Goal: Task Accomplishment & Management: Manage account settings

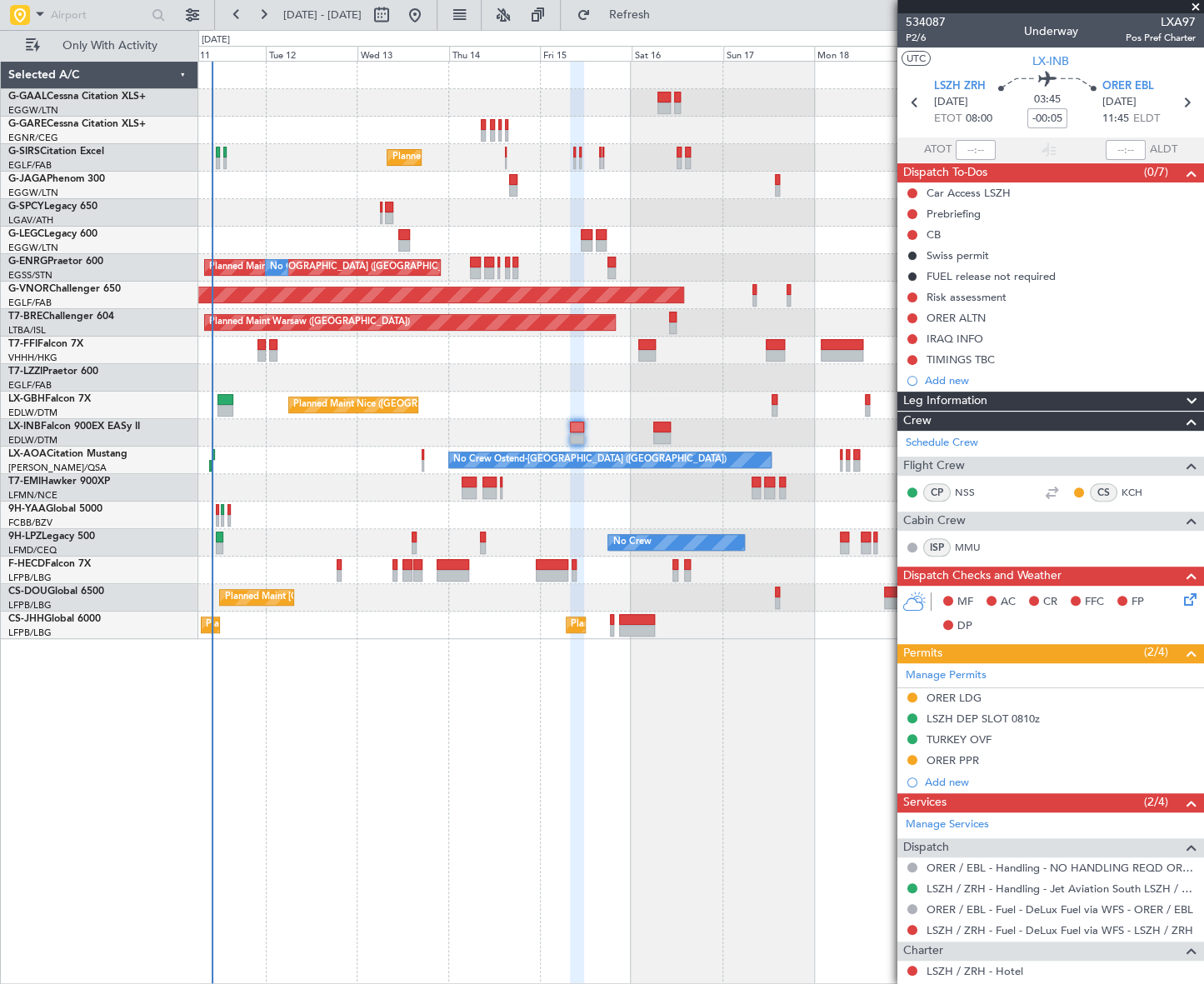
click at [506, 846] on div "No Crew Planned Maint London (Farnborough) A/C Unavailable London (Luton) Plann…" at bounding box center [700, 522] width 1005 height 923
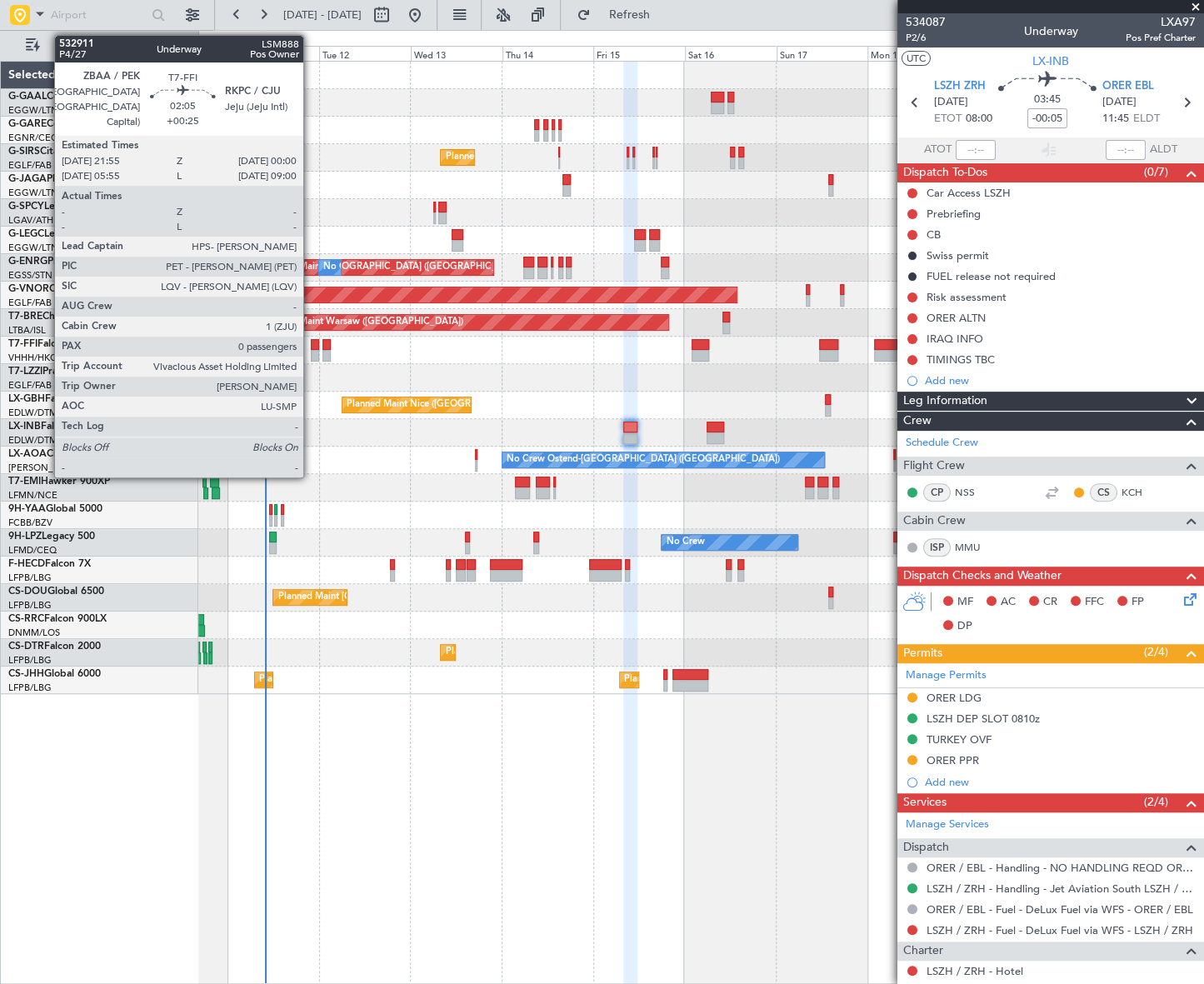
click at [311, 346] on div at bounding box center [315, 345] width 9 height 12
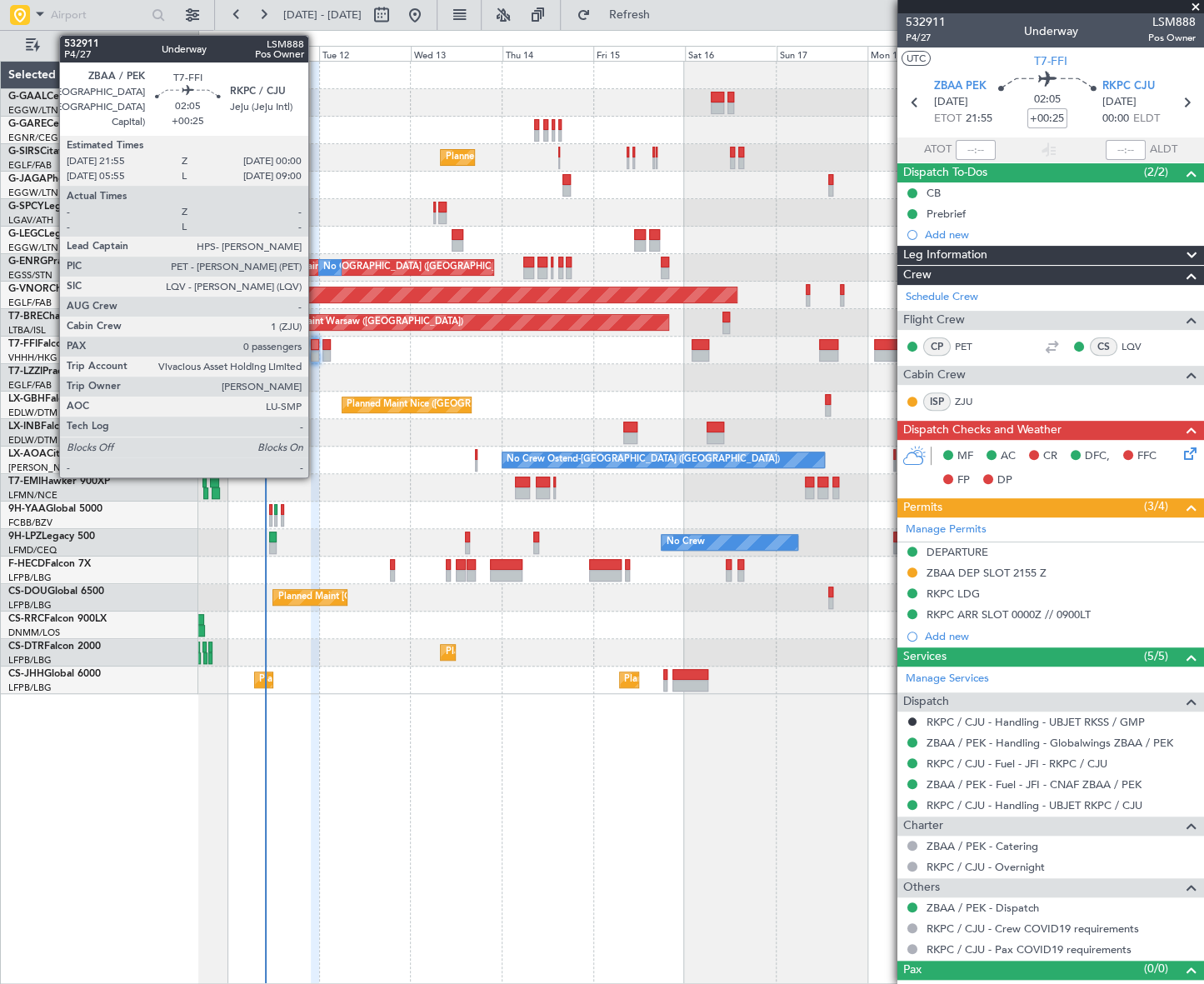
click at [316, 350] on div at bounding box center [315, 356] width 9 height 12
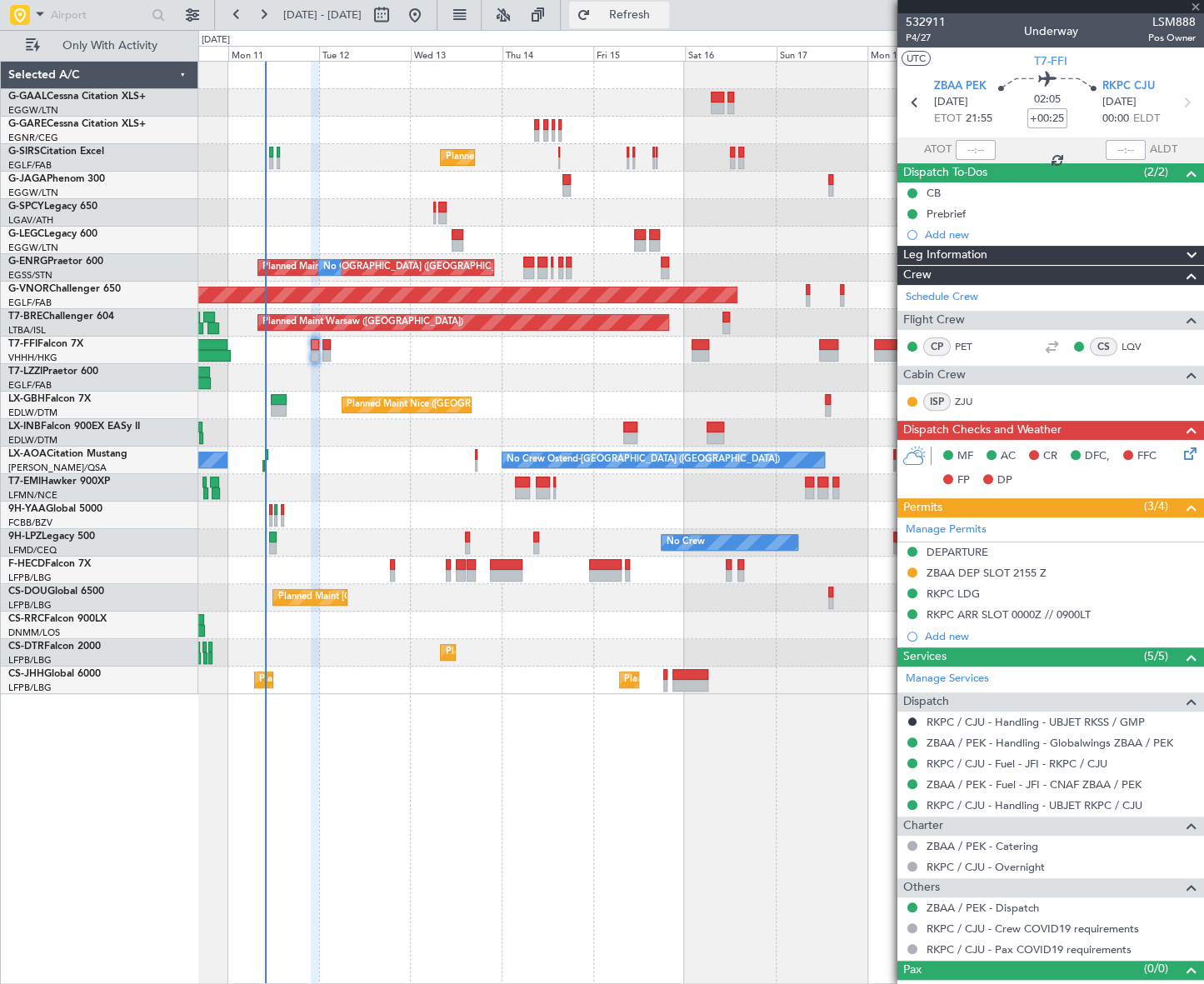
click at [664, 16] on span "Refresh" at bounding box center [629, 15] width 70 height 12
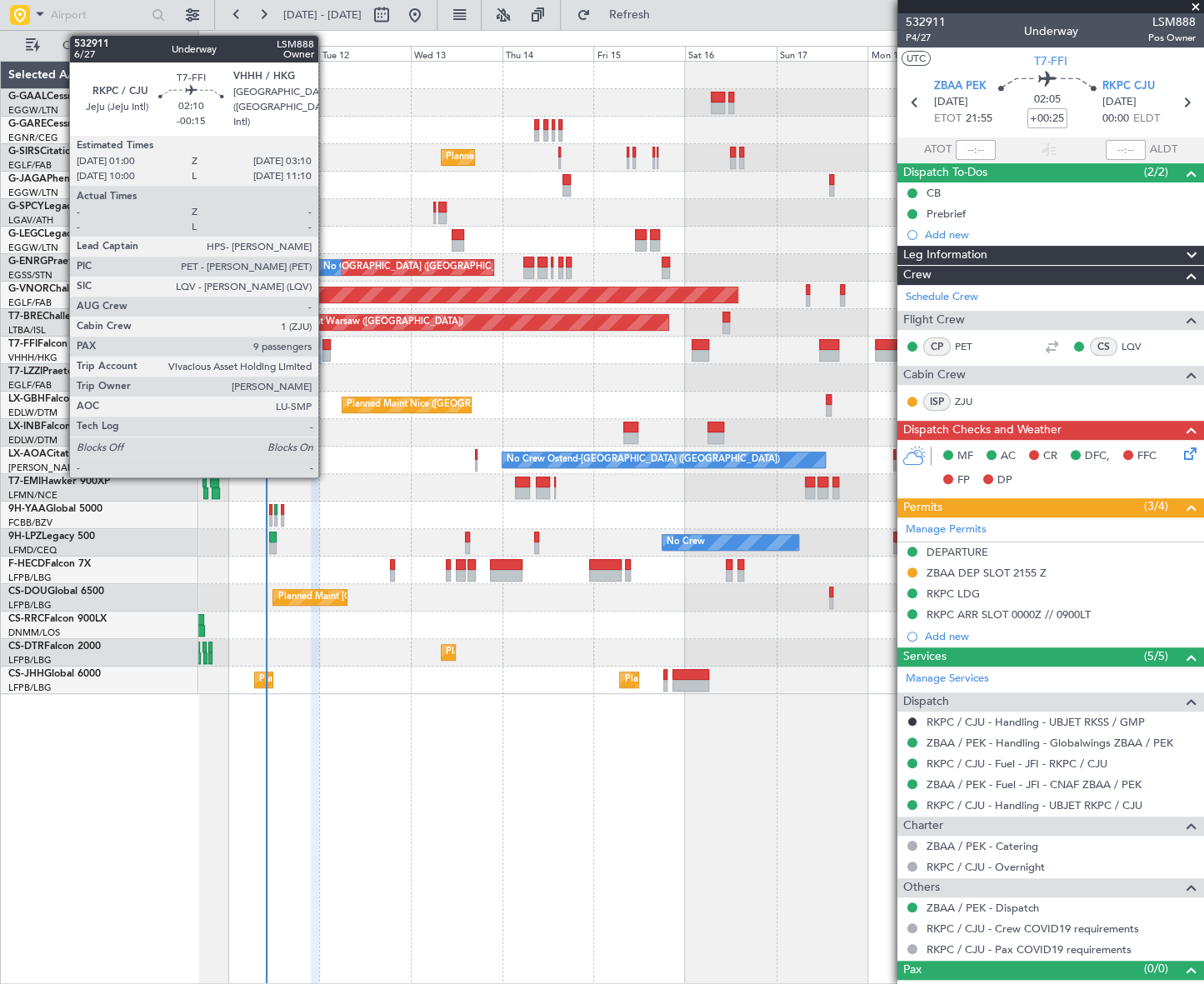
click at [325, 353] on div at bounding box center [327, 356] width 9 height 12
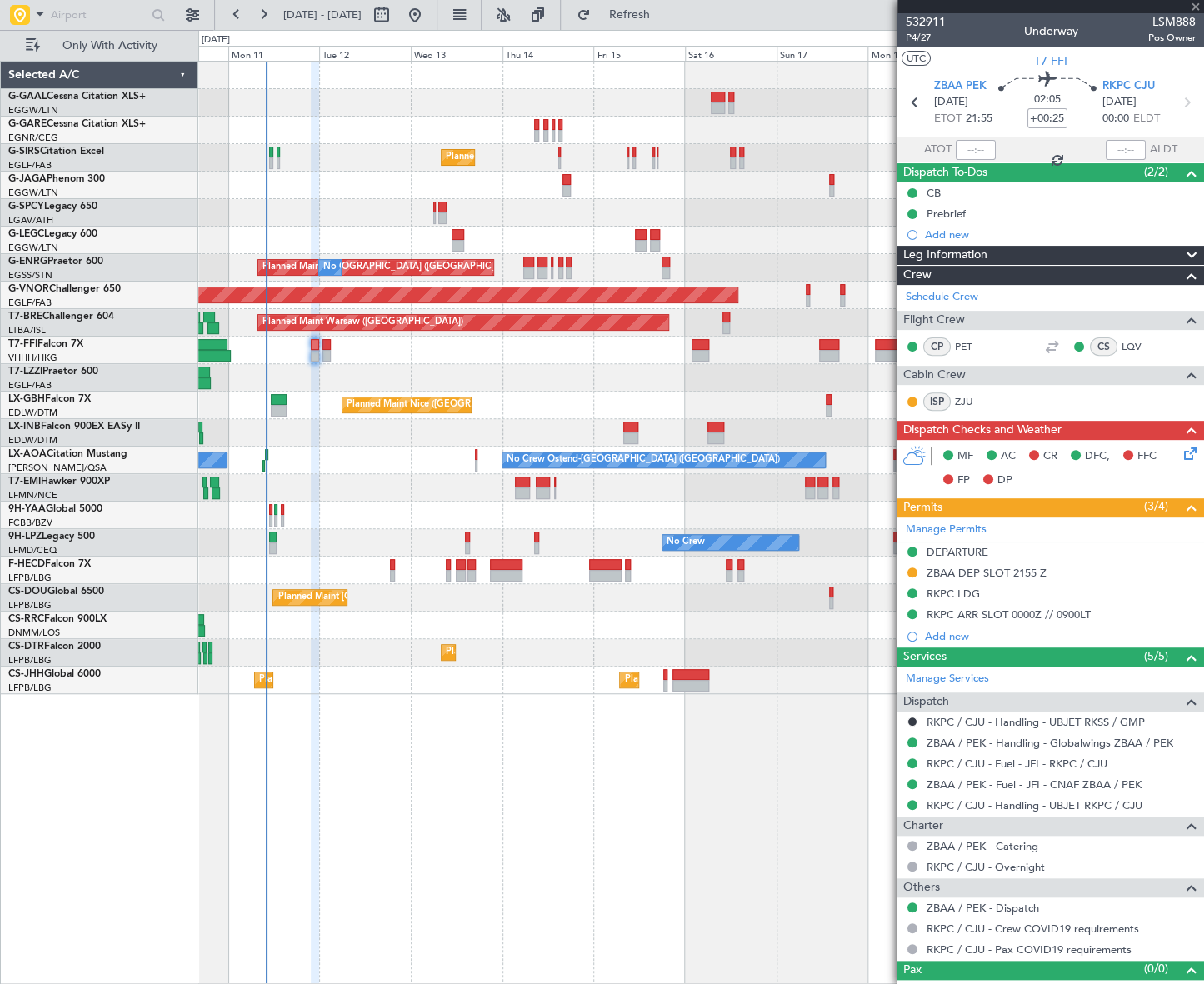
type input "-00:15"
type input "9"
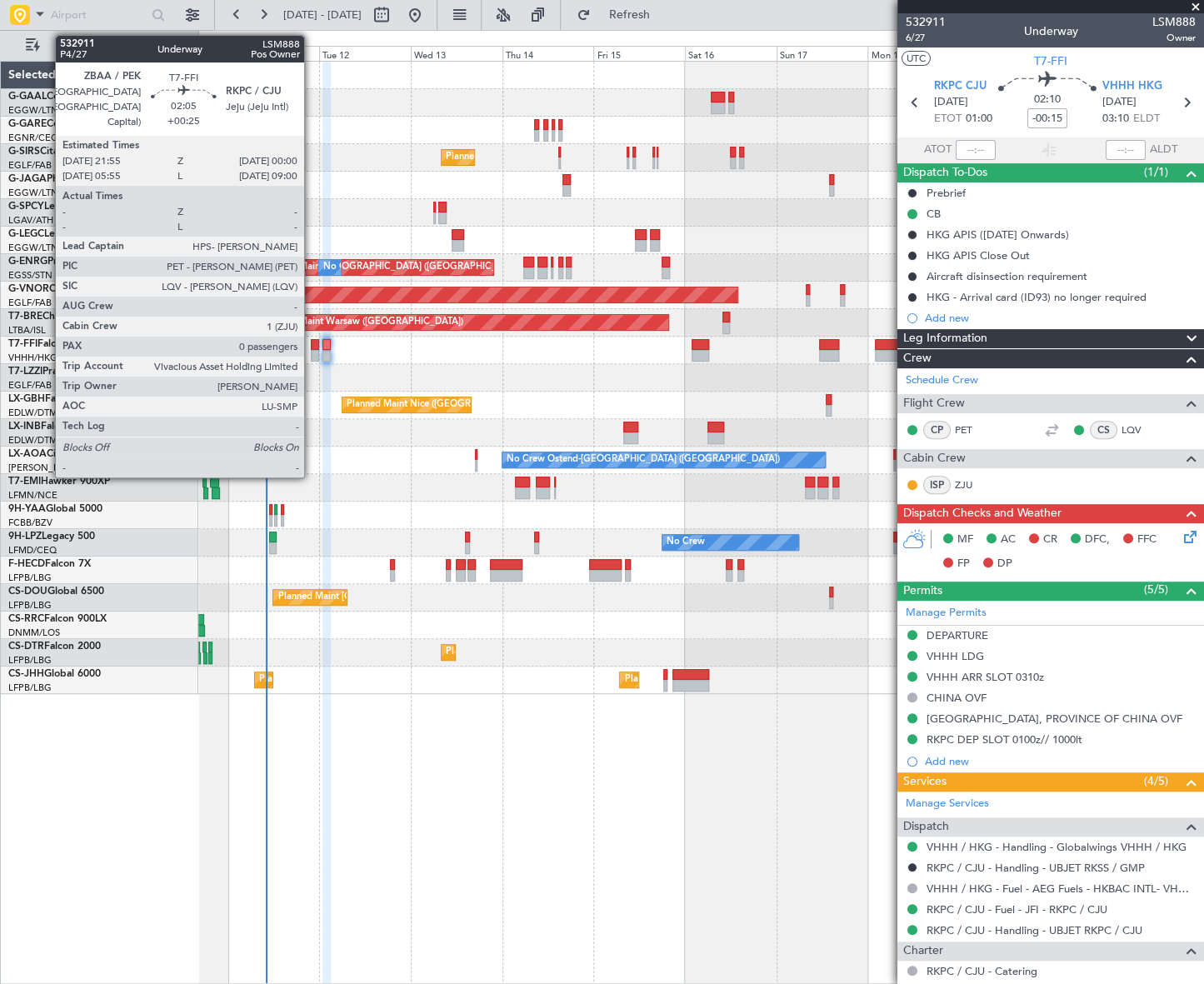
click at [312, 350] on div at bounding box center [315, 356] width 9 height 12
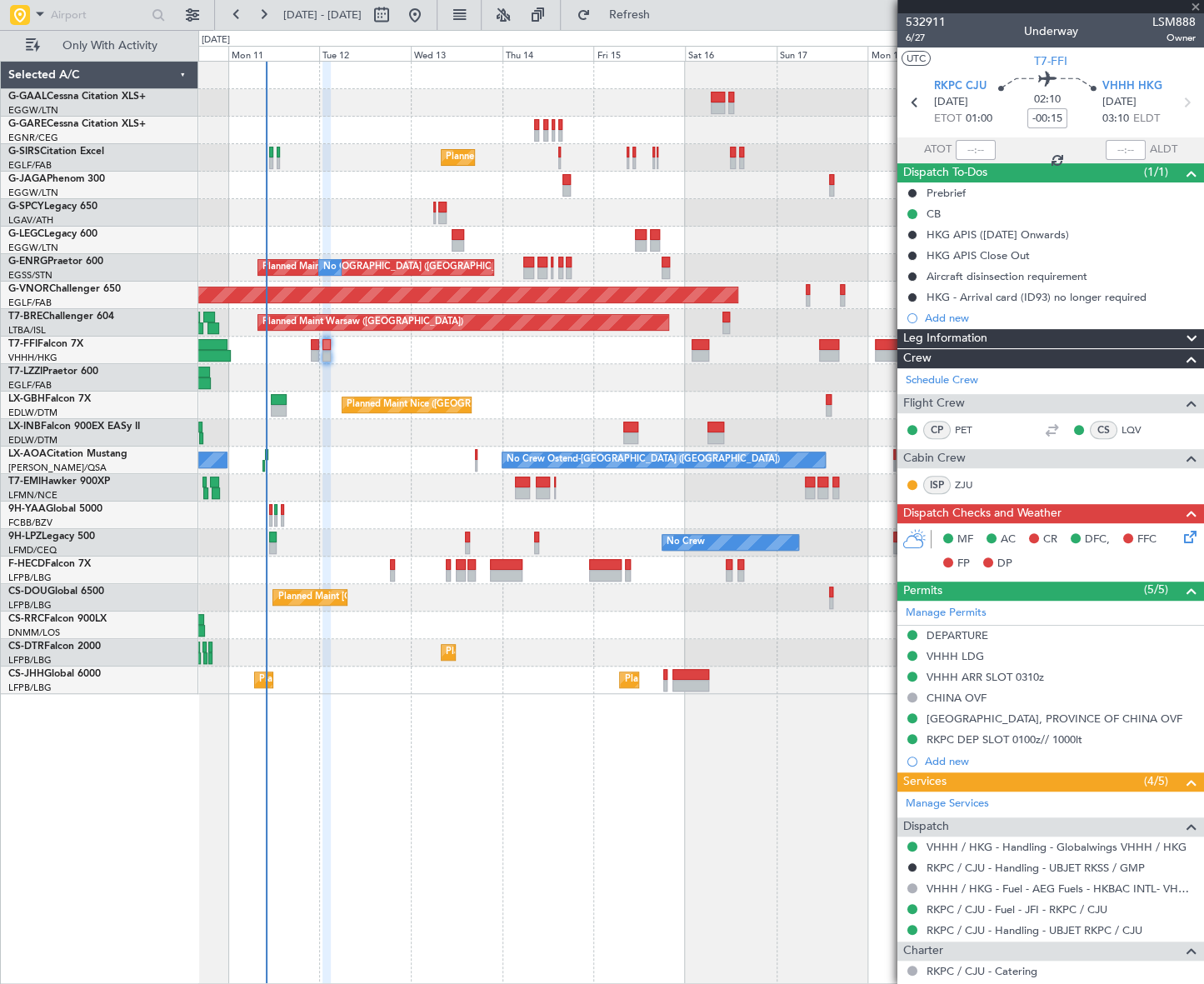
type input "+00:25"
type input "0"
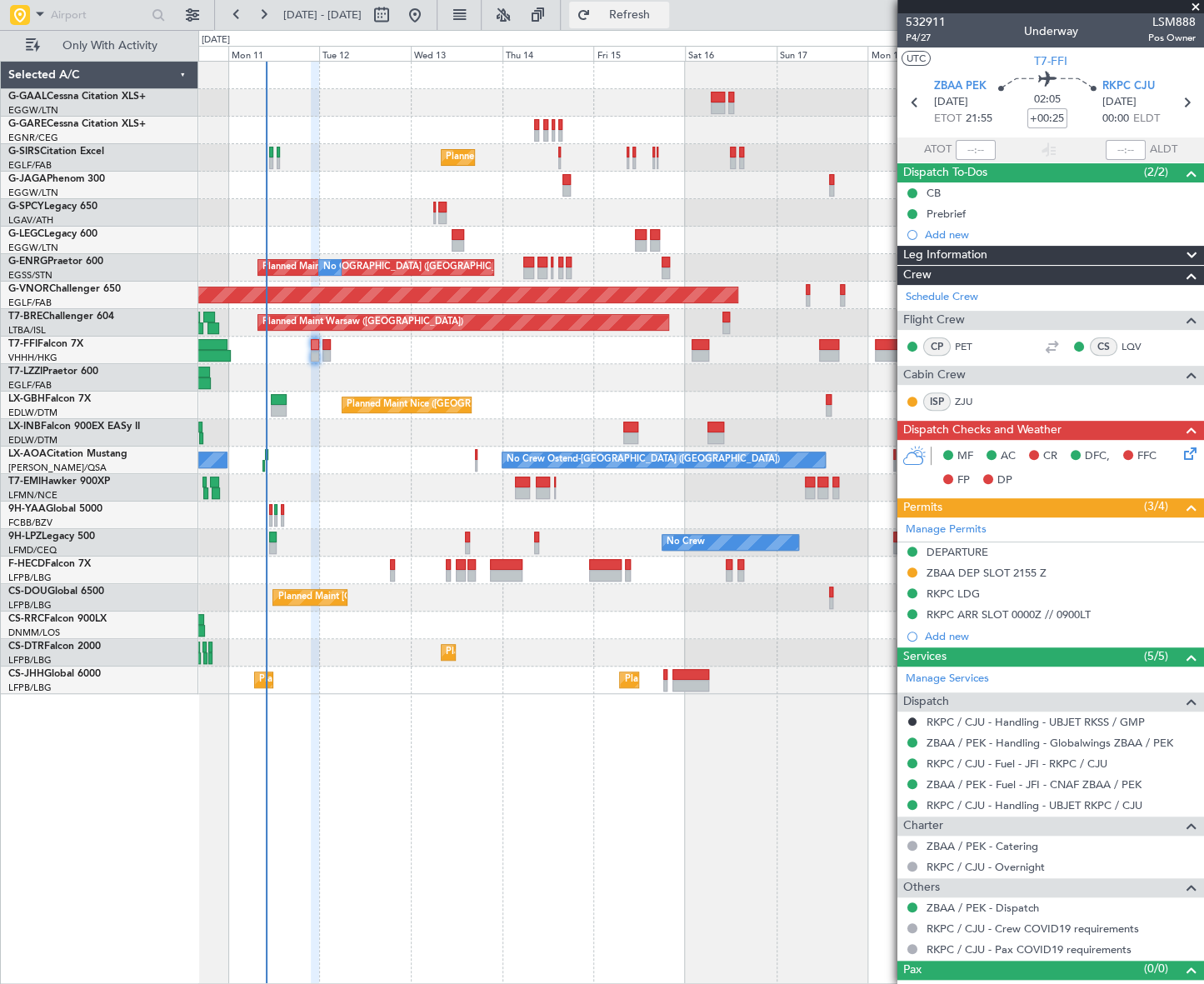
click at [640, 9] on button "Refresh" at bounding box center [619, 15] width 100 height 27
click at [909, 567] on button at bounding box center [912, 572] width 10 height 10
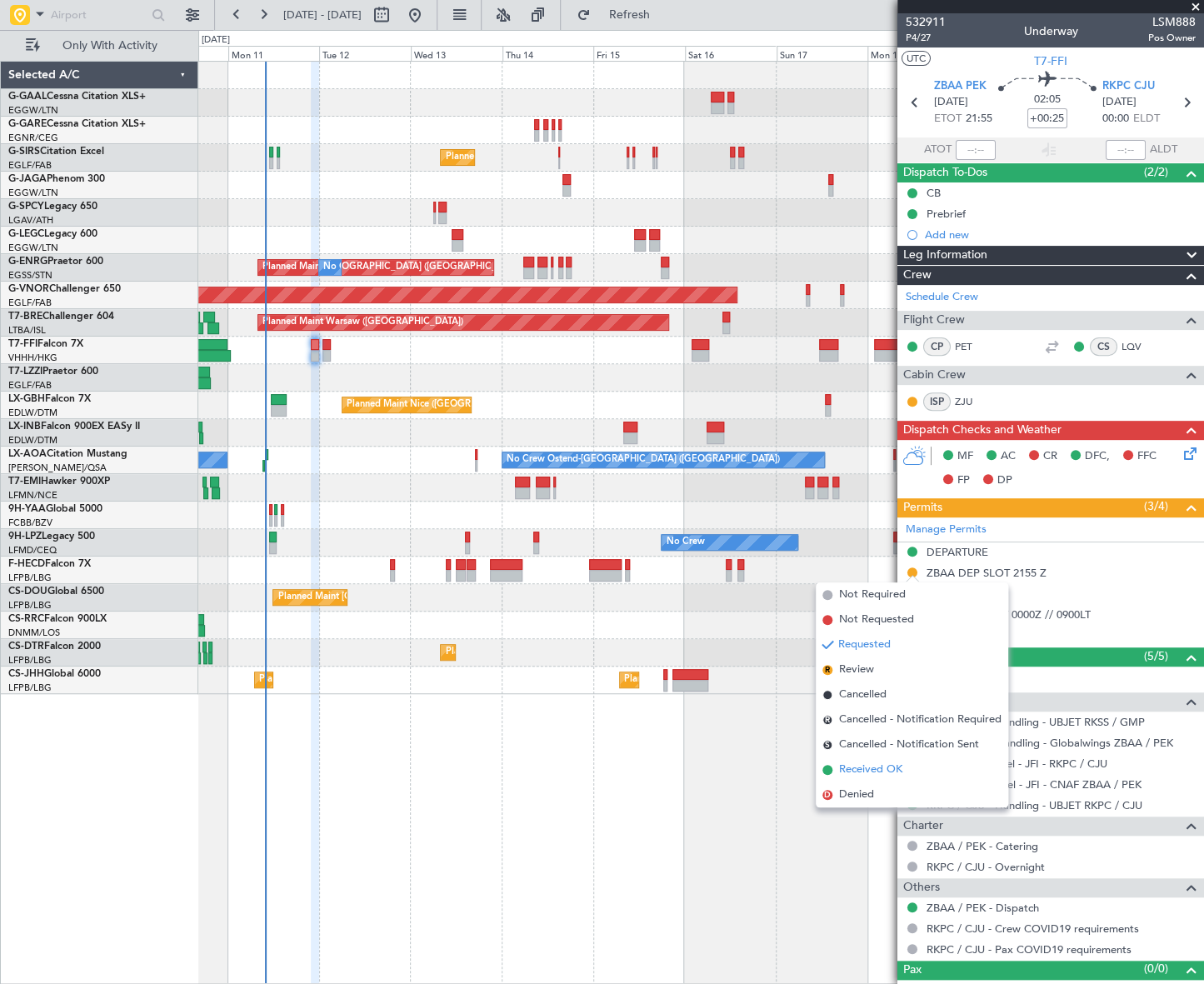
click at [890, 771] on span "Received OK" at bounding box center [871, 769] width 64 height 16
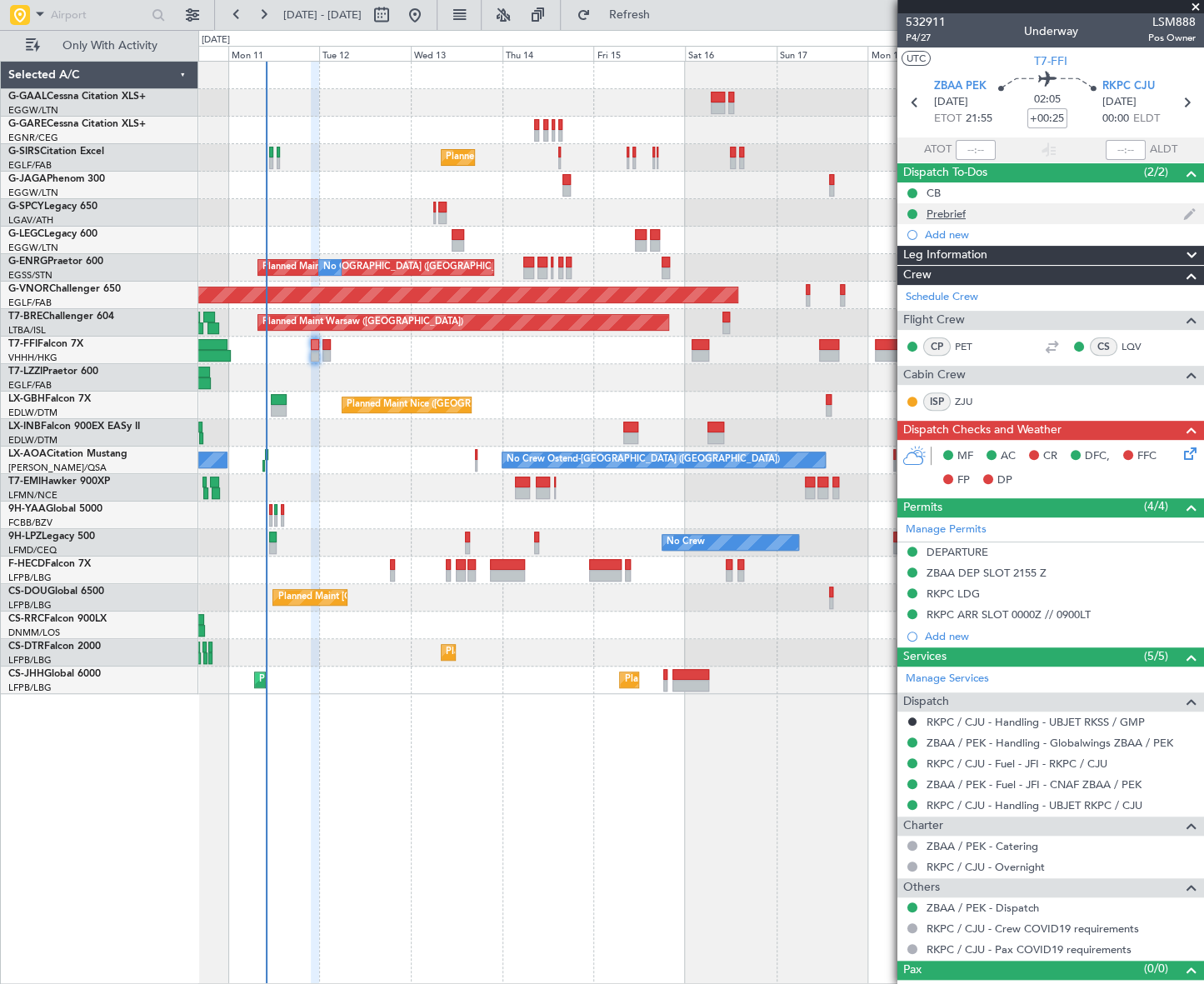
click at [956, 212] on div "Prebrief" at bounding box center [947, 214] width 39 height 15
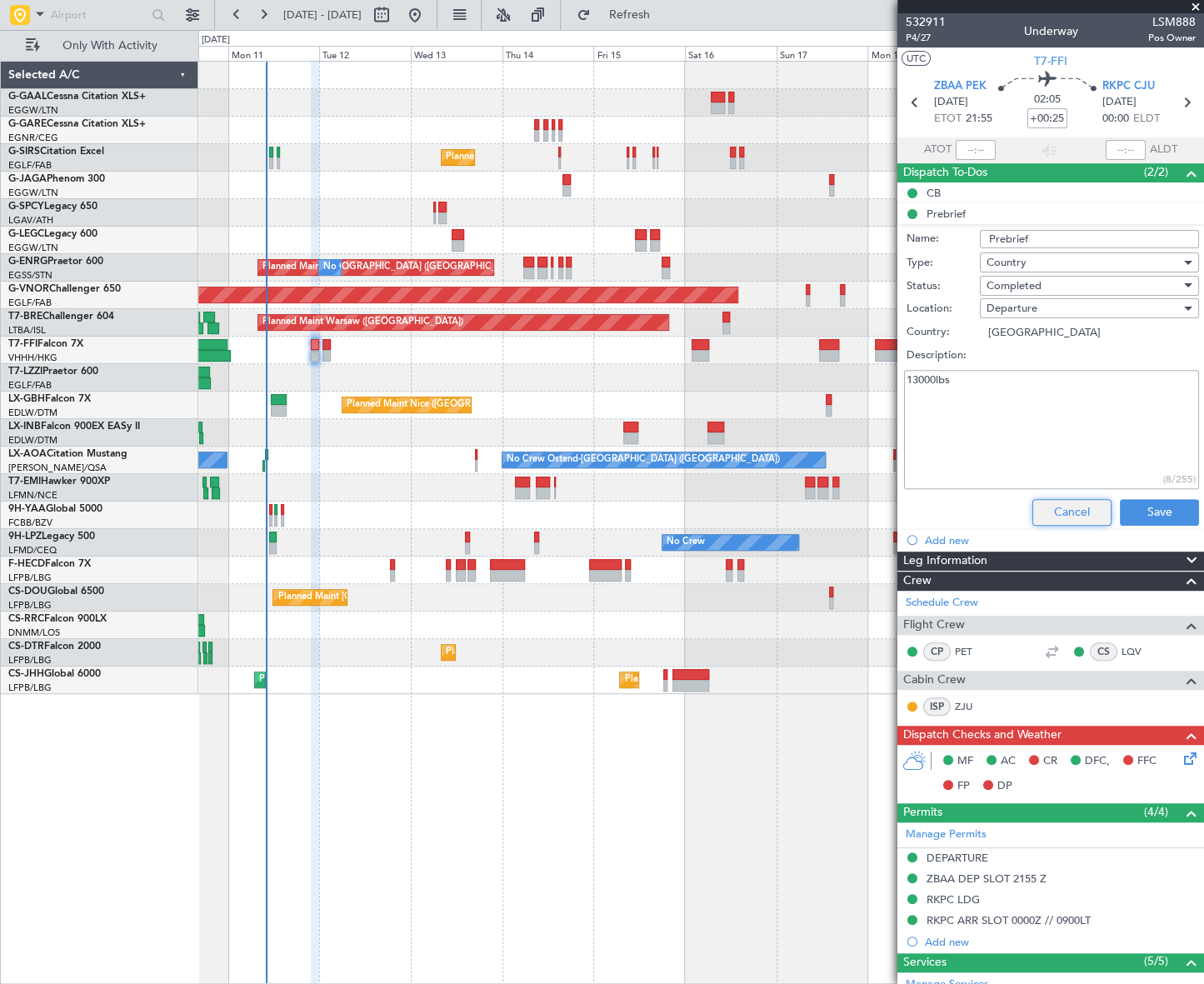
click at [1074, 514] on button "Cancel" at bounding box center [1072, 512] width 79 height 27
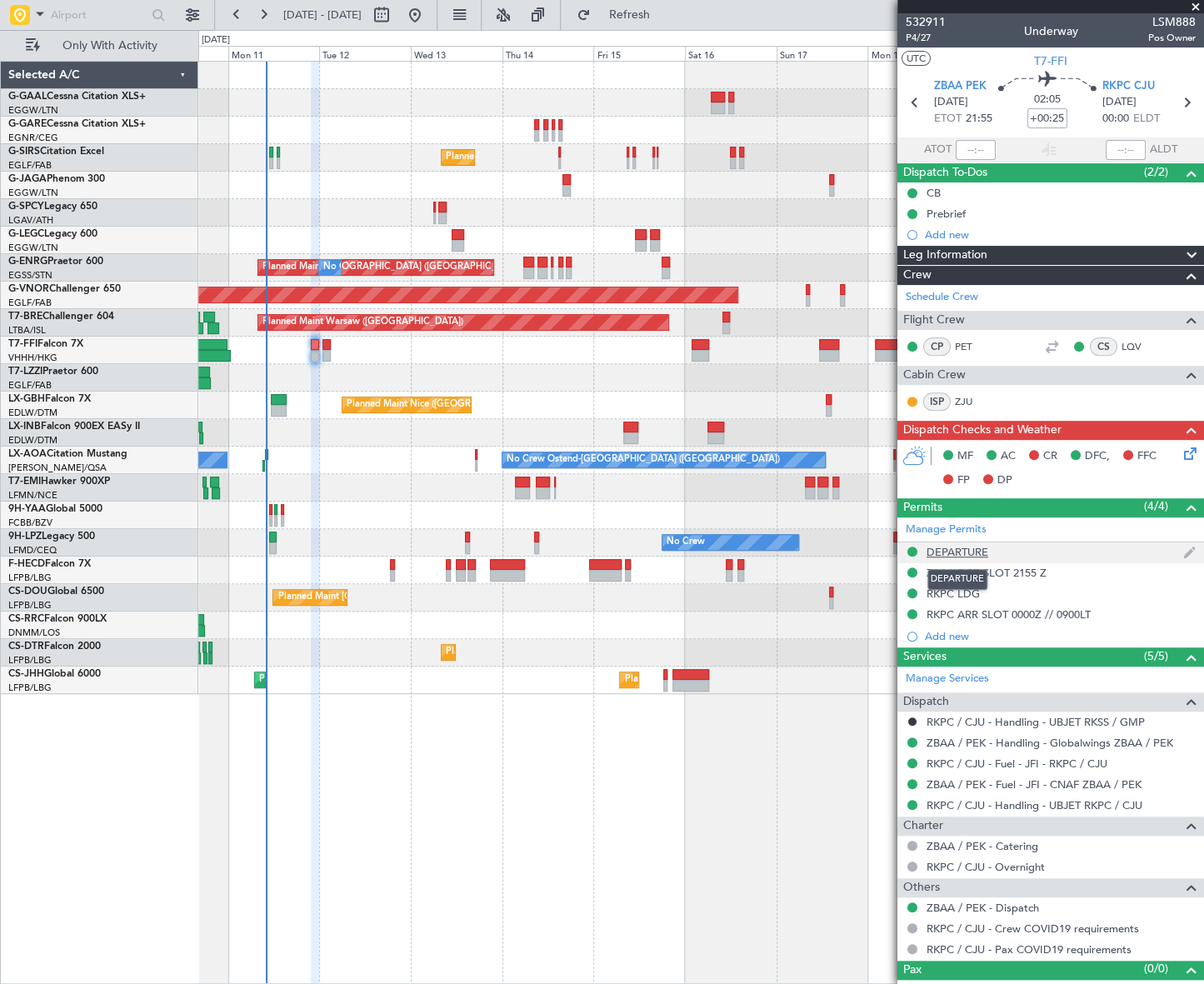
click at [960, 552] on div "DEPARTURE" at bounding box center [958, 552] width 62 height 15
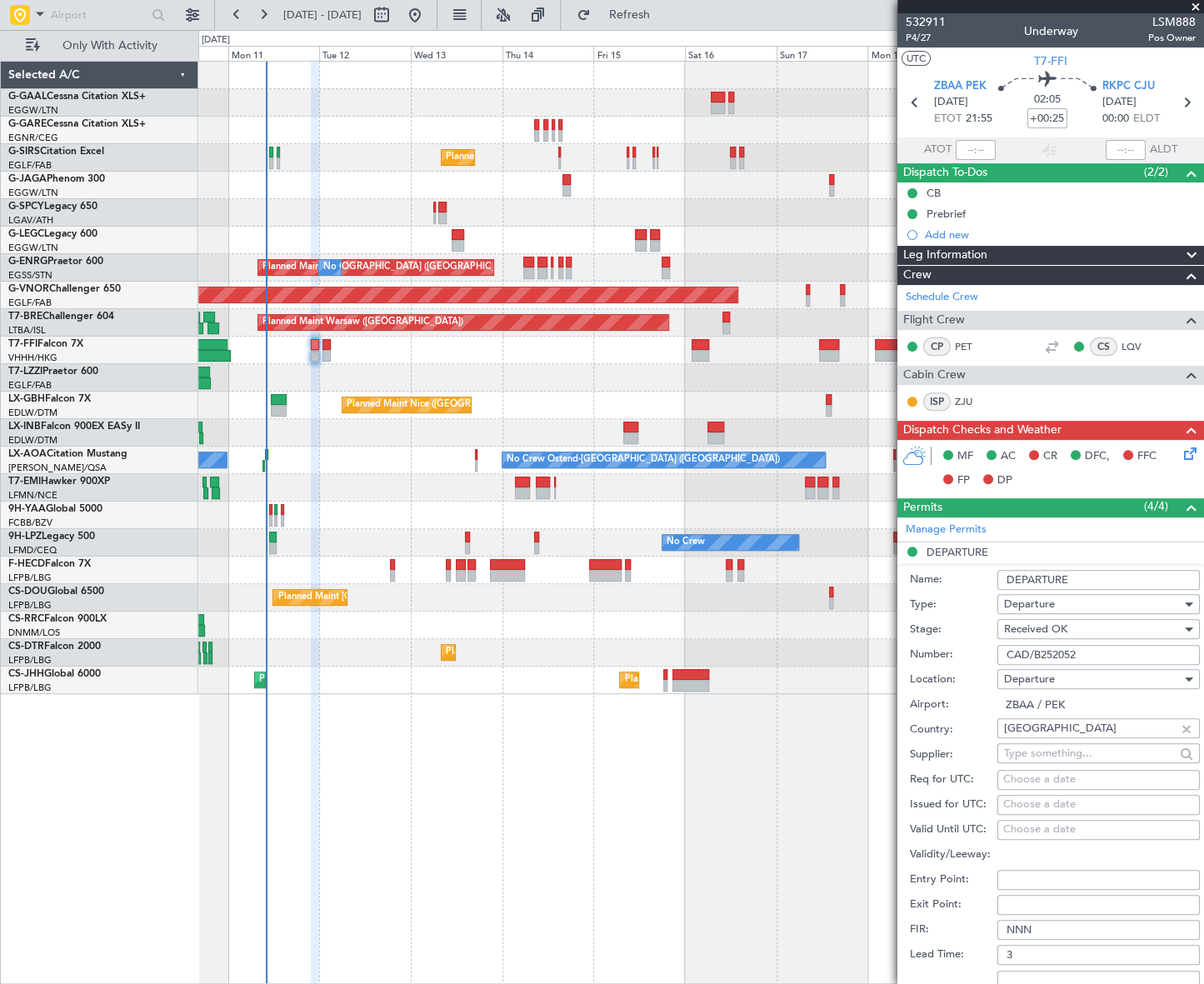
drag, startPoint x: 1095, startPoint y: 656, endPoint x: 968, endPoint y: 662, distance: 127.1
click at [968, 662] on div "Number: CAD/B252052" at bounding box center [1055, 654] width 290 height 25
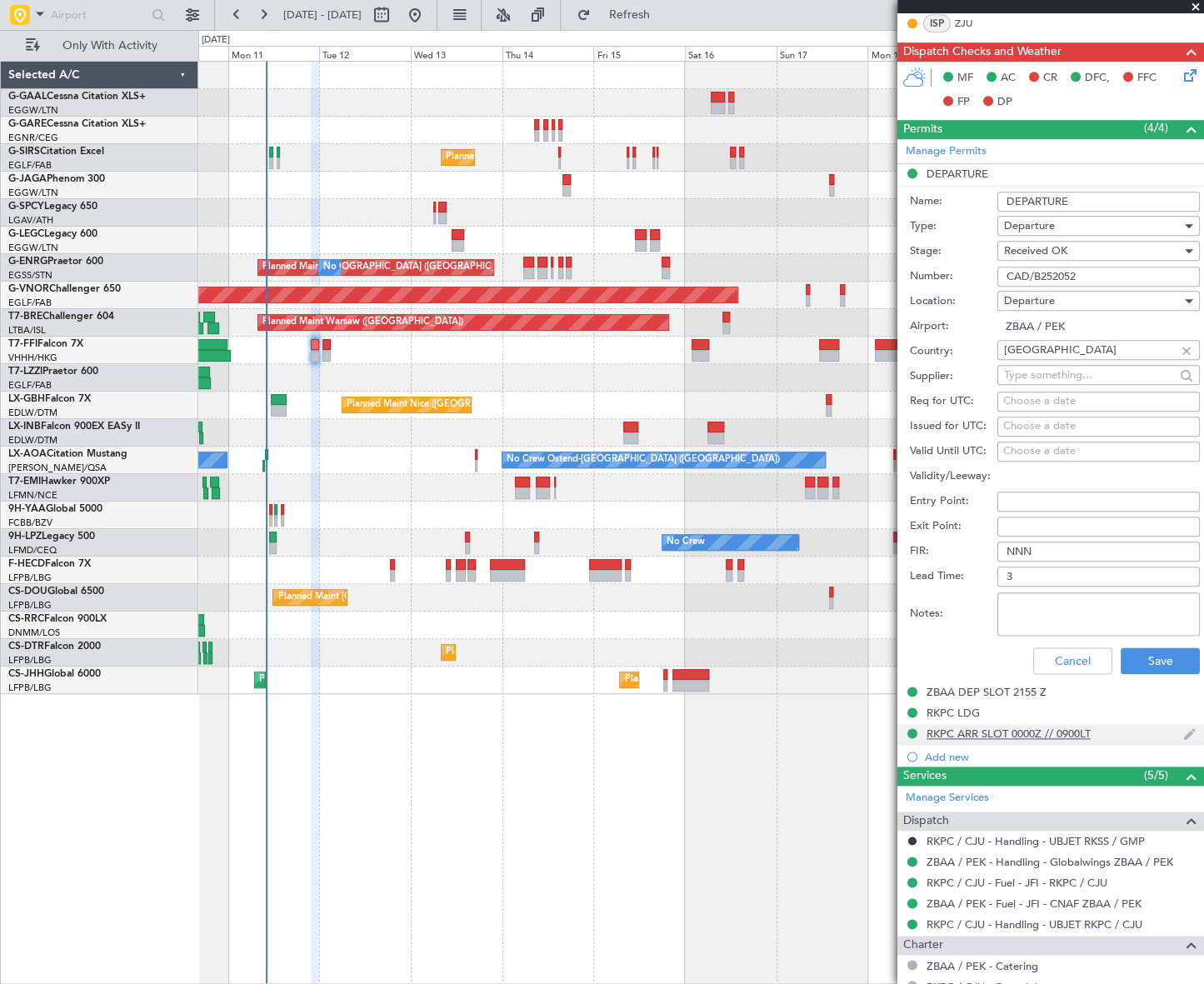
click at [980, 732] on div "RKPC ARR SLOT 0000Z // 0900LT" at bounding box center [1008, 733] width 164 height 15
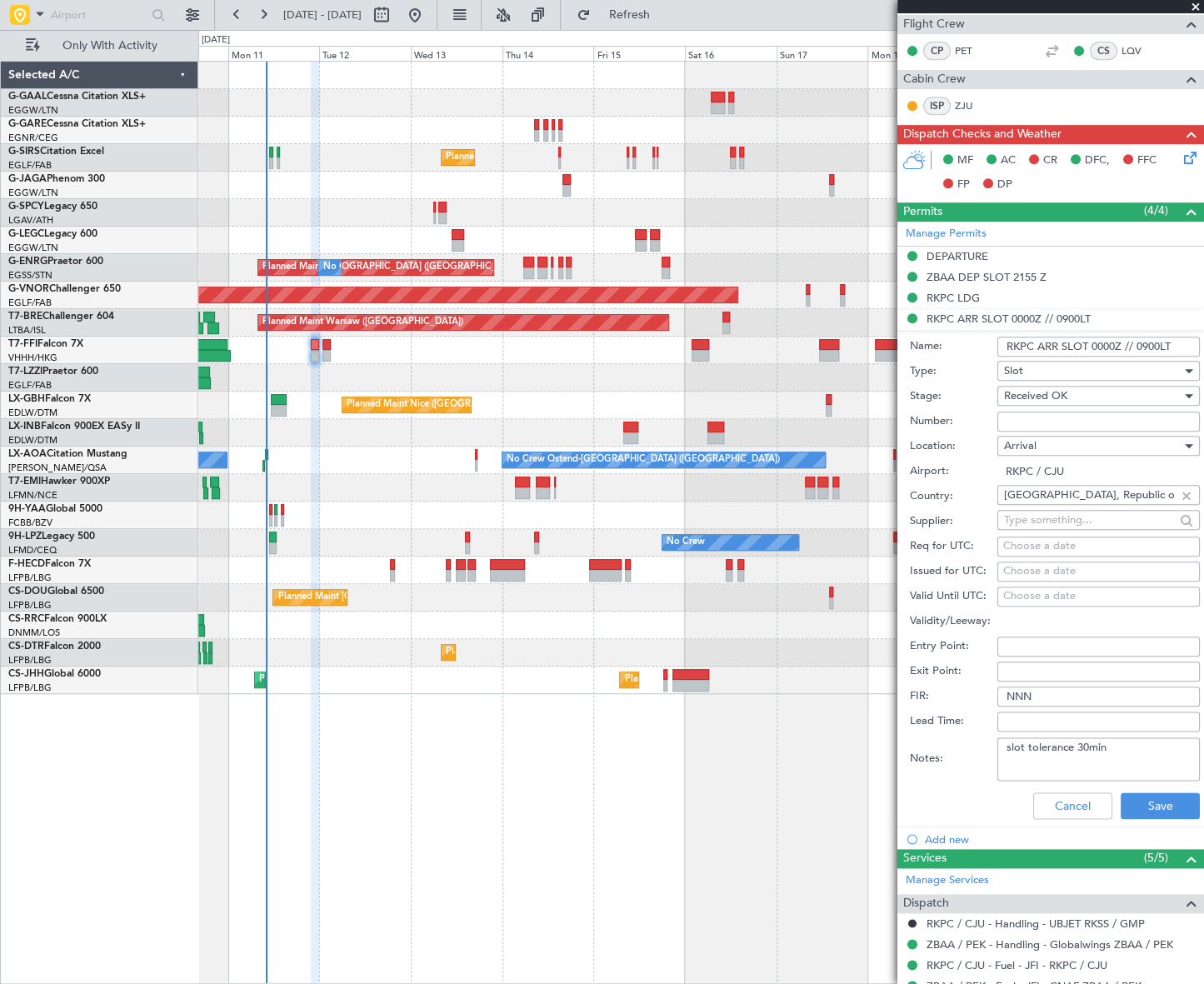
scroll to position [151, 0]
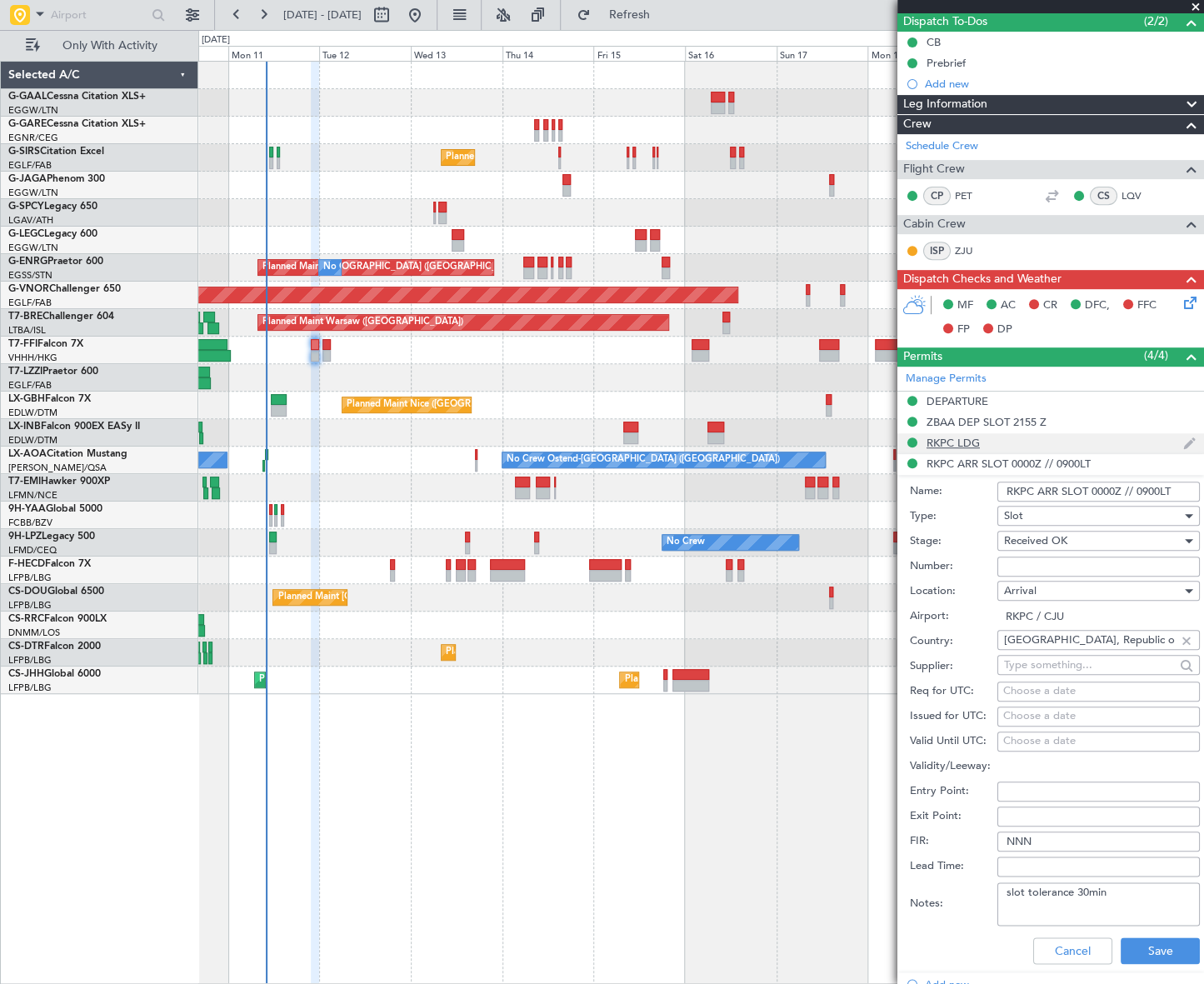
click at [967, 438] on div "RKPC LDG" at bounding box center [953, 443] width 53 height 15
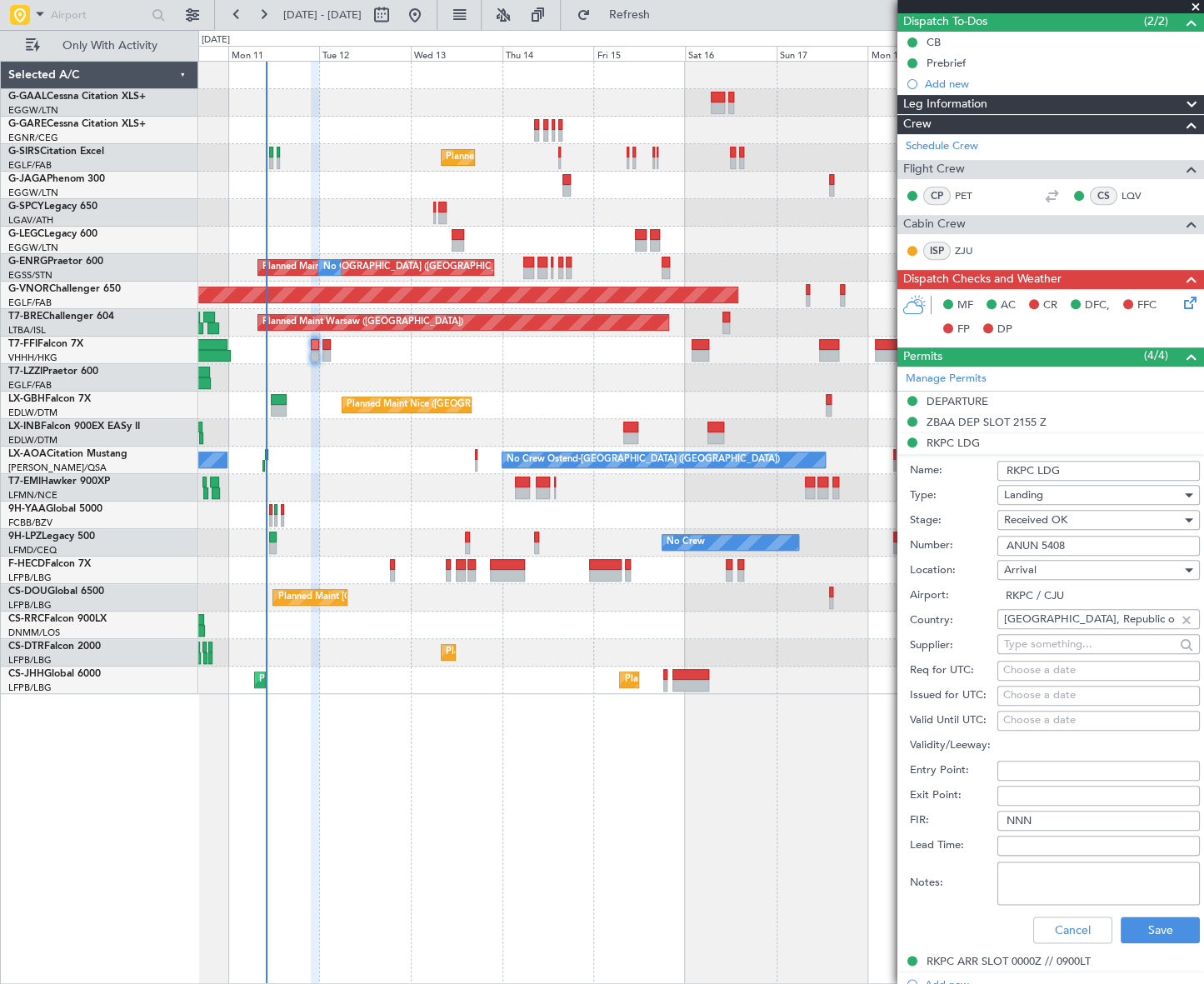
drag, startPoint x: 1092, startPoint y: 544, endPoint x: 1017, endPoint y: 545, distance: 75.0
click at [1001, 541] on input "ANUN 5408" at bounding box center [1098, 545] width 203 height 20
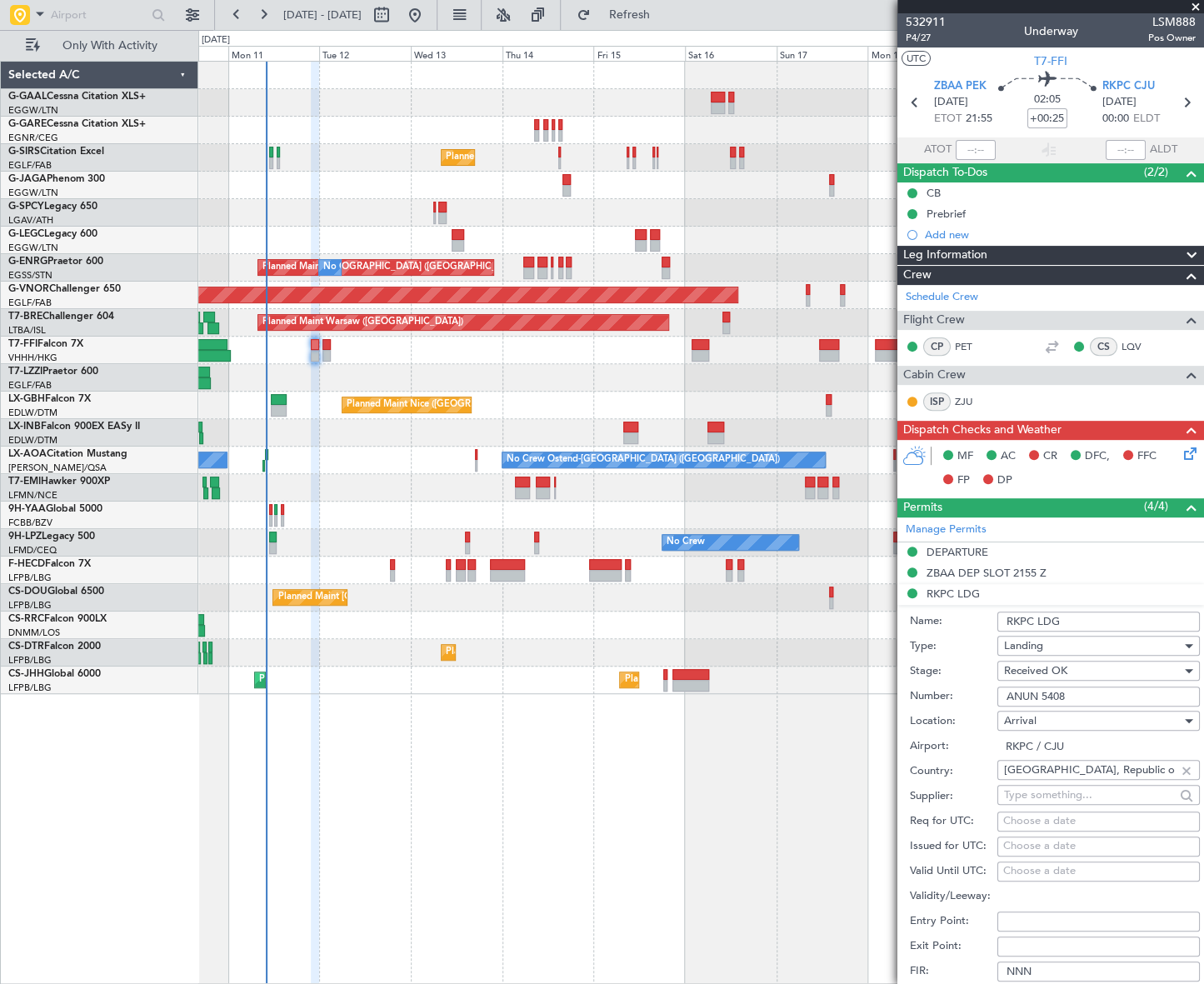
click at [1037, 254] on div "Leg Information" at bounding box center [1050, 255] width 306 height 19
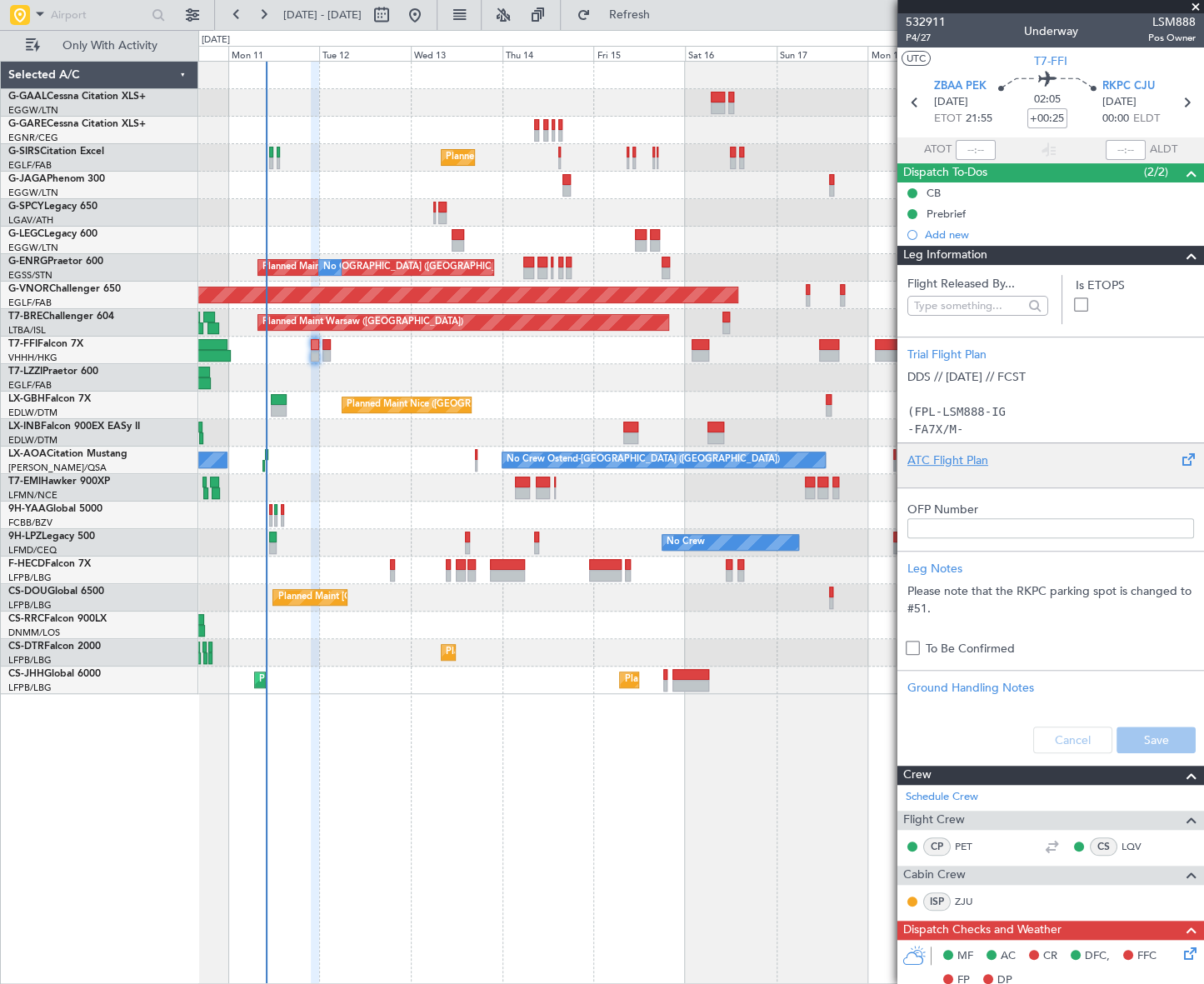
click at [950, 471] on div at bounding box center [1050, 474] width 287 height 10
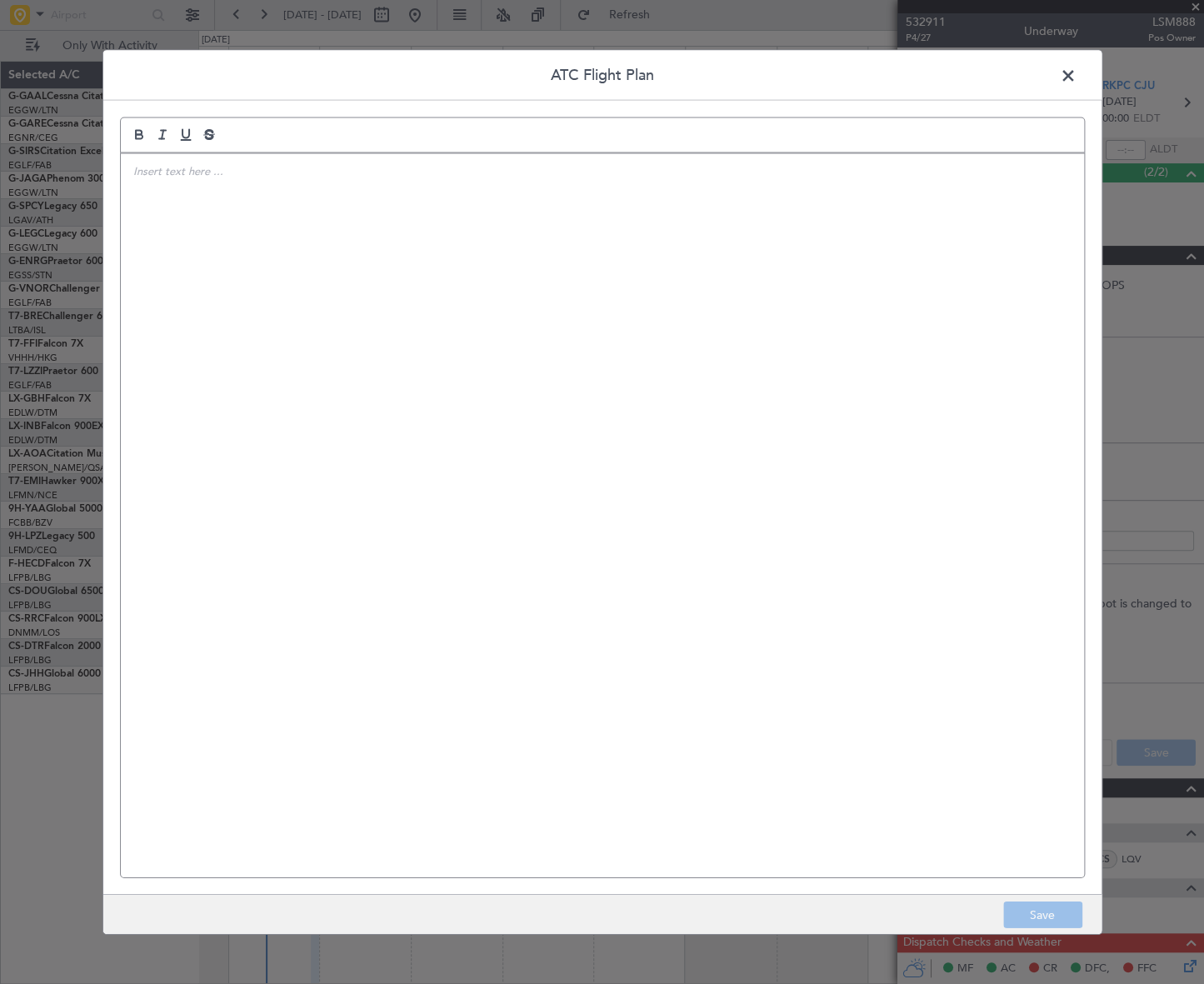
click at [635, 412] on div at bounding box center [602, 516] width 963 height 724
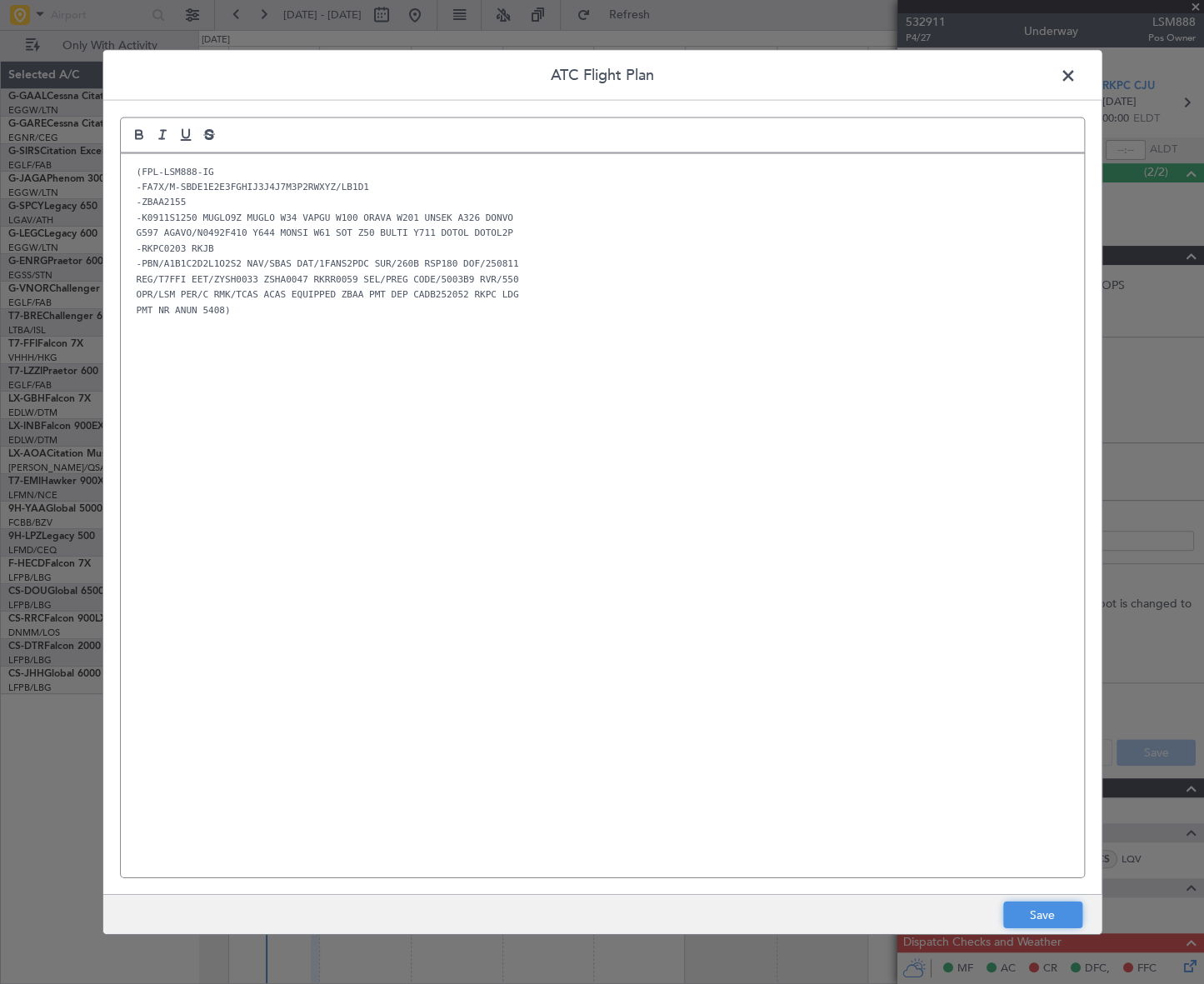
click at [1038, 906] on button "Save" at bounding box center [1043, 914] width 79 height 27
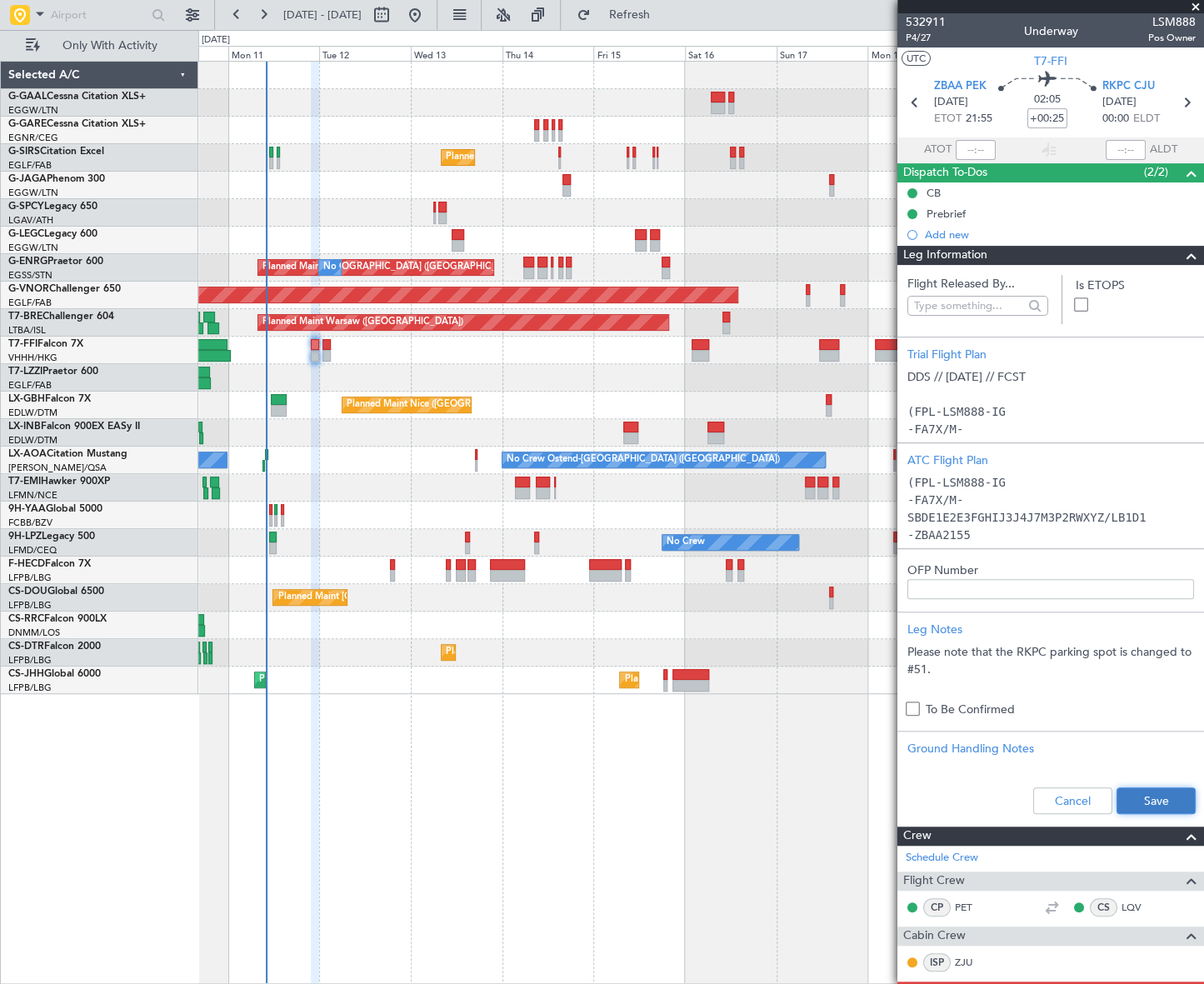
click at [1154, 796] on button "Save" at bounding box center [1156, 800] width 79 height 27
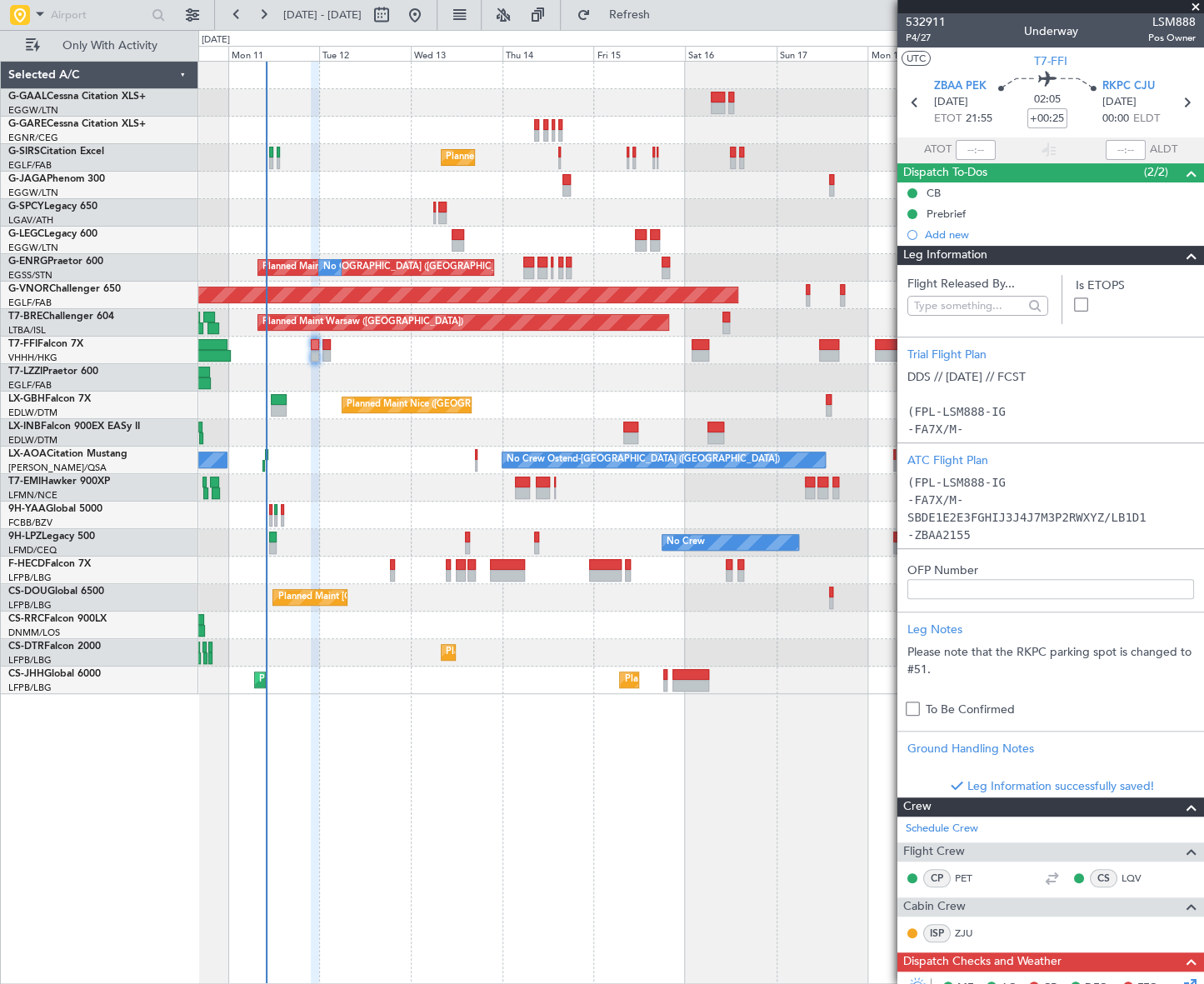
click at [1183, 258] on span at bounding box center [1191, 255] width 20 height 20
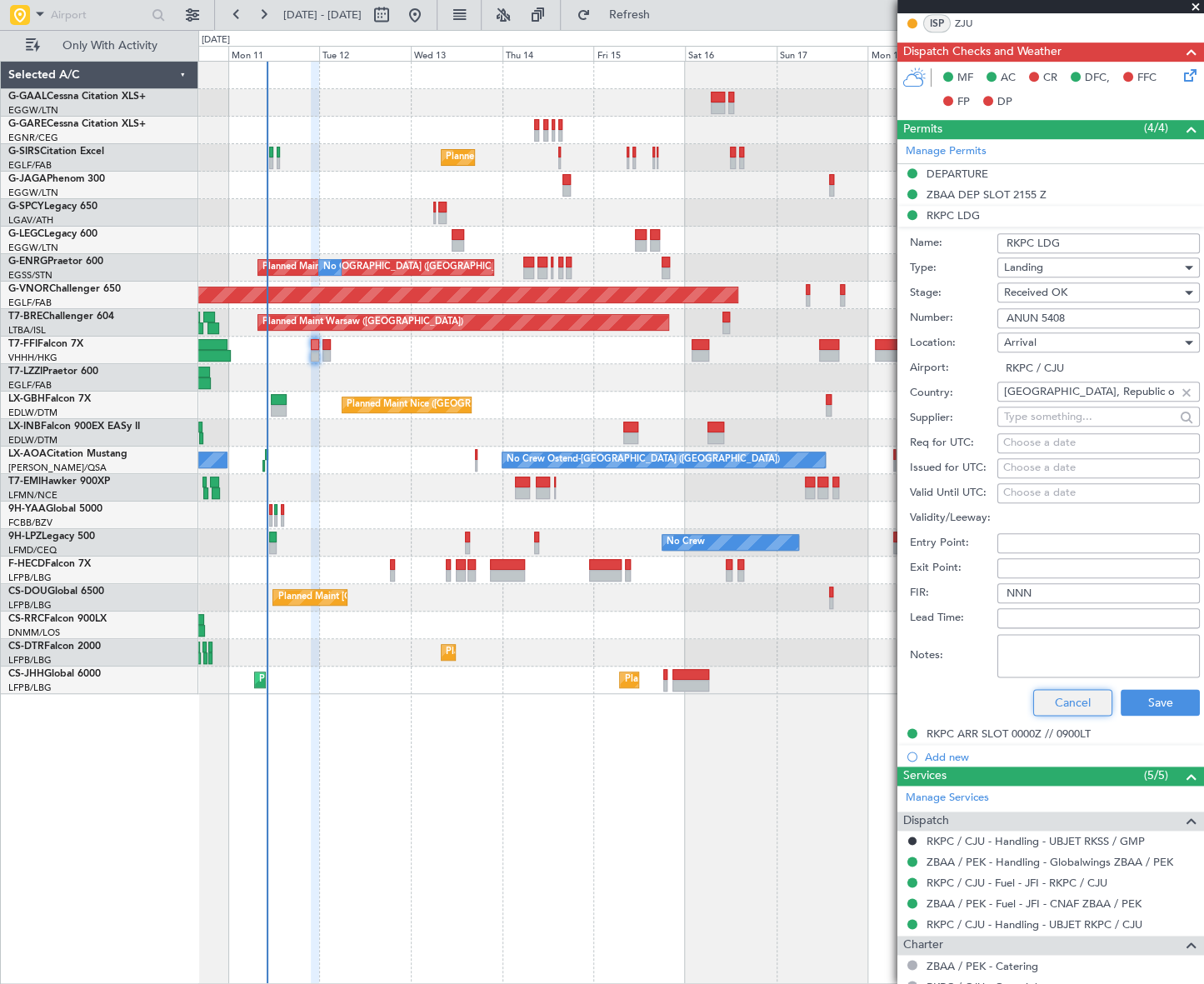
click at [1056, 704] on button "Cancel" at bounding box center [1073, 702] width 79 height 27
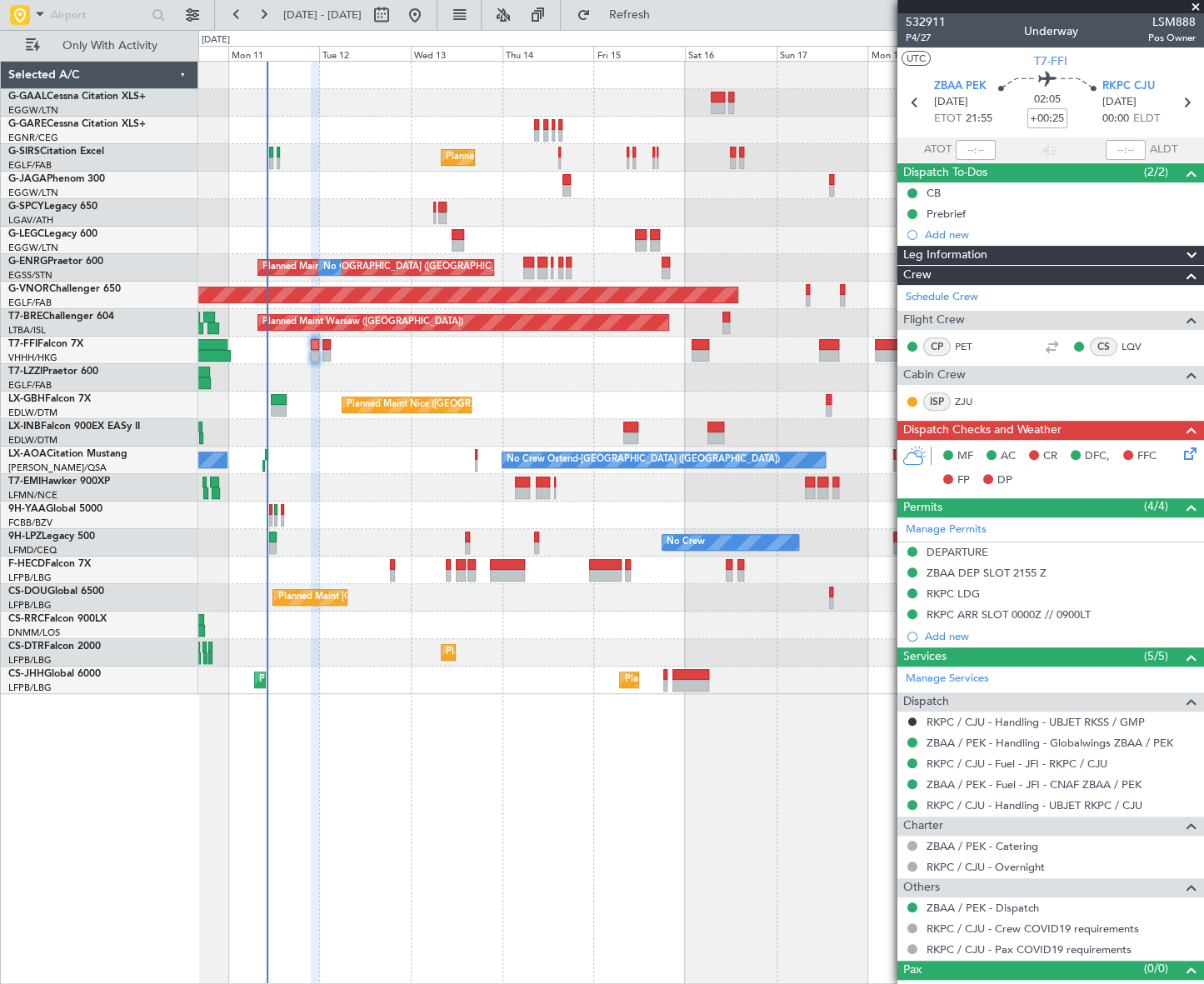
click at [1181, 457] on icon at bounding box center [1188, 450] width 14 height 14
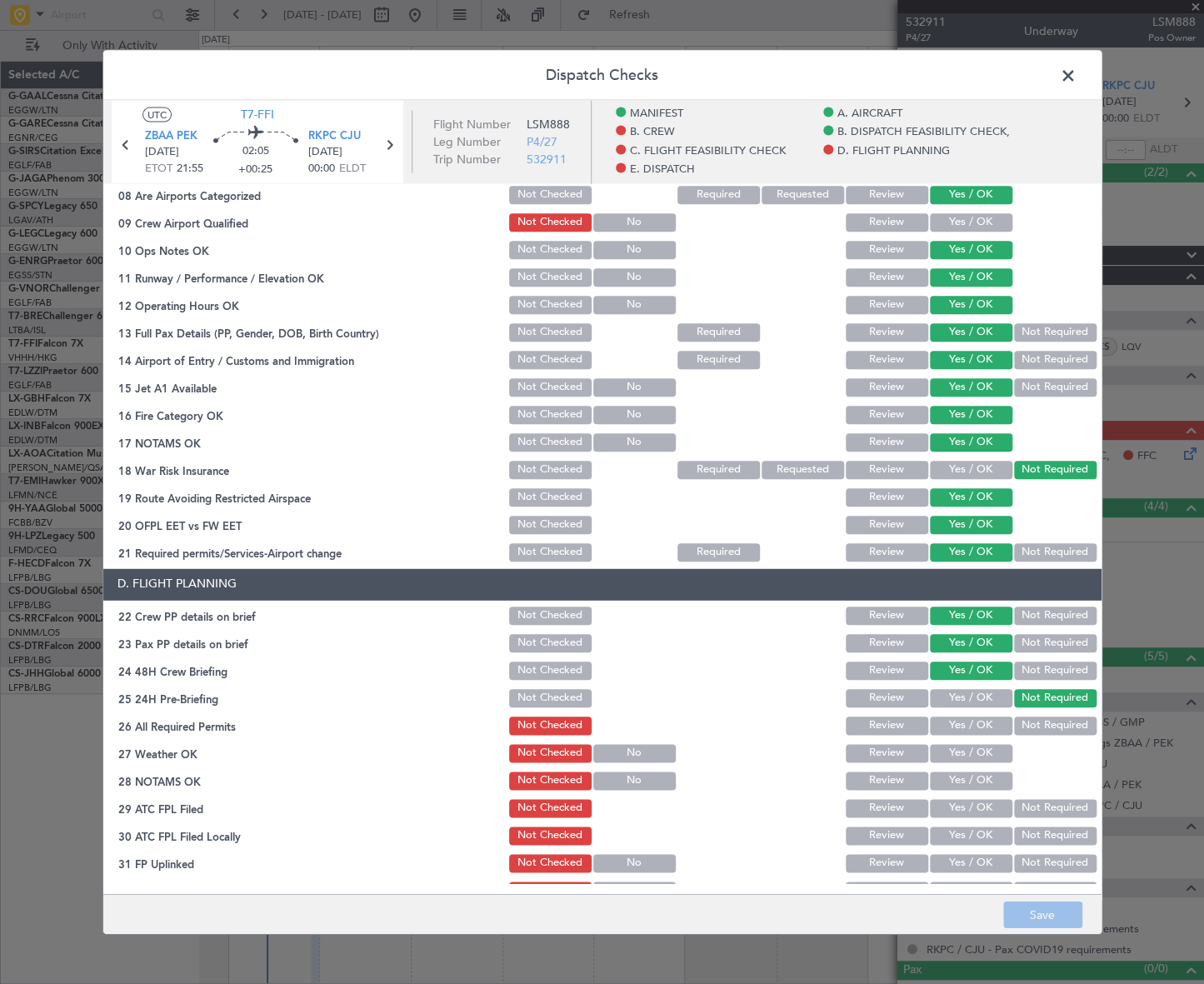
scroll to position [757, 0]
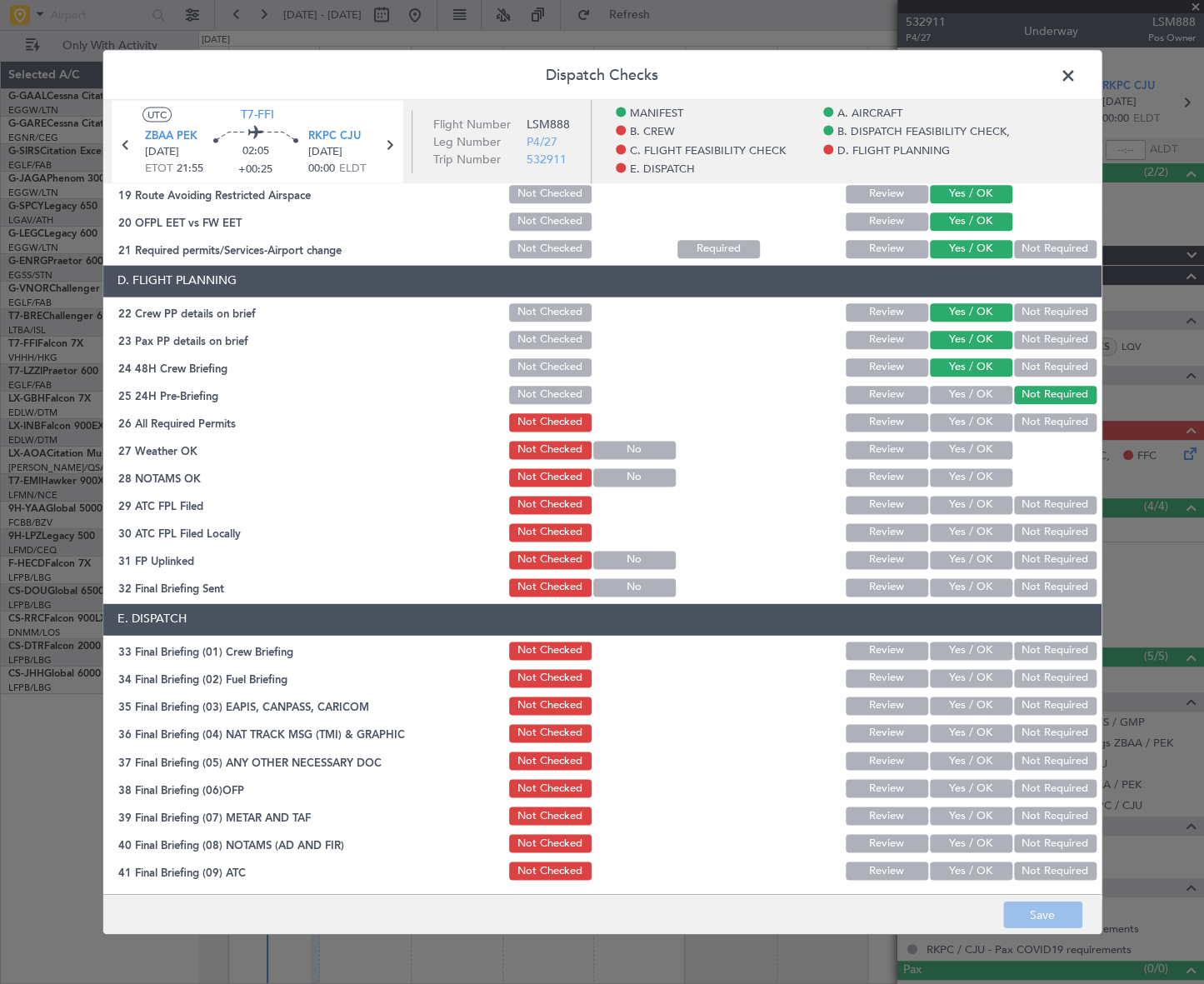
click at [971, 420] on button "Yes / OK" at bounding box center [971, 422] width 82 height 18
click at [977, 450] on button "Yes / OK" at bounding box center [971, 450] width 82 height 18
click at [979, 491] on section "D. FLIGHT PLANNING 22 Crew PP details on brief Not Checked Review Yes / OK Not …" at bounding box center [602, 432] width 998 height 334
click at [982, 470] on button "Yes / OK" at bounding box center [971, 477] width 82 height 18
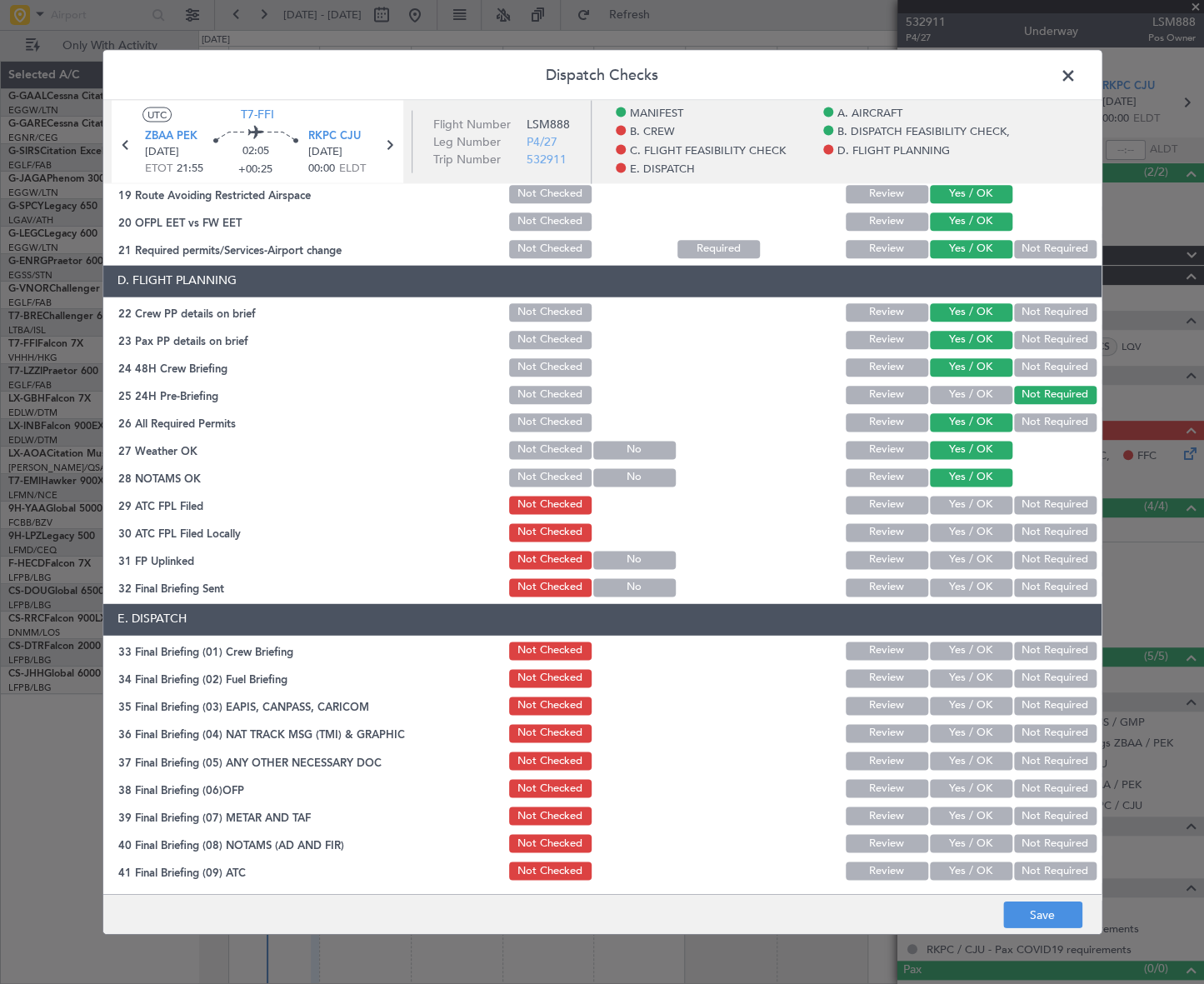
drag, startPoint x: 975, startPoint y: 500, endPoint x: 1026, endPoint y: 527, distance: 57.7
click at [975, 502] on button "Yes / OK" at bounding box center [971, 504] width 82 height 18
drag, startPoint x: 1035, startPoint y: 533, endPoint x: 1008, endPoint y: 545, distance: 29.5
click at [1034, 533] on button "Not Required" at bounding box center [1055, 532] width 82 height 18
click at [979, 566] on button "Yes / OK" at bounding box center [971, 559] width 82 height 18
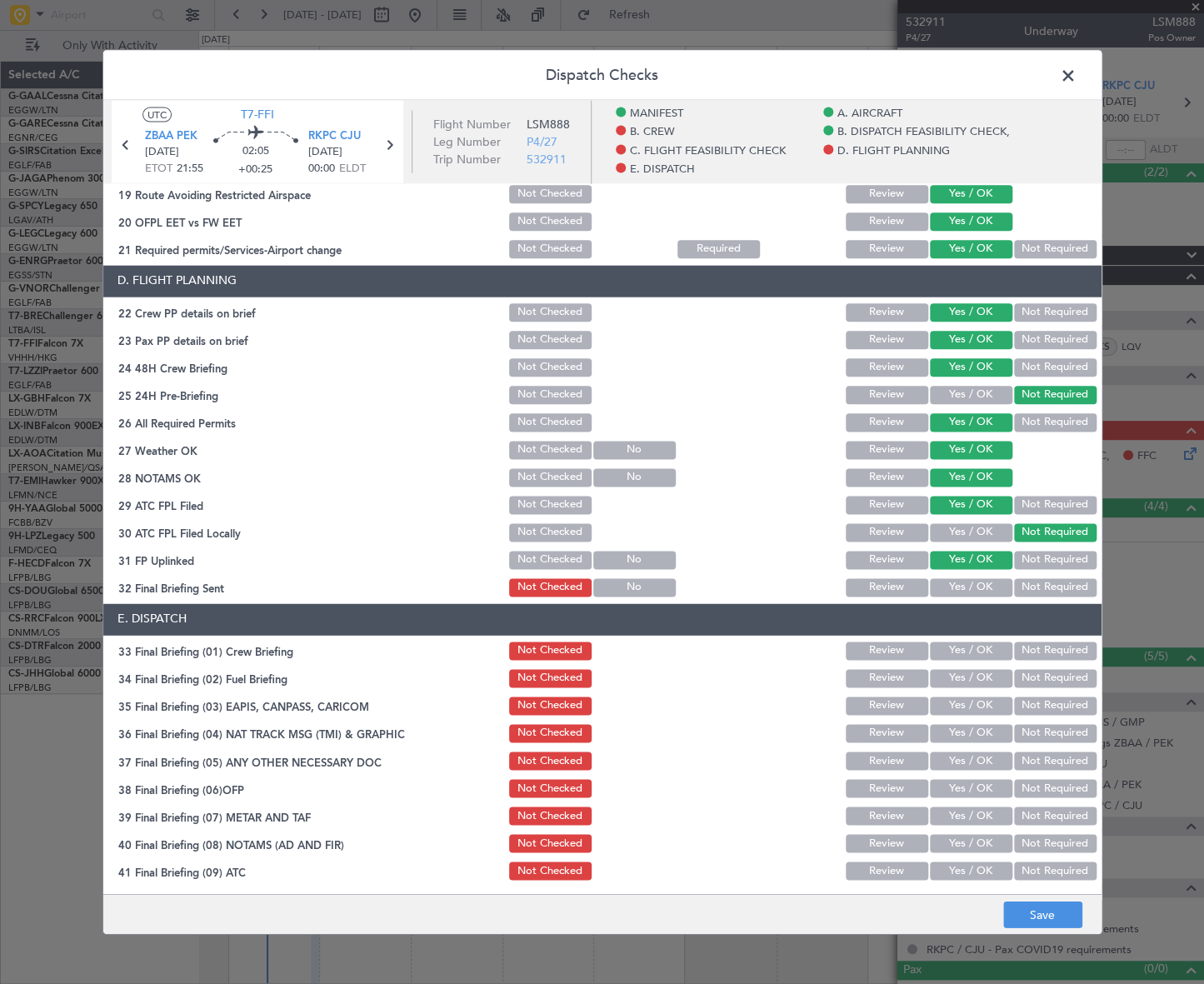
click at [977, 587] on button "Yes / OK" at bounding box center [971, 587] width 82 height 18
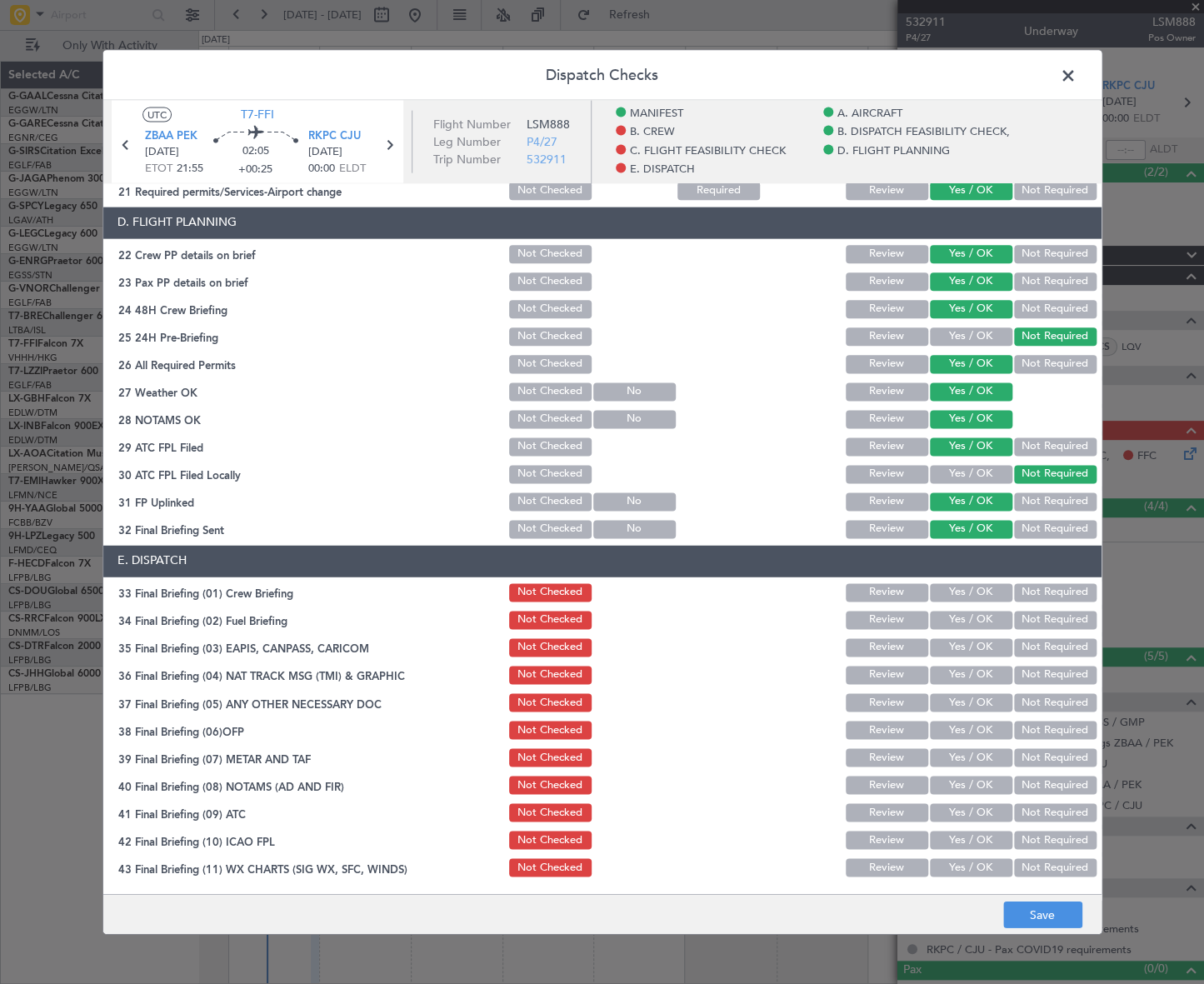
scroll to position [842, 0]
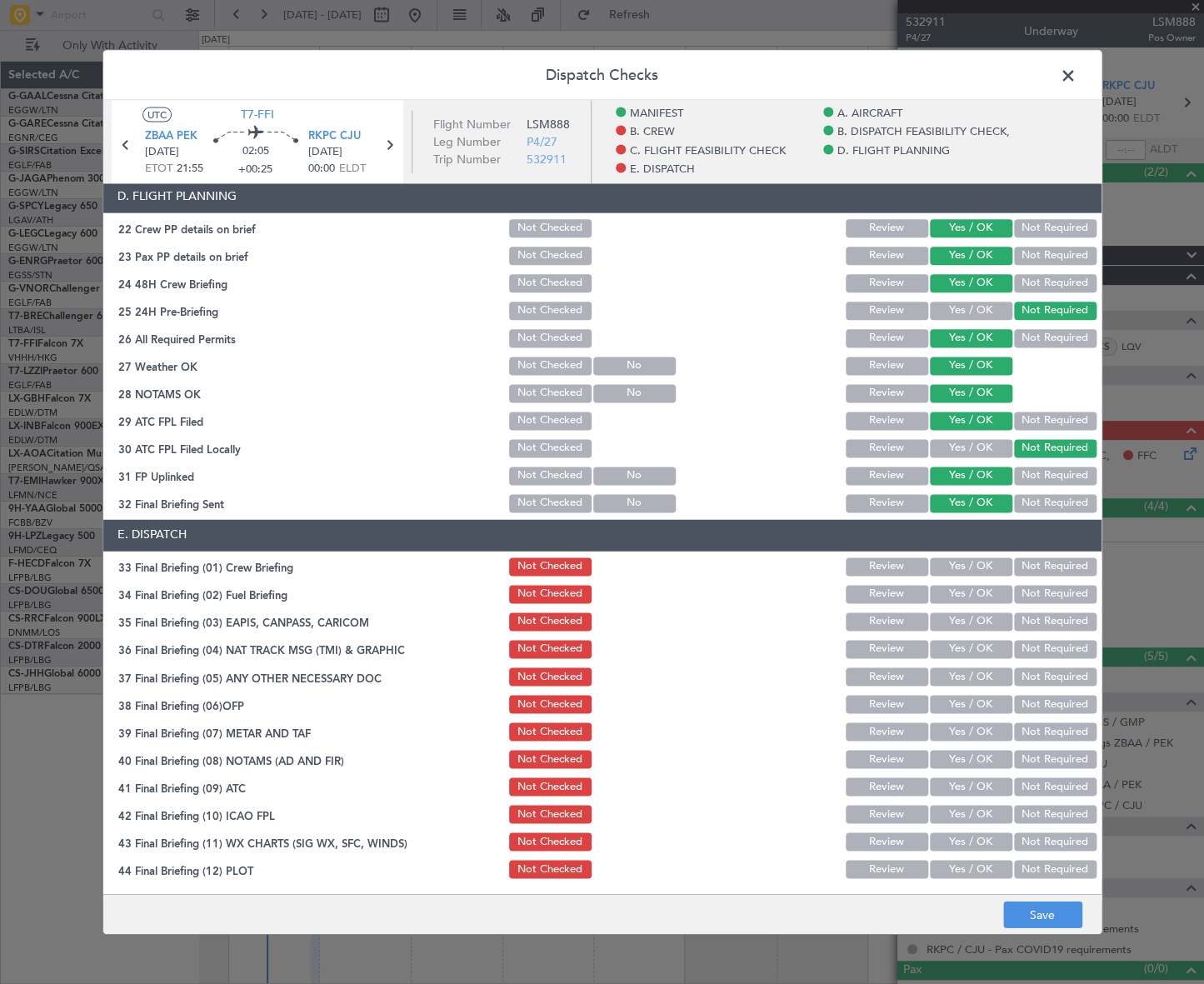
click at [983, 568] on button "Yes / OK" at bounding box center [971, 565] width 82 height 18
click at [983, 591] on button "Yes / OK" at bounding box center [971, 594] width 82 height 18
click at [1033, 618] on button "Not Required" at bounding box center [1055, 621] width 82 height 18
click at [1052, 651] on button "Not Required" at bounding box center [1055, 649] width 82 height 18
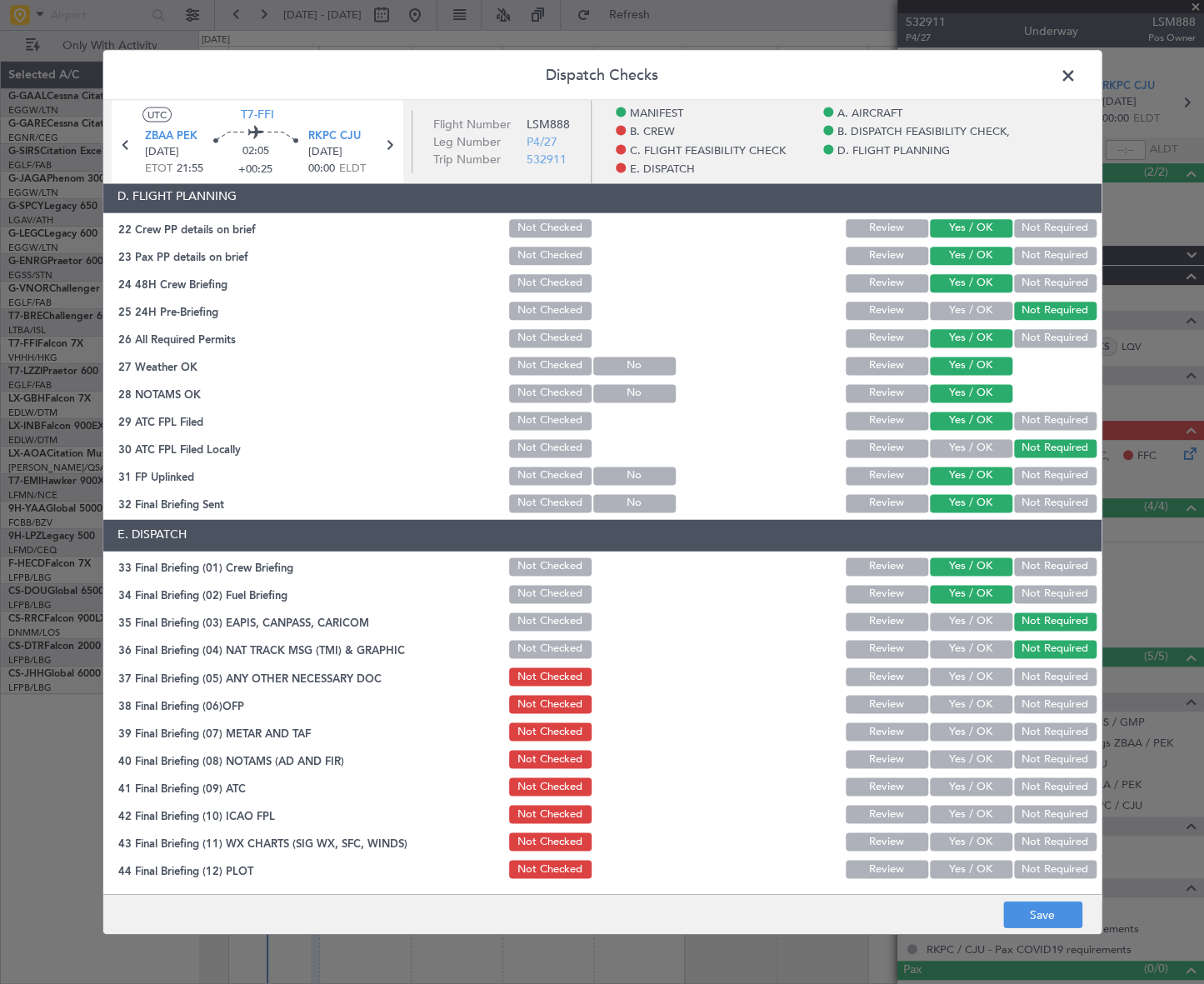
drag, startPoint x: 994, startPoint y: 665, endPoint x: 983, endPoint y: 677, distance: 16.3
click at [992, 666] on div "Yes / OK" at bounding box center [970, 676] width 84 height 23
click at [983, 677] on button "Yes / OK" at bounding box center [971, 676] width 82 height 18
click at [991, 709] on button "Yes / OK" at bounding box center [971, 703] width 82 height 18
drag, startPoint x: 985, startPoint y: 727, endPoint x: 983, endPoint y: 738, distance: 11.2
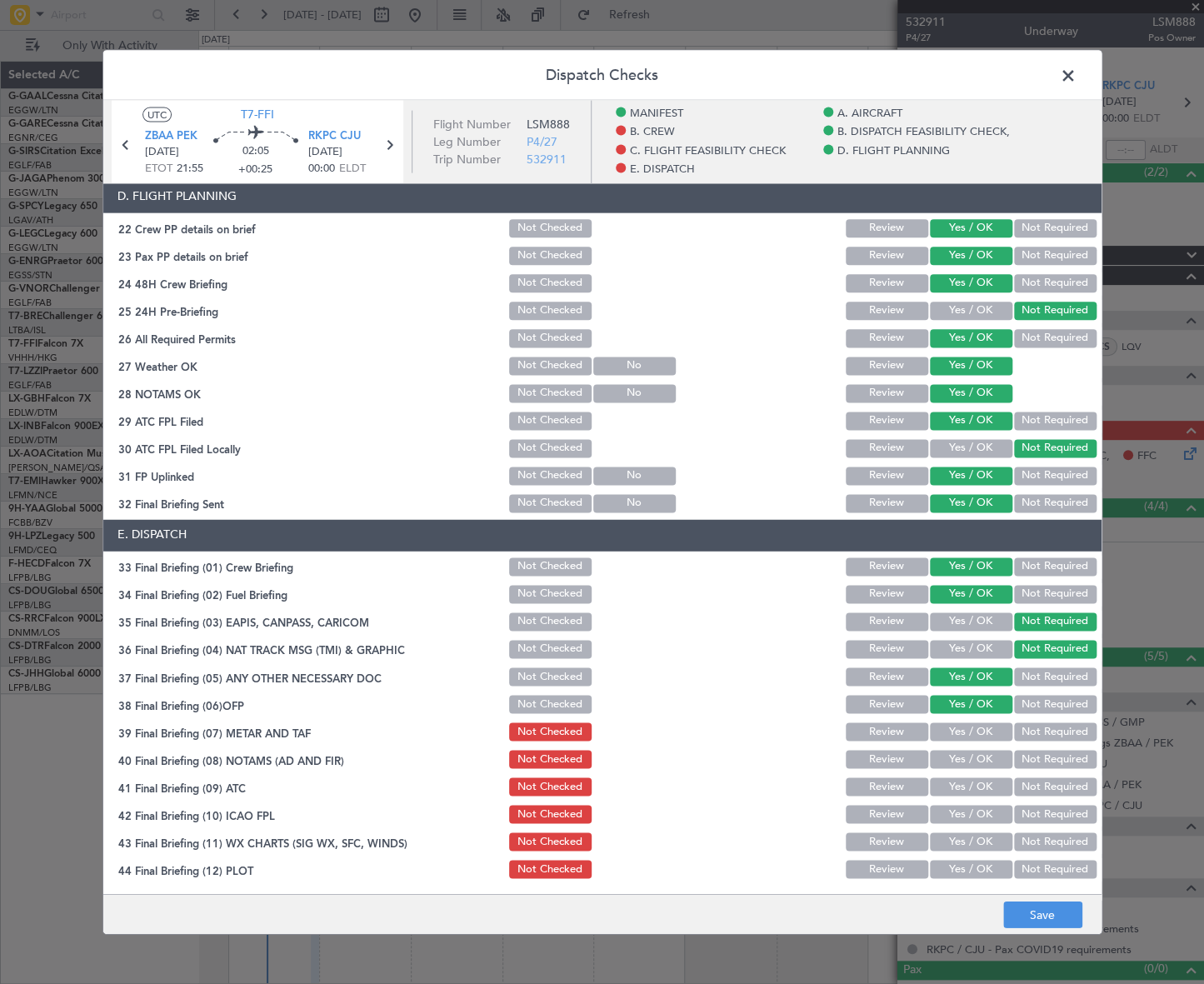
click at [984, 729] on button "Yes / OK" at bounding box center [971, 731] width 82 height 18
click at [977, 756] on button "Yes / OK" at bounding box center [971, 758] width 82 height 18
drag, startPoint x: 976, startPoint y: 785, endPoint x: 976, endPoint y: 794, distance: 9.0
click at [976, 788] on button "Yes / OK" at bounding box center [971, 786] width 82 height 18
click at [980, 822] on div "Yes / OK" at bounding box center [970, 813] width 84 height 23
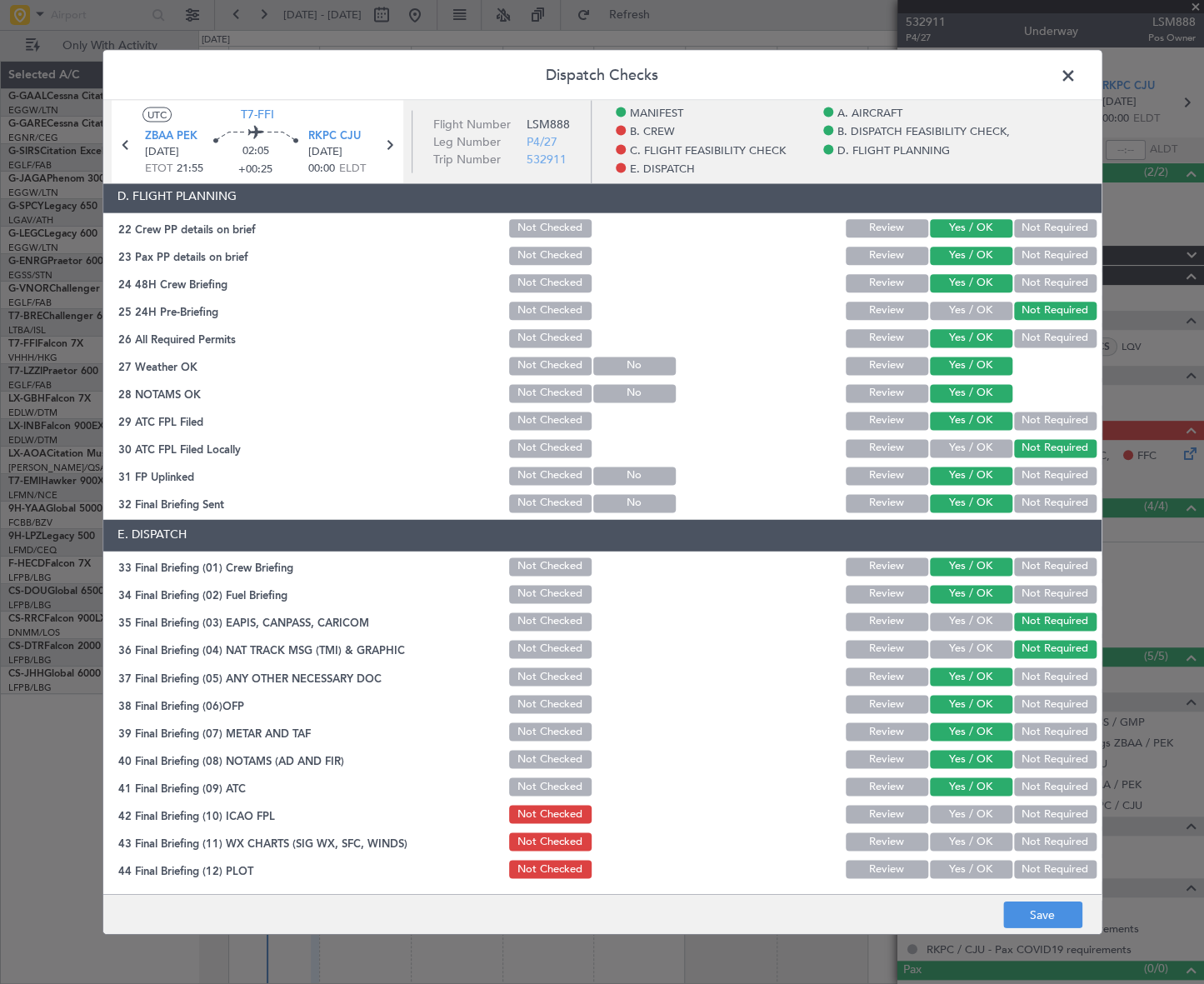
click at [980, 837] on button "Yes / OK" at bounding box center [971, 841] width 82 height 18
drag, startPoint x: 991, startPoint y: 812, endPoint x: 983, endPoint y: 832, distance: 21.5
click at [990, 812] on button "Yes / OK" at bounding box center [971, 813] width 82 height 18
drag, startPoint x: 970, startPoint y: 870, endPoint x: 971, endPoint y: 846, distance: 24.0
click at [969, 870] on button "Yes / OK" at bounding box center [971, 868] width 82 height 18
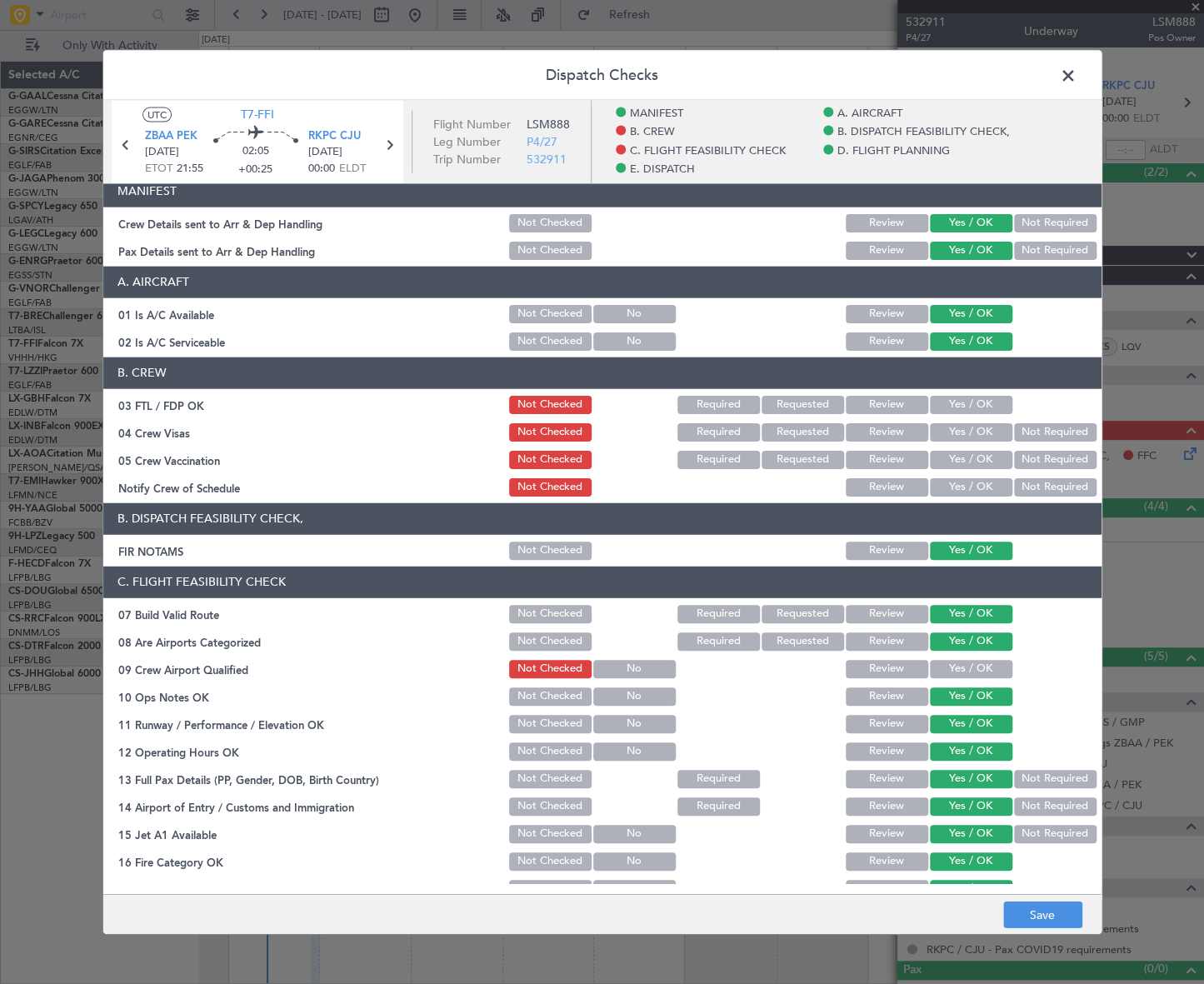
scroll to position [0, 0]
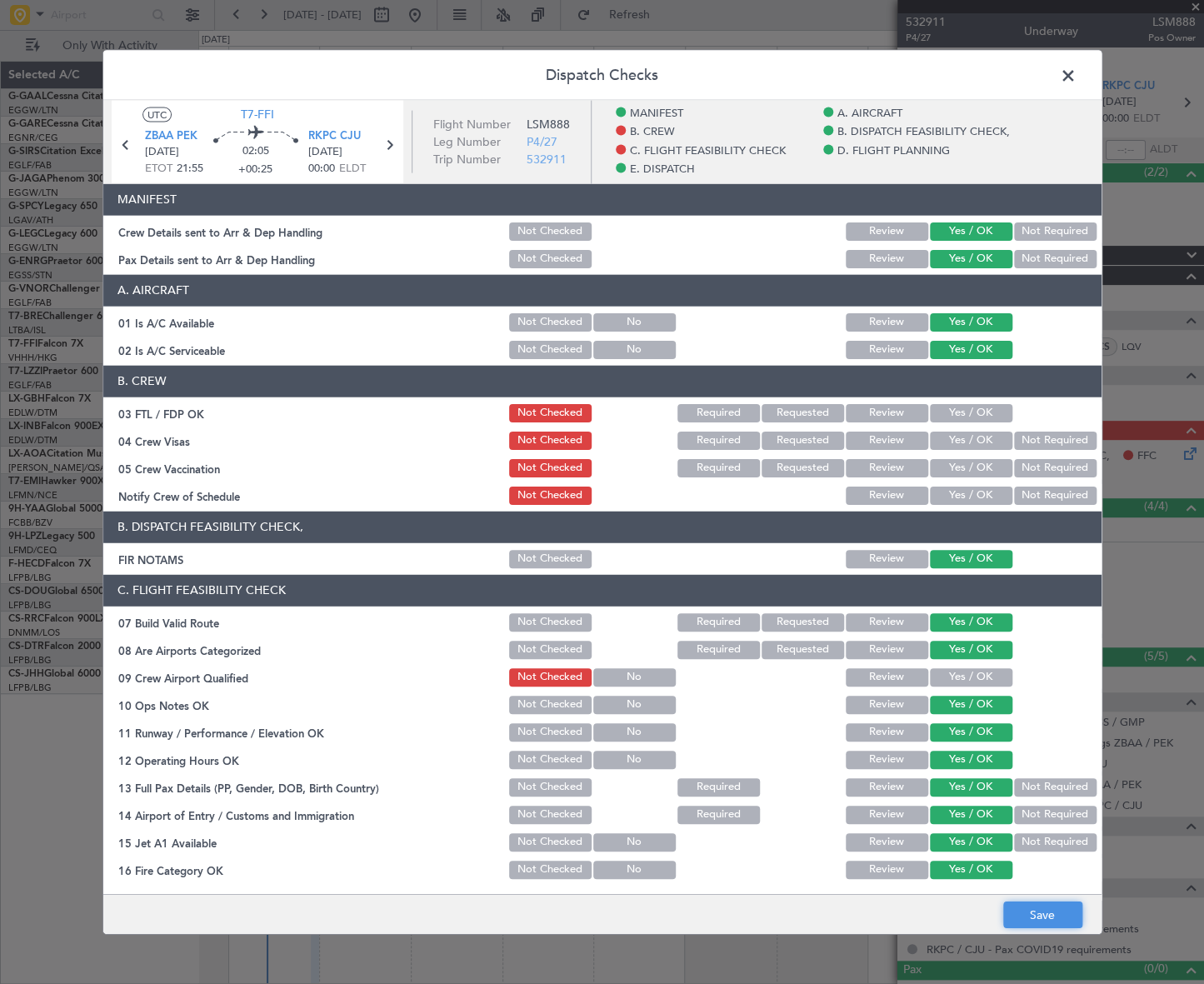
drag, startPoint x: 1028, startPoint y: 909, endPoint x: 1033, endPoint y: 900, distance: 10.3
click at [1032, 906] on button "Save" at bounding box center [1043, 914] width 79 height 27
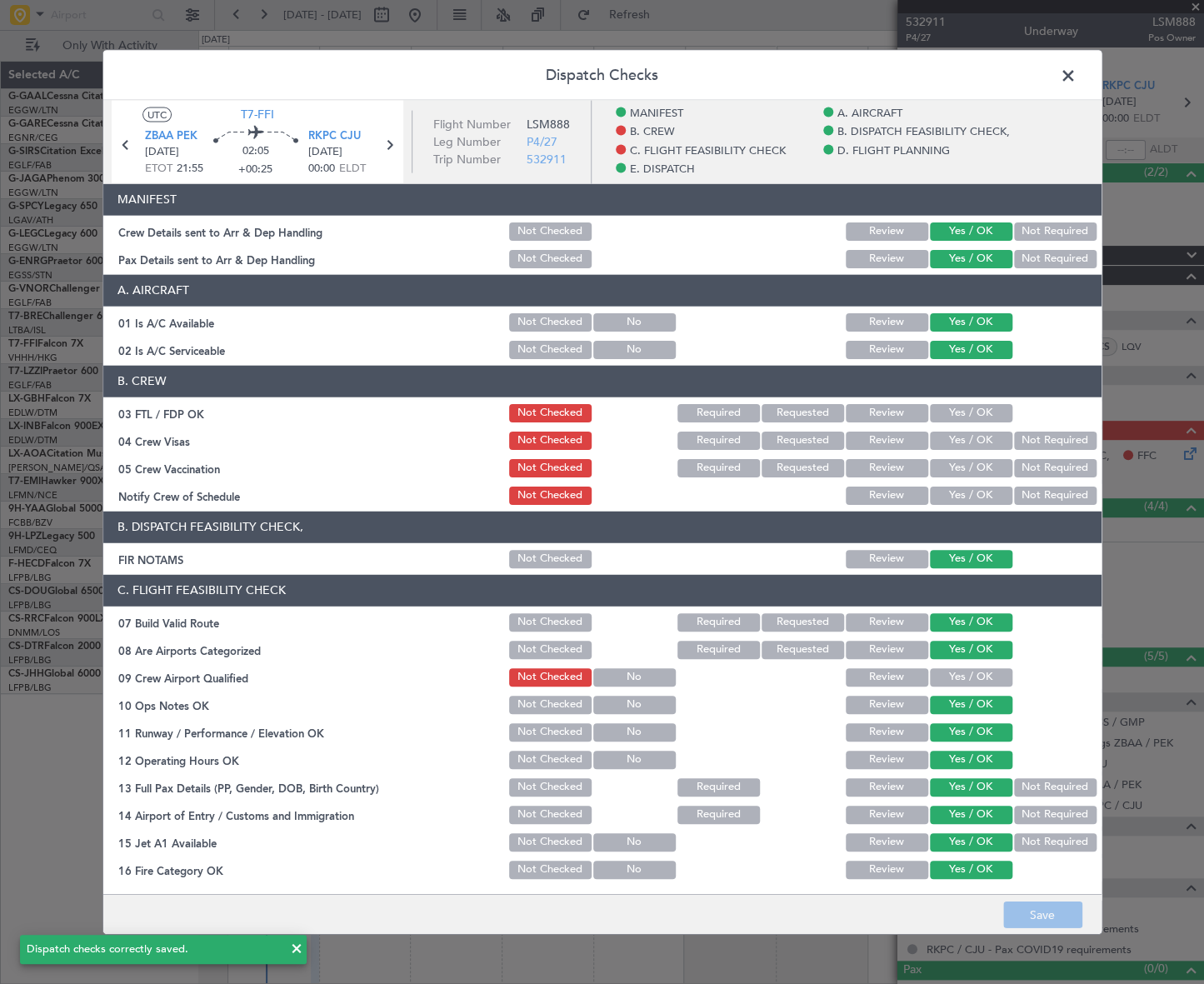
click at [1076, 66] on span at bounding box center [1076, 79] width 0 height 33
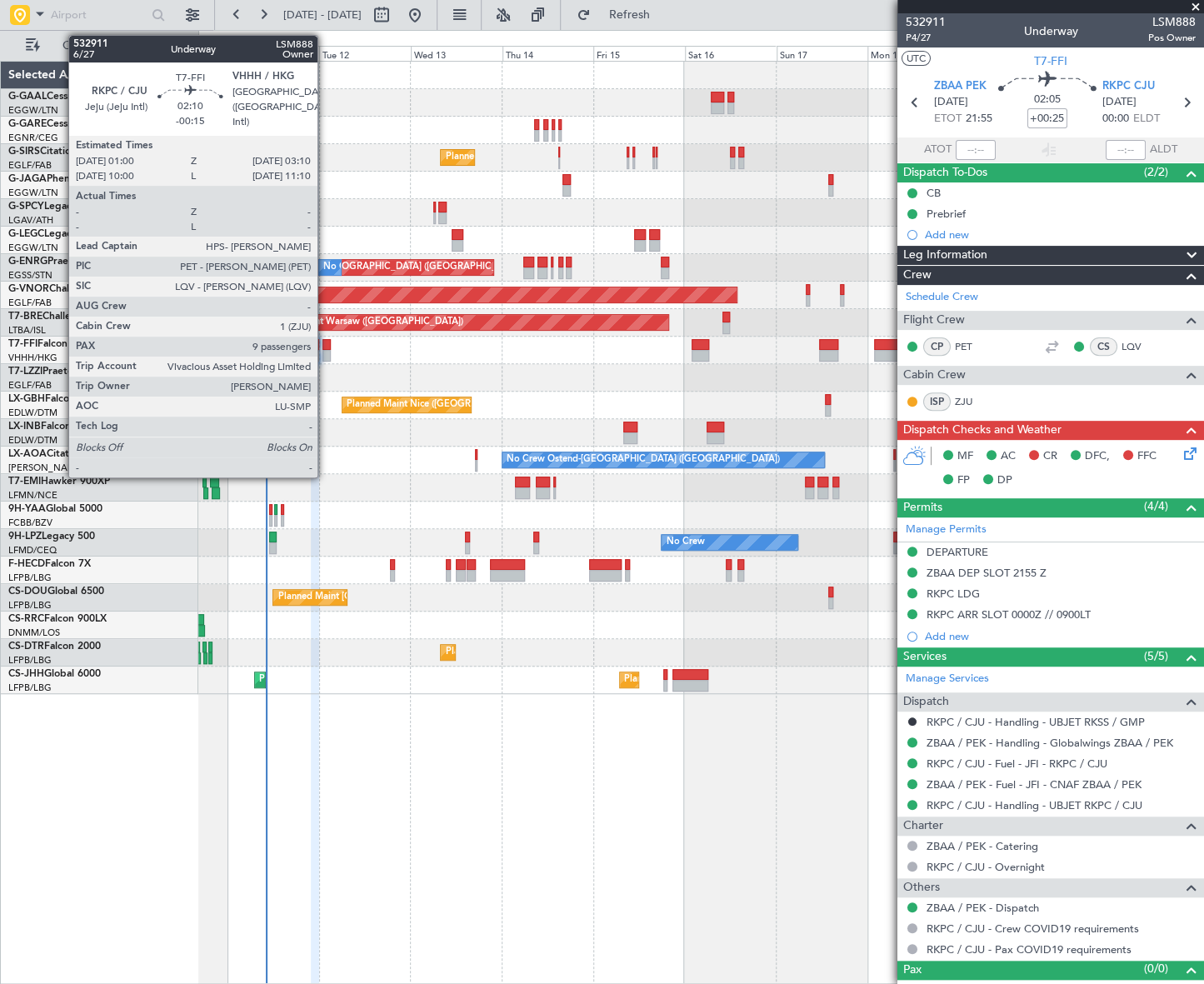
click at [325, 352] on div at bounding box center [327, 356] width 9 height 12
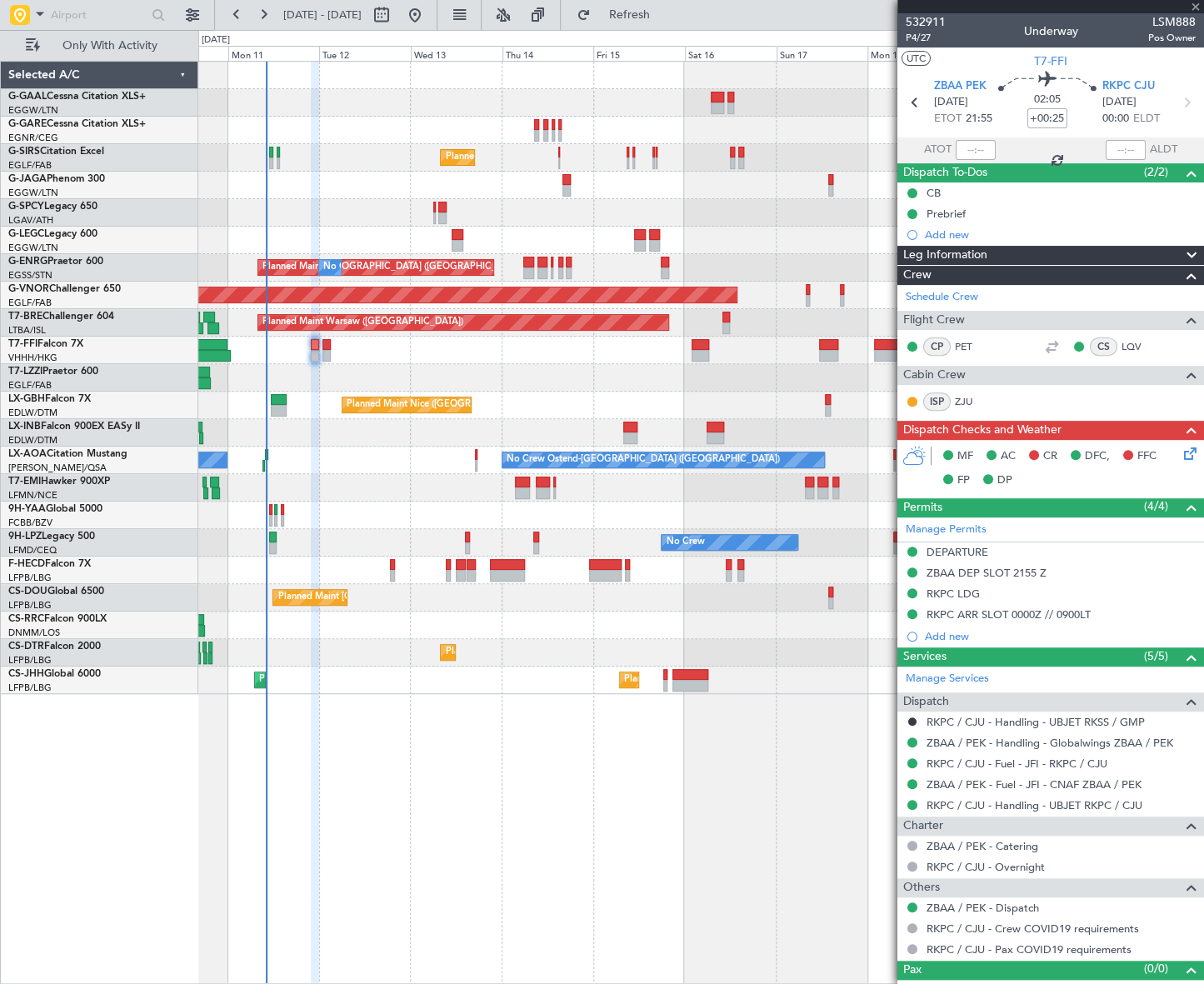
type input "-00:15"
type input "9"
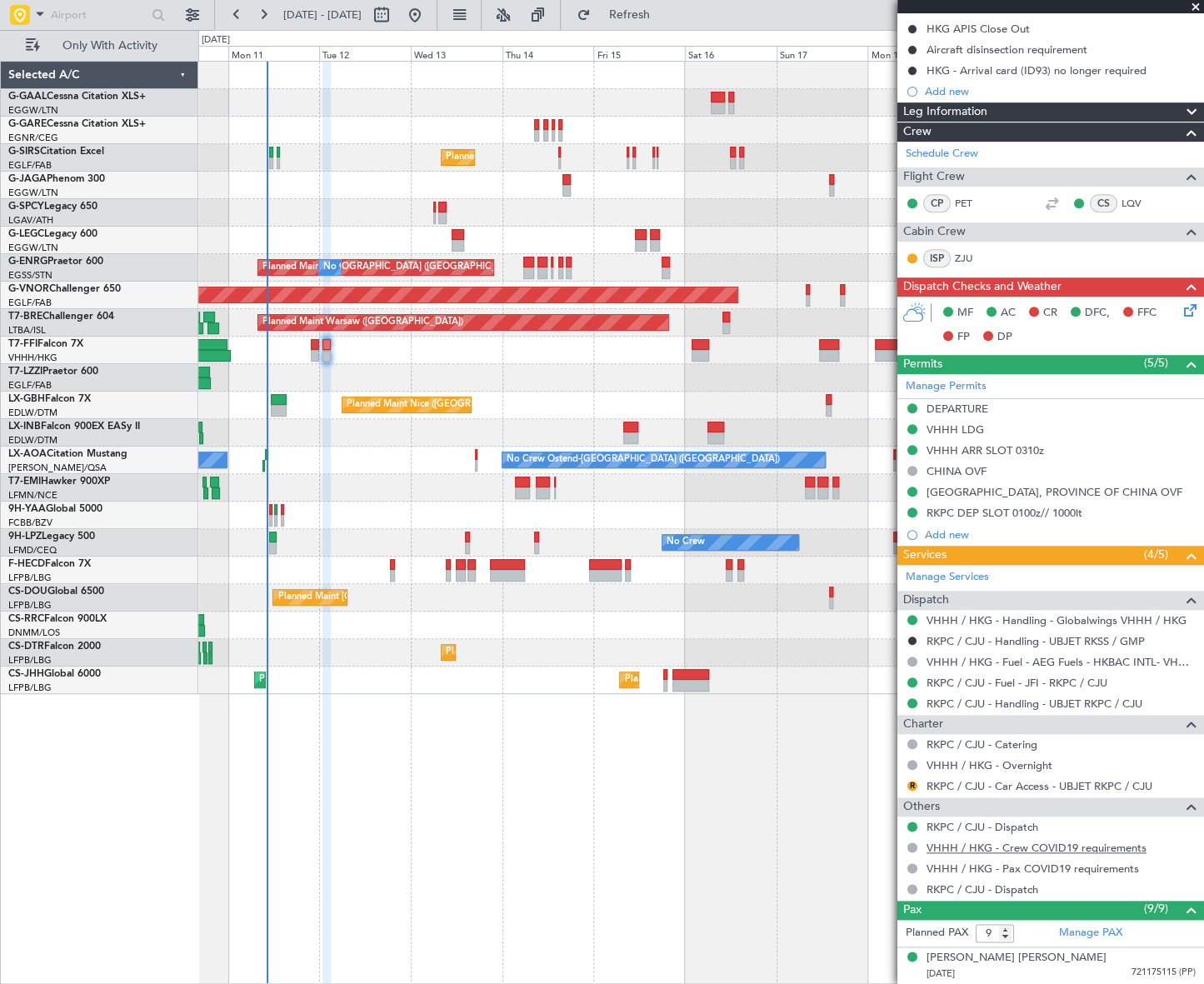
scroll to position [525, 0]
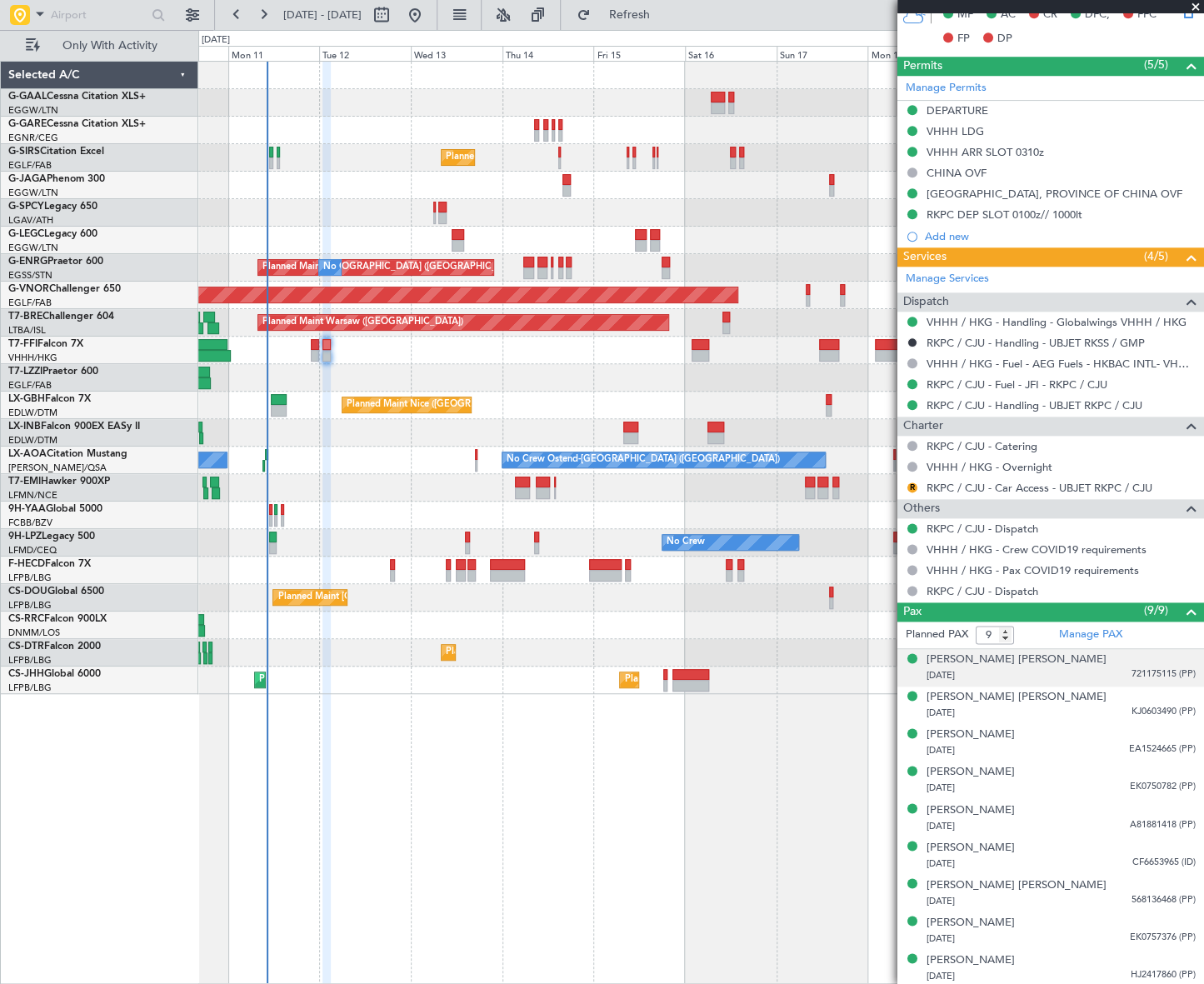
click at [984, 667] on div "01/01/2020 721175115 (PP)" at bounding box center [1062, 675] width 269 height 16
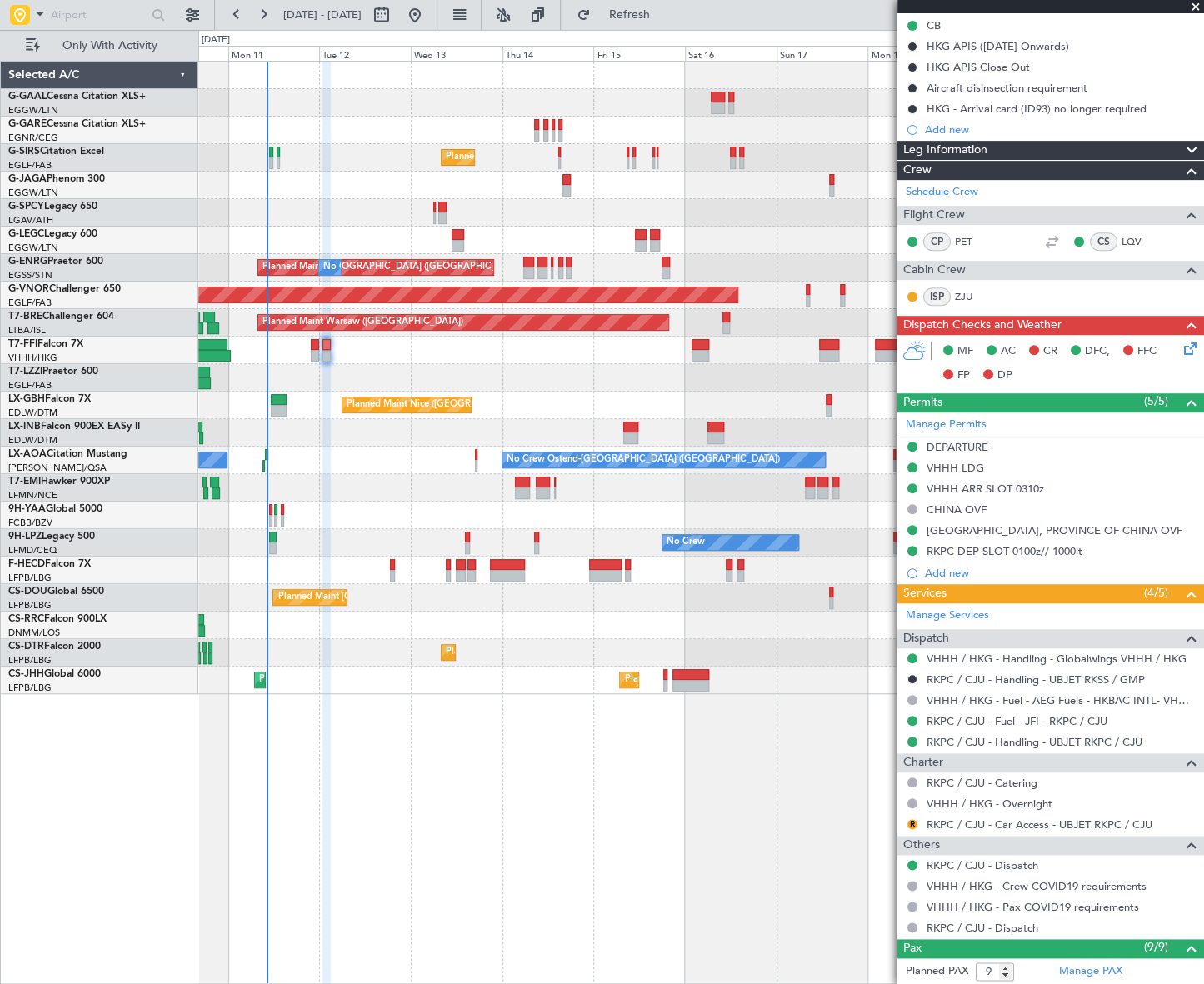
scroll to position [0, 0]
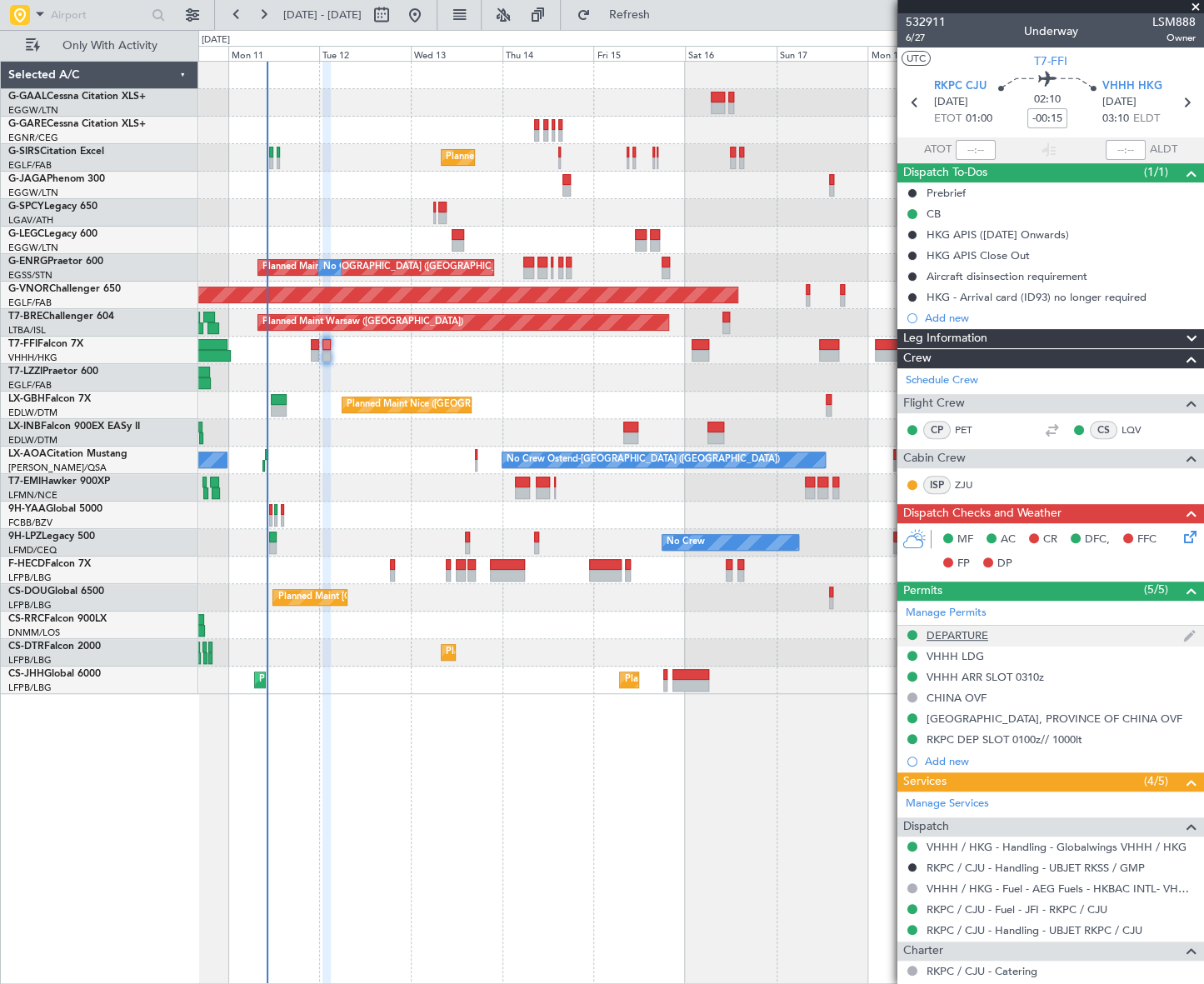
click at [975, 632] on div "DEPARTURE" at bounding box center [958, 635] width 62 height 15
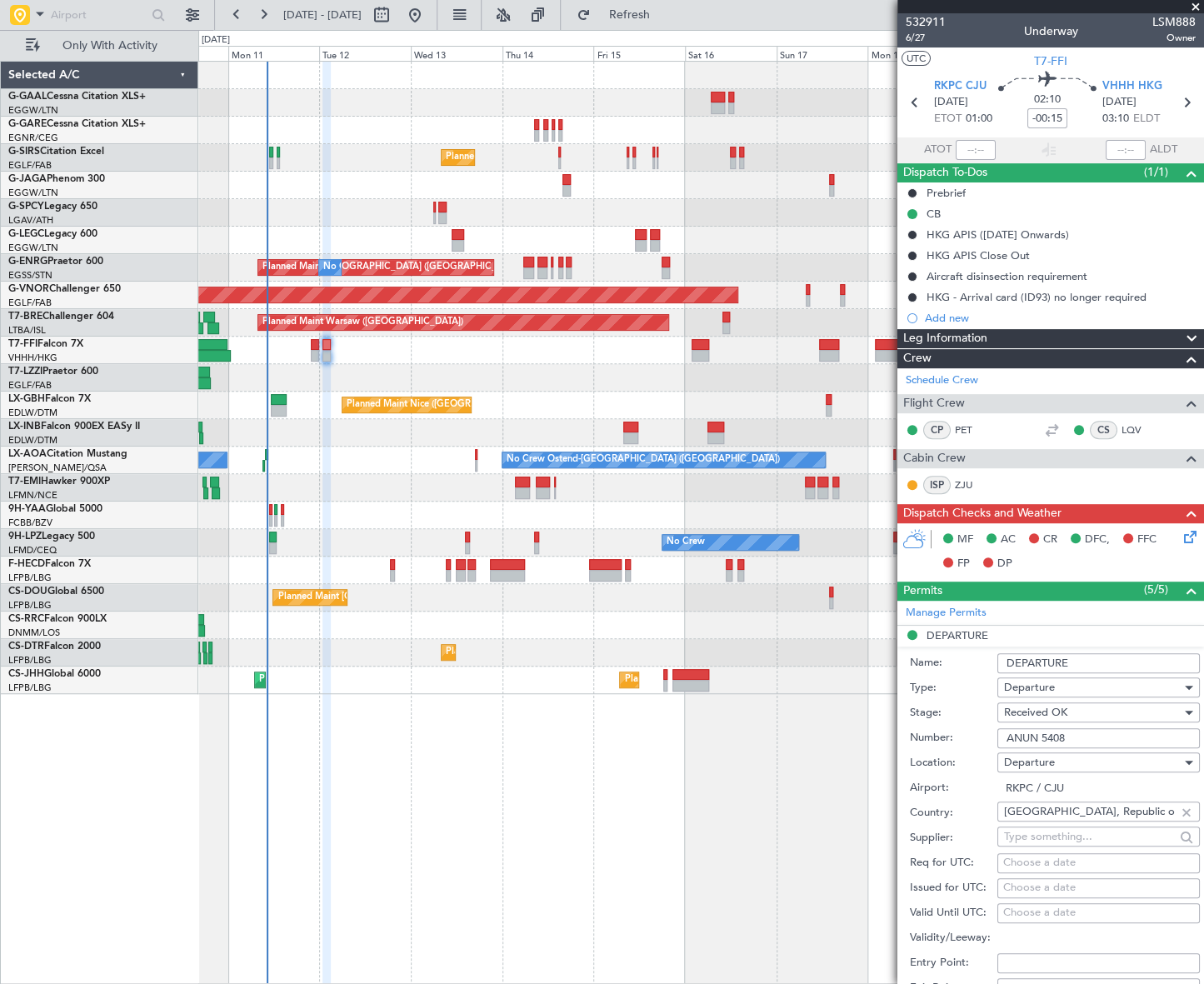
drag, startPoint x: 1076, startPoint y: 740, endPoint x: 1001, endPoint y: 733, distance: 75.3
click at [1001, 733] on input "ANUN 5408" at bounding box center [1098, 737] width 203 height 20
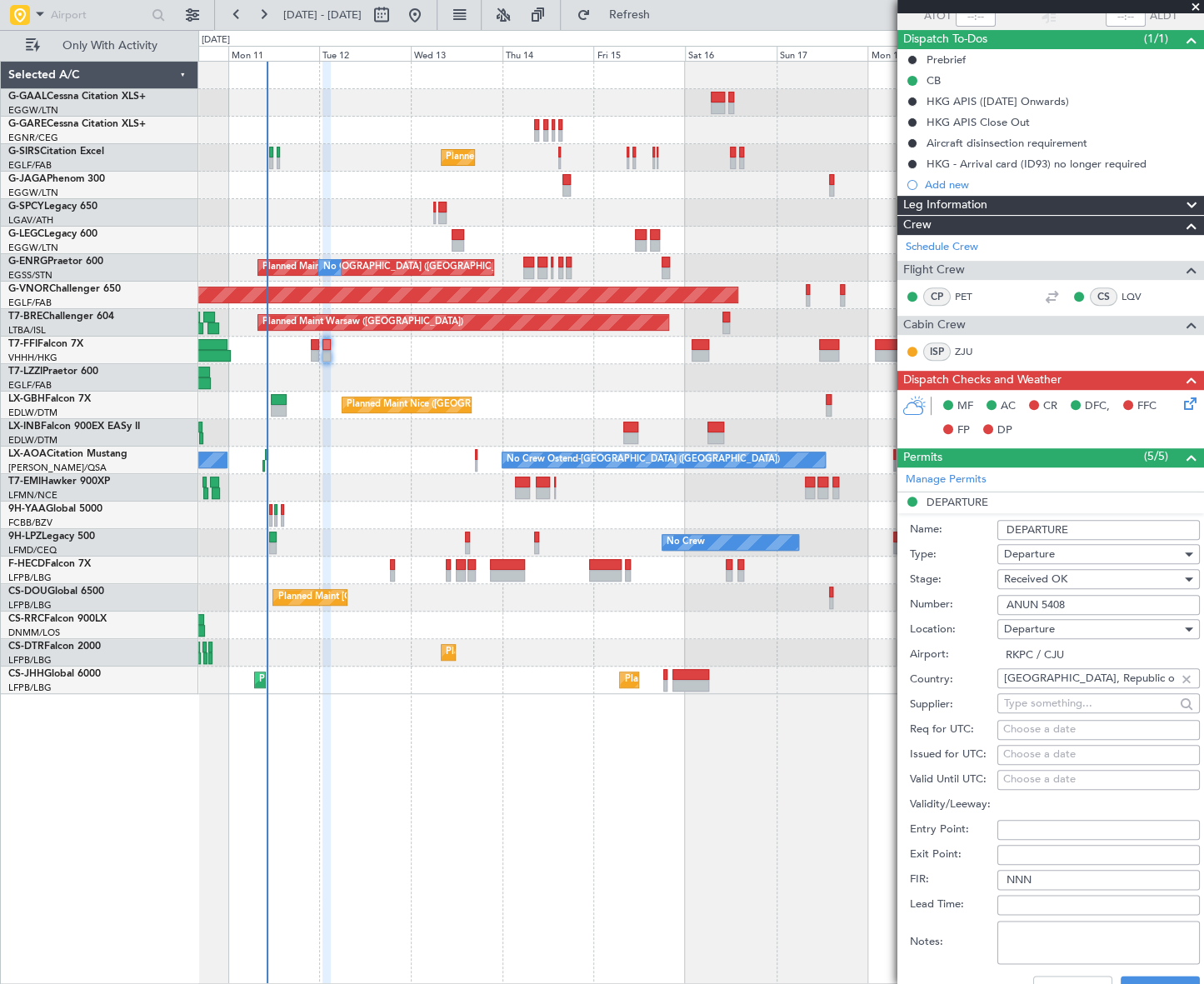
scroll to position [226, 0]
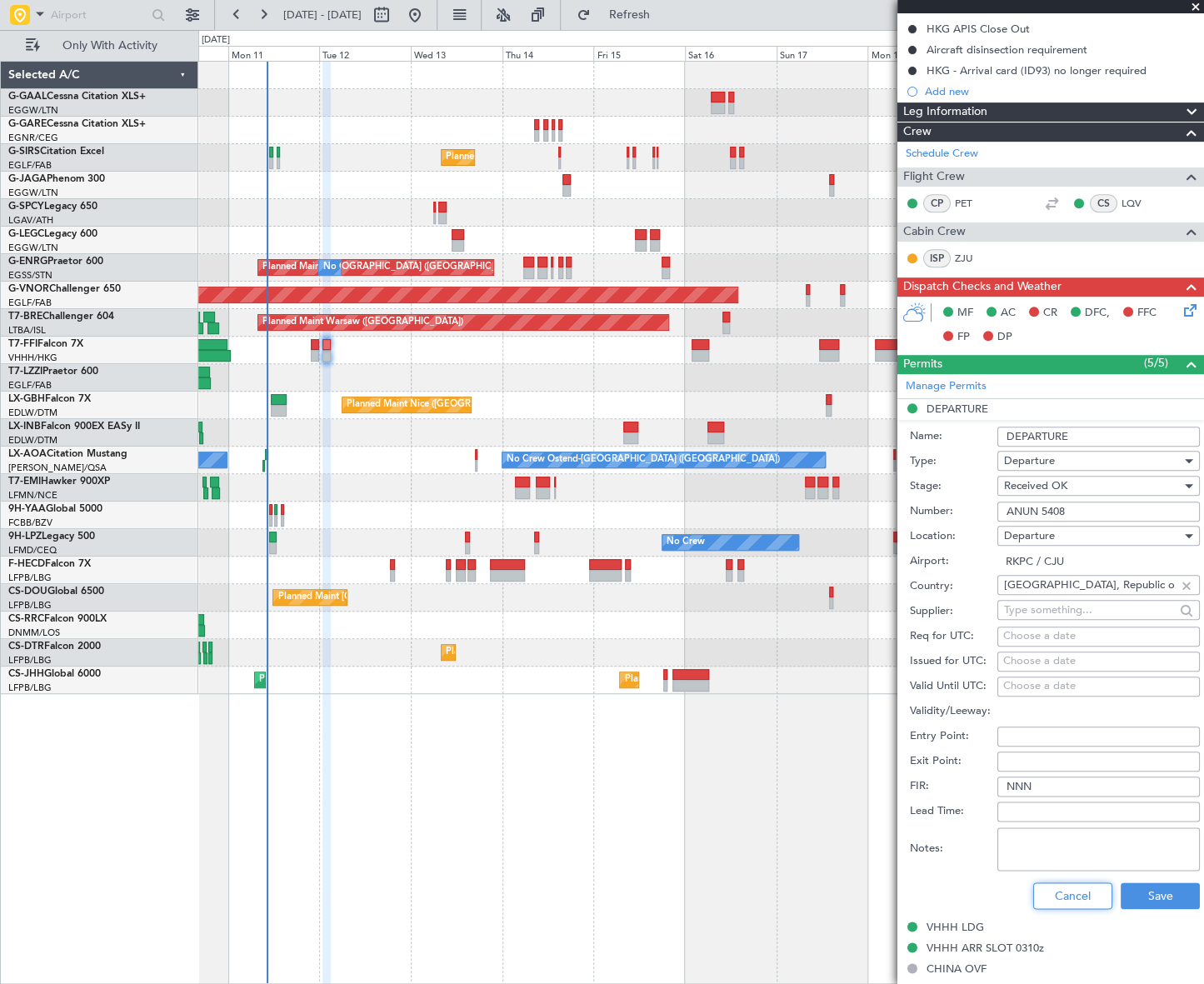
click at [1074, 893] on button "Cancel" at bounding box center [1073, 895] width 79 height 27
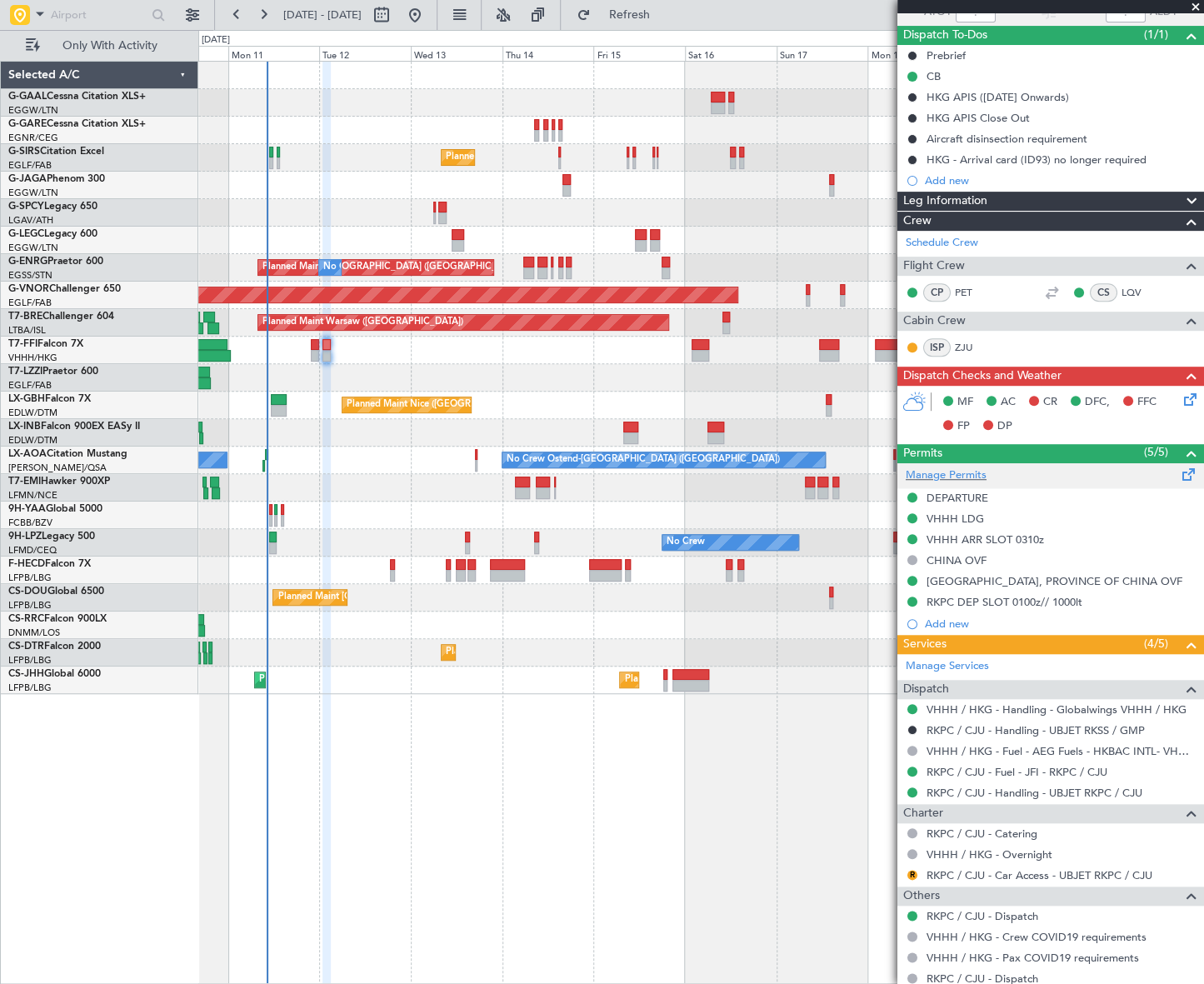
scroll to position [0, 0]
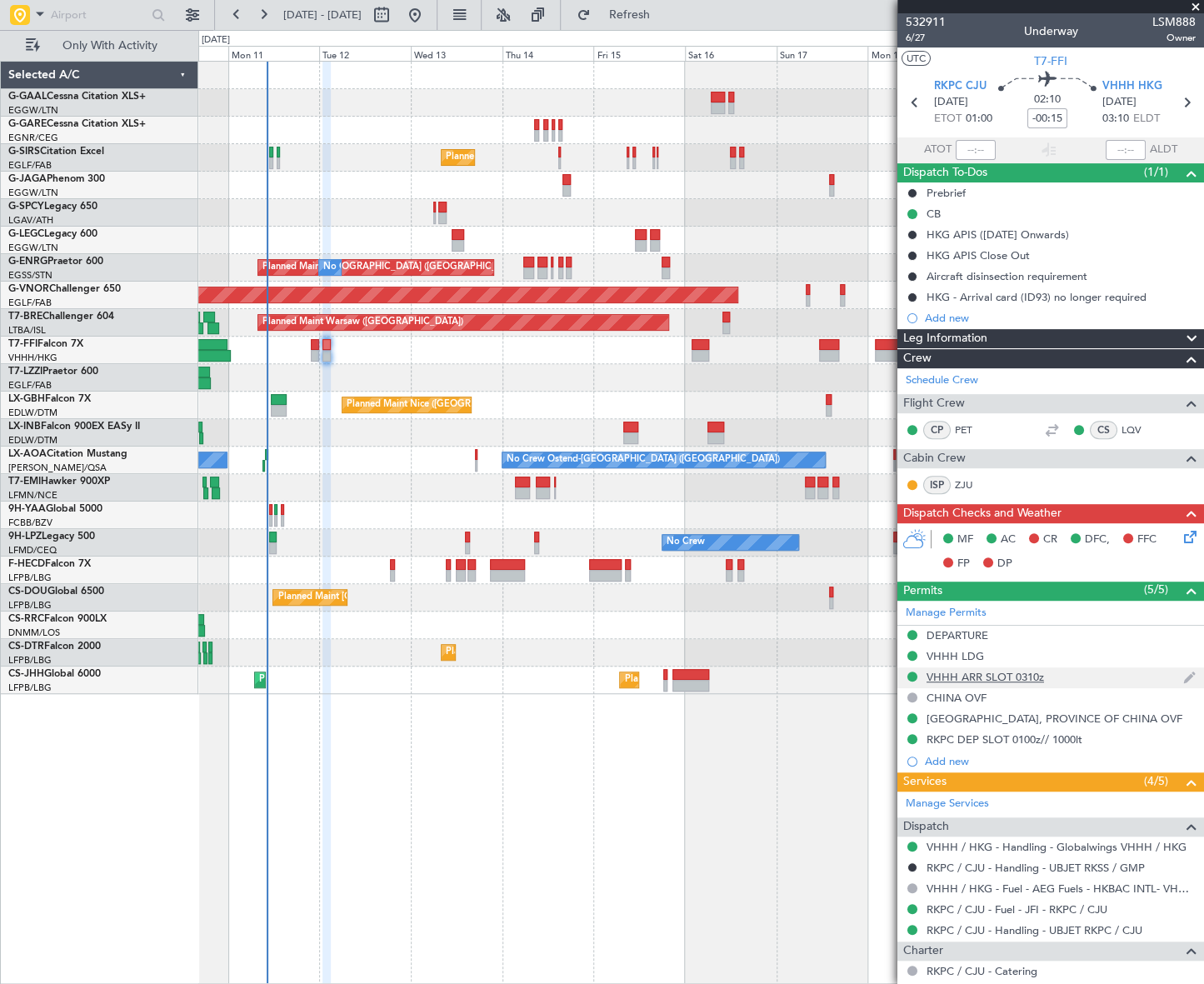
click at [1008, 675] on div "VHHH ARR SLOT 0310z" at bounding box center [985, 677] width 118 height 15
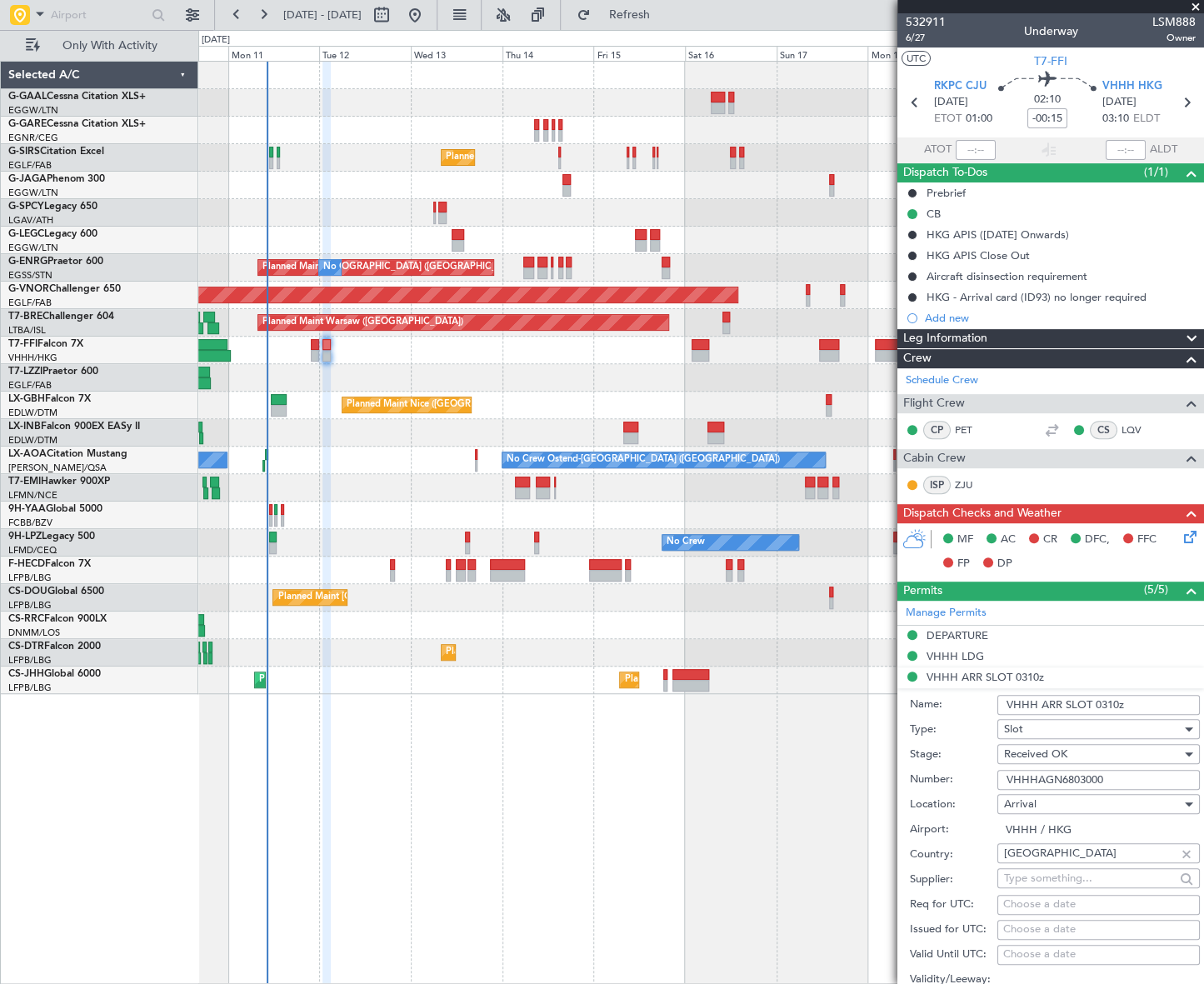
click at [1055, 775] on input "VHHHAGN6803000" at bounding box center [1098, 779] width 203 height 20
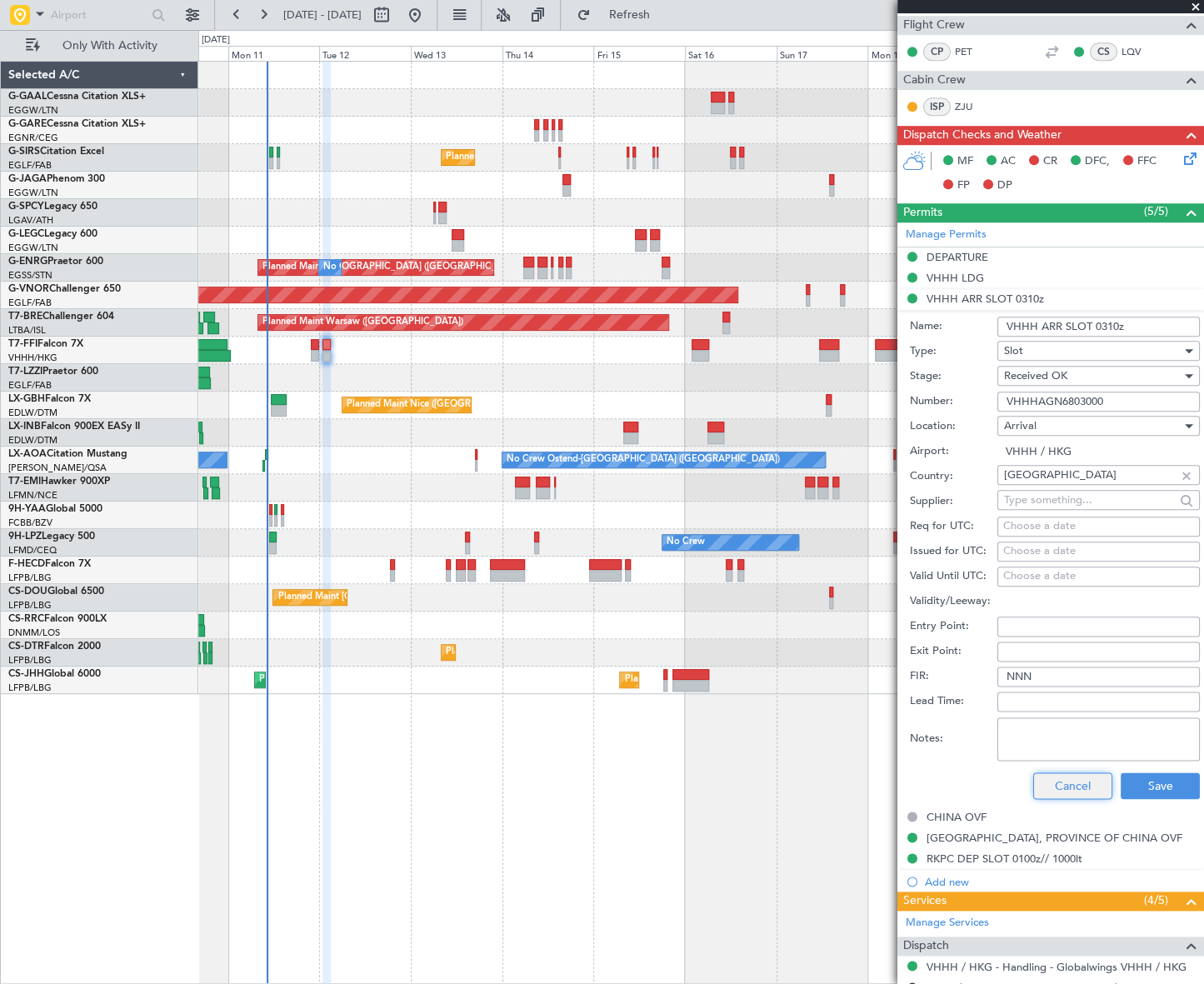
click at [1074, 785] on button "Cancel" at bounding box center [1073, 785] width 79 height 27
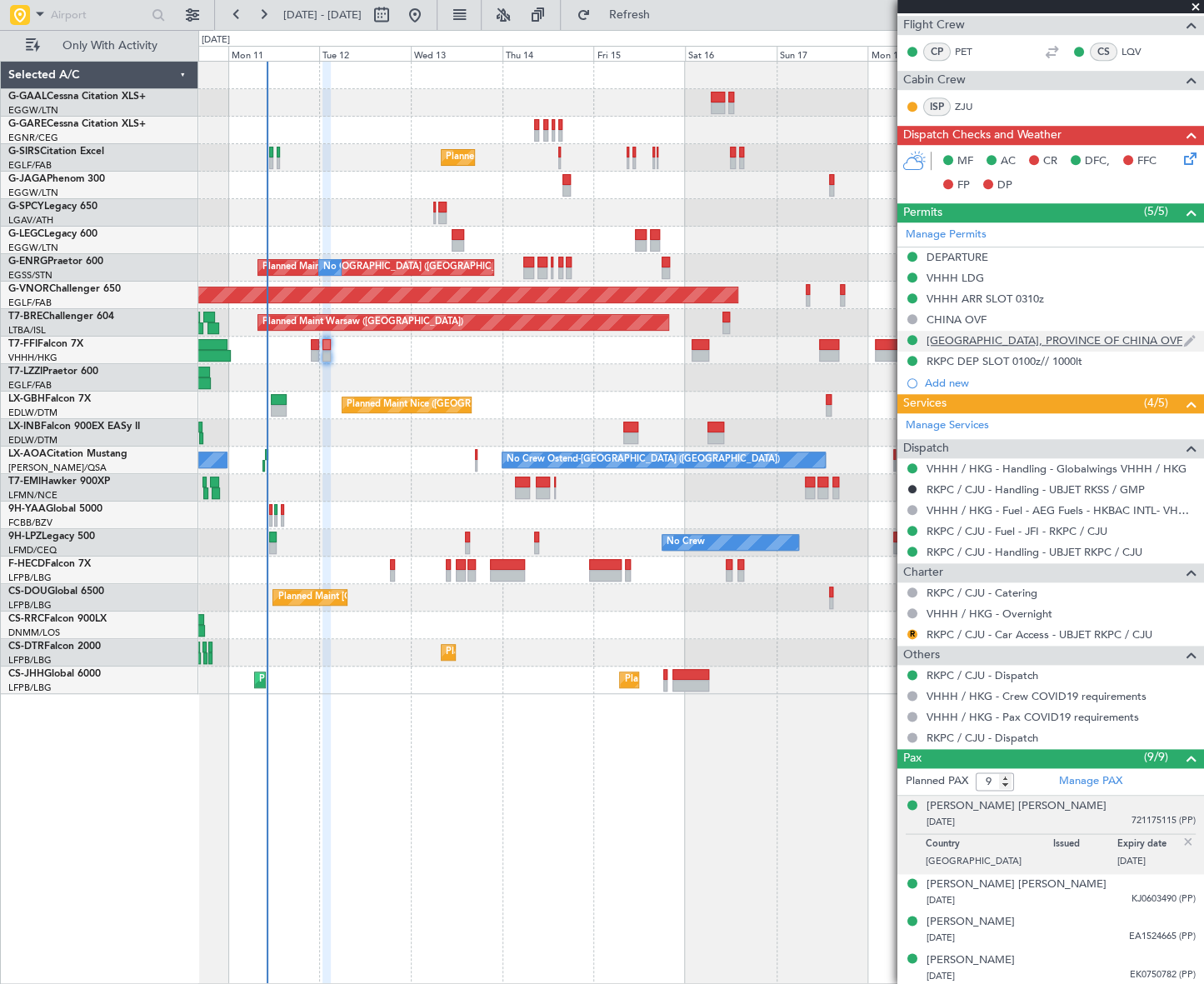
click at [1019, 333] on div "TAIWAN, PROVINCE OF CHINA OVF" at bounding box center [1055, 340] width 256 height 15
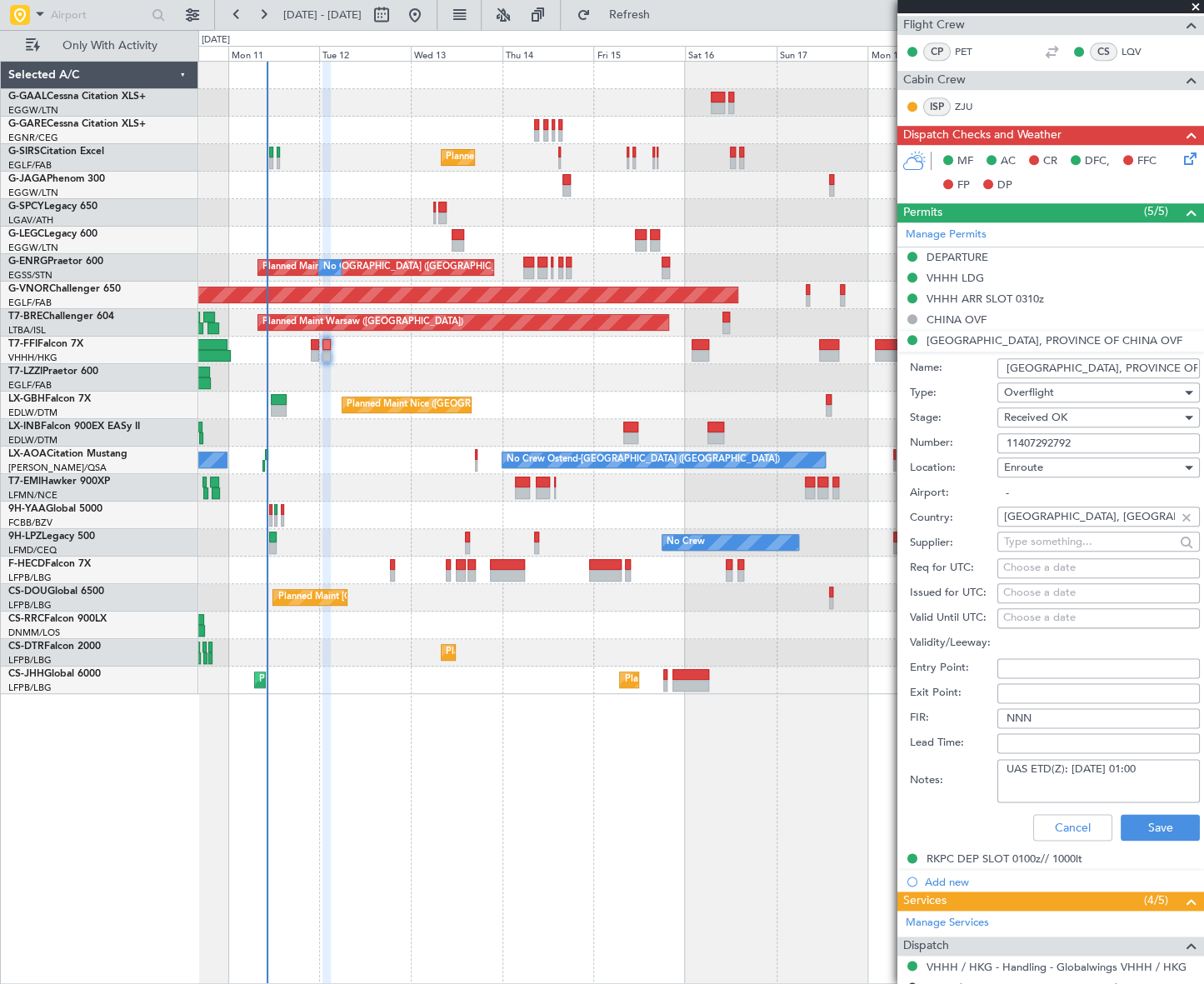
click at [1116, 366] on input "TAIWAN, PROVINCE OF CHINA OVF" at bounding box center [1098, 367] width 203 height 20
click at [1050, 441] on input "11407292792" at bounding box center [1098, 443] width 203 height 20
click at [1038, 832] on button "Cancel" at bounding box center [1073, 826] width 79 height 27
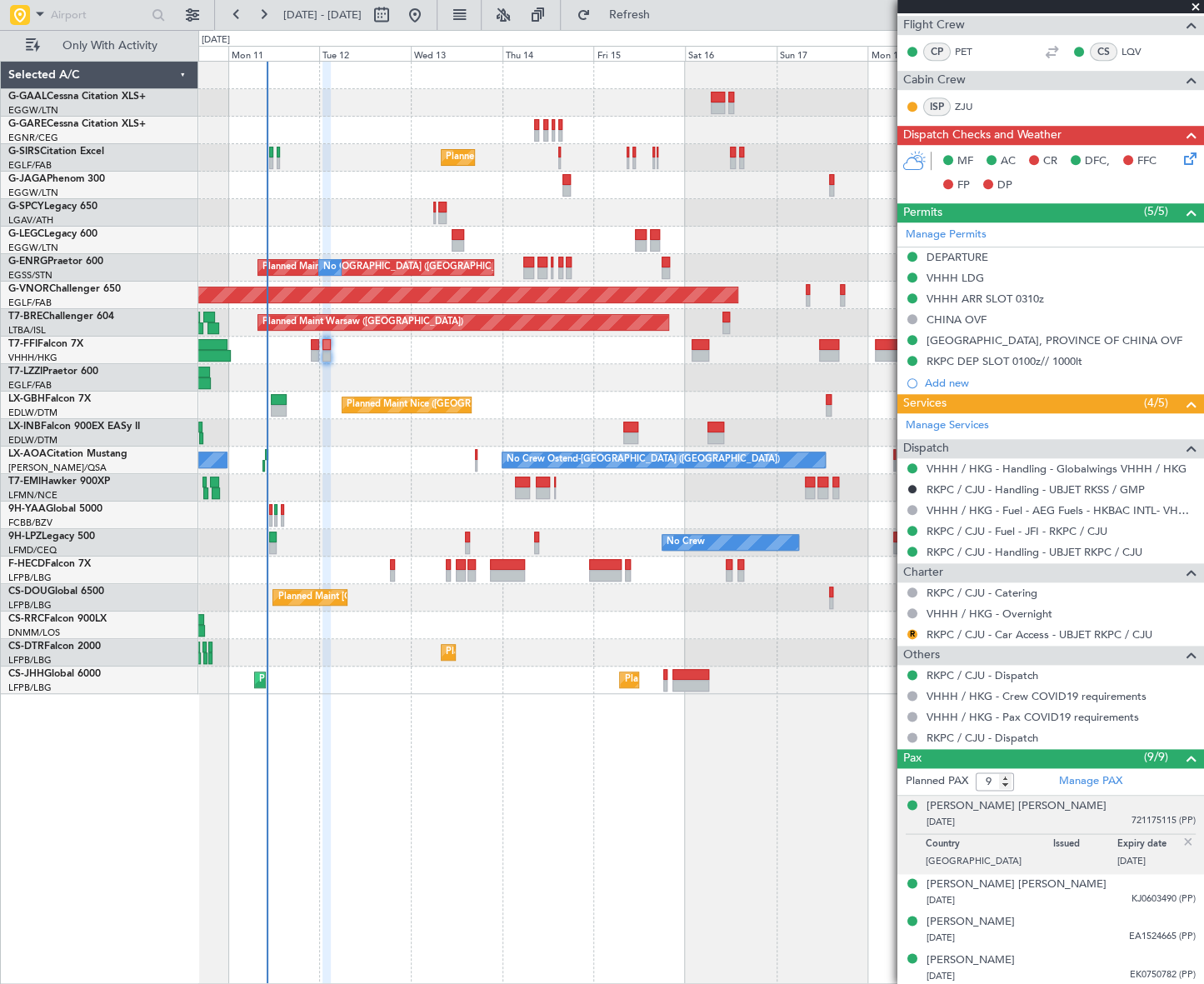
drag, startPoint x: 976, startPoint y: 356, endPoint x: 986, endPoint y: 377, distance: 23.3
click at [976, 356] on mat-tooltip-component "TAIWAN, PROVINCE OF CHINA OVF" at bounding box center [1049, 367] width 246 height 44
click at [1024, 360] on div "RKPC DEP SLOT 0100z// 1000lt" at bounding box center [1005, 361] width 156 height 15
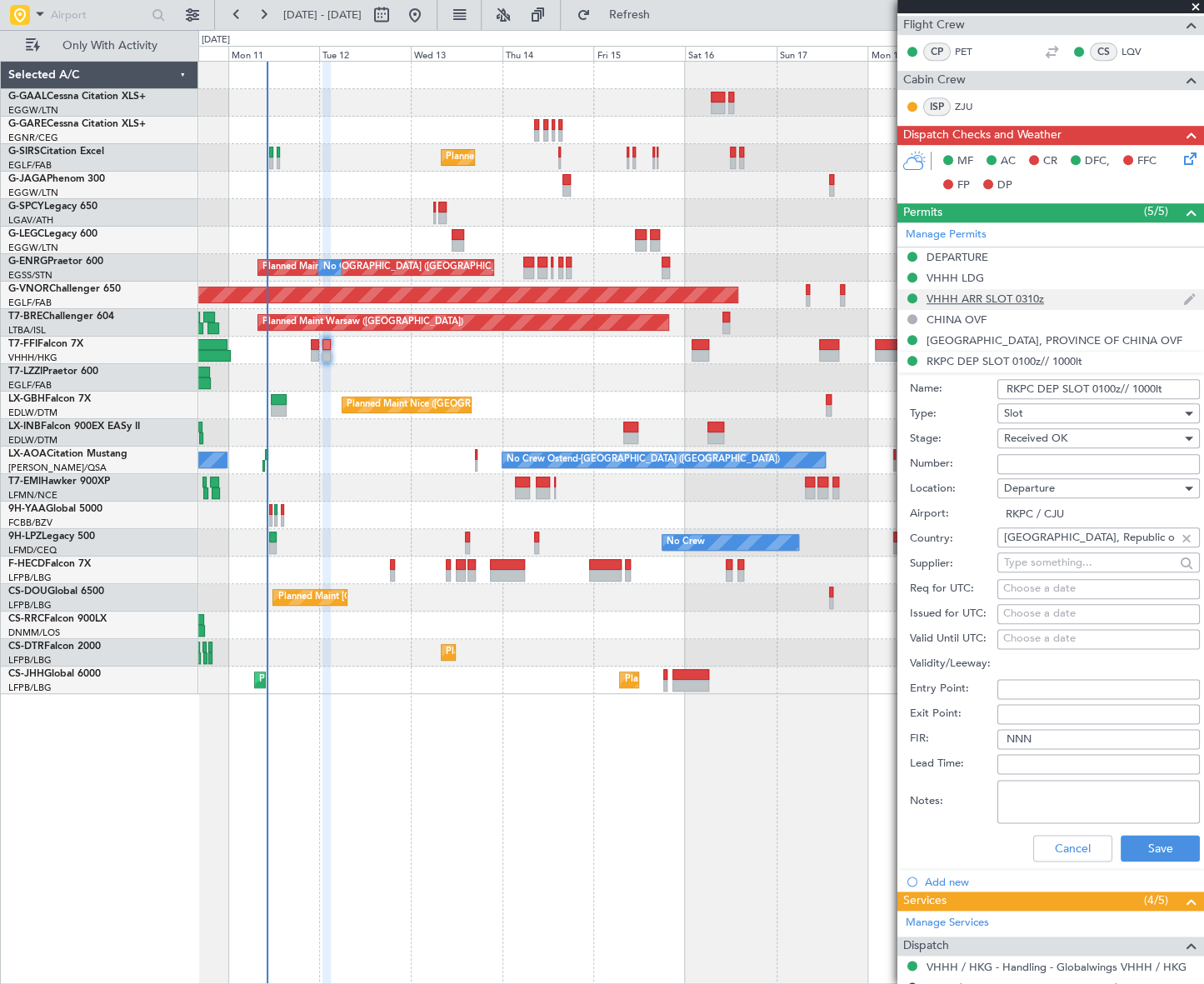
click at [968, 297] on div "VHHH ARR SLOT 0310z" at bounding box center [985, 299] width 118 height 15
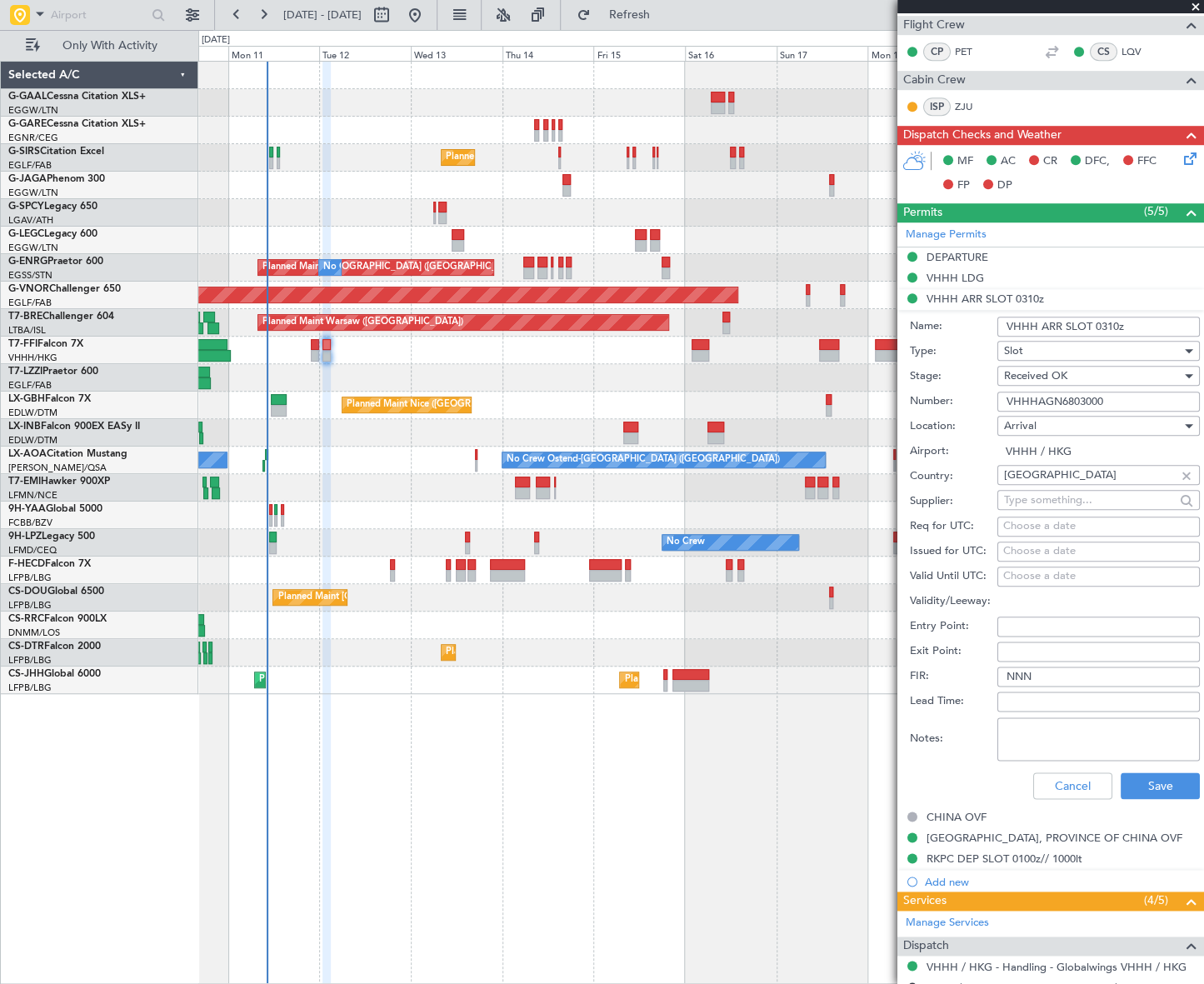
click at [1053, 405] on input "VHHHAGN6803000" at bounding box center [1098, 401] width 203 height 20
click at [959, 277] on div "DEPARTURE" at bounding box center [958, 284] width 60 height 21
click at [970, 275] on div "VHHH LDG" at bounding box center [955, 278] width 57 height 15
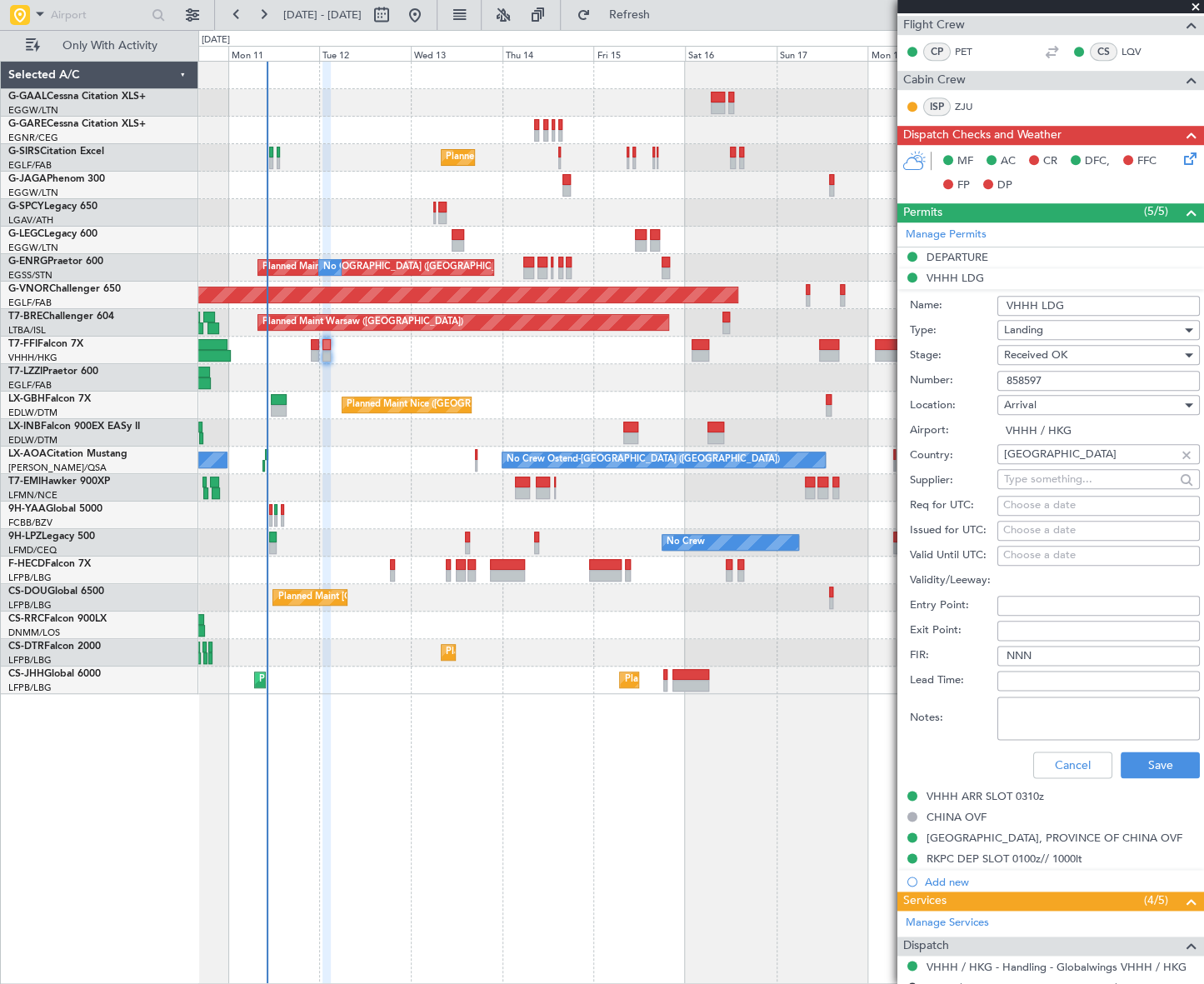
click at [1024, 375] on input "858597" at bounding box center [1098, 380] width 203 height 20
click at [1053, 776] on div "Cancel Save" at bounding box center [1055, 764] width 290 height 43
click at [1058, 771] on button "Cancel" at bounding box center [1073, 764] width 79 height 27
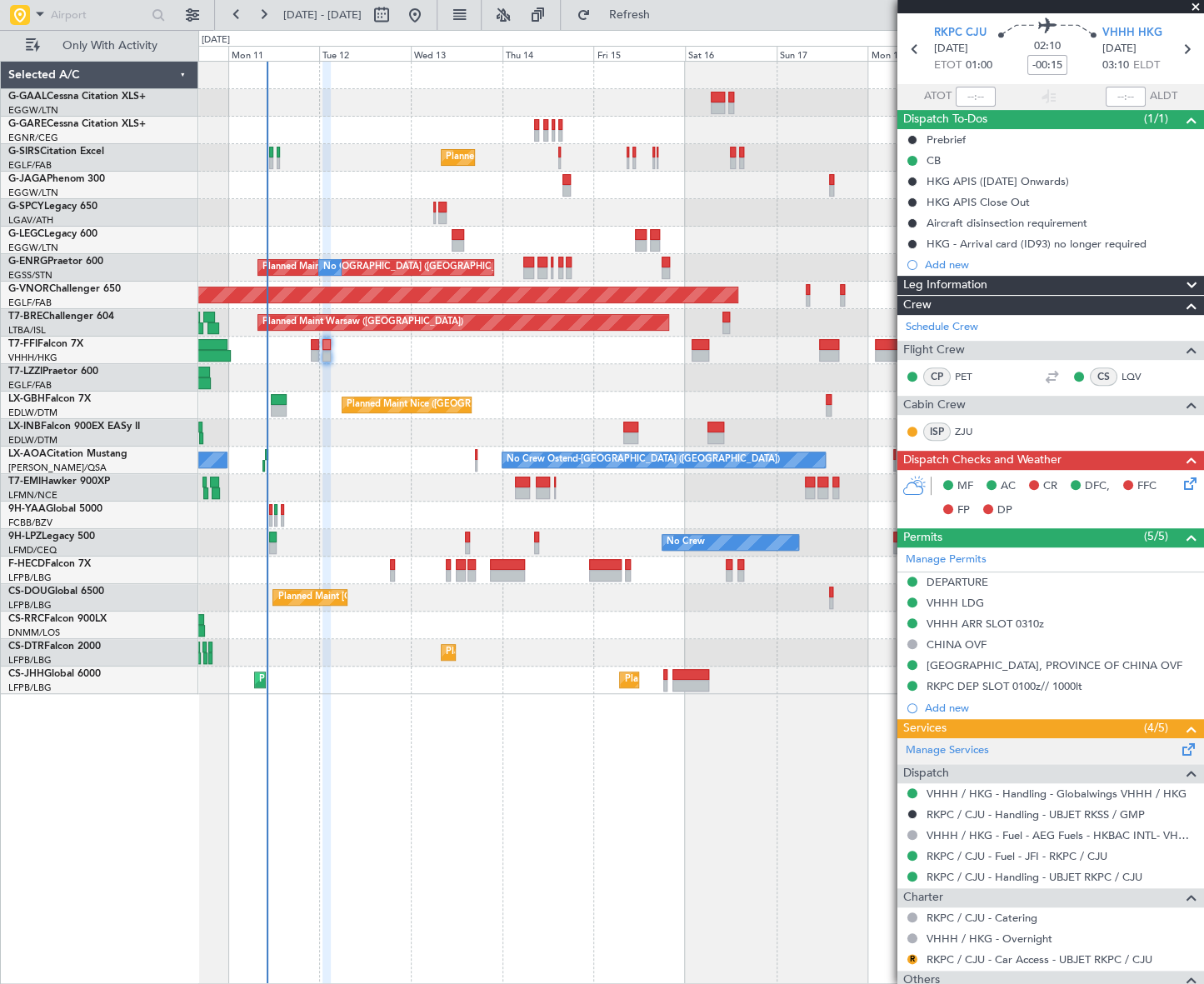
scroll to position [0, 0]
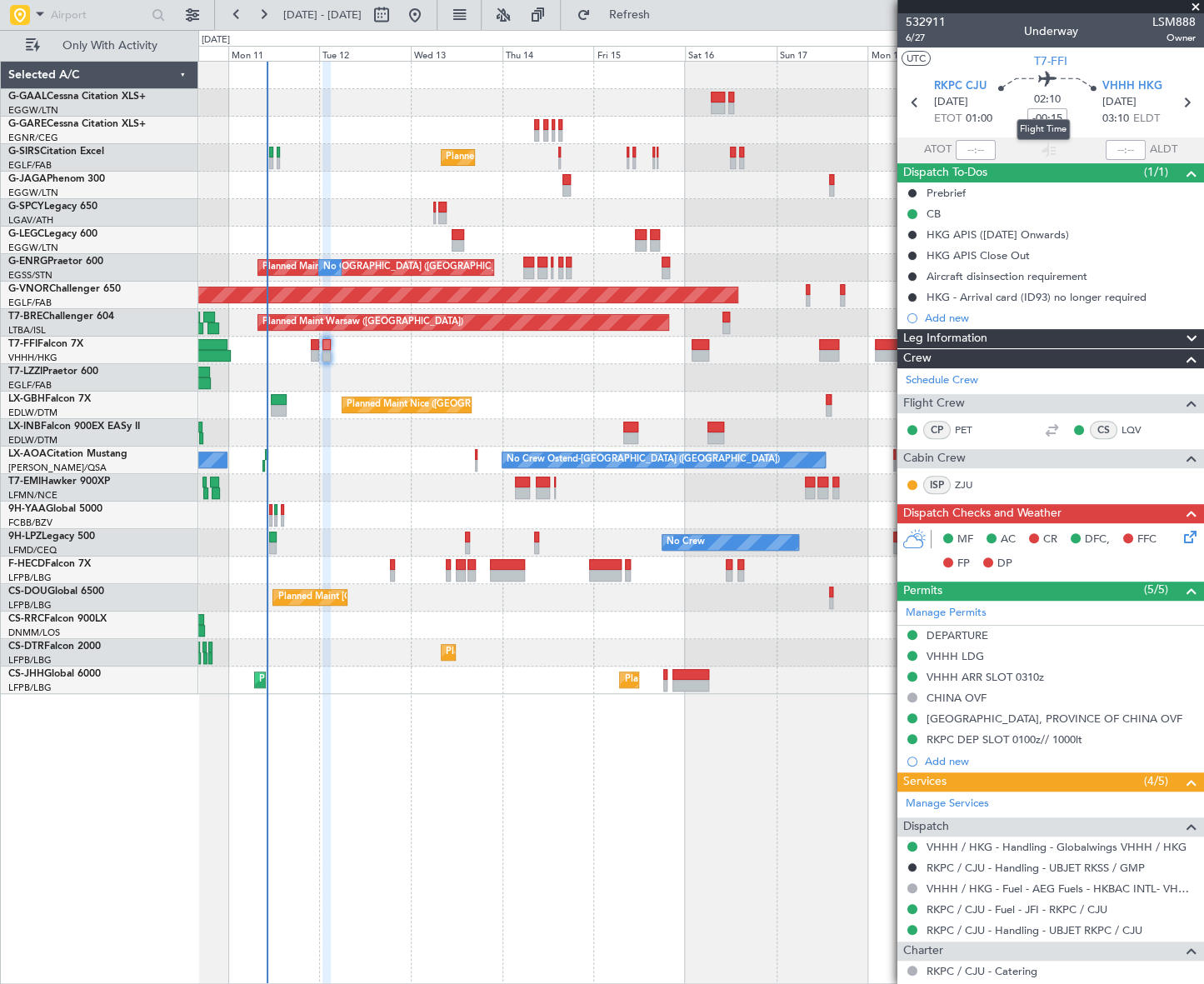
click at [1056, 112] on mat-tooltip-component "Flight Time" at bounding box center [1043, 129] width 76 height 44
click at [1058, 121] on div "Flight Time" at bounding box center [1043, 130] width 53 height 21
click at [1057, 116] on mat-tooltip-component "Flight Time" at bounding box center [1043, 129] width 76 height 44
click at [1049, 120] on mat-tooltip-component "Flight Time" at bounding box center [1043, 129] width 76 height 44
click at [1058, 112] on mat-tooltip-component "Flight Time" at bounding box center [1043, 129] width 76 height 44
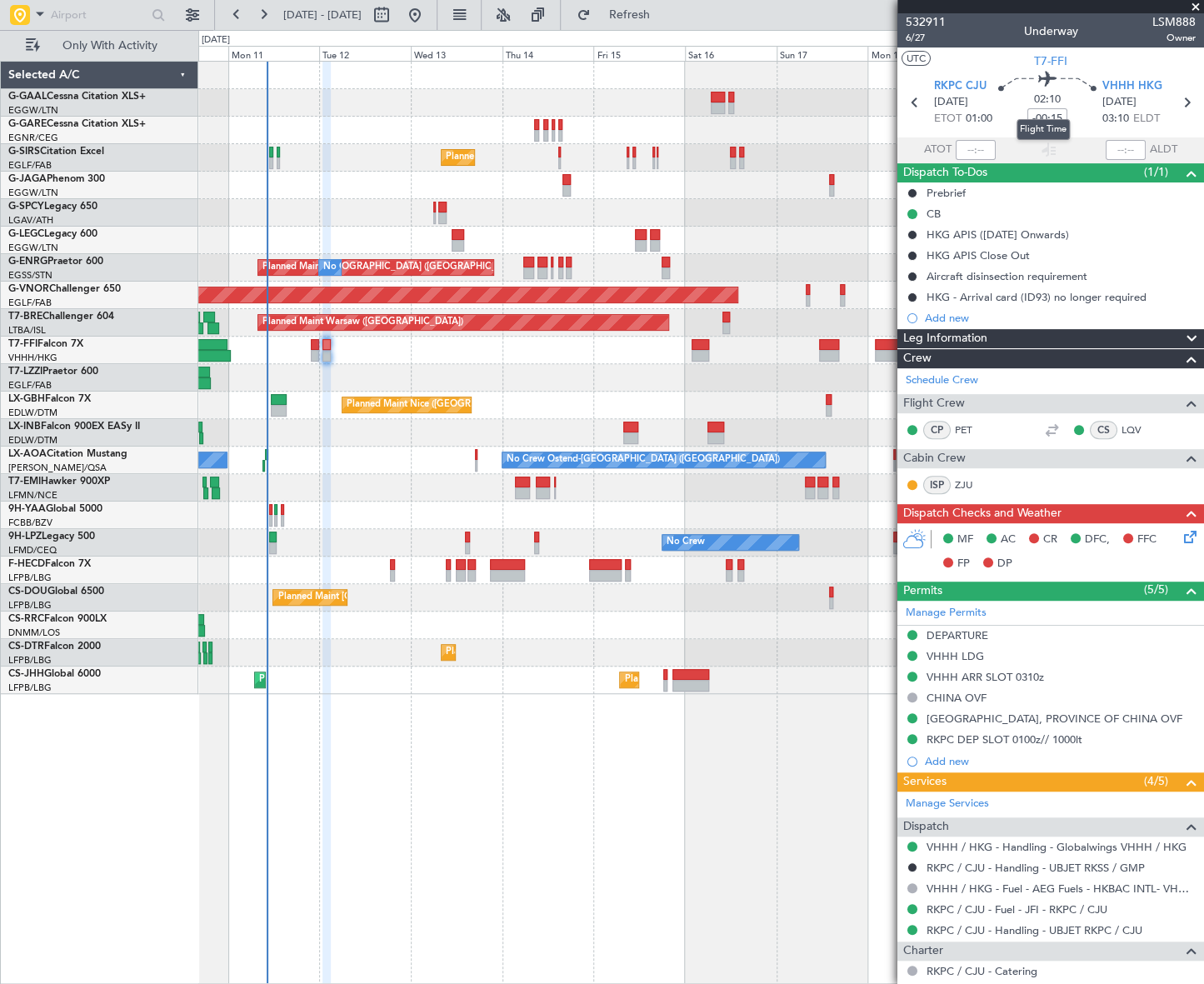
click at [1030, 113] on mat-tooltip-component "Flight Time" at bounding box center [1043, 129] width 76 height 44
drag, startPoint x: 1056, startPoint y: 116, endPoint x: 1010, endPoint y: 116, distance: 46.0
click at [1010, 116] on mat-tooltip-component "Flight Time" at bounding box center [1043, 129] width 76 height 44
drag, startPoint x: 1010, startPoint y: 116, endPoint x: 1054, endPoint y: 107, distance: 44.9
click at [1049, 109] on mat-tooltip-component "Flight Time" at bounding box center [1043, 129] width 76 height 44
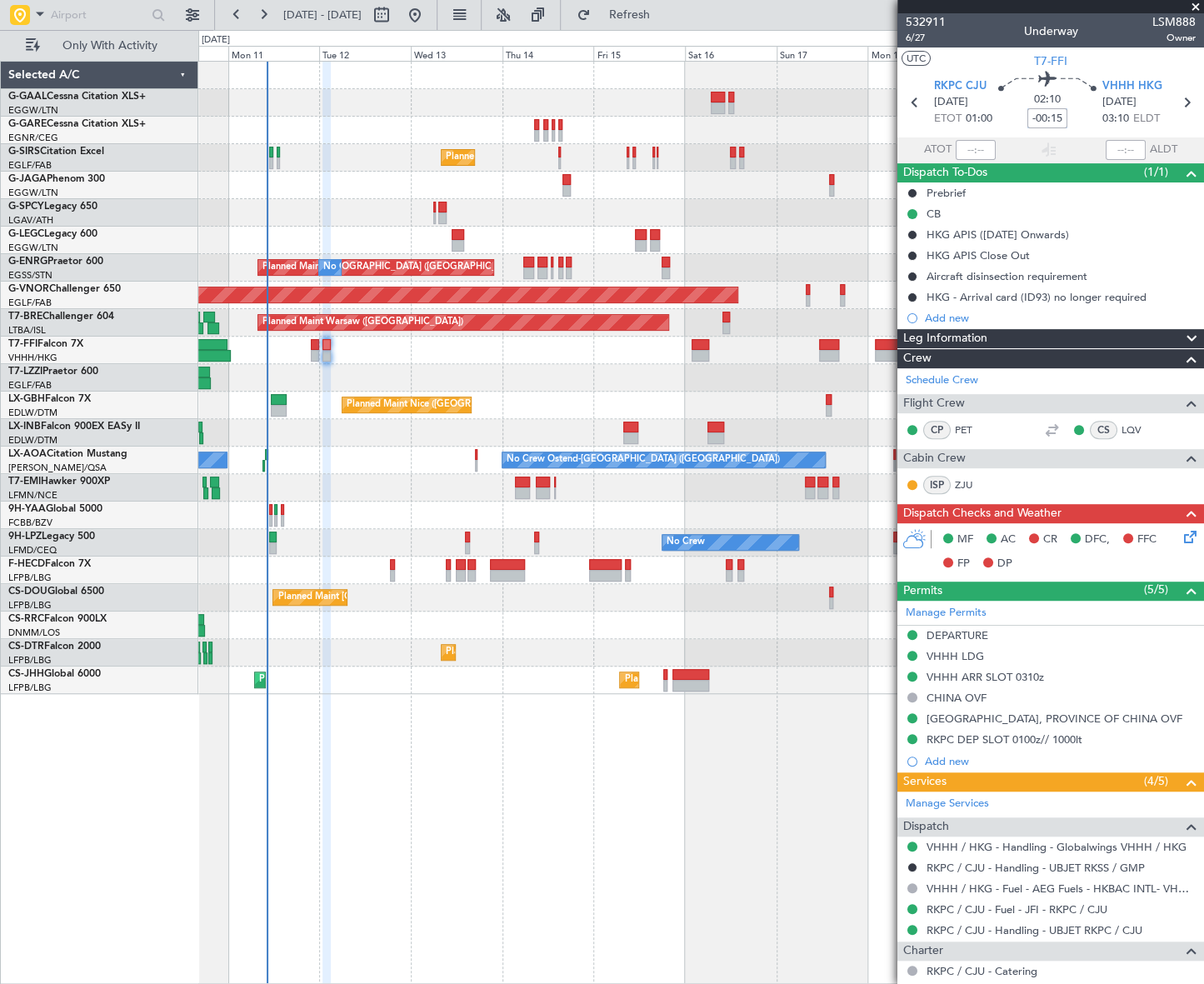
click at [1043, 111] on input "-00:15" at bounding box center [1047, 118] width 40 height 20
click at [716, 720] on div "No Crew Planned Maint London (Farnborough) A/C Unavailable London (Luton) Plann…" at bounding box center [701, 522] width 1006 height 923
type input "+00:00"
click at [1008, 341] on div "Leg Information" at bounding box center [1050, 338] width 306 height 19
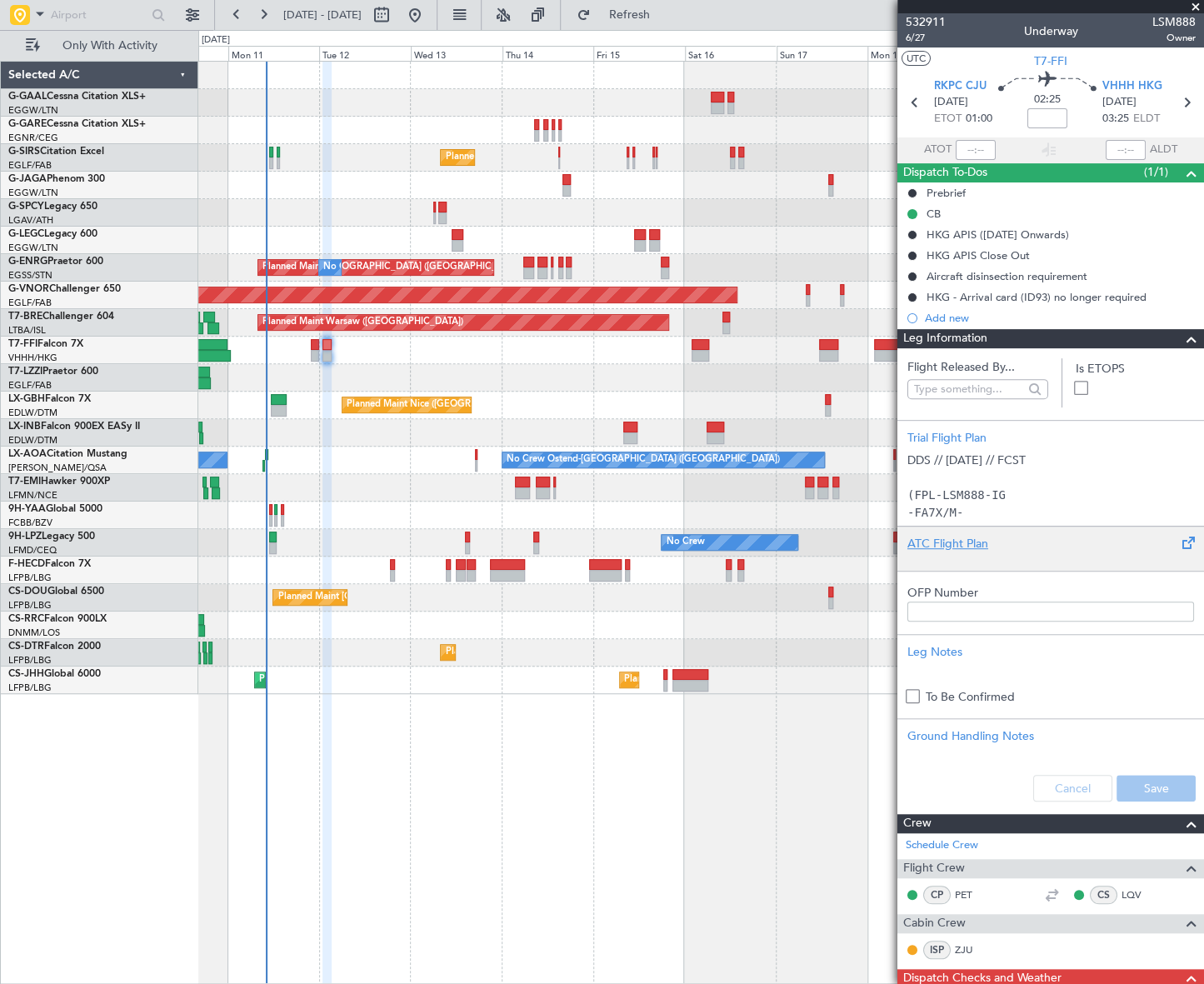
click at [944, 553] on div at bounding box center [1050, 558] width 287 height 10
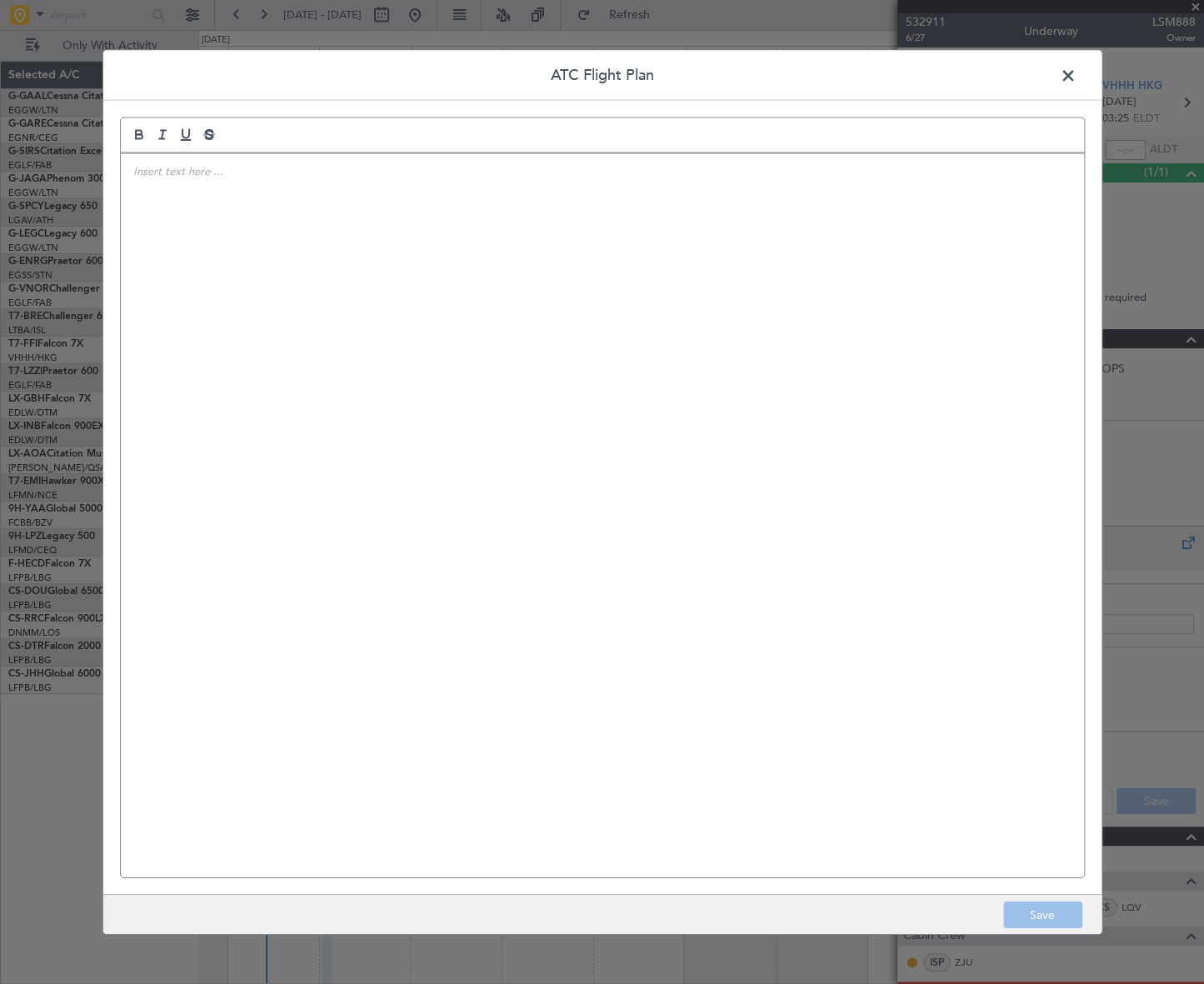
click at [481, 353] on div at bounding box center [602, 516] width 963 height 724
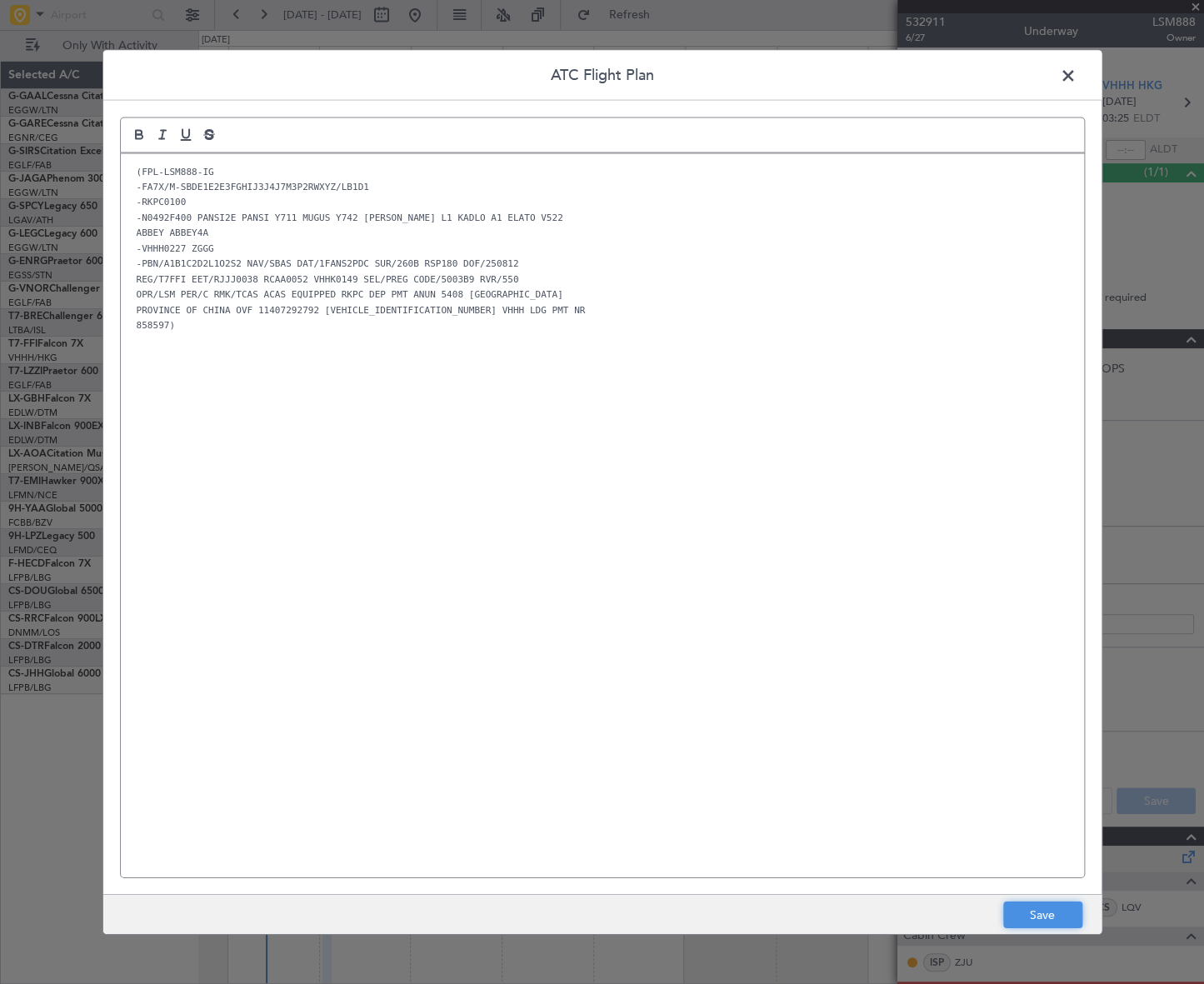
click at [1038, 906] on button "Save" at bounding box center [1043, 914] width 79 height 27
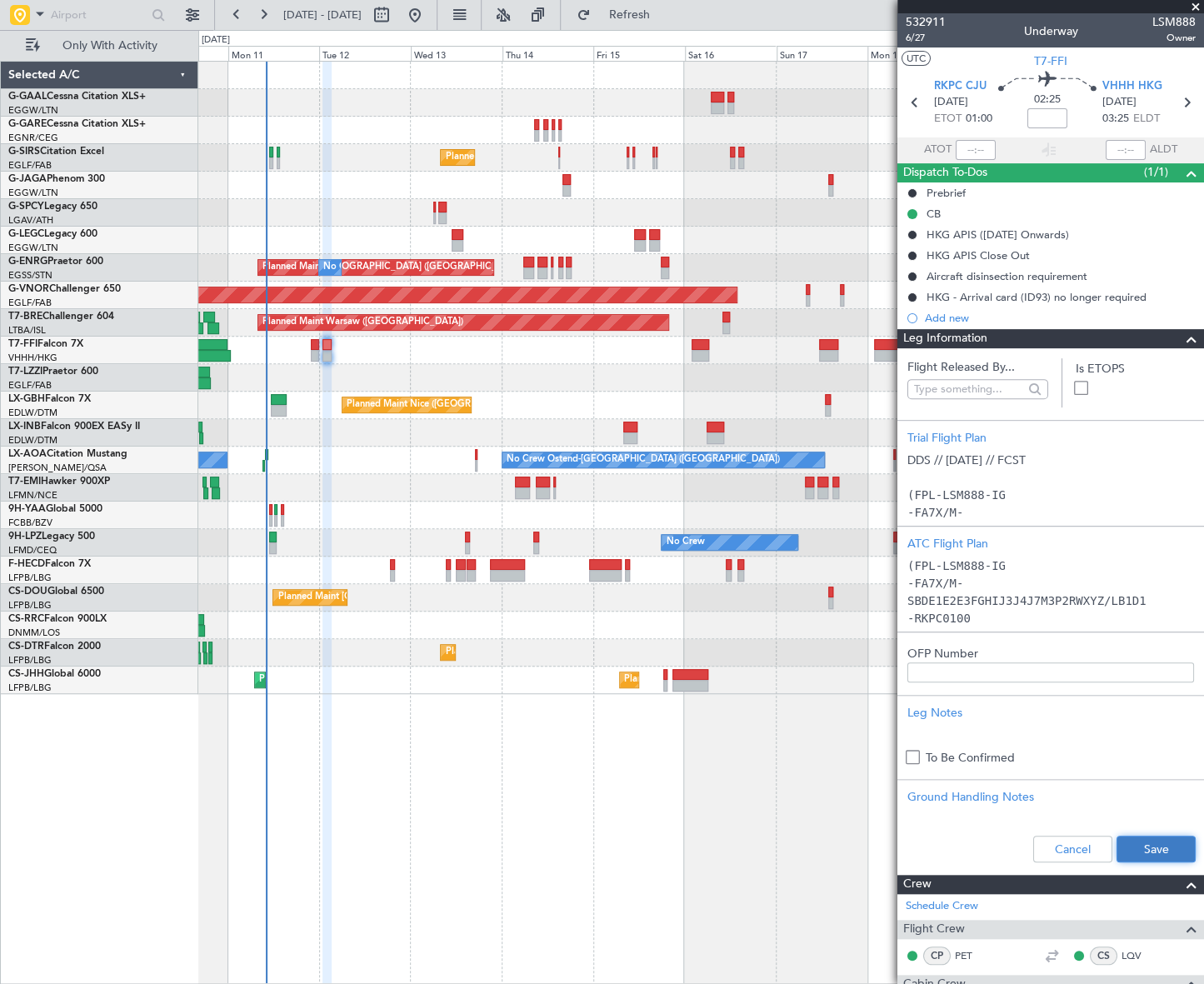
click at [1165, 842] on button "Save" at bounding box center [1156, 848] width 79 height 27
click at [1044, 119] on input at bounding box center [1047, 118] width 40 height 20
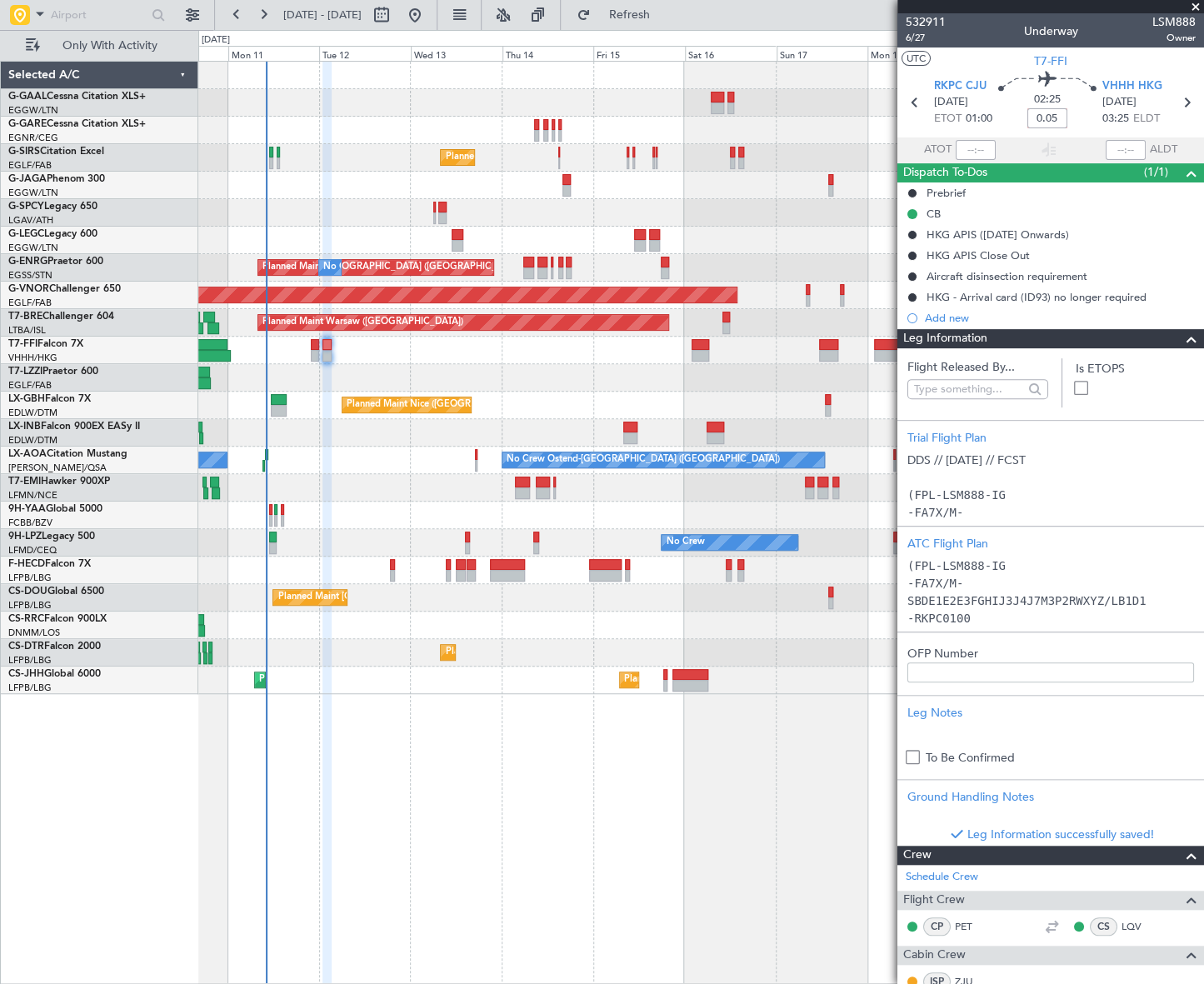
click at [613, 810] on div "No Crew Planned Maint London (Farnborough) A/C Unavailable London (Luton) Plann…" at bounding box center [700, 522] width 1005 height 923
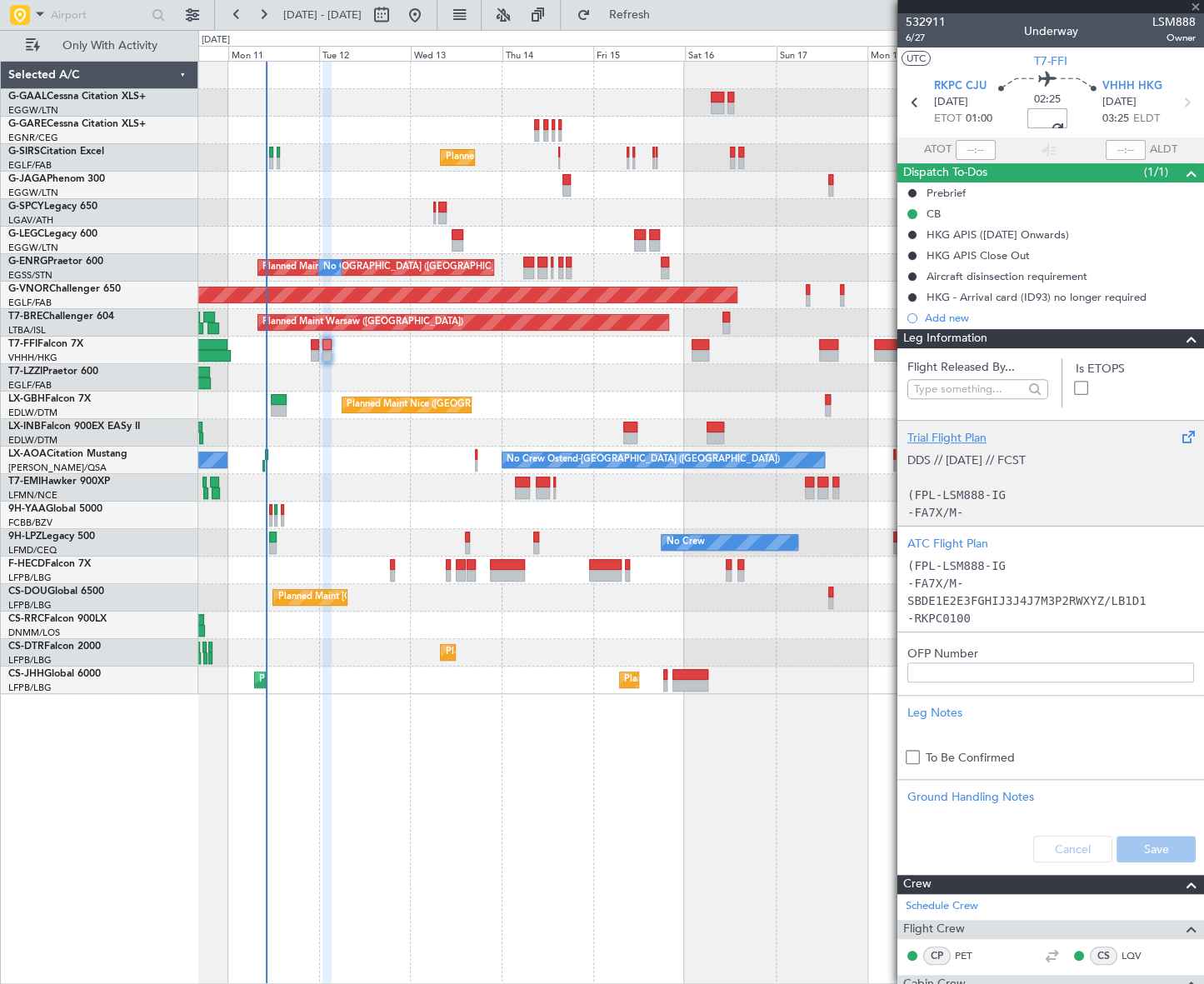
type input "+00:05"
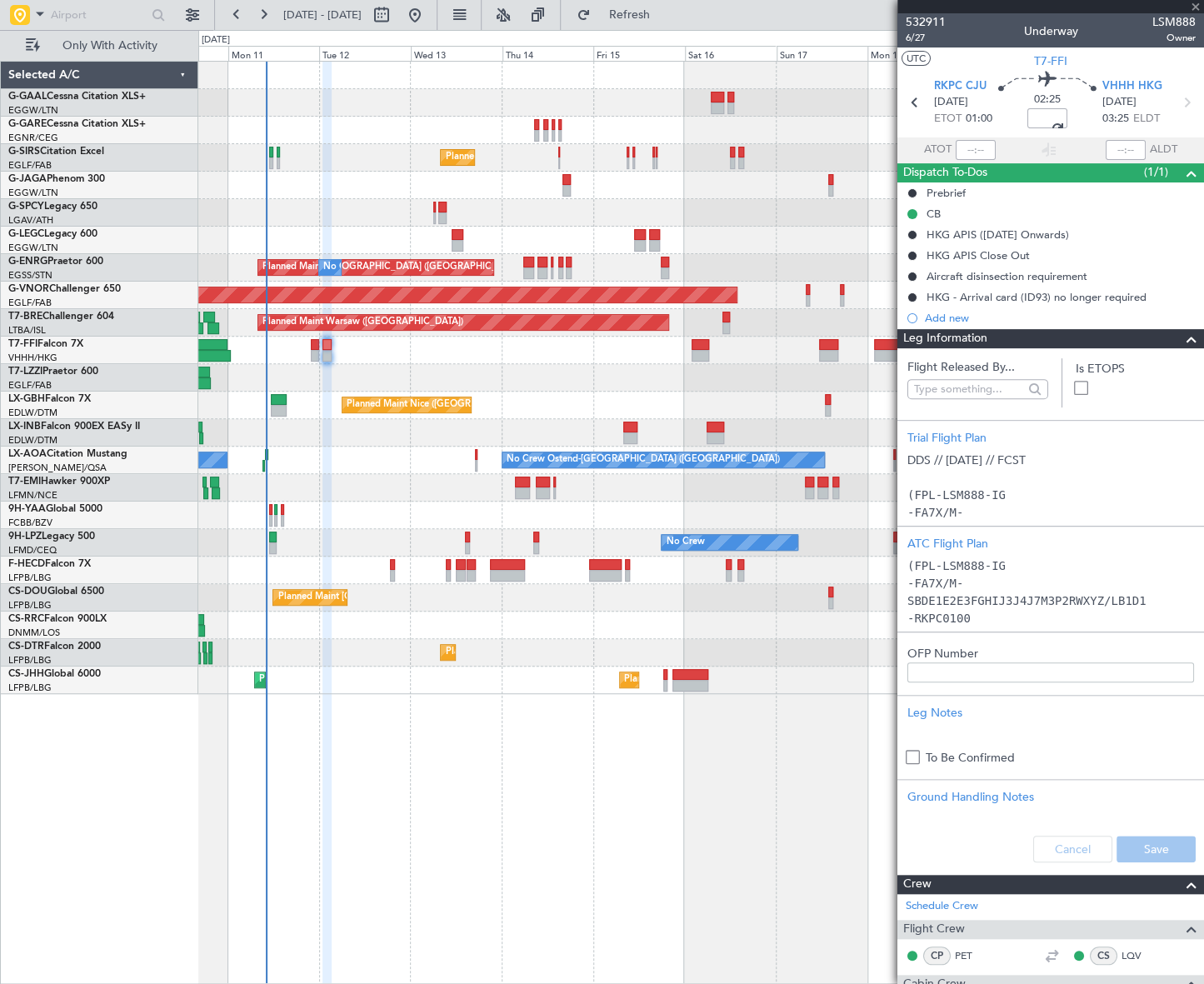
drag, startPoint x: 1182, startPoint y: 337, endPoint x: 1158, endPoint y: 361, distance: 33.9
click at [1182, 337] on span at bounding box center [1191, 338] width 20 height 20
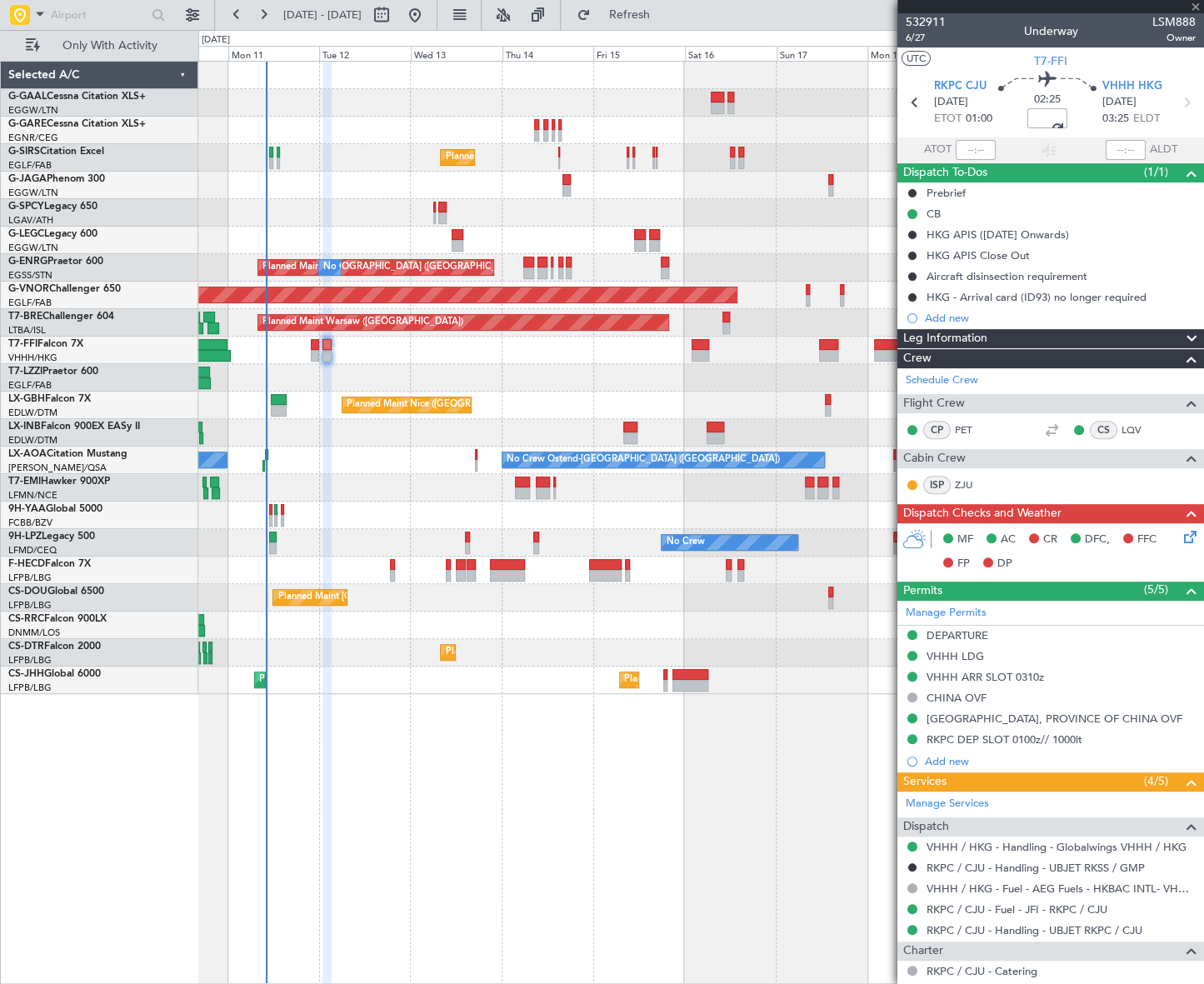
click at [1181, 535] on icon at bounding box center [1188, 534] width 14 height 14
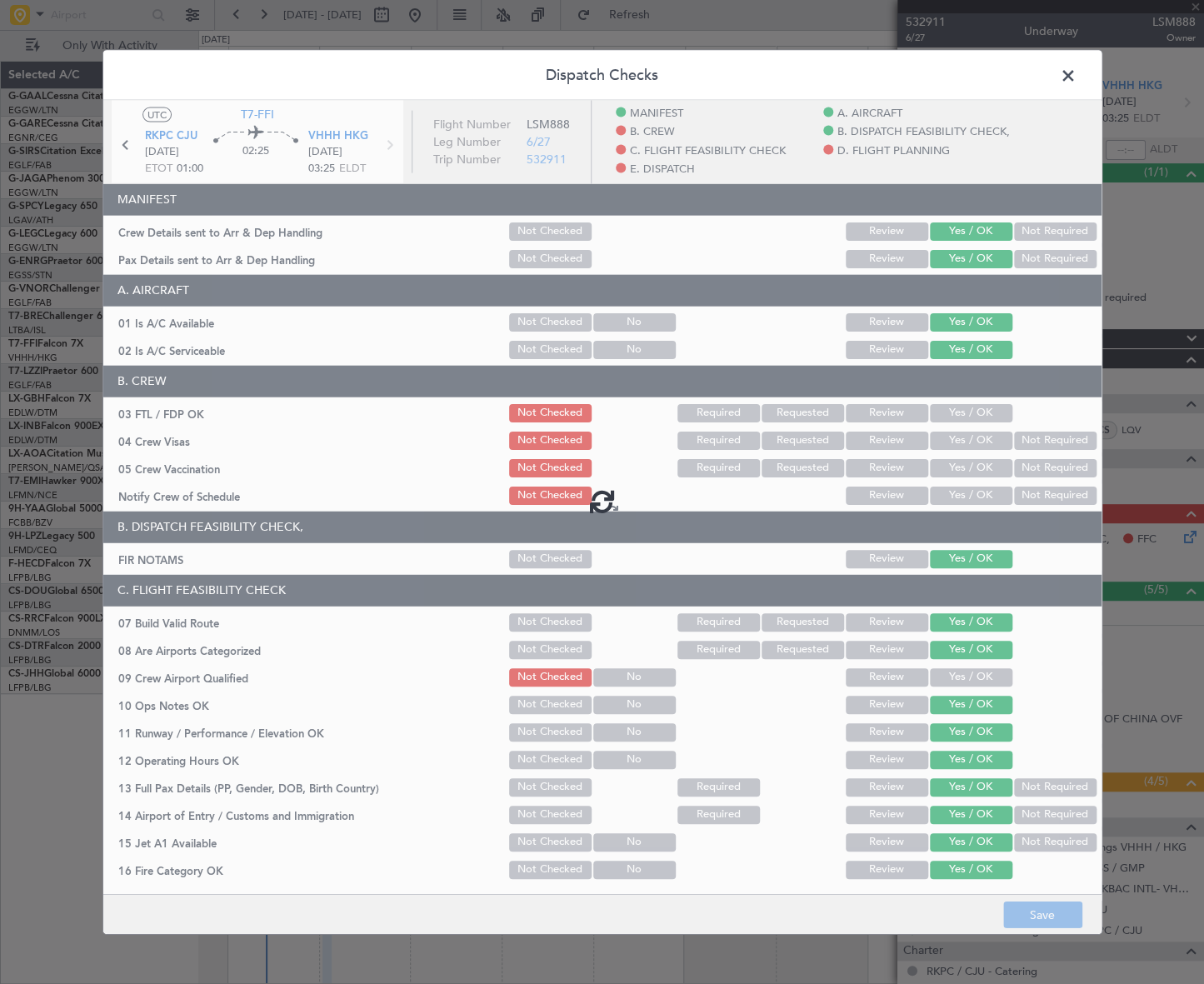
type input "+00:05"
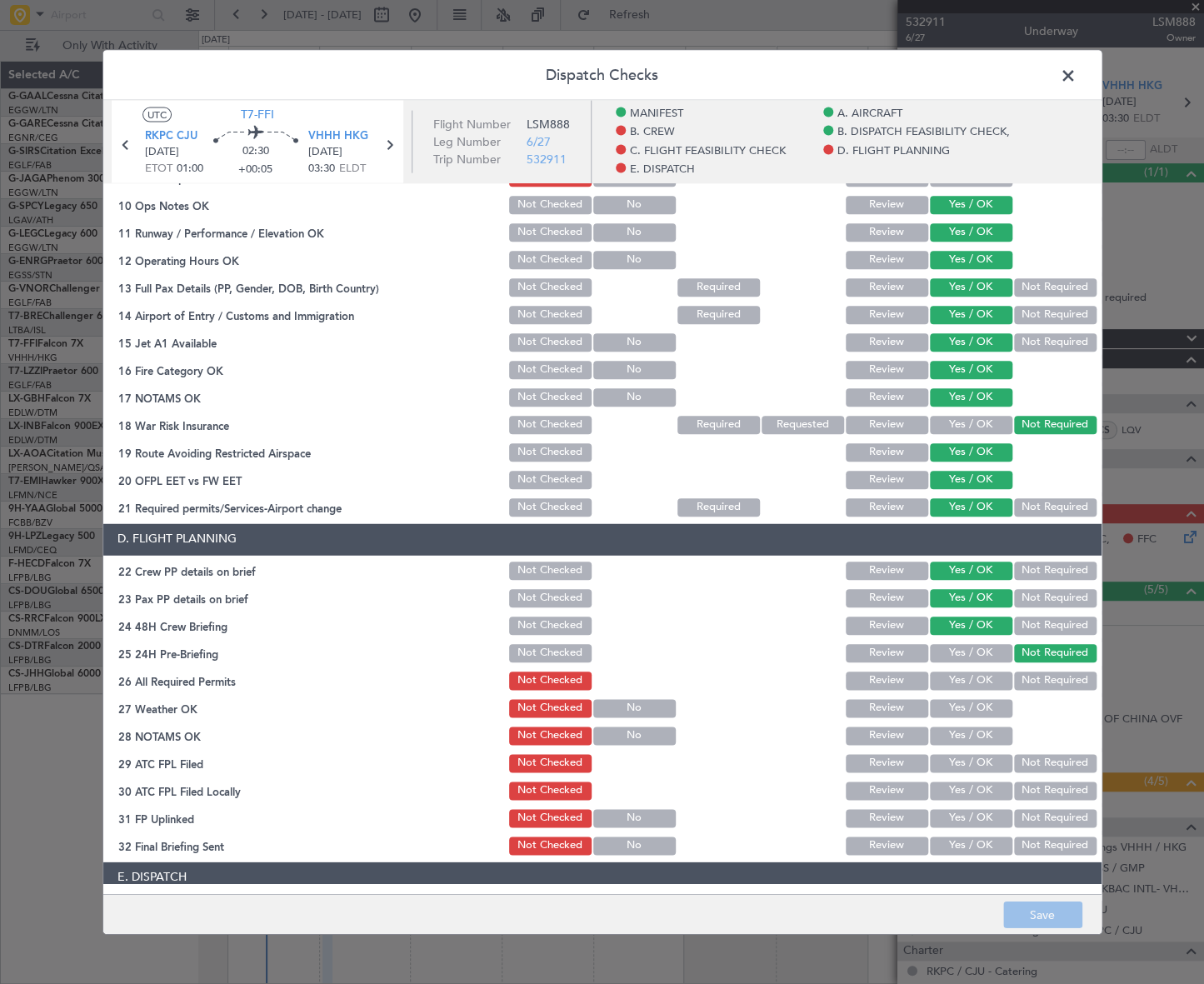
scroll to position [757, 0]
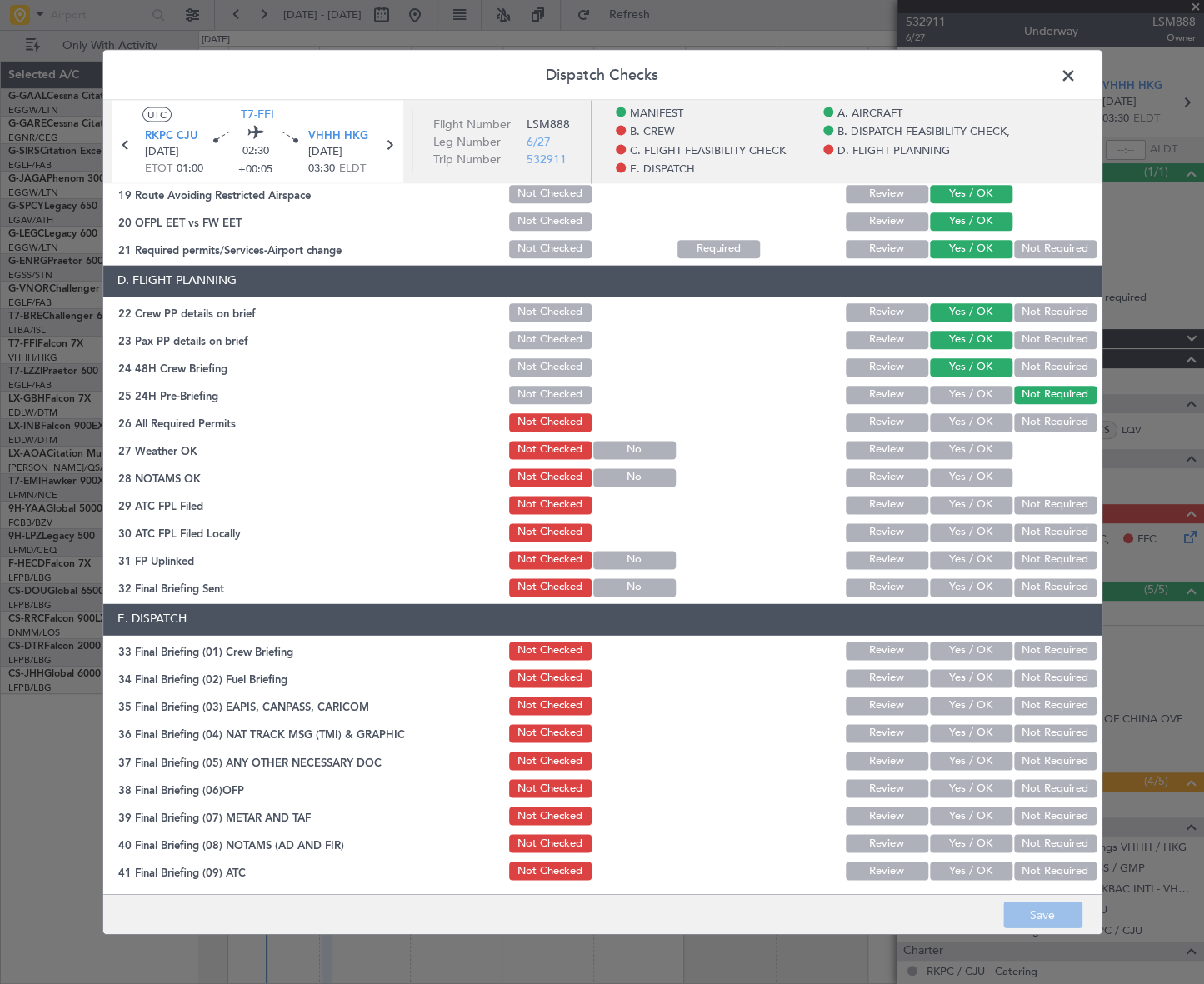
click at [983, 416] on button "Yes / OK" at bounding box center [971, 422] width 82 height 18
click at [983, 448] on button "Yes / OK" at bounding box center [971, 450] width 82 height 18
click at [975, 481] on button "Yes / OK" at bounding box center [971, 477] width 82 height 18
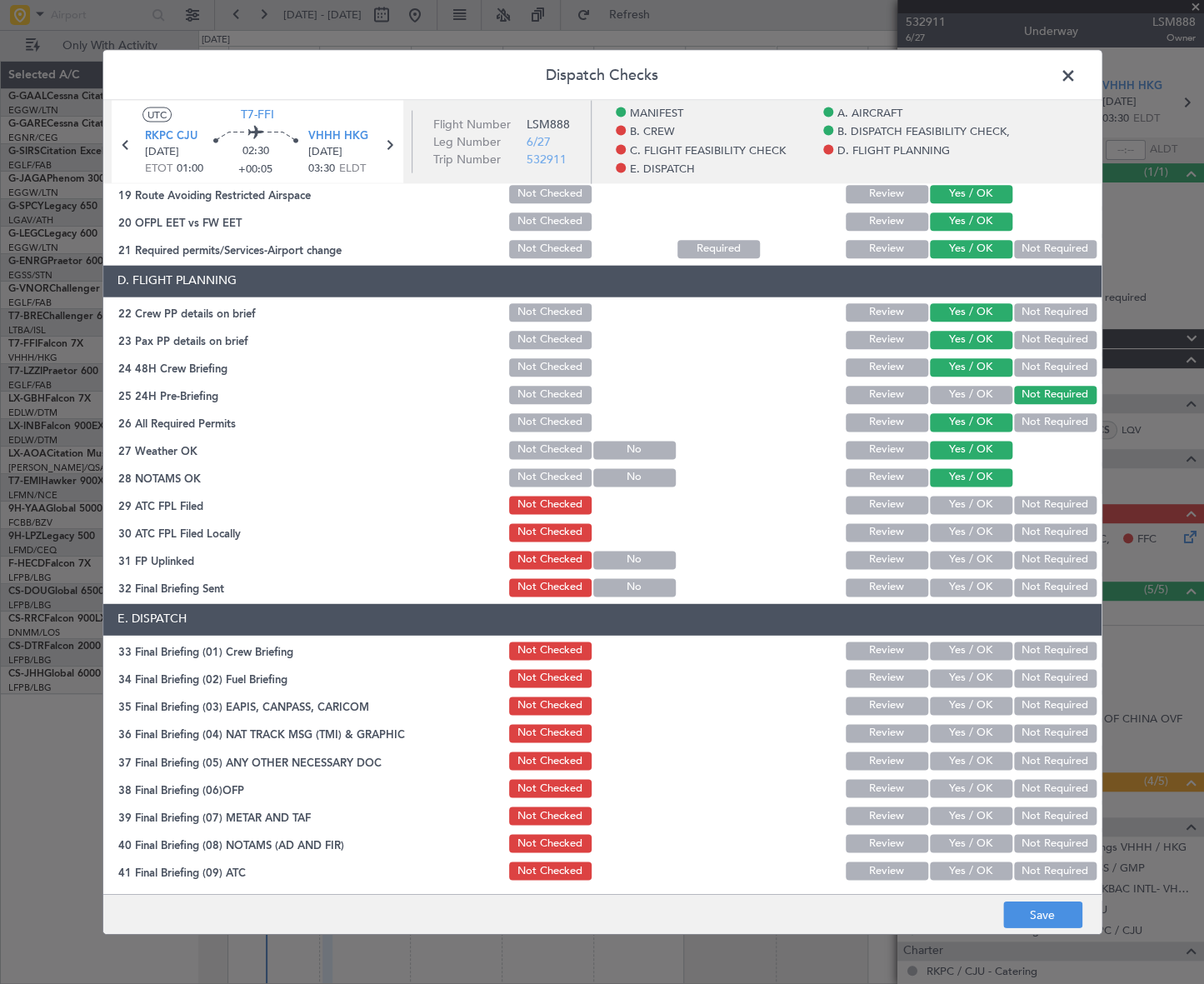
click at [977, 509] on button "Yes / OK" at bounding box center [971, 504] width 82 height 18
click at [977, 533] on button "Yes / OK" at bounding box center [971, 532] width 82 height 18
click at [1045, 542] on div "Not Required" at bounding box center [1054, 532] width 84 height 23
click at [1029, 530] on button "Not Required" at bounding box center [1055, 532] width 82 height 18
click at [991, 556] on button "Yes / OK" at bounding box center [971, 559] width 82 height 18
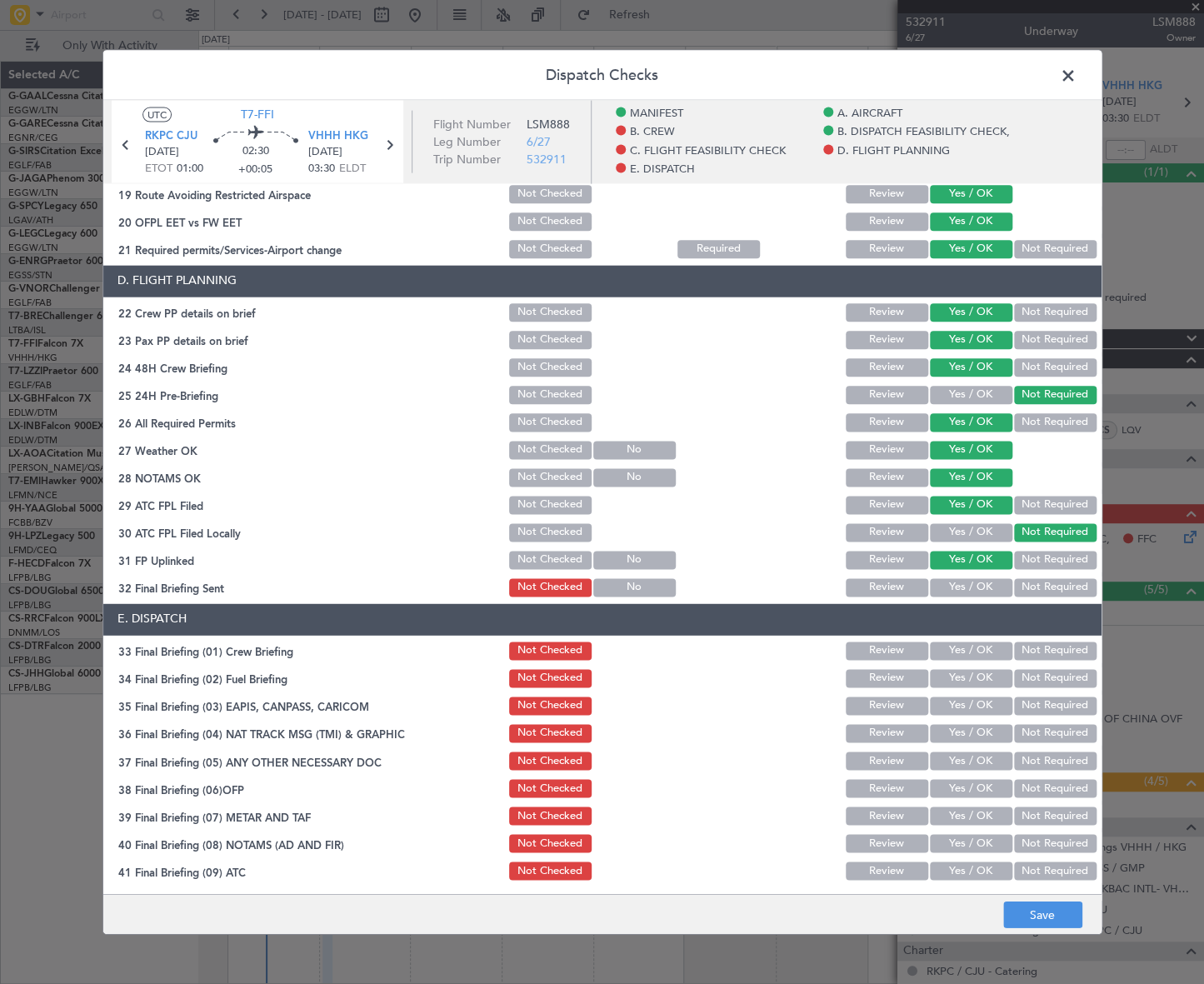
click at [976, 582] on button "Yes / OK" at bounding box center [971, 587] width 82 height 18
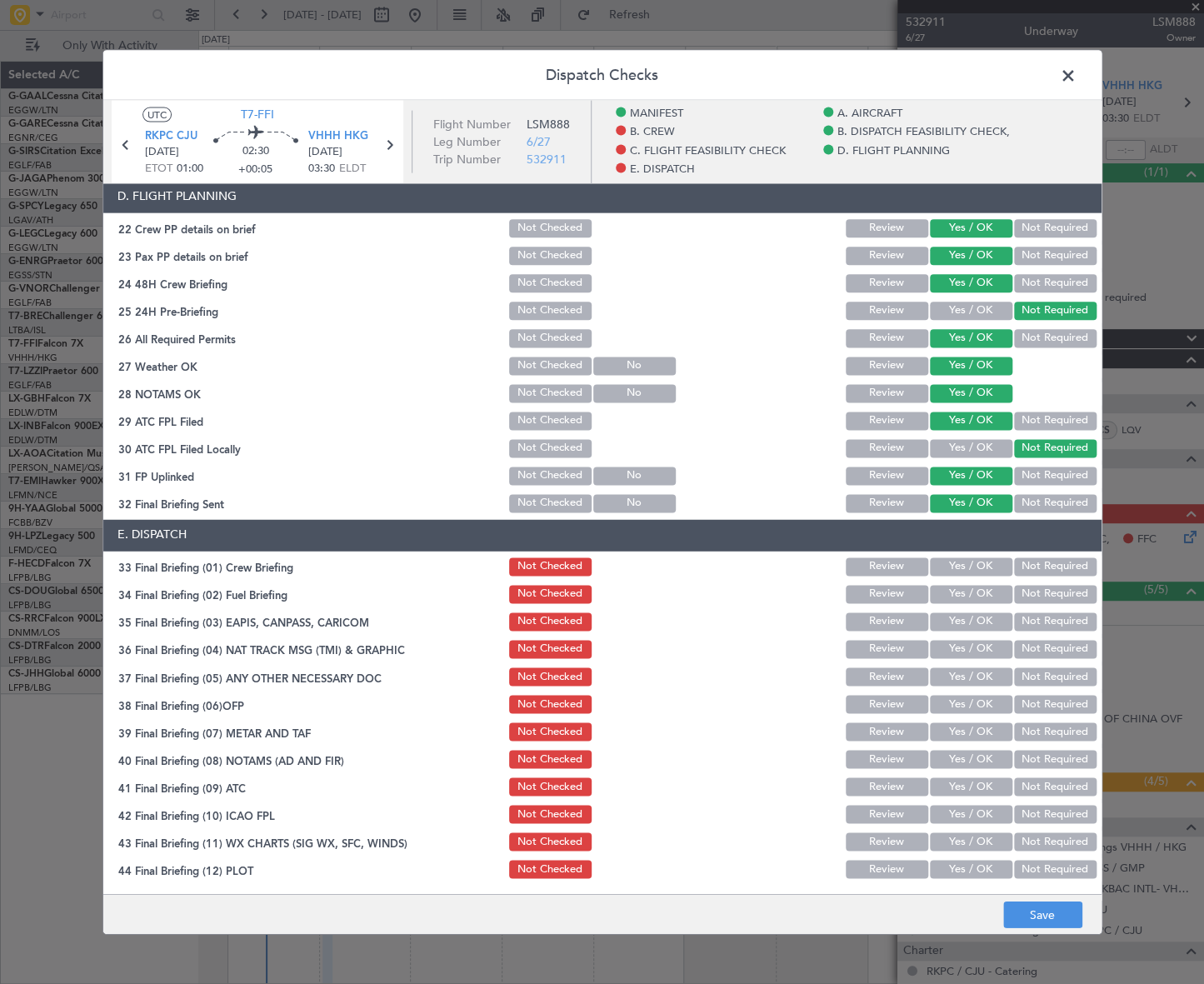
click at [966, 576] on div "Yes / OK" at bounding box center [970, 566] width 84 height 23
click at [979, 559] on button "Yes / OK" at bounding box center [971, 565] width 82 height 18
click at [971, 594] on button "Yes / OK" at bounding box center [971, 594] width 82 height 18
click at [1029, 616] on button "Not Required" at bounding box center [1055, 621] width 82 height 18
click at [1029, 645] on button "Not Required" at bounding box center [1055, 649] width 82 height 18
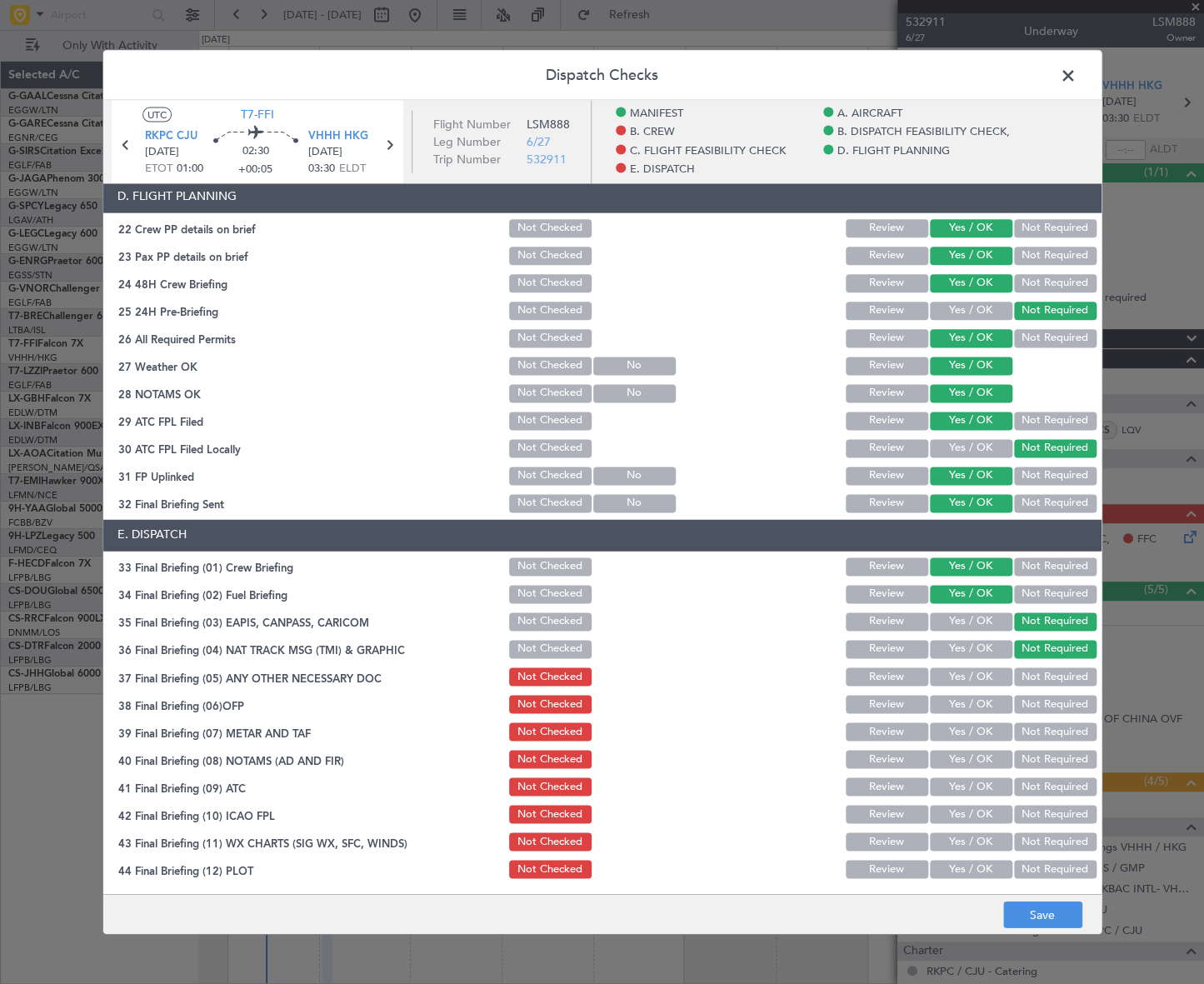
click at [983, 665] on div "Yes / OK" at bounding box center [970, 676] width 84 height 23
click at [983, 679] on button "Yes / OK" at bounding box center [971, 676] width 82 height 18
click at [975, 699] on button "Yes / OK" at bounding box center [971, 703] width 82 height 18
click at [972, 730] on button "Yes / OK" at bounding box center [971, 731] width 82 height 18
click at [983, 751] on button "Yes / OK" at bounding box center [971, 758] width 82 height 18
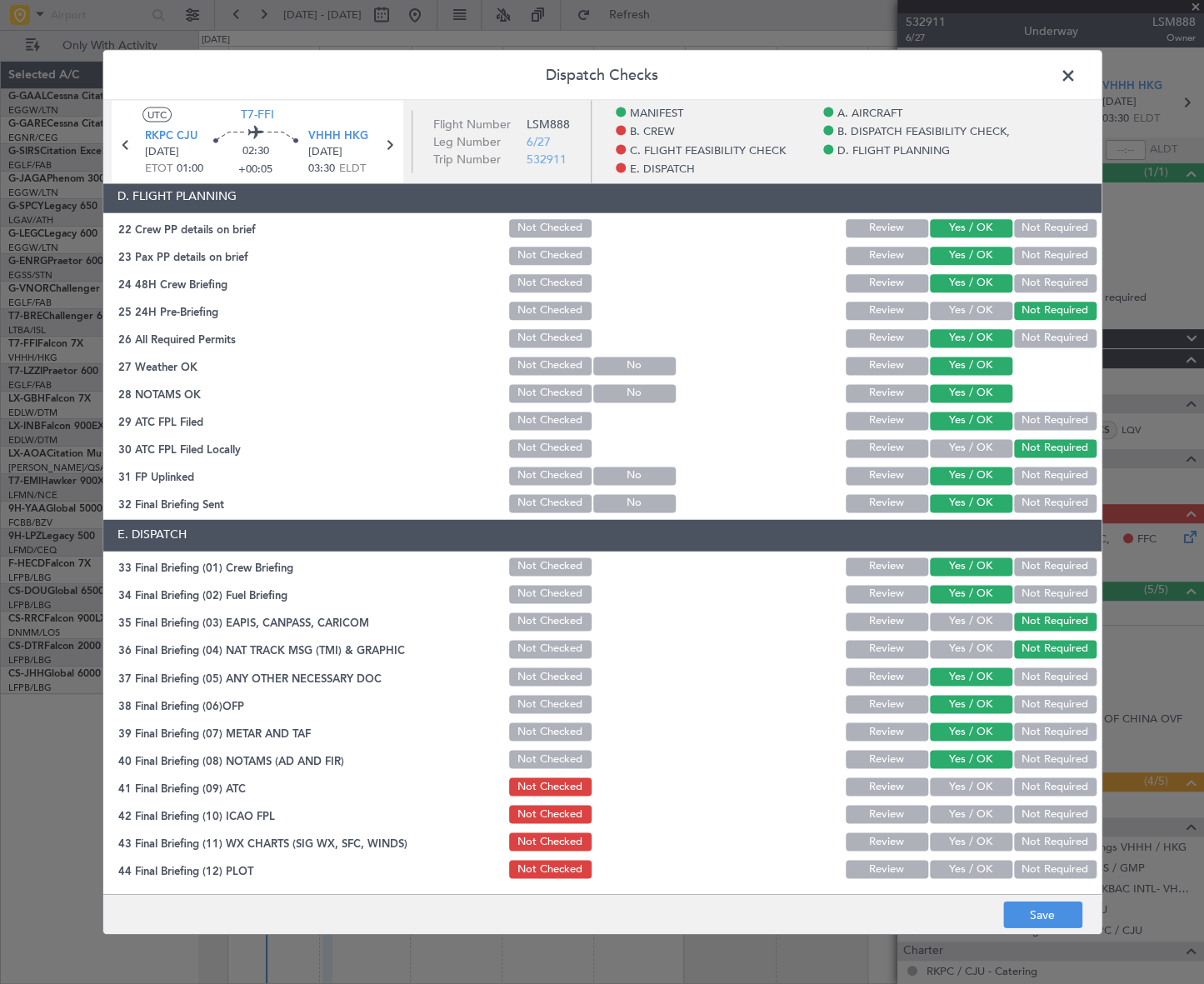
click at [990, 781] on button "Yes / OK" at bounding box center [971, 786] width 82 height 18
drag, startPoint x: 989, startPoint y: 802, endPoint x: 989, endPoint y: 832, distance: 30.0
click at [989, 807] on div "Yes / OK" at bounding box center [970, 813] width 84 height 23
click at [993, 816] on button "Yes / OK" at bounding box center [971, 813] width 82 height 18
drag, startPoint x: 986, startPoint y: 836, endPoint x: 985, endPoint y: 860, distance: 24.0
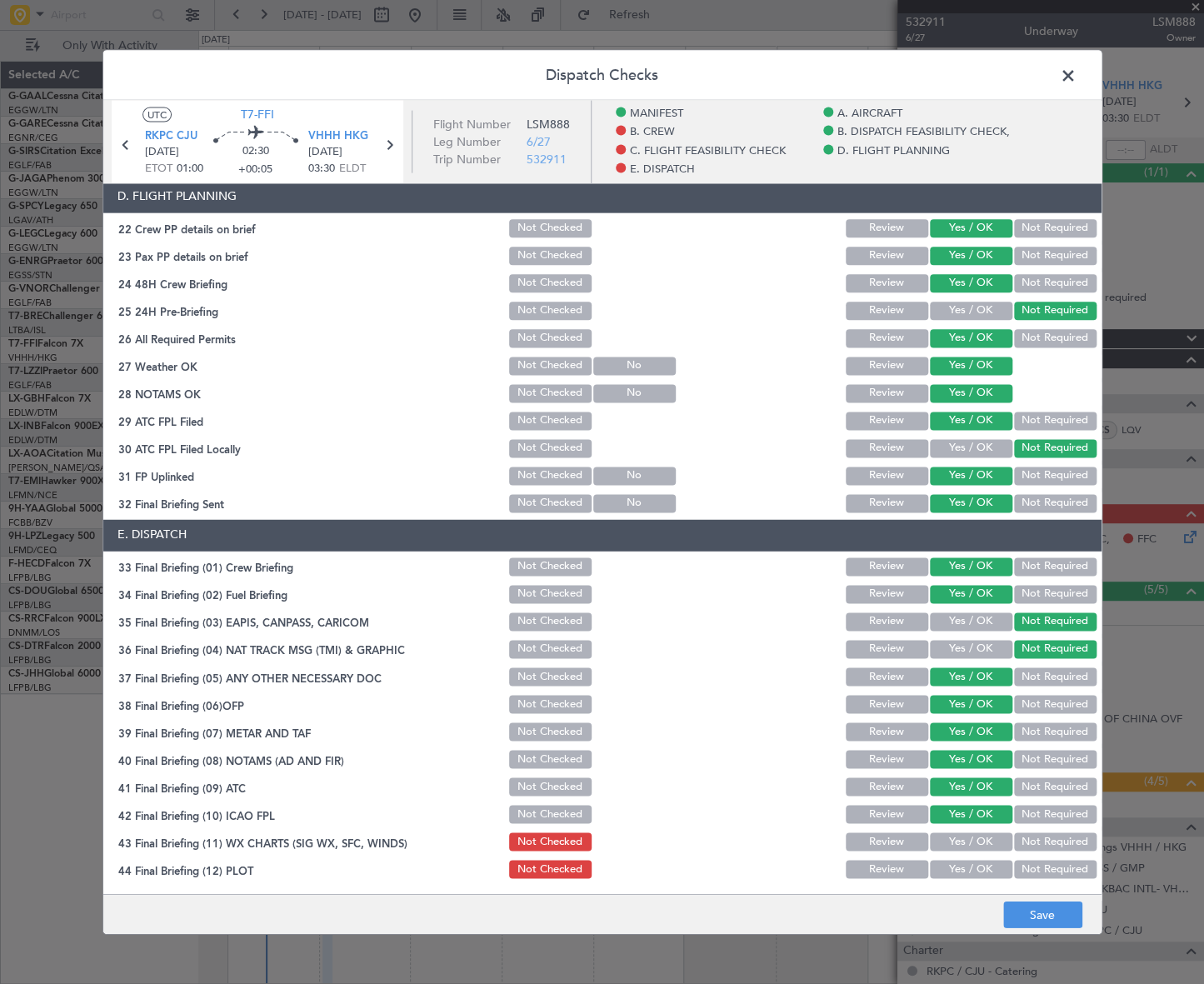
click at [985, 839] on button "Yes / OK" at bounding box center [971, 841] width 82 height 18
click at [985, 861] on button "Yes / OK" at bounding box center [971, 868] width 82 height 18
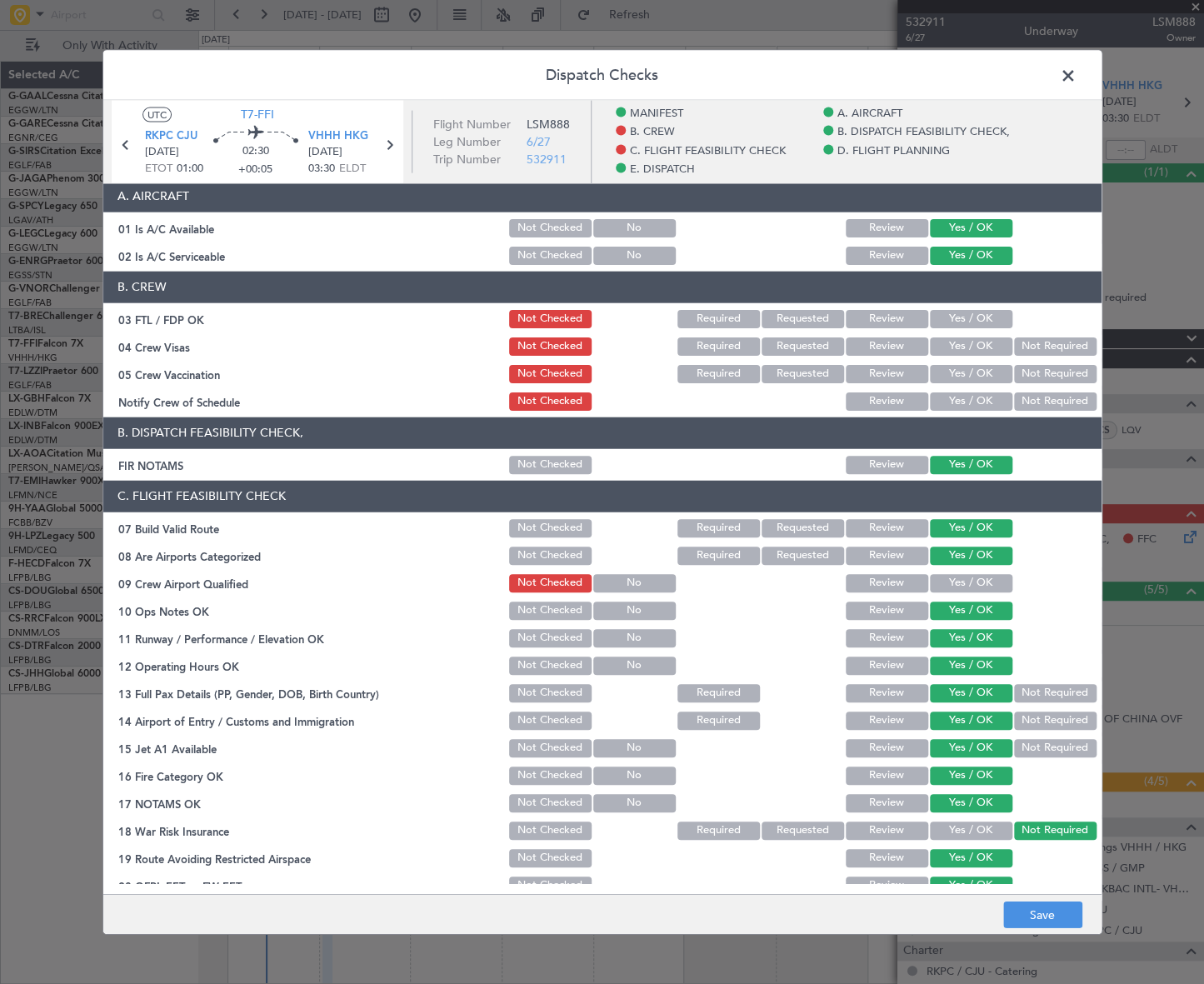
scroll to position [9, 0]
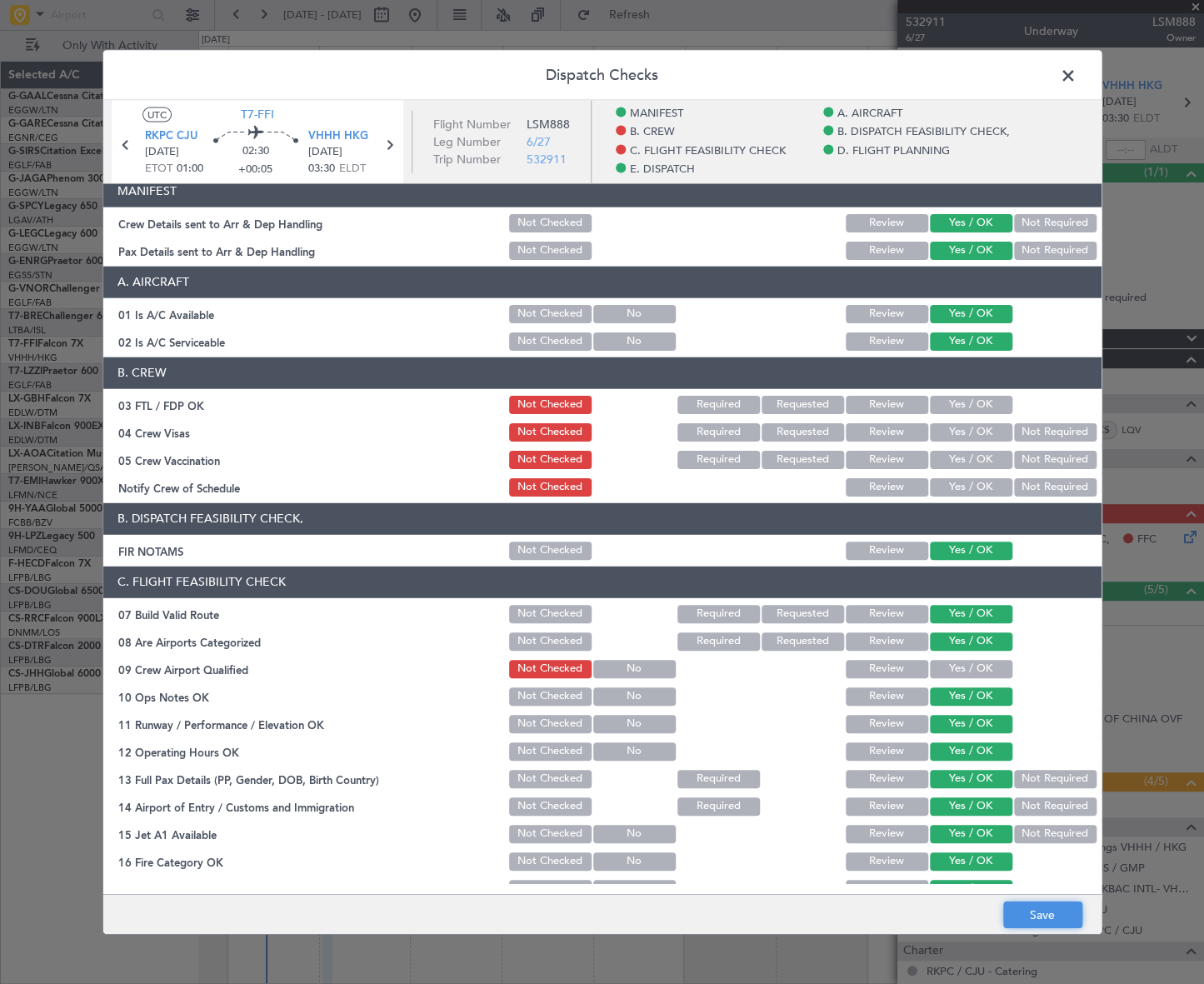
click at [1042, 916] on button "Save" at bounding box center [1043, 914] width 79 height 27
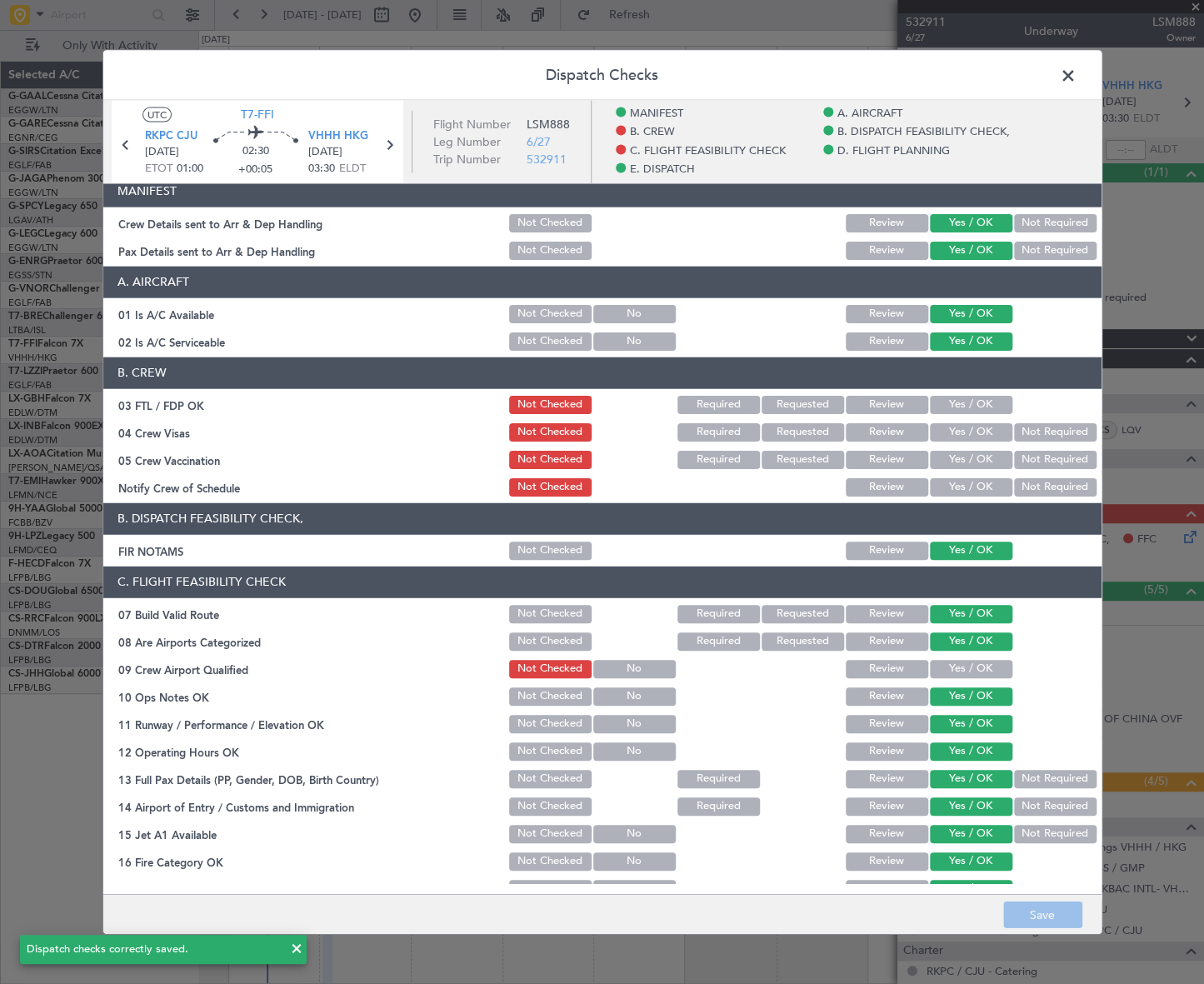
click at [1076, 75] on span at bounding box center [1076, 79] width 0 height 33
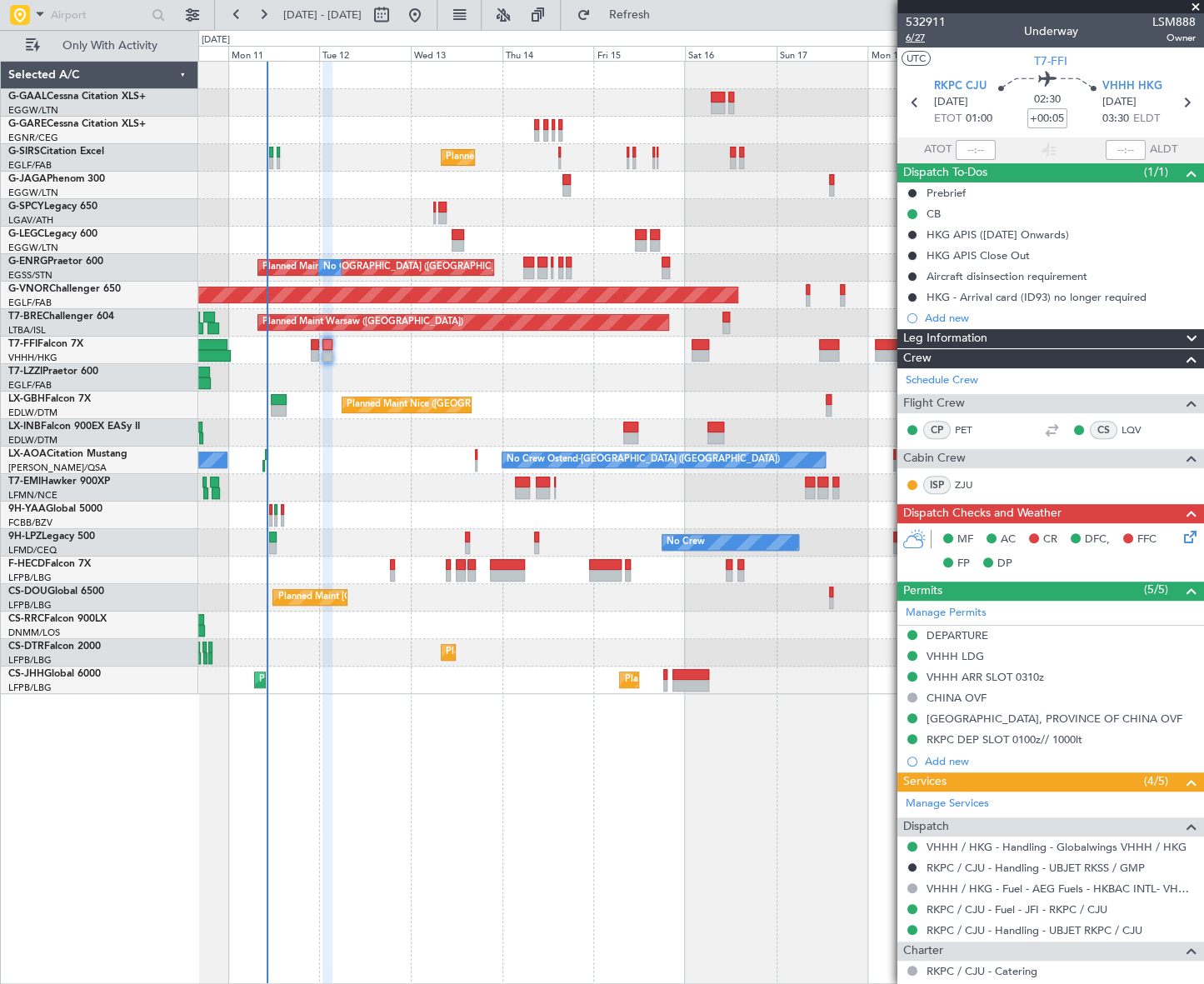
click at [906, 39] on span "6/27" at bounding box center [925, 38] width 40 height 15
click at [1181, 538] on icon at bounding box center [1188, 534] width 14 height 14
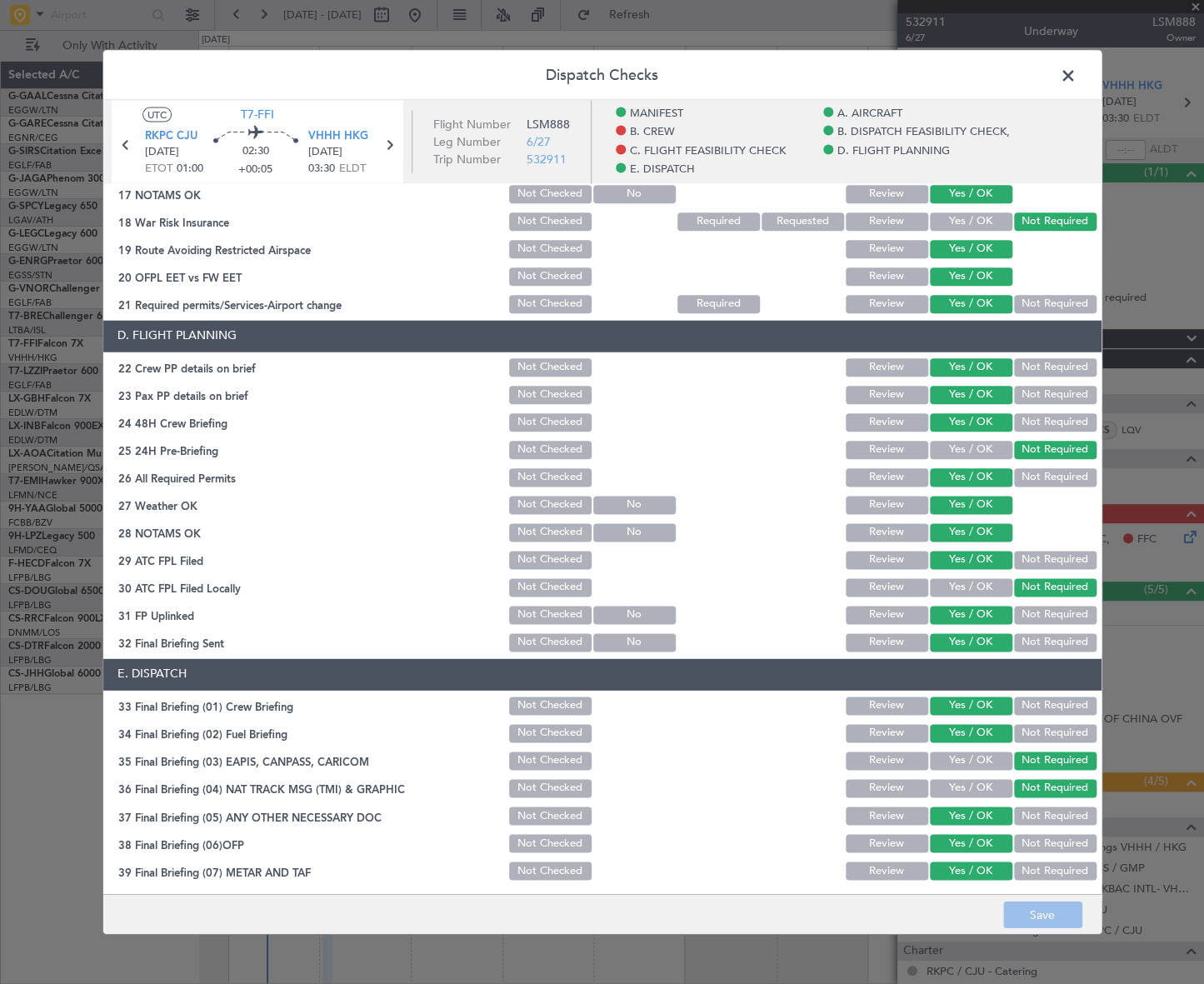
scroll to position [833, 0]
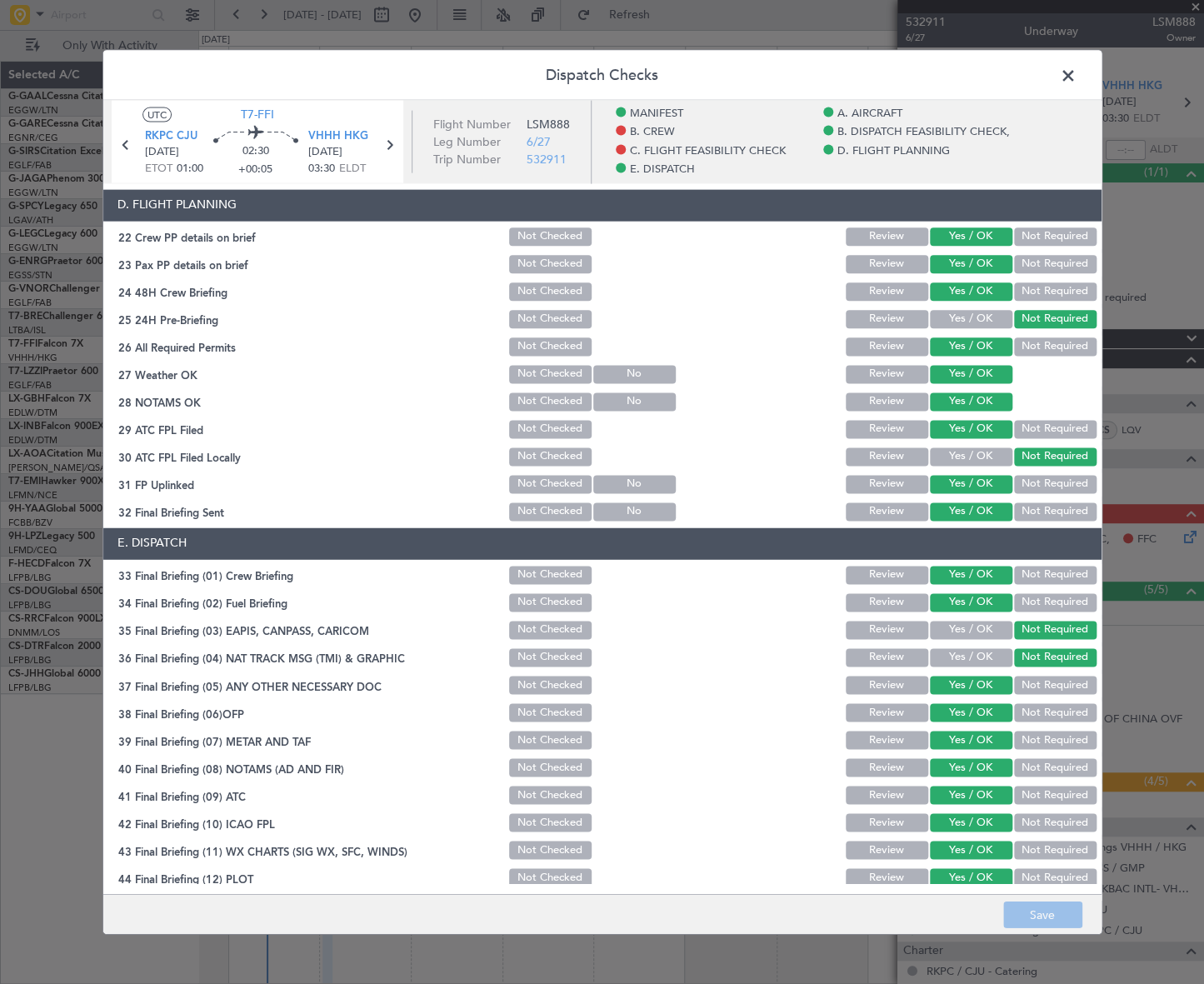
click at [1076, 63] on span at bounding box center [1076, 79] width 0 height 33
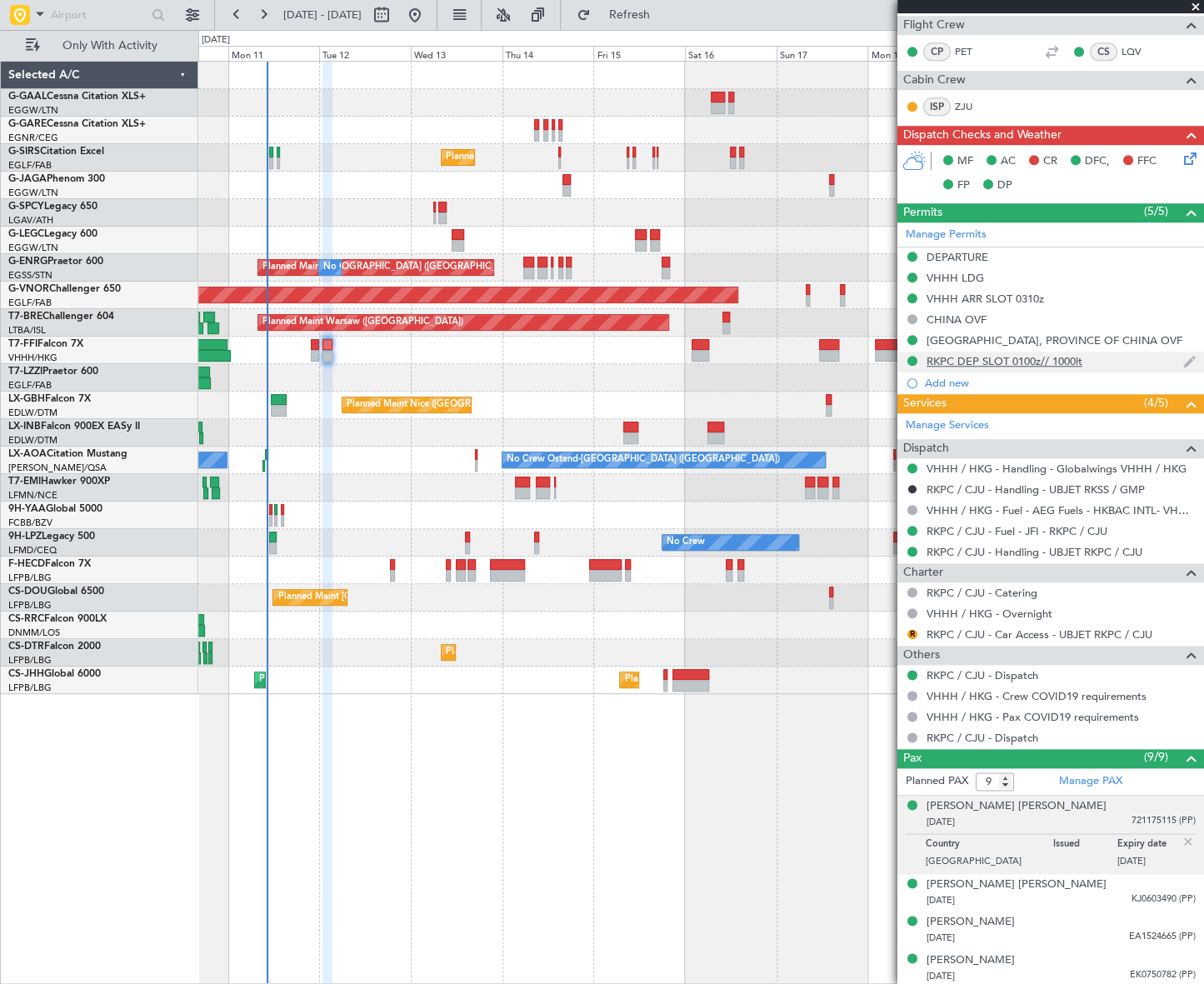
scroll to position [0, 0]
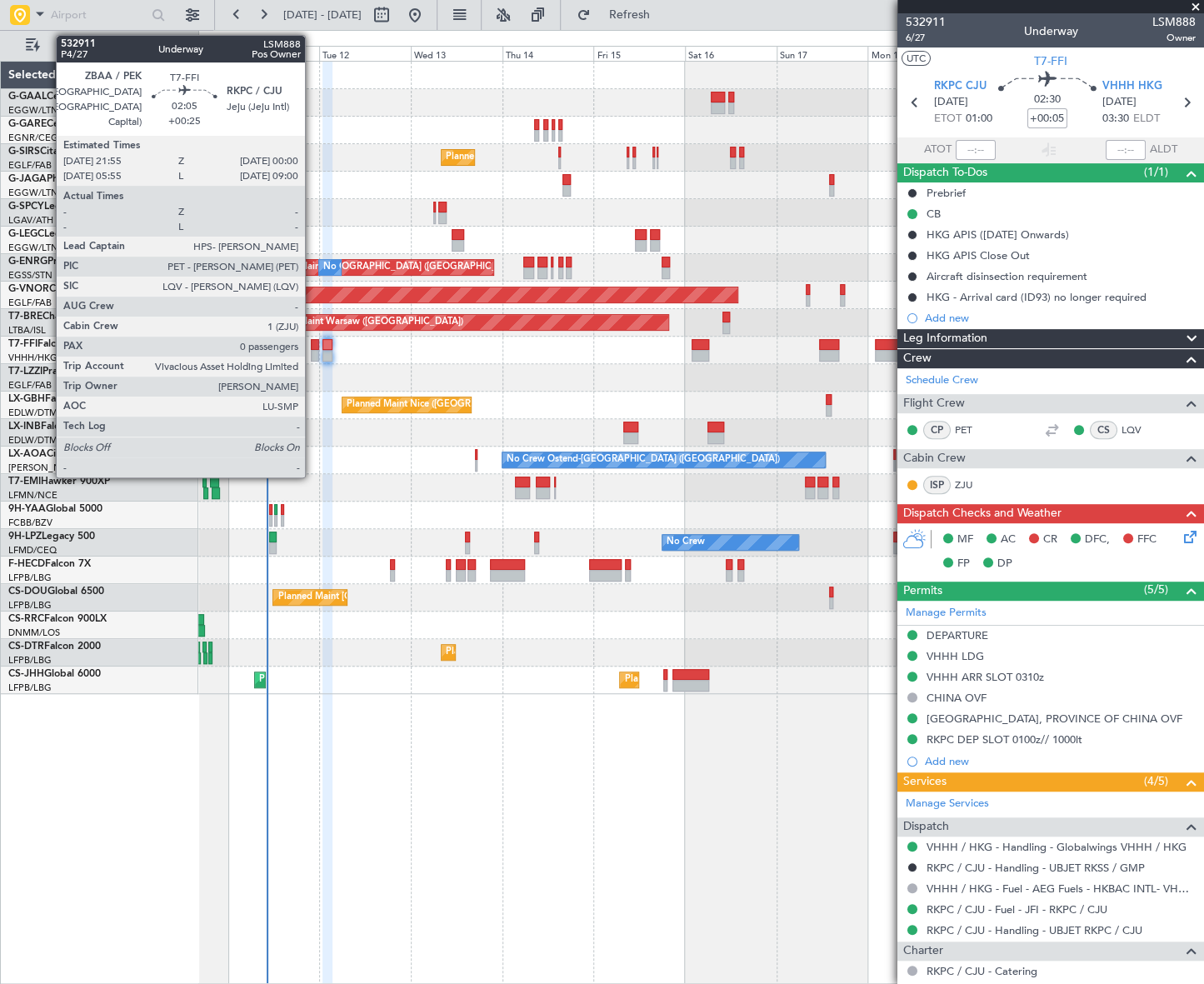
click at [313, 352] on div at bounding box center [315, 356] width 9 height 12
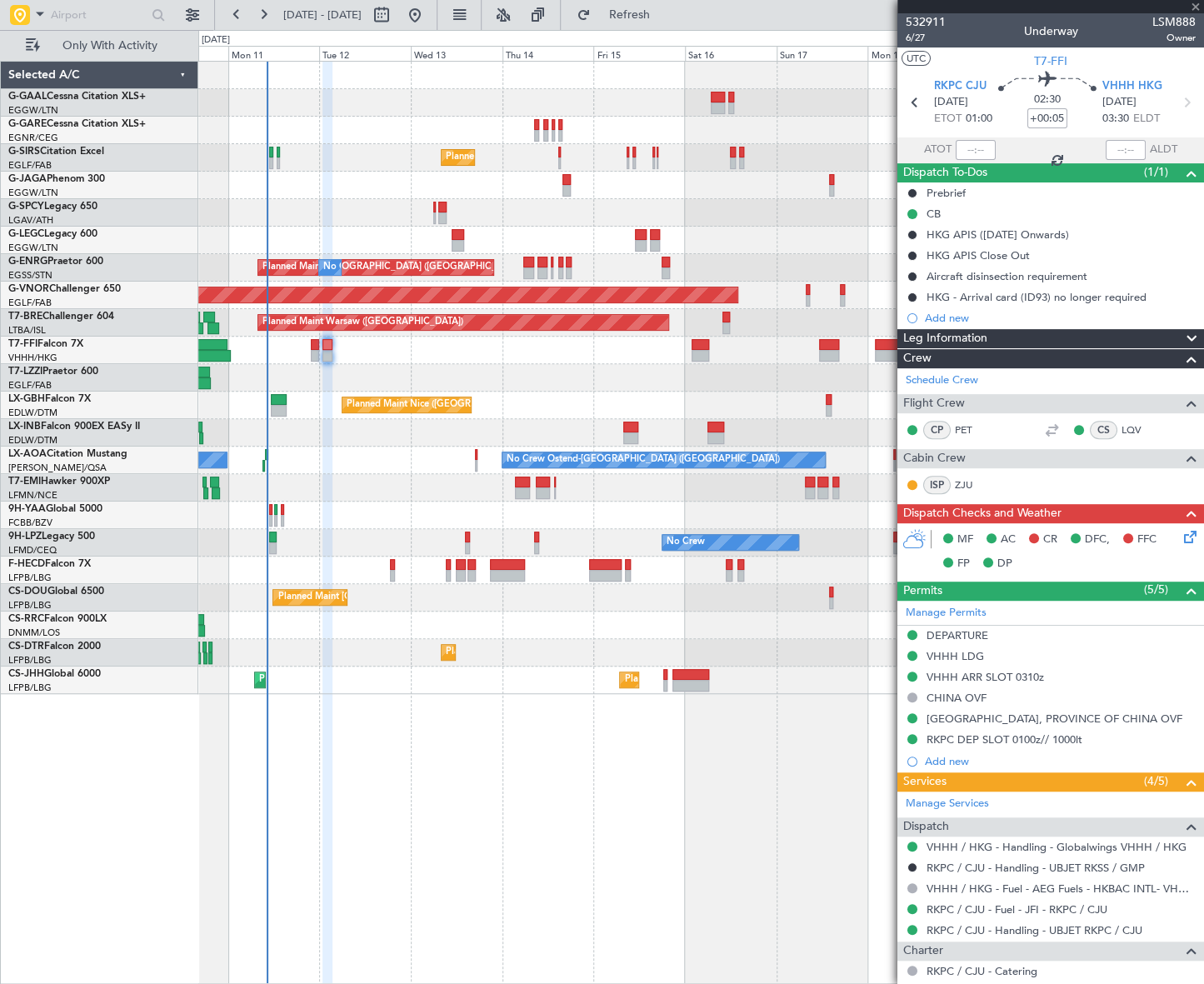
type input "+00:25"
type input "0"
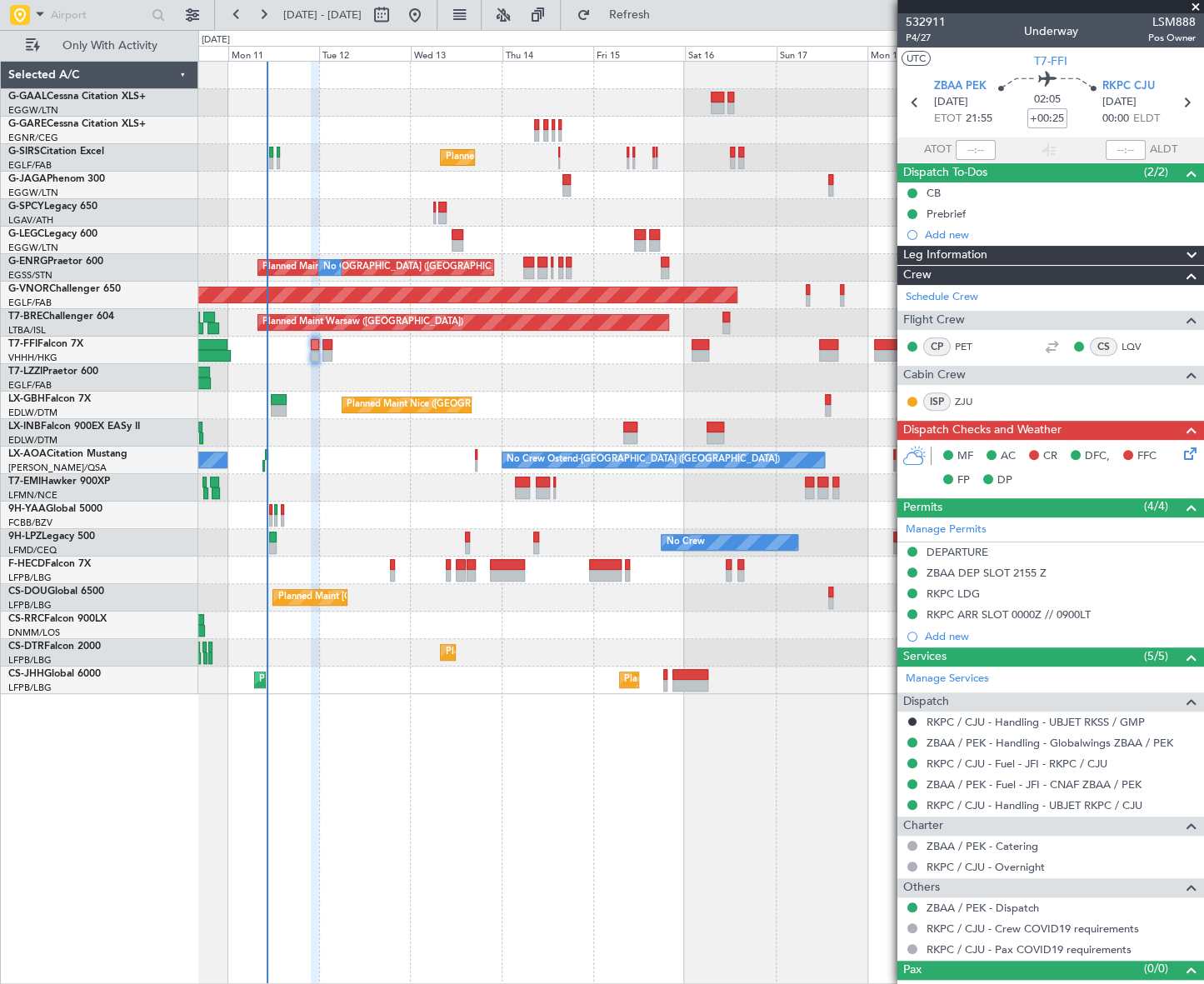
click at [549, 835] on div "No Crew Planned Maint London (Farnborough) A/C Unavailable London (Luton) Plann…" at bounding box center [700, 522] width 1005 height 923
click at [499, 873] on div "No Crew Planned Maint London (Farnborough) A/C Unavailable London (Luton) Plann…" at bounding box center [701, 522] width 1006 height 923
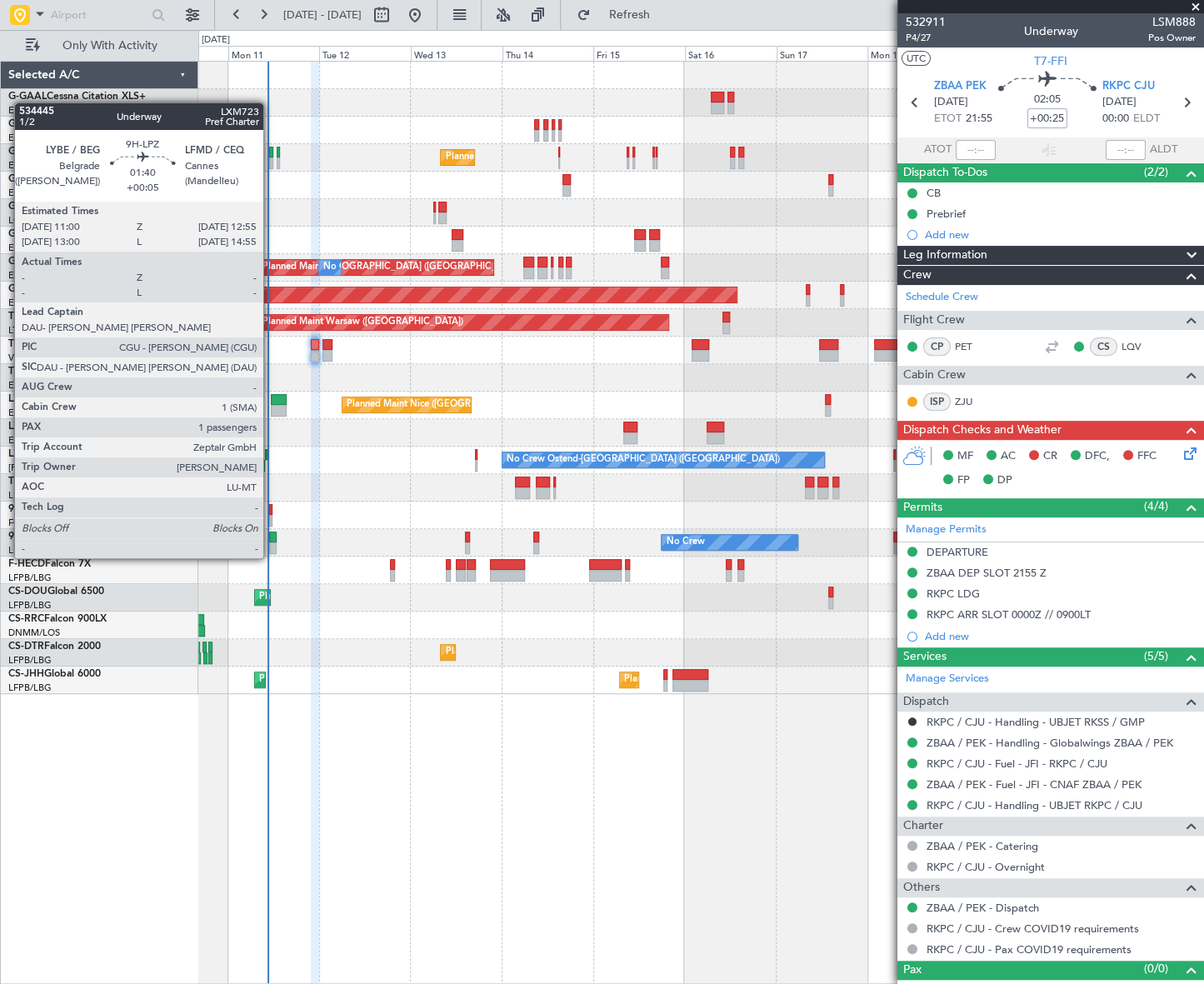
click at [271, 542] on div at bounding box center [273, 548] width 8 height 12
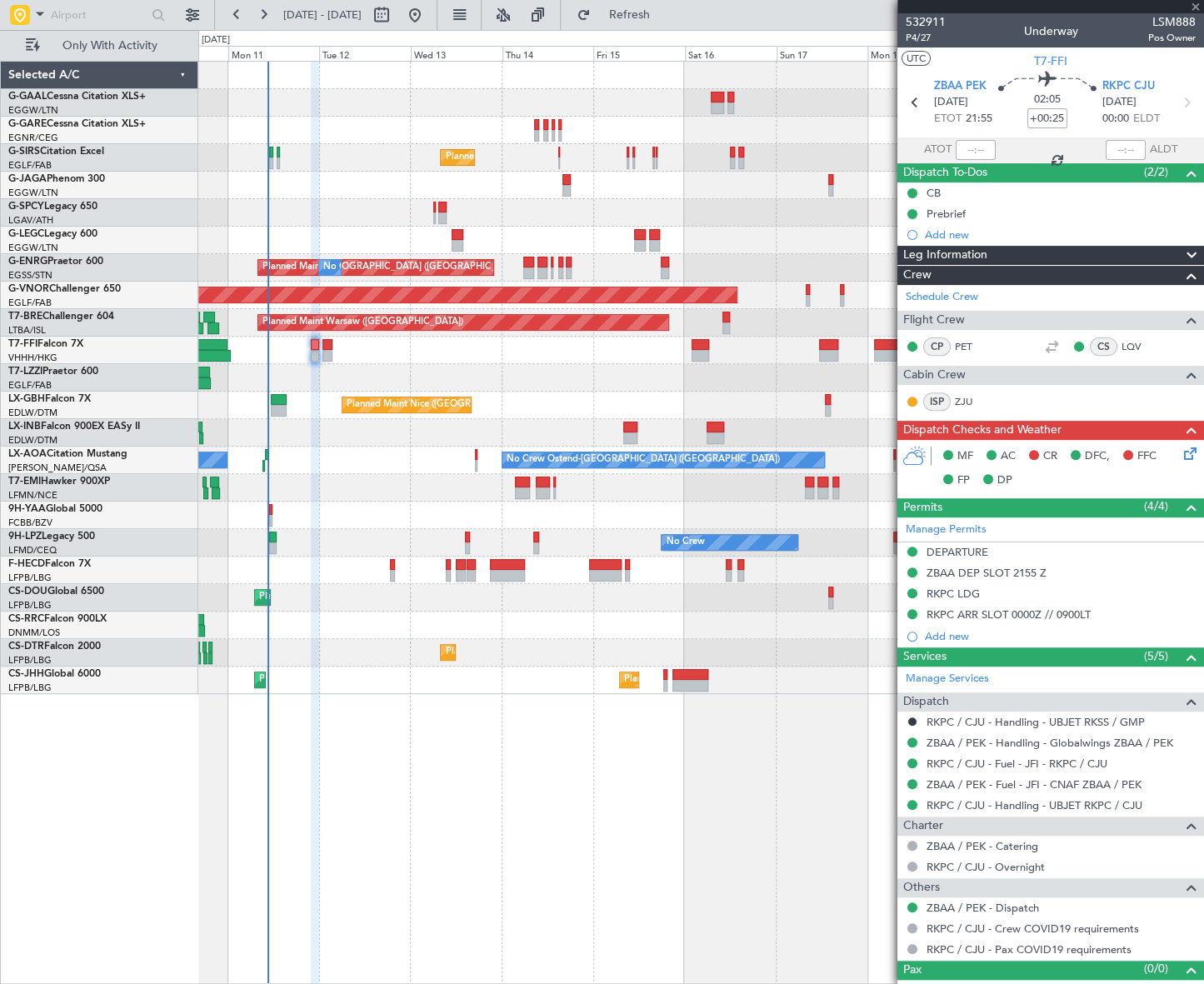
type input "+00:05"
type input "1"
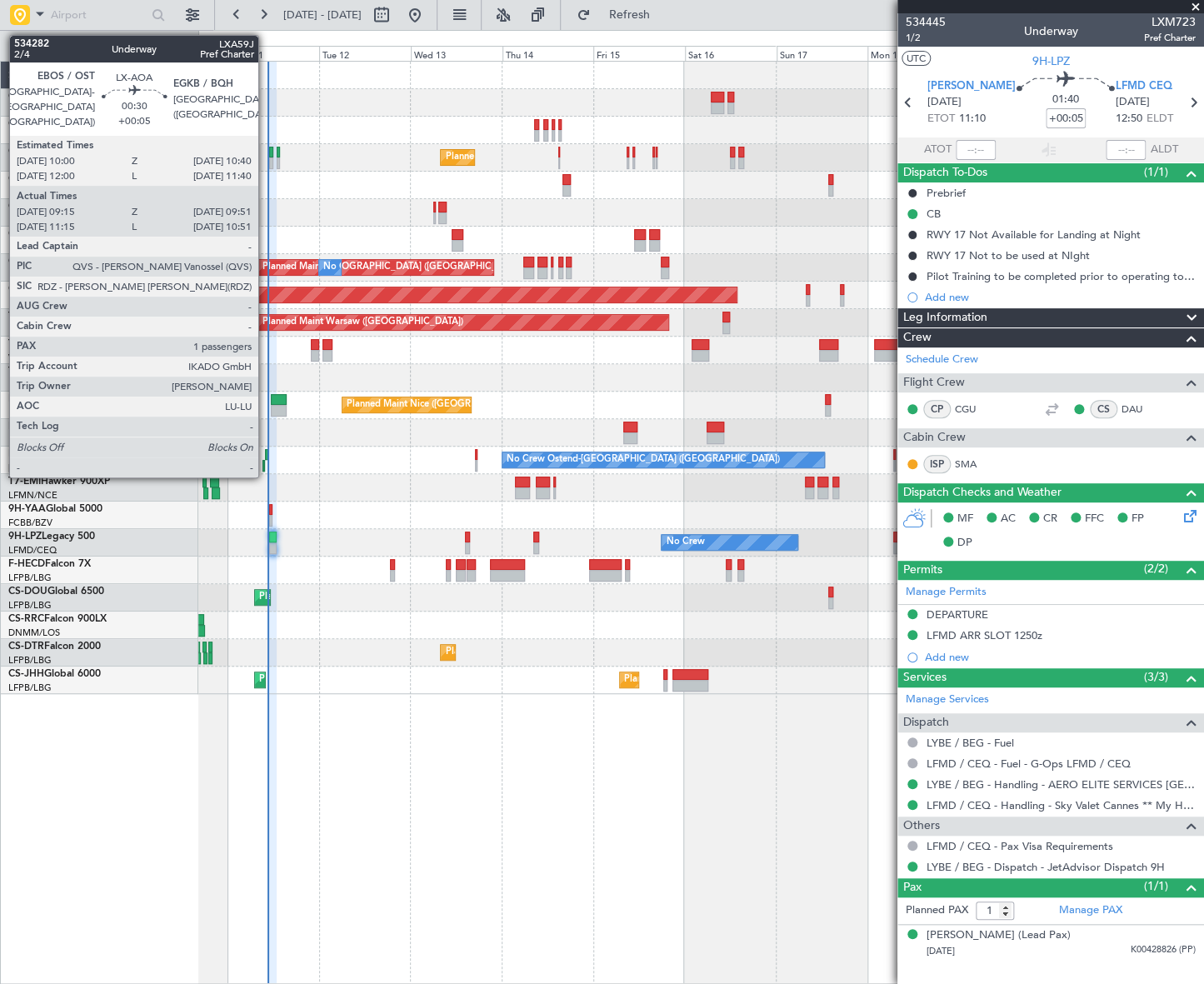
click at [266, 452] on div at bounding box center [267, 455] width 3 height 12
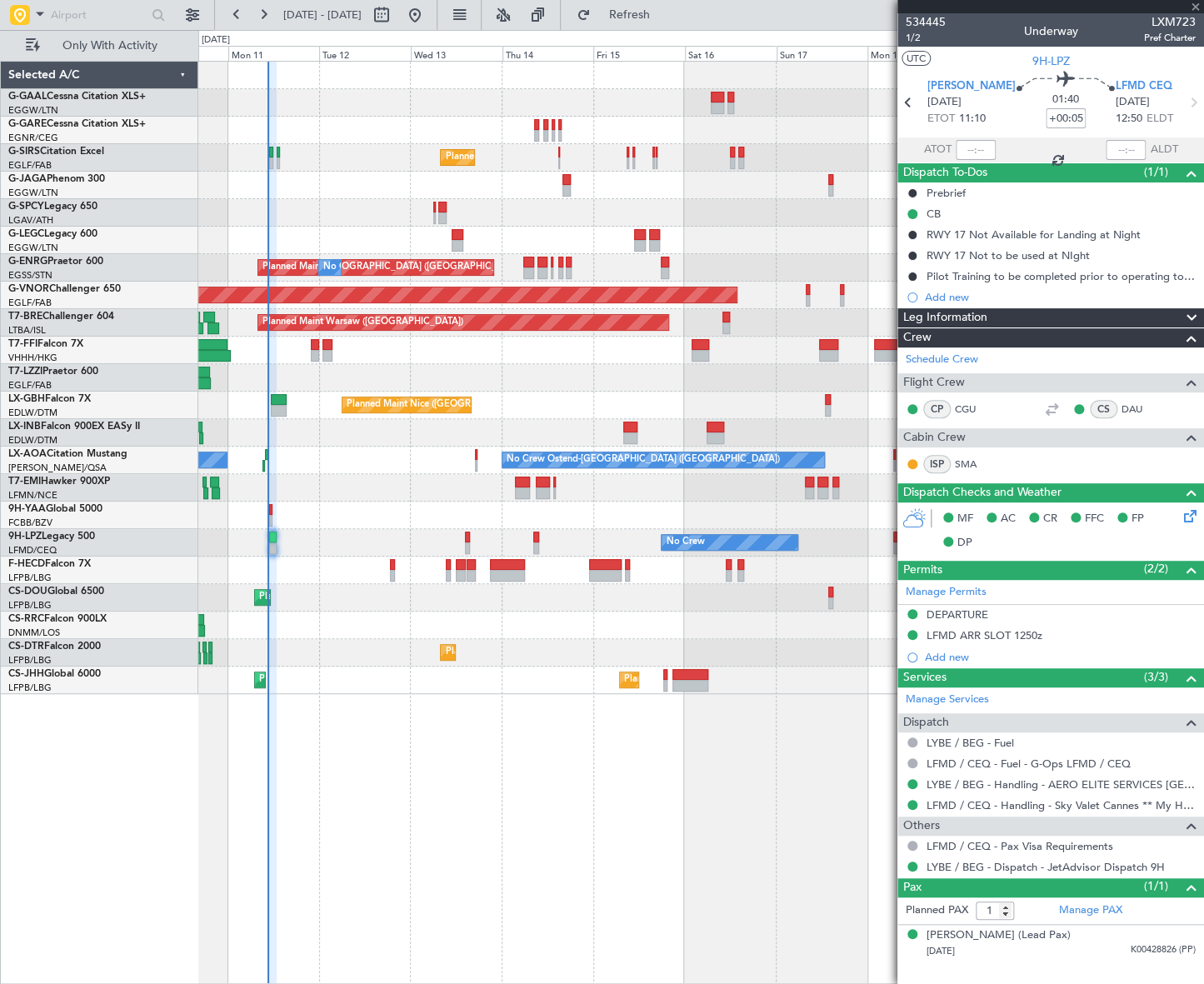
type input "09:25"
type input "09:51"
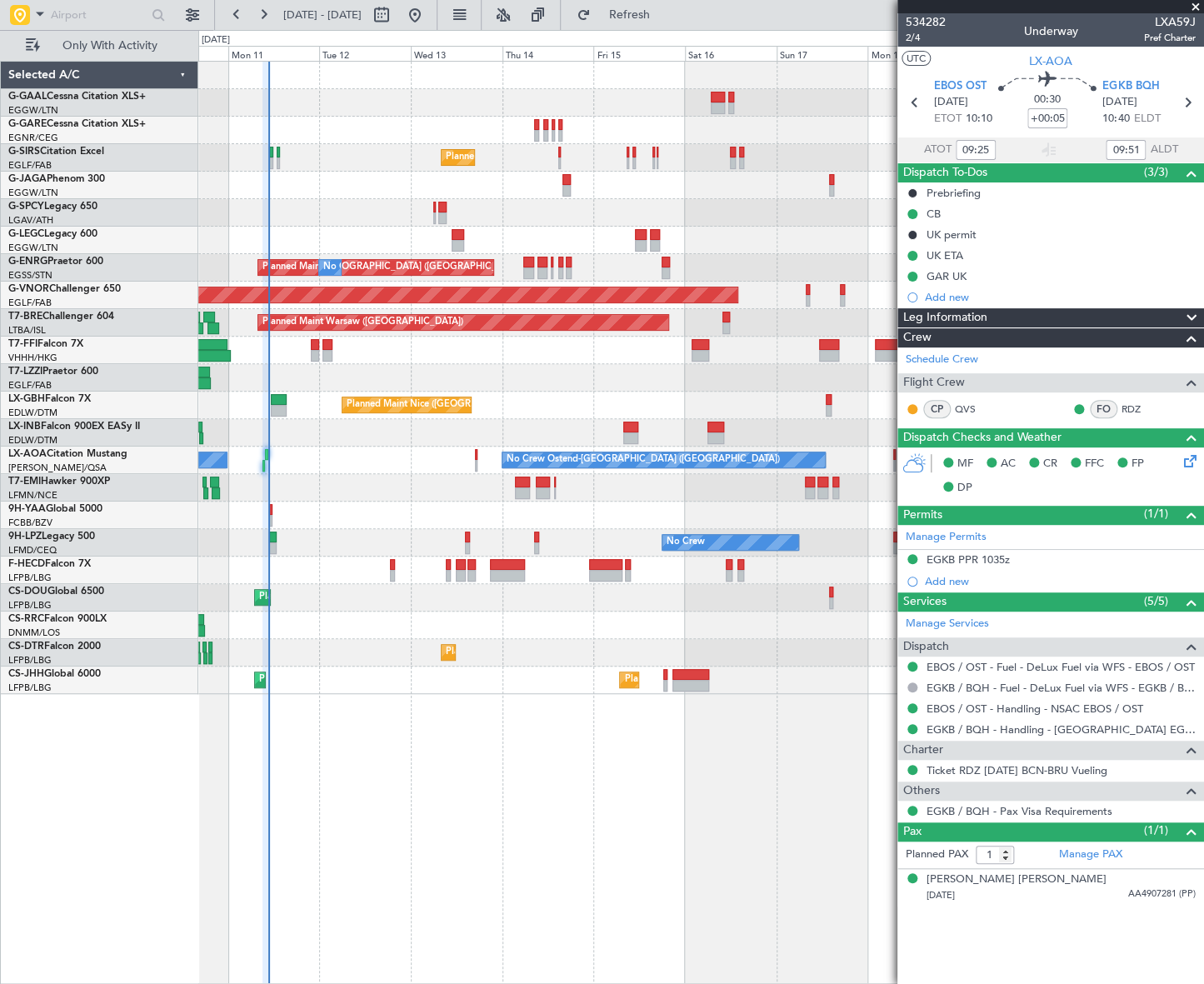
click at [396, 491] on div at bounding box center [700, 487] width 1005 height 27
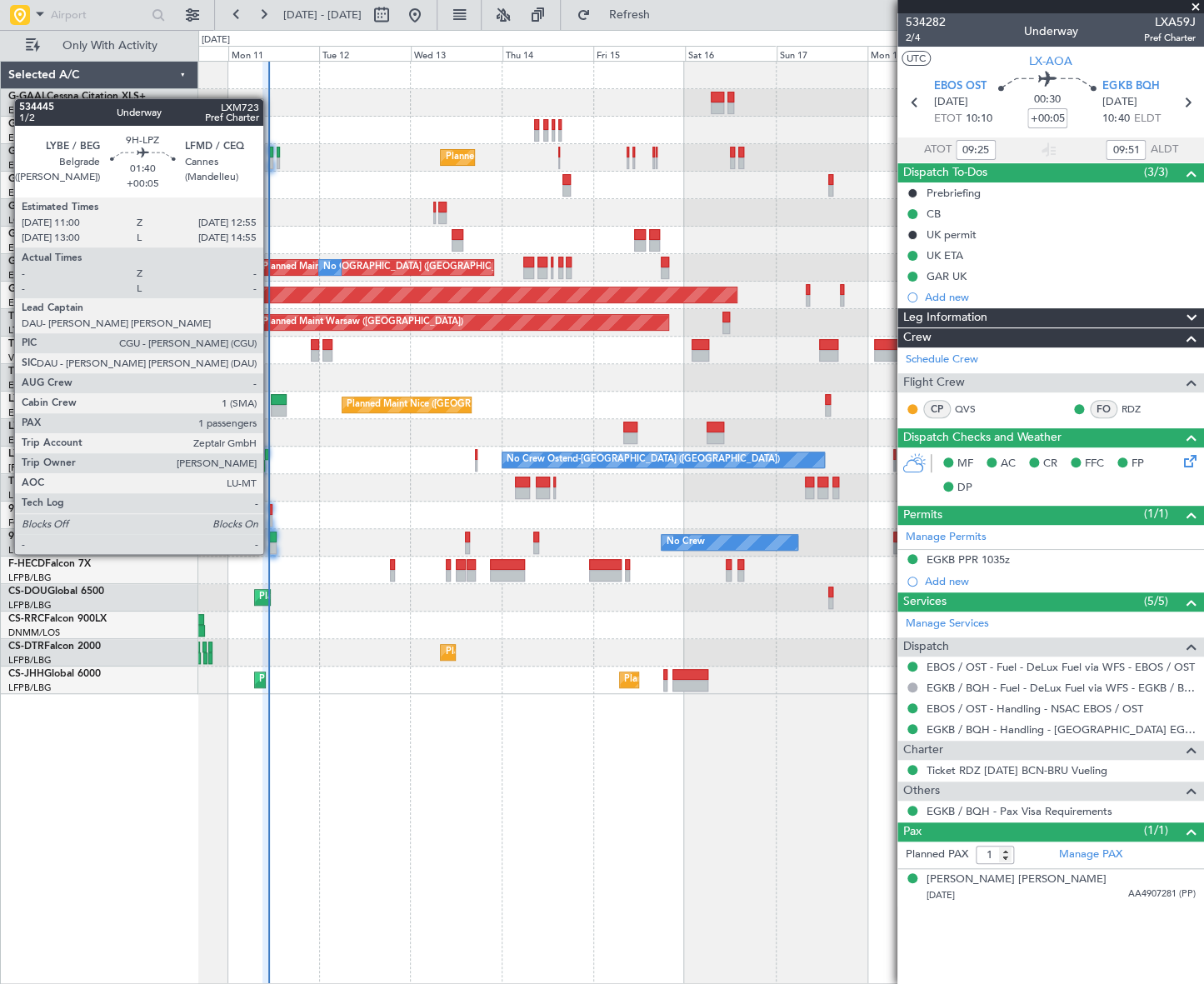
click at [271, 537] on div at bounding box center [273, 537] width 8 height 12
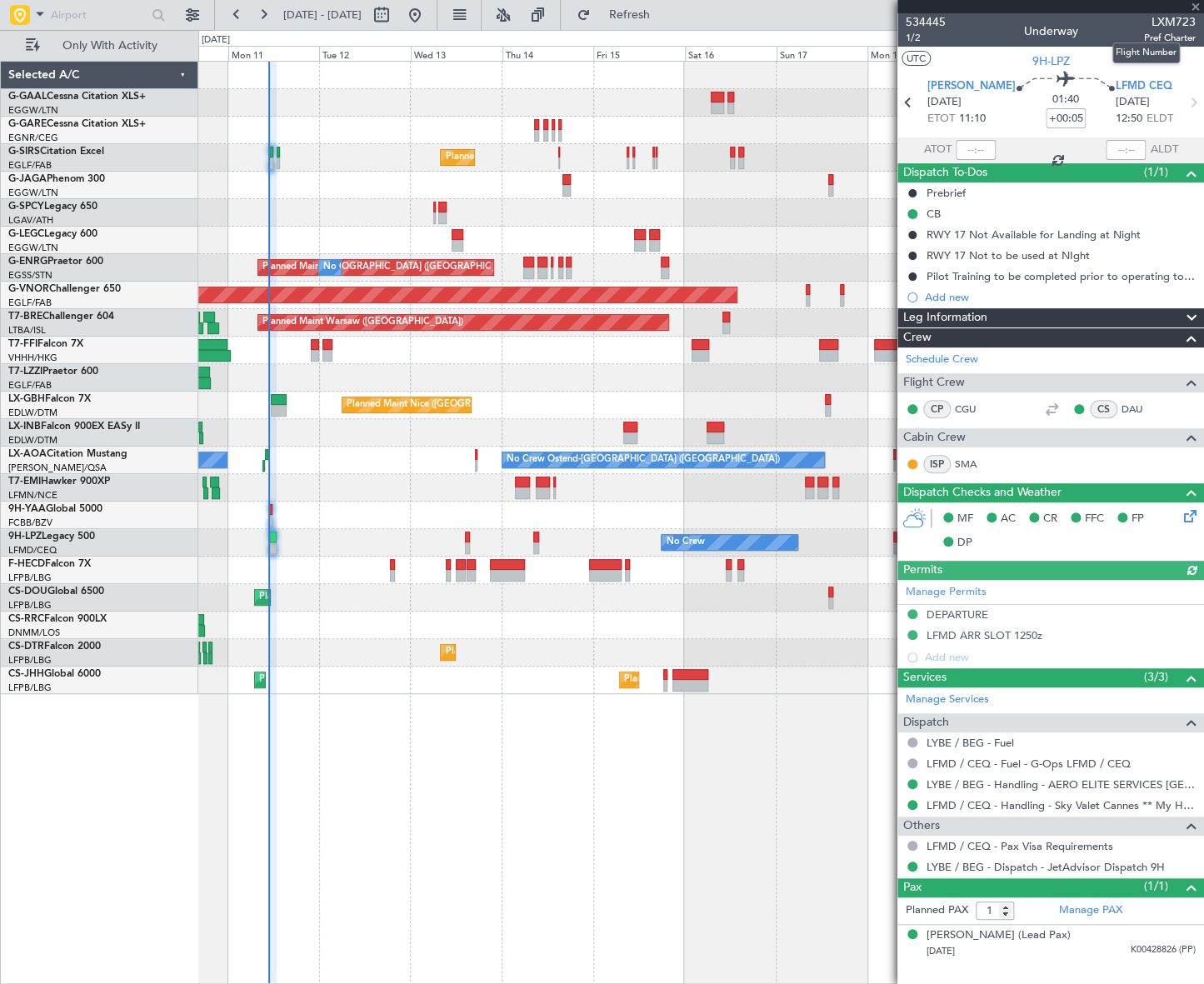
click at [1170, 27] on span "LXM723" at bounding box center [1170, 22] width 51 height 17
copy span "LXM723"
click at [36, 828] on div "No Crew Planned Maint London (Farnborough) A/C Unavailable London (Luton) Plann…" at bounding box center [602, 507] width 1204 height 954
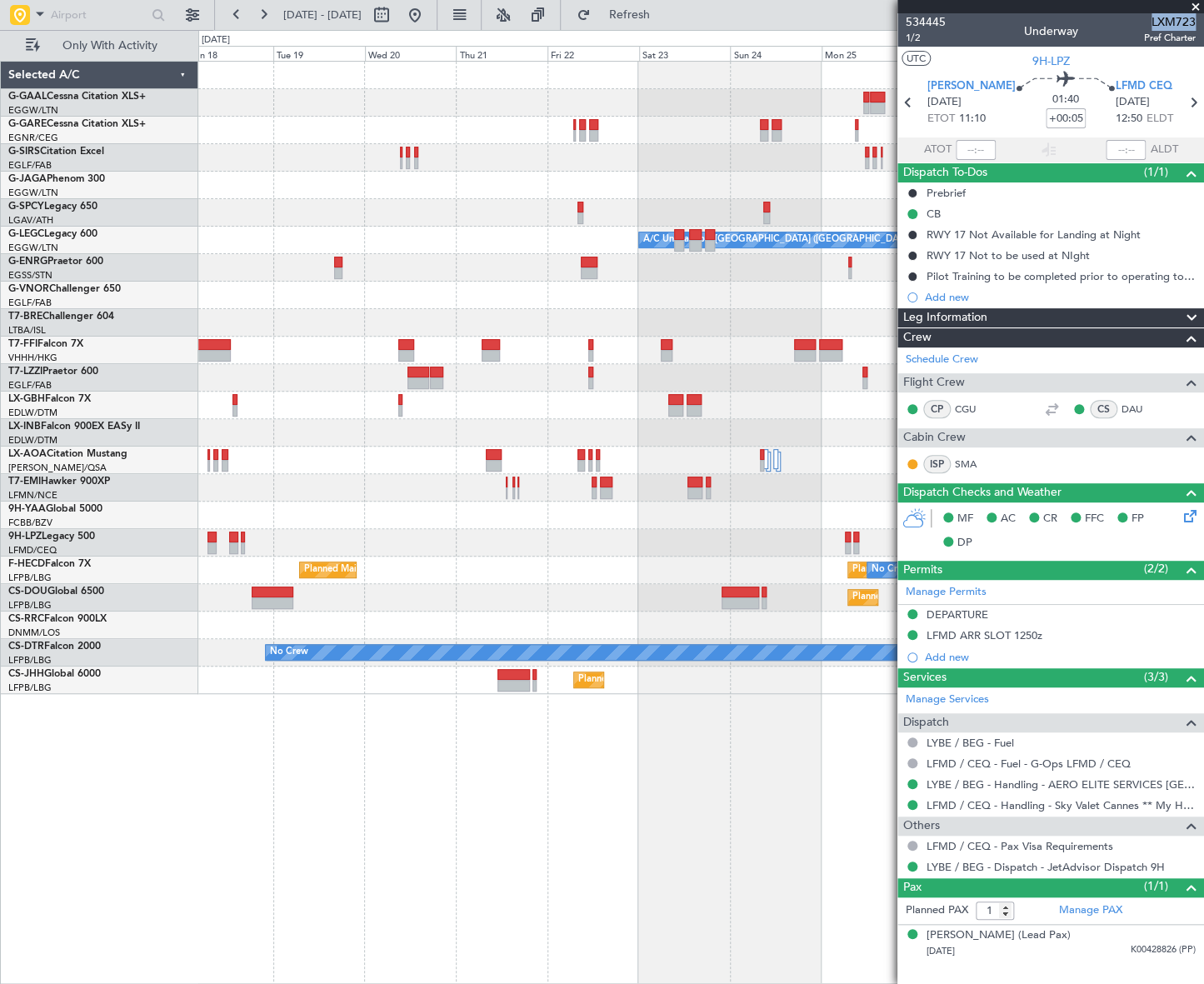
click at [134, 765] on div "Planned Maint Dusseldorf A/C Unavailable London (Luton) Planned Maint London (B…" at bounding box center [602, 507] width 1204 height 954
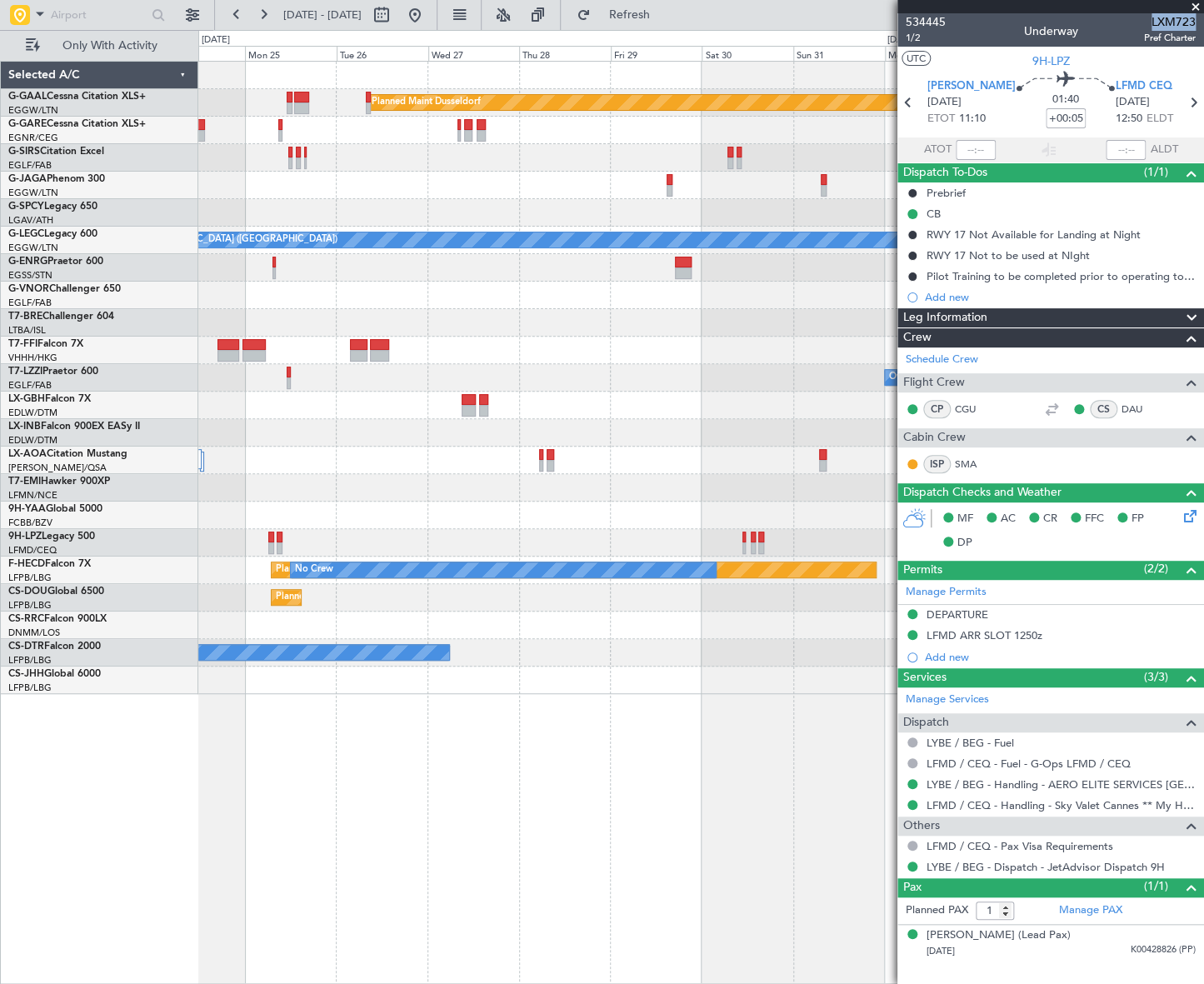
click at [642, 715] on div "Planned Maint Dusseldorf Planned Maint London (Luton) A/C Unavailable London (L…" at bounding box center [700, 522] width 1005 height 923
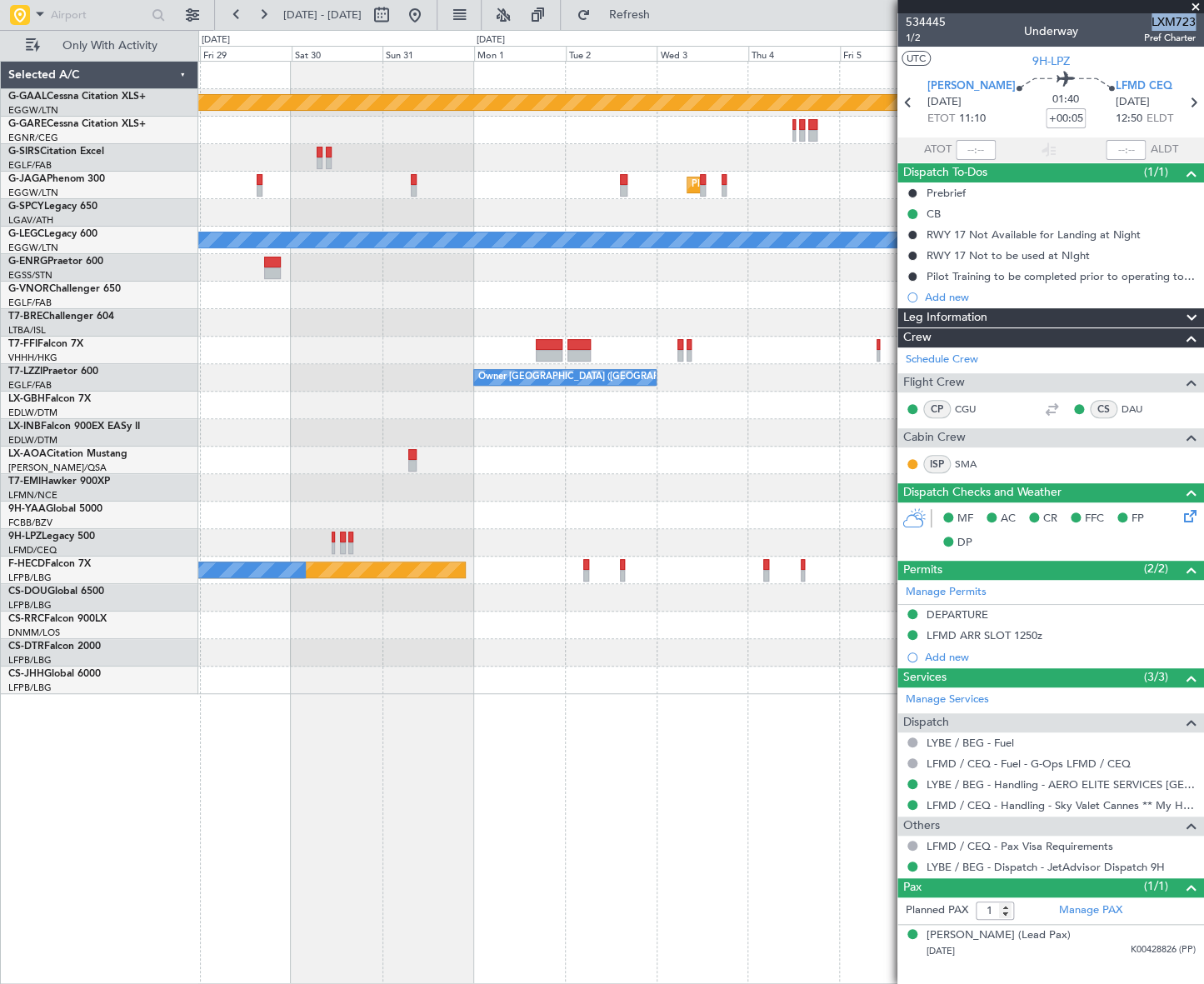
click at [0, 819] on html "10 Aug 2025 - 21 Aug 2025 Refresh Quick Links Only With Activity Planned Maint …" at bounding box center [602, 492] width 1204 height 984
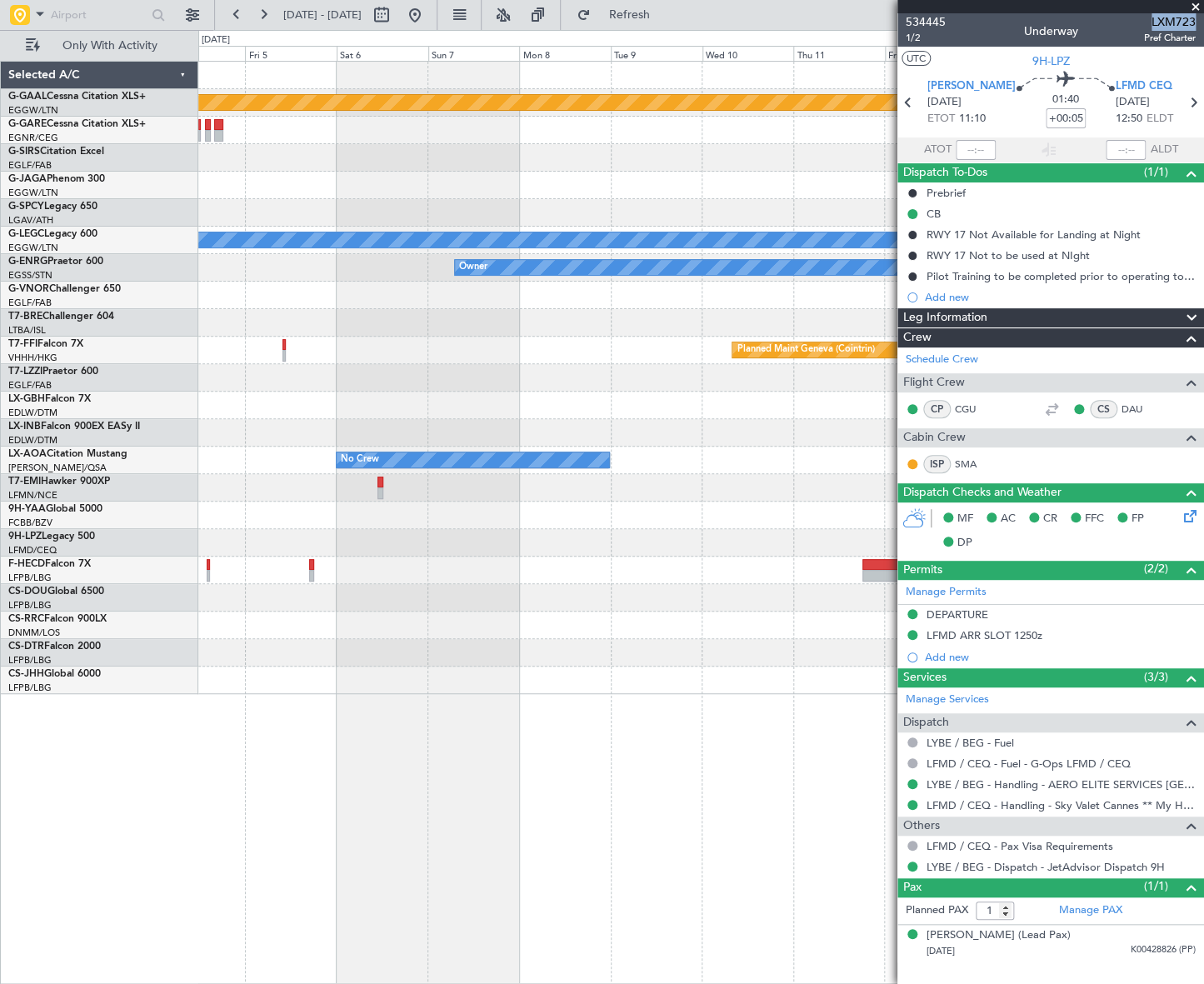
click at [0, 836] on html "10 Aug 2025 - 21 Aug 2025 Refresh Quick Links Only With Activity Planned Maint …" at bounding box center [602, 492] width 1204 height 984
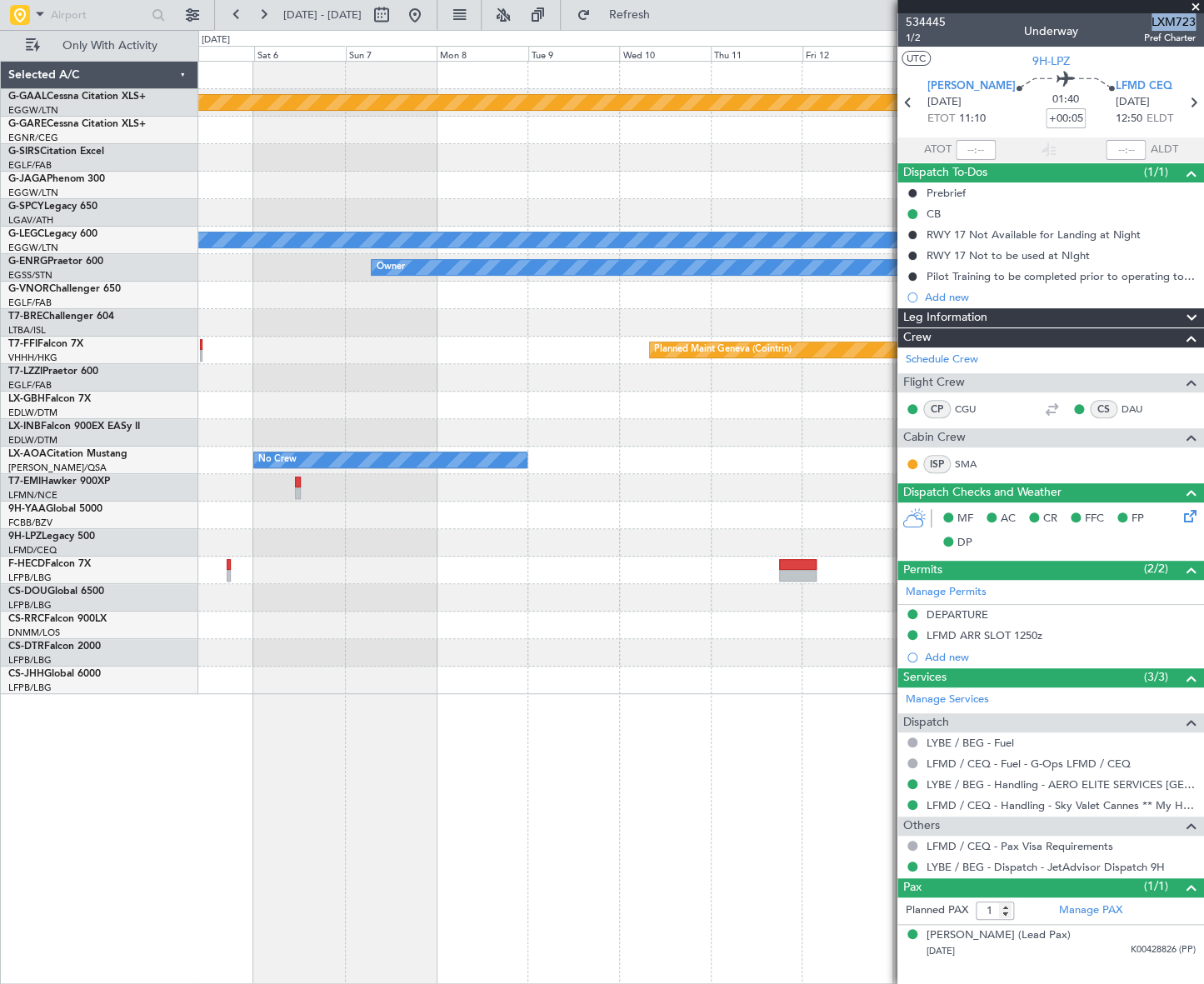
click at [149, 740] on div "Planned Maint Dusseldorf Planned Maint London (Luton) A/C Unavailable London (L…" at bounding box center [602, 507] width 1204 height 954
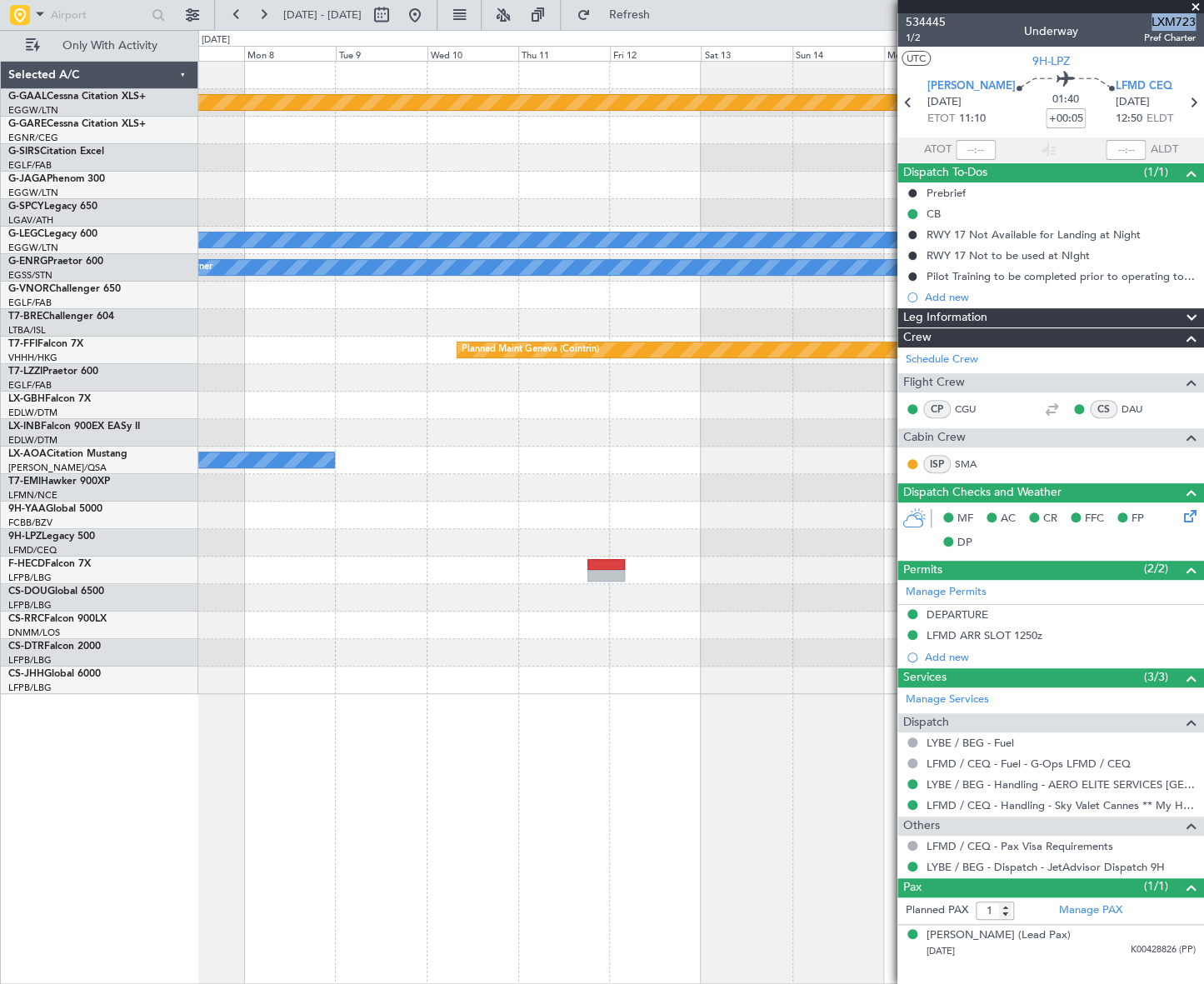
click at [21, 883] on div "Planned Maint Dusseldorf A/C Unavailable London (Luton) Owner Planned Maint Gen…" at bounding box center [602, 507] width 1204 height 954
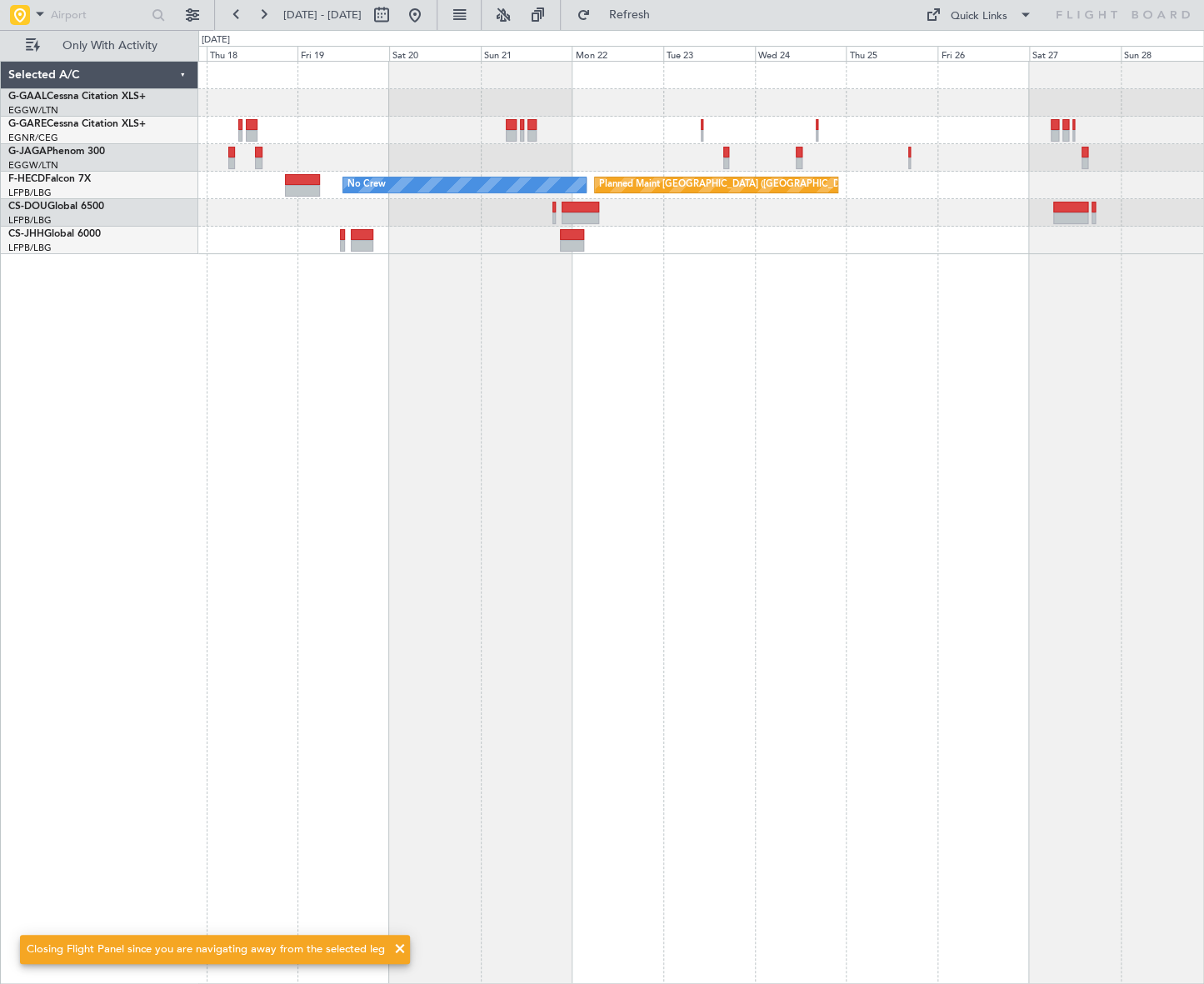
click at [233, 667] on div "Planned Maint Dusseldorf No Crew Planned Maint Paris (Le Bourget)" at bounding box center [701, 522] width 1006 height 923
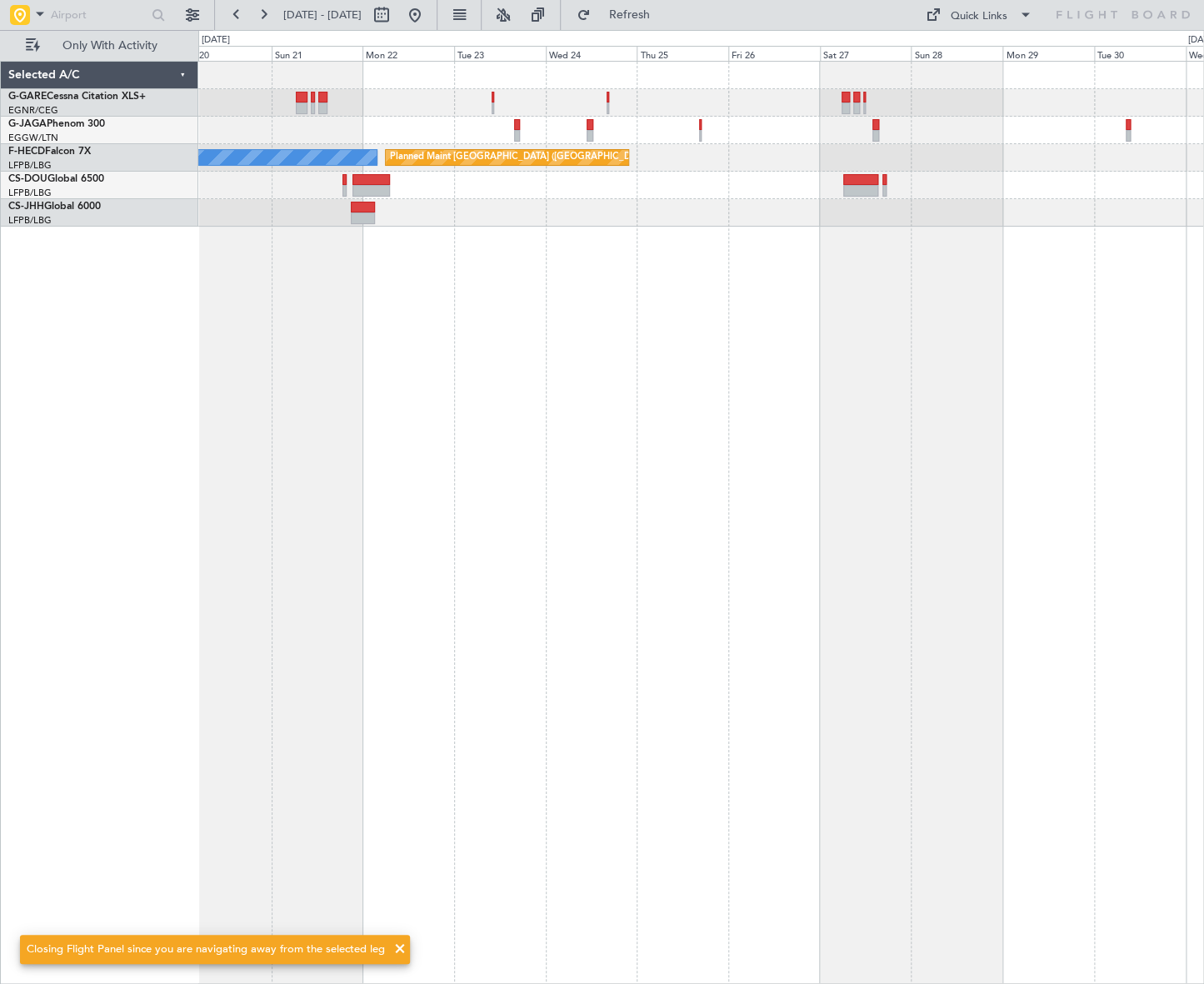
click at [564, 597] on div "No Crew Planned Maint Paris (Le Bourget)" at bounding box center [701, 522] width 1006 height 923
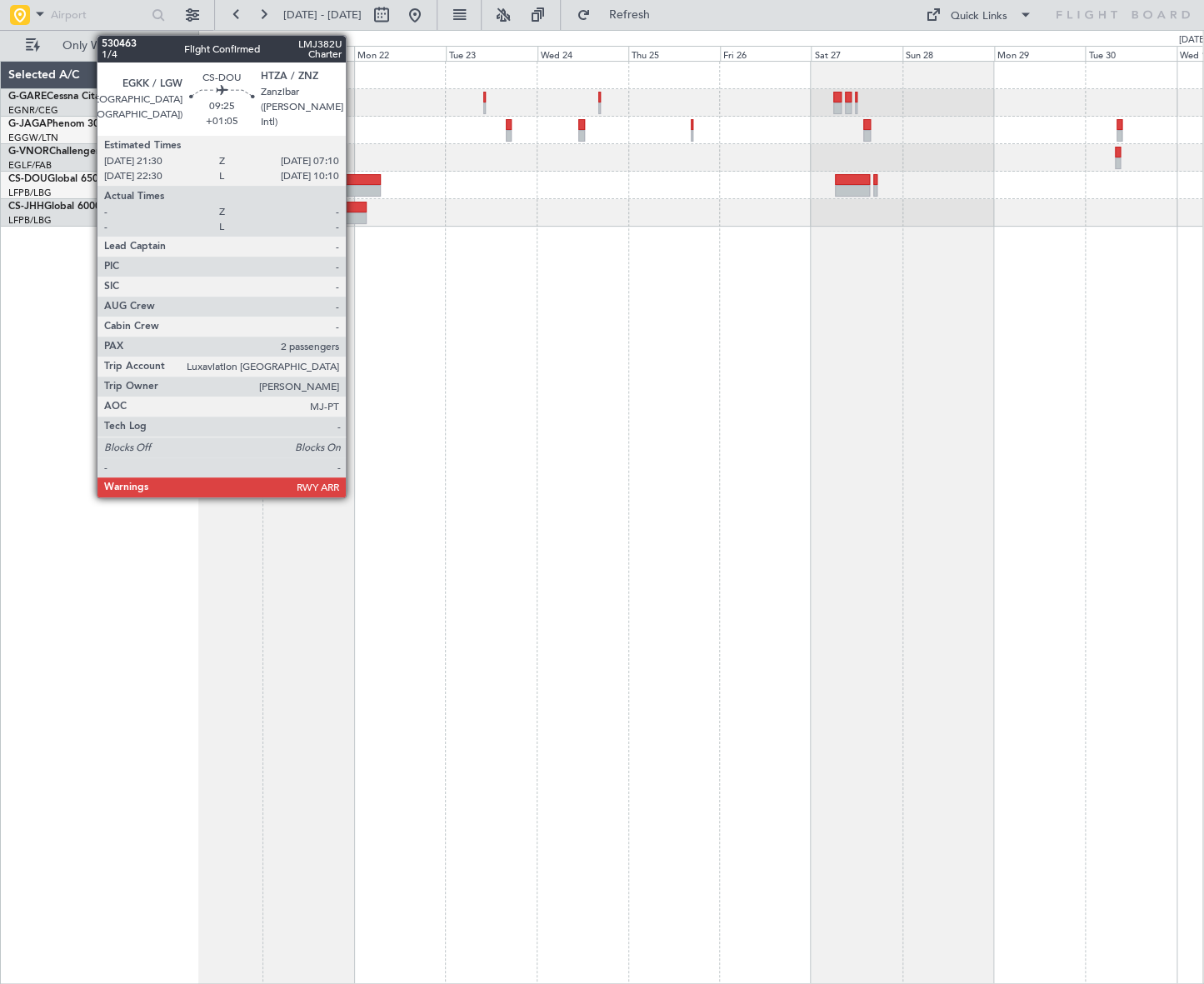
click at [354, 177] on div at bounding box center [363, 180] width 38 height 12
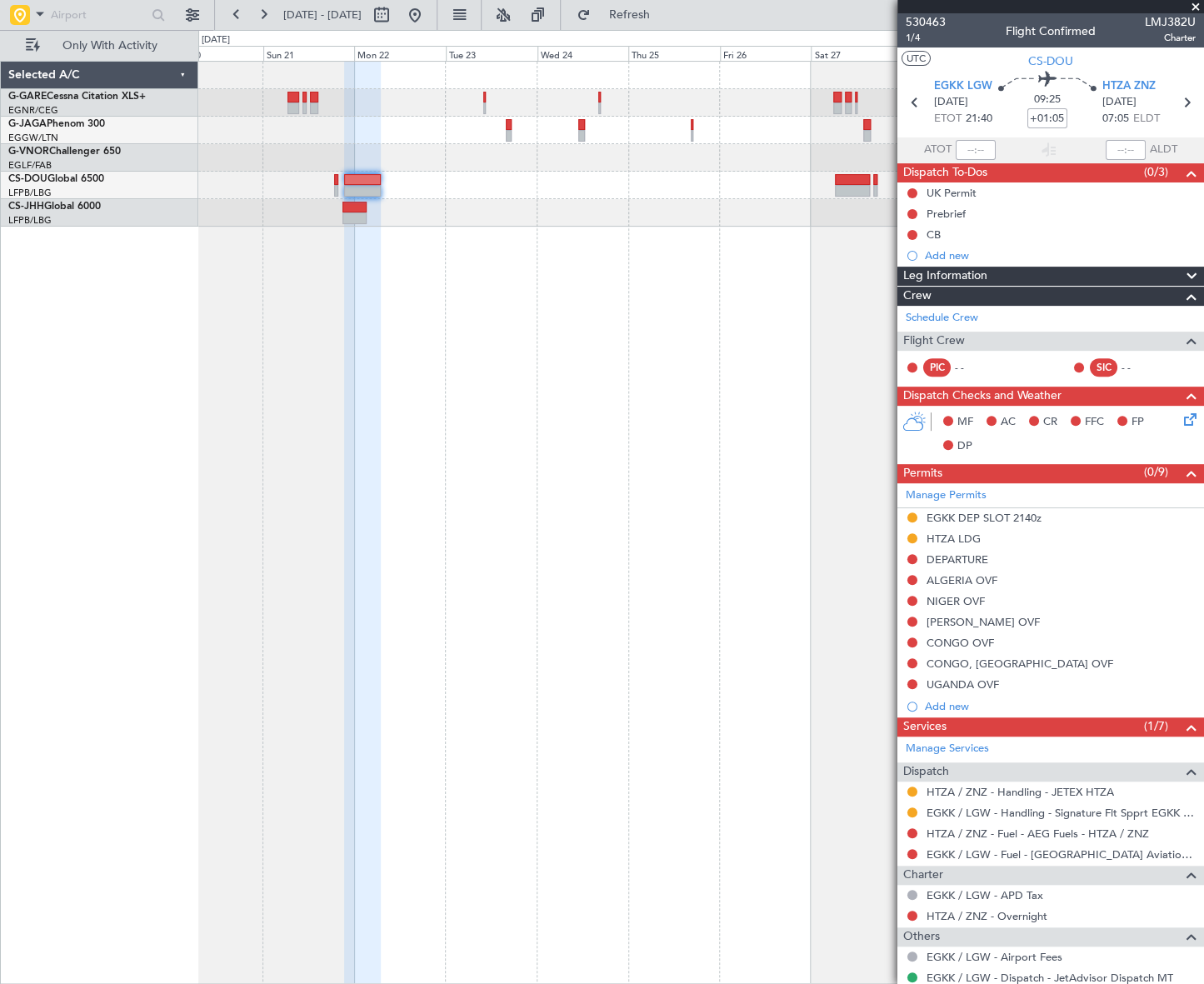
click at [437, 684] on div at bounding box center [700, 522] width 1005 height 923
click at [428, 16] on button at bounding box center [414, 15] width 27 height 27
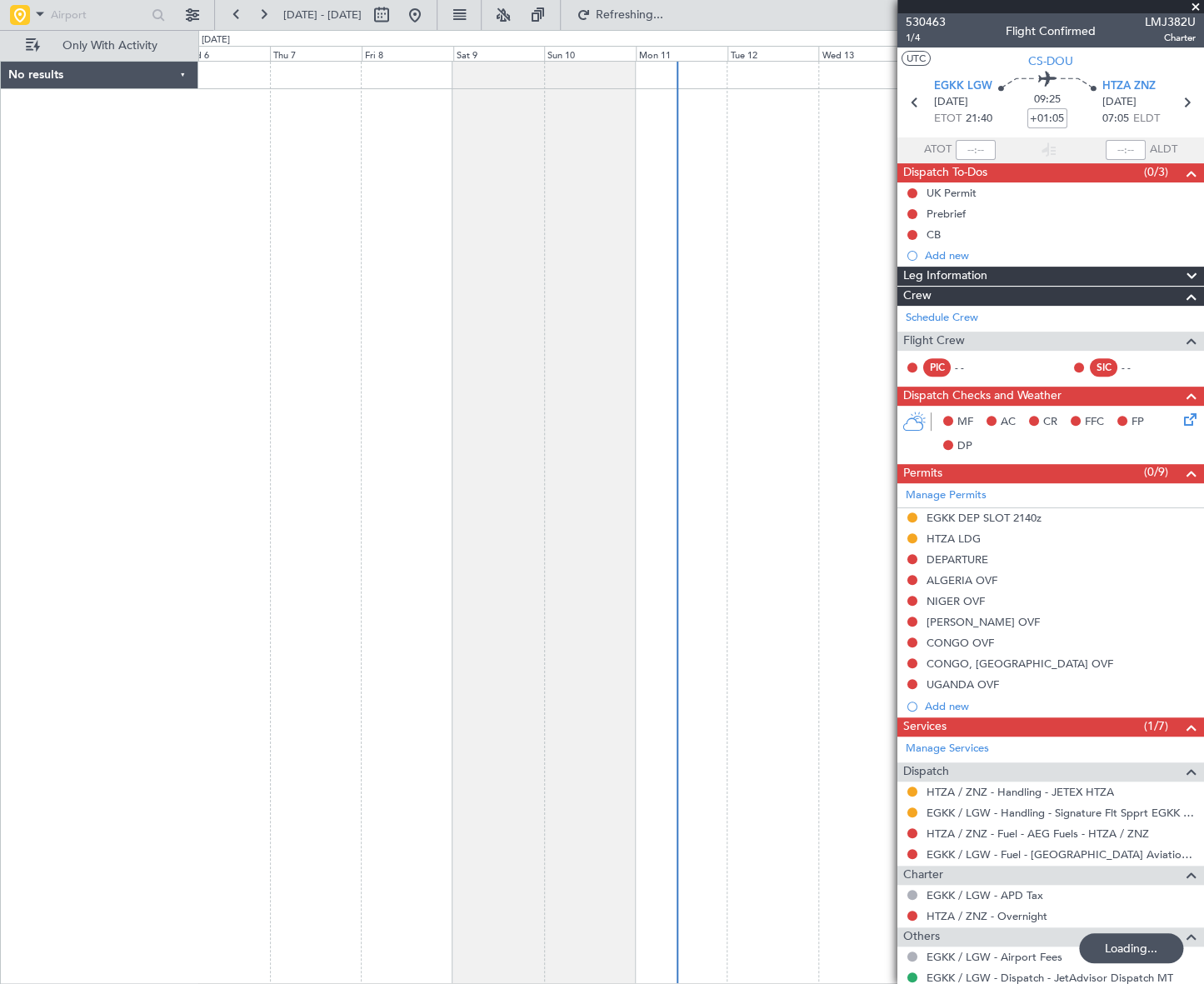
click at [433, 601] on div at bounding box center [700, 522] width 1005 height 923
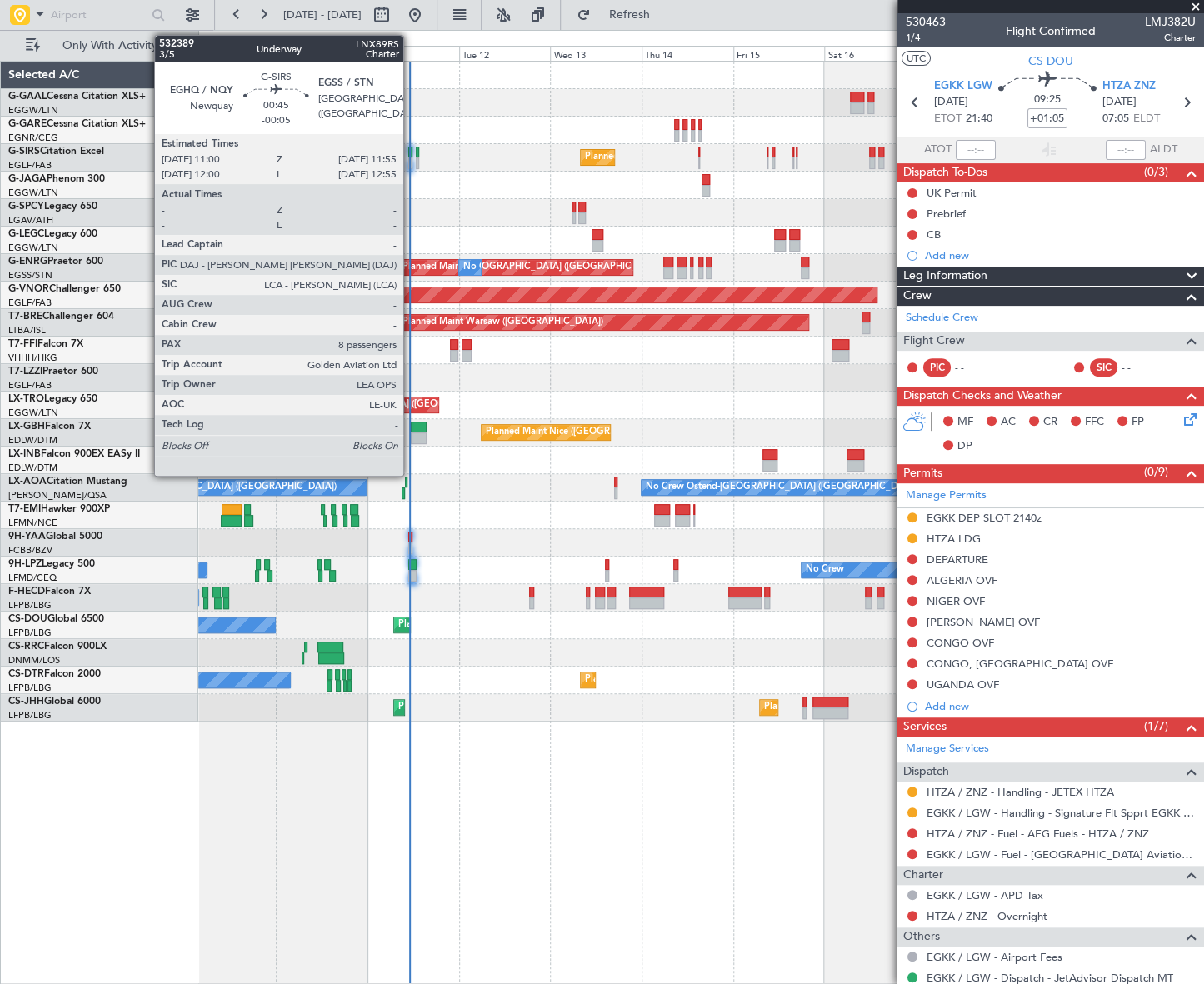
click at [411, 164] on div at bounding box center [410, 163] width 4 height 12
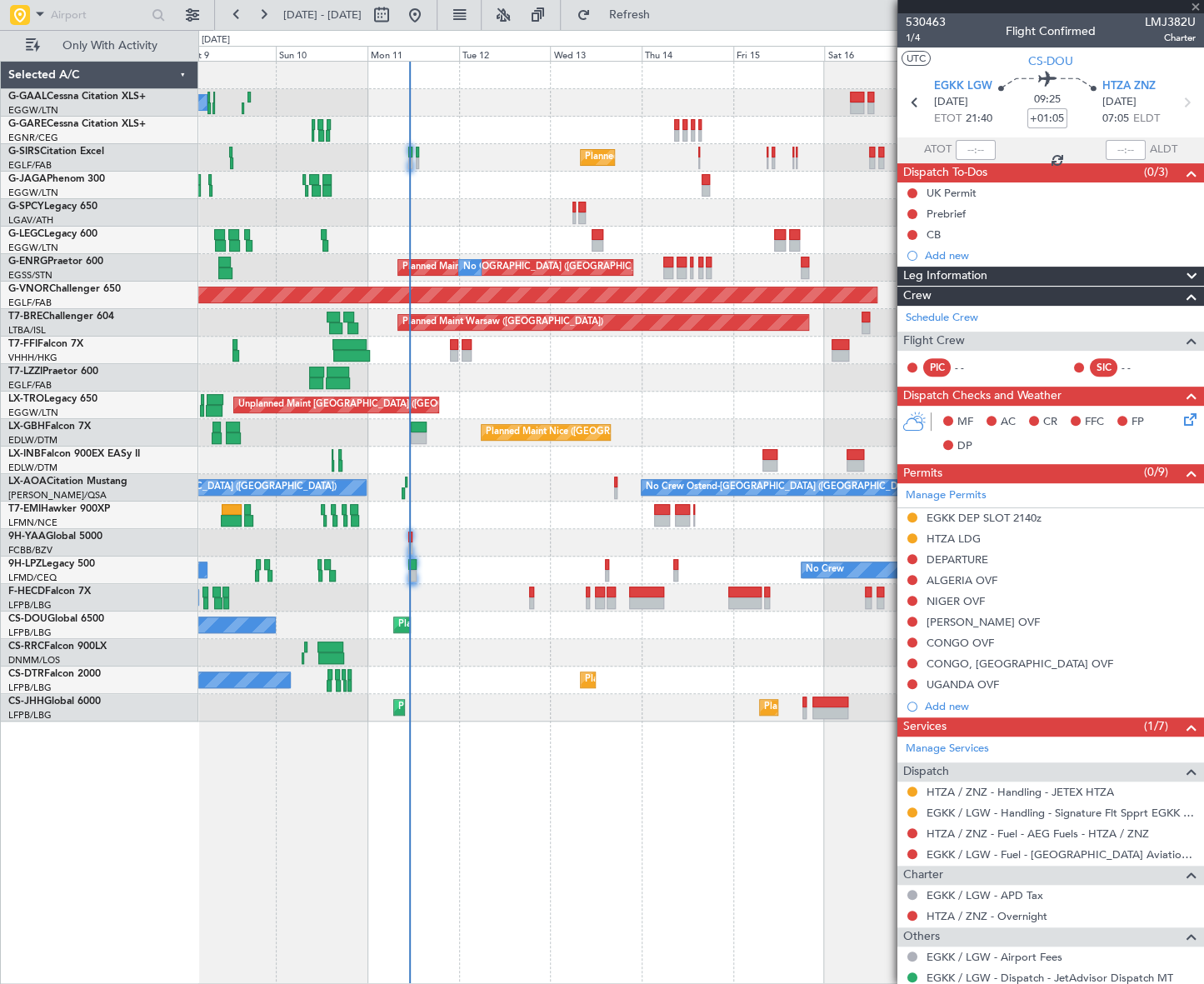
type input "-00:05"
type input "8"
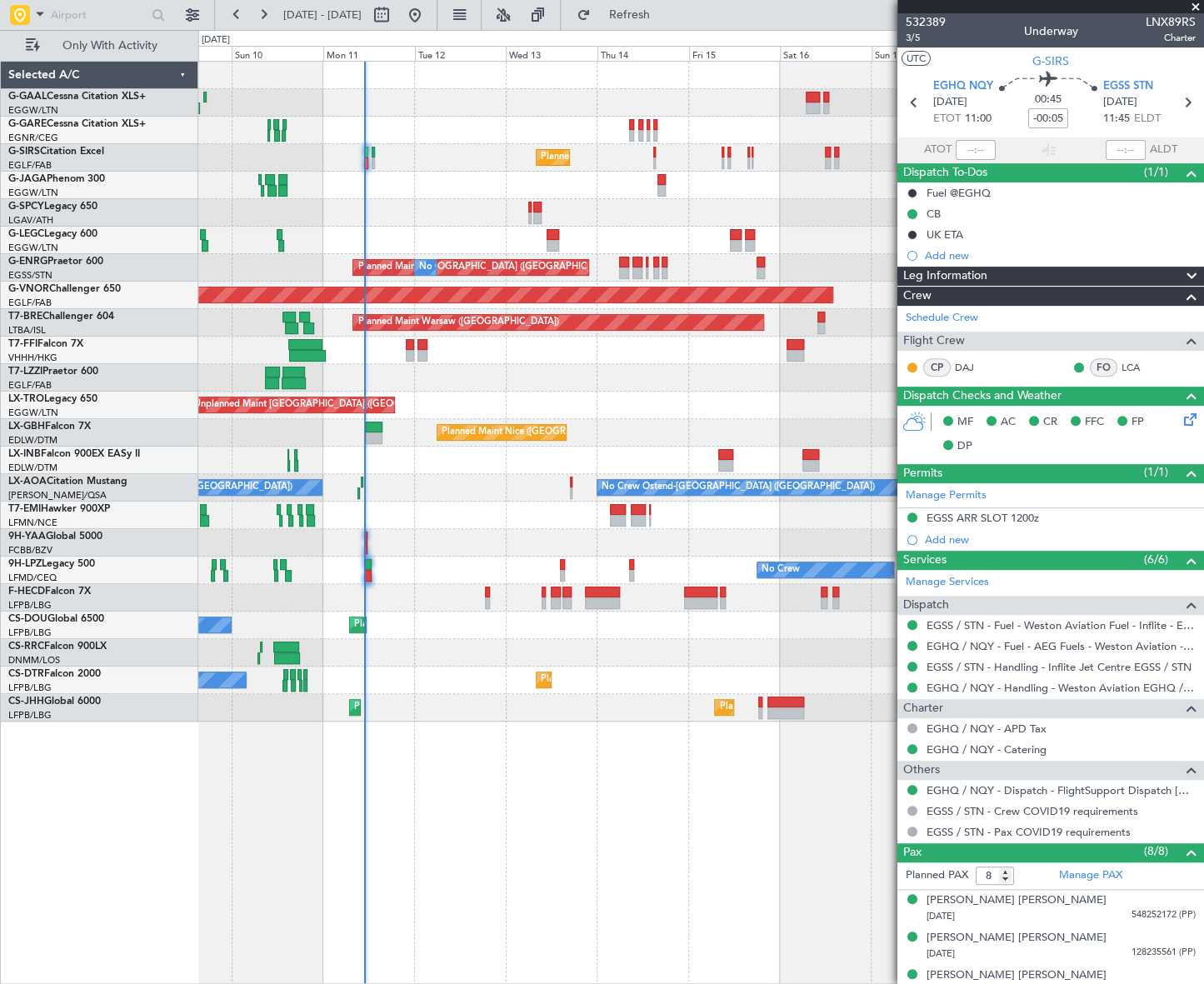
click at [445, 756] on div "No Crew Planned Maint London (Farnborough) A/C Unavailable London (Luton) Plann…" at bounding box center [700, 522] width 1005 height 923
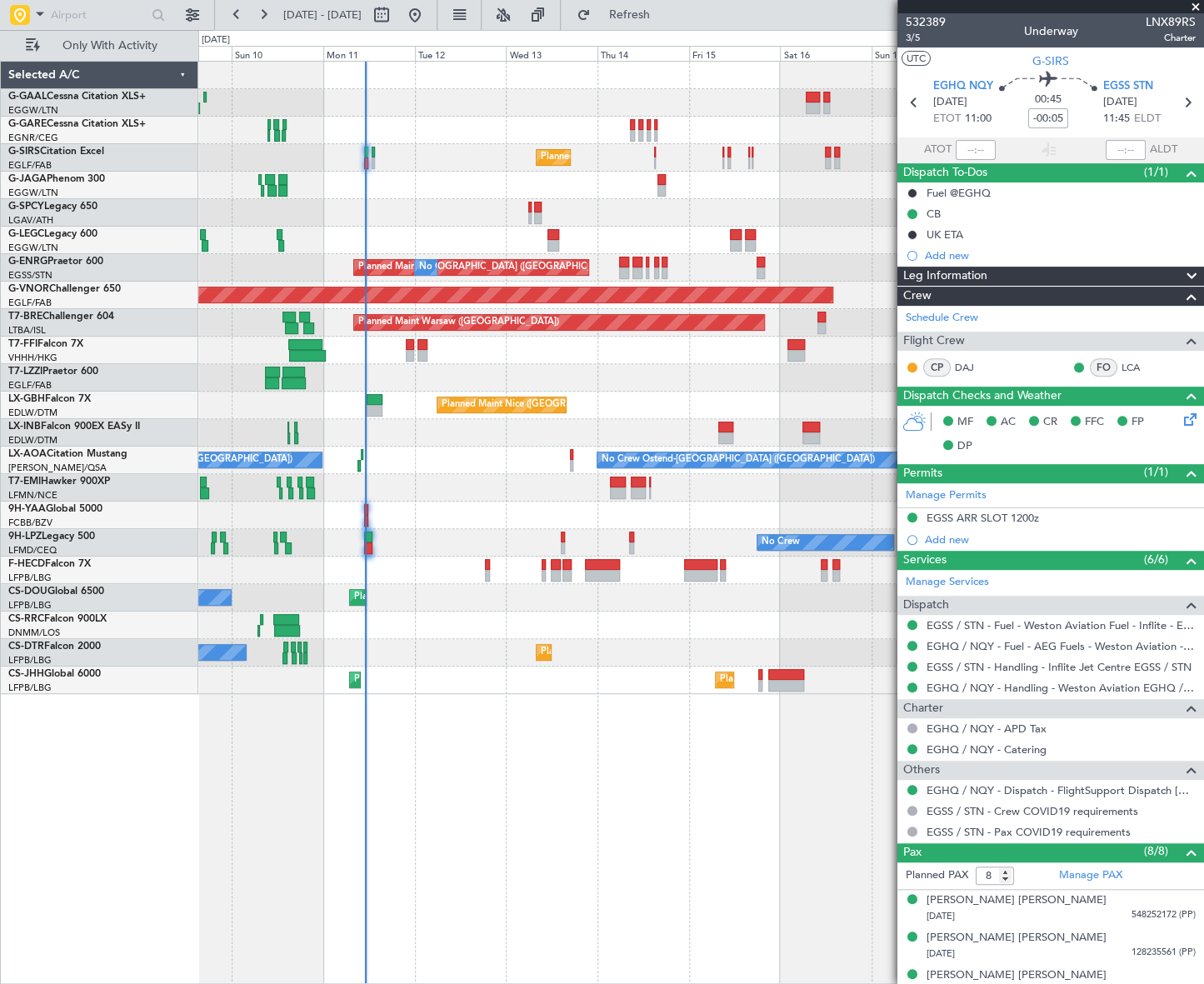
click at [248, 740] on div "No Crew Planned Maint London (Farnborough) A/C Unavailable London (Luton) Plann…" at bounding box center [701, 522] width 1006 height 923
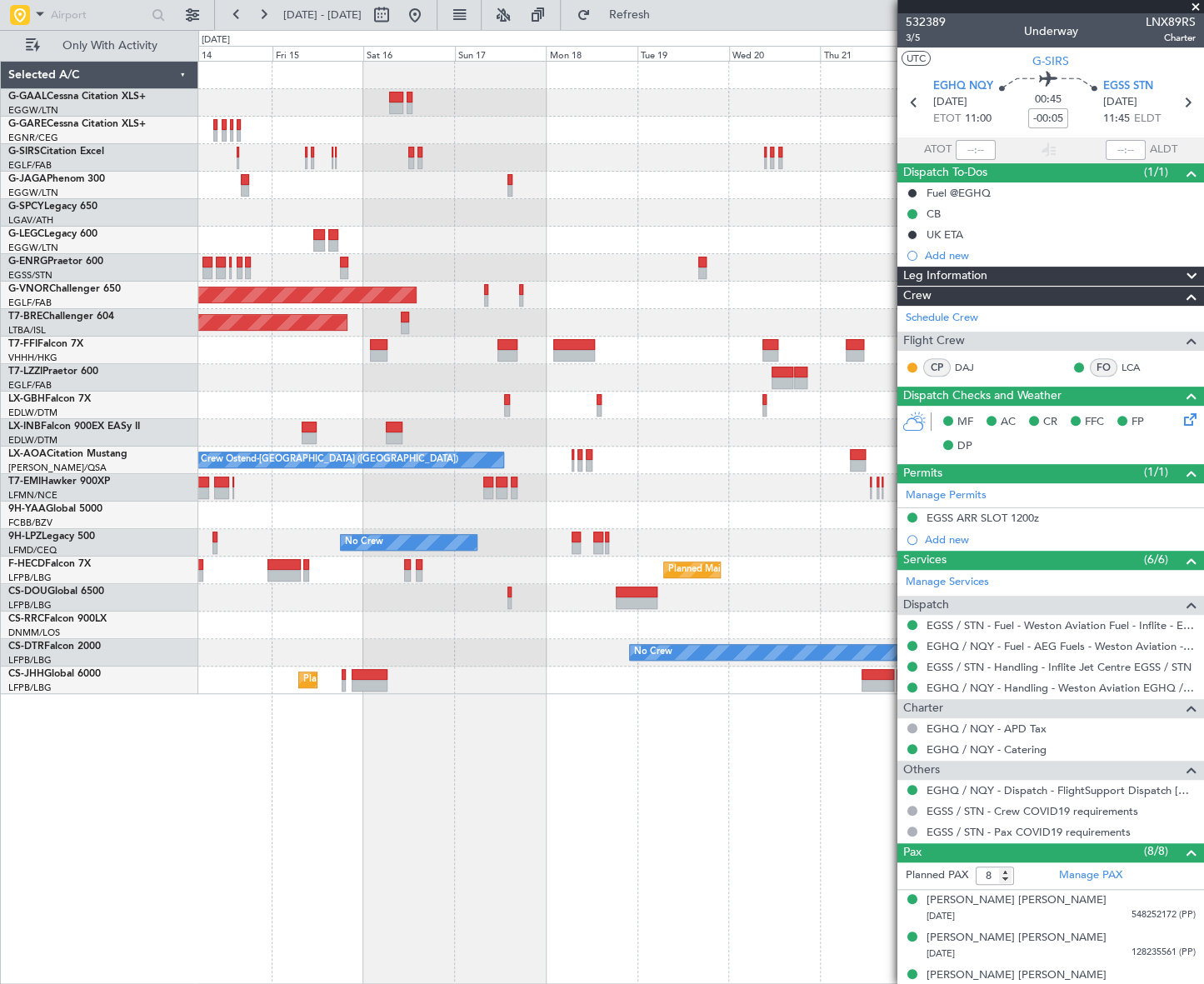
click at [542, 770] on div "Planned Maint Dusseldorf Planned Maint London (Farnborough) A/C Unavailable Lon…" at bounding box center [700, 522] width 1005 height 923
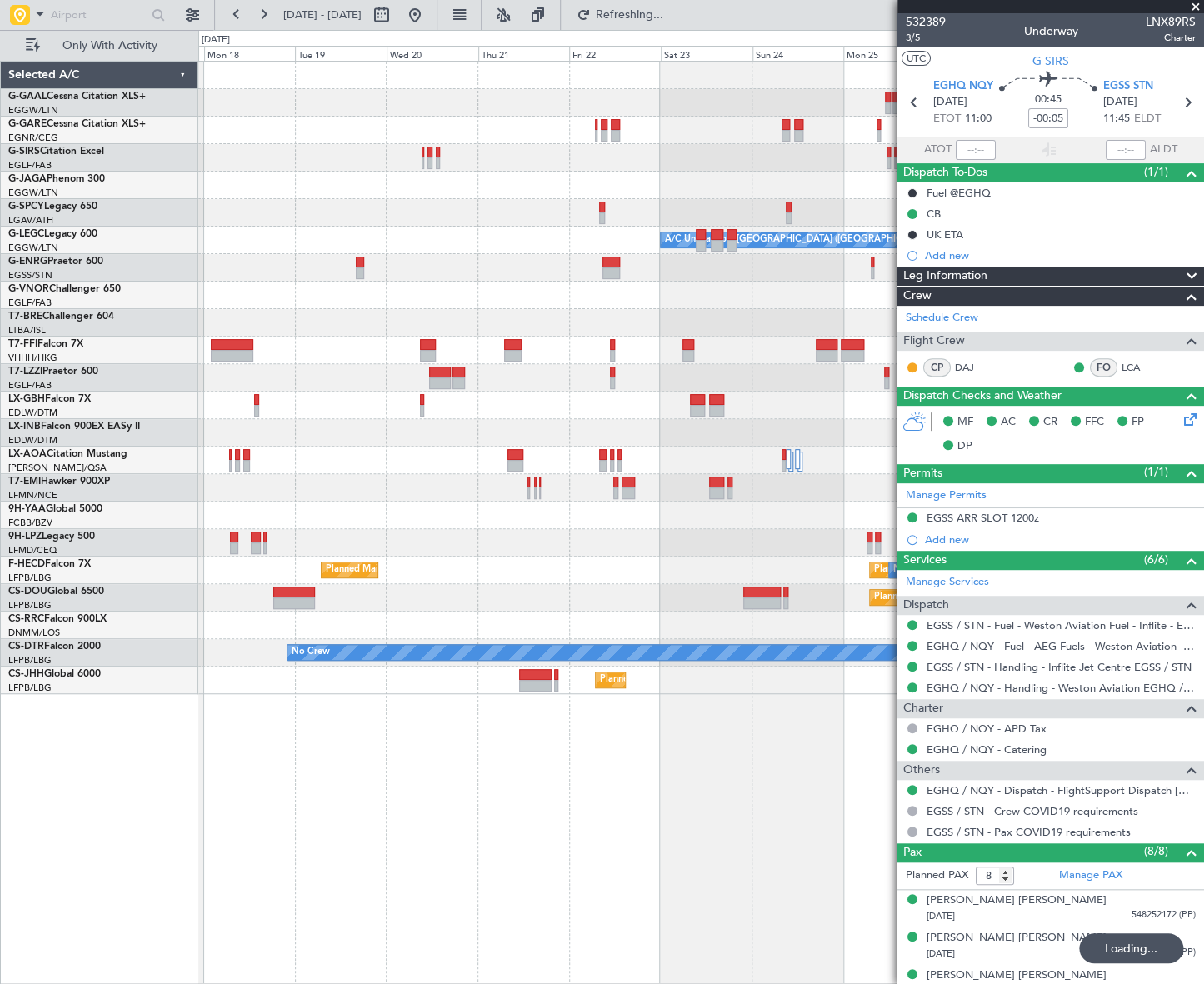
click at [315, 752] on div "Planned Maint Dusseldorf A/C Unavailable London (Luton) Planned Maint London (B…" at bounding box center [700, 522] width 1005 height 923
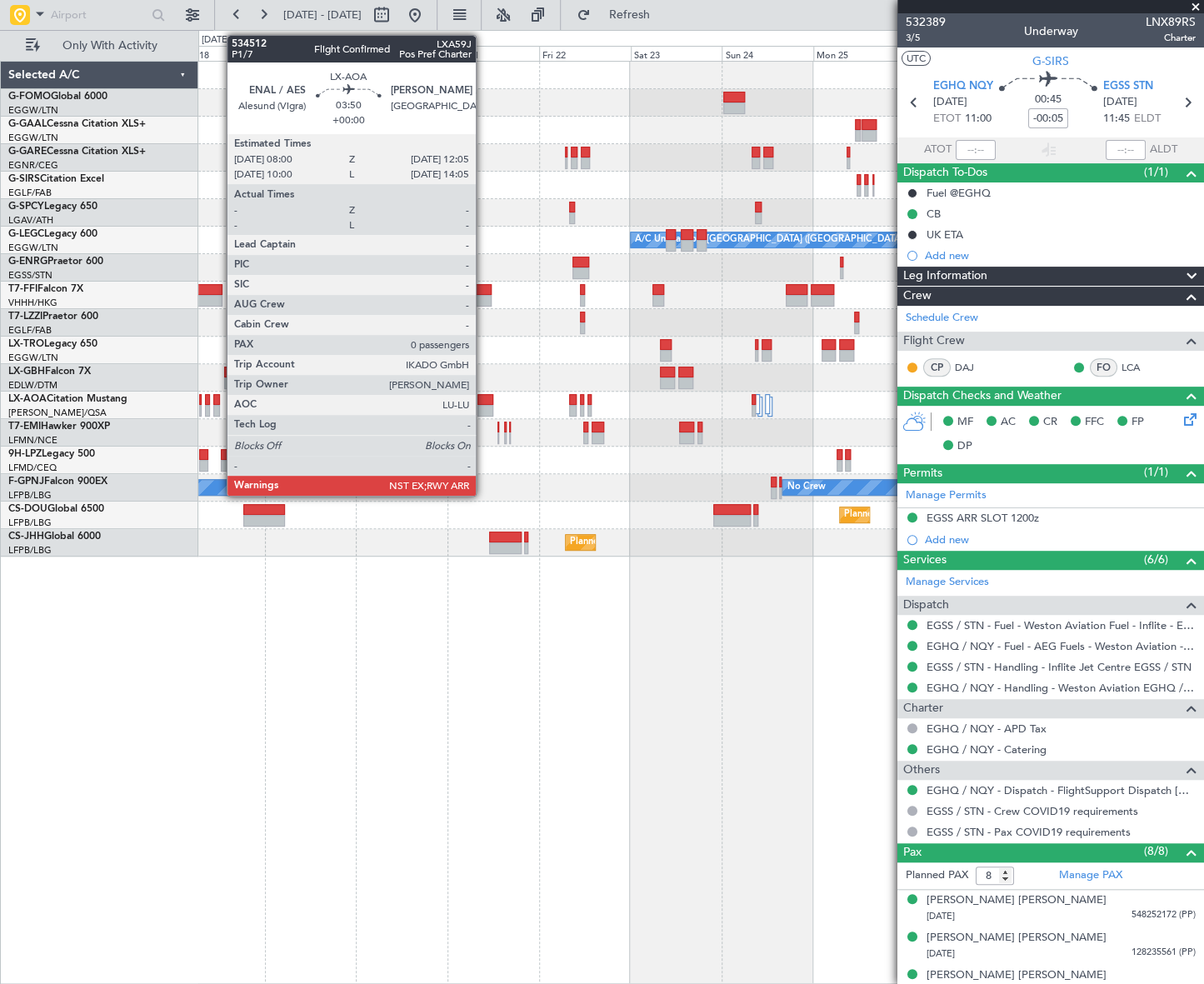
click at [483, 401] on div at bounding box center [485, 400] width 15 height 12
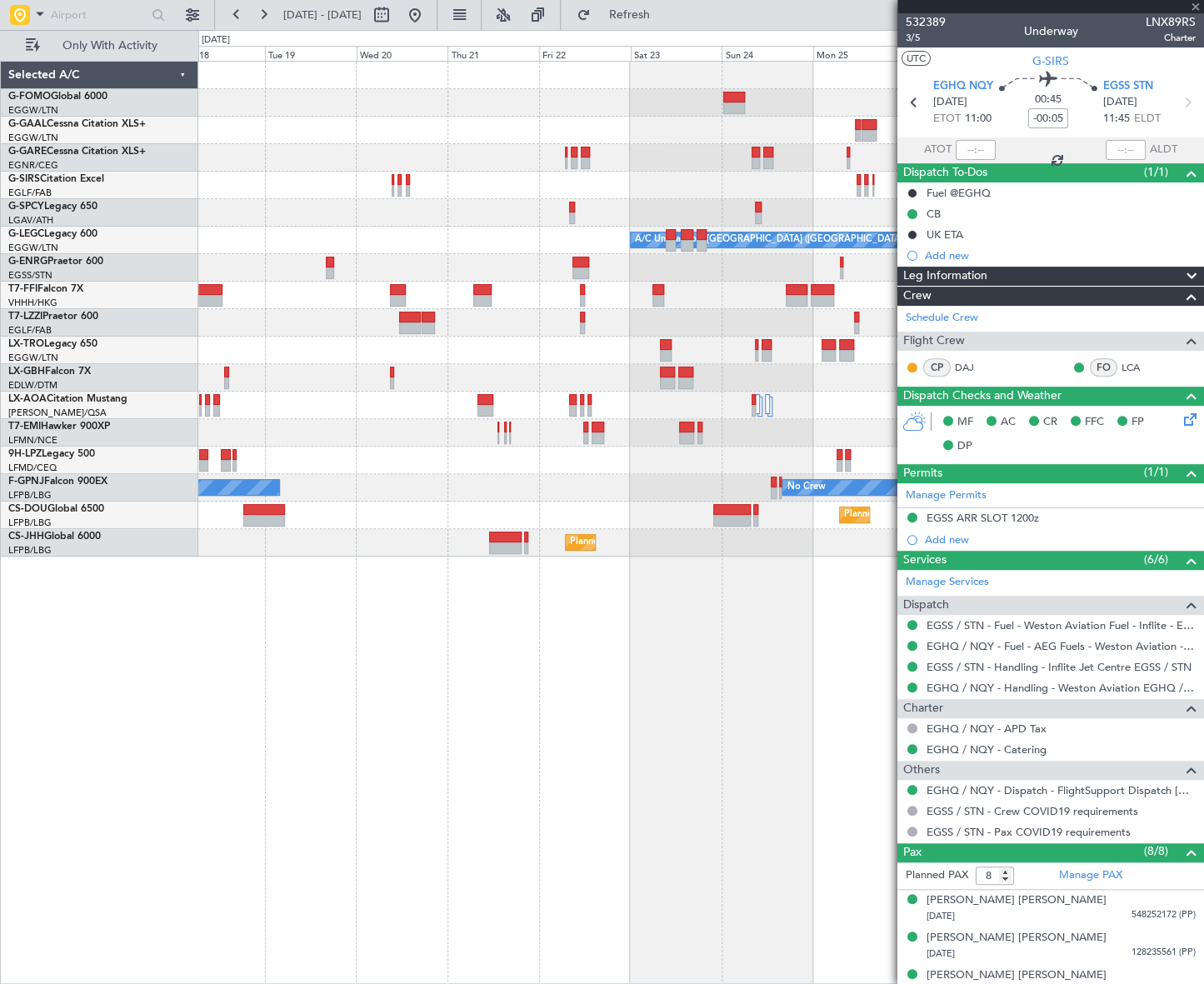
type input "0"
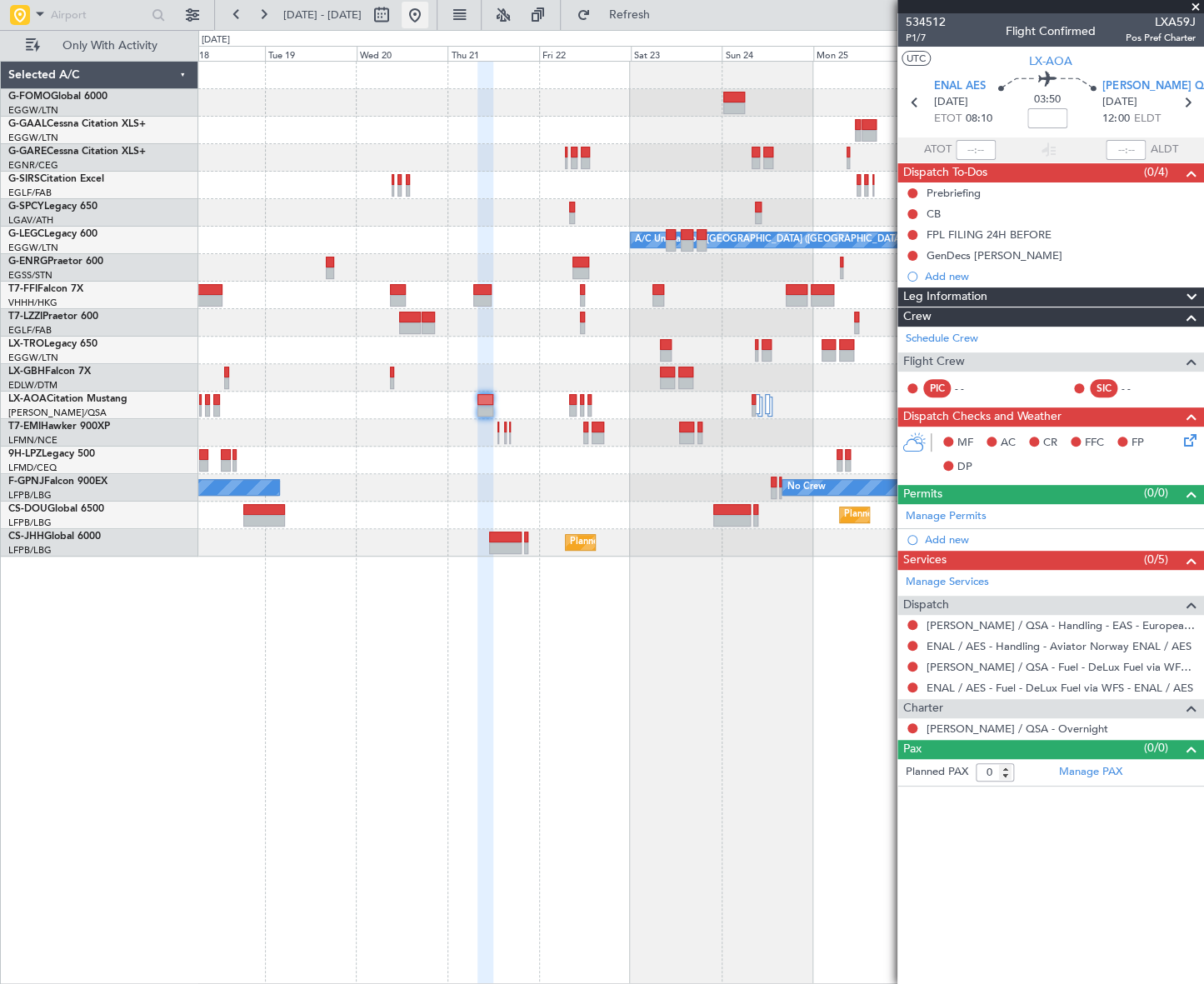
click at [428, 10] on button at bounding box center [414, 15] width 27 height 27
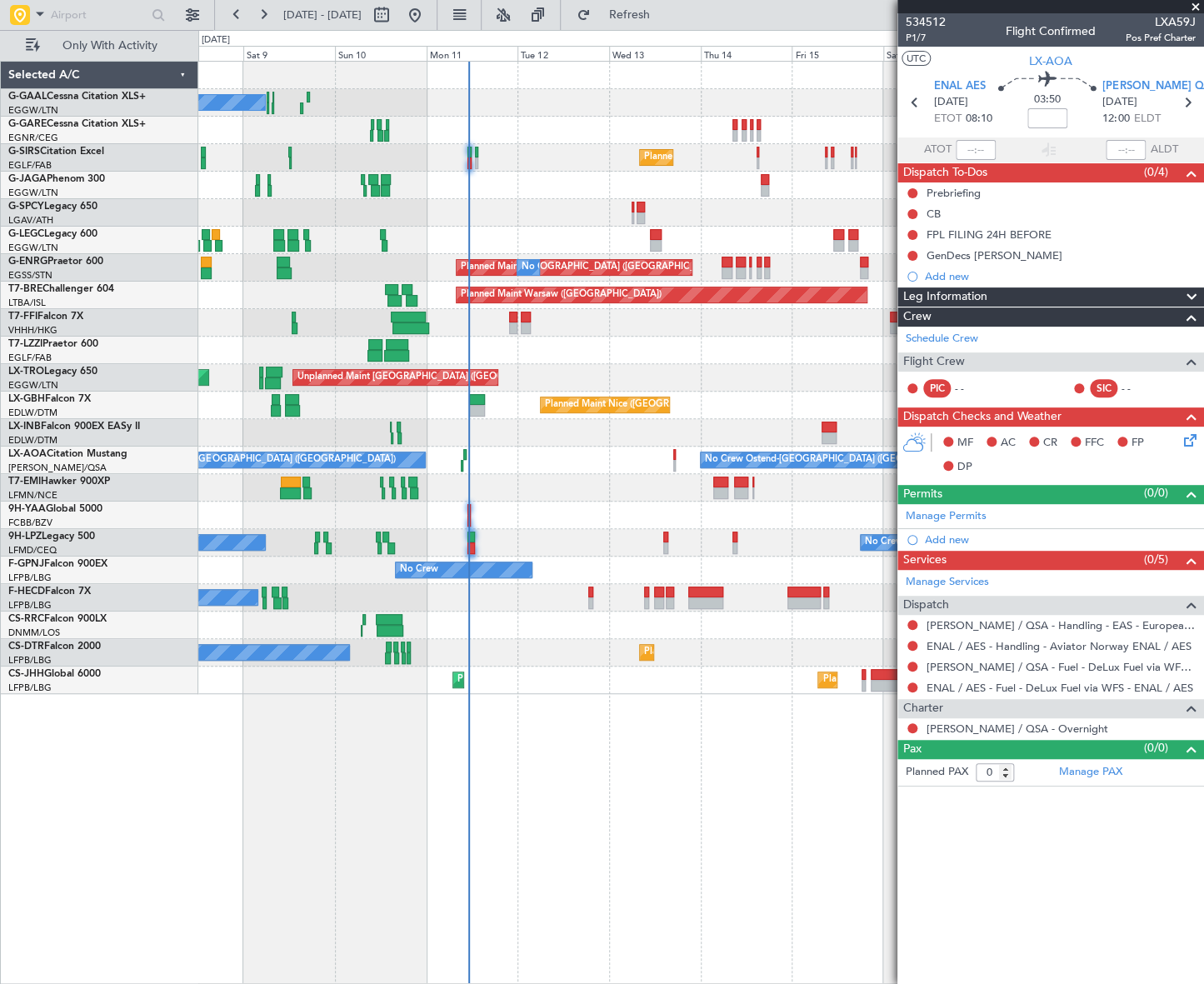
click at [508, 763] on div "No Crew Planned Maint London (Farnborough) Planned Maint London (Luton) Planned…" at bounding box center [701, 522] width 1006 height 923
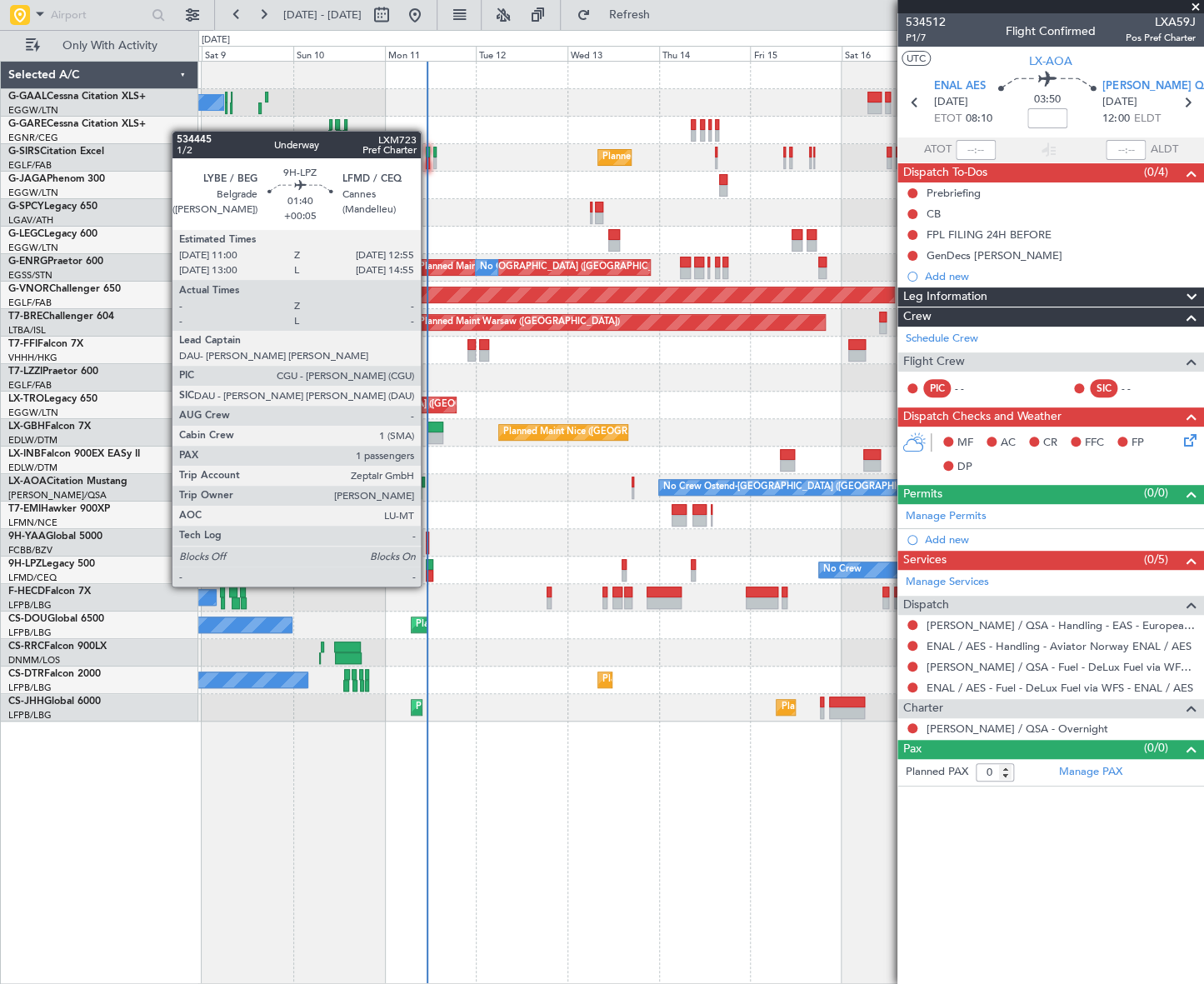
click at [428, 570] on div at bounding box center [429, 576] width 8 height 12
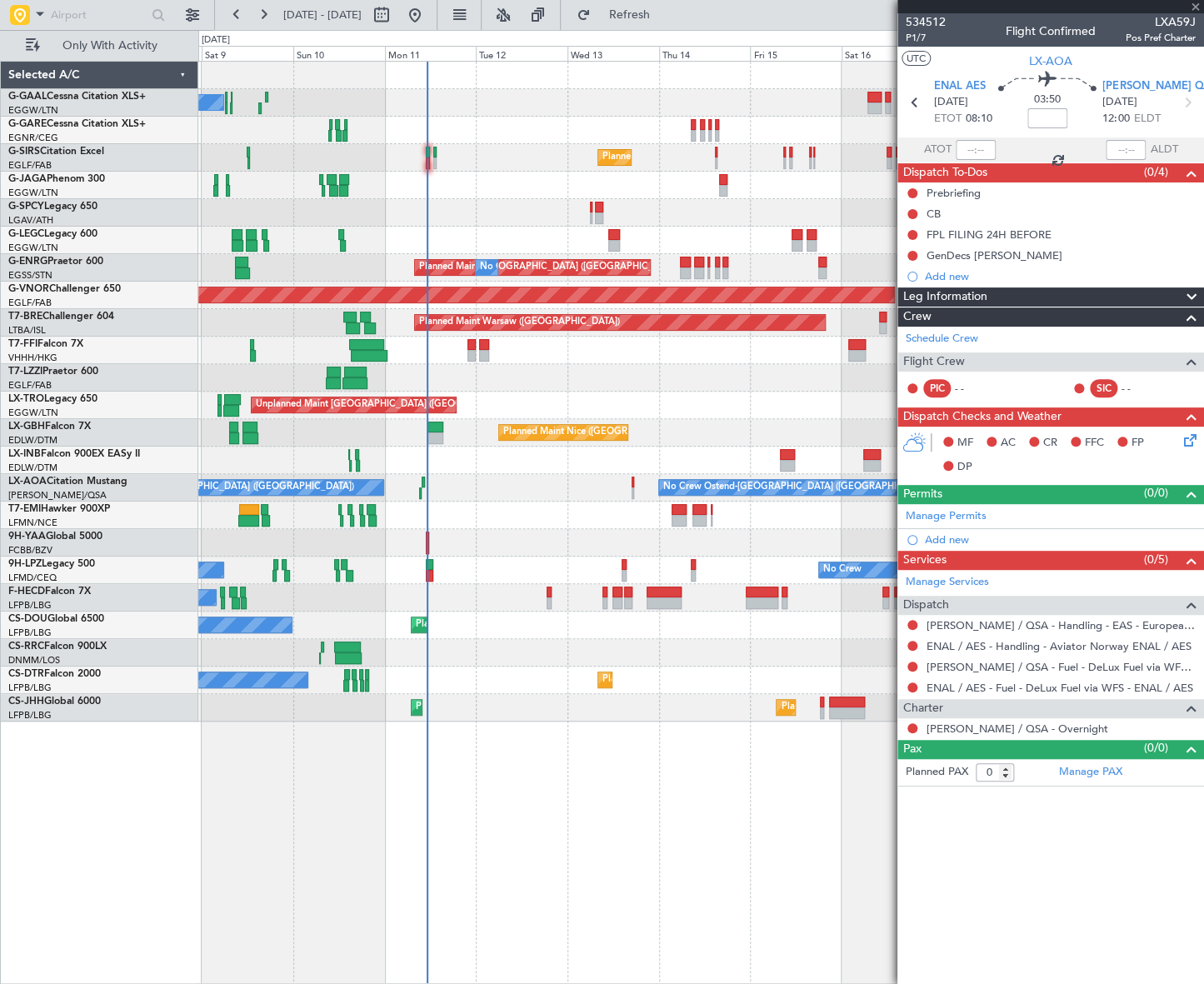
type input "+00:05"
type input "1"
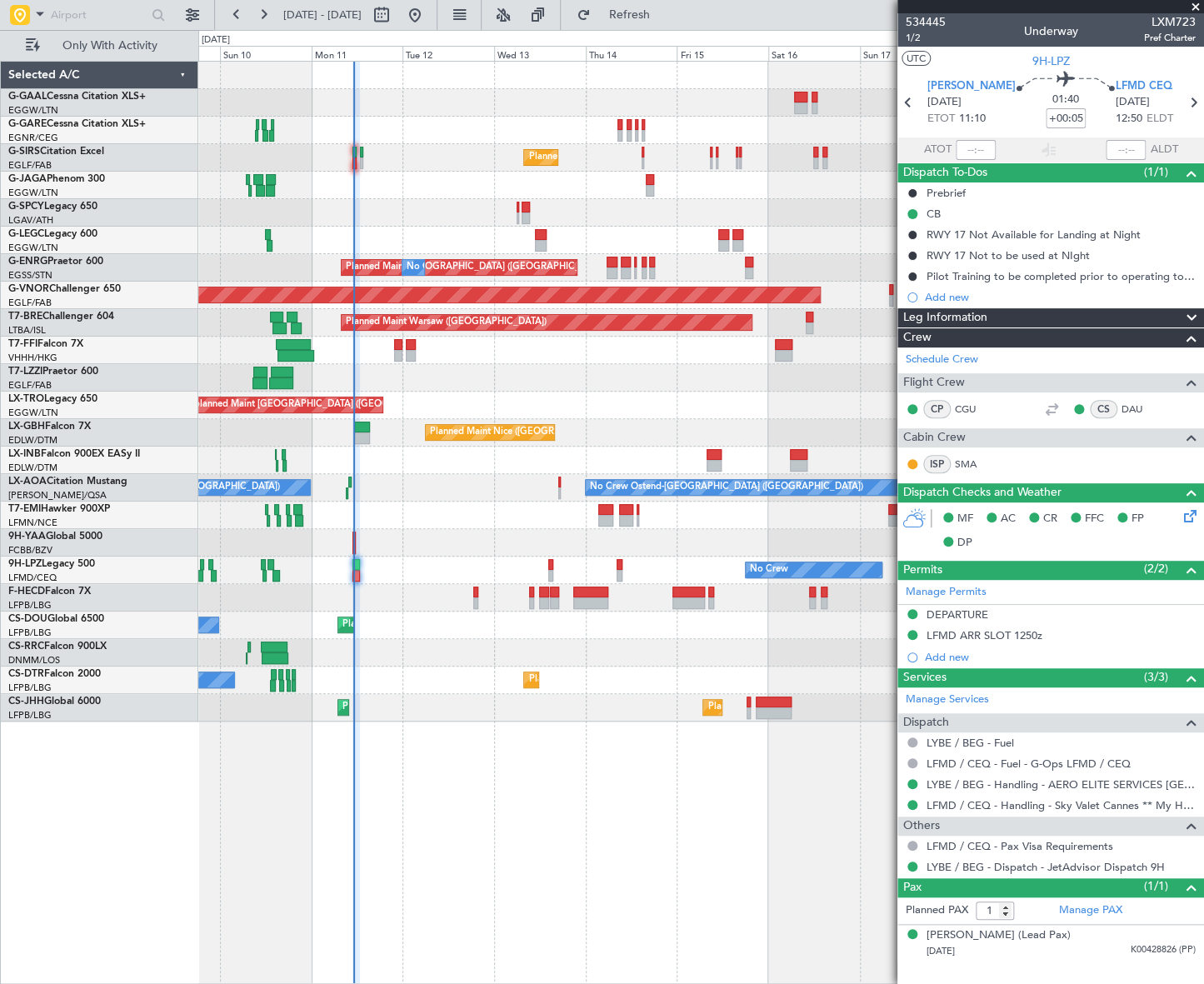
click at [674, 412] on div "No Crew Planned Maint London (Farnborough) A/C Unavailable London (Luton) Plann…" at bounding box center [700, 391] width 1005 height 660
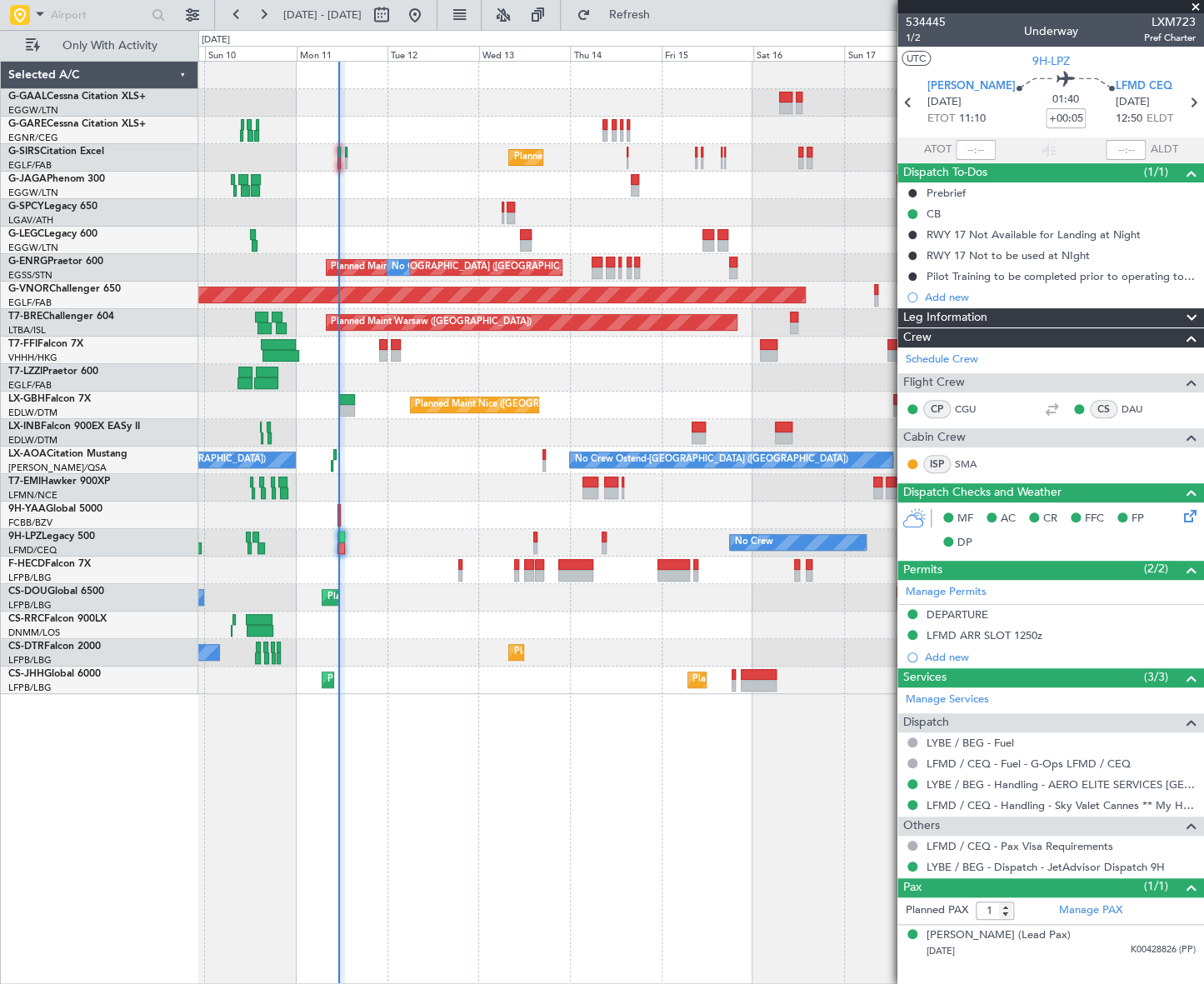
click at [371, 510] on div at bounding box center [700, 515] width 1004 height 27
click at [56, 15] on input "text" at bounding box center [99, 15] width 96 height 25
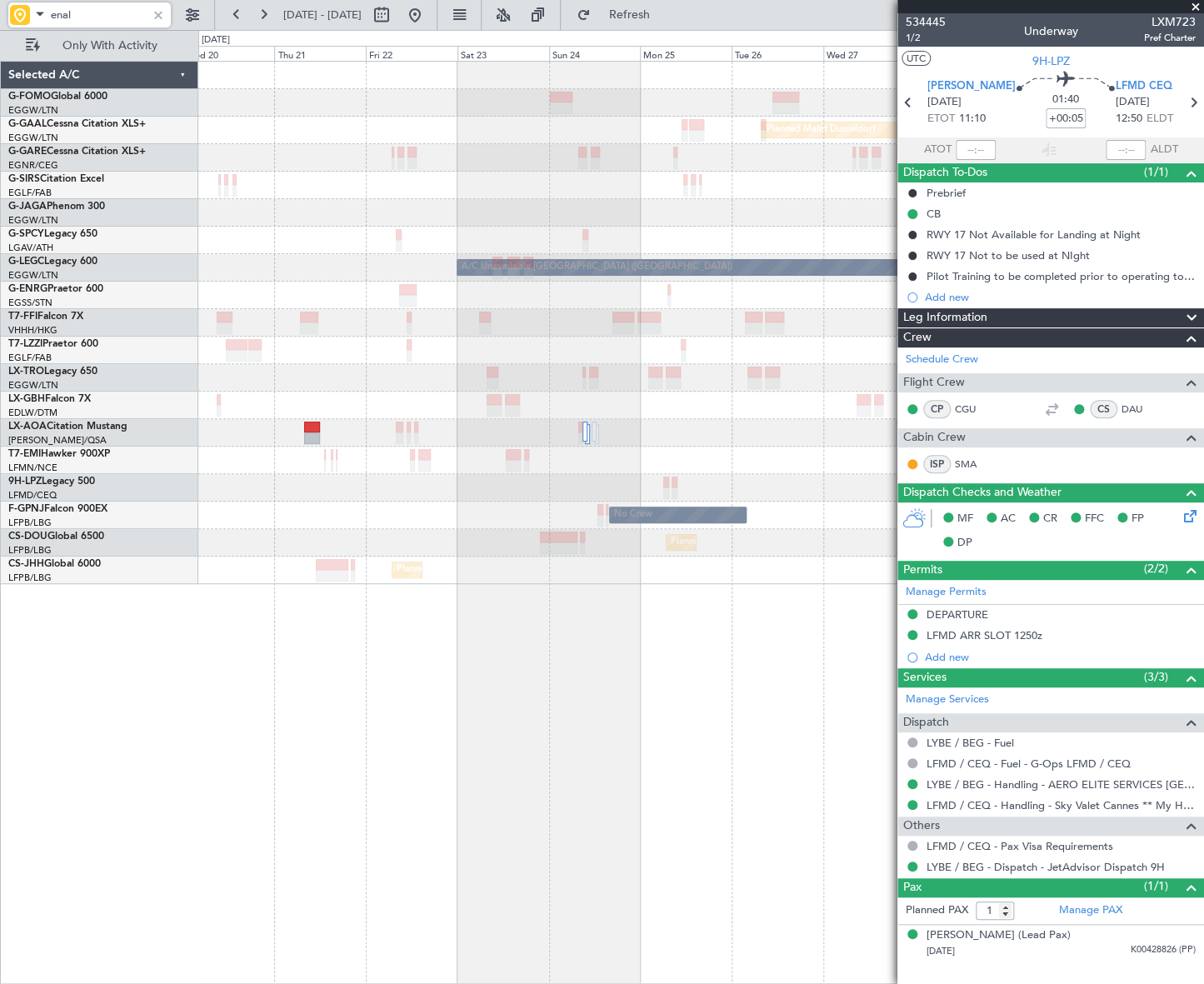
type input "enal"
click at [428, 15] on button at bounding box center [414, 15] width 27 height 27
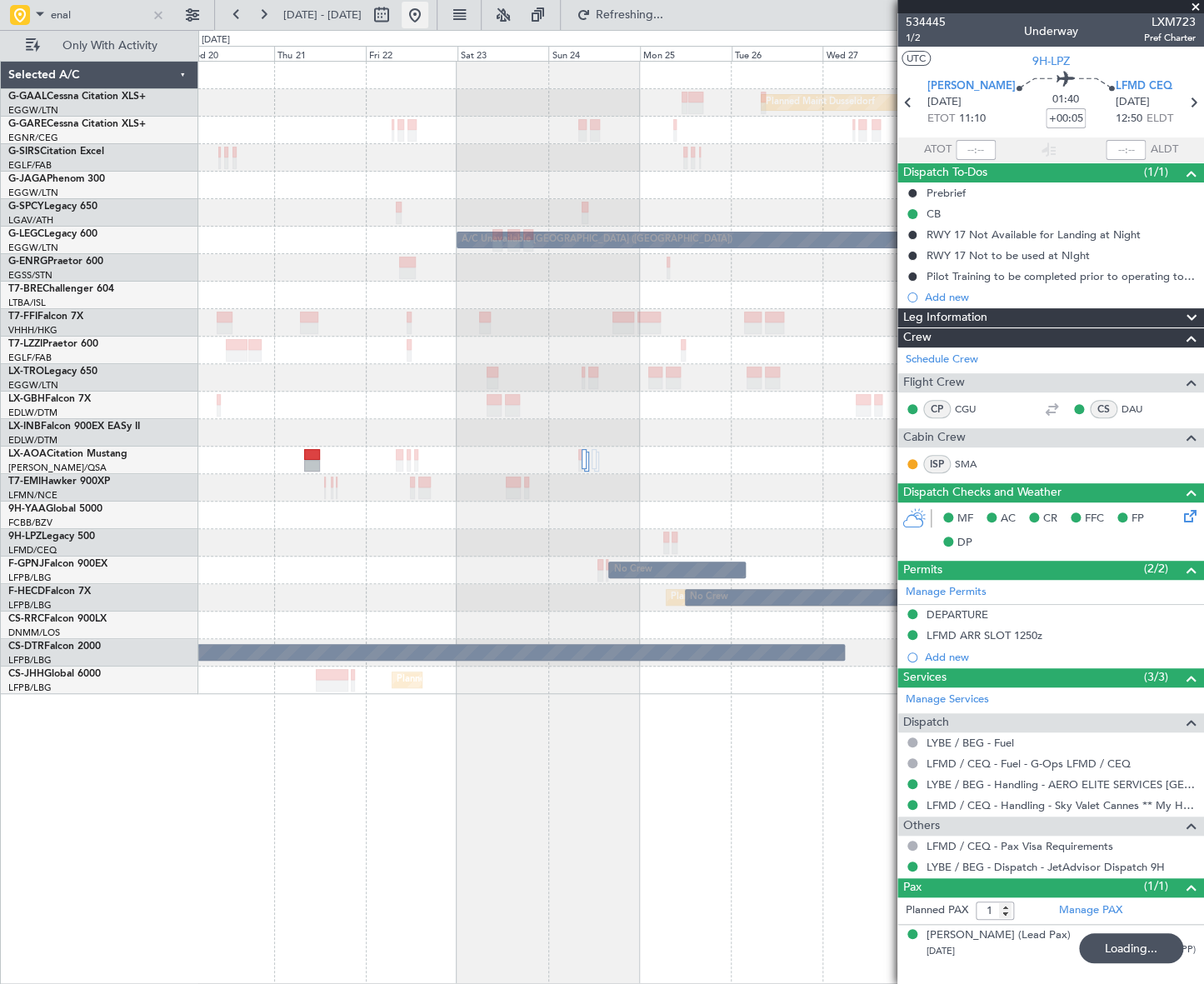
click at [428, 15] on button at bounding box center [414, 15] width 27 height 27
click at [428, 9] on button at bounding box center [414, 15] width 27 height 27
drag, startPoint x: 154, startPoint y: 16, endPoint x: 166, endPoint y: 15, distance: 12.0
click at [153, 16] on div at bounding box center [158, 15] width 18 height 18
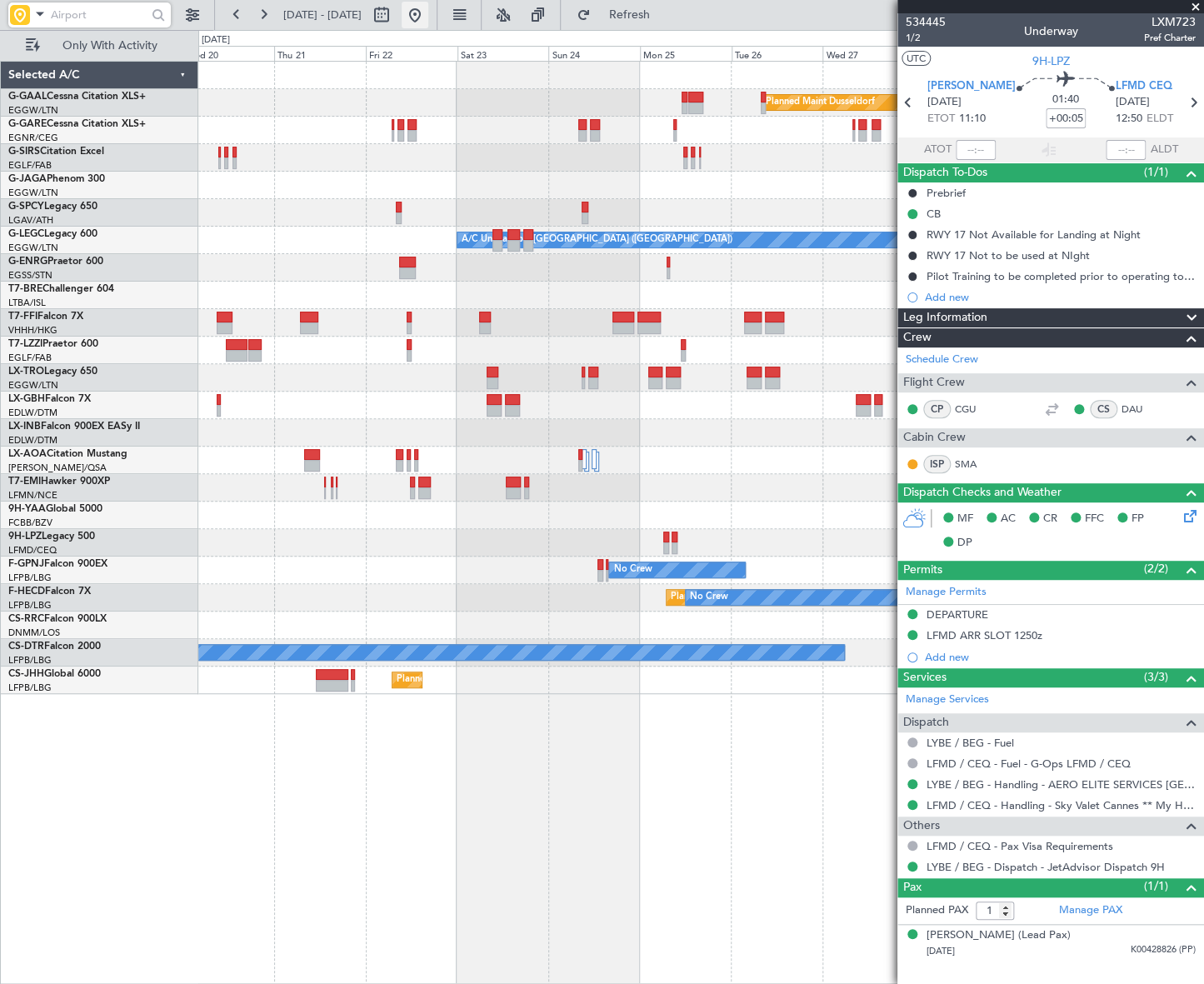
click at [428, 16] on button at bounding box center [414, 15] width 27 height 27
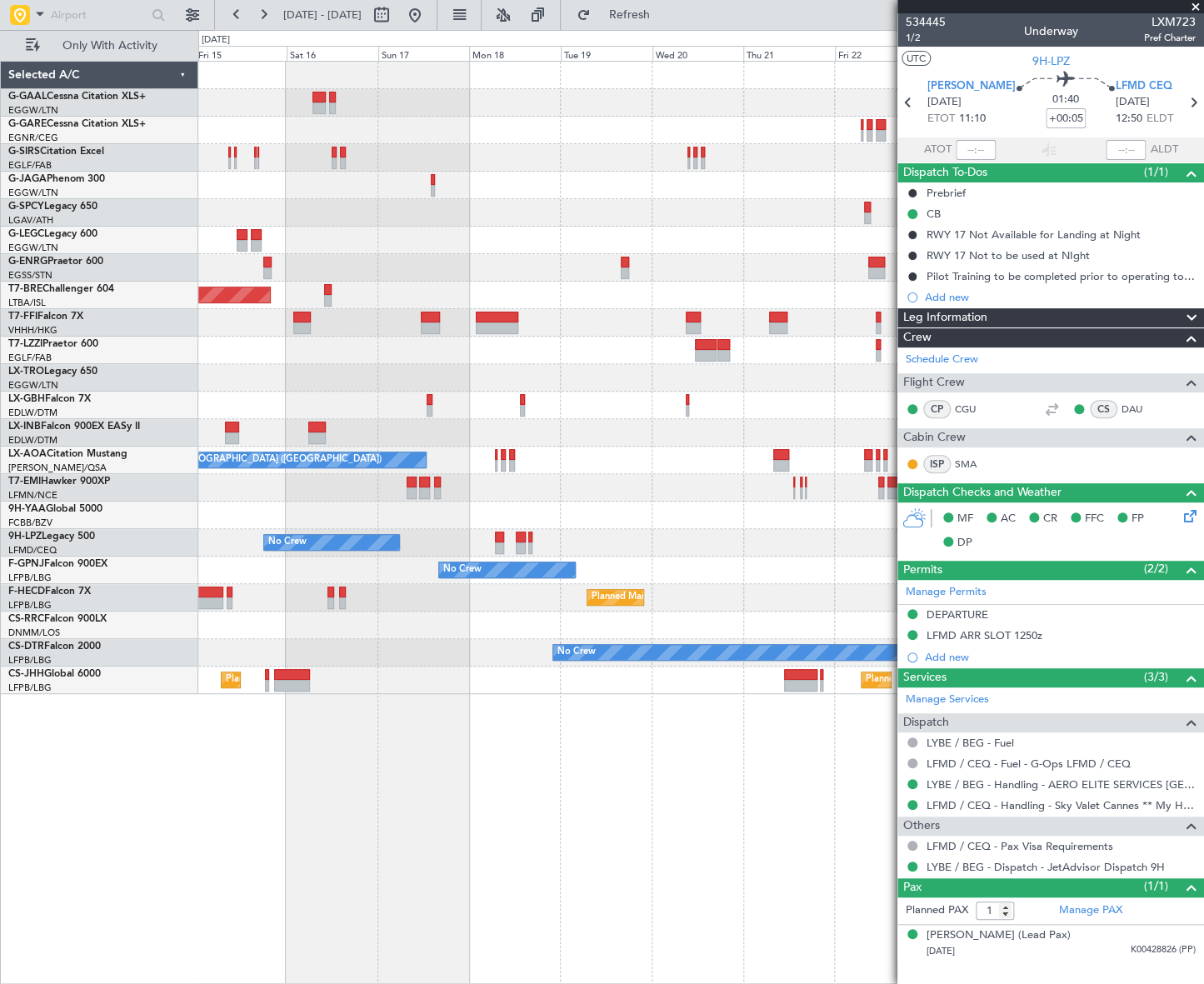
click at [765, 202] on div "Planned Maint Dusseldorf Planned Maint London (Farnborough) A/C Unavailable Lon…" at bounding box center [700, 377] width 1004 height 632
click at [1104, 161] on fb-app "05 Aug 2025 - 16 Aug 2025 Refresh Quick Links Only With Activity Planned Maint …" at bounding box center [602, 498] width 1204 height 971
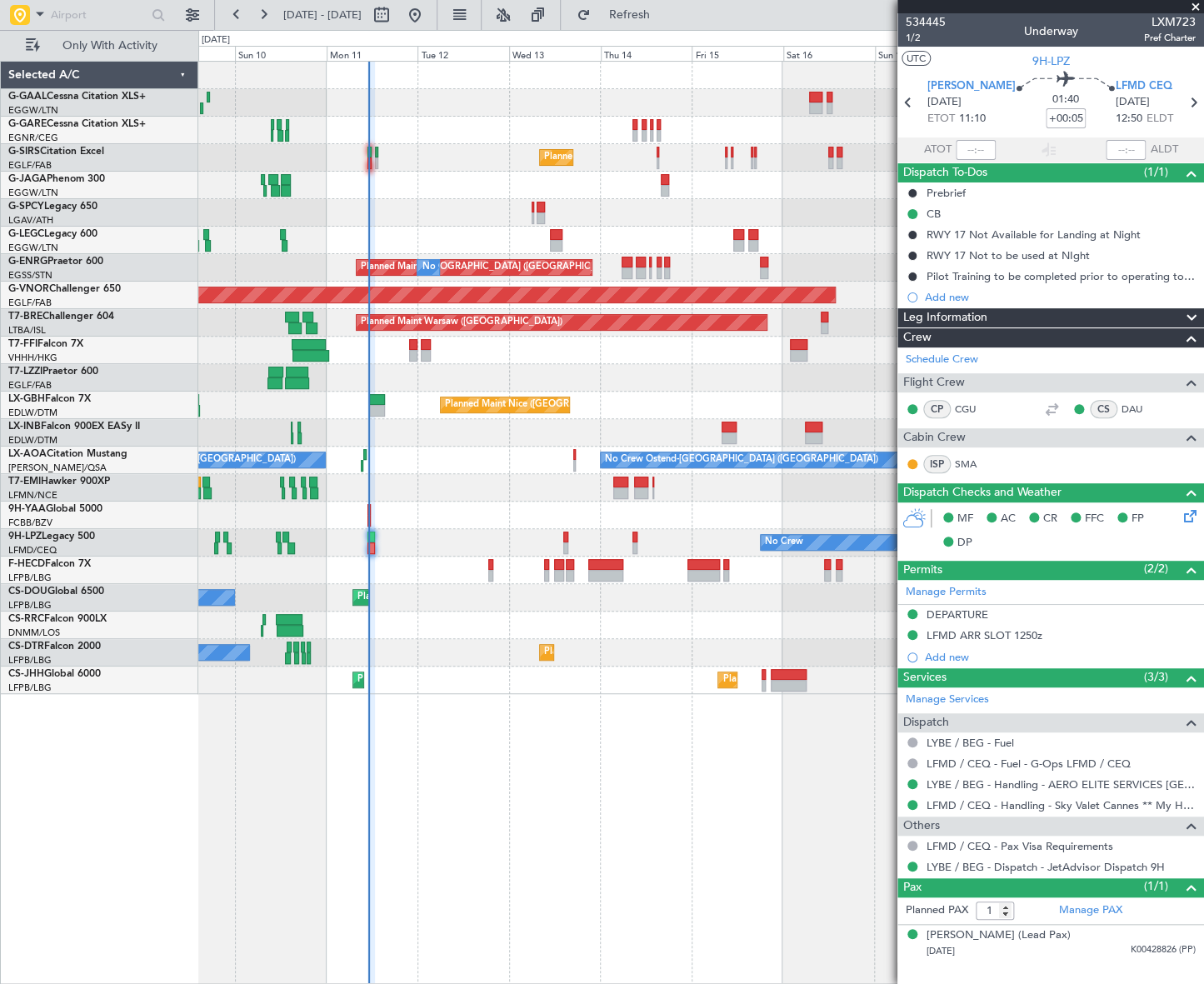
click at [316, 790] on div "No Crew Planned Maint London (Farnborough) A/C Unavailable London (Luton) Plann…" at bounding box center [700, 522] width 1005 height 923
click at [496, 783] on div "No Crew Planned Maint London (Farnborough) A/C Unavailable London (Luton) Plann…" at bounding box center [700, 522] width 1005 height 923
click at [345, 652] on div "Planned Maint Sofia No Crew No Crew Planned Maint Sofia" at bounding box center [700, 653] width 1004 height 27
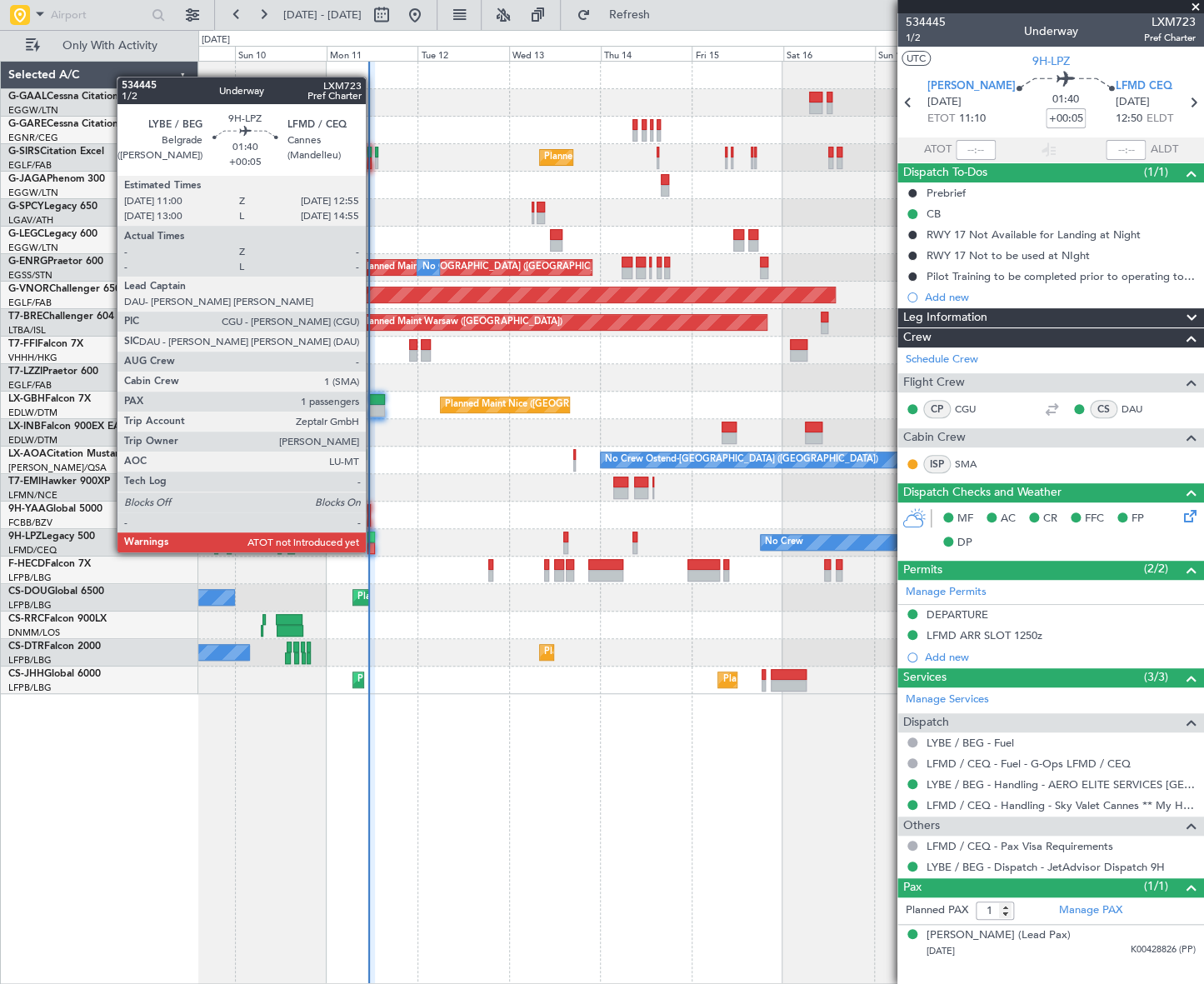
click at [373, 535] on div at bounding box center [371, 537] width 8 height 12
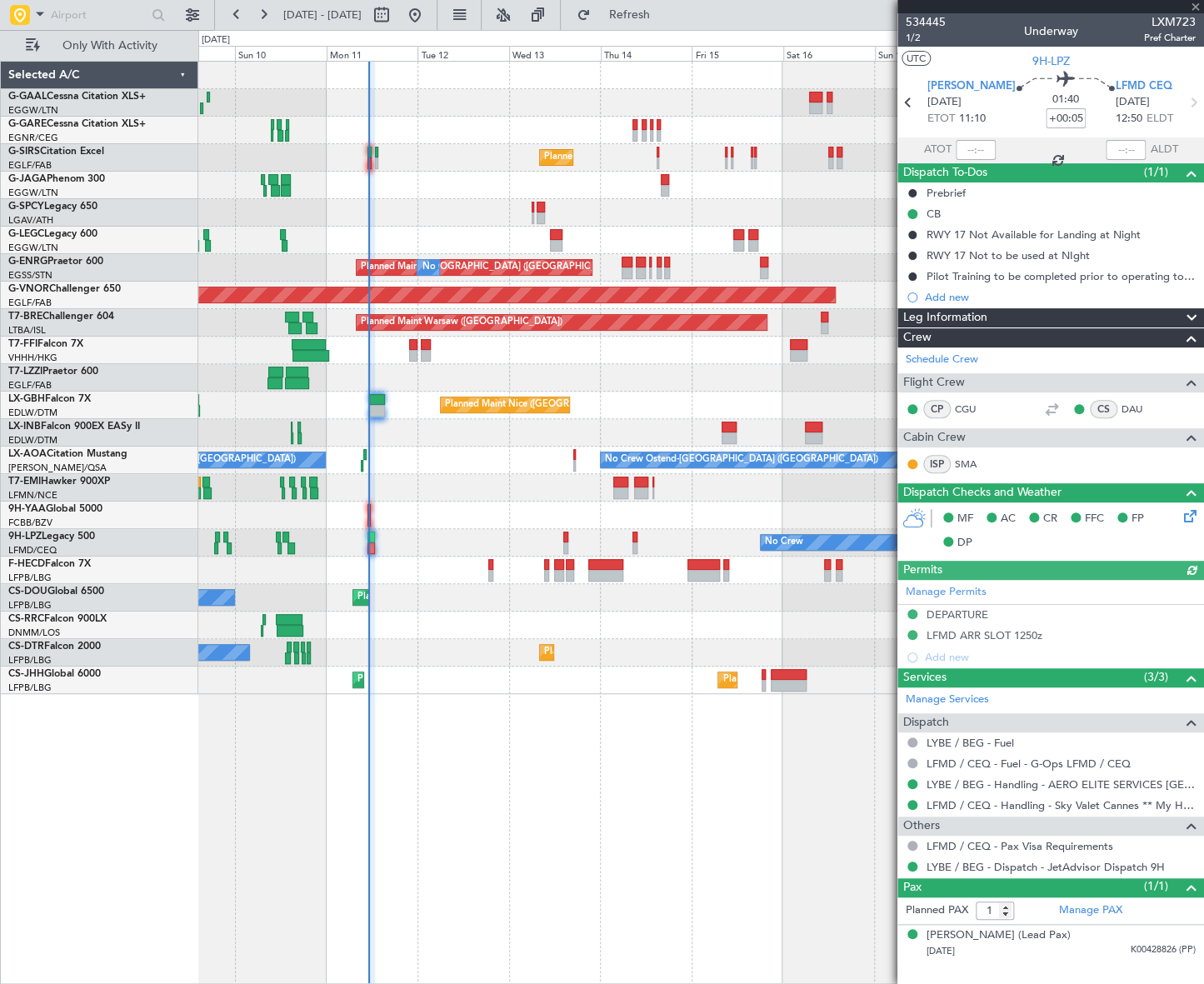
click at [983, 152] on div at bounding box center [976, 149] width 40 height 20
click at [979, 145] on input "text" at bounding box center [976, 149] width 40 height 20
click at [977, 142] on input "1616" at bounding box center [976, 149] width 40 height 20
click at [757, 753] on div "No Crew Planned Maint London (Farnborough) A/C Unavailable London (Luton) Plann…" at bounding box center [700, 522] width 1005 height 923
type input "11:16"
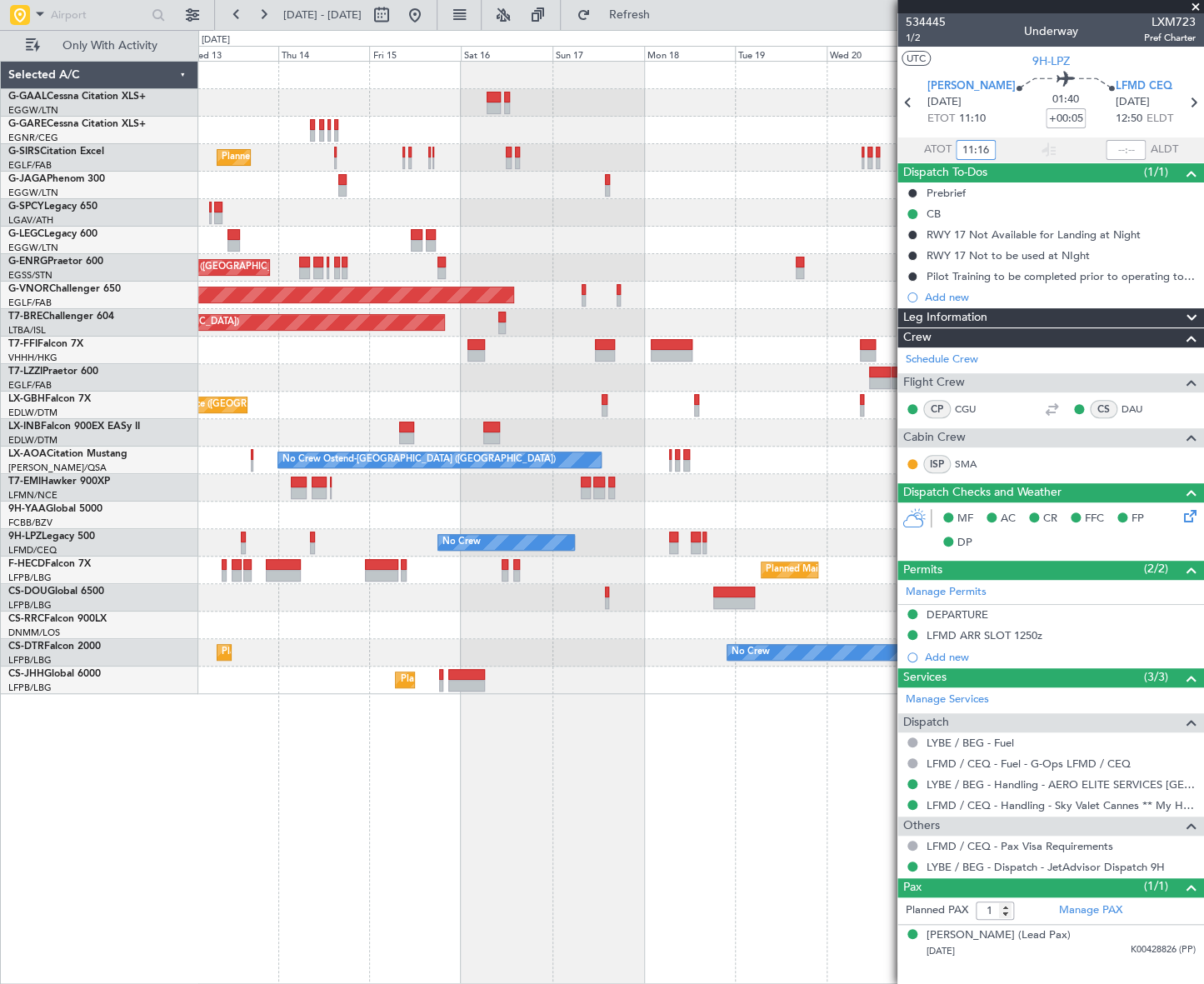
click at [260, 780] on div "Planned Maint Dusseldorf Planned Maint London (Farnborough) A/C Unavailable Lon…" at bounding box center [701, 522] width 1006 height 923
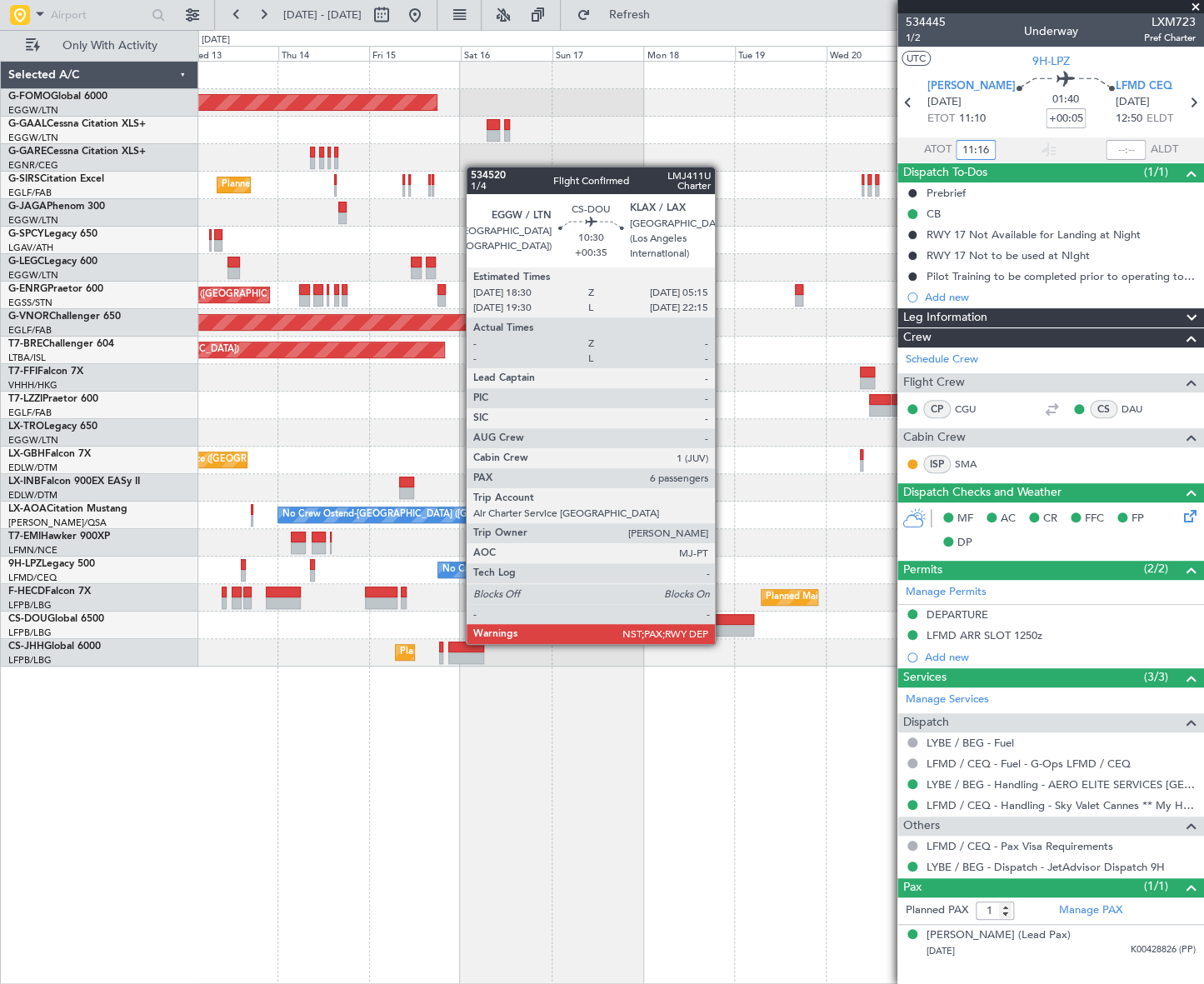
click at [723, 627] on div at bounding box center [734, 631] width 42 height 12
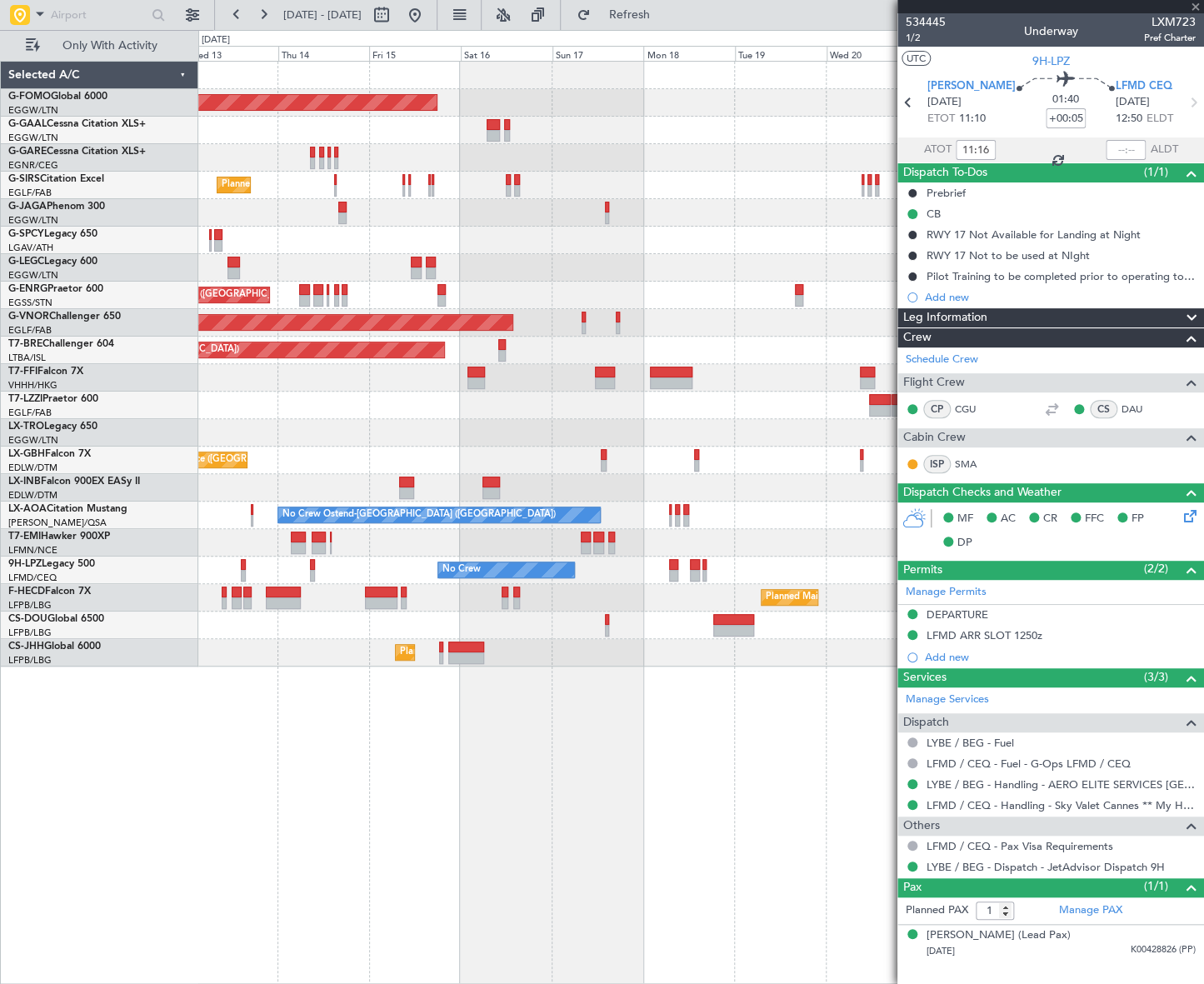
type input "+00:35"
type input "6"
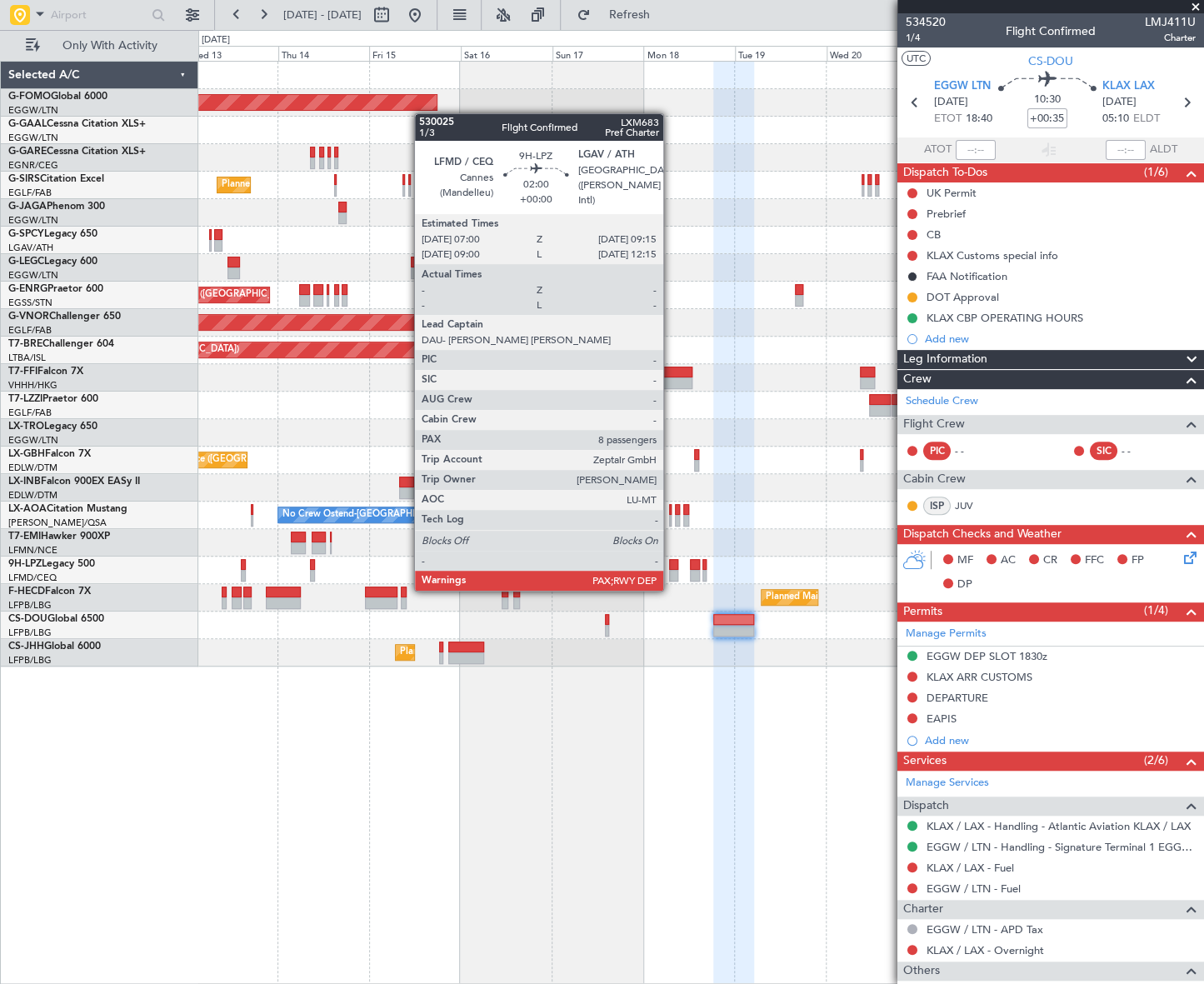
click at [671, 574] on div at bounding box center [674, 576] width 9 height 12
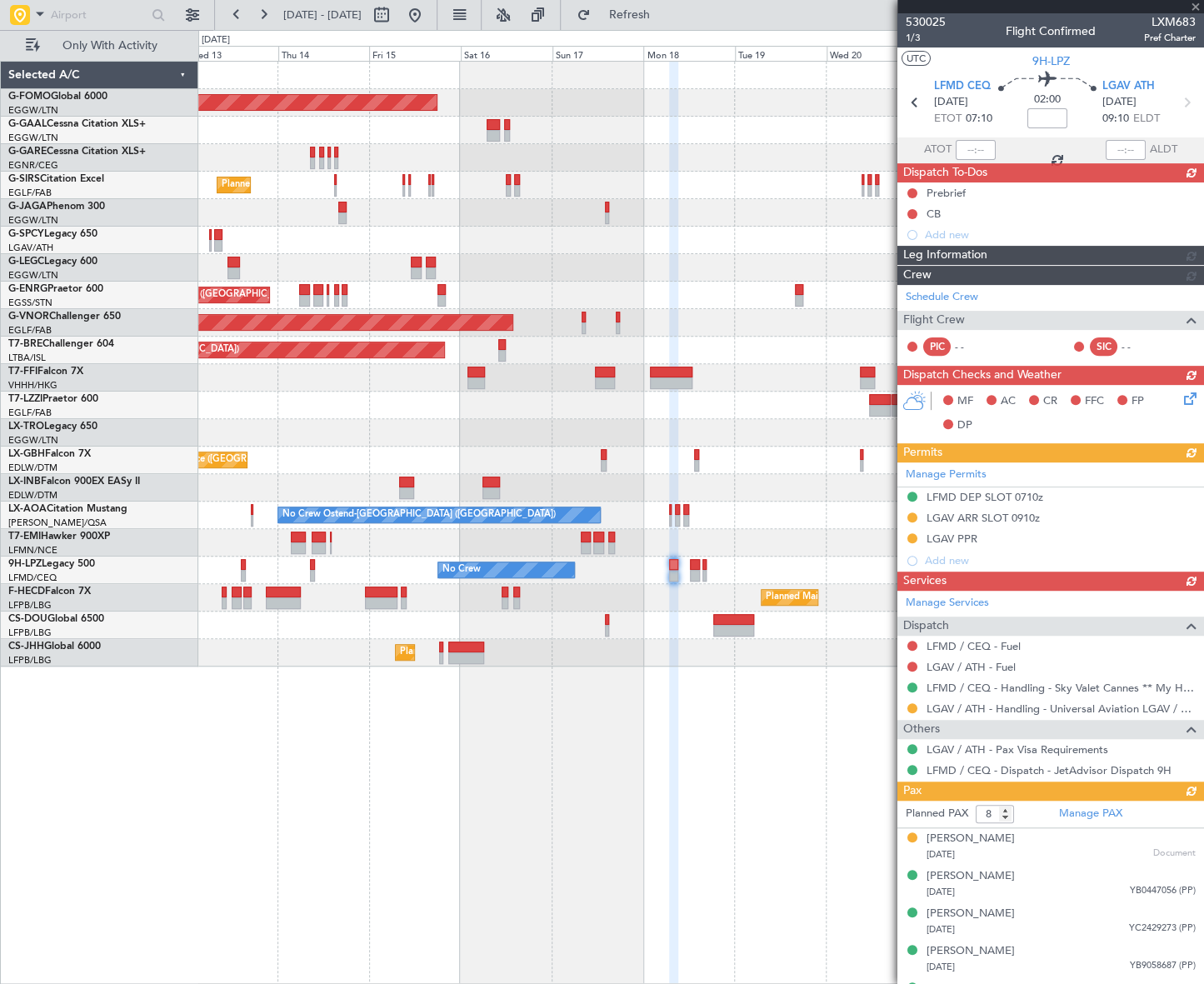
type input "7"
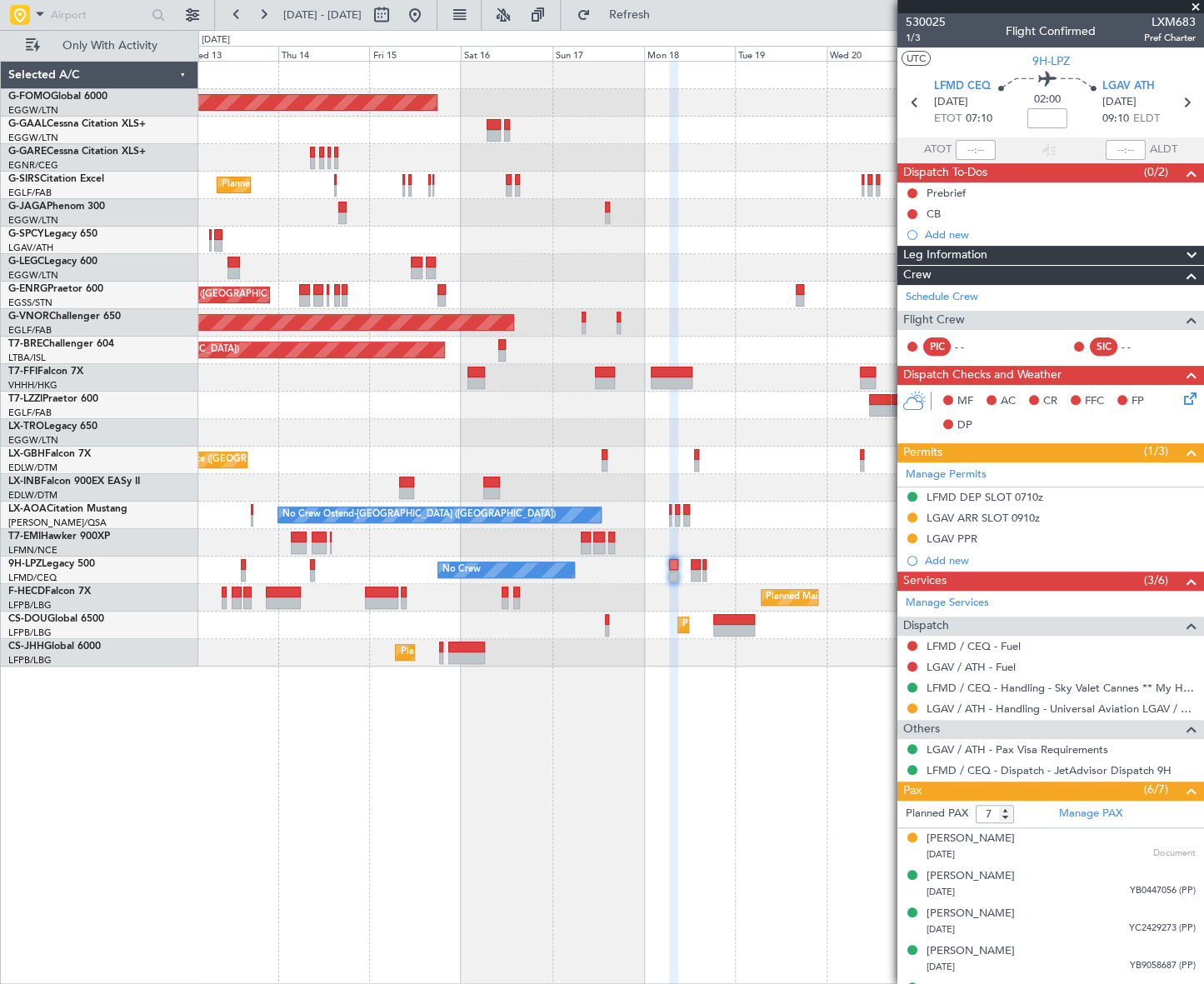
click at [1137, 757] on fb-app "13 Aug 2025 - 24 Aug 2025 Refresh Quick Links Only With Activity Planned Maint …" at bounding box center [602, 498] width 1204 height 971
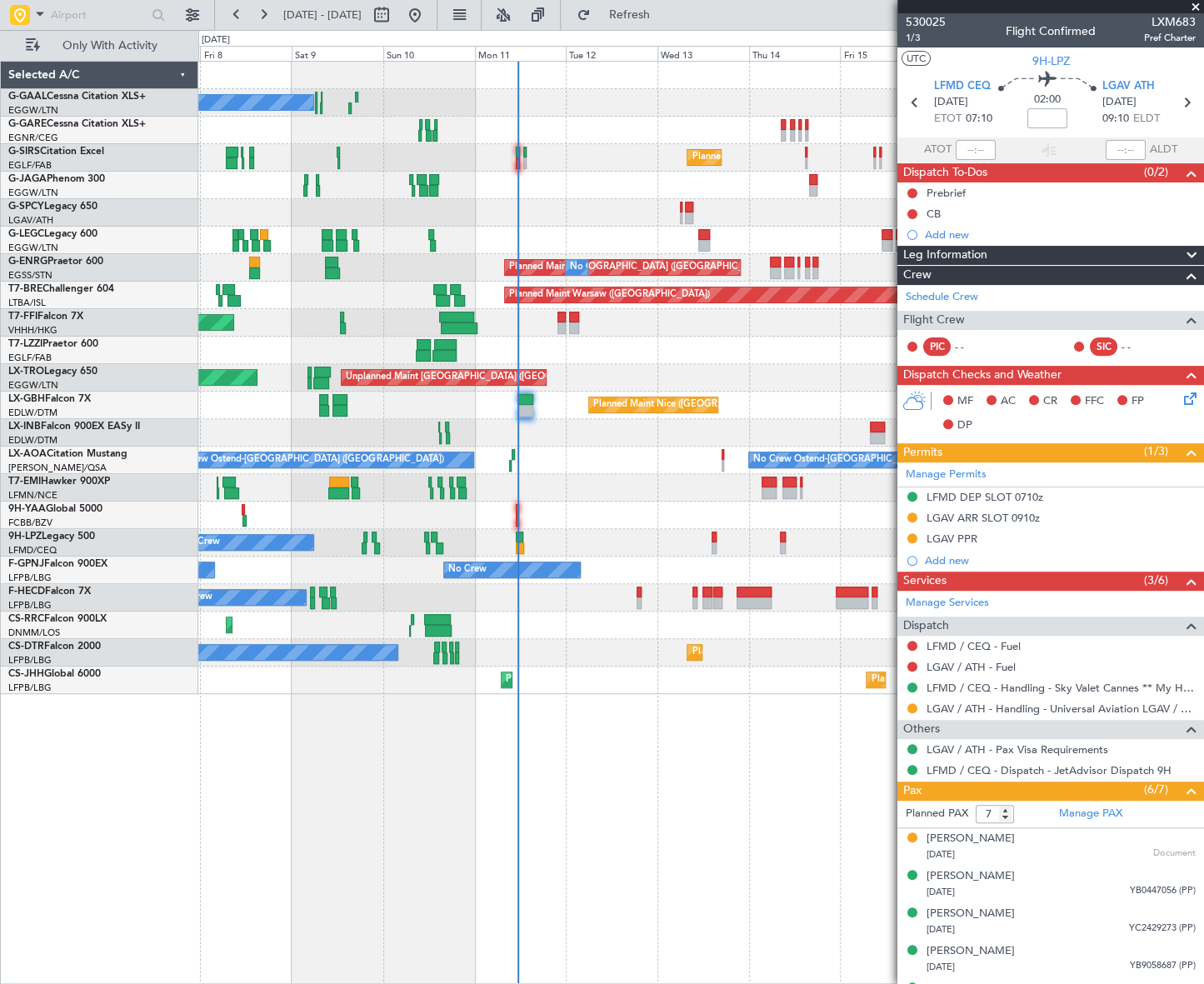
click at [336, 852] on div "No Crew Planned Maint London (Farnborough) Planned Maint London (Luton) Planned…" at bounding box center [701, 522] width 1006 height 923
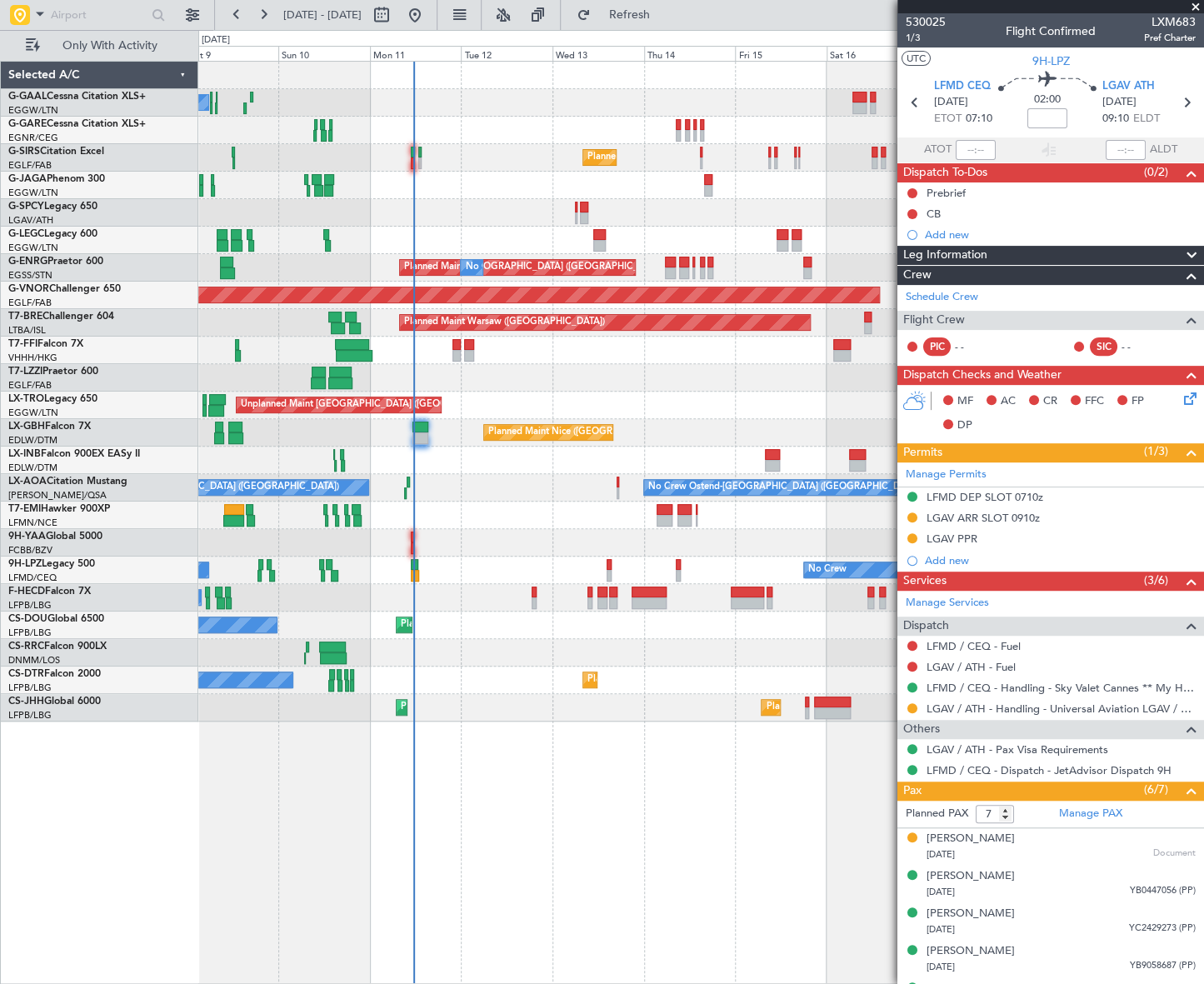
click at [541, 818] on div "No Crew Planned Maint London (Farnborough) Planned Maint London (Luton) Planned…" at bounding box center [701, 522] width 1006 height 923
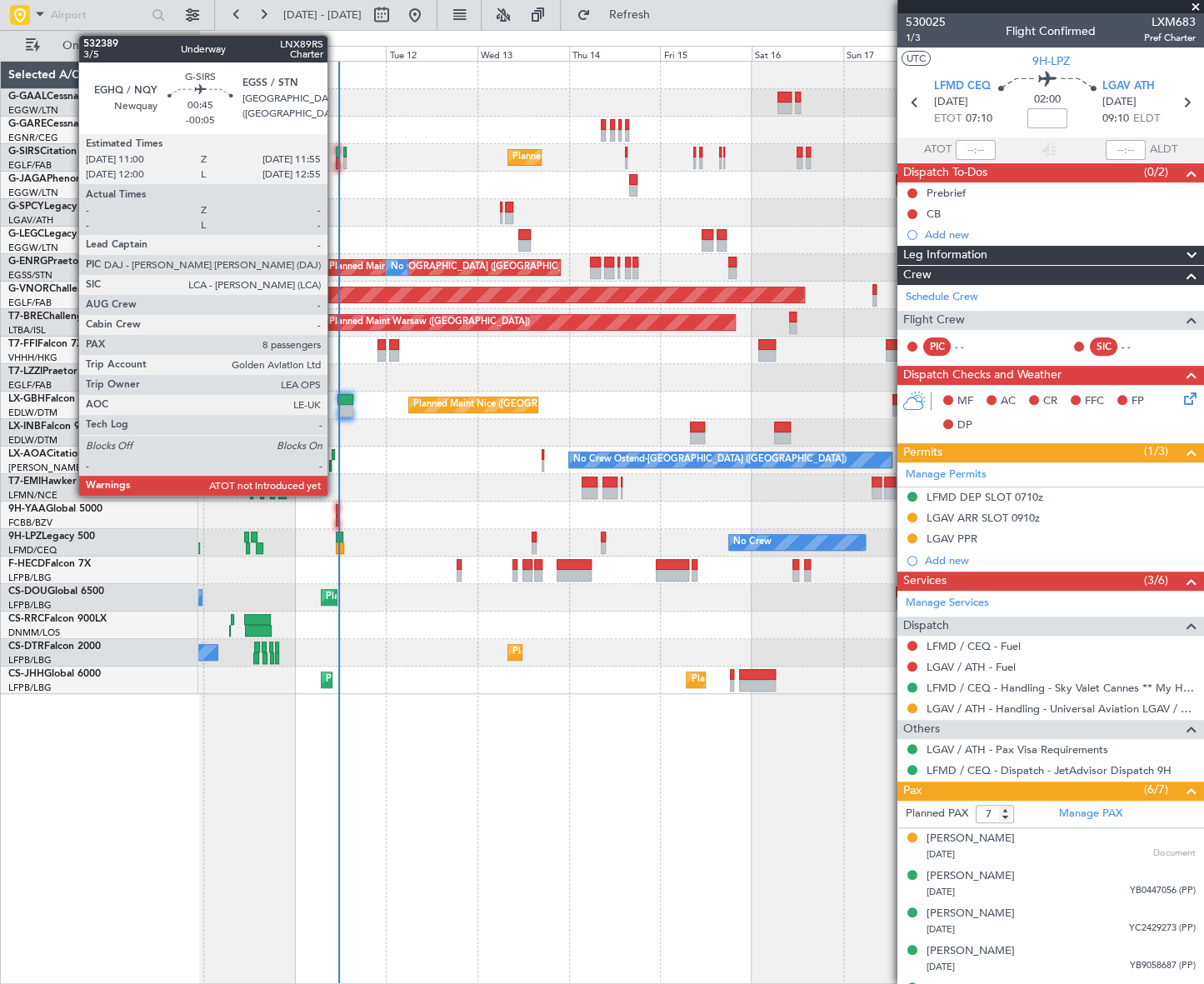
click at [336, 150] on div at bounding box center [337, 153] width 4 height 12
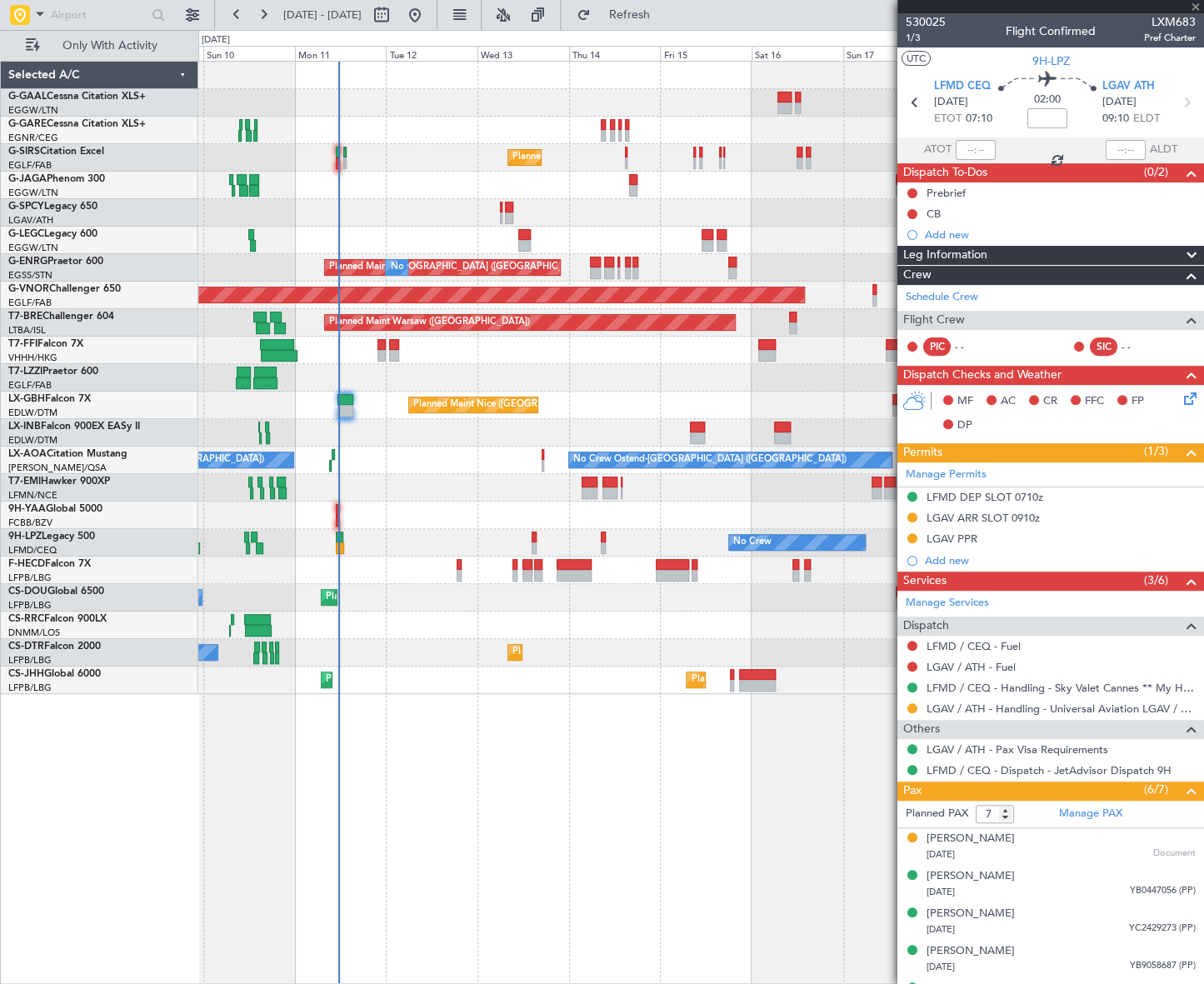
type input "-00:05"
type input "8"
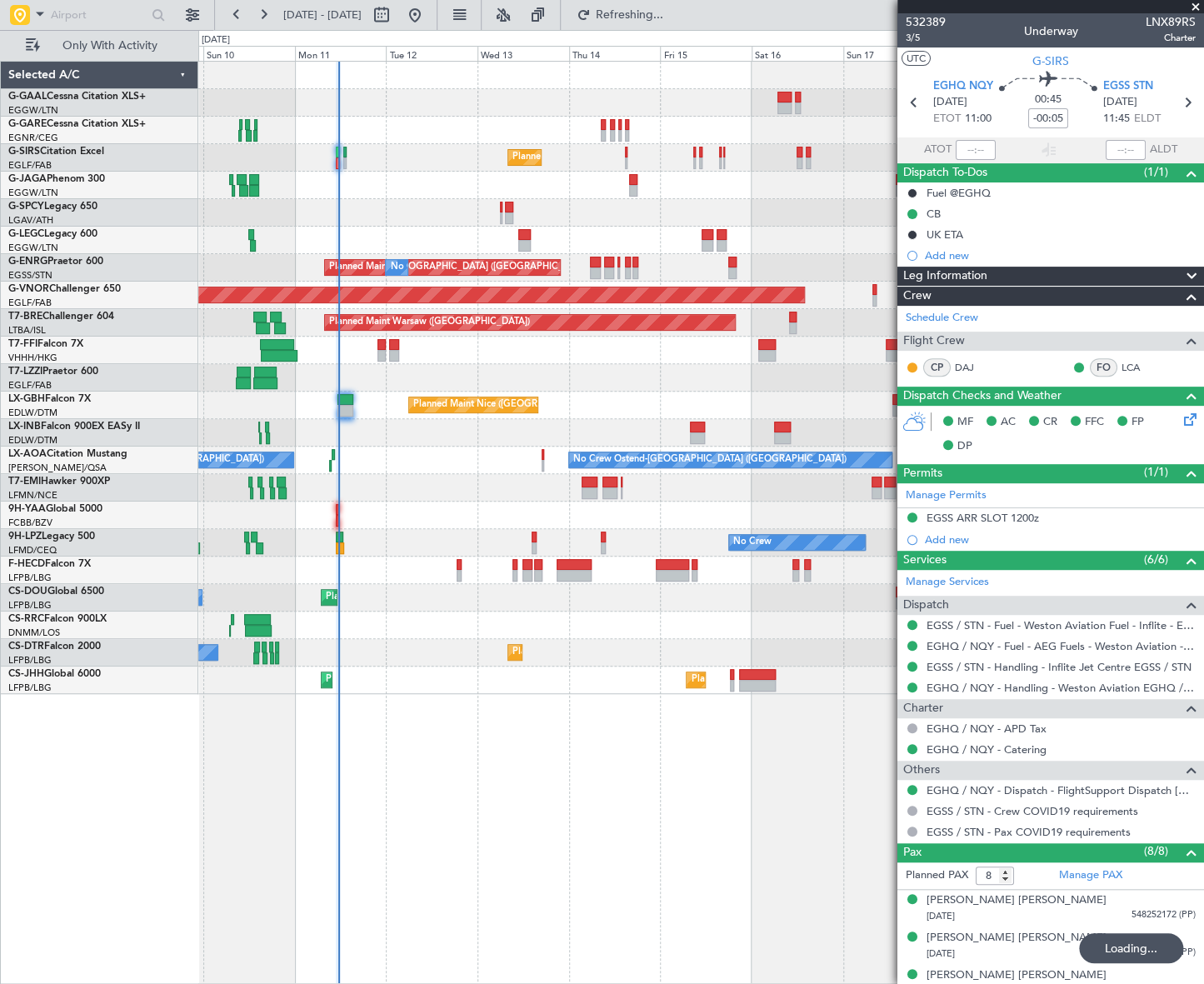
click at [705, 864] on div "No Crew Planned Maint London (Farnborough) A/C Unavailable London (Luton) Plann…" at bounding box center [701, 522] width 1006 height 923
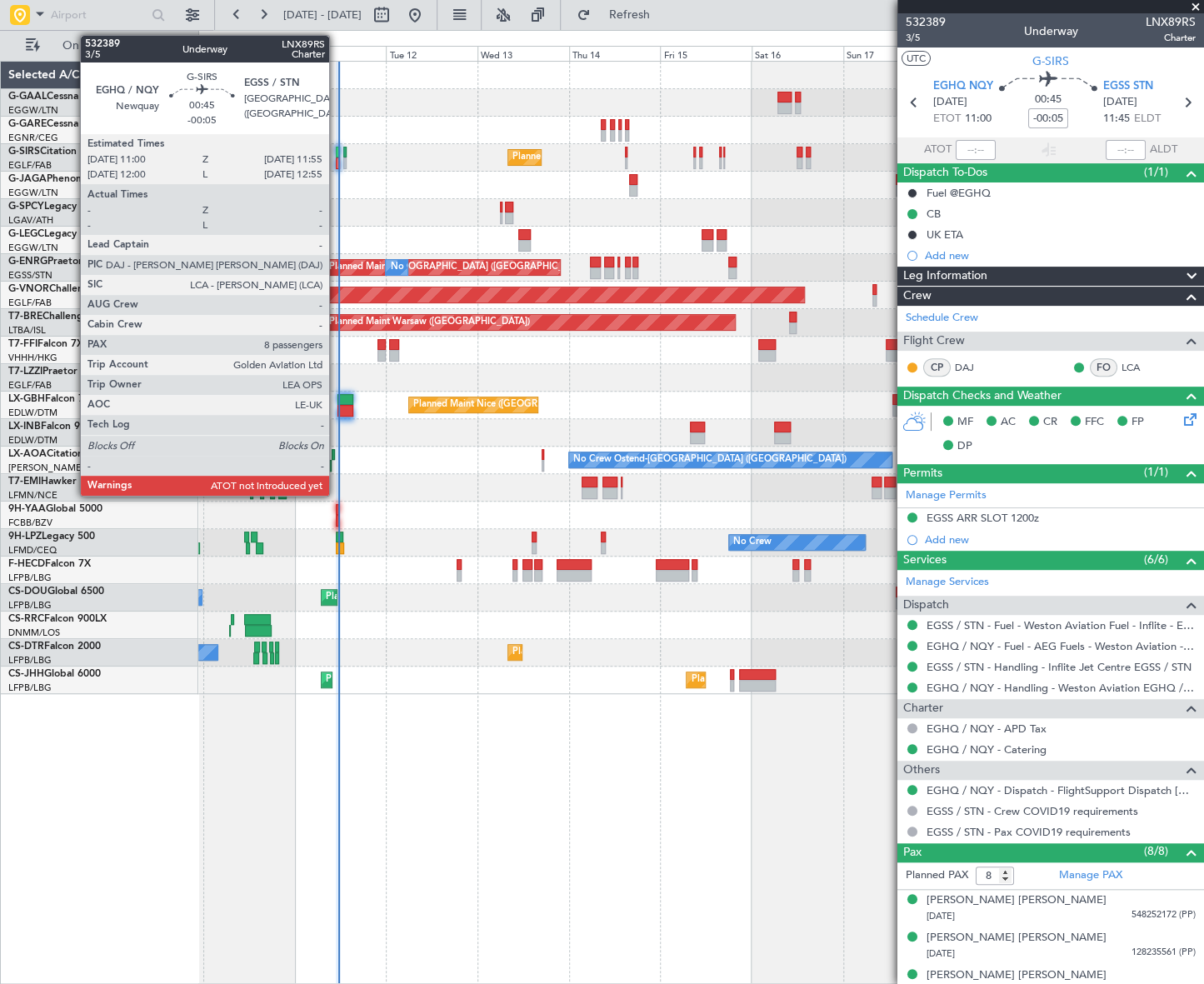
click at [336, 161] on div at bounding box center [337, 163] width 4 height 12
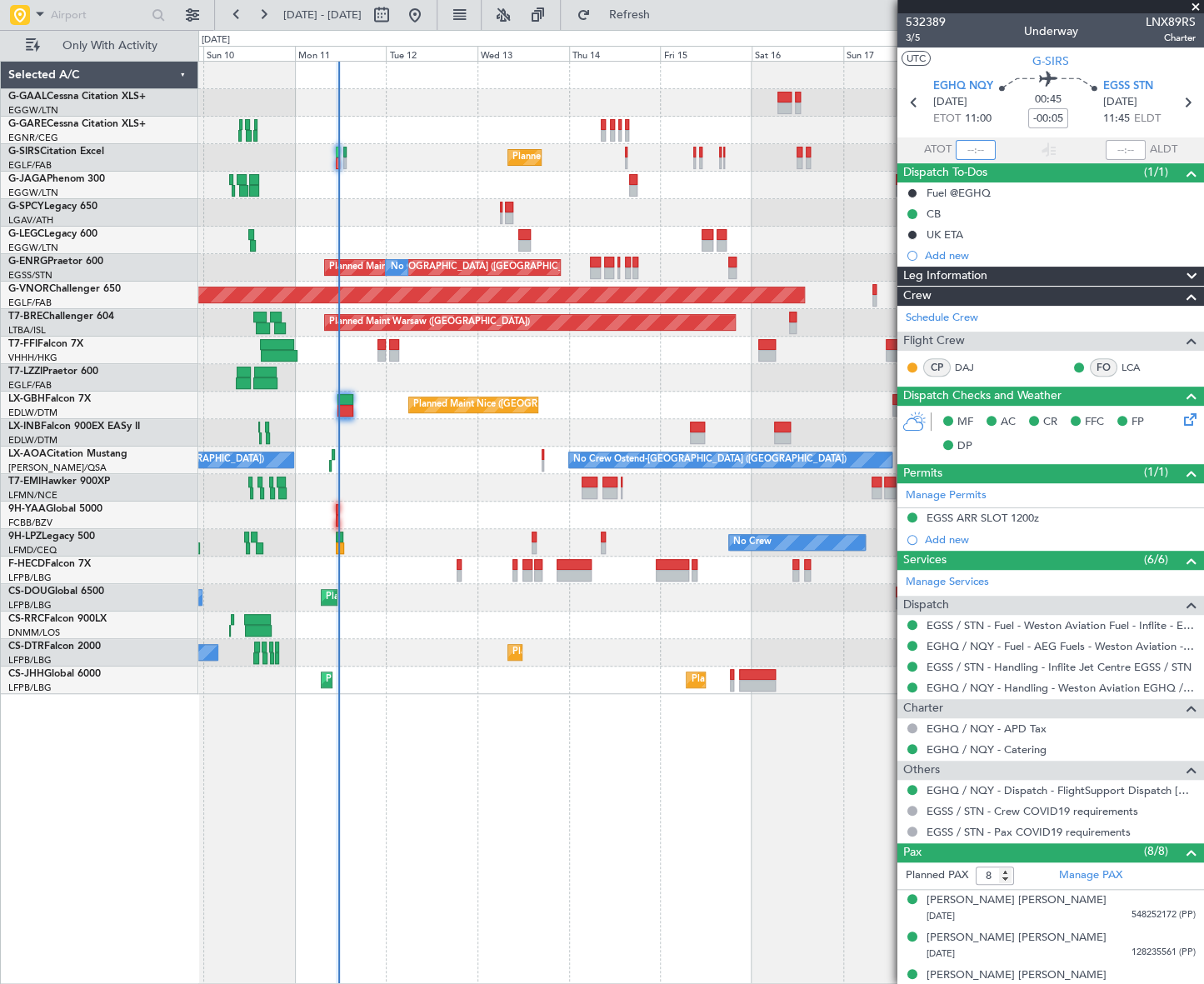
click at [971, 150] on input "text" at bounding box center [976, 149] width 40 height 20
click at [724, 789] on div "No Crew Planned Maint London (Farnborough) A/C Unavailable London (Luton) Plann…" at bounding box center [701, 522] width 1006 height 923
type input "11:32"
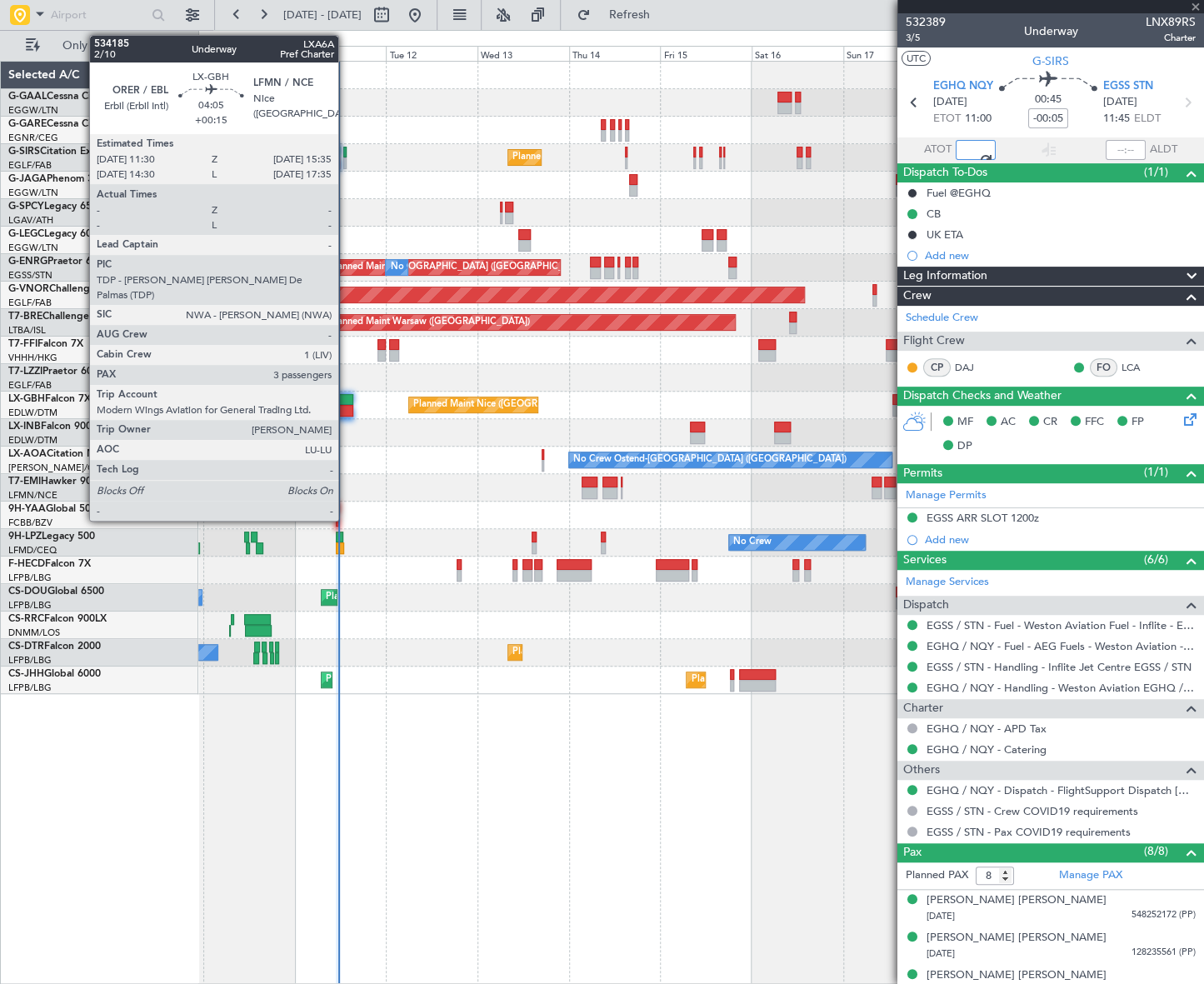
click at [346, 402] on div at bounding box center [345, 400] width 15 height 12
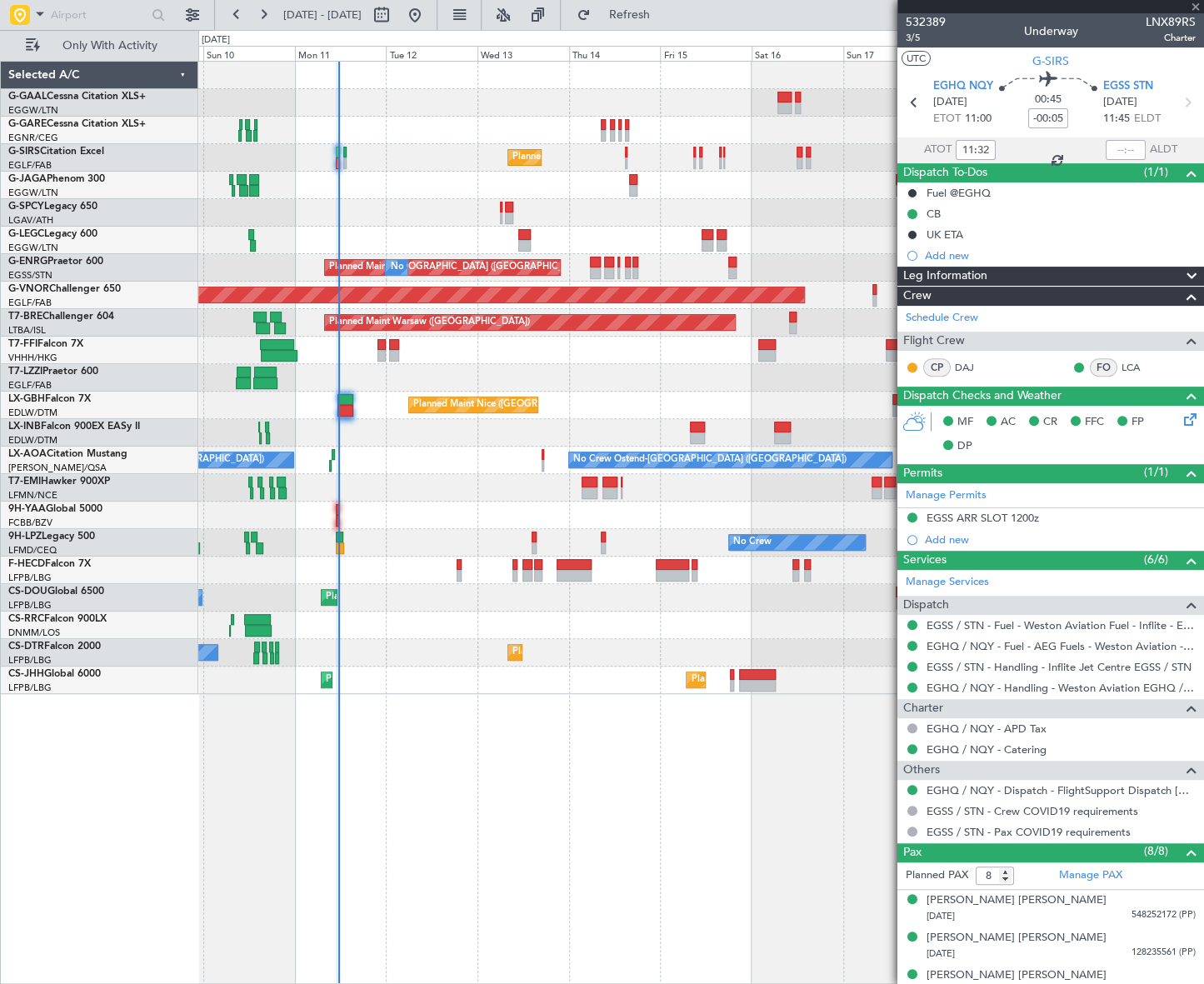
type input "+00:15"
type input "3"
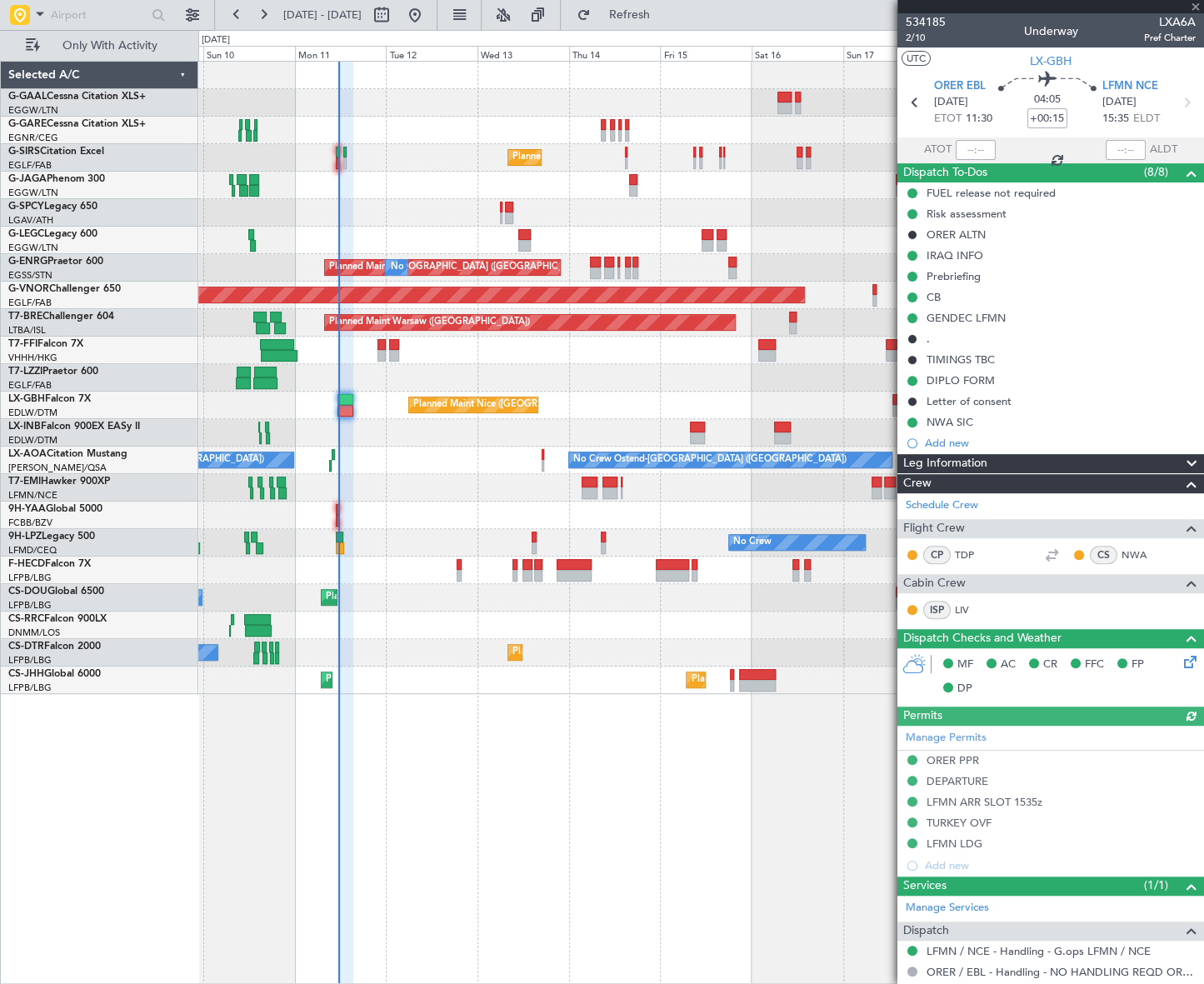
click at [956, 155] on div at bounding box center [976, 149] width 40 height 20
click at [983, 156] on div at bounding box center [976, 149] width 40 height 20
click at [975, 152] on div at bounding box center [976, 149] width 40 height 20
click at [975, 153] on input "text" at bounding box center [976, 149] width 40 height 20
click at [706, 773] on div "No Crew Planned Maint London (Farnborough) A/C Unavailable London (Luton) Plann…" at bounding box center [700, 522] width 1005 height 923
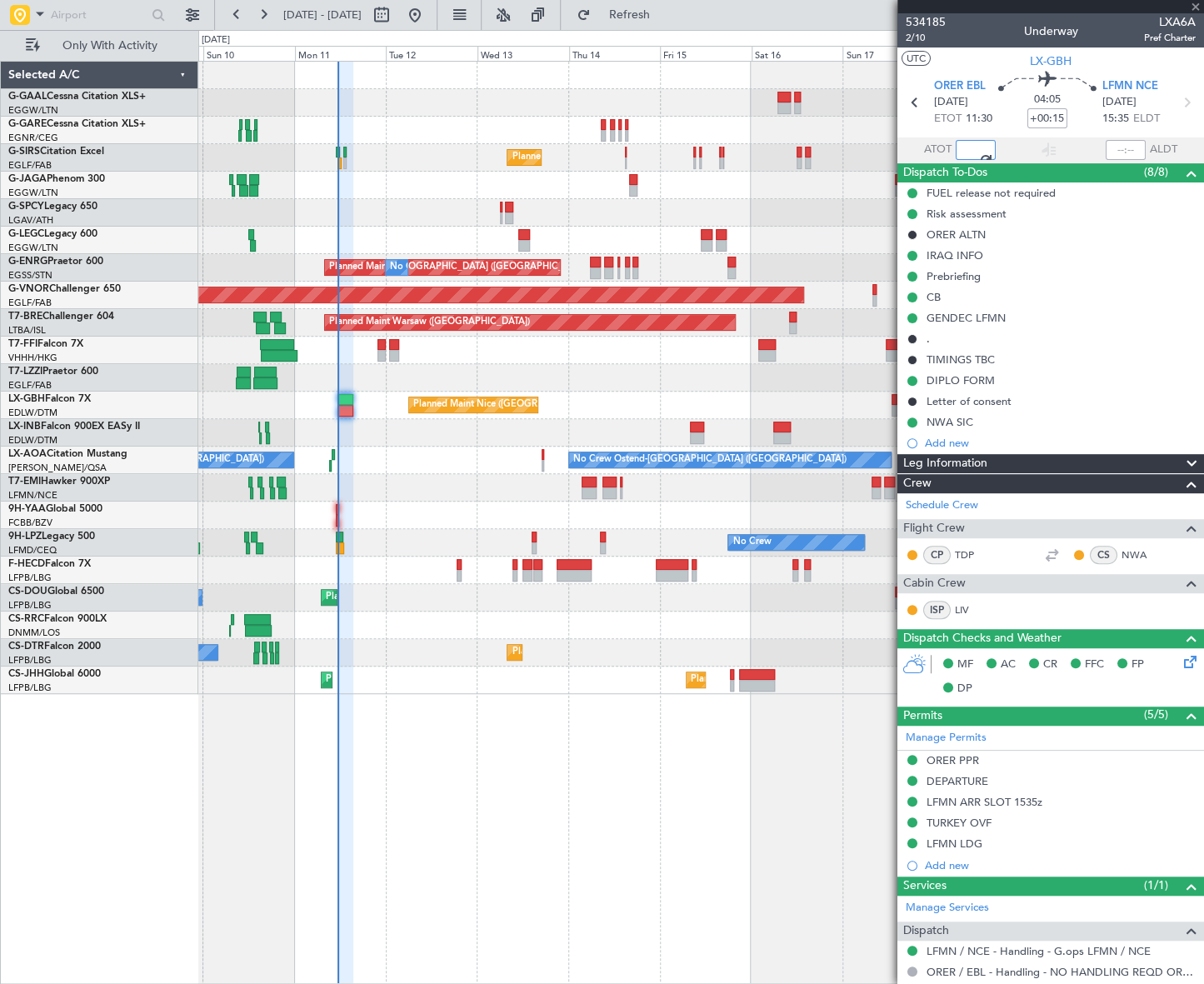
type input "1132"
click at [106, 16] on input "text" at bounding box center [99, 15] width 96 height 25
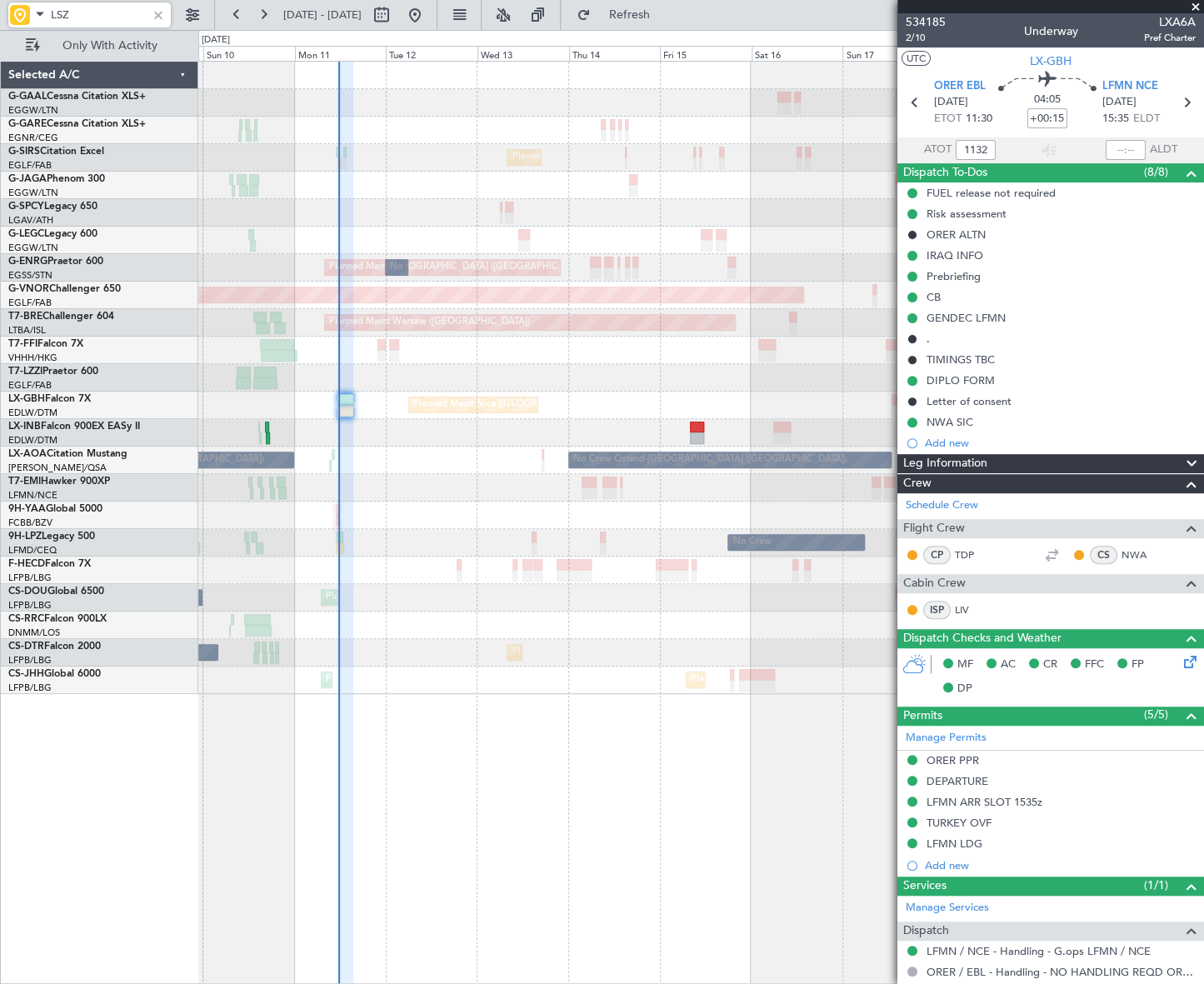
type input "LSZH"
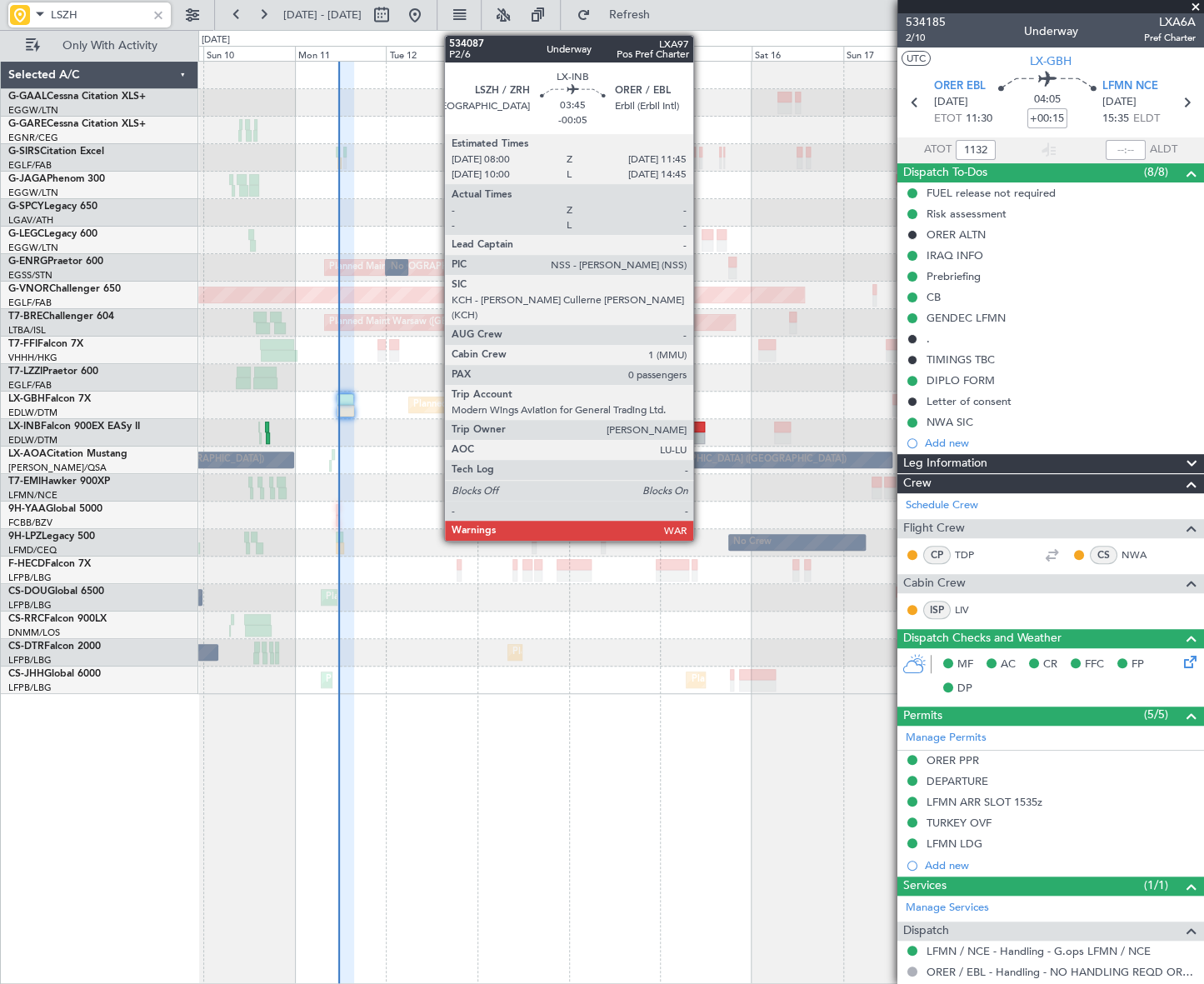
click at [700, 432] on div at bounding box center [697, 438] width 15 height 12
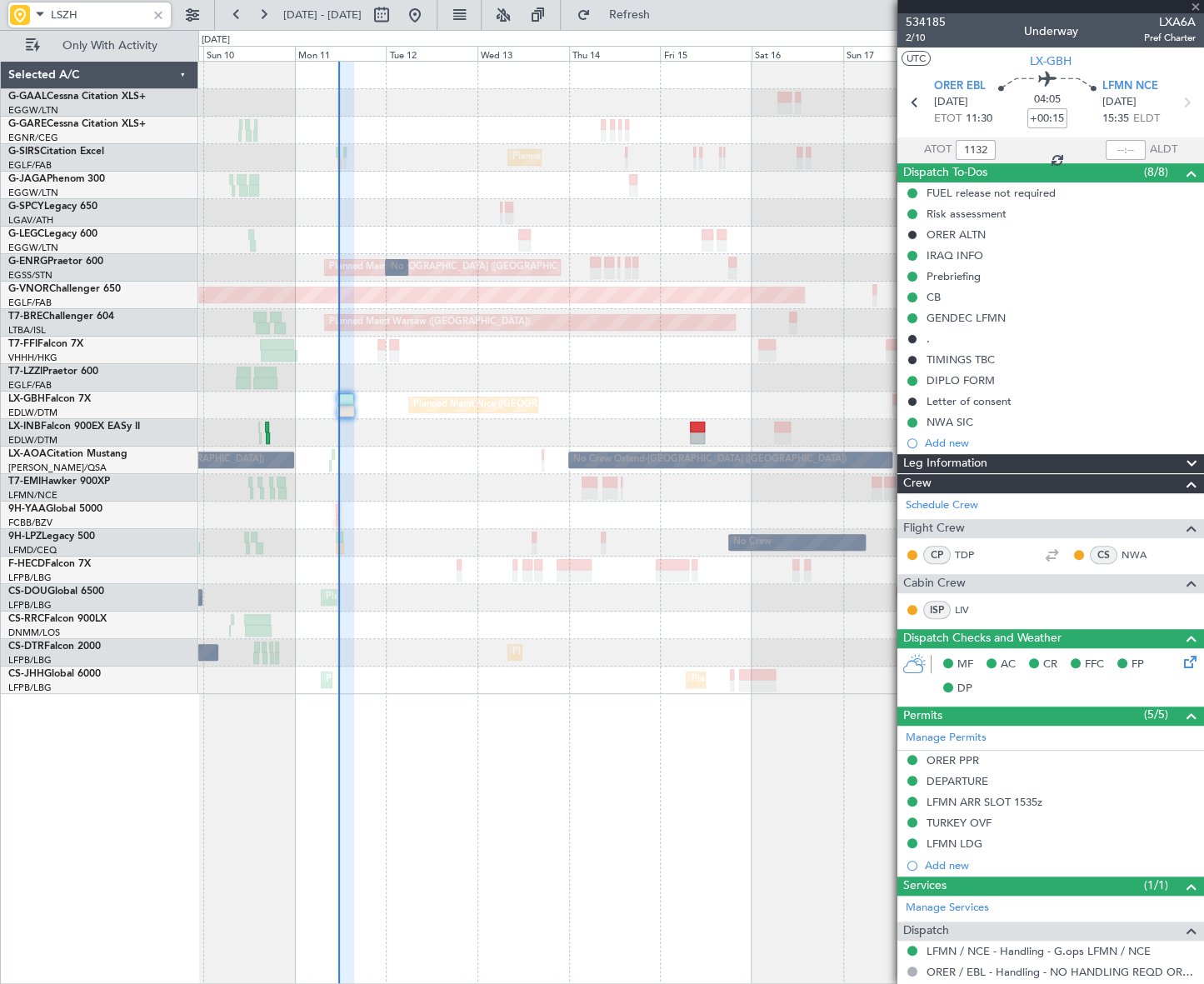
type input "-00:05"
type input "0"
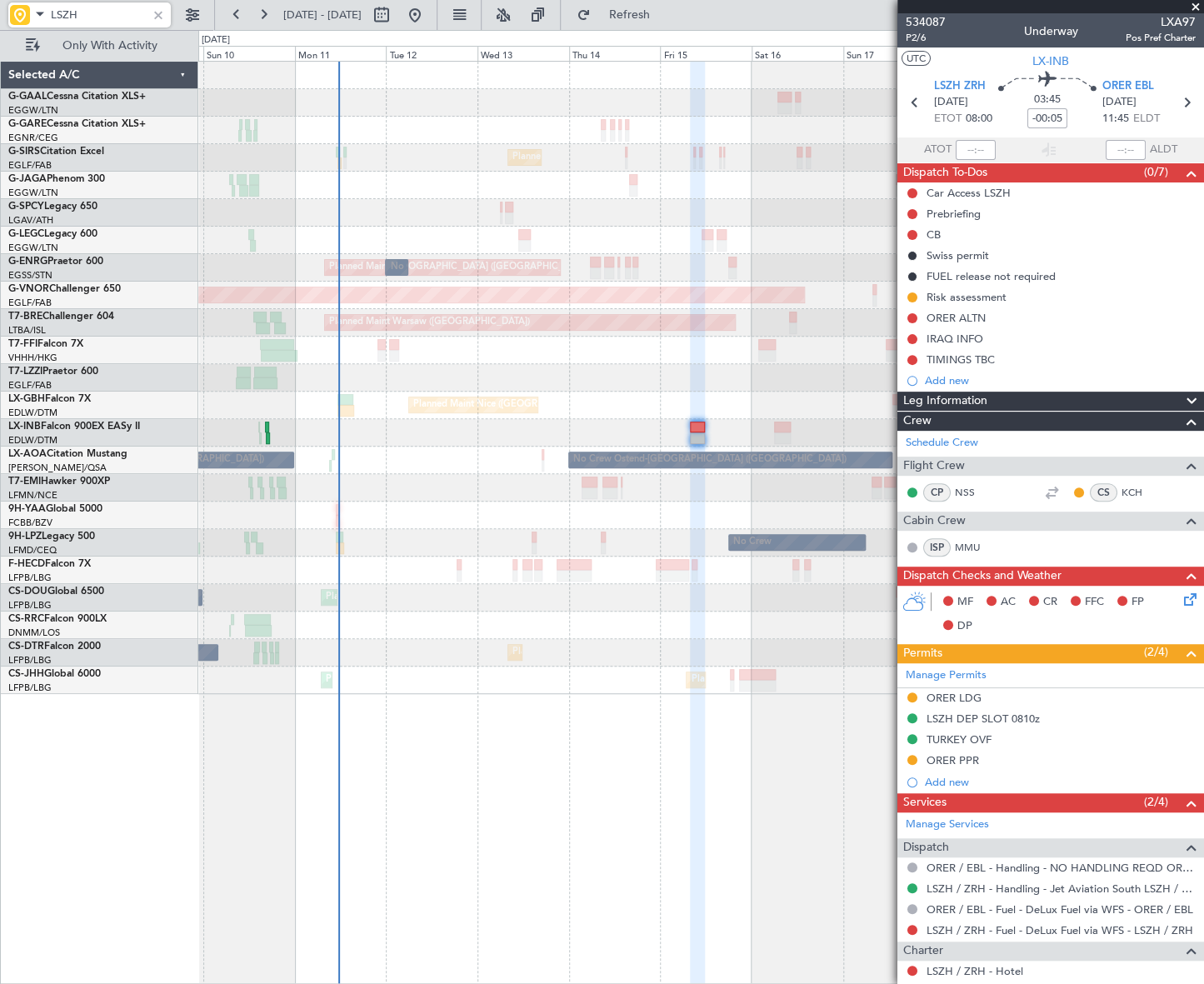
type input "LSZH"
click at [1125, 394] on div "Leg Information" at bounding box center [1050, 401] width 306 height 19
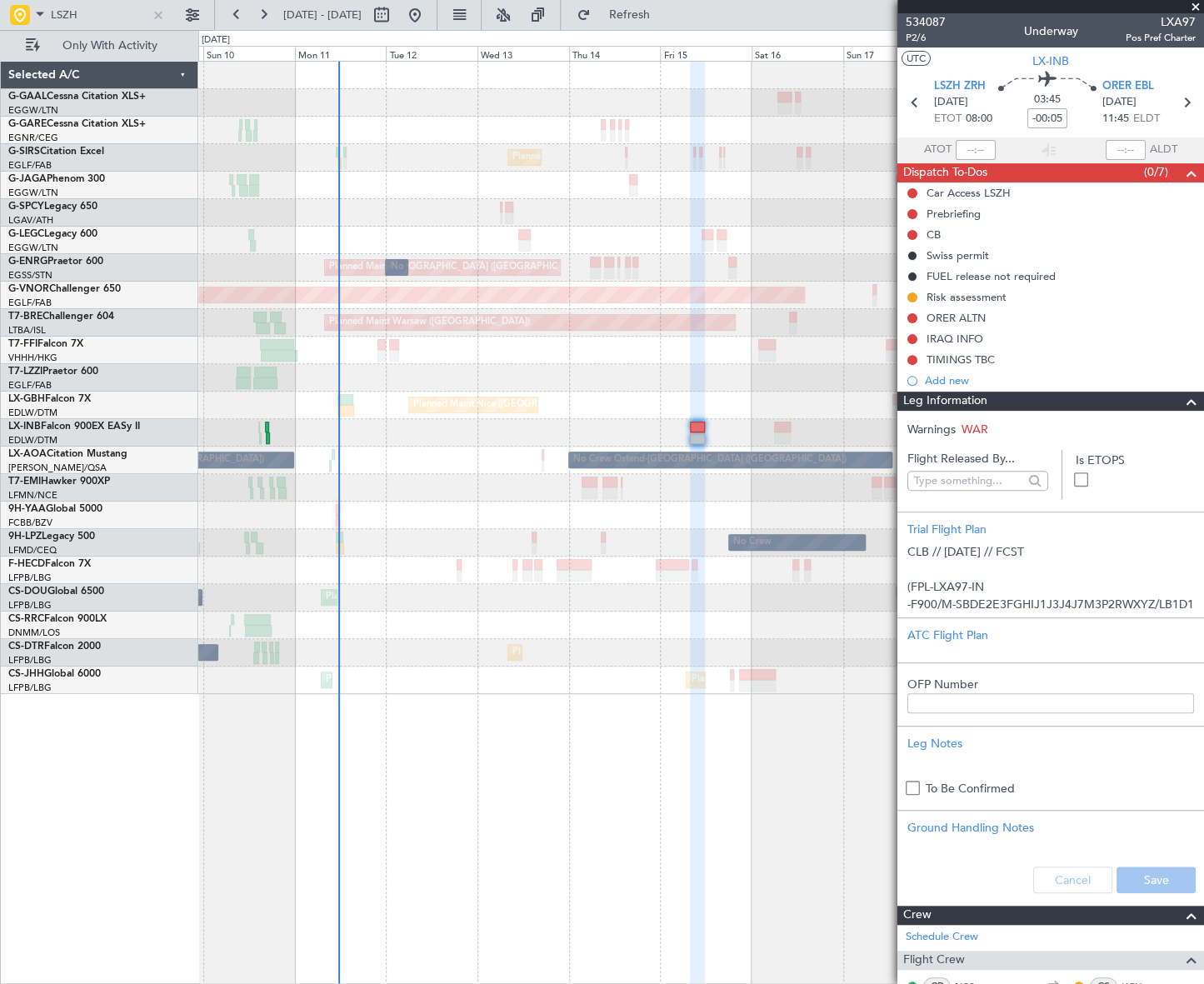
click at [1125, 394] on div "Leg Information" at bounding box center [1050, 401] width 306 height 19
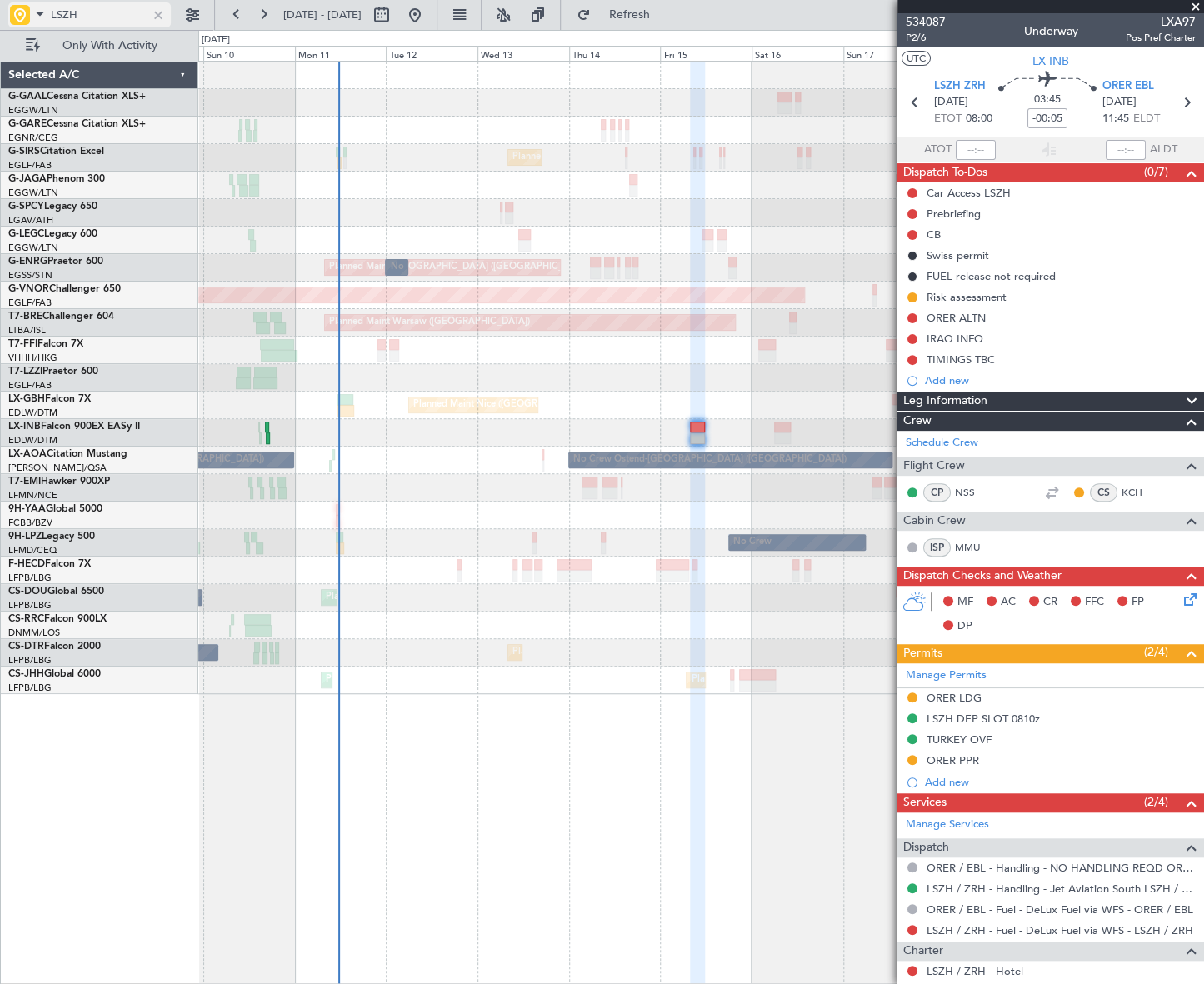
click at [155, 14] on div at bounding box center [158, 15] width 18 height 18
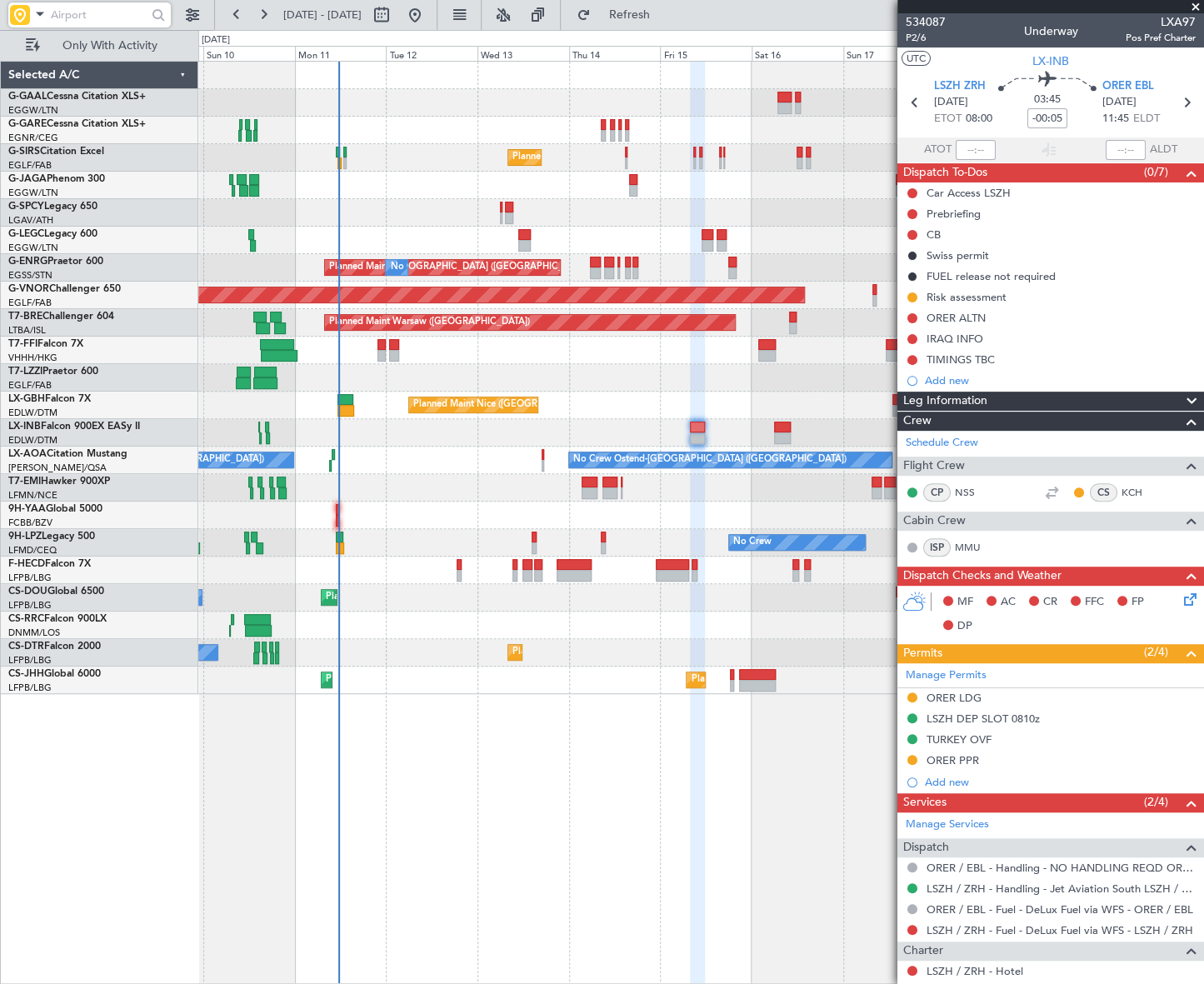
click at [66, 8] on input "text" at bounding box center [99, 15] width 96 height 25
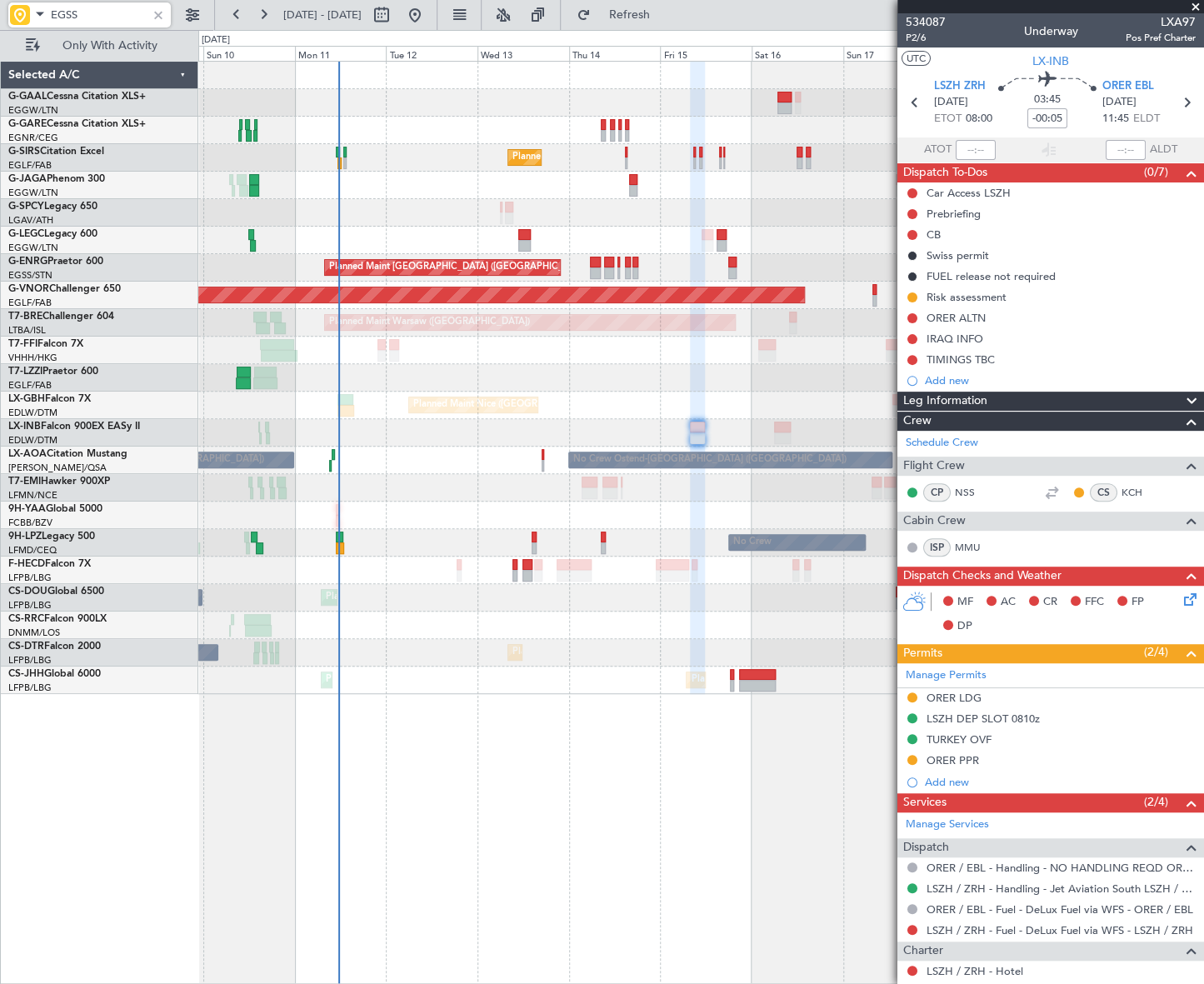
type input "EGSS"
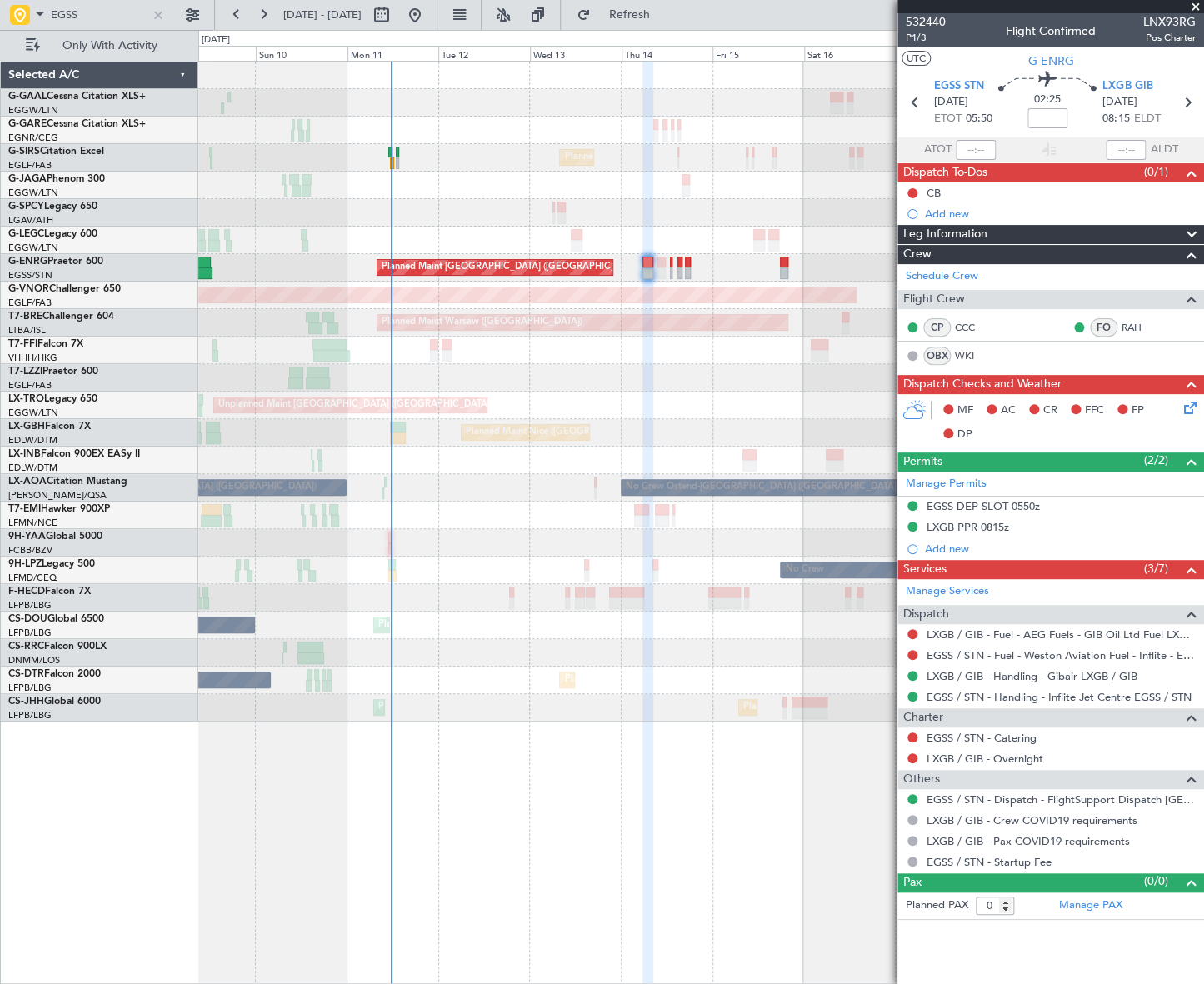
click at [659, 813] on div "No Crew Planned Maint [GEOGRAPHIC_DATA] ([GEOGRAPHIC_DATA]) A/C Unavailable [GE…" at bounding box center [700, 522] width 1005 height 923
click at [1005, 697] on link "EGSS / STN - Handling - Inflite Jet Centre EGSS / STN" at bounding box center [1059, 697] width 265 height 15
click at [602, 737] on div "No Crew Planned Maint [GEOGRAPHIC_DATA] ([GEOGRAPHIC_DATA]) A/C Unavailable [GE…" at bounding box center [700, 522] width 1005 height 923
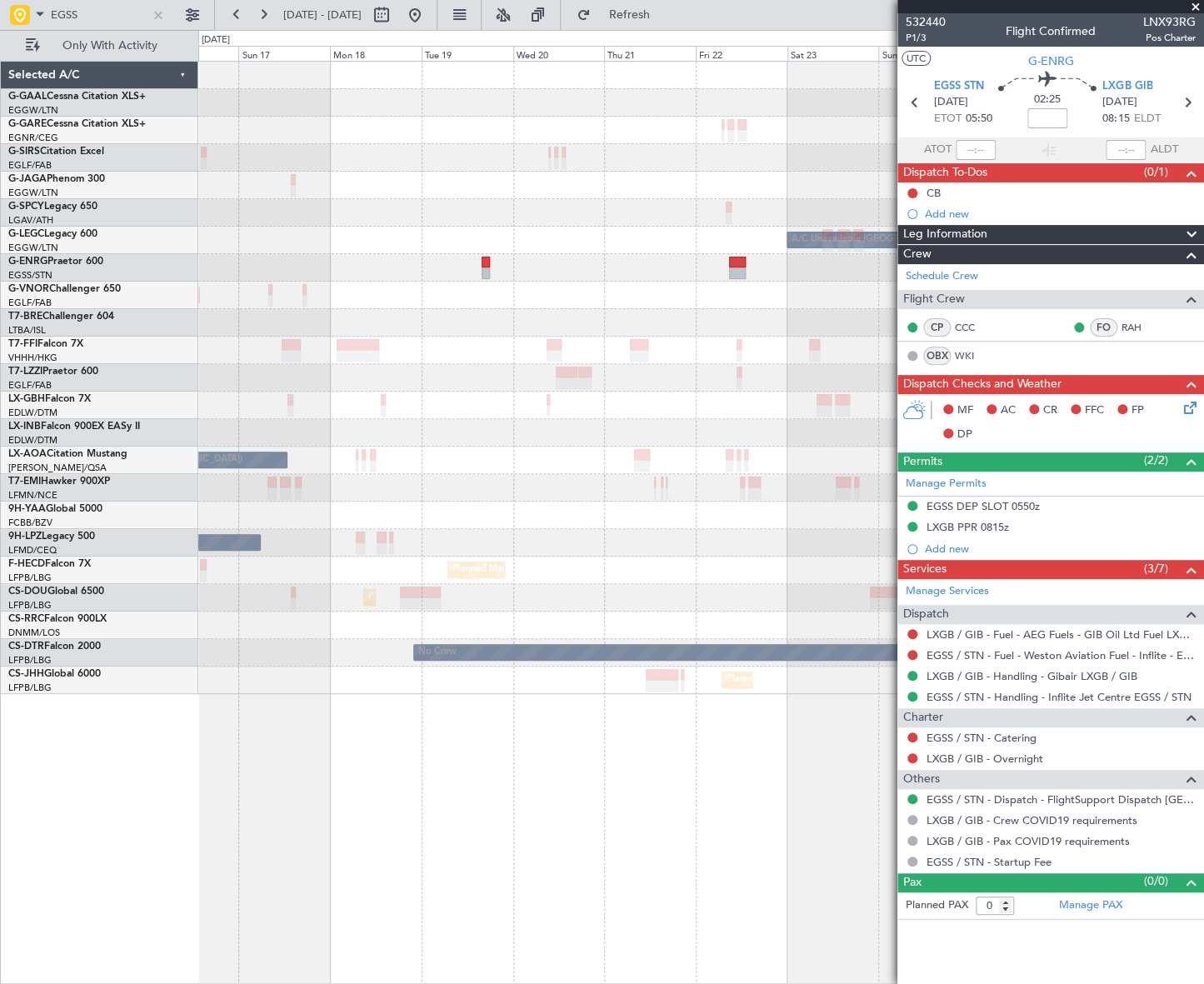
click at [155, 538] on div "Planned Maint Dusseldorf A/C Unavailable [GEOGRAPHIC_DATA] ([GEOGRAPHIC_DATA]) …" at bounding box center [602, 507] width 1204 height 954
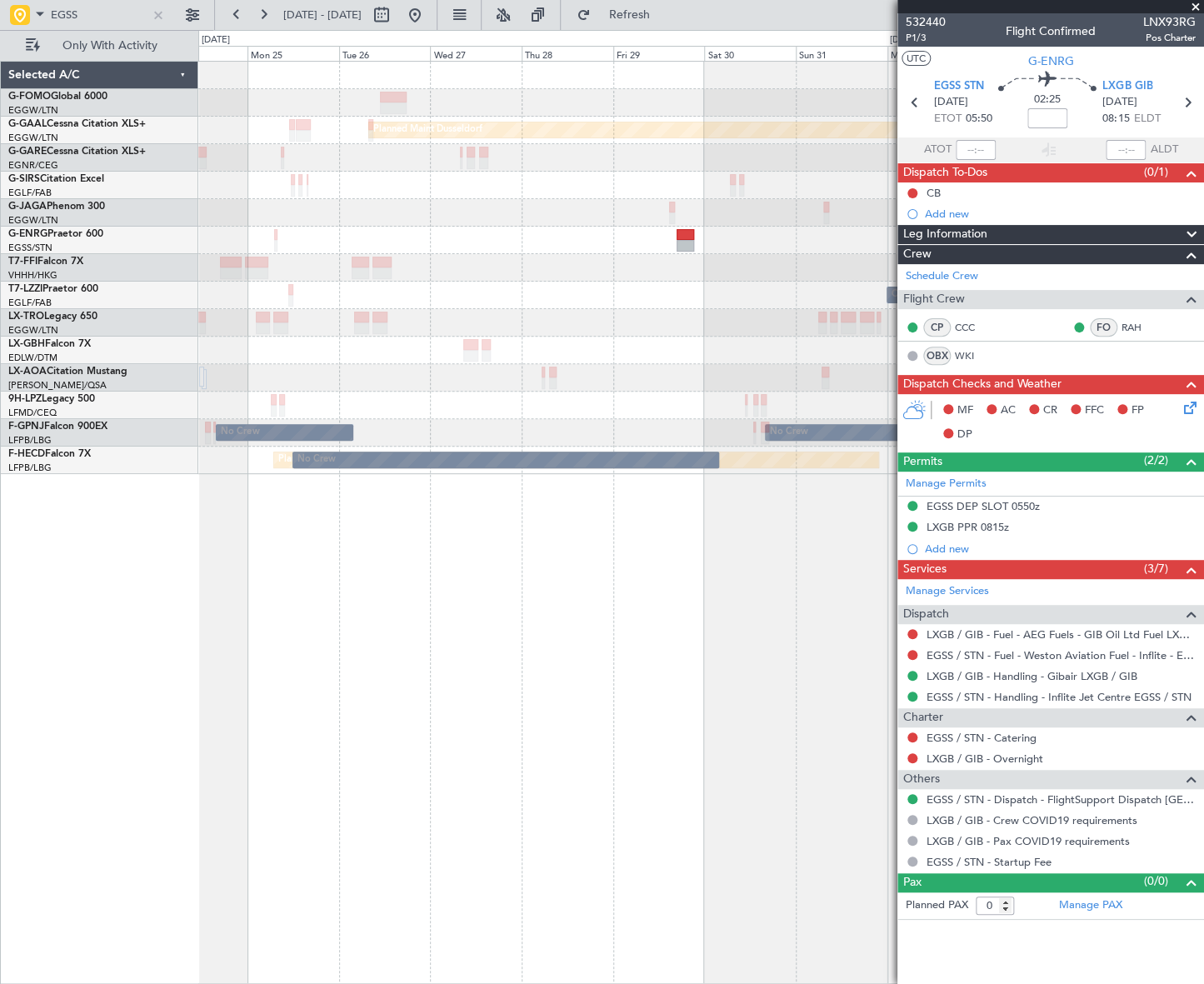
click at [1203, 272] on html "EGSS [DATE] - [DATE] Refresh Quick Links Only With Activity Planned [GEOGRAPHIC…" at bounding box center [602, 492] width 1204 height 984
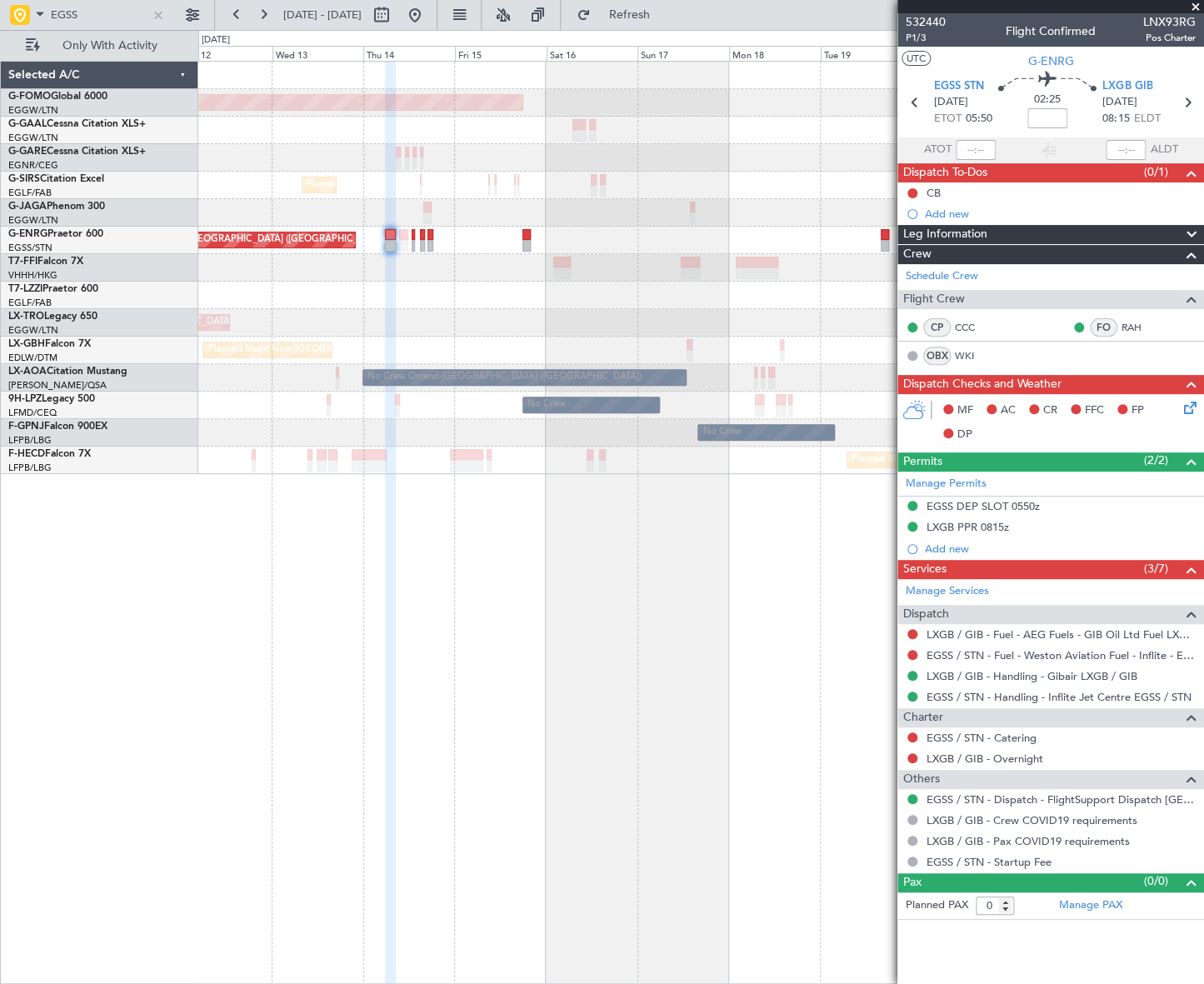
click at [1062, 455] on fb-app "EGSS [DATE] - [DATE] Refresh Quick Links Only With Activity Planned Maint Winds…" at bounding box center [602, 498] width 1204 height 971
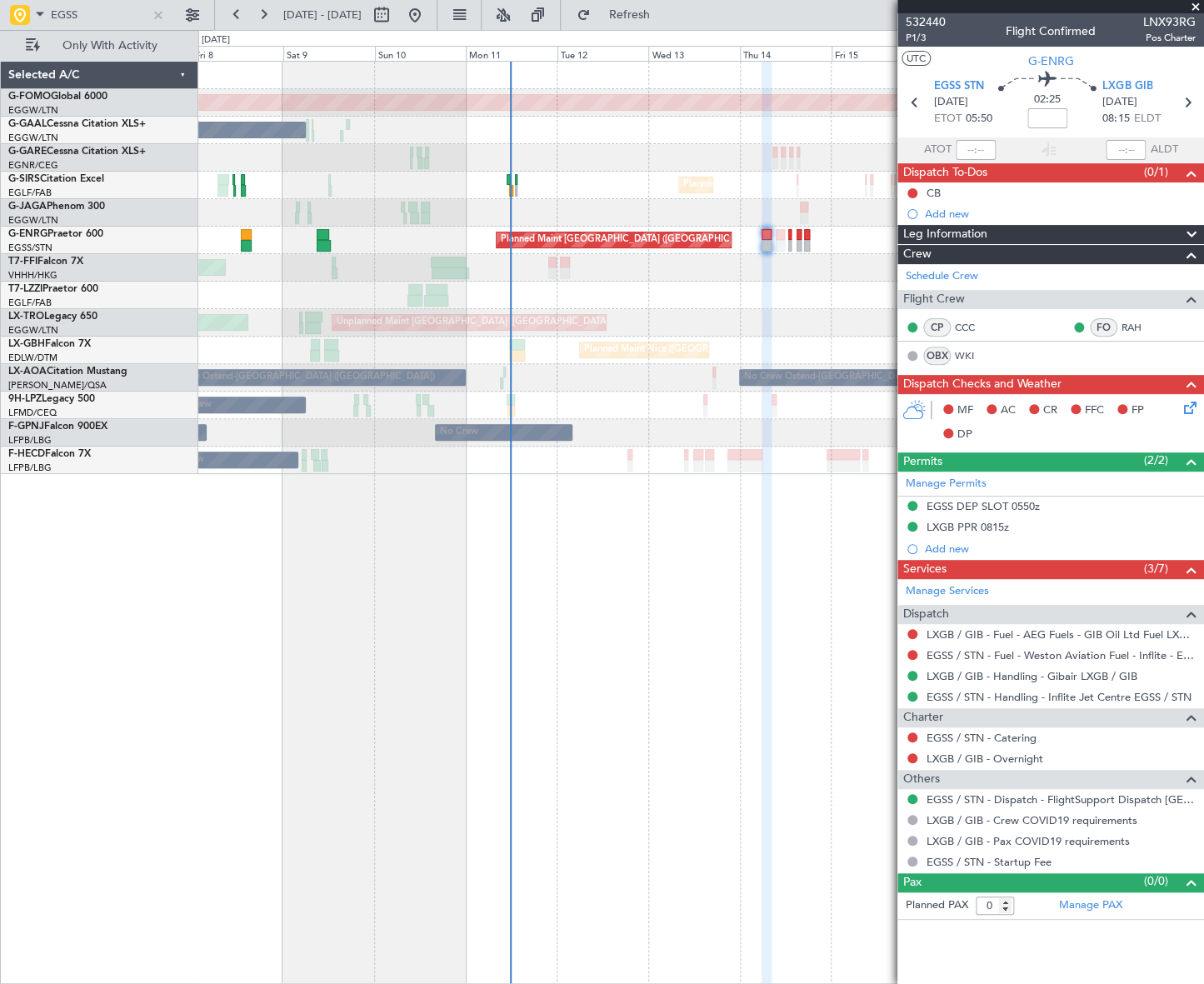
click at [444, 589] on div "Planned Maint Windsor Locks ([PERSON_NAME] Intl) No Crew Planned Maint [GEOGRAP…" at bounding box center [700, 522] width 1005 height 923
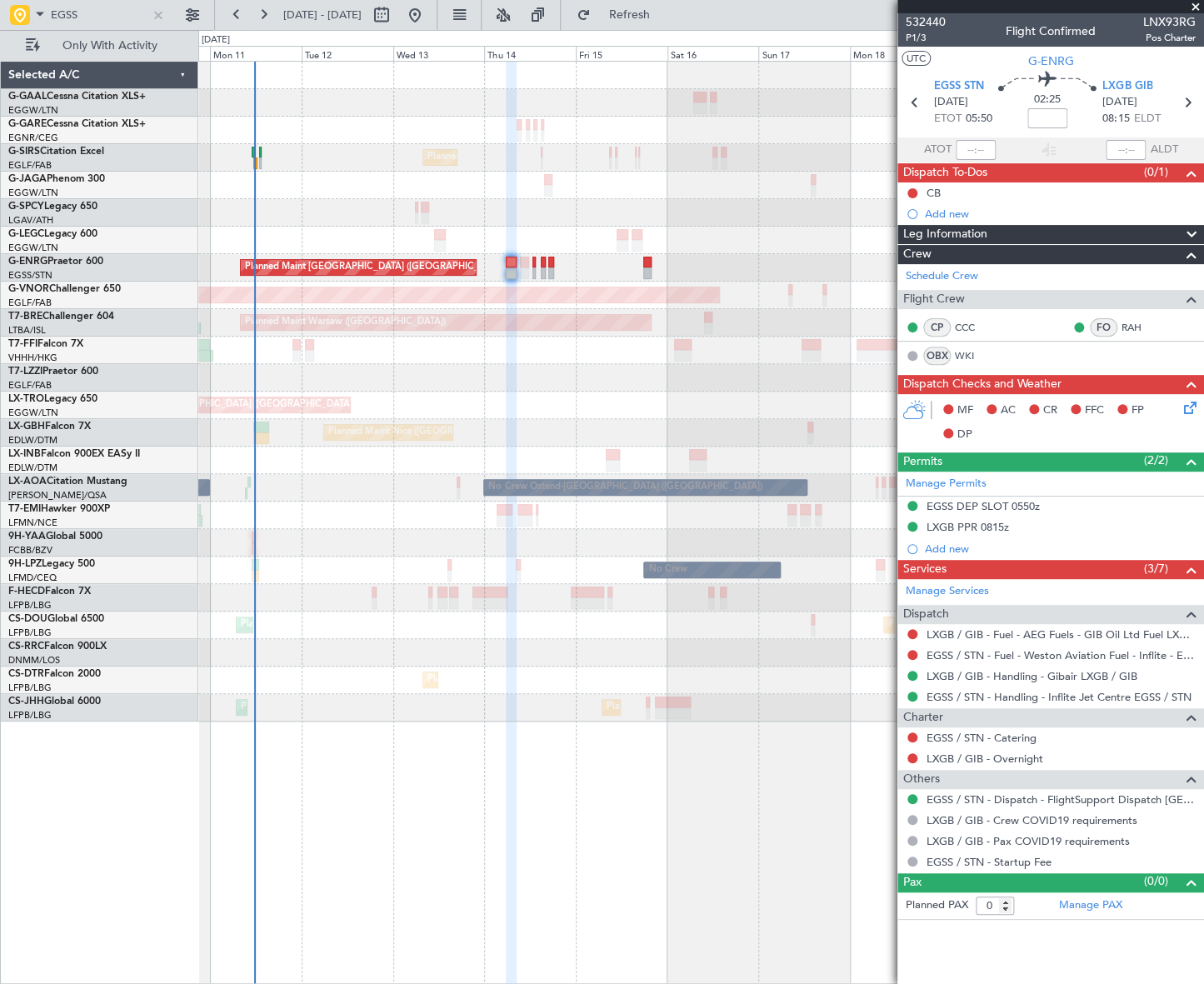
click at [659, 415] on div "No Crew Planned Maint [GEOGRAPHIC_DATA] ([GEOGRAPHIC_DATA]) A/C Unavailable [GE…" at bounding box center [700, 391] width 1005 height 660
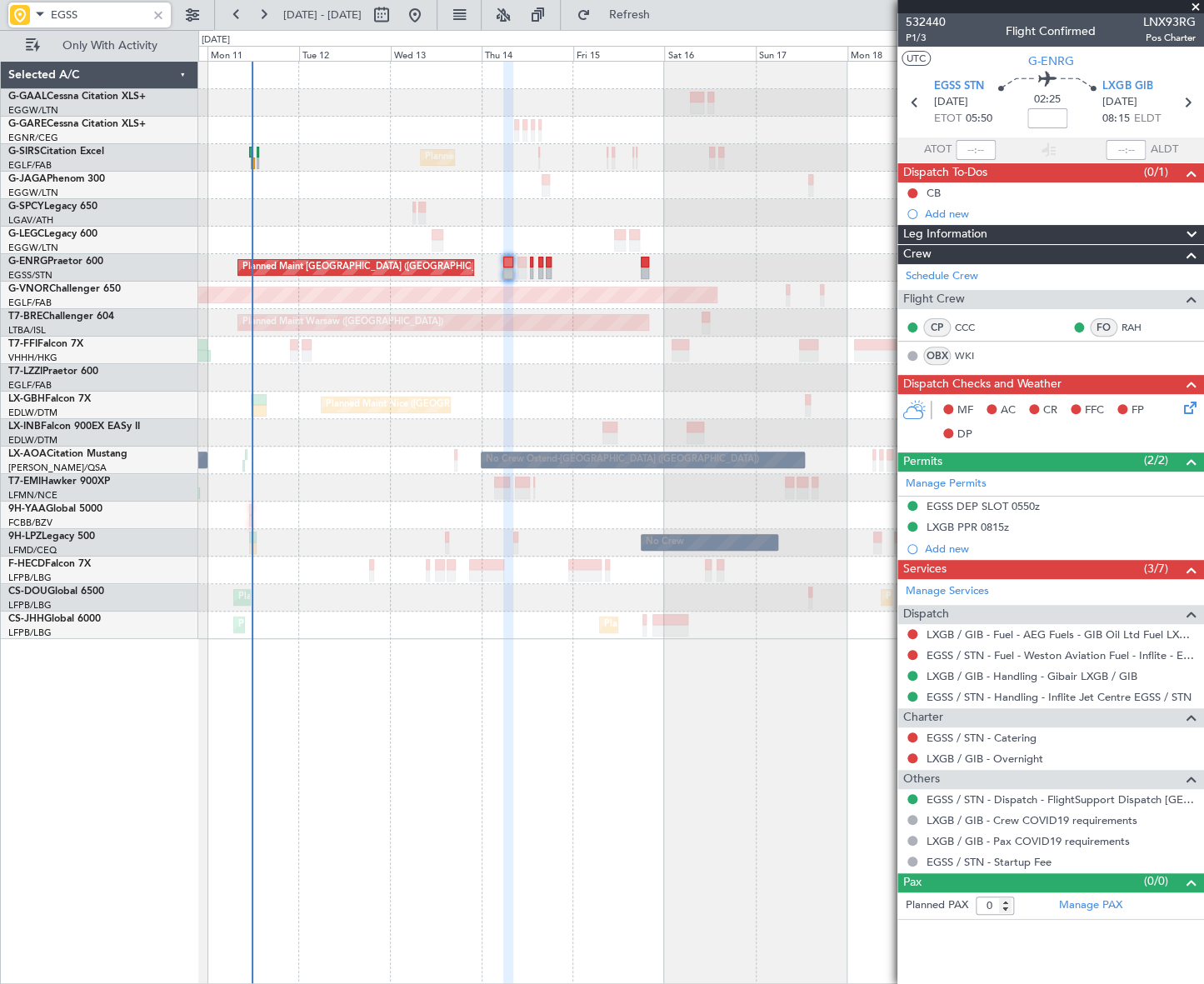
click at [73, 15] on input "EGSS" at bounding box center [99, 15] width 96 height 25
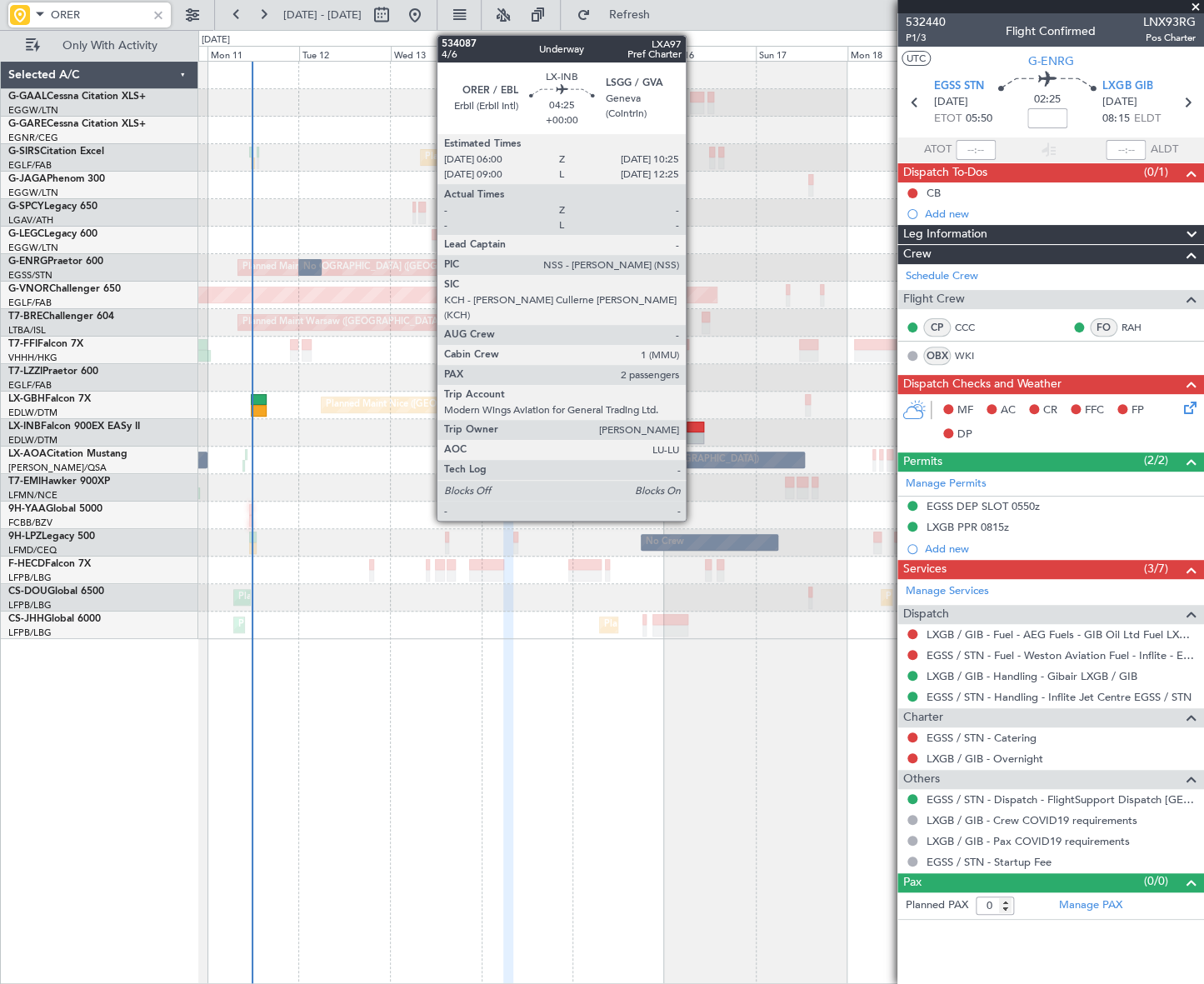
click at [693, 426] on div at bounding box center [695, 427] width 17 height 12
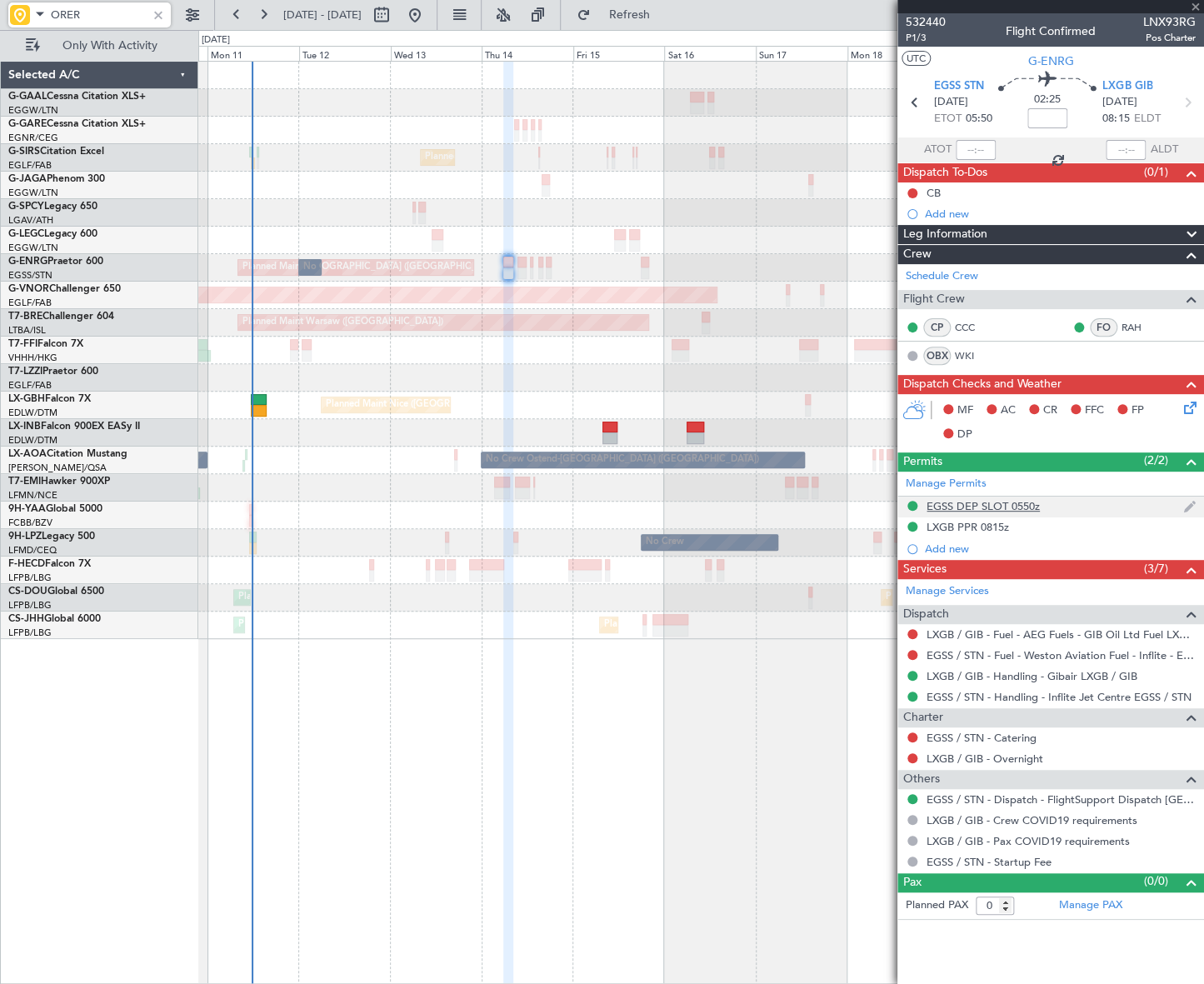
type input "ORER"
type input "2"
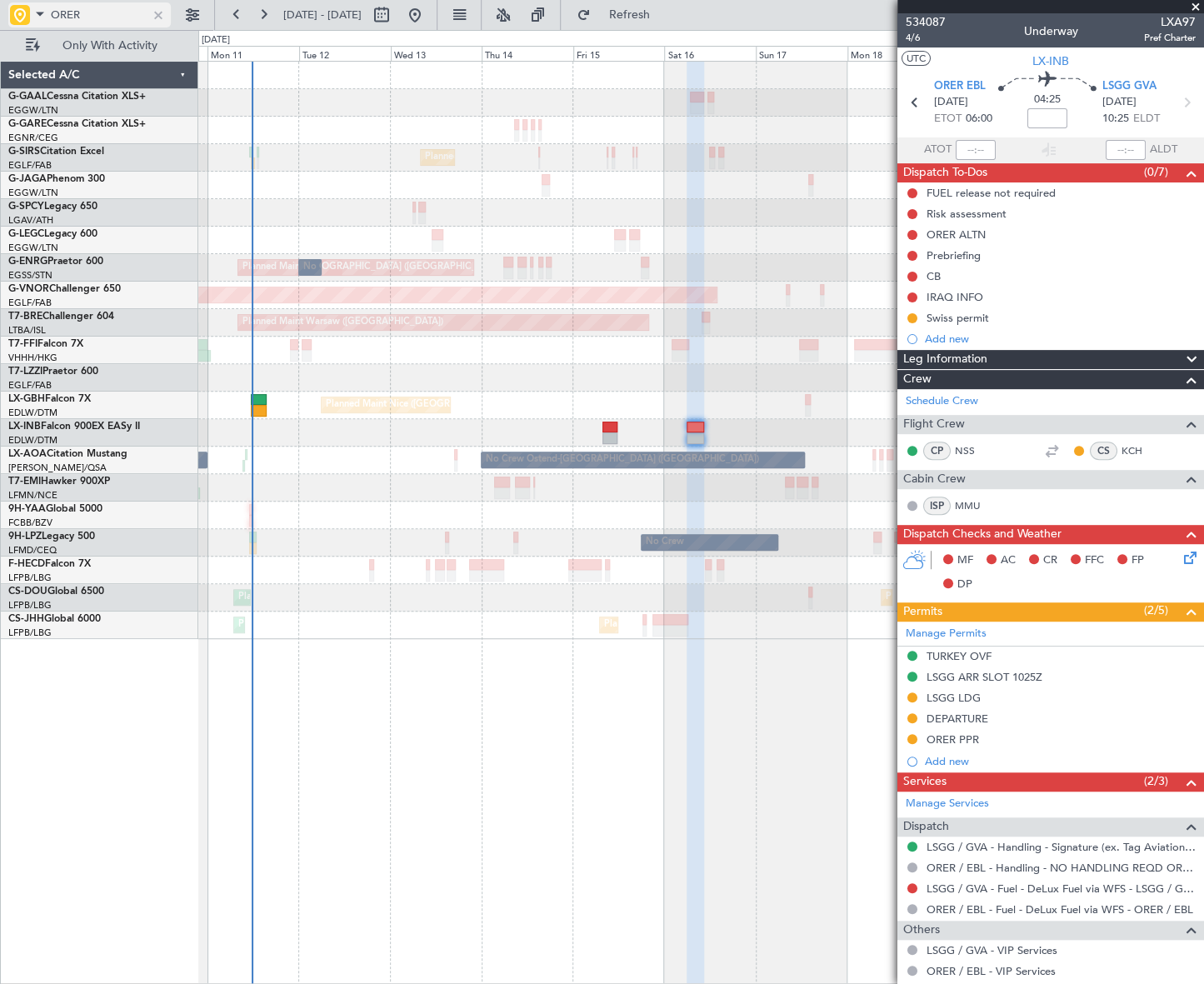
click at [160, 9] on div at bounding box center [158, 15] width 18 height 18
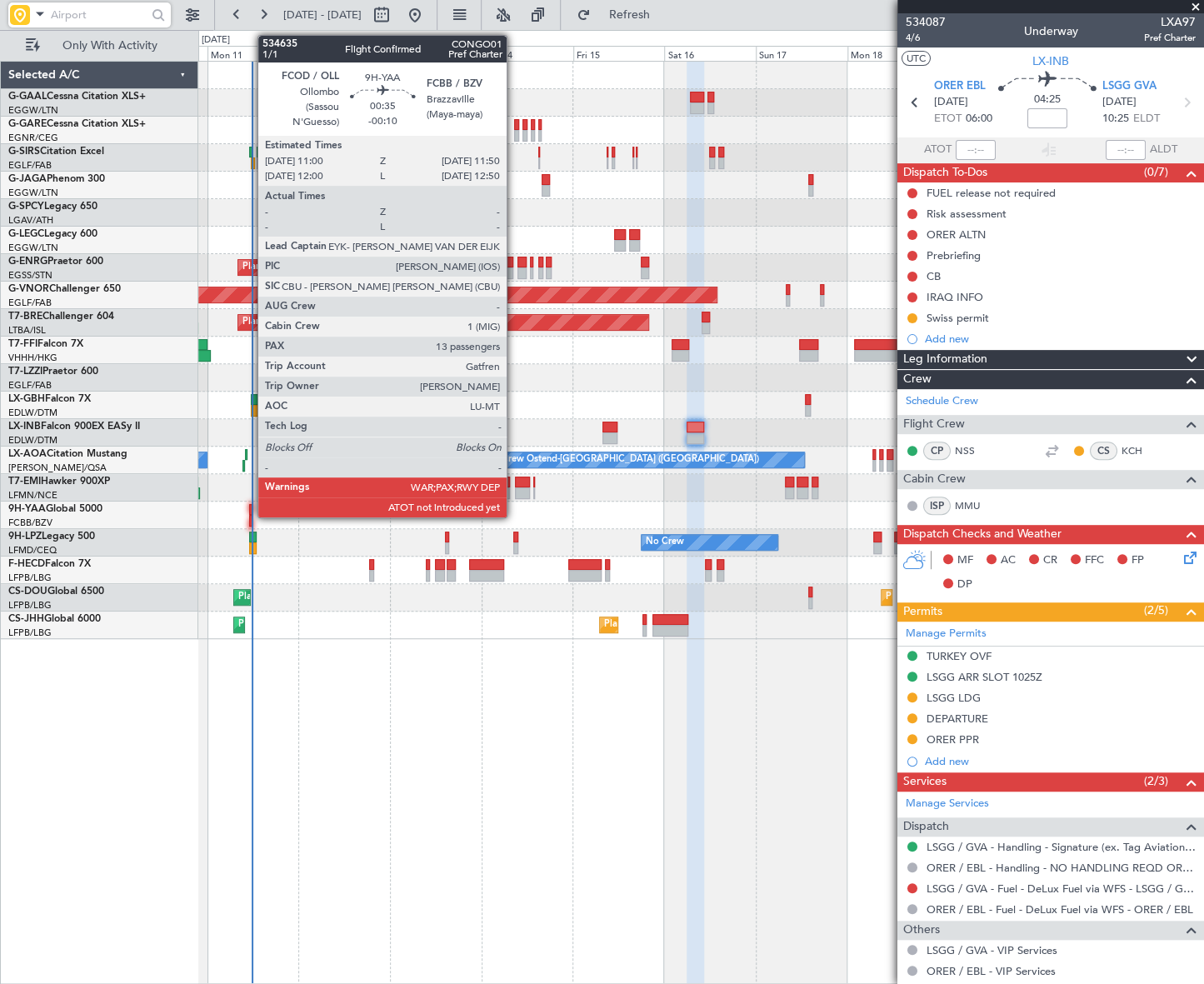
click at [249, 513] on div at bounding box center [251, 510] width 3 height 12
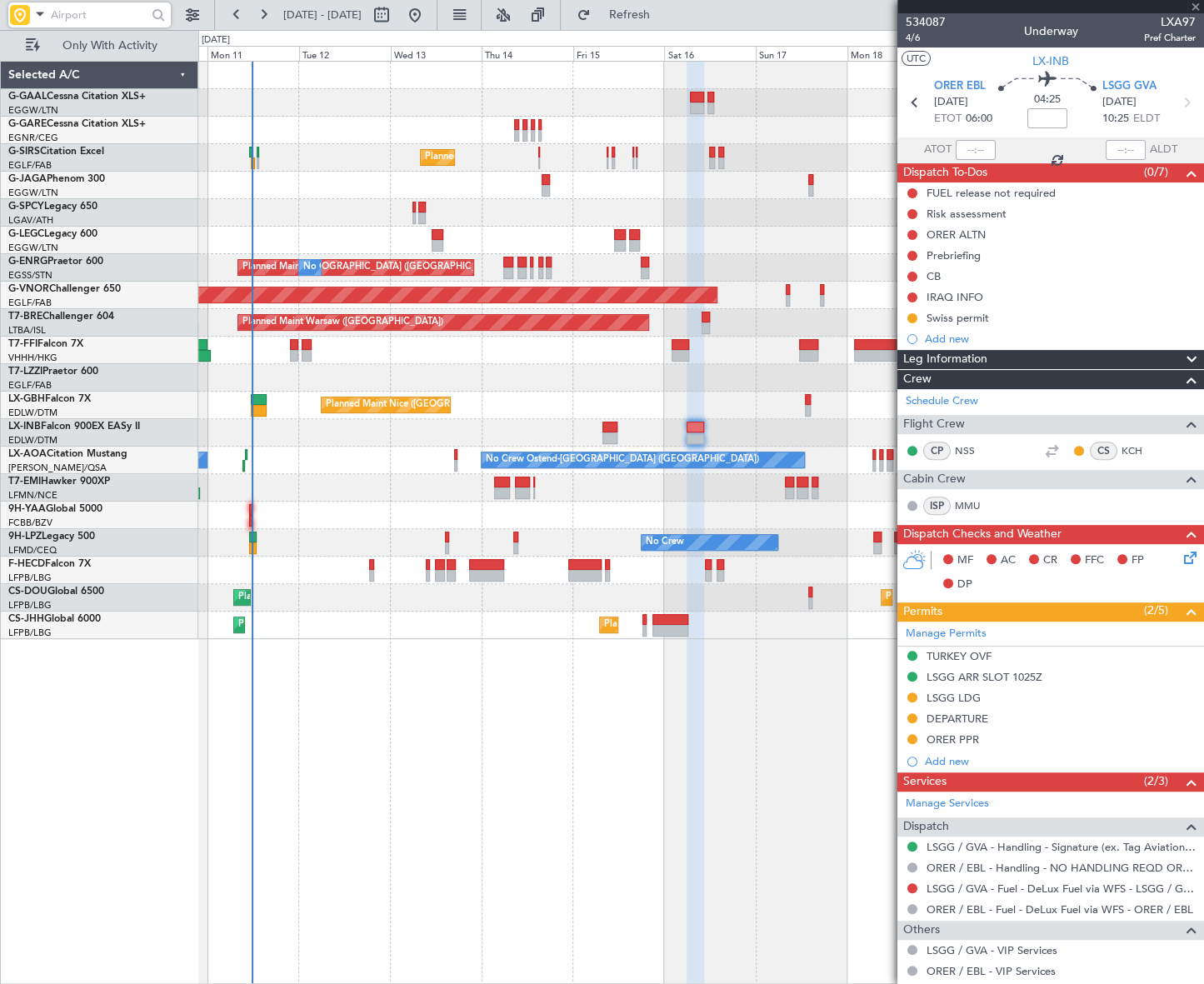
type input "-00:10"
type input "13"
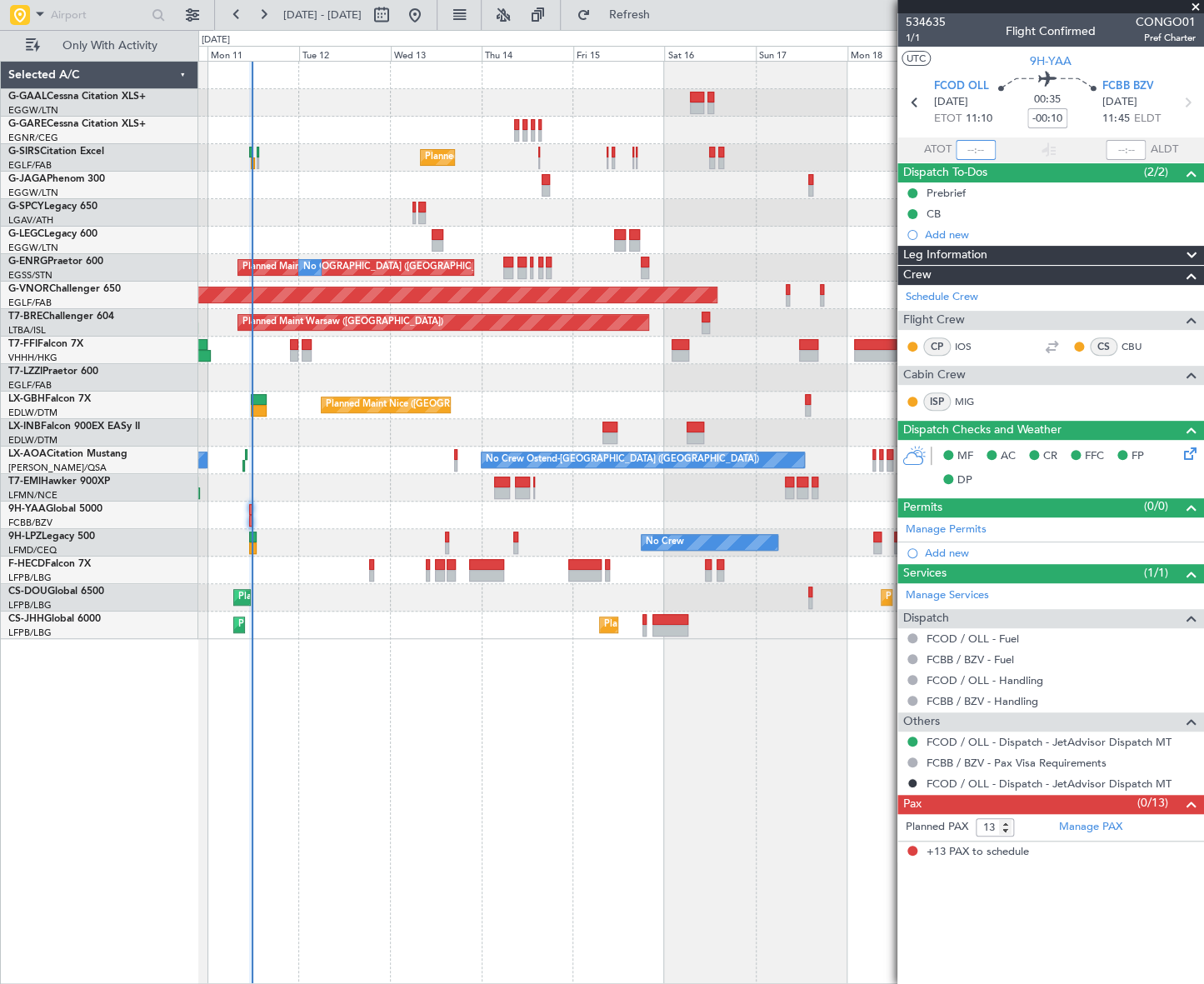
click at [992, 148] on input "text" at bounding box center [976, 149] width 40 height 20
click at [581, 798] on div "No Crew Planned Maint [GEOGRAPHIC_DATA] ([GEOGRAPHIC_DATA]) A/C Unavailable [GE…" at bounding box center [700, 522] width 1005 height 923
type input "11:35"
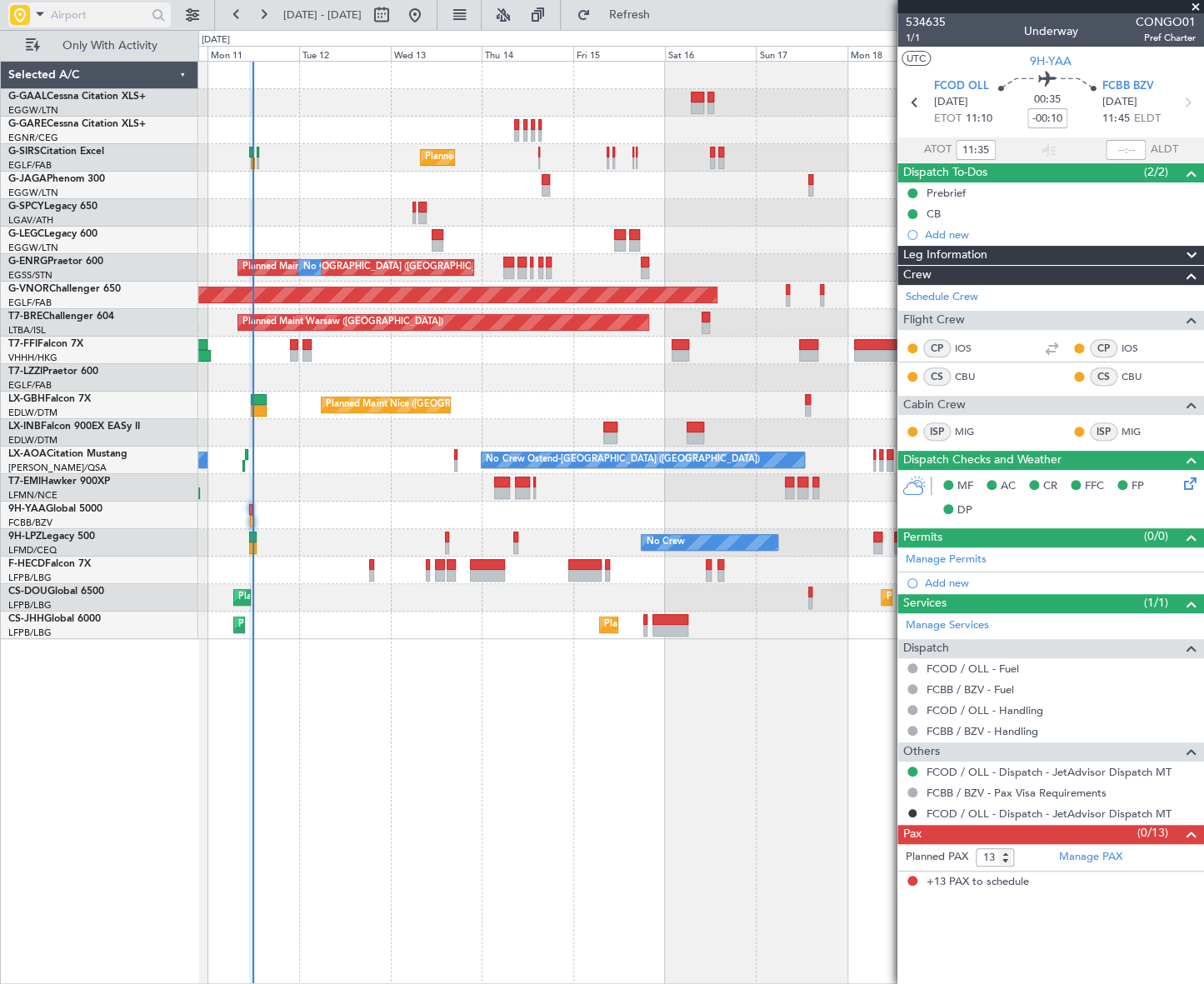
click at [88, 19] on input "text" at bounding box center [99, 15] width 96 height 25
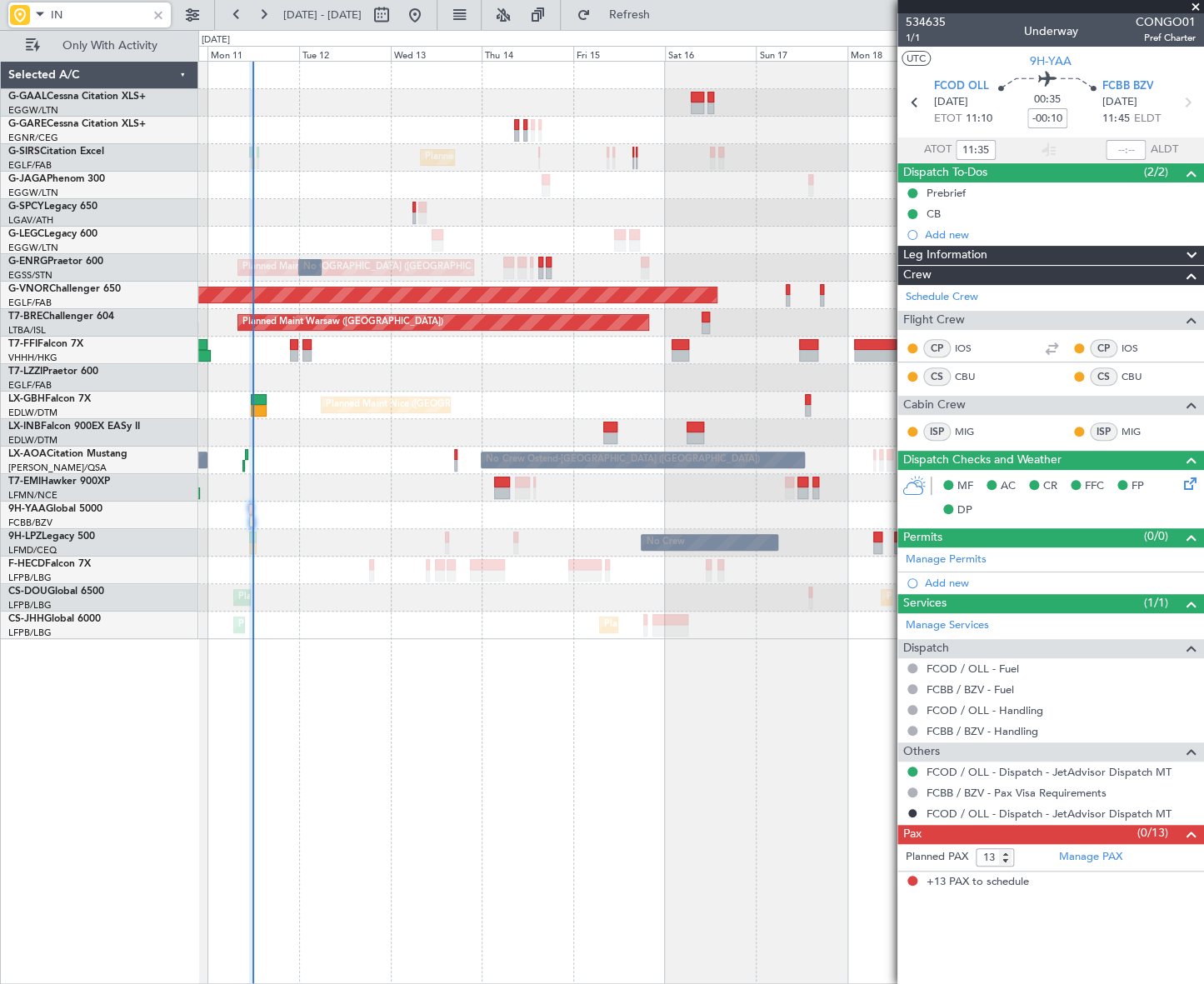
type input "INB"
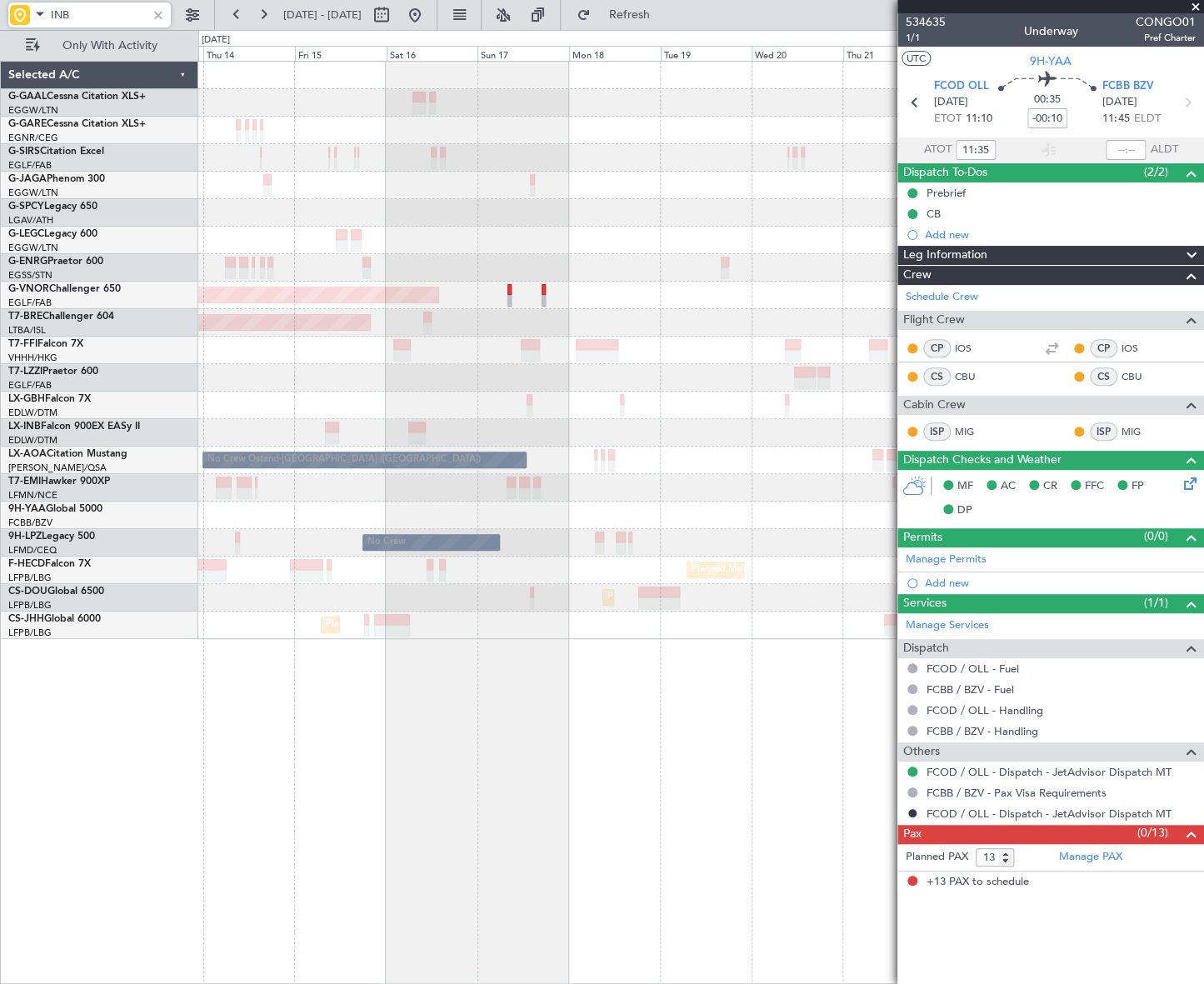
click at [464, 685] on div "Planned Maint Dusseldorf Planned Maint [GEOGRAPHIC_DATA] ([GEOGRAPHIC_DATA]) A/…" at bounding box center [700, 522] width 1005 height 923
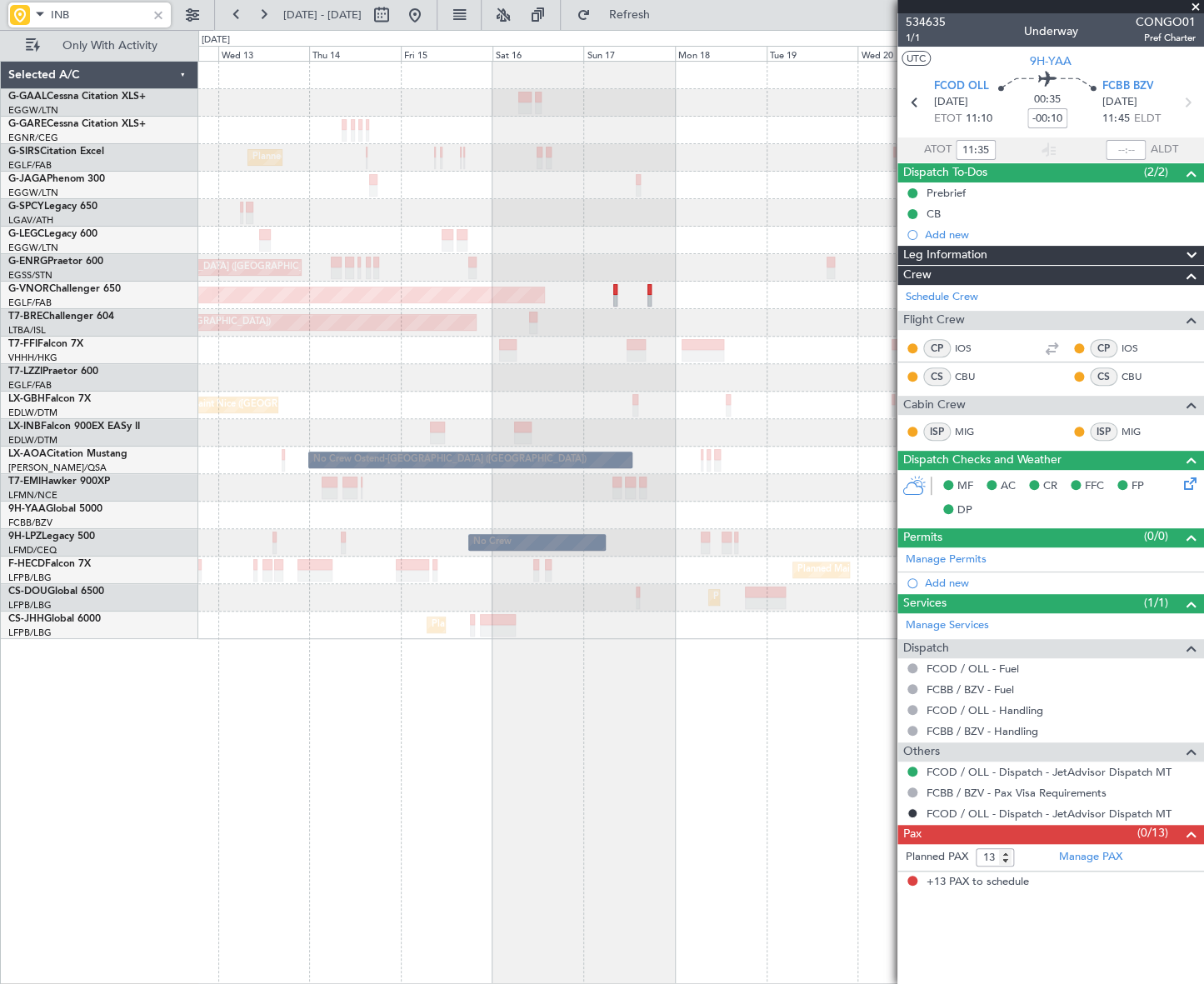
click at [646, 812] on div "Planned Maint Dusseldorf Planned Maint [GEOGRAPHIC_DATA] ([GEOGRAPHIC_DATA]) A/…" at bounding box center [701, 522] width 1006 height 923
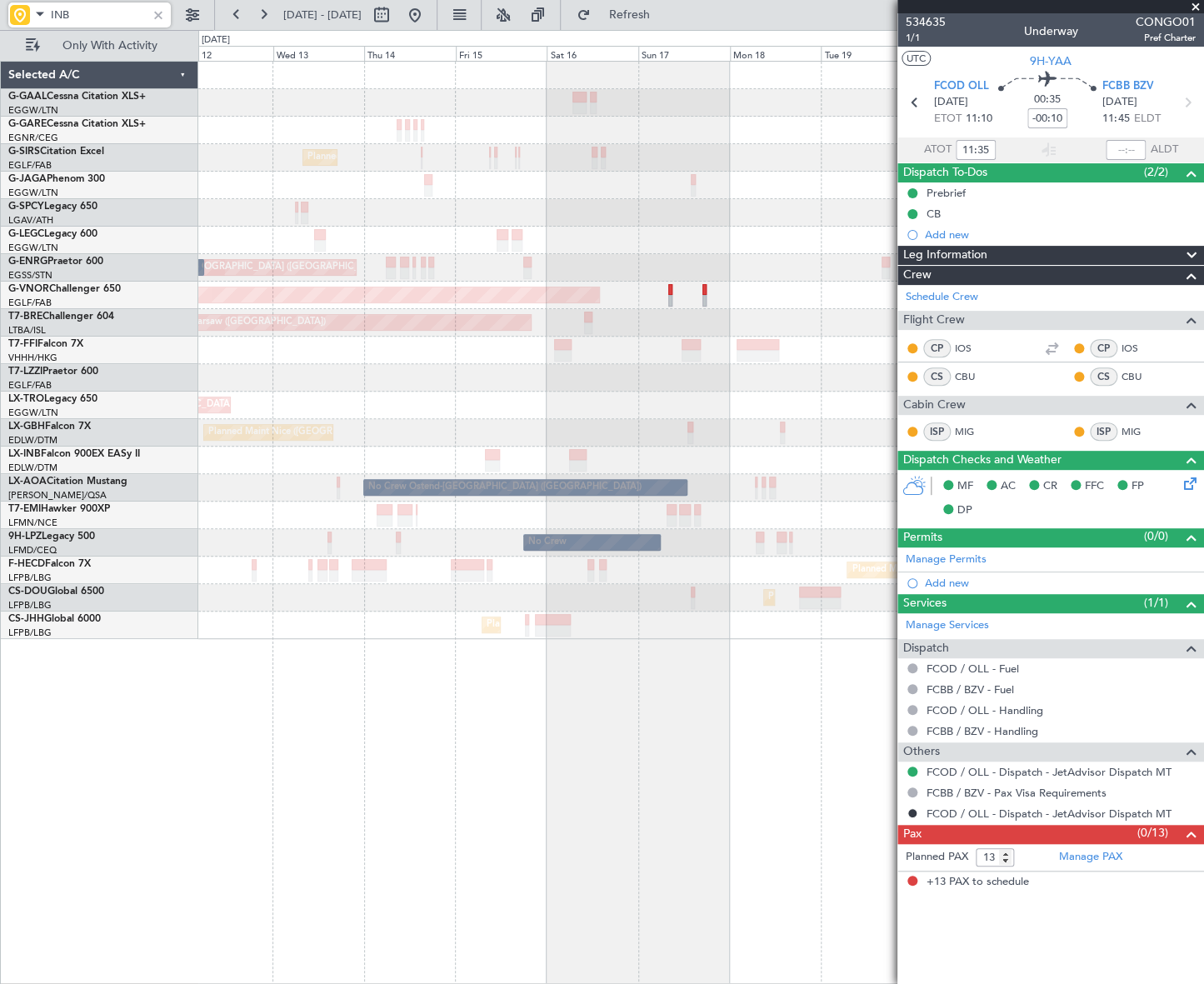
click at [574, 809] on div "Planned Maint [GEOGRAPHIC_DATA] ([GEOGRAPHIC_DATA]) A/C Unavailable [GEOGRAPHIC…" at bounding box center [700, 522] width 1005 height 923
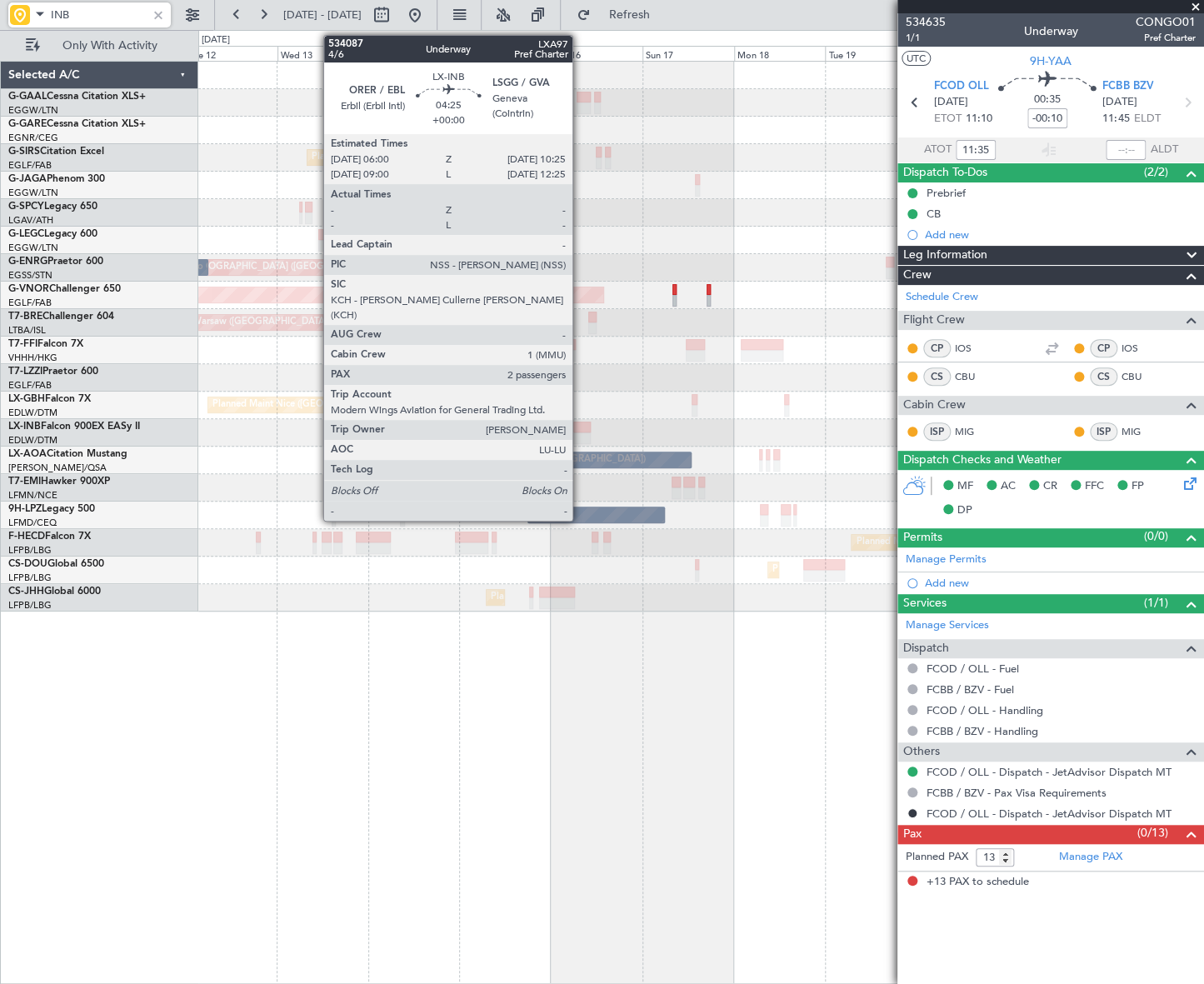
click at [580, 438] on div at bounding box center [582, 438] width 17 height 12
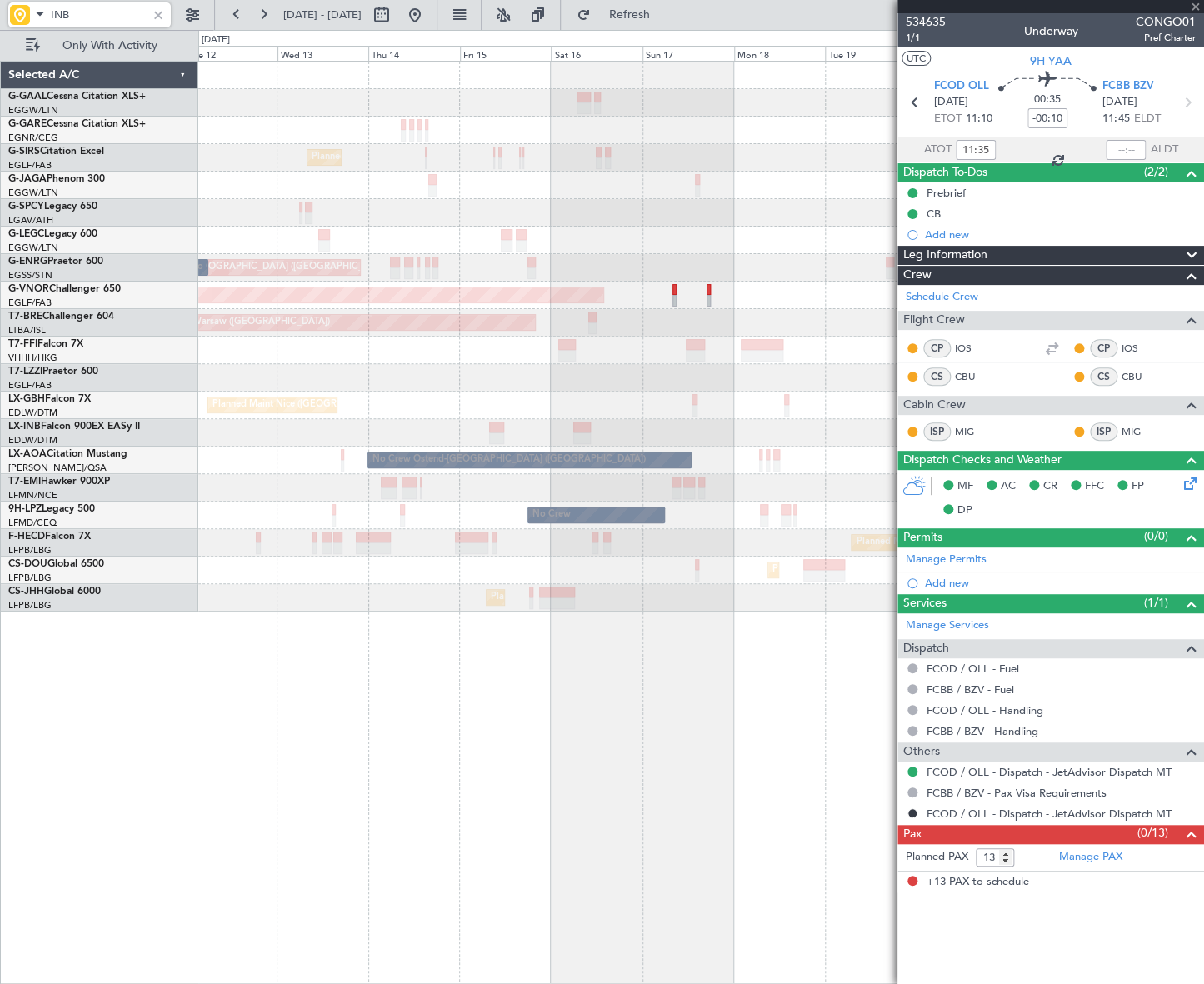
type input "2"
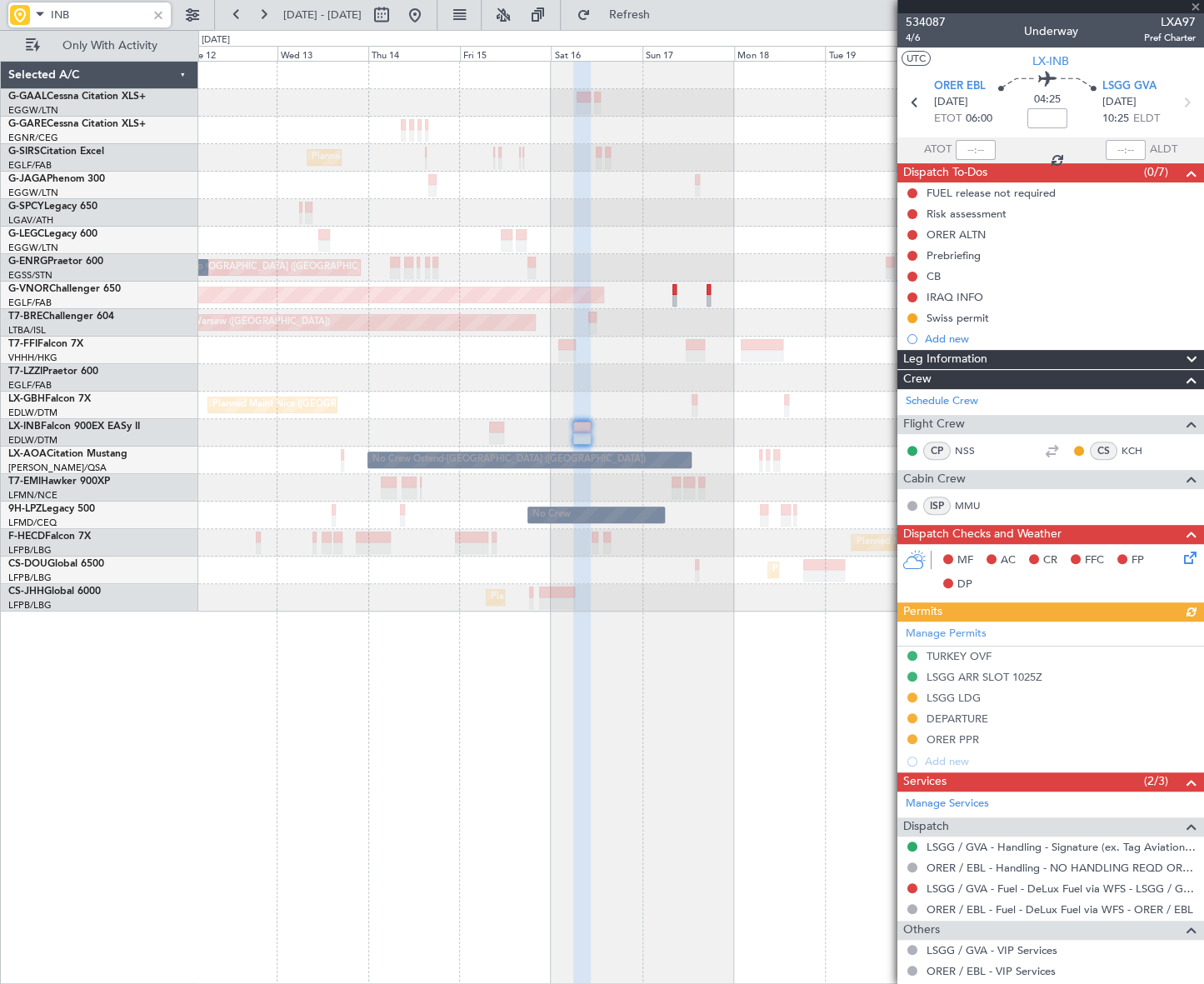
type input "INB"
click at [157, 14] on div at bounding box center [158, 15] width 18 height 18
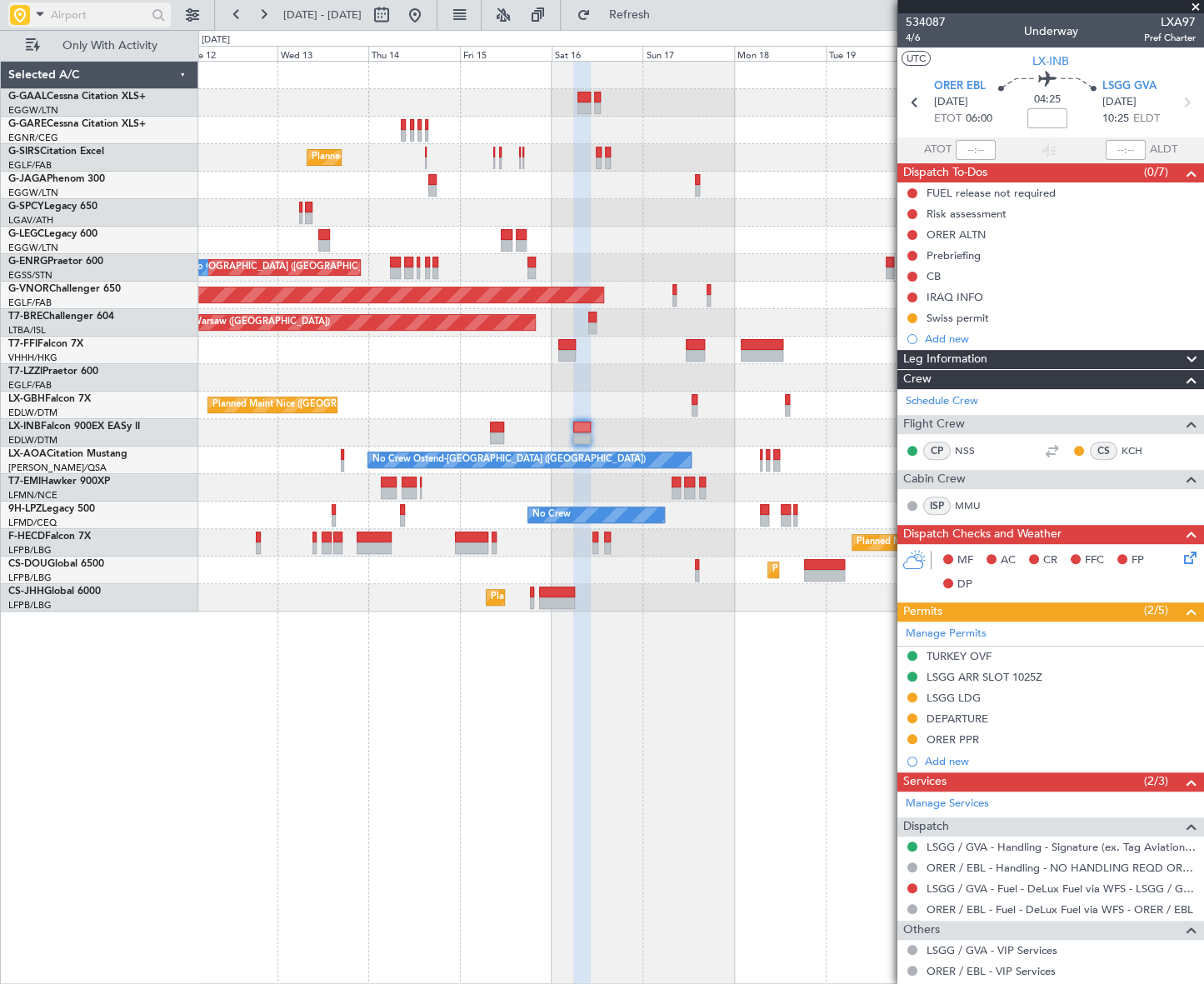
click at [73, 19] on input "text" at bounding box center [99, 15] width 96 height 25
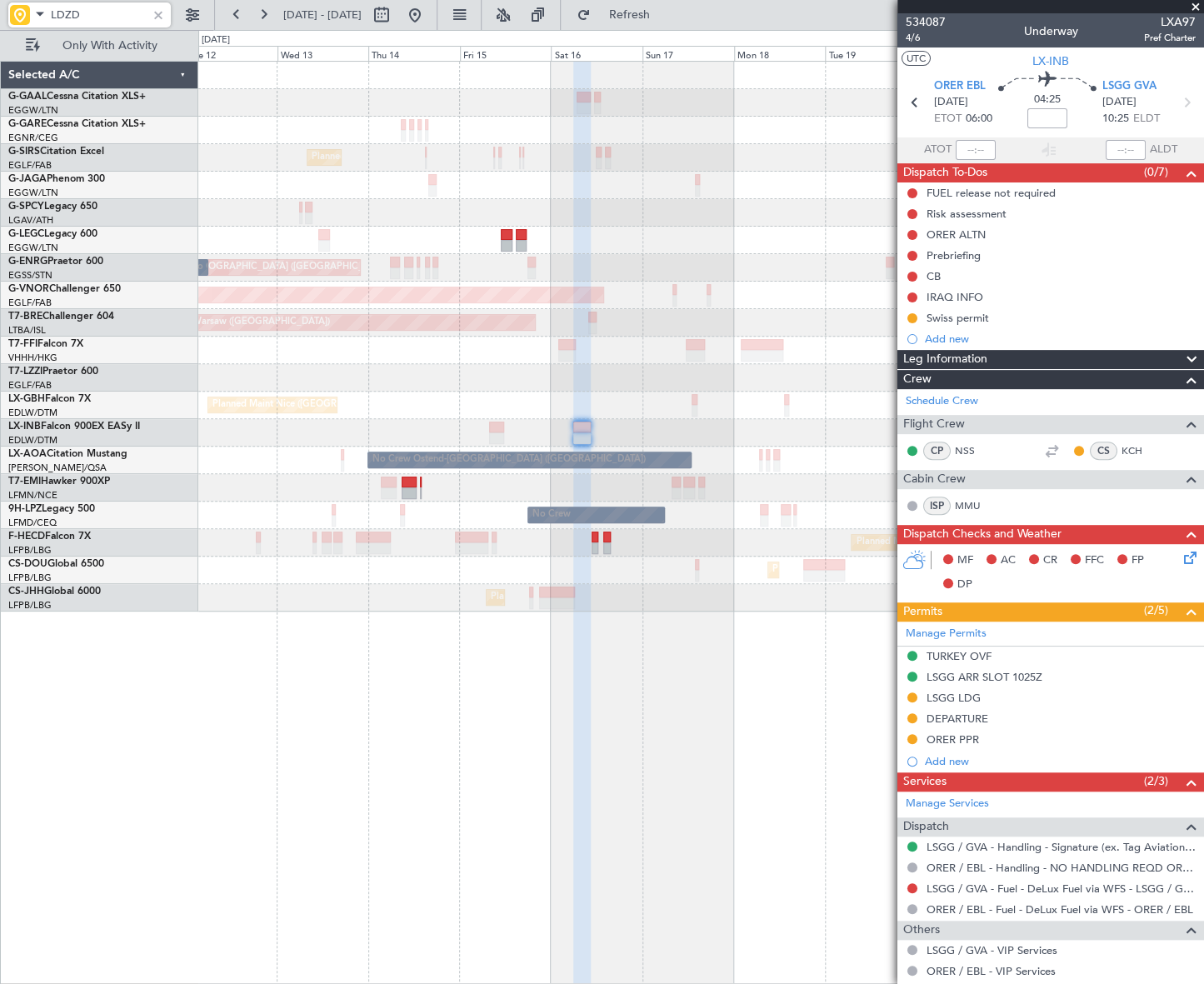
type input "LDZD"
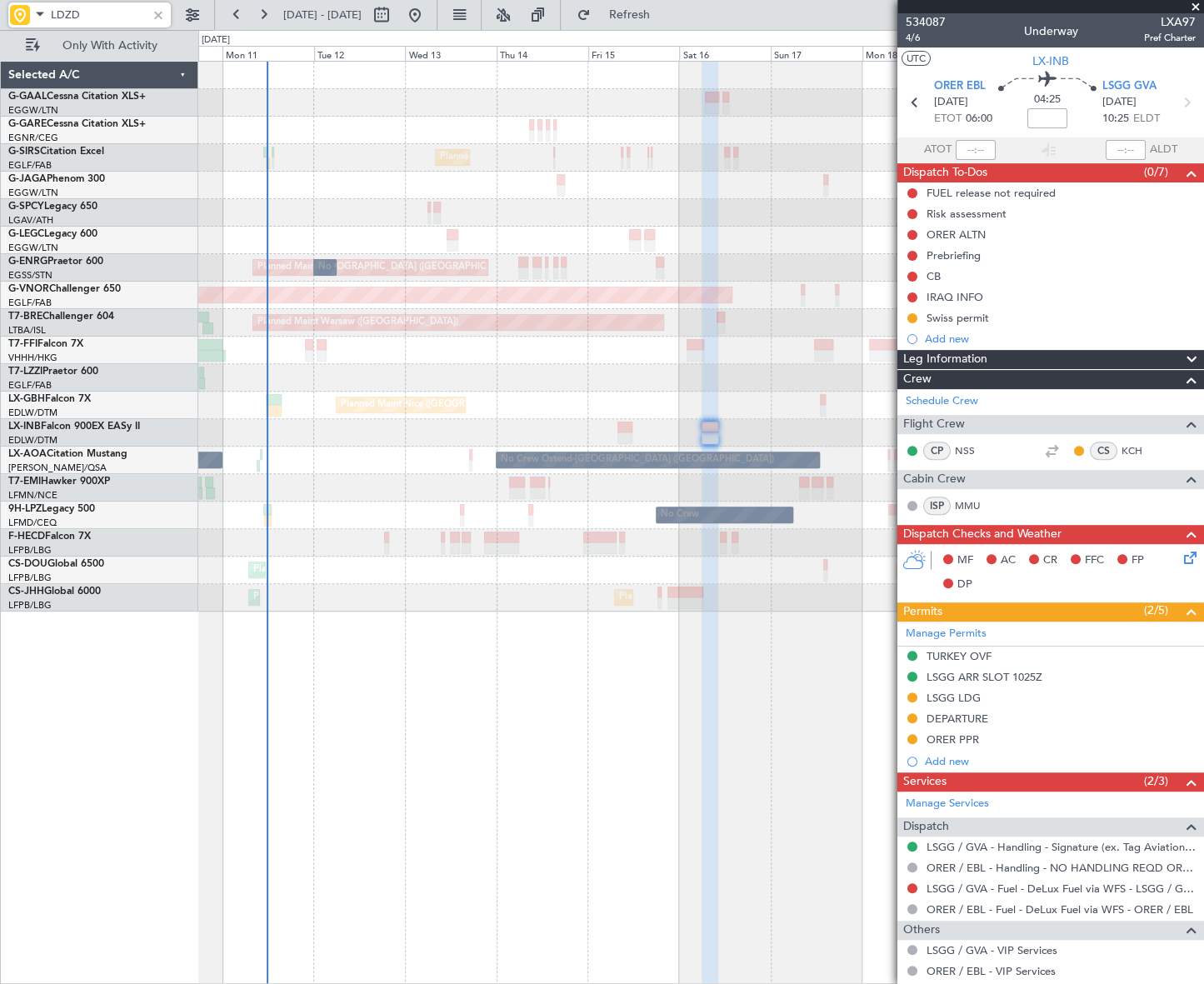
click at [614, 395] on div "No Crew Planned Maint [GEOGRAPHIC_DATA] ([GEOGRAPHIC_DATA]) A/C Unavailable [GE…" at bounding box center [700, 336] width 1004 height 550
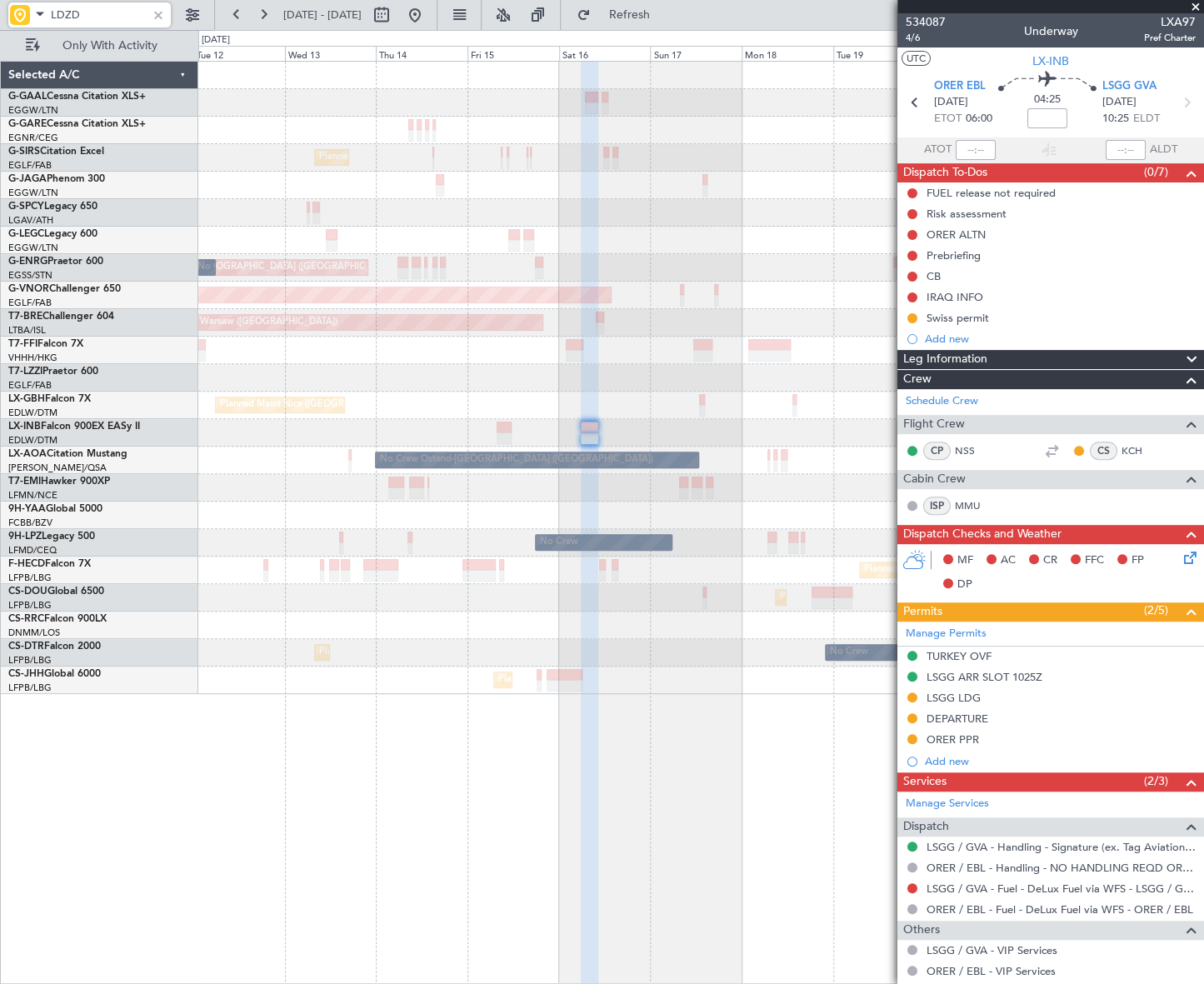
click at [557, 619] on div "Planned Maint [GEOGRAPHIC_DATA] ([GEOGRAPHIC_DATA]) A/C Unavailable [GEOGRAPHIC…" at bounding box center [700, 377] width 1005 height 632
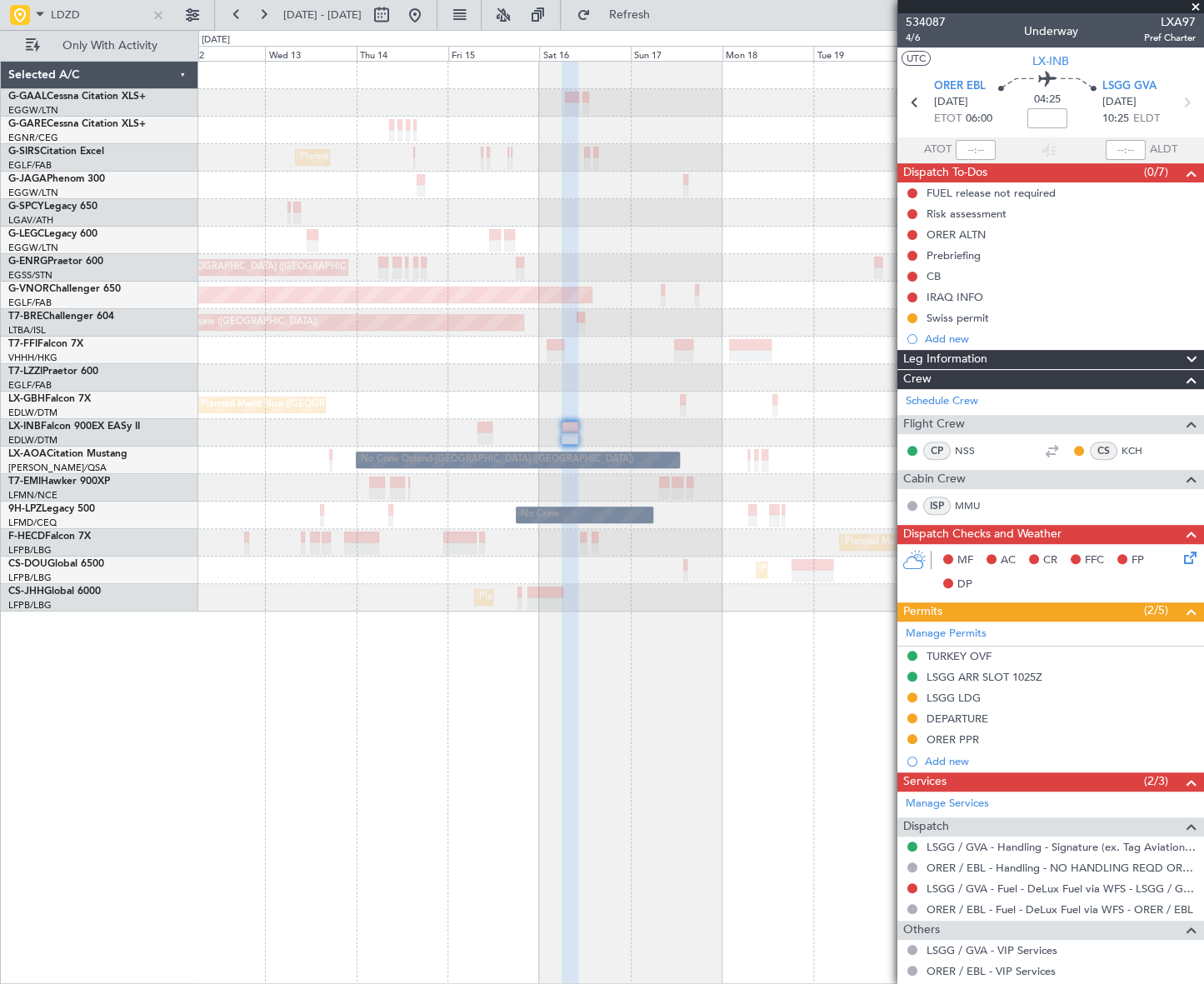
drag, startPoint x: 474, startPoint y: 11, endPoint x: 471, endPoint y: 62, distance: 51.1
click at [428, 15] on button at bounding box center [414, 15] width 27 height 27
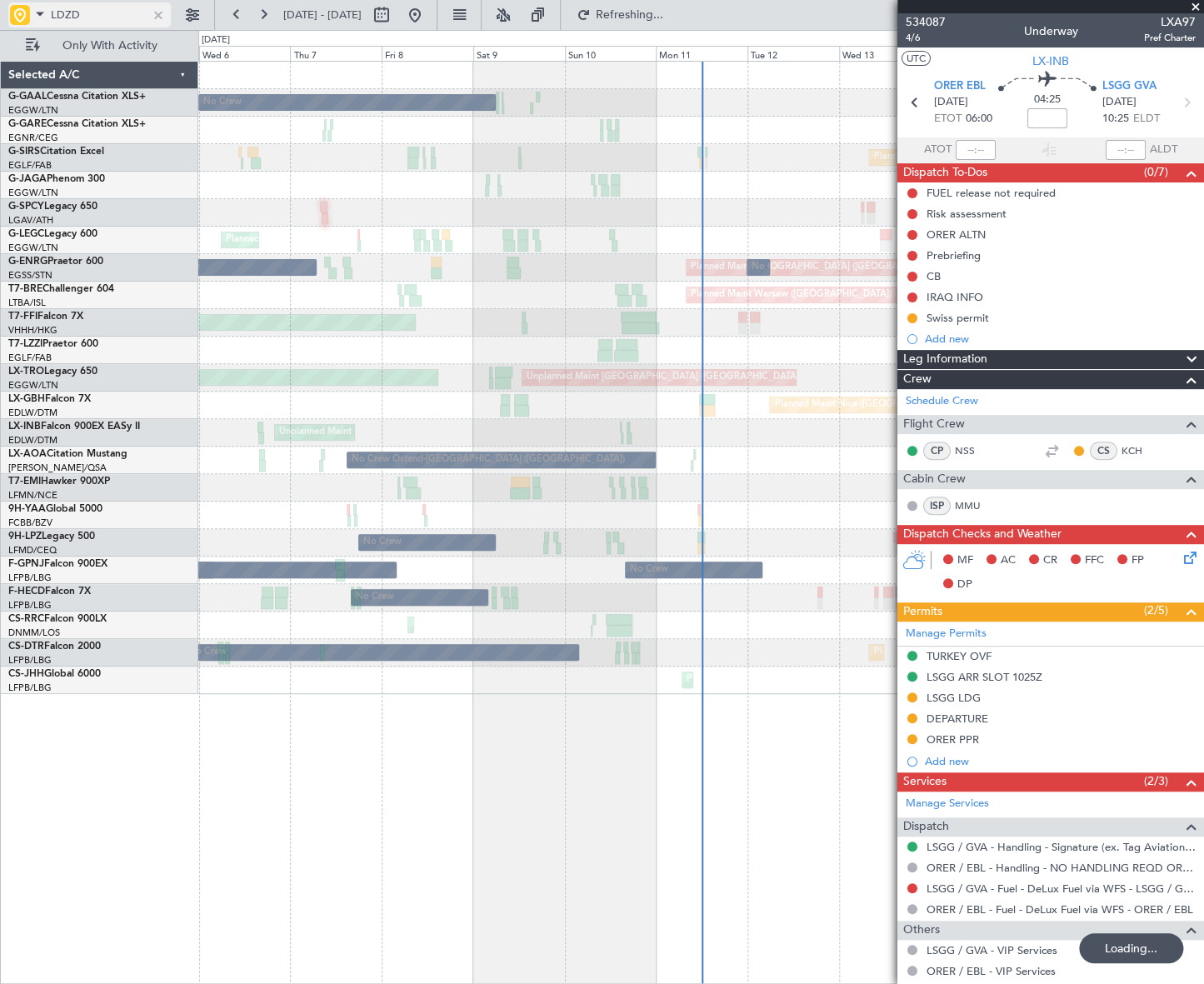
click at [153, 15] on div at bounding box center [158, 15] width 18 height 18
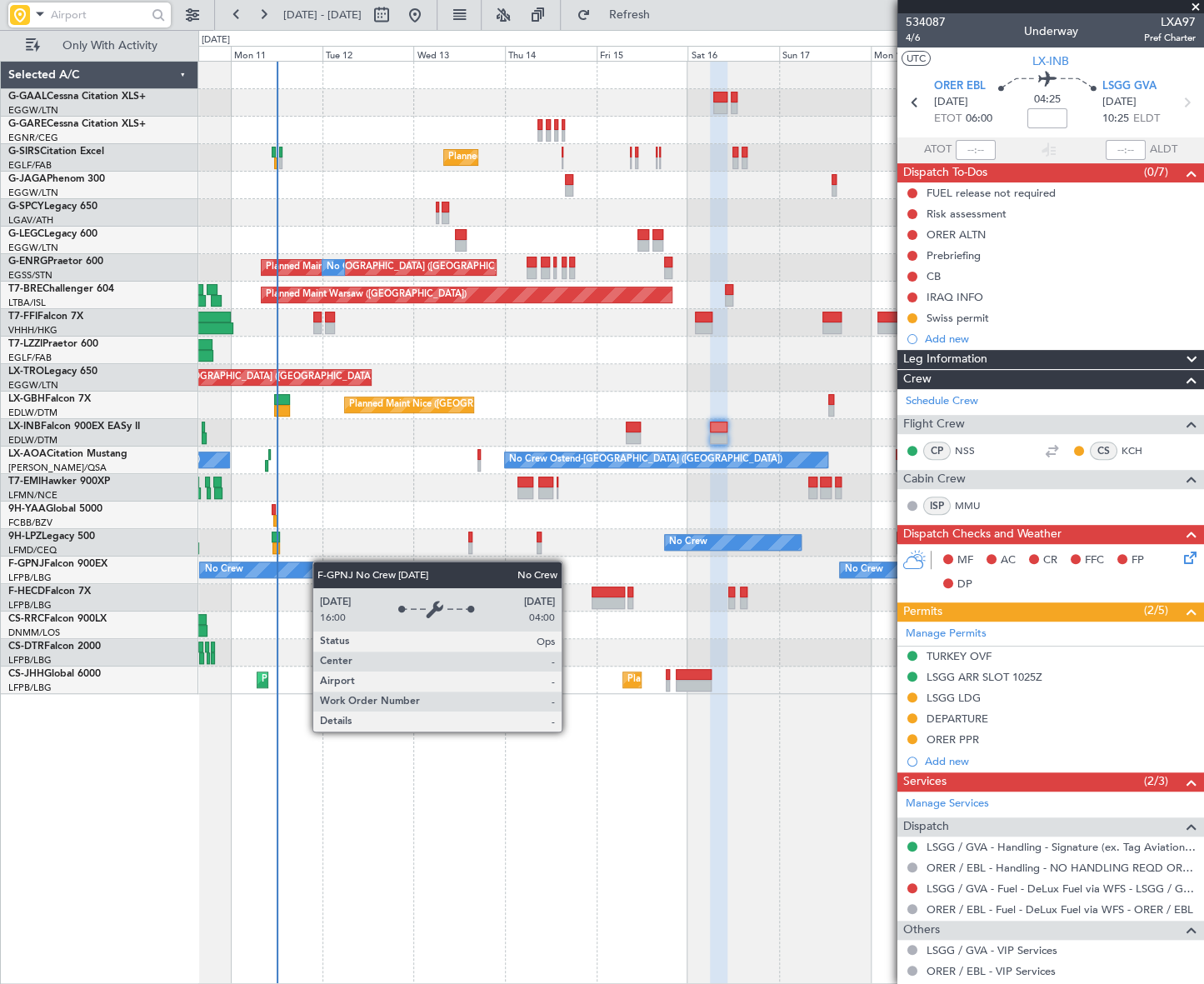
click at [299, 564] on div "No Crew Planned Maint [GEOGRAPHIC_DATA] ([GEOGRAPHIC_DATA]) A/C Unavailable [GE…" at bounding box center [700, 377] width 1005 height 632
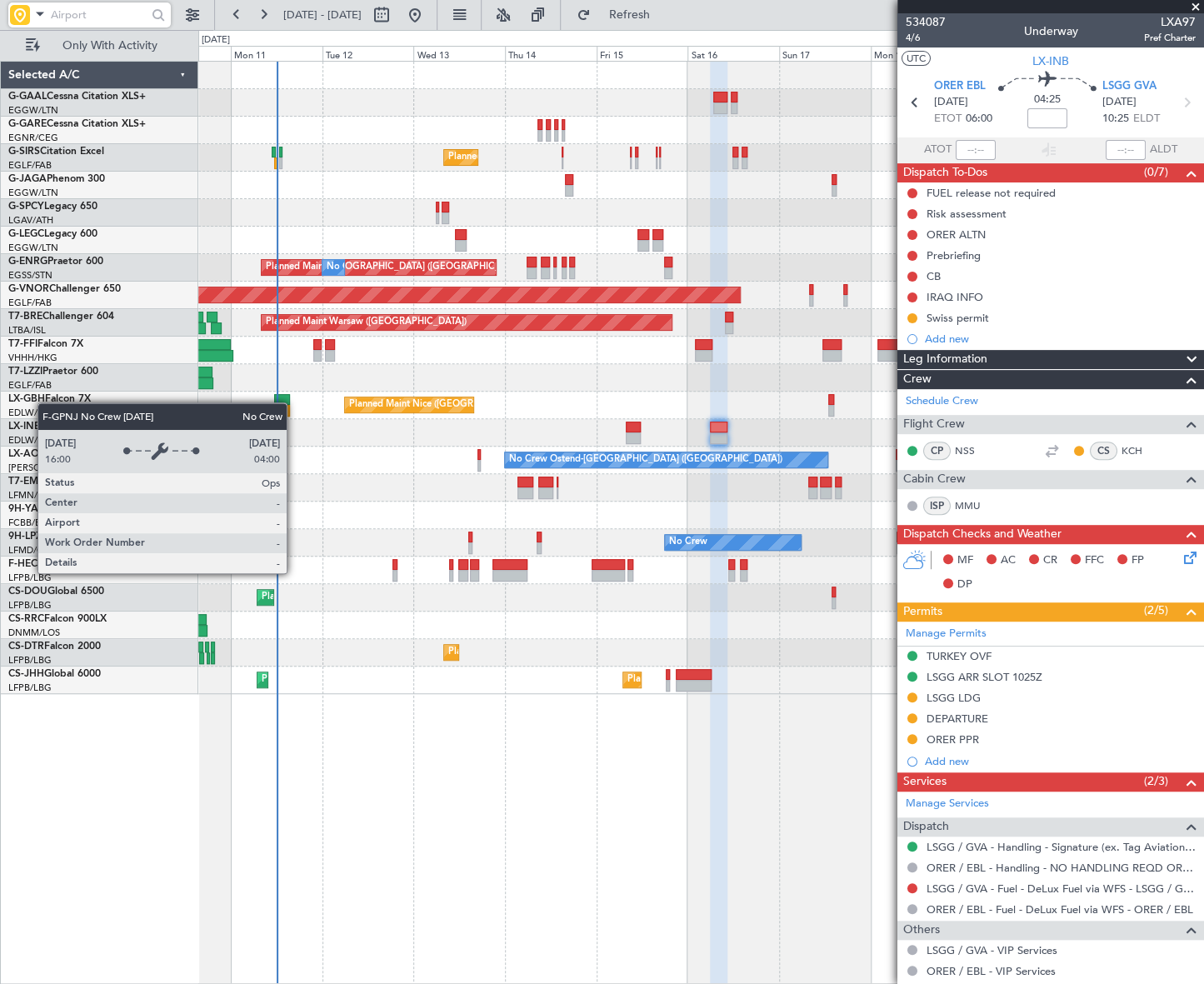
click at [493, 722] on div "No Crew Planned Maint [GEOGRAPHIC_DATA] ([GEOGRAPHIC_DATA]) A/C Unavailable [GE…" at bounding box center [701, 522] width 1006 height 923
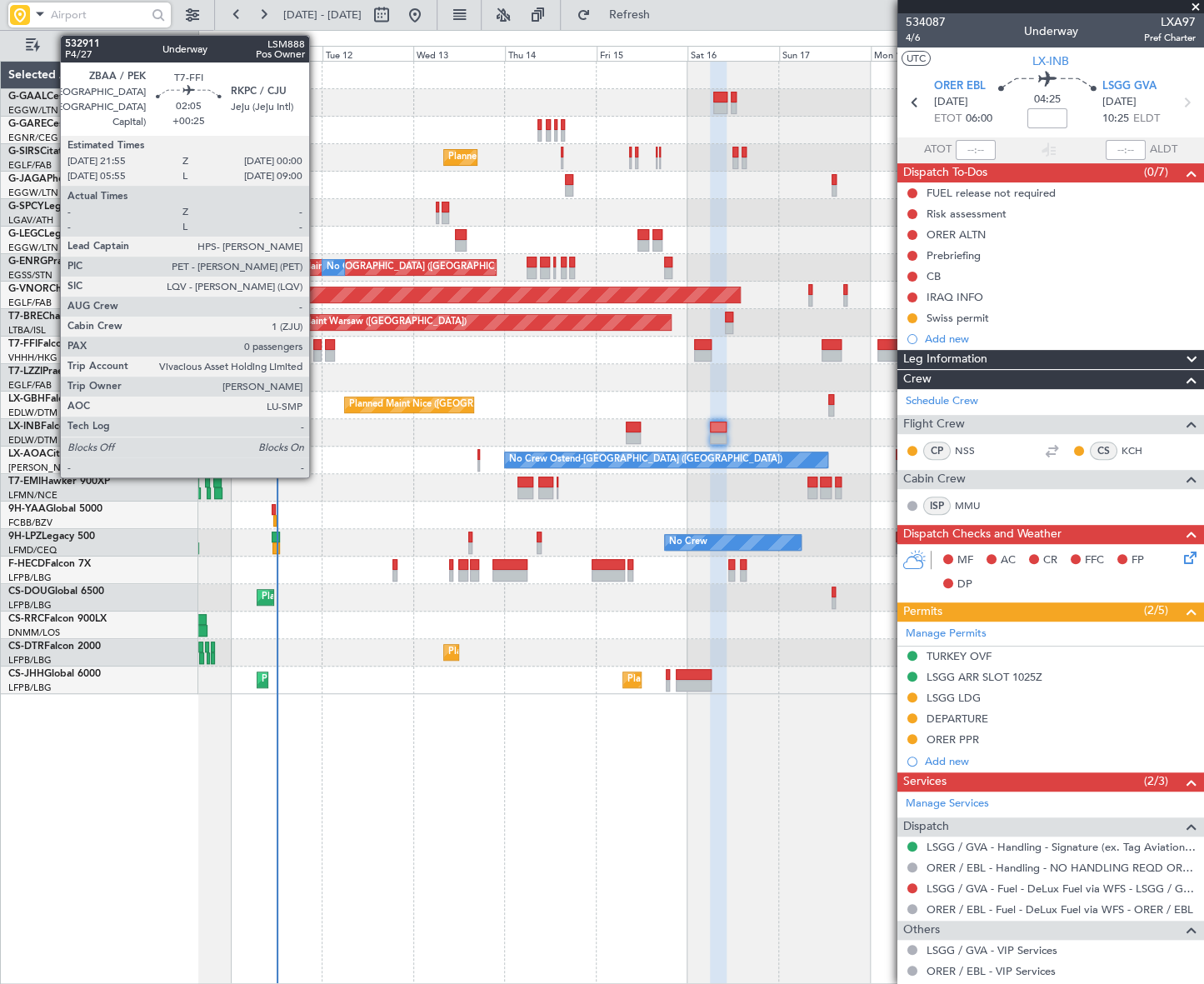
click at [317, 347] on div at bounding box center [318, 345] width 9 height 12
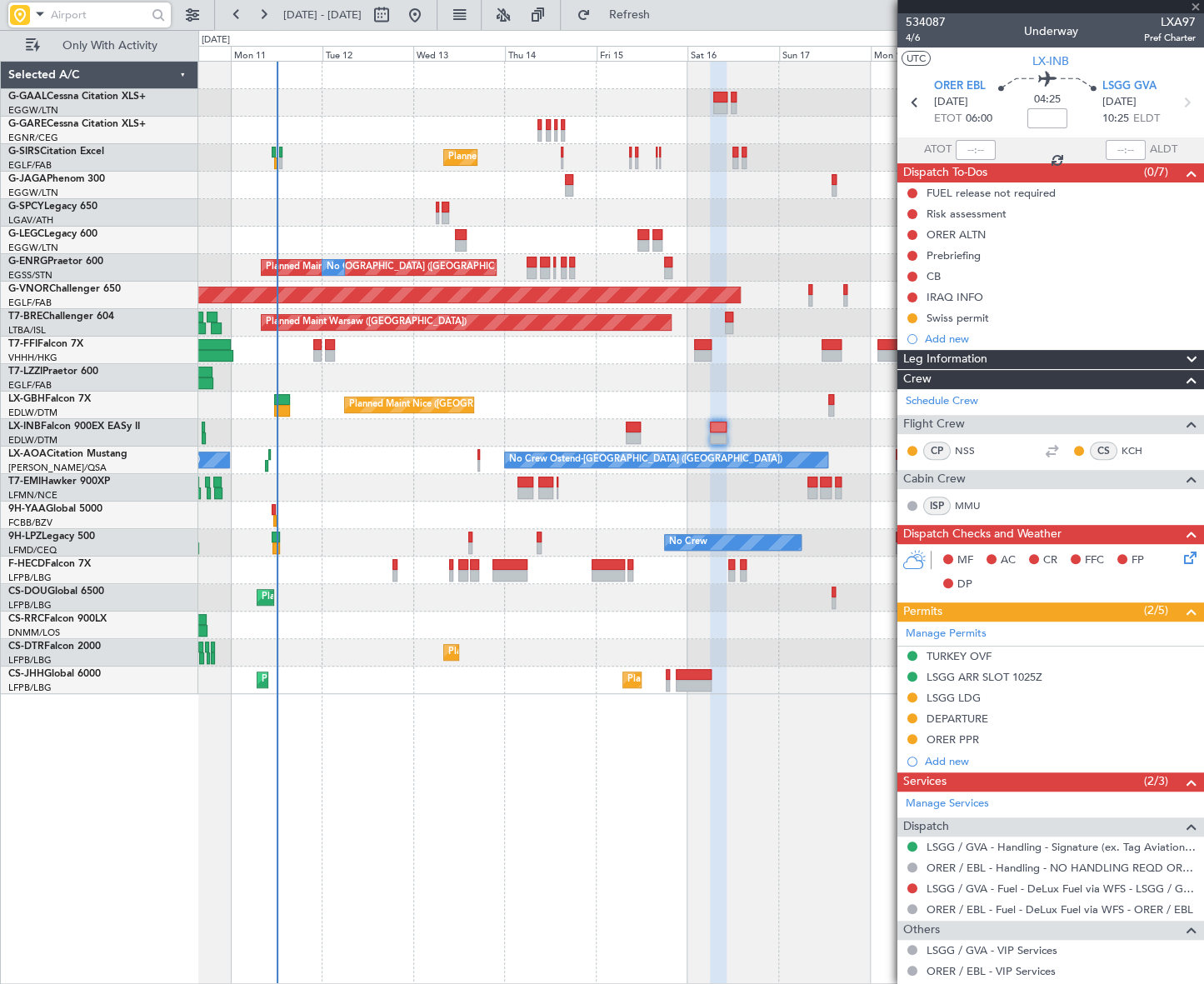
type input "+00:25"
type input "0"
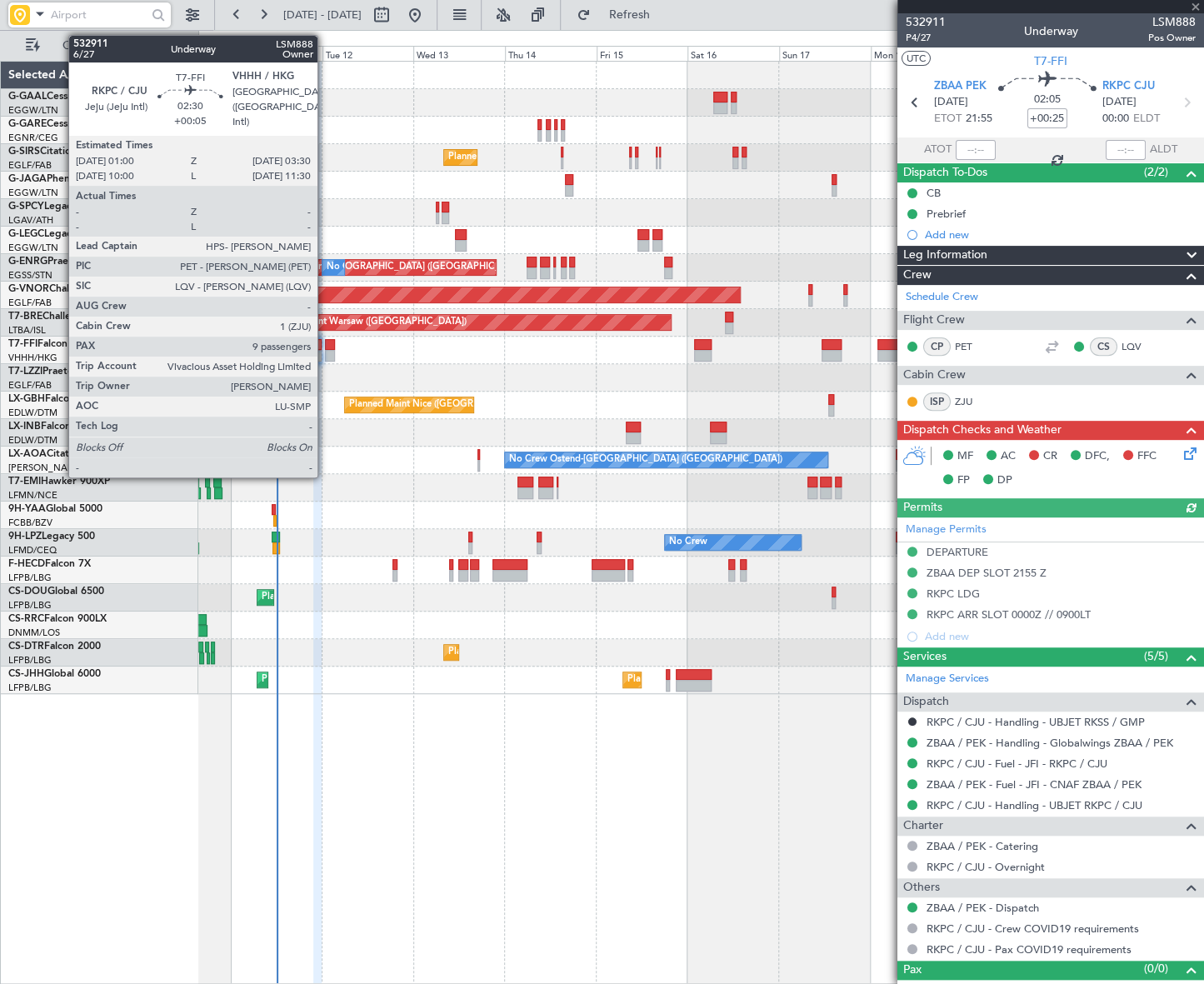
click at [325, 352] on div at bounding box center [330, 356] width 10 height 12
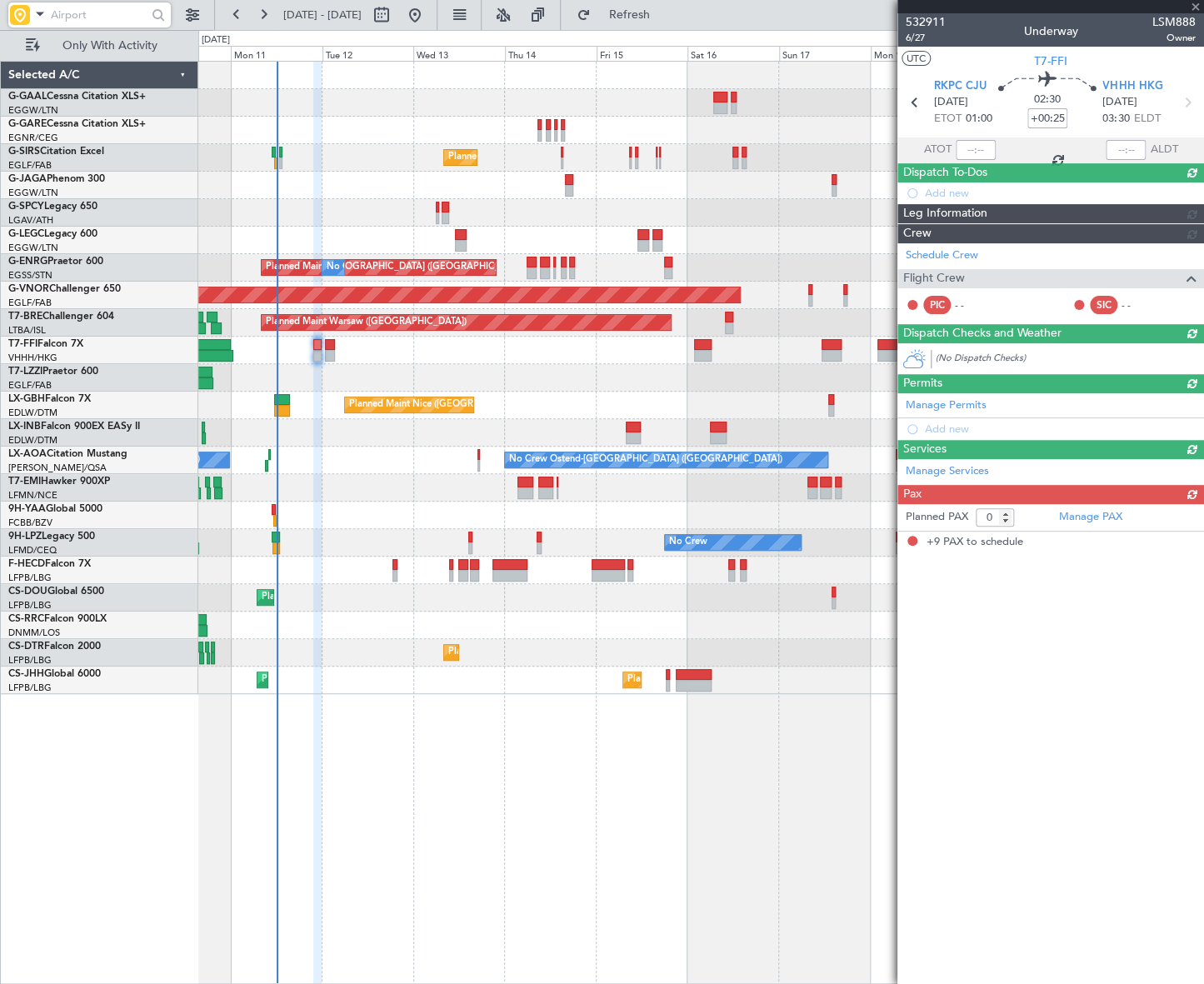
type input "+00:05"
type input "9"
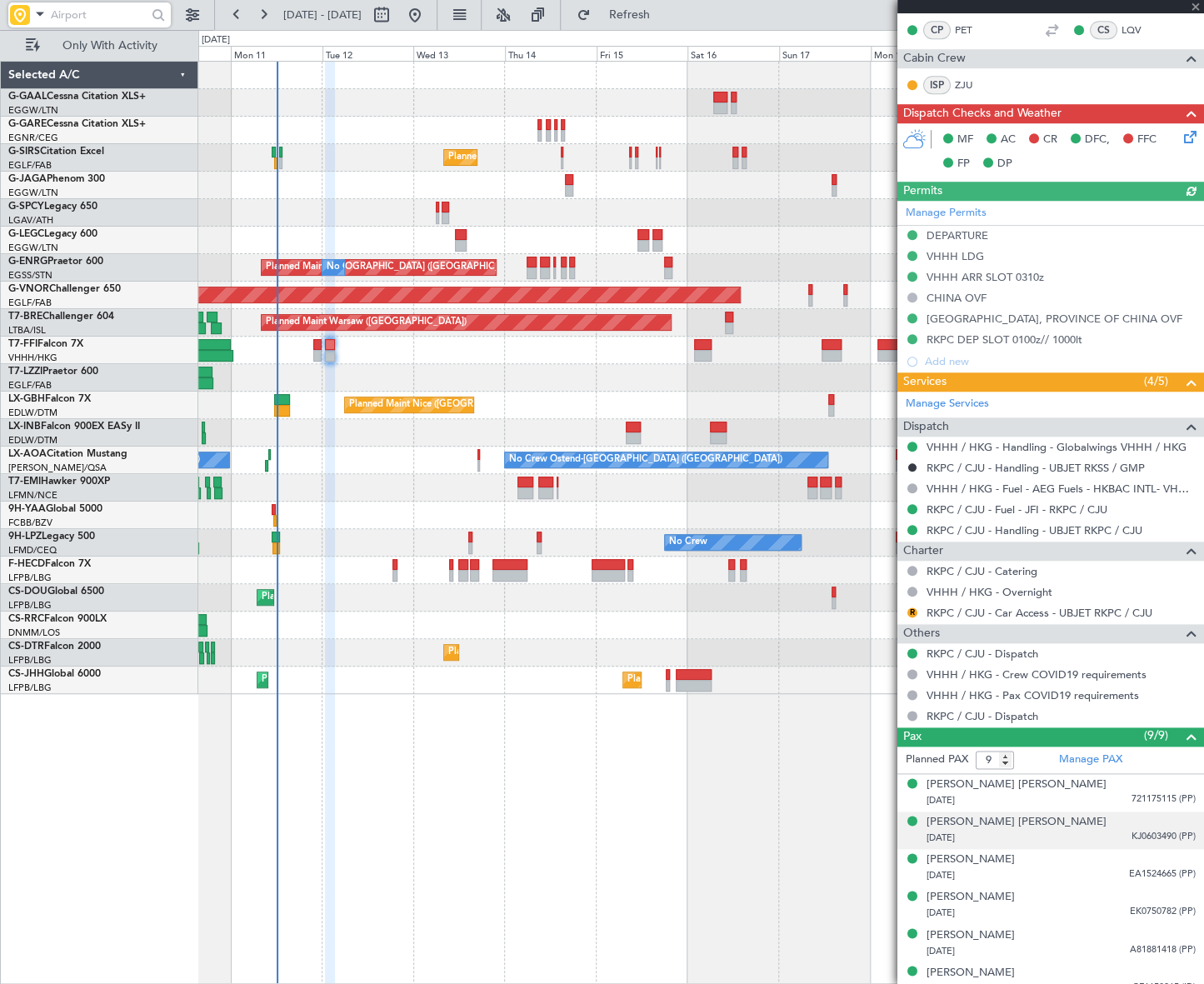
scroll to position [525, 0]
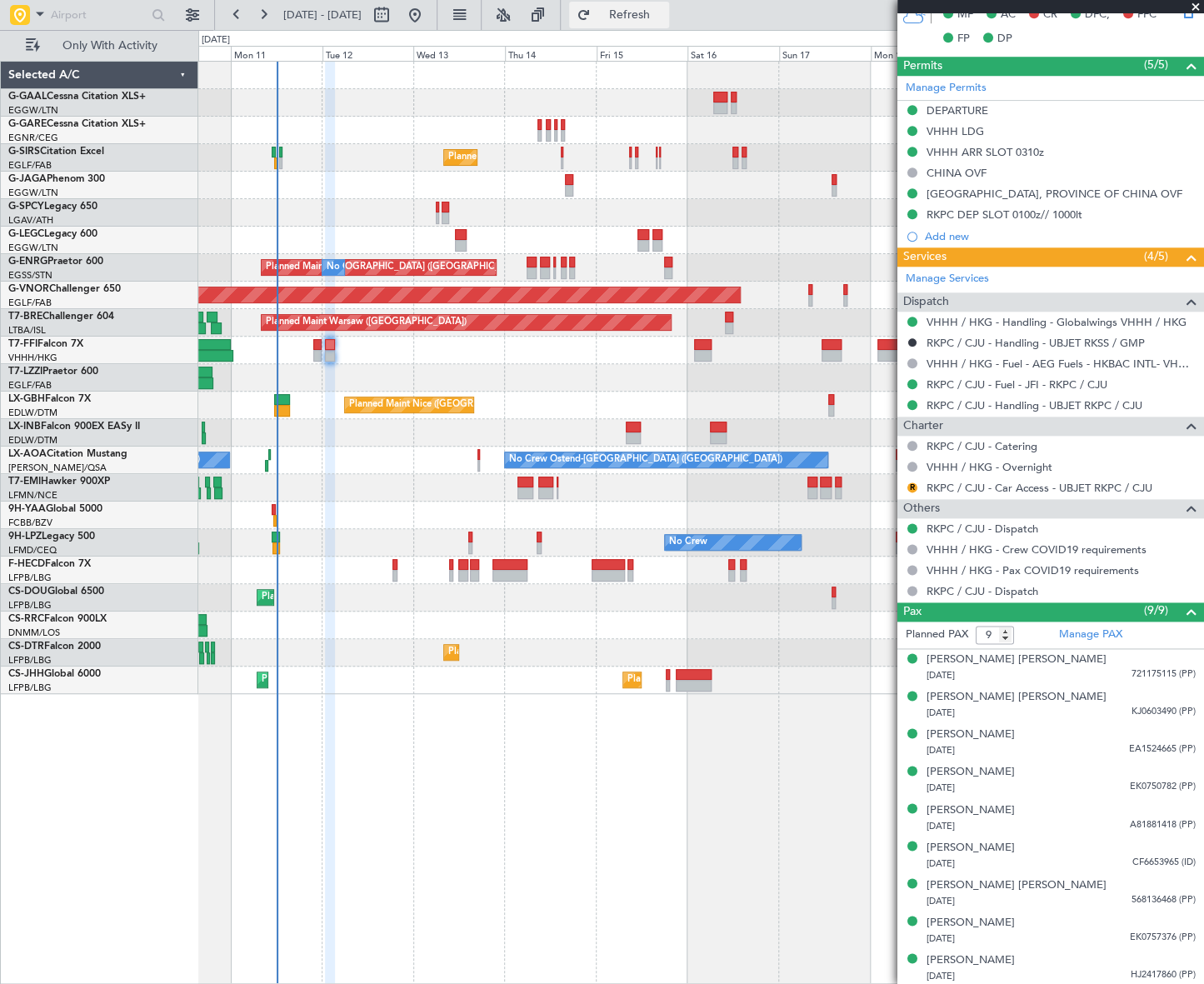
click at [664, 16] on span "Refresh" at bounding box center [629, 15] width 70 height 12
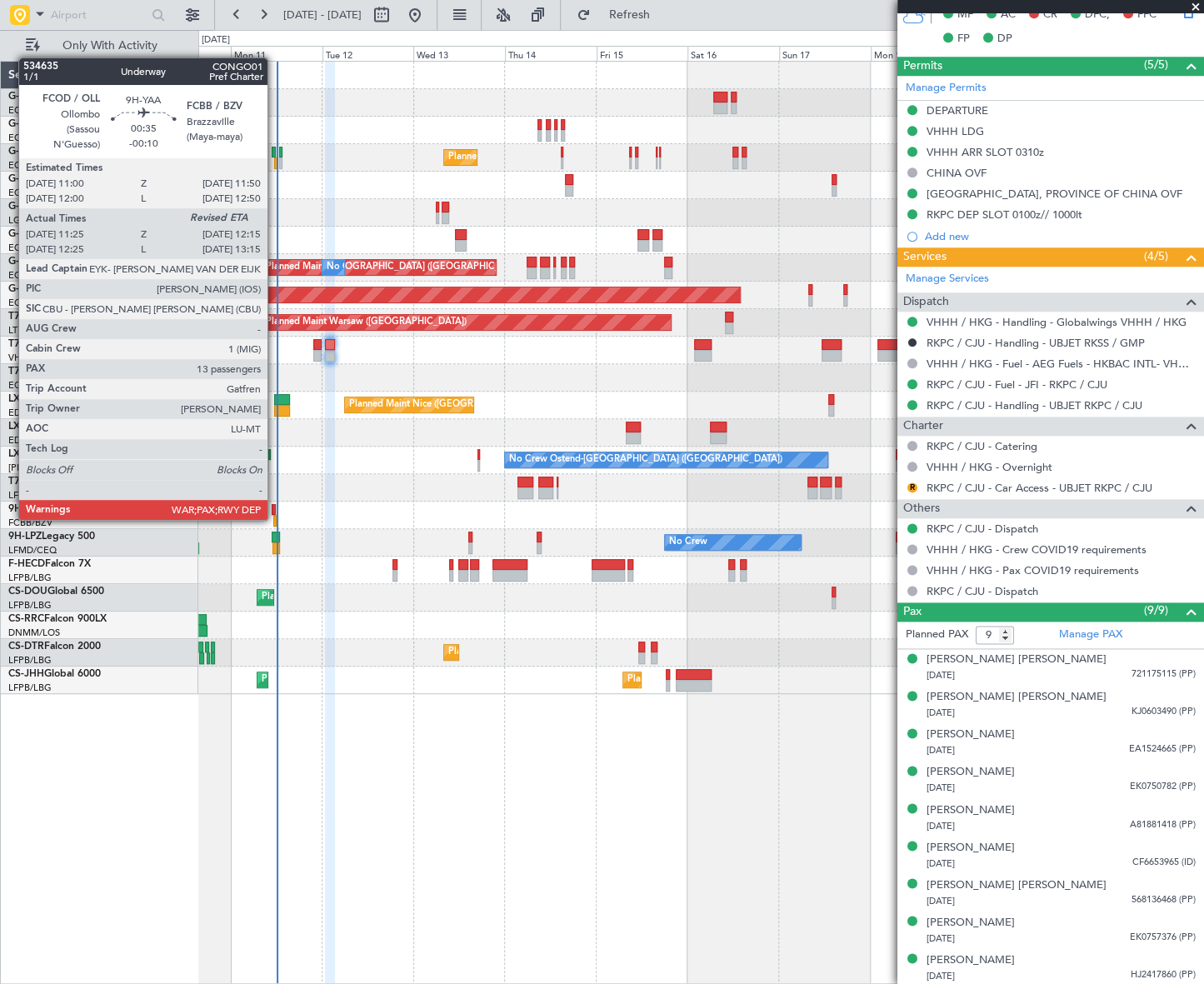
click at [275, 517] on div at bounding box center [275, 521] width 3 height 12
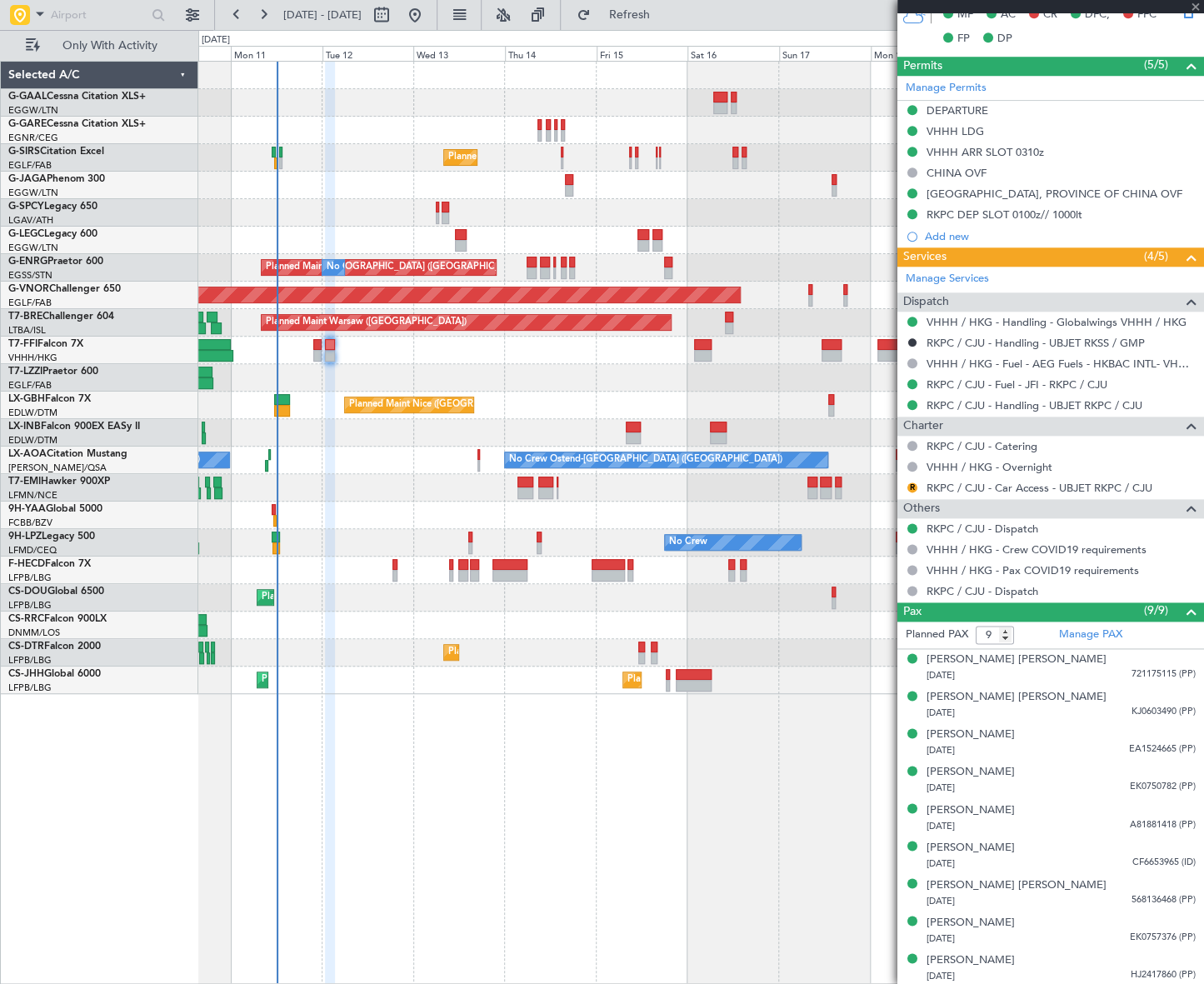
type input "-00:10"
type input "11:35"
type input "13"
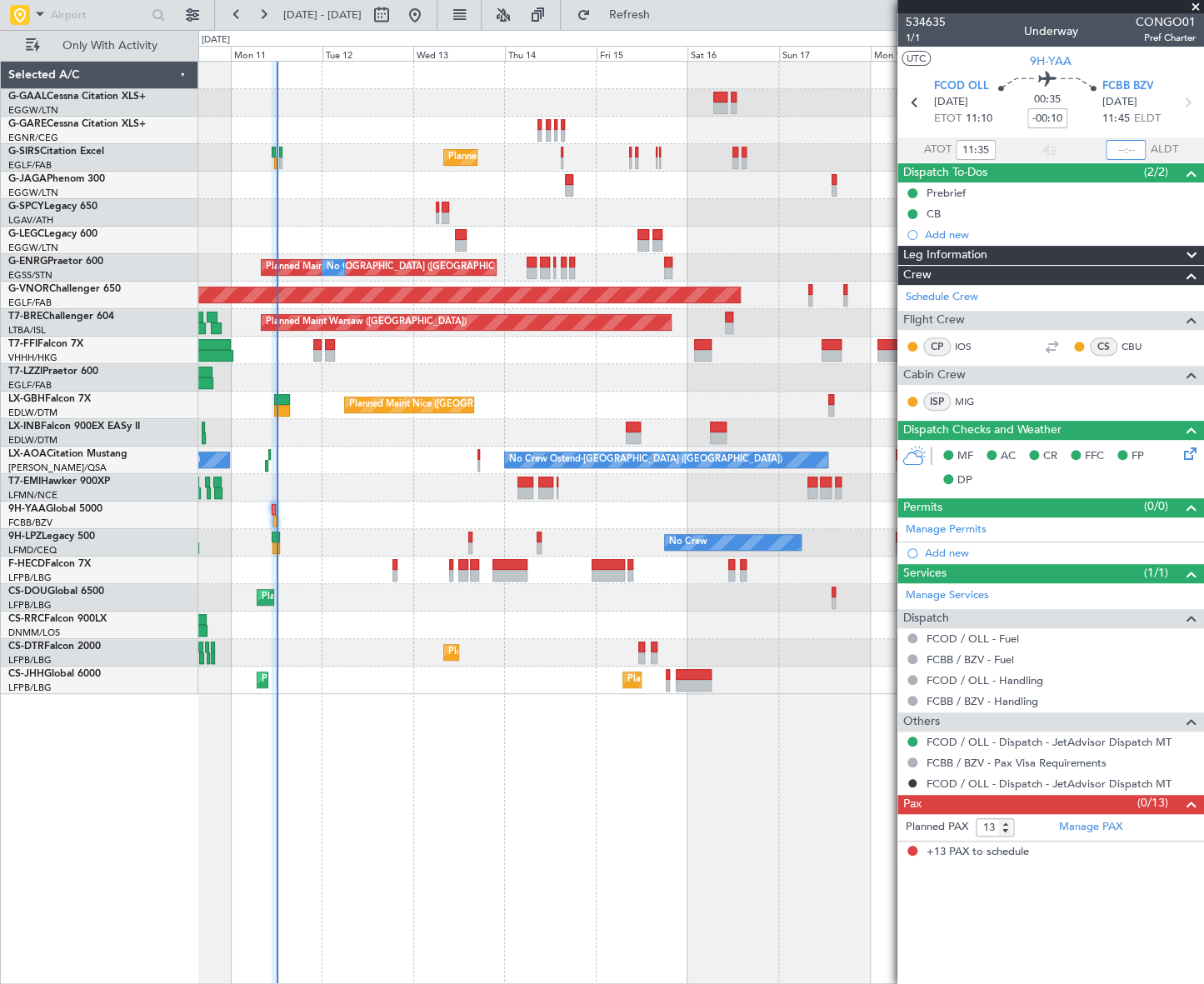
click at [1128, 148] on input "text" at bounding box center [1125, 149] width 40 height 20
click at [692, 865] on div "No Crew Planned Maint London (Farnborough) A/C Unavailable London (Luton) Plann…" at bounding box center [700, 522] width 1005 height 923
type input "12:10"
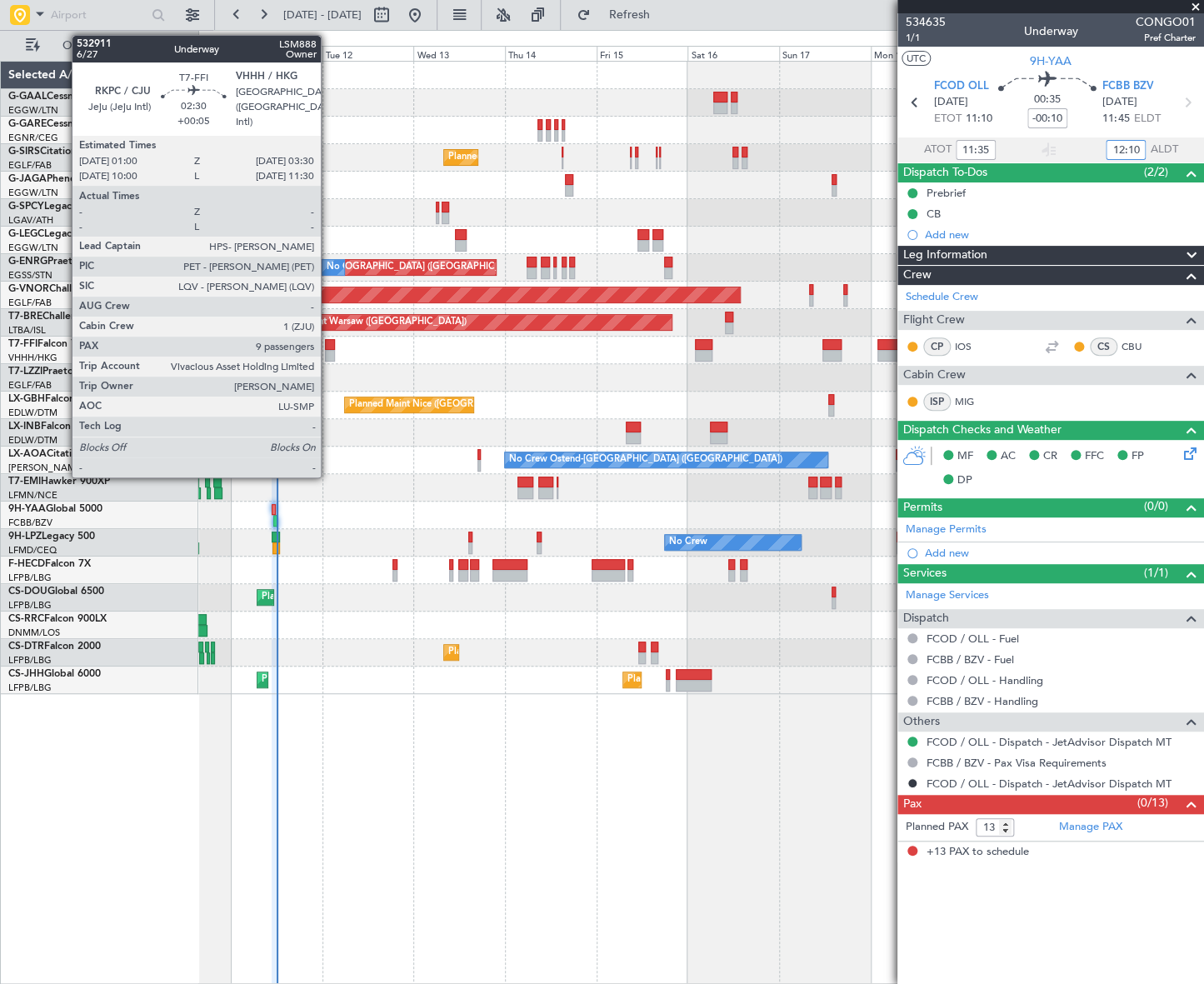
click at [328, 350] on div at bounding box center [330, 356] width 10 height 12
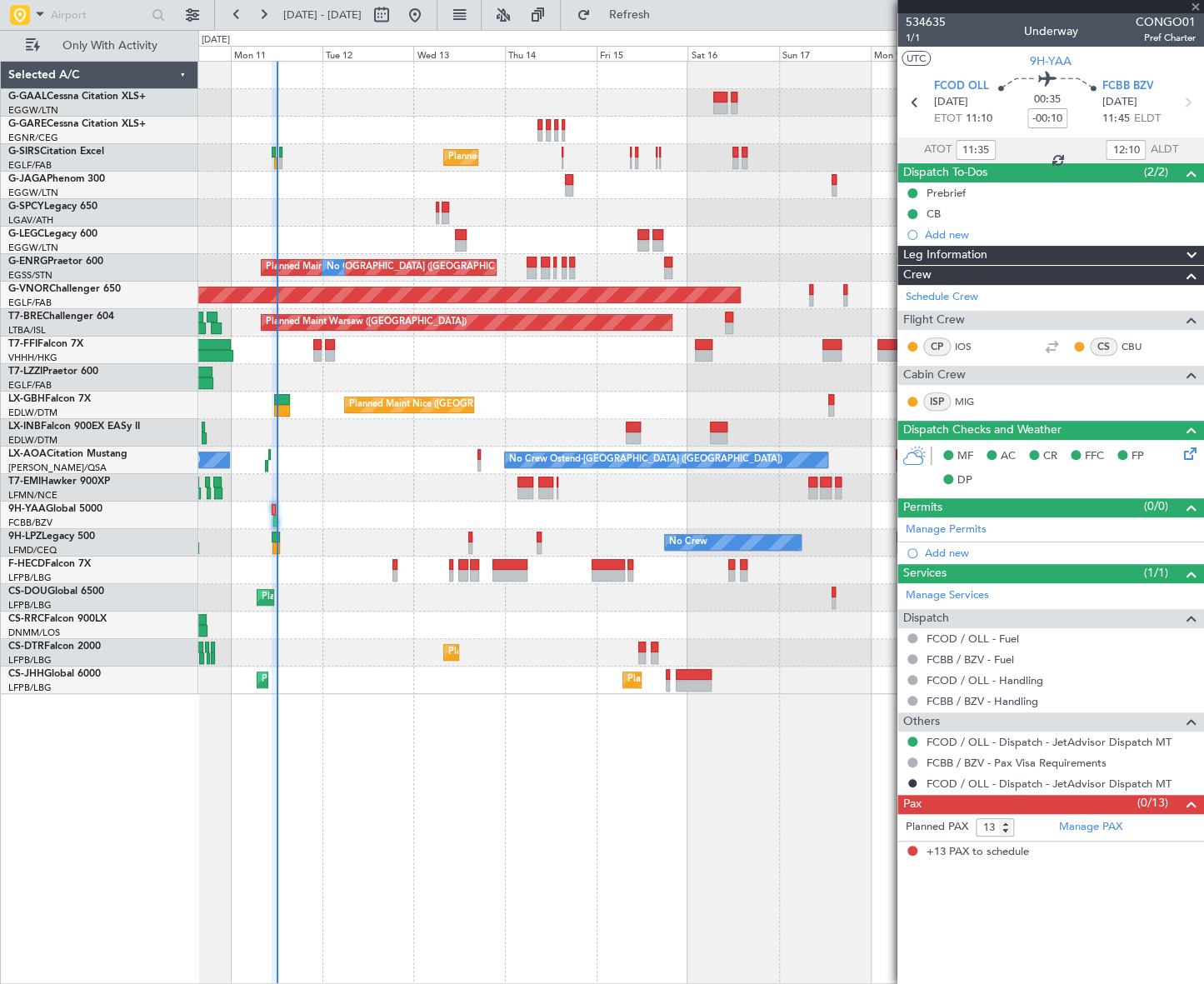
type input "+00:05"
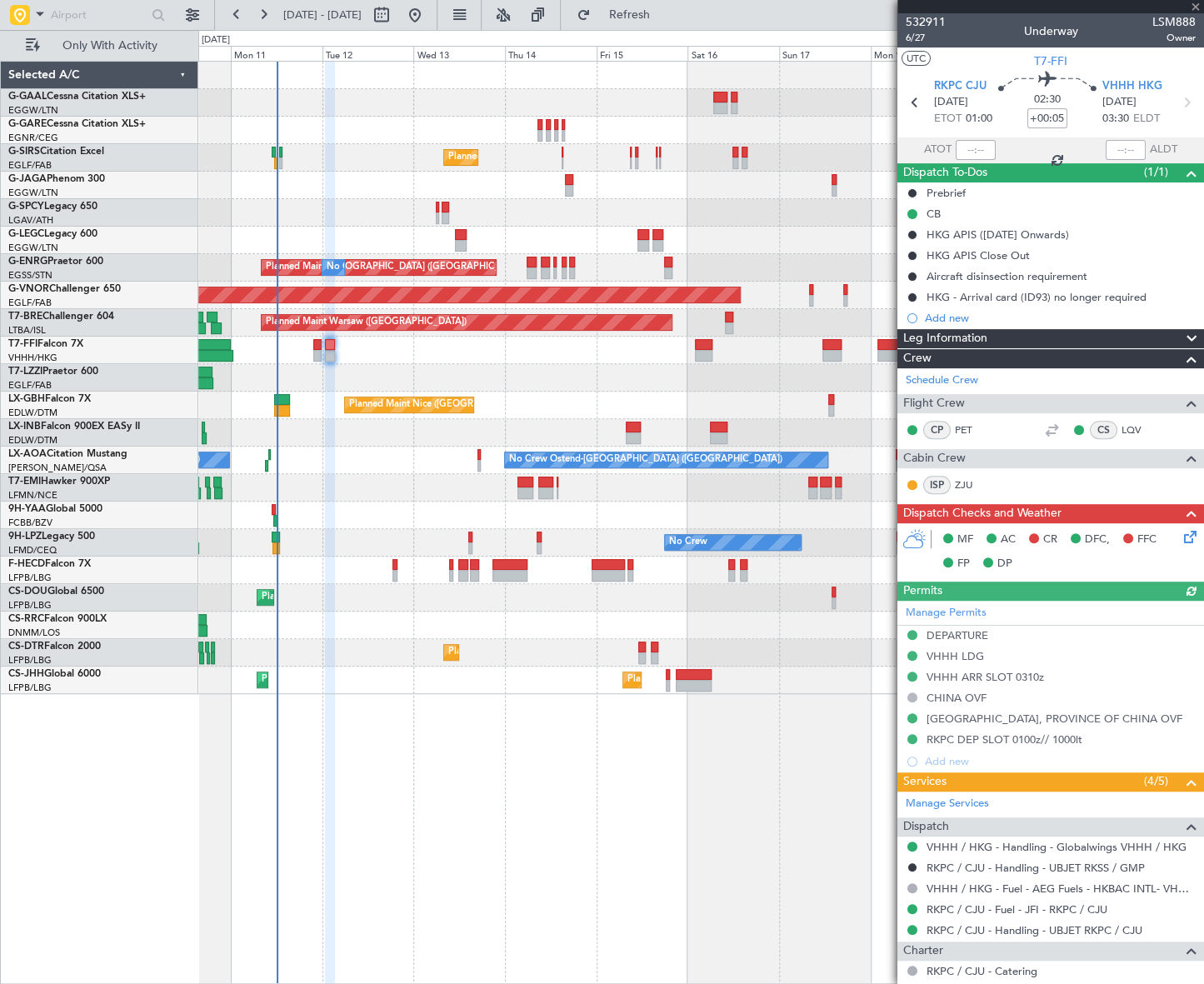
scroll to position [378, 0]
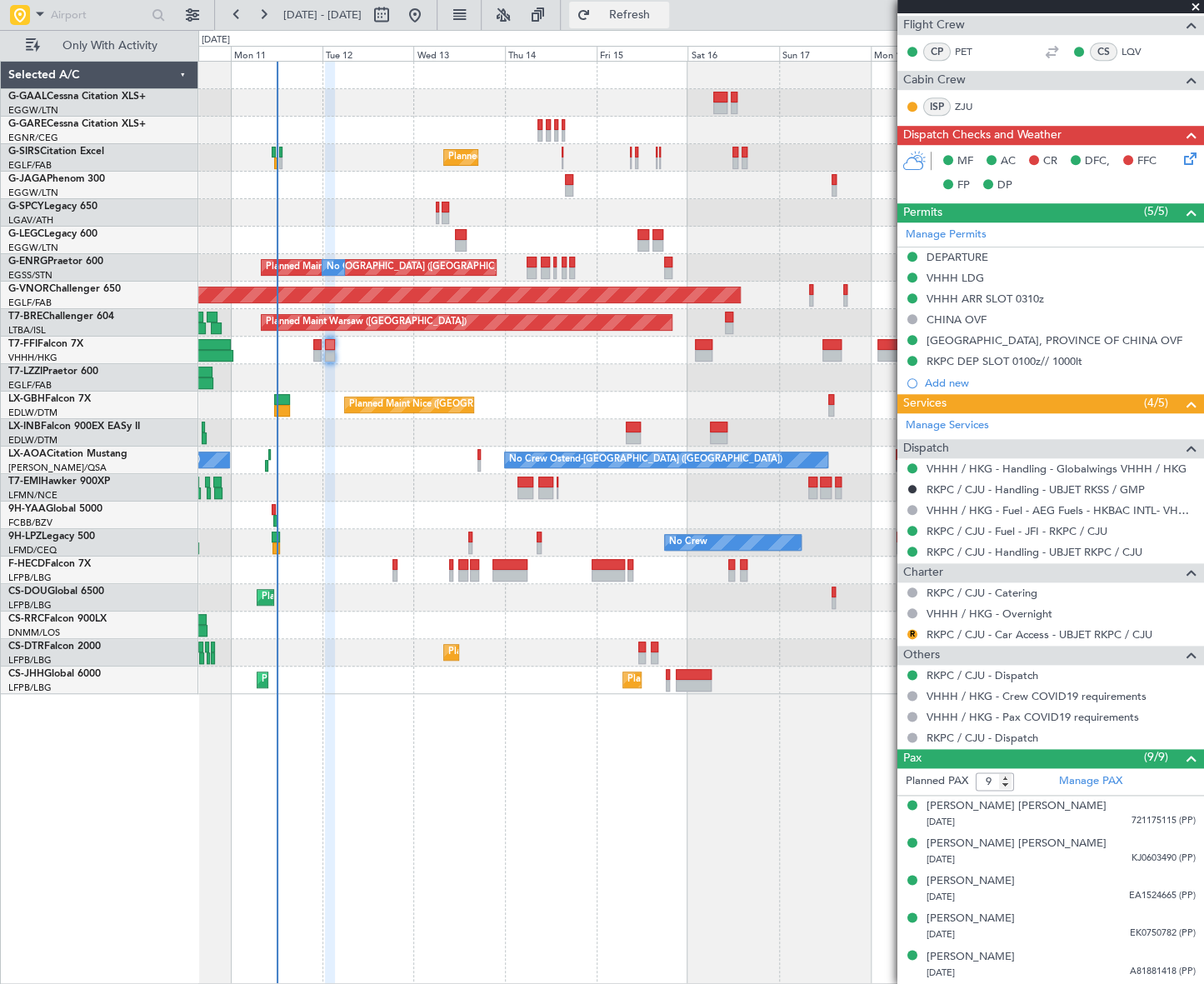
click at [654, 24] on button "Refresh" at bounding box center [619, 15] width 100 height 27
type input "10"
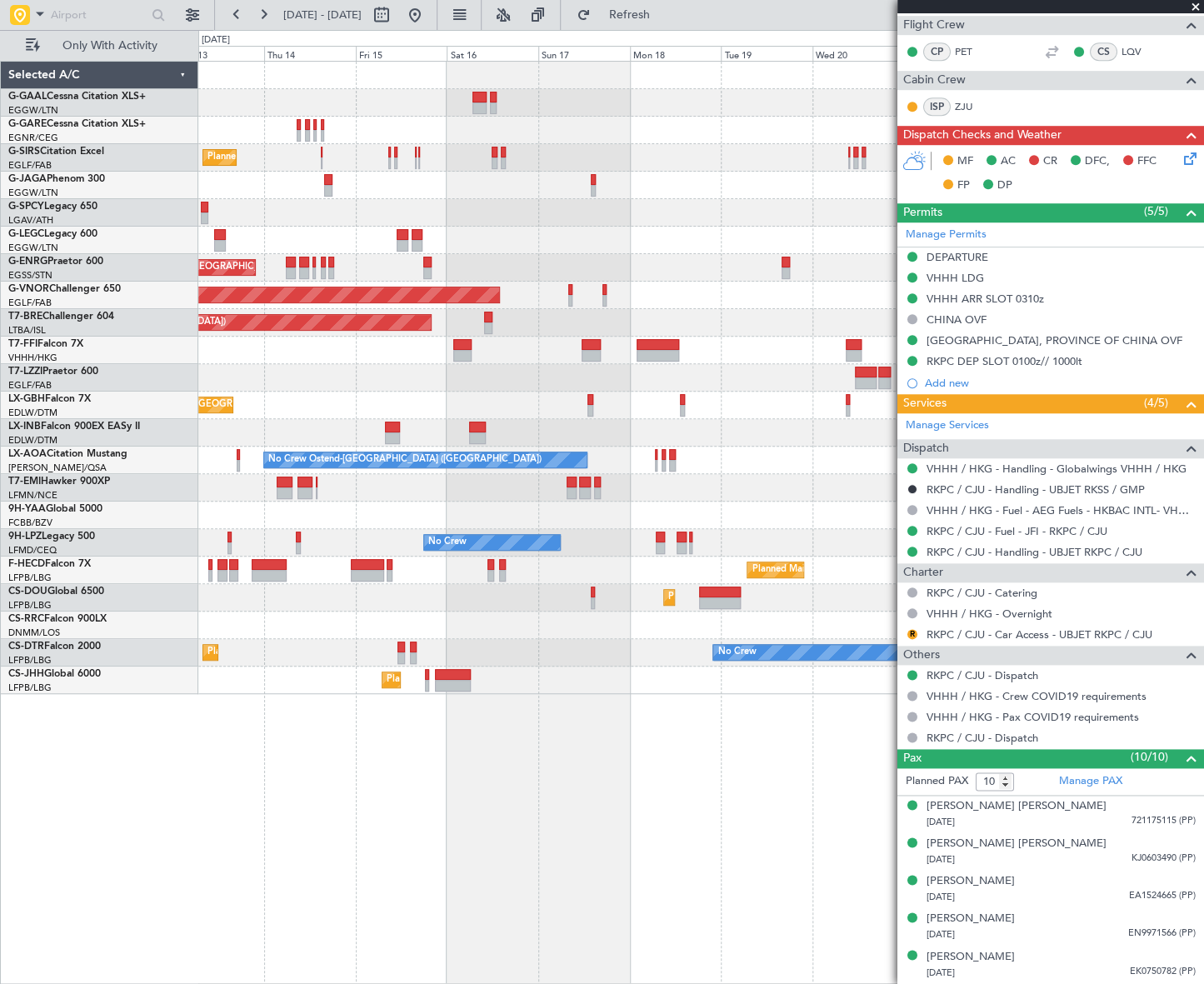
click at [505, 309] on div "Planned Maint Dusseldorf Planned Maint London (Farnborough) A/C Unavailable Lon…" at bounding box center [700, 377] width 1005 height 632
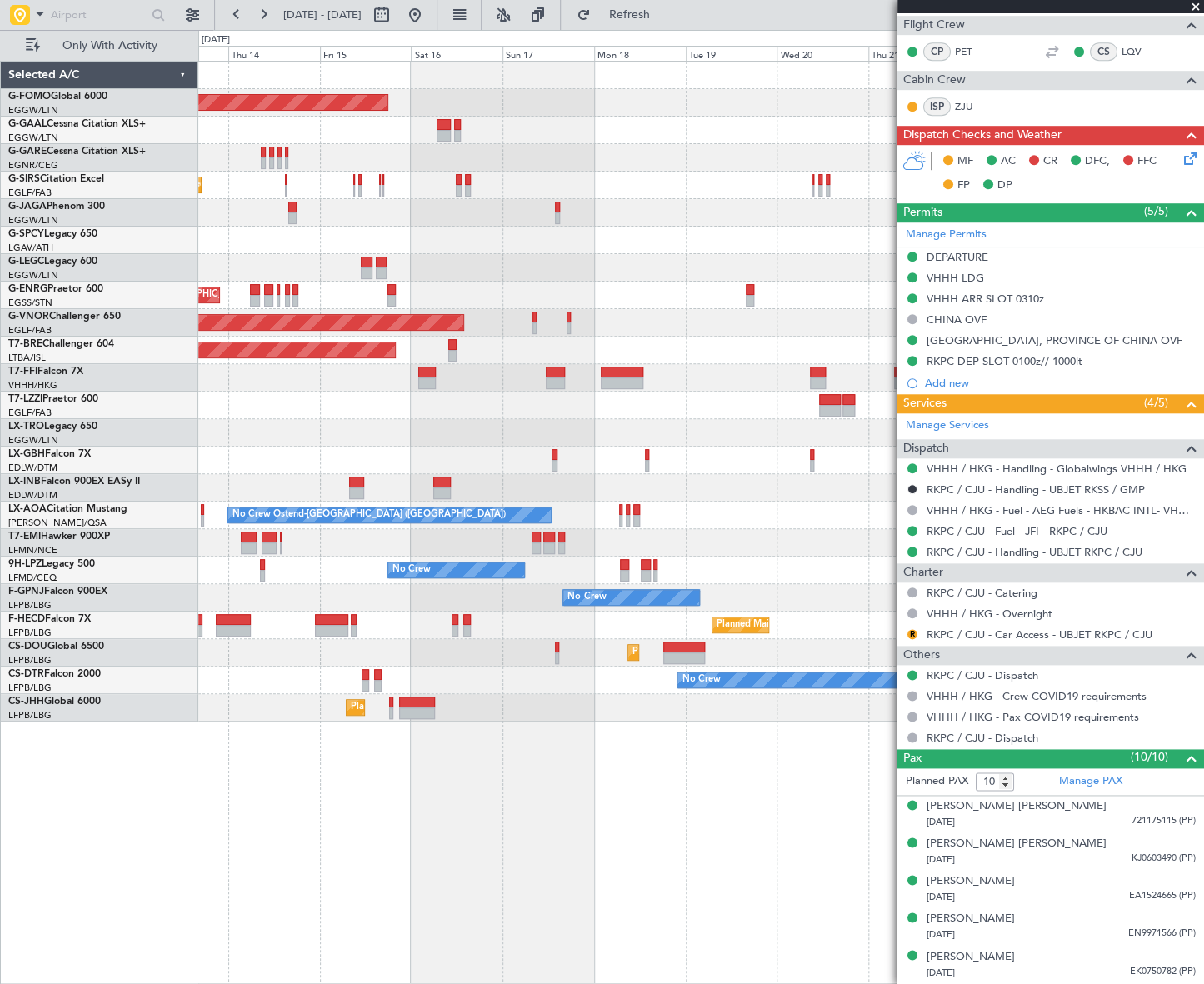
click at [263, 757] on div "Planned Maint Windsor Locks (Bradley Intl) Planned Maint Dusseldorf Planned Mai…" at bounding box center [701, 522] width 1006 height 923
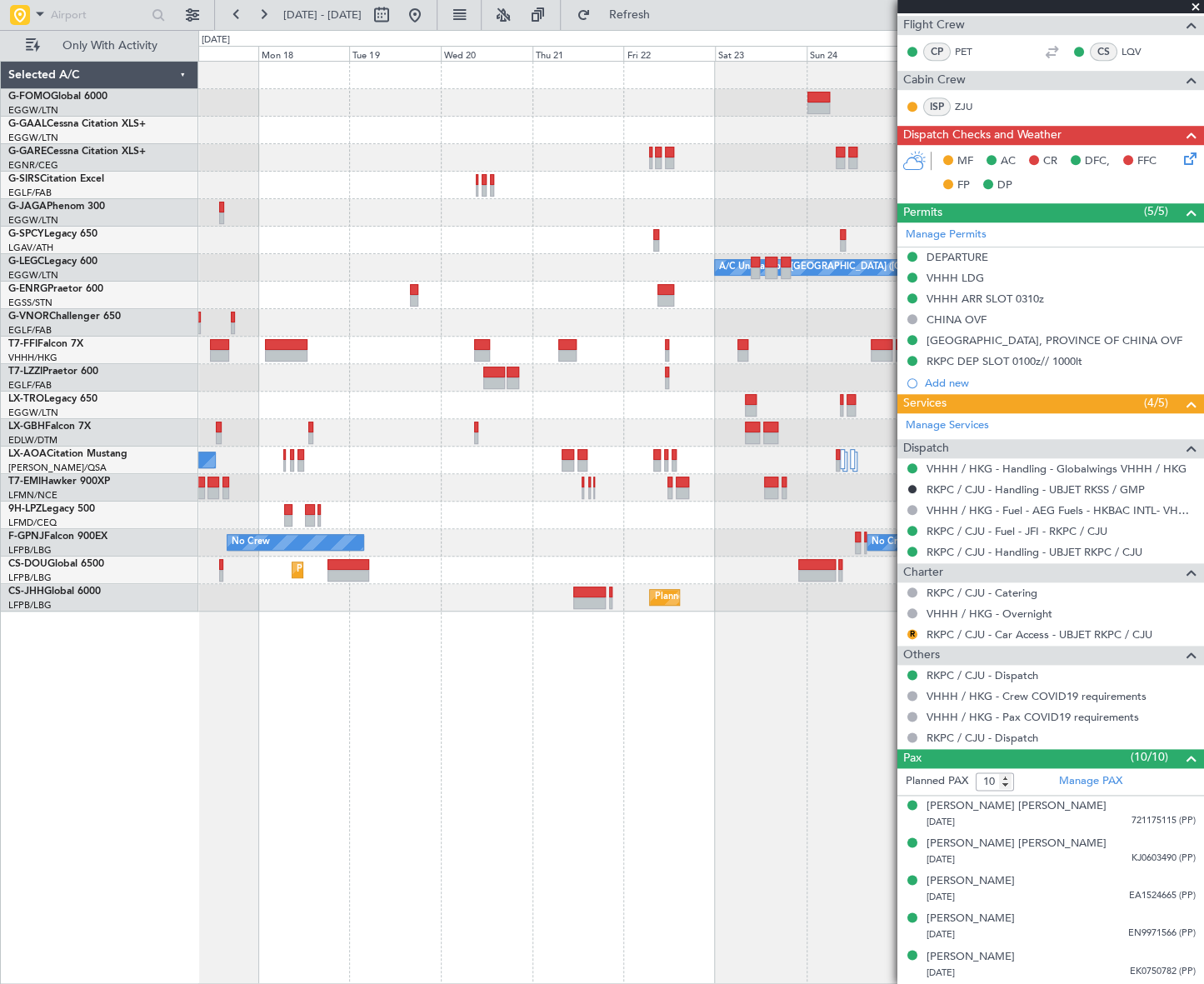
click at [2, 703] on div "Planned Maint Windsor Locks (Bradley Intl) Planned Maint Dusseldorf A/C Unavail…" at bounding box center [602, 507] width 1204 height 954
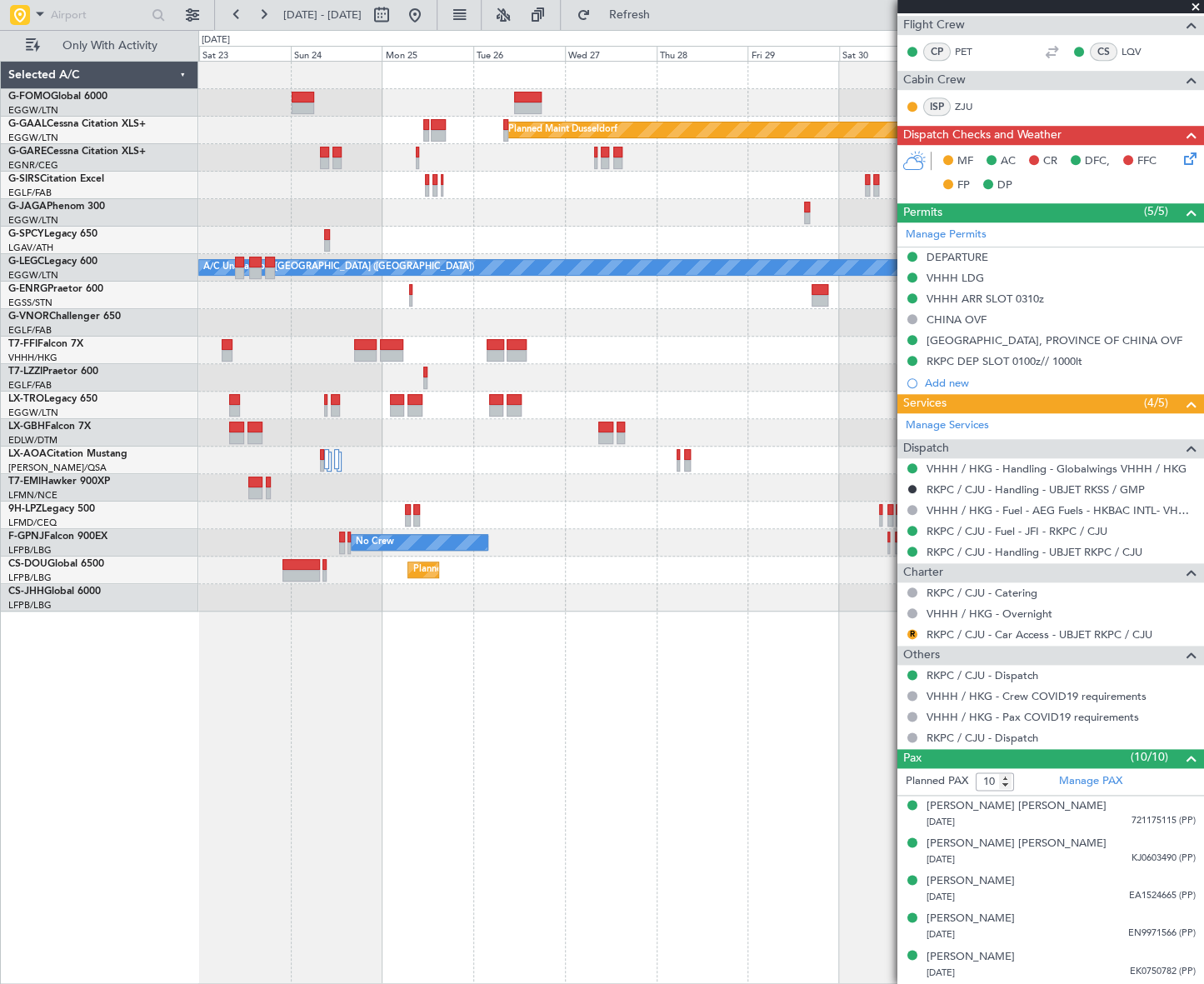
click at [0, 752] on html "17 Aug 2025 - 28 Aug 2025 Refresh Quick Links Only With Activity Planned Maint …" at bounding box center [602, 492] width 1204 height 984
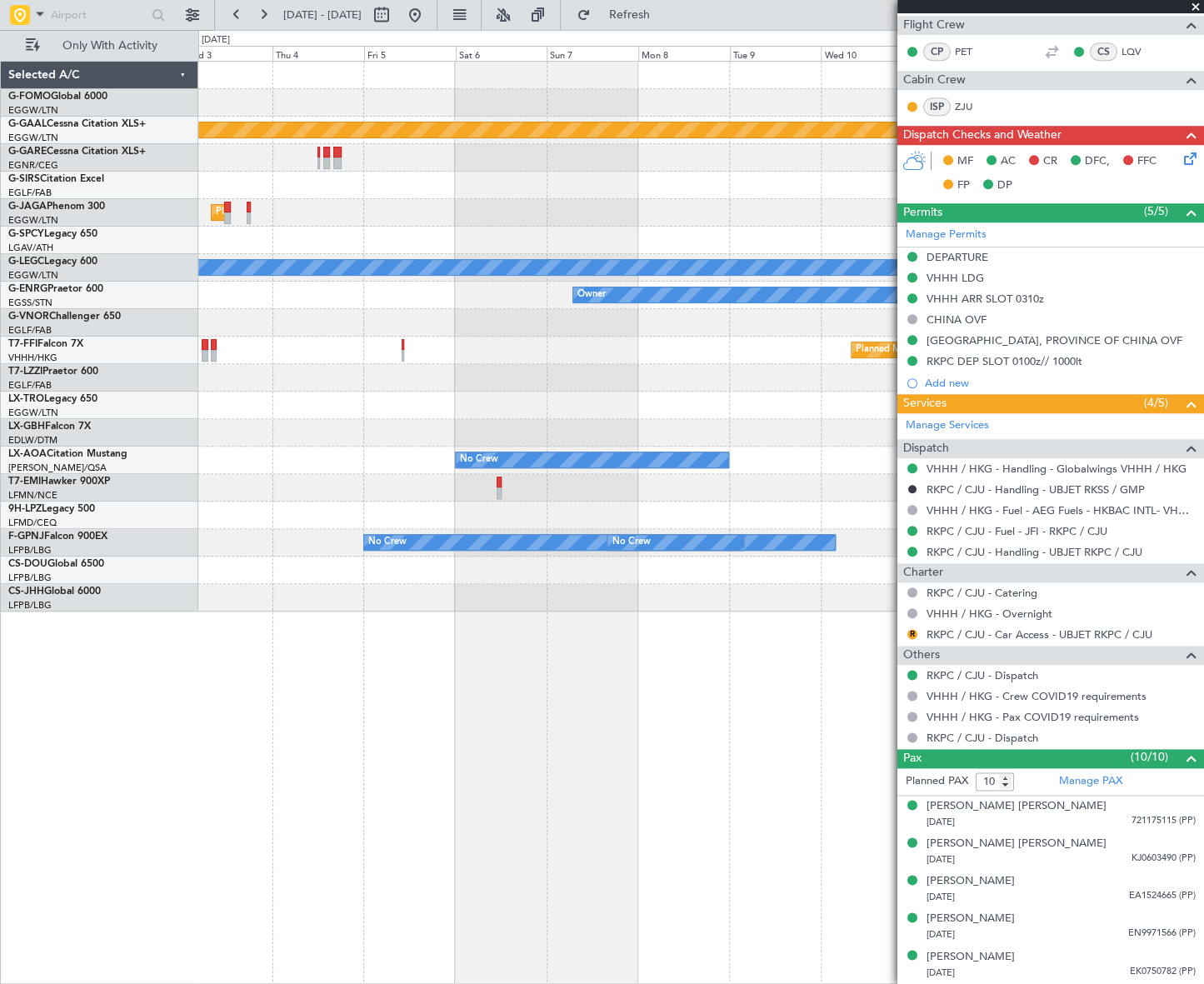
click at [215, 712] on div "Planned Maint Dusseldorf Planned Maint London (Luton) A/C Unavailable London (L…" at bounding box center [700, 522] width 1005 height 923
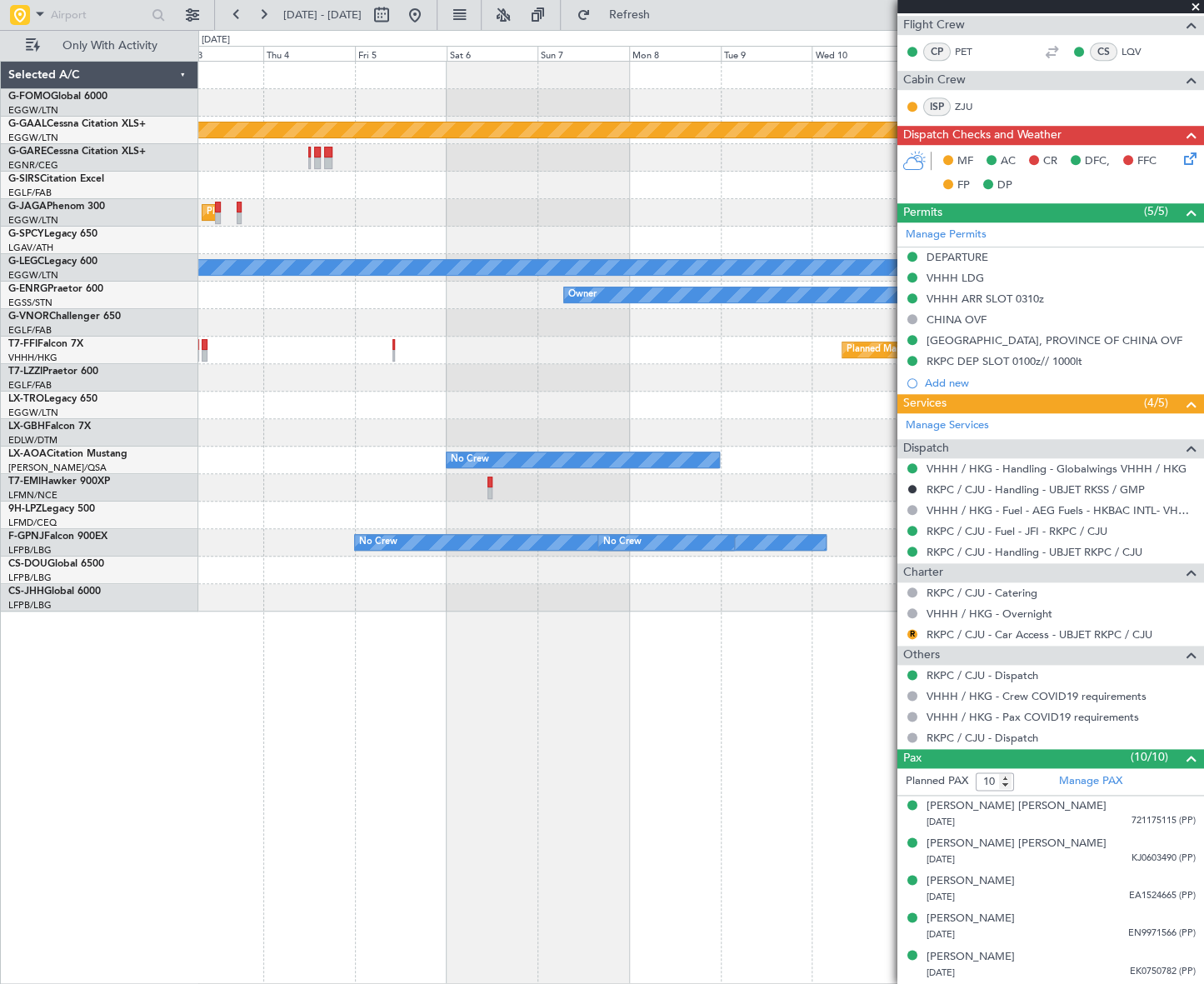
click at [120, 758] on div "Planned Maint Dusseldorf Planned Maint London (Luton) A/C Unavailable London (L…" at bounding box center [602, 507] width 1204 height 954
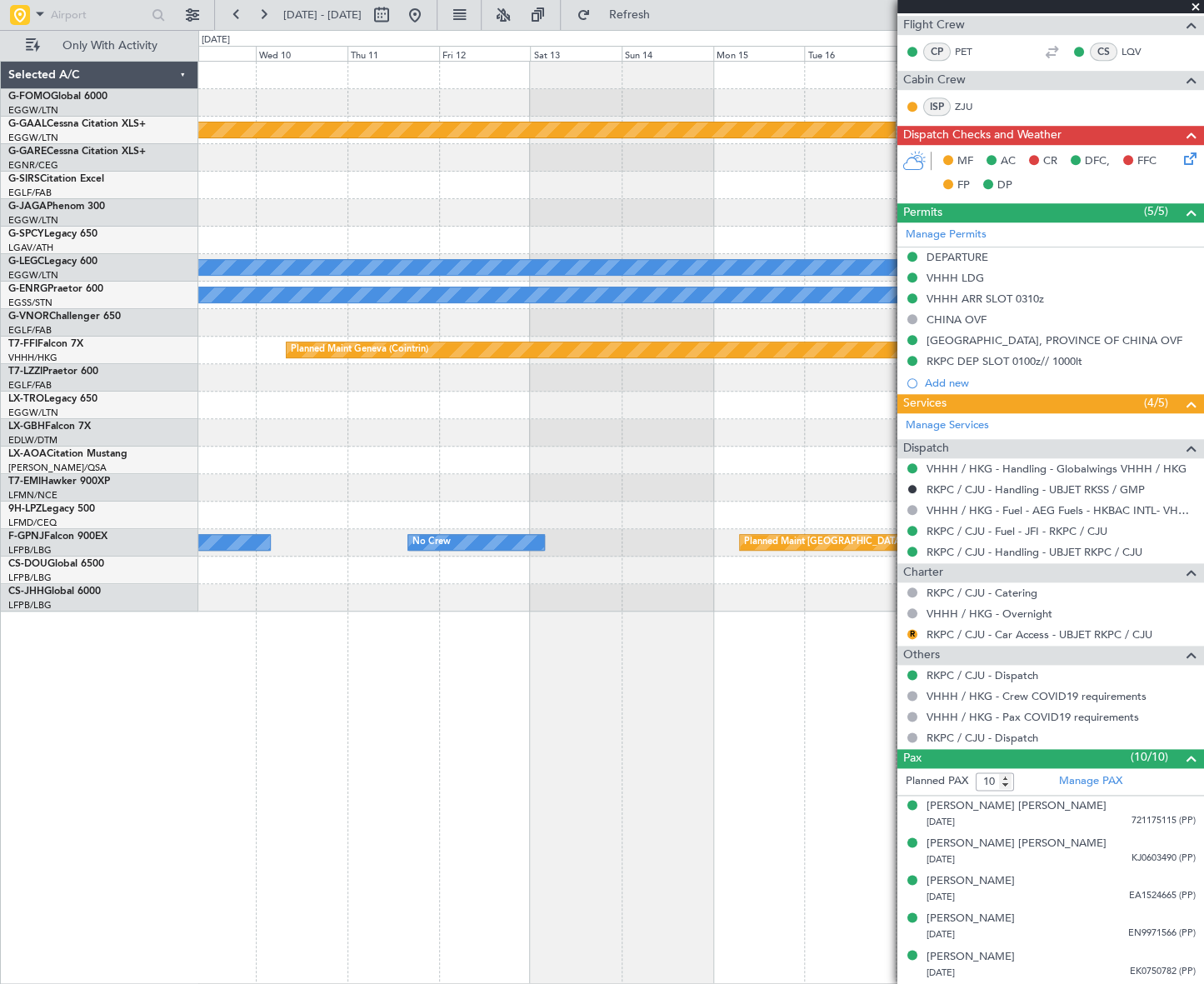
click at [276, 708] on div "Planned Maint Dusseldorf A/C Unavailable London (Luton) Owner Planned Maint Gen…" at bounding box center [701, 522] width 1006 height 923
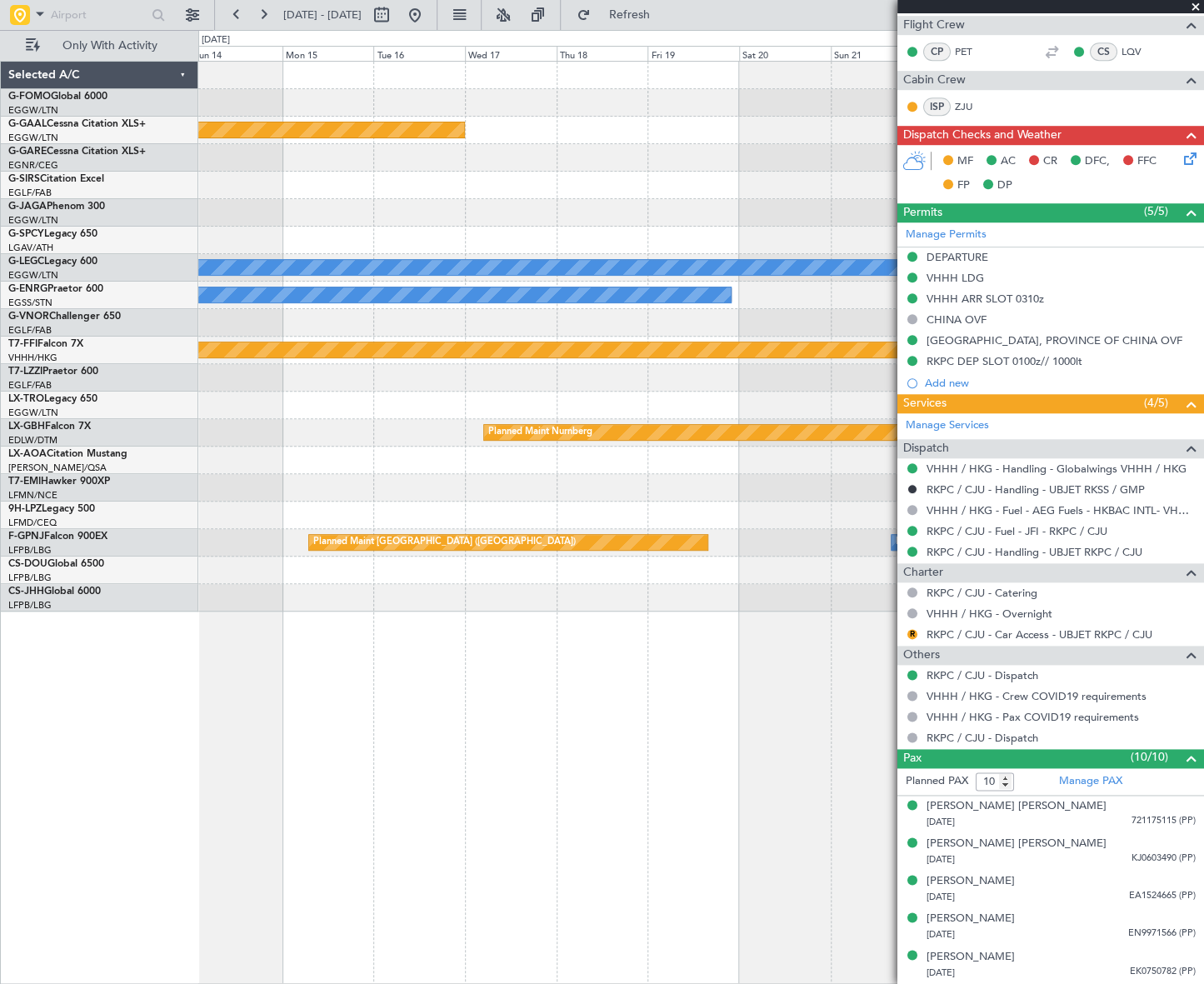
click at [211, 699] on div "Planned Maint Dusseldorf A/C Unavailable London (Luton) Owner Planned Maint Gen…" at bounding box center [701, 522] width 1006 height 923
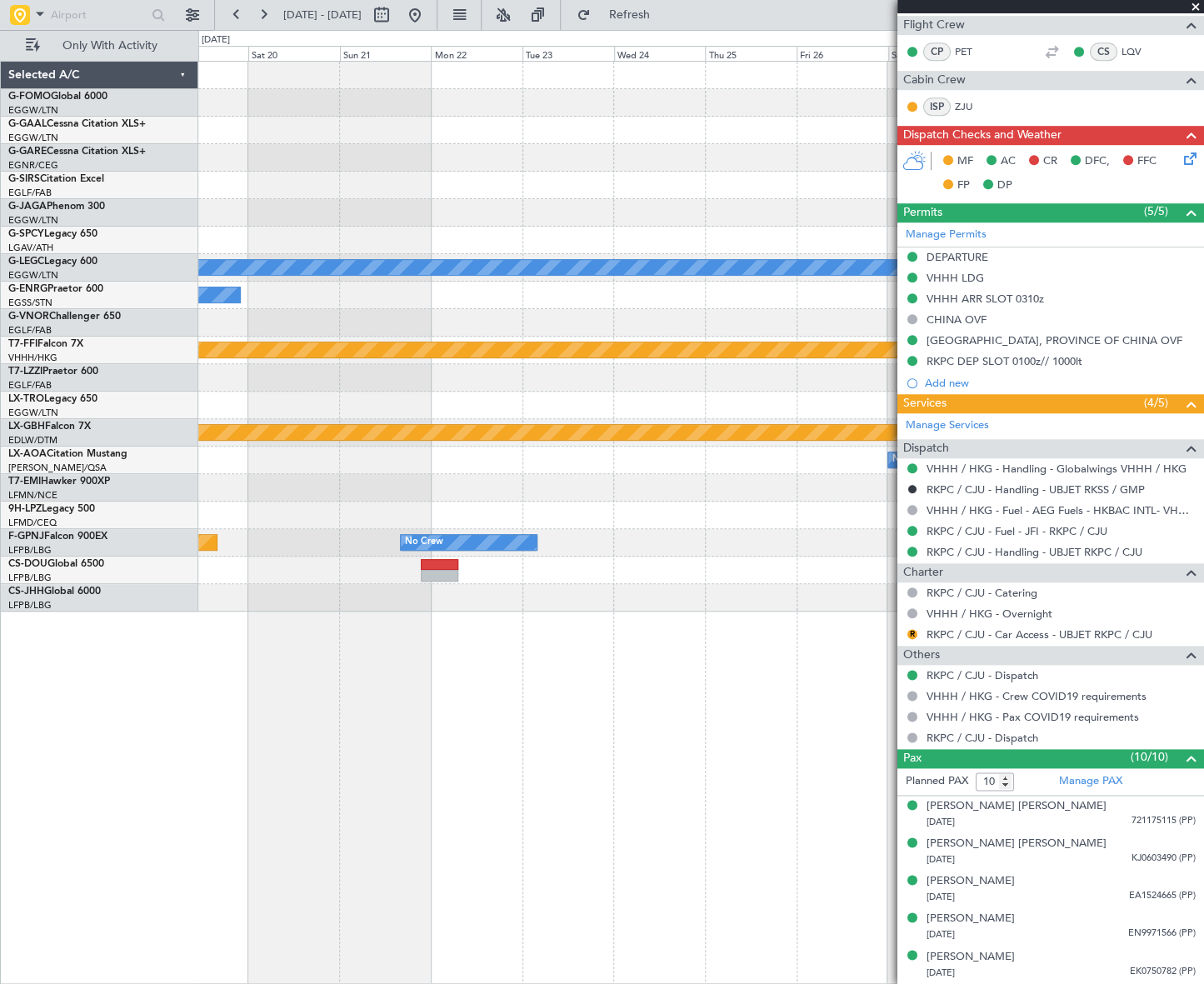
click at [299, 680] on div "Planned Maint Dusseldorf A/C Unavailable London (Luton) Owner Planned Maint Gen…" at bounding box center [700, 522] width 1005 height 923
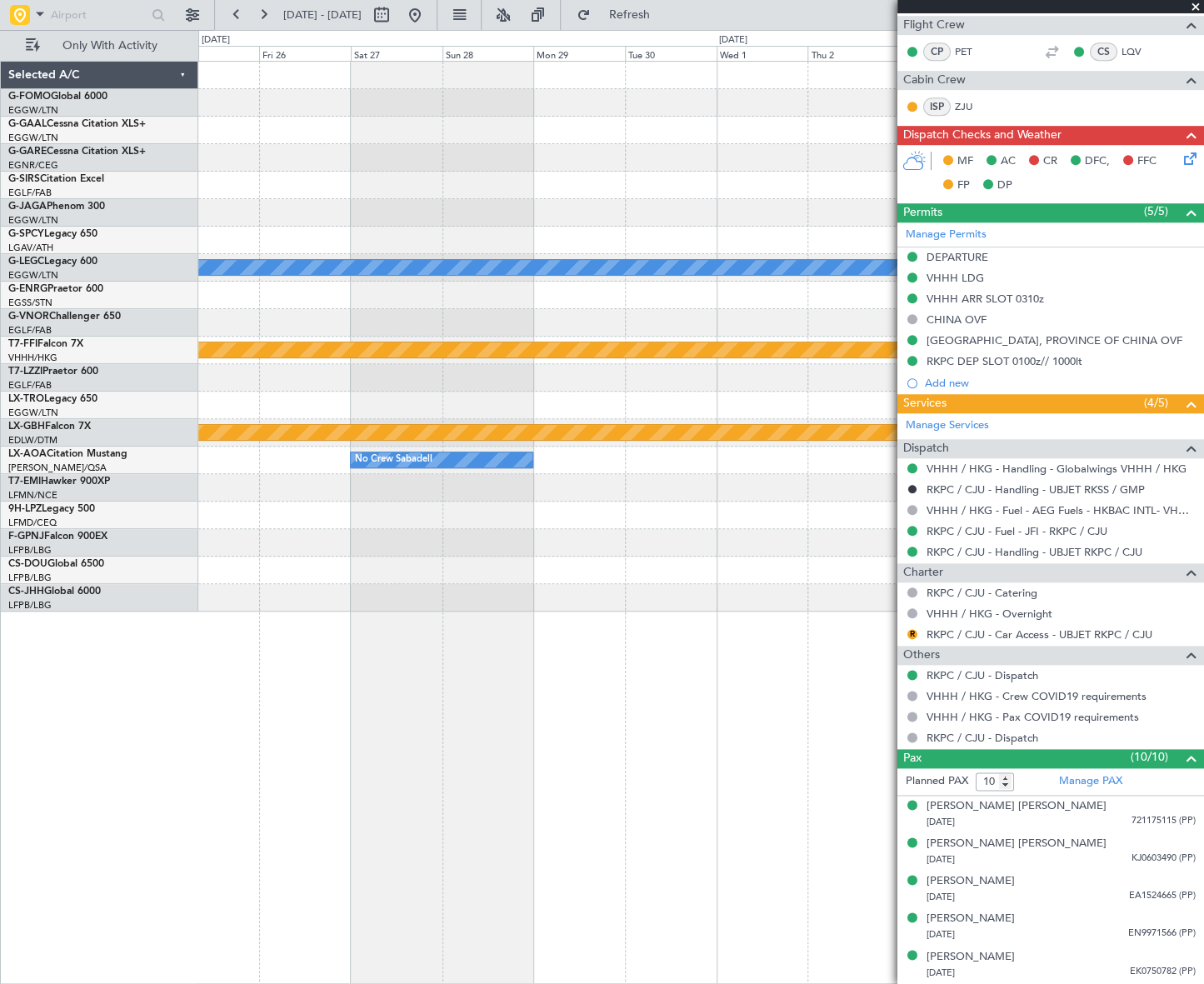
click at [362, 671] on div "A/C Unavailable London (Luton) Planned Maint Geneva (Cointrin) Planned Maint Nu…" at bounding box center [701, 522] width 1006 height 923
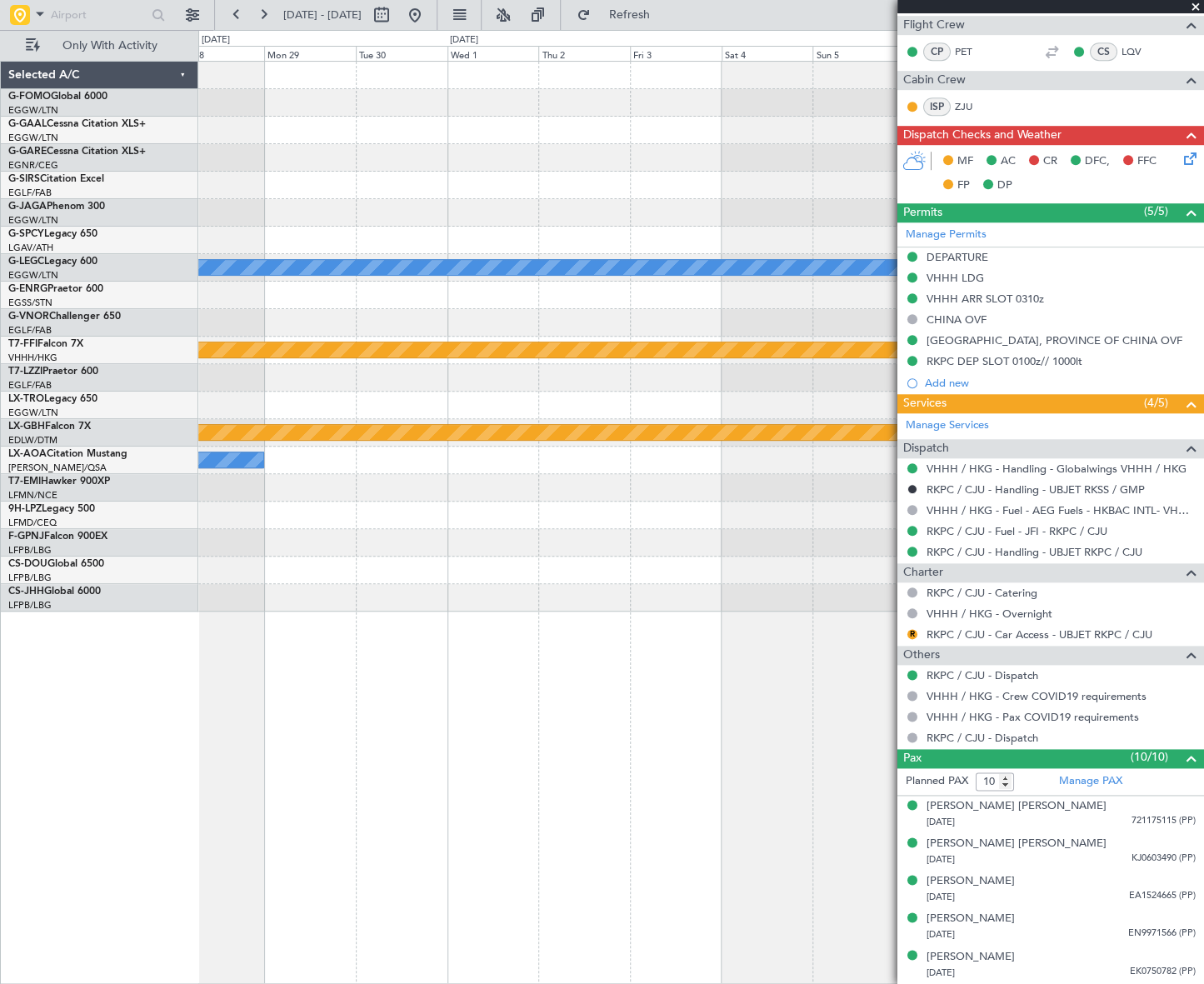
click at [578, 649] on div "A/C Unavailable London (Luton) Planned Maint Geneva (Cointrin) Planned Maint Nu…" at bounding box center [701, 522] width 1006 height 923
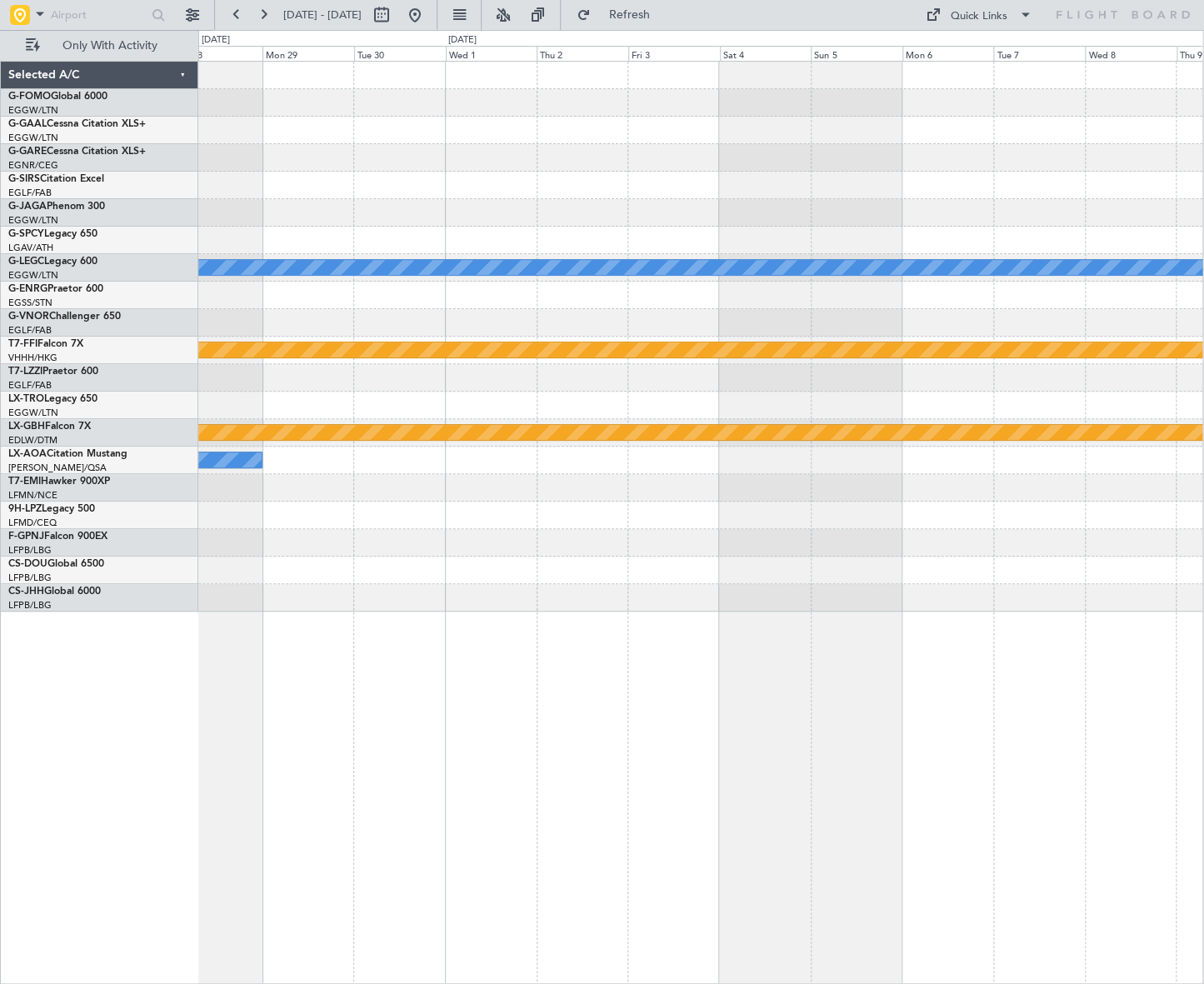
scroll to position [0, 0]
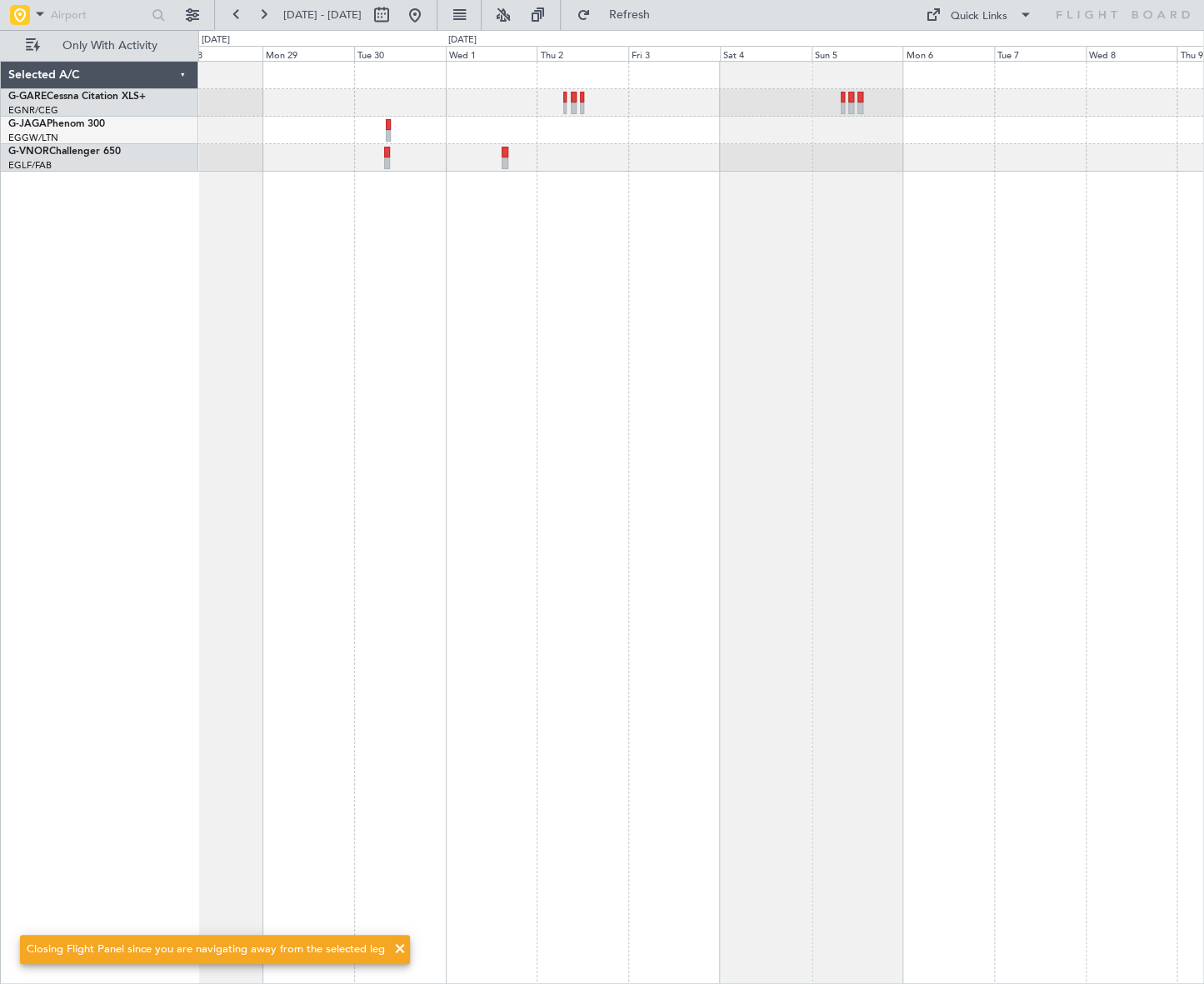
click at [1159, 440] on div at bounding box center [701, 522] width 1006 height 923
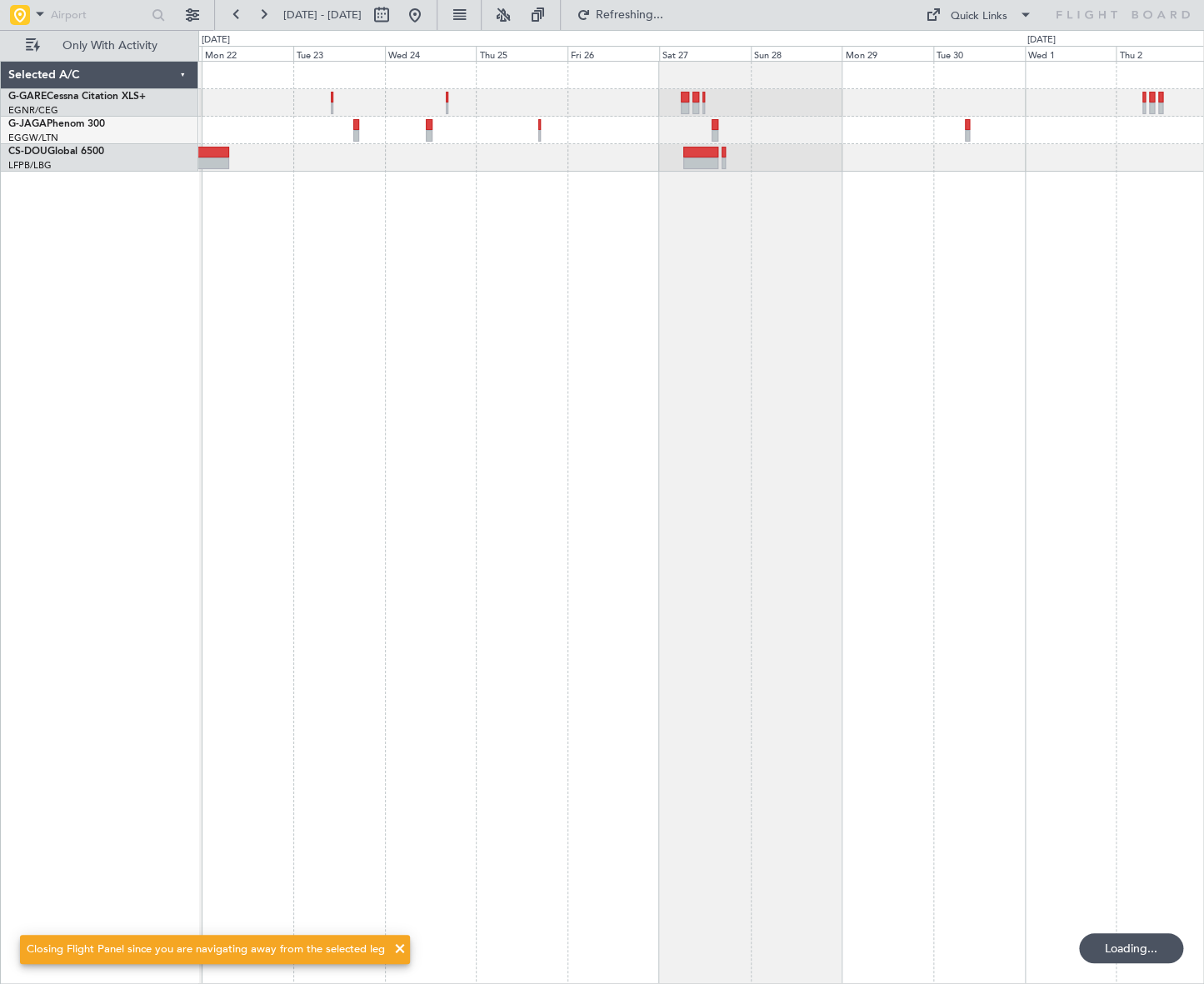
click at [436, 578] on div at bounding box center [701, 522] width 1006 height 923
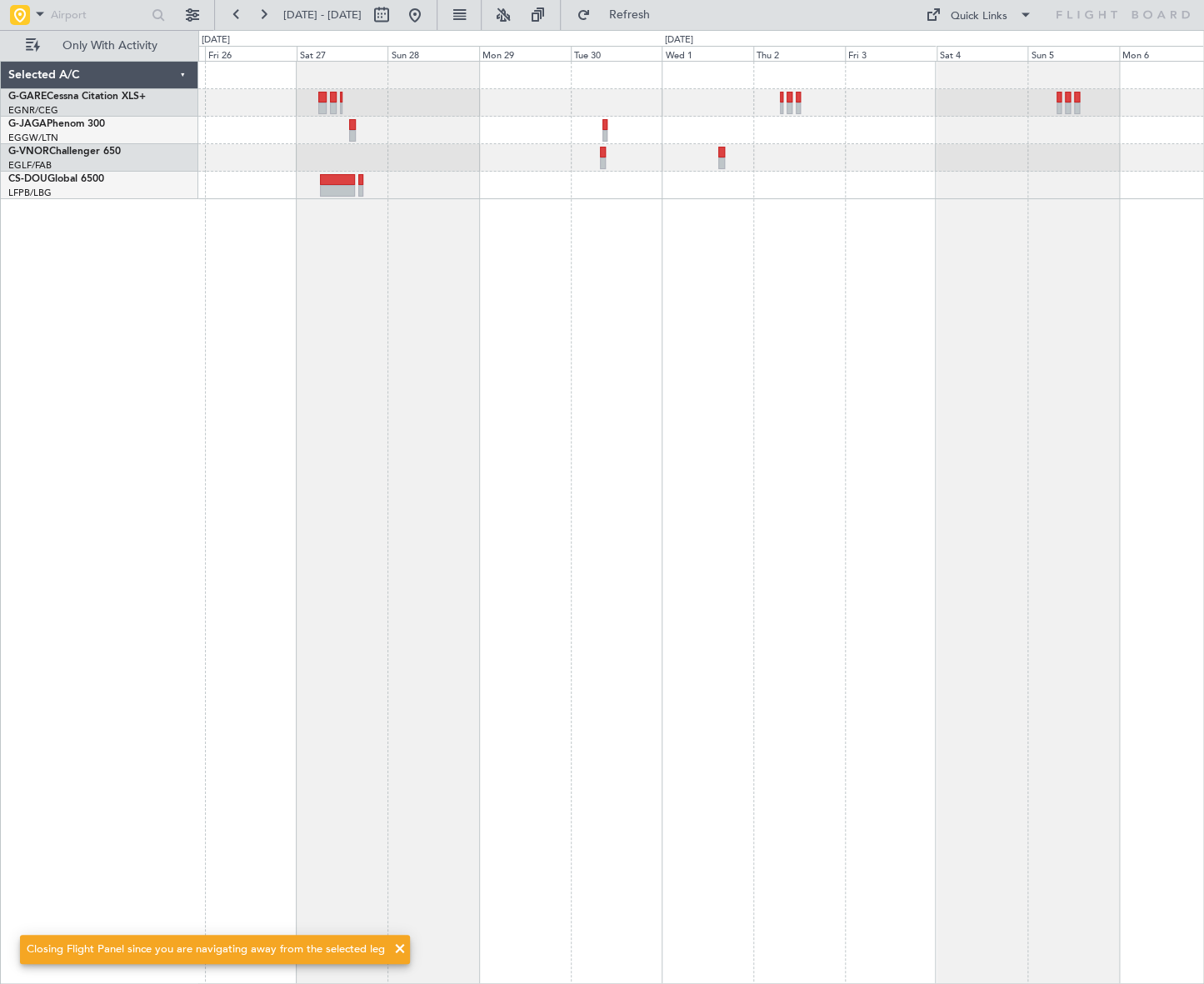
click at [460, 616] on div at bounding box center [701, 522] width 1006 height 923
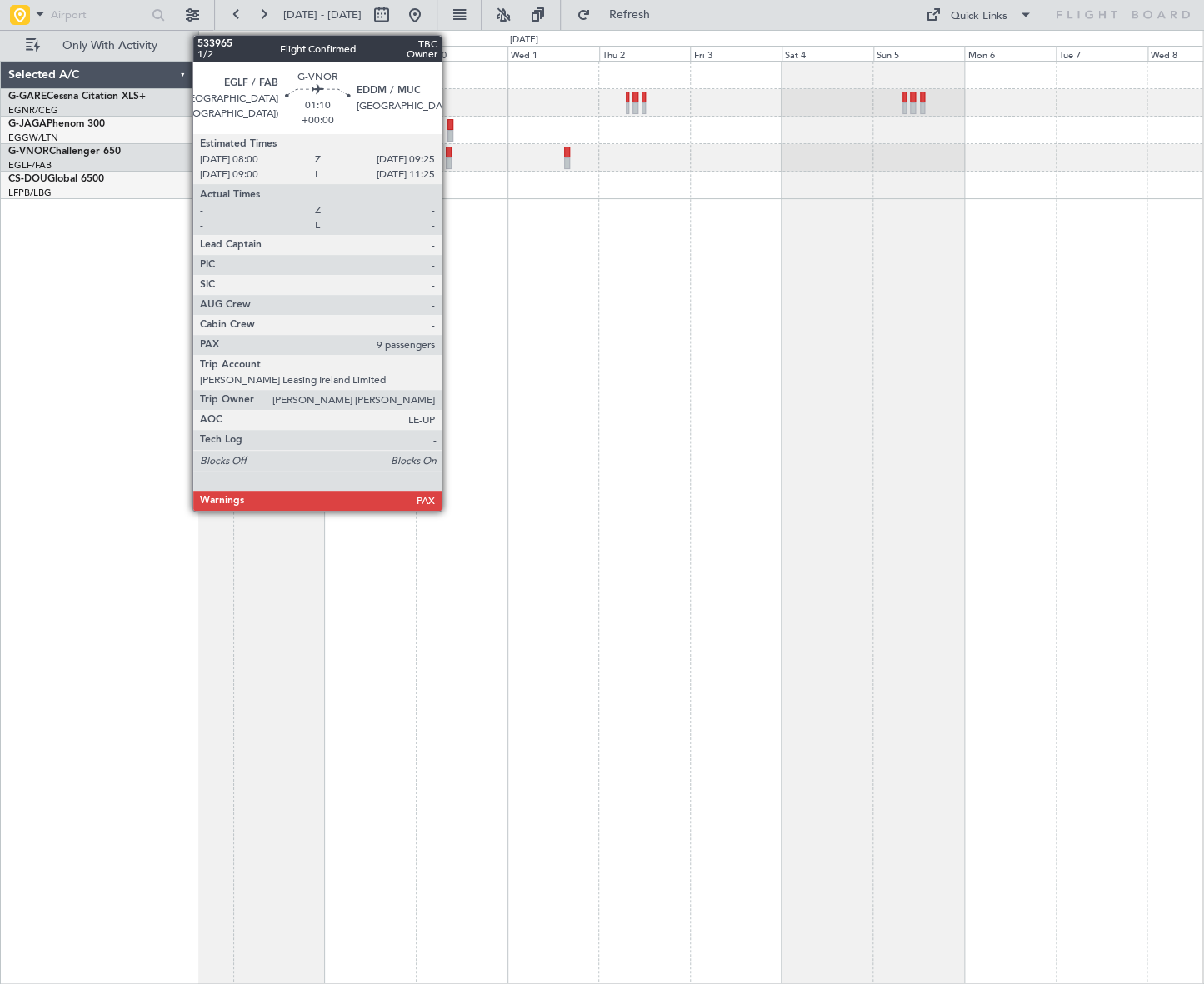
click at [449, 147] on div at bounding box center [448, 153] width 6 height 12
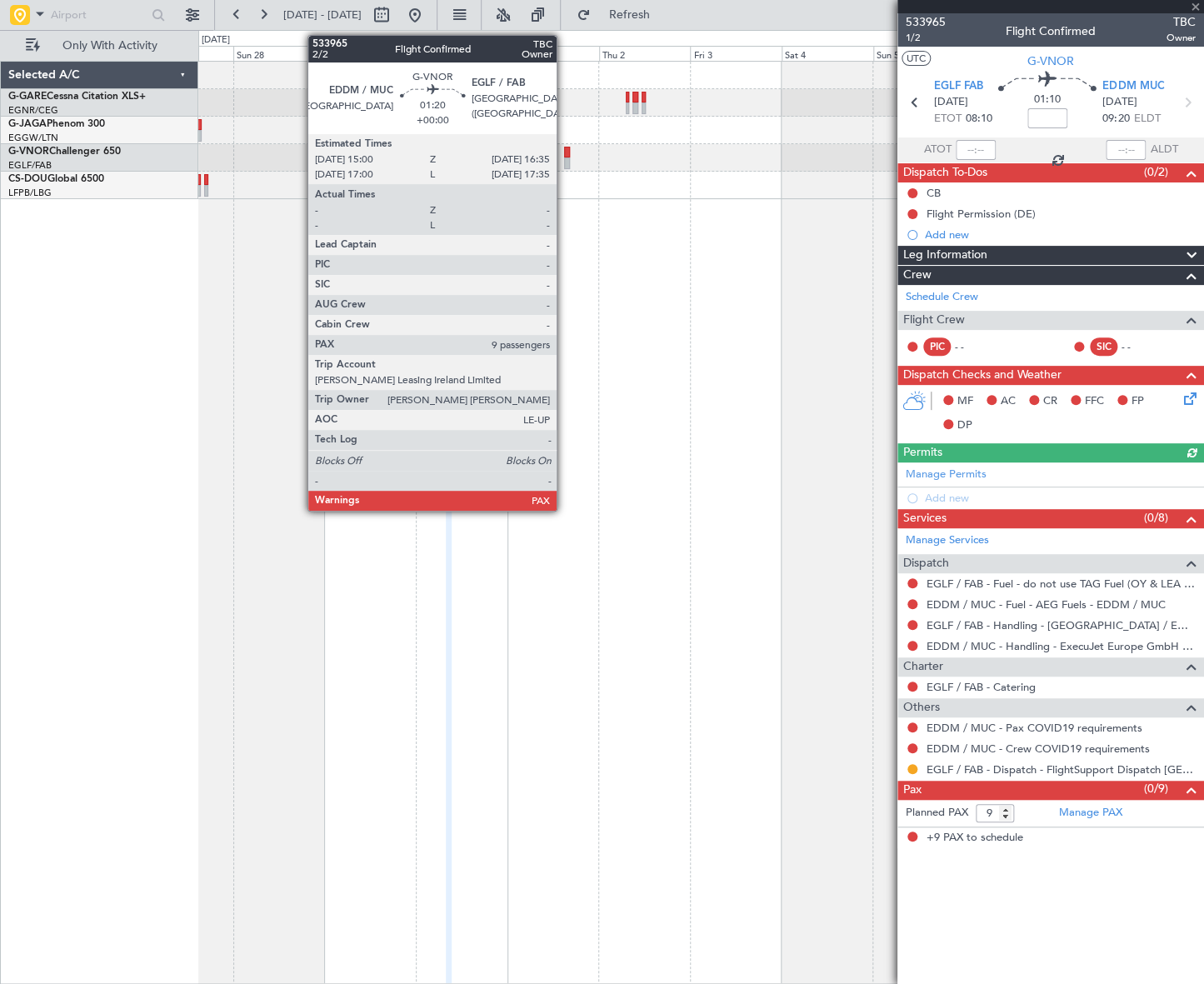
click at [564, 161] on div at bounding box center [567, 163] width 7 height 12
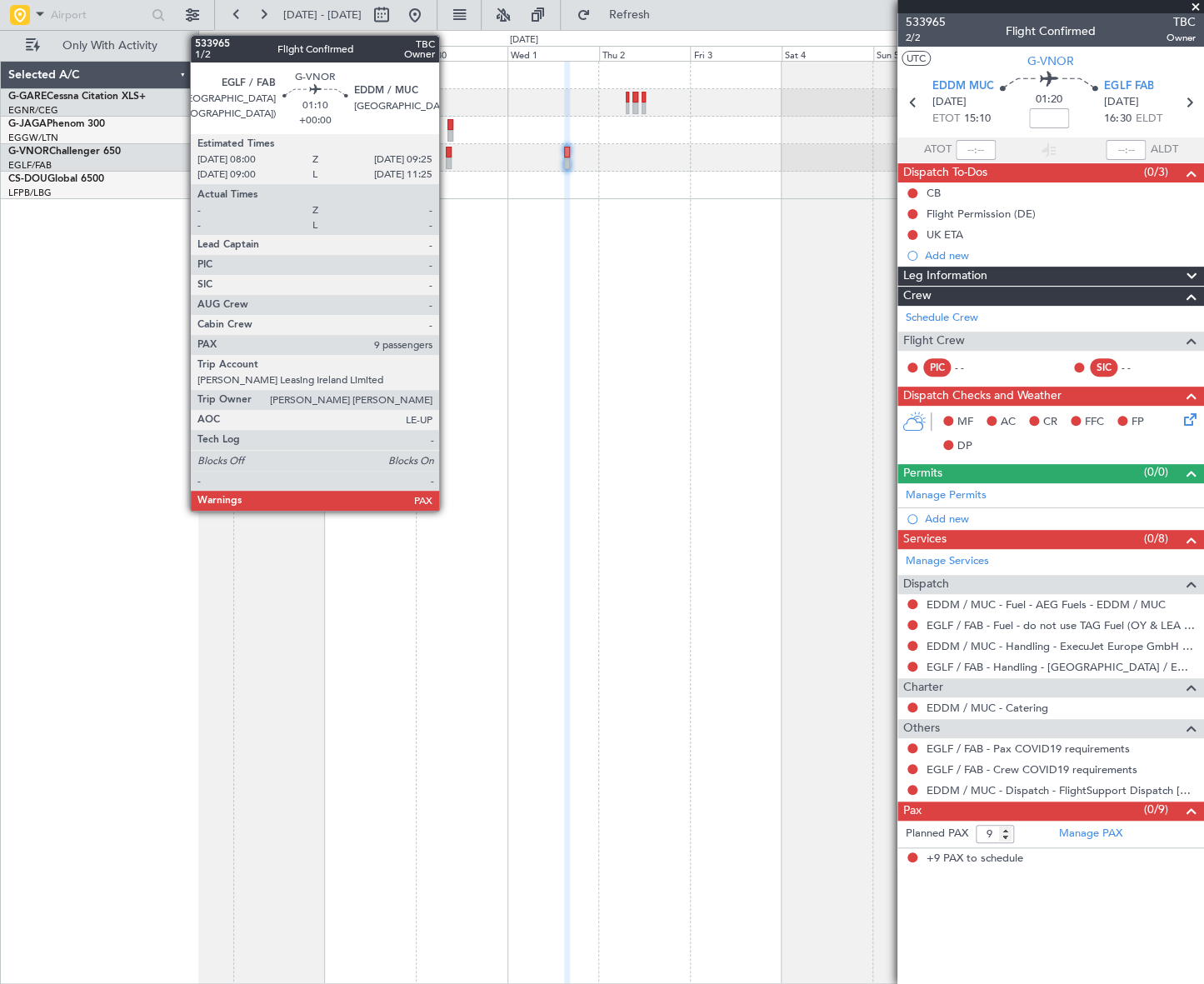
click at [446, 160] on div at bounding box center [448, 163] width 6 height 12
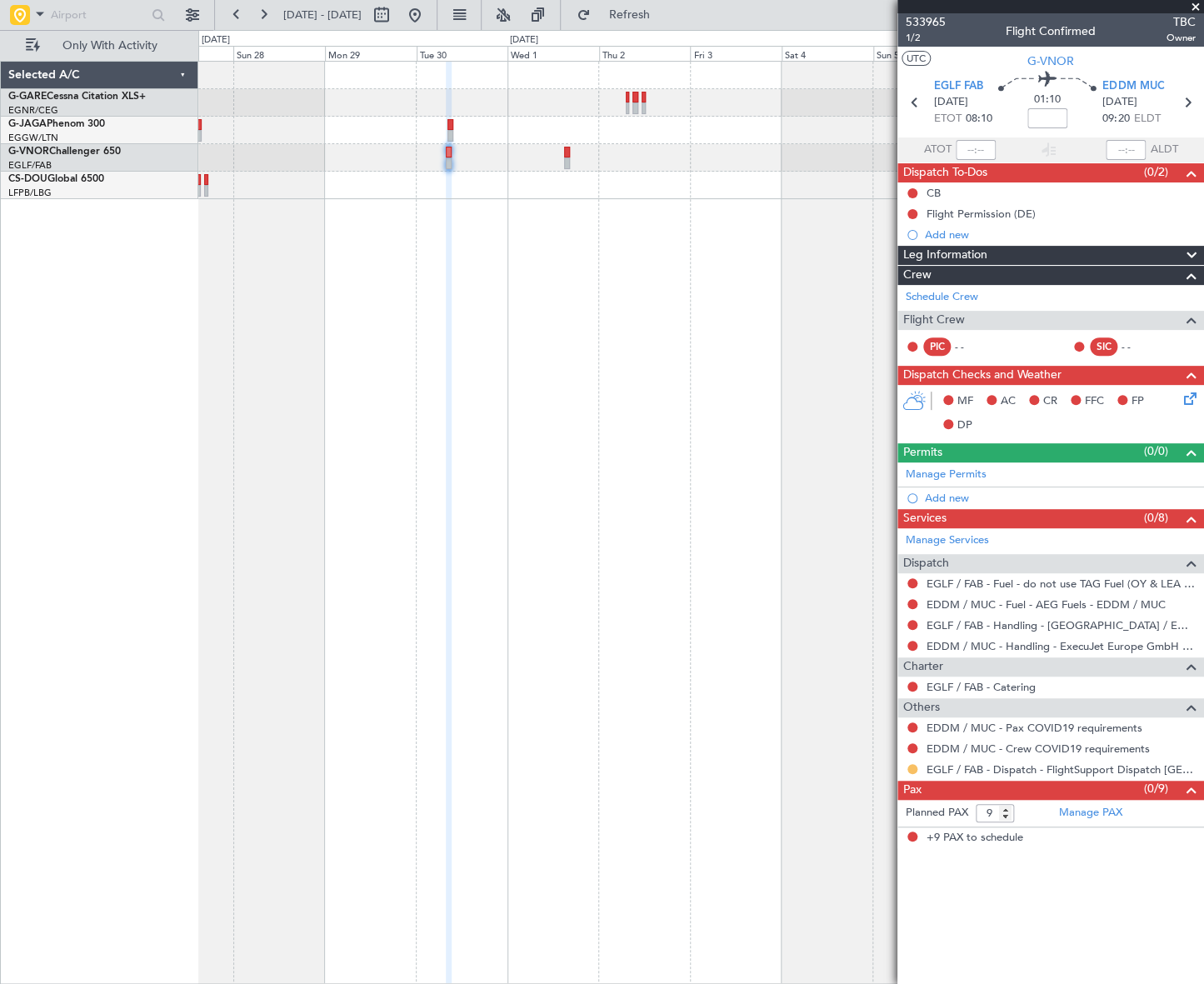
click at [908, 770] on button at bounding box center [912, 769] width 10 height 10
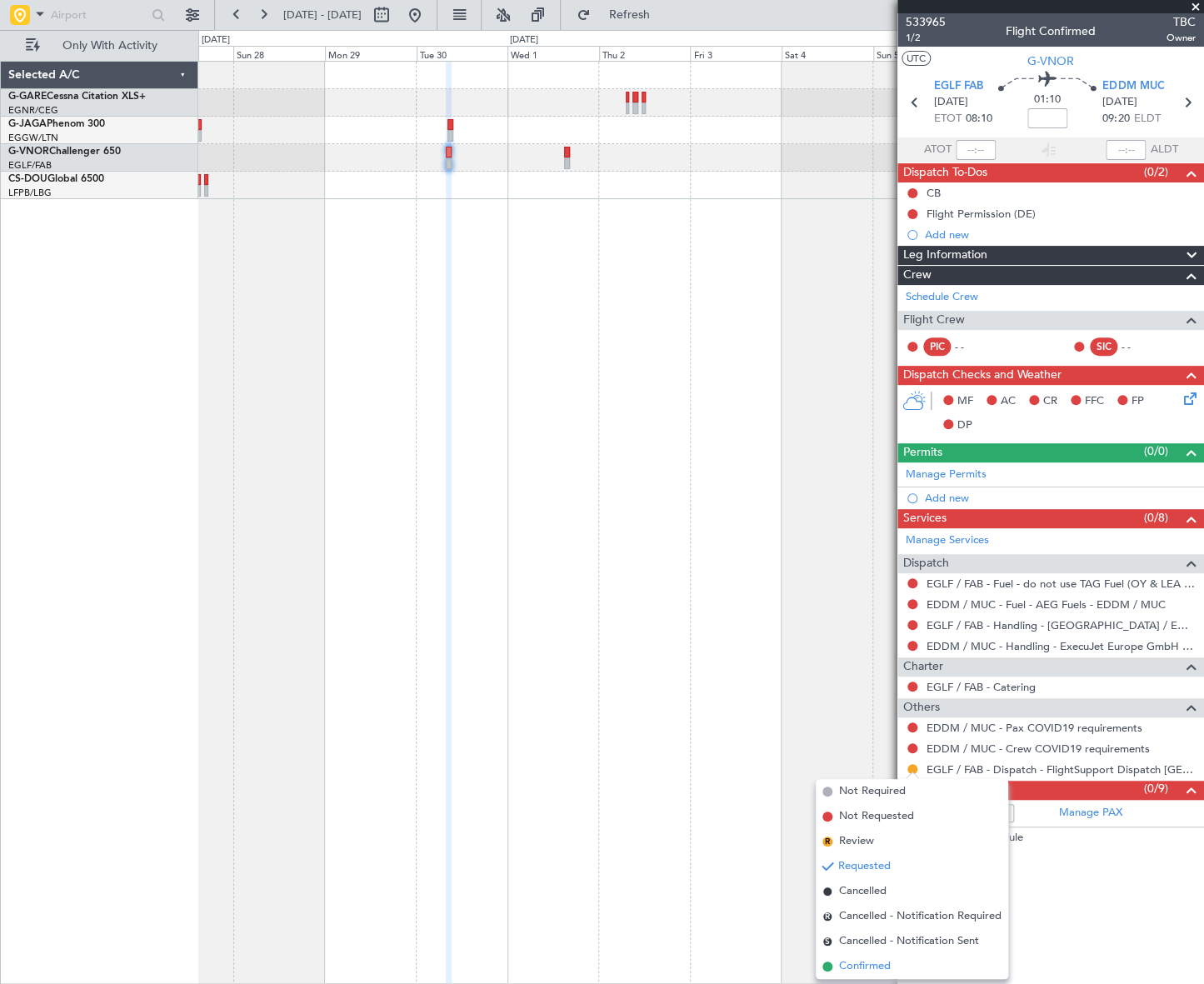
click at [864, 967] on span "Confirmed" at bounding box center [865, 965] width 51 height 16
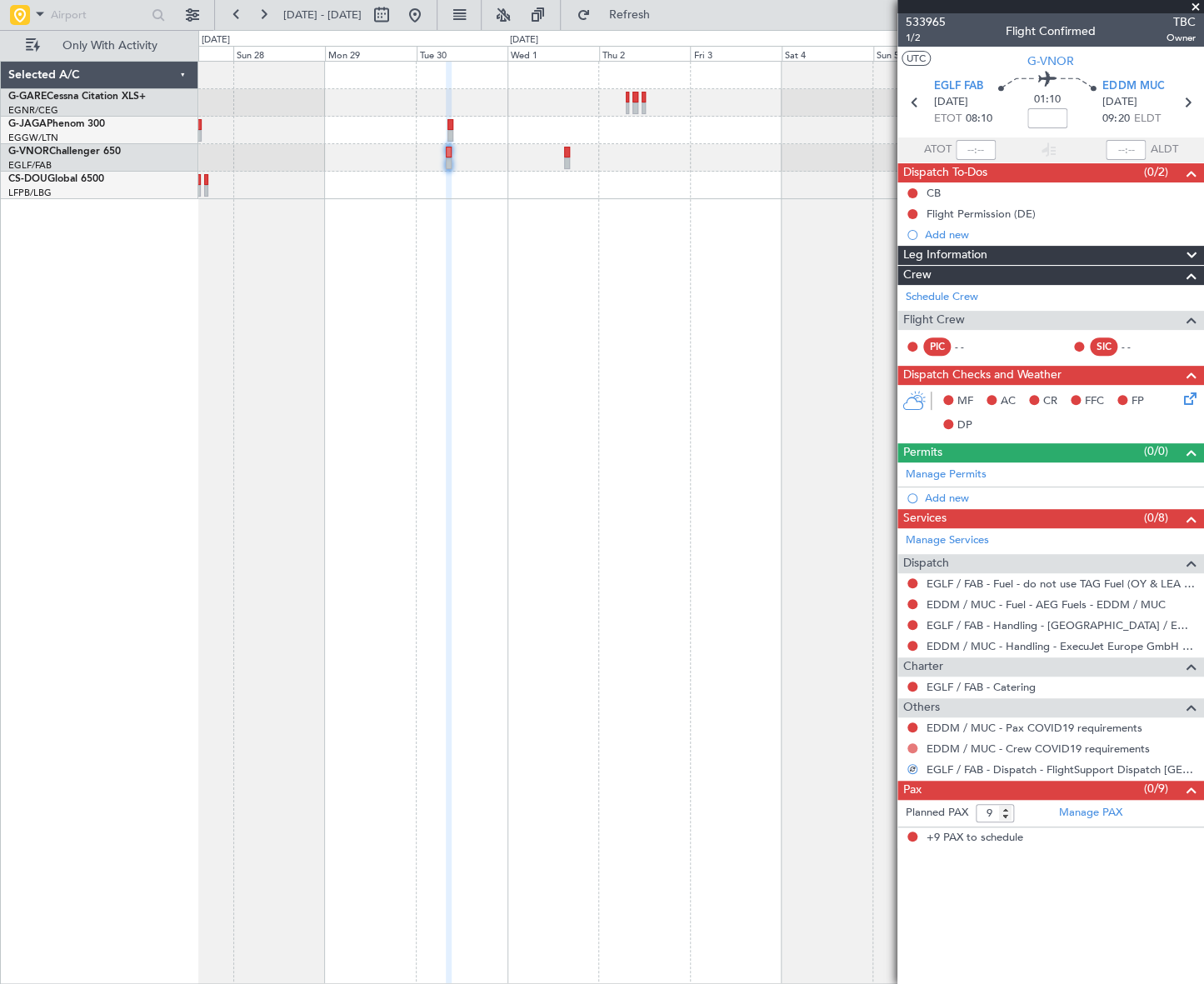
click at [915, 746] on button at bounding box center [912, 748] width 10 height 10
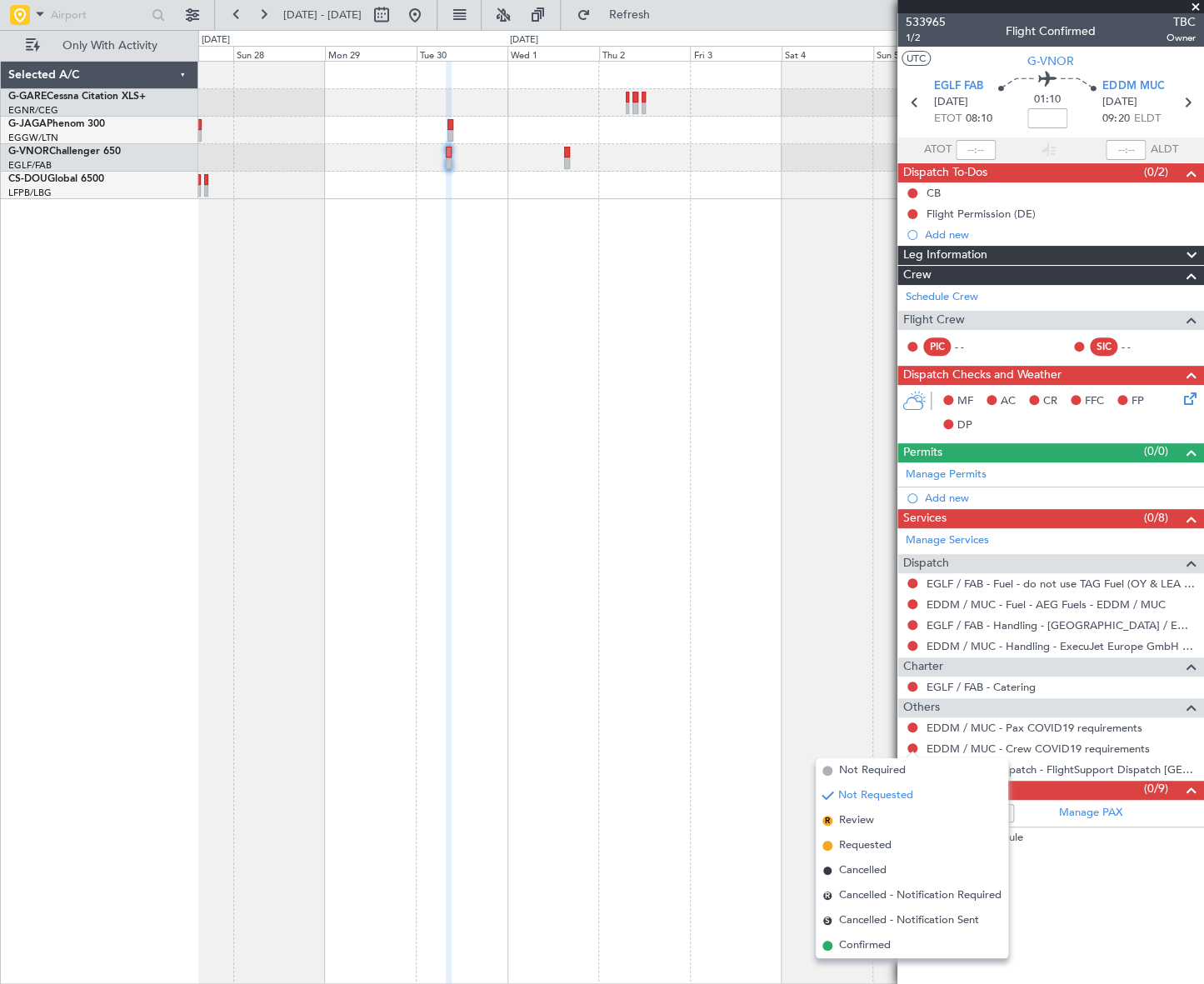
click at [849, 765] on span "Not Required" at bounding box center [873, 770] width 67 height 16
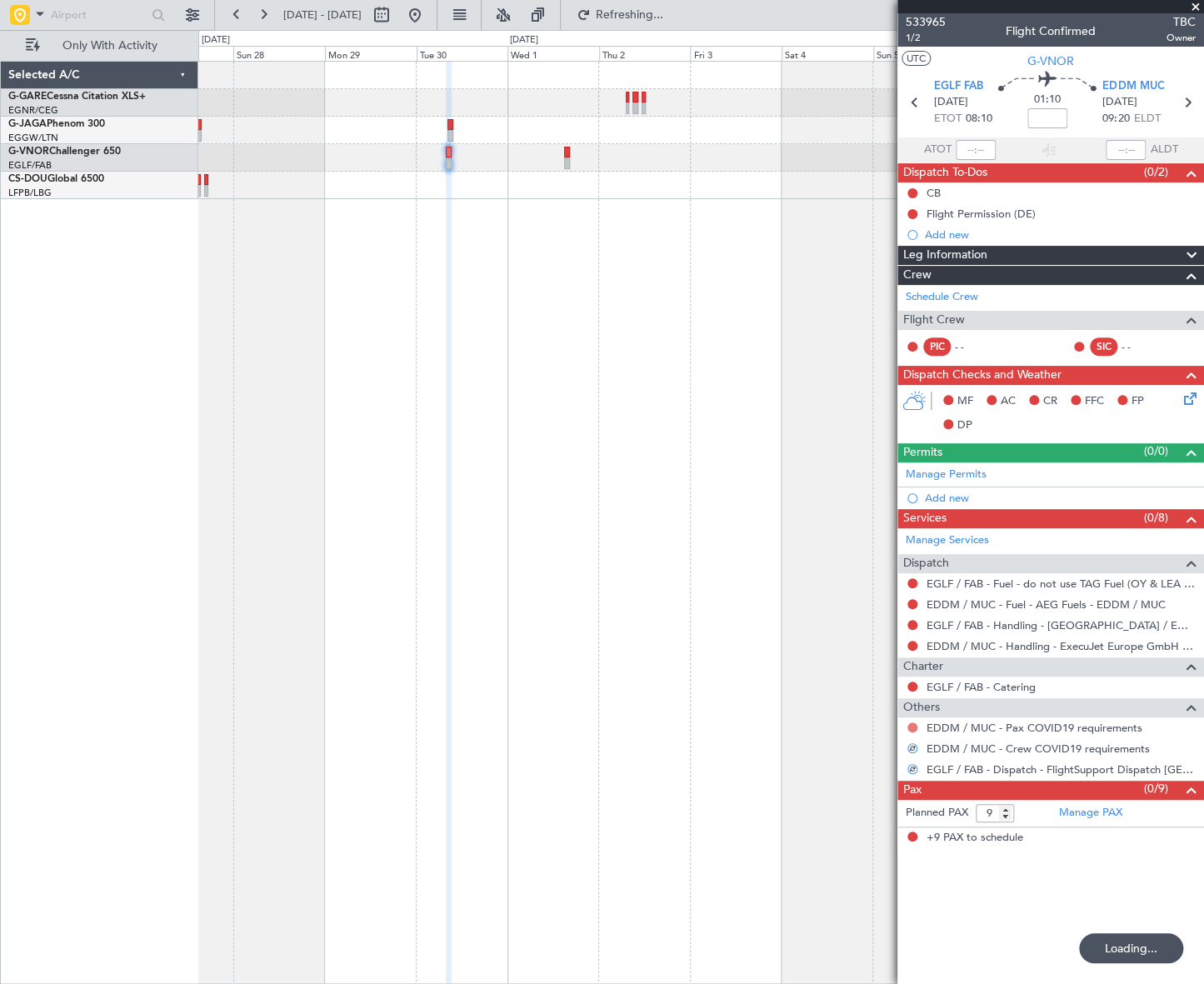
click at [916, 723] on button at bounding box center [912, 727] width 10 height 10
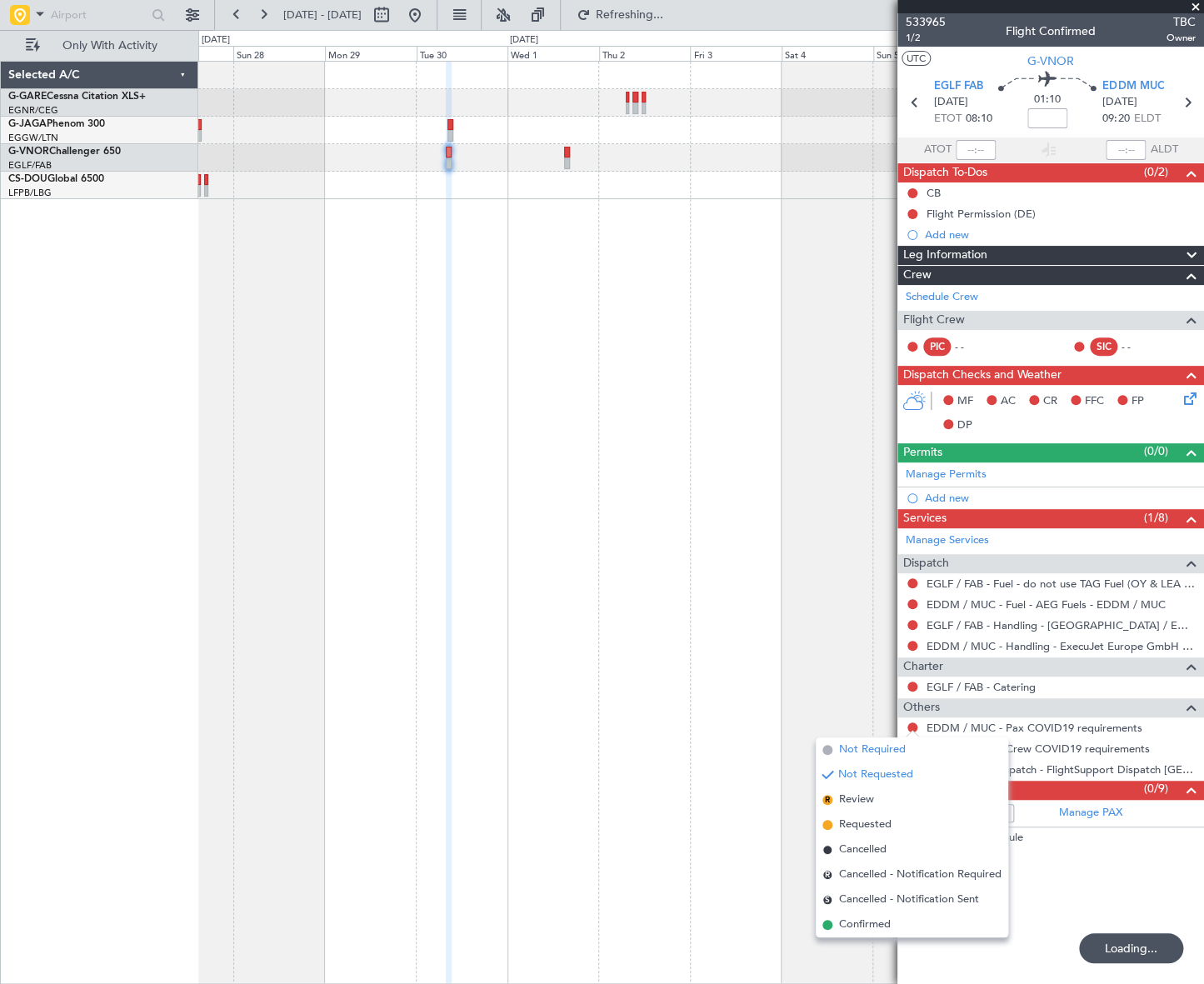
click at [861, 749] on span "Not Required" at bounding box center [873, 749] width 67 height 16
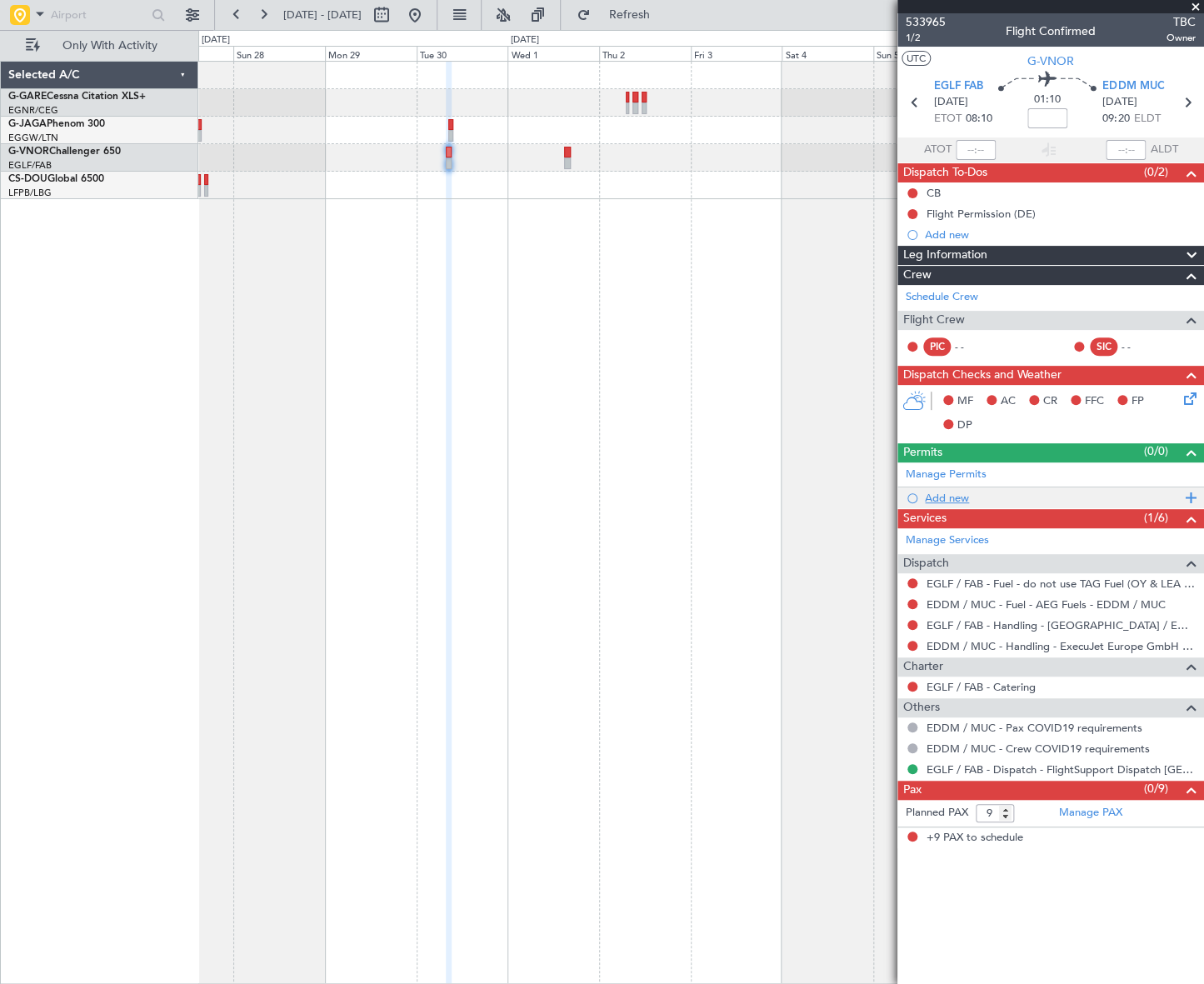
click at [953, 498] on div "Add new" at bounding box center [1053, 498] width 256 height 15
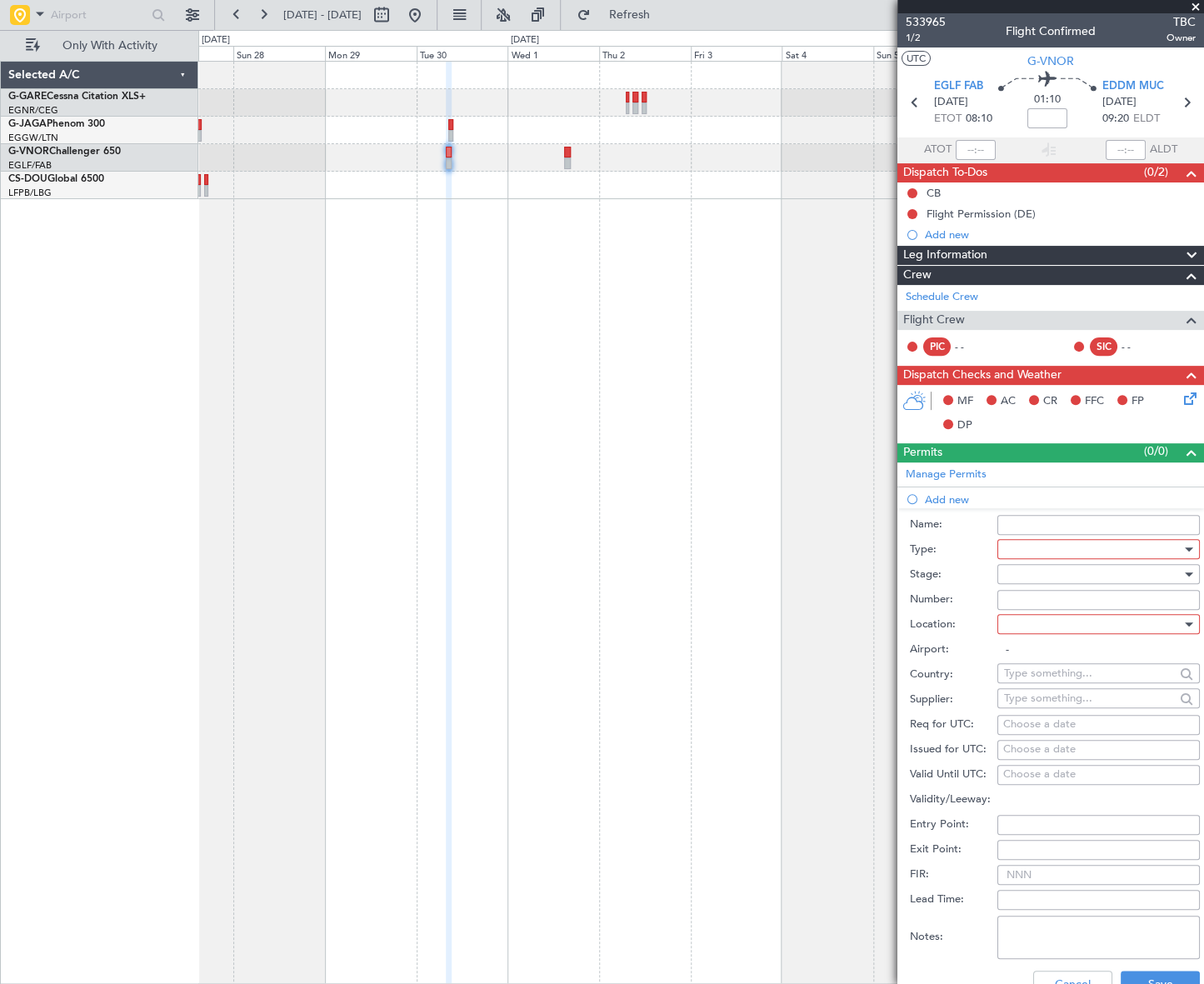
click at [1061, 550] on div at bounding box center [1092, 548] width 178 height 25
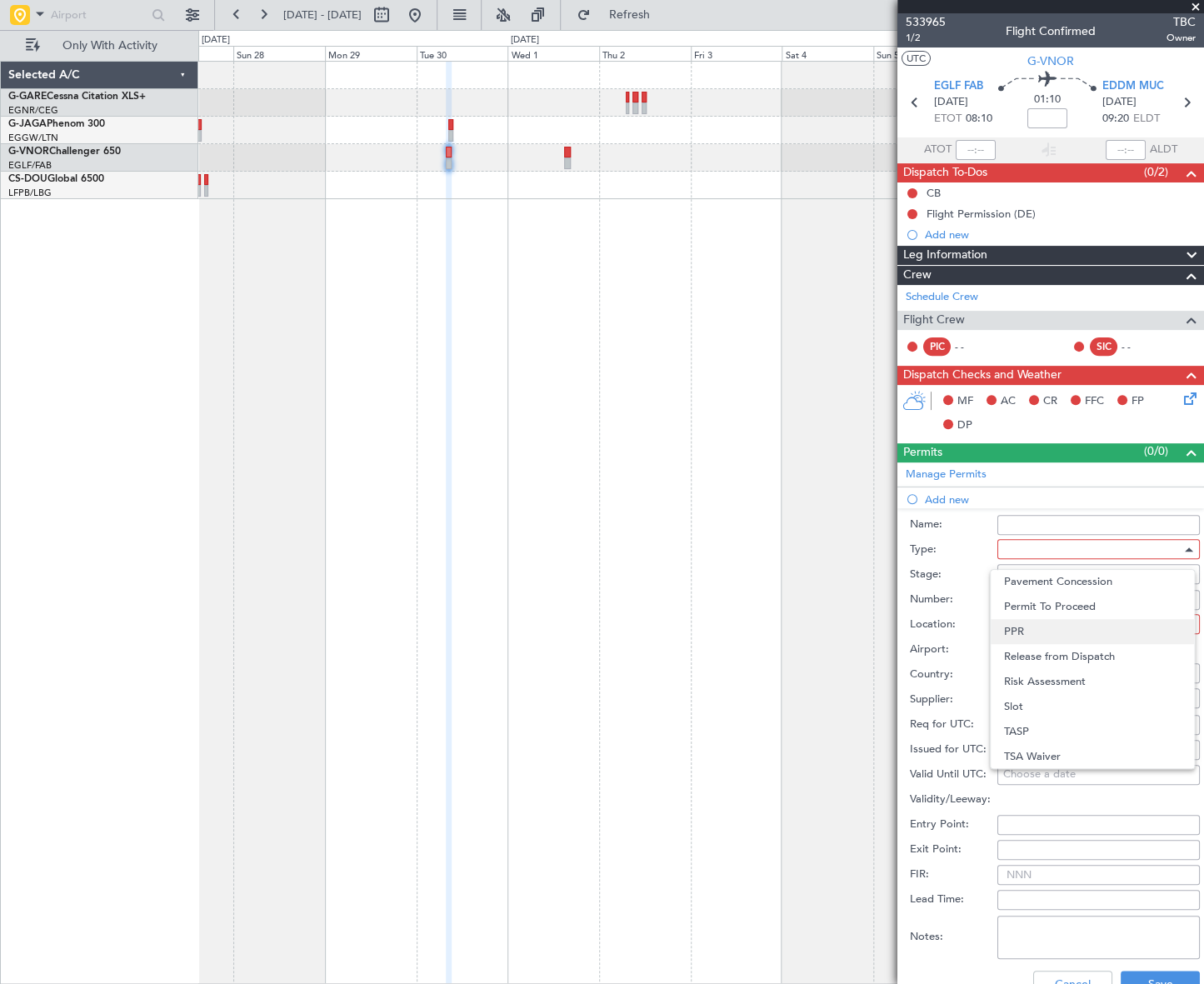
click at [1044, 635] on span "PPR" at bounding box center [1092, 631] width 177 height 25
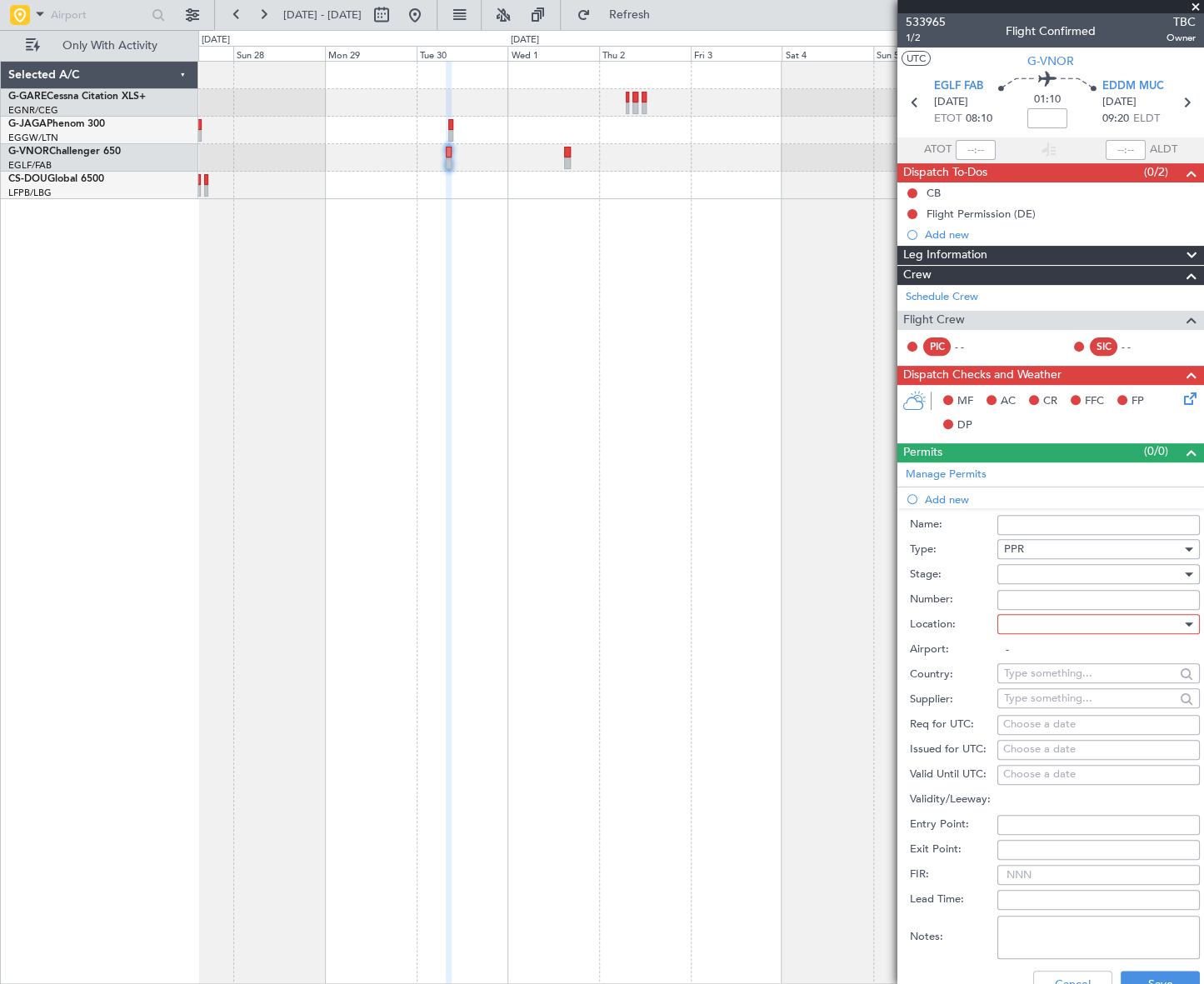
click at [1068, 573] on div at bounding box center [1092, 573] width 178 height 25
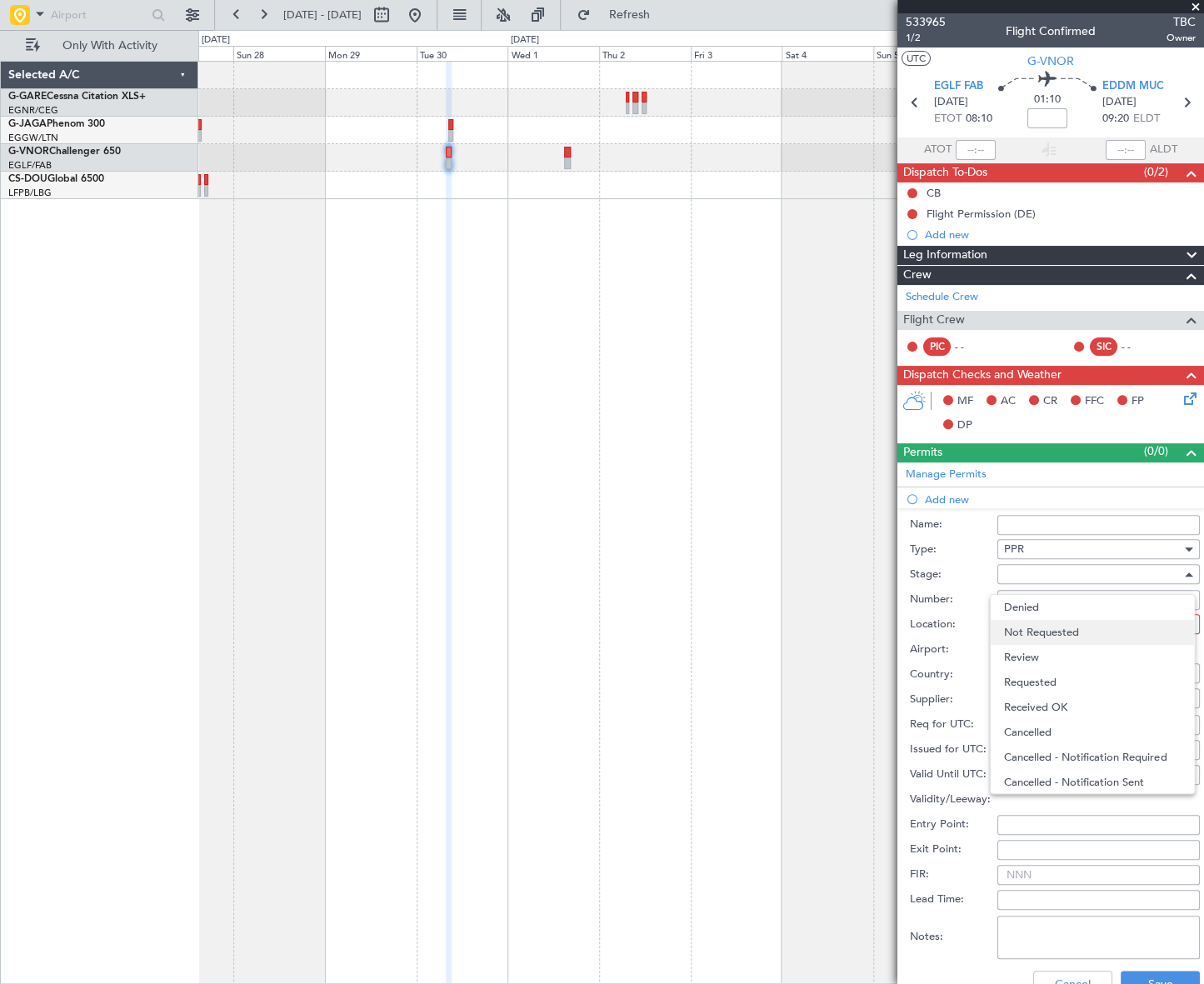
click at [1052, 633] on span "Not Requested" at bounding box center [1092, 631] width 177 height 25
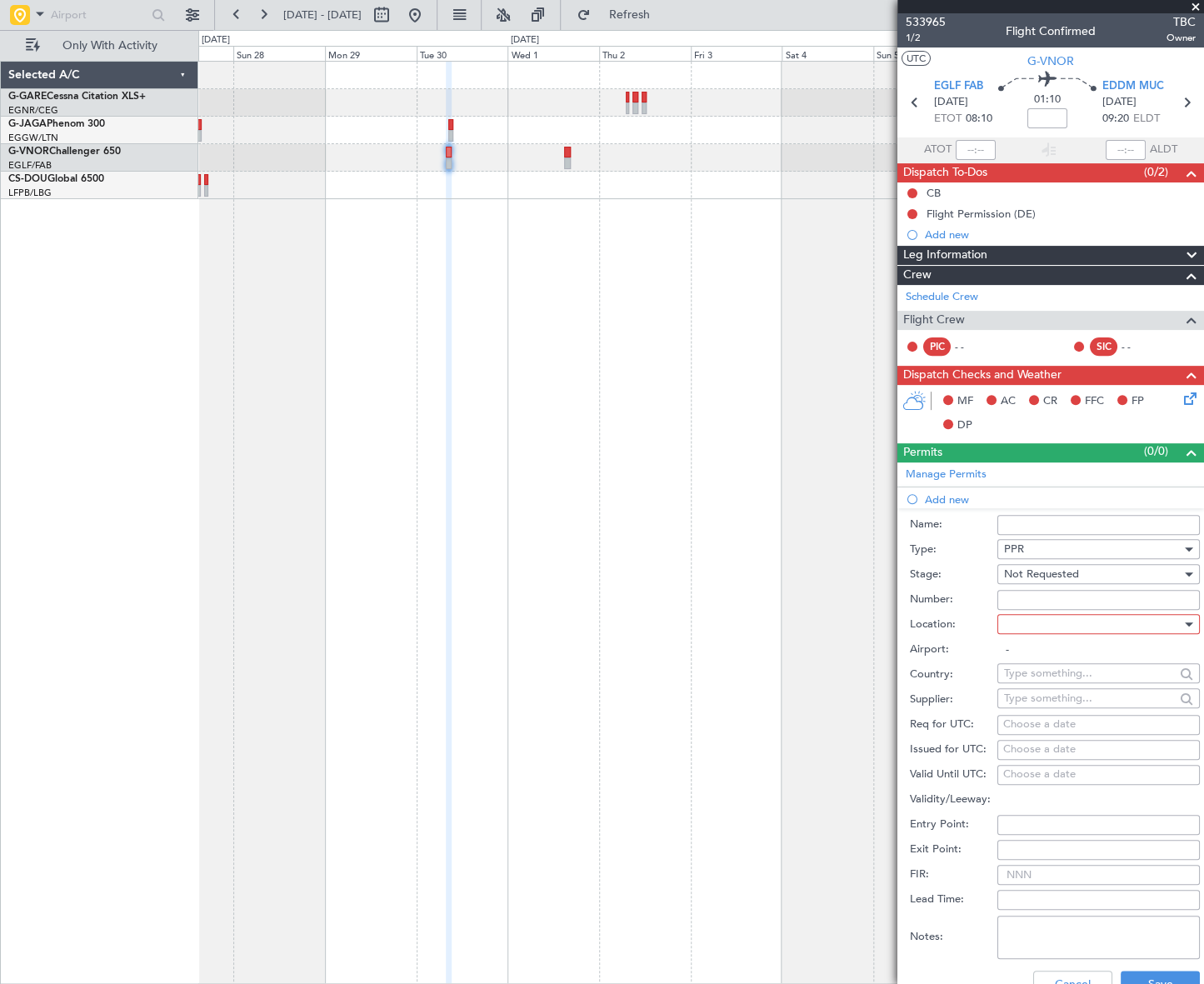
click at [1090, 625] on div at bounding box center [1092, 624] width 178 height 25
click at [1038, 660] on span "Departure" at bounding box center [1092, 656] width 177 height 25
type input "EGLF / FAB"
click at [1150, 983] on html "27 Sep 2025 - 08 Oct 2025 Refresh Quick Links Only With Activity Selected A/C G…" at bounding box center [602, 492] width 1204 height 984
click at [1156, 971] on button "Save" at bounding box center [1160, 983] width 79 height 27
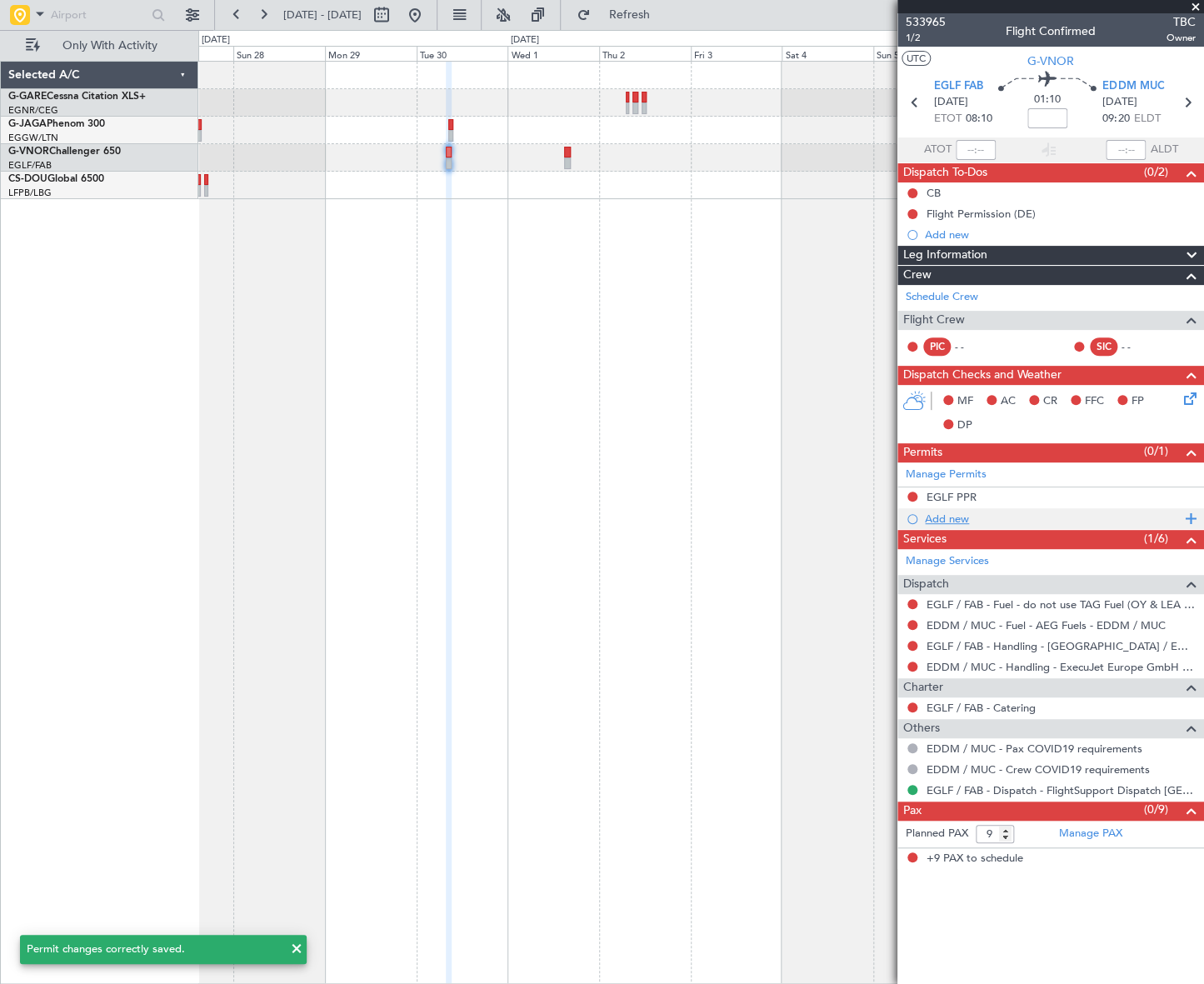
click at [956, 513] on div "Add new" at bounding box center [1053, 518] width 256 height 15
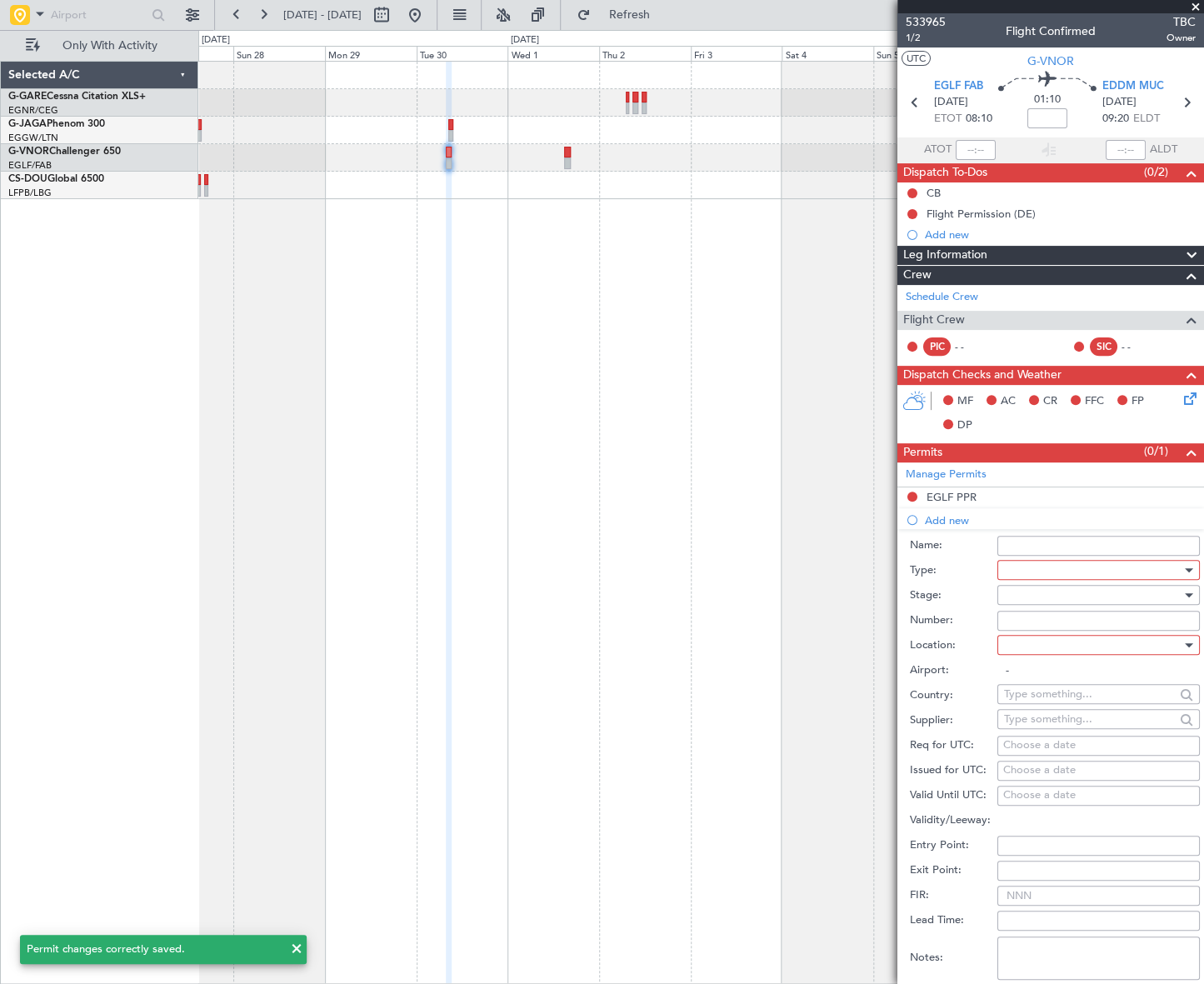
click at [1070, 569] on div at bounding box center [1092, 569] width 178 height 25
click at [1034, 727] on span "Slot" at bounding box center [1092, 727] width 177 height 25
click at [1067, 599] on div at bounding box center [1092, 595] width 178 height 25
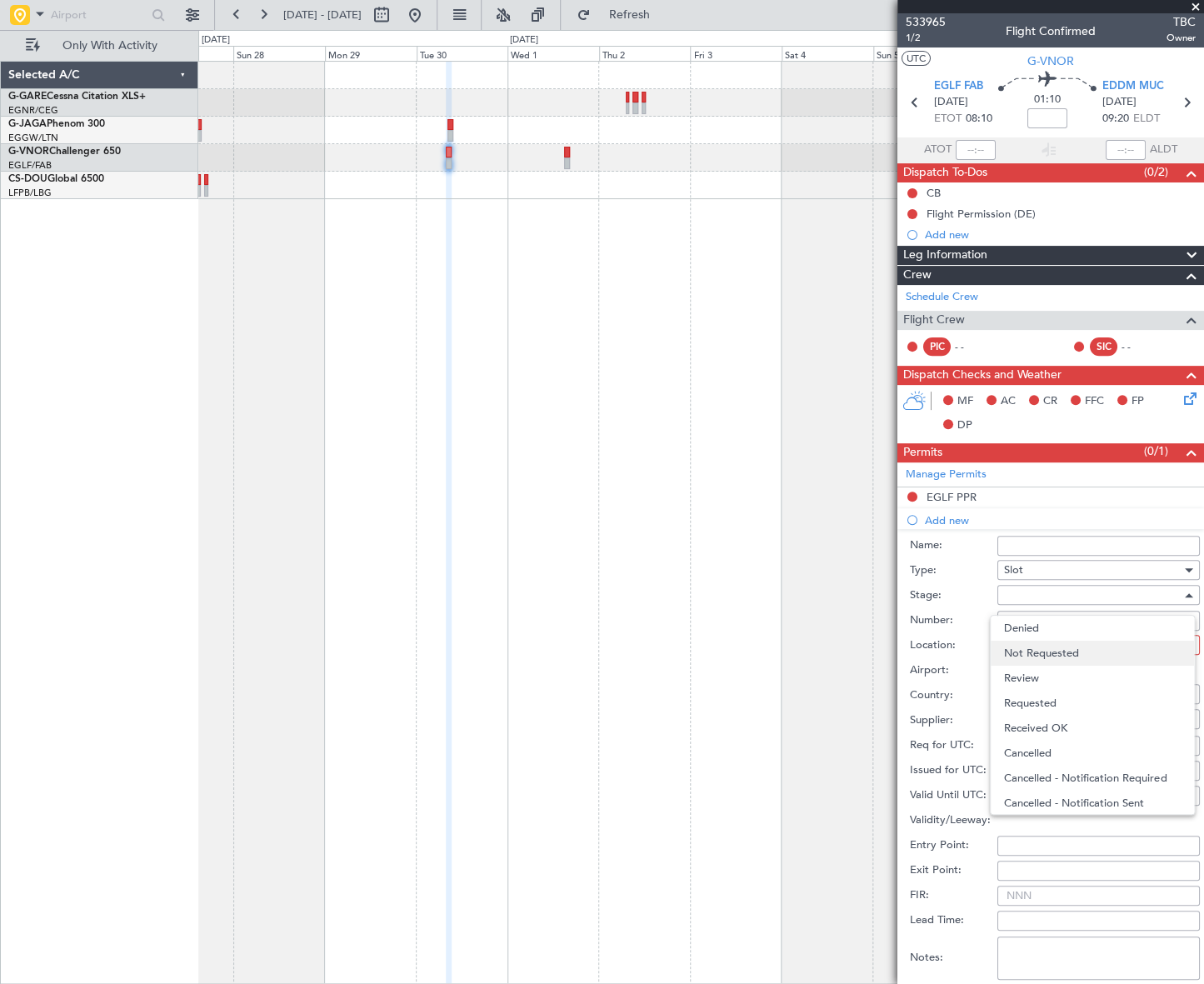
click at [1061, 649] on span "Not Requested" at bounding box center [1092, 653] width 177 height 25
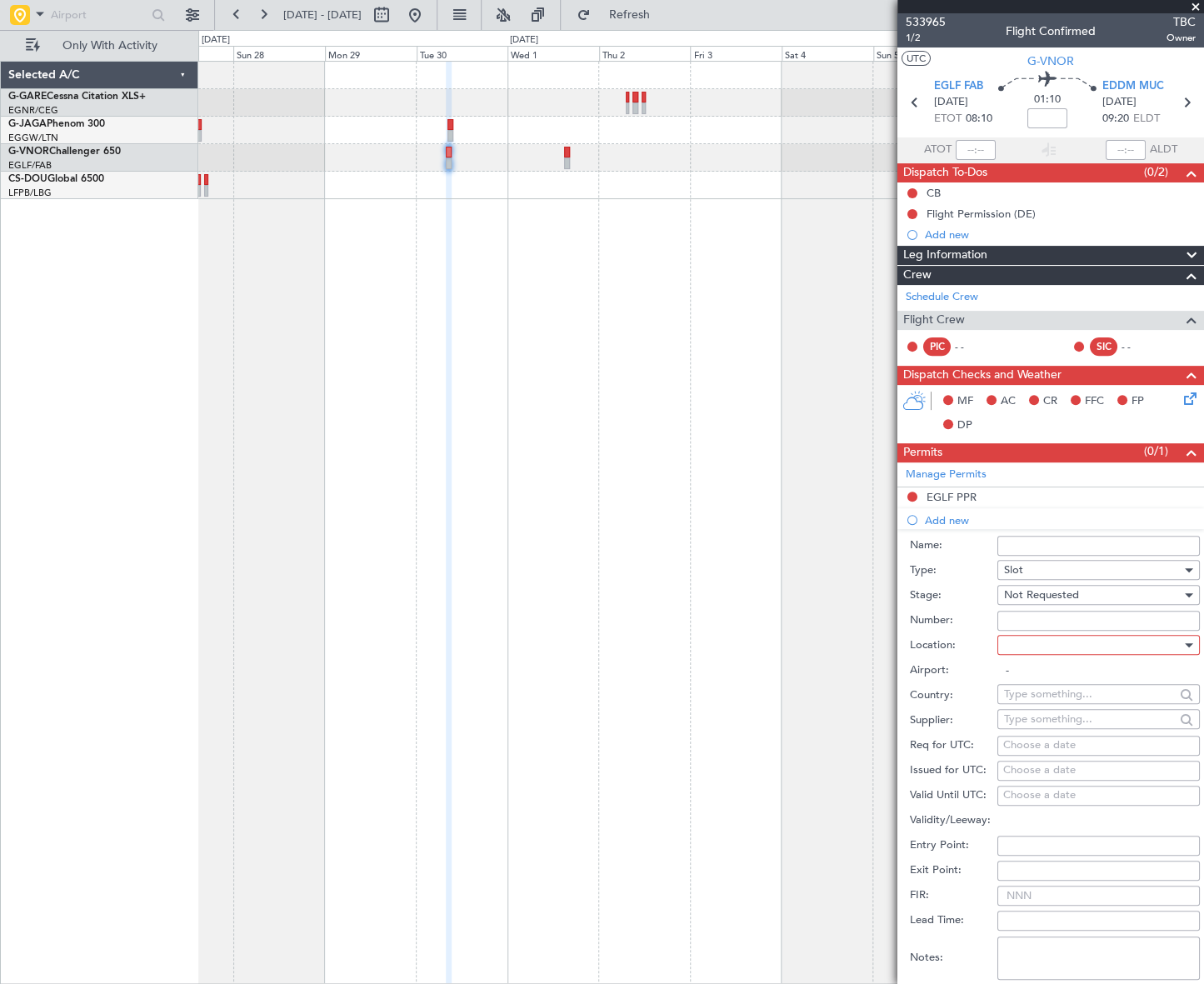
click at [1089, 637] on div at bounding box center [1092, 644] width 178 height 25
click at [1034, 727] on span "Arrival" at bounding box center [1092, 727] width 177 height 25
type input "EDDM / MUC"
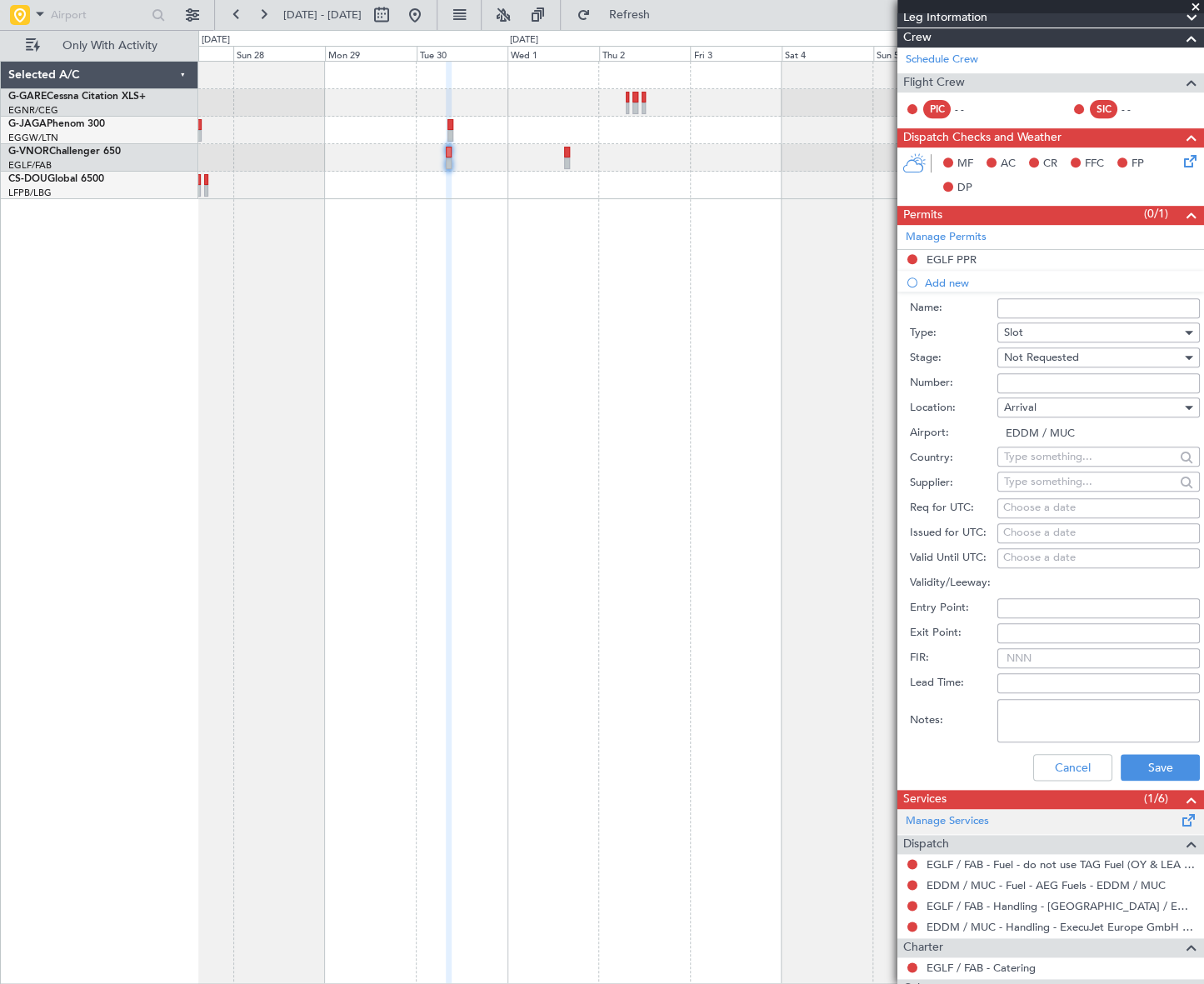
scroll to position [302, 0]
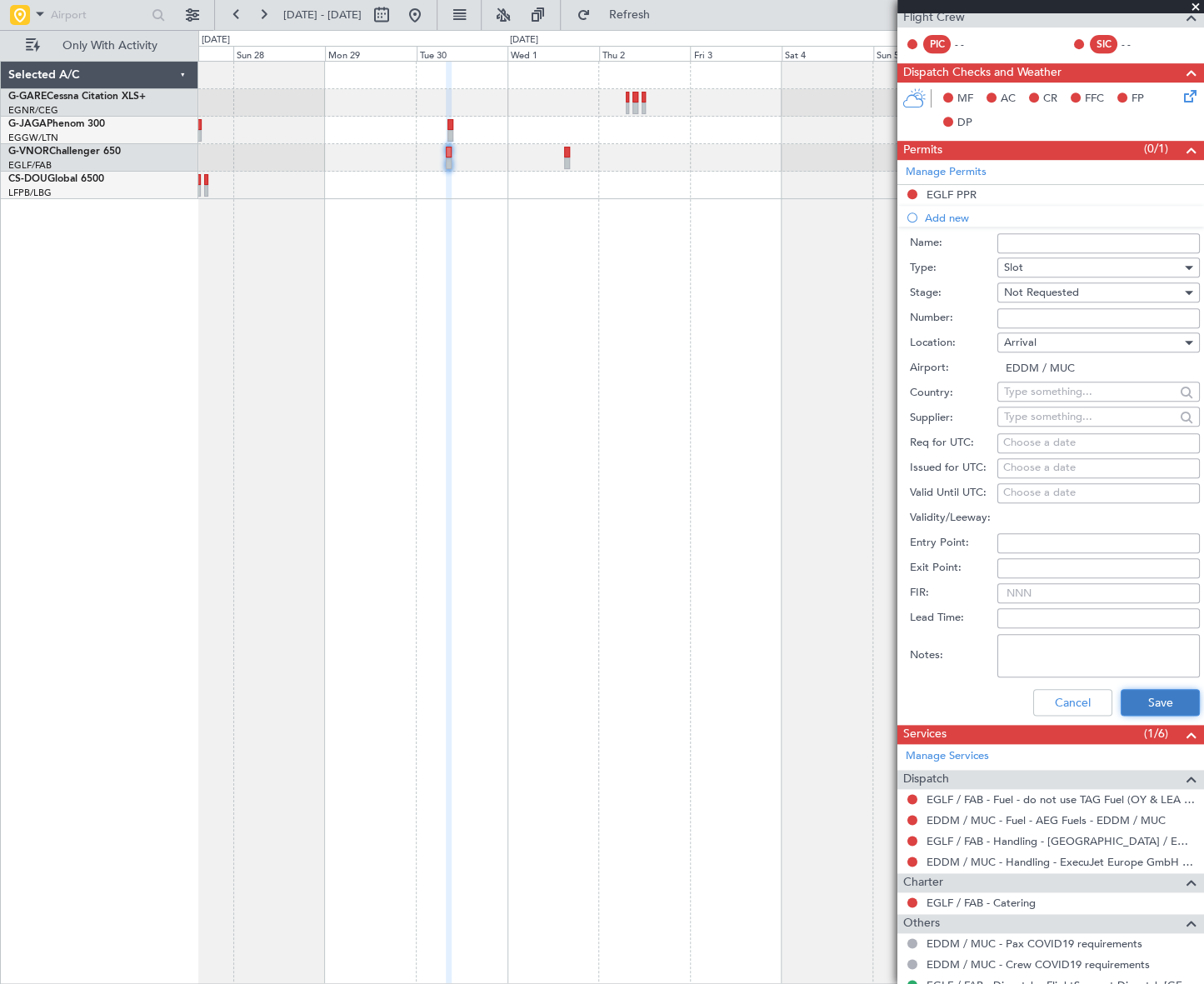
click at [1159, 695] on button "Save" at bounding box center [1160, 702] width 79 height 27
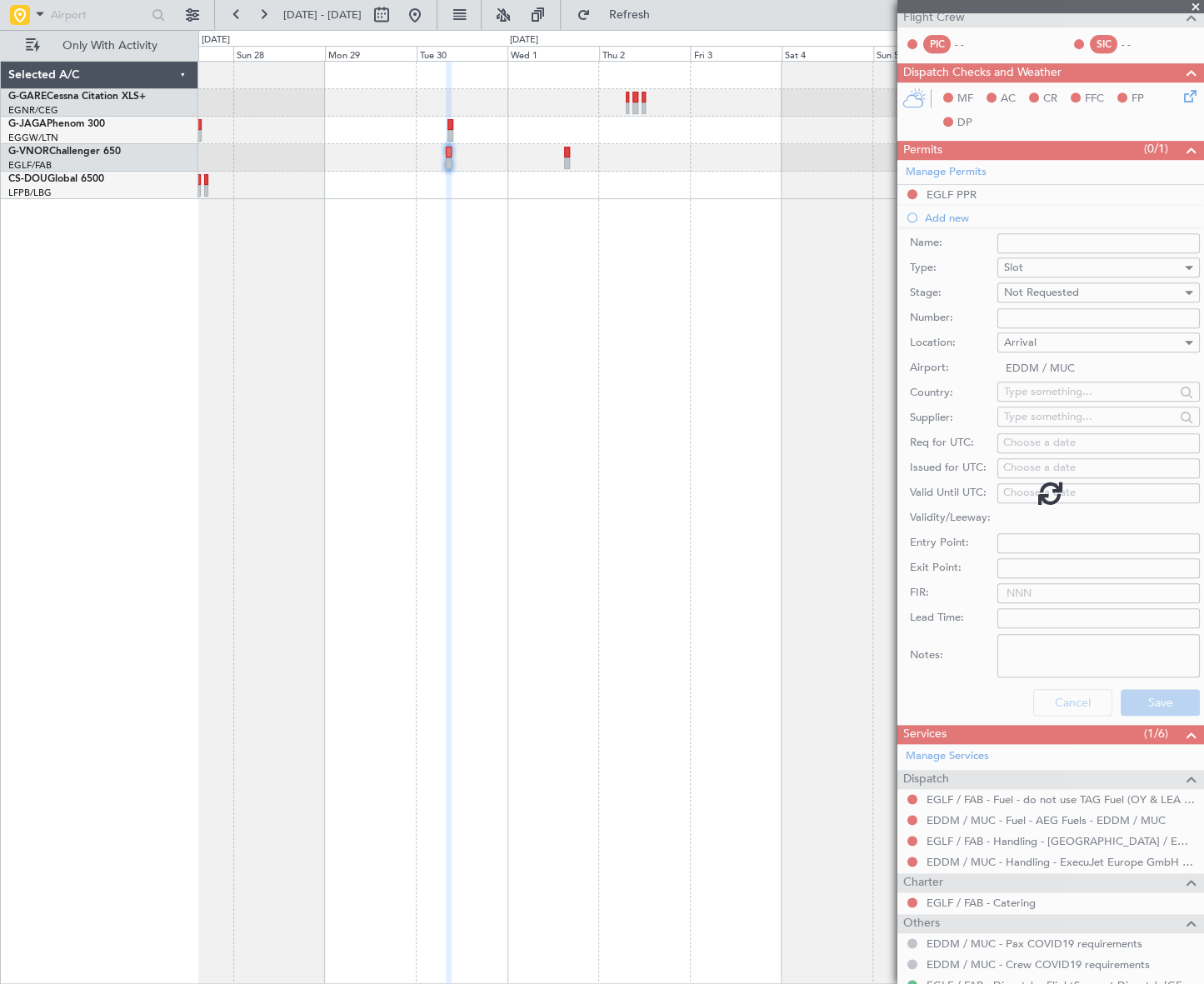
scroll to position [0, 0]
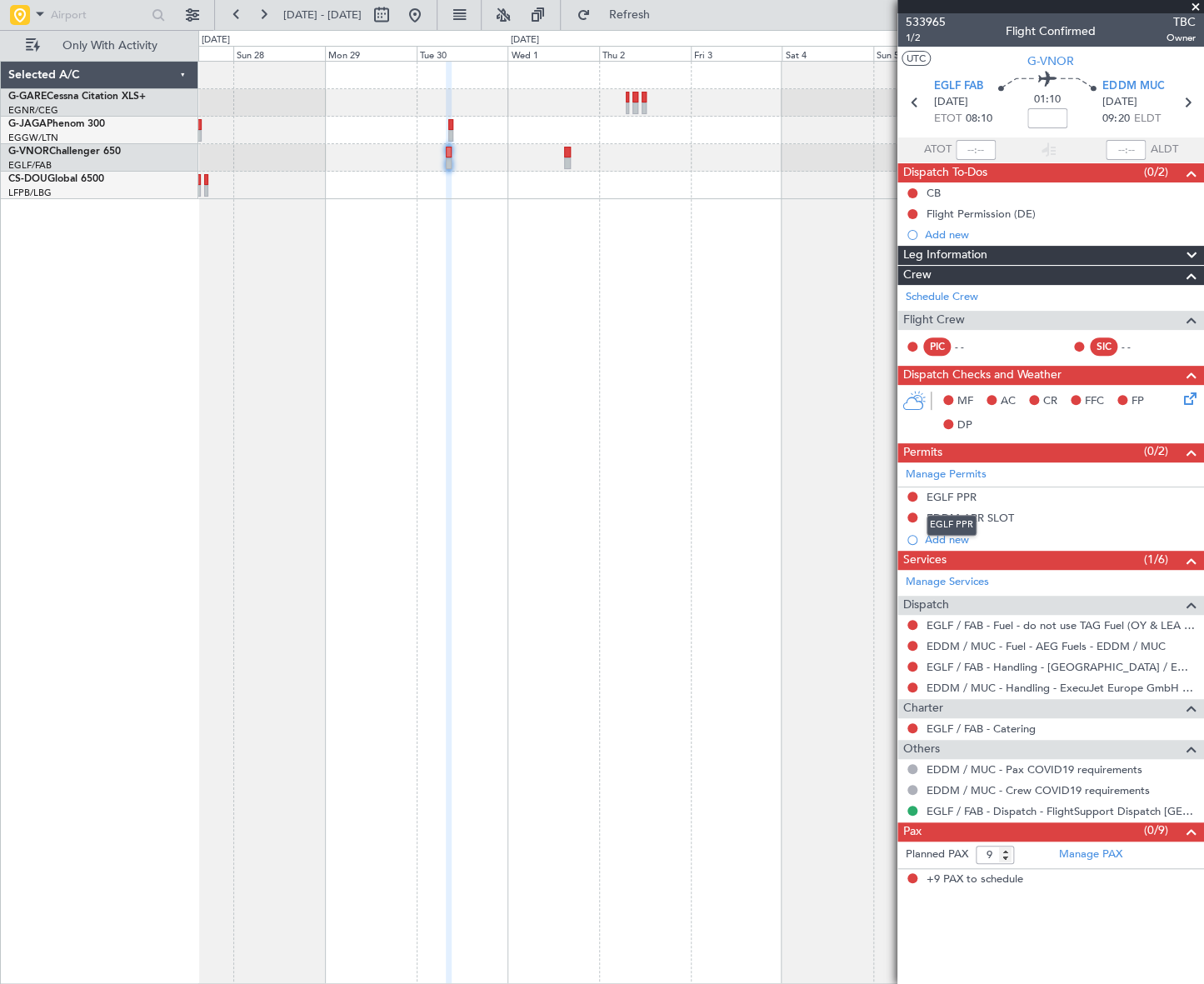
drag, startPoint x: 954, startPoint y: 498, endPoint x: 972, endPoint y: 504, distance: 19.0
click at [954, 498] on div "EGLF PPR" at bounding box center [952, 497] width 50 height 15
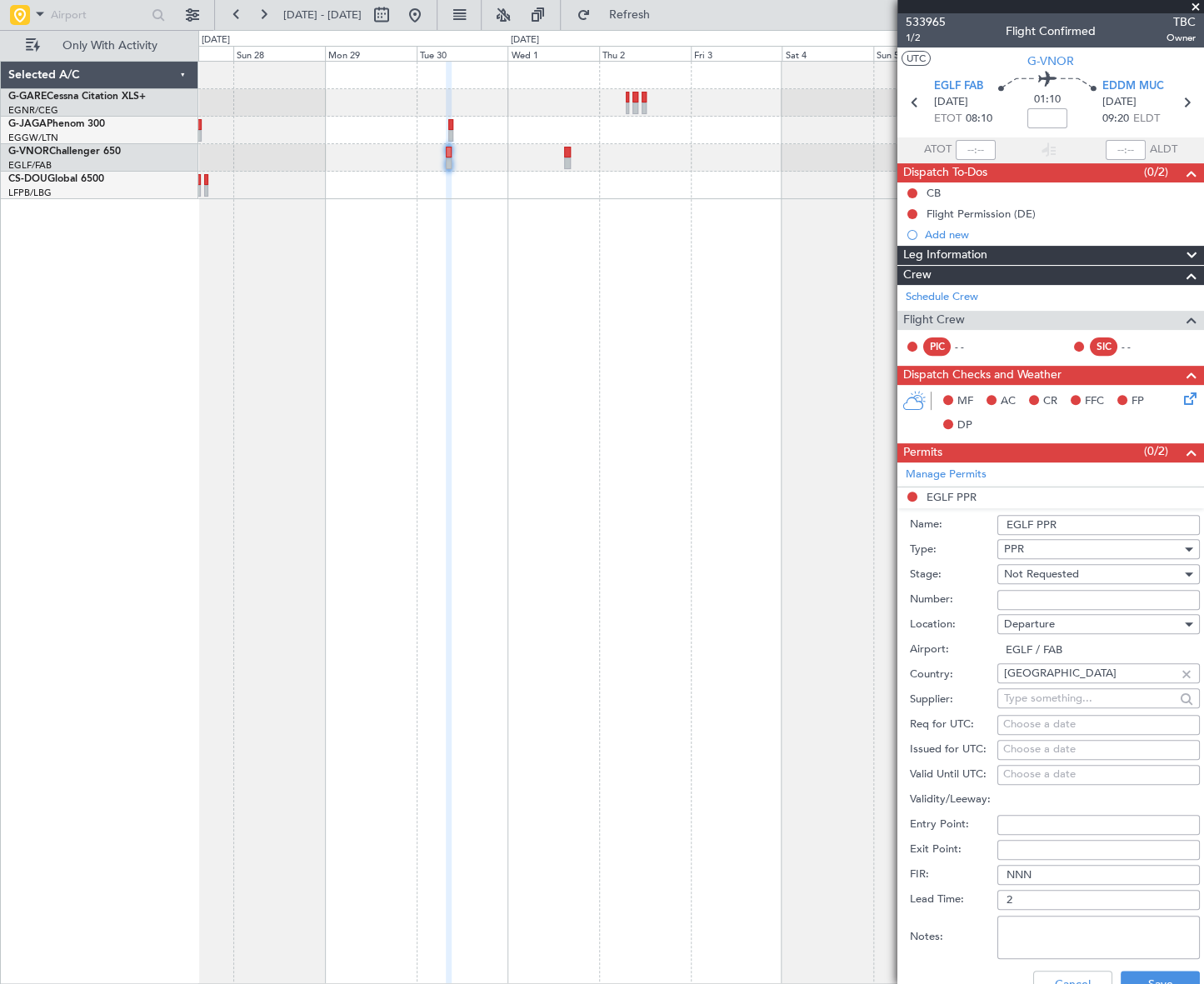
click at [1080, 522] on input "EGLF PPR" at bounding box center [1098, 524] width 203 height 20
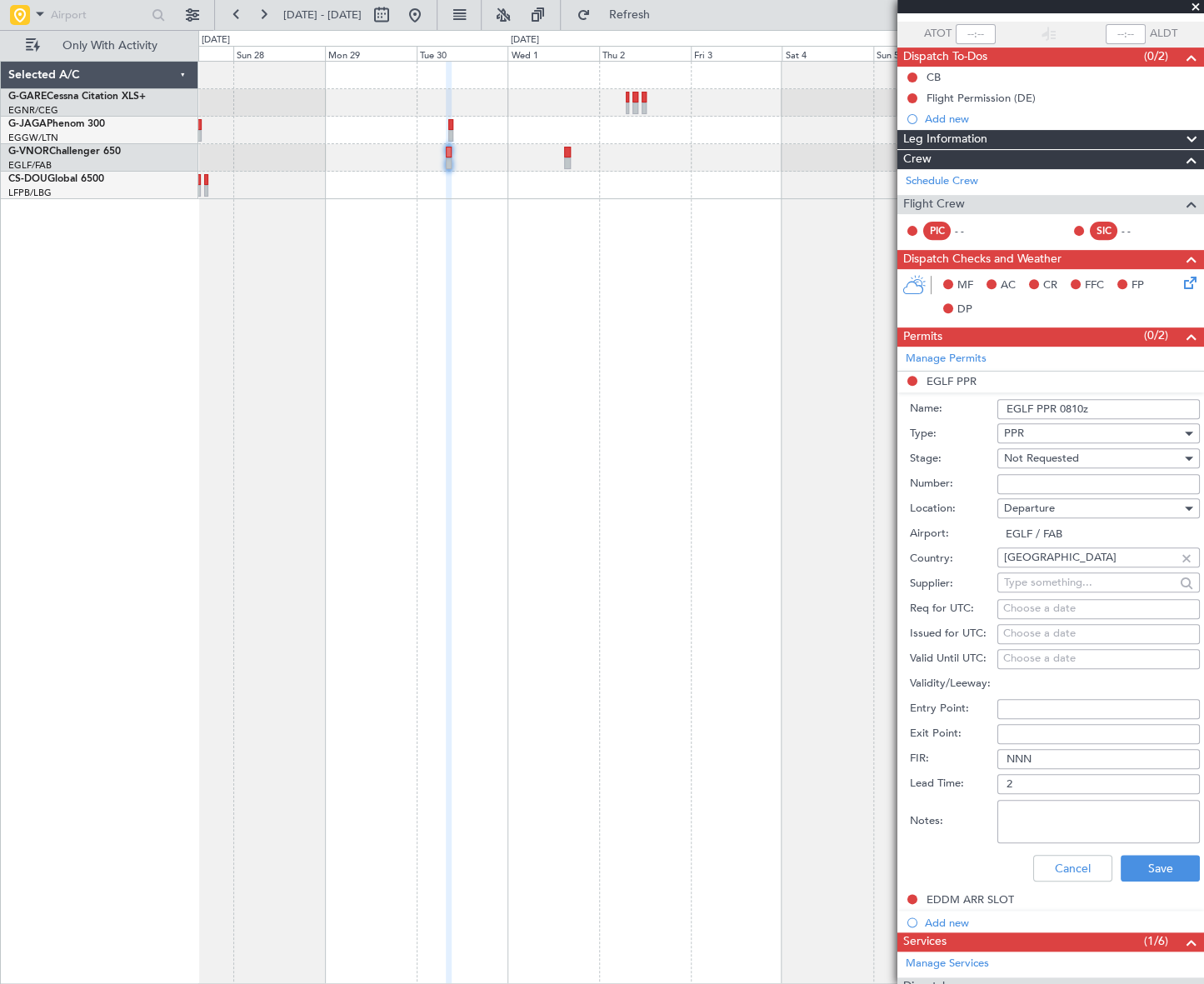
scroll to position [226, 0]
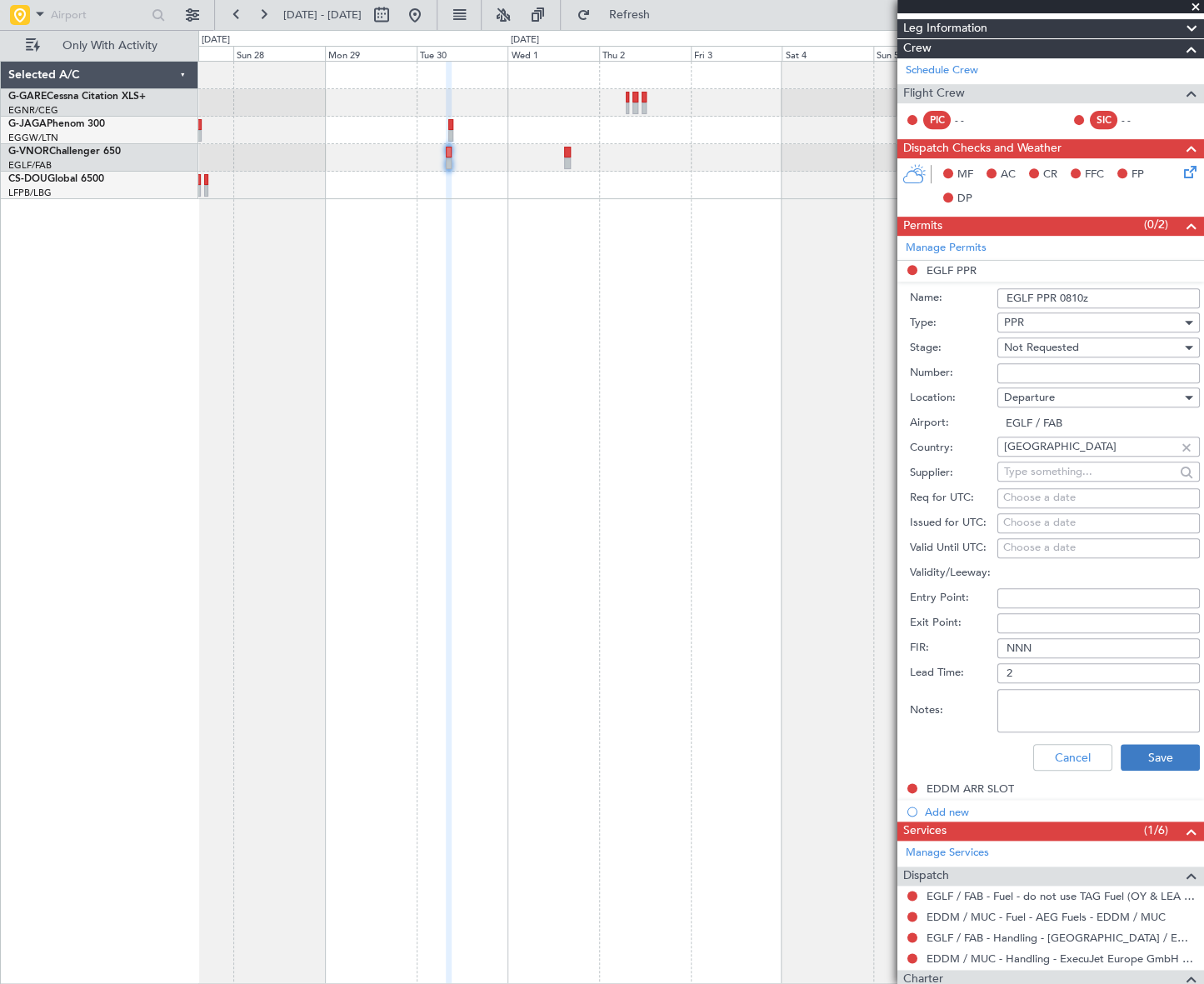
type input "EGLF PPR 0810z"
click at [1164, 758] on button "Save" at bounding box center [1160, 757] width 79 height 27
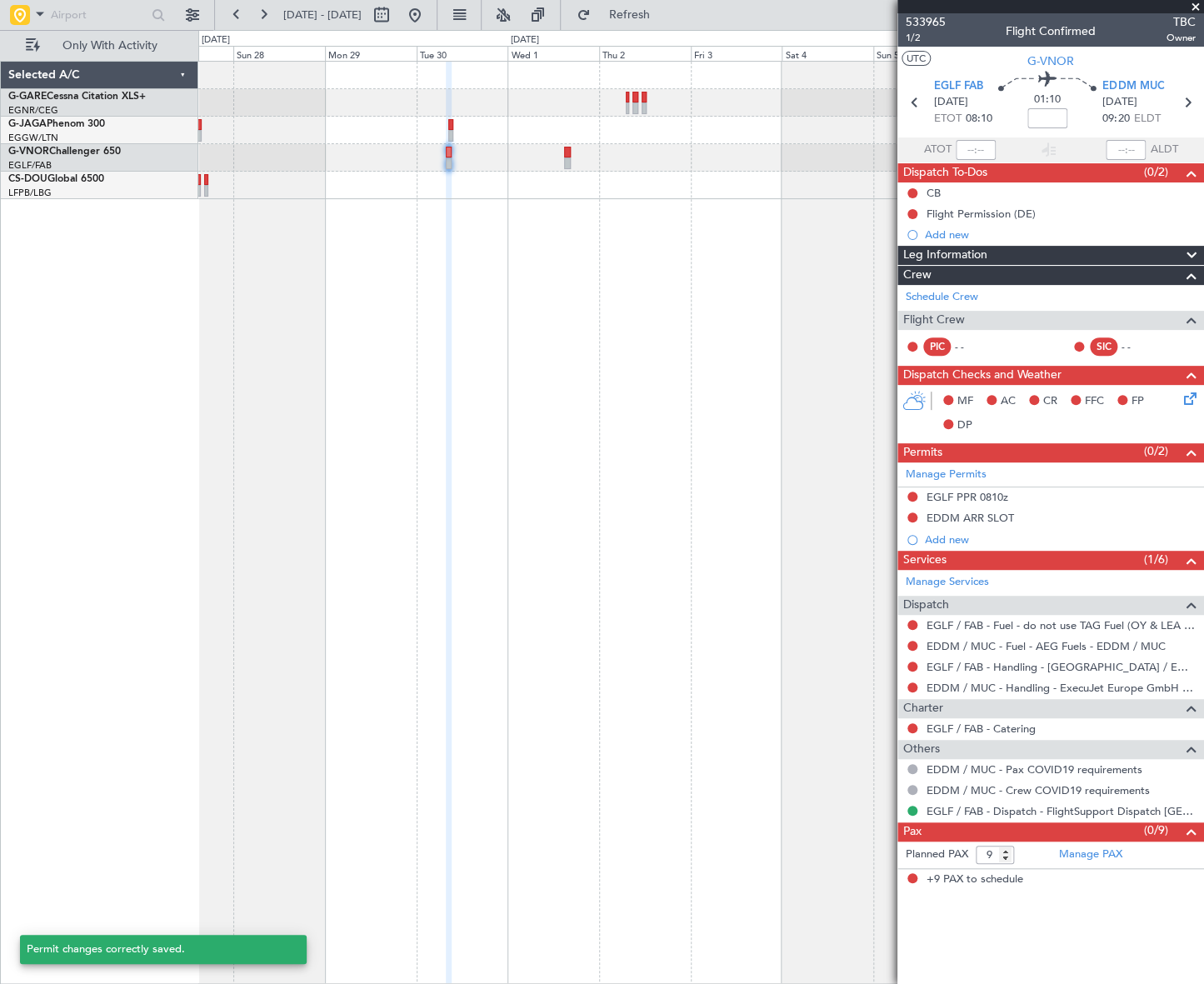
scroll to position [0, 0]
drag, startPoint x: 1007, startPoint y: 519, endPoint x: 1059, endPoint y: 526, distance: 52.5
click at [1006, 519] on div "EDDM ARR SLOT" at bounding box center [971, 517] width 88 height 15
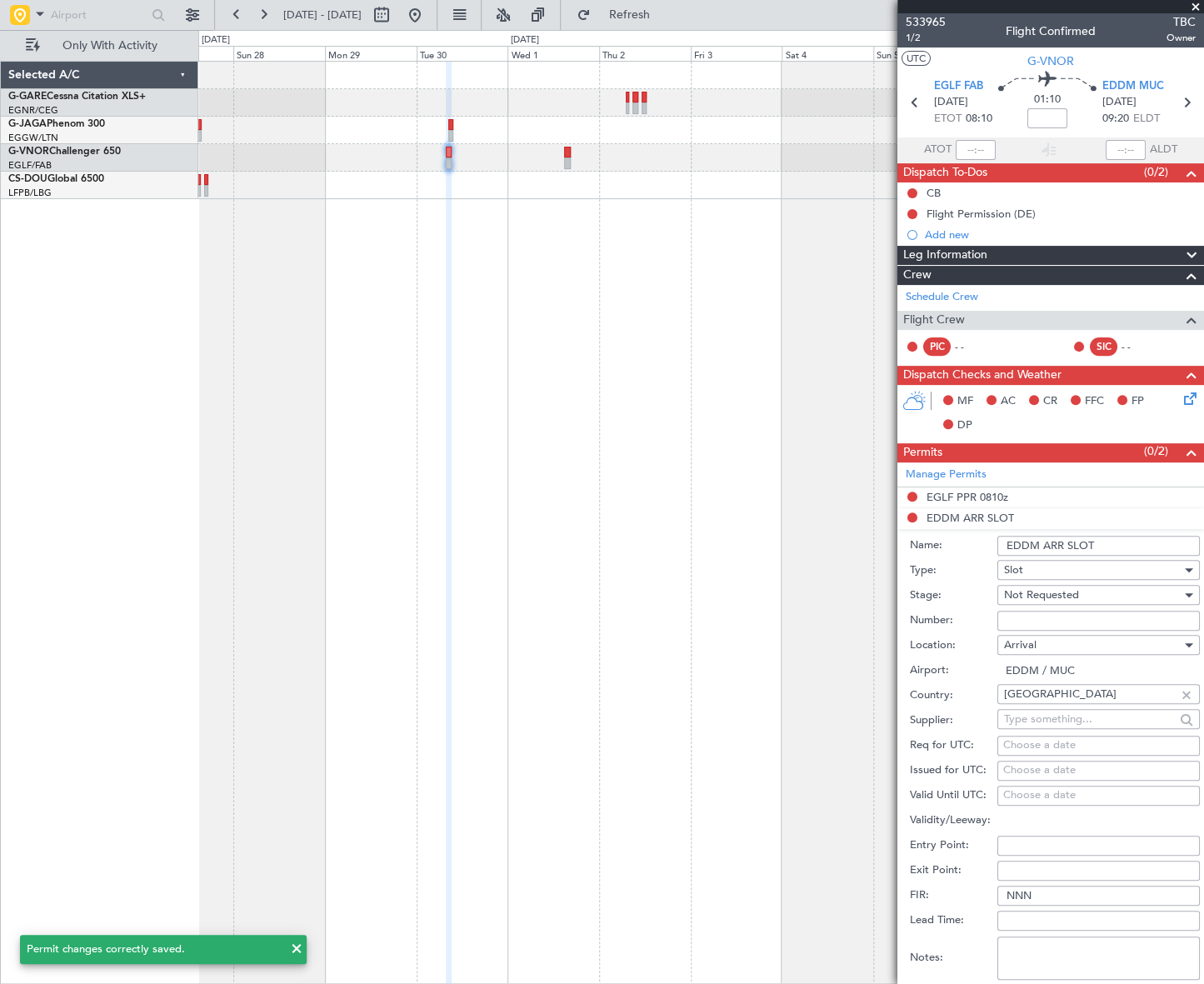
click at [1146, 540] on input "EDDM ARR SLOT" at bounding box center [1098, 545] width 203 height 20
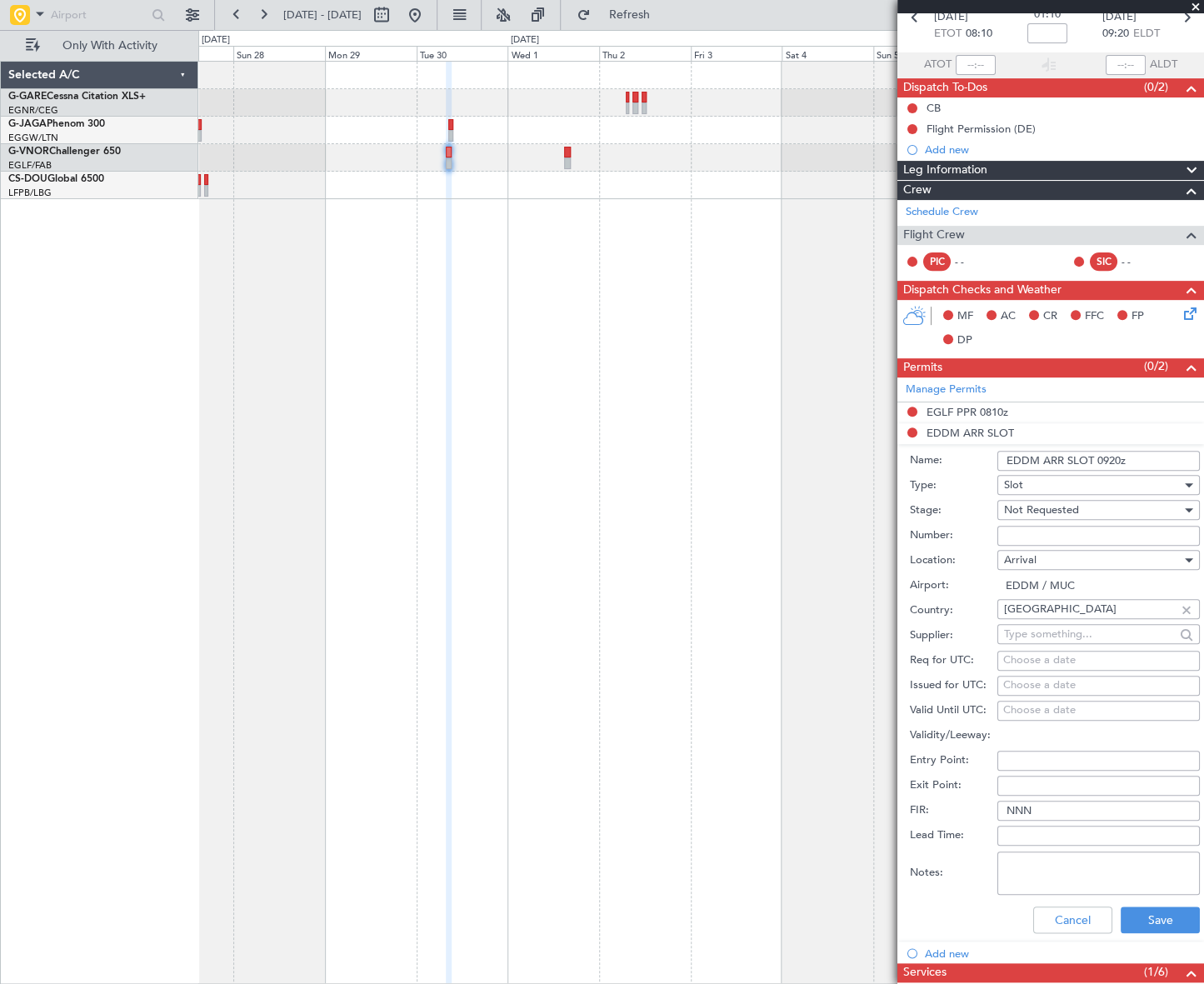
scroll to position [378, 0]
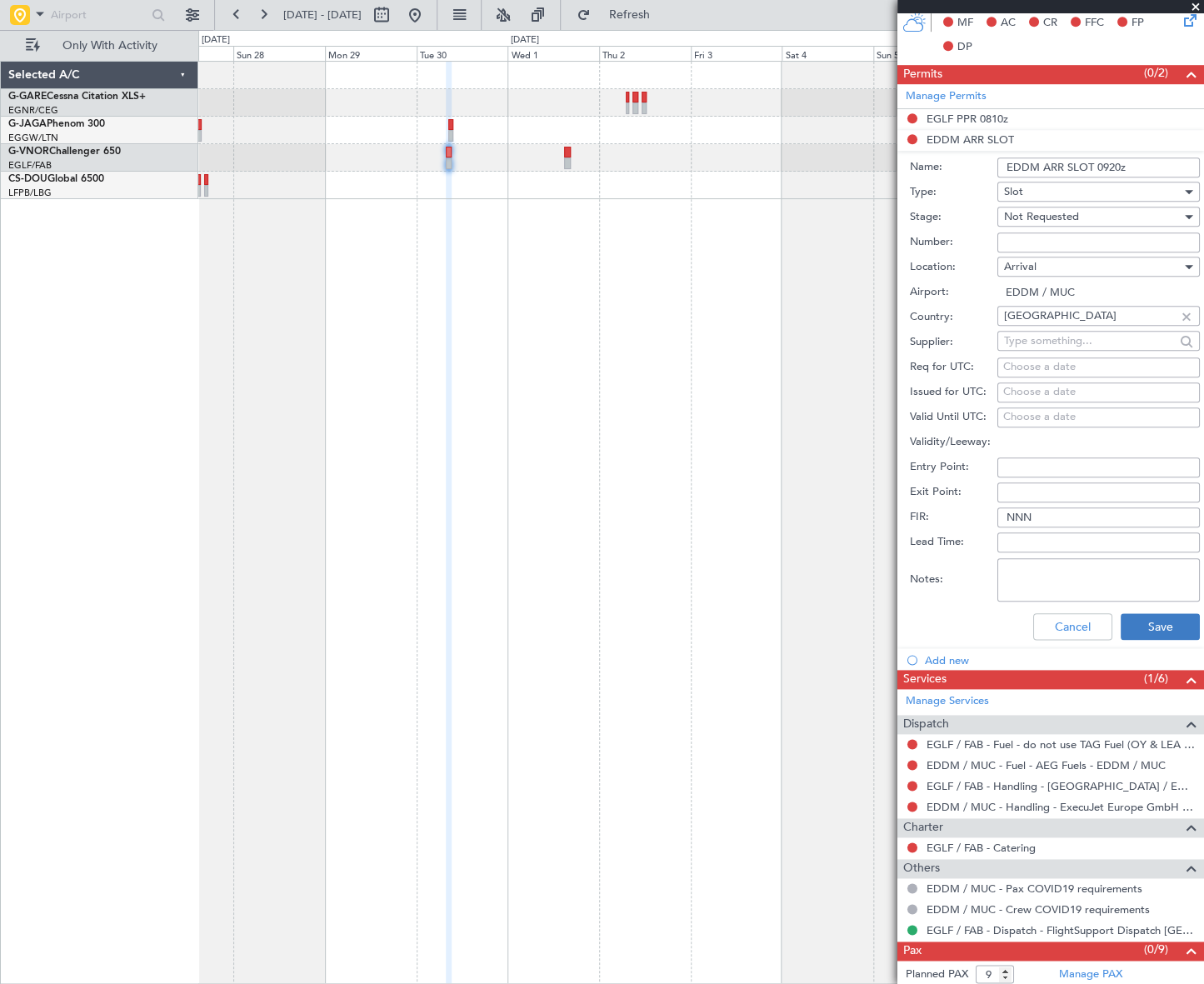
type input "EDDM ARR SLOT 0920z"
click at [1166, 631] on button "Save" at bounding box center [1160, 626] width 79 height 27
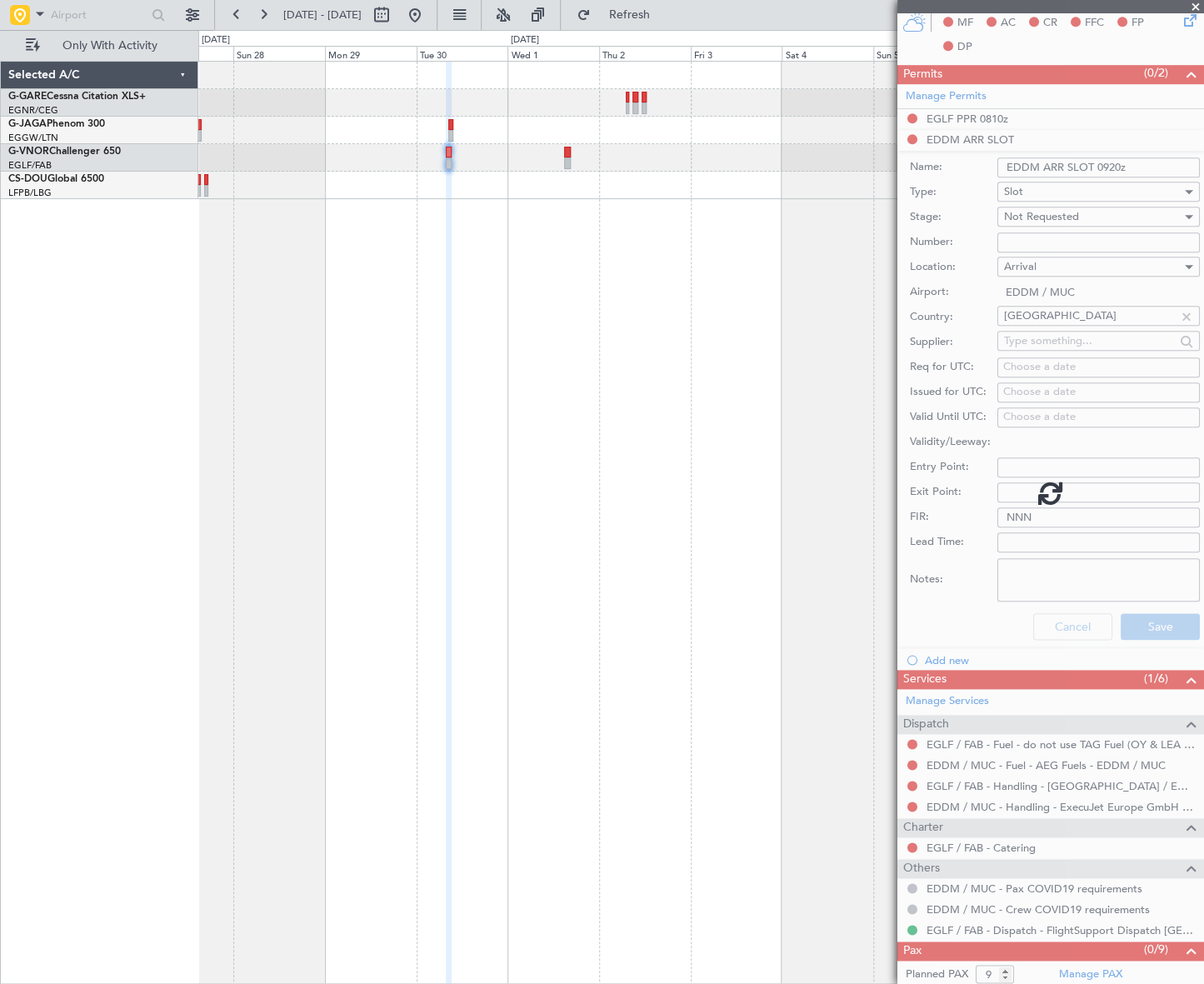
scroll to position [0, 0]
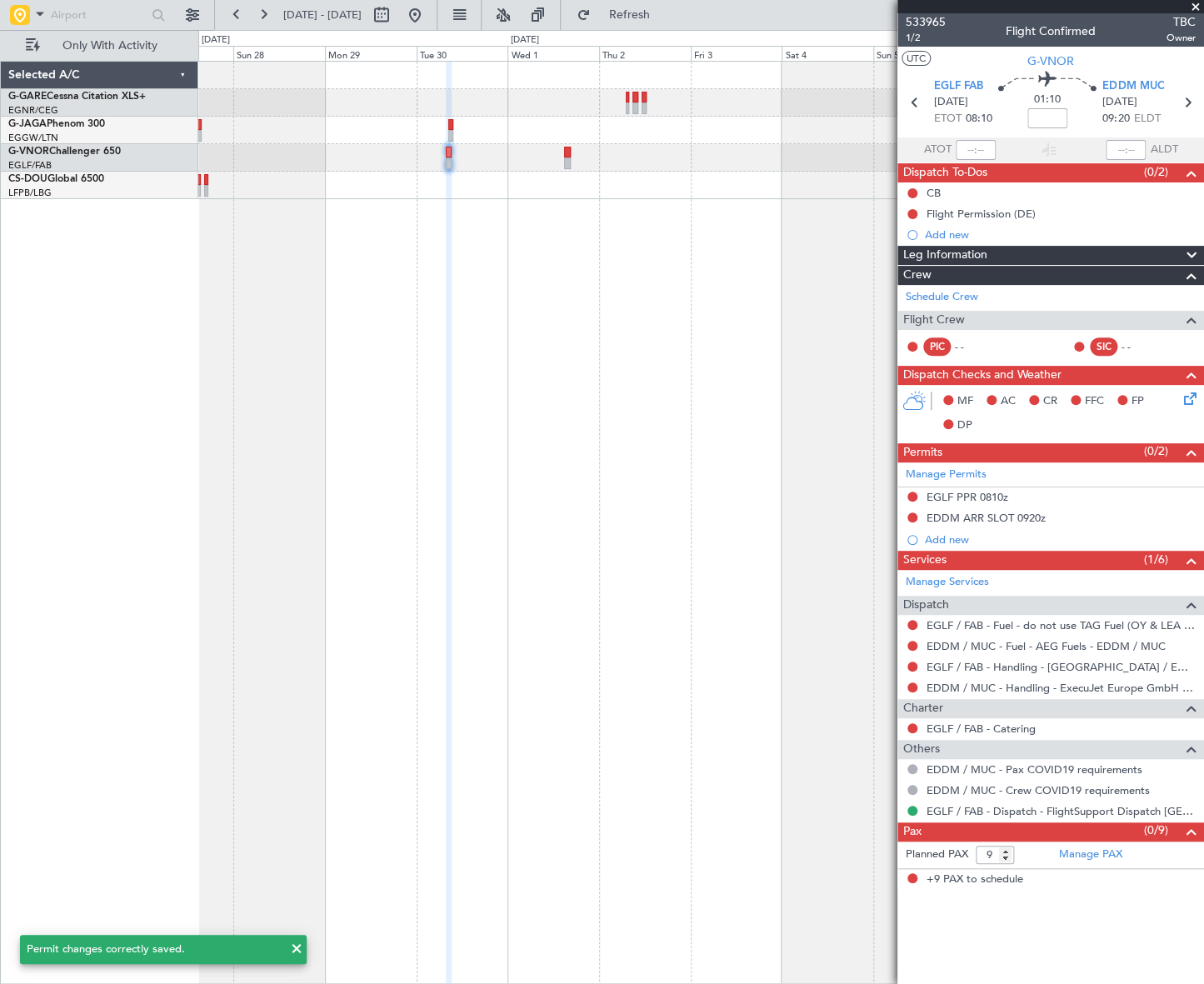
click at [562, 152] on div at bounding box center [700, 158] width 1005 height 27
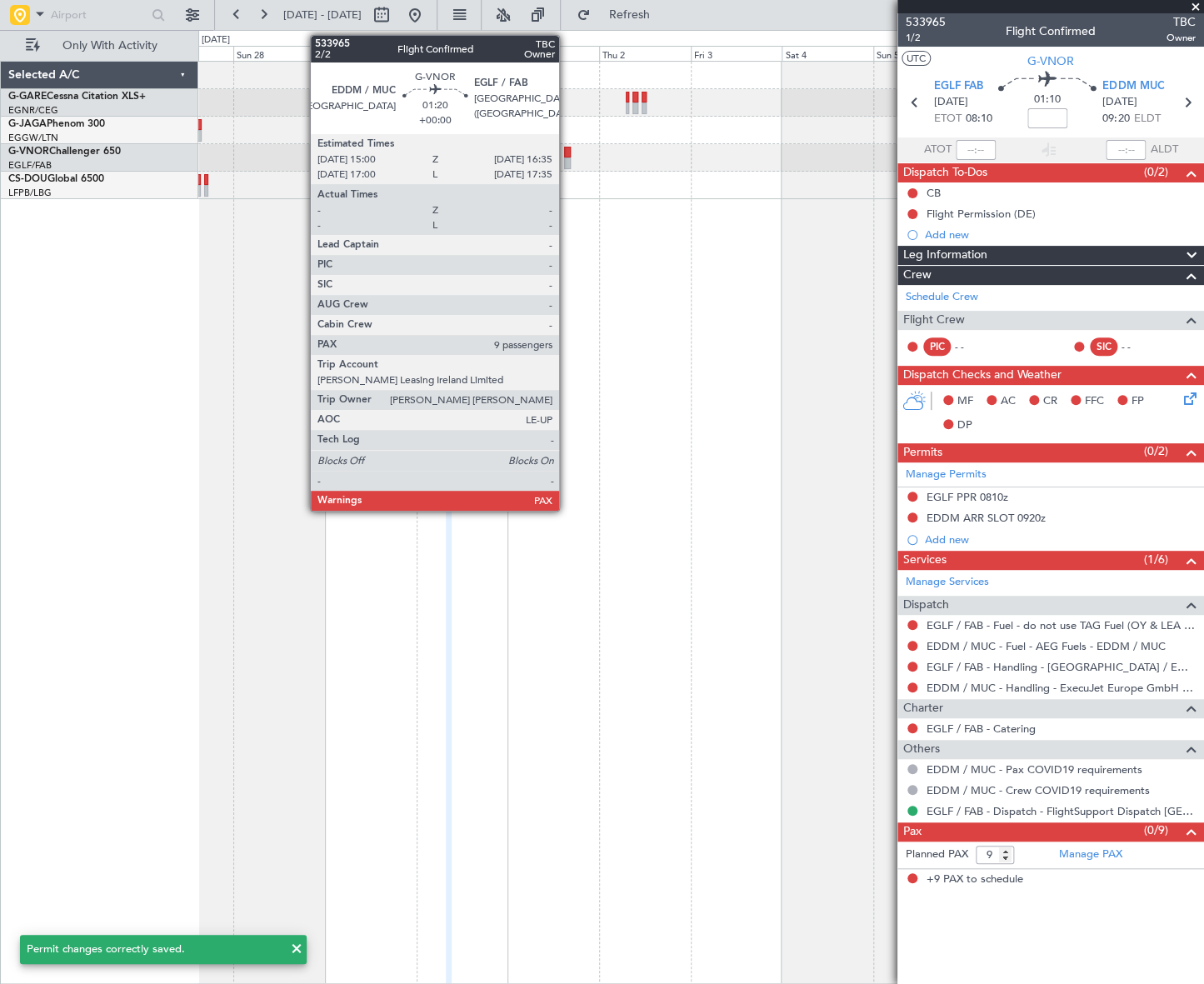
click at [566, 155] on div at bounding box center [567, 153] width 7 height 12
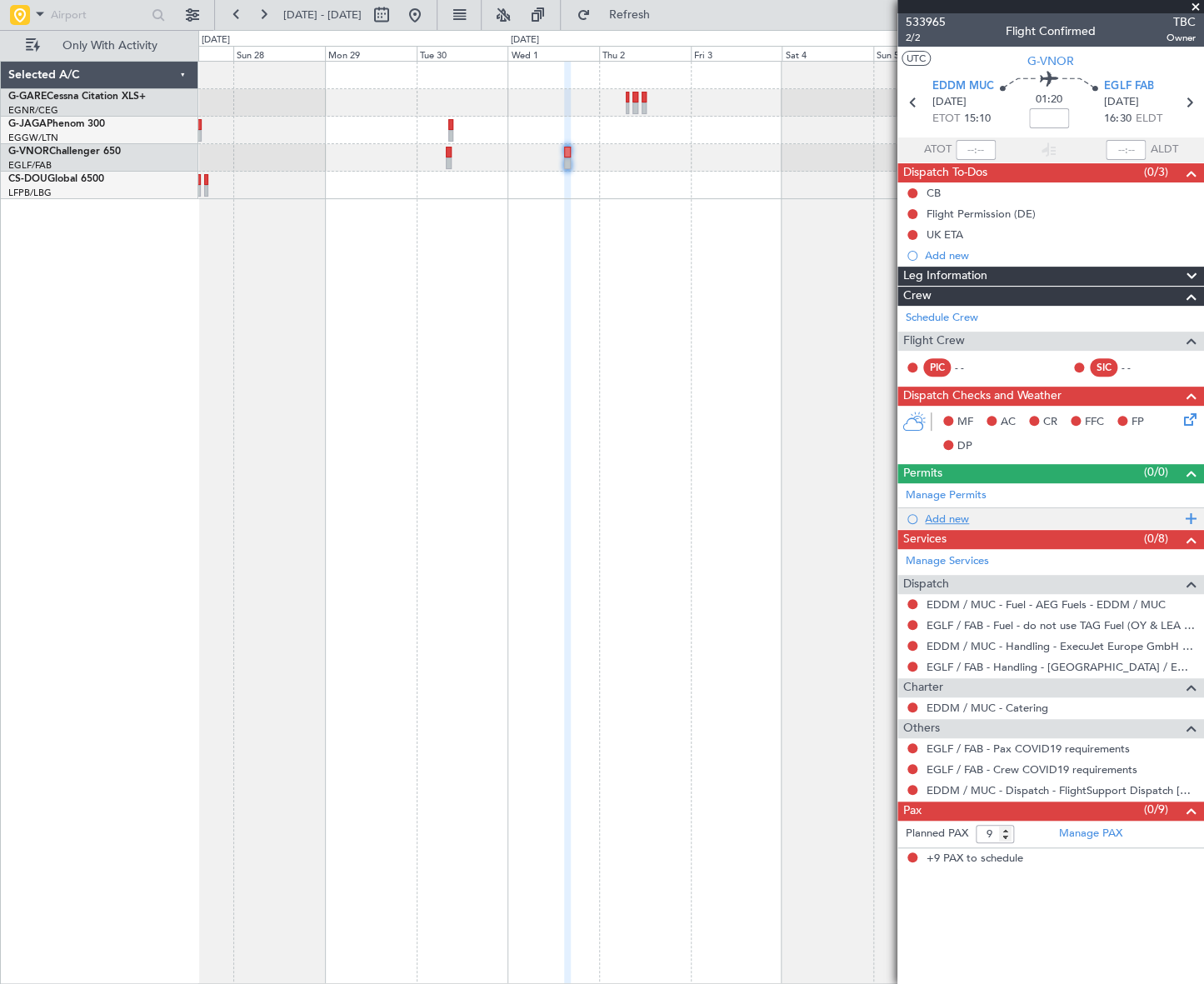
click at [957, 511] on div "Add new" at bounding box center [1053, 518] width 256 height 15
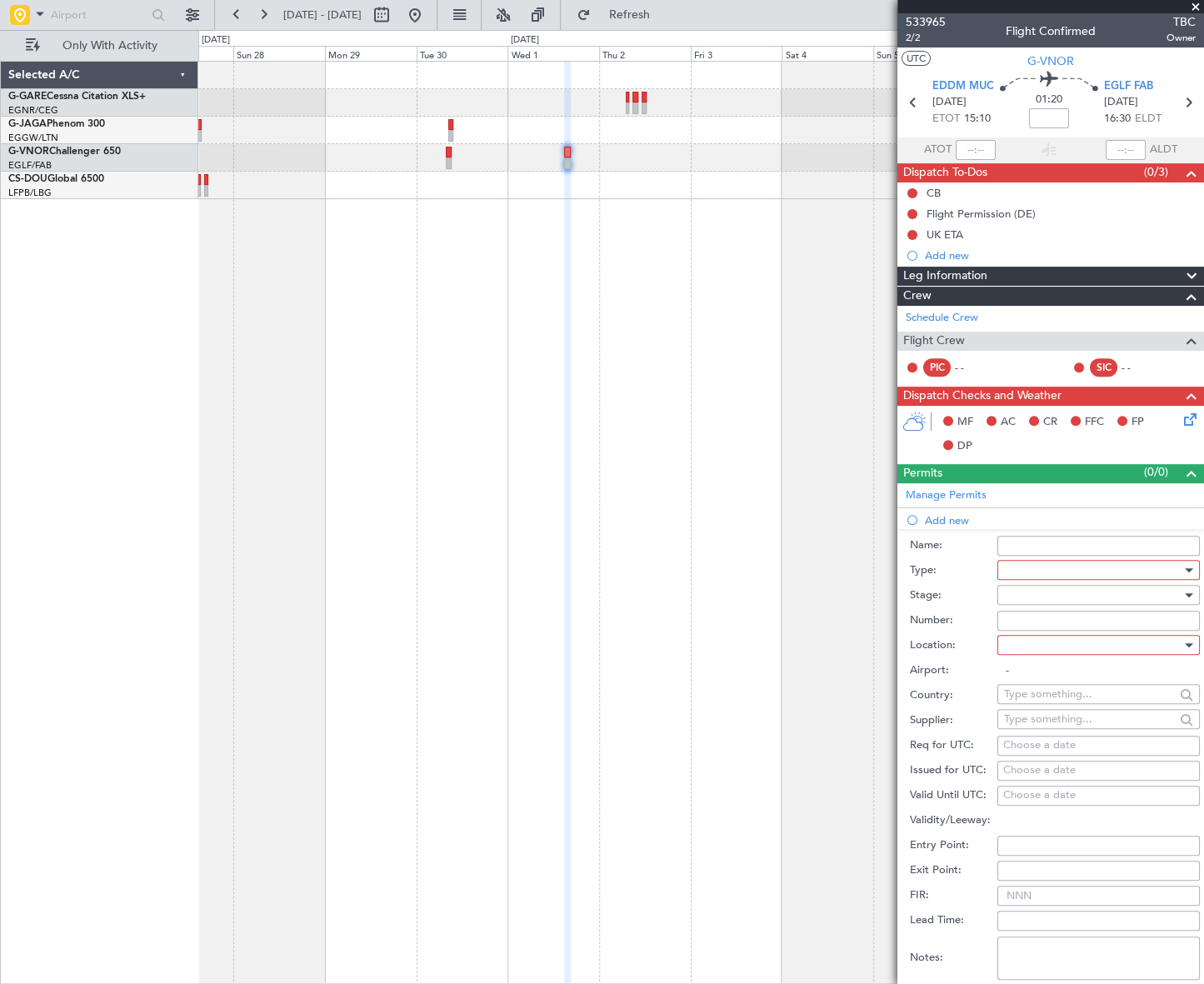
click at [1075, 566] on div at bounding box center [1092, 569] width 178 height 25
click at [1033, 724] on span "Slot" at bounding box center [1092, 727] width 177 height 25
click at [1162, 595] on div at bounding box center [1092, 595] width 178 height 25
click at [1055, 697] on span "Requested" at bounding box center [1092, 703] width 177 height 25
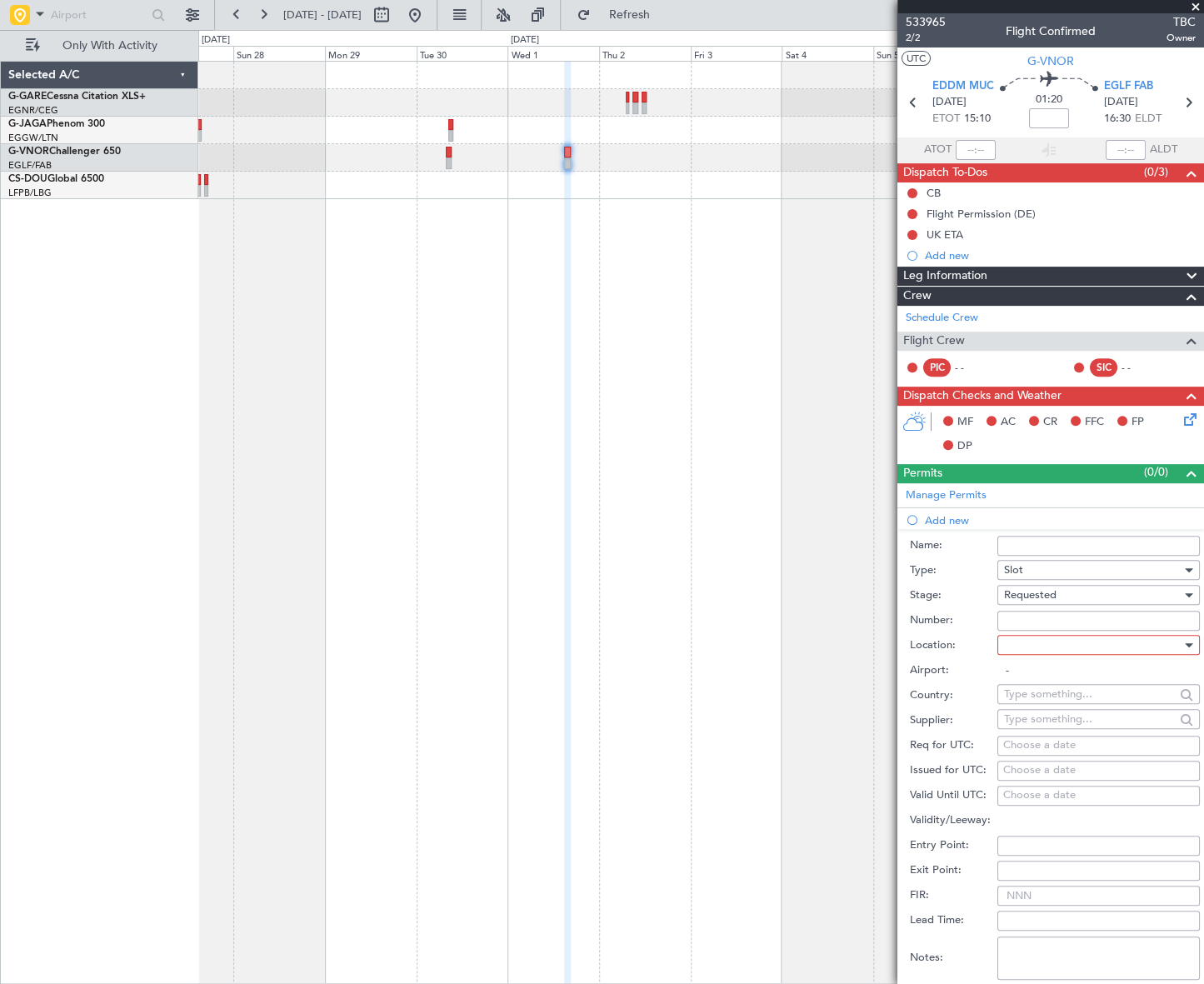
click at [1083, 595] on div "Requested" at bounding box center [1092, 595] width 178 height 25
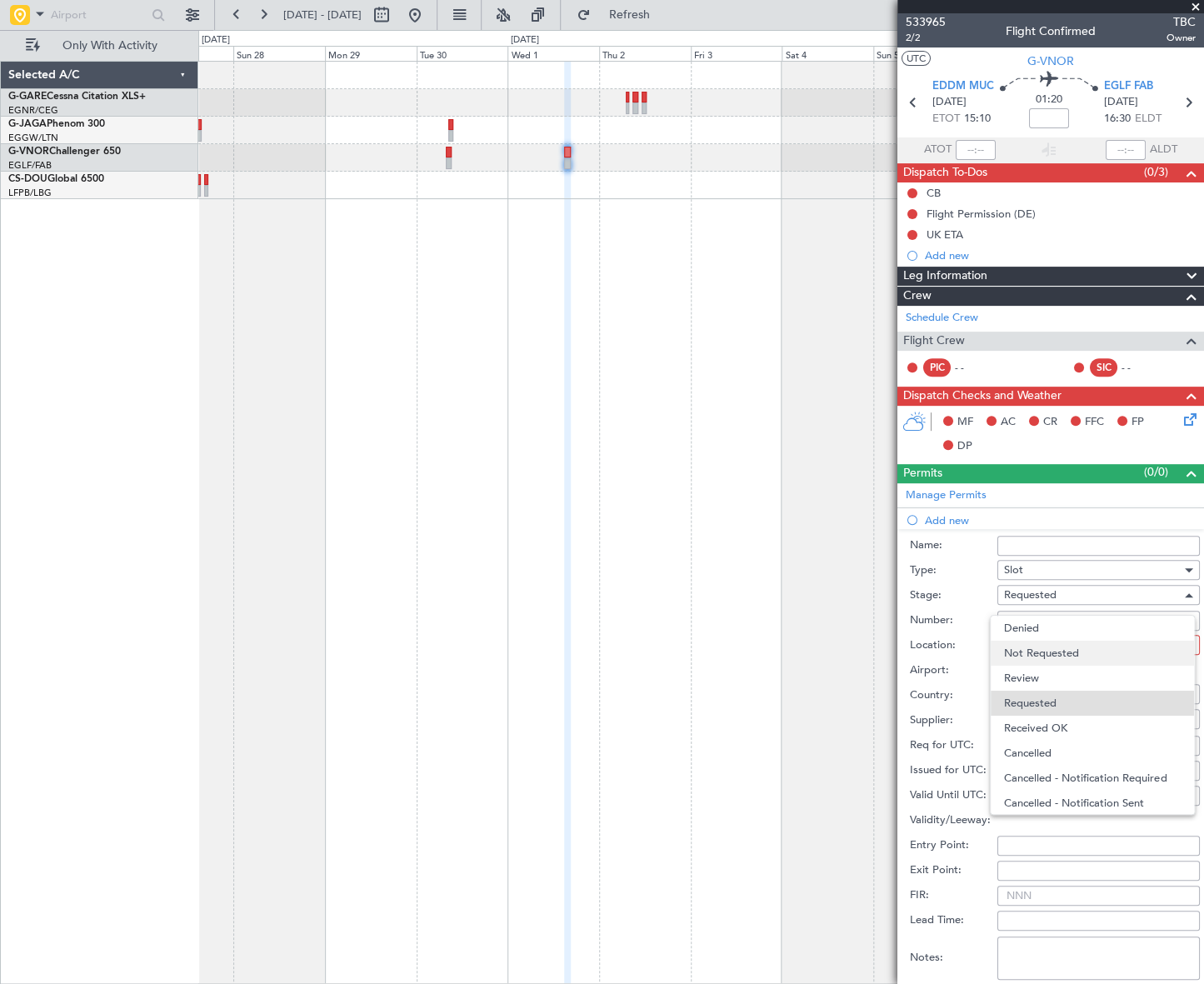
scroll to position [7, 0]
click at [1046, 640] on span "Not Requested" at bounding box center [1092, 646] width 177 height 25
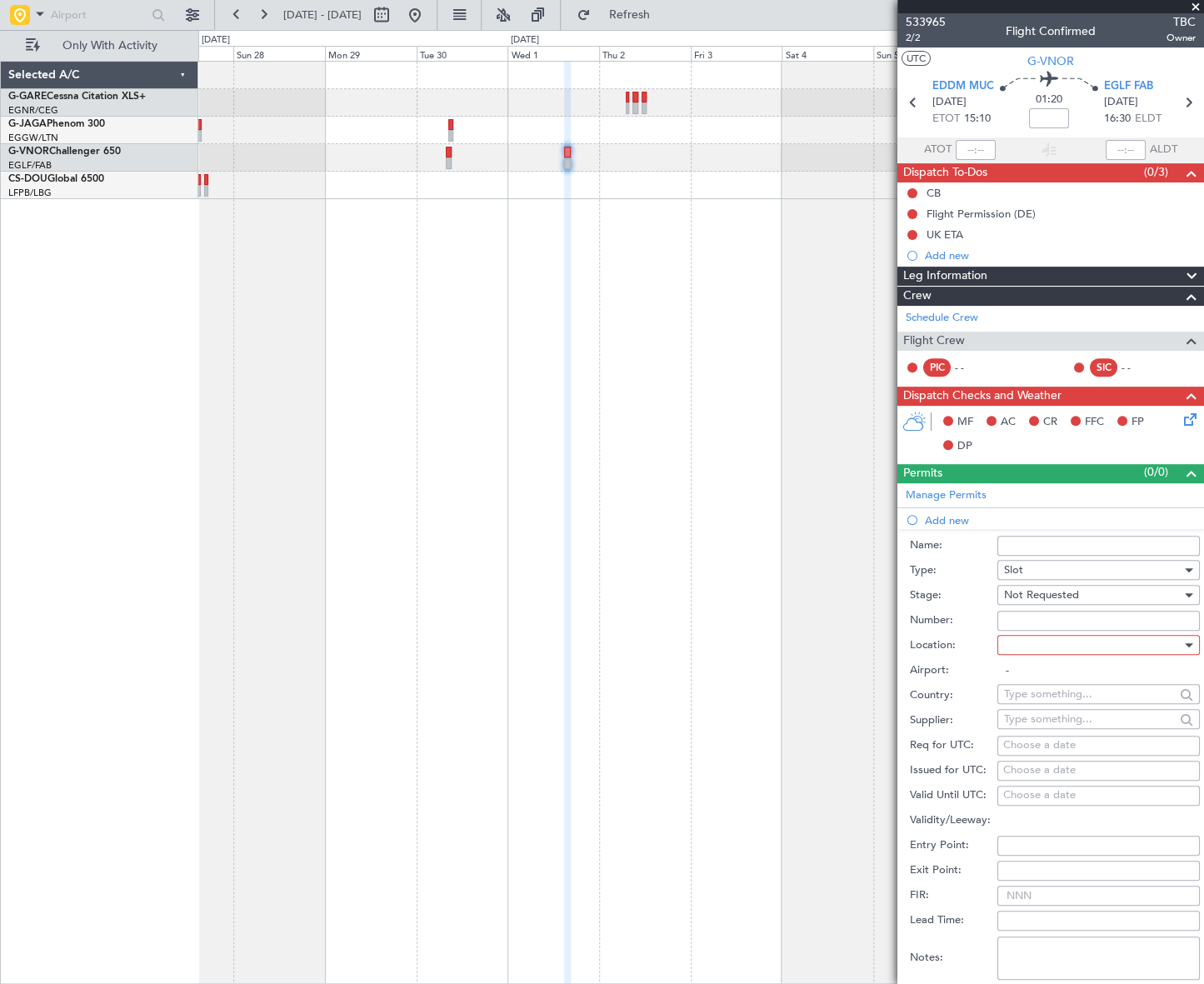
click at [1161, 642] on div at bounding box center [1092, 644] width 178 height 25
click at [1070, 670] on span "Departure" at bounding box center [1092, 678] width 177 height 25
type input "EDDM / MUC"
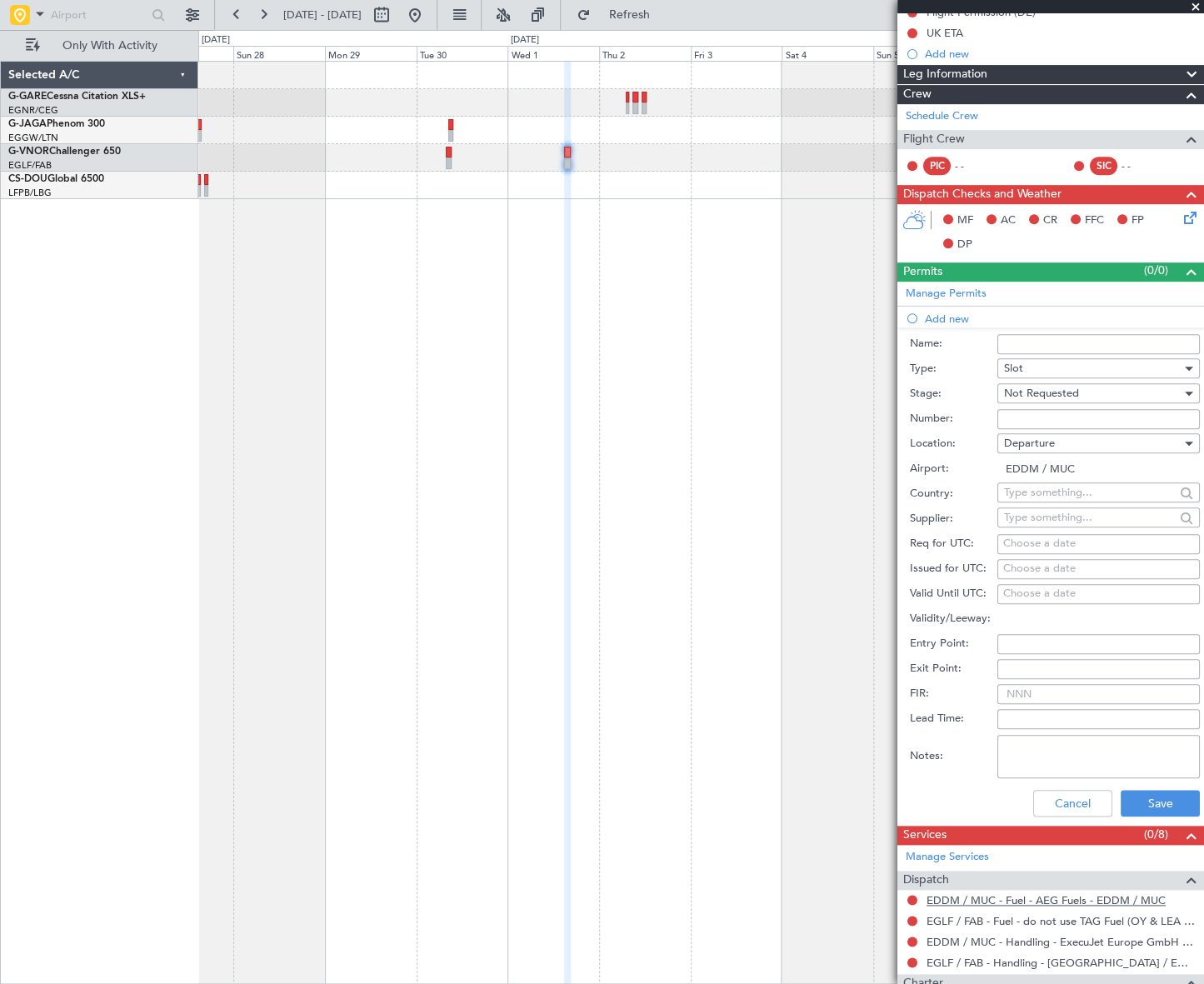
scroll to position [378, 0]
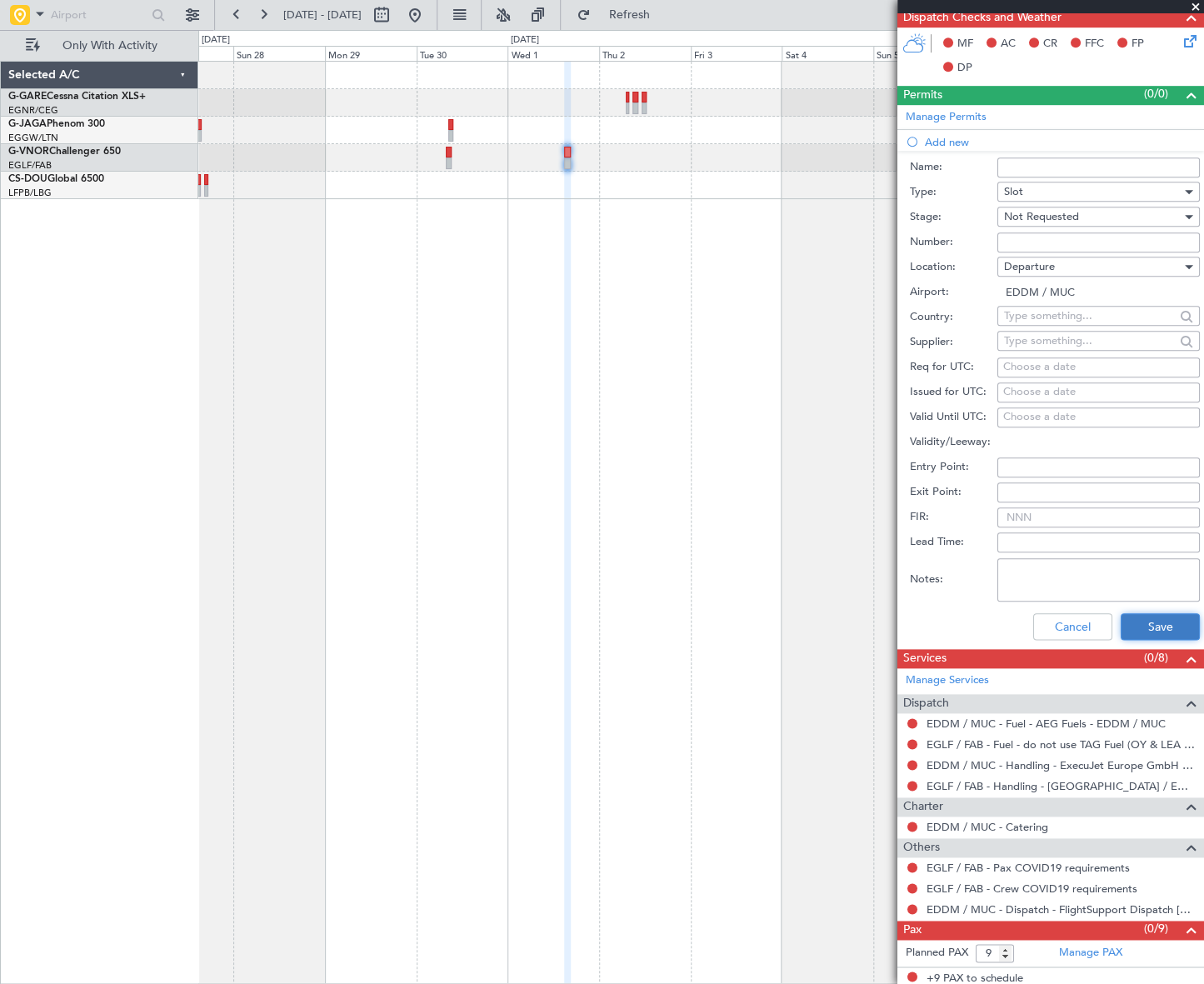
click at [1170, 633] on button "Save" at bounding box center [1160, 626] width 79 height 27
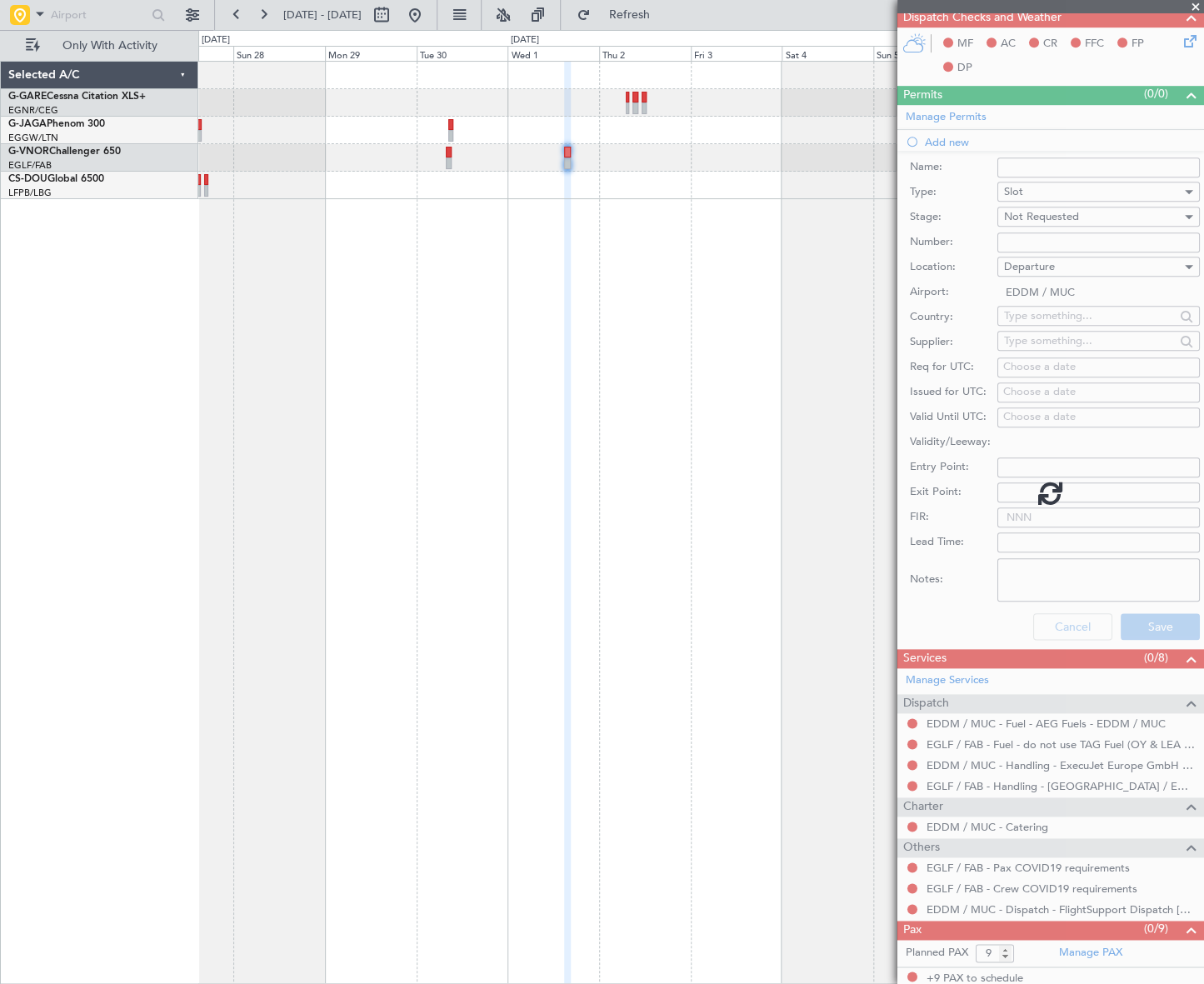
scroll to position [0, 0]
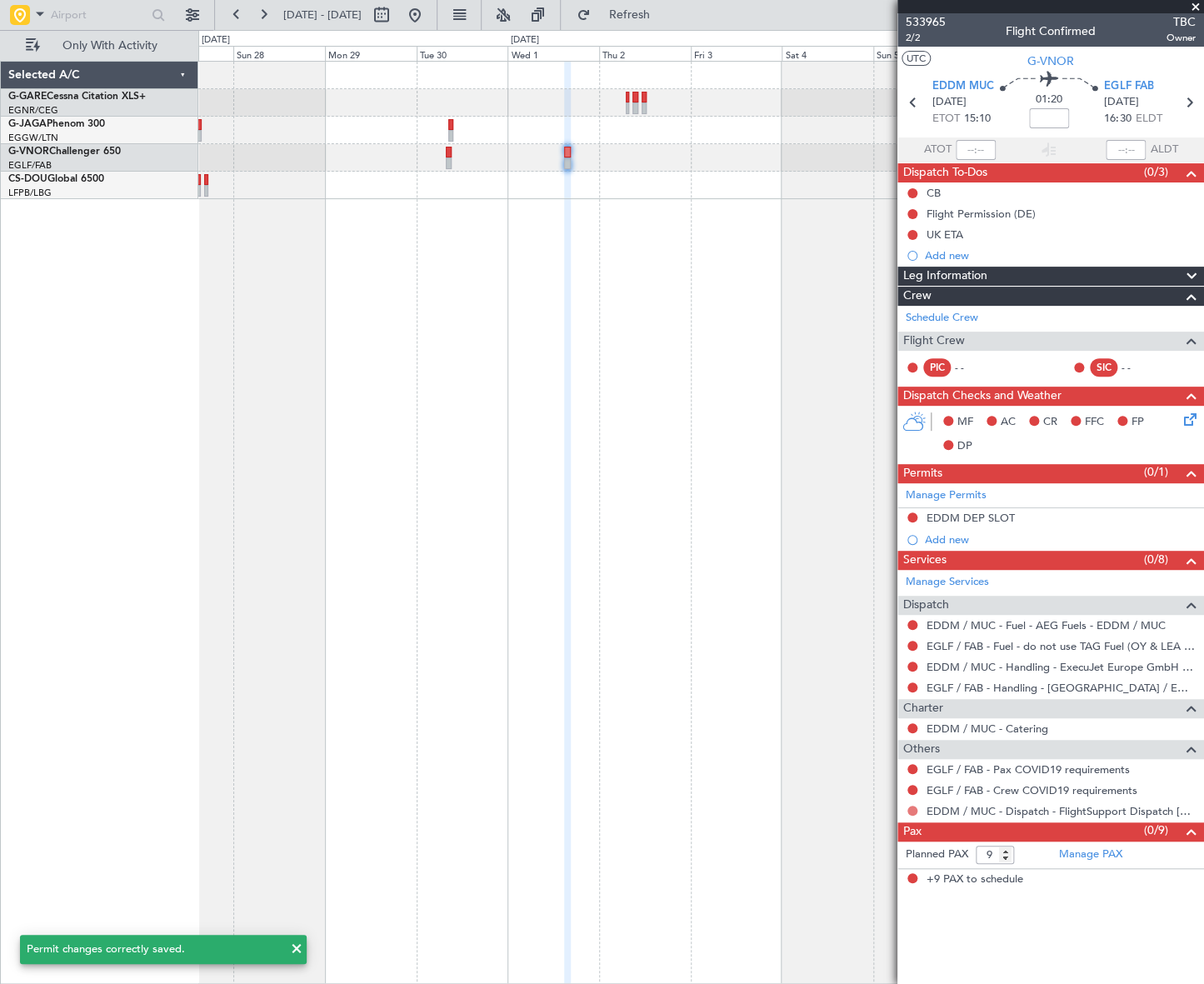
click at [908, 811] on button at bounding box center [912, 811] width 10 height 10
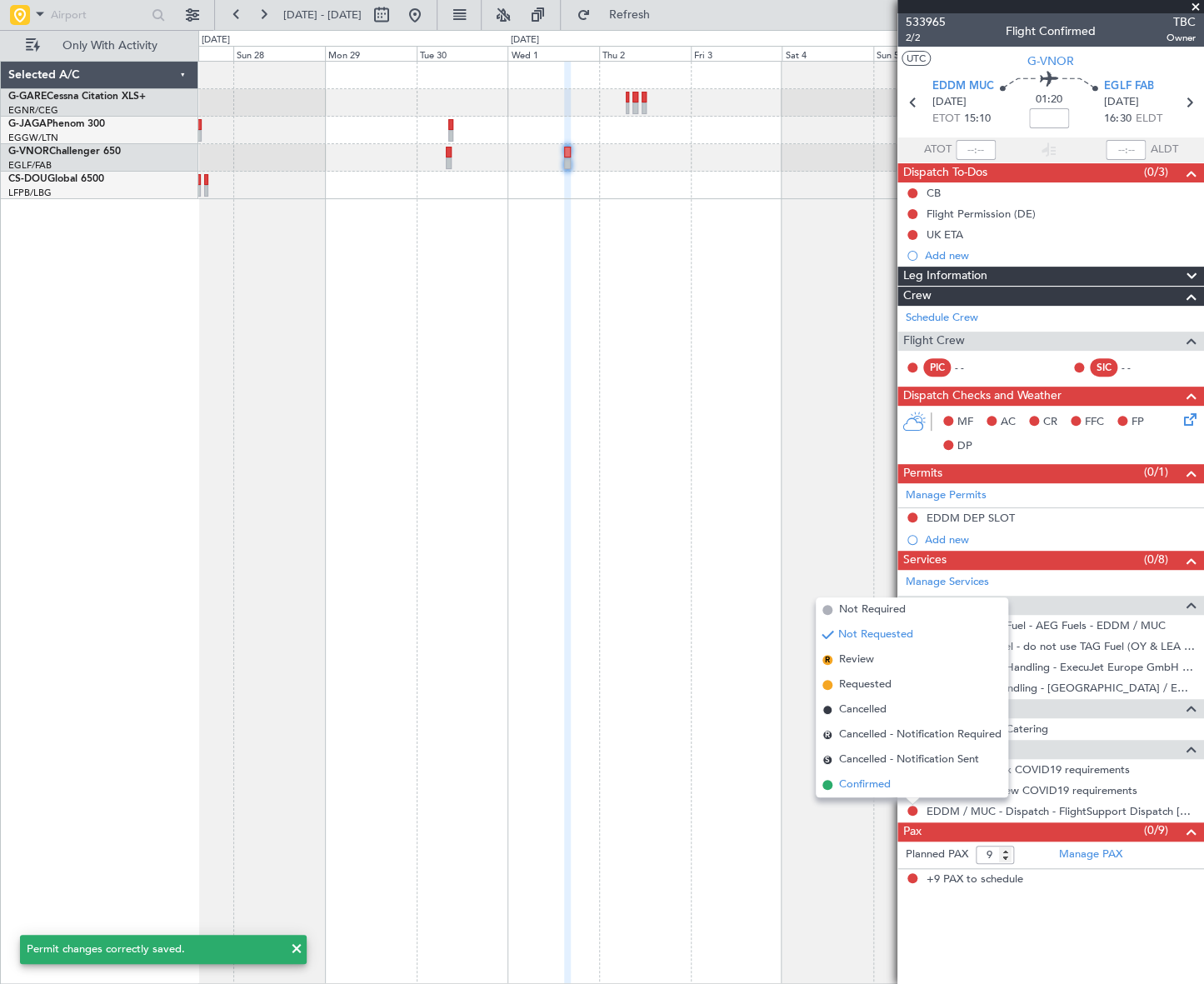
click at [867, 790] on span "Confirmed" at bounding box center [865, 784] width 51 height 16
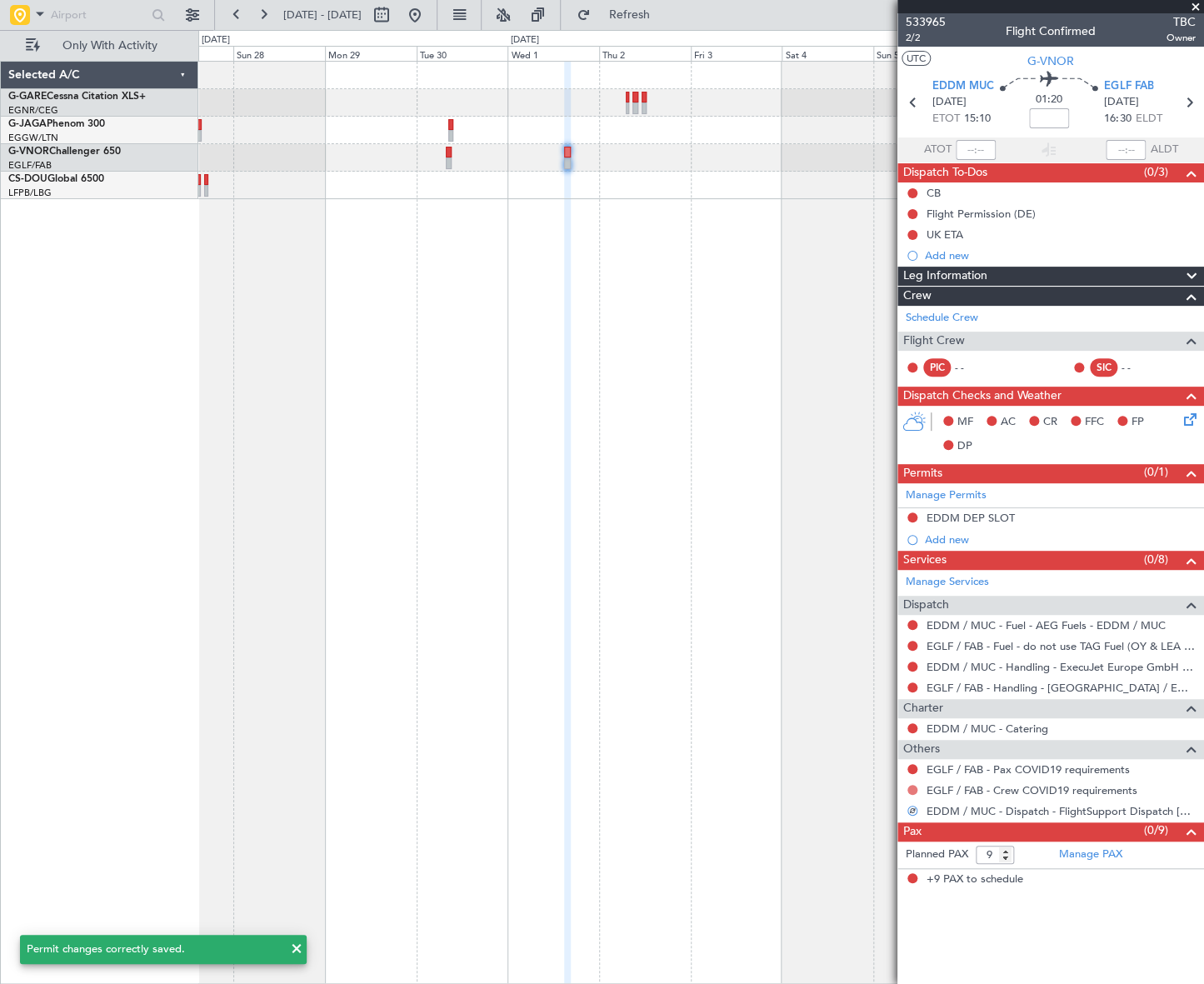
click at [913, 788] on button at bounding box center [912, 790] width 10 height 10
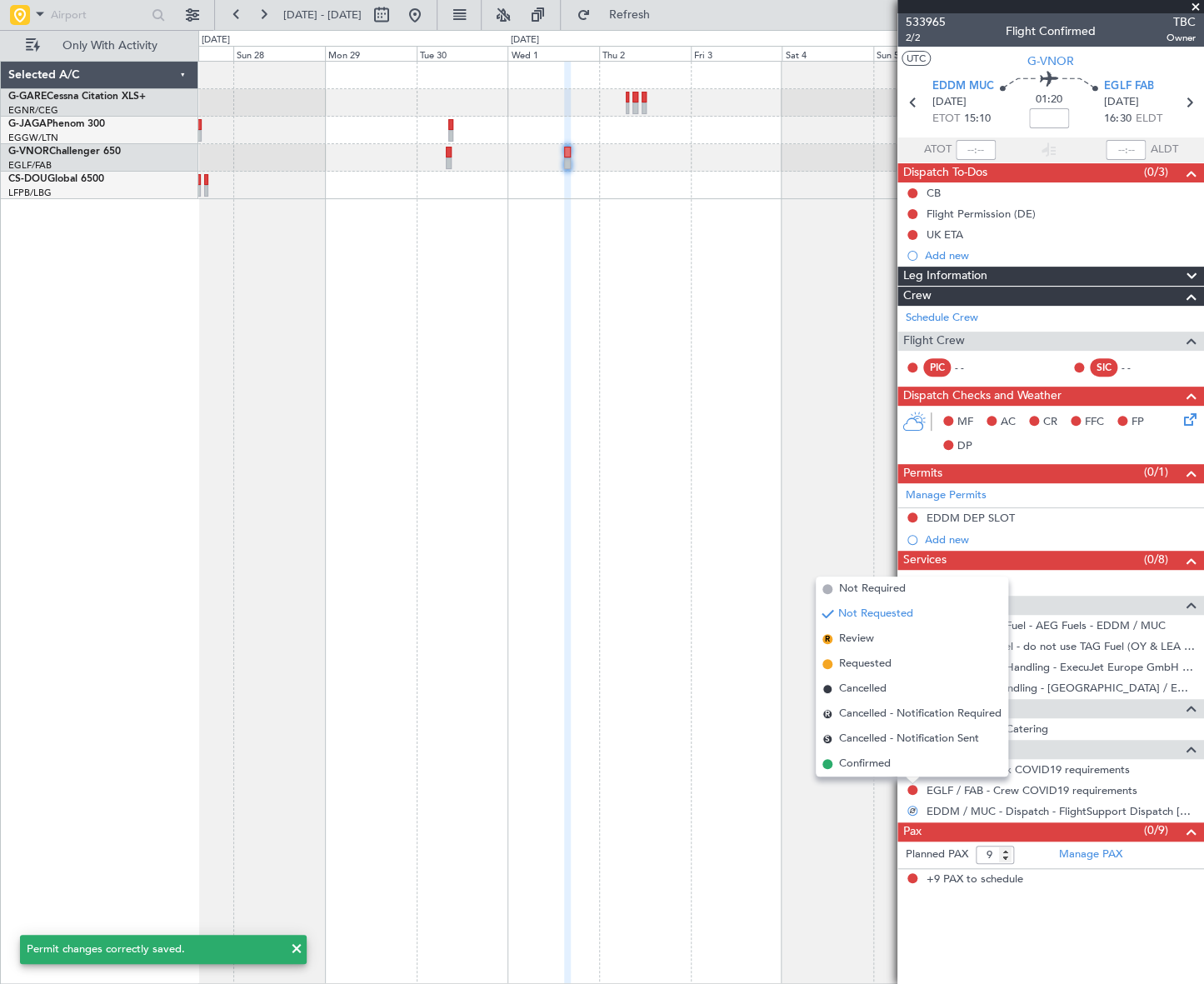
click at [864, 583] on span "Not Required" at bounding box center [873, 589] width 67 height 16
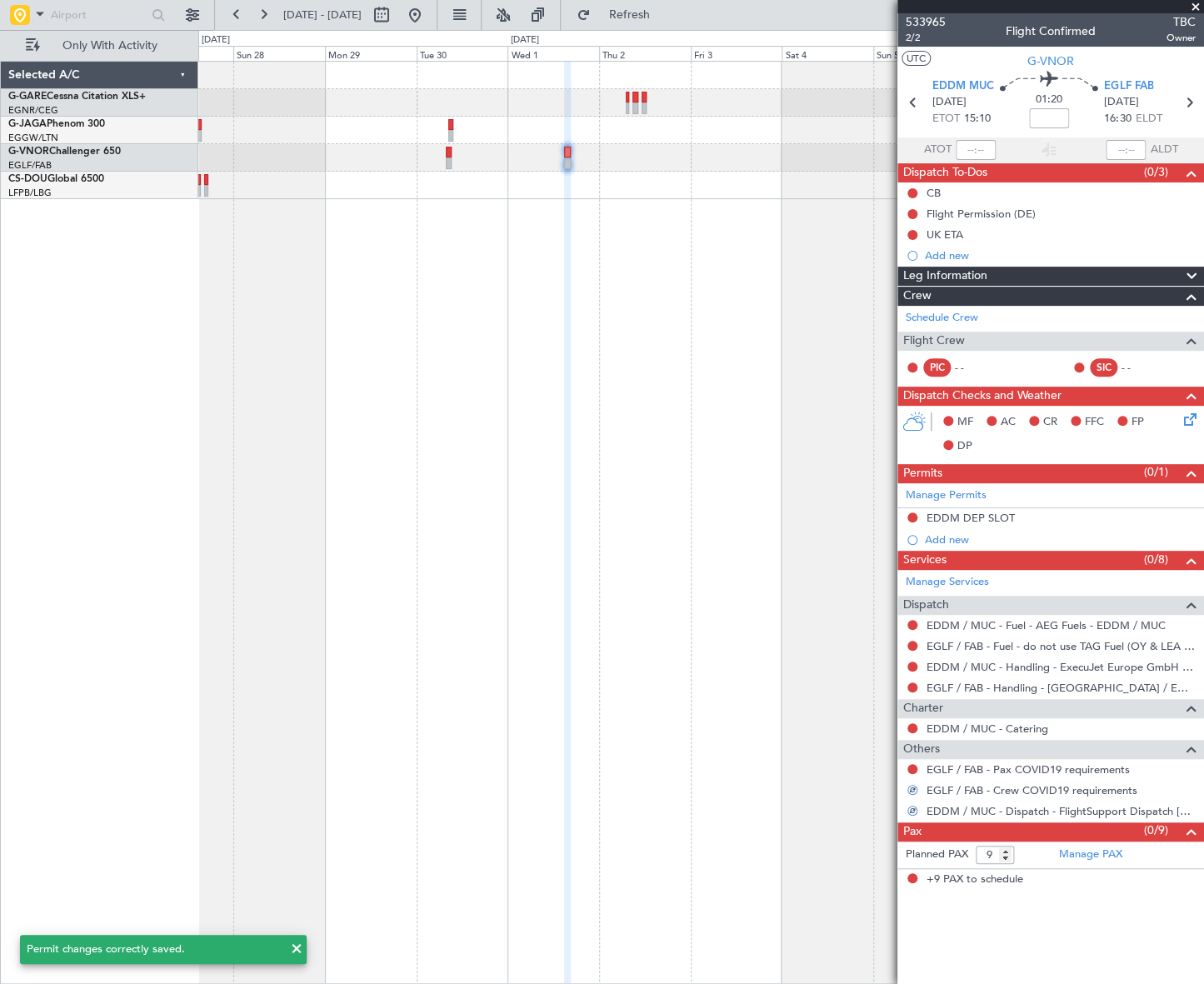
drag, startPoint x: 914, startPoint y: 765, endPoint x: 886, endPoint y: 745, distance: 34.4
click at [913, 765] on button at bounding box center [912, 769] width 10 height 10
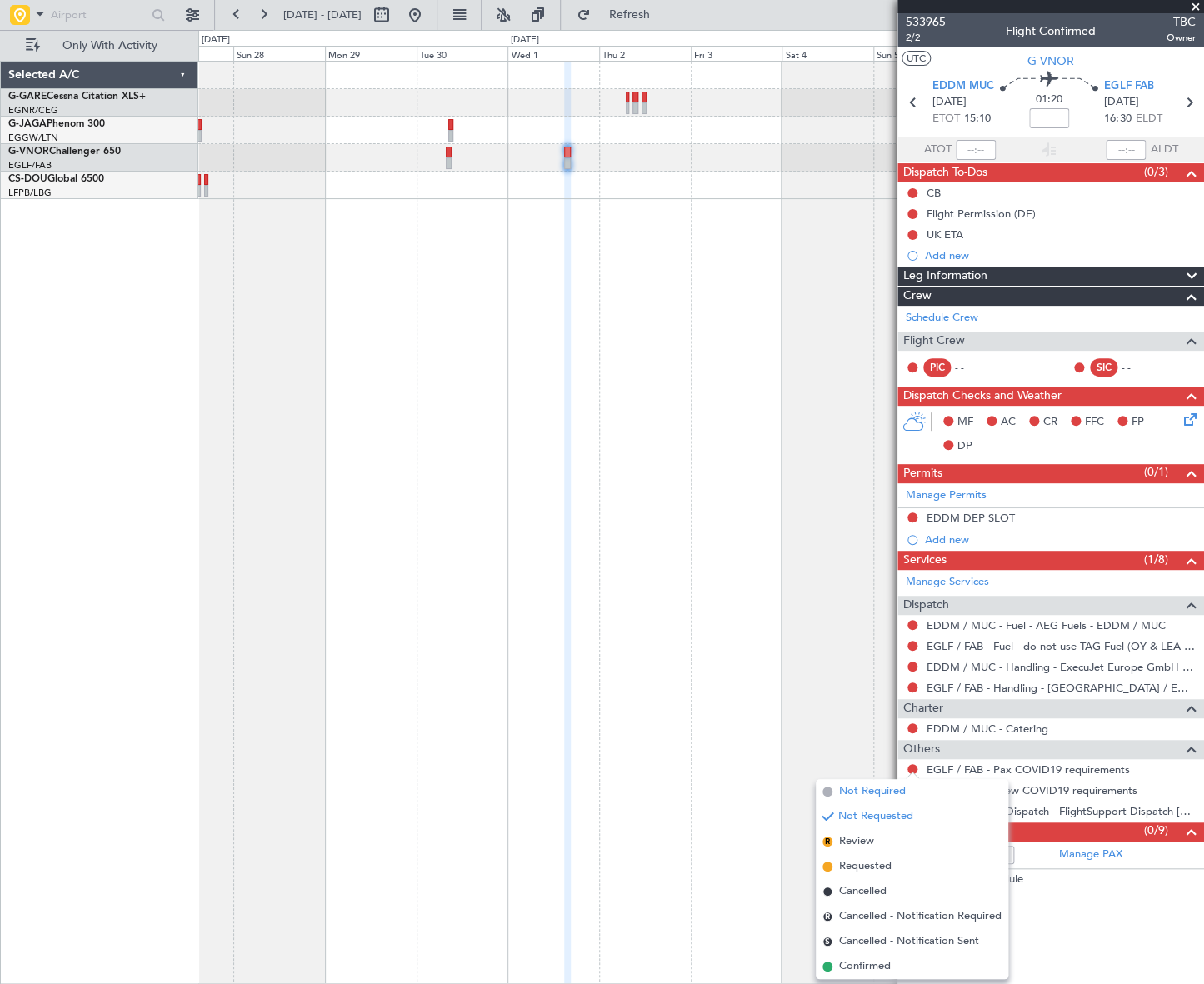
click at [865, 789] on span "Not Required" at bounding box center [873, 791] width 67 height 16
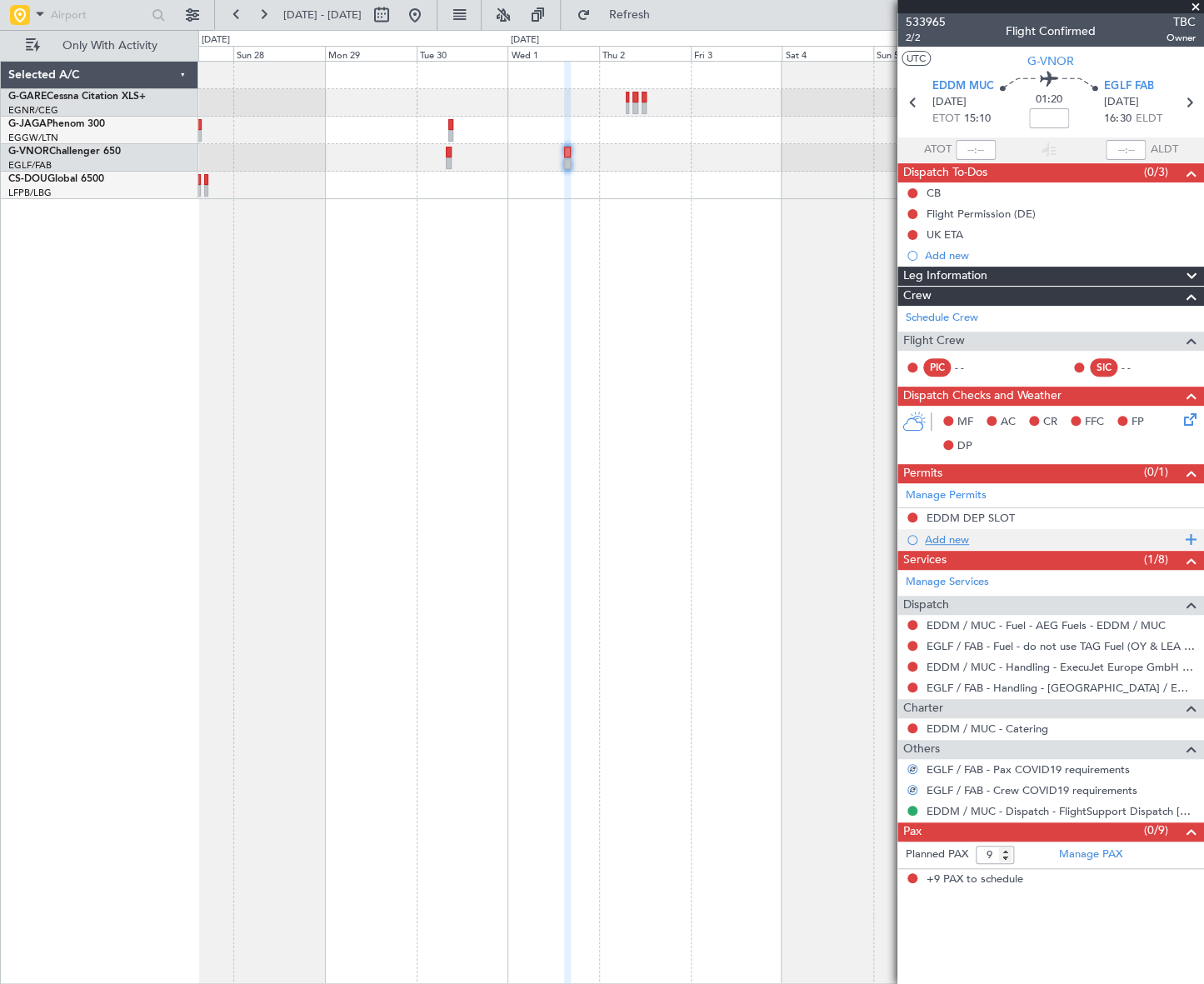
click at [947, 540] on div "Add new" at bounding box center [1053, 539] width 256 height 15
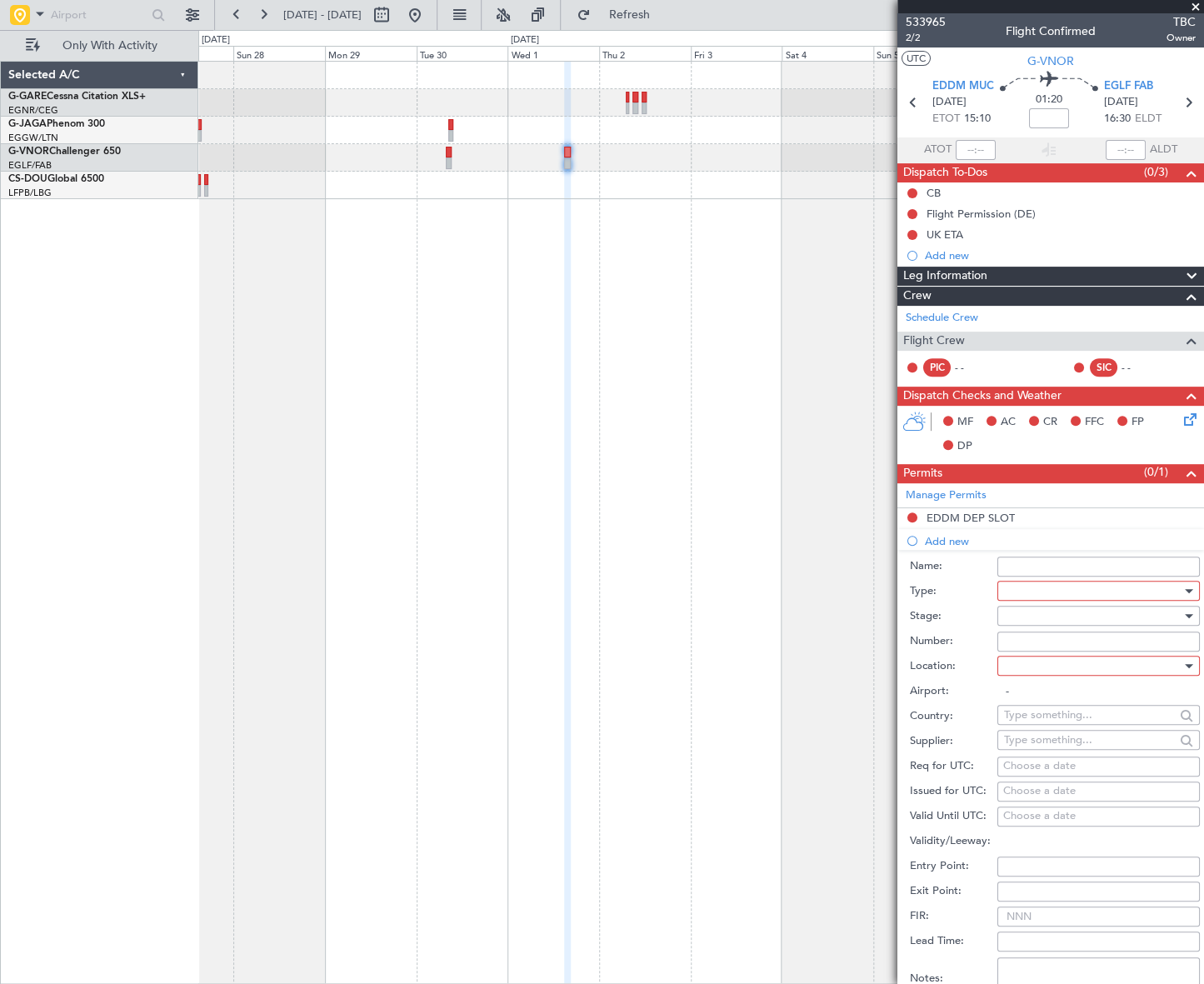
click at [1098, 585] on div at bounding box center [1092, 590] width 178 height 25
click at [1043, 674] on span "PPR" at bounding box center [1092, 673] width 177 height 25
click at [1182, 619] on div at bounding box center [1188, 616] width 12 height 14
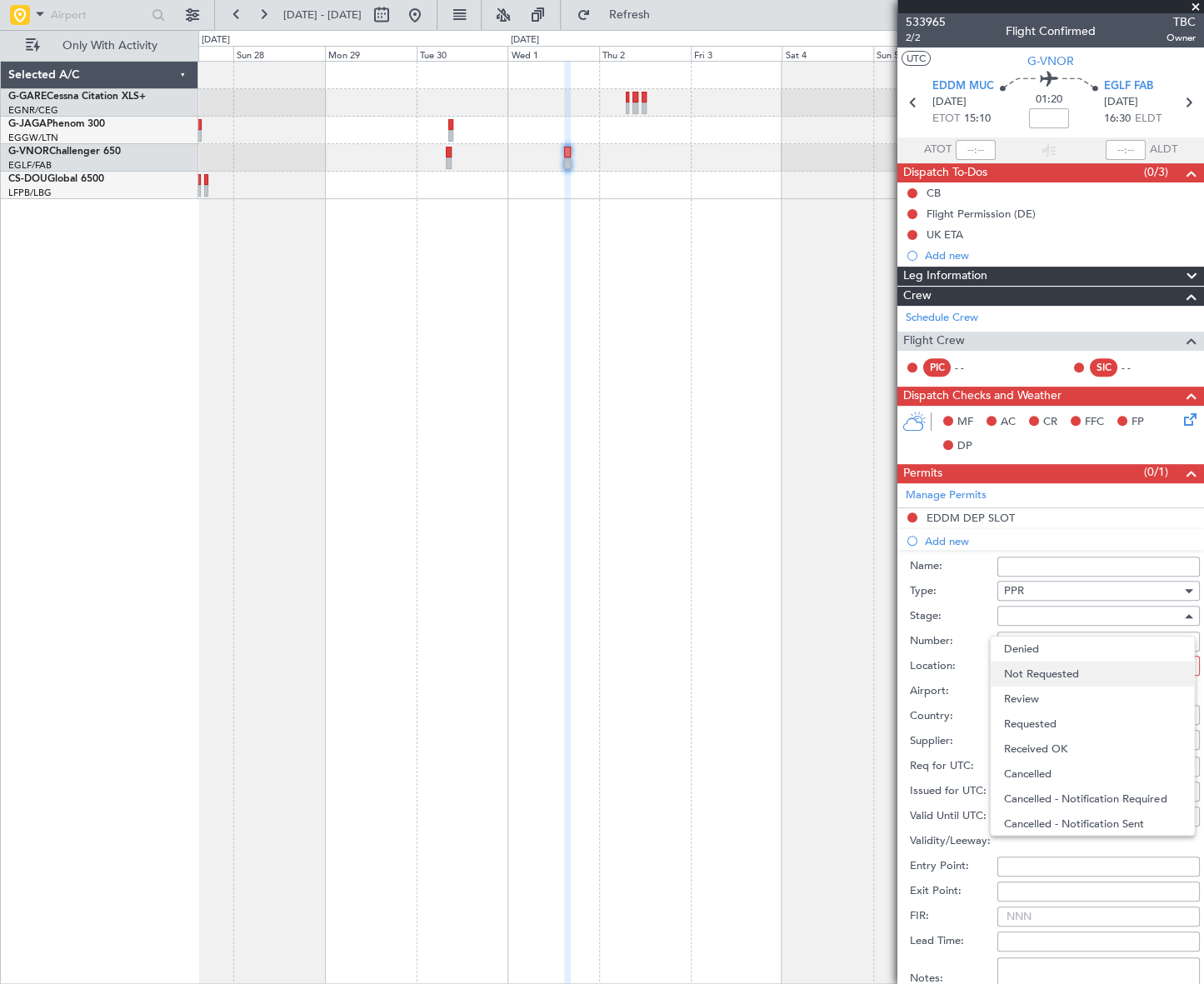
click at [1081, 670] on span "Not Requested" at bounding box center [1092, 673] width 177 height 25
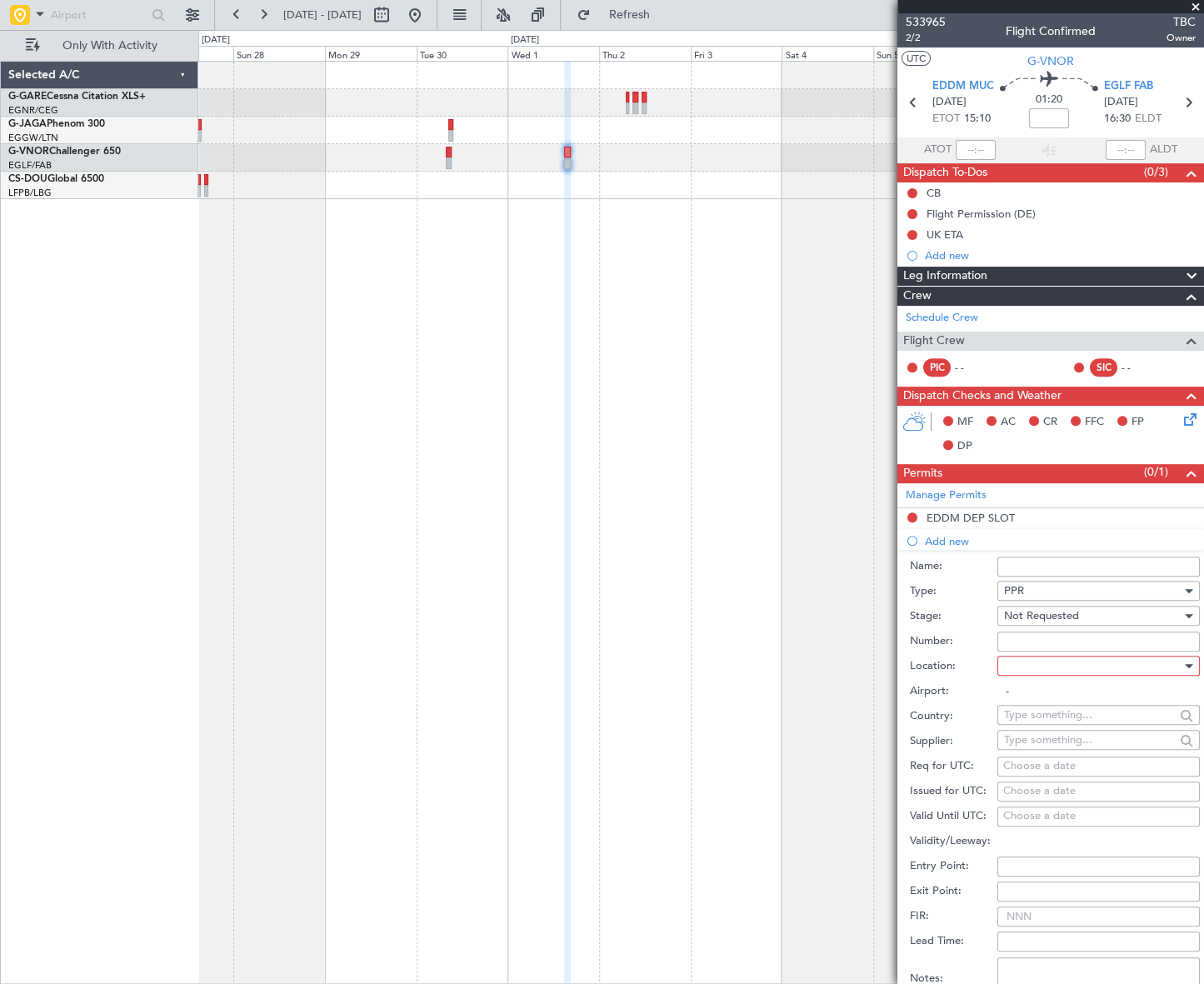
click at [1143, 665] on div at bounding box center [1092, 665] width 178 height 25
click at [1047, 747] on span "Arrival" at bounding box center [1092, 748] width 177 height 25
type input "EGLF / FAB"
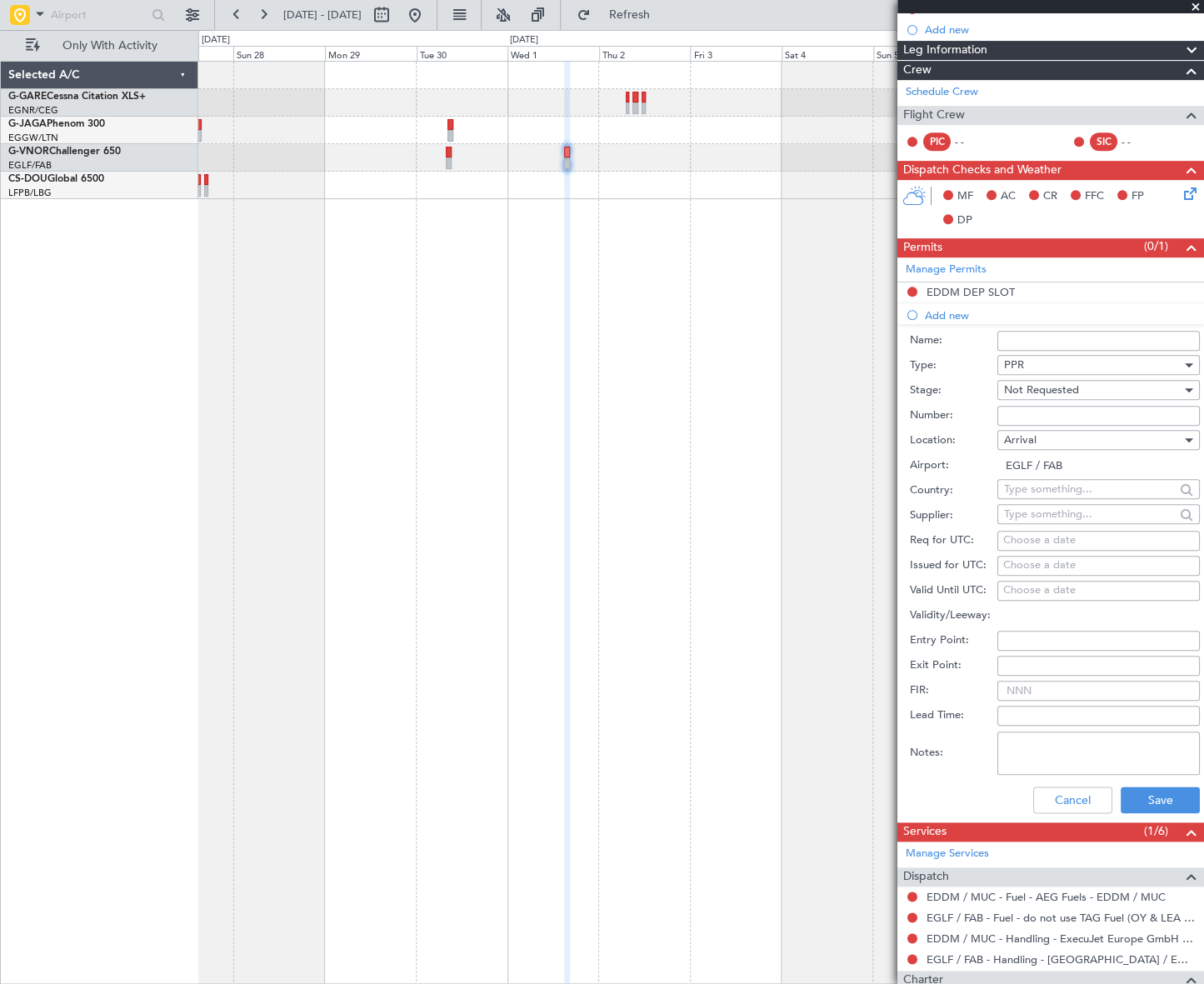
scroll to position [226, 0]
drag, startPoint x: 1155, startPoint y: 799, endPoint x: 233, endPoint y: 619, distance: 939.4
click at [1147, 795] on button "Save" at bounding box center [1160, 798] width 79 height 27
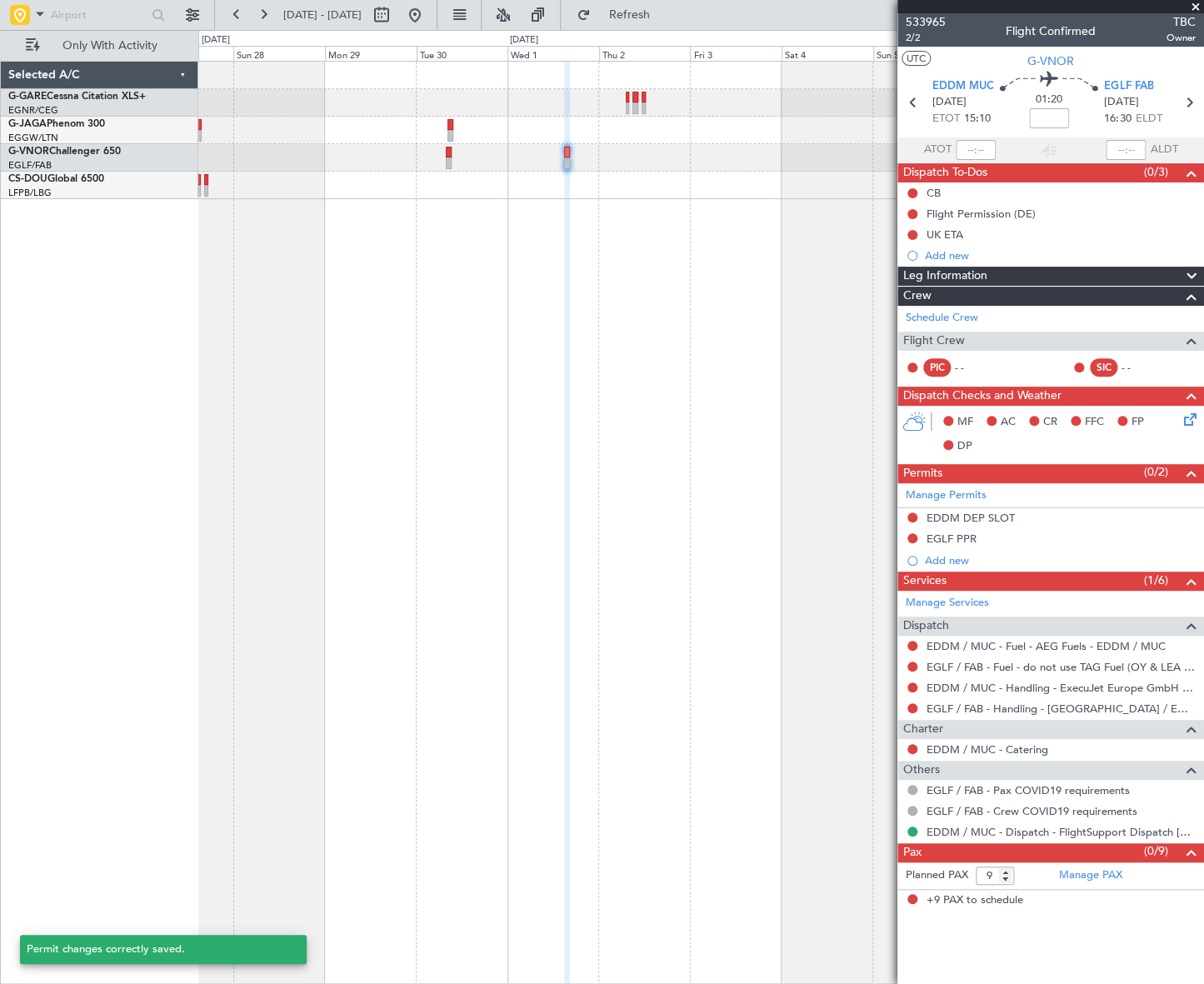
scroll to position [0, 0]
click at [991, 508] on div "EDDM DEP SLOT" at bounding box center [1050, 518] width 306 height 21
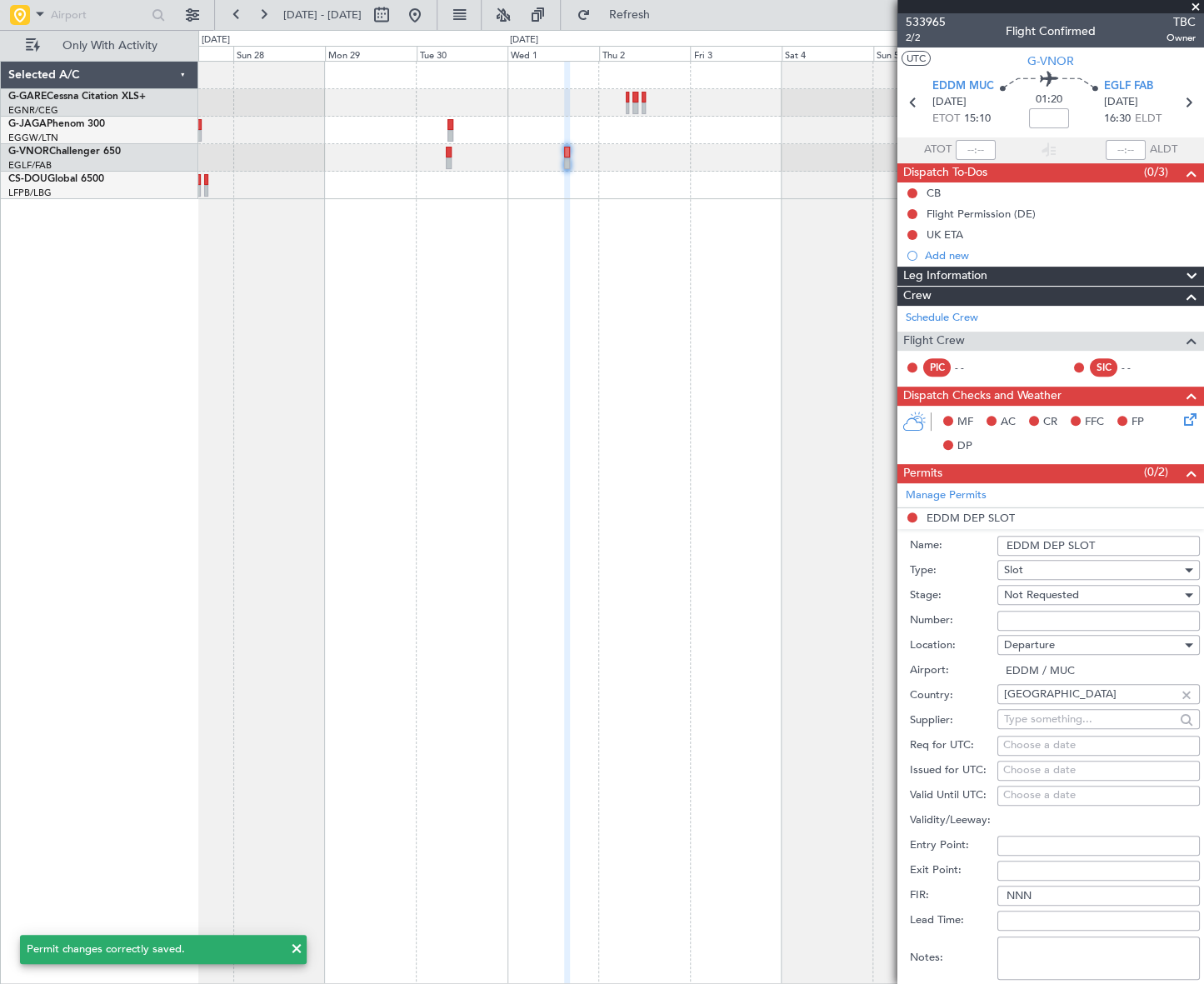
click at [1133, 554] on input "EDDM DEP SLOT" at bounding box center [1098, 545] width 203 height 20
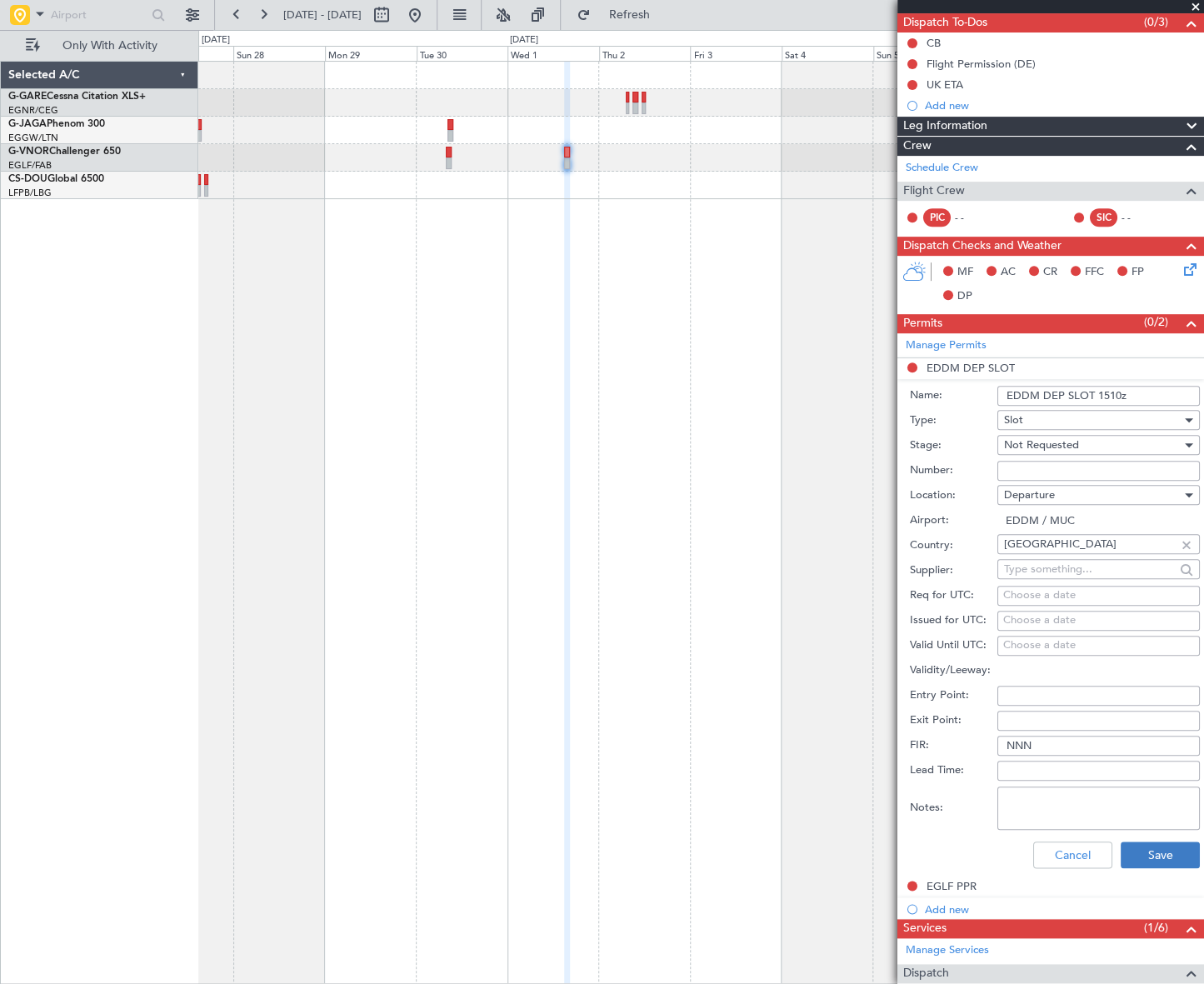
scroll to position [151, 0]
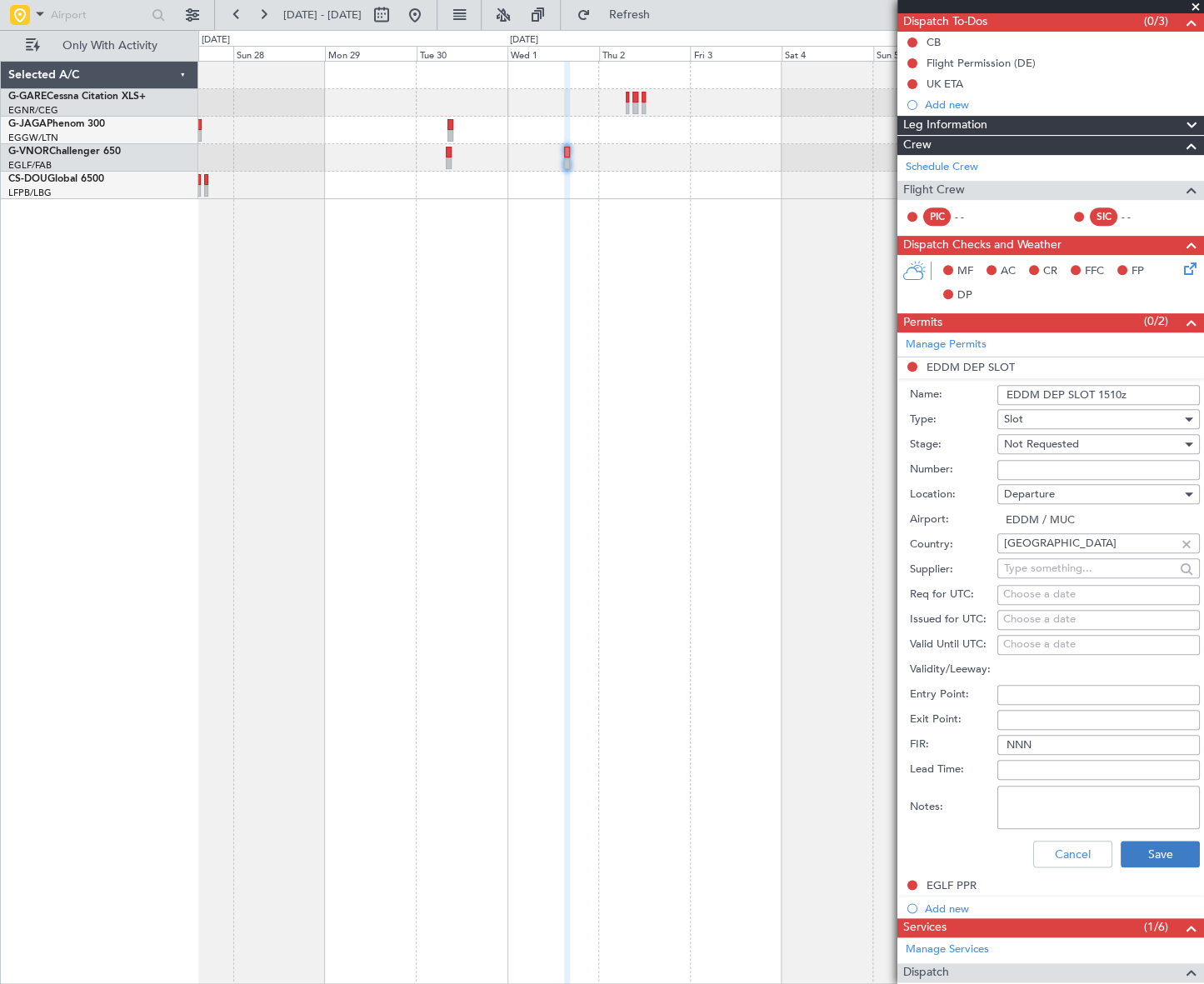
type input "EDDM DEP SLOT 1510z"
click at [1170, 847] on button "Save" at bounding box center [1160, 854] width 79 height 27
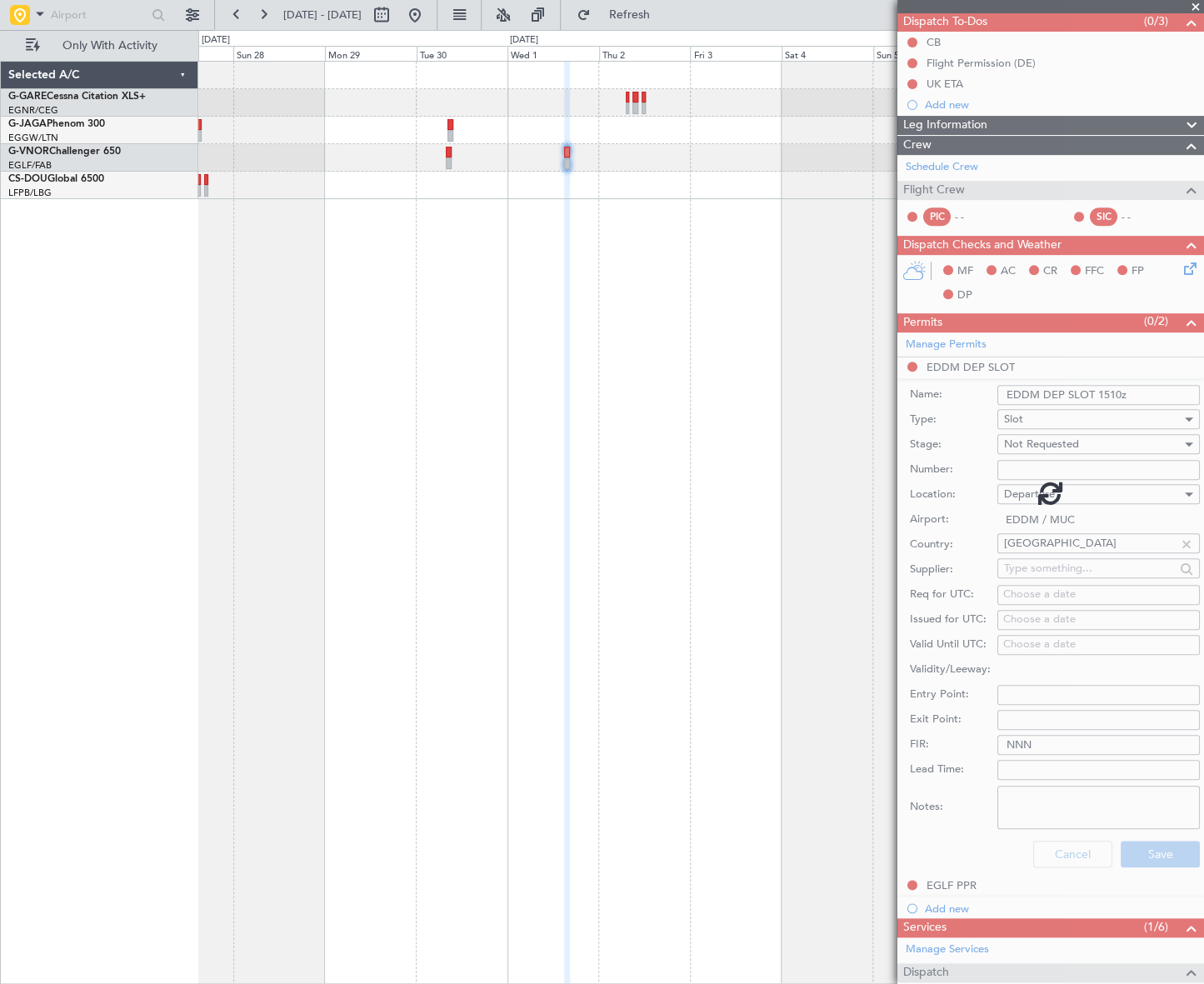
scroll to position [0, 0]
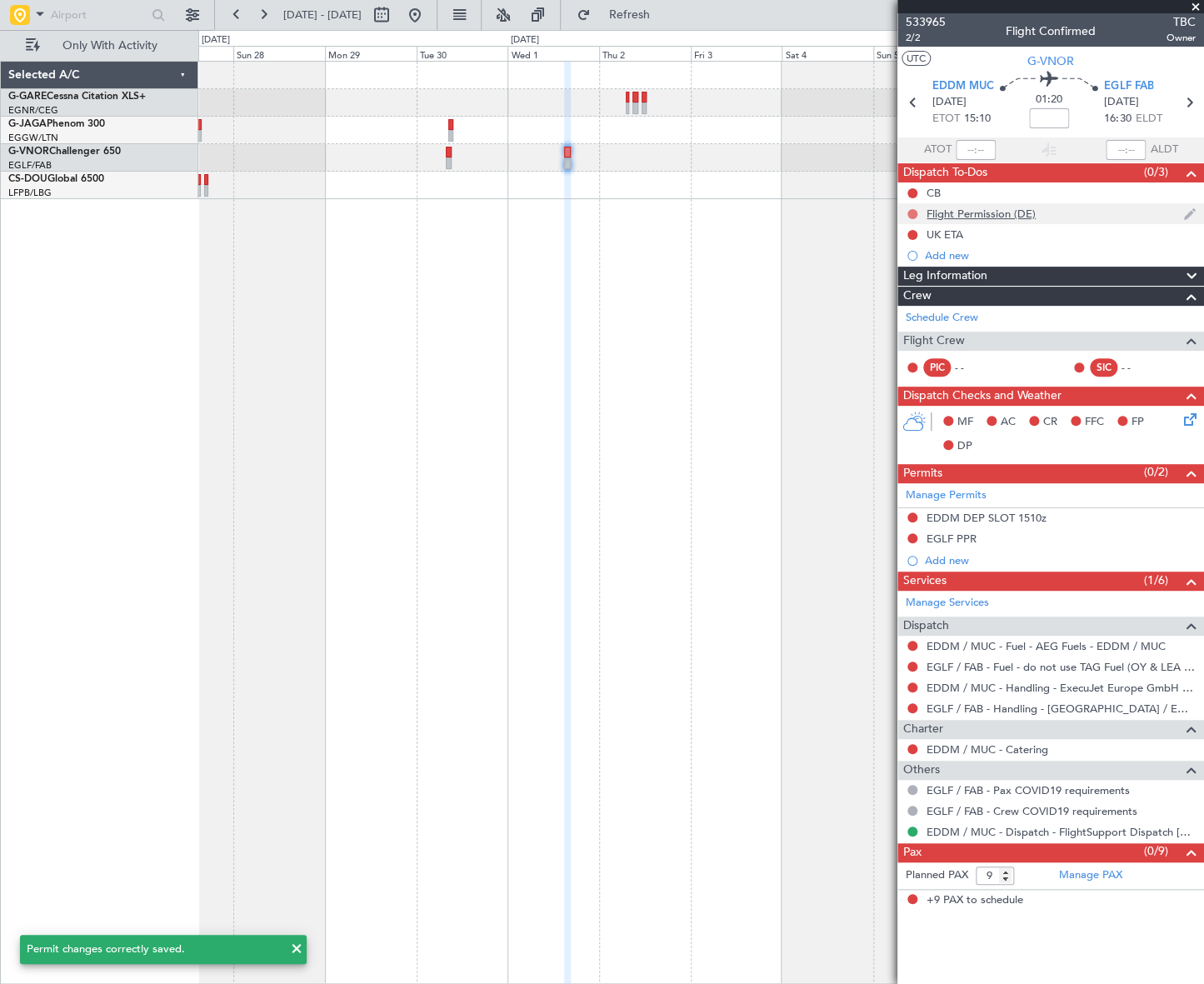
click at [911, 210] on button at bounding box center [912, 214] width 10 height 10
click at [914, 313] on span "Cancelled" at bounding box center [915, 311] width 47 height 16
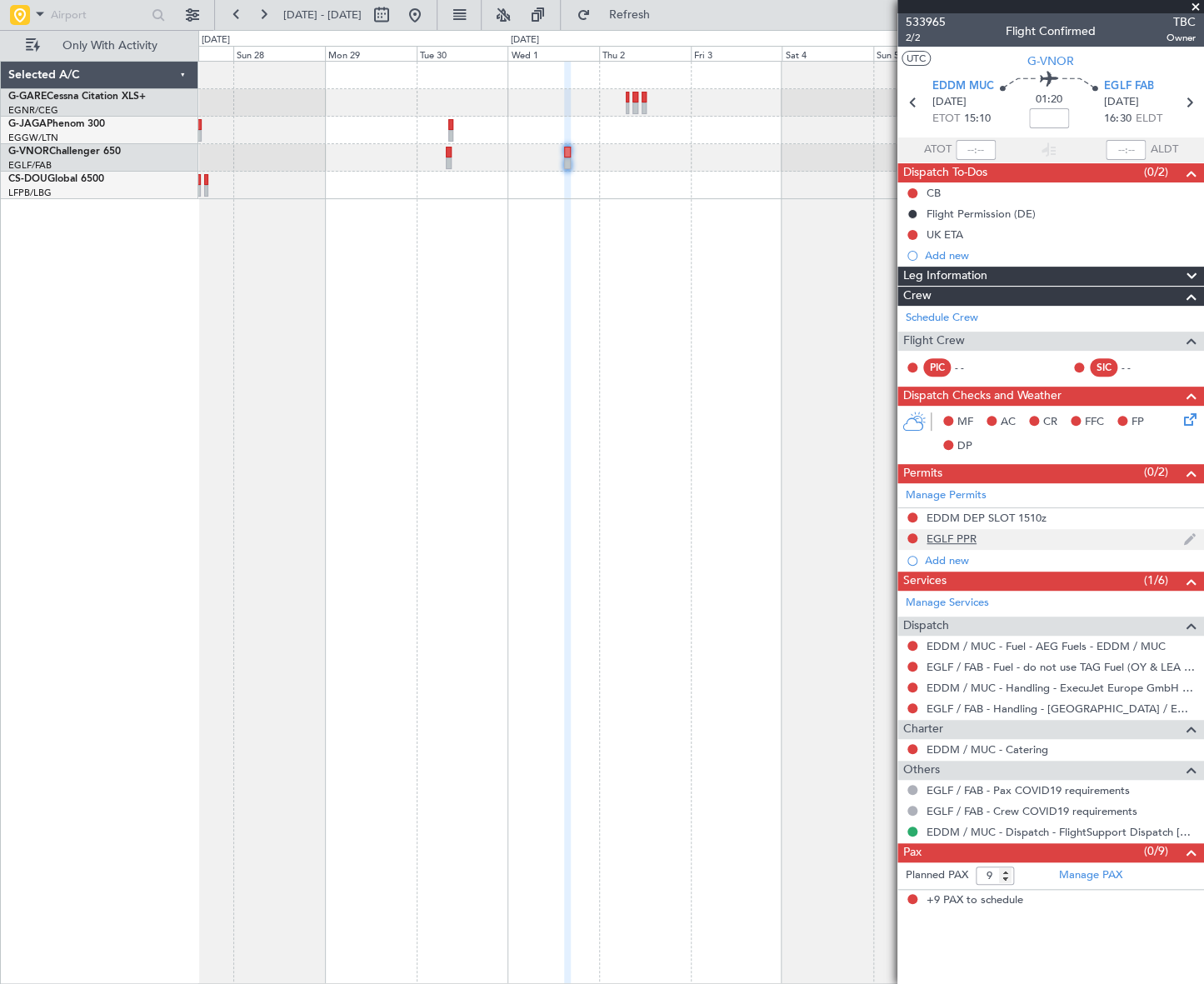
click at [953, 534] on div "EGLF PPR" at bounding box center [952, 538] width 50 height 15
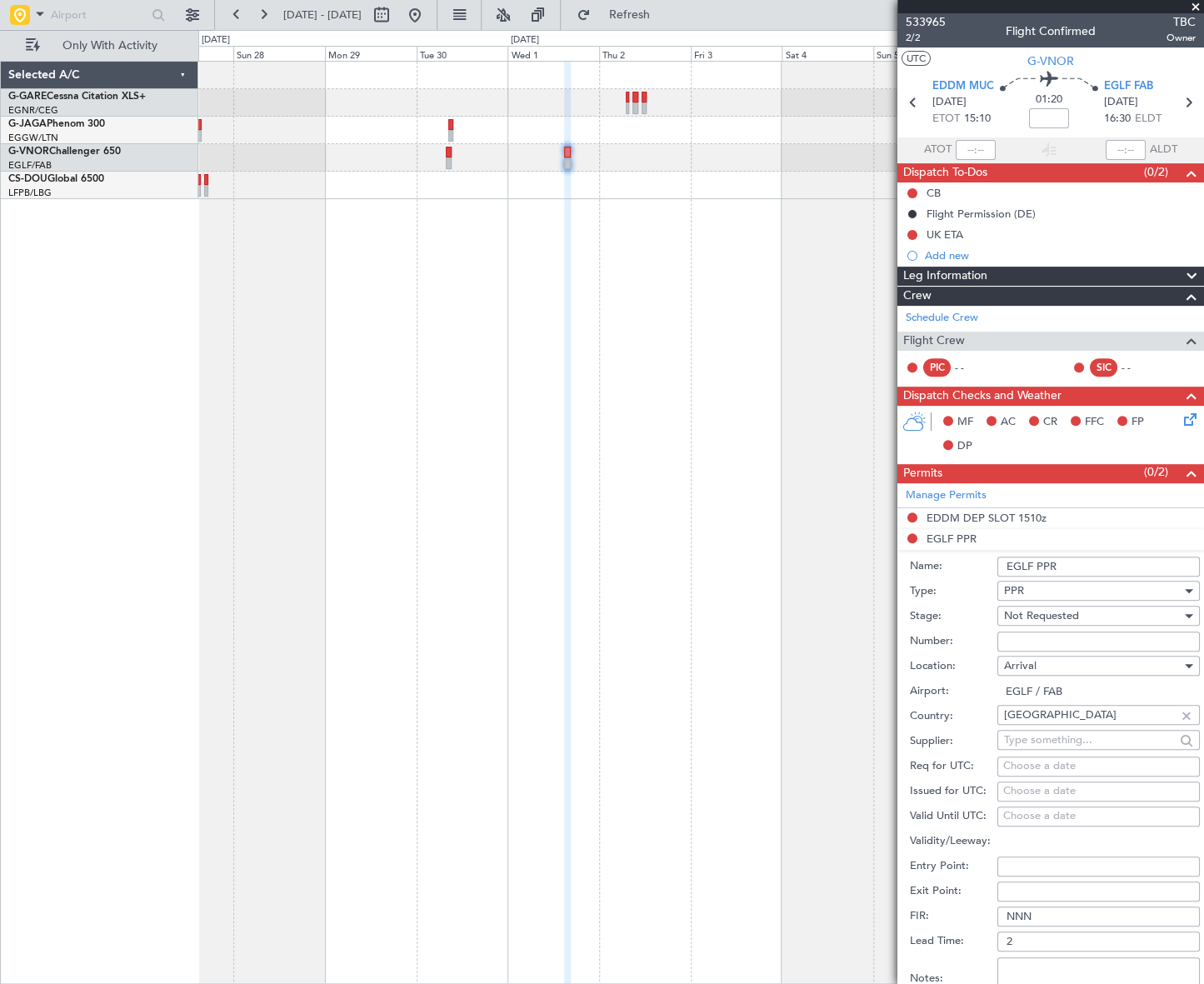
click at [1078, 560] on input "EGLF PPR" at bounding box center [1098, 565] width 203 height 20
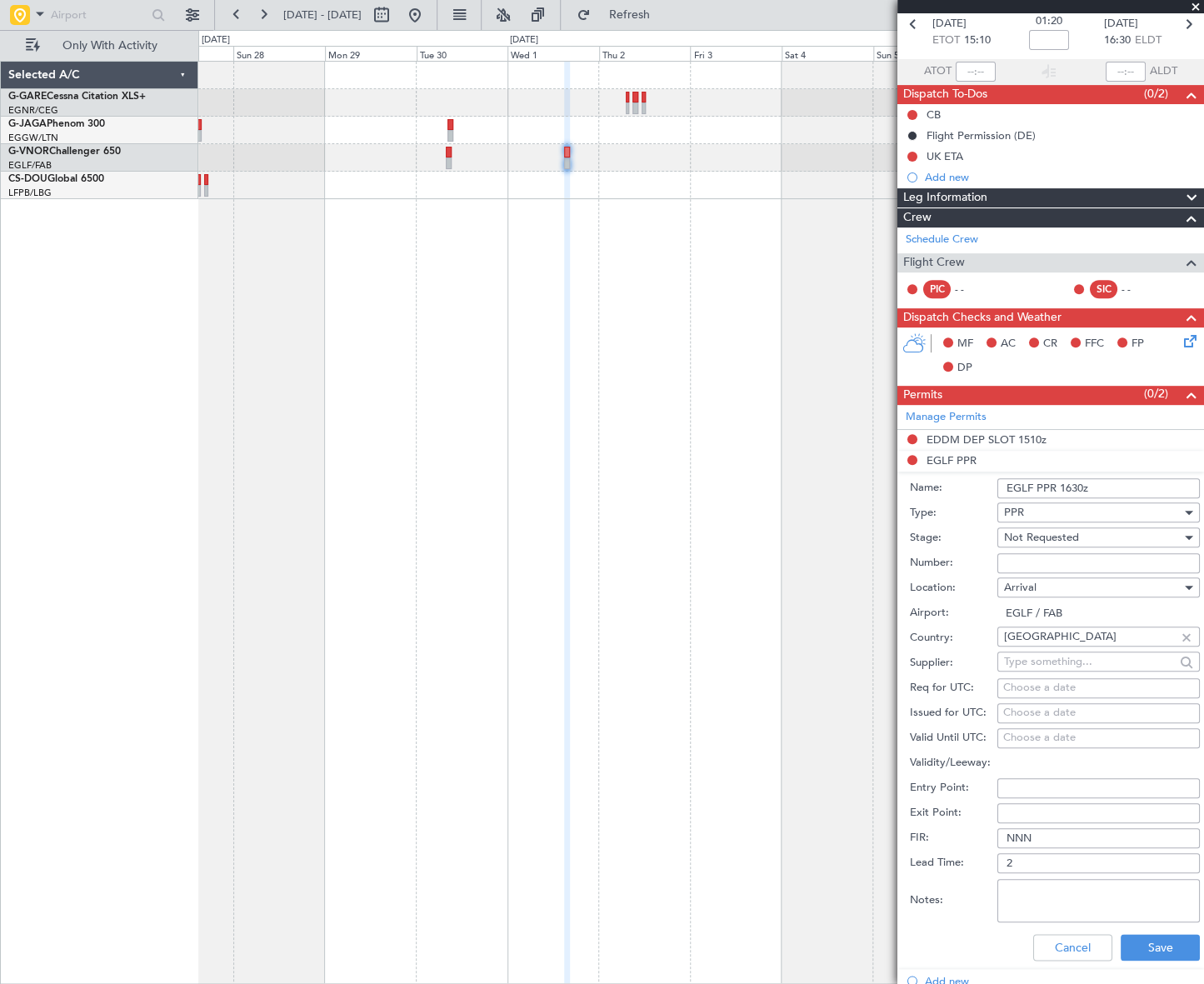
scroll to position [151, 0]
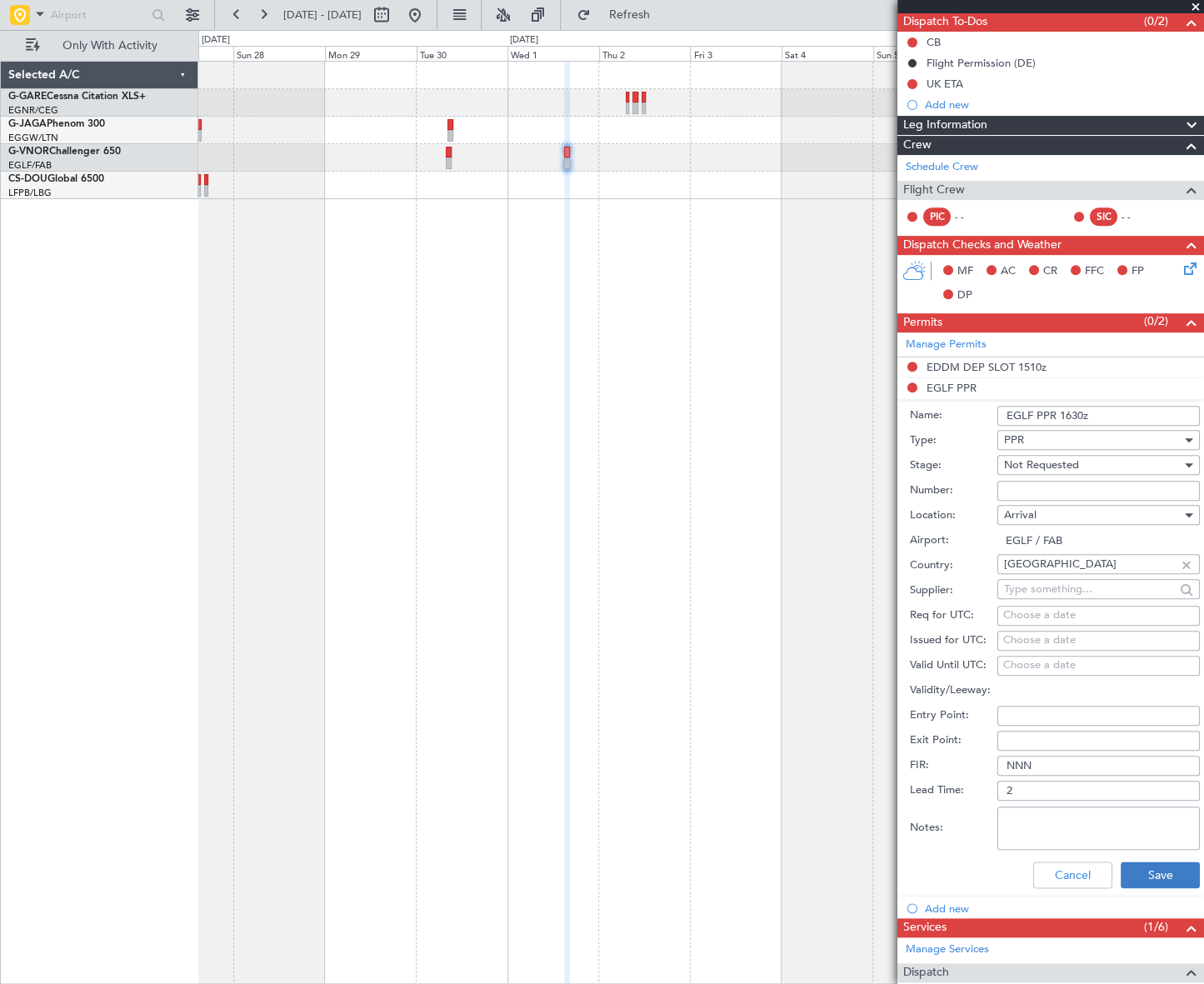
type input "EGLF PPR 1630z"
click at [1153, 862] on button "Save" at bounding box center [1160, 874] width 79 height 27
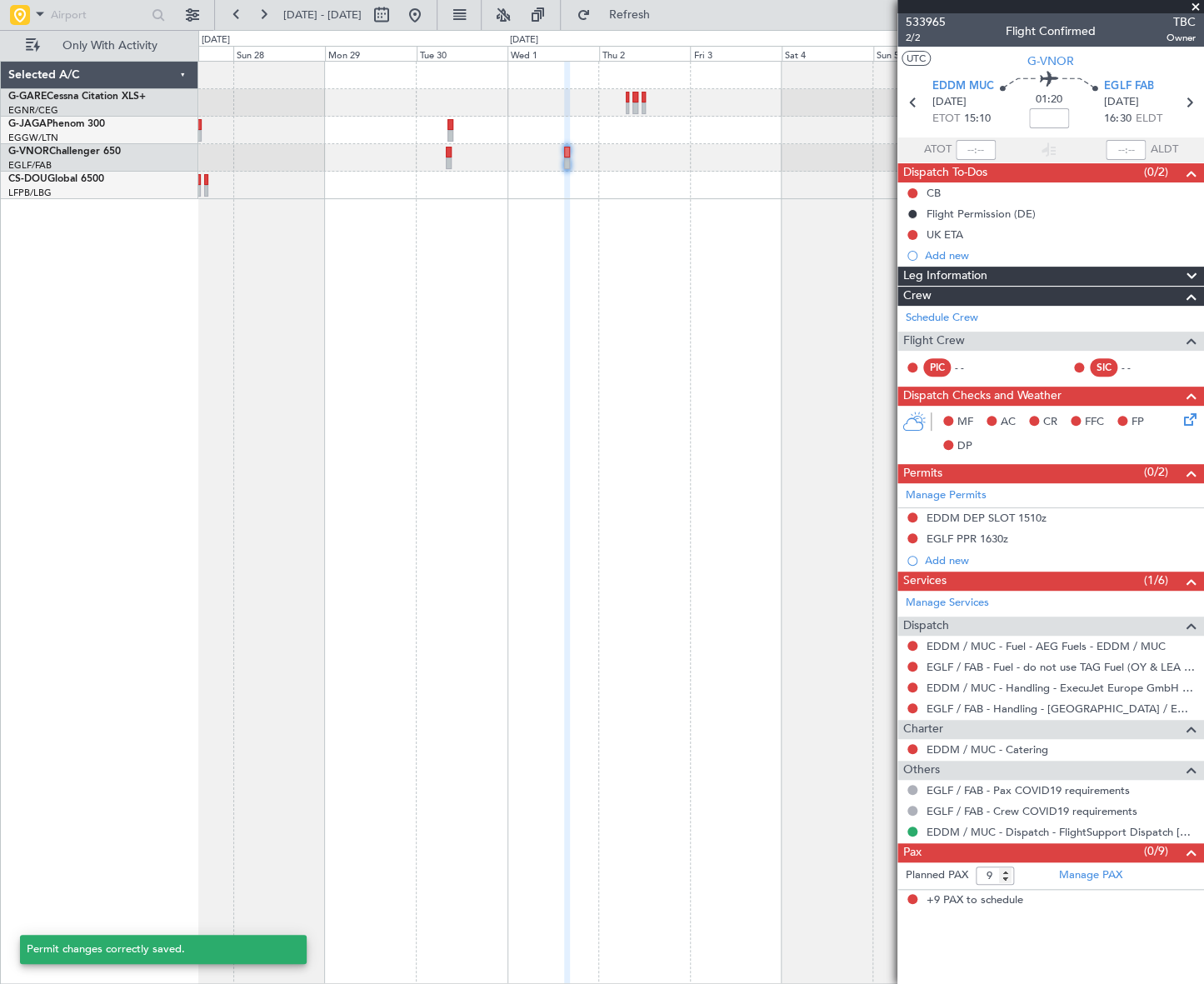
scroll to position [0, 0]
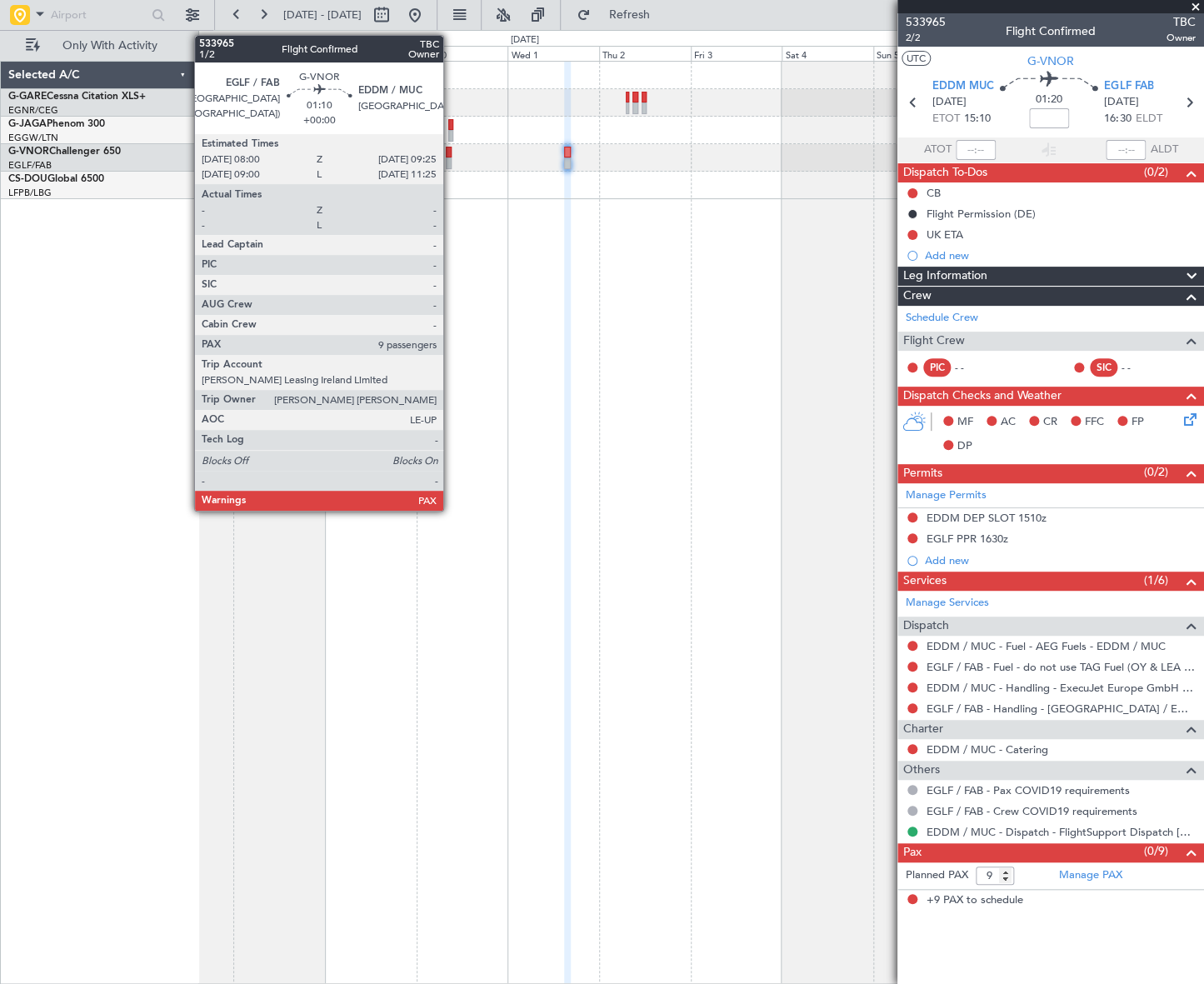
click at [451, 154] on div at bounding box center [448, 153] width 6 height 12
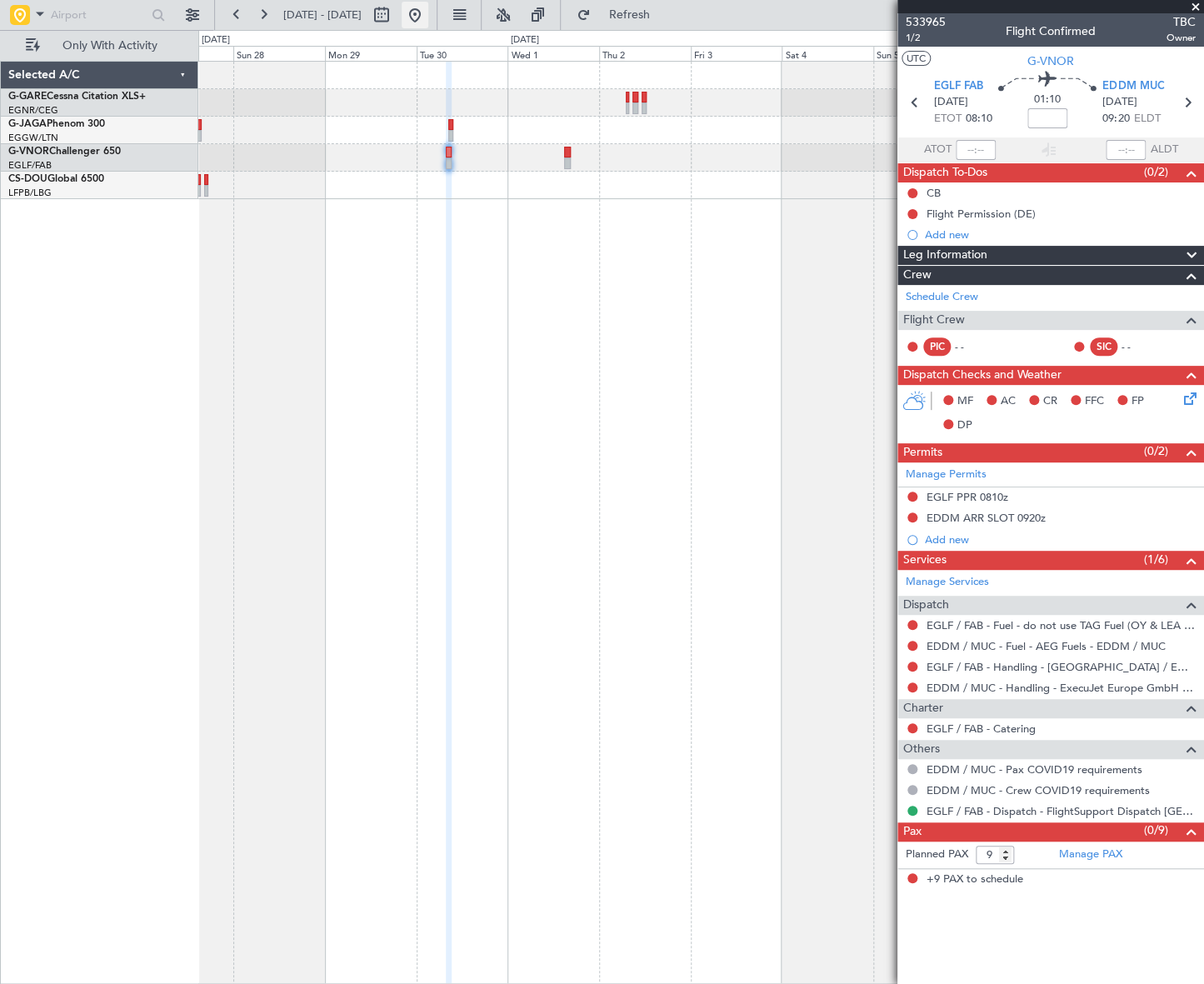
click at [428, 13] on button at bounding box center [414, 15] width 27 height 27
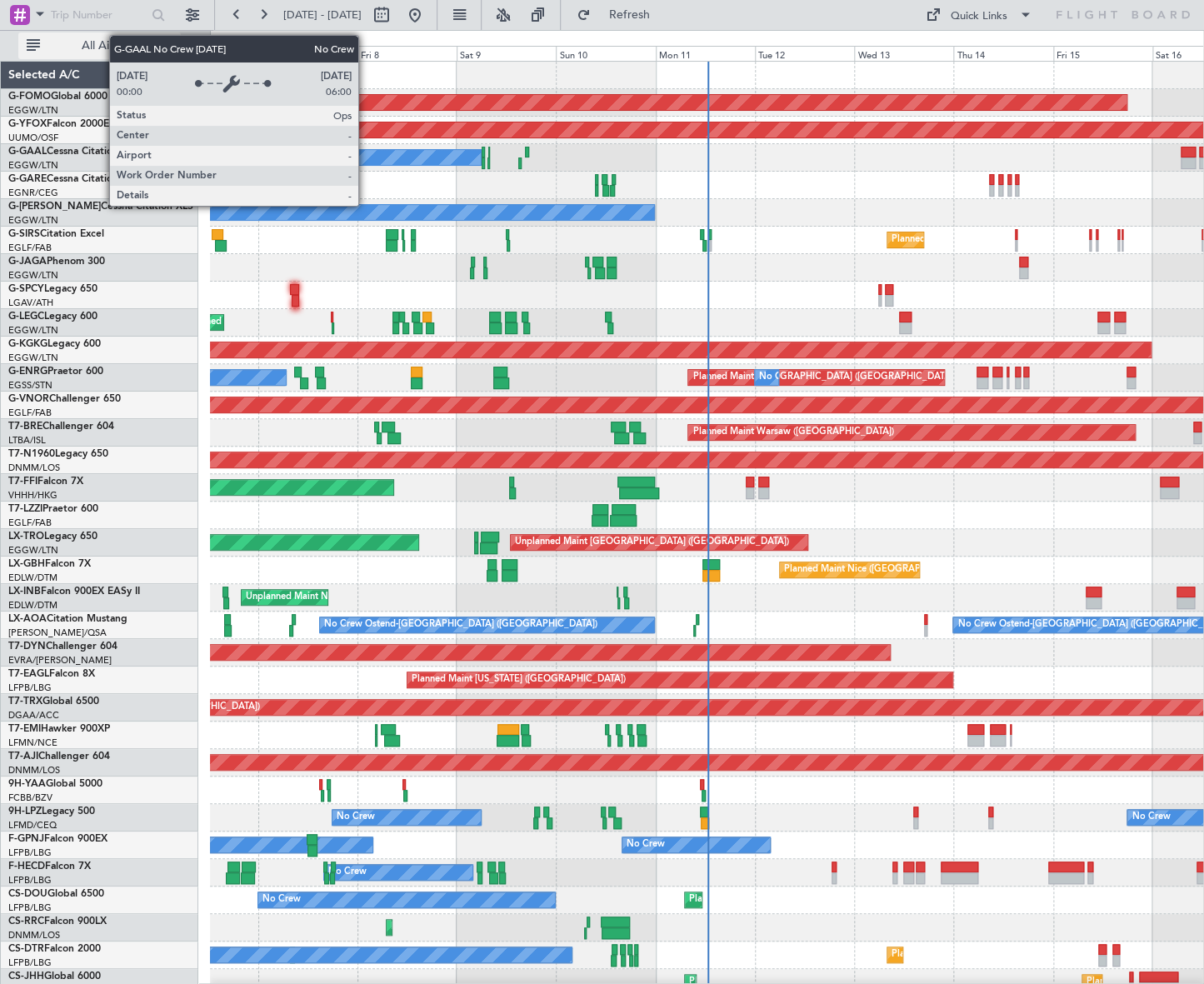
click at [133, 44] on span "All Aircraft" at bounding box center [109, 46] width 132 height 12
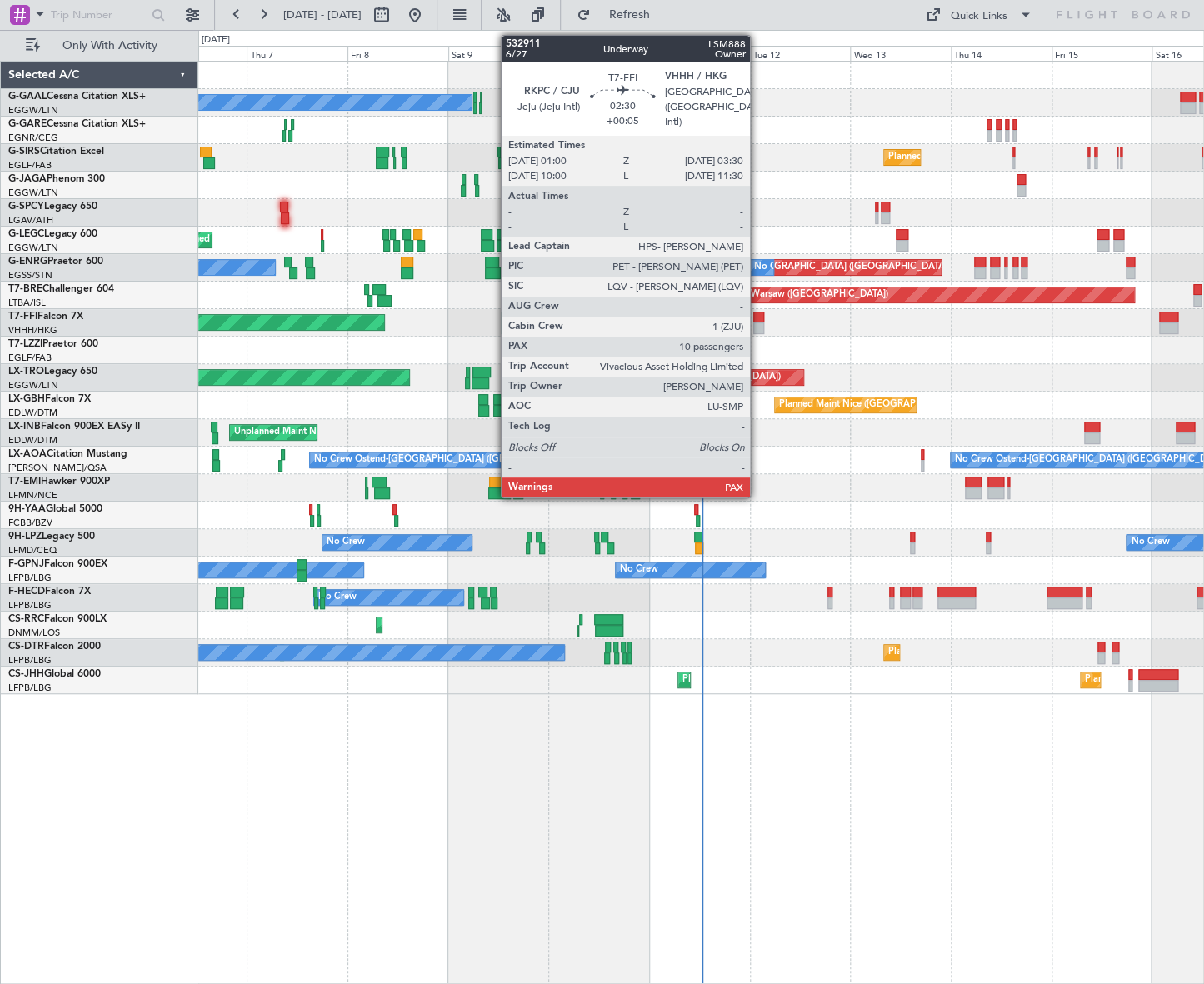
click at [757, 329] on div at bounding box center [759, 329] width 11 height 12
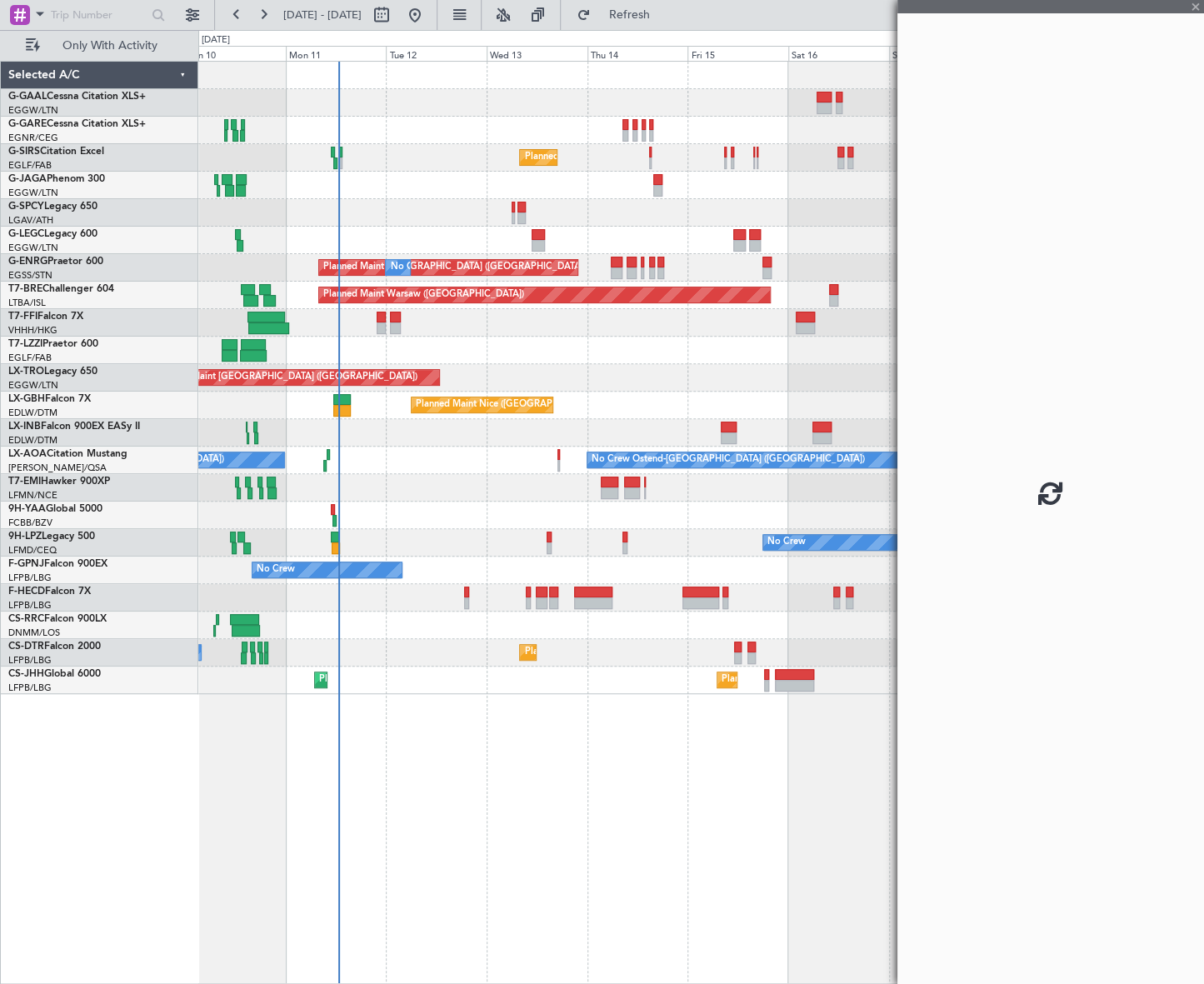
click at [442, 747] on div "No Crew Planned Maint [GEOGRAPHIC_DATA] ([GEOGRAPHIC_DATA]) Planned Maint [GEOG…" at bounding box center [701, 522] width 1006 height 923
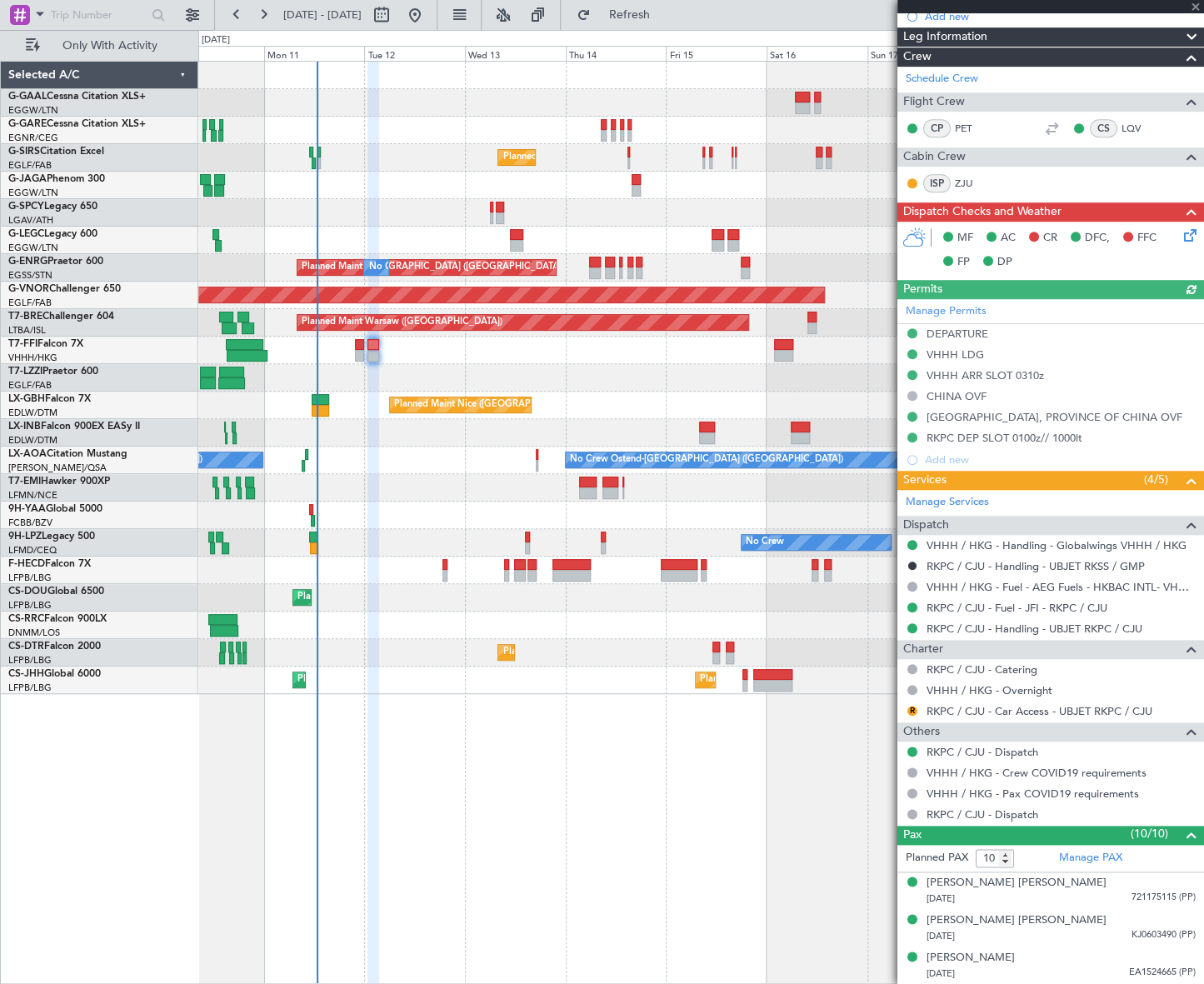
scroll to position [454, 0]
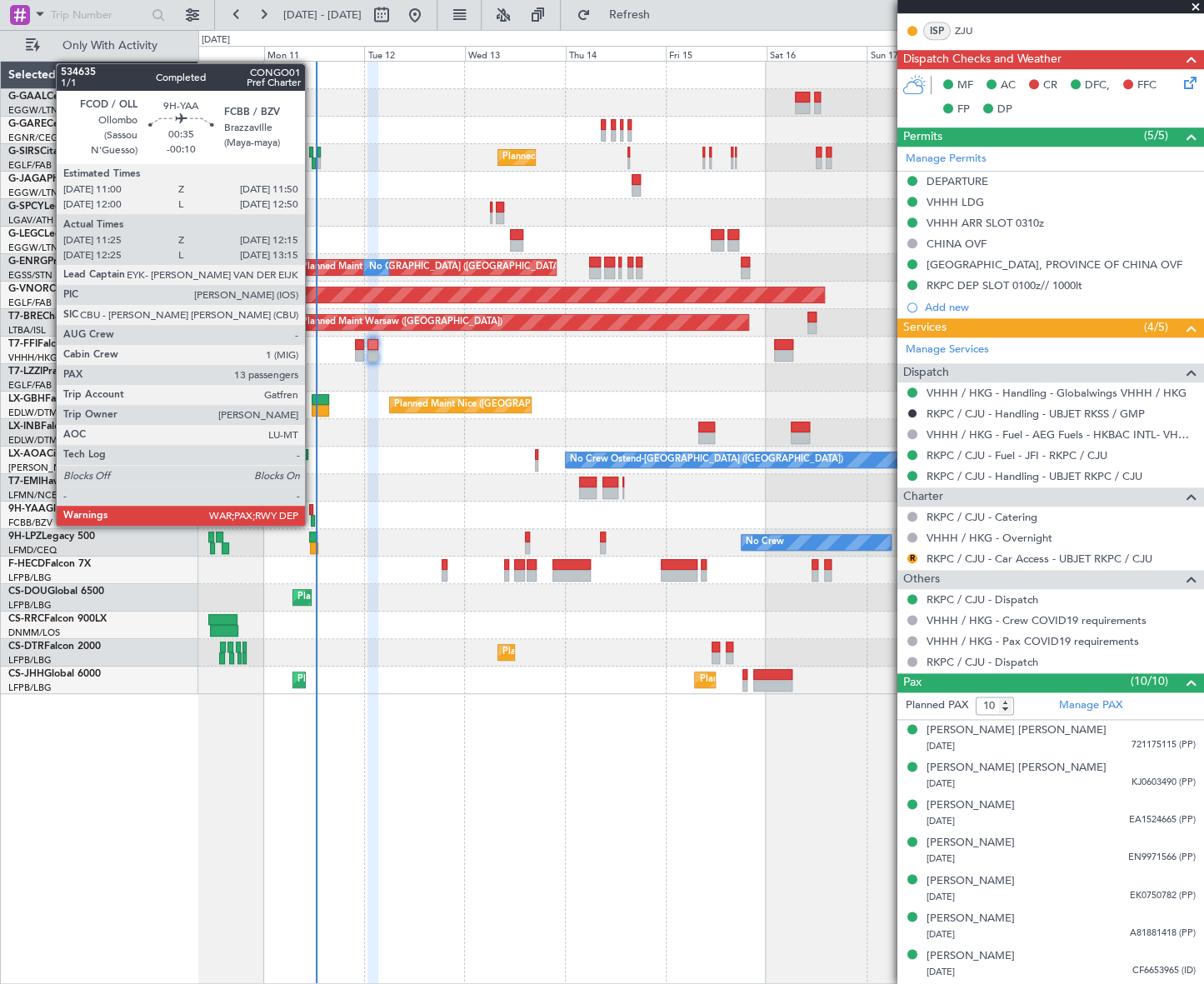
click at [312, 524] on div at bounding box center [312, 521] width 4 height 12
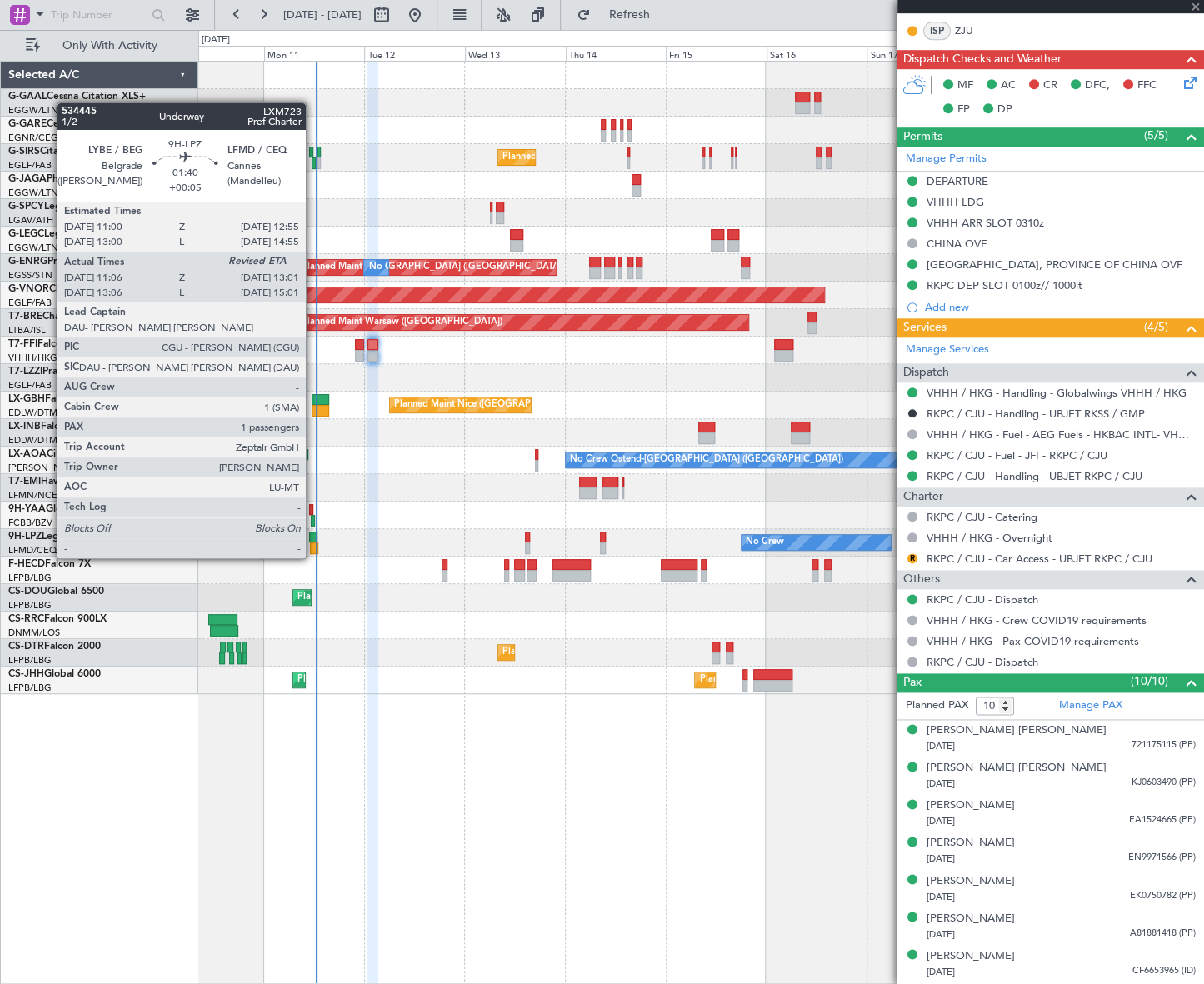
type input "-00:10"
type input "11:35"
type input "12:10"
type input "13"
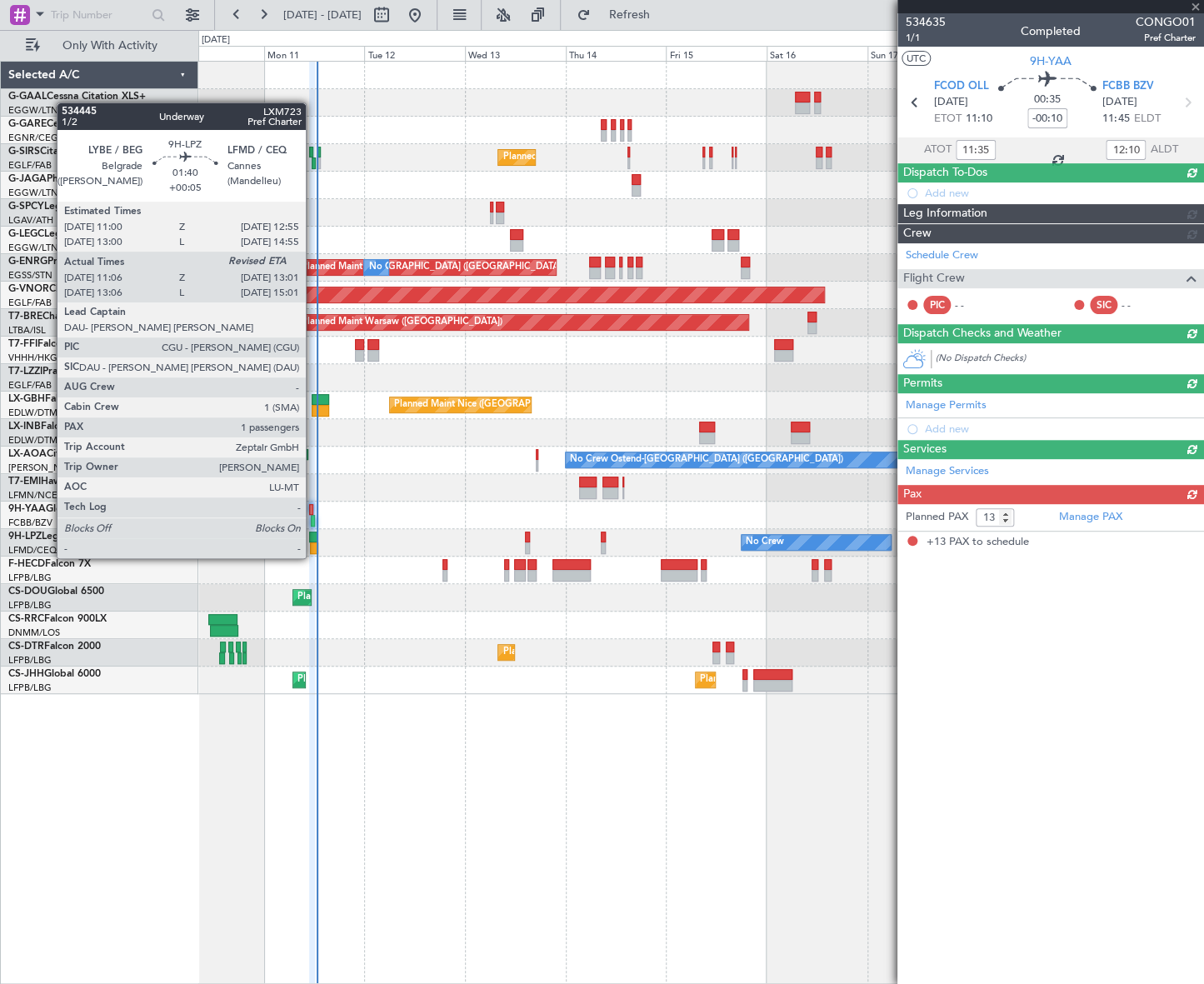
scroll to position [0, 0]
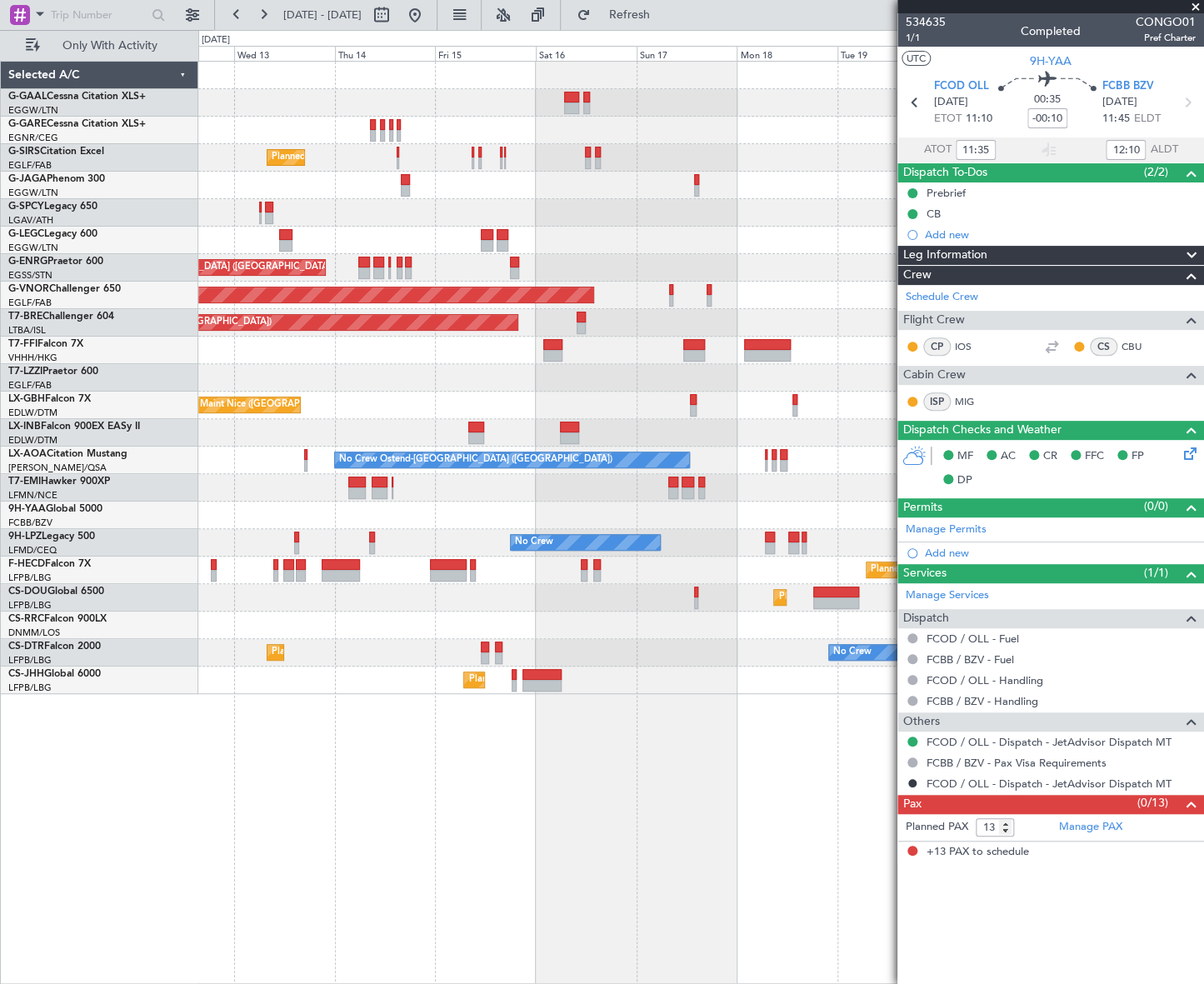
click at [482, 786] on div "Planned Maint [GEOGRAPHIC_DATA] ([GEOGRAPHIC_DATA]) A/C Unavailable [GEOGRAPHIC…" at bounding box center [701, 522] width 1006 height 923
click at [249, 841] on div "Planned Maint [GEOGRAPHIC_DATA] ([GEOGRAPHIC_DATA]) A/C Unavailable [GEOGRAPHIC…" at bounding box center [701, 522] width 1006 height 923
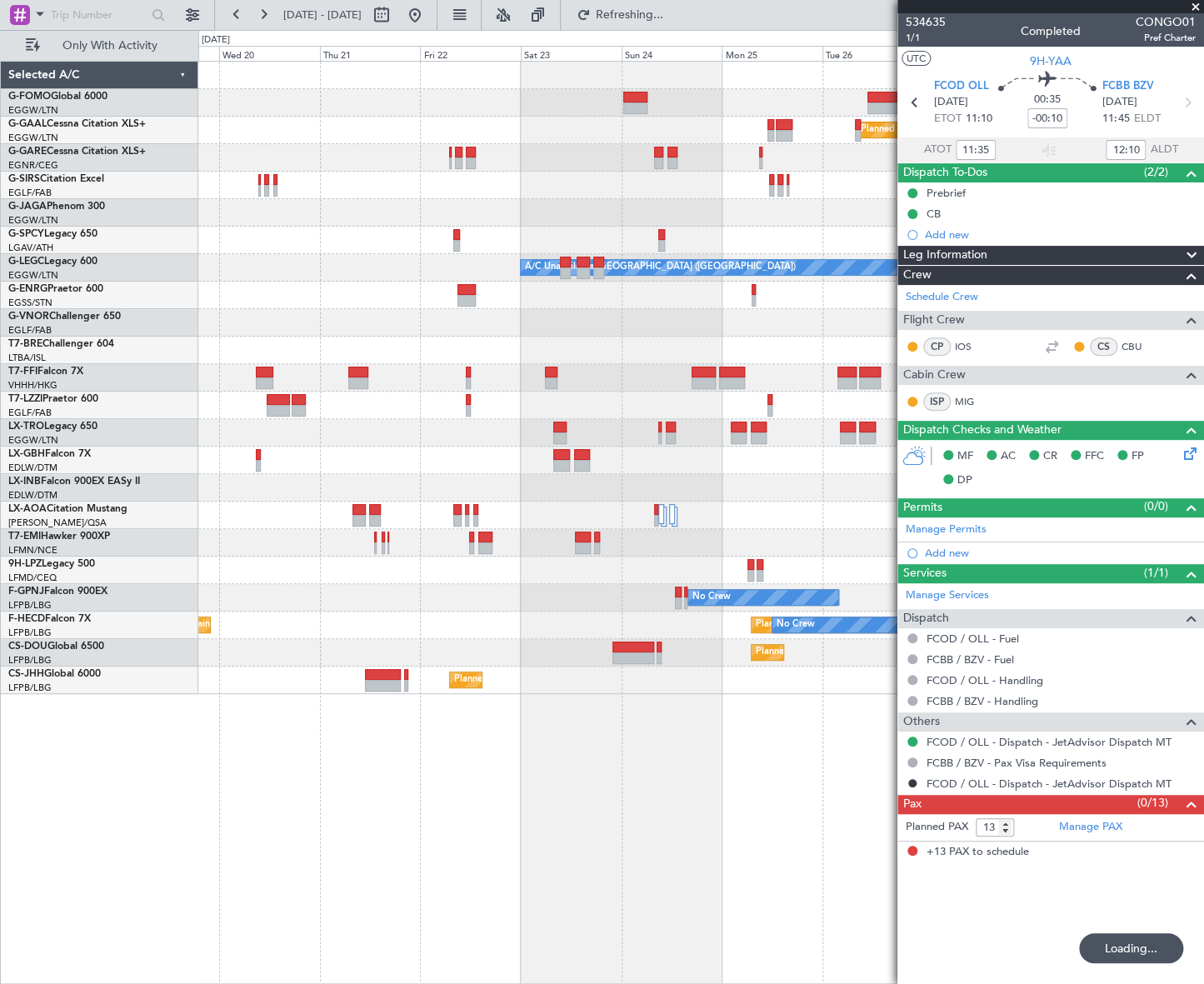
click at [243, 855] on div "Planned Maint Dusseldorf A/C Unavailable [GEOGRAPHIC_DATA] ([GEOGRAPHIC_DATA]) …" at bounding box center [701, 522] width 1006 height 923
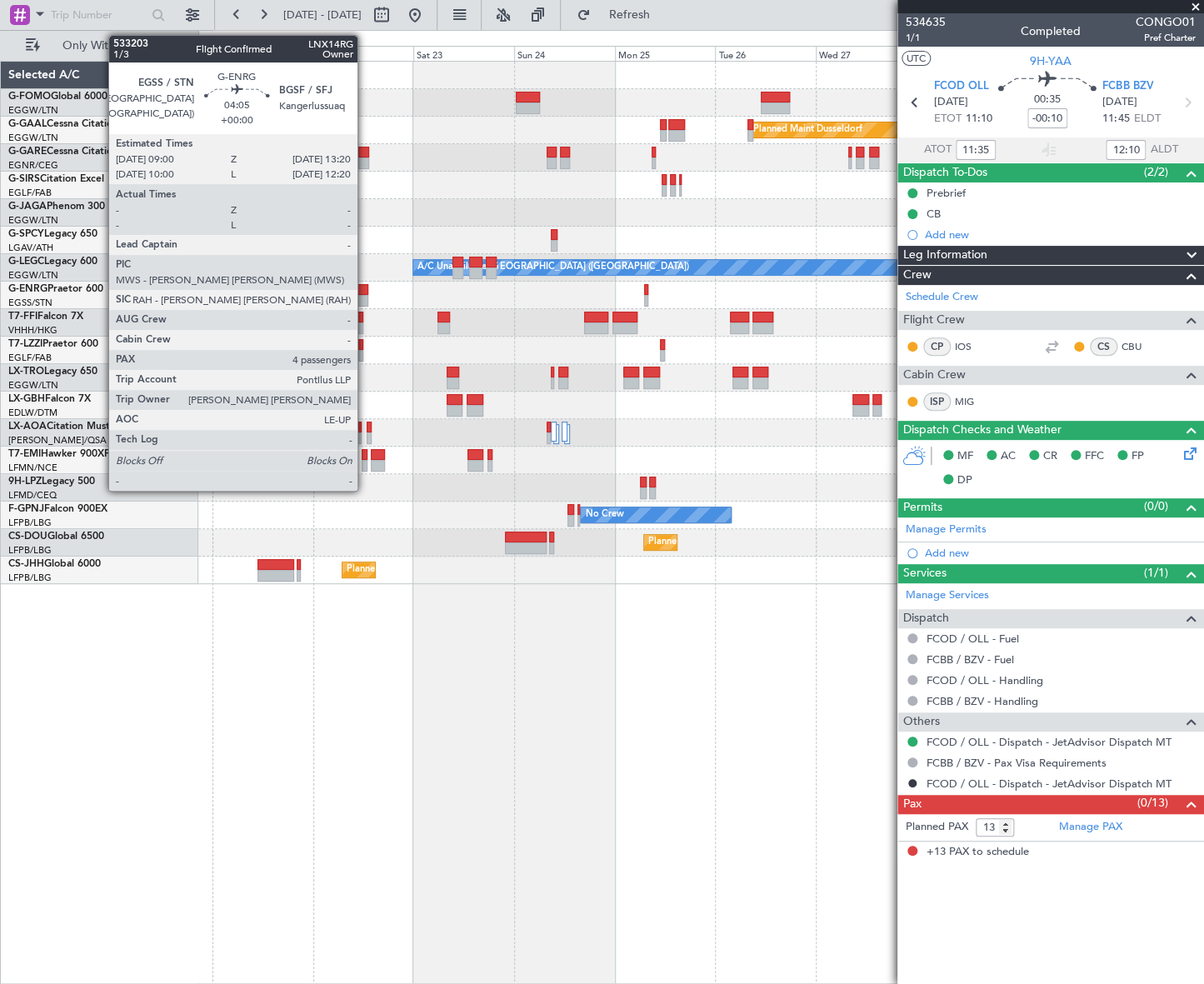
click at [365, 285] on div at bounding box center [359, 290] width 18 height 12
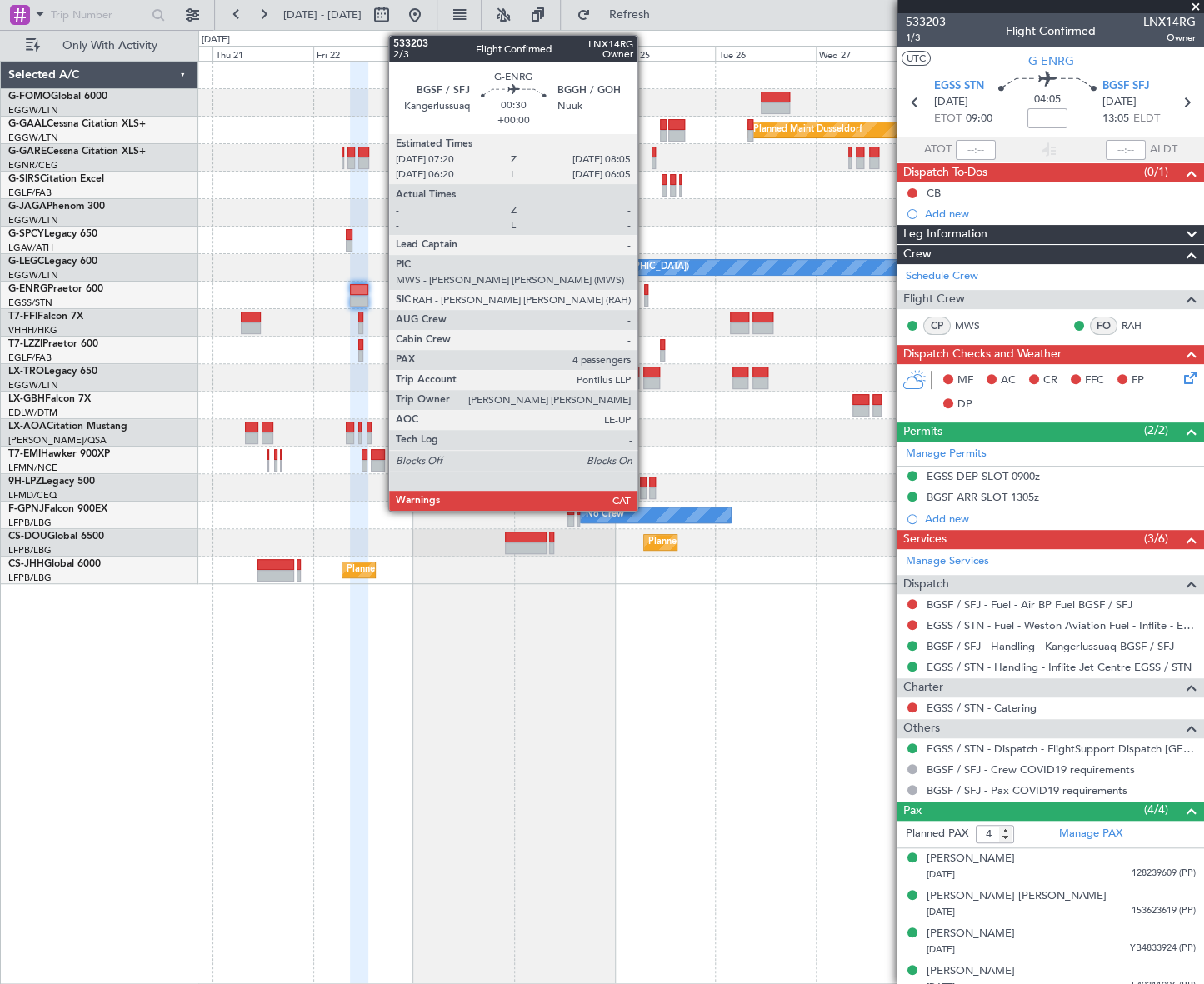
click at [644, 292] on div at bounding box center [645, 290] width 3 height 12
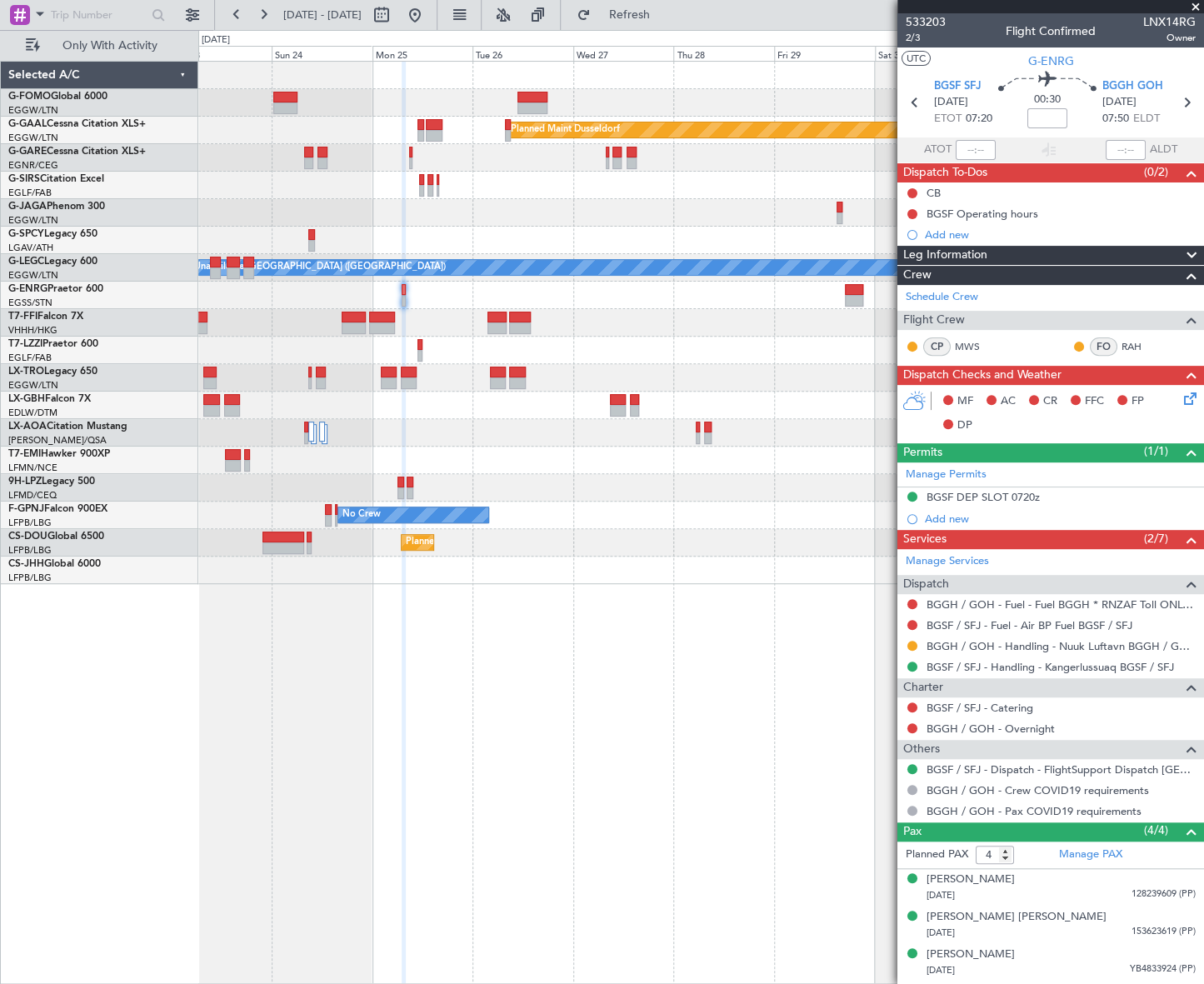
click at [361, 492] on div "Planned Maint Dusseldorf Planned Maint [GEOGRAPHIC_DATA] ([GEOGRAPHIC_DATA]) A/…" at bounding box center [700, 323] width 1005 height 522
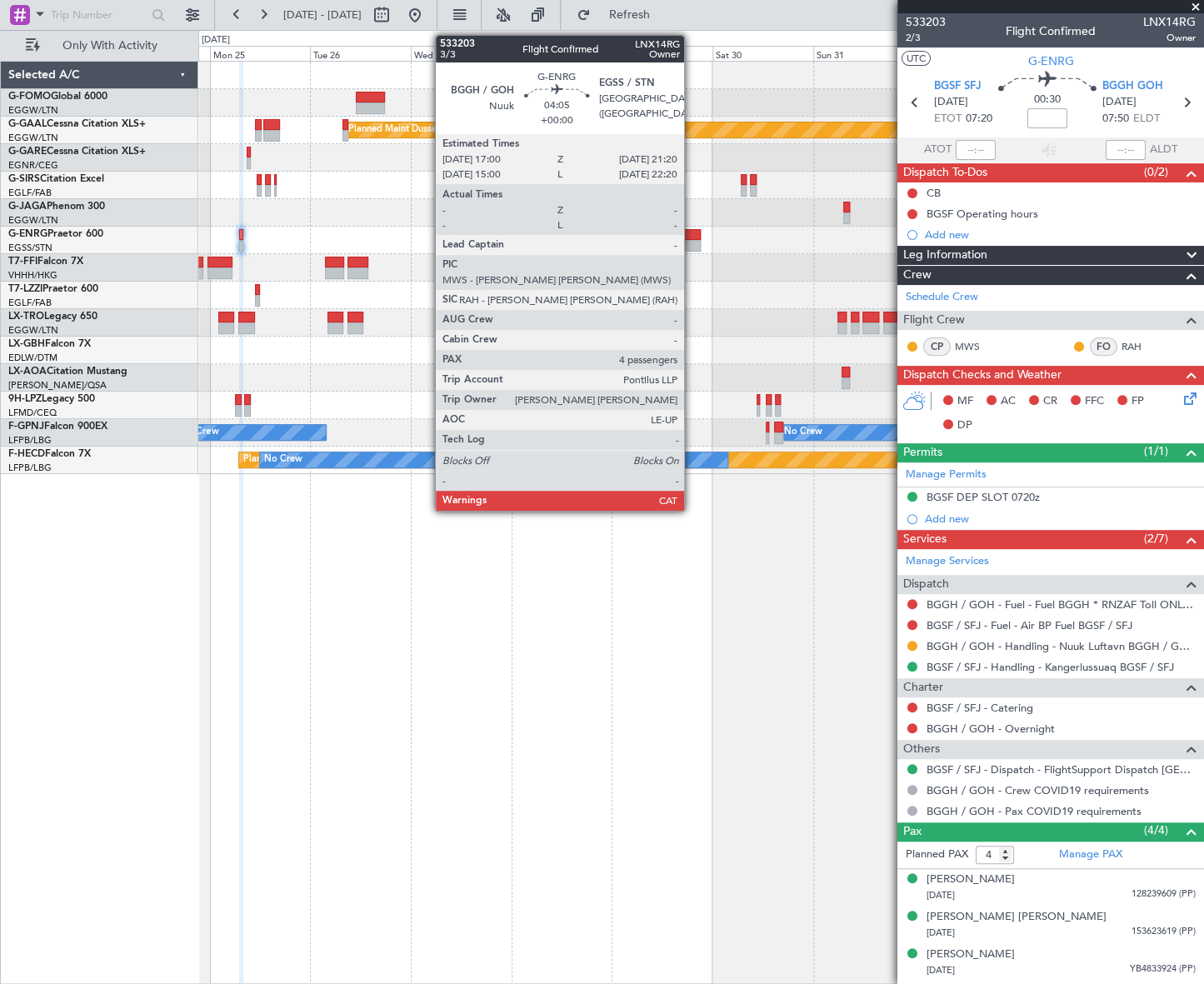
click at [692, 238] on div at bounding box center [691, 235] width 18 height 12
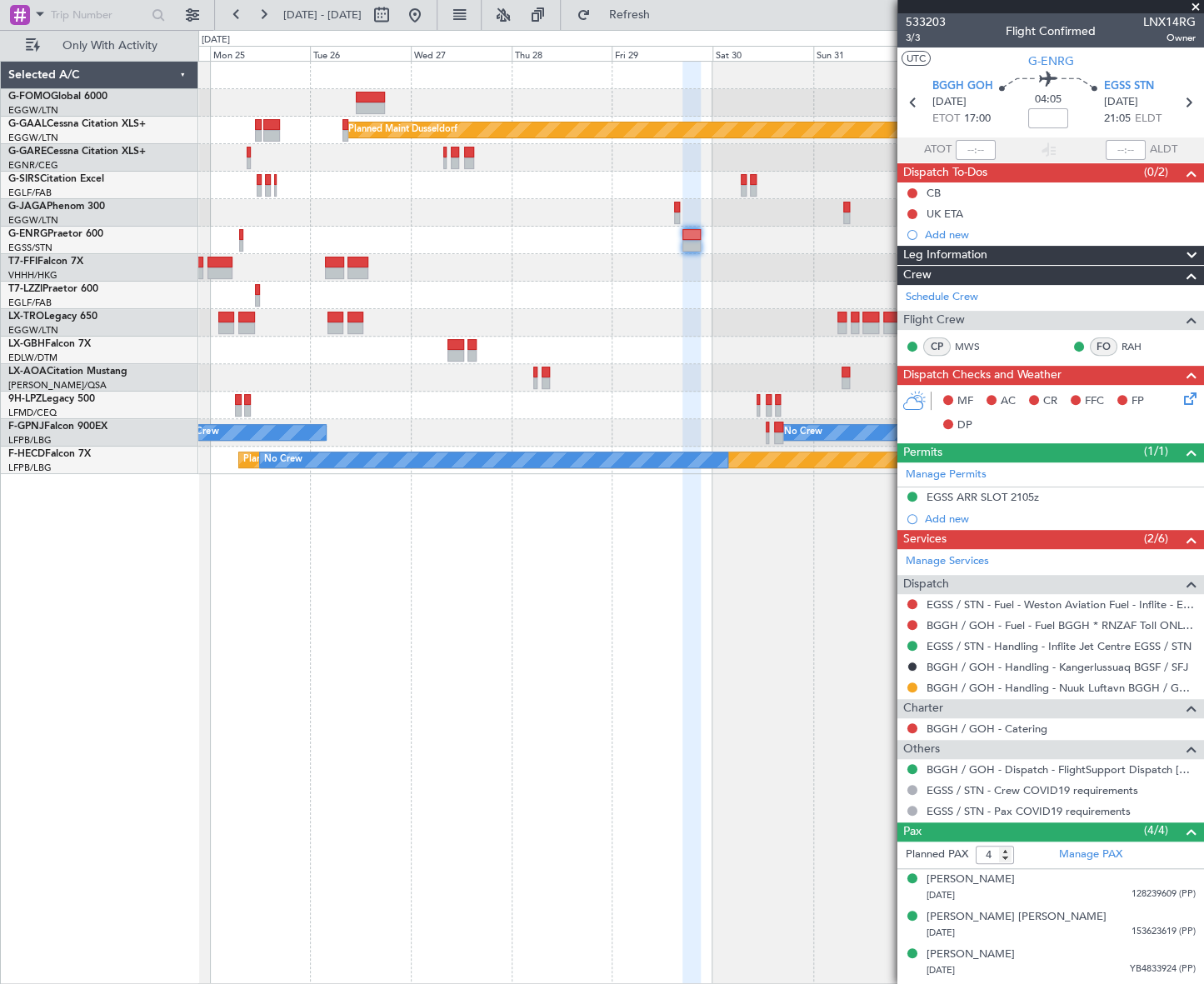
click at [917, 444] on fb-app "[DATE] - [DATE] Refresh Quick Links Only With Activity Planned [GEOGRAPHIC_DATA…" at bounding box center [602, 498] width 1204 height 971
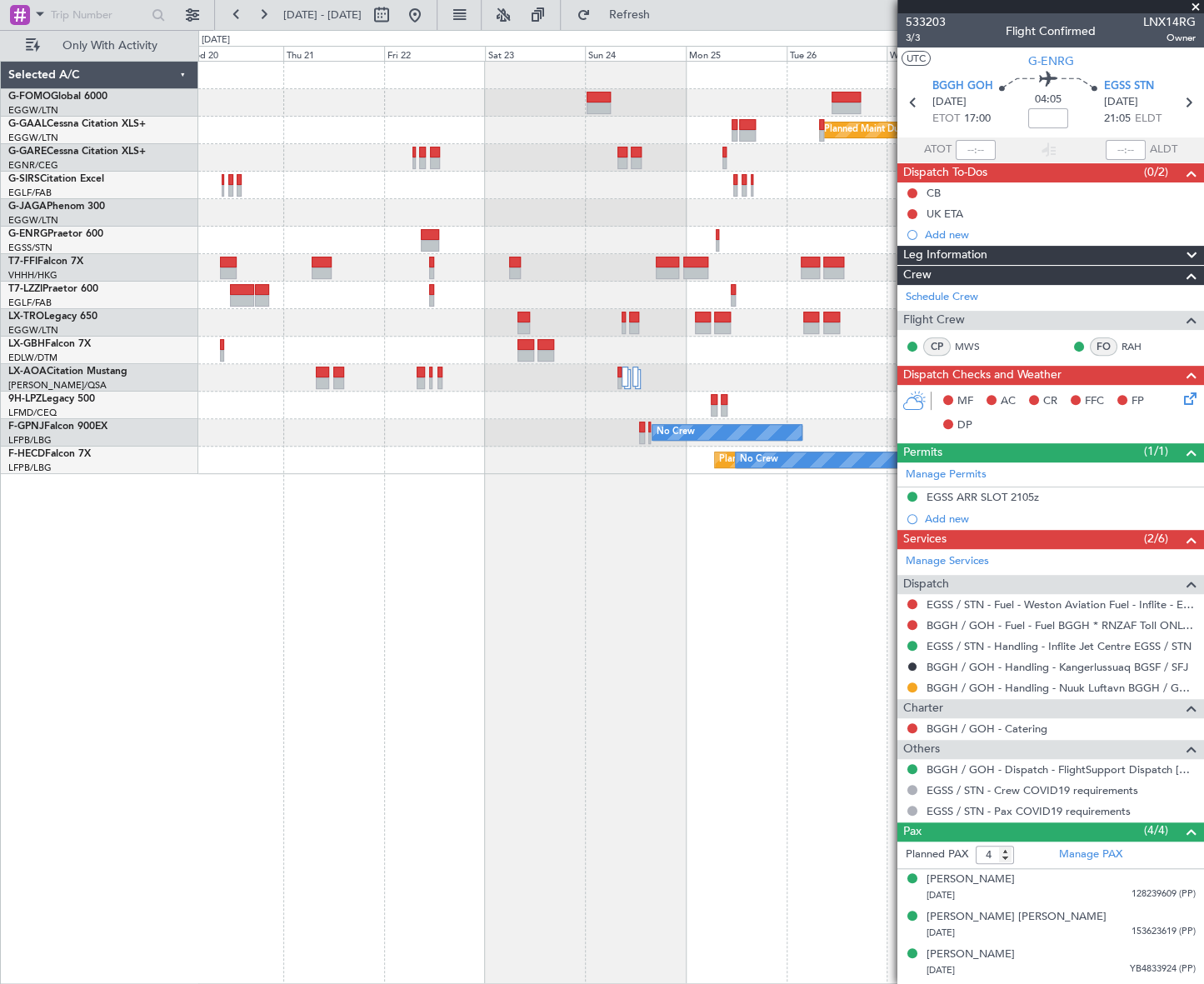
click at [947, 448] on fb-app "[DATE] - [DATE] Refresh Quick Links Only With Activity Planned [GEOGRAPHIC_DATA…" at bounding box center [602, 498] width 1204 height 971
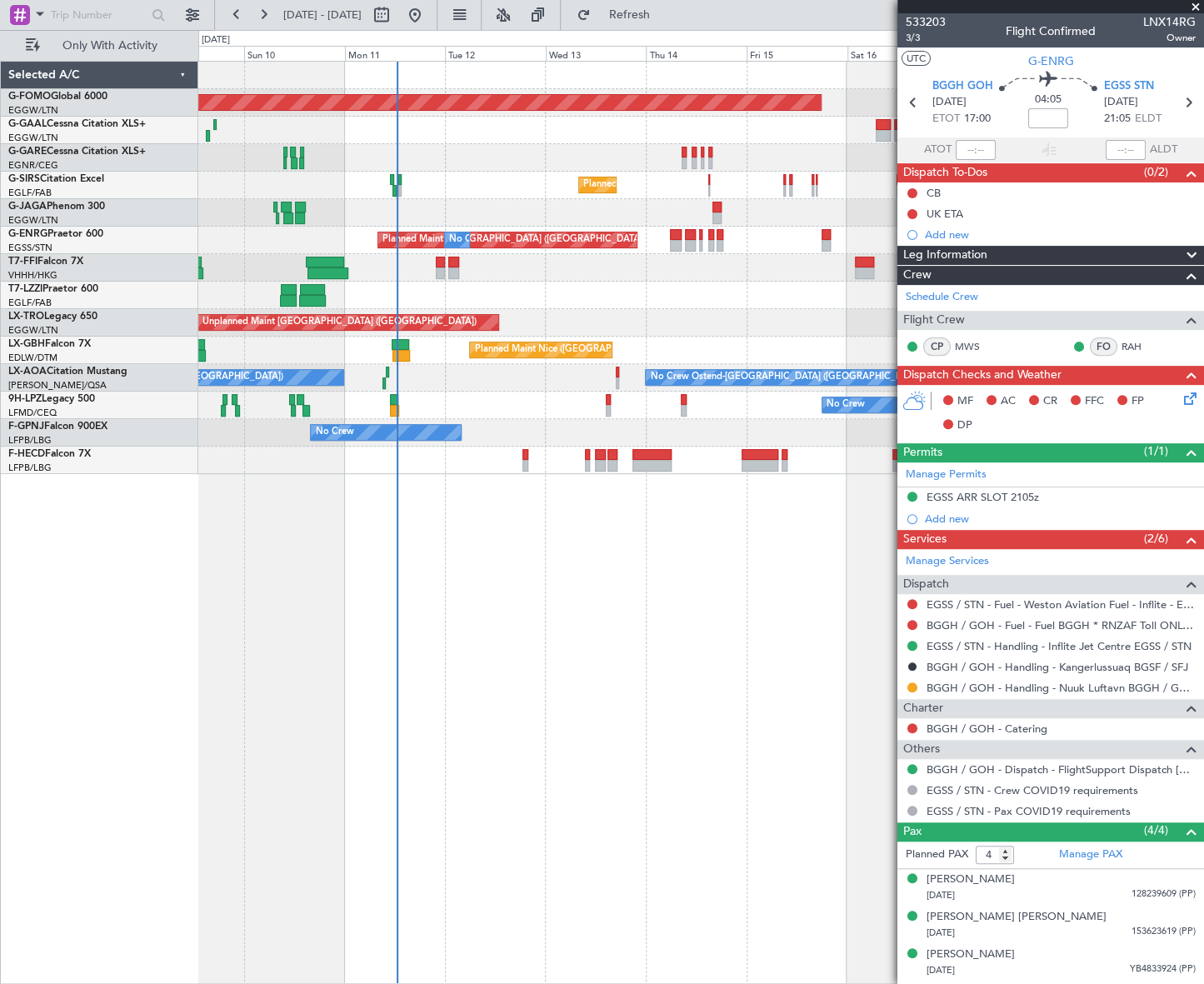
click at [808, 462] on div "Planned Maint Windsor Locks ([PERSON_NAME] Intl) No Crew Planned Maint [GEOGRAP…" at bounding box center [700, 268] width 1004 height 413
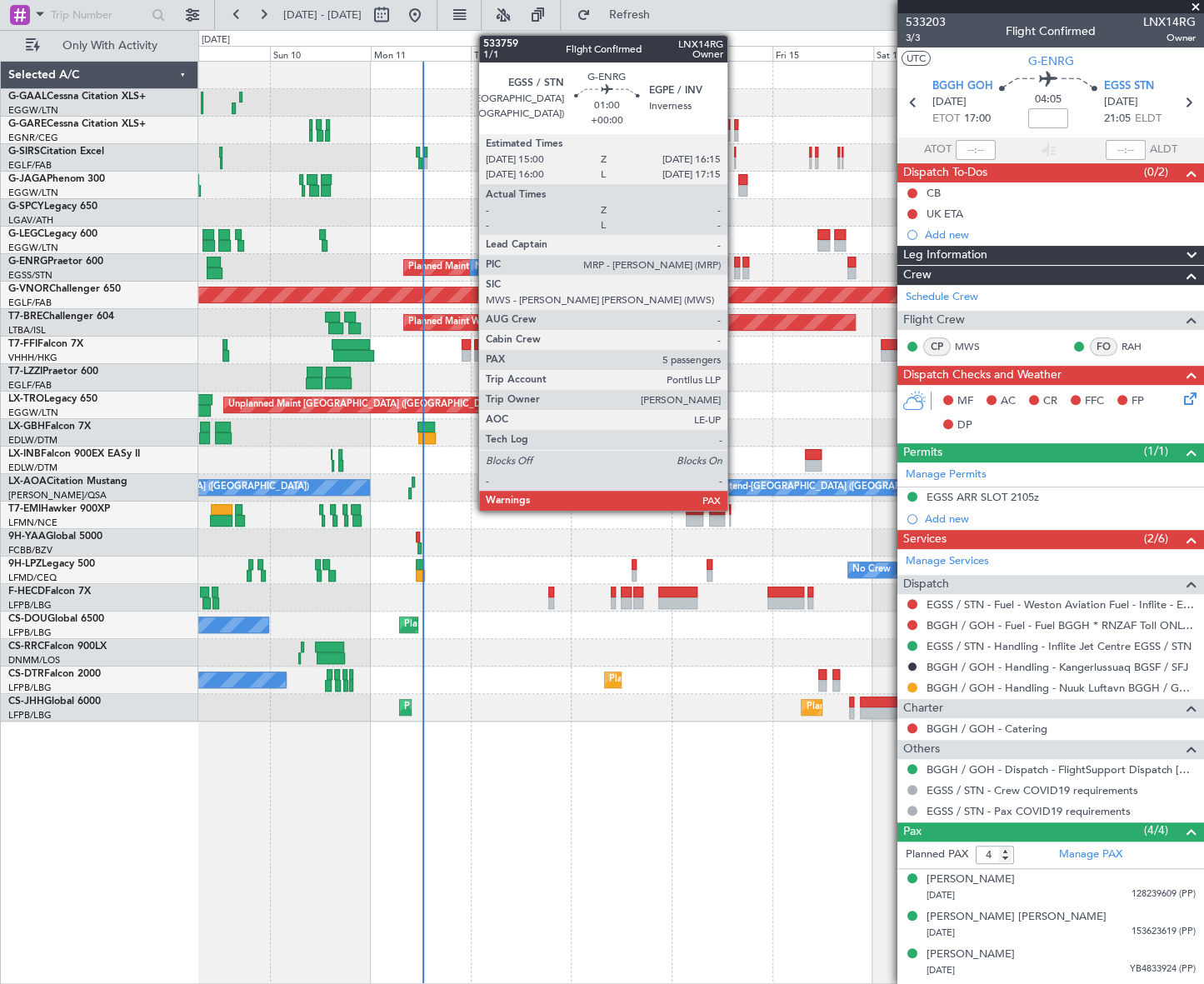
click at [735, 268] on div at bounding box center [736, 274] width 6 height 12
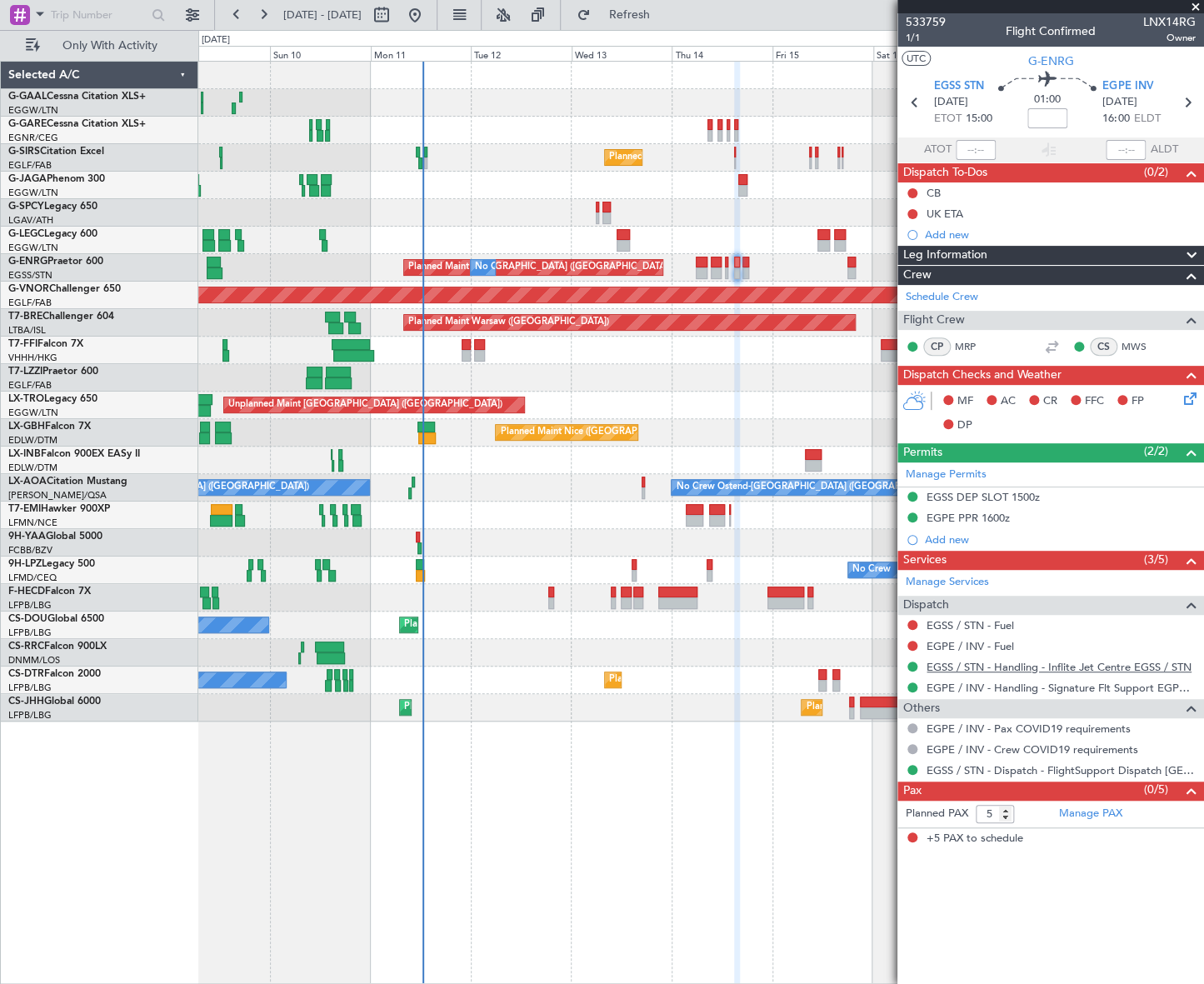
click at [1110, 667] on link "EGSS / STN - Handling - Inflite Jet Centre EGSS / STN" at bounding box center [1059, 667] width 265 height 15
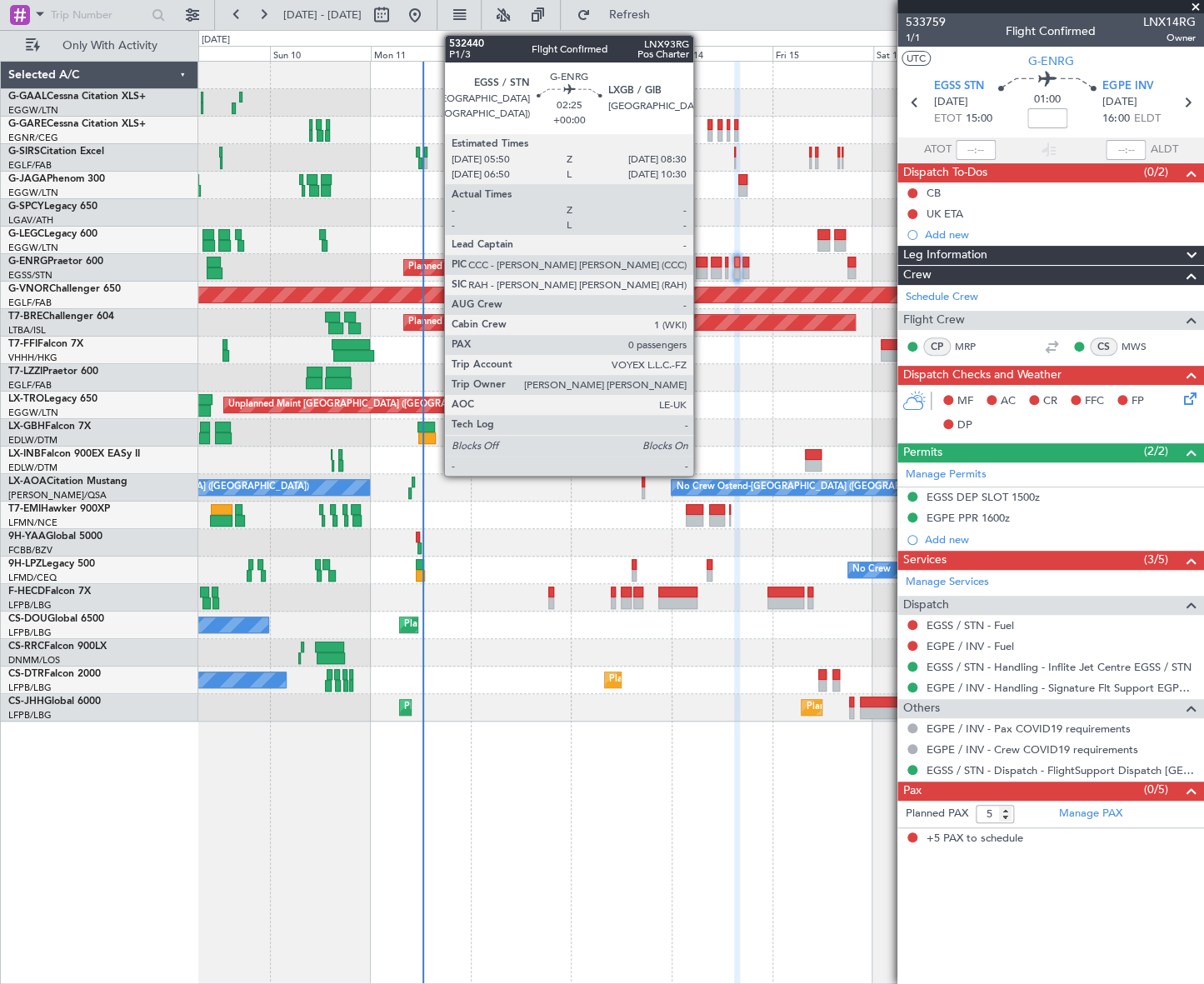
click at [700, 268] on div at bounding box center [702, 274] width 12 height 12
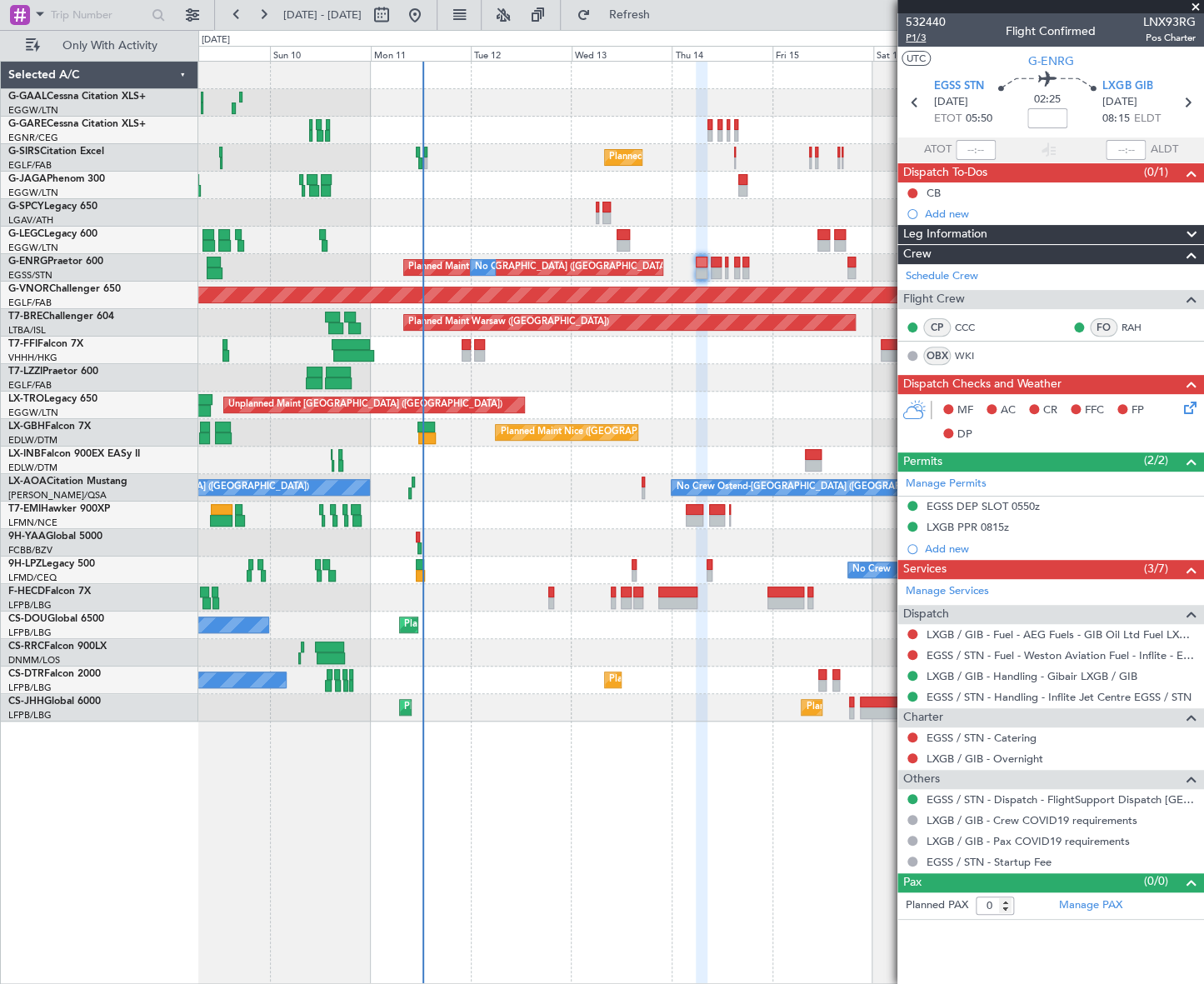
click at [923, 40] on span "P1/3" at bounding box center [925, 38] width 40 height 15
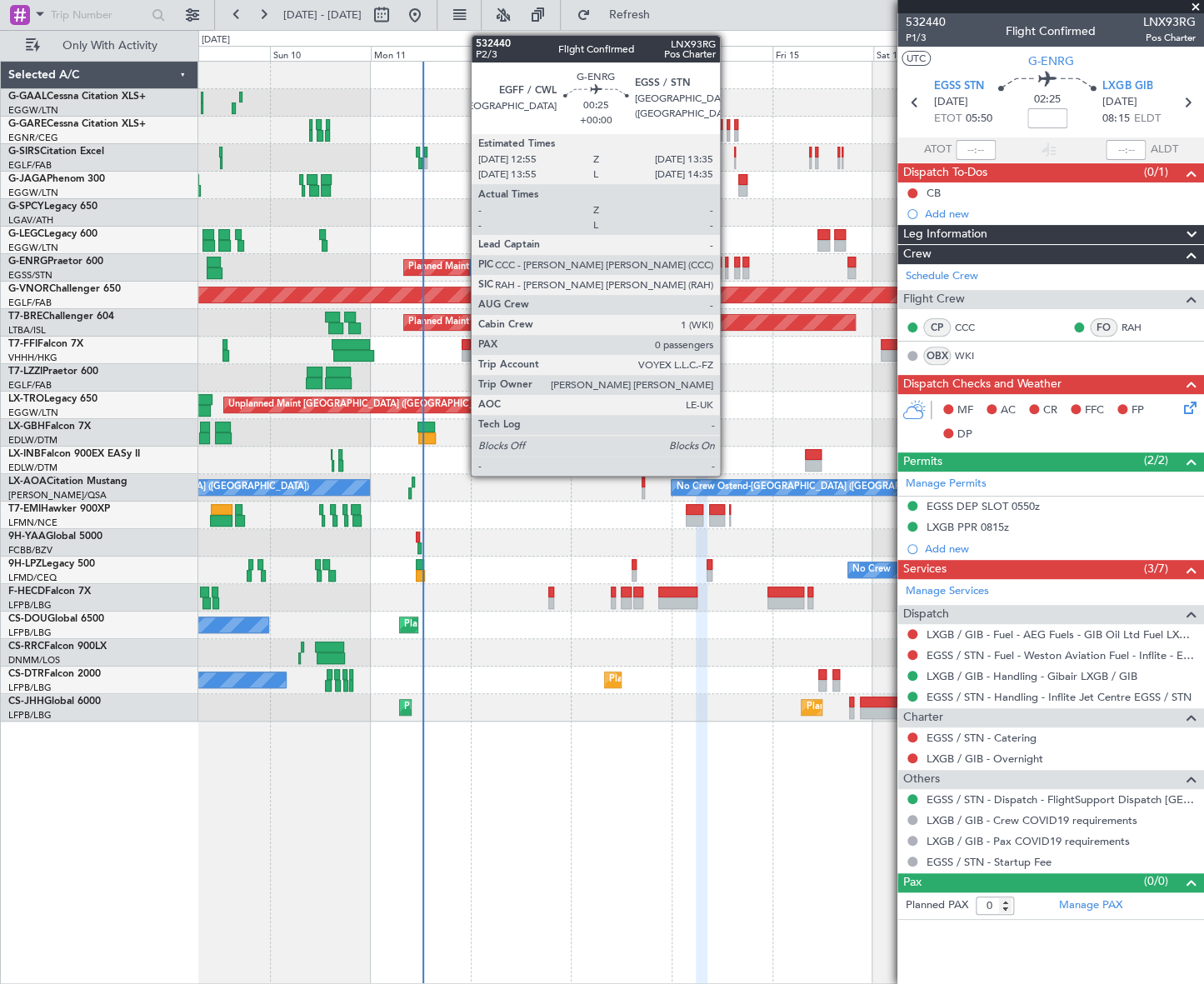
click at [728, 270] on div at bounding box center [727, 274] width 3 height 12
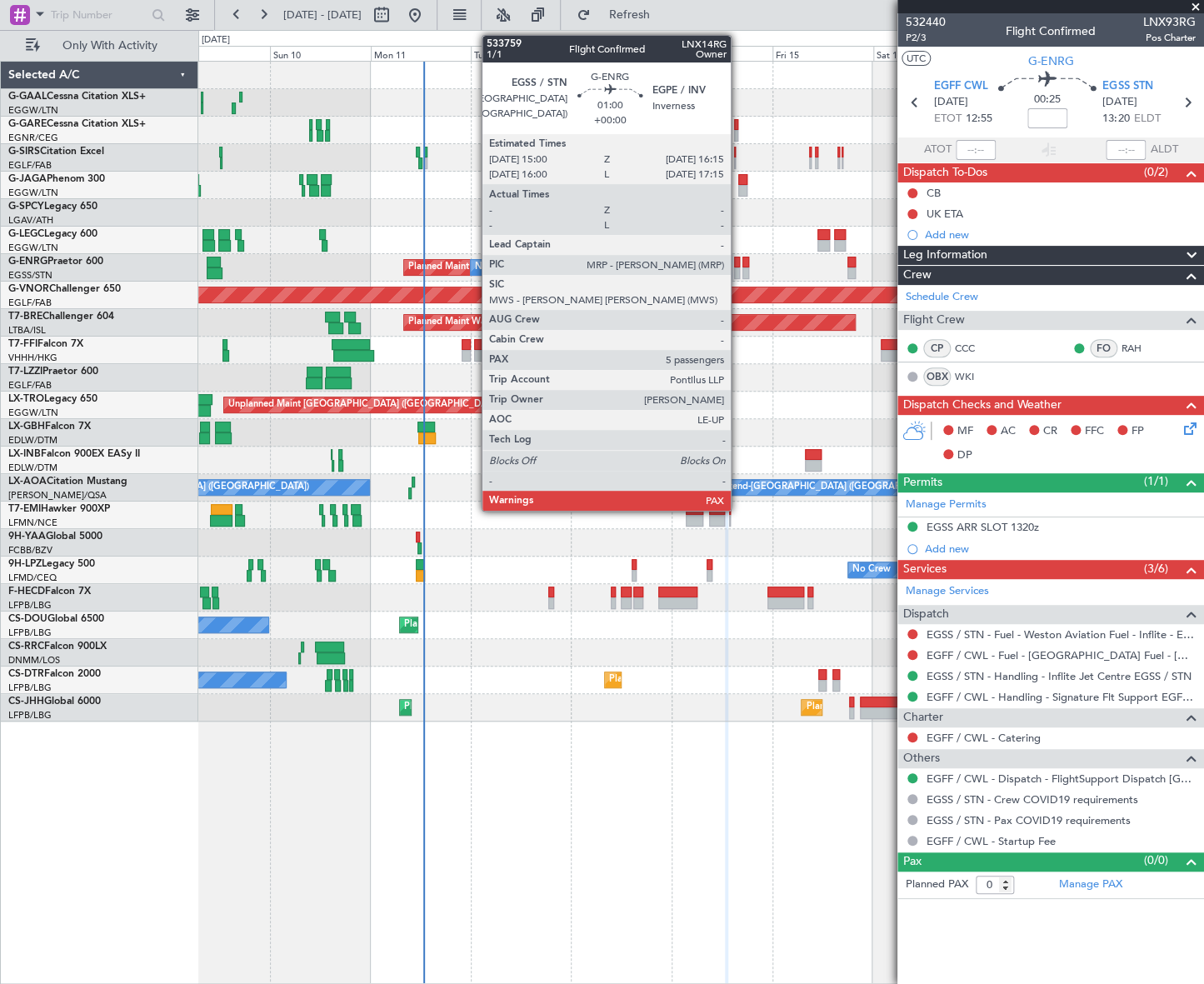
click at [738, 268] on div at bounding box center [736, 274] width 6 height 12
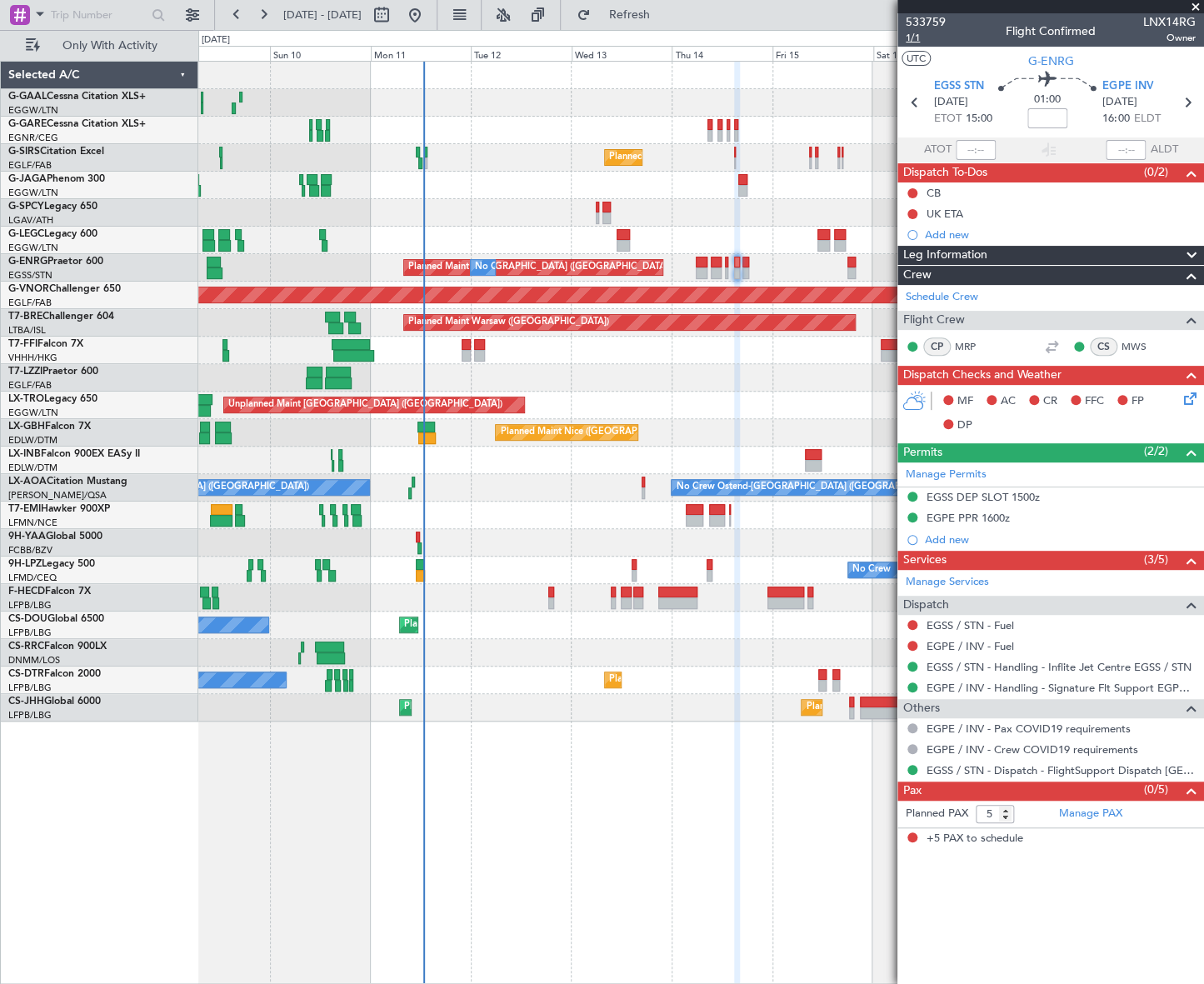
click at [905, 36] on span "1/1" at bounding box center [925, 38] width 40 height 15
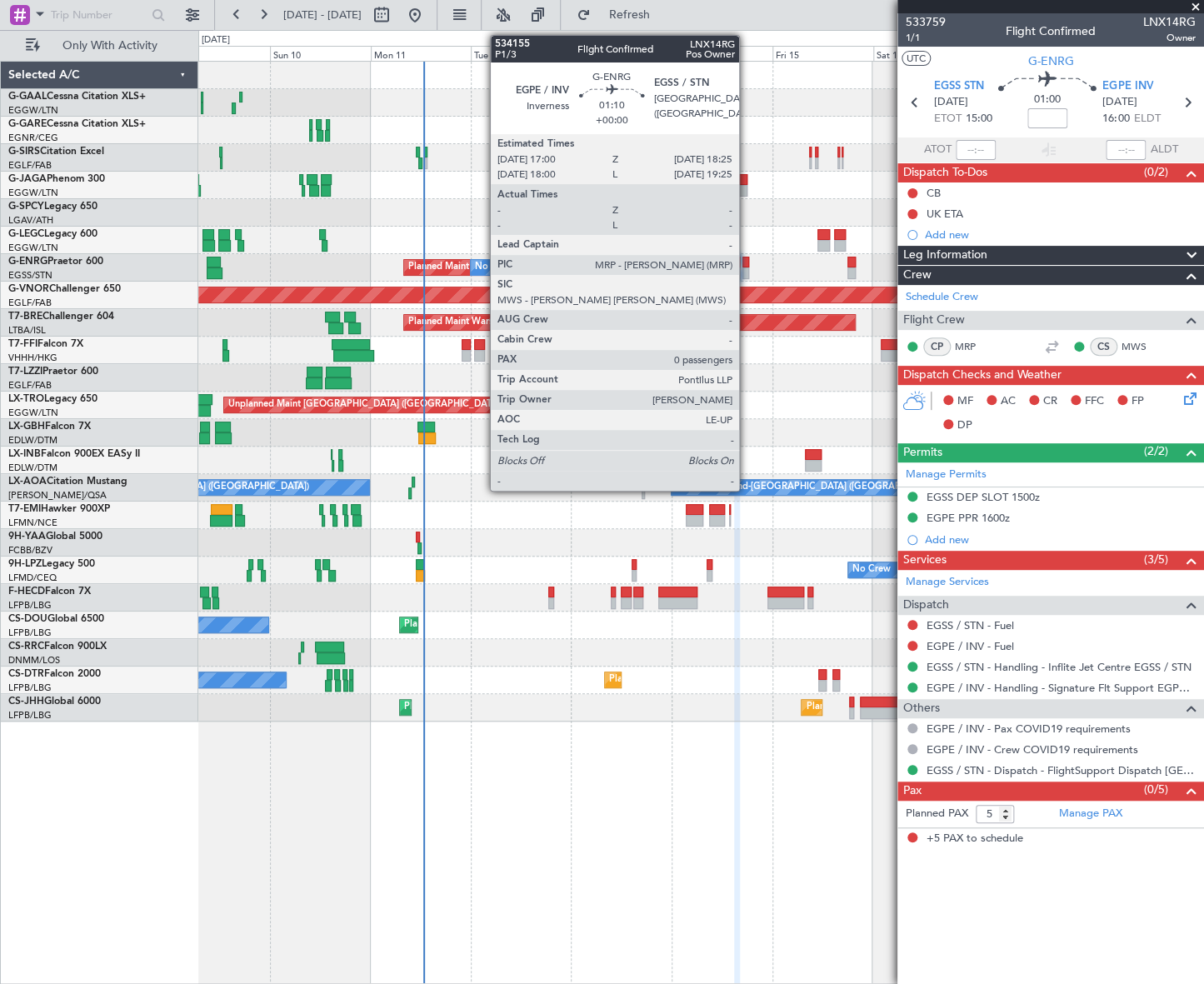
click at [747, 263] on div at bounding box center [746, 263] width 7 height 12
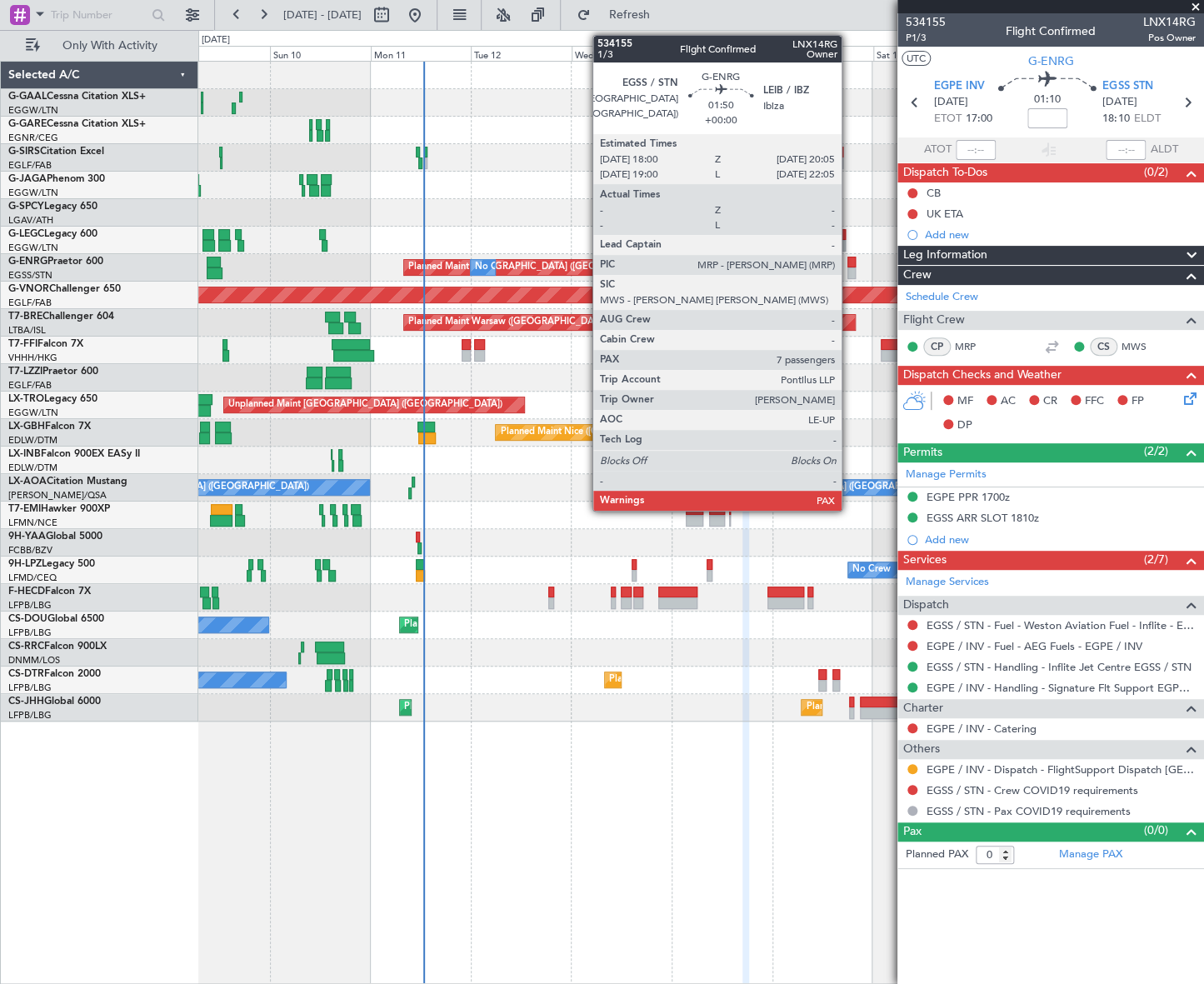
click at [849, 268] on div at bounding box center [851, 274] width 9 height 12
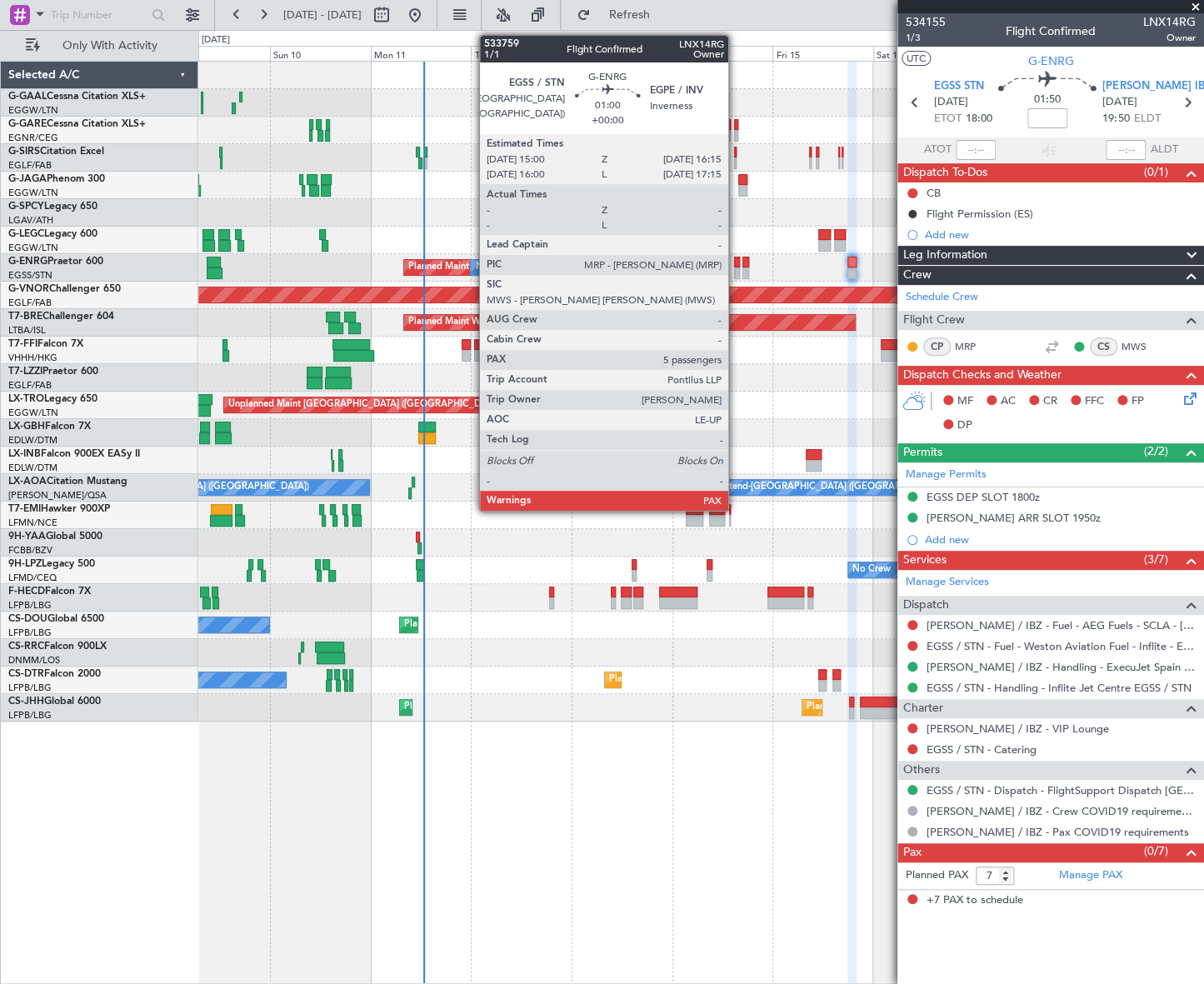
click at [735, 266] on div at bounding box center [736, 263] width 6 height 12
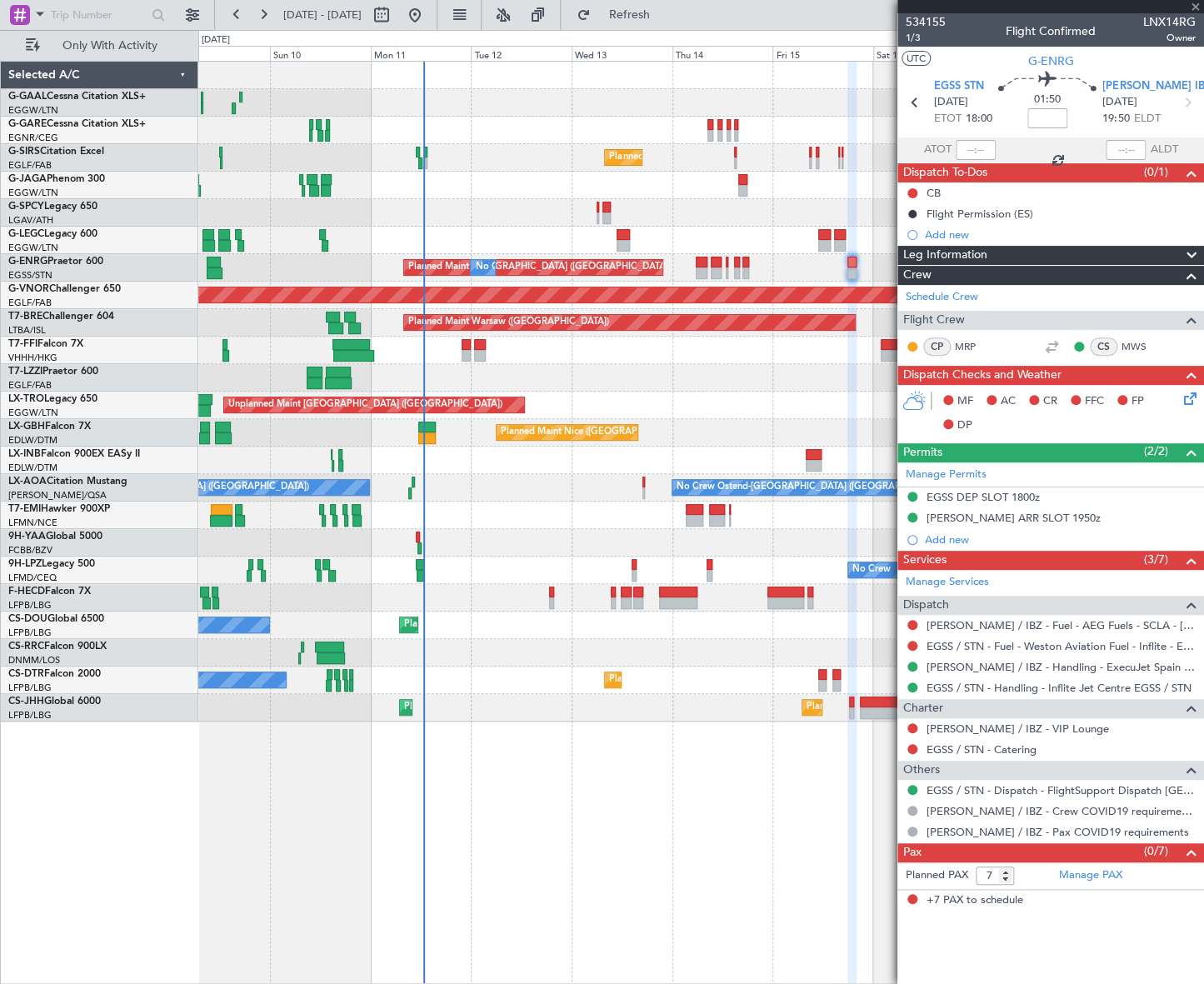
type input "5"
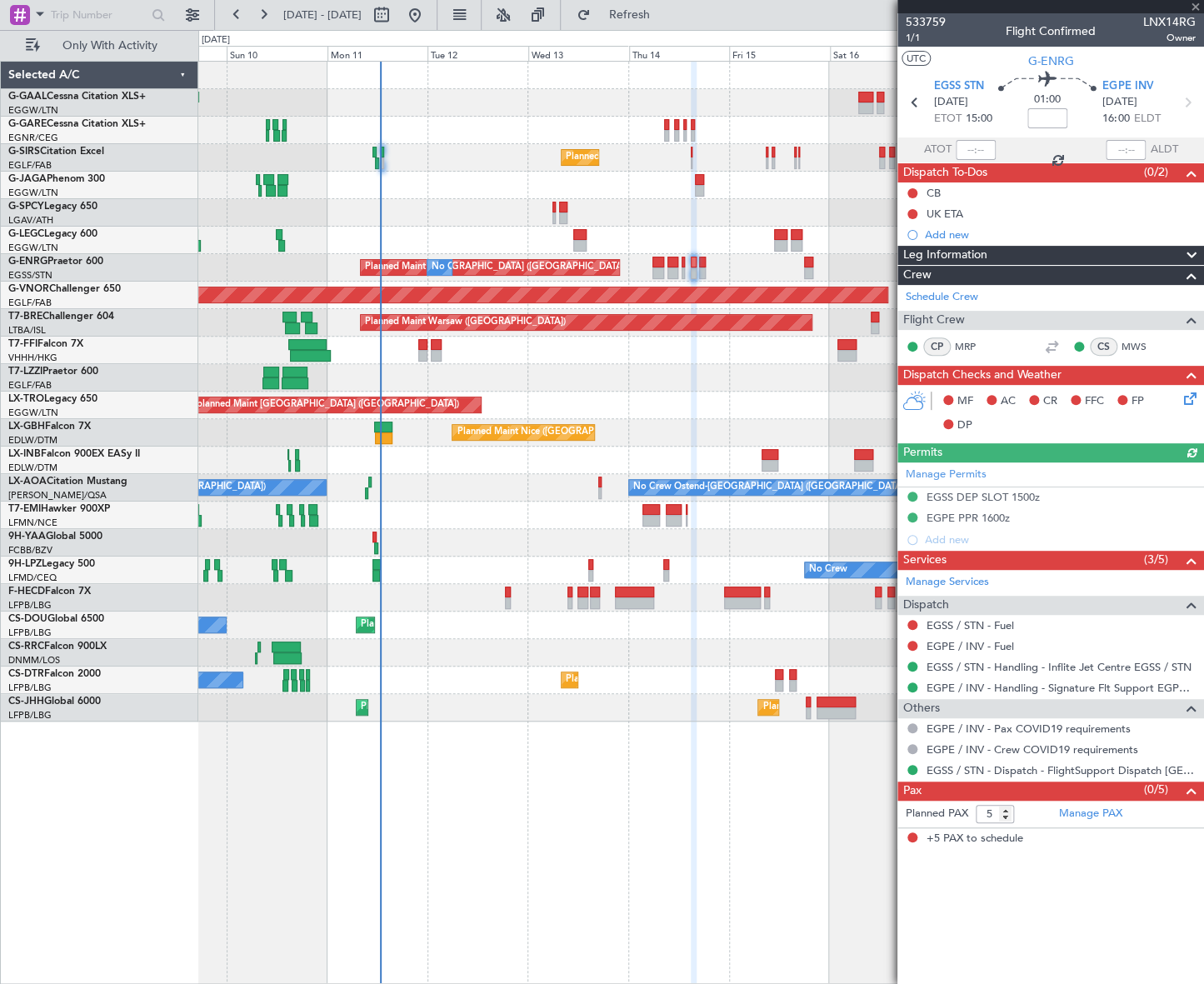
click at [493, 756] on div "No Crew Planned Maint London (Farnborough) Planned Maint London (Stansted) No C…" at bounding box center [700, 522] width 1005 height 923
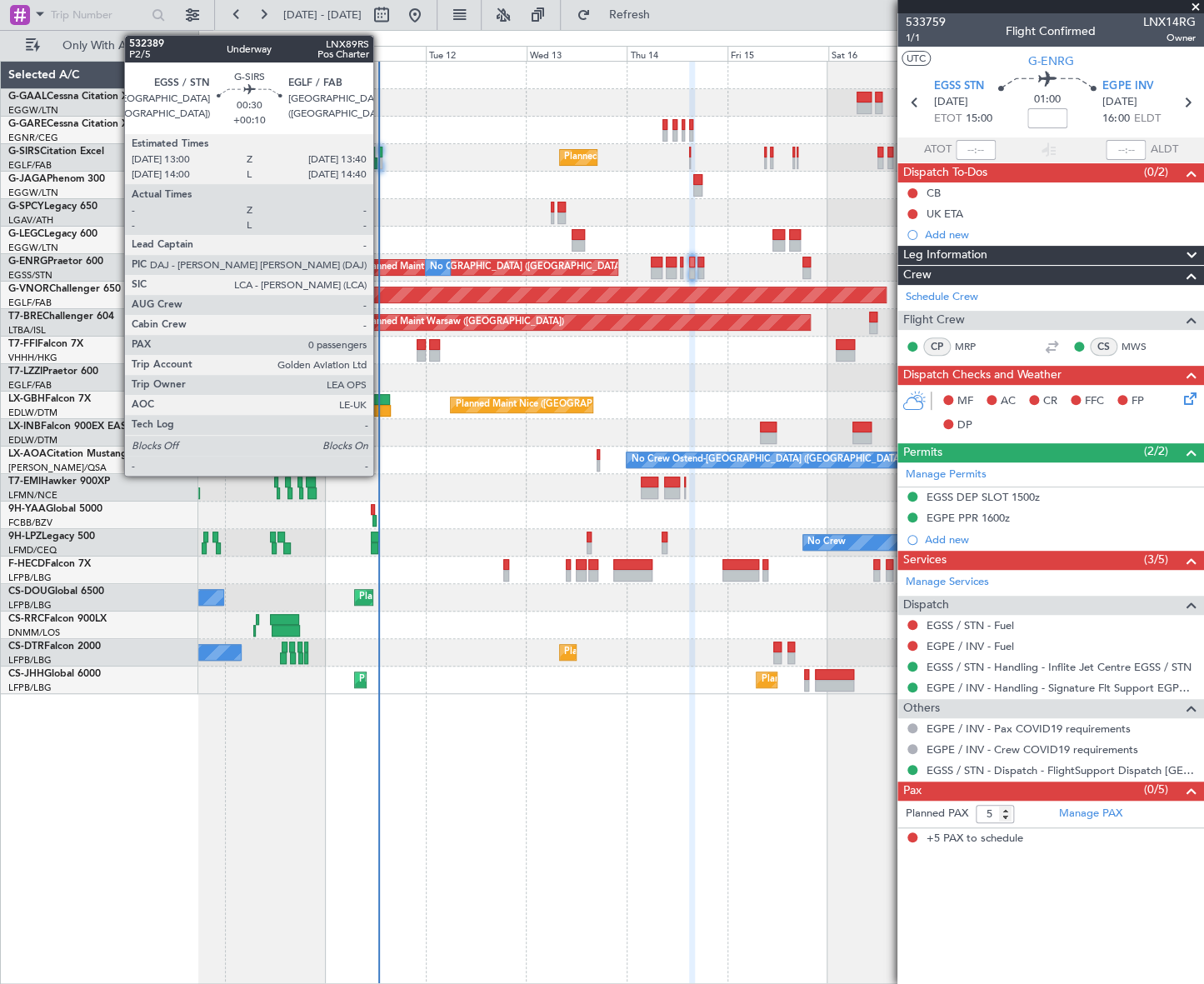
click at [381, 158] on div at bounding box center [381, 163] width 3 height 12
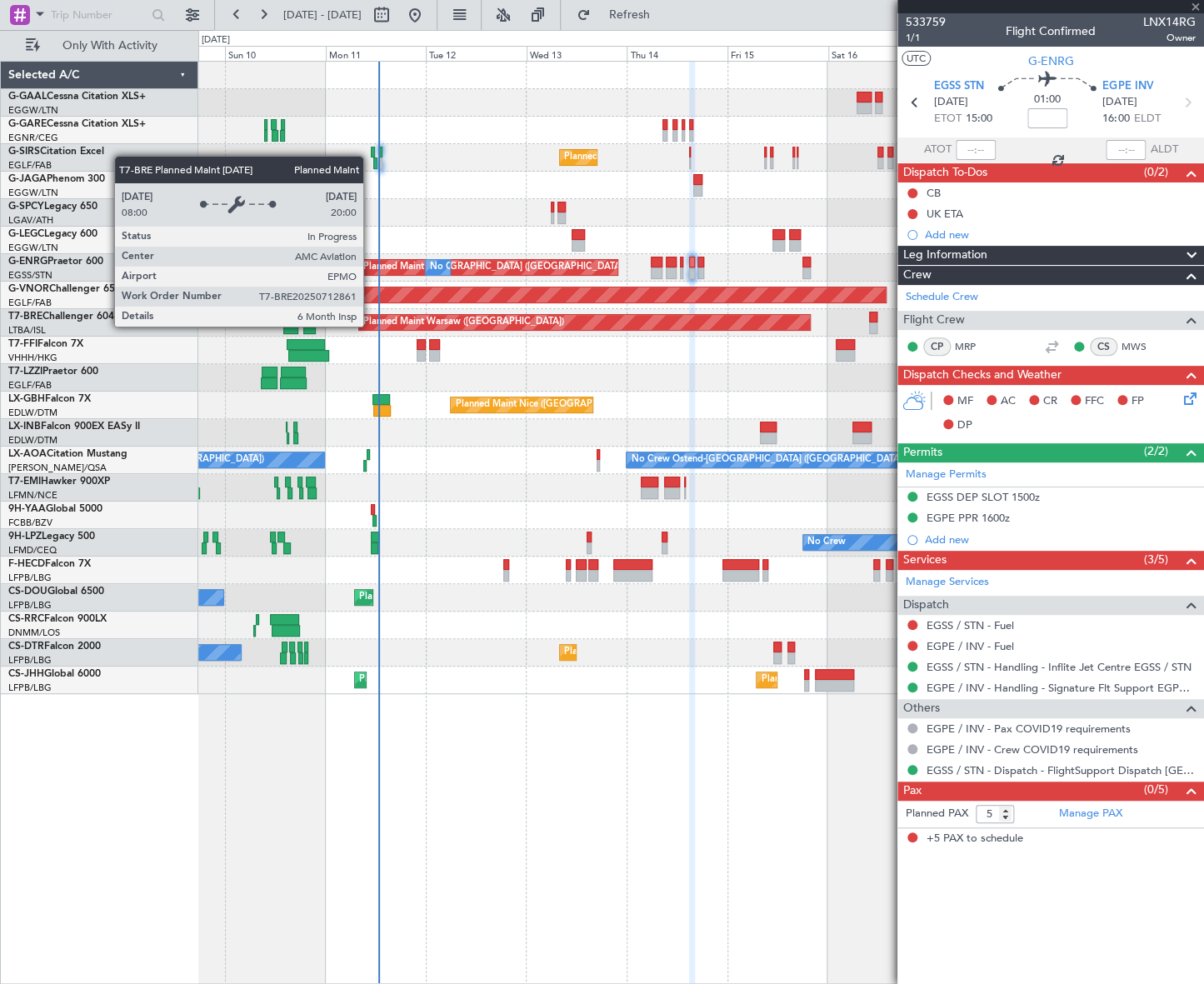
type input "+00:10"
type input "0"
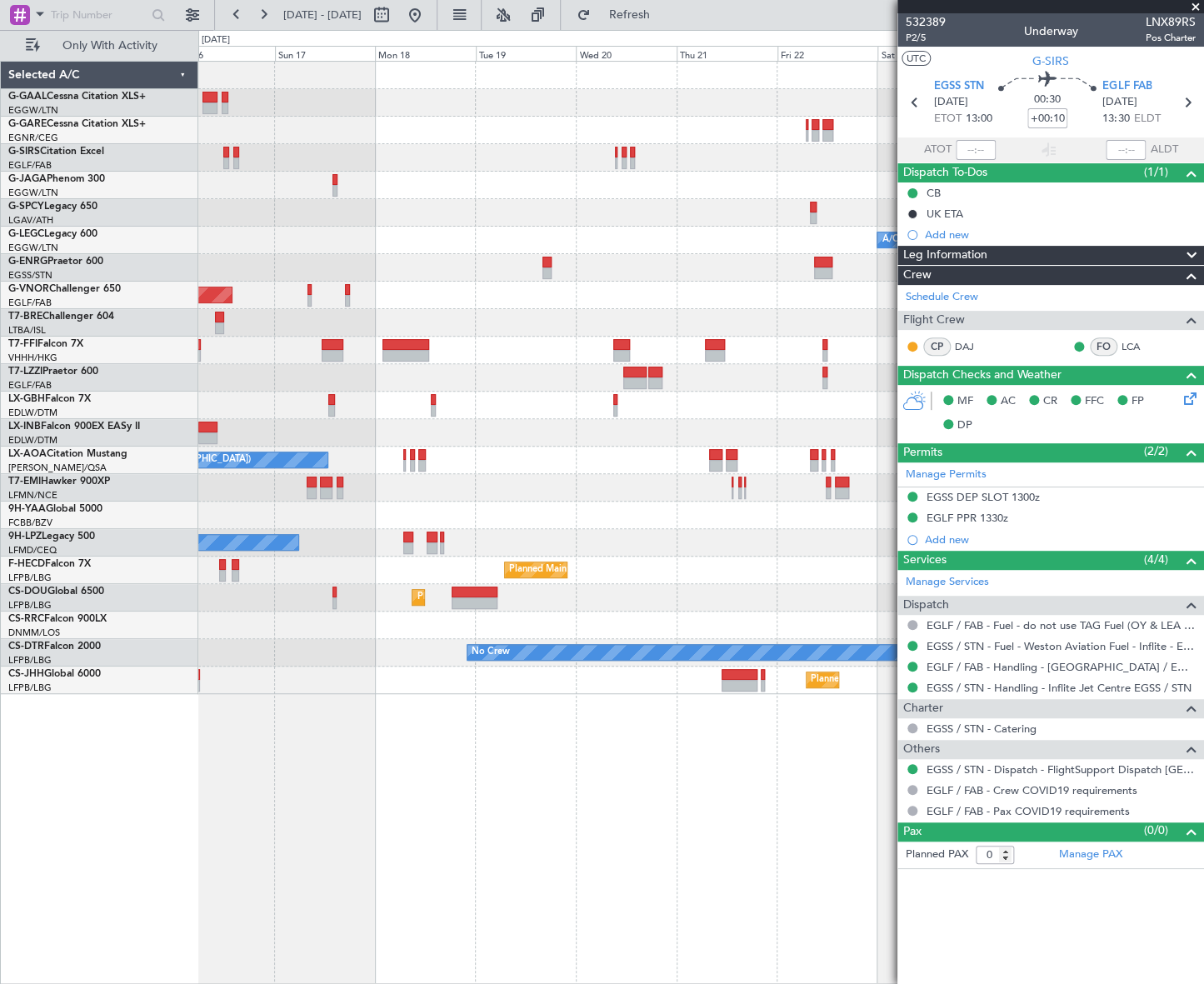
click at [0, 738] on html "09 Aug 2025 - 19 Aug 2025 Refresh Quick Links Only With Activity Planned Maint …" at bounding box center [602, 492] width 1204 height 984
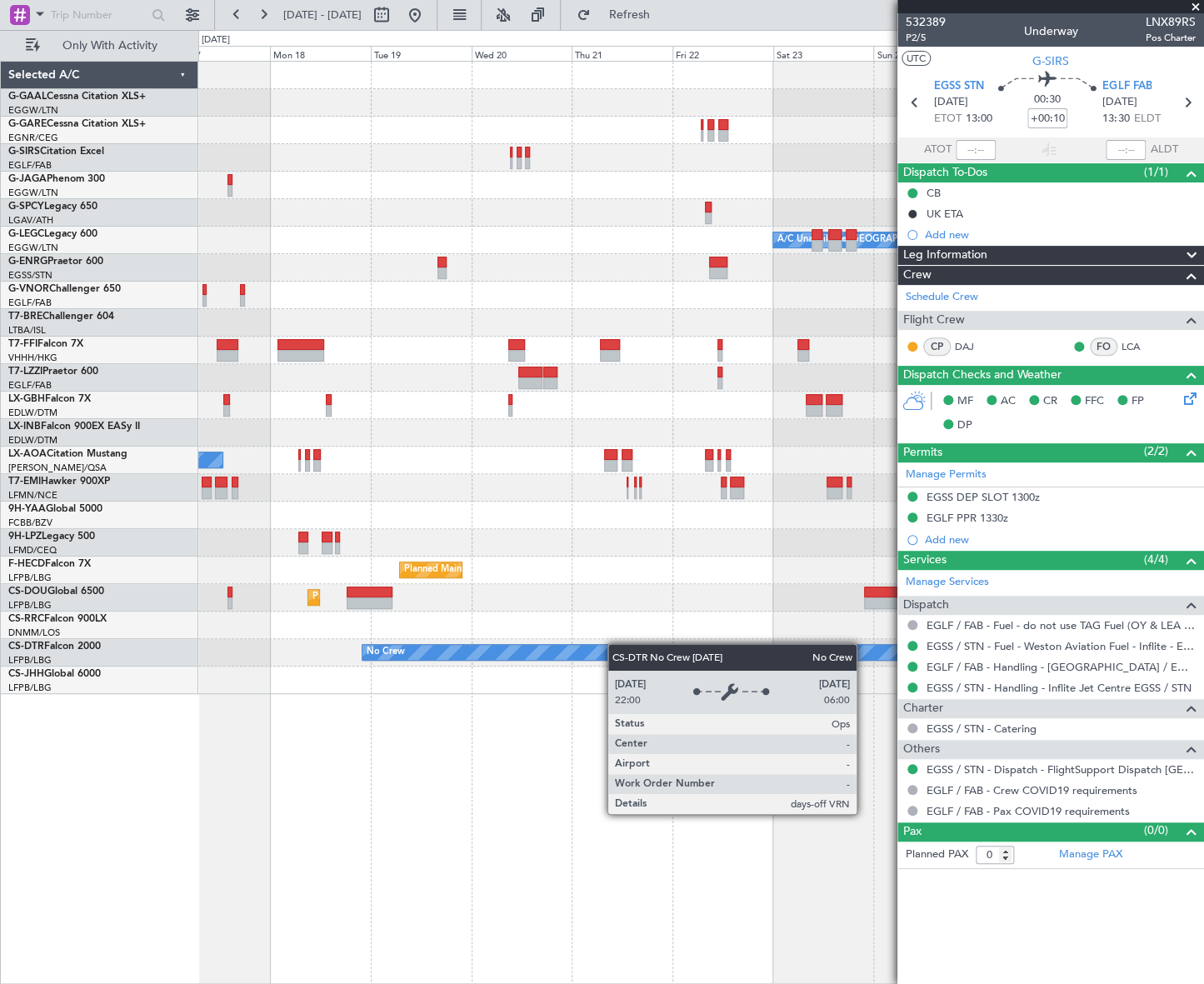
click at [23, 746] on div "Planned Maint Dusseldorf A/C Unavailable London (Luton) Planned Maint London (B…" at bounding box center [602, 507] width 1204 height 954
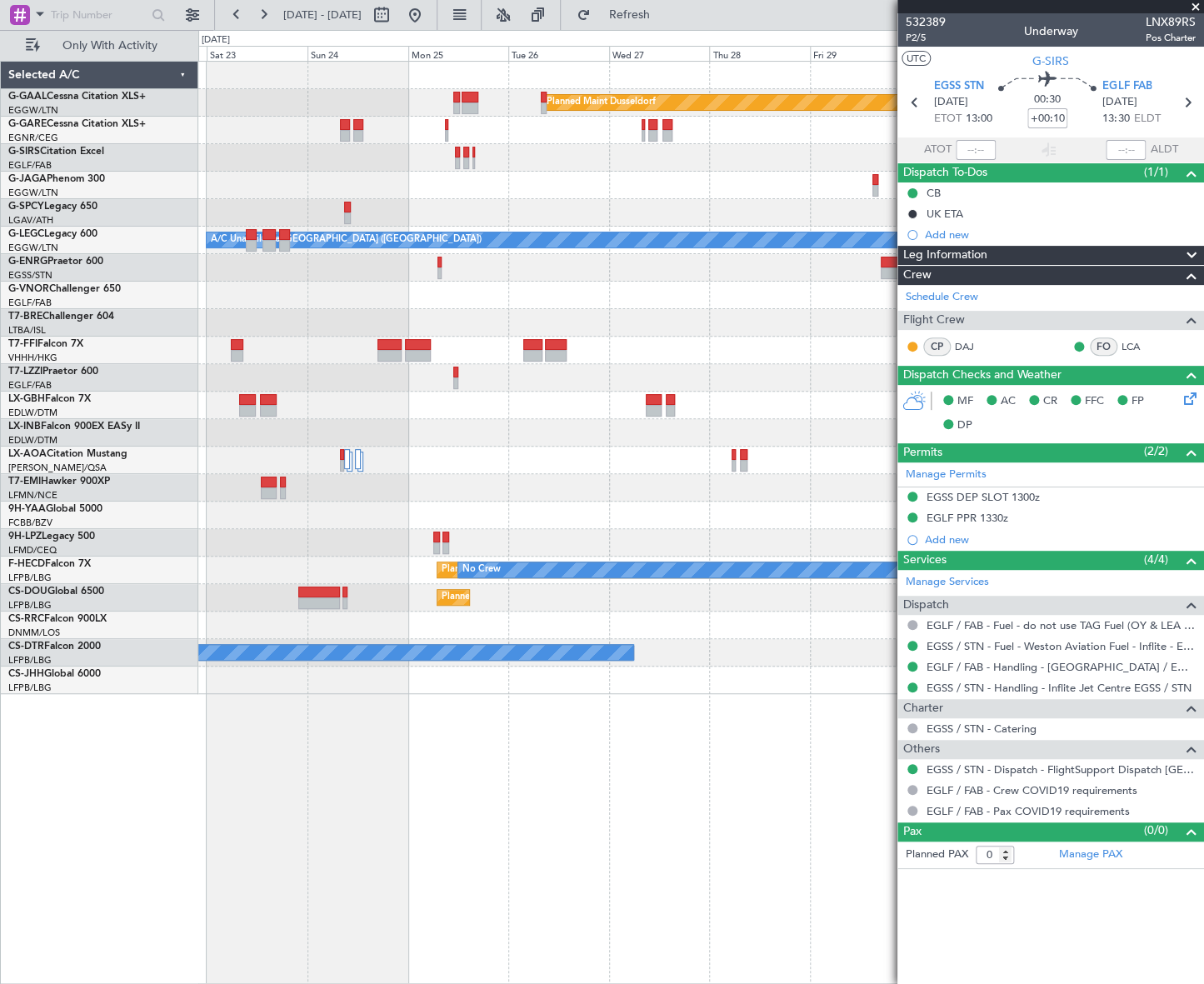
click at [0, 771] on html "09 Aug 2025 - 19 Aug 2025 Refresh Quick Links Only With Activity Planned Maint …" at bounding box center [602, 492] width 1204 height 984
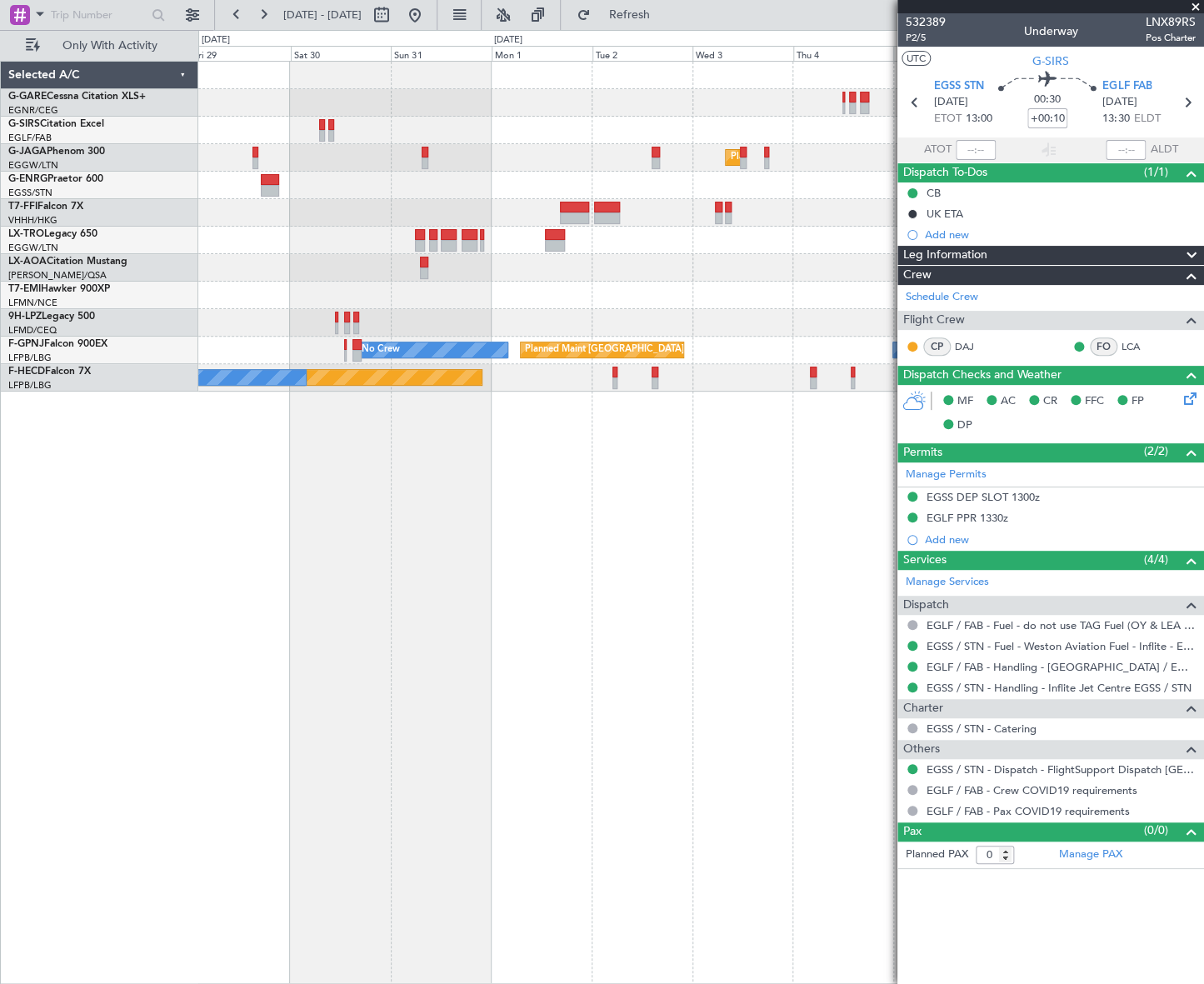
click at [632, 683] on div "Planned Maint London (Luton) Owner Planned Maint Geneva (Cointrin) No Crew No C…" at bounding box center [700, 522] width 1005 height 923
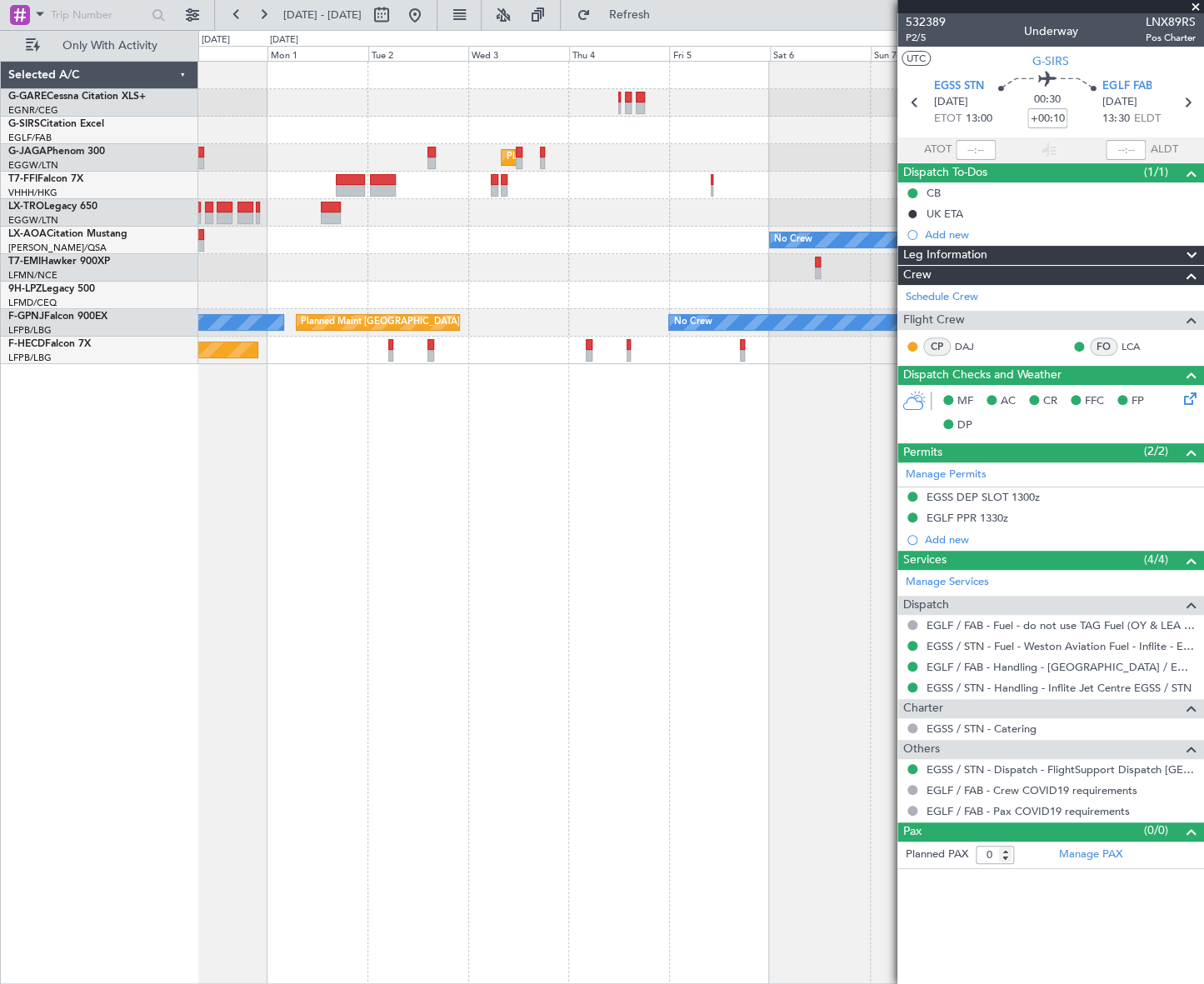
click at [187, 756] on div "Planned Maint London (Luton) Planned Maint Geneva (Cointrin) No Crew No Crew No…" at bounding box center [602, 507] width 1204 height 954
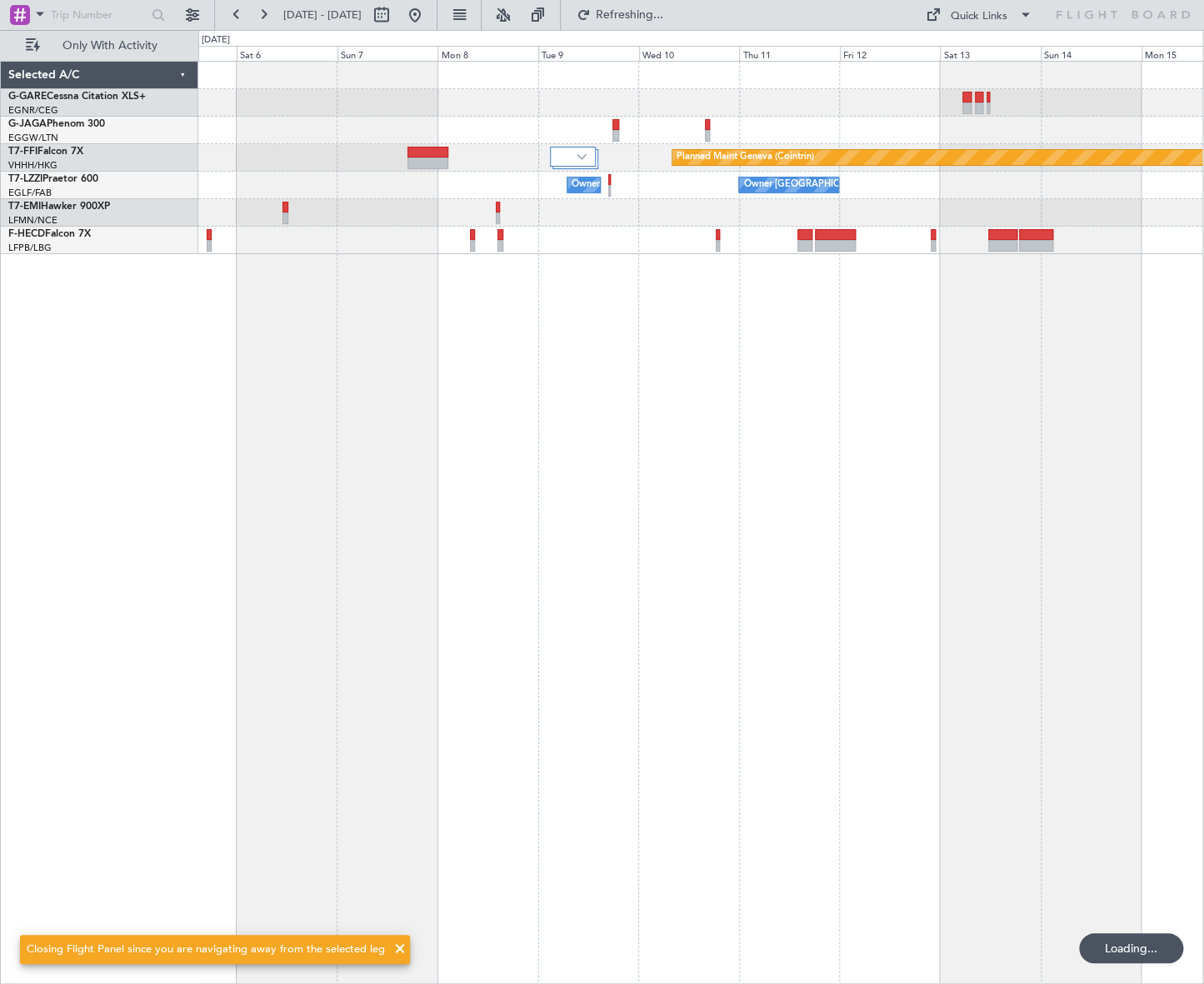
click at [360, 657] on div "Planned Maint London (Luton) Planned Maint Geneva (Cointrin) Owner London (Bigg…" at bounding box center [700, 522] width 1005 height 923
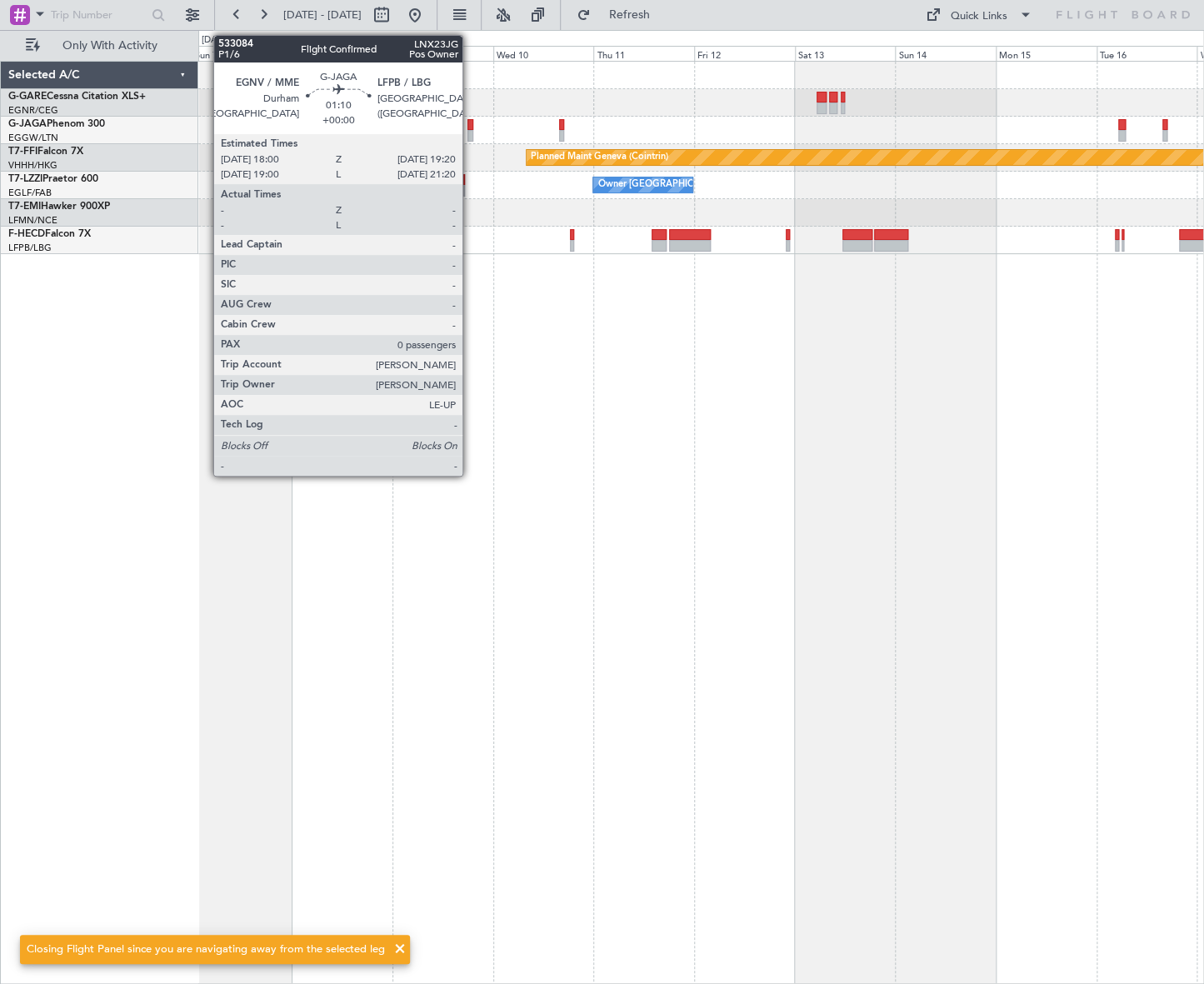
click at [470, 122] on div at bounding box center [470, 125] width 6 height 12
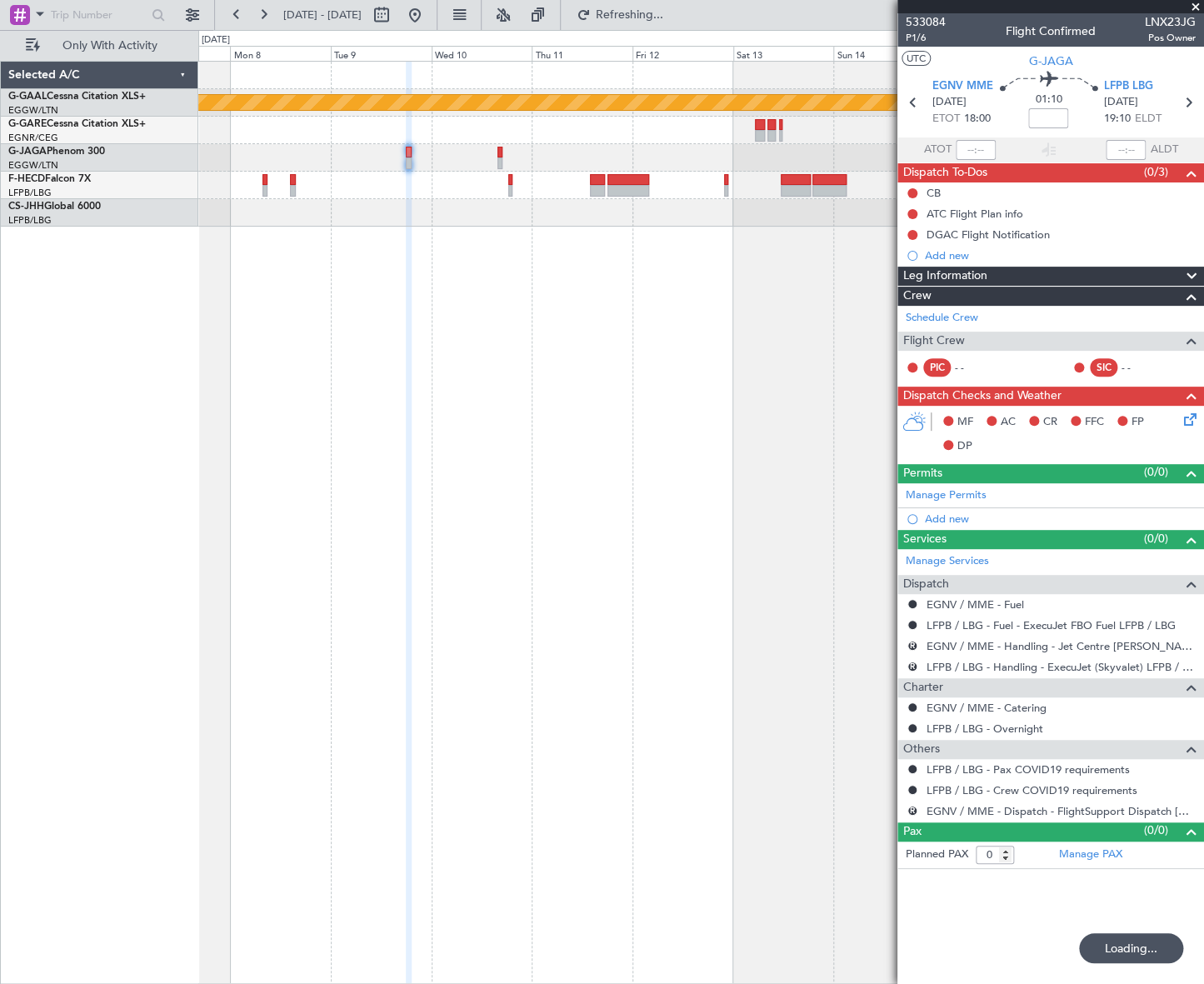
click at [547, 647] on div "Planned Maint Dusseldorf No Crew" at bounding box center [701, 522] width 1006 height 923
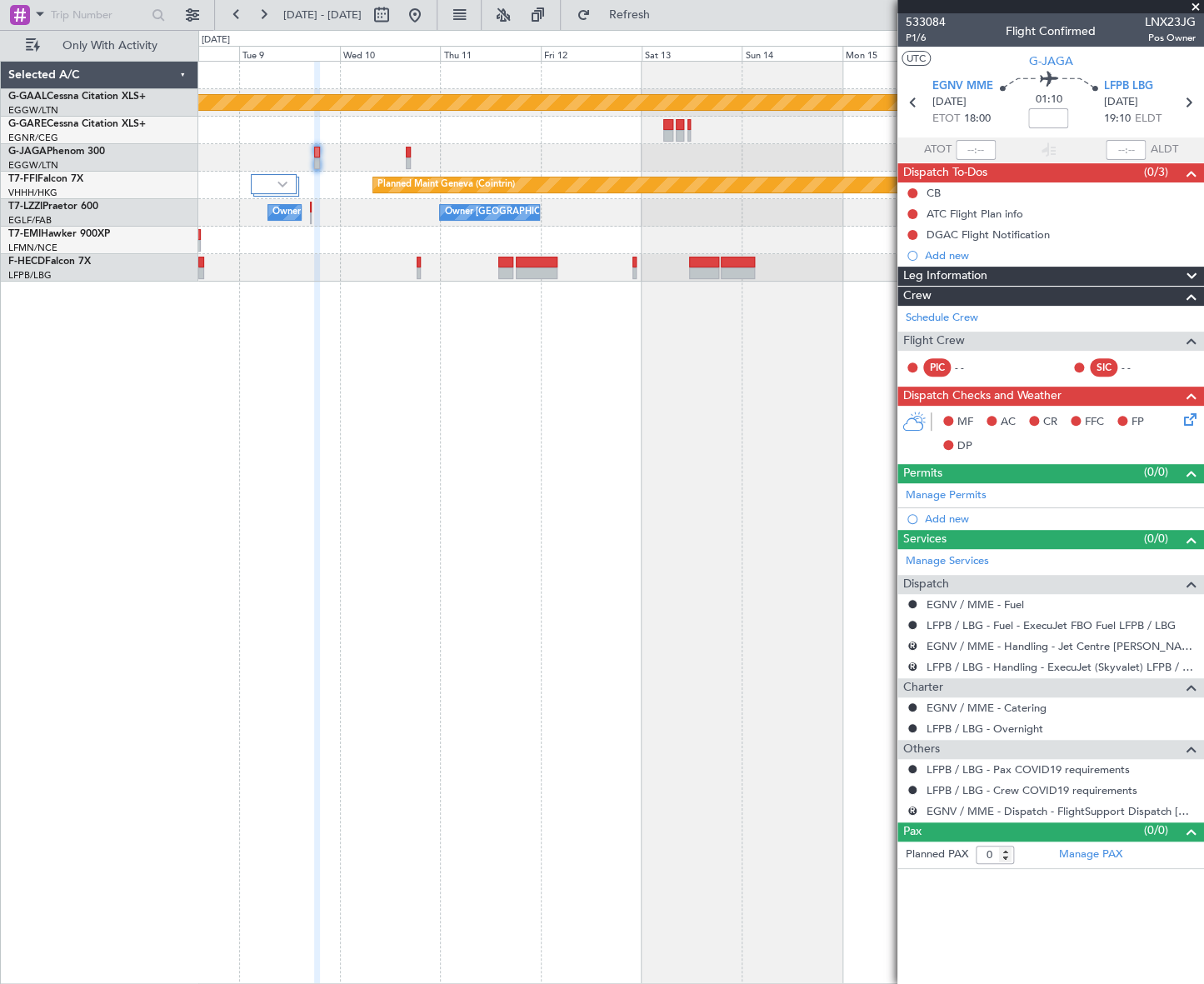
click at [493, 671] on div "Planned Maint Dusseldorf Planned Maint Geneva (Cointrin) Owner London (Biggin H…" at bounding box center [701, 522] width 1006 height 923
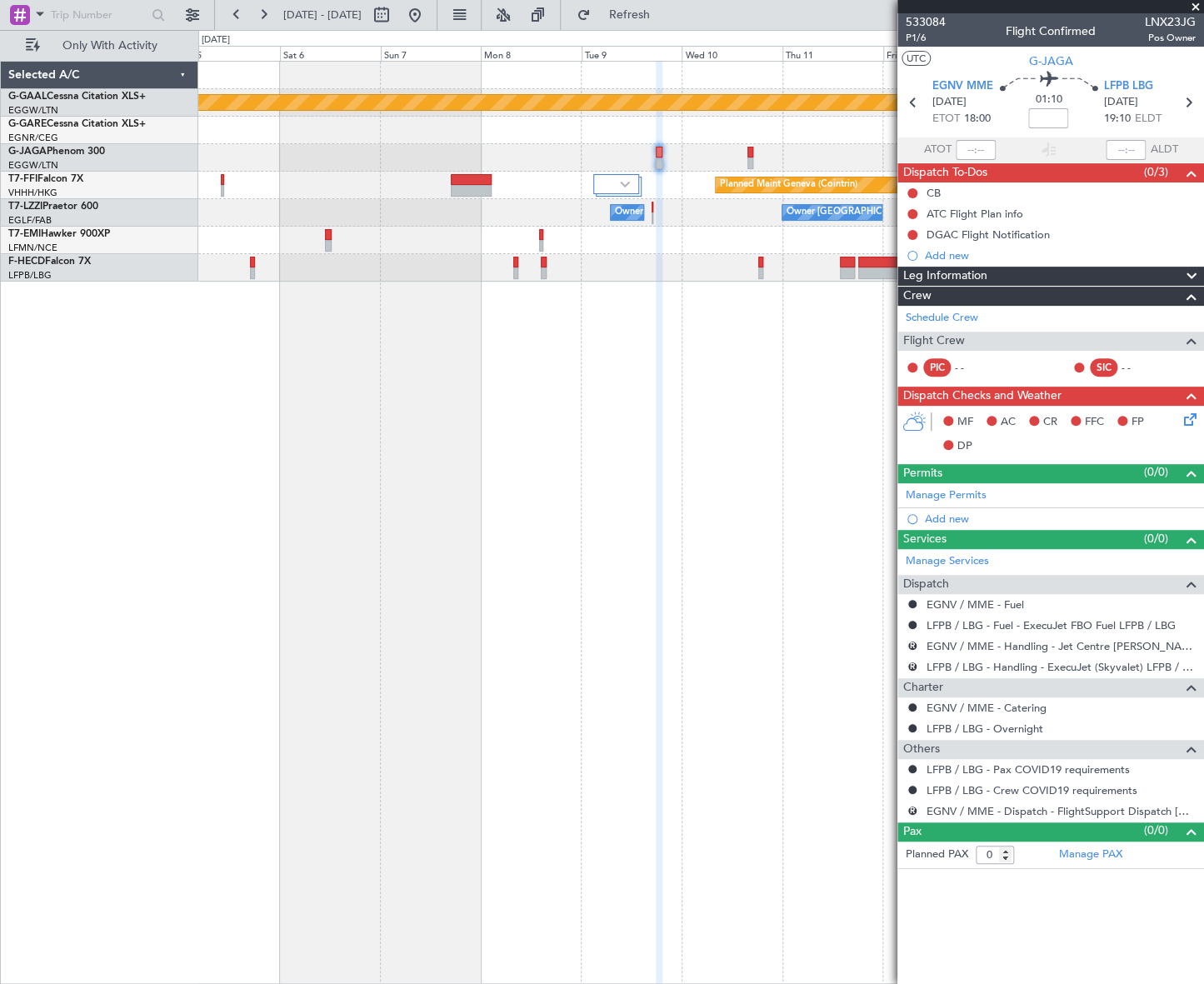
click at [642, 535] on div "Planned Maint Dusseldorf Planned Maint London (Luton) Planned Maint Geneva (Coi…" at bounding box center [700, 522] width 1005 height 923
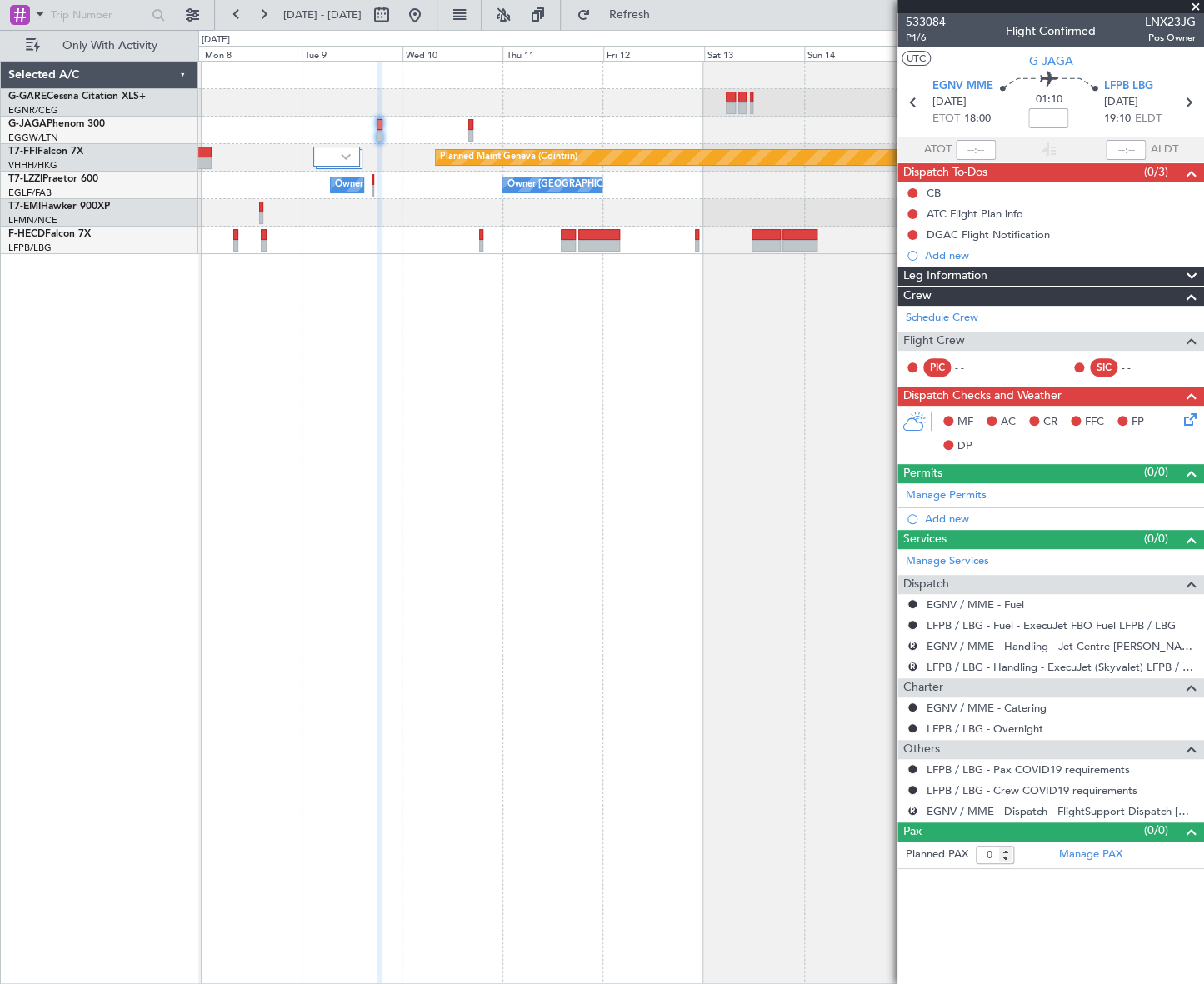
click at [263, 568] on div "Planned Maint Geneva (Cointrin) Owner London (Biggin Hill) Owner London (Luton)…" at bounding box center [700, 522] width 1005 height 923
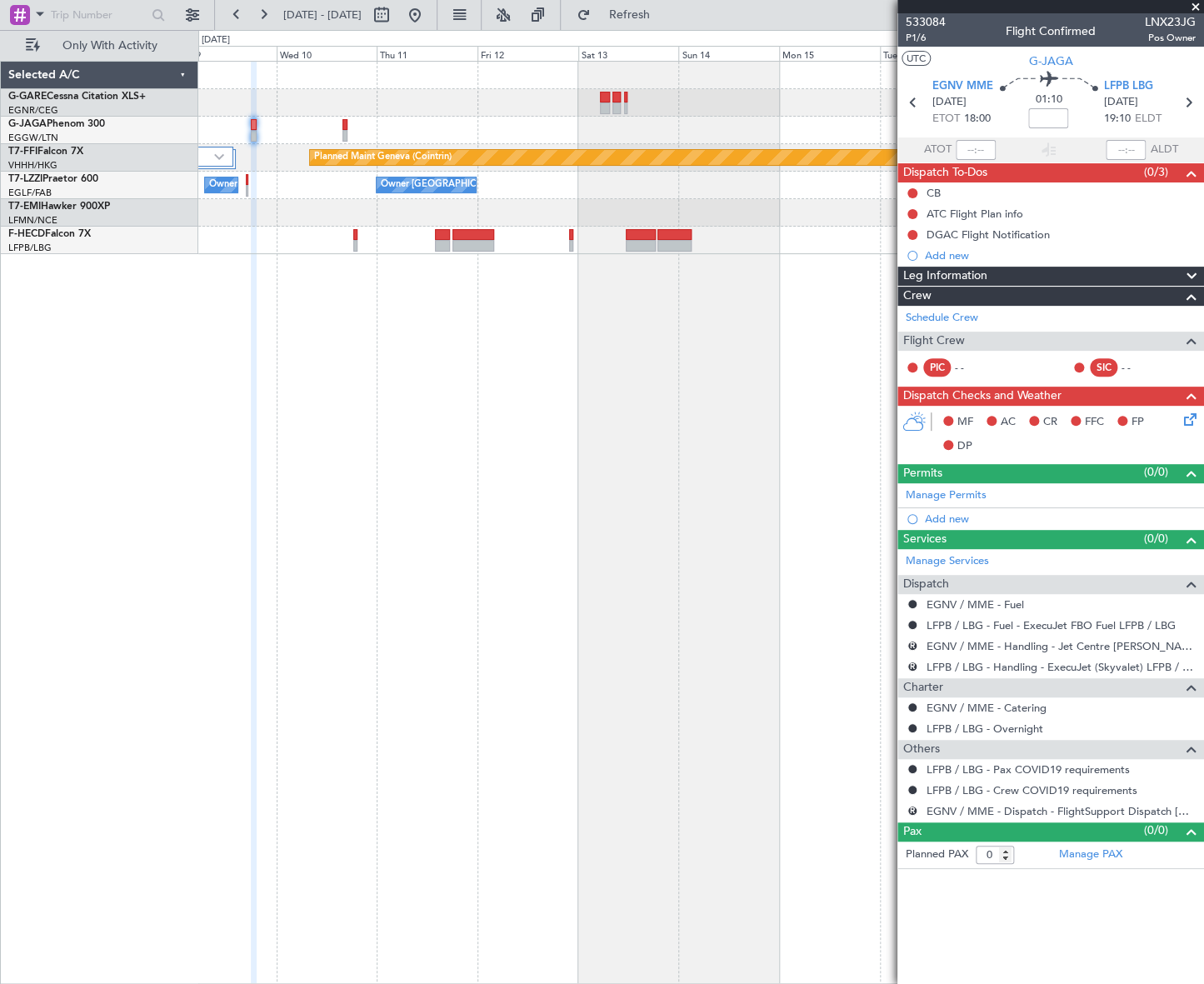
click at [487, 550] on div "Planned Maint Geneva (Cointrin) Owner London (Biggin Hill) Owner London (Luton)…" at bounding box center [701, 522] width 1006 height 923
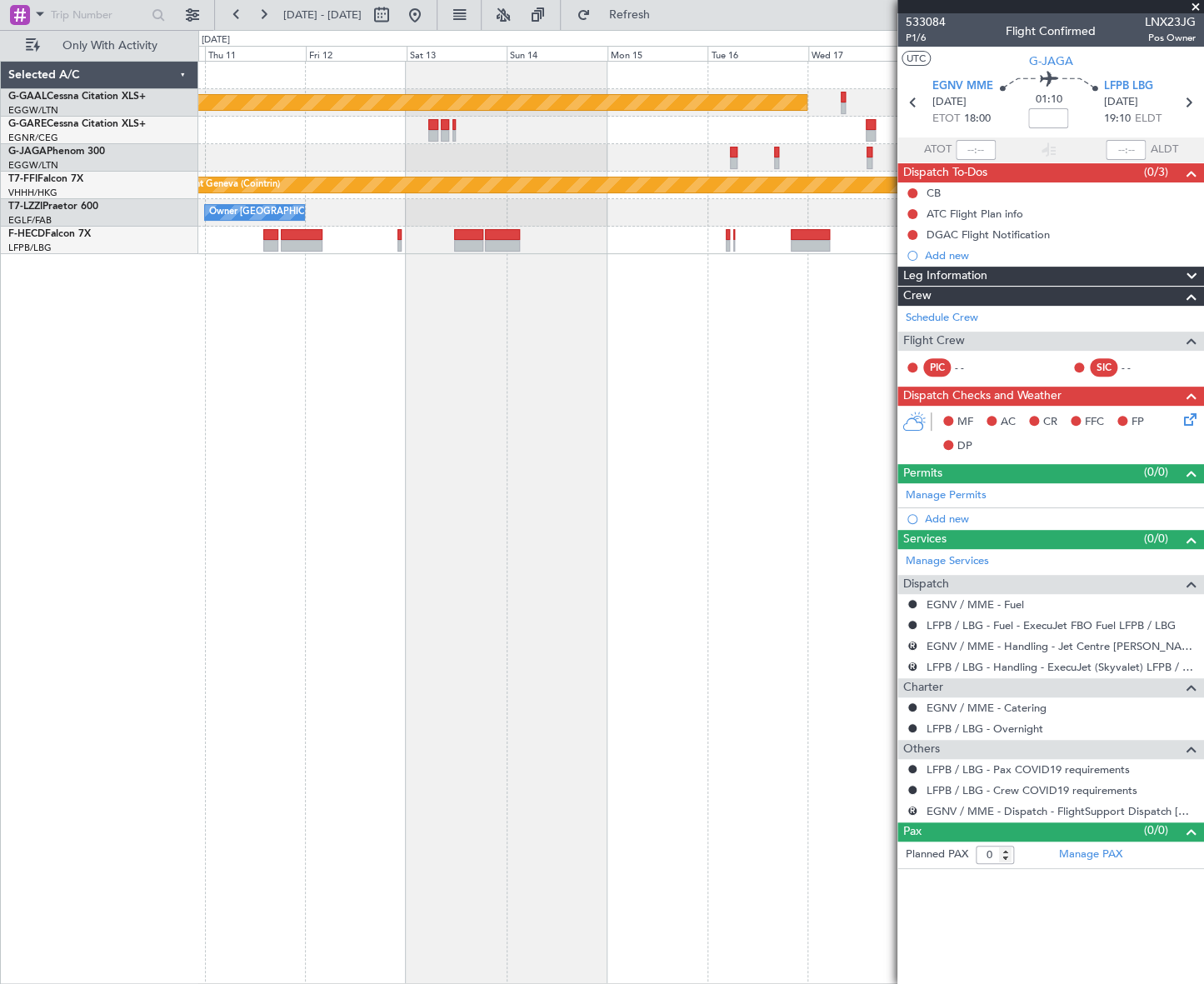
click at [600, 545] on div "Planned Maint Dusseldorf Planned Maint Geneva ([GEOGRAPHIC_DATA]) Owner [GEOGRA…" at bounding box center [700, 522] width 1005 height 923
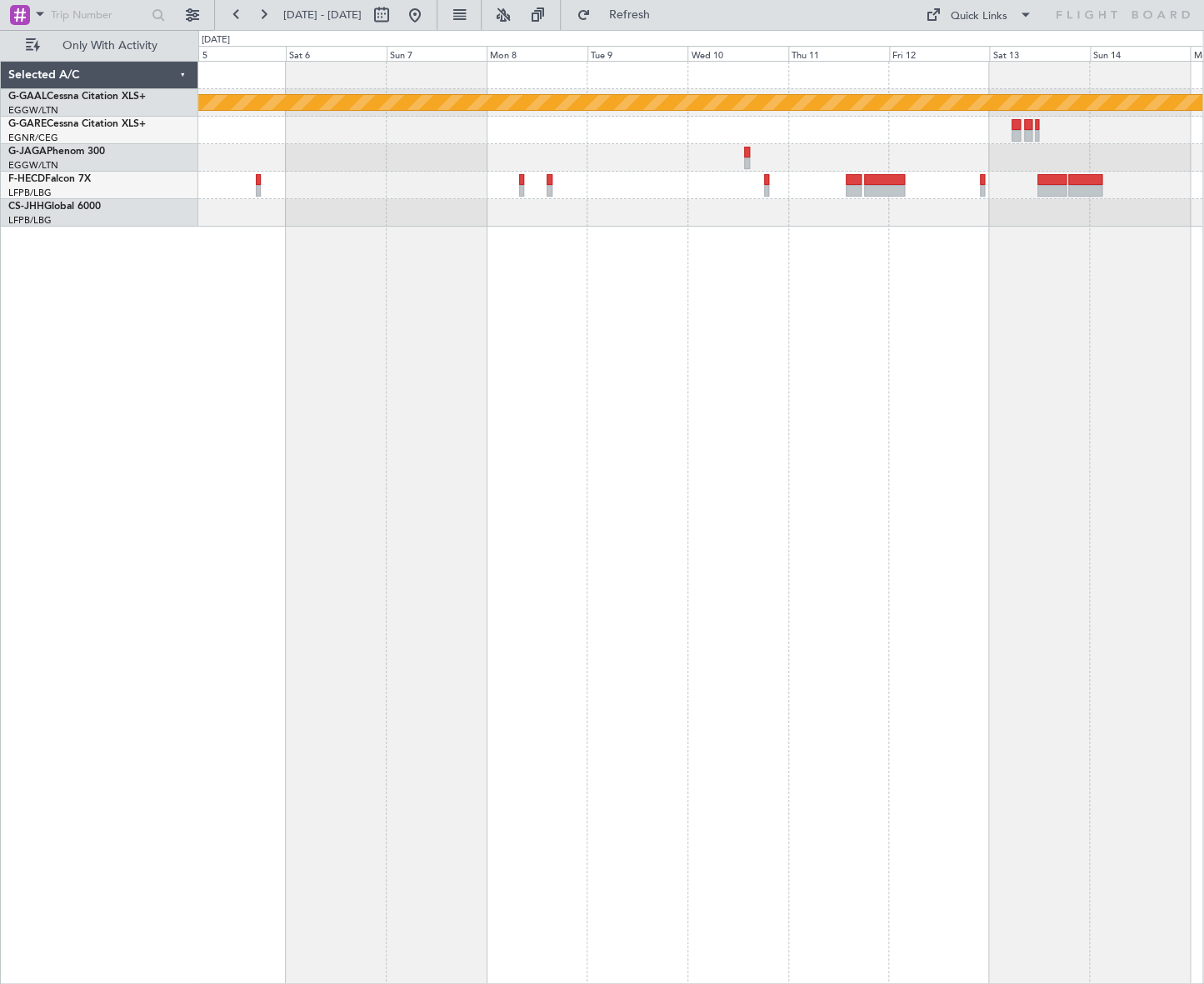
click at [886, 442] on div "Planned Maint Dusseldorf Planned Maint London (Luton)" at bounding box center [700, 522] width 1005 height 923
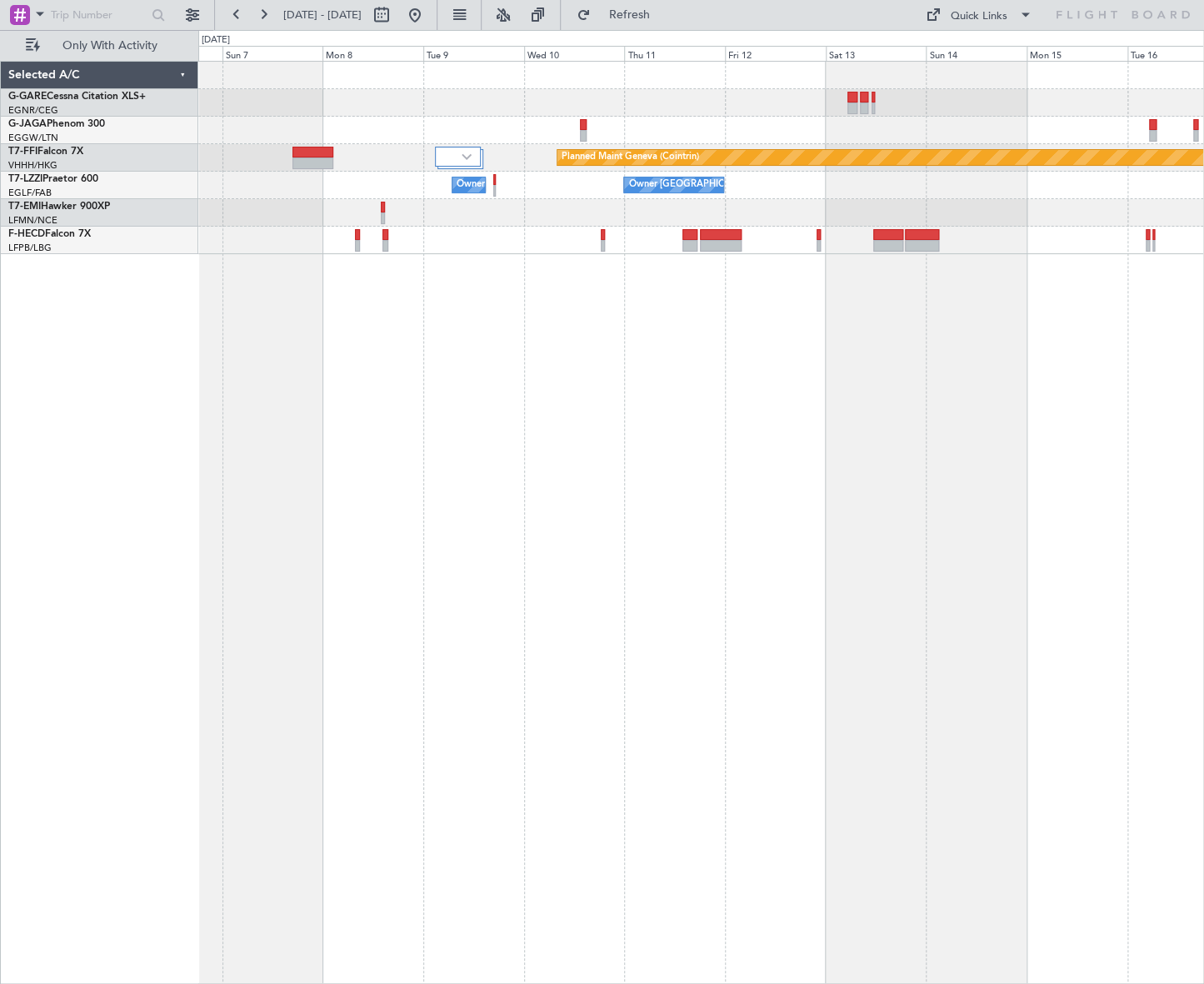
click at [585, 339] on div "Planned Maint Geneva (Cointrin) Owner London (Biggin Hill) Owner London (Luton)…" at bounding box center [701, 522] width 1006 height 923
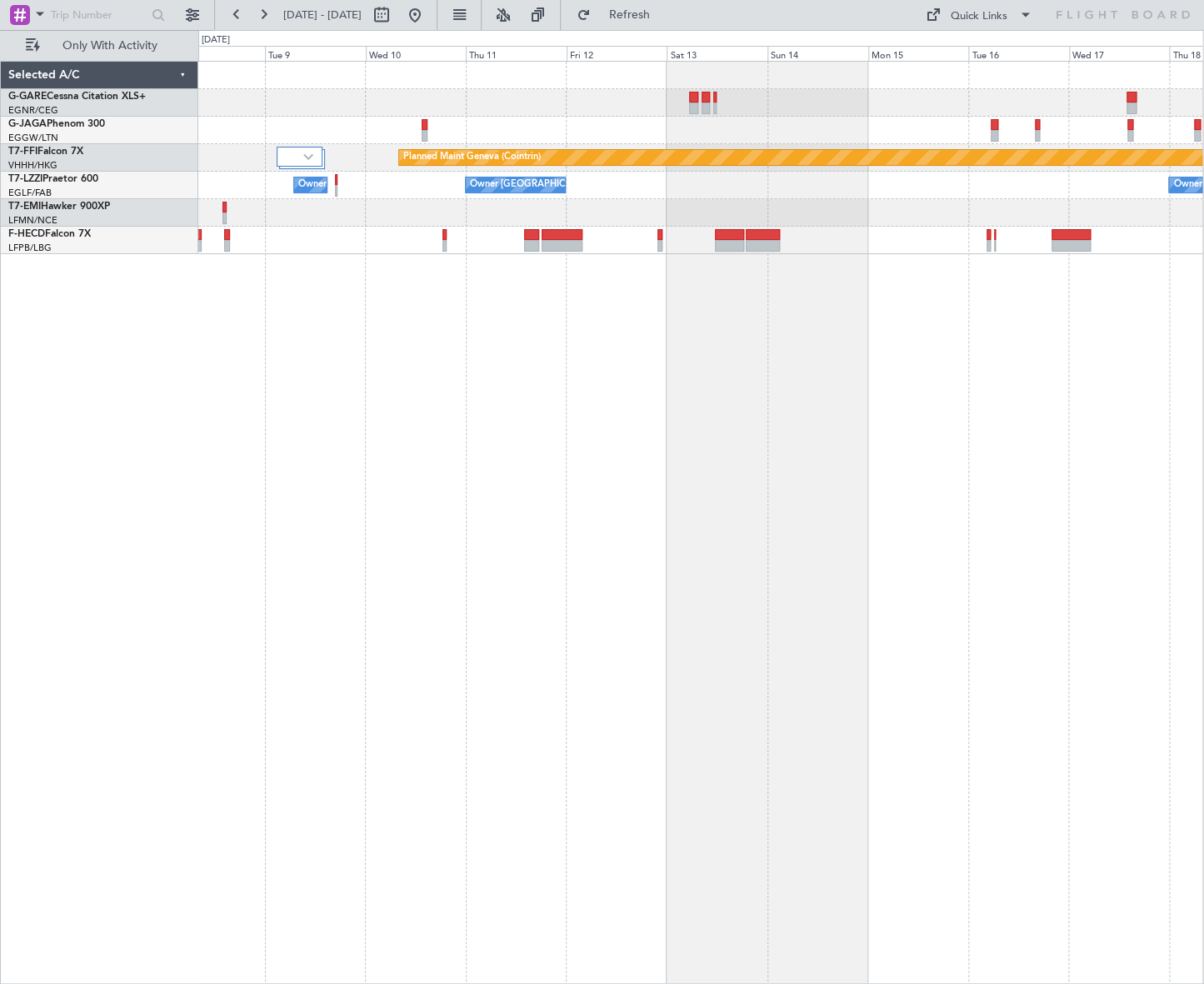
click at [647, 199] on div "Planned Maint Geneva (Cointrin) Owner London (Biggin Hill) Owner London (Luton)…" at bounding box center [700, 158] width 1004 height 192
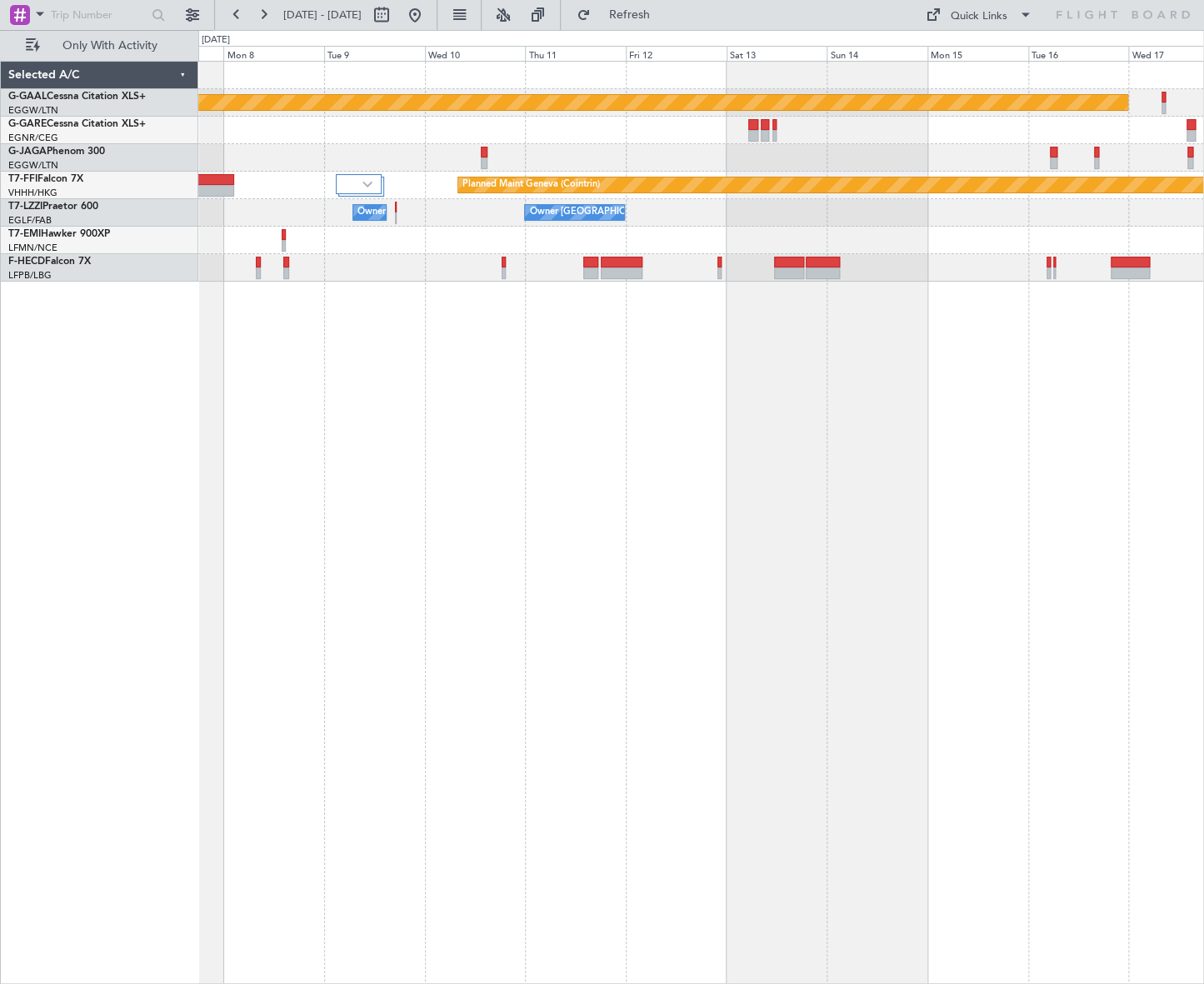
click at [502, 341] on div "Planned Maint Dusseldorf Planned Maint Geneva (Cointrin) Owner London (Biggin H…" at bounding box center [701, 522] width 1006 height 923
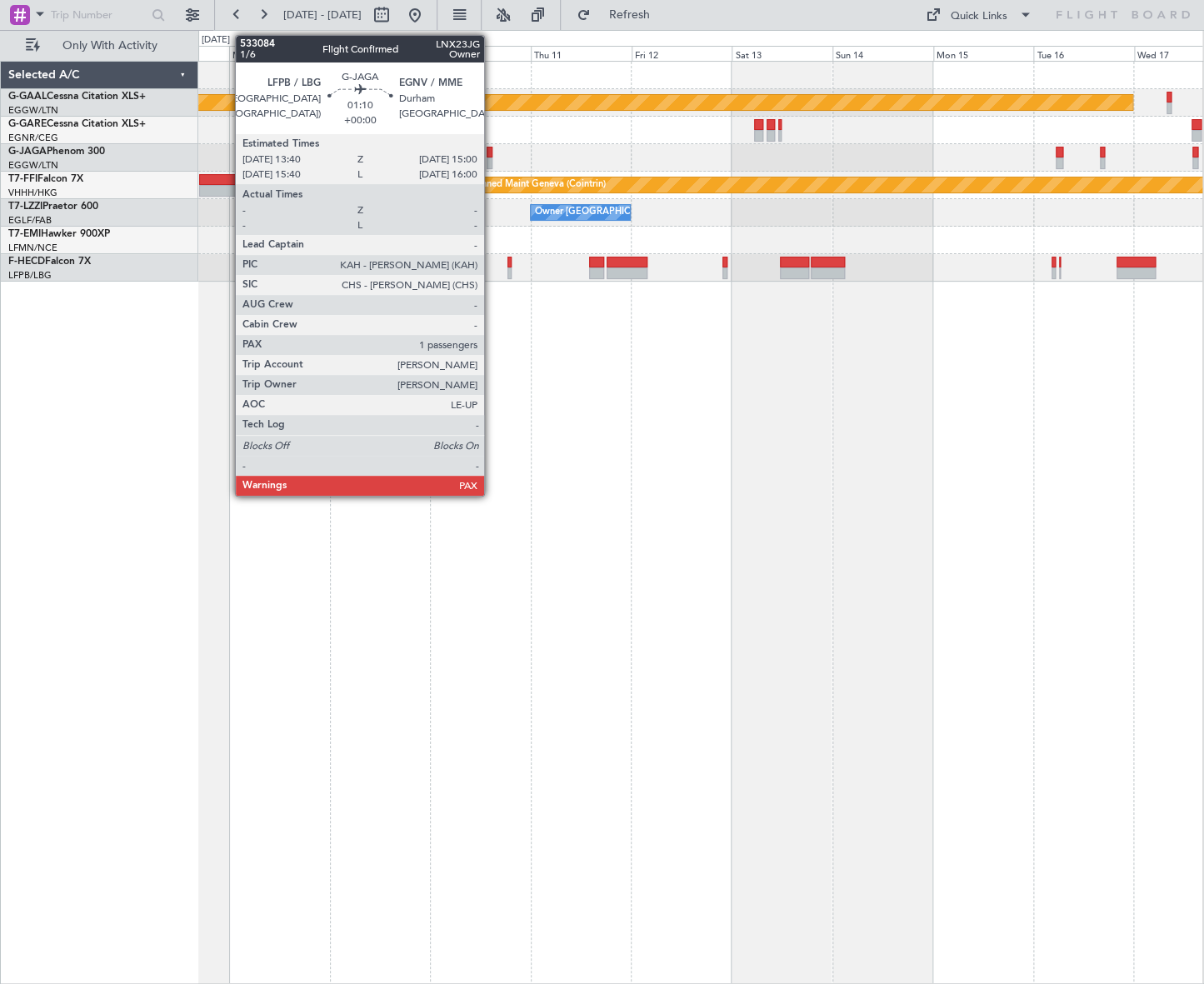
click at [492, 158] on div at bounding box center [489, 163] width 6 height 12
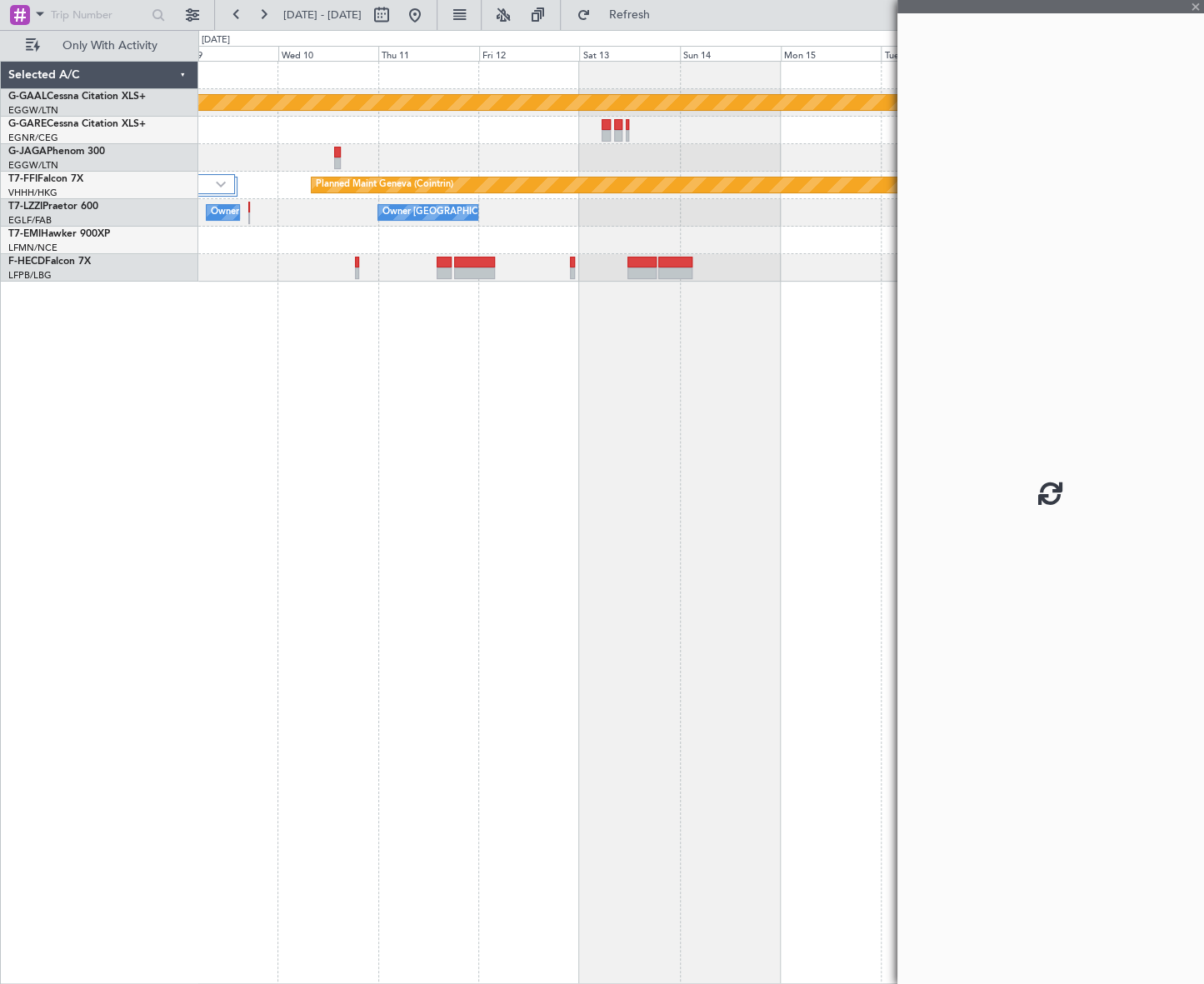
click at [566, 404] on div "Planned Maint Dusseldorf Planned Maint Geneva (Cointrin) Owner London (Biggin H…" at bounding box center [700, 522] width 1005 height 923
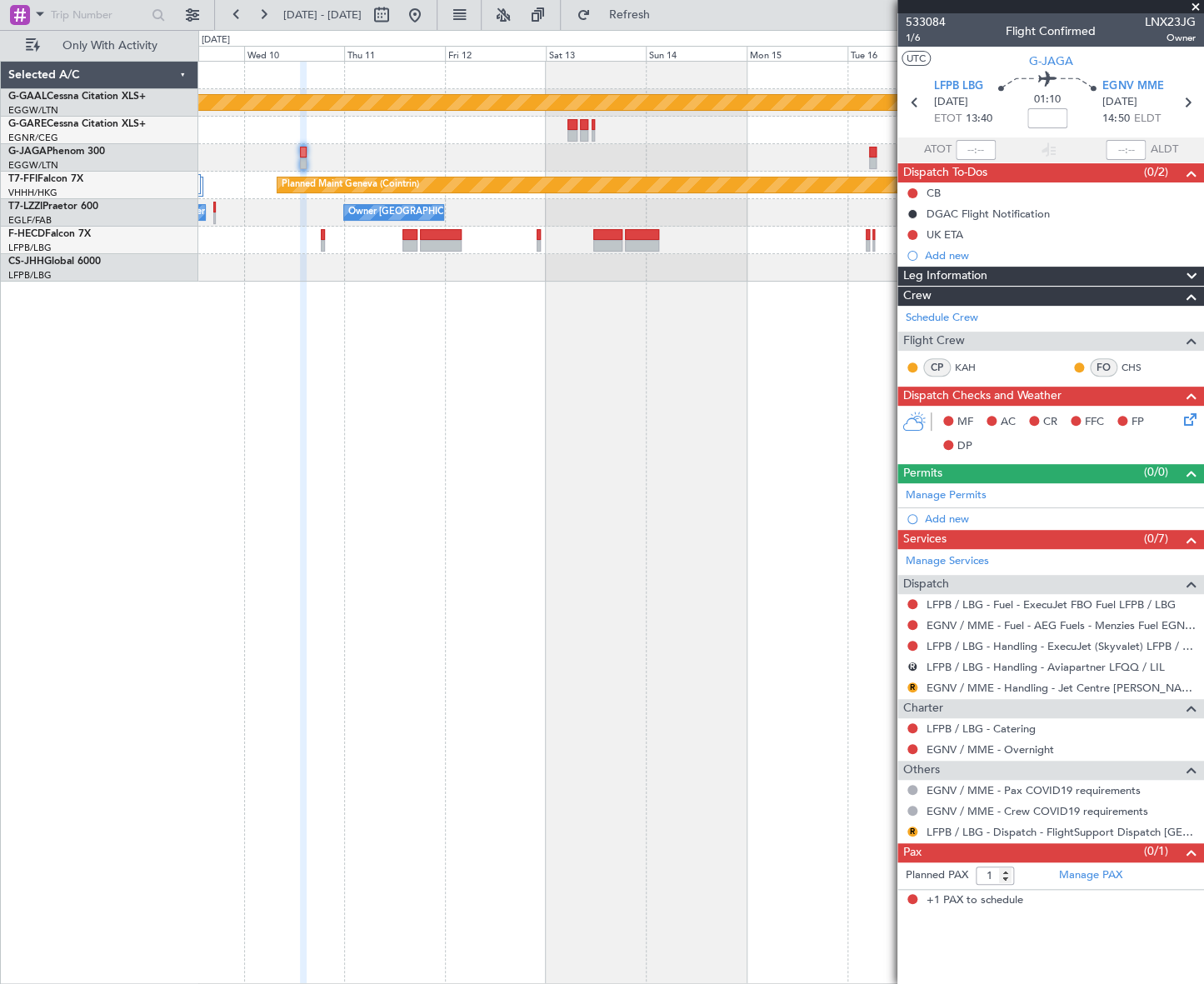
click at [511, 577] on div "Planned Maint Dusseldorf Planned Maint Geneva (Cointrin) Owner London (Biggin H…" at bounding box center [701, 522] width 1006 height 923
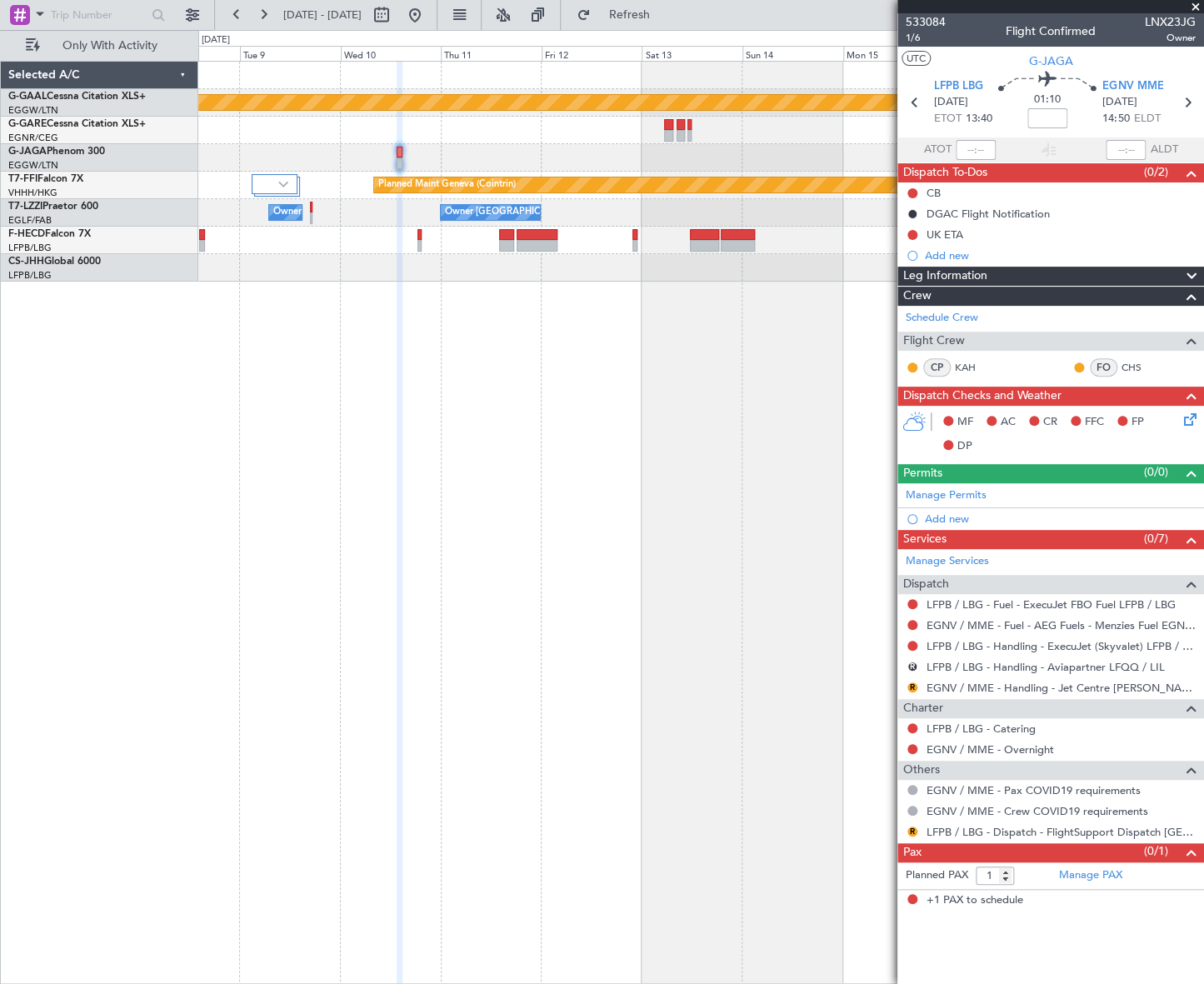
click at [451, 368] on div "Planned Maint Dusseldorf Planned Maint Geneva (Cointrin) Owner London (Biggin H…" at bounding box center [700, 522] width 1005 height 923
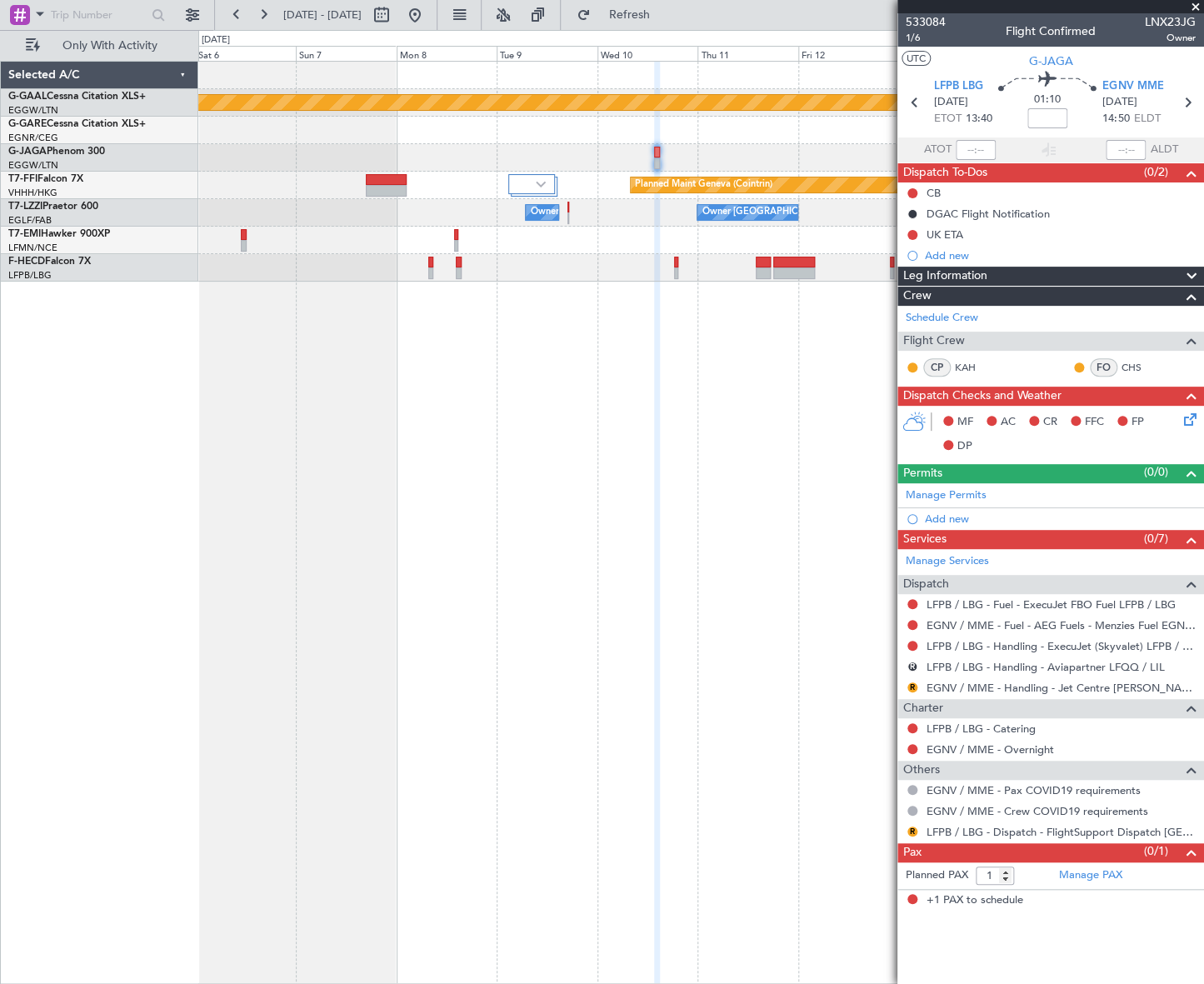
click at [1203, 350] on html "08 Sep 2025 - 18 Sep 2025 Refresh Quick Links Only With Activity Planned Maint …" at bounding box center [602, 492] width 1204 height 984
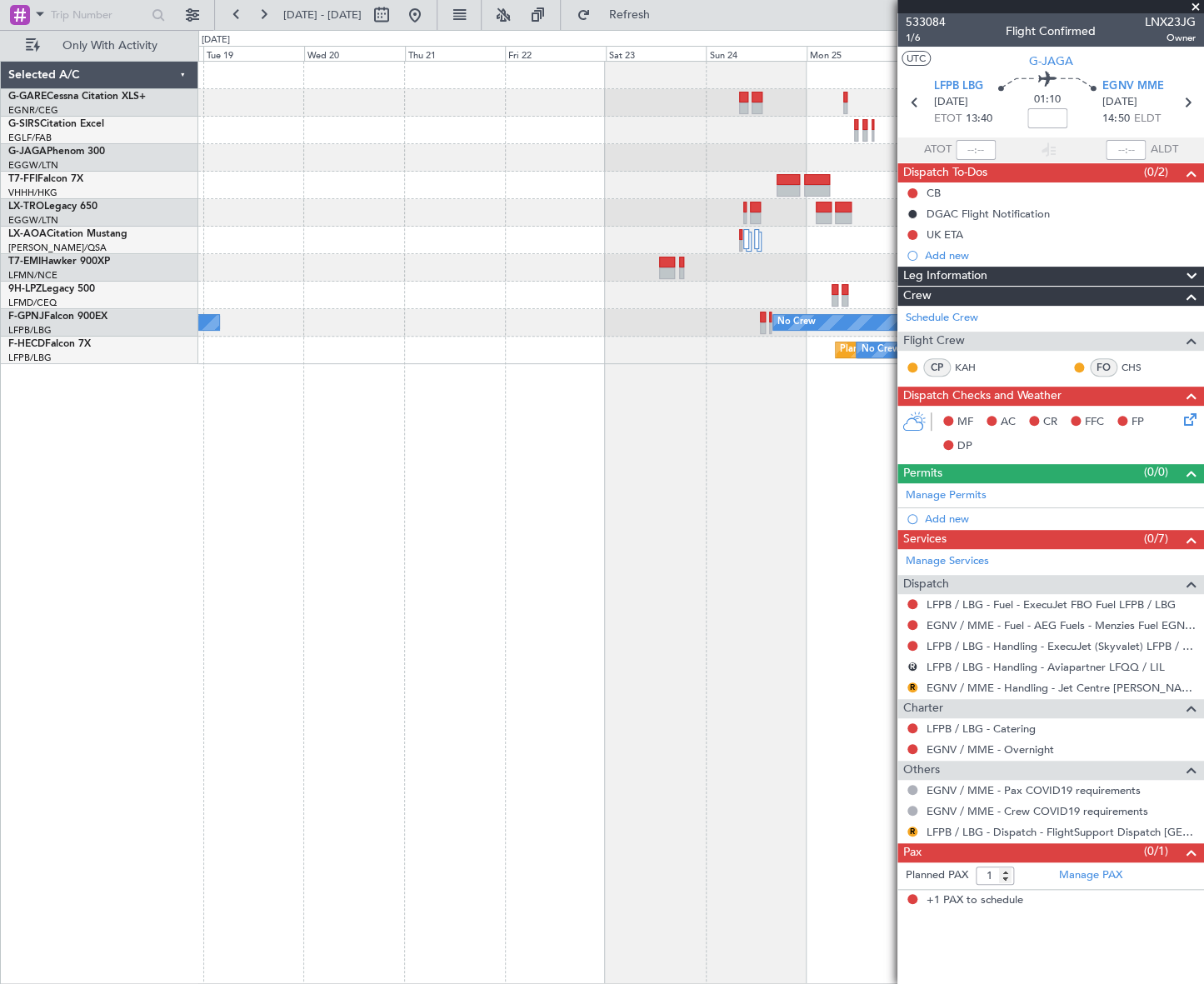
click at [1203, 417] on html "30 Aug 2025 - 09 Sep 2025 Refresh Quick Links Only With Activity No Crew No Cre…" at bounding box center [602, 492] width 1204 height 984
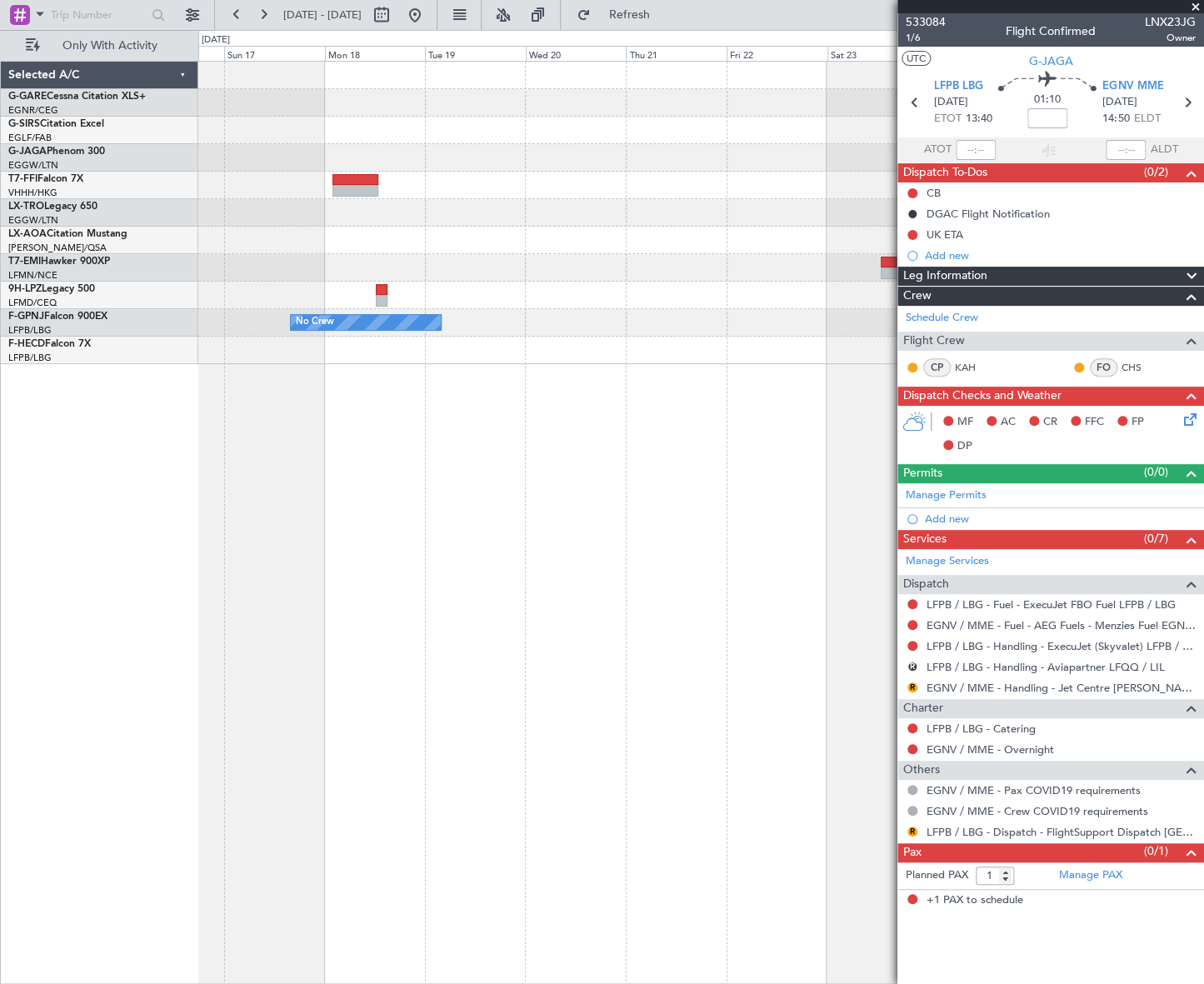
click at [1203, 395] on html "30 Aug 2025 - 09 Sep 2025 Refresh Quick Links Only With Activity No Crew No Cre…" at bounding box center [602, 492] width 1204 height 984
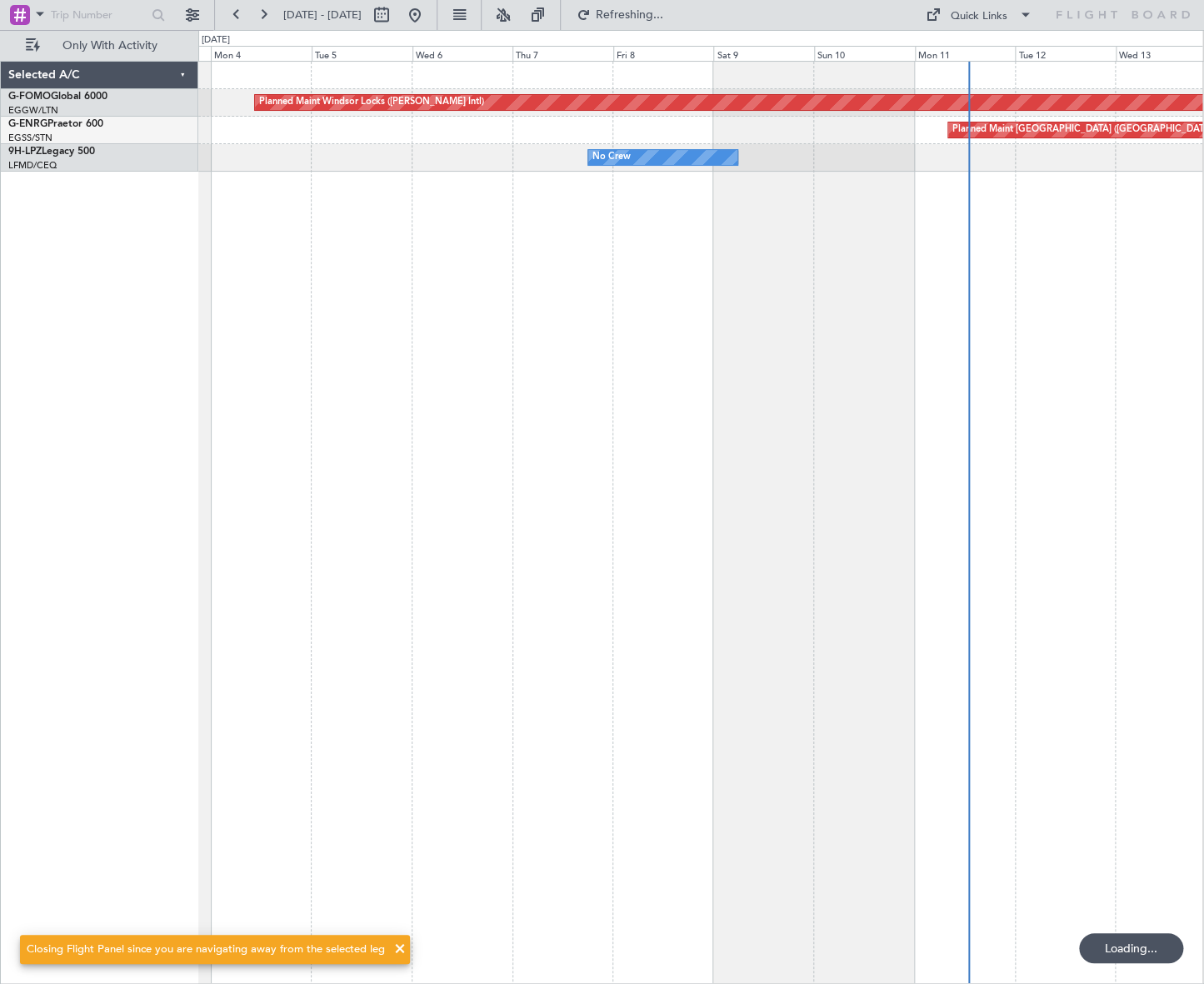
click at [441, 589] on div "Planned Maint Windsor Locks (Bradley Intl) Planned Maint London (Stansted) No C…" at bounding box center [700, 522] width 1005 height 923
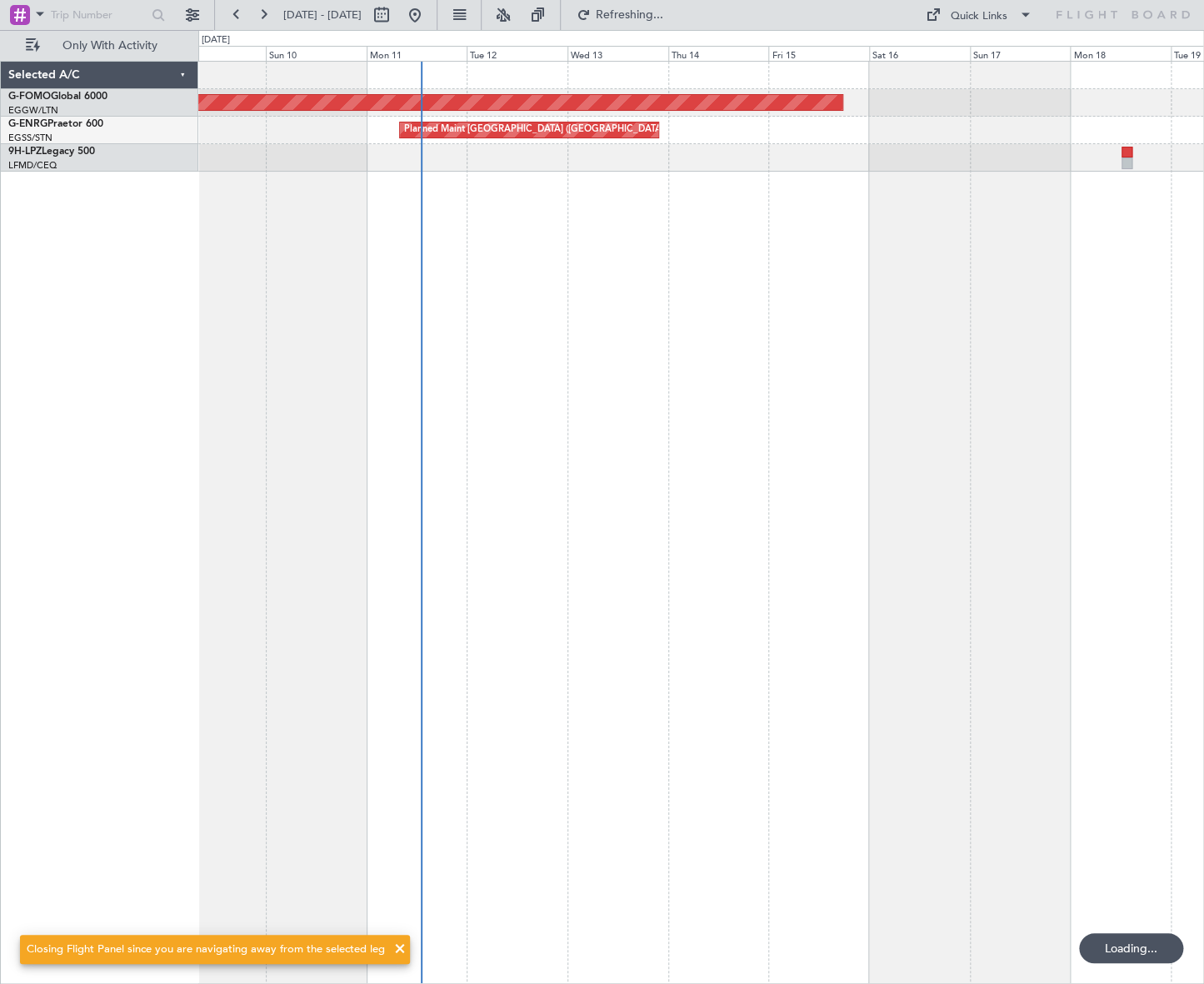
click at [113, 711] on div "Planned Maint Windsor Locks (Bradley Intl) Planned Maint London (Stansted) No C…" at bounding box center [602, 507] width 1204 height 954
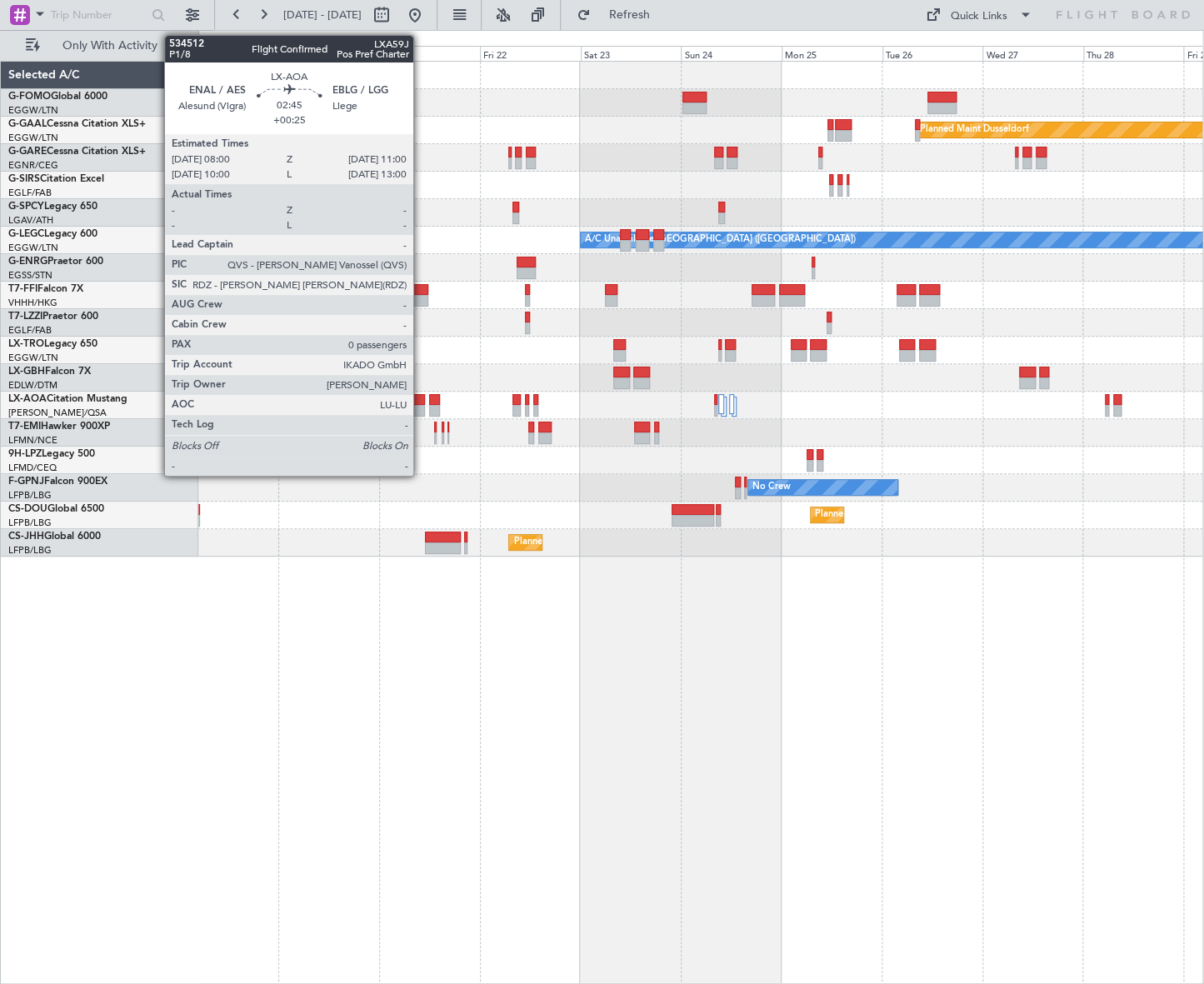
click at [420, 403] on div at bounding box center [420, 400] width 14 height 12
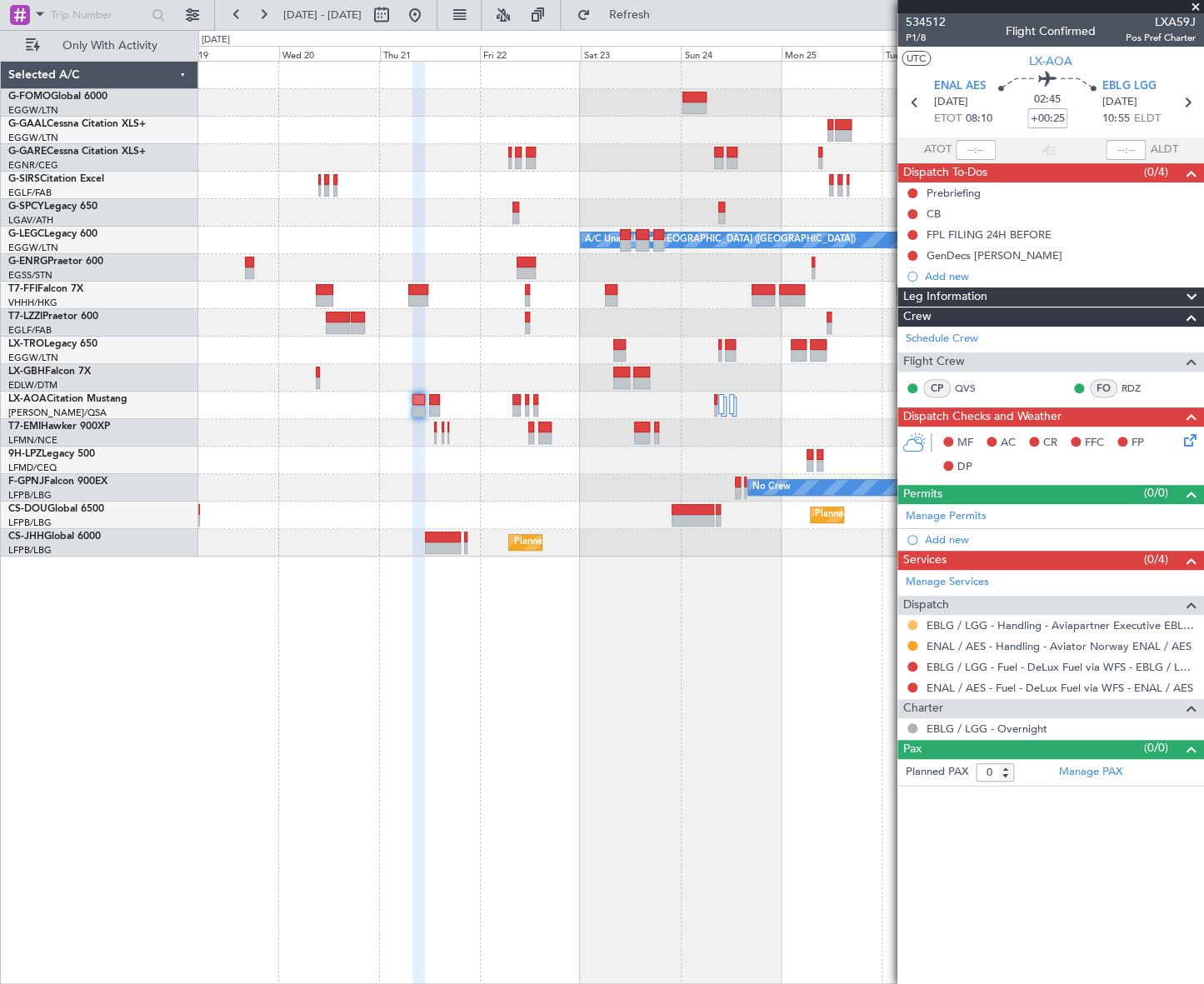
click at [908, 621] on button at bounding box center [912, 625] width 10 height 10
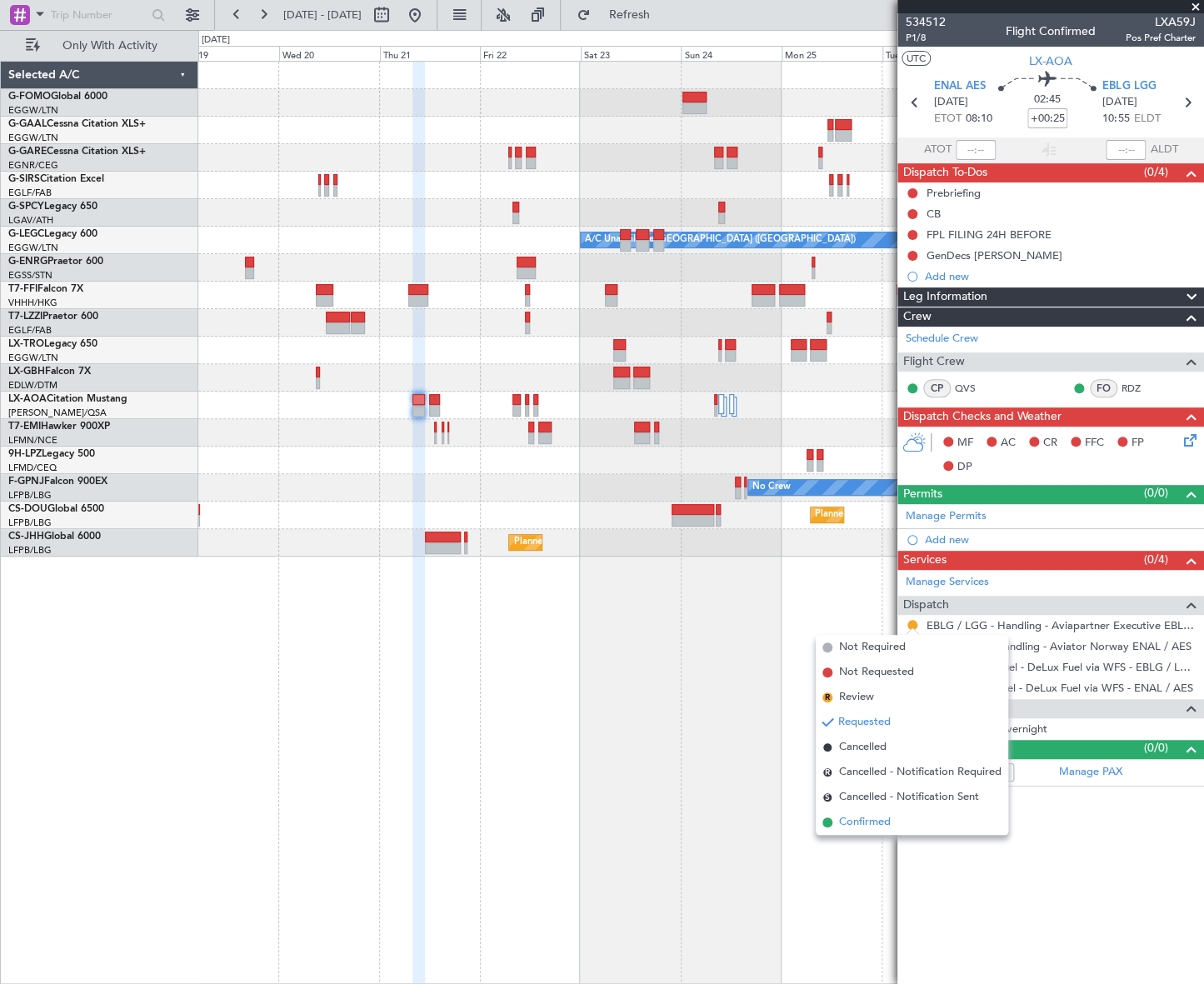
click at [867, 824] on span "Confirmed" at bounding box center [865, 821] width 51 height 16
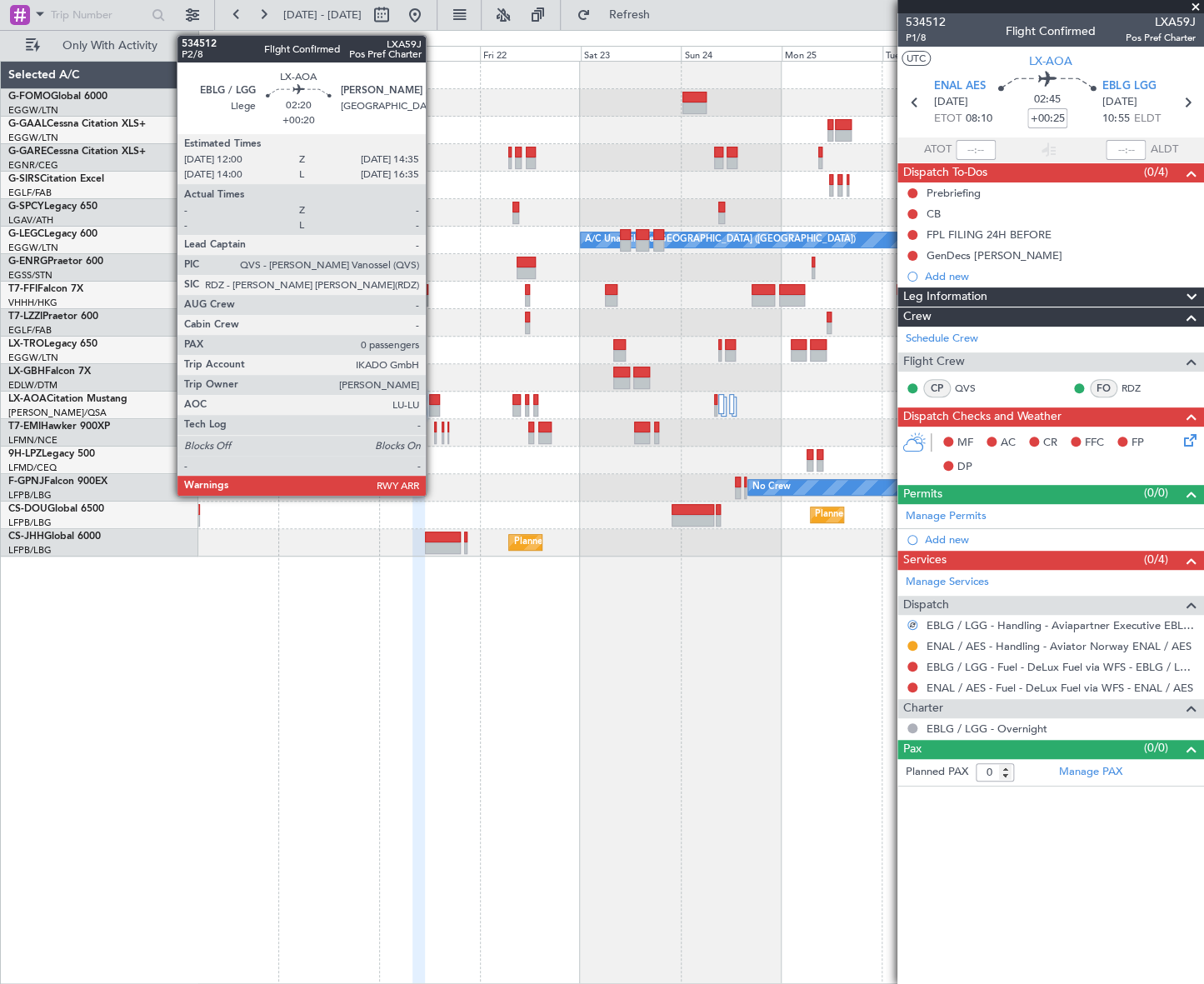
click at [433, 401] on div at bounding box center [434, 400] width 11 height 12
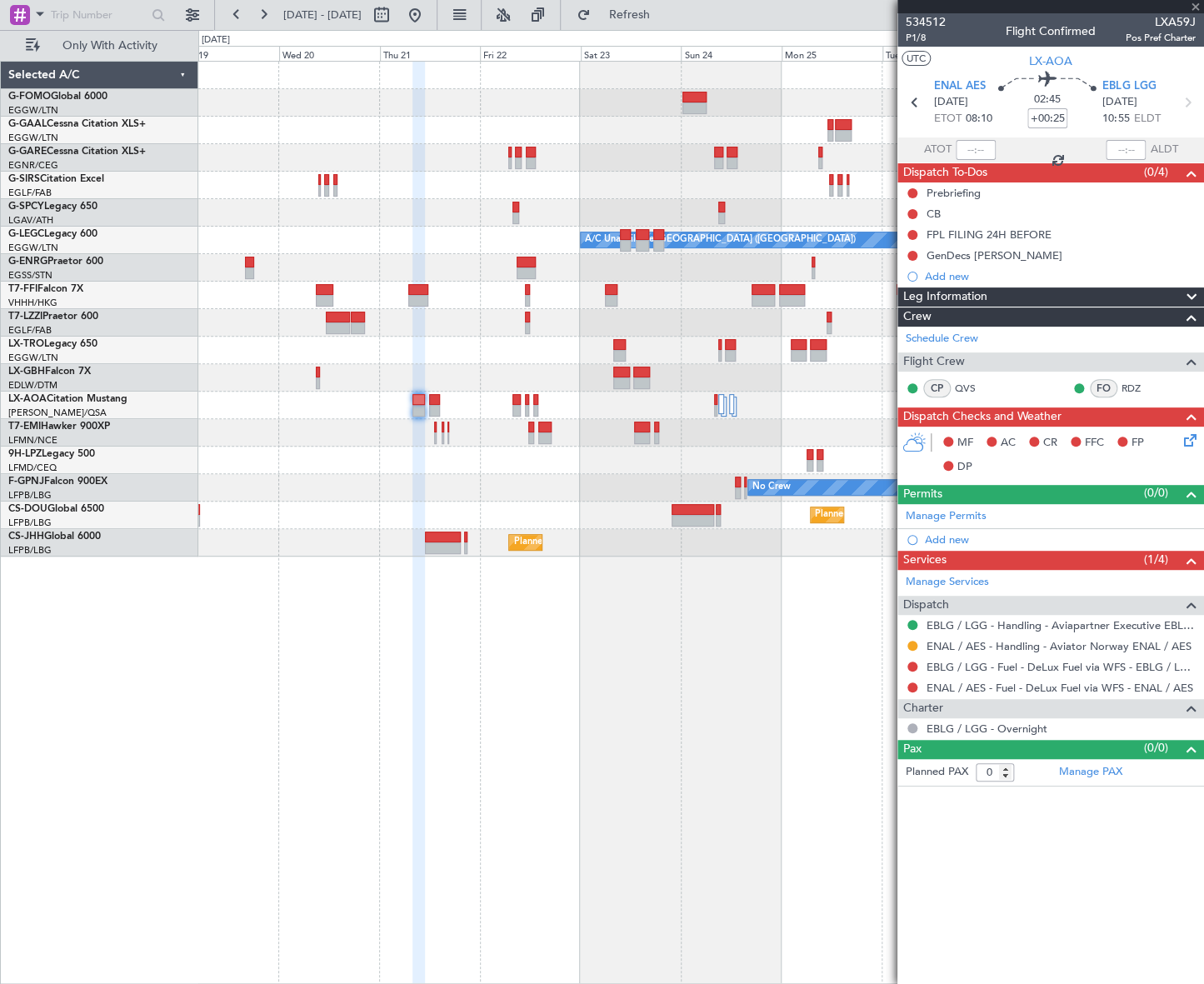
type input "+00:20"
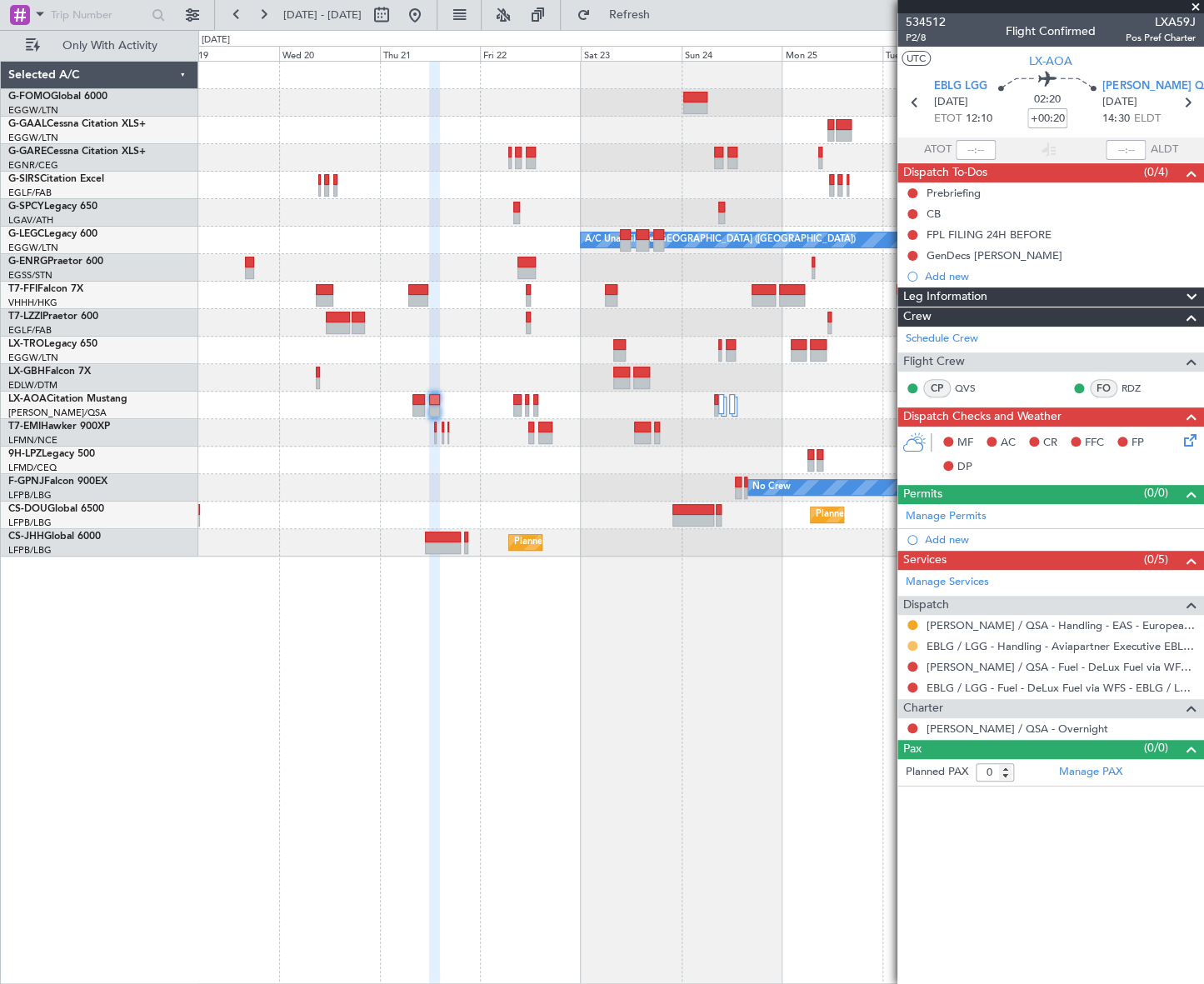
click at [911, 643] on button at bounding box center [912, 646] width 10 height 10
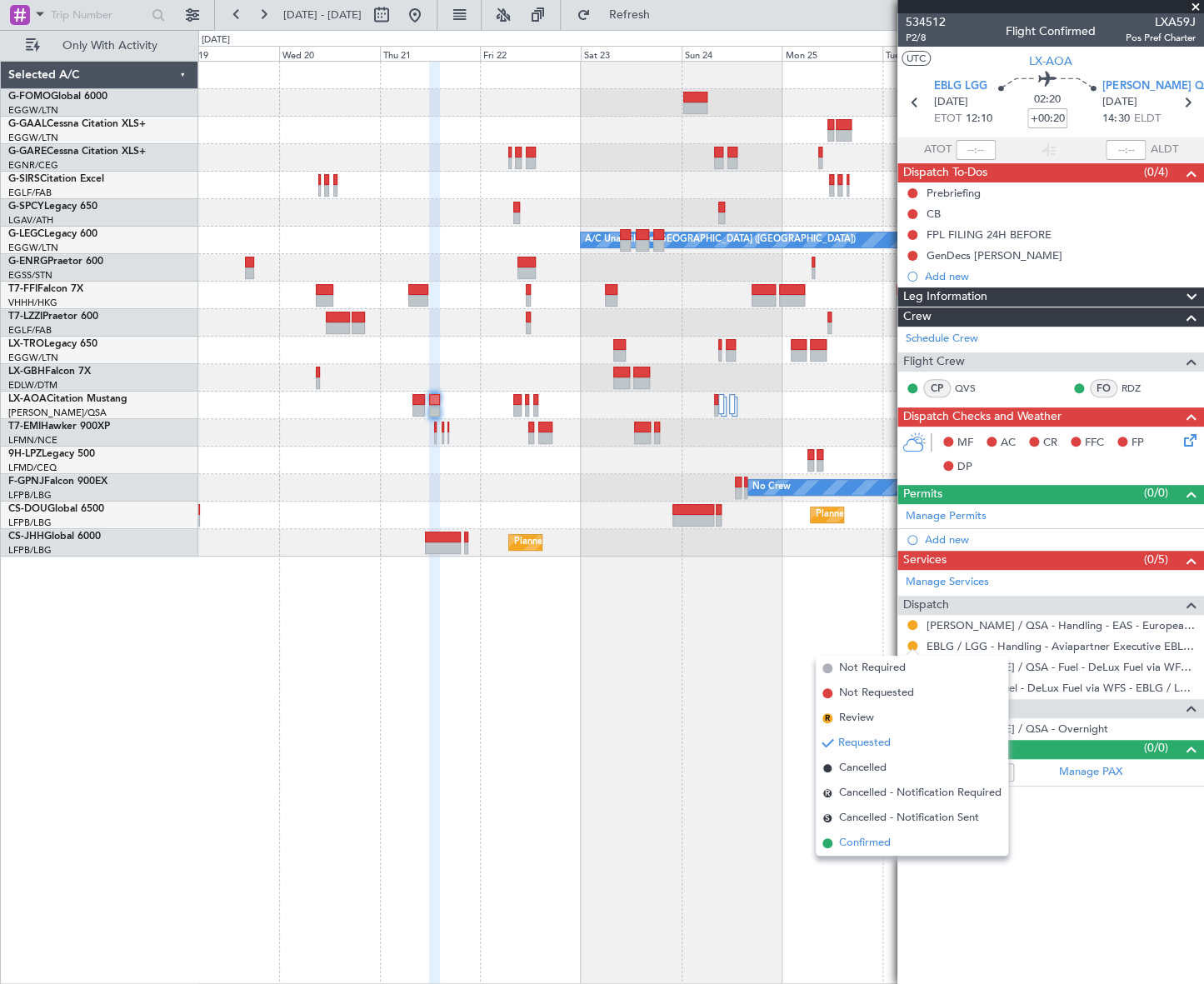
click at [863, 838] on span "Confirmed" at bounding box center [865, 842] width 51 height 16
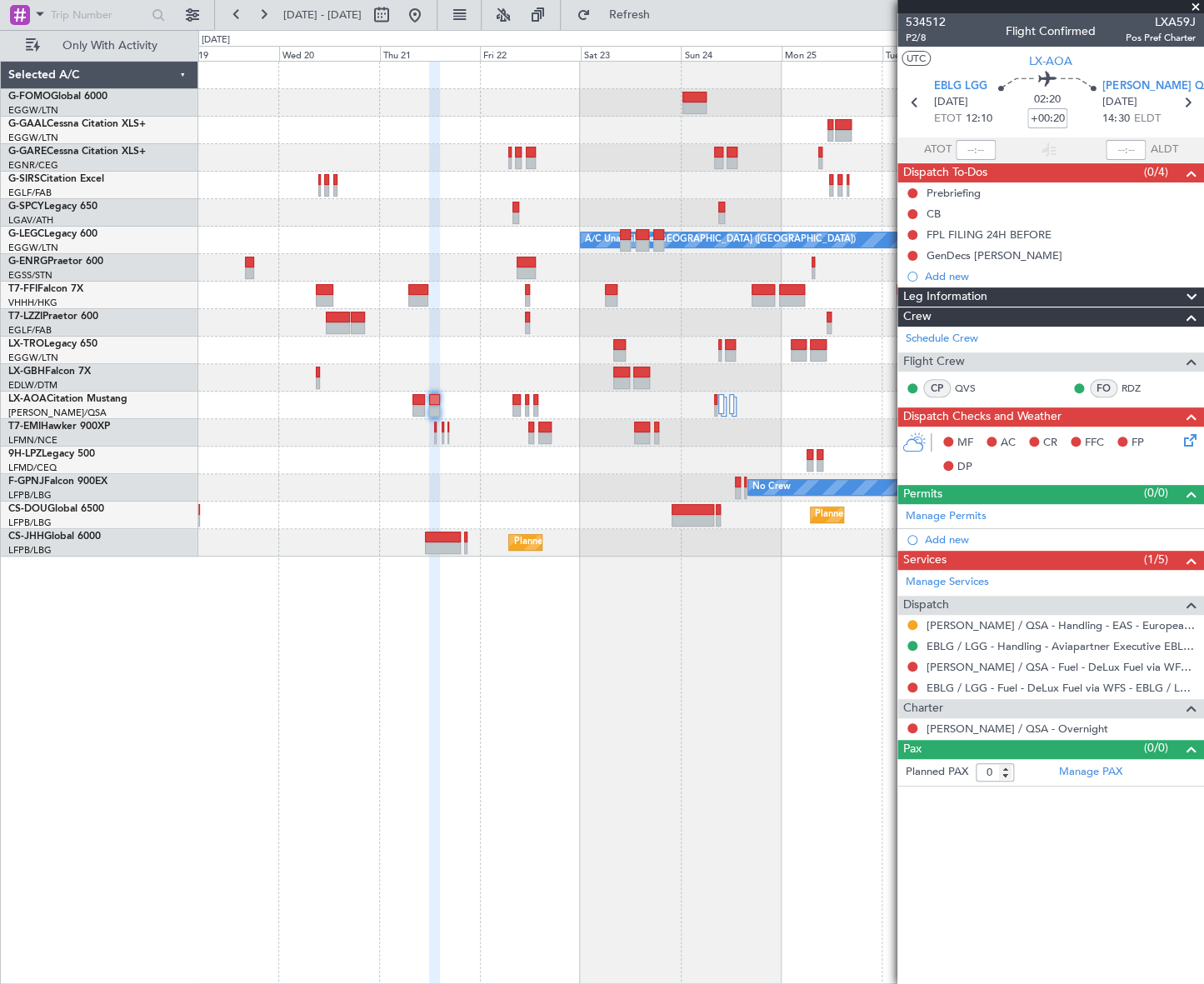
click at [0, 806] on html "19 Aug 2025 - 29 Aug 2025 Refresh Quick Links Only With Activity Planned Maint …" at bounding box center [602, 492] width 1204 height 984
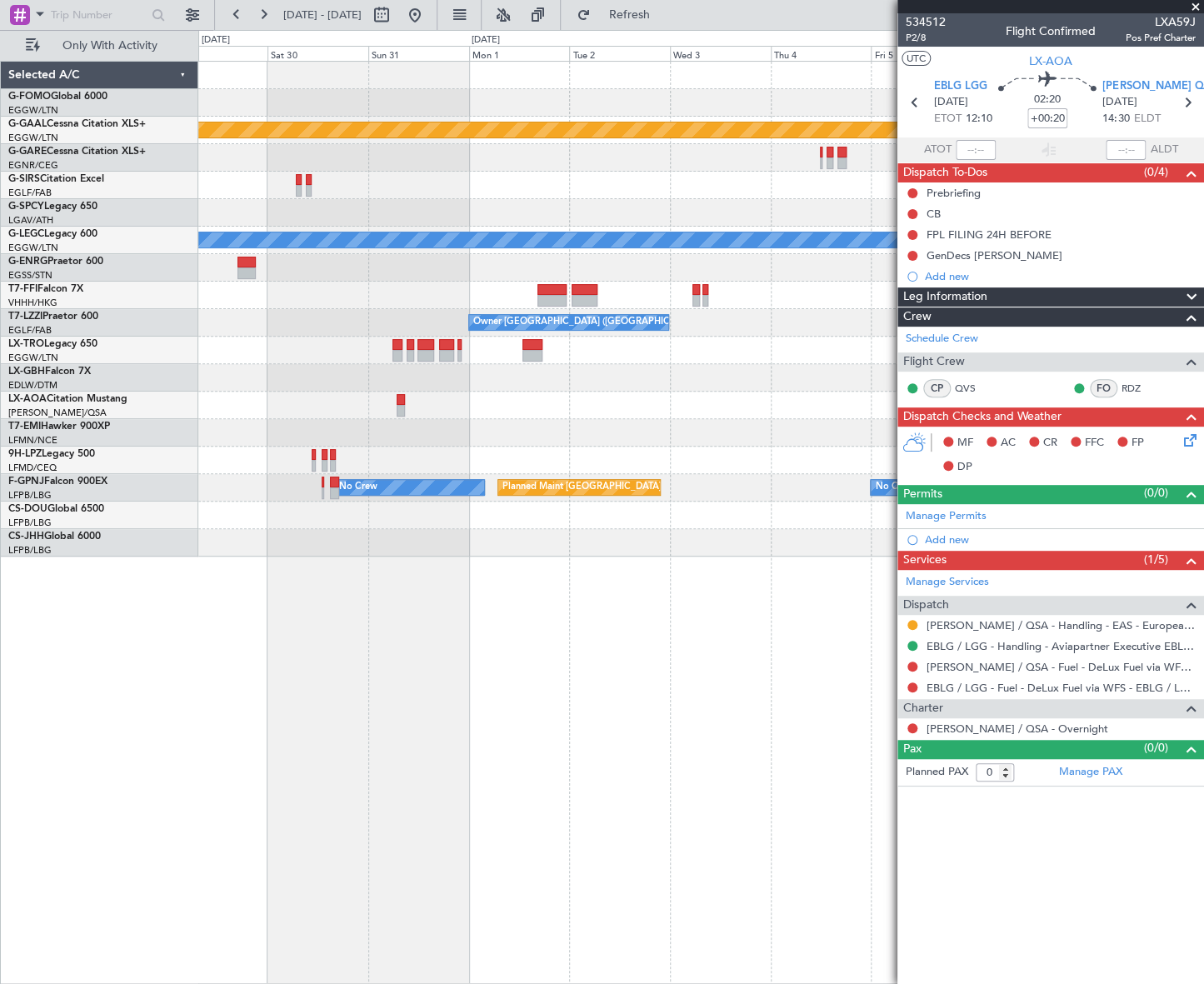
click at [0, 878] on html "19 Aug 2025 - 29 Aug 2025 Refresh Quick Links Only With Activity Planned Maint …" at bounding box center [602, 492] width 1204 height 984
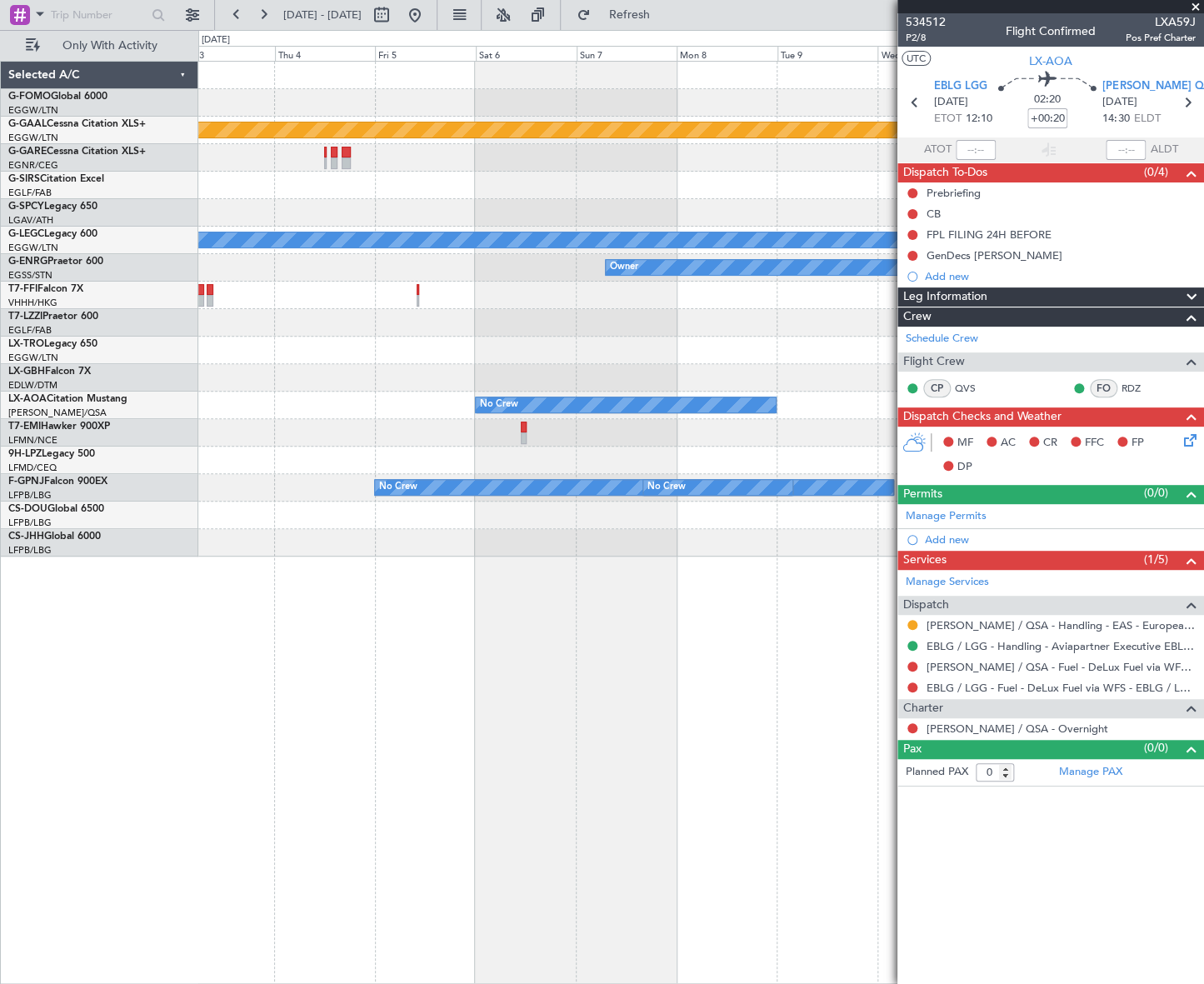
click at [0, 896] on html "19 Aug 2025 - 29 Aug 2025 Refresh Quick Links Only With Activity Planned Maint …" at bounding box center [602, 492] width 1204 height 984
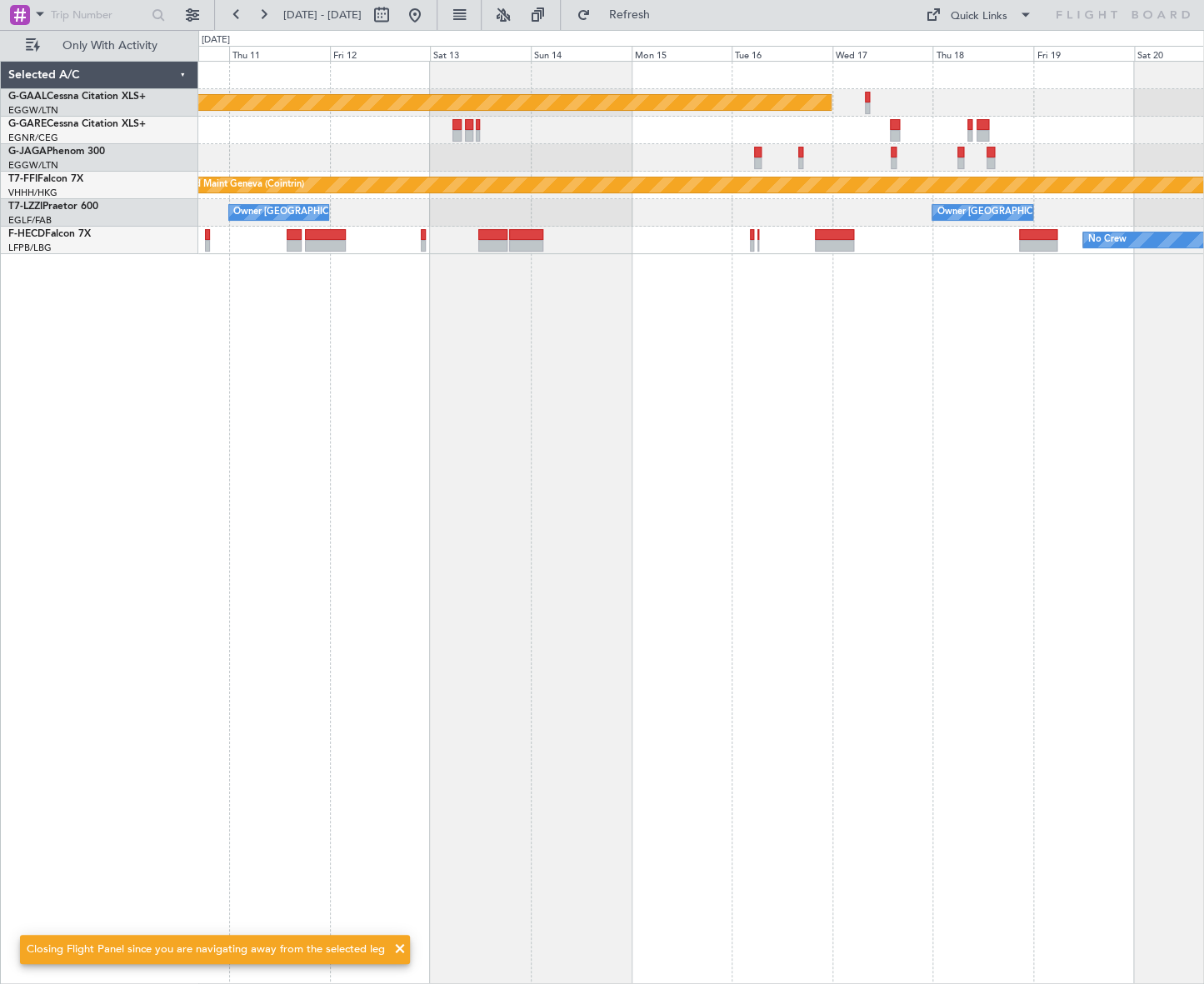
click at [667, 730] on div "Planned Maint Dusseldorf Planned Maint Geneva ([GEOGRAPHIC_DATA]) Owner [GEOGRA…" at bounding box center [701, 522] width 1006 height 923
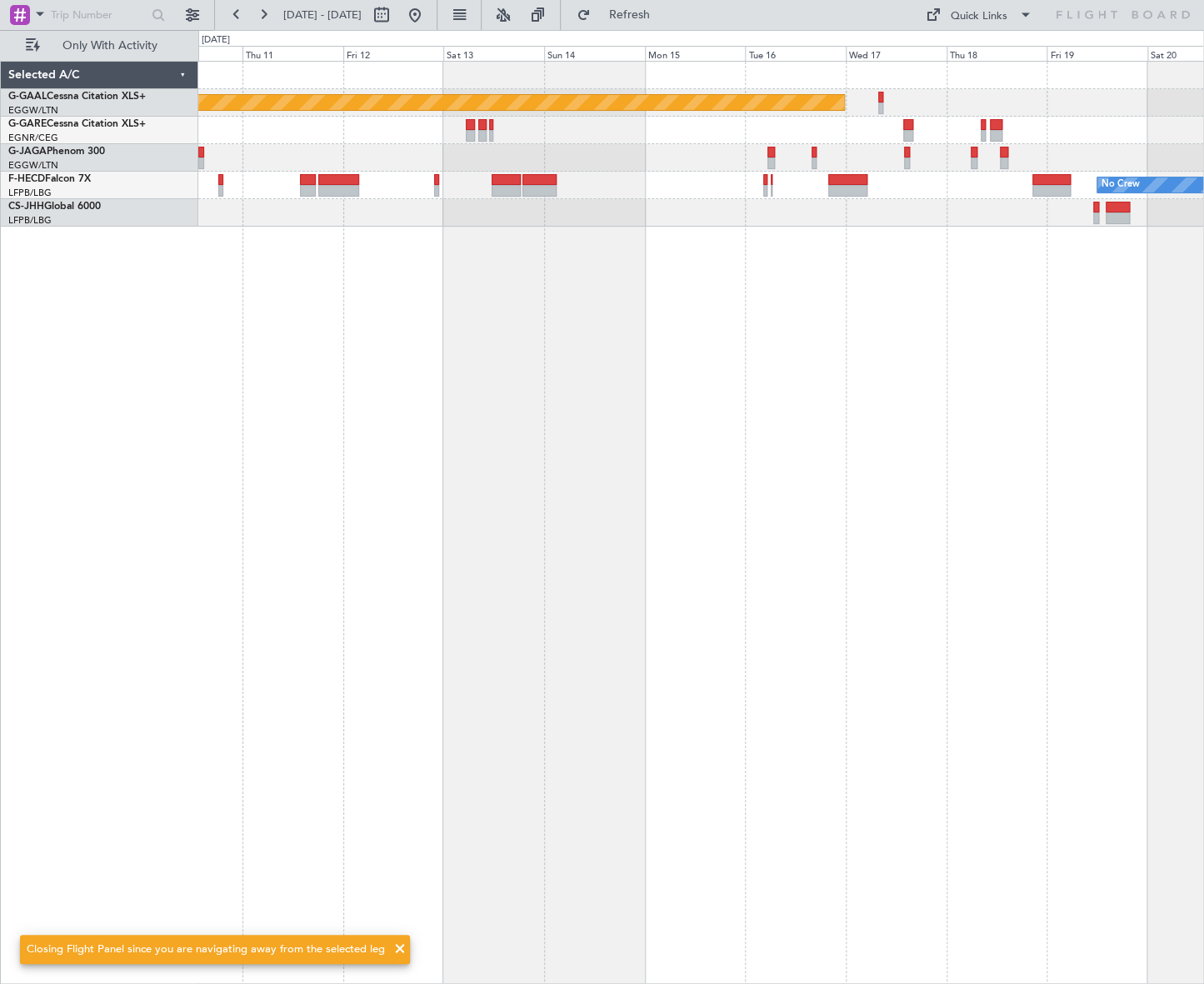
click at [637, 715] on div "Planned Maint Dusseldorf No Crew Planned Maint [GEOGRAPHIC_DATA] ([GEOGRAPHIC_D…" at bounding box center [701, 522] width 1006 height 923
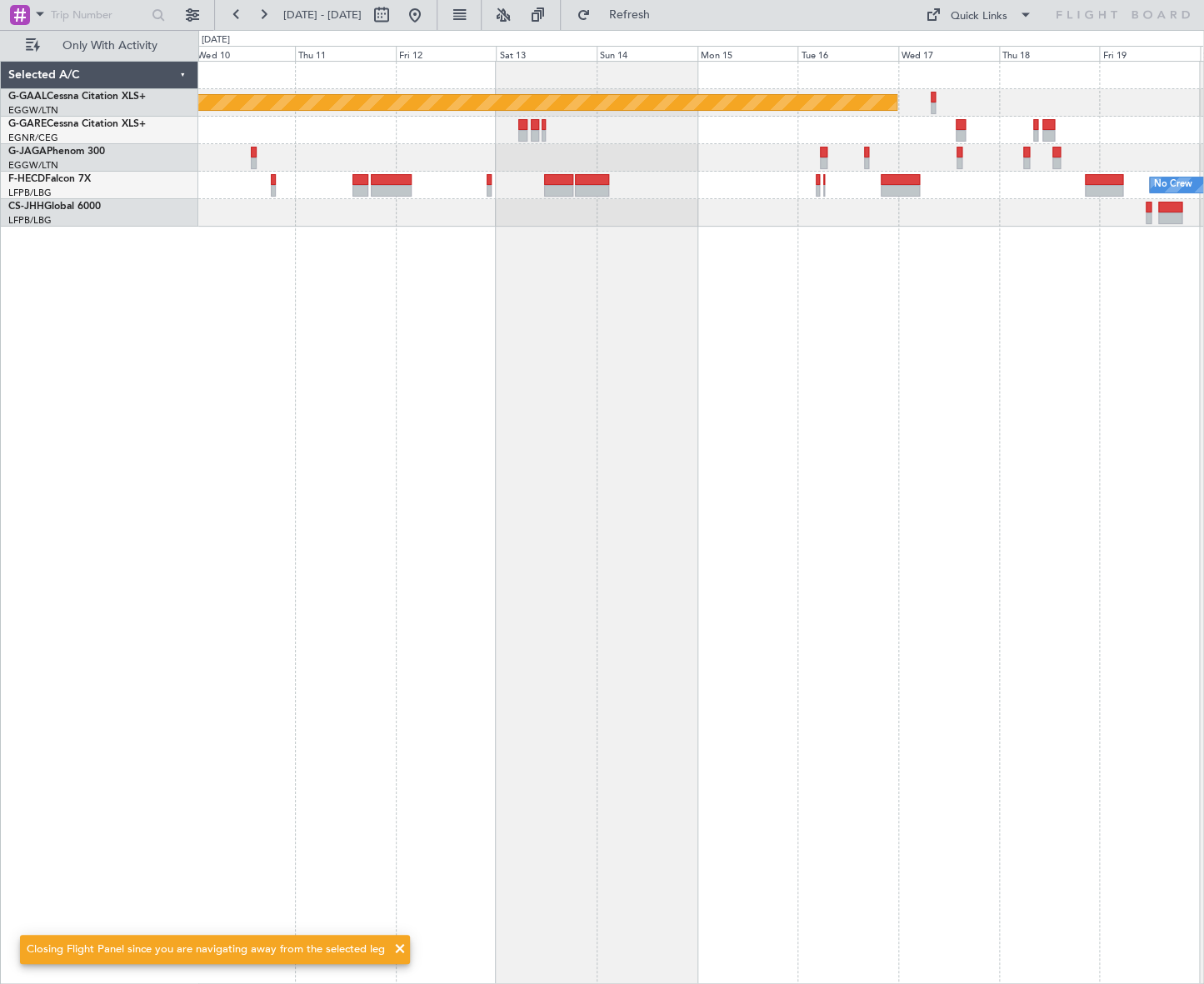
click at [723, 720] on div "Planned Maint Dusseldorf No Crew Planned Maint [GEOGRAPHIC_DATA] ([GEOGRAPHIC_D…" at bounding box center [701, 522] width 1006 height 923
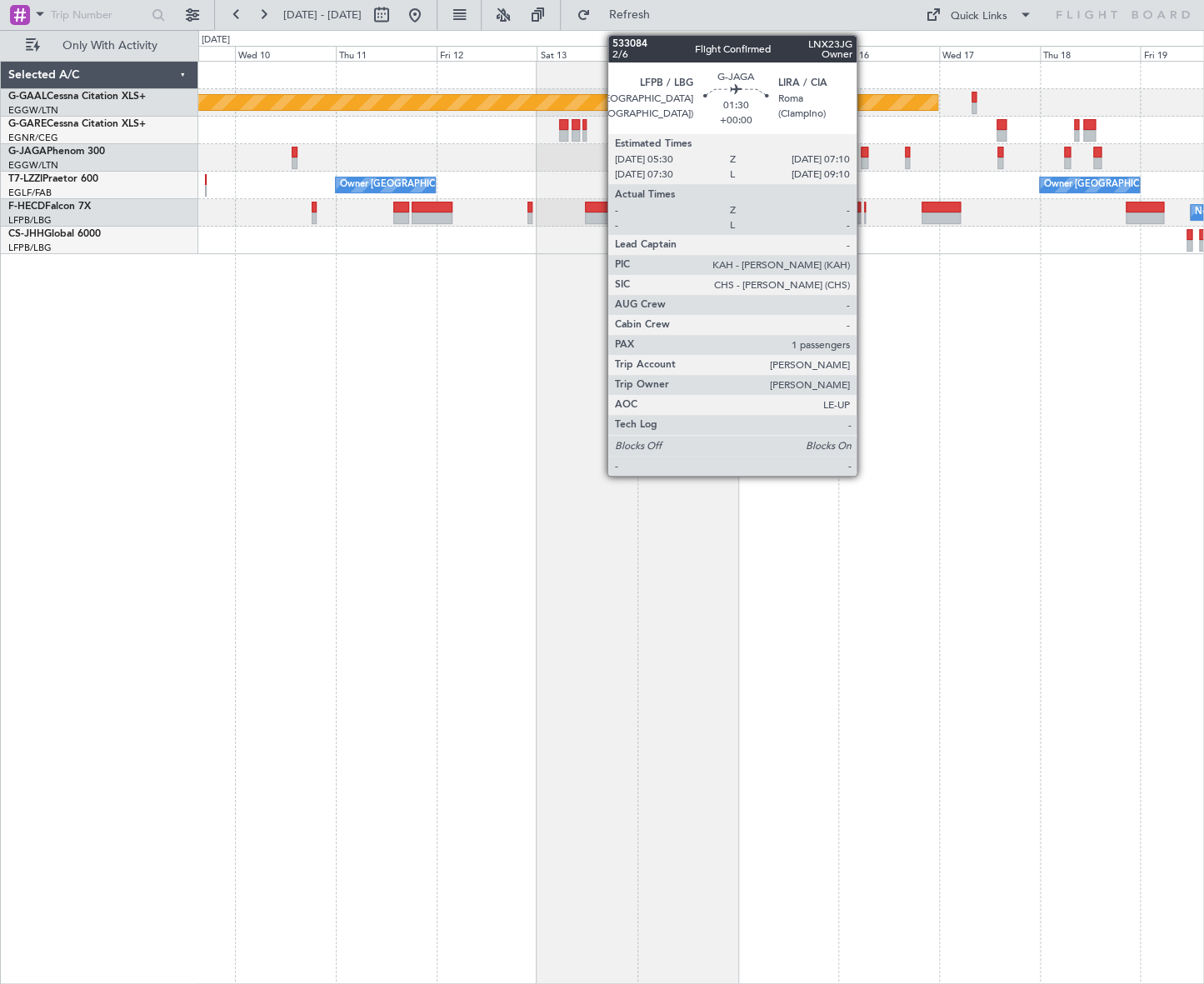
click at [864, 150] on div at bounding box center [864, 153] width 8 height 12
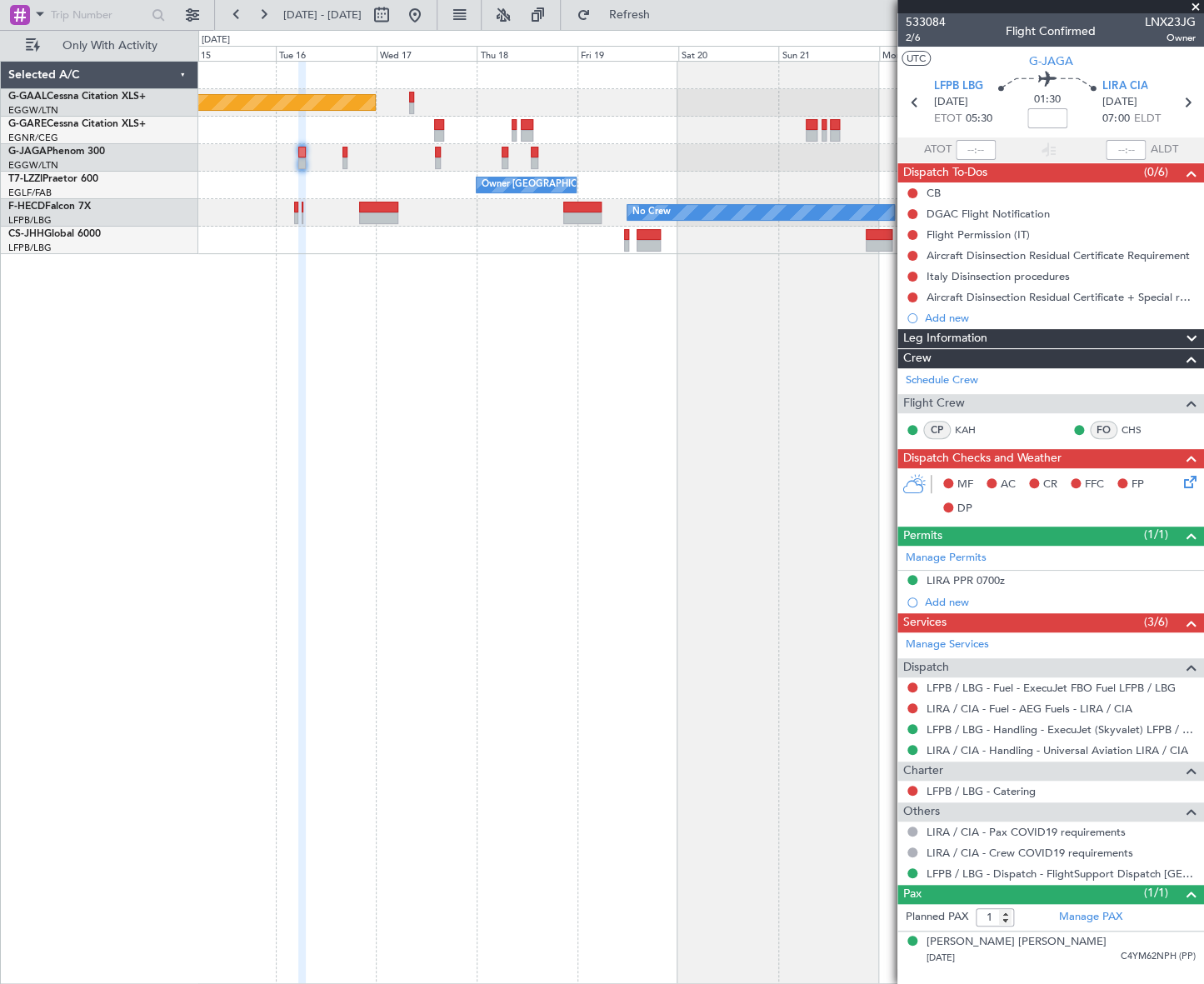
click at [154, 636] on div "Planned Maint Dusseldorf Owner London (Luton) No Crew Planned Maint Paris (Le B…" at bounding box center [602, 507] width 1204 height 954
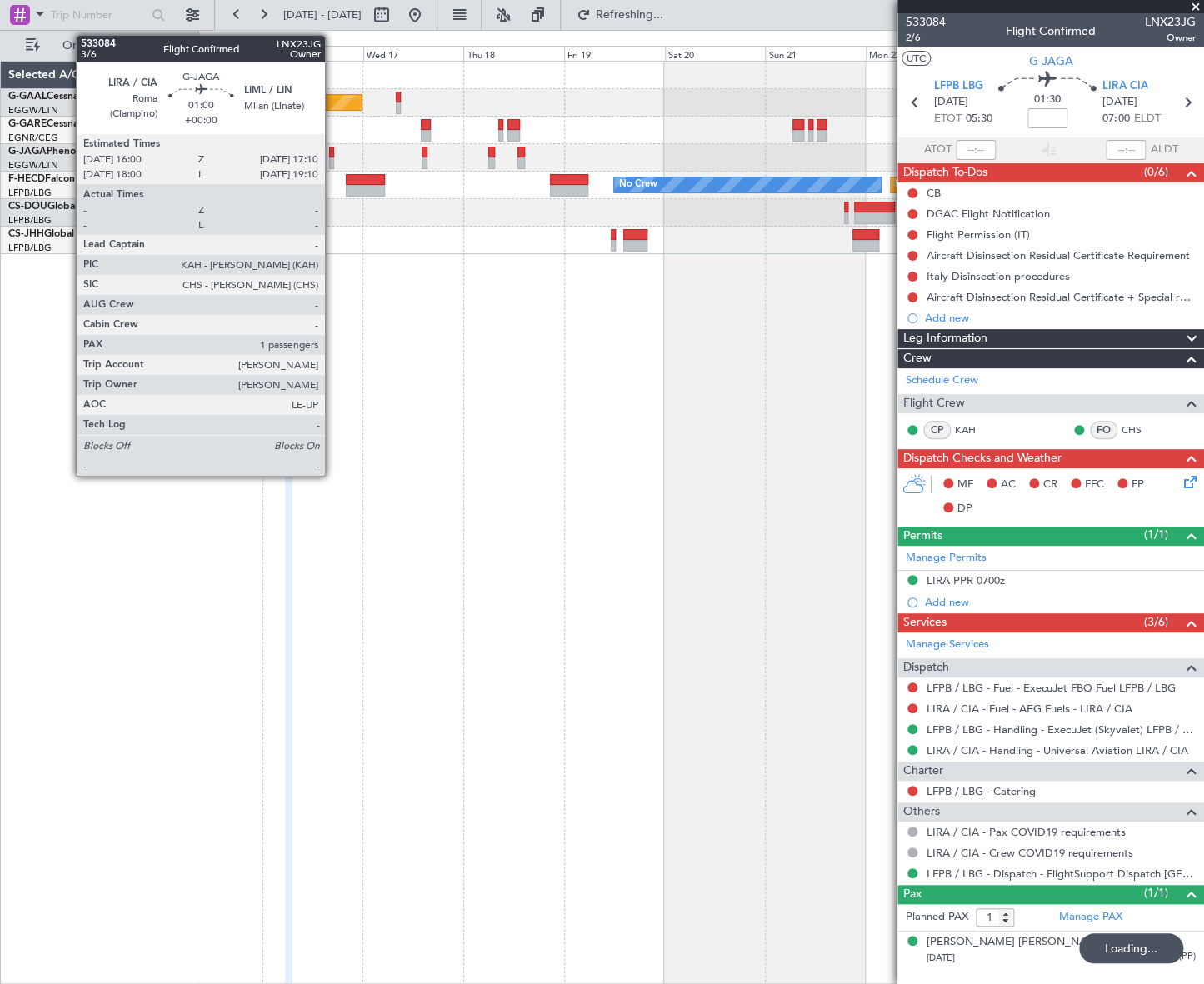
click at [332, 157] on div at bounding box center [331, 163] width 5 height 12
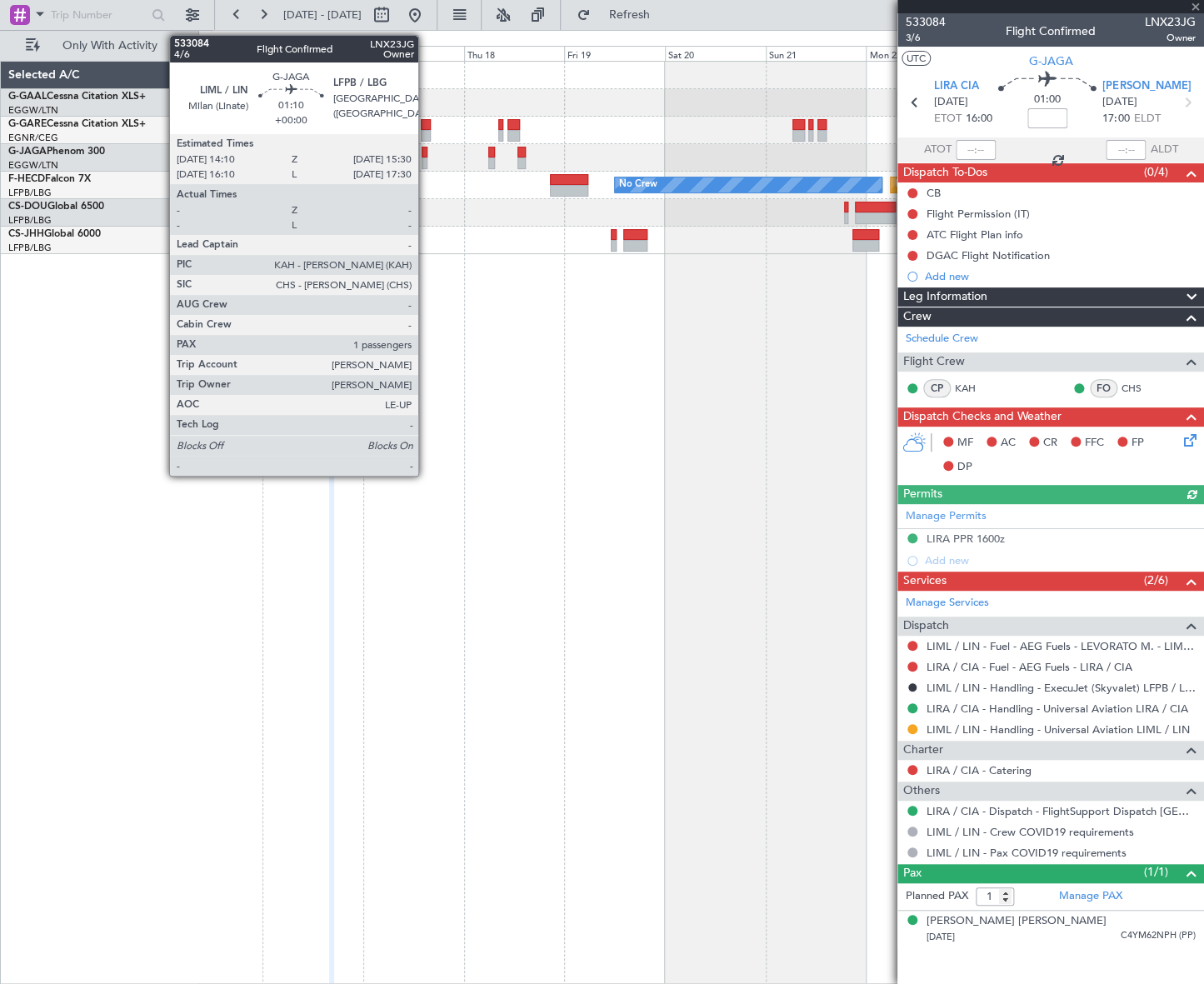
click at [426, 157] on div at bounding box center [424, 163] width 6 height 12
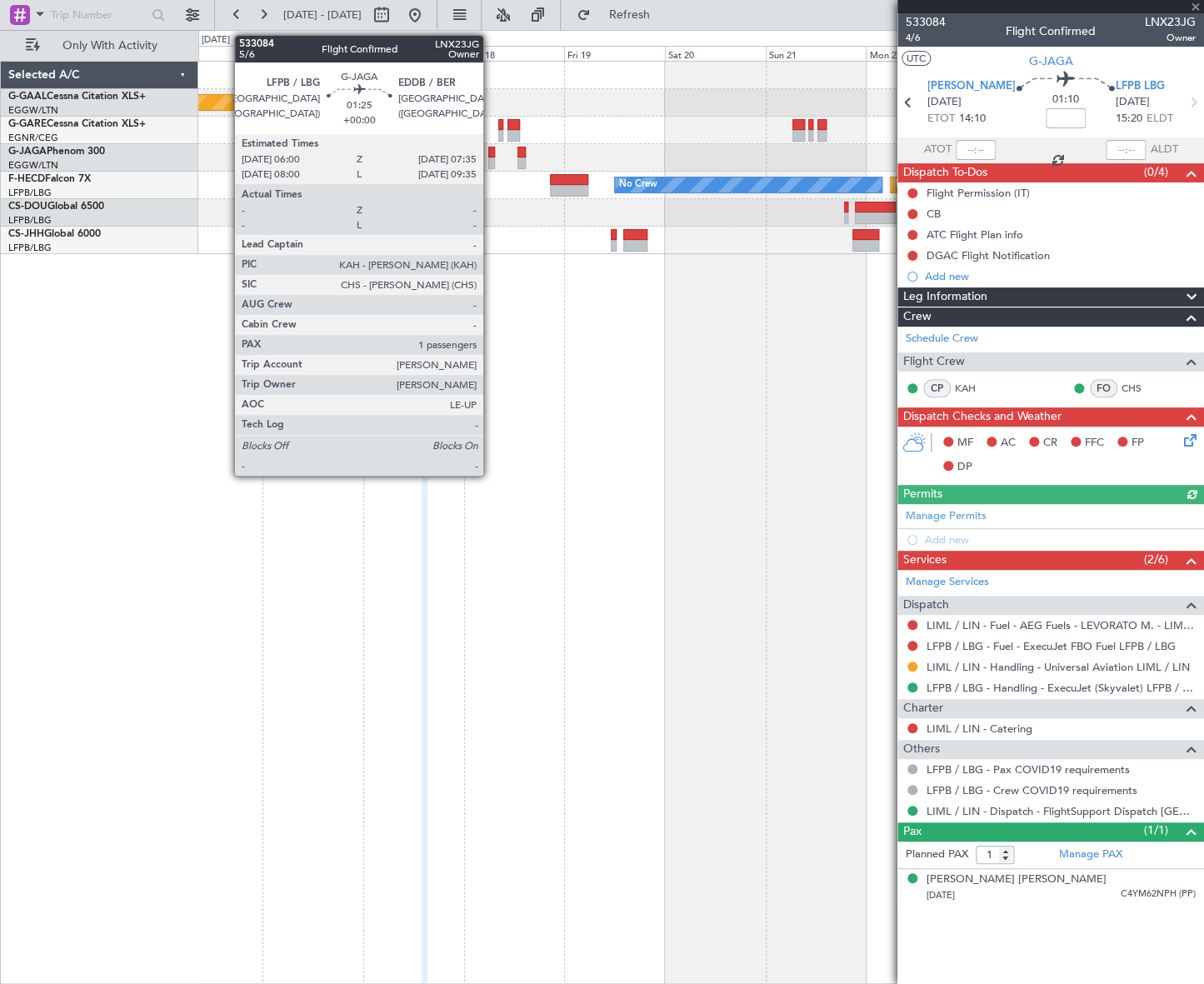
click at [491, 157] on div at bounding box center [492, 163] width 7 height 12
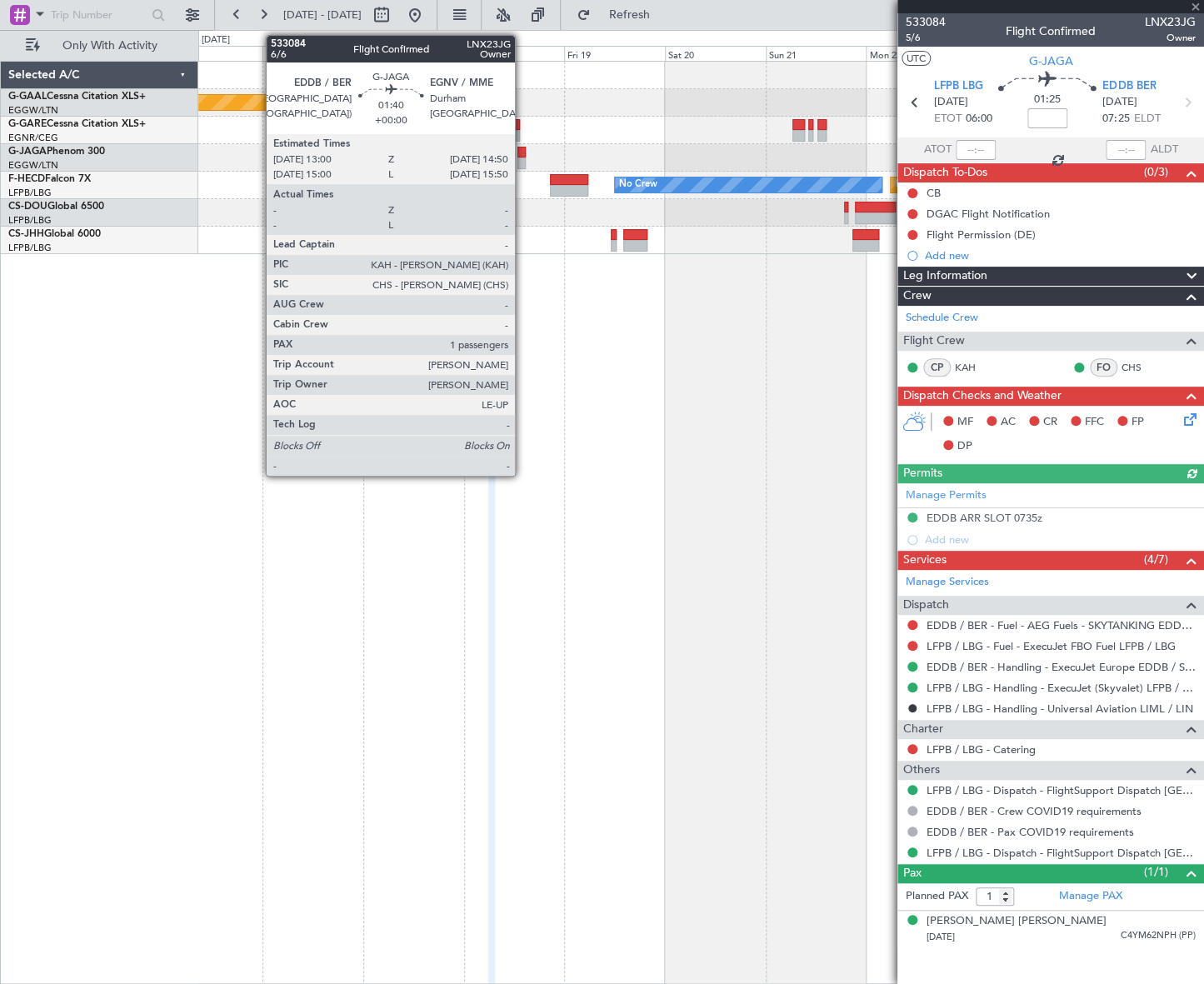
click at [523, 154] on div at bounding box center [522, 153] width 9 height 12
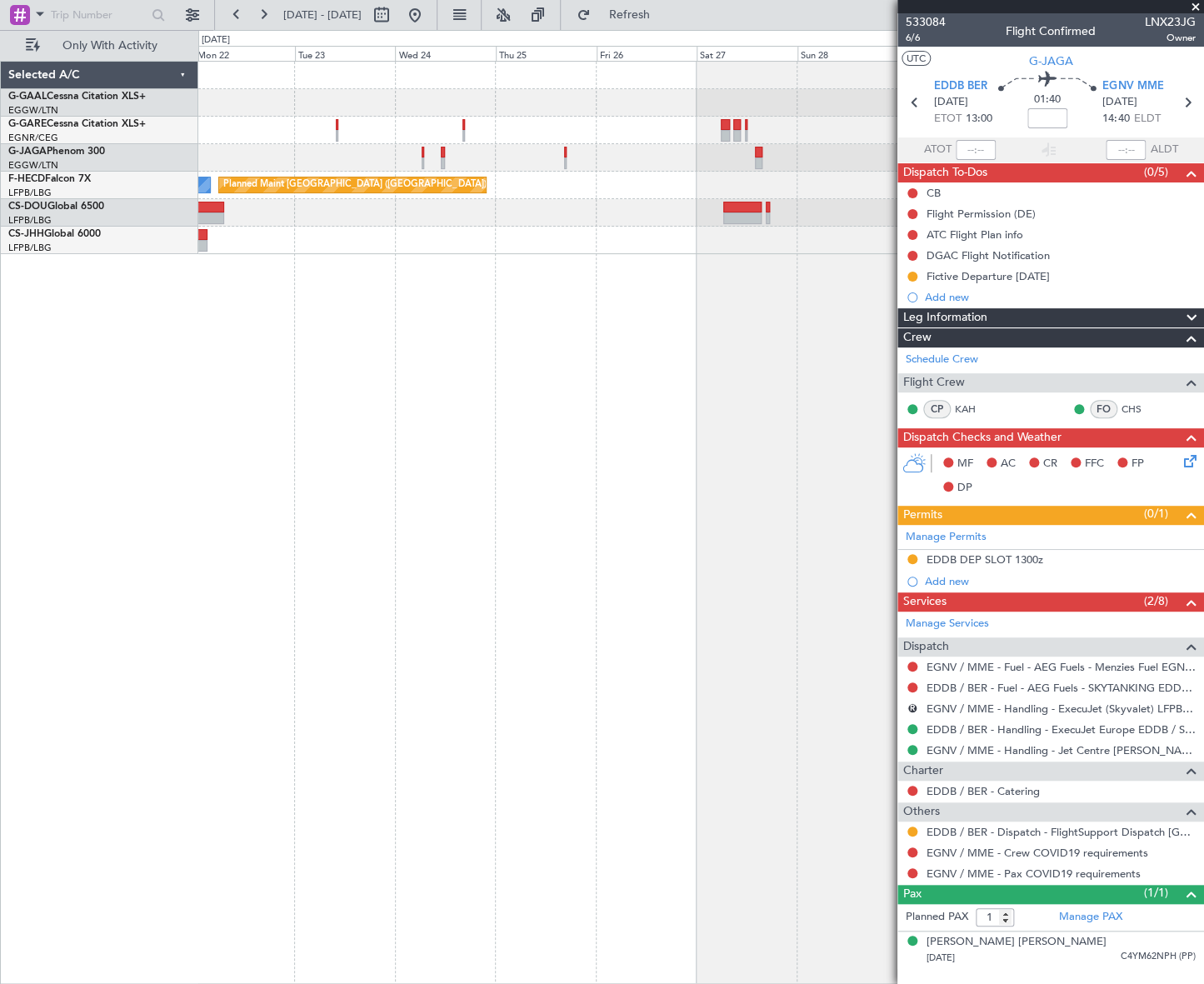
click at [0, 493] on html "15 Sep 2025 - 25 Sep 2025 Refresh Quick Links Only With Activity Planned Maint …" at bounding box center [602, 492] width 1204 height 984
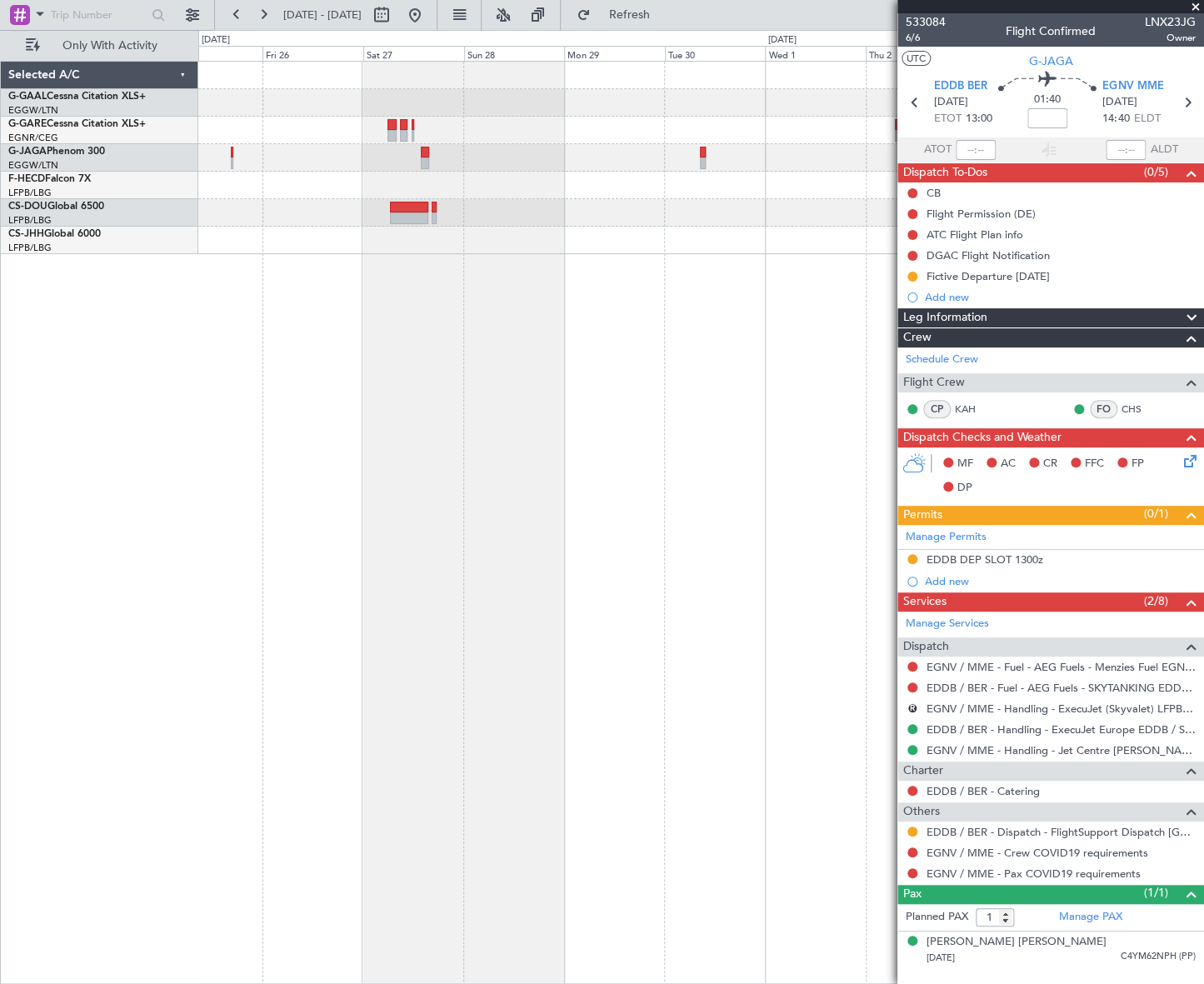
click at [239, 528] on div "Planned Maint [GEOGRAPHIC_DATA] ([GEOGRAPHIC_DATA])" at bounding box center [700, 522] width 1005 height 923
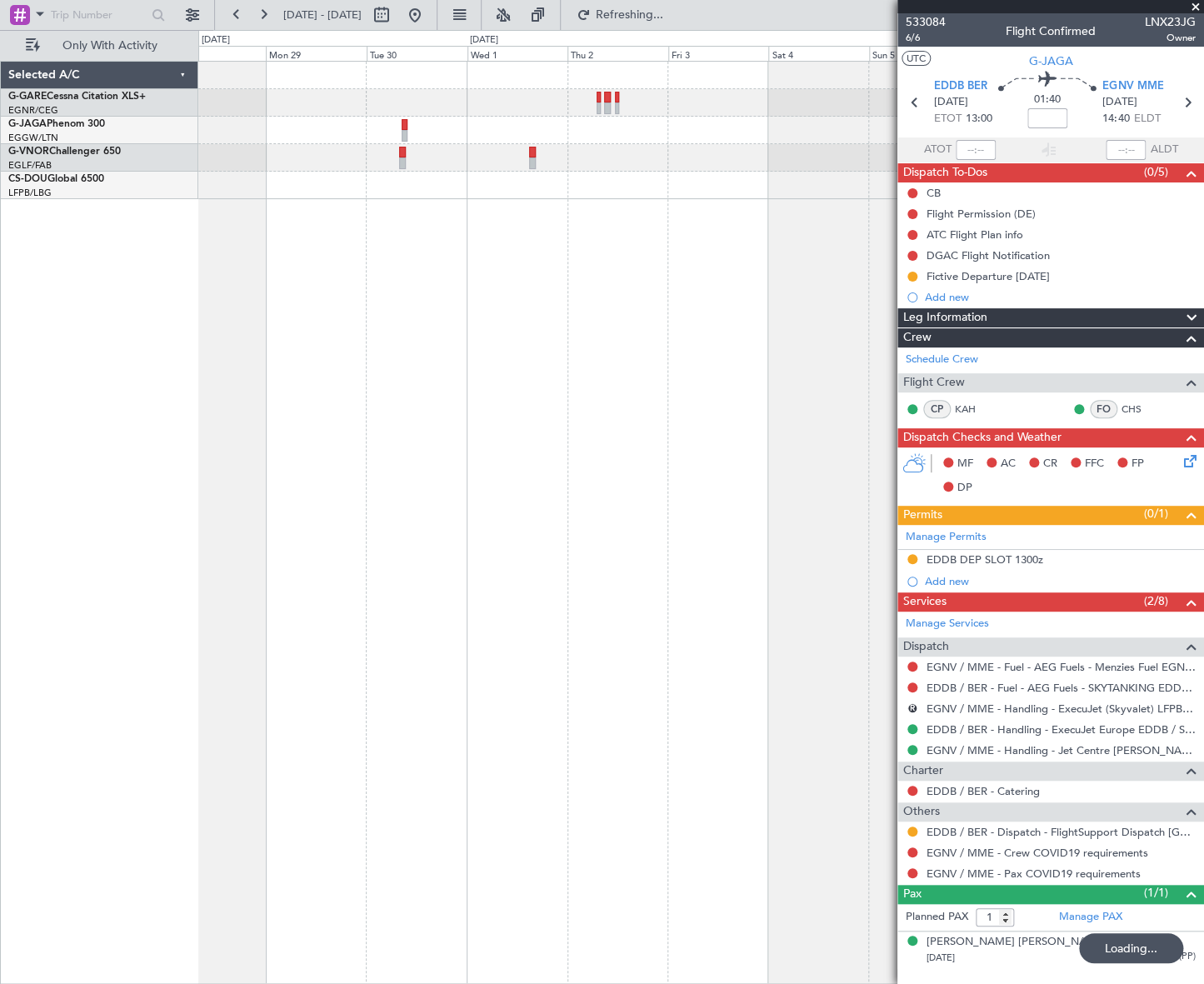
click at [362, 504] on div at bounding box center [700, 522] width 1005 height 923
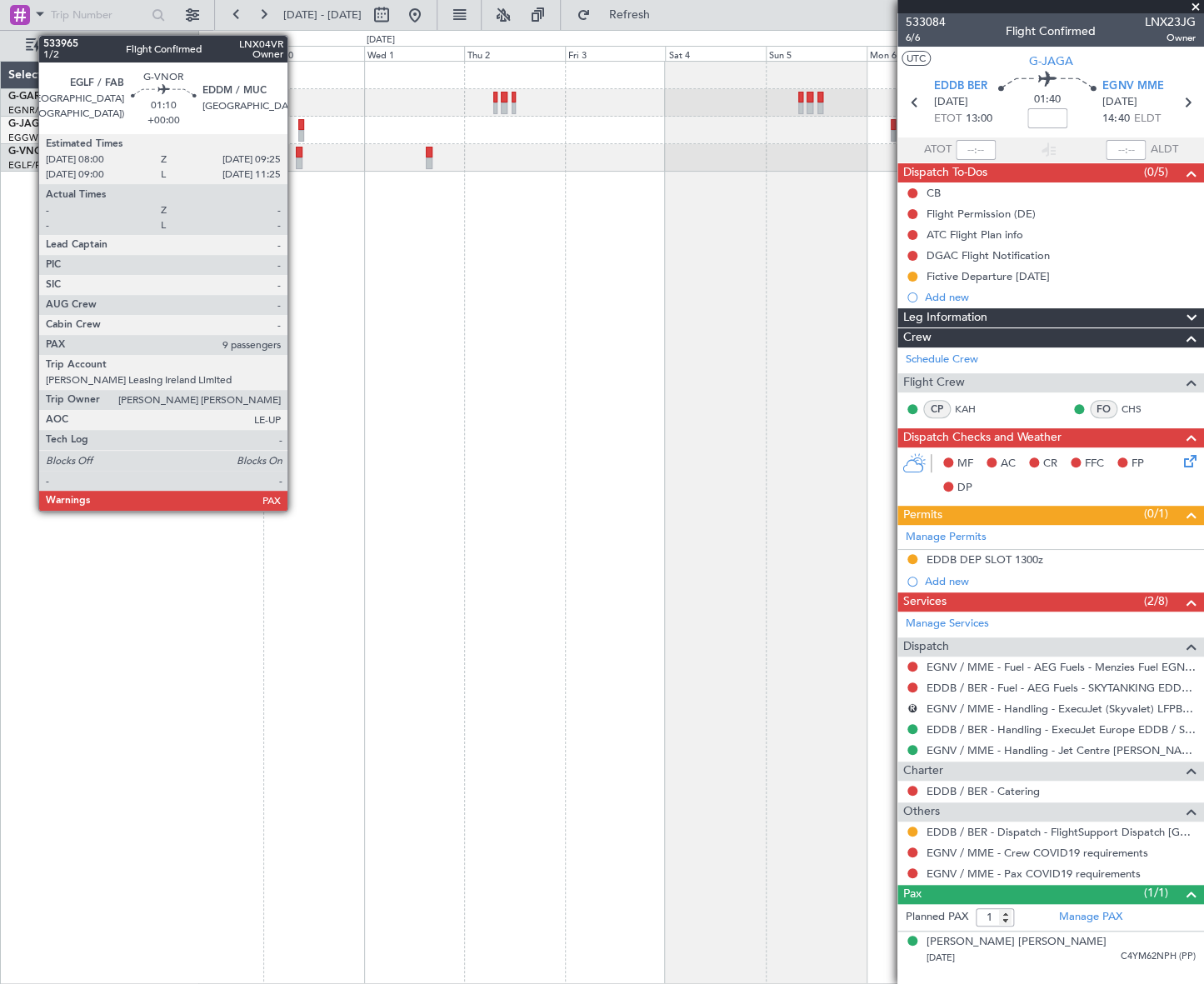
click at [296, 154] on div at bounding box center [299, 153] width 7 height 12
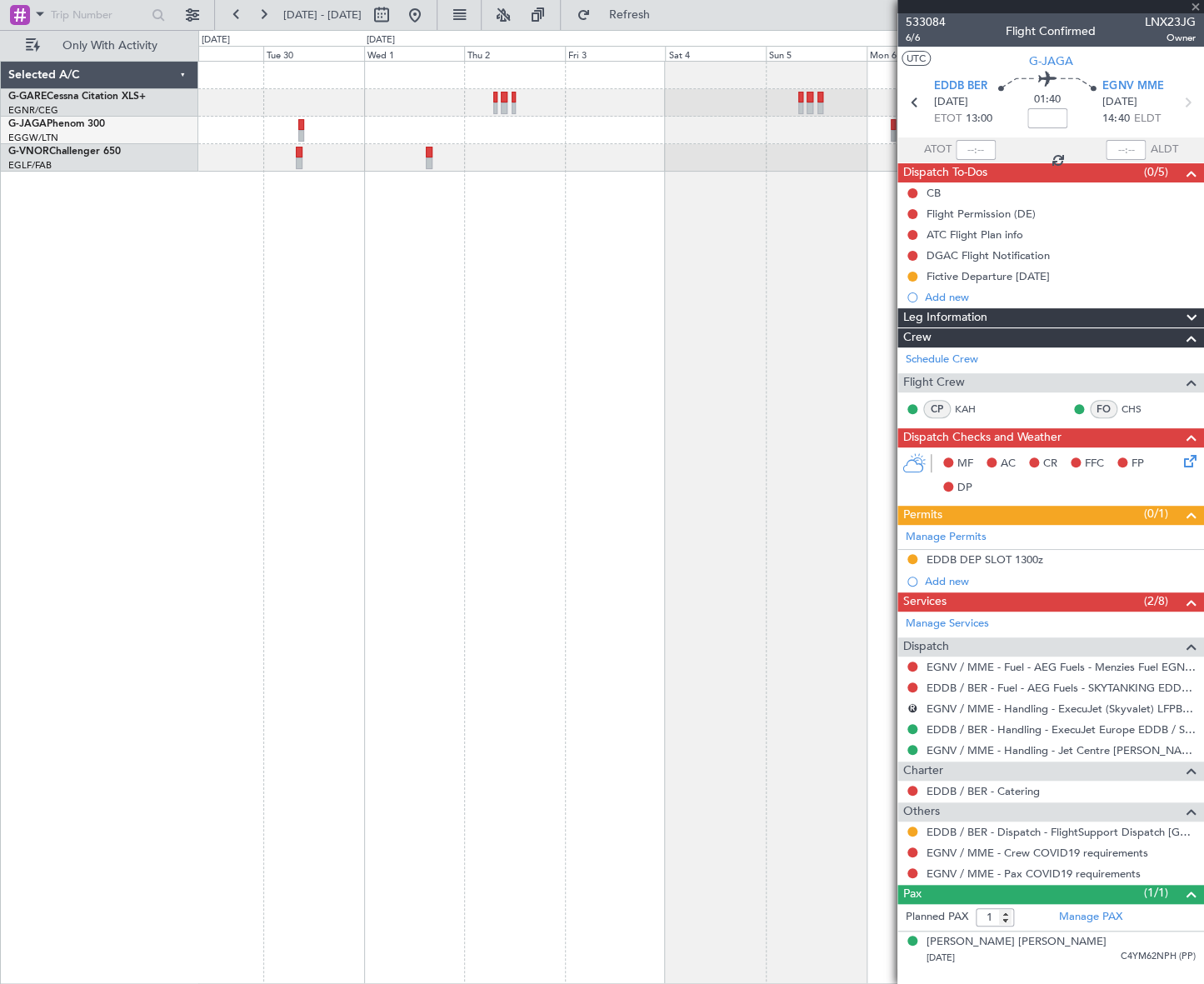
type input "9"
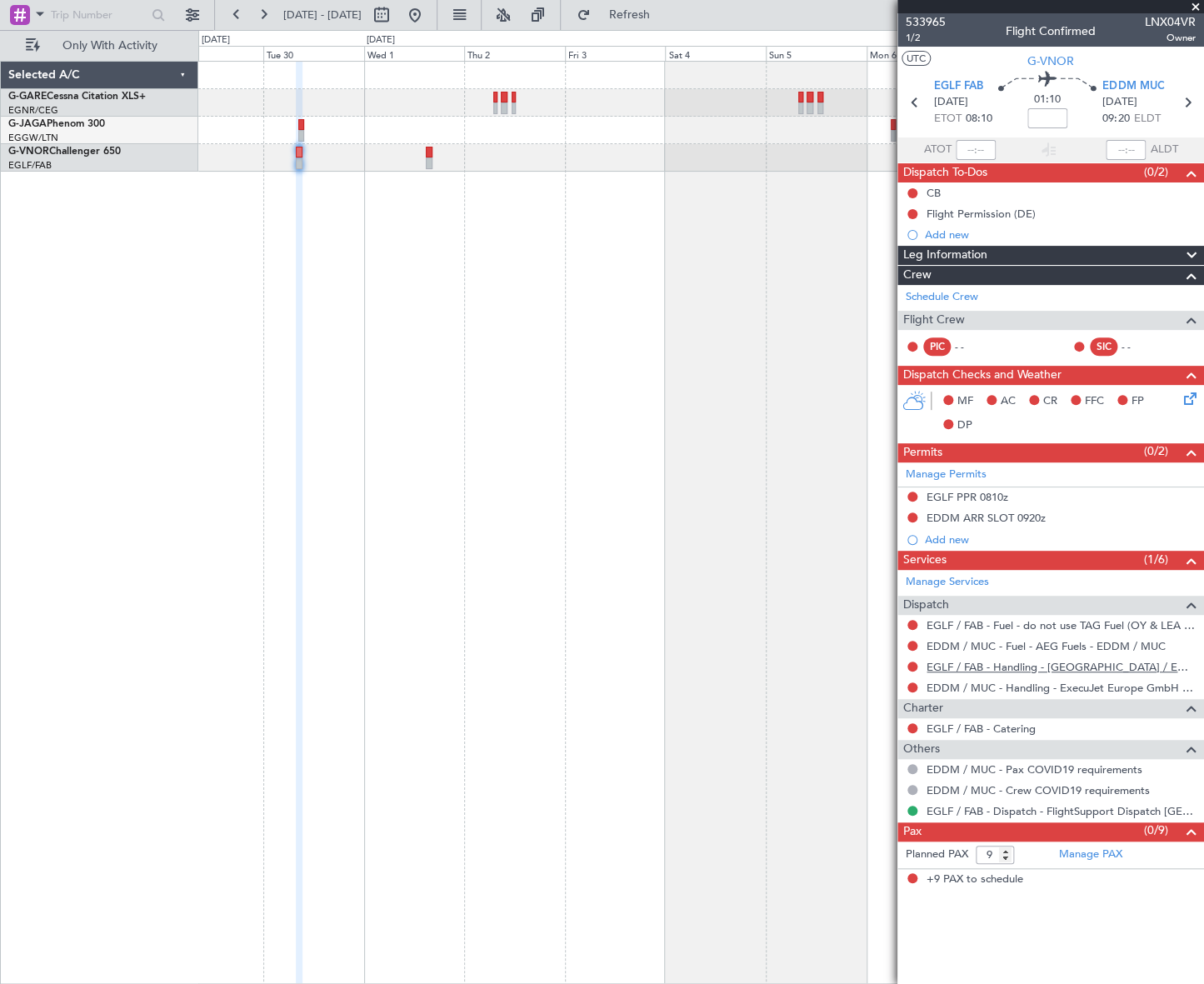
click at [962, 666] on link "EGLF / FAB - Handling - [GEOGRAPHIC_DATA] / EGLF / FAB" at bounding box center [1062, 667] width 269 height 15
click at [914, 216] on button at bounding box center [912, 214] width 10 height 10
click at [917, 321] on li "Cancelled" at bounding box center [912, 311] width 88 height 25
click at [1134, 686] on link "EDDM / MUC - Handling - ExecuJet Europe GmbH EDDM / MUC" at bounding box center [1062, 687] width 269 height 15
click at [910, 664] on button at bounding box center [912, 667] width 10 height 10
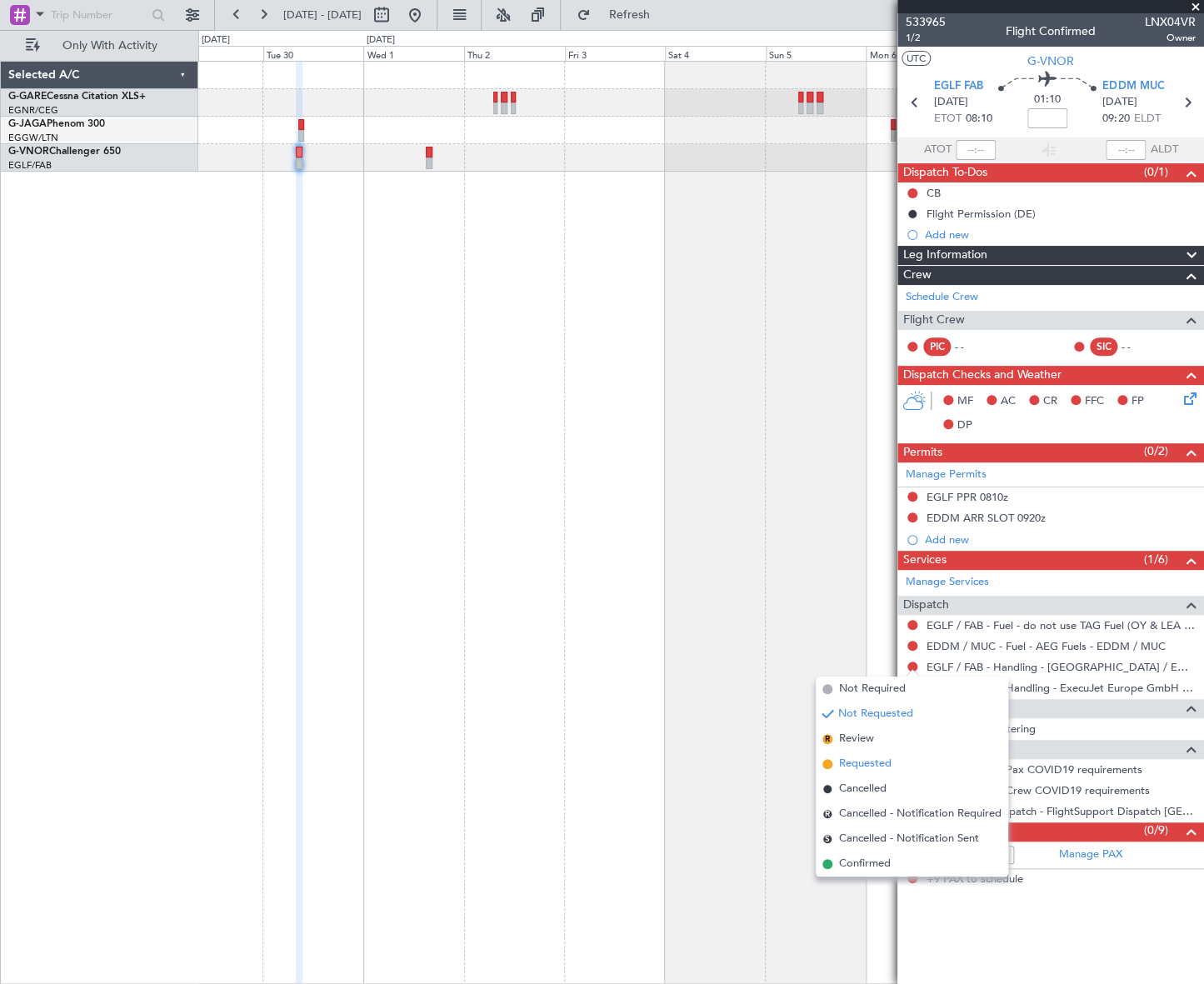
click at [854, 764] on span "Requested" at bounding box center [865, 764] width 52 height 16
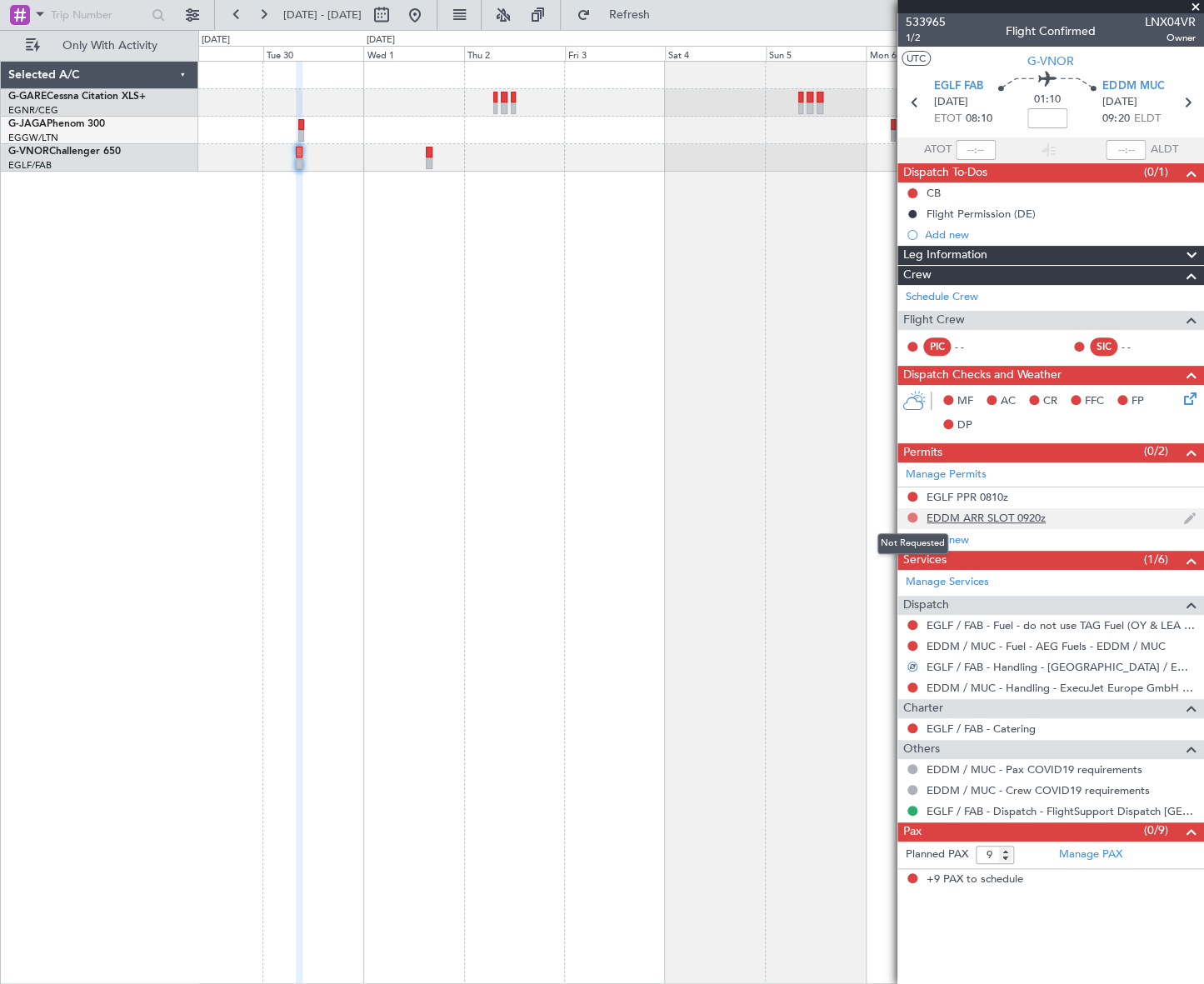
click at [911, 516] on button at bounding box center [912, 517] width 10 height 10
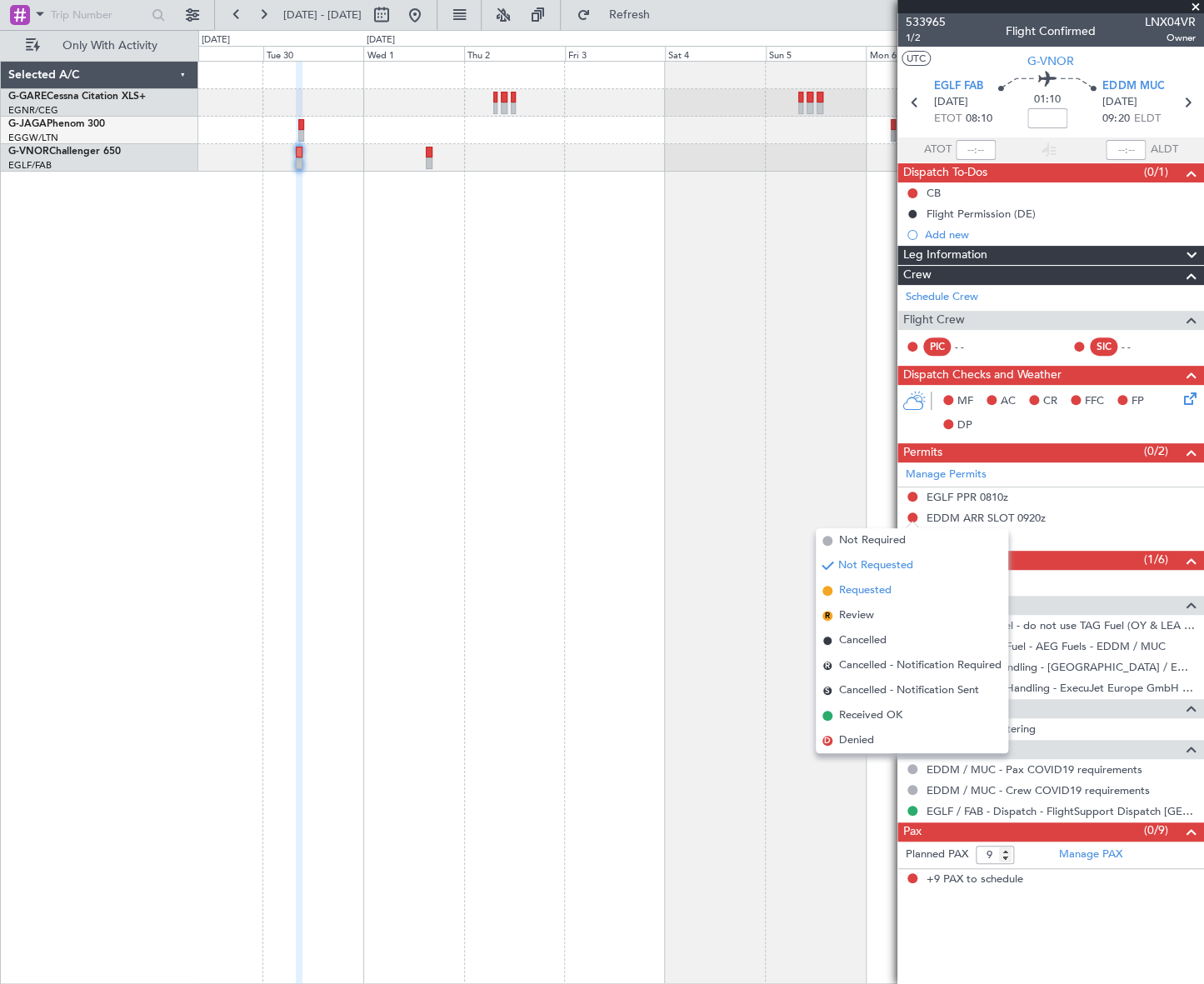
click at [861, 585] on span "Requested" at bounding box center [865, 590] width 52 height 16
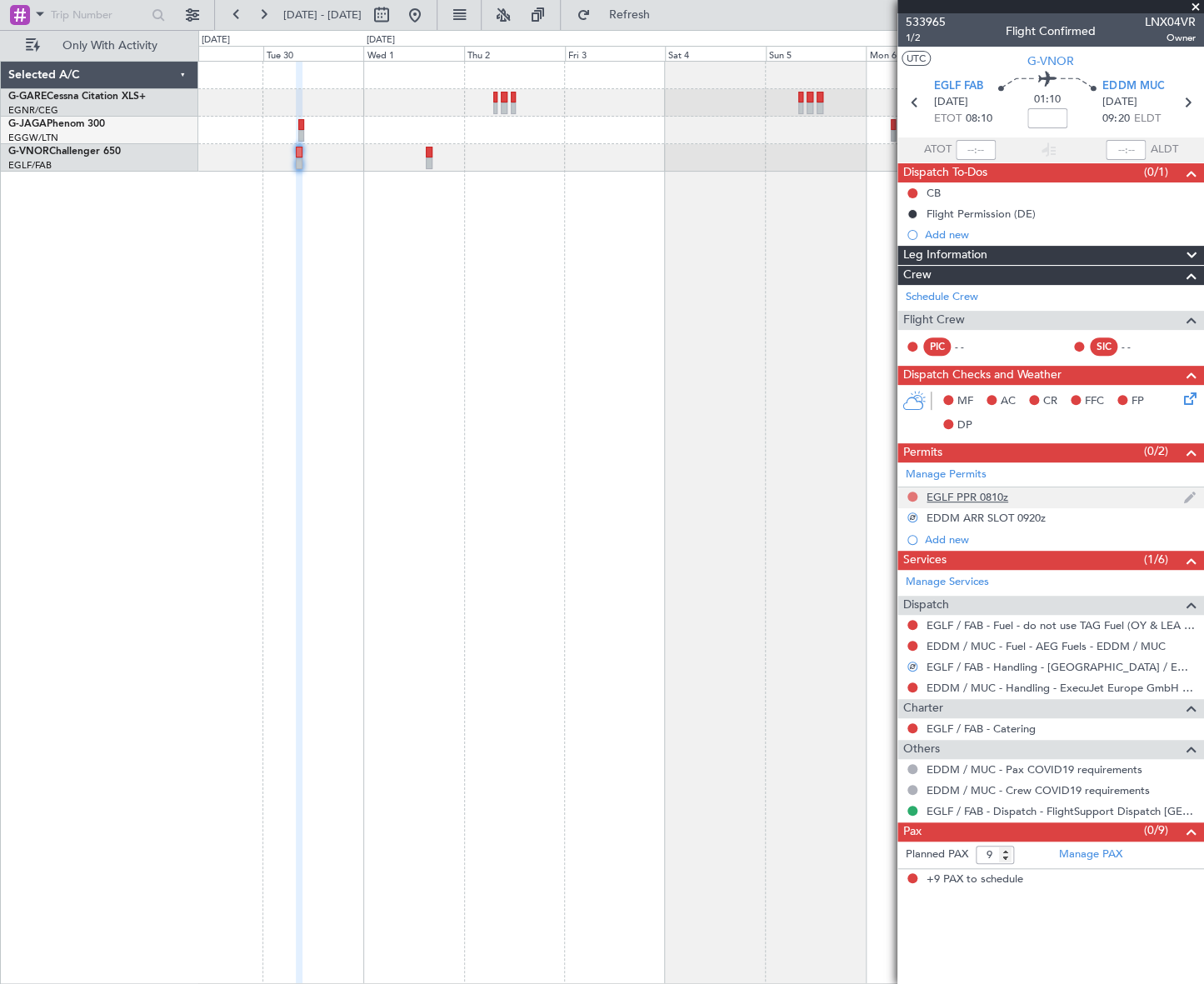
click at [910, 492] on button at bounding box center [912, 497] width 10 height 10
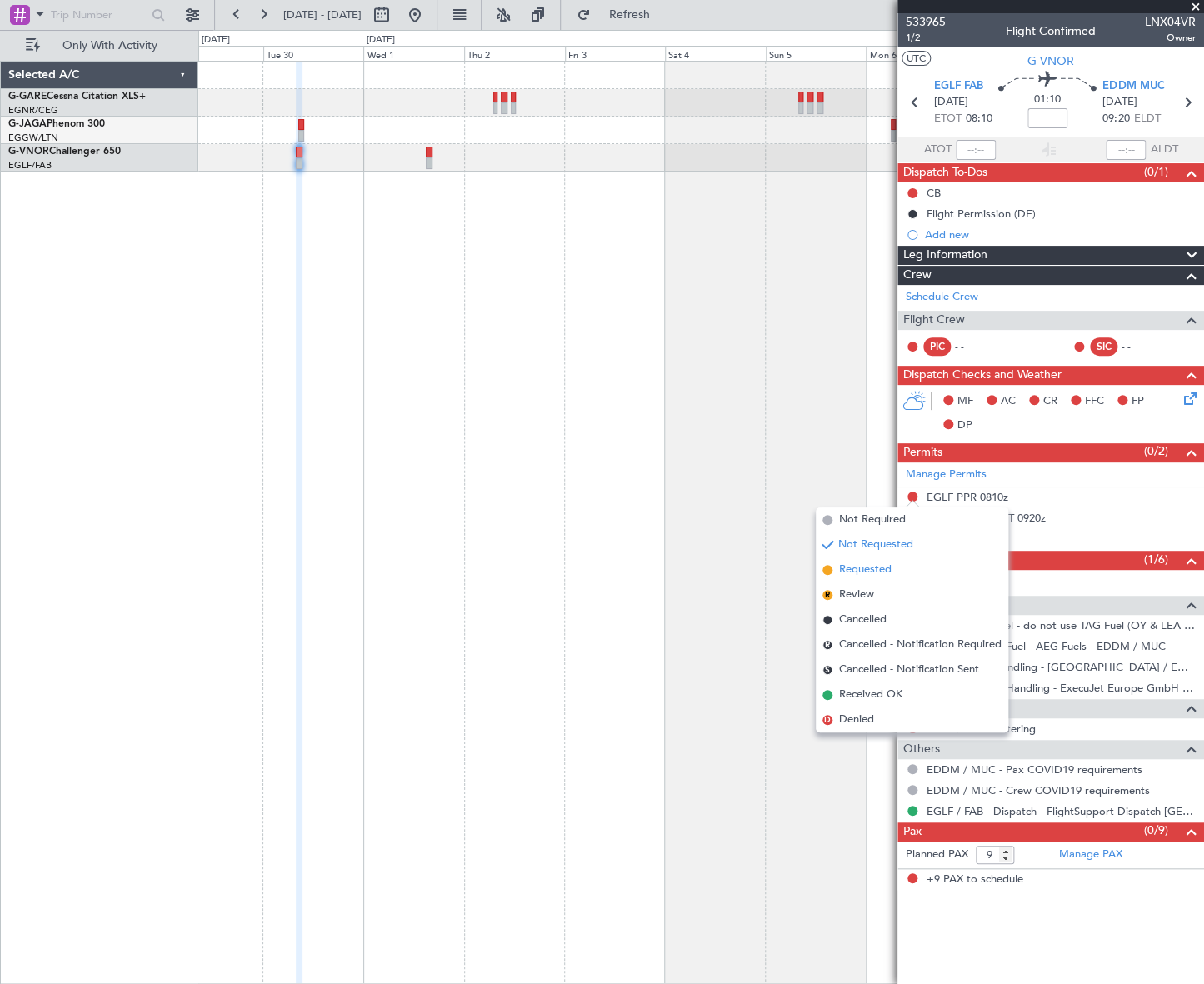
click at [856, 571] on span "Requested" at bounding box center [865, 569] width 52 height 16
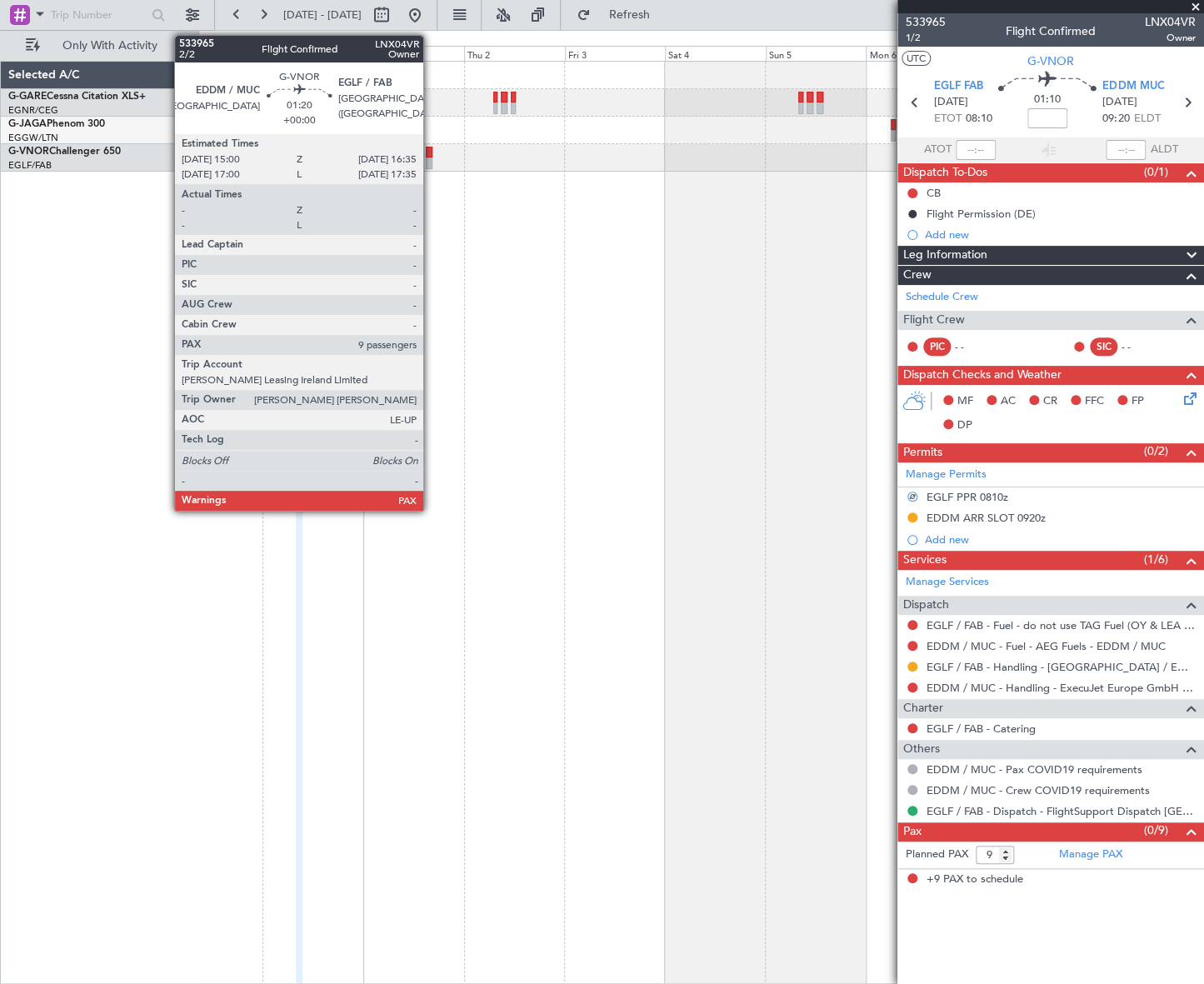
click at [431, 159] on div at bounding box center [429, 163] width 7 height 12
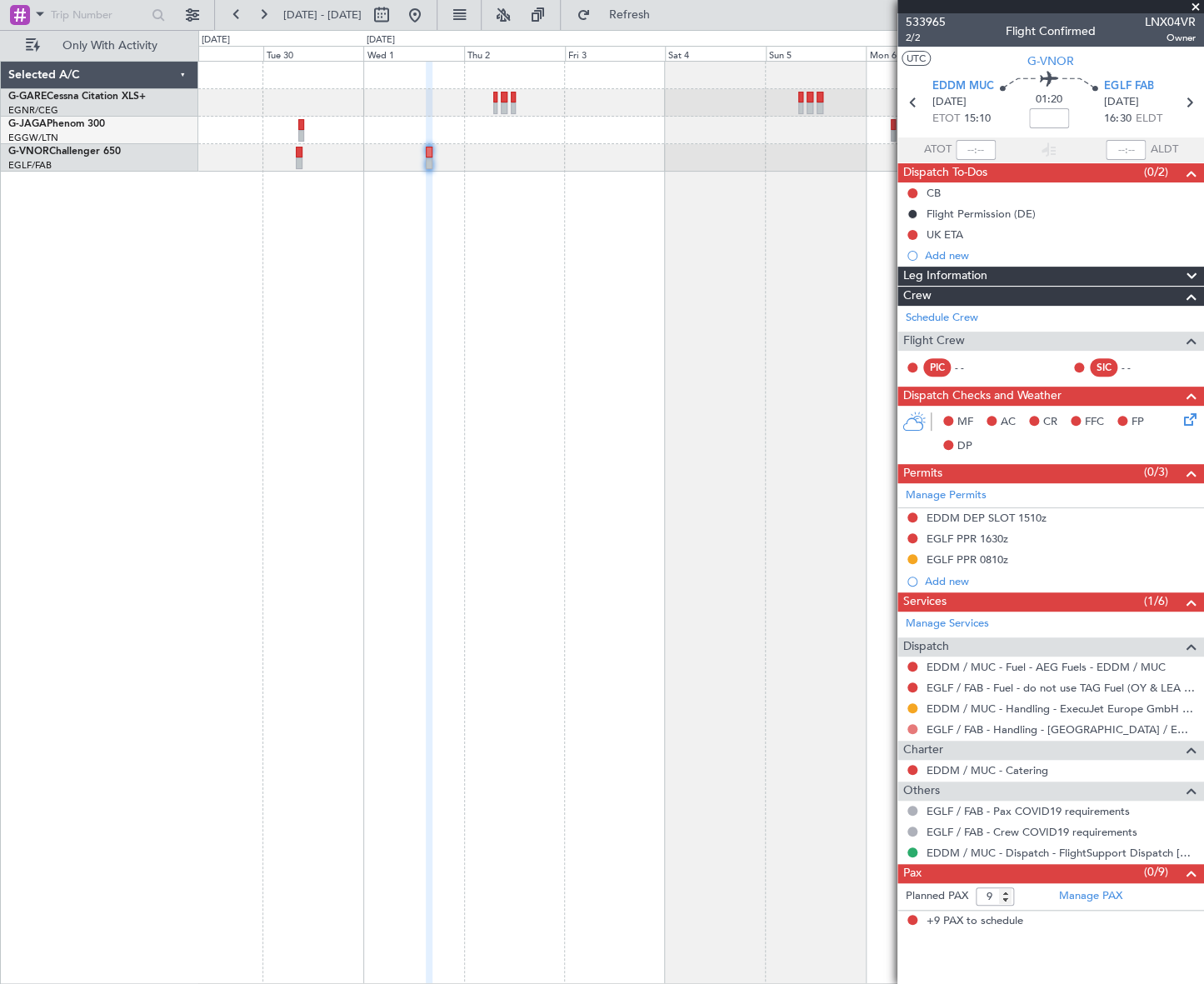
click at [912, 727] on button at bounding box center [912, 729] width 10 height 10
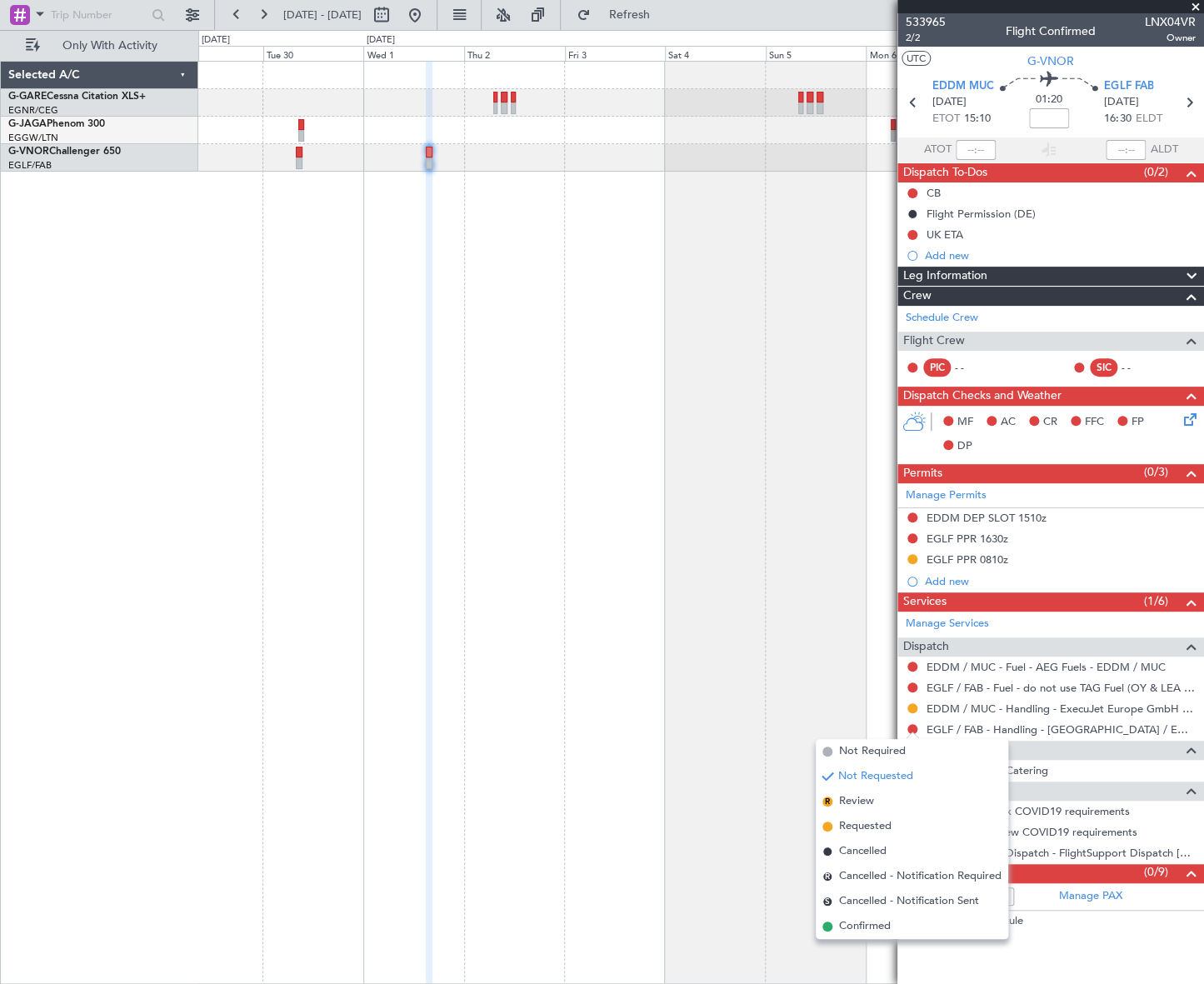
drag, startPoint x: 850, startPoint y: 830, endPoint x: 856, endPoint y: 813, distance: 18.0
click at [850, 830] on span "Requested" at bounding box center [865, 825] width 52 height 16
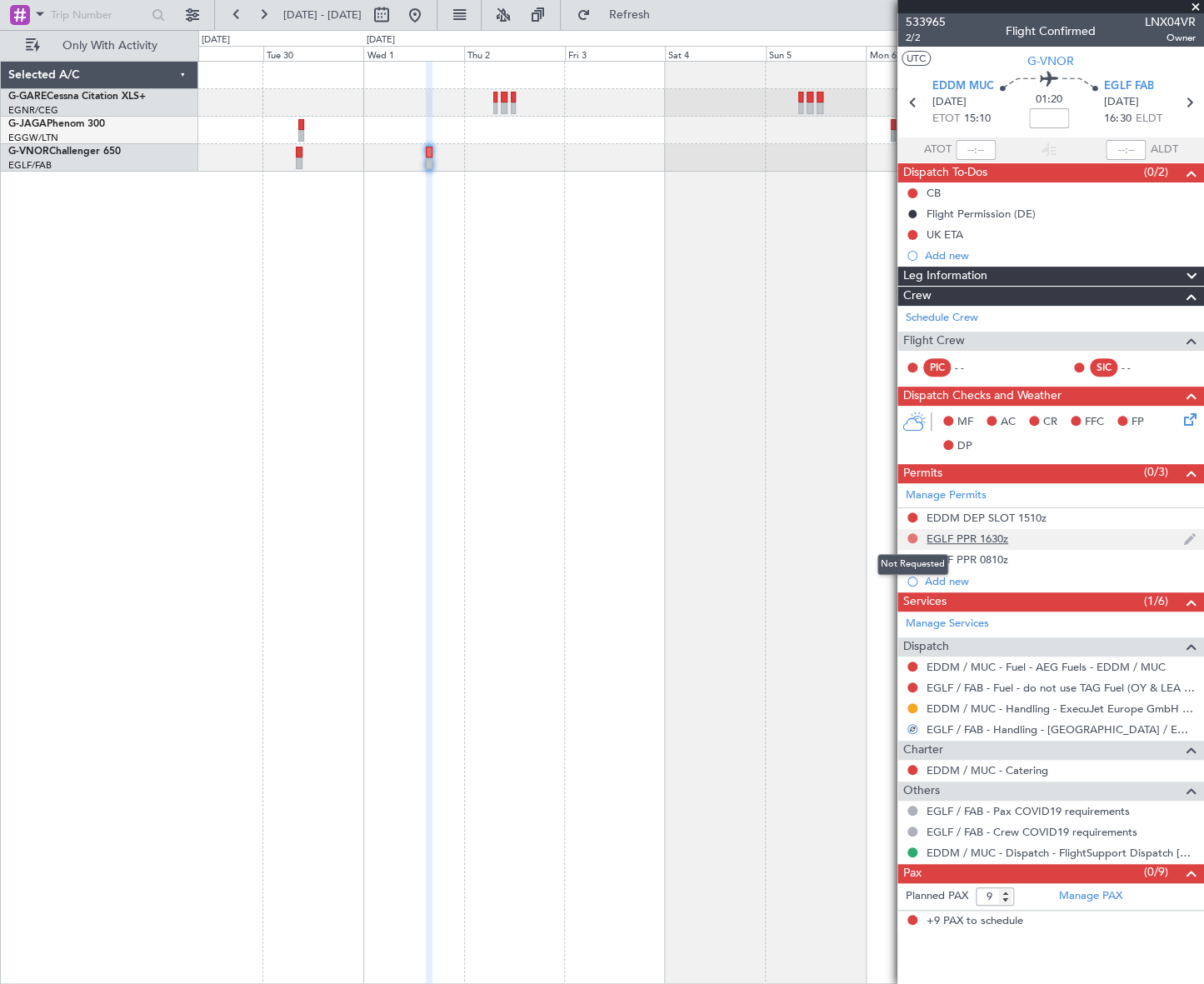
click at [913, 540] on button at bounding box center [912, 538] width 10 height 10
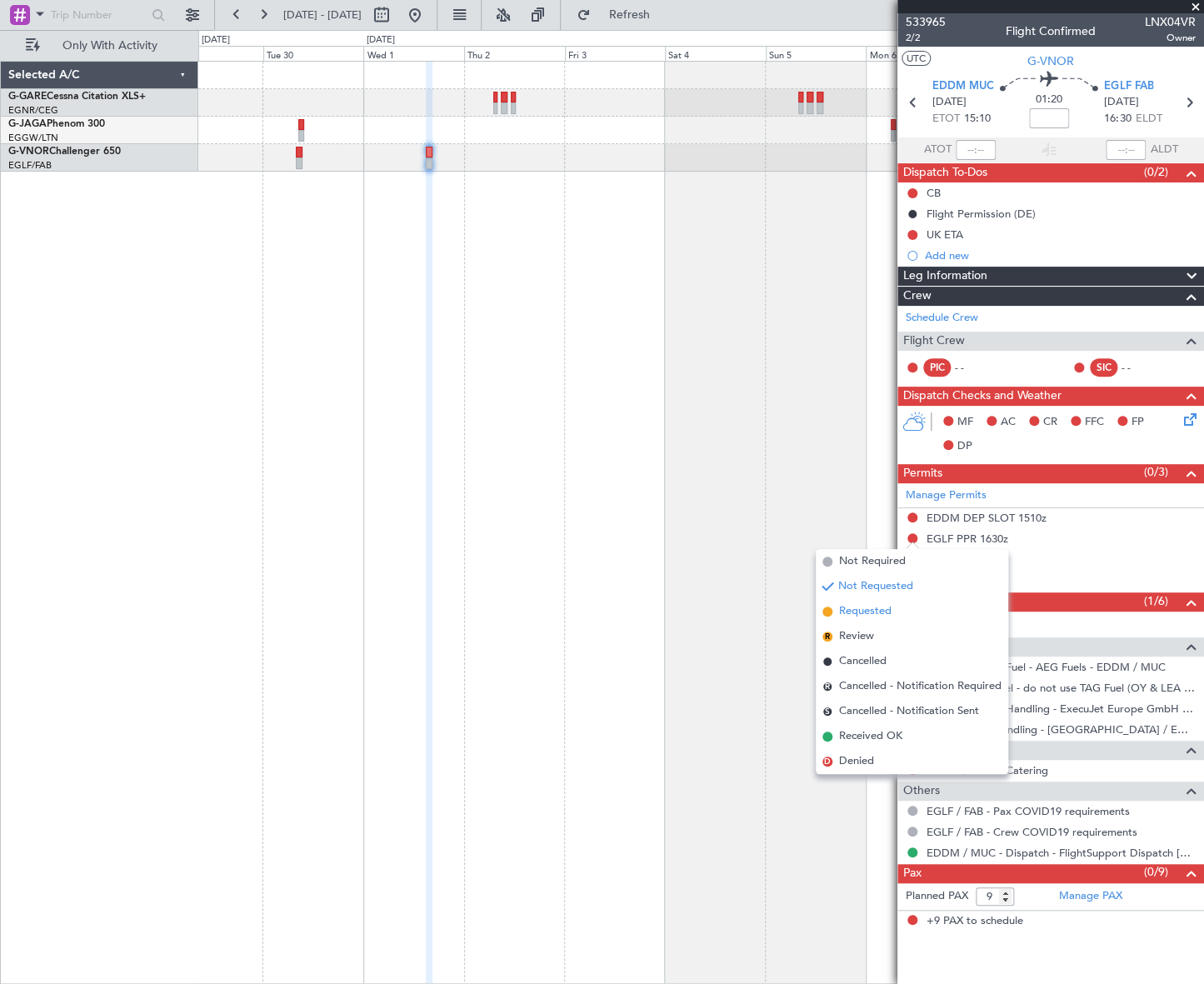
click at [850, 607] on span "Requested" at bounding box center [865, 611] width 52 height 16
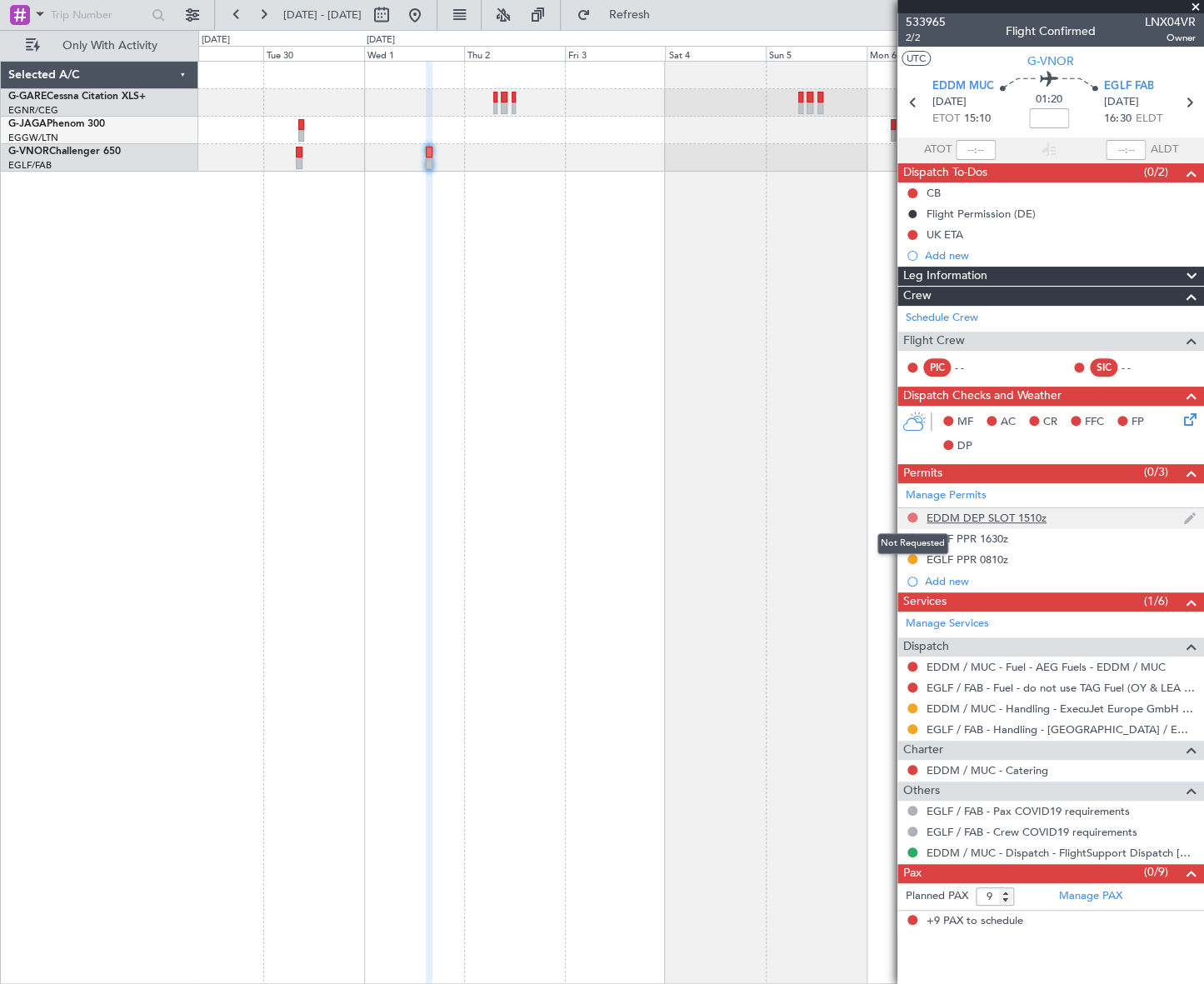
click at [908, 516] on button at bounding box center [912, 517] width 10 height 10
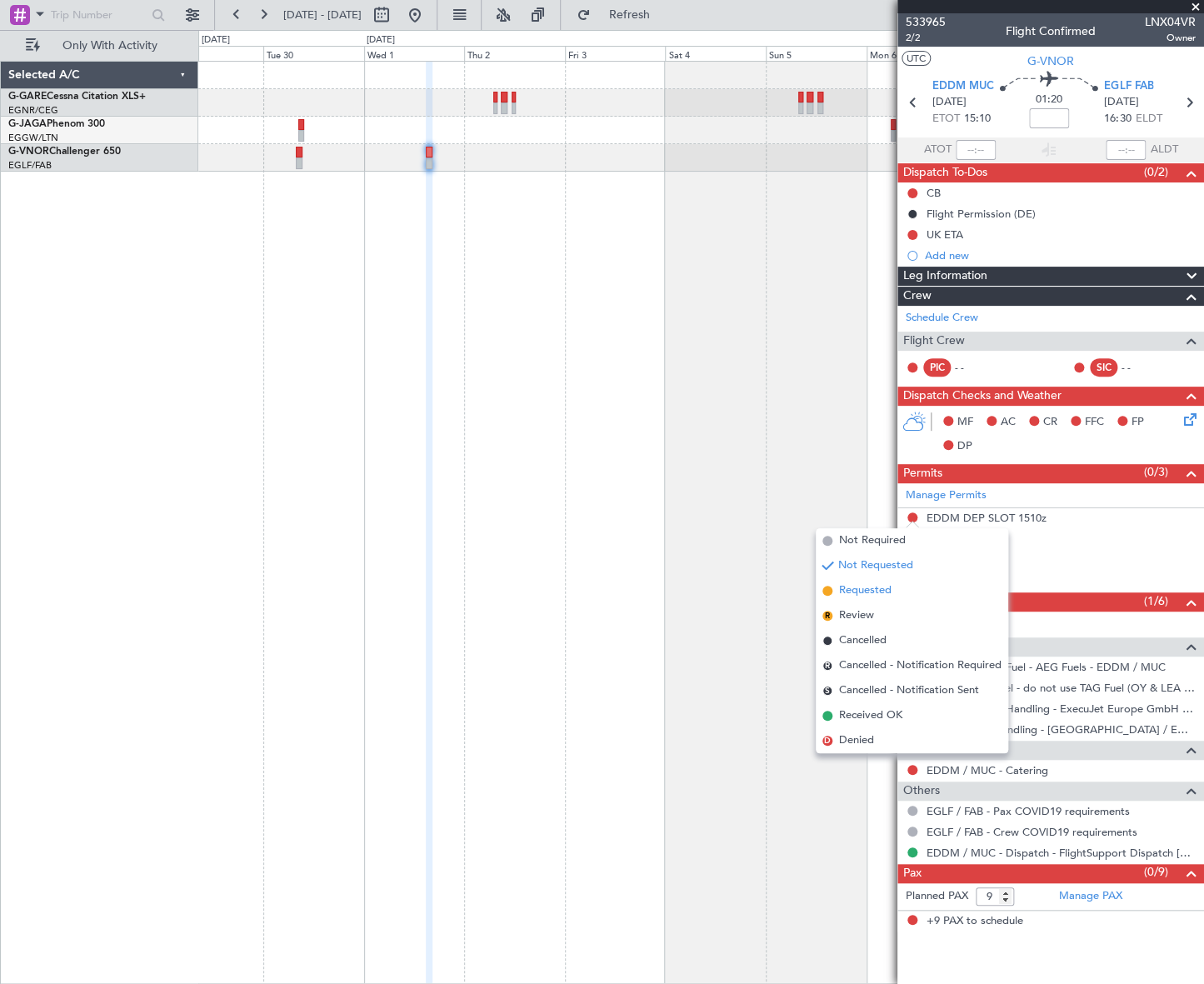
click at [859, 591] on span "Requested" at bounding box center [865, 590] width 52 height 16
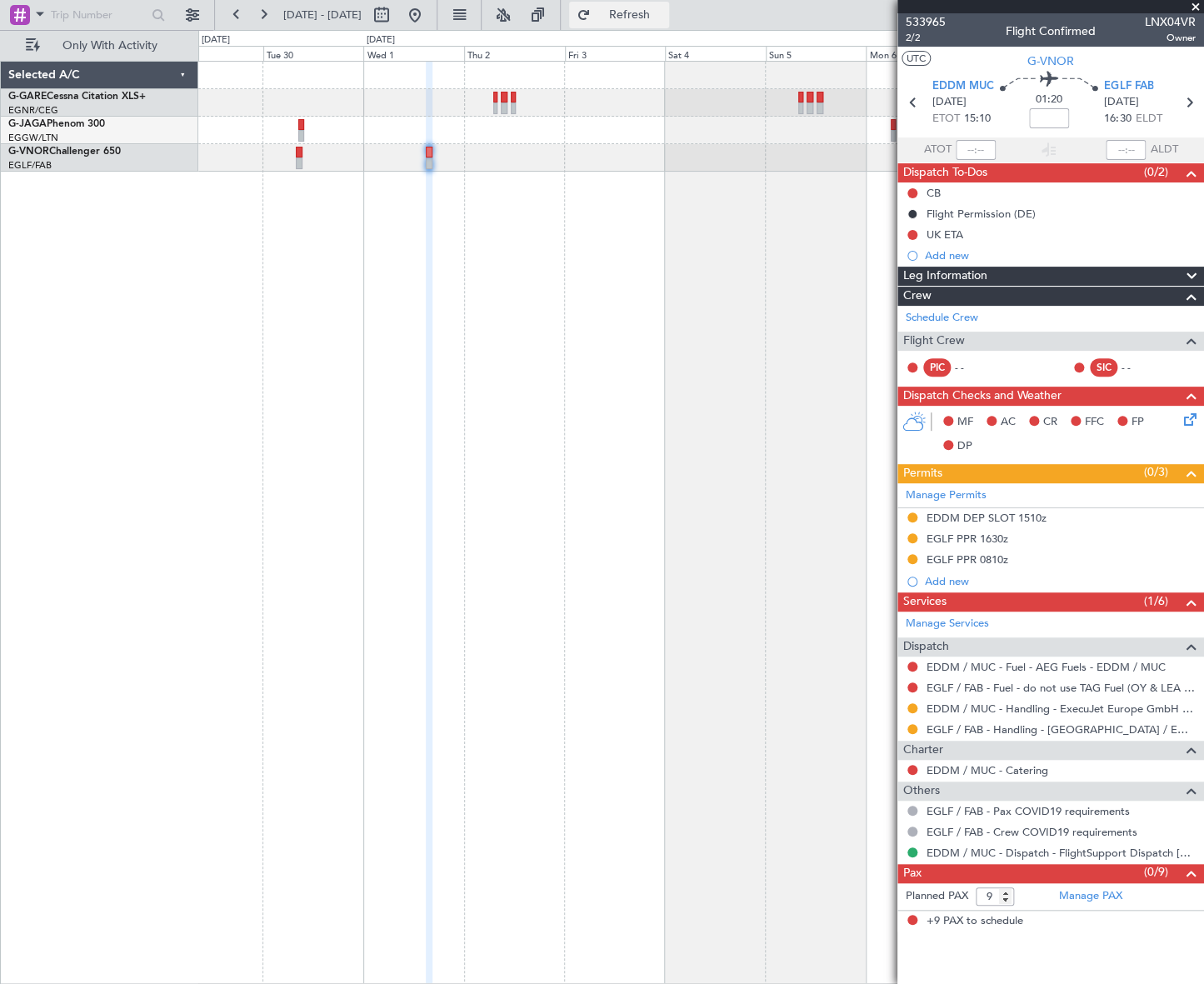
click at [664, 16] on span "Refresh" at bounding box center [629, 15] width 70 height 12
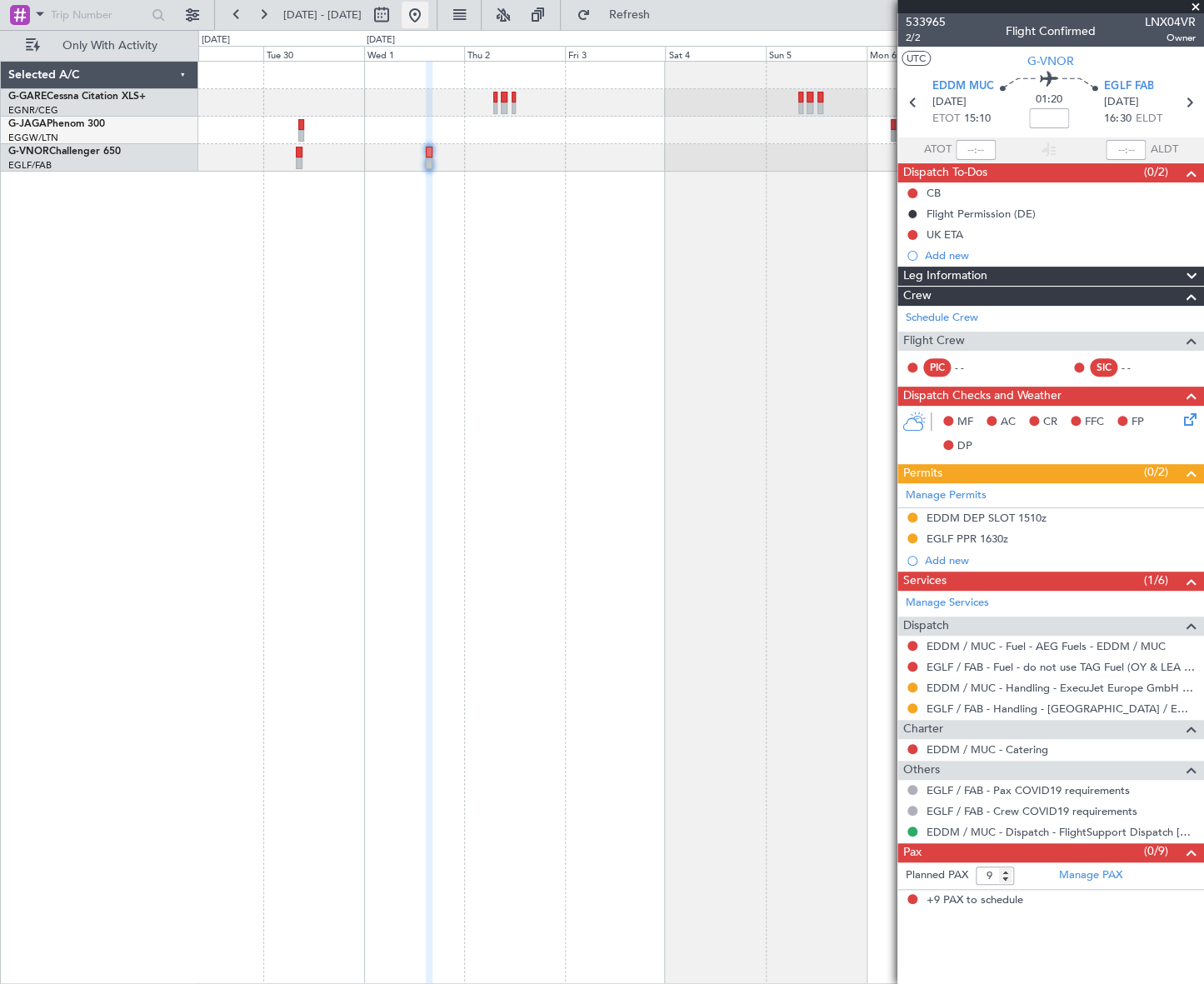
click at [428, 10] on button at bounding box center [414, 15] width 27 height 27
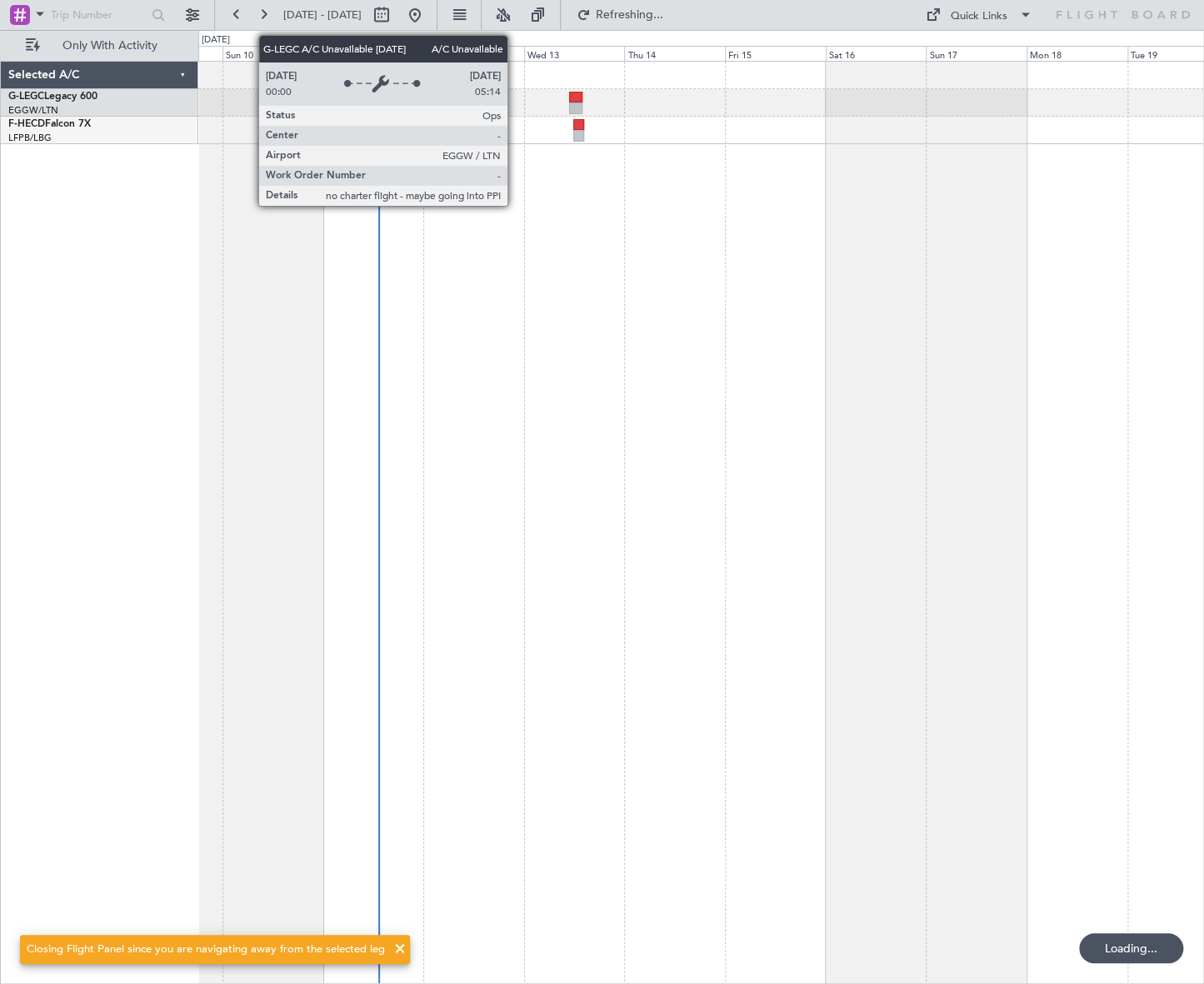
click at [505, 590] on div "No Crew" at bounding box center [701, 522] width 1006 height 923
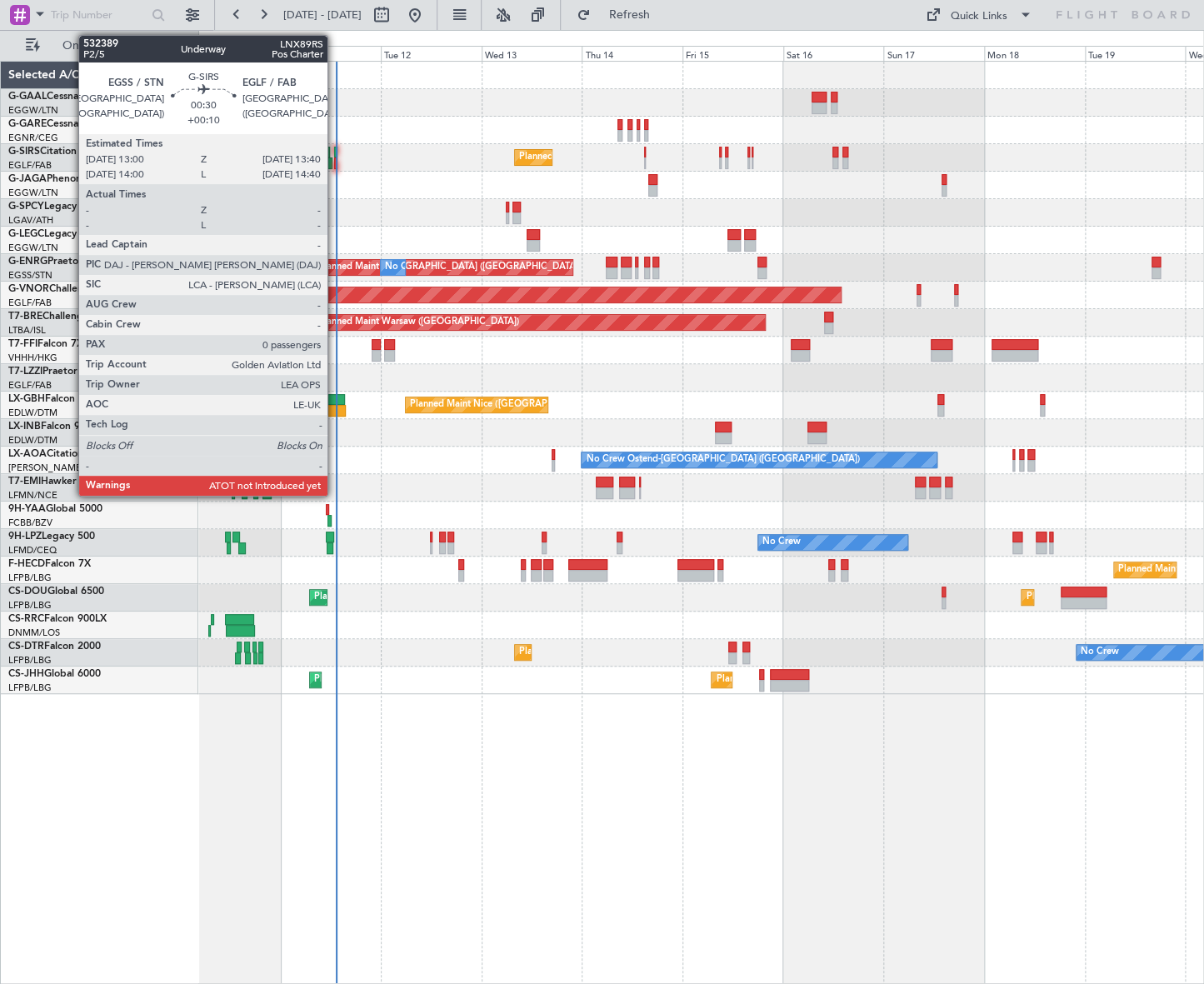
click at [335, 162] on div at bounding box center [336, 163] width 3 height 12
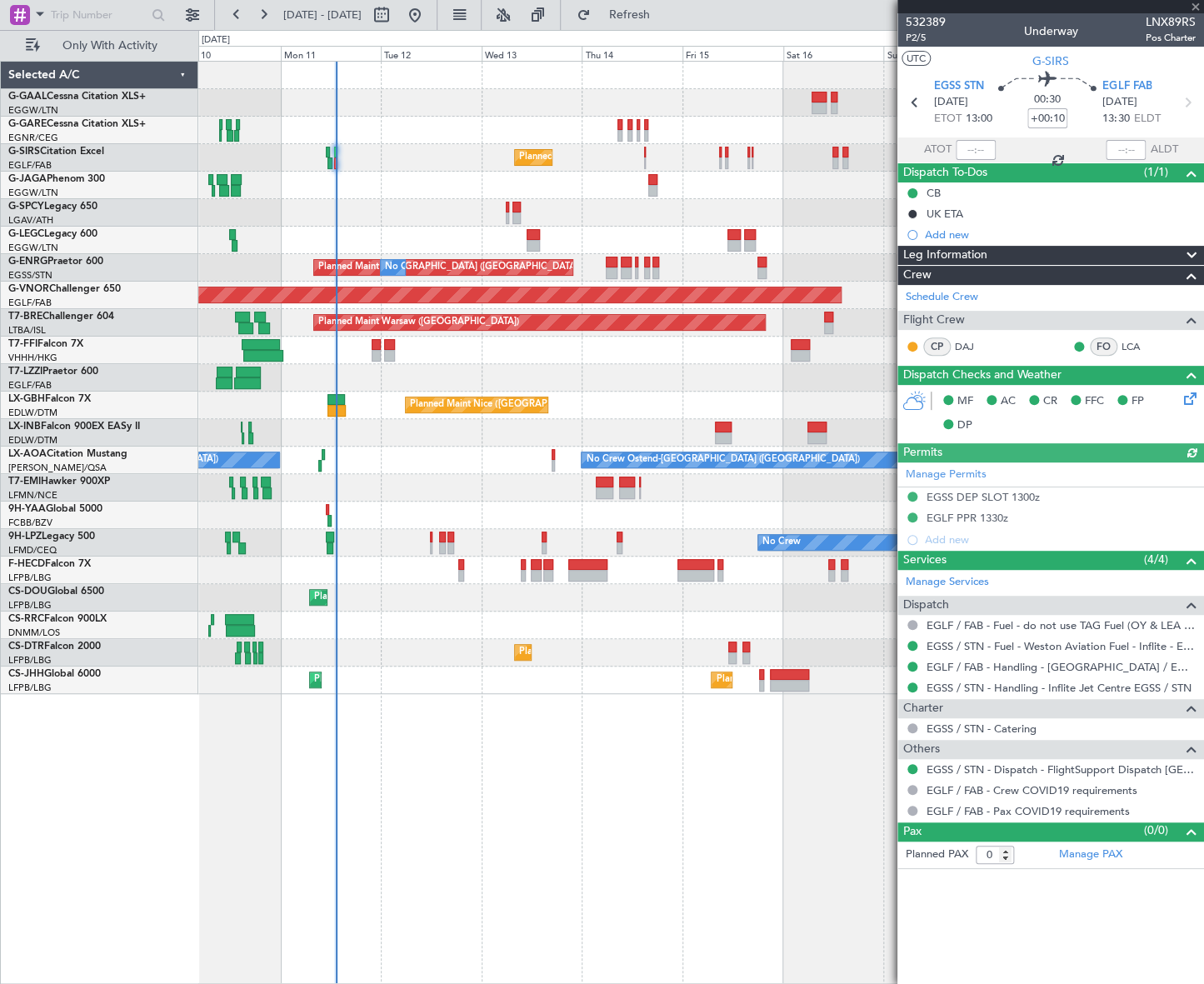
click at [1175, 16] on span "LNX89RS" at bounding box center [1171, 22] width 50 height 17
copy span "LNX89RS"
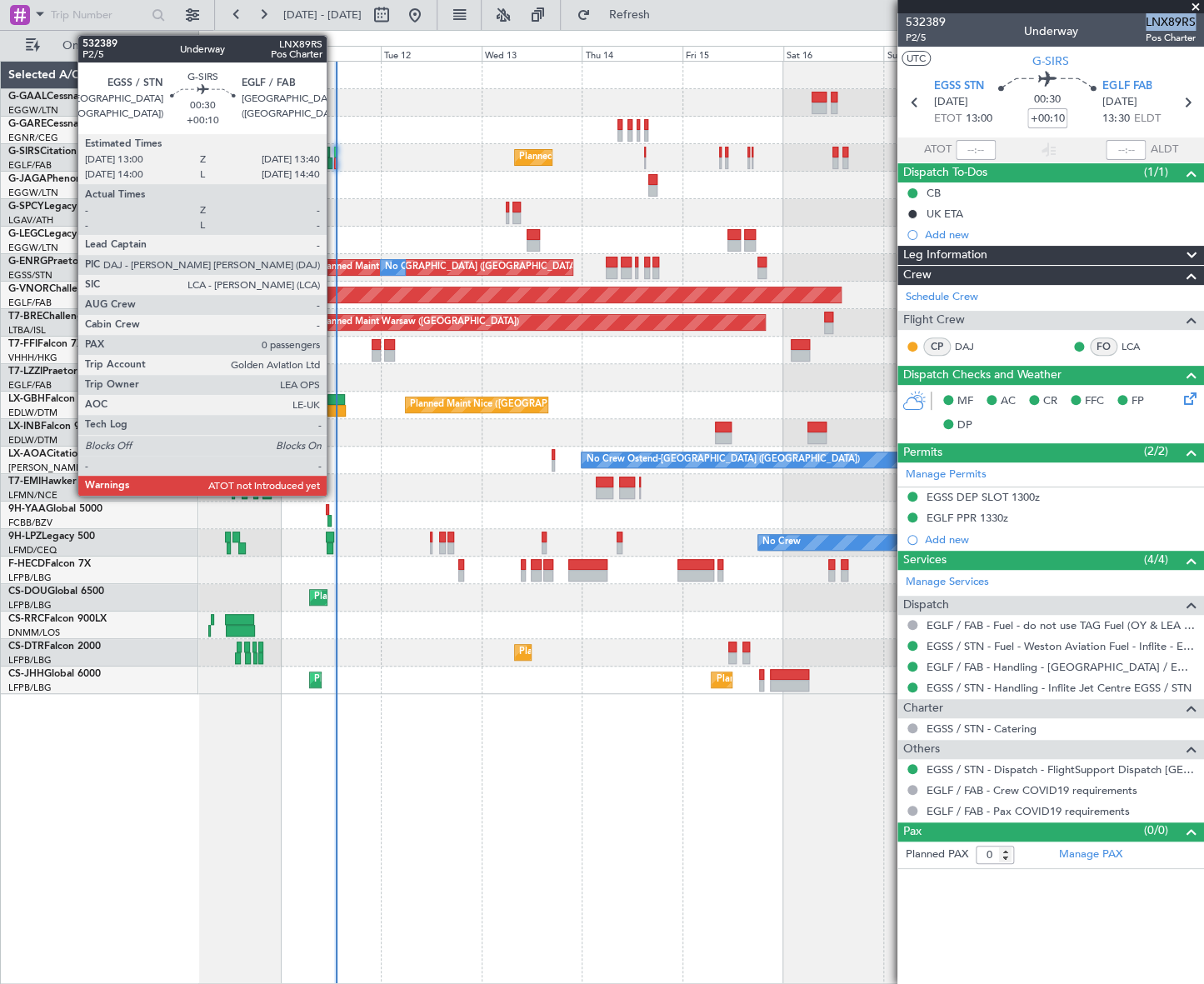
click at [334, 154] on div at bounding box center [336, 153] width 3 height 12
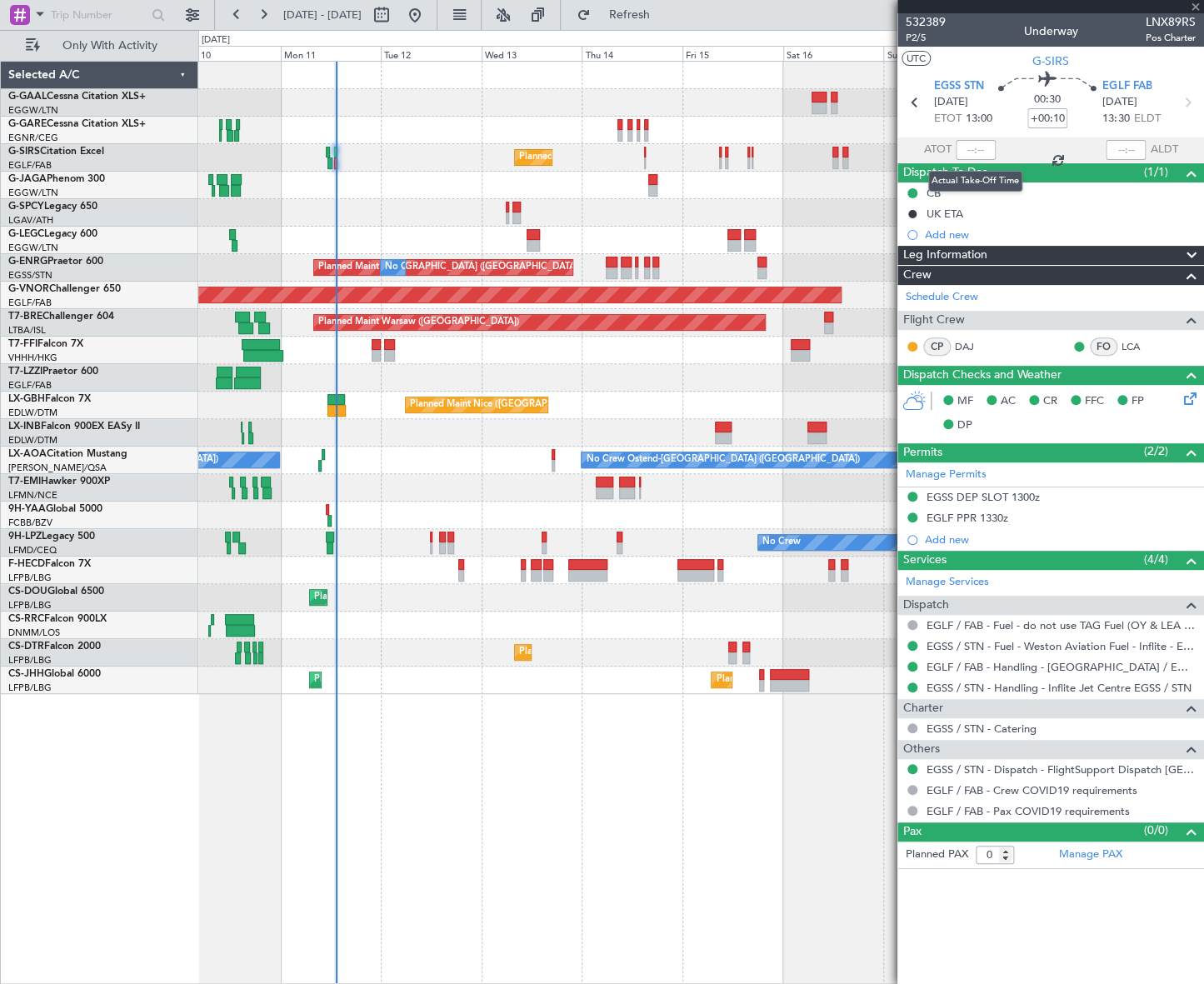
click at [983, 154] on div at bounding box center [976, 149] width 40 height 20
click at [983, 153] on div at bounding box center [976, 149] width 40 height 20
click at [972, 146] on div at bounding box center [976, 149] width 40 height 20
click at [981, 147] on div at bounding box center [976, 149] width 40 height 20
click at [975, 150] on input "text" at bounding box center [976, 149] width 40 height 20
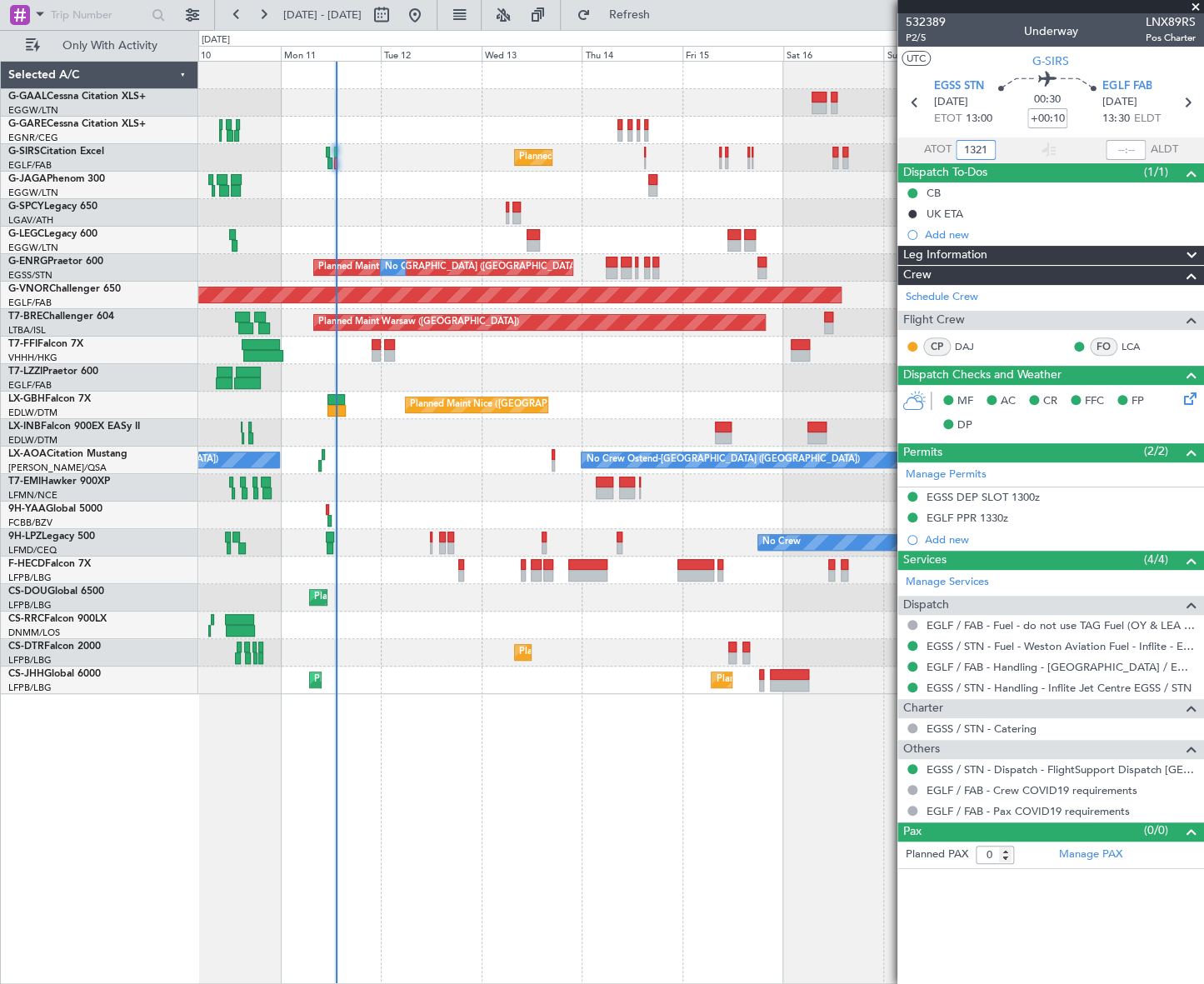
click at [714, 824] on div "No Crew Planned Maint [GEOGRAPHIC_DATA] ([GEOGRAPHIC_DATA]) Planned Maint [GEOG…" at bounding box center [701, 522] width 1006 height 923
type input "13:21"
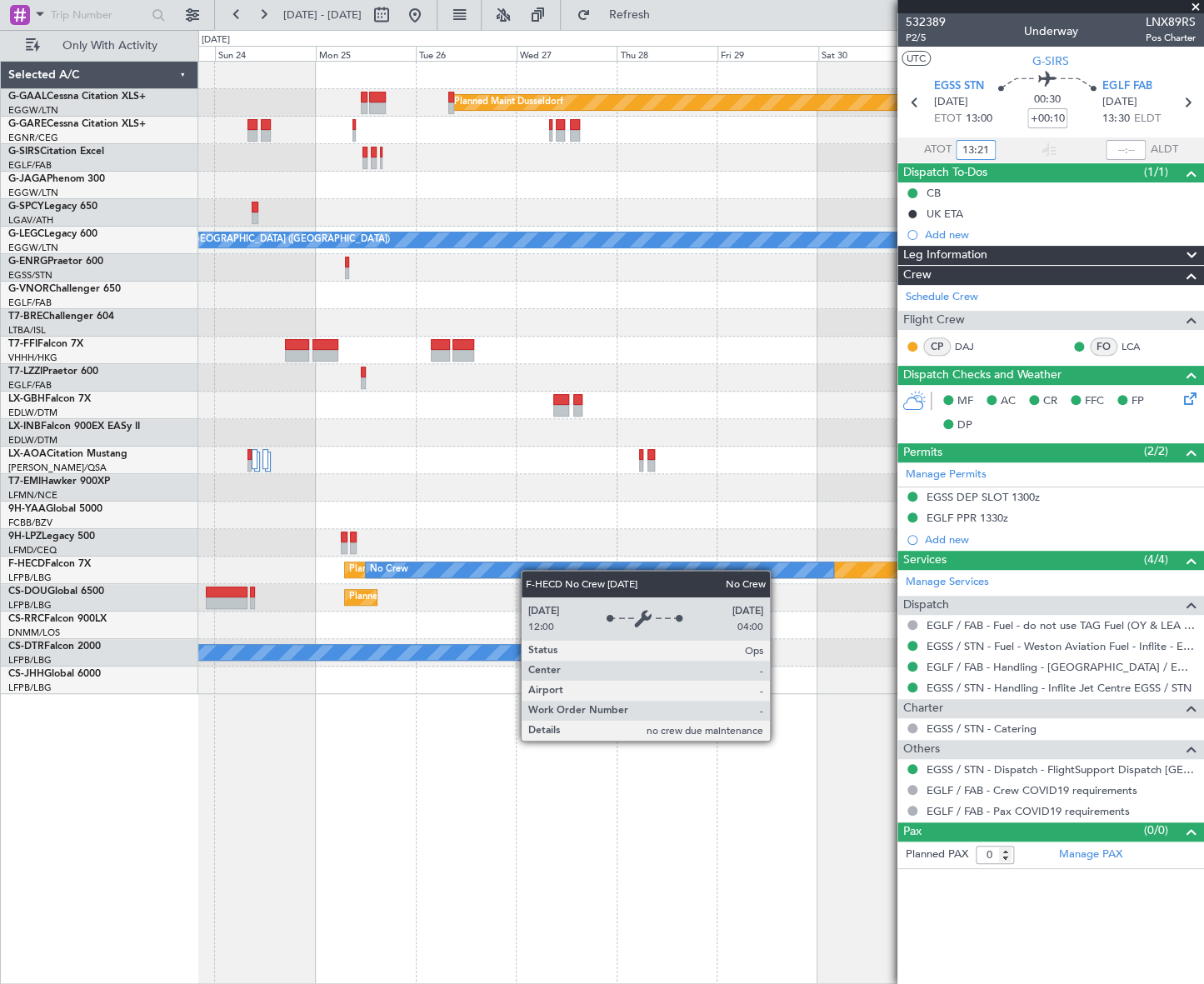
click at [0, 726] on html "[DATE] - [DATE] Refresh Quick Links Only With Activity Planned [GEOGRAPHIC_DATA…" at bounding box center [602, 492] width 1204 height 984
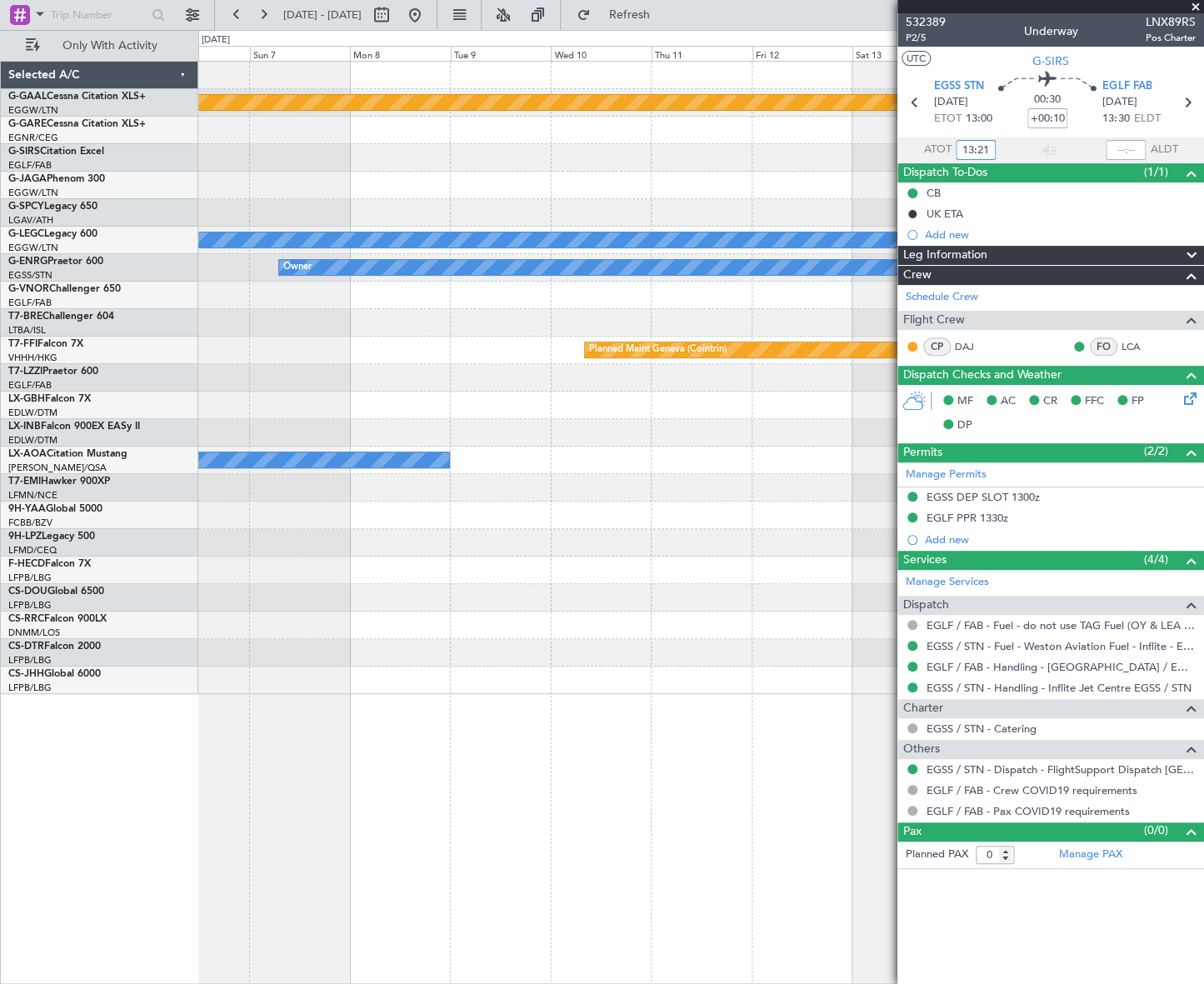
click at [0, 724] on html "[DATE] - [DATE] Refresh Quick Links Only With Activity Planned [GEOGRAPHIC_DATA…" at bounding box center [602, 492] width 1204 height 984
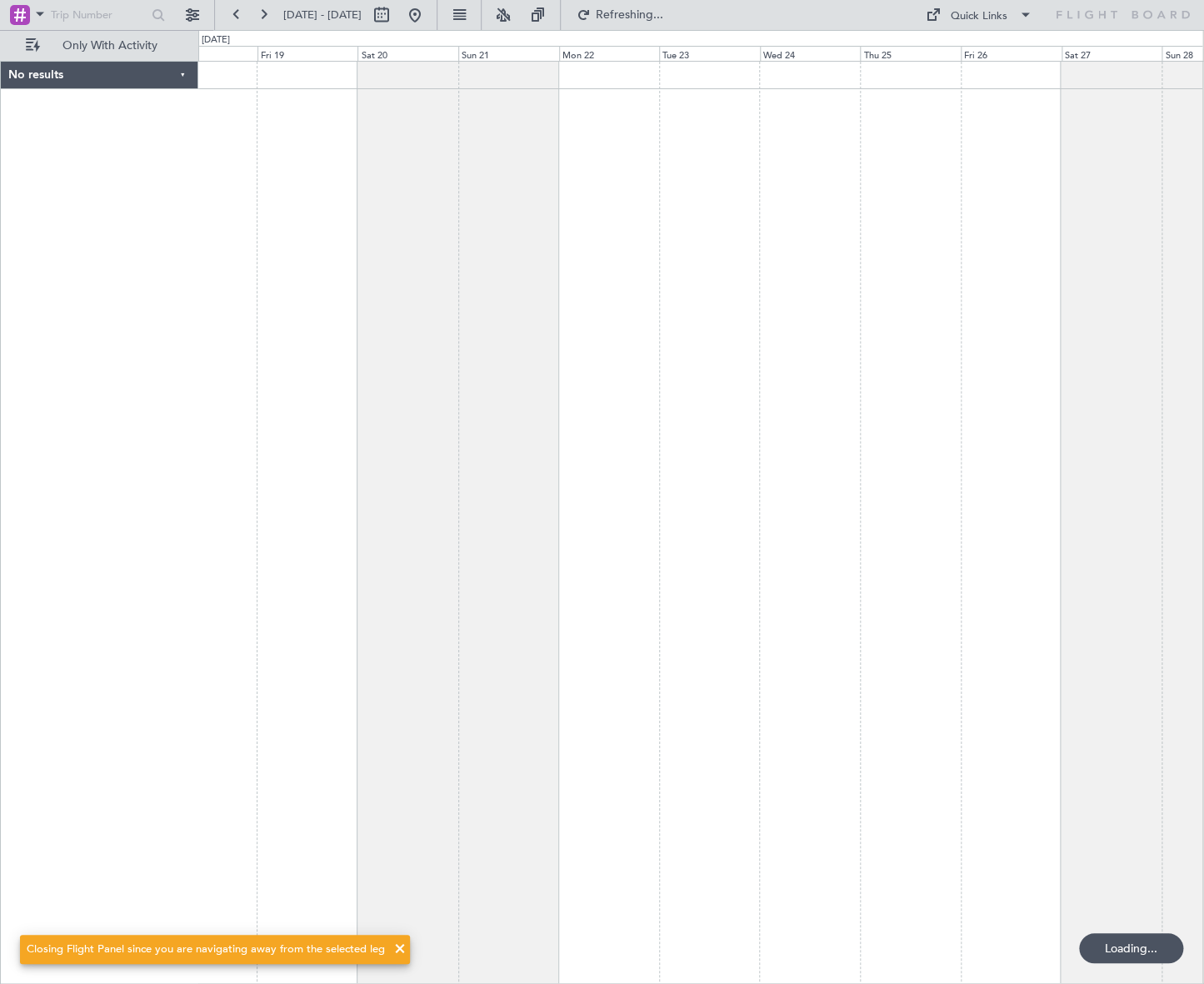
click at [114, 637] on div "No results 0 0 Thu 18 Fri 19 Sat 20 Sun 21 Mon 22 Tue 23 [DATE] Thu 25 Fri 26 S…" at bounding box center [602, 507] width 1204 height 954
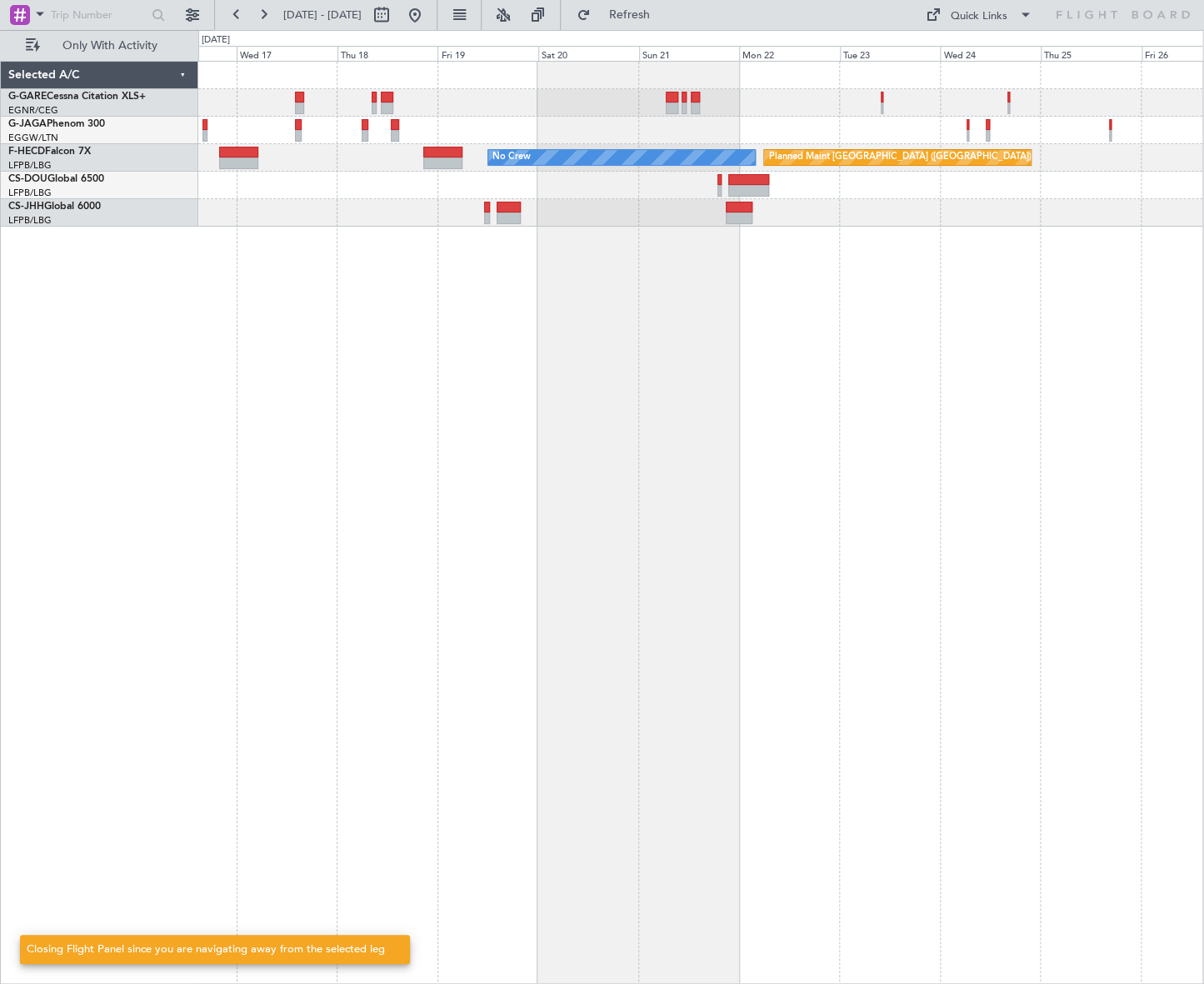
click at [642, 353] on div "Planned Maint [GEOGRAPHIC_DATA] ([GEOGRAPHIC_DATA]) No Crew" at bounding box center [700, 522] width 1005 height 923
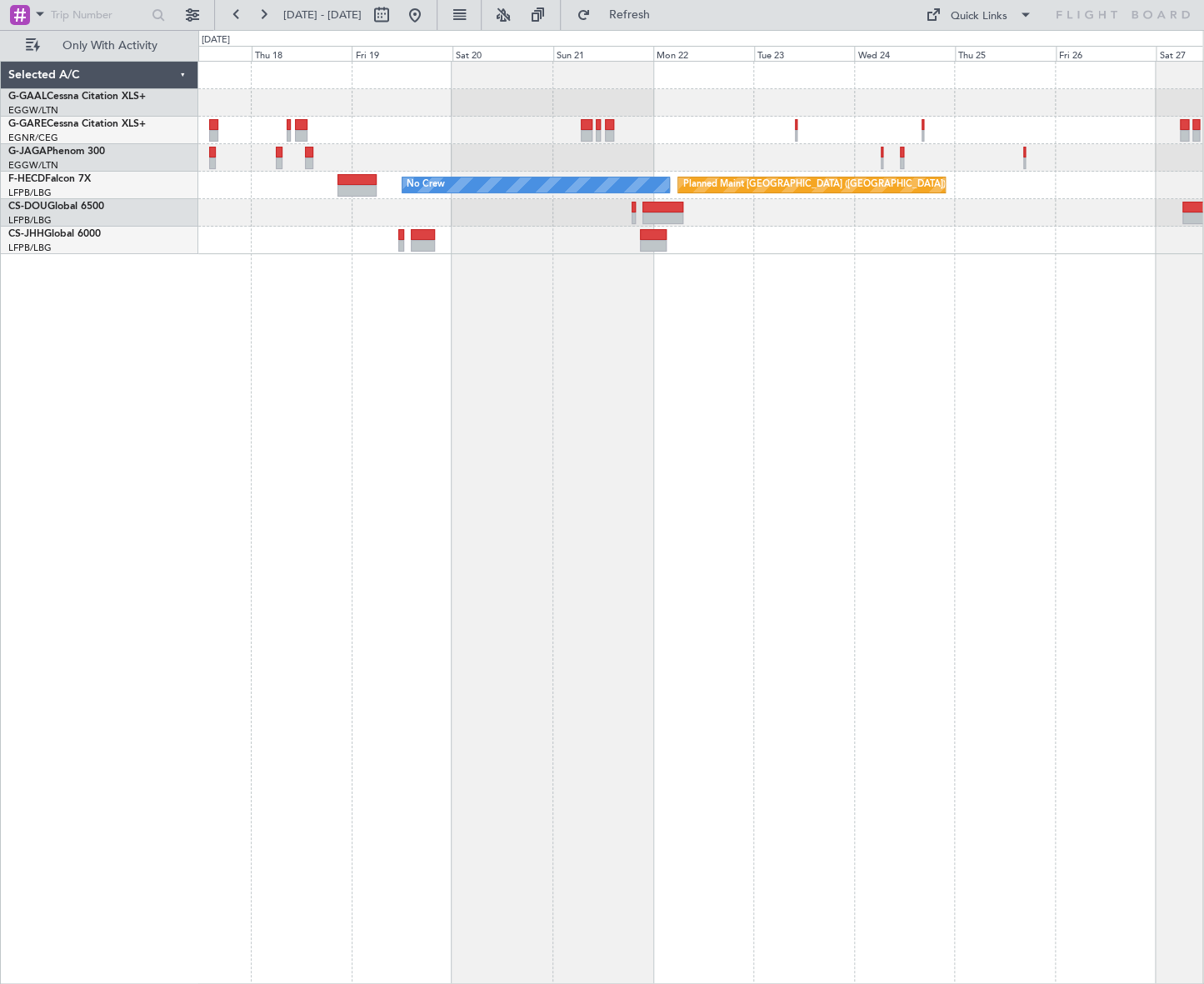
click at [516, 164] on div at bounding box center [700, 158] width 1004 height 27
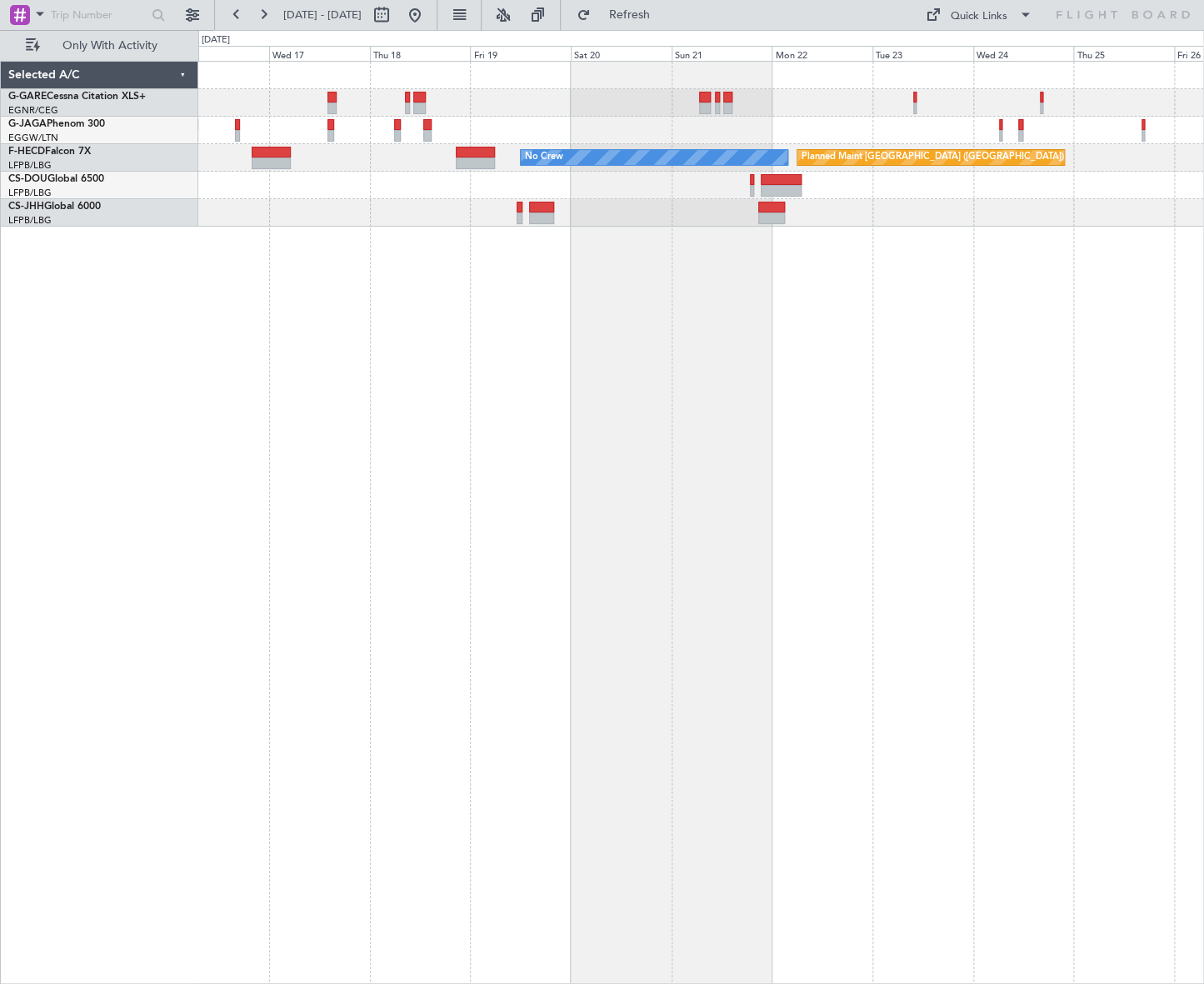
click at [1141, 390] on div "Planned Maint [GEOGRAPHIC_DATA] ([GEOGRAPHIC_DATA]) No Crew" at bounding box center [701, 522] width 1006 height 923
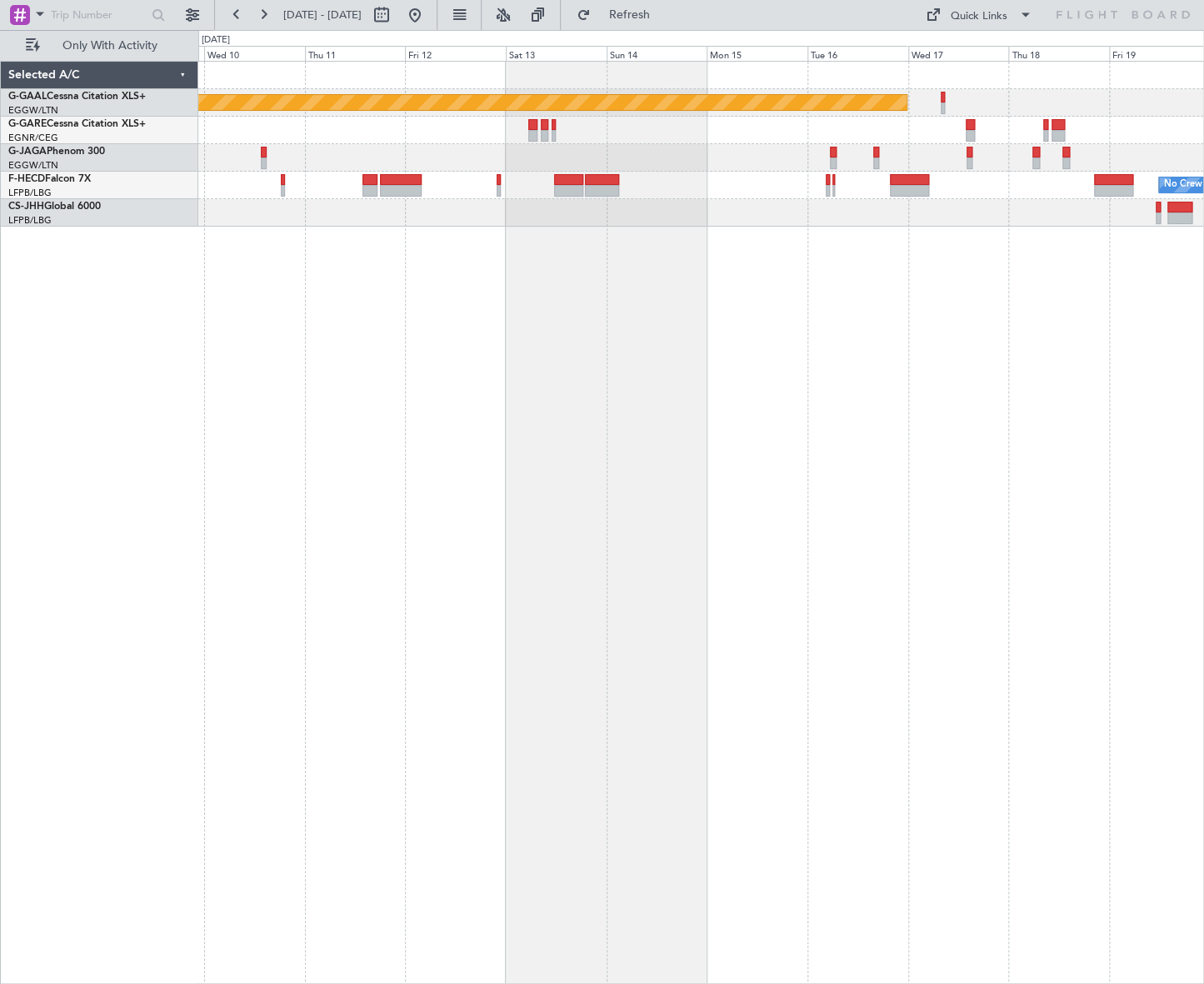
click at [567, 450] on div "Planned Maint Dusseldorf No Crew Planned Maint [GEOGRAPHIC_DATA] ([GEOGRAPHIC_D…" at bounding box center [701, 522] width 1006 height 923
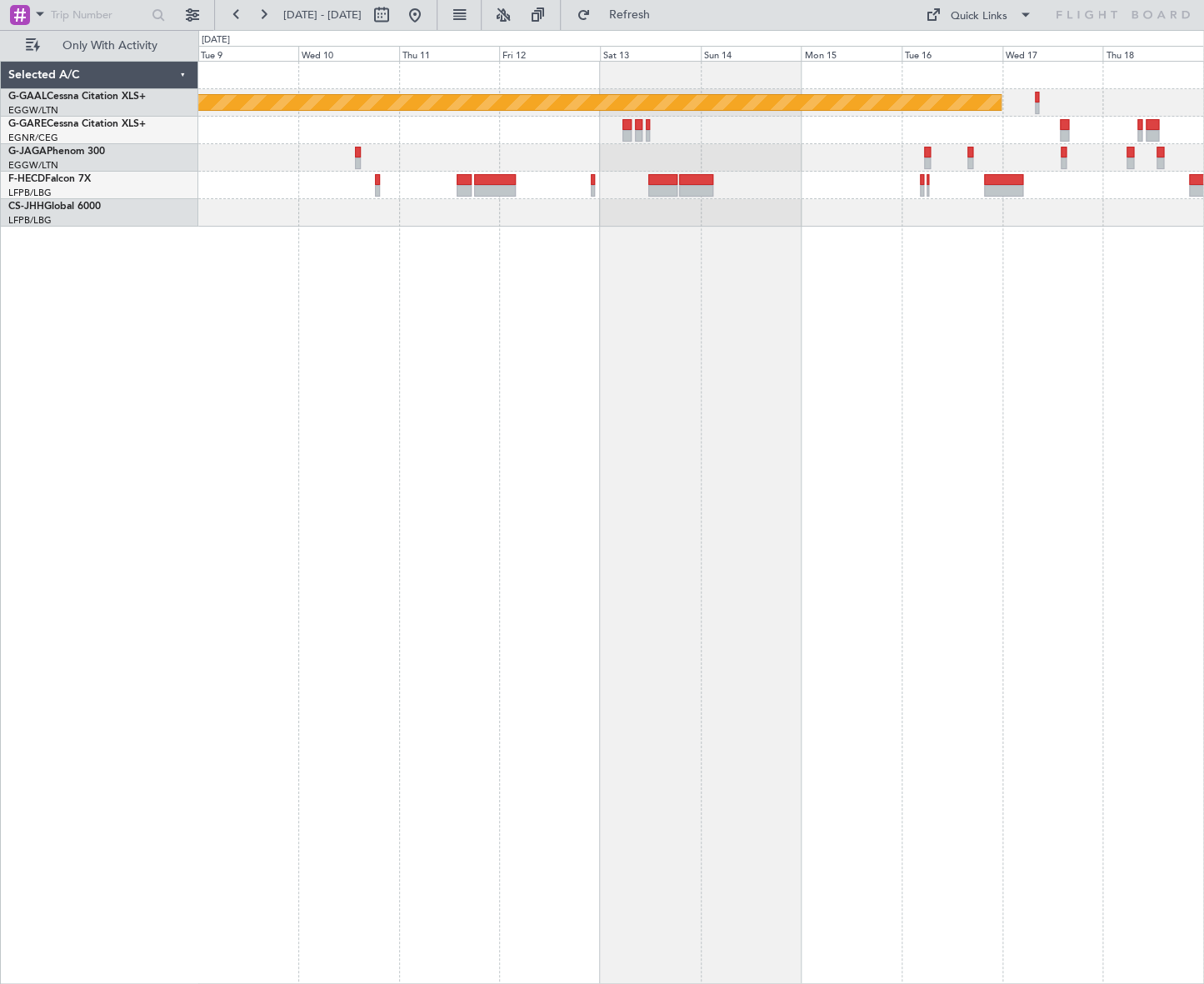
click at [583, 485] on div "Planned Maint Dusseldorf No Crew" at bounding box center [701, 522] width 1006 height 923
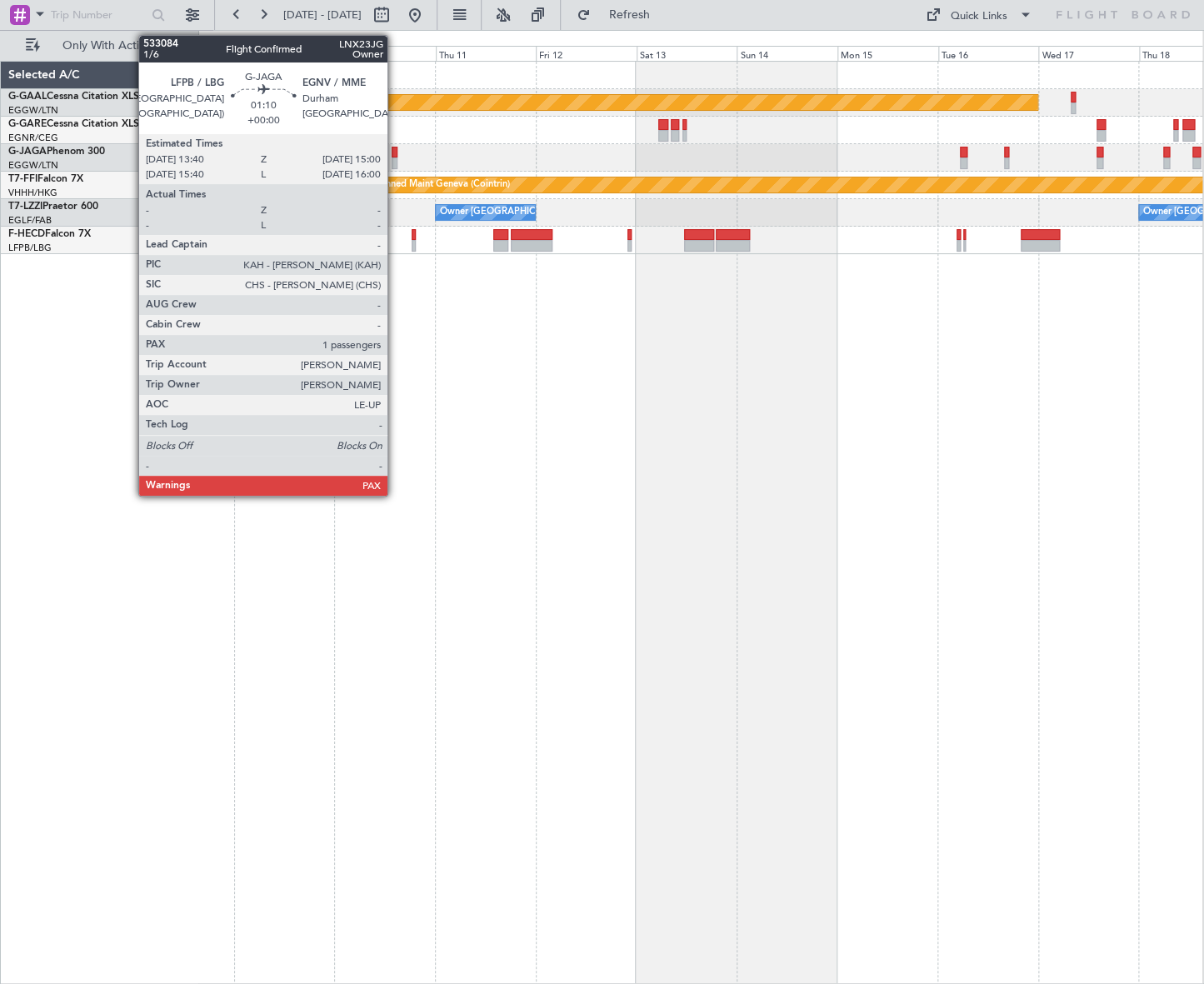
click at [395, 166] on div at bounding box center [394, 163] width 6 height 12
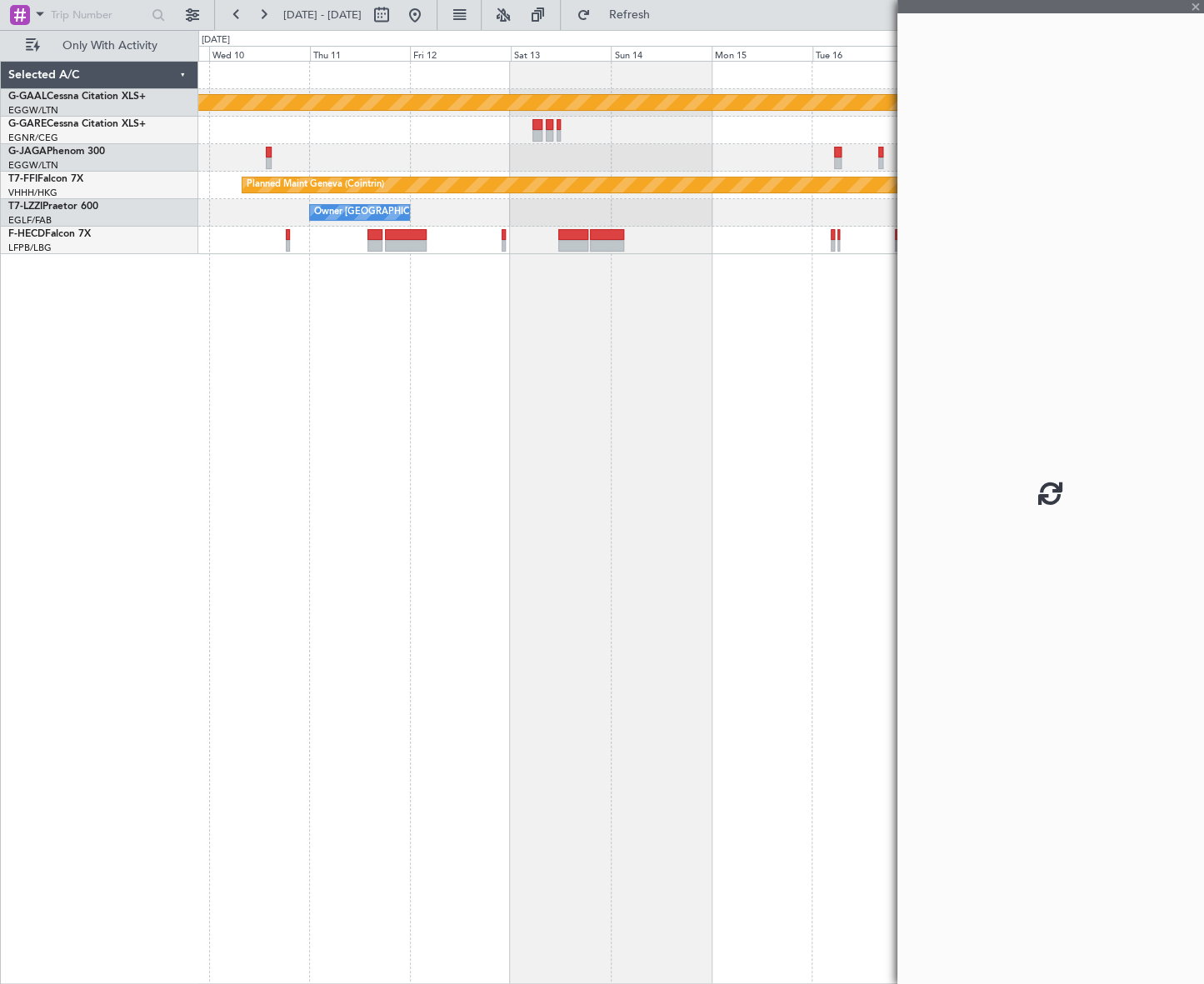
click at [580, 381] on div "Planned Maint Dusseldorf Planned Maint Geneva ([GEOGRAPHIC_DATA]) Owner [GEOGRA…" at bounding box center [700, 522] width 1005 height 923
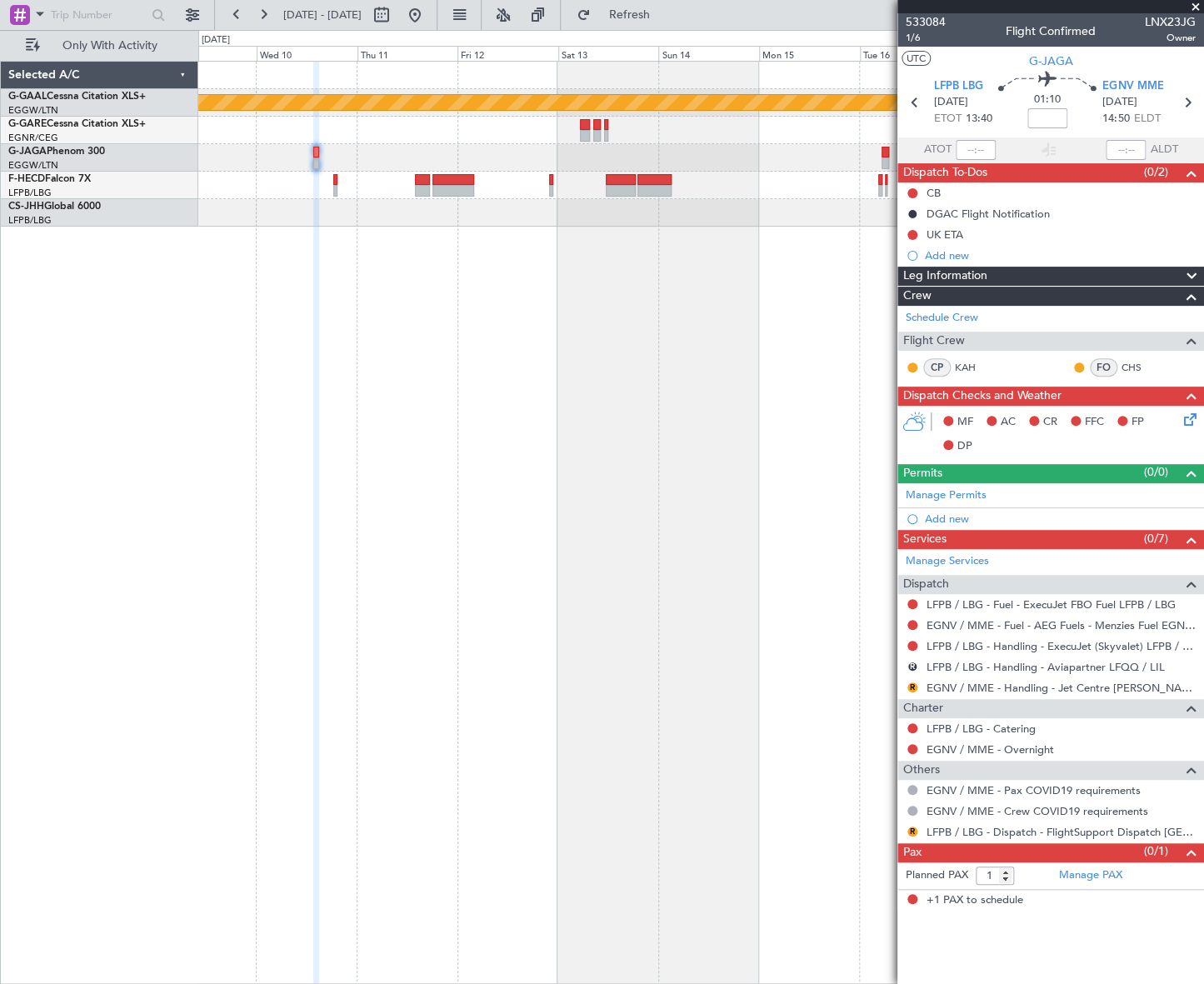
click at [417, 301] on div "Planned Maint Dusseldorf No Crew" at bounding box center [700, 522] width 1005 height 923
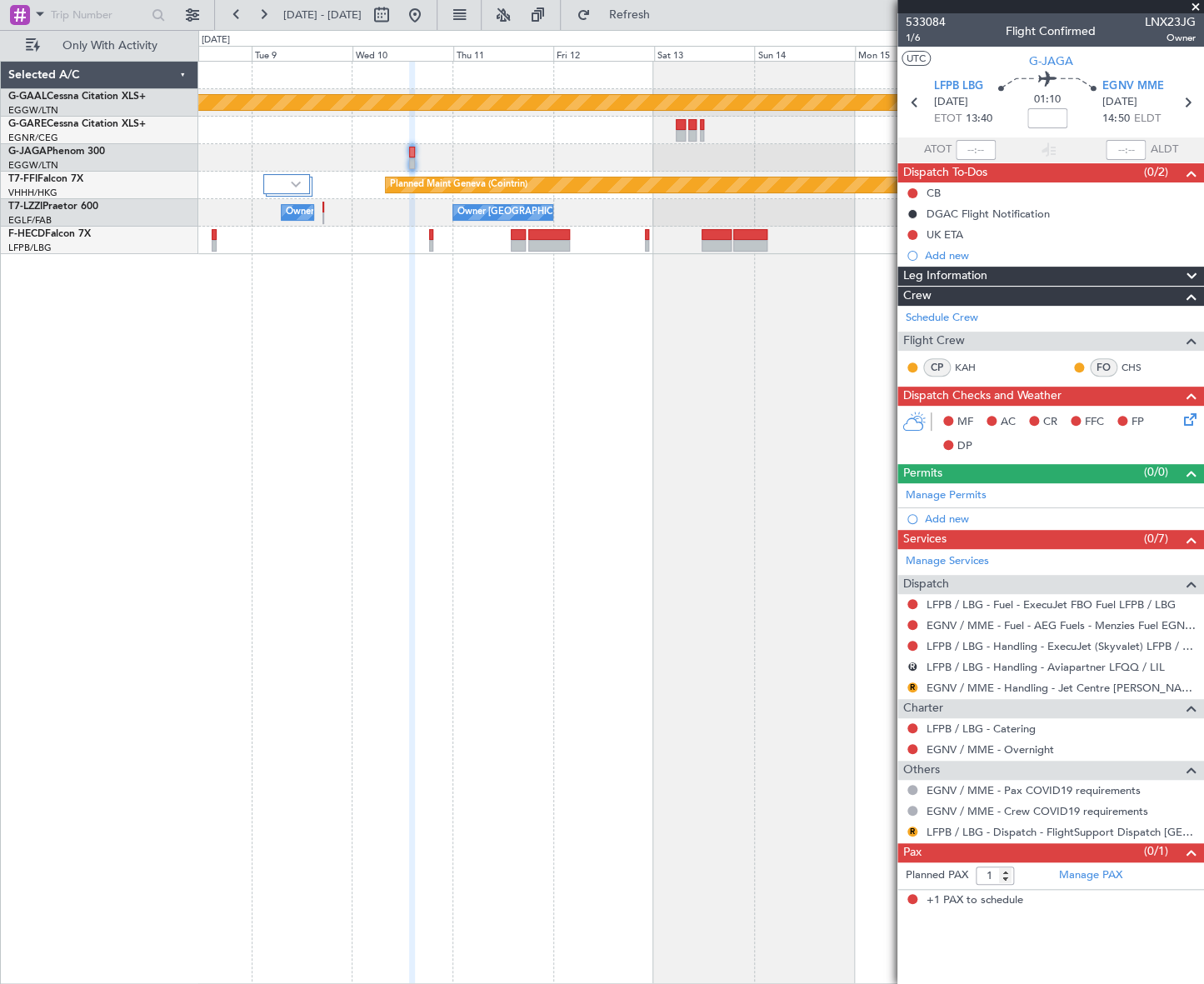
click at [439, 433] on div "Planned Maint Dusseldorf Planned Maint Geneva ([GEOGRAPHIC_DATA]) Owner [GEOGRA…" at bounding box center [700, 522] width 1005 height 923
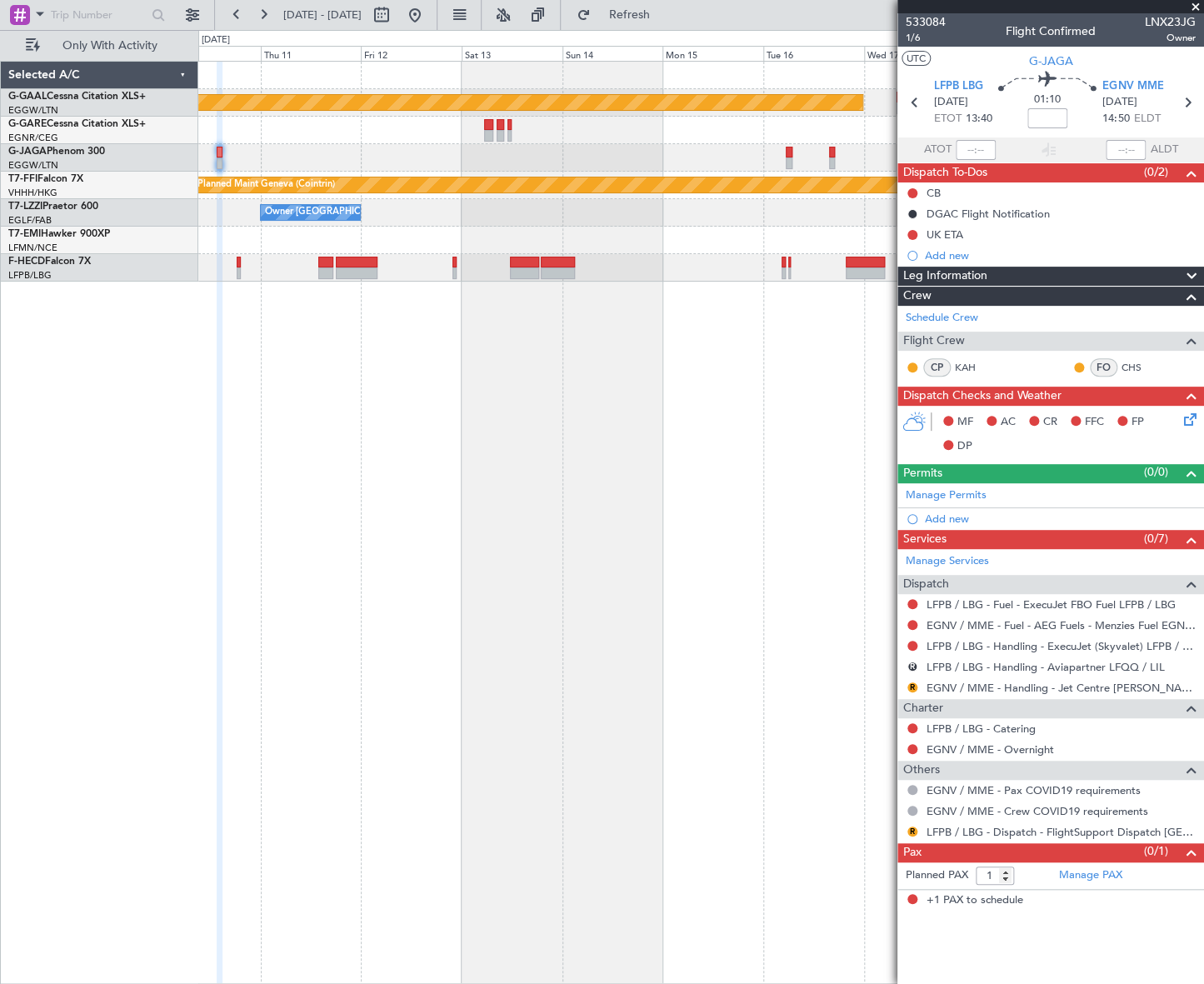
click at [0, 501] on html "[DATE] - [DATE] Refresh Quick Links Only With Activity Planned [GEOGRAPHIC_DATA…" at bounding box center [602, 492] width 1204 height 984
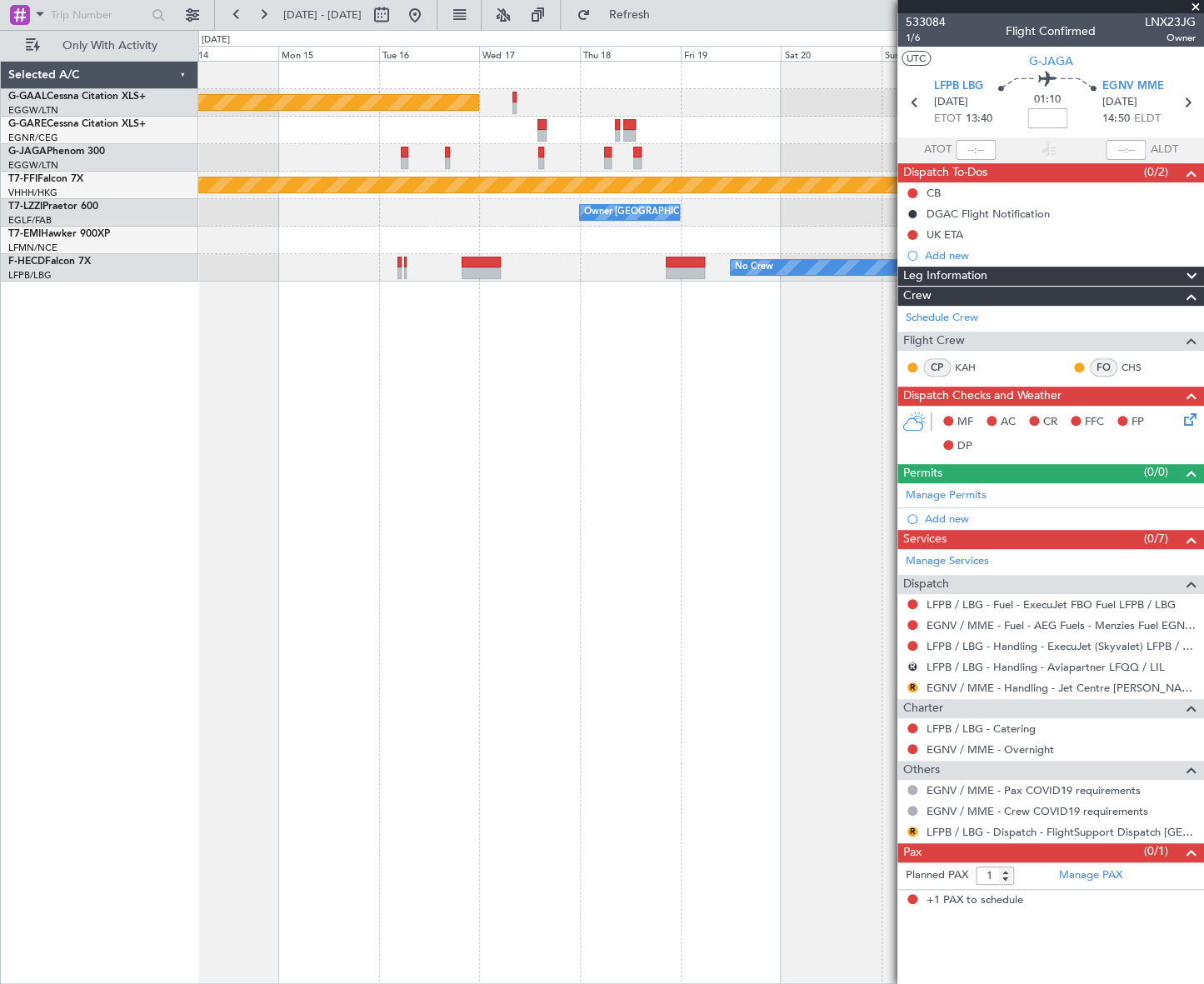
click at [95, 585] on div "Planned Maint Dusseldorf Planned Maint Geneva ([GEOGRAPHIC_DATA]) Owner [GEOGRA…" at bounding box center [602, 507] width 1204 height 954
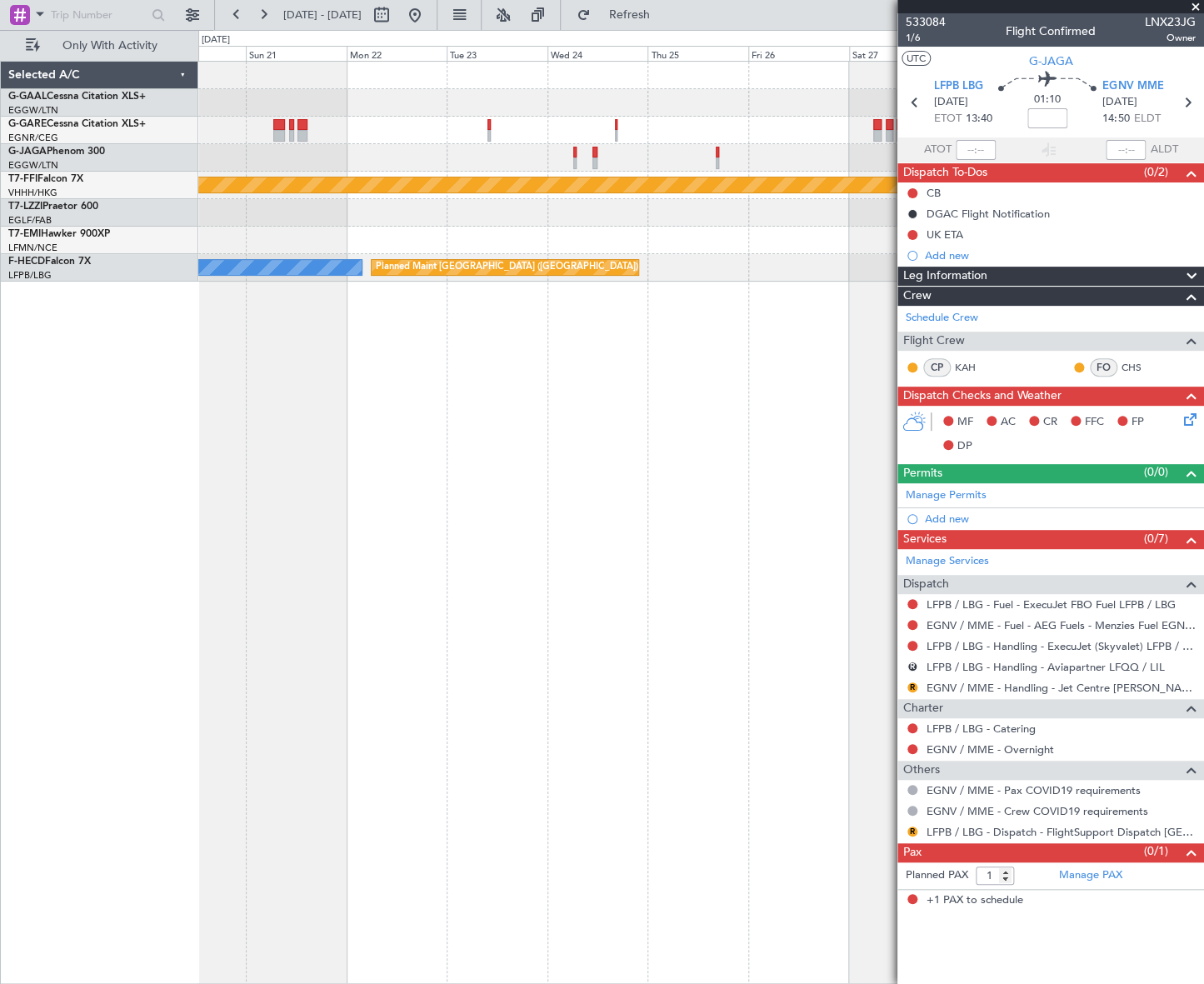
click at [134, 572] on div "Planned Maint Geneva (Cointrin) Owner [GEOGRAPHIC_DATA] ([GEOGRAPHIC_DATA]) No …" at bounding box center [602, 507] width 1204 height 954
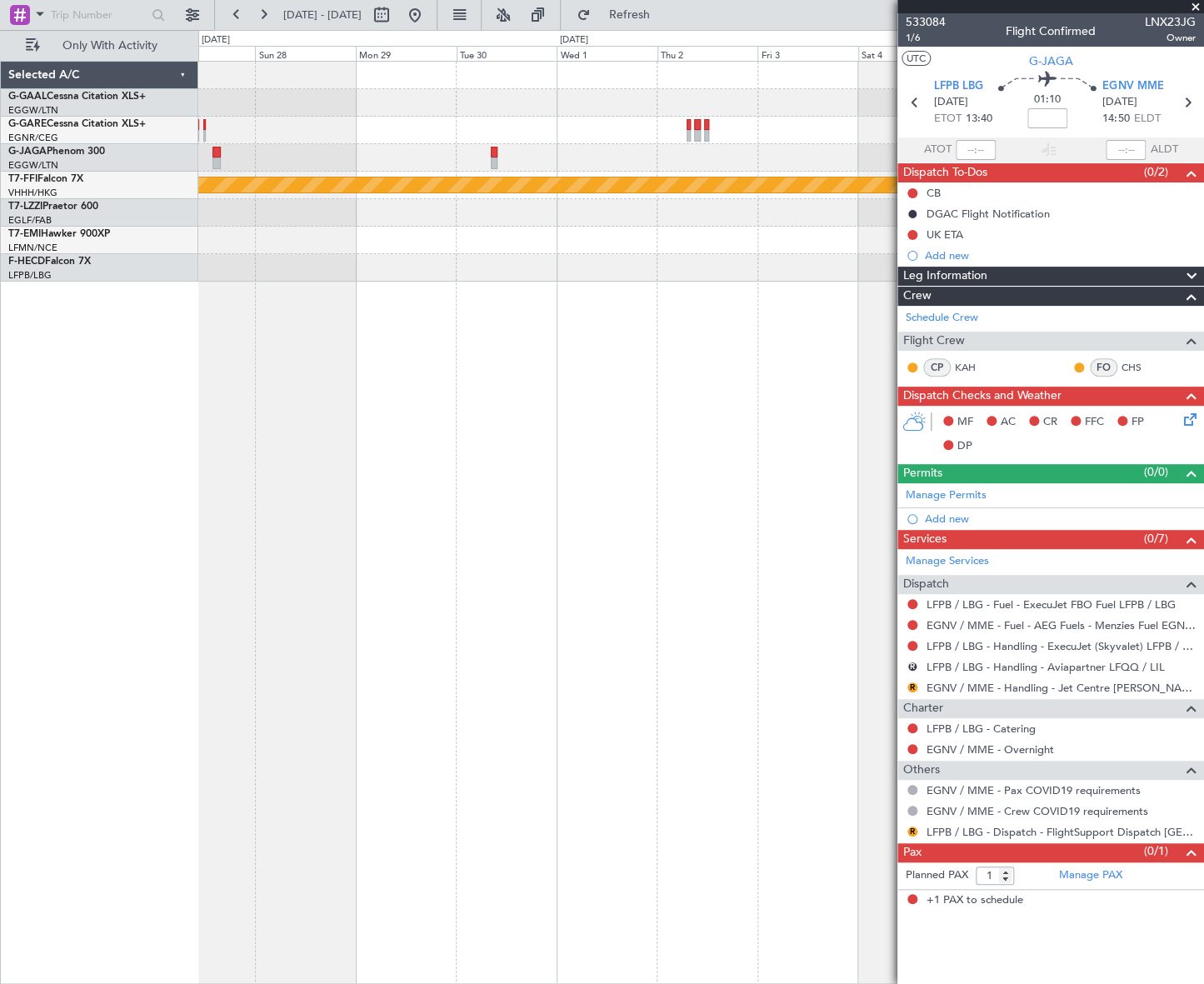
click at [283, 549] on div "Planned Maint Geneva (Cointrin)" at bounding box center [700, 522] width 1005 height 923
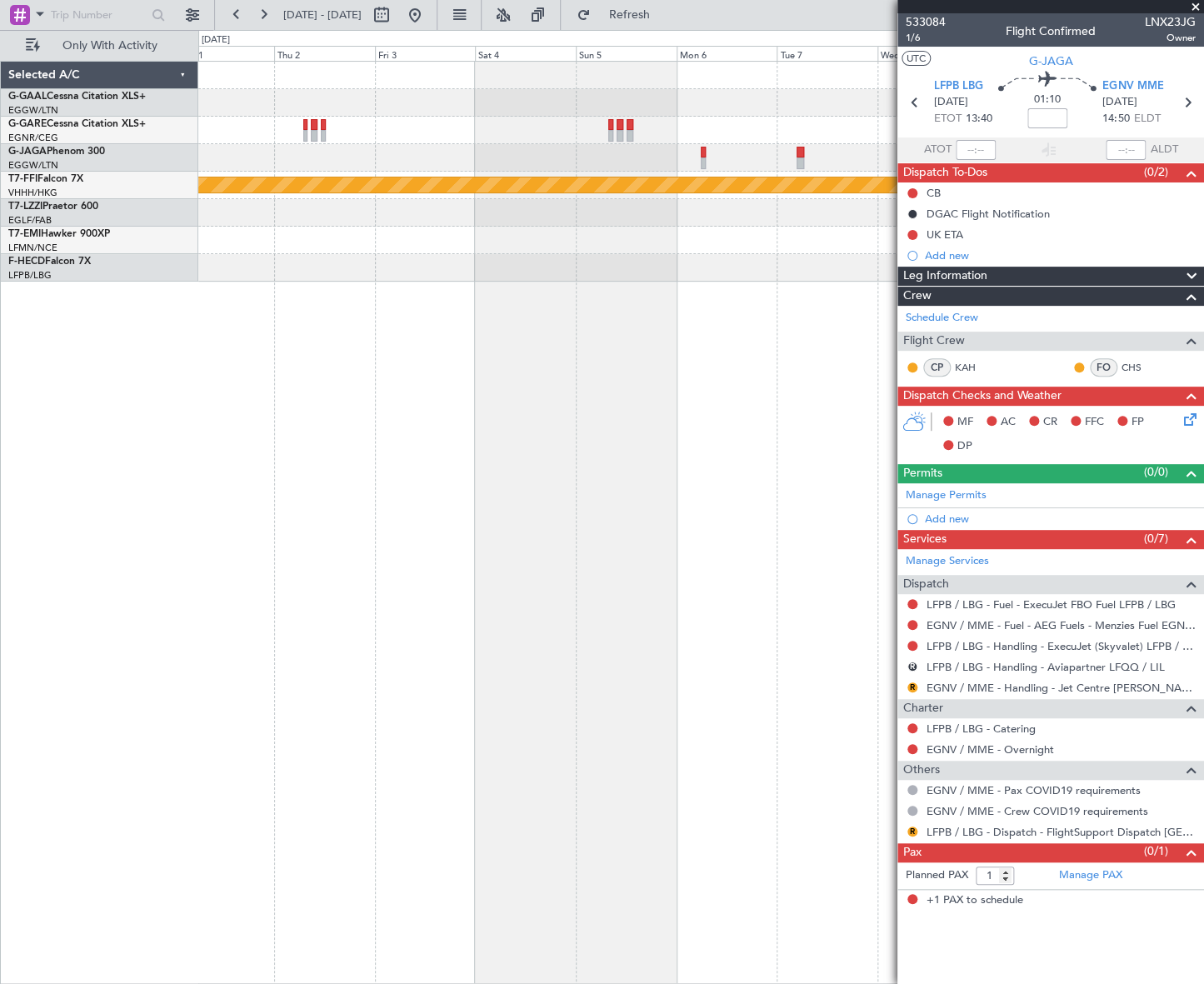
click at [485, 519] on div "Planned Maint Geneva (Cointrin)" at bounding box center [701, 522] width 1006 height 923
click at [1064, 515] on fb-app "[DATE] - [DATE] Refresh Quick Links Only With Activity Planned Maint Geneva ([G…" at bounding box center [602, 498] width 1204 height 971
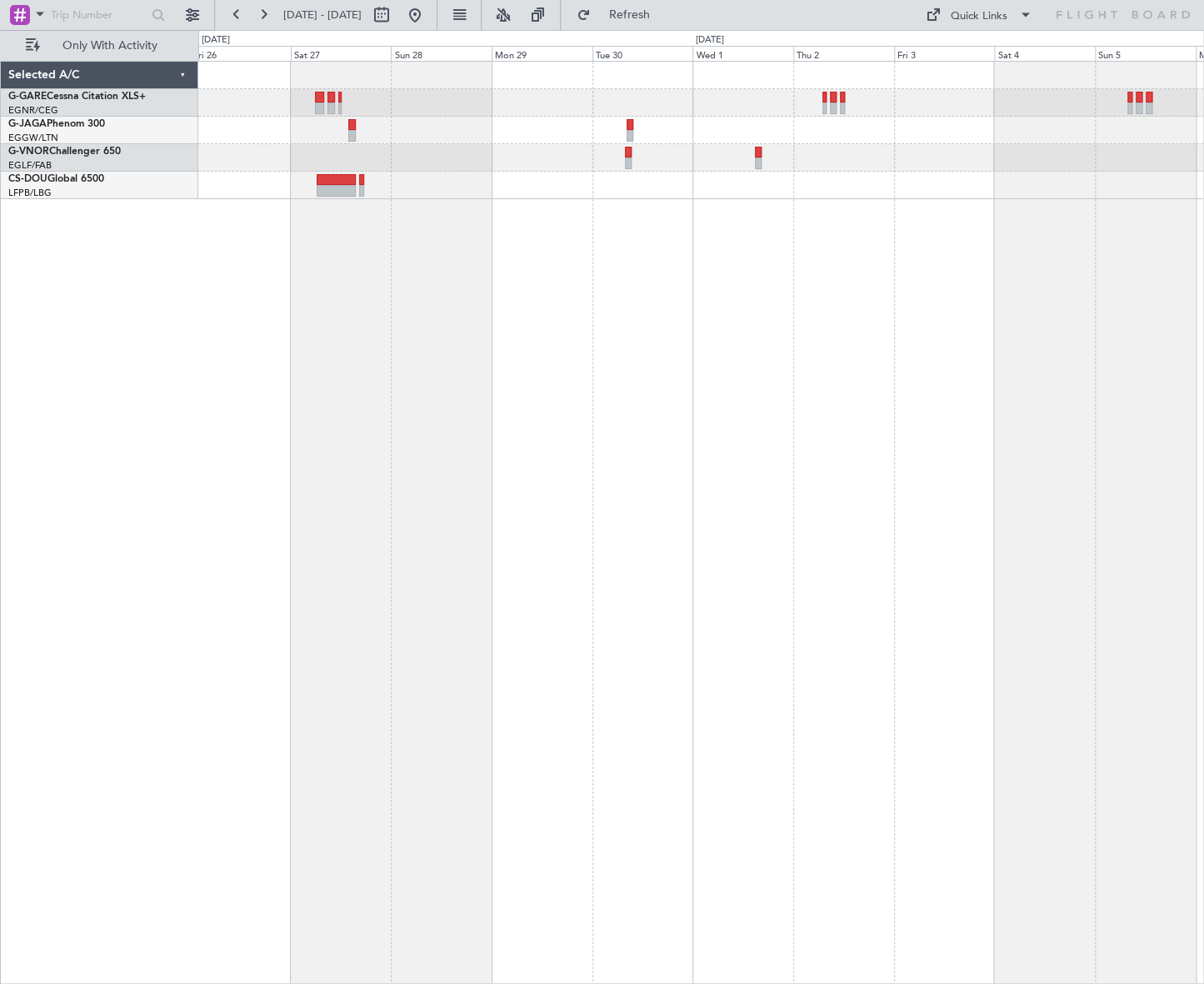
click at [535, 338] on div at bounding box center [701, 522] width 1006 height 923
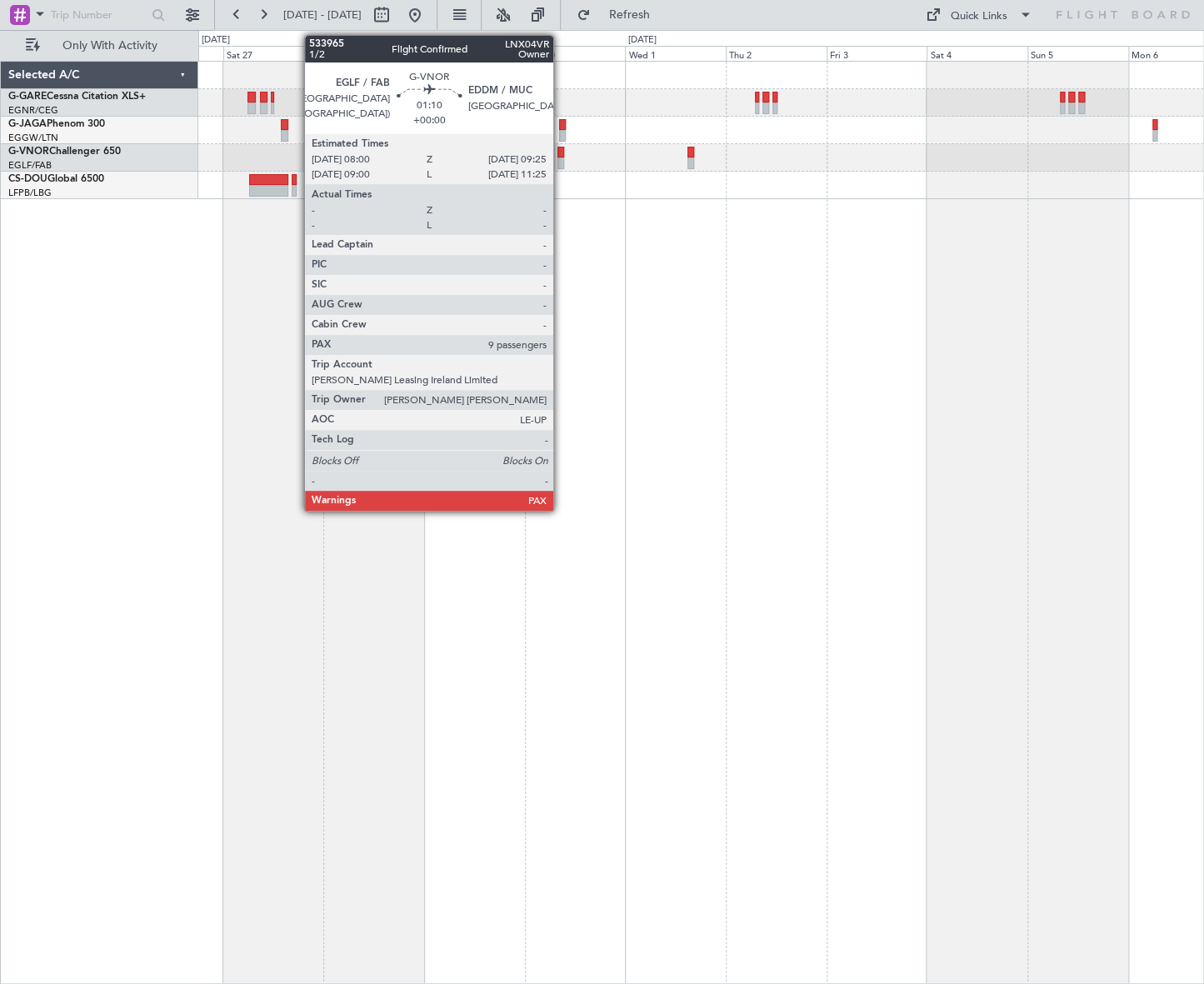
click at [560, 151] on div at bounding box center [560, 153] width 7 height 12
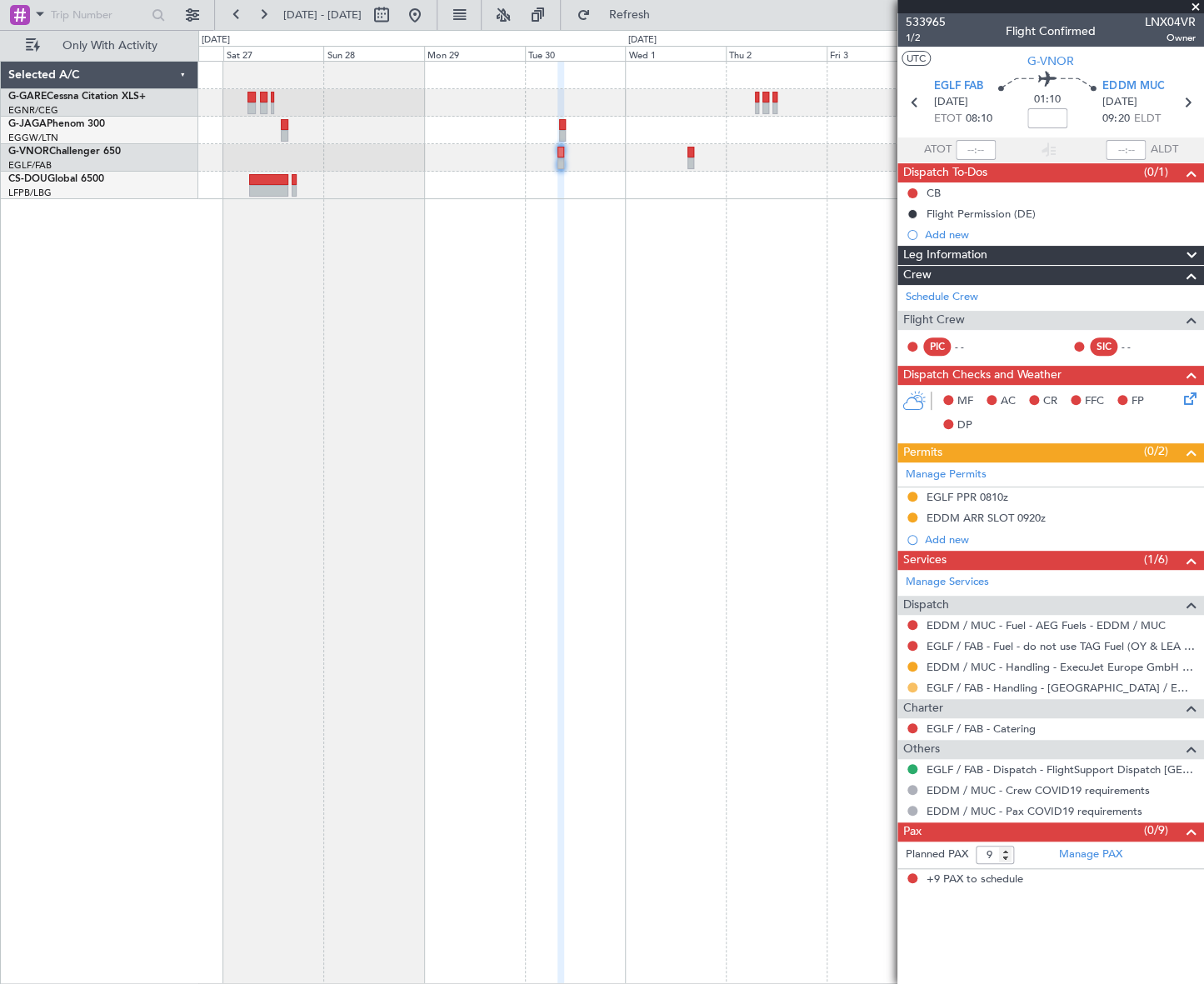
click at [911, 685] on button at bounding box center [912, 687] width 10 height 10
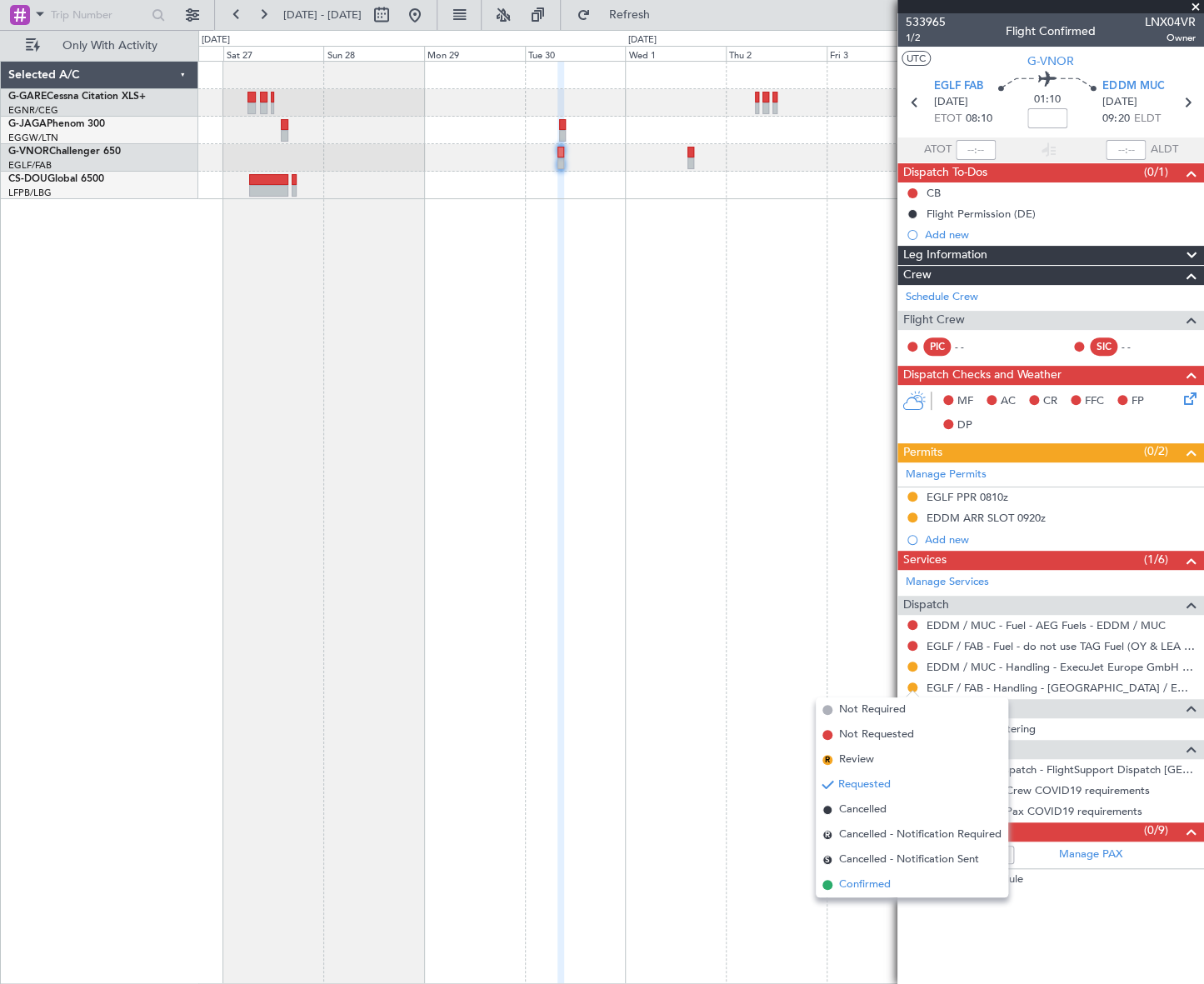
click at [860, 888] on span "Confirmed" at bounding box center [865, 884] width 51 height 16
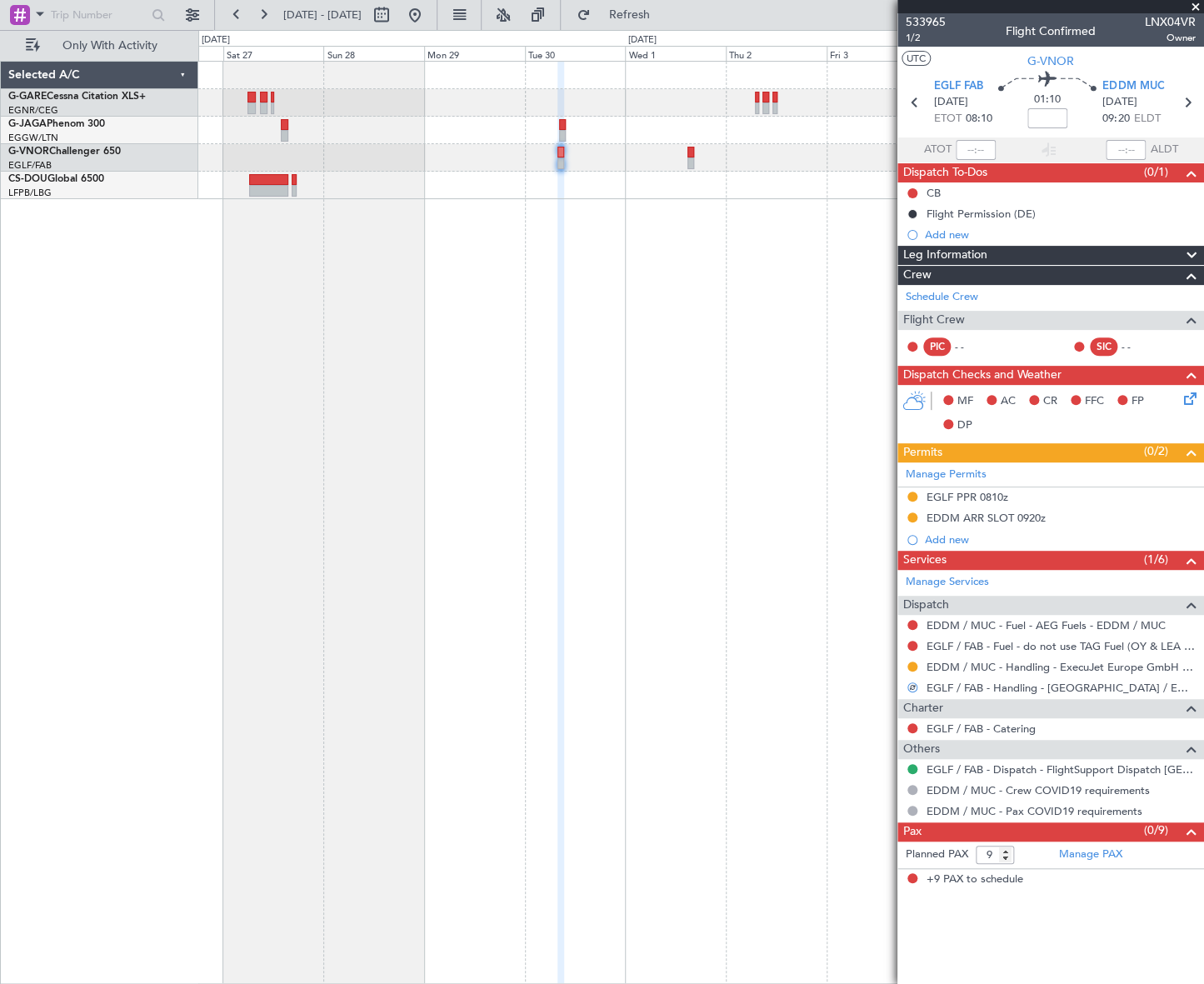
click at [995, 498] on div "EGLF PPR 0810z" at bounding box center [967, 497] width 82 height 15
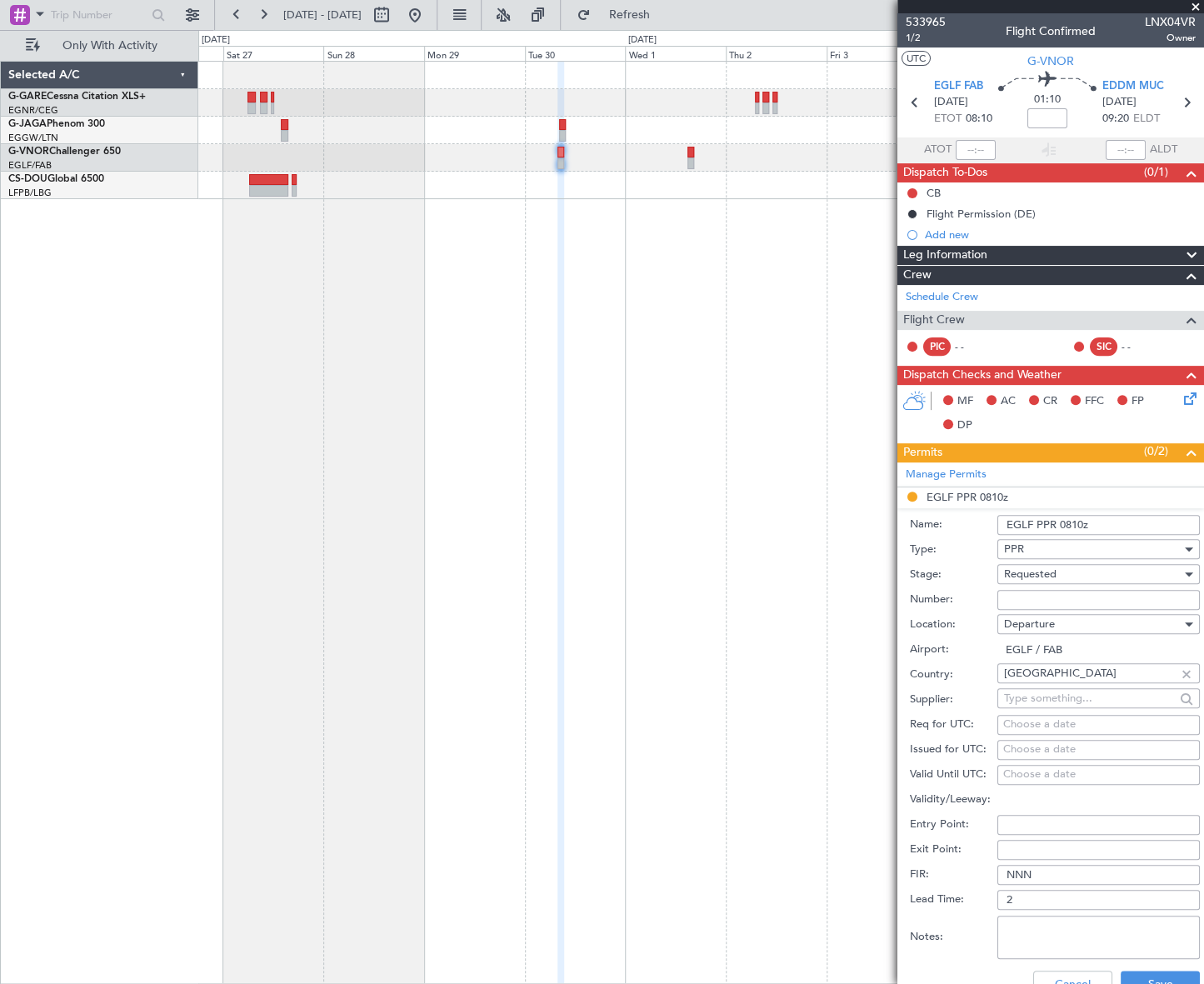
click at [1019, 600] on input "Number:" at bounding box center [1098, 599] width 203 height 20
paste input "370086"
type input "370086"
click at [1028, 576] on span "Requested" at bounding box center [1030, 573] width 52 height 15
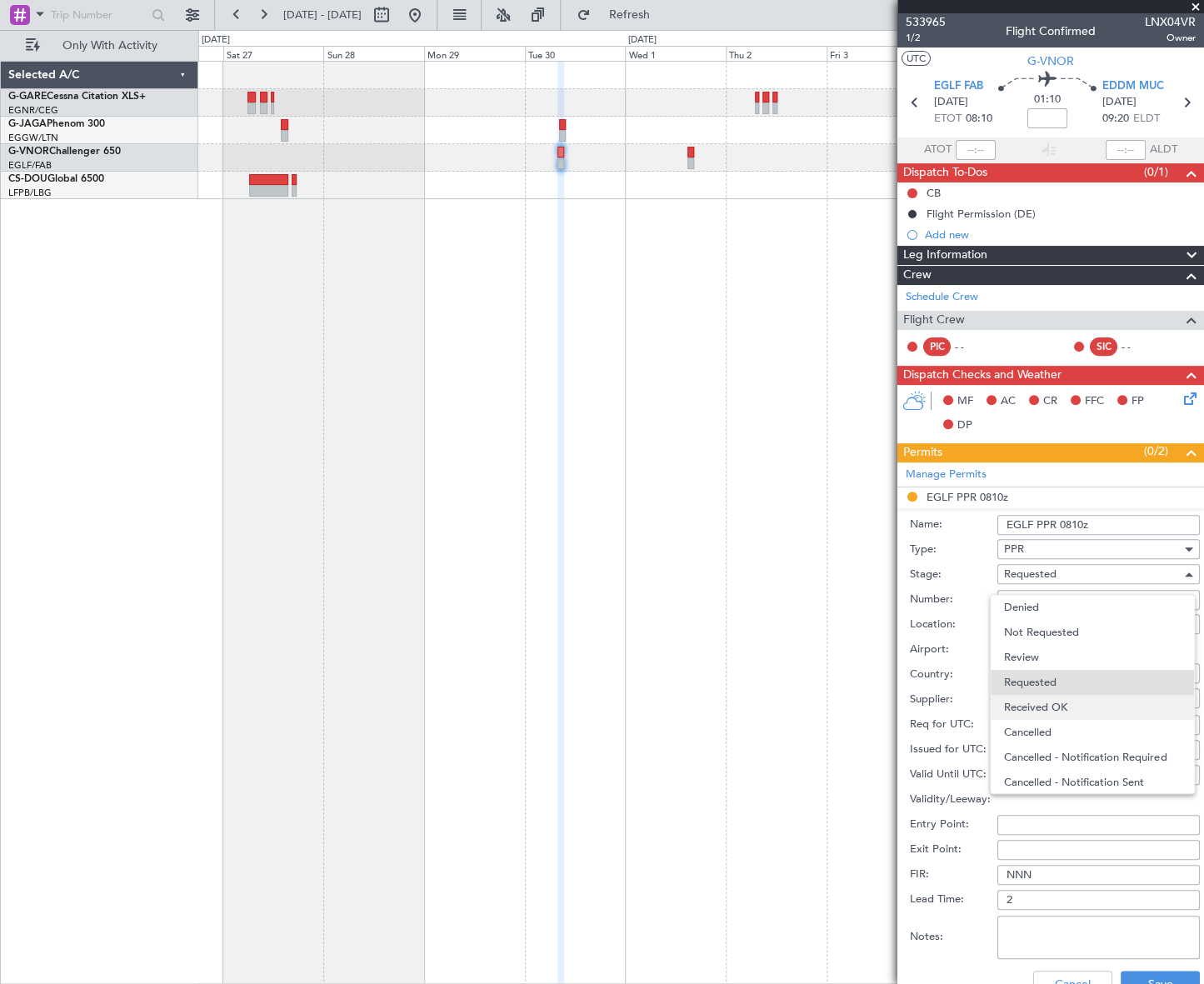
scroll to position [7, 0]
click at [1043, 694] on span "Received OK" at bounding box center [1092, 700] width 177 height 25
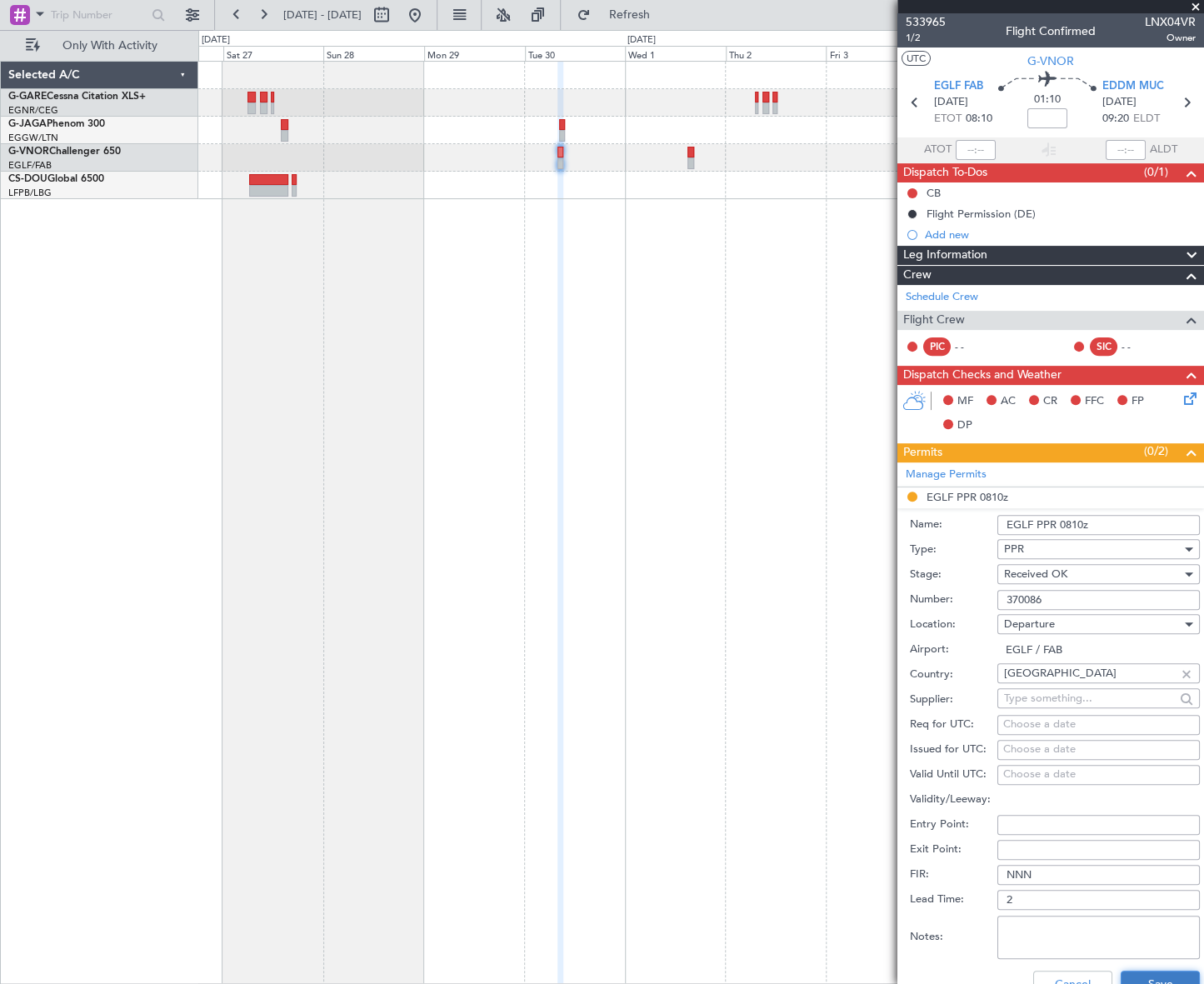
click at [1173, 970] on button "Save" at bounding box center [1160, 983] width 79 height 27
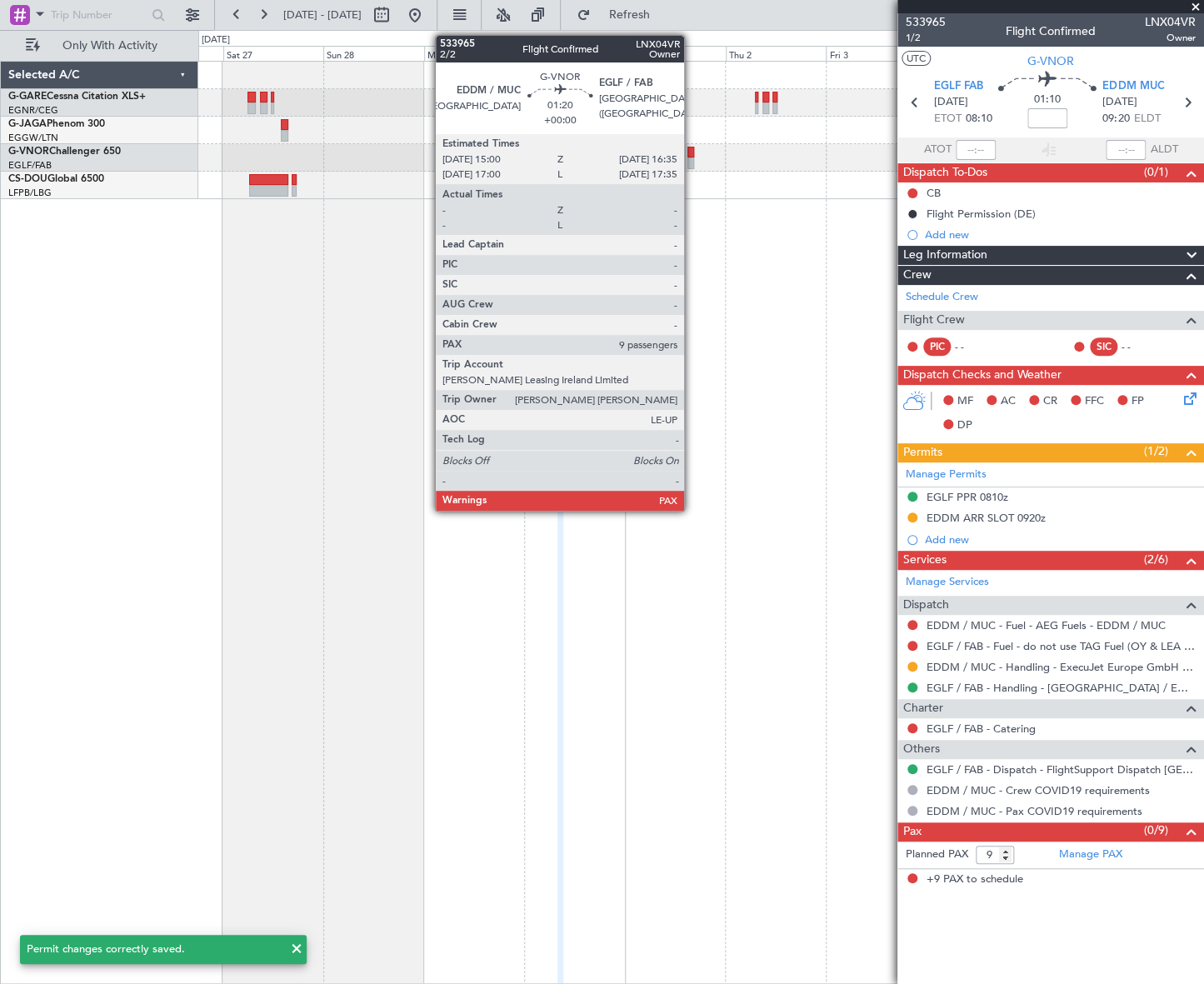
click at [692, 157] on div at bounding box center [691, 163] width 7 height 12
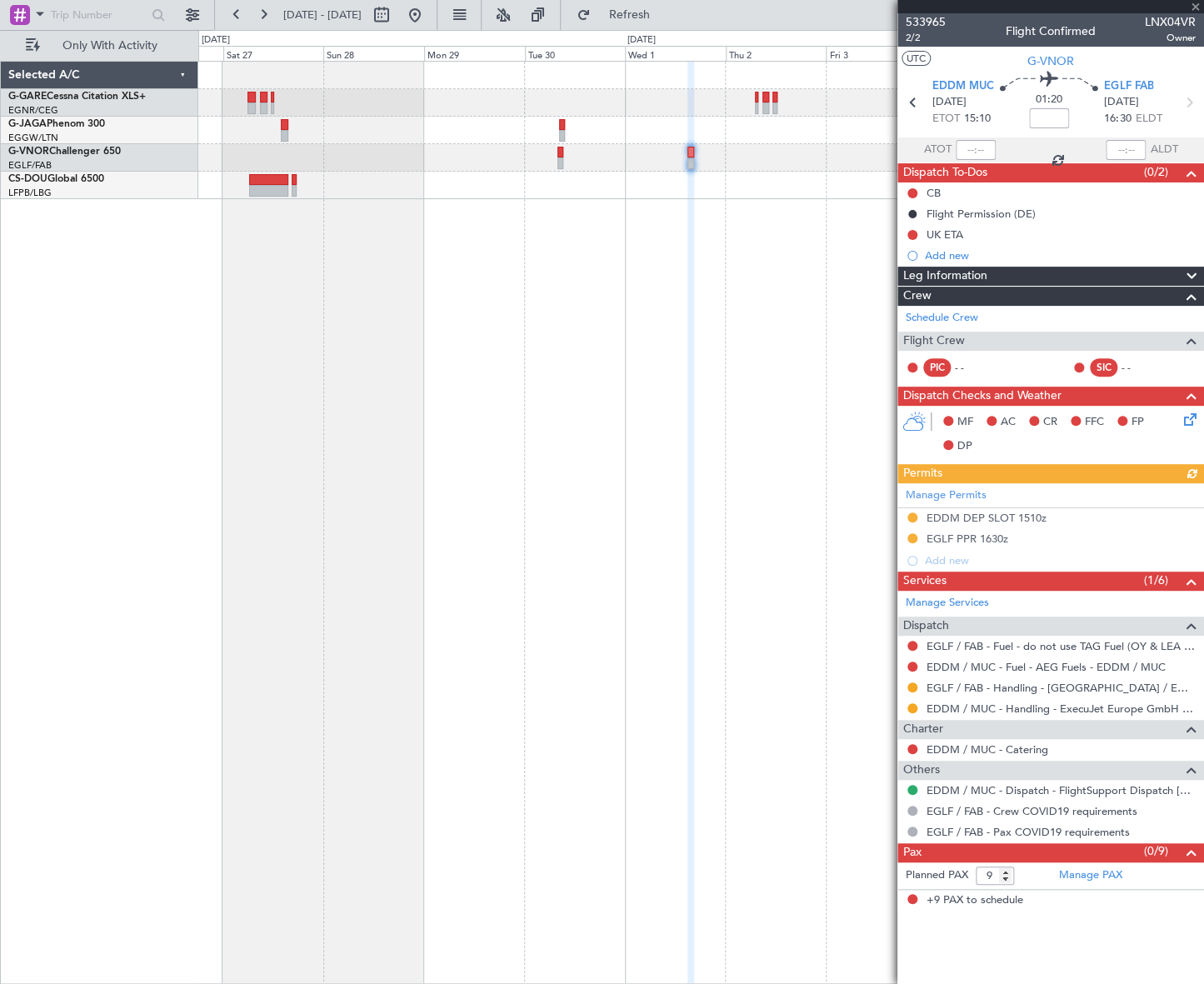
drag, startPoint x: 914, startPoint y: 685, endPoint x: 912, endPoint y: 697, distance: 12.2
click at [914, 685] on button at bounding box center [912, 687] width 10 height 10
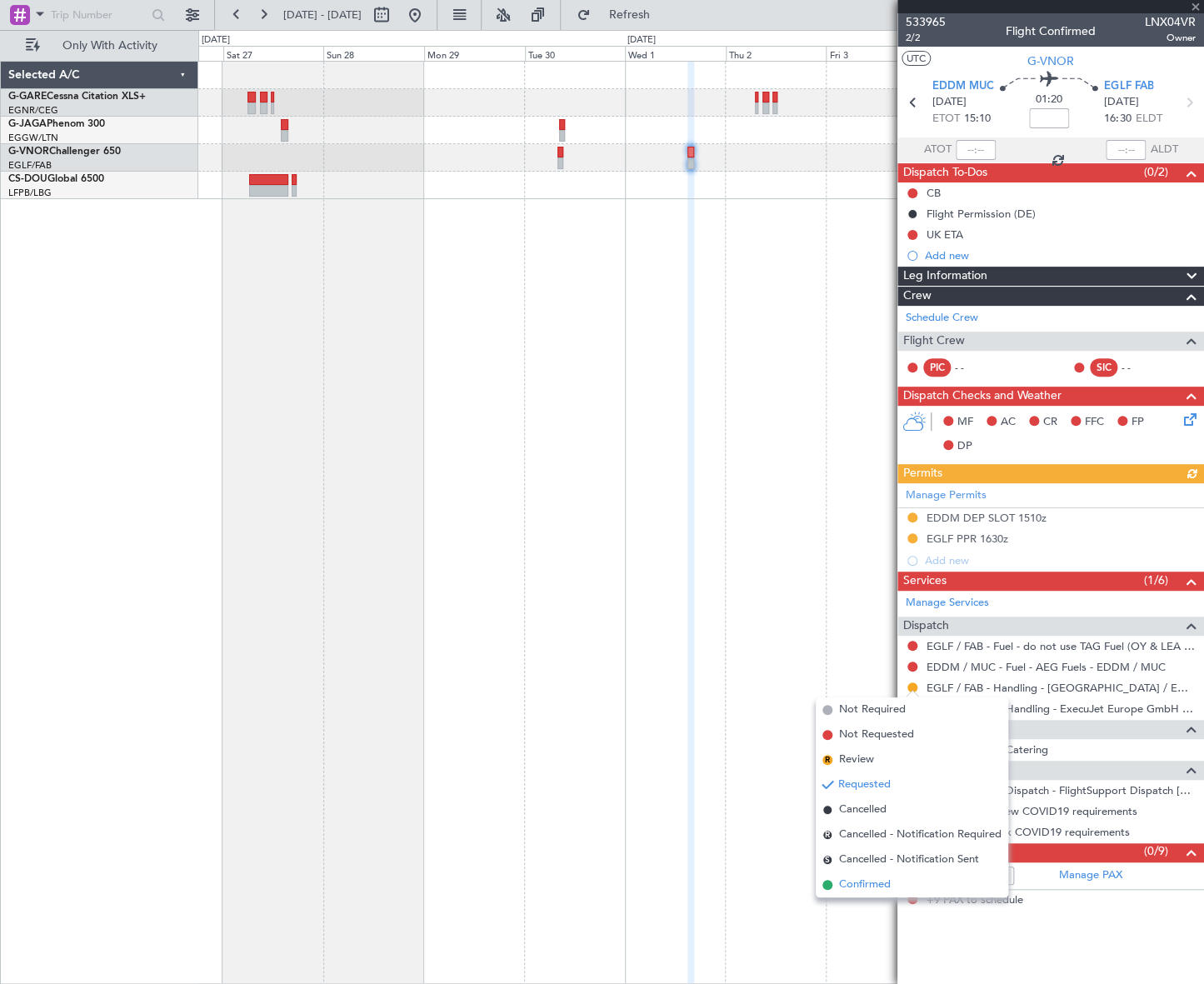
click at [857, 884] on span "Confirmed" at bounding box center [865, 884] width 51 height 16
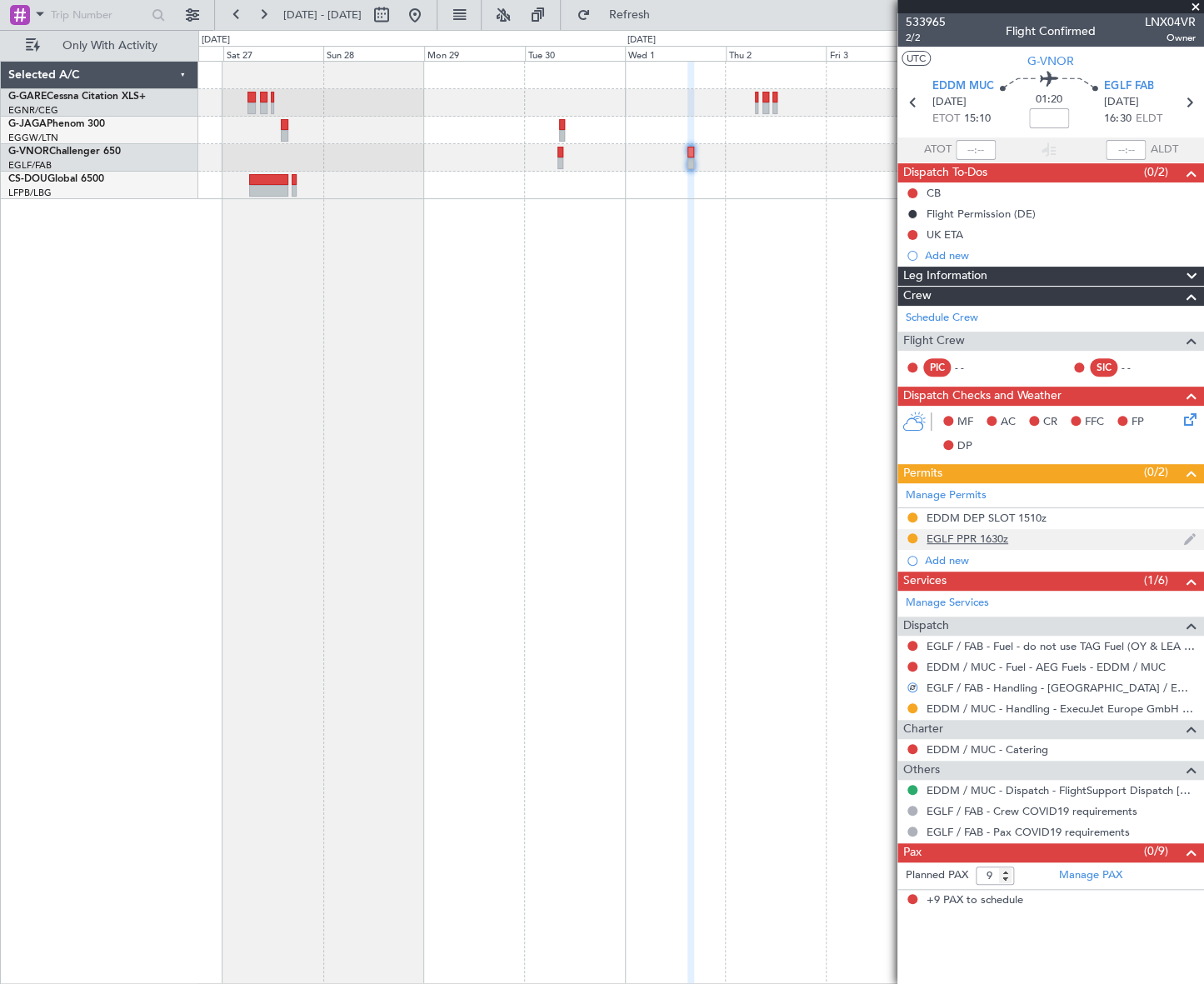
click at [981, 534] on div "EGLF PPR 1630z" at bounding box center [967, 538] width 82 height 15
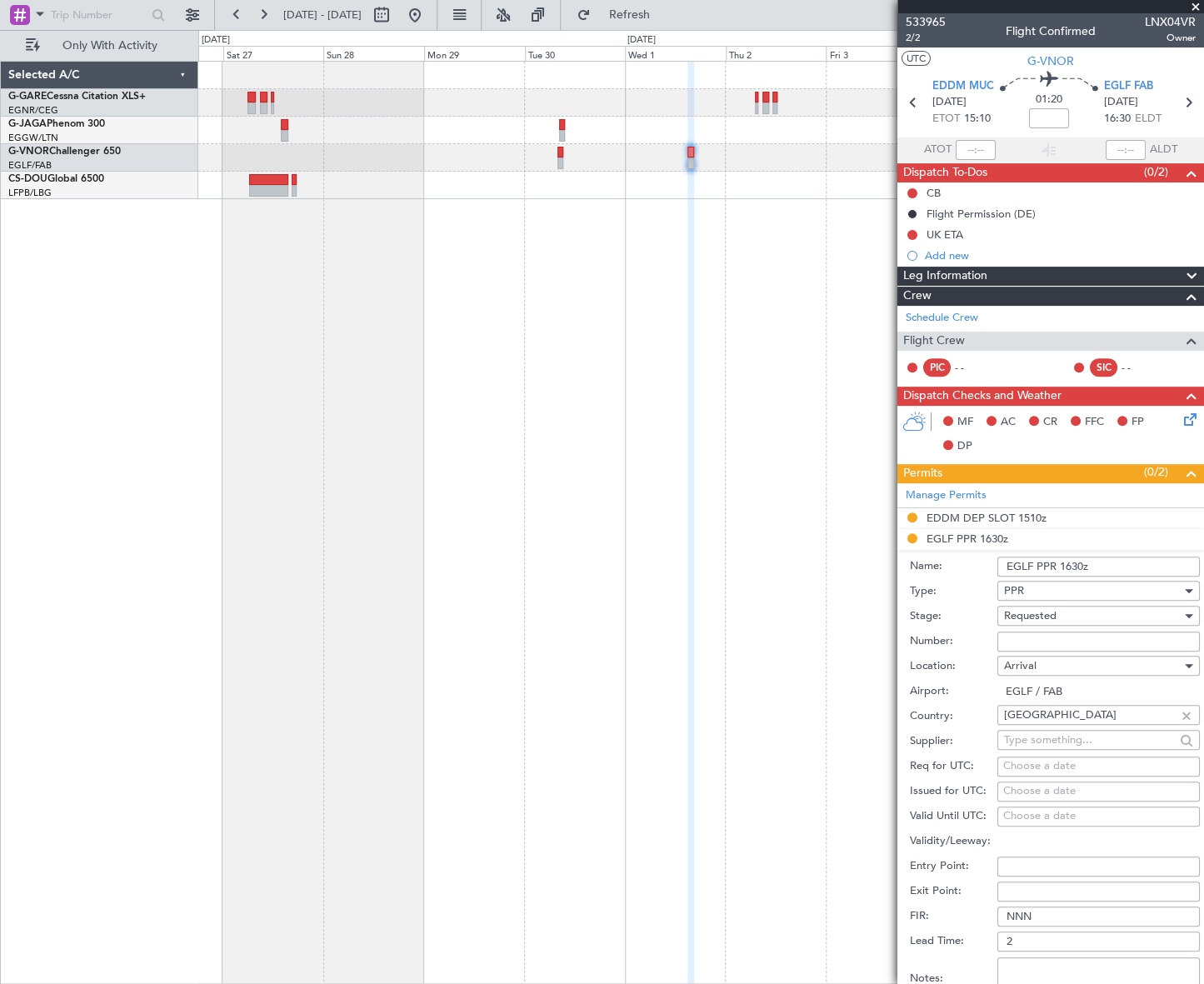
click at [1044, 640] on input "Number:" at bounding box center [1098, 641] width 203 height 20
paste input "370087"
type input "370087"
click at [1045, 620] on span "Requested" at bounding box center [1030, 615] width 52 height 15
click at [1051, 738] on span "Received OK" at bounding box center [1092, 741] width 177 height 25
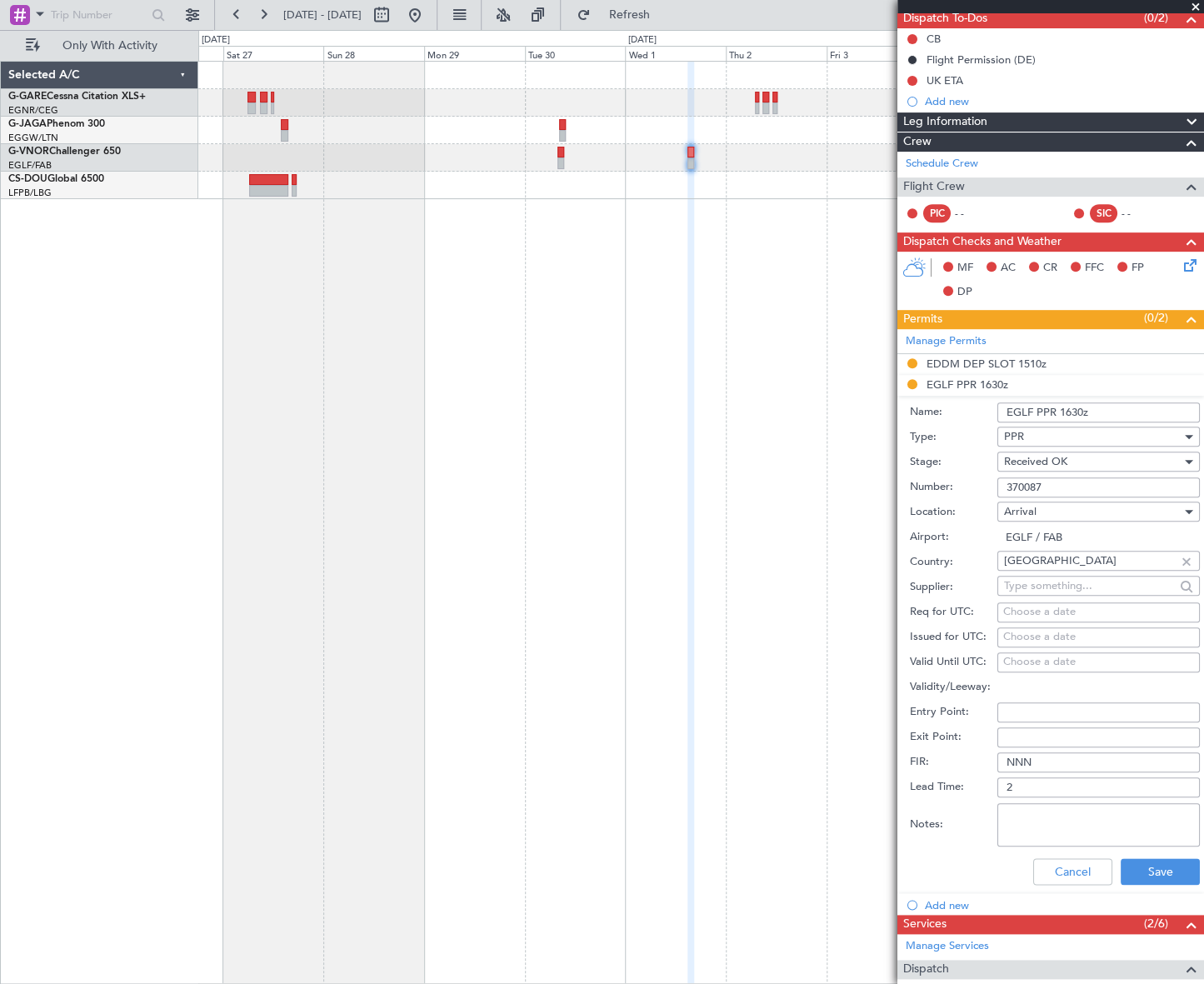
scroll to position [226, 0]
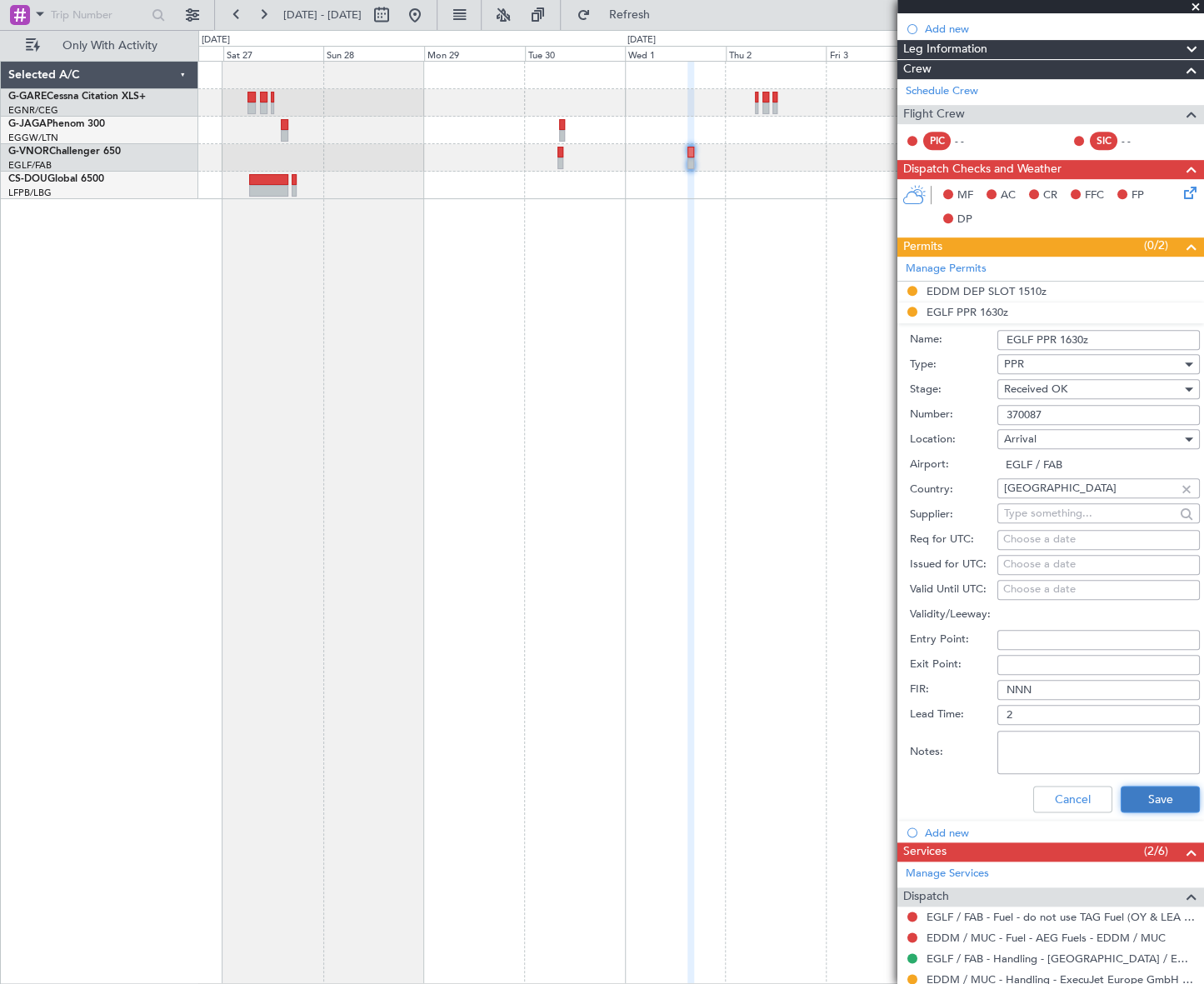
click at [1140, 796] on button "Save" at bounding box center [1160, 798] width 79 height 27
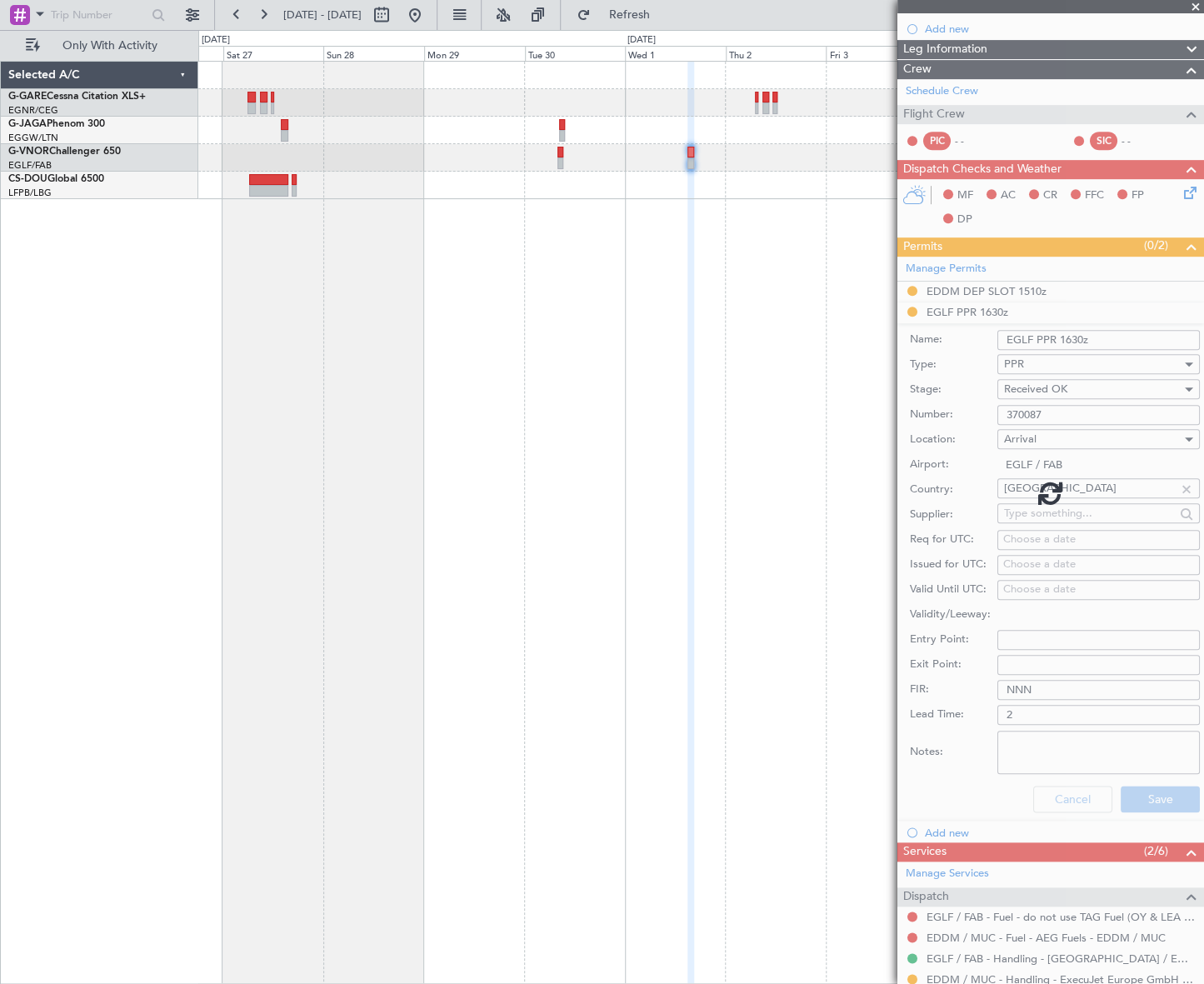
scroll to position [0, 0]
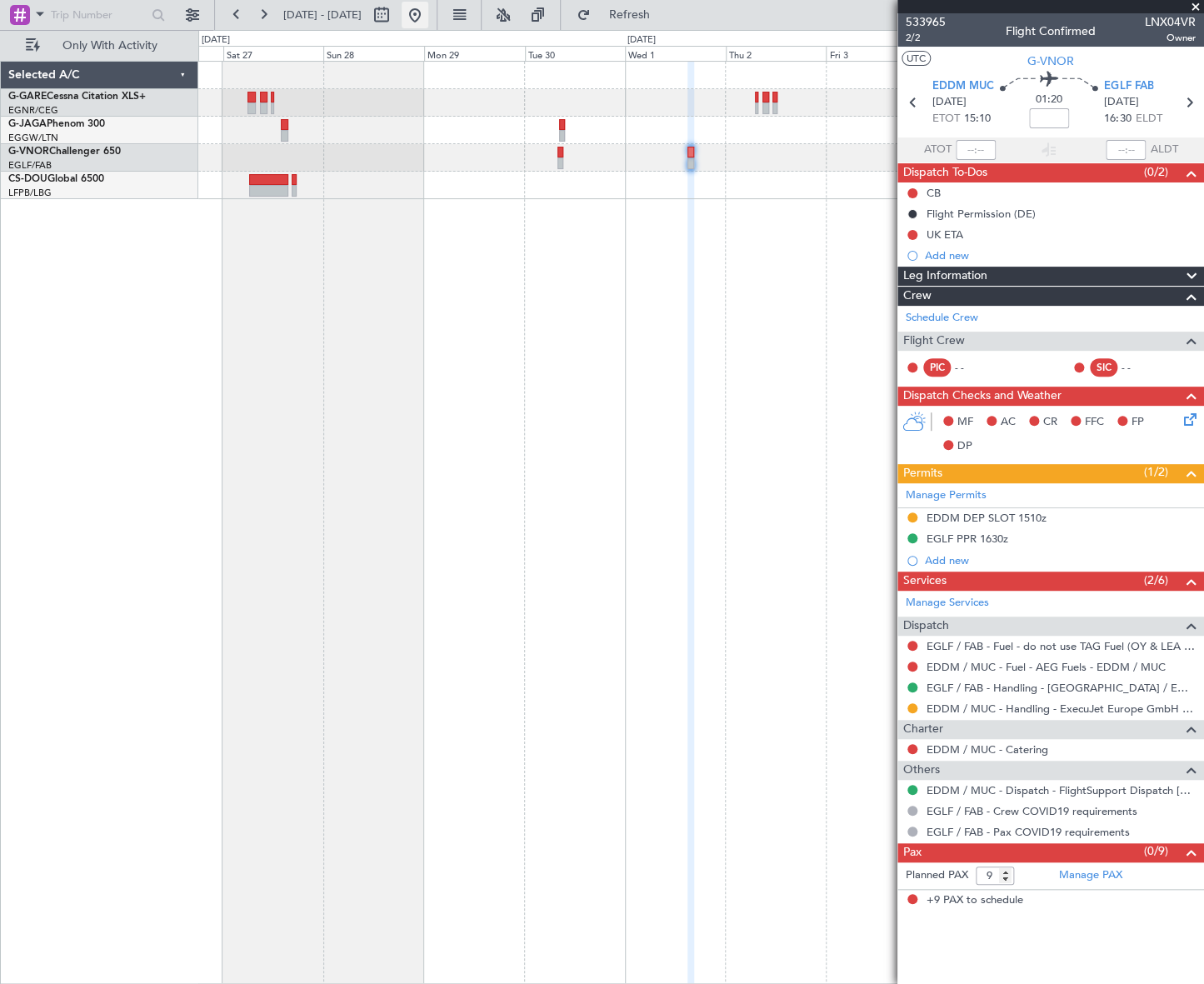
click at [428, 16] on button at bounding box center [414, 15] width 27 height 27
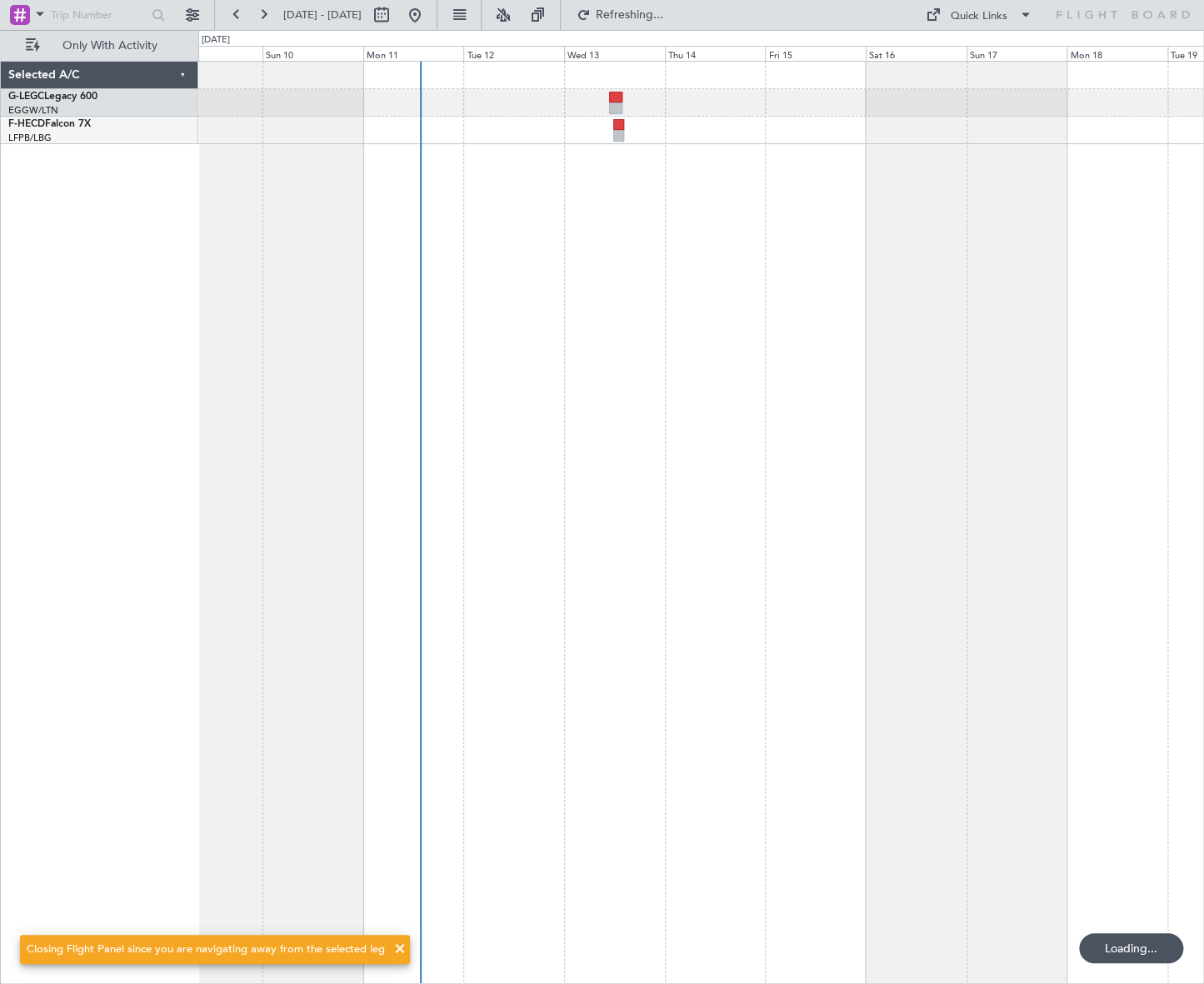
click at [445, 739] on div "No Crew" at bounding box center [701, 522] width 1006 height 923
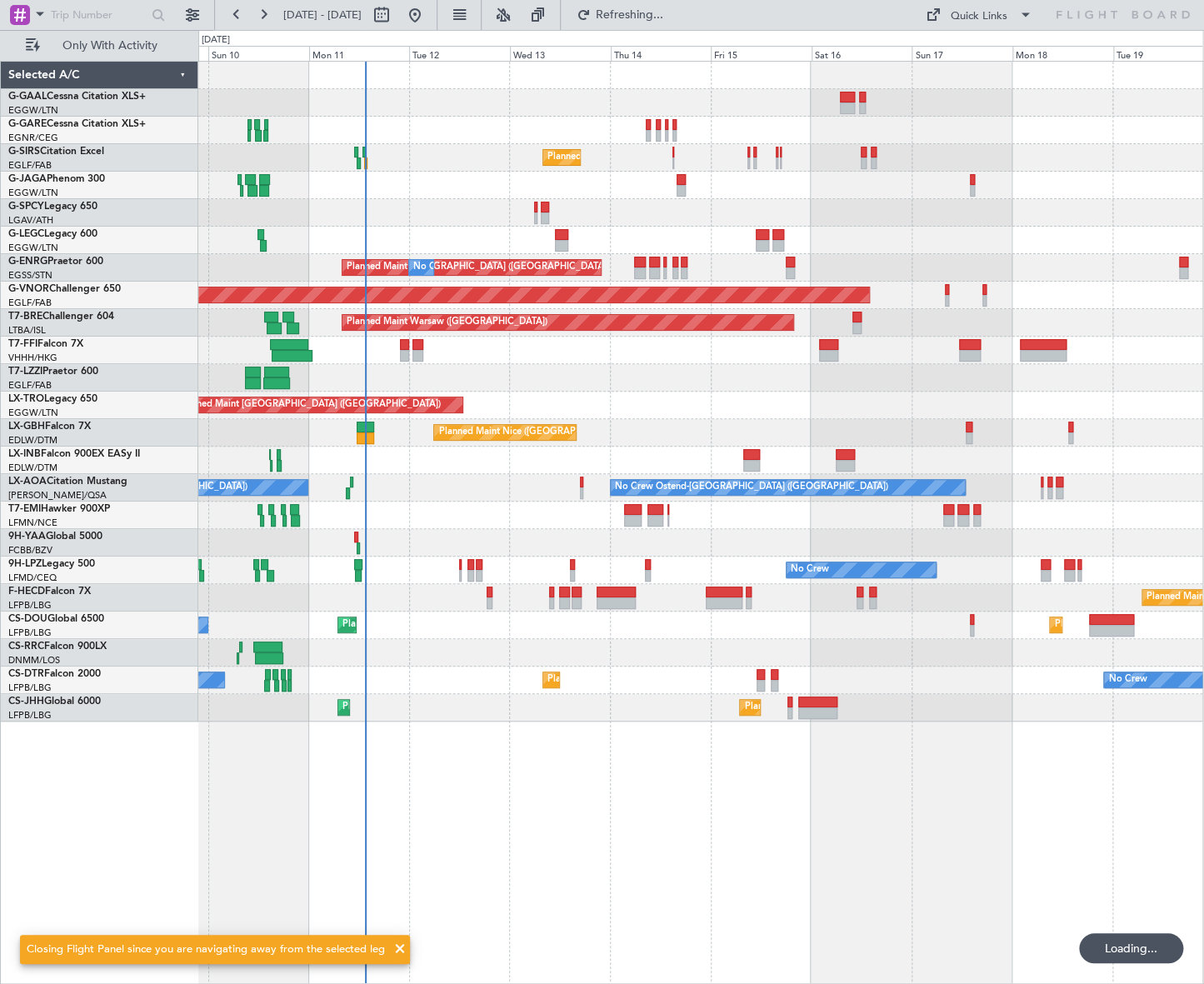
click at [453, 845] on div "No Crew Planned Maint London (Farnborough) Planned Maint London (Stansted) No C…" at bounding box center [700, 522] width 1005 height 923
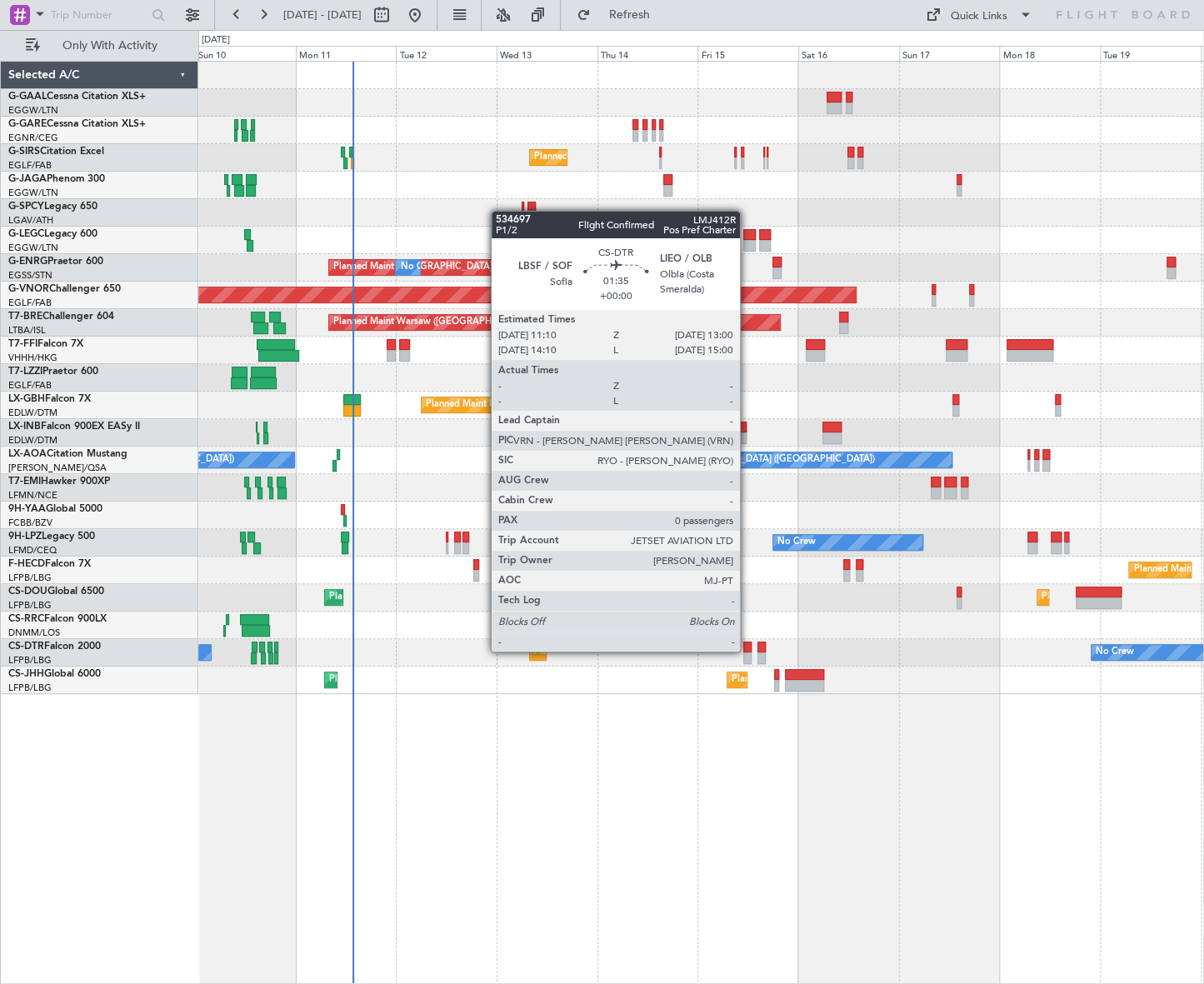
click at [747, 649] on div at bounding box center [747, 648] width 9 height 12
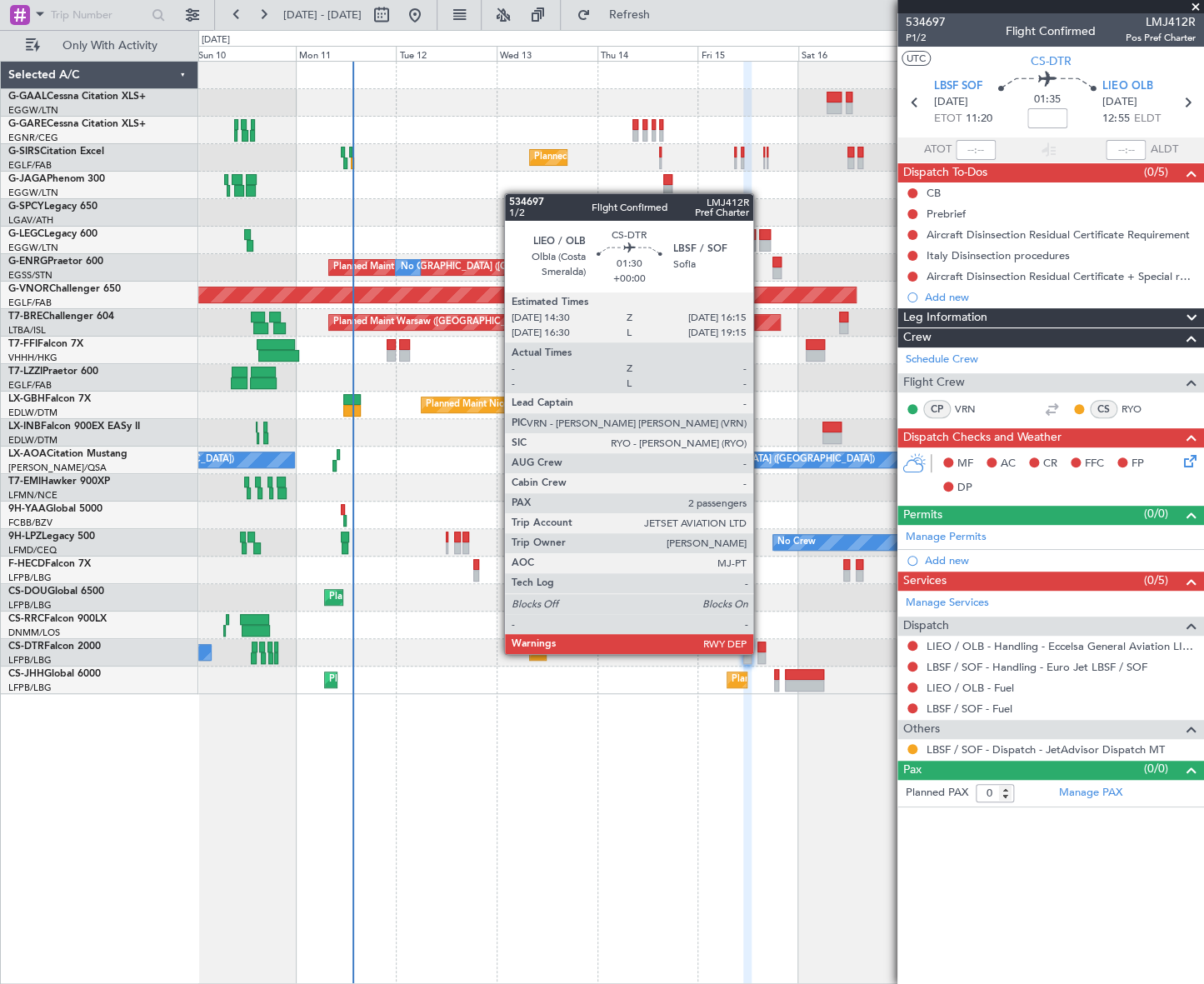
click at [760, 652] on div at bounding box center [760, 658] width 8 height 12
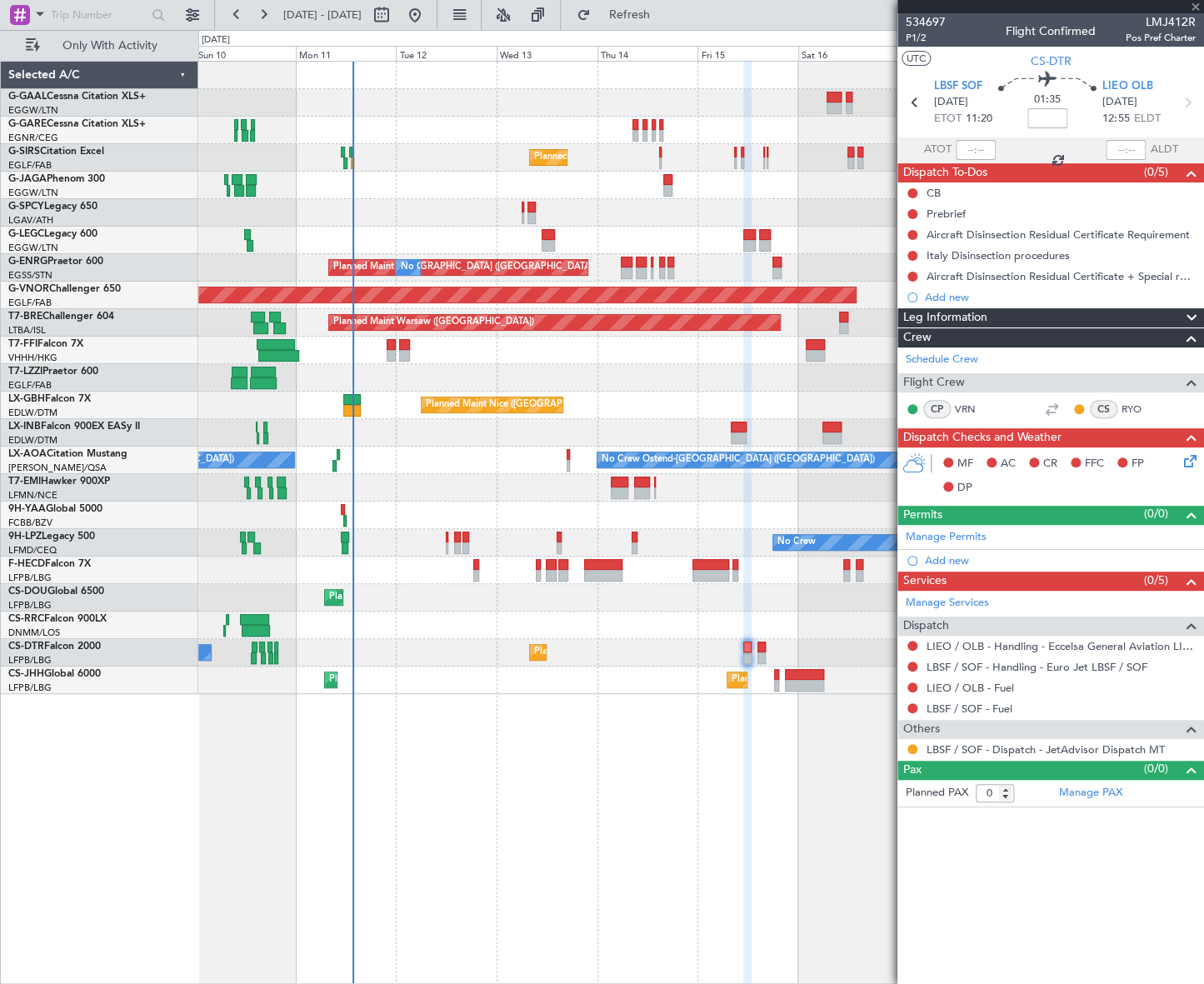
type input "2"
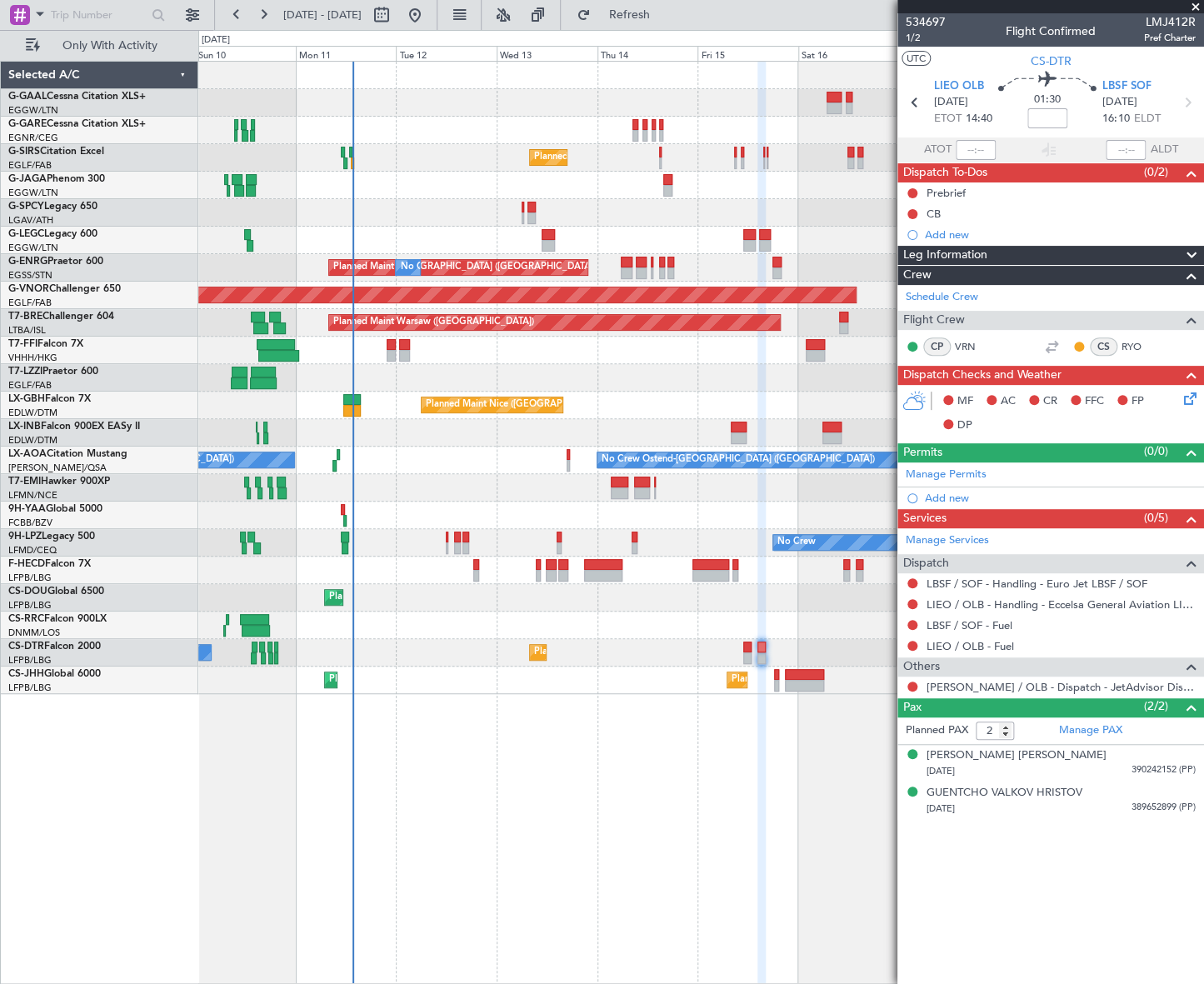
click at [448, 544] on div "No Crew No Crew" at bounding box center [700, 542] width 1005 height 27
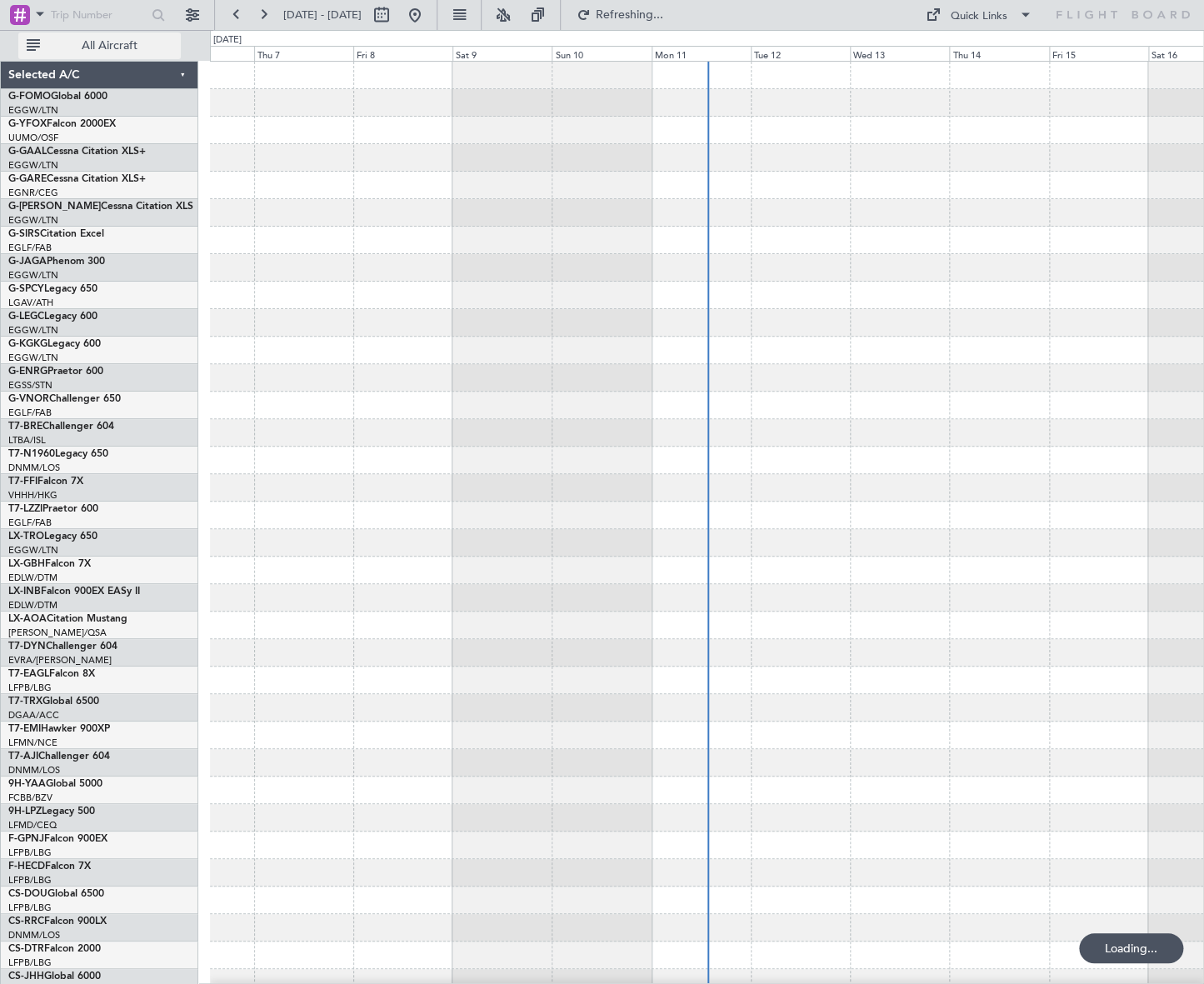
drag, startPoint x: 103, startPoint y: 45, endPoint x: 100, endPoint y: 54, distance: 9.5
click at [103, 45] on span "All Aircraft" at bounding box center [109, 46] width 132 height 12
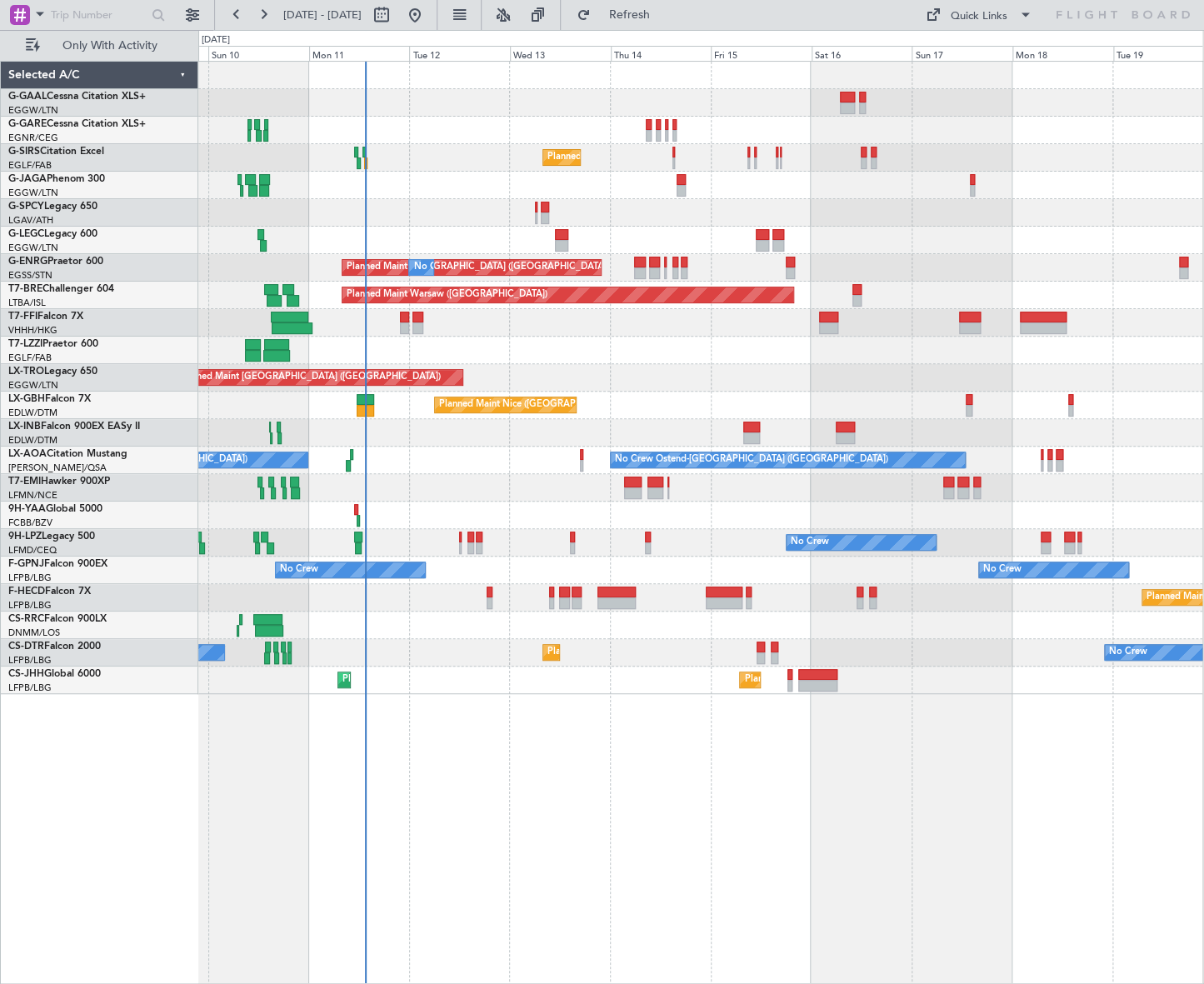
click at [401, 661] on div "No Crew Planned Maint [GEOGRAPHIC_DATA] ([GEOGRAPHIC_DATA]) Planned Maint [GEOG…" at bounding box center [700, 377] width 1004 height 632
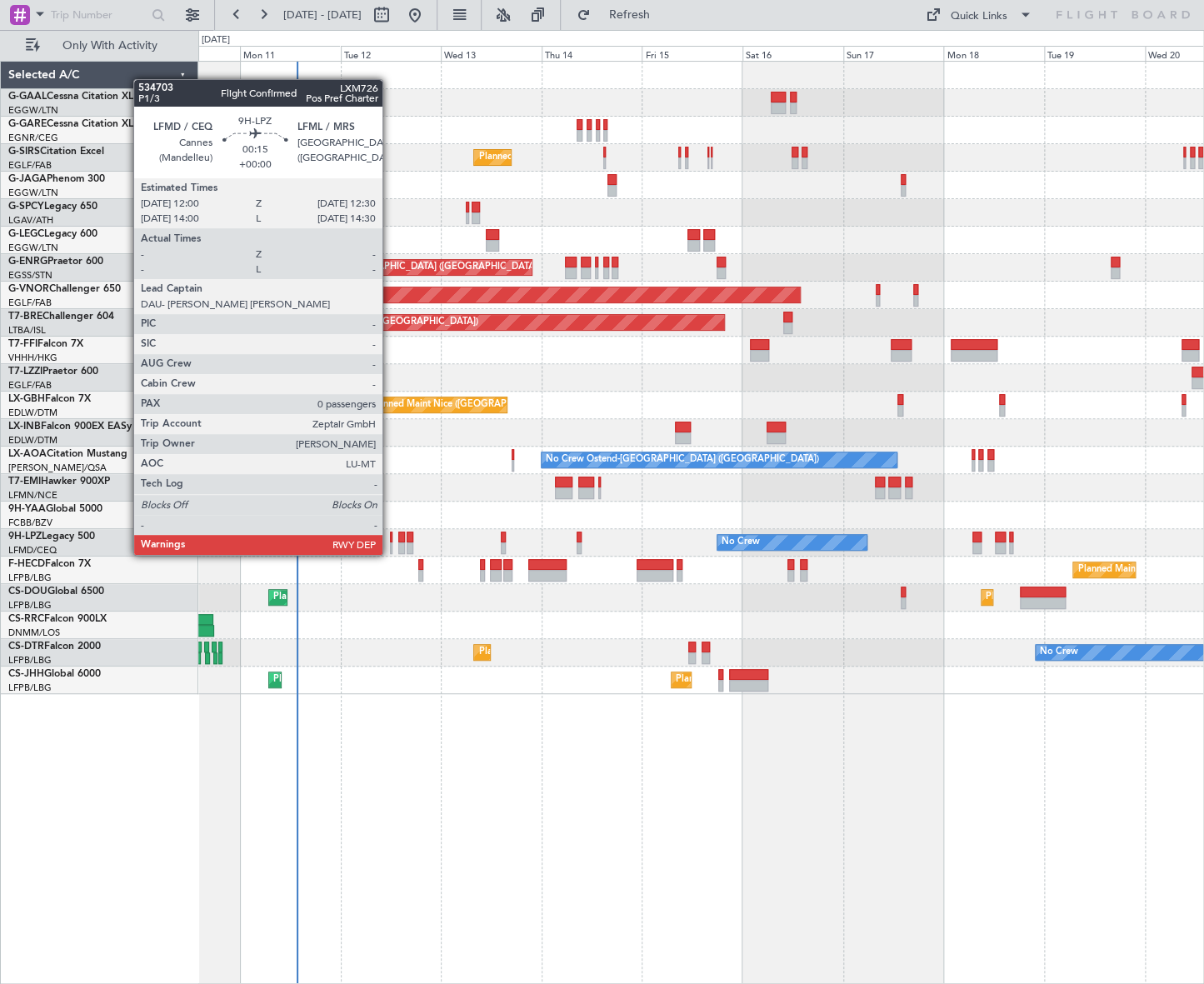
click at [390, 538] on div at bounding box center [390, 537] width 3 height 12
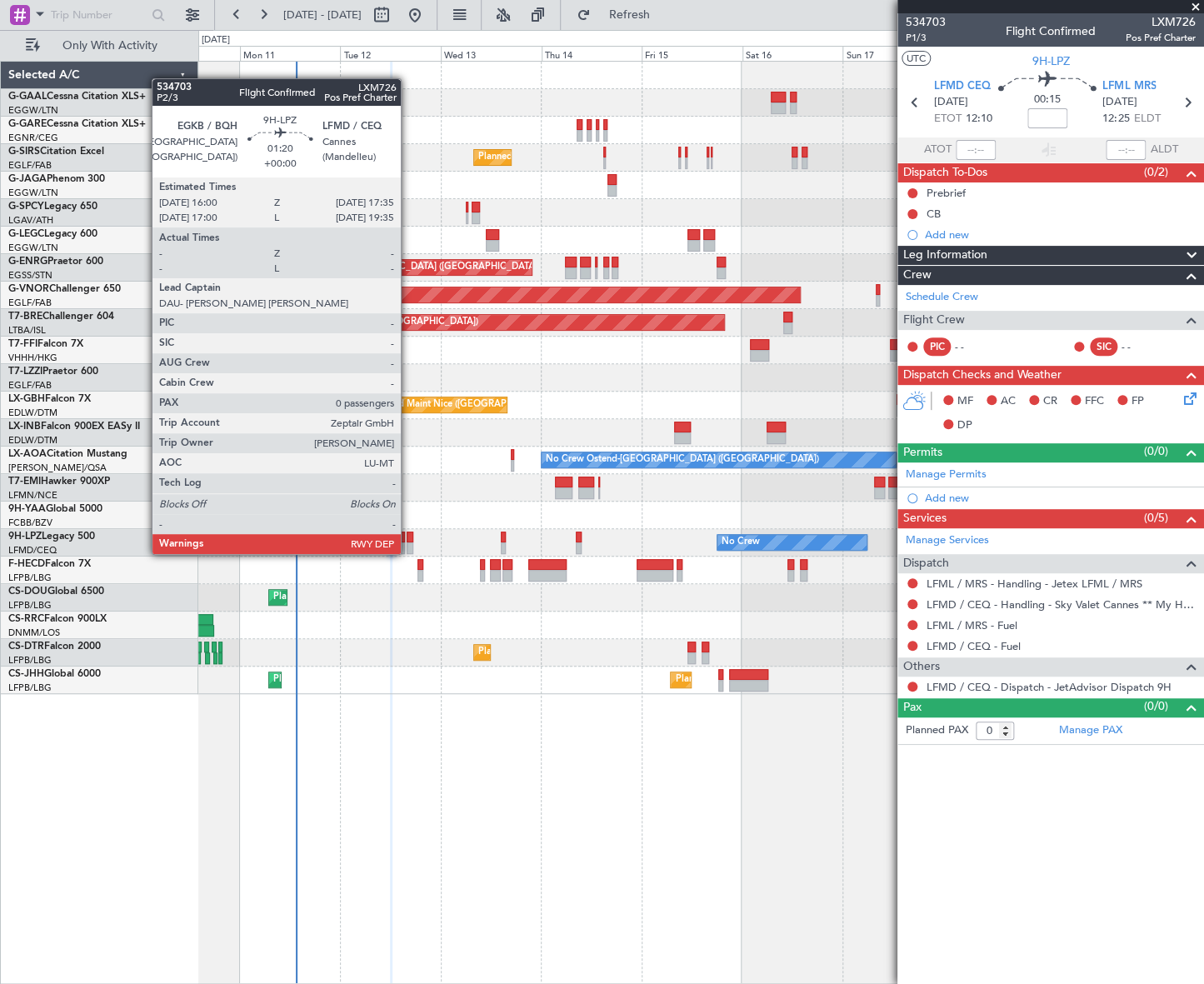
click at [408, 537] on div at bounding box center [410, 537] width 7 height 12
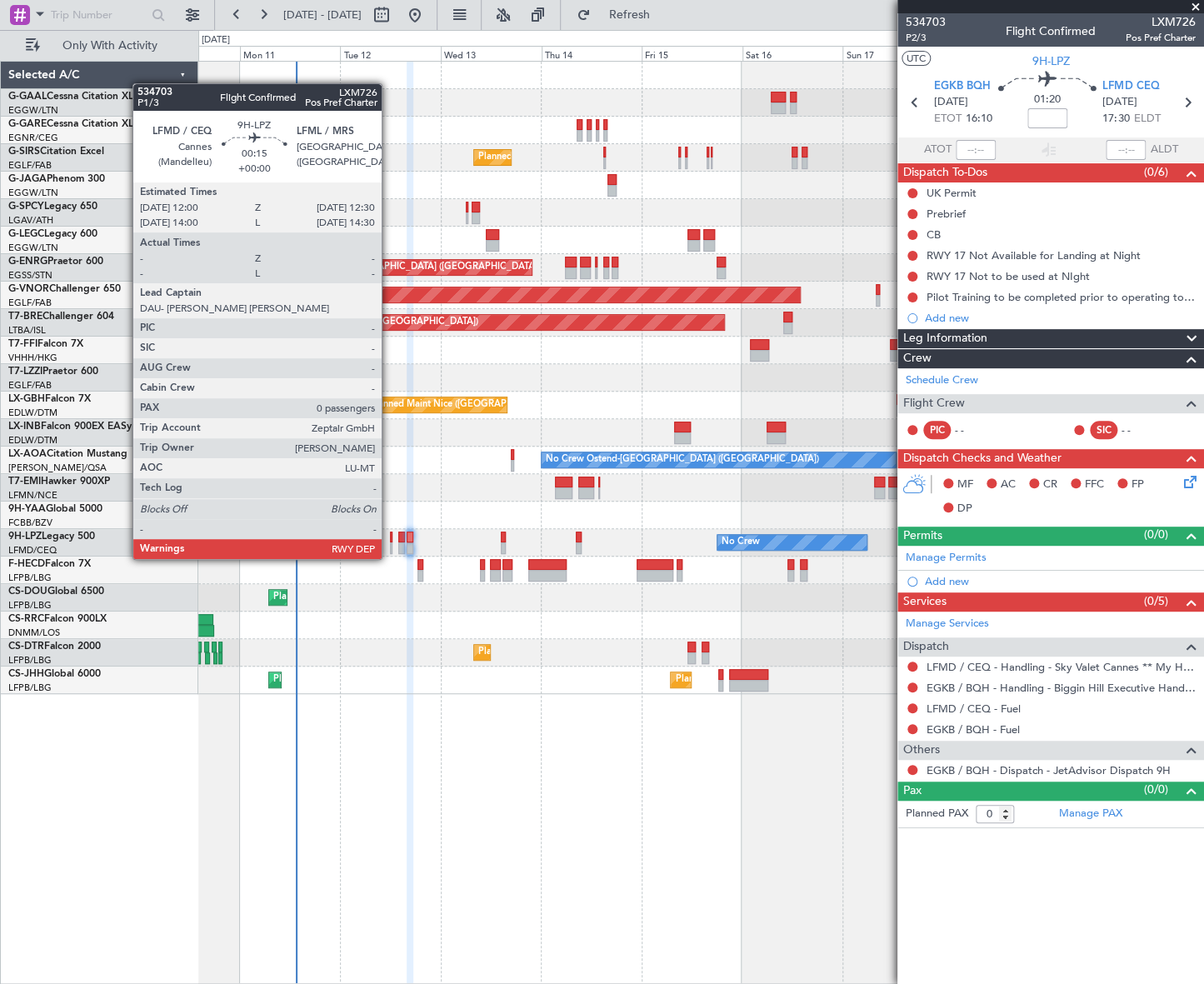
click at [390, 542] on div at bounding box center [390, 548] width 3 height 12
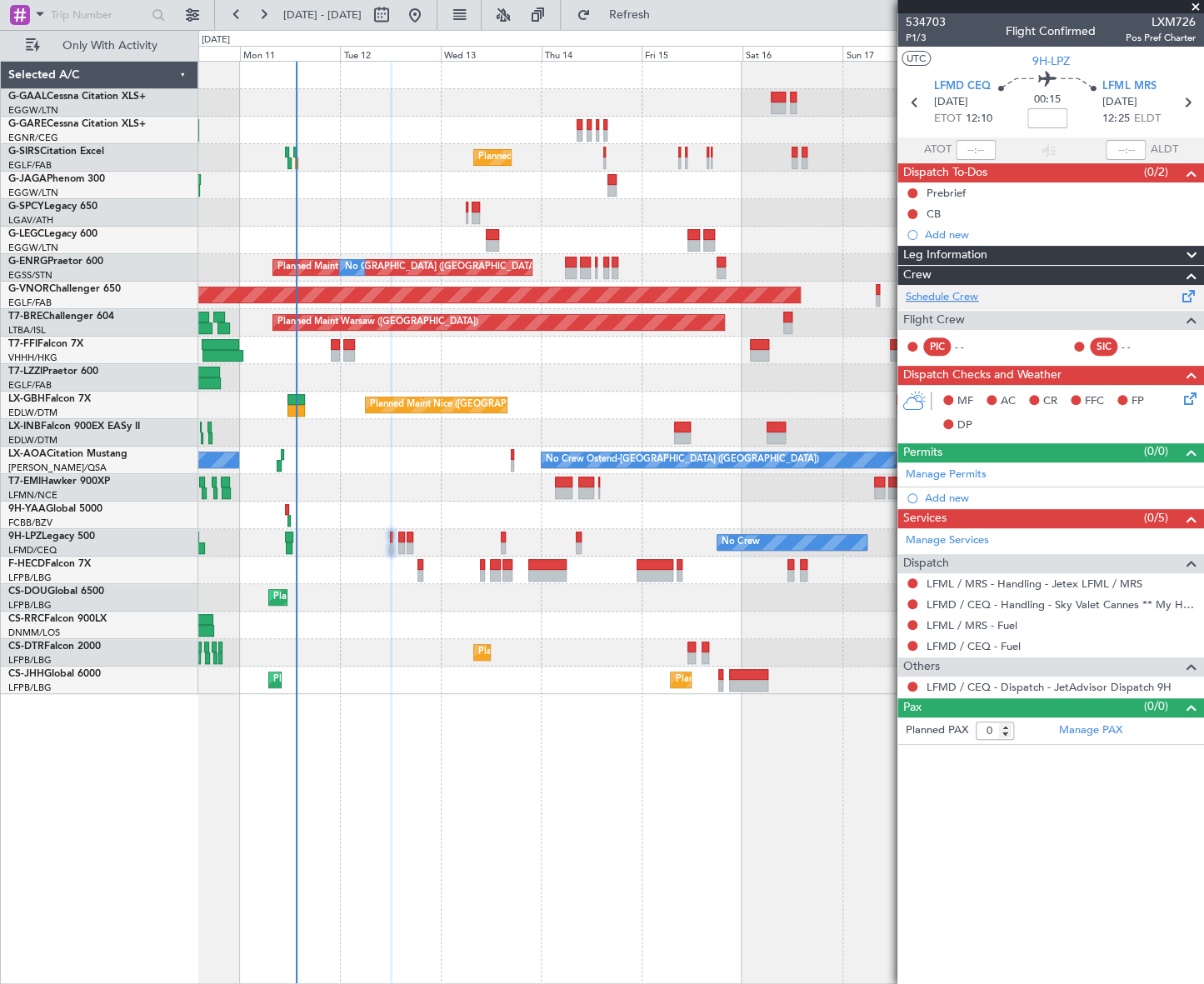
click at [951, 296] on link "Schedule Crew" at bounding box center [941, 297] width 72 height 16
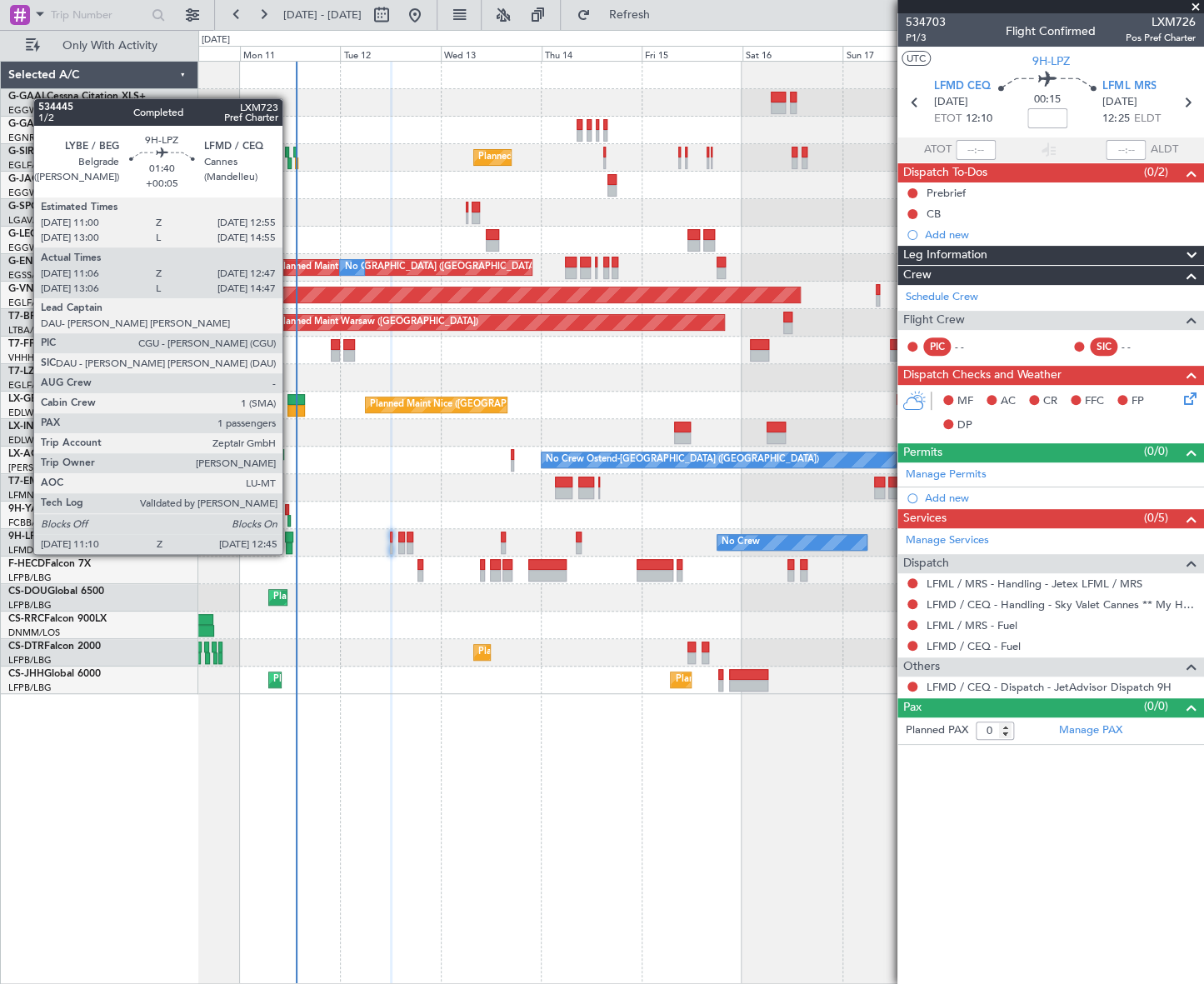
click at [290, 537] on div at bounding box center [289, 537] width 9 height 12
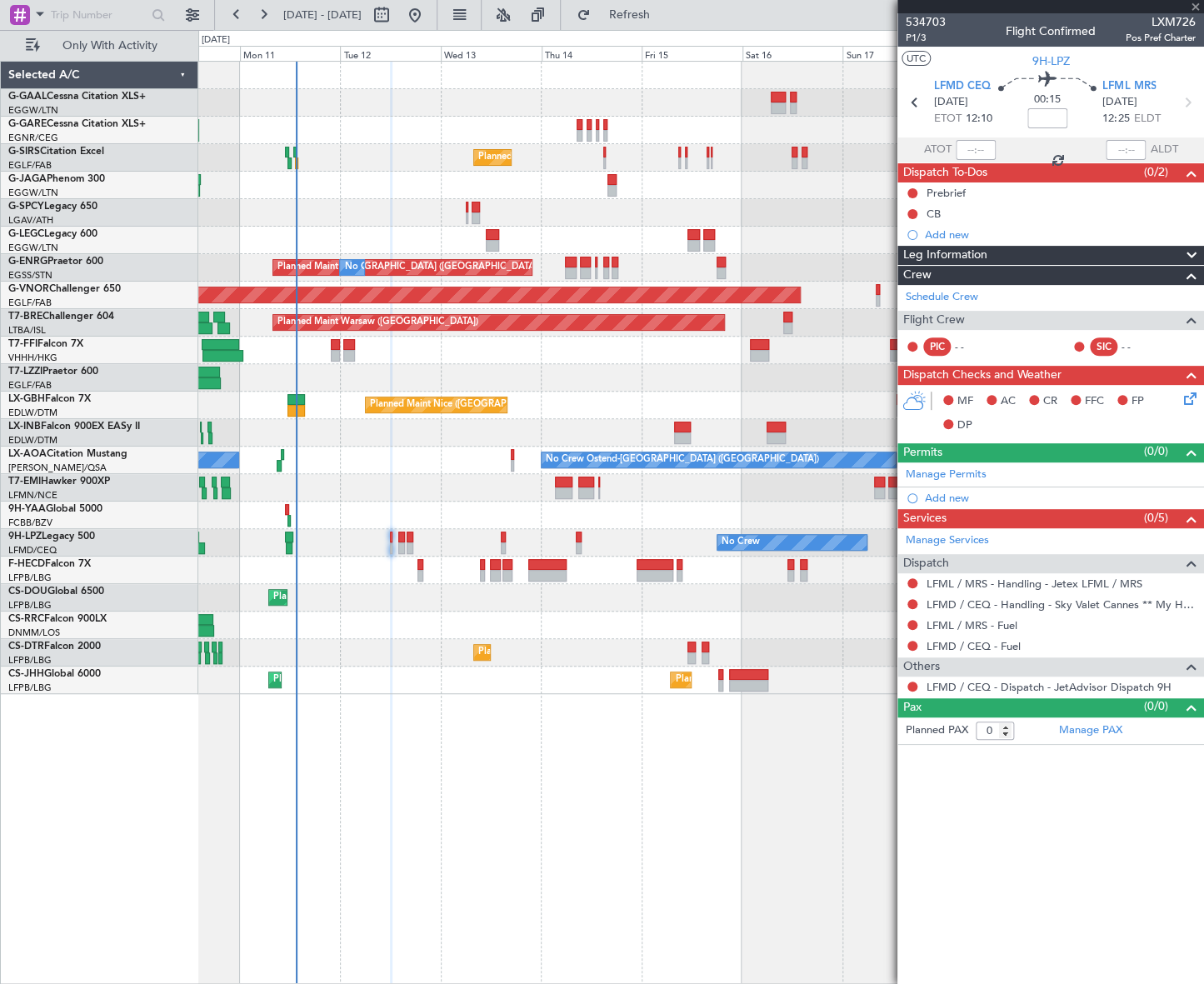
type input "+00:05"
type input "11:16"
type input "12:42"
type input "1"
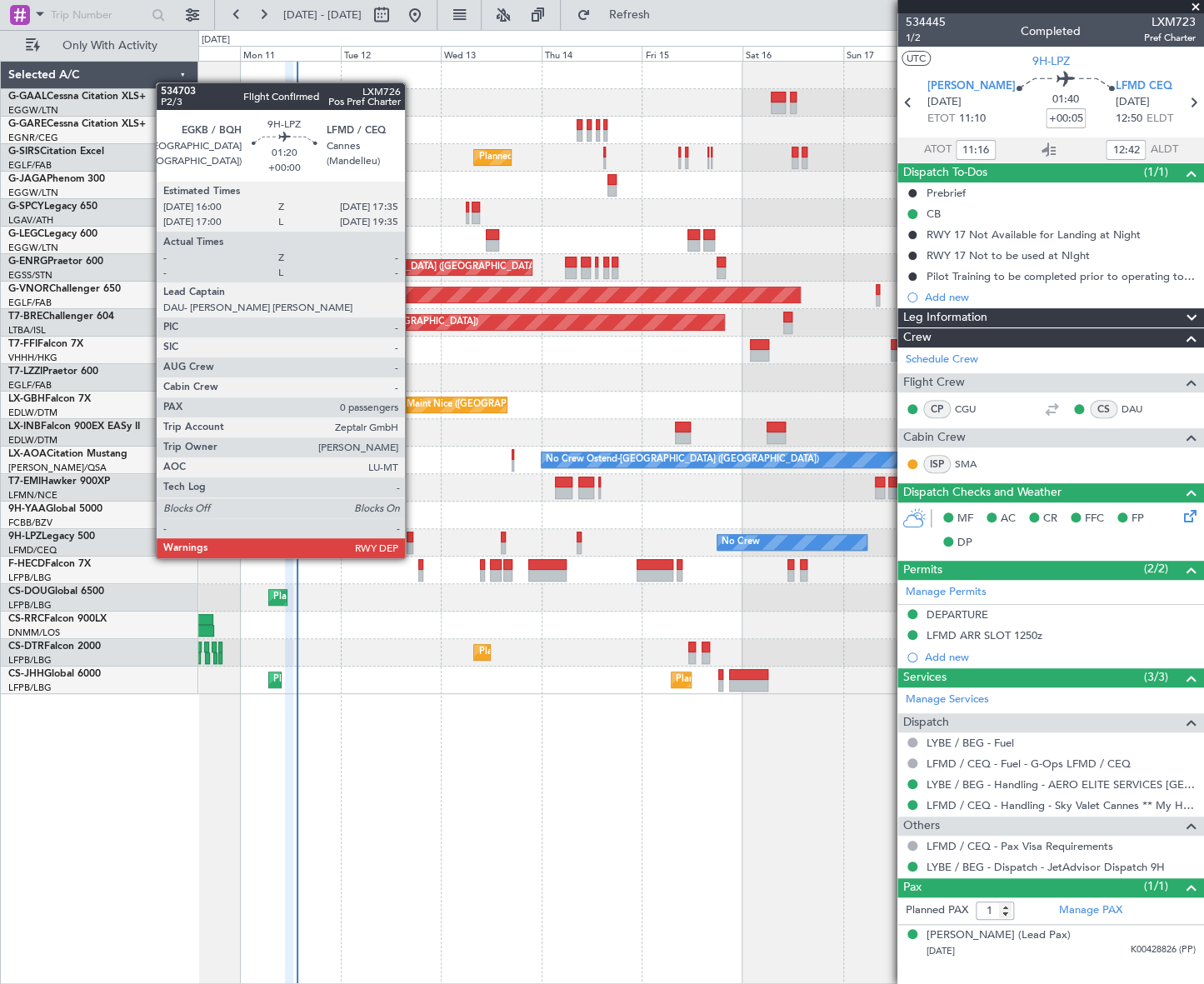
click at [413, 542] on div at bounding box center [410, 548] width 7 height 12
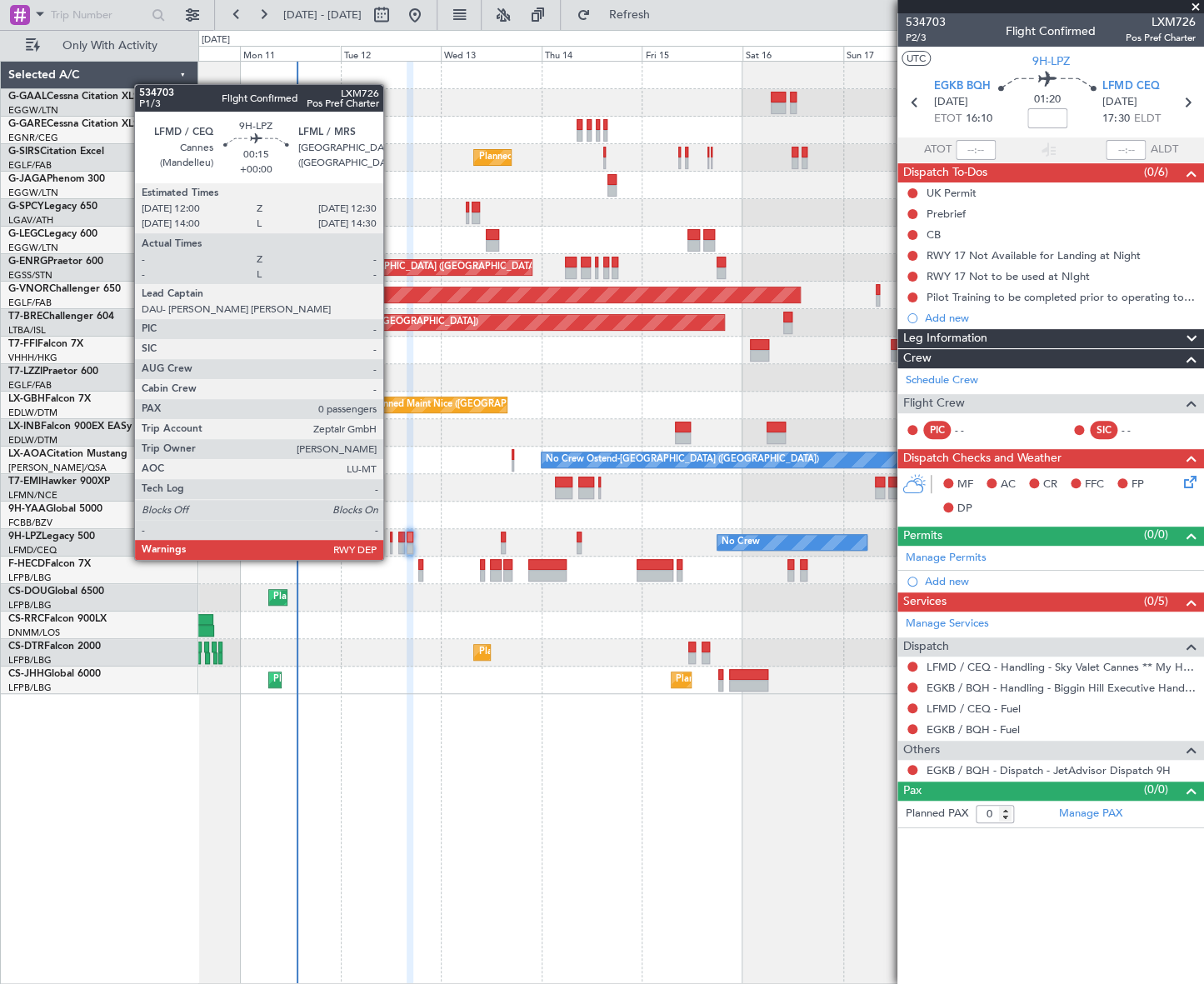
click at [390, 543] on div at bounding box center [390, 548] width 3 height 12
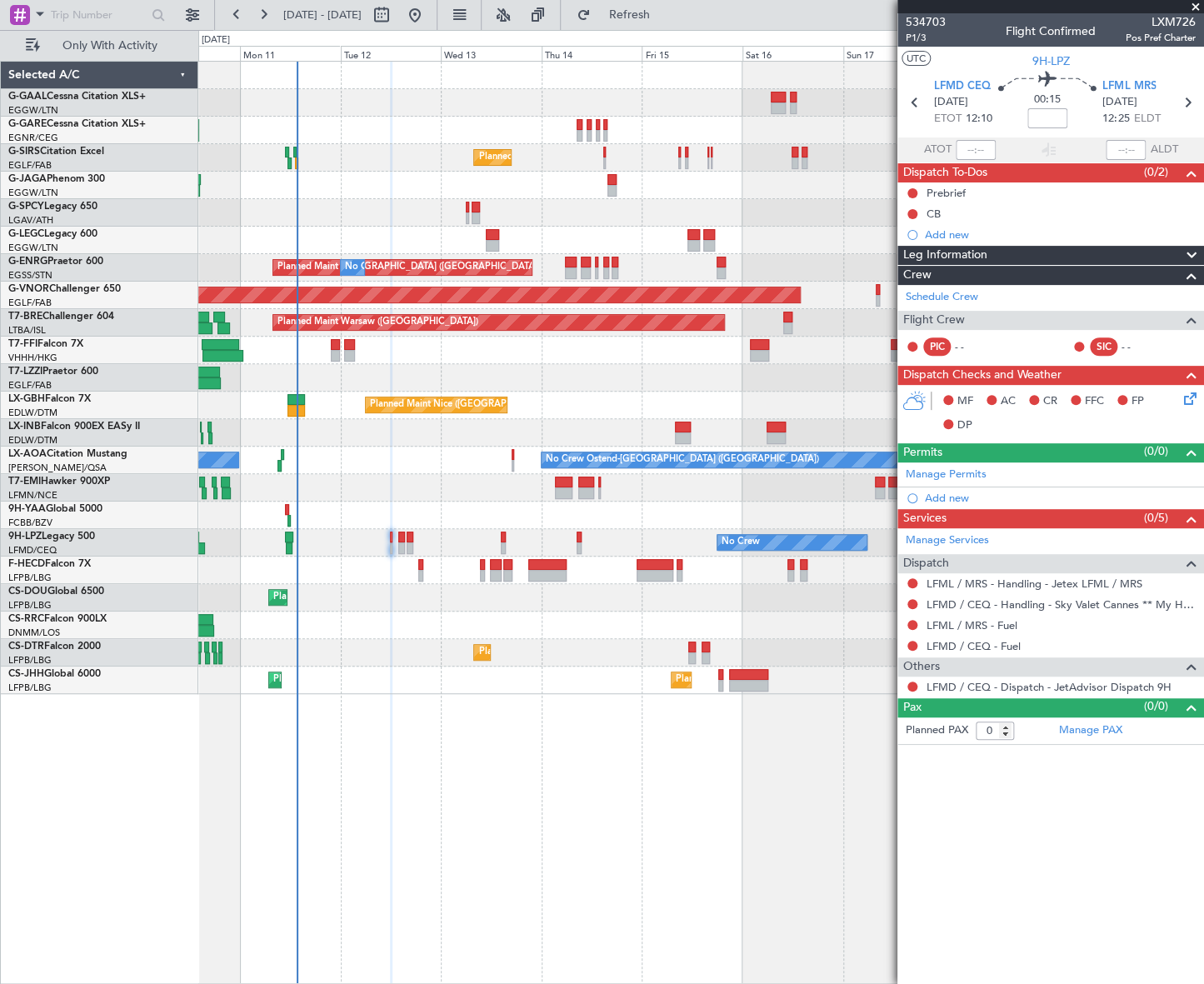
click at [1003, 610] on mat-tooltip-component "LFMD / CEQ - Handling - Sky Valet Cannes ** My Handling**LFMD / CEQ" at bounding box center [1024, 631] width 337 height 44
click at [1011, 607] on link "LFMD / CEQ - Handling - Sky Valet Cannes ** My Handling**LFMD / CEQ" at bounding box center [1062, 604] width 269 height 15
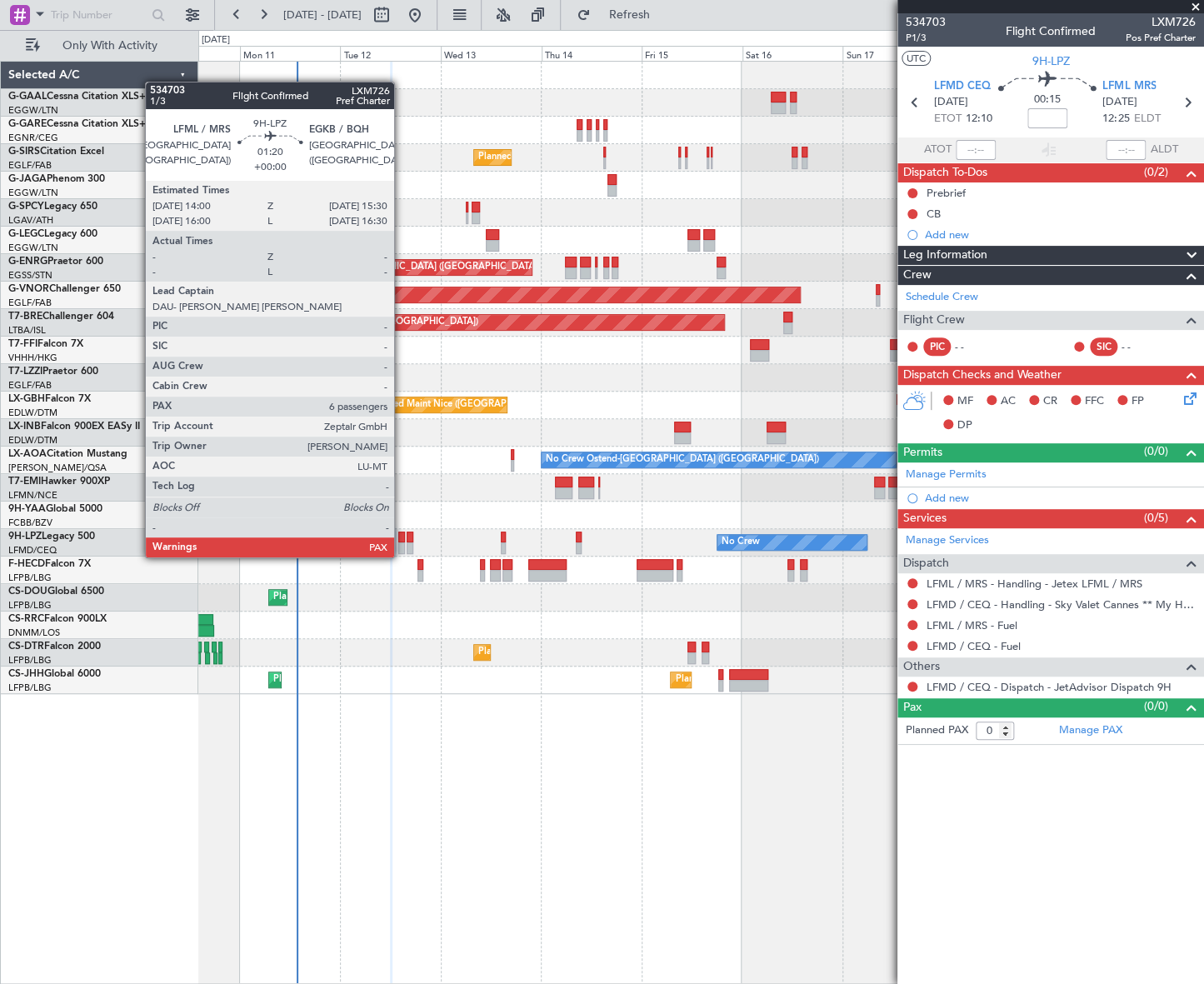
click at [401, 540] on div at bounding box center [402, 537] width 7 height 12
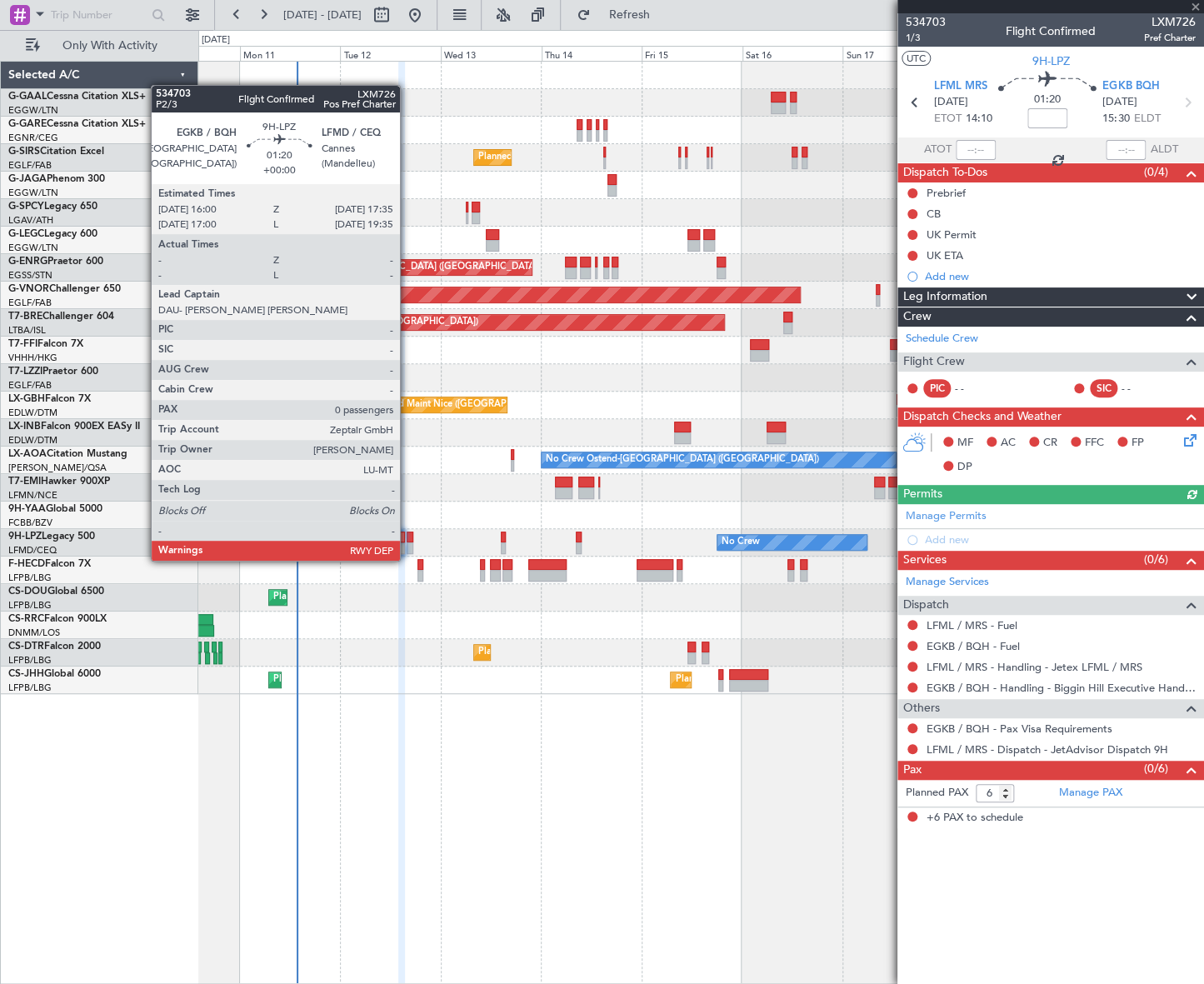
click at [408, 544] on div at bounding box center [410, 548] width 7 height 12
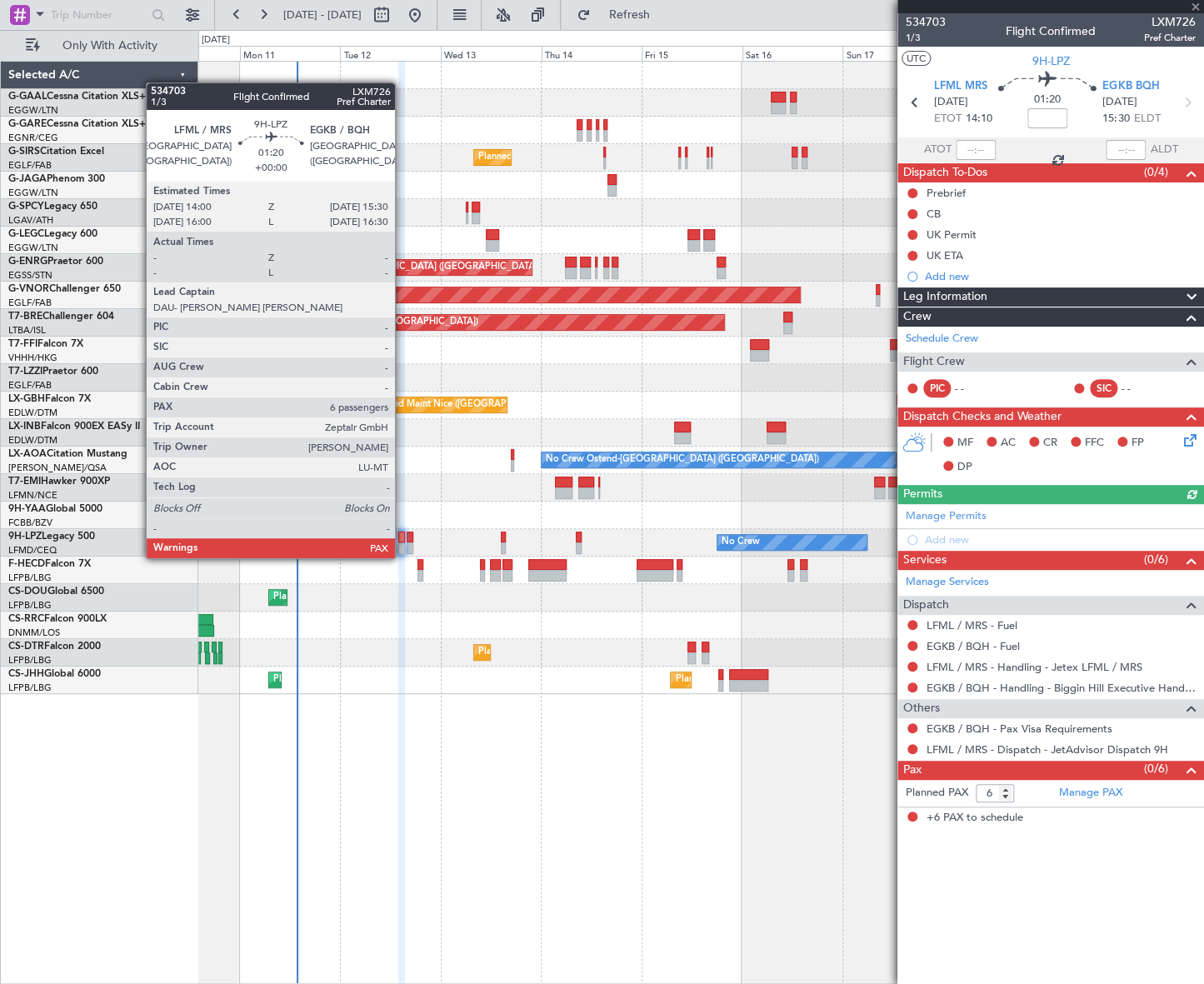
type input "0"
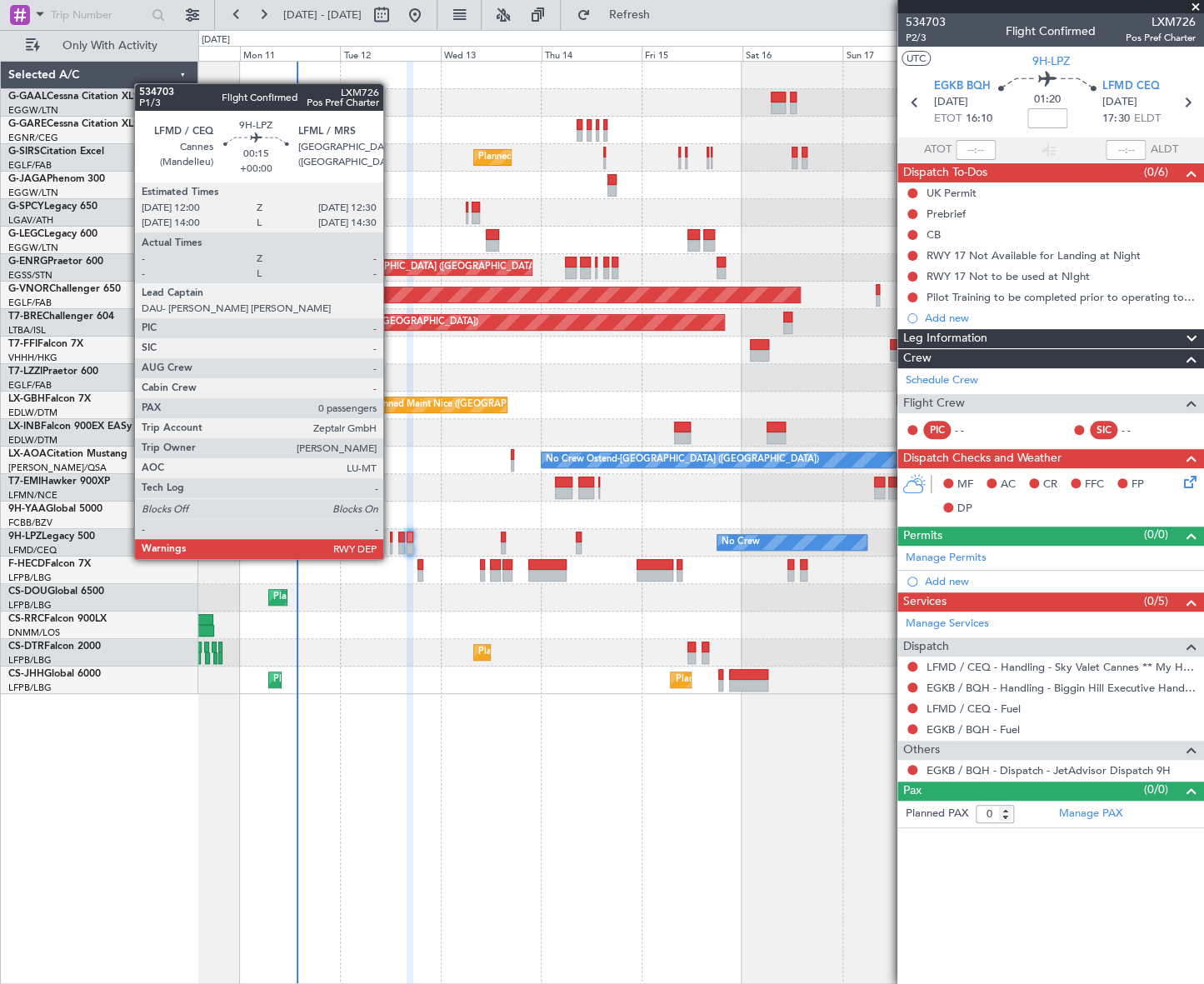
click at [390, 542] on div at bounding box center [390, 548] width 3 height 12
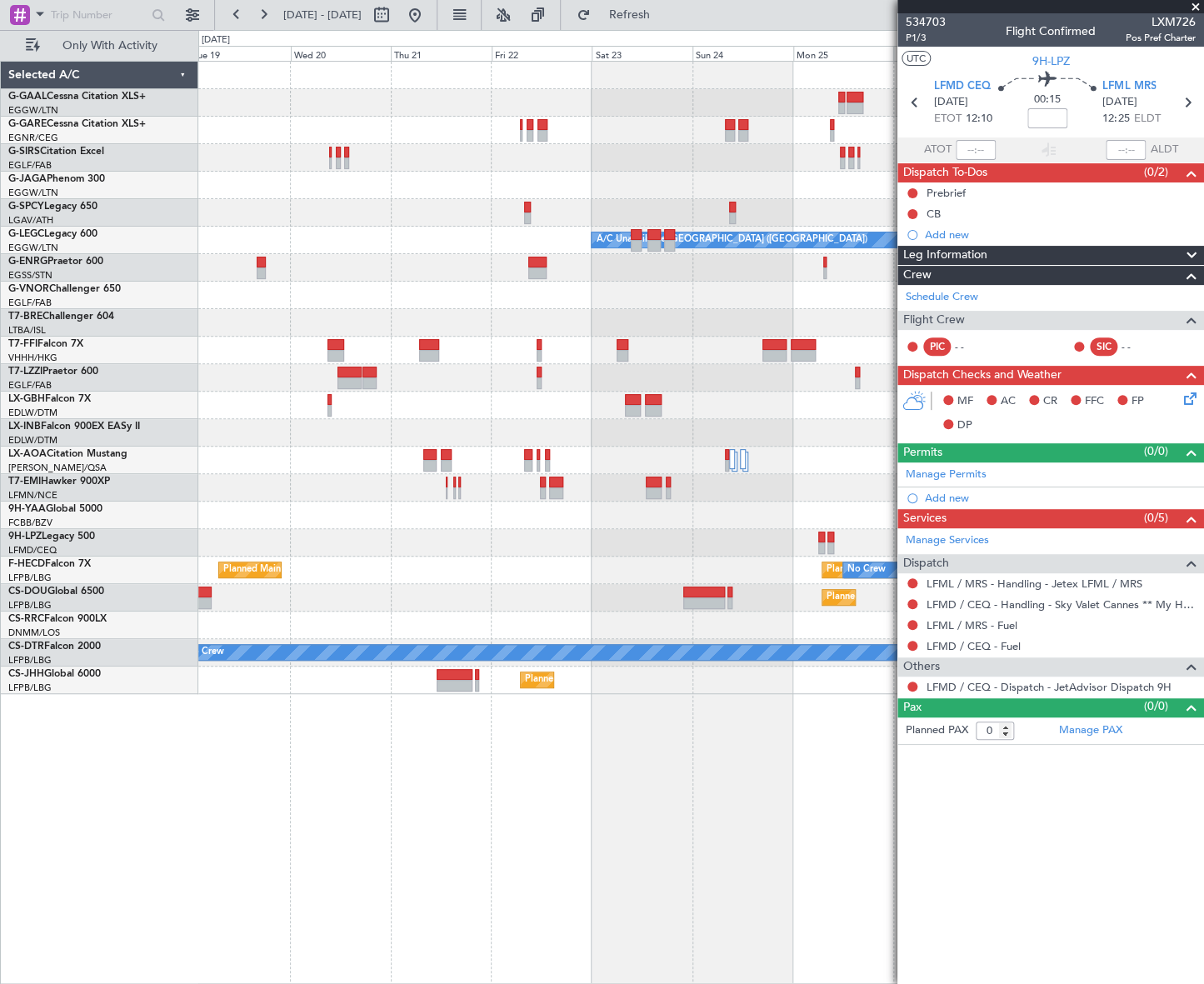
click at [0, 685] on html "[DATE] - [DATE] Refresh Quick Links Only With Activity Planned [GEOGRAPHIC_DATA…" at bounding box center [602, 492] width 1204 height 984
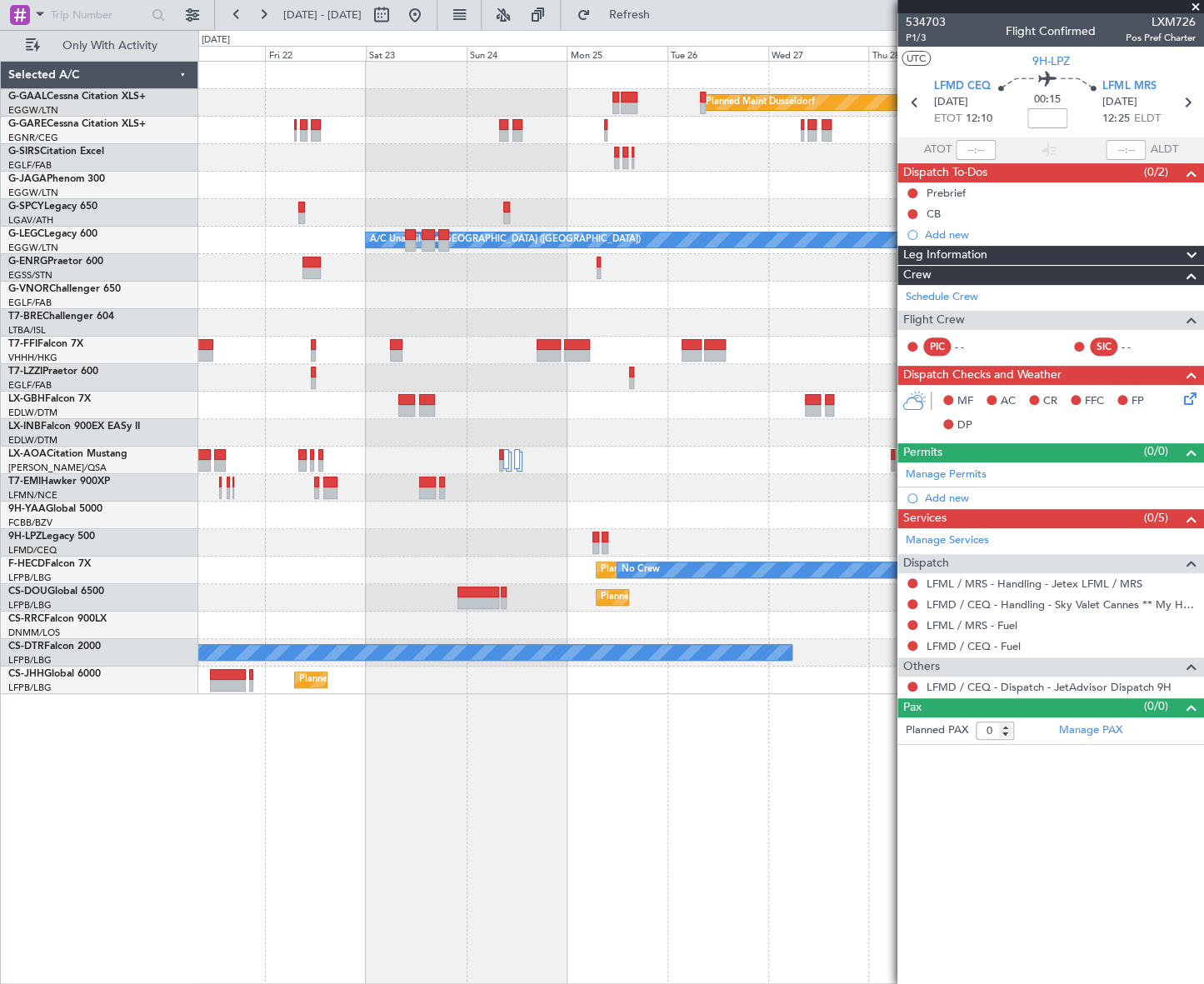
click at [0, 690] on html "[DATE] - [DATE] Refresh Quick Links Only With Activity Planned [GEOGRAPHIC_DATA…" at bounding box center [602, 492] width 1204 height 984
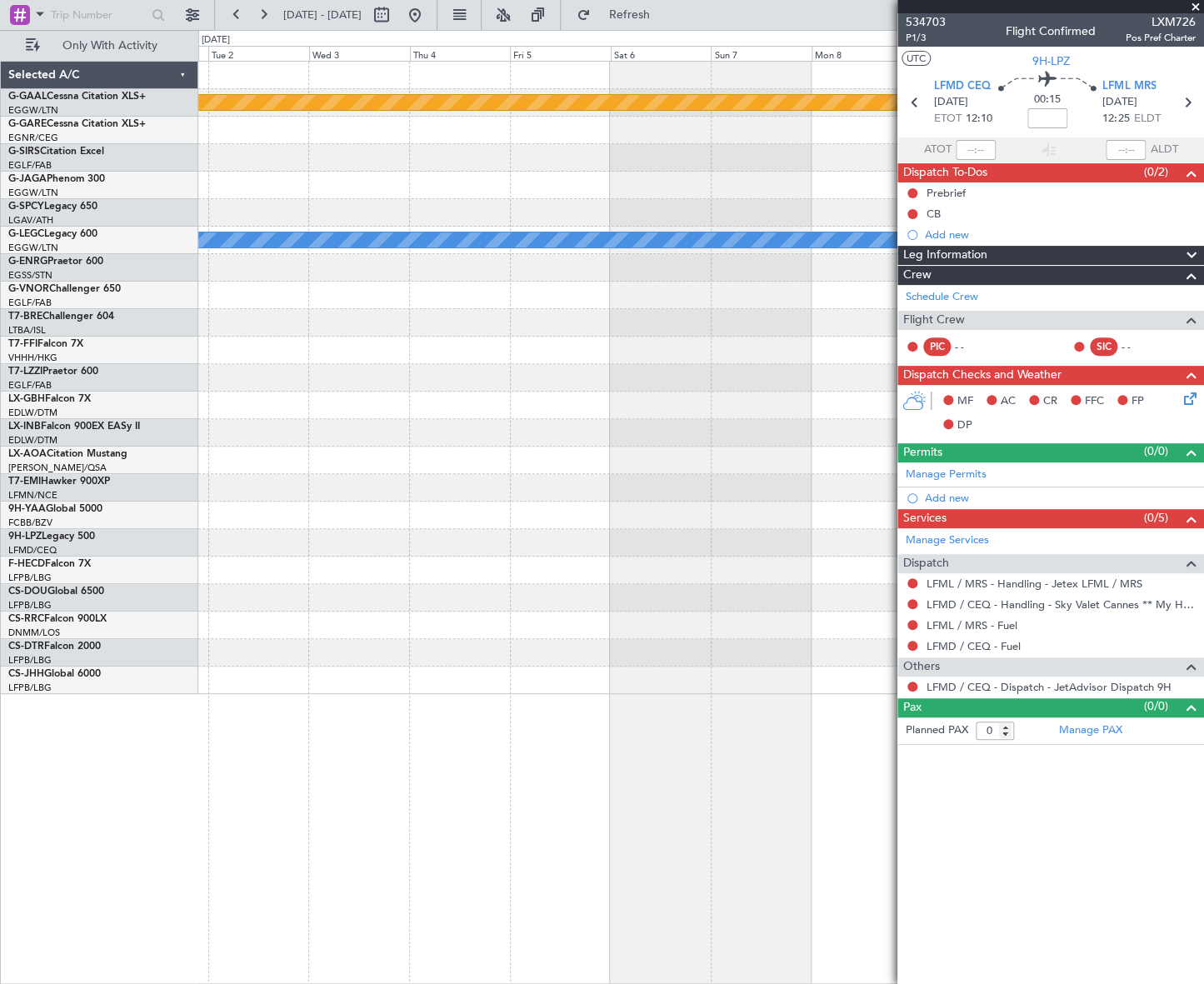
click at [109, 671] on div "Planned Maint Dusseldorf A/C Unavailable [GEOGRAPHIC_DATA] ([GEOGRAPHIC_DATA]) …" at bounding box center [602, 507] width 1204 height 954
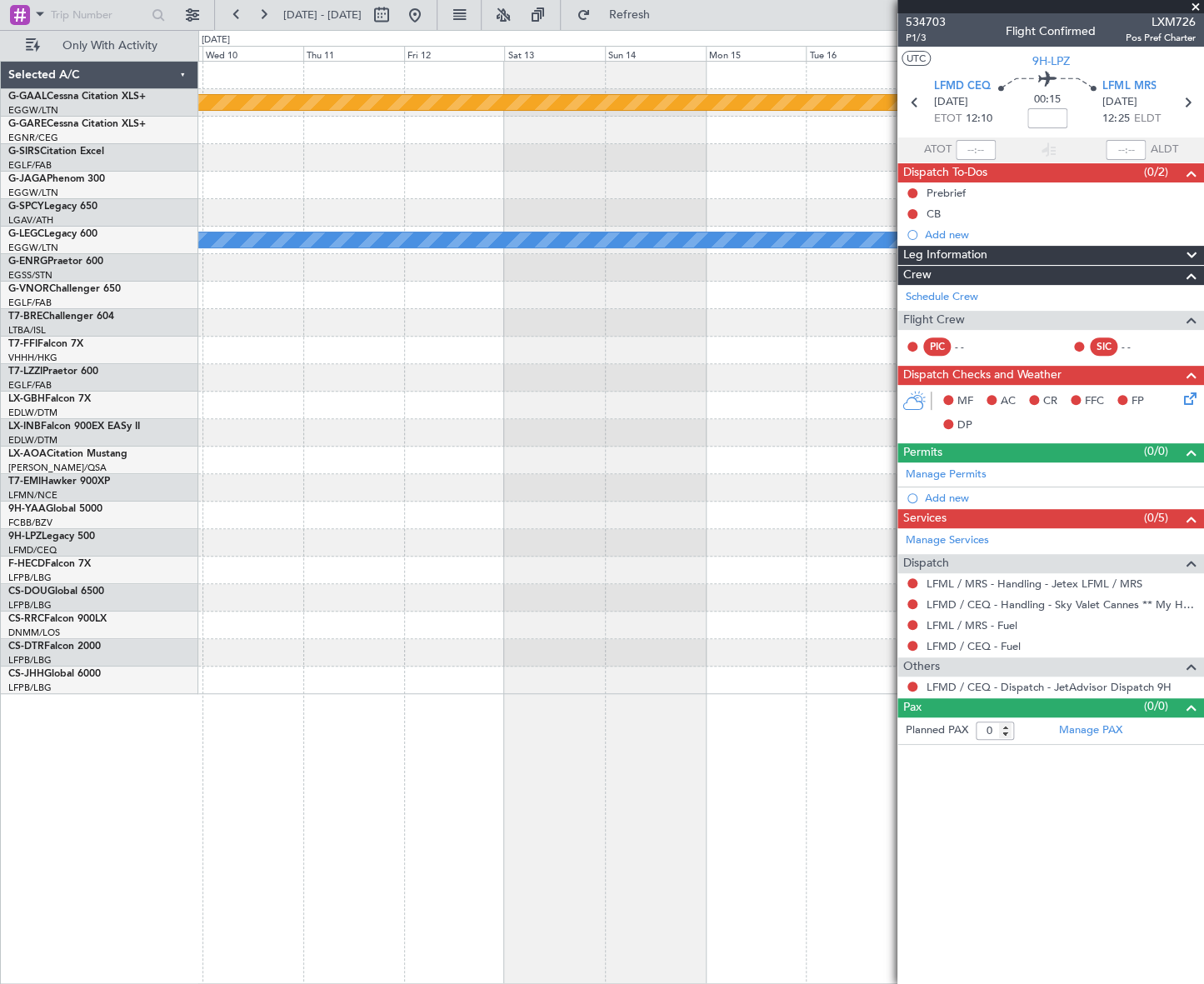
click at [32, 704] on div "Planned Maint Dusseldorf A/C Unavailable [GEOGRAPHIC_DATA] ([GEOGRAPHIC_DATA]) …" at bounding box center [602, 507] width 1204 height 954
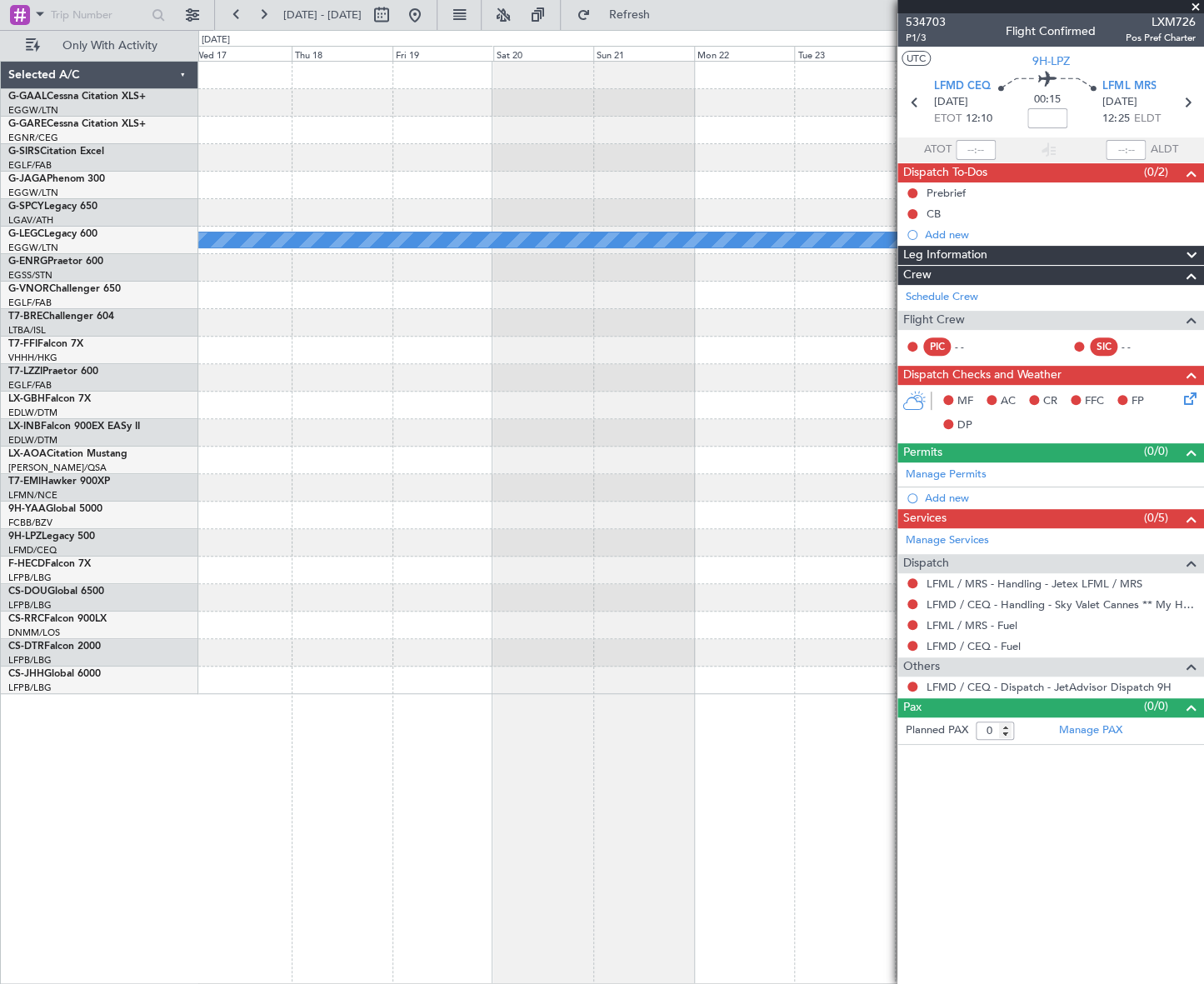
click at [62, 714] on div "Planned Maint Dusseldorf A/C Unavailable [GEOGRAPHIC_DATA] ([GEOGRAPHIC_DATA]) …" at bounding box center [602, 507] width 1204 height 954
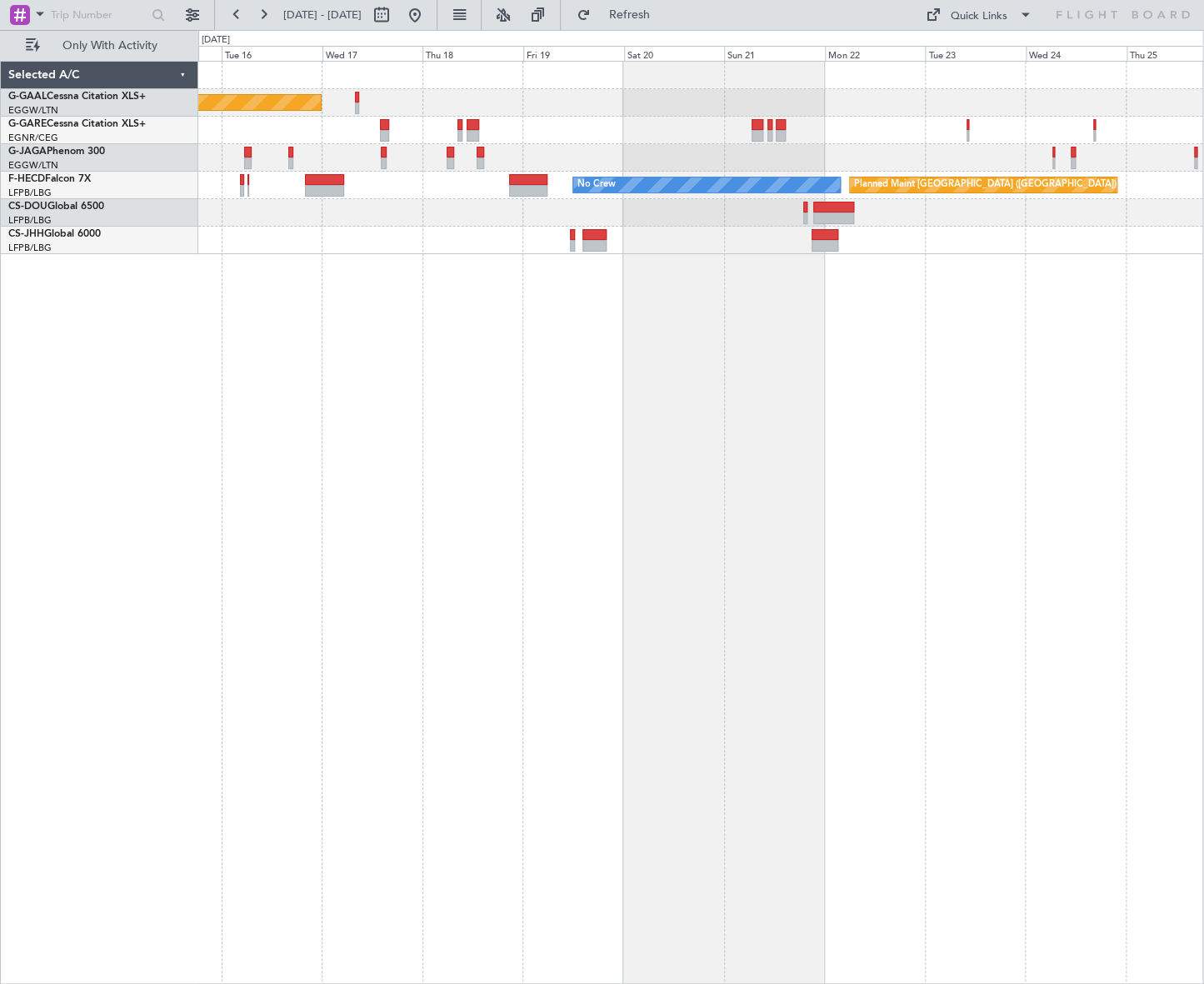
click at [558, 486] on div "Planned Maint Dusseldorf Planned Maint [GEOGRAPHIC_DATA] ([GEOGRAPHIC_DATA]) No…" at bounding box center [700, 522] width 1005 height 923
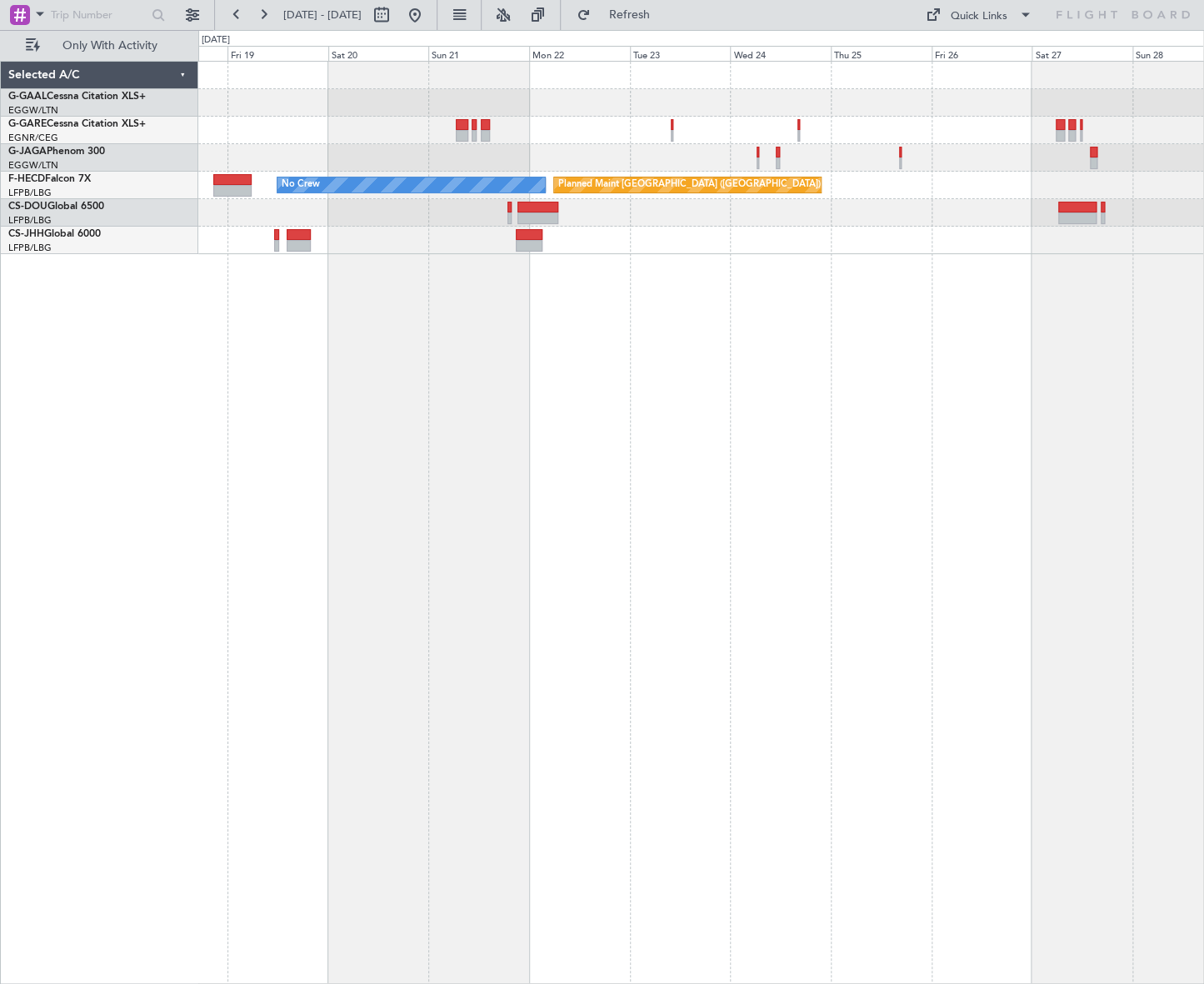
click at [169, 690] on div "Planned Maint Dusseldorf Planned Maint [GEOGRAPHIC_DATA] ([GEOGRAPHIC_DATA]) No…" at bounding box center [602, 507] width 1204 height 954
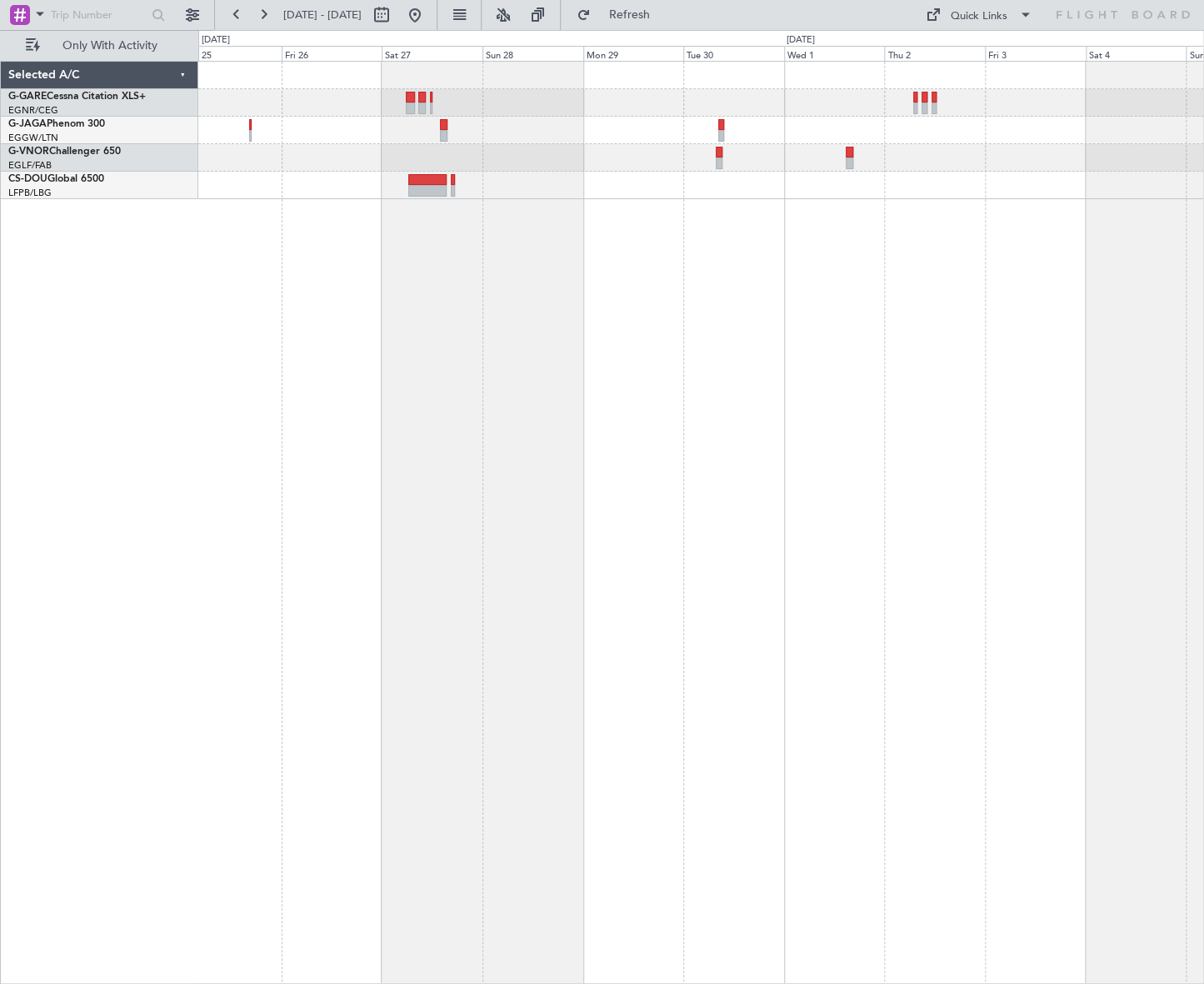
click at [1203, 375] on html "[DATE] - [DATE] Refresh Quick Links Only With Activity Selected A/C G-GARE Cess…" at bounding box center [602, 492] width 1204 height 984
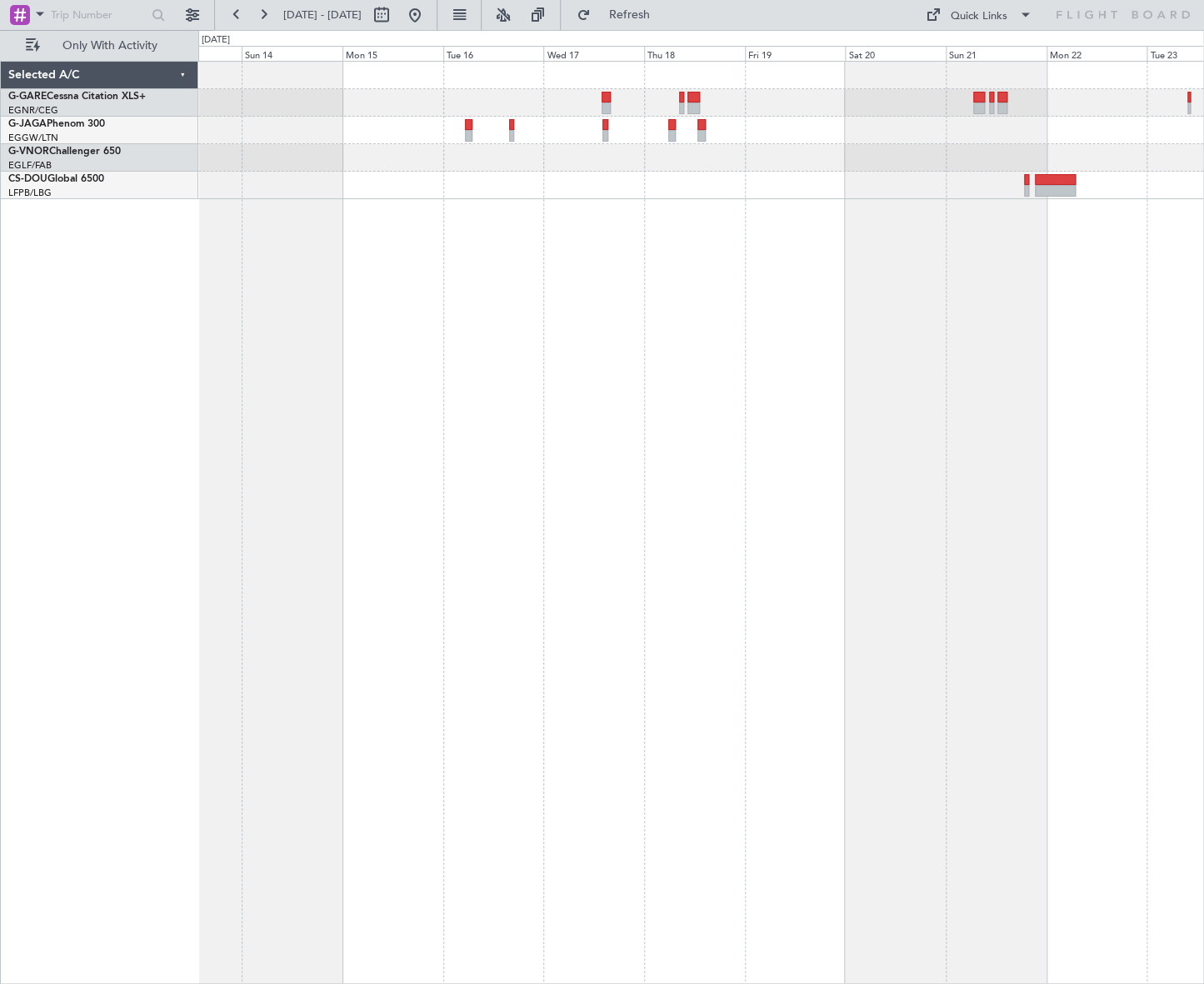
click at [802, 387] on div at bounding box center [701, 522] width 1006 height 923
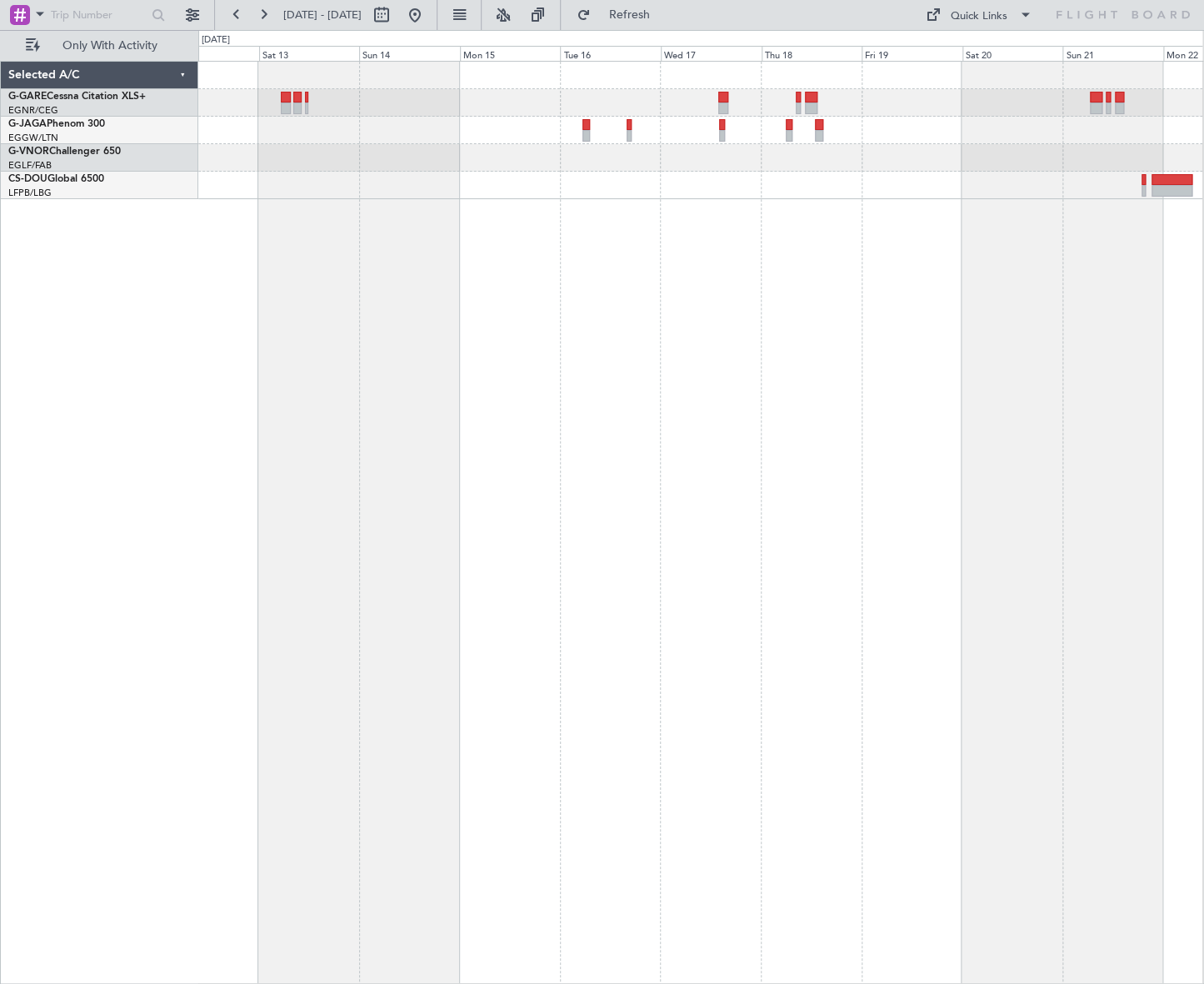
click at [684, 402] on div at bounding box center [700, 522] width 1005 height 923
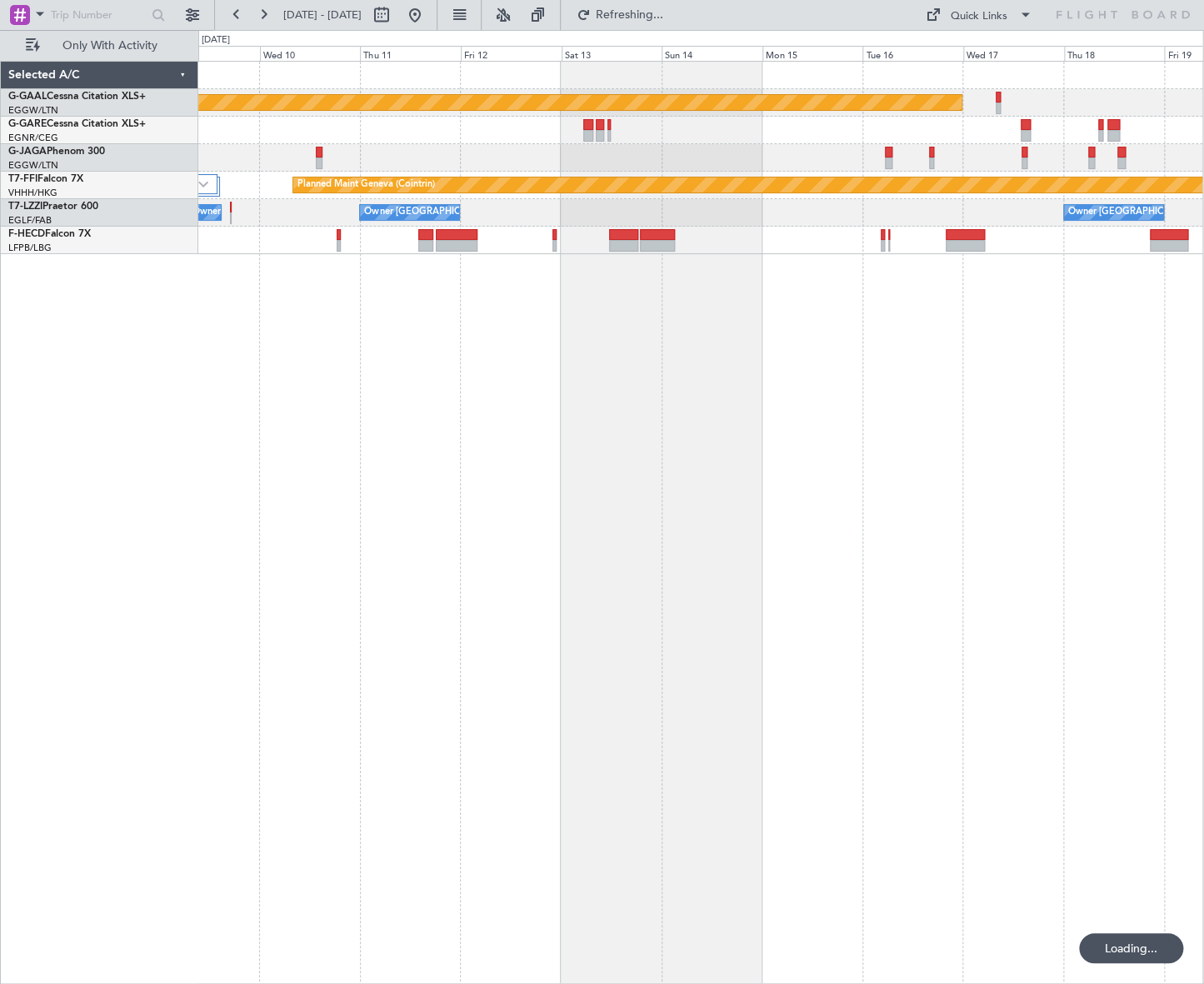
click at [550, 419] on div "Planned Maint Dusseldorf Planned Maint Geneva ([GEOGRAPHIC_DATA]) Owner London …" at bounding box center [700, 522] width 1005 height 923
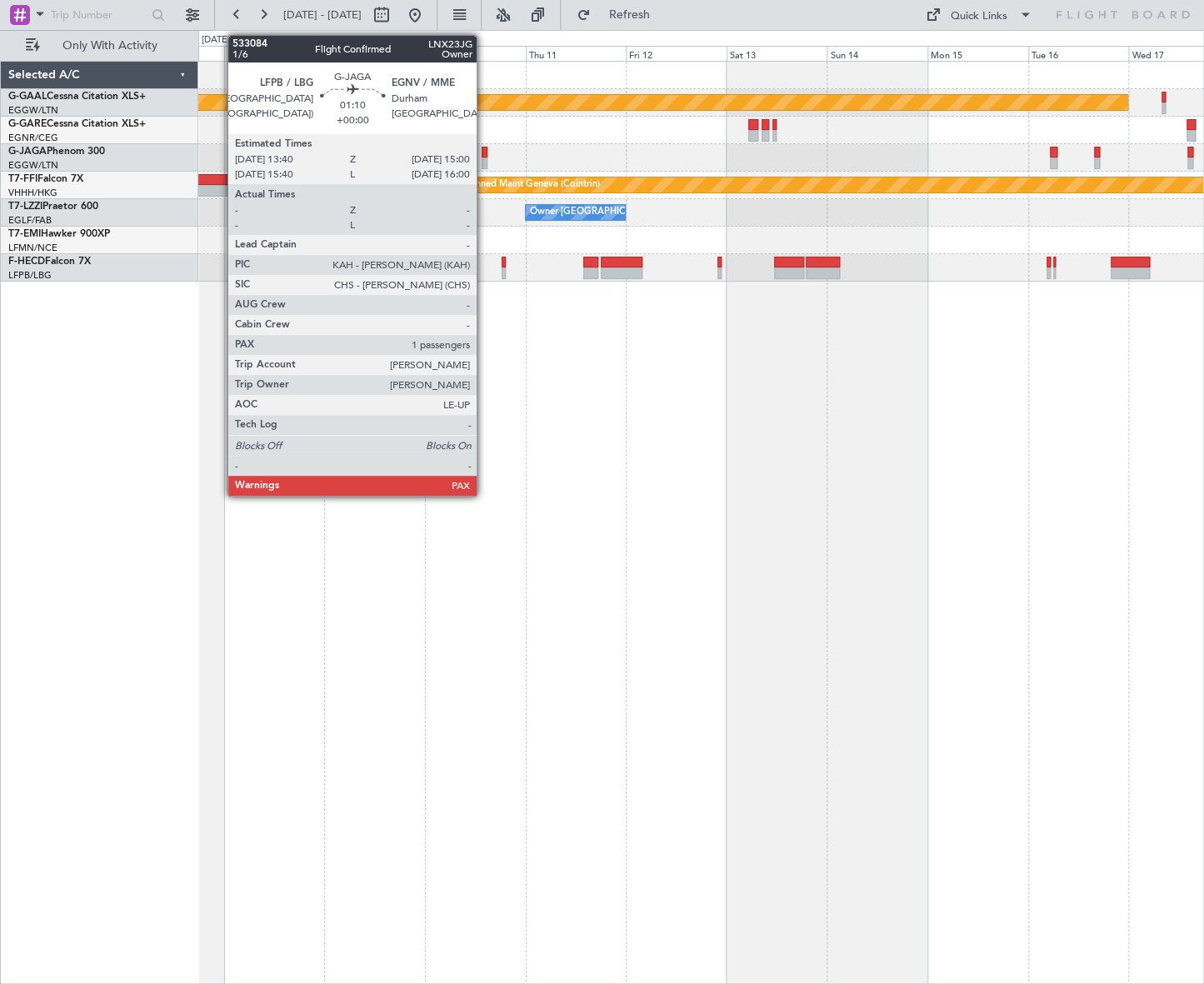
click at [484, 158] on div at bounding box center [484, 163] width 6 height 12
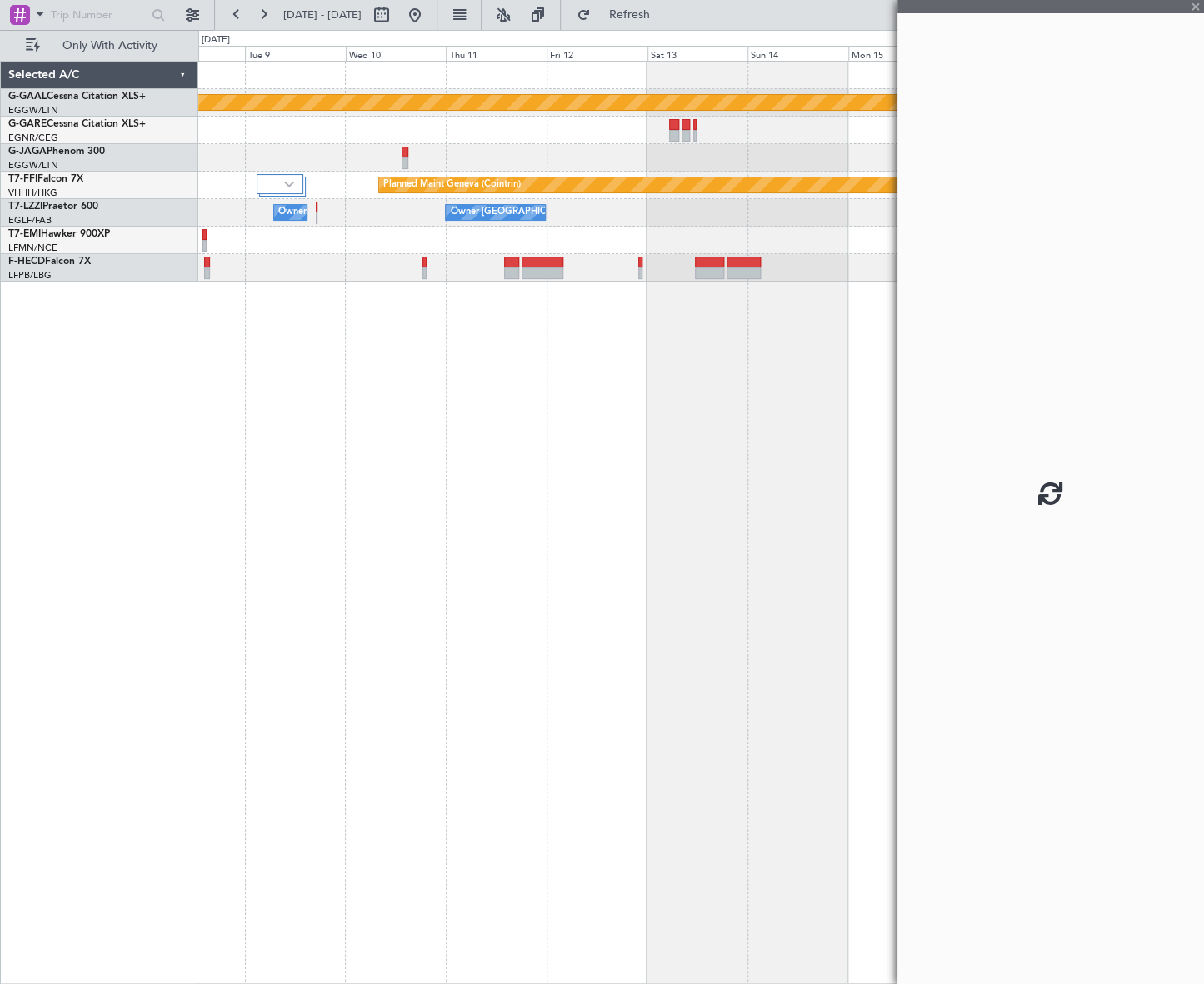
click at [445, 433] on div "Planned Maint Dusseldorf Planned Maint Geneva (Cointrin) Owner London (Biggin H…" at bounding box center [700, 522] width 1005 height 923
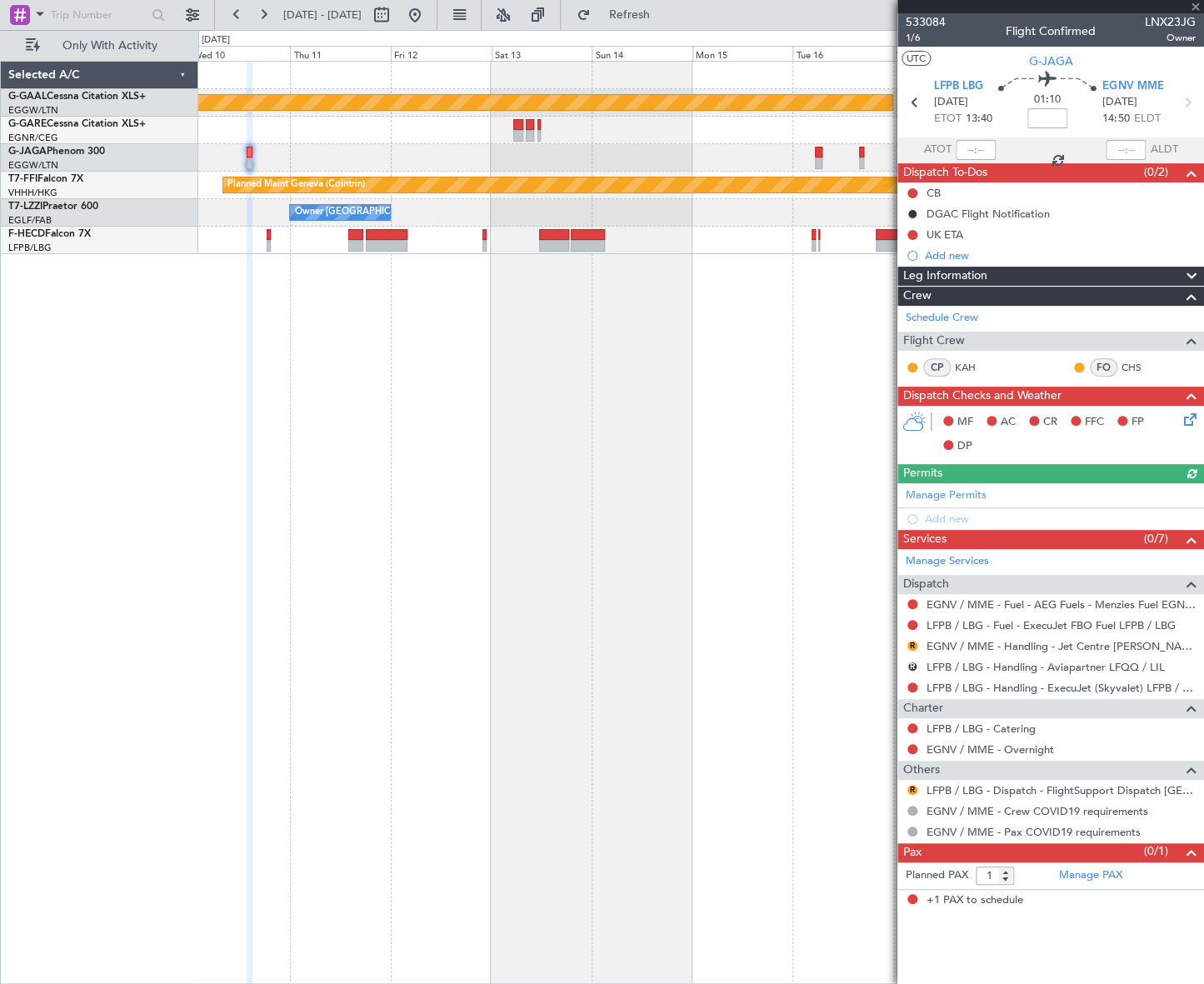
click at [425, 514] on div "Planned Maint Dusseldorf Planned Maint Geneva (Cointrin) Owner London (Luton) O…" at bounding box center [700, 522] width 1005 height 923
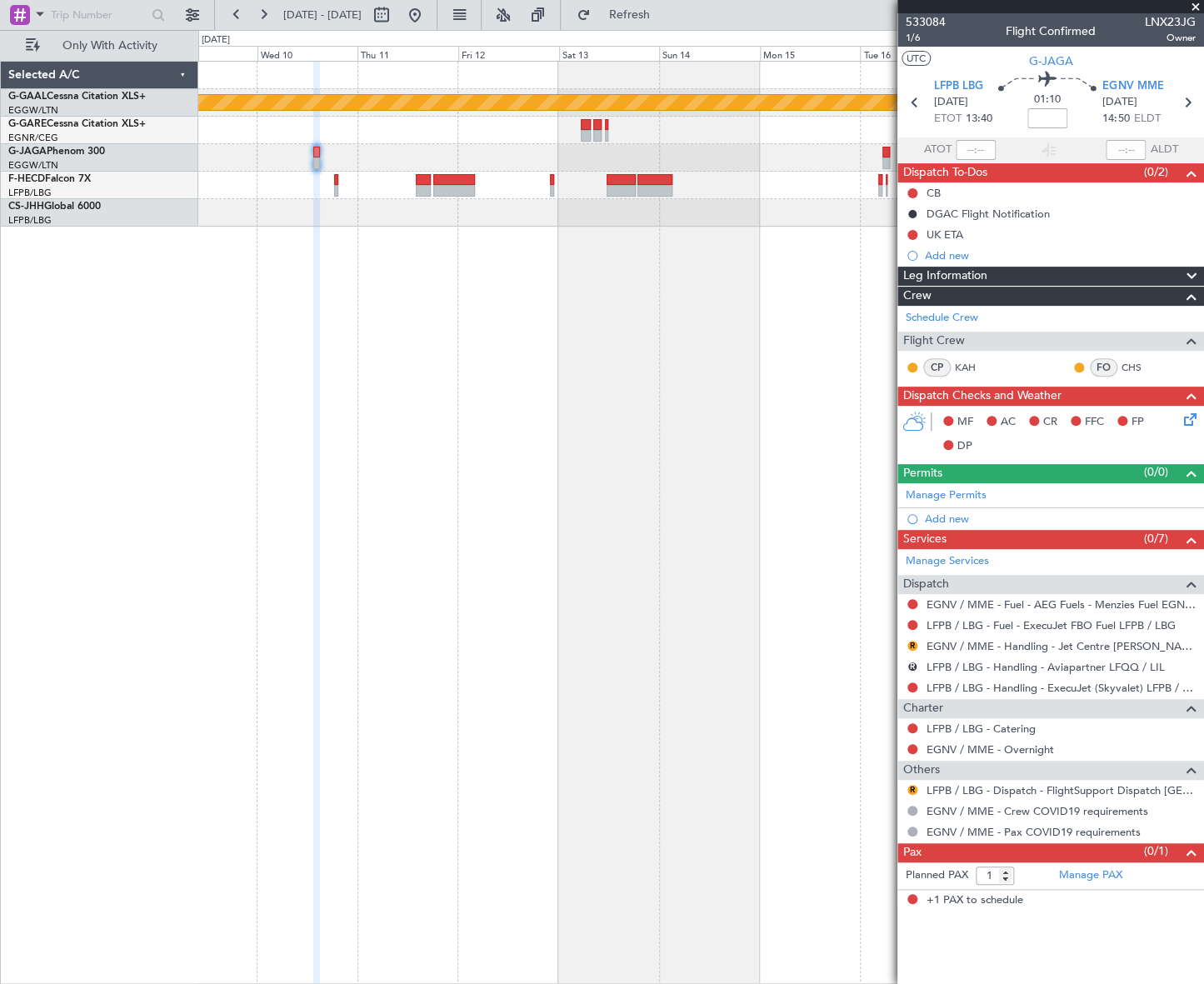
click at [525, 357] on div "Planned Maint Dusseldorf No Crew" at bounding box center [700, 522] width 1005 height 923
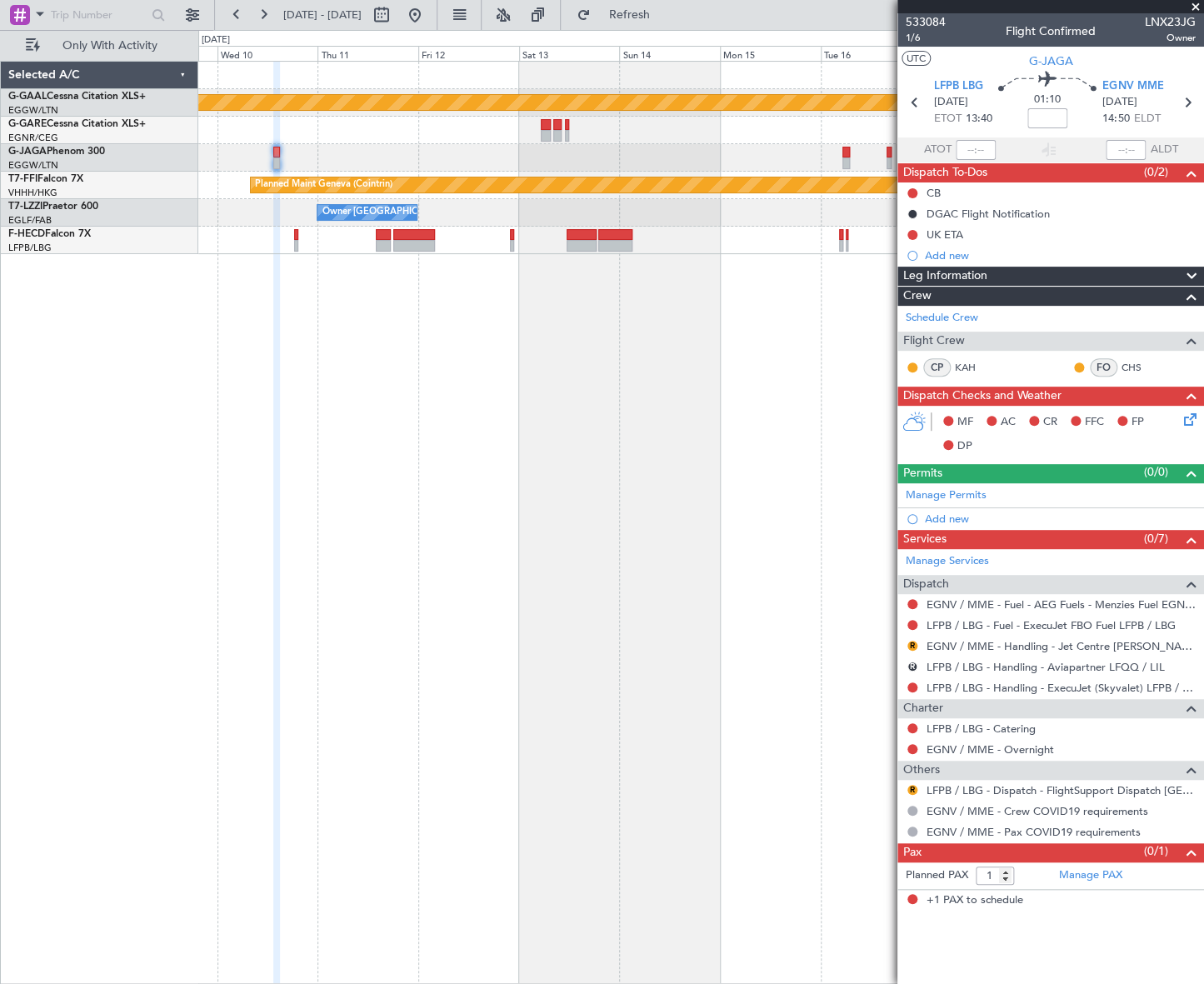
click at [552, 461] on div "Planned Maint Dusseldorf Planned Maint Geneva (Cointrin) Owner London (Luton) O…" at bounding box center [701, 522] width 1006 height 923
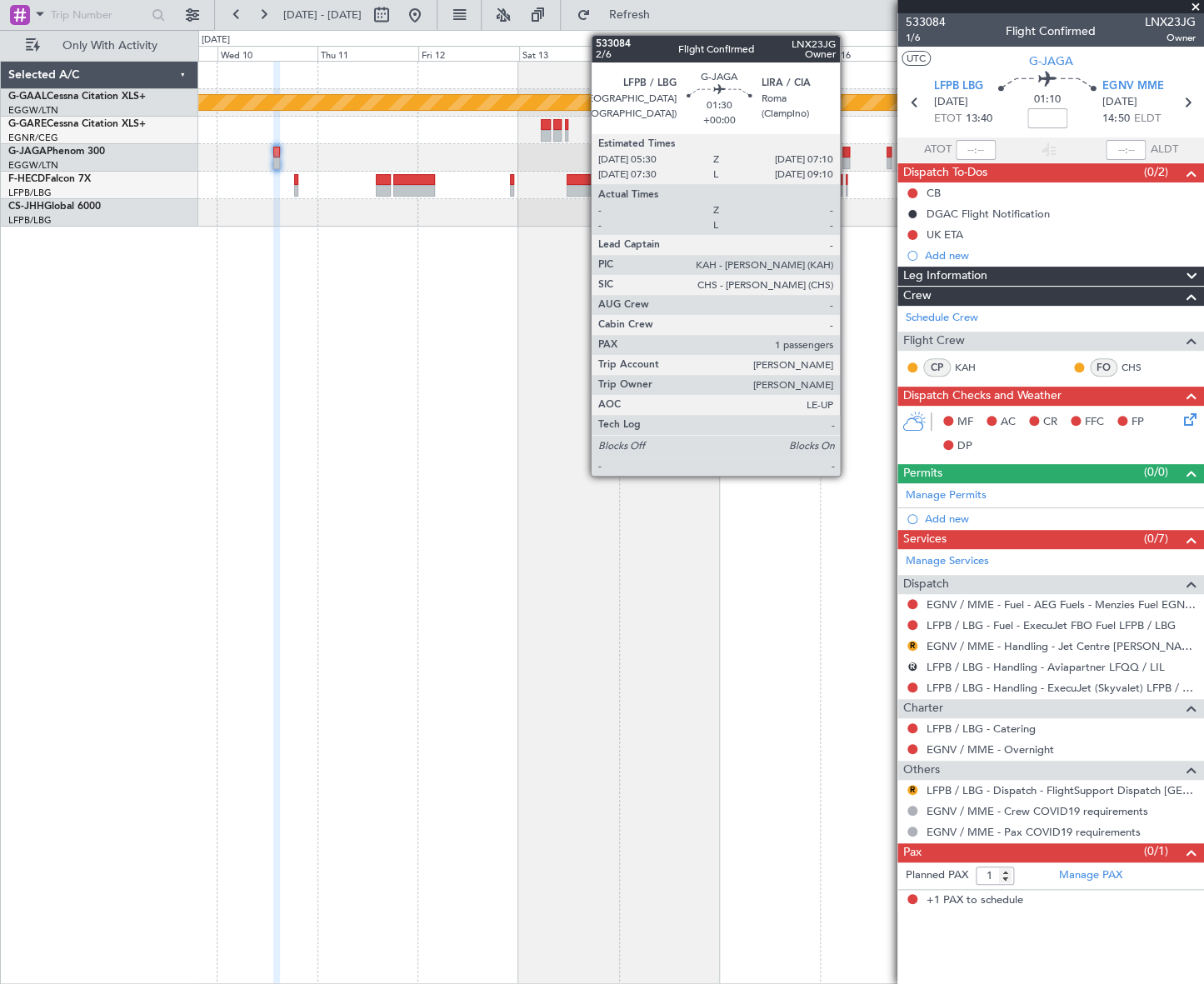
click at [842, 159] on div at bounding box center [845, 163] width 8 height 12
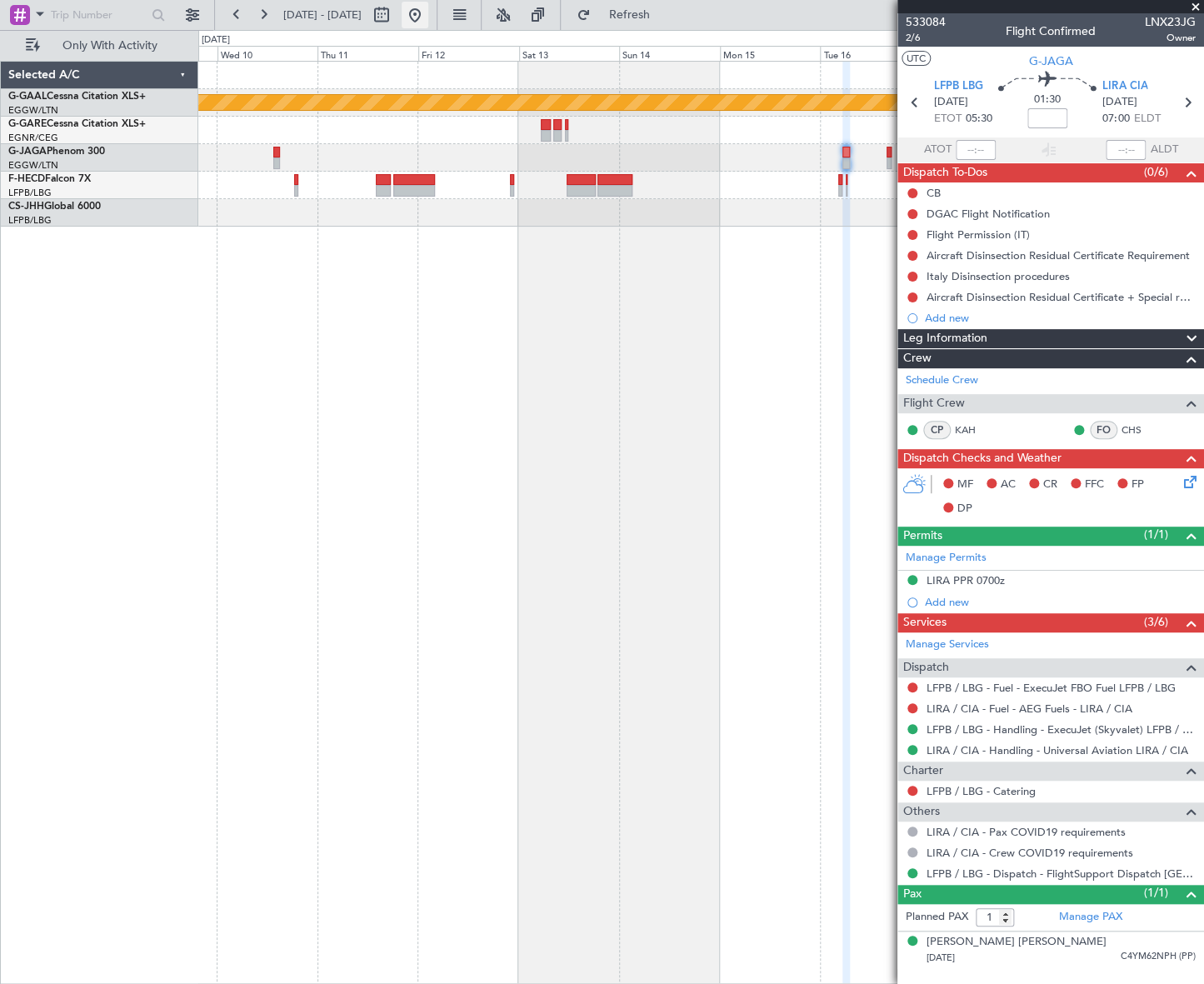
click at [428, 18] on button at bounding box center [414, 15] width 27 height 27
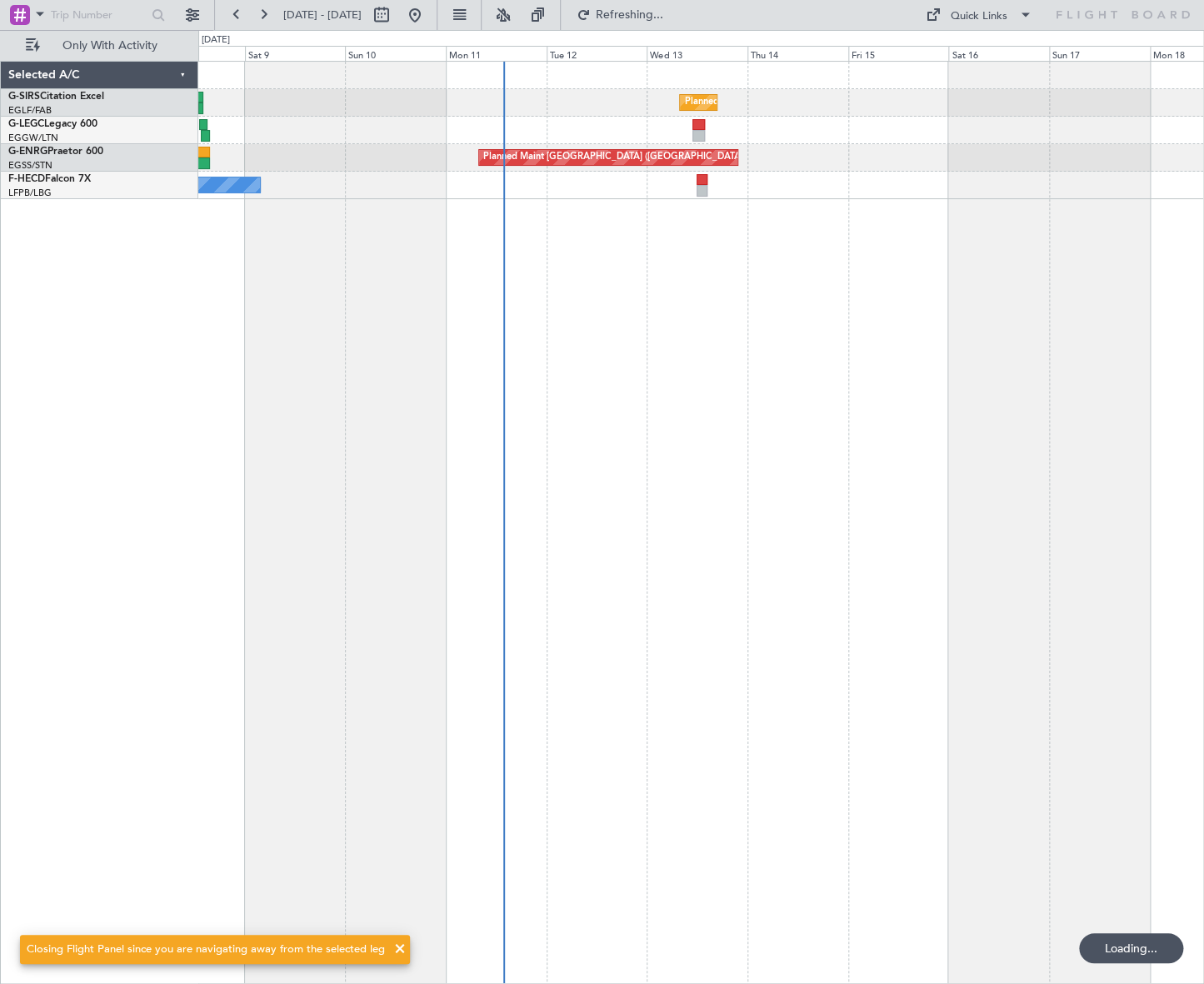
click at [414, 615] on div "Planned Maint London (Farnborough) Planned Maint London (Stansted) No Crew" at bounding box center [701, 522] width 1006 height 923
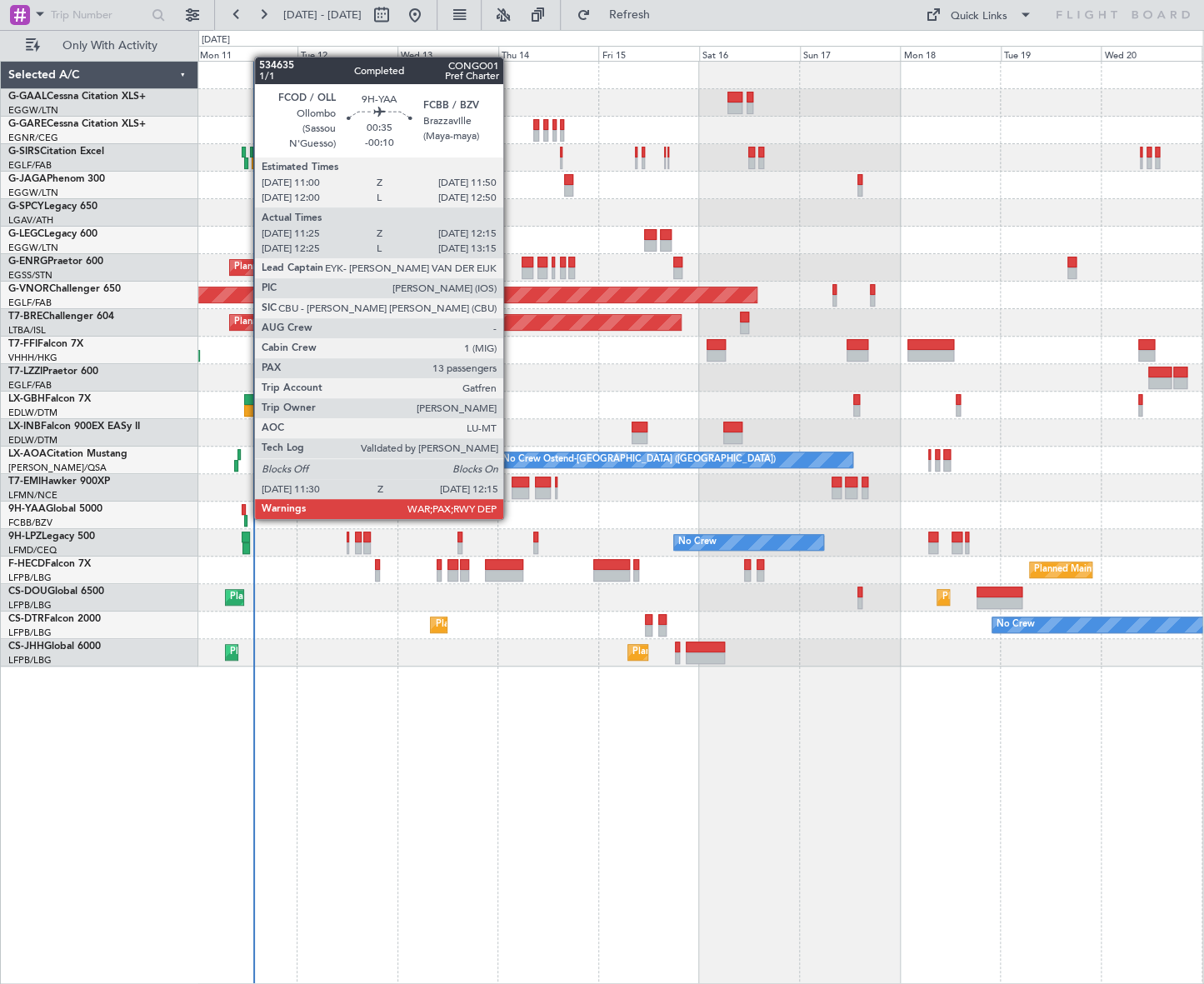
click at [245, 517] on div at bounding box center [245, 521] width 3 height 12
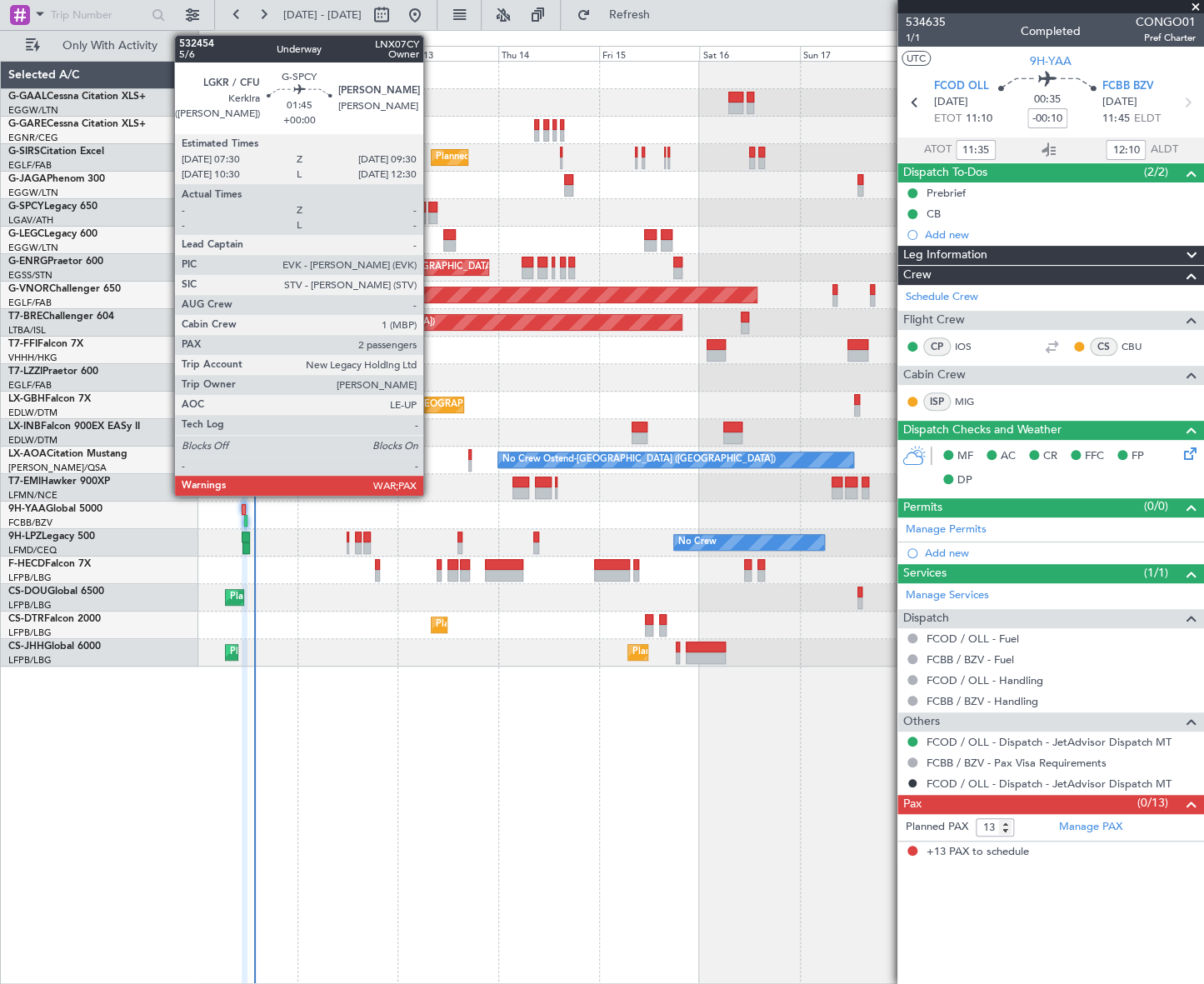
click at [431, 208] on div at bounding box center [433, 208] width 9 height 12
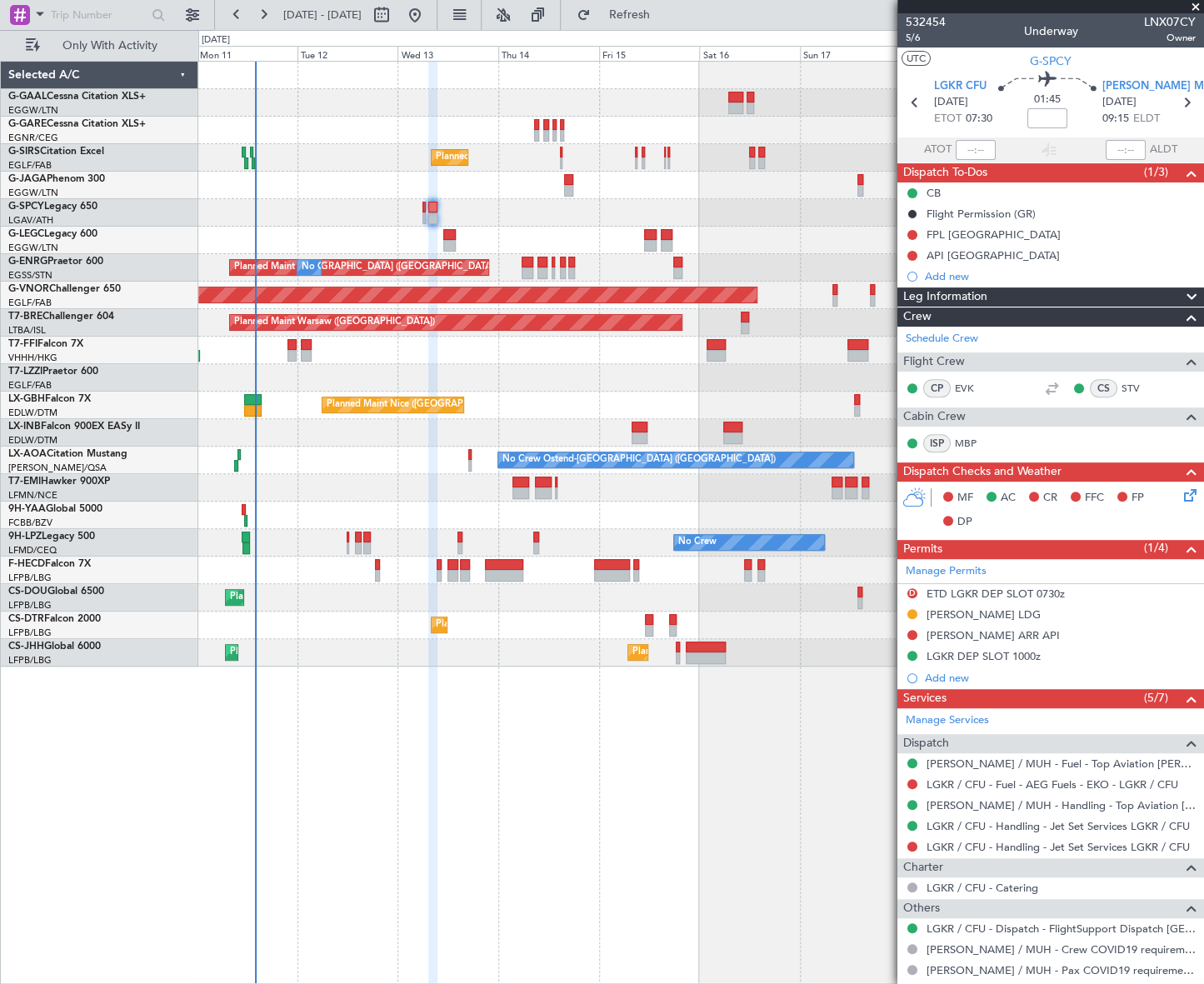
click at [584, 747] on div "No Crew Planned Maint London (Farnborough) A/C Unavailable London (Luton) Plann…" at bounding box center [701, 522] width 1006 height 923
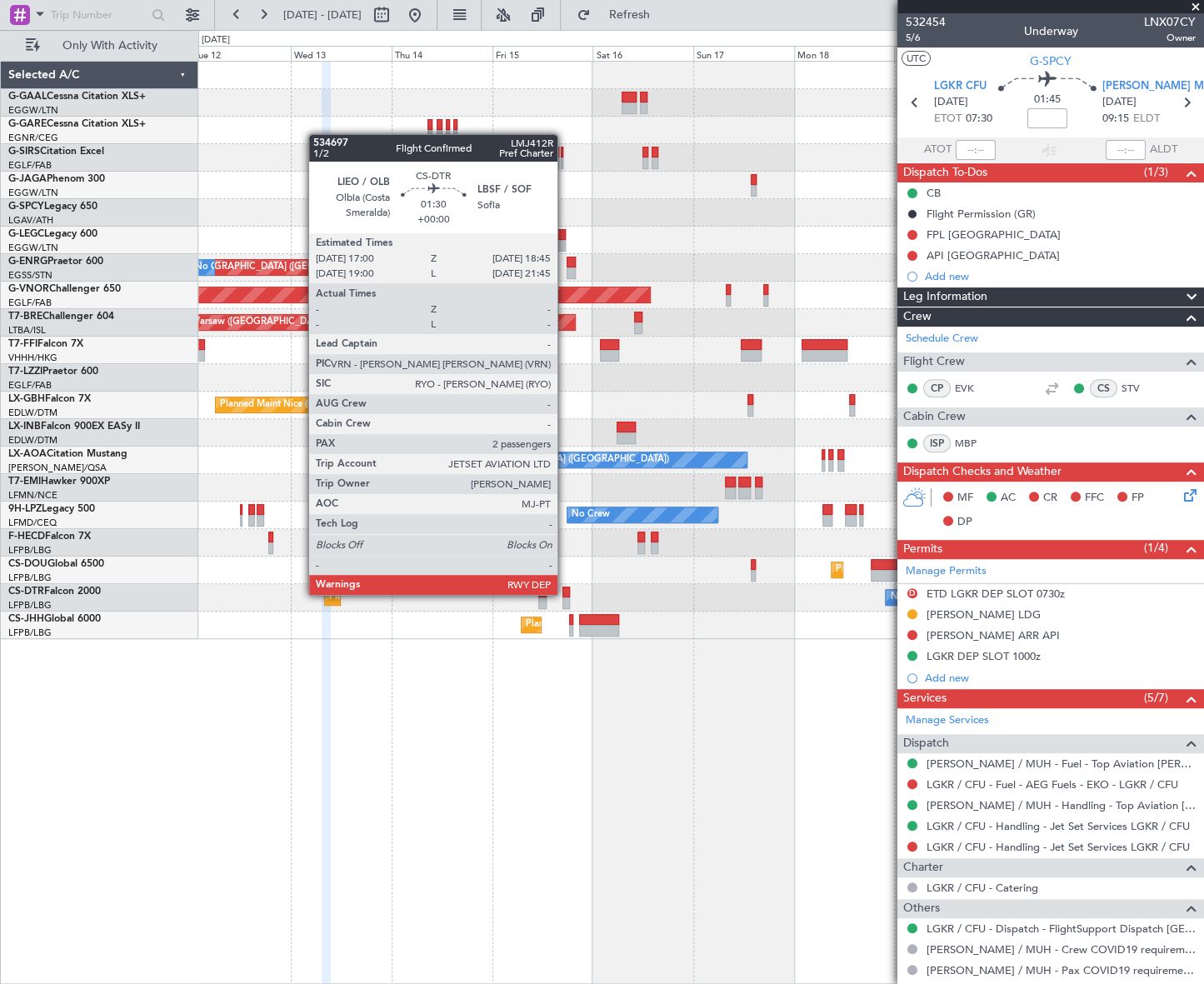
click at [565, 593] on div at bounding box center [566, 592] width 8 height 12
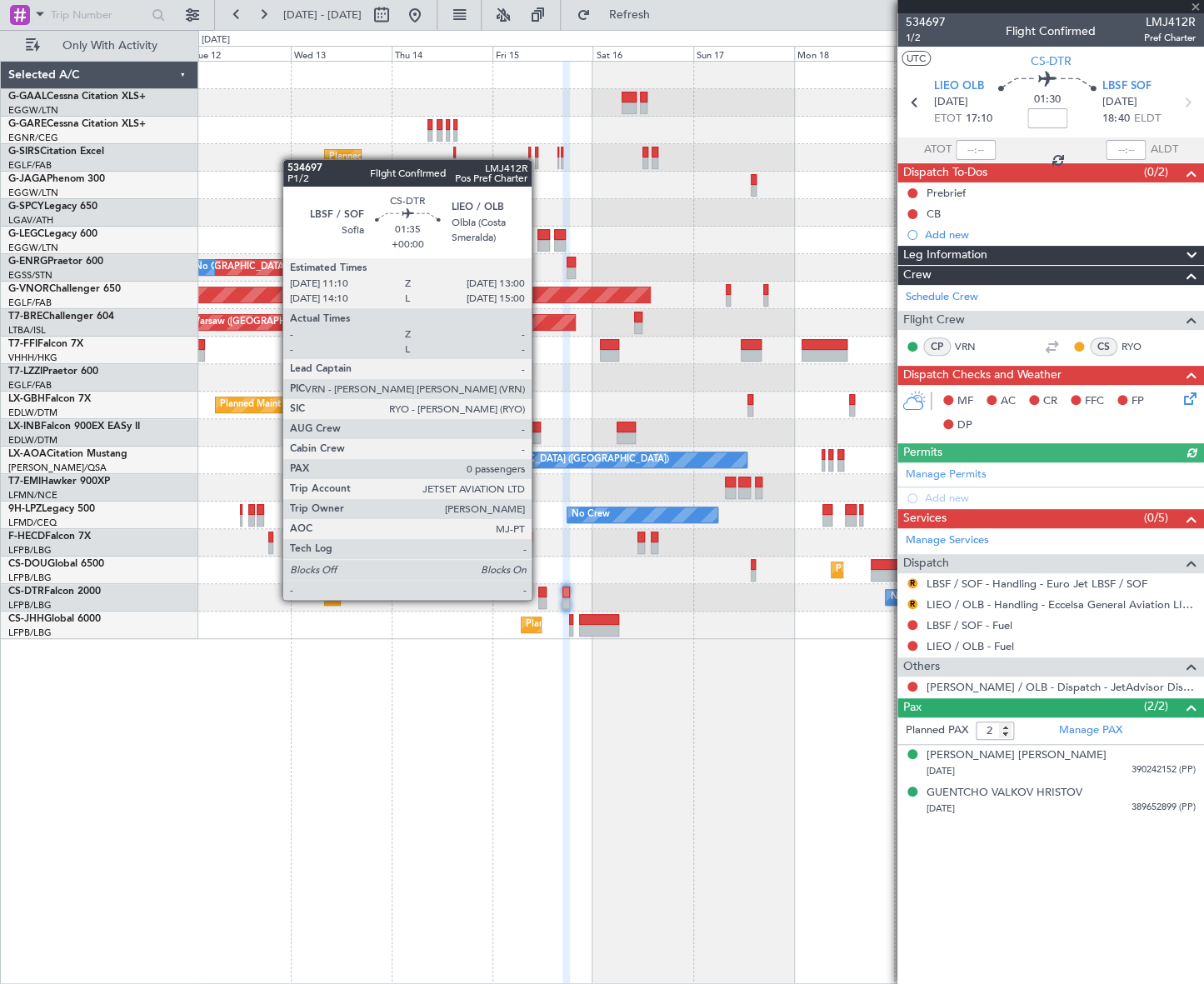
click at [541, 598] on div at bounding box center [542, 603] width 9 height 12
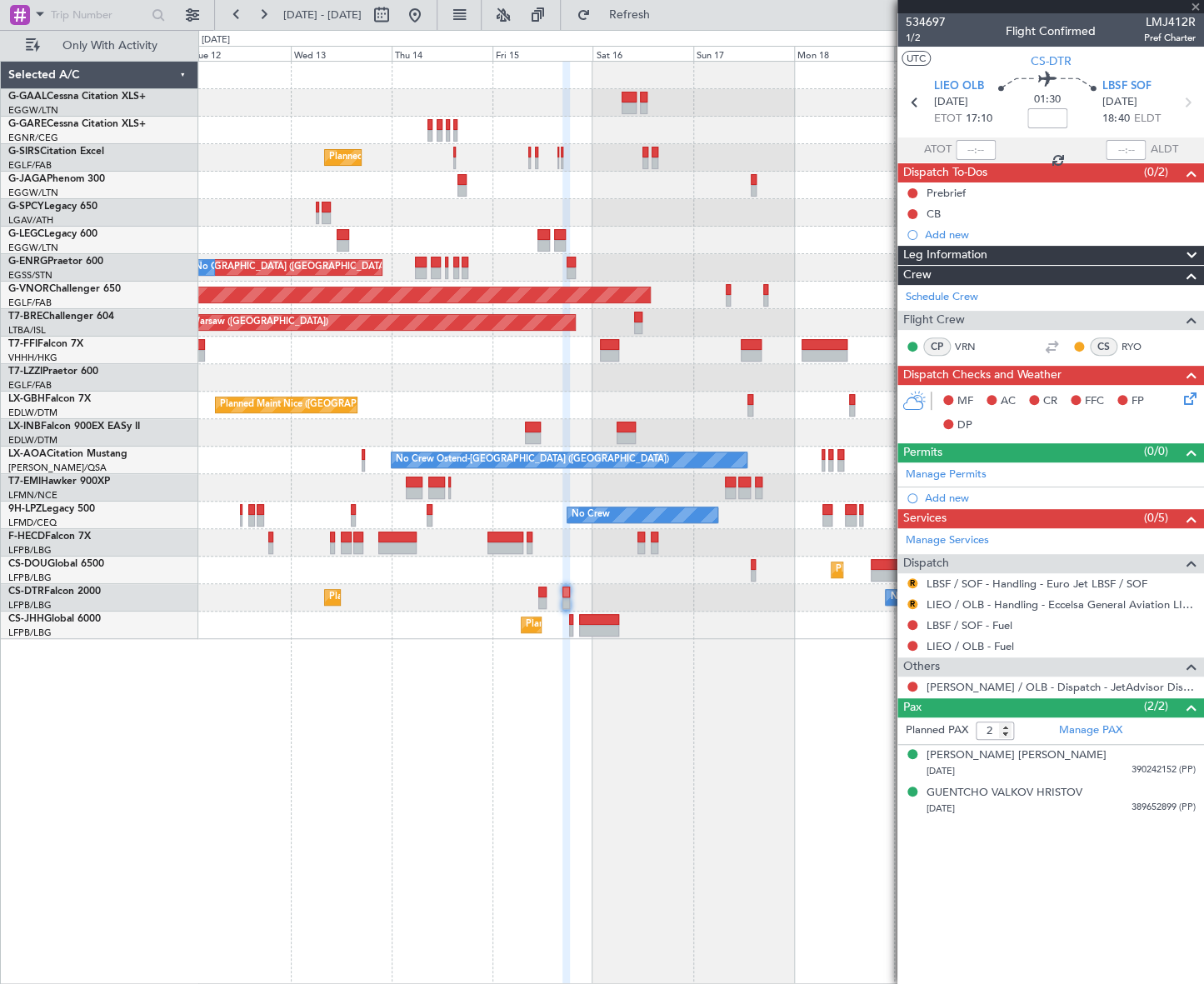
type input "0"
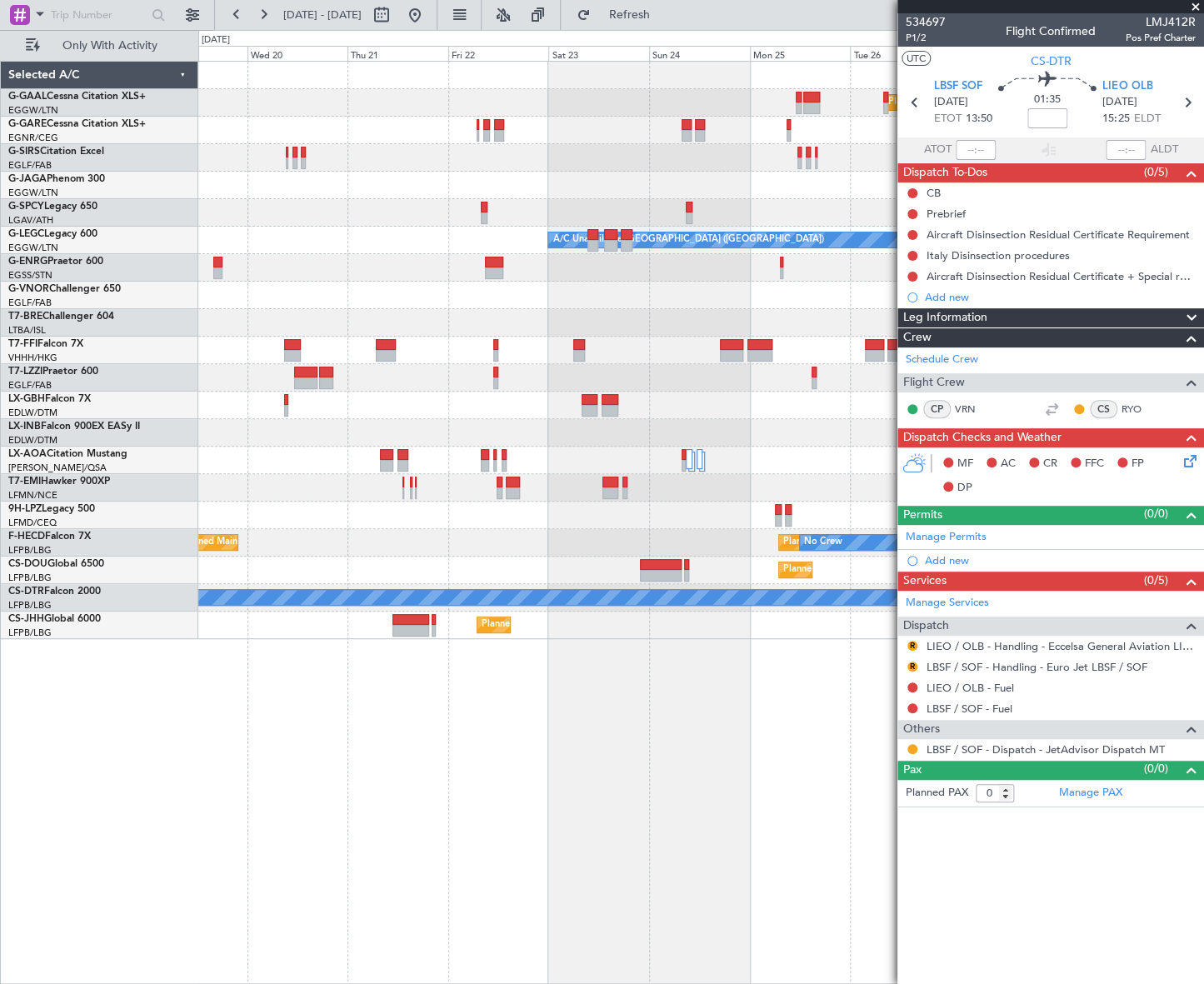
click at [0, 715] on html "12 Aug 2025 - 22 Aug 2025 Refresh Quick Links Only With Activity Planned Maint …" at bounding box center [602, 492] width 1204 height 984
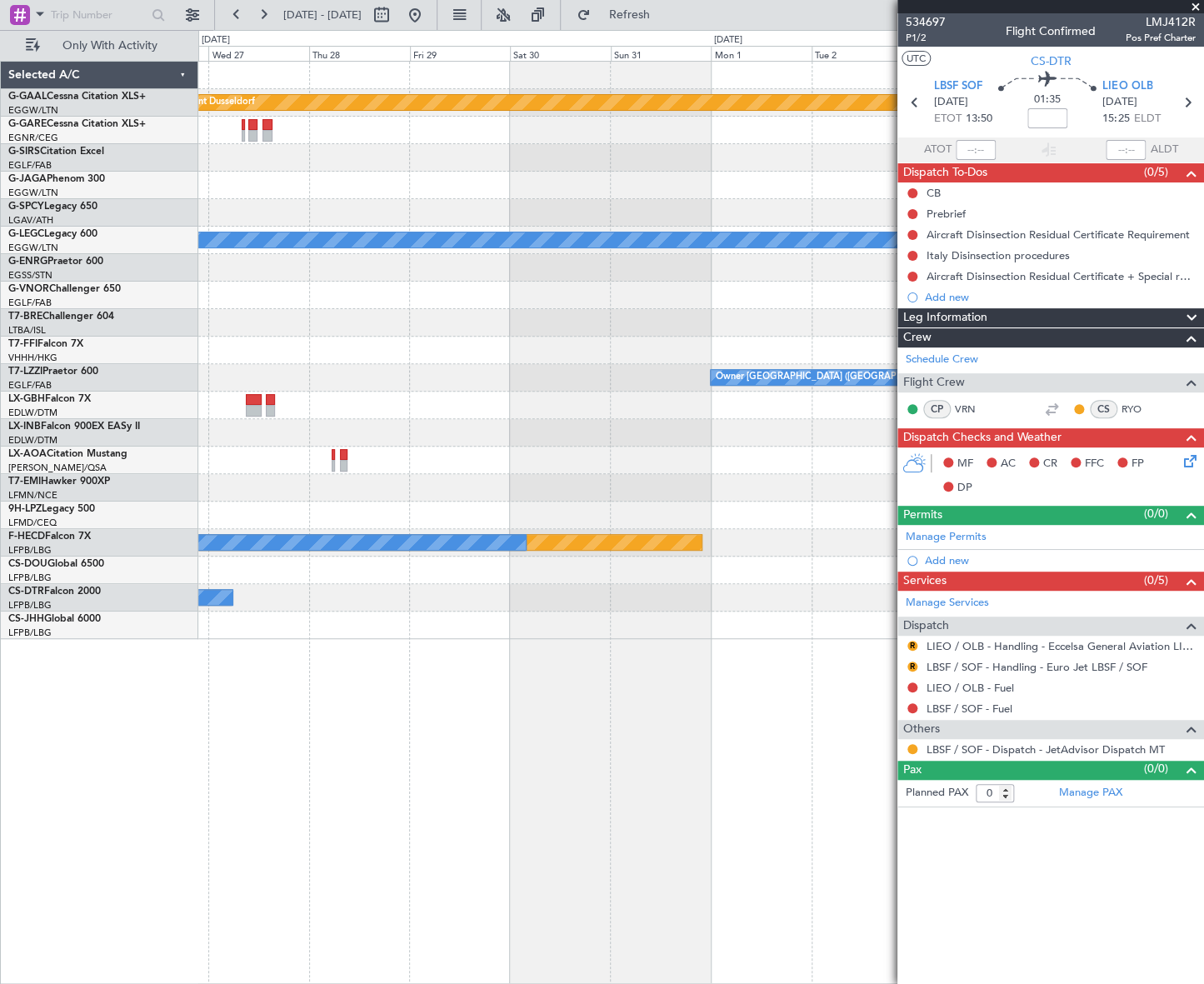
click at [0, 779] on html "12 Aug 2025 - 22 Aug 2025 Refresh Quick Links Only With Activity Planned Maint …" at bounding box center [602, 492] width 1204 height 984
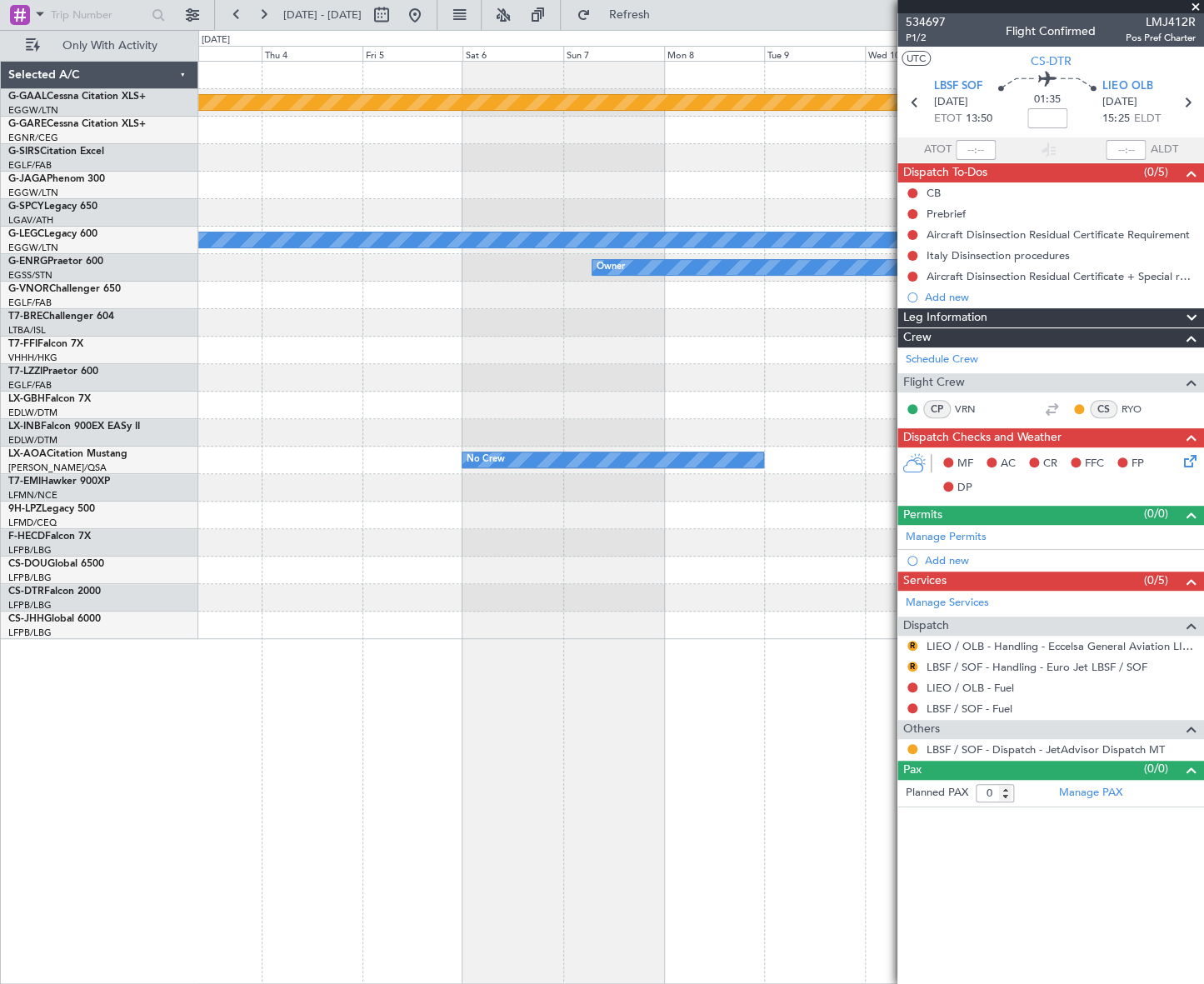
click at [0, 756] on html "12 Aug 2025 - 22 Aug 2025 Refresh Quick Links Only With Activity Planned Maint …" at bounding box center [602, 492] width 1204 height 984
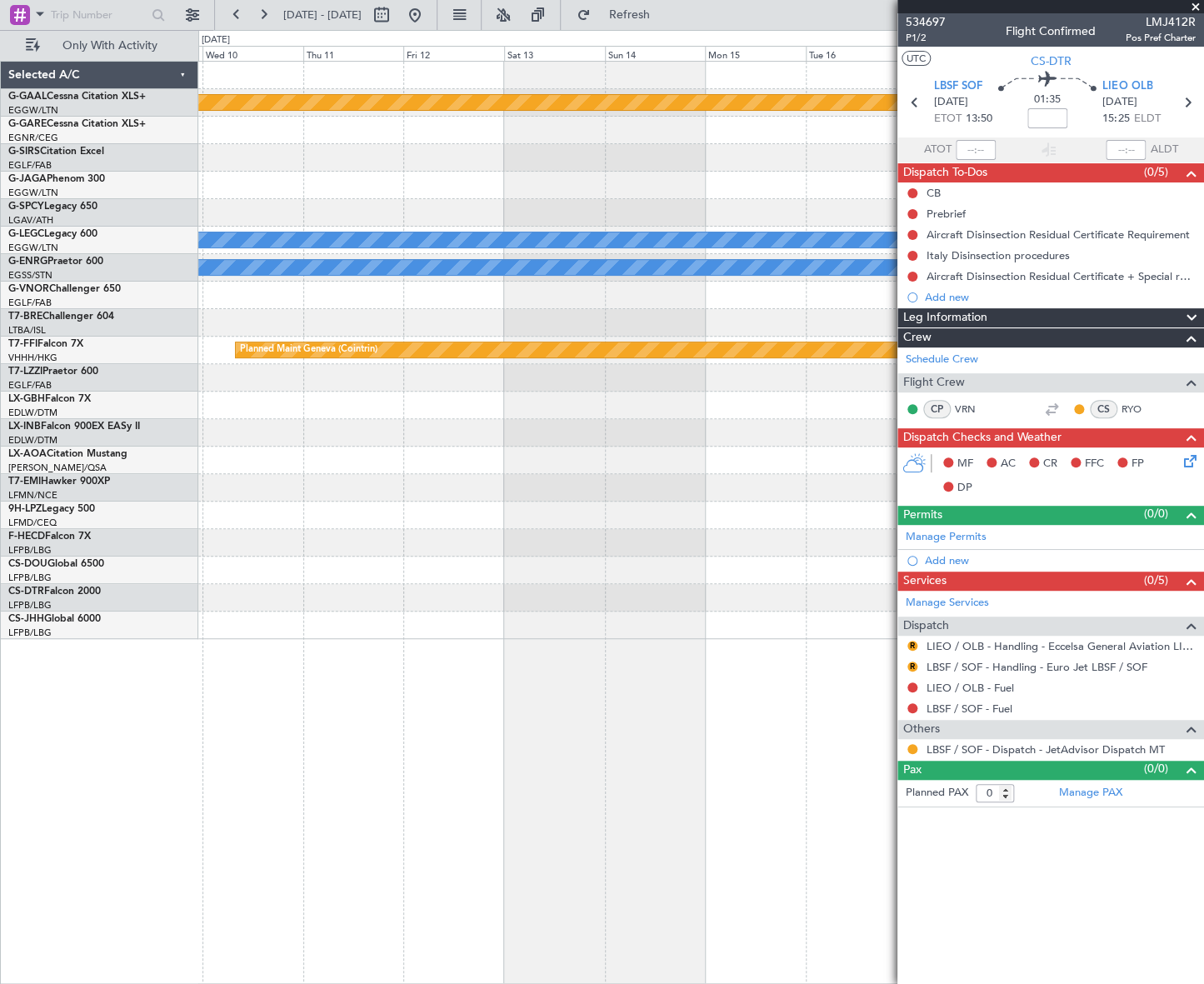
click at [0, 700] on html "12 Aug 2025 - 22 Aug 2025 Refresh Quick Links Only With Activity Planned Maint …" at bounding box center [602, 492] width 1204 height 984
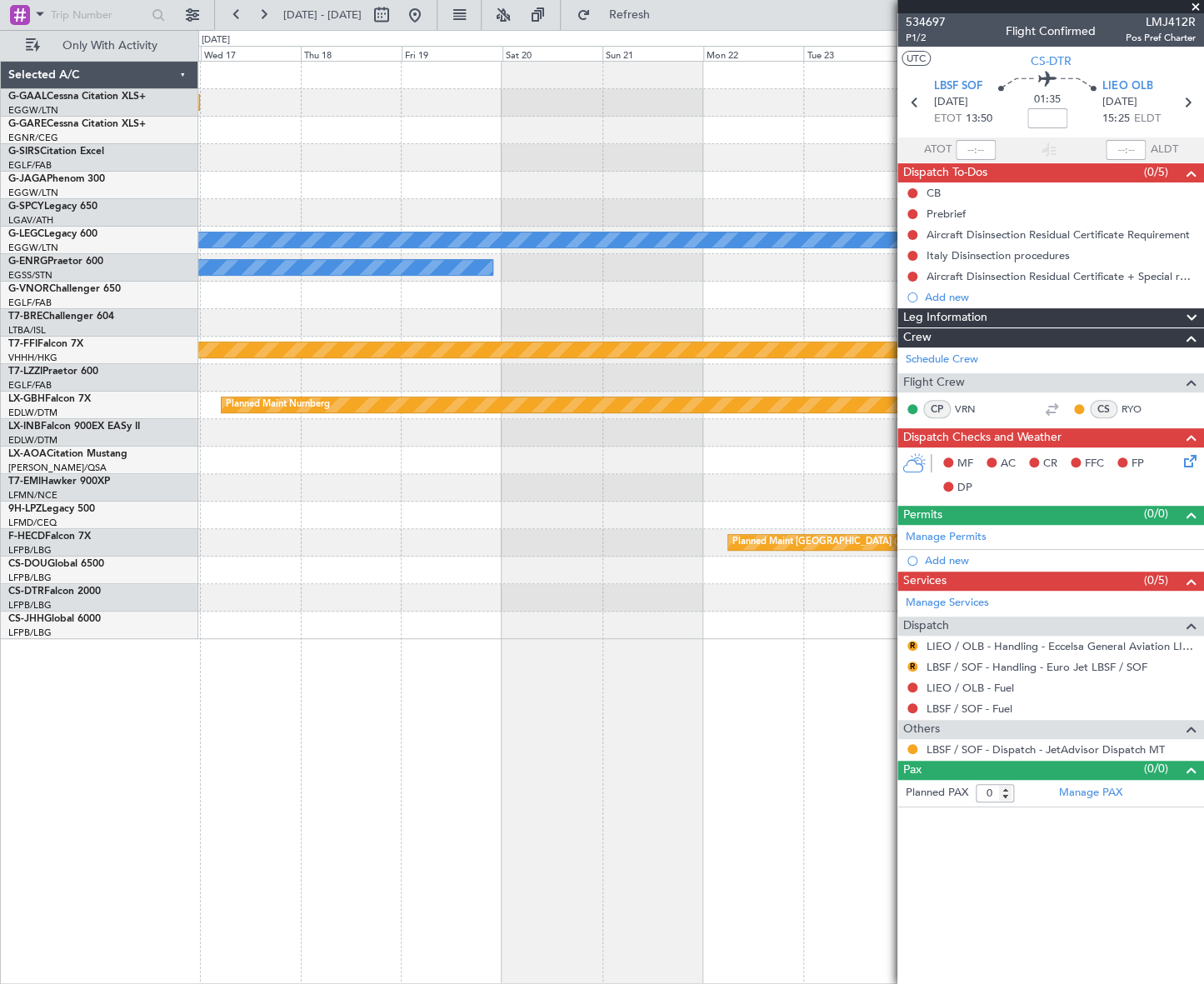
click at [0, 727] on html "12 Aug 2025 - 22 Aug 2025 Refresh Quick Links Only With Activity Planned Maint …" at bounding box center [602, 492] width 1204 height 984
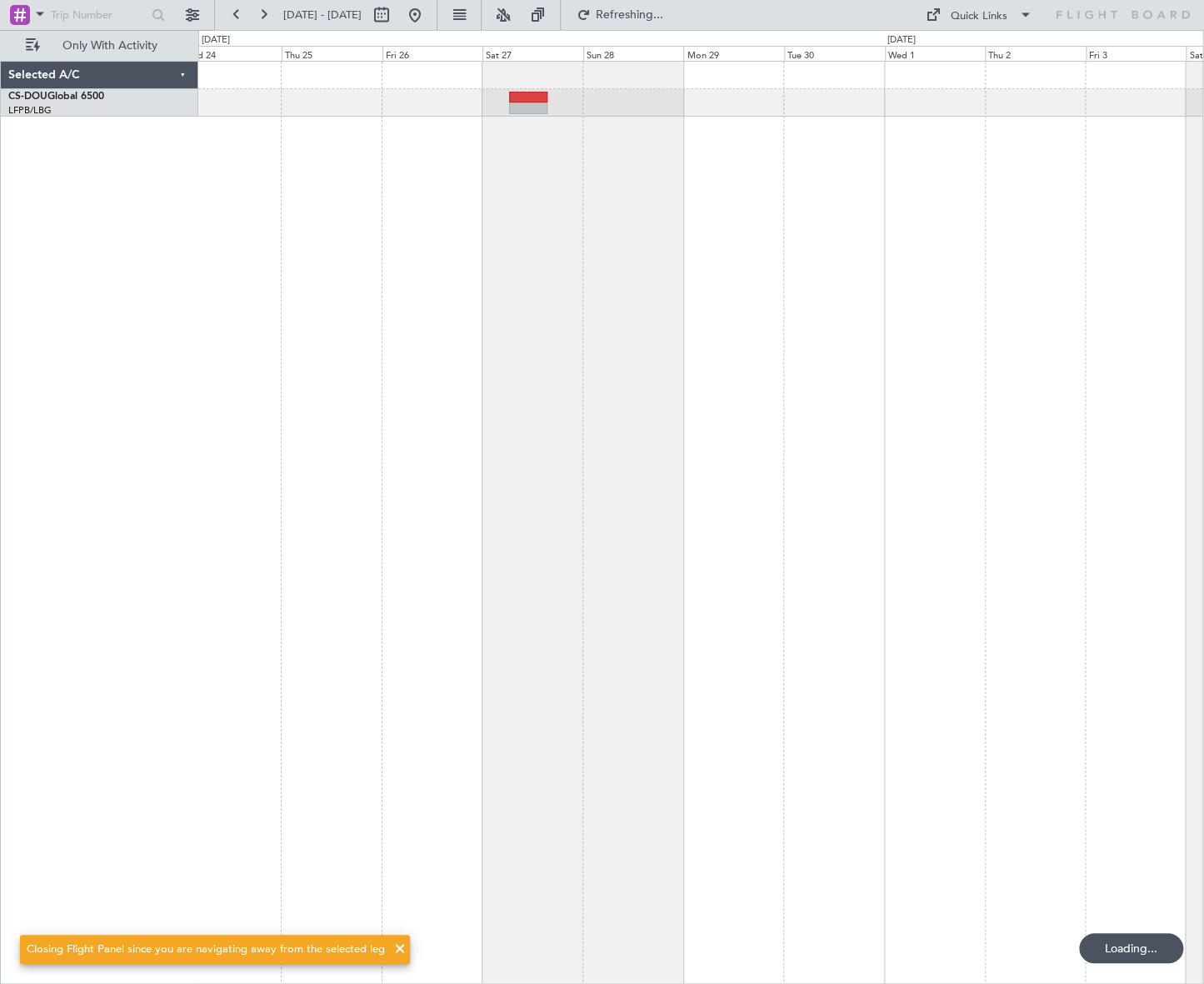
click at [1013, 427] on div at bounding box center [700, 522] width 1005 height 923
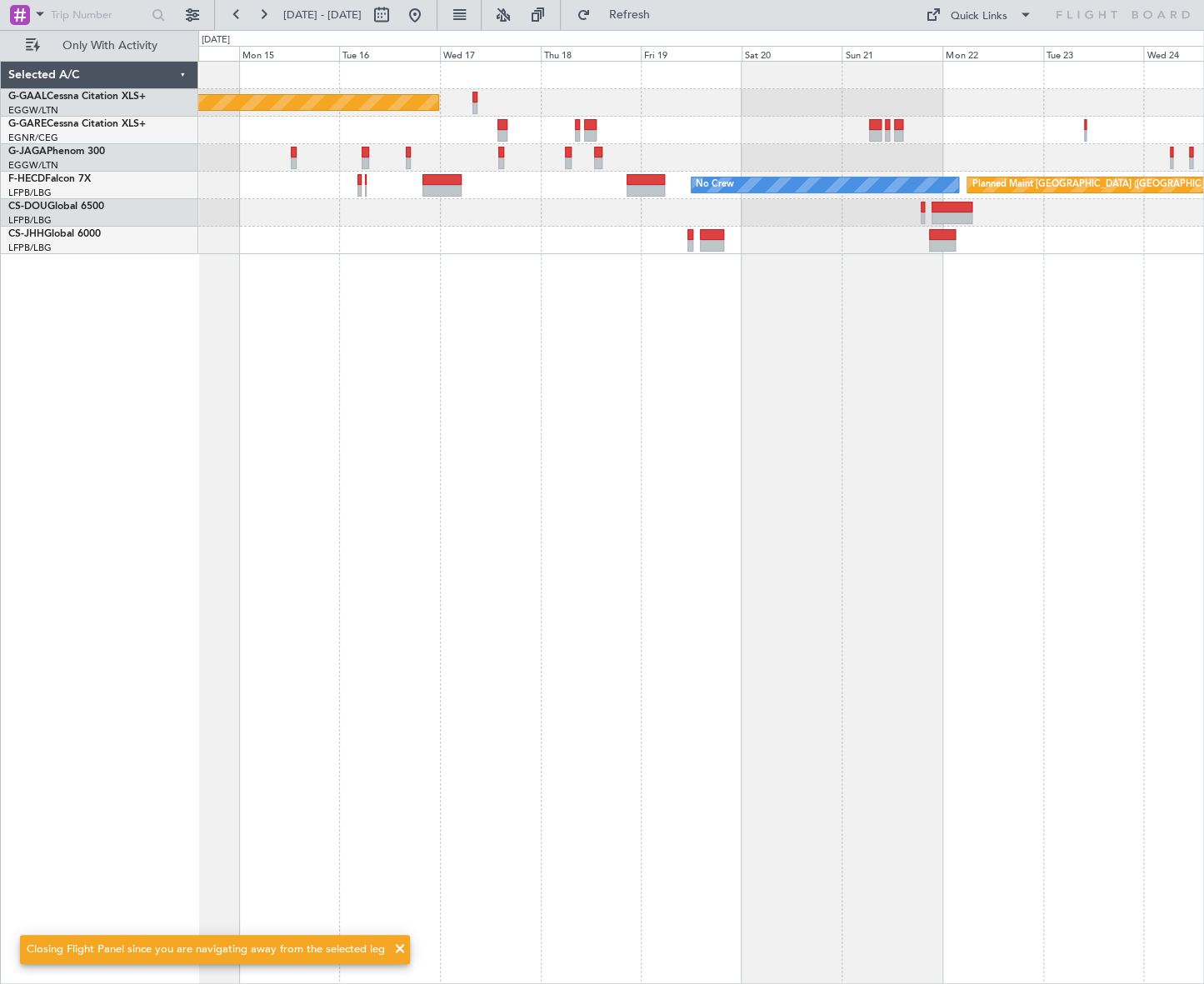
click at [773, 393] on div "Planned Maint Dusseldorf Planned Maint Paris (Le Bourget) No Crew" at bounding box center [701, 522] width 1006 height 923
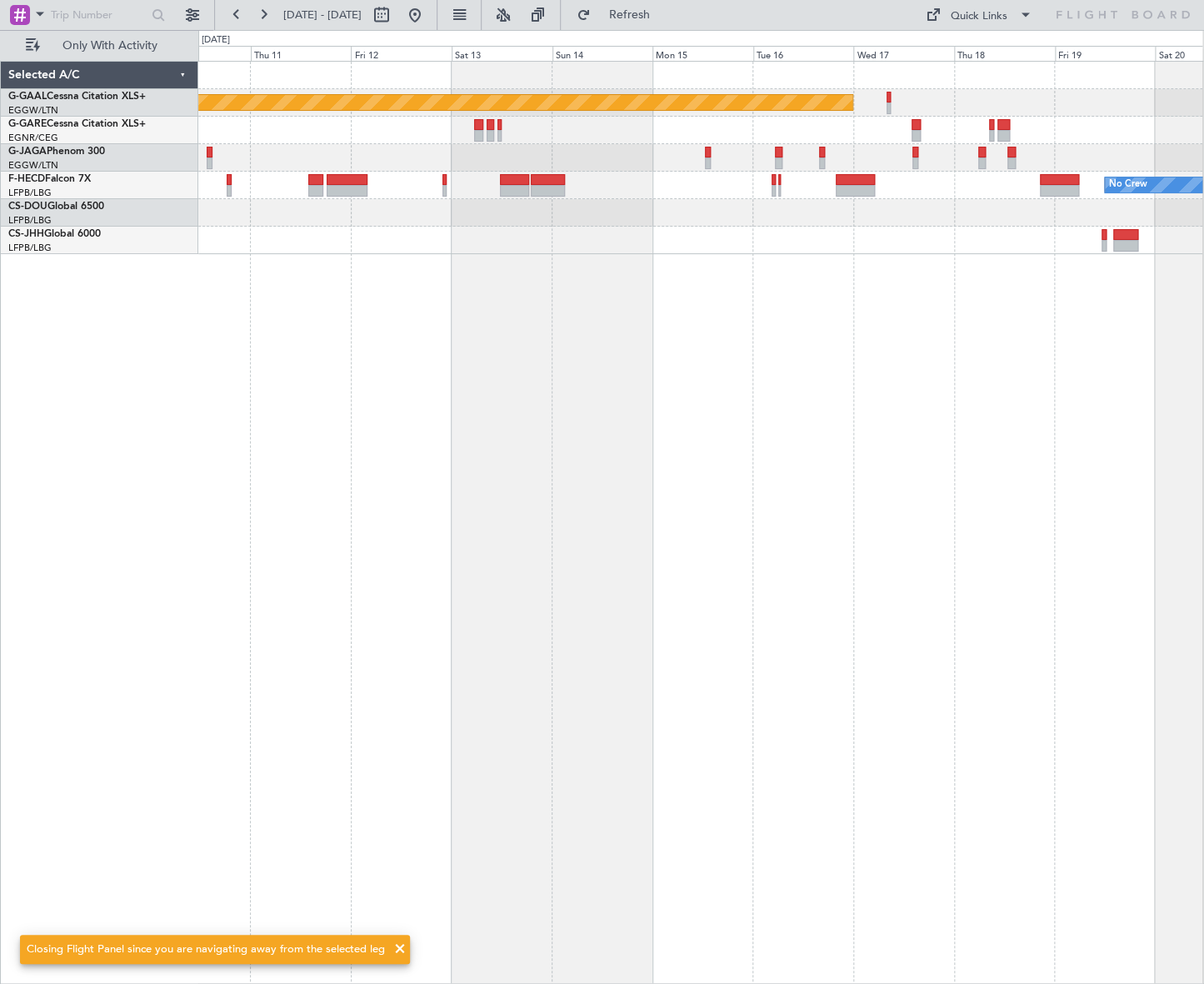
click at [900, 391] on div "Planned Maint Dusseldorf No Crew Planned Maint Paris (Le Bourget)" at bounding box center [700, 522] width 1005 height 923
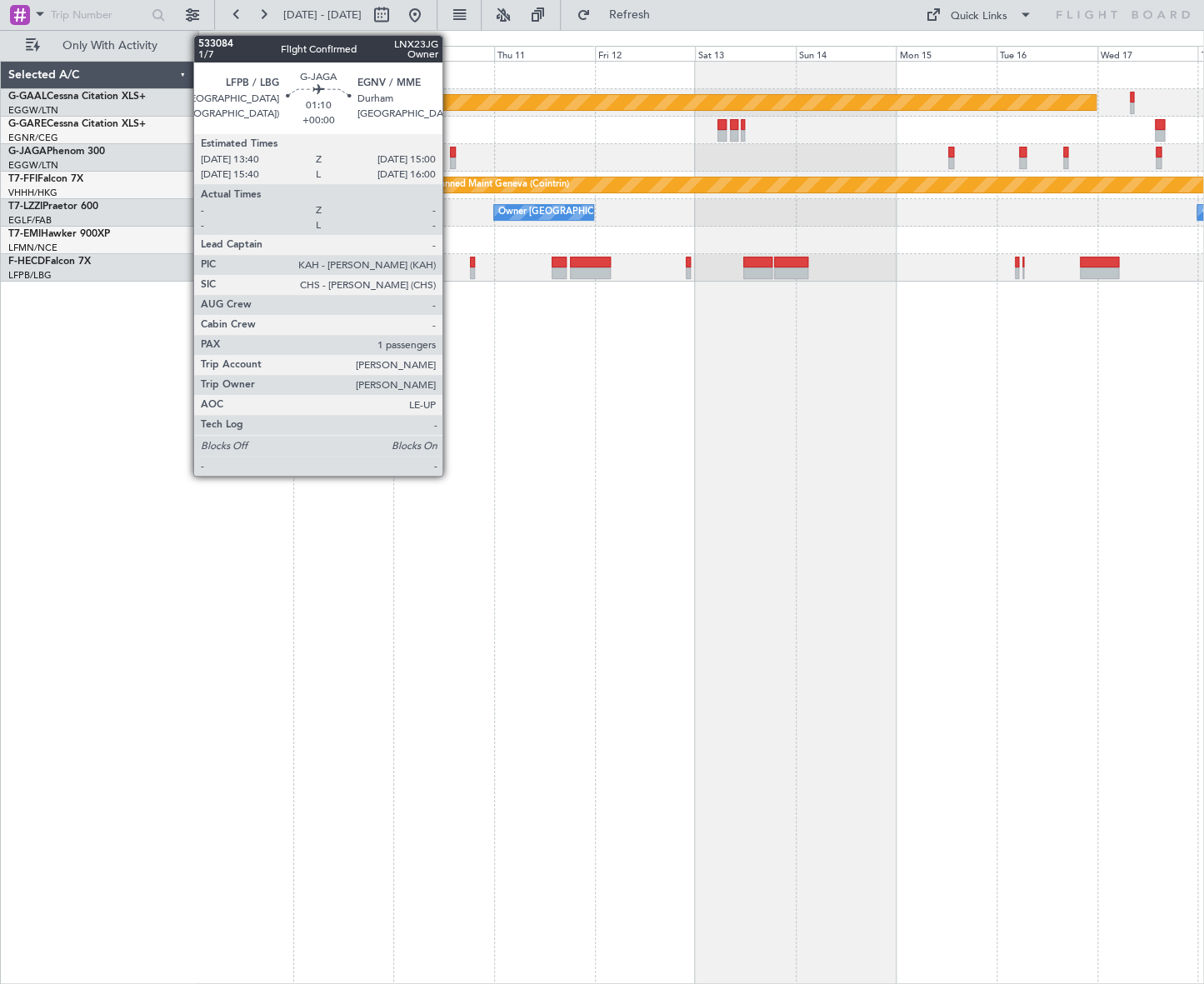
click at [450, 158] on div at bounding box center [452, 163] width 6 height 12
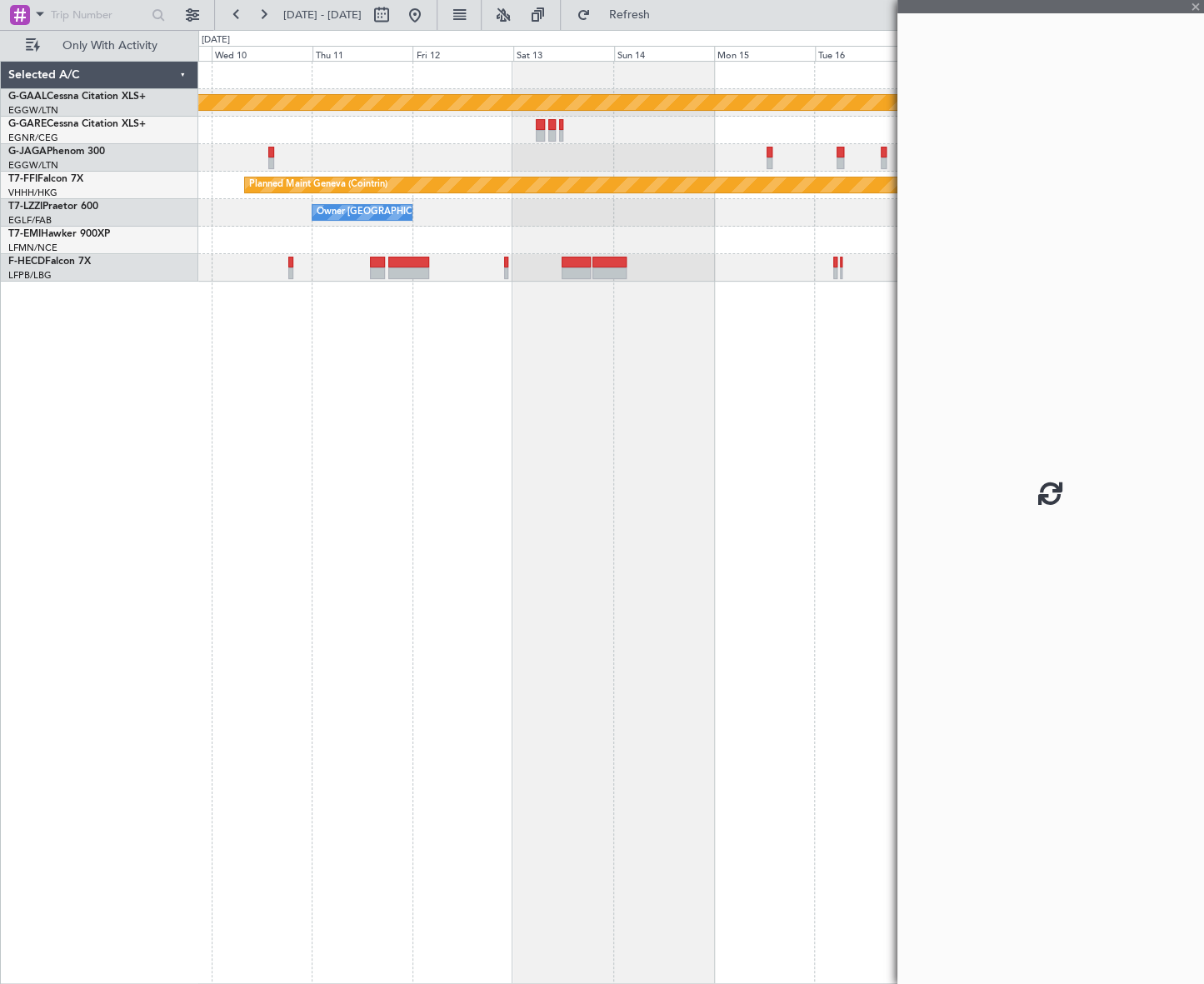
click at [591, 531] on div "Planned Maint Dusseldorf Planned Maint Geneva (Cointrin) Owner London (Luton) O…" at bounding box center [700, 522] width 1005 height 923
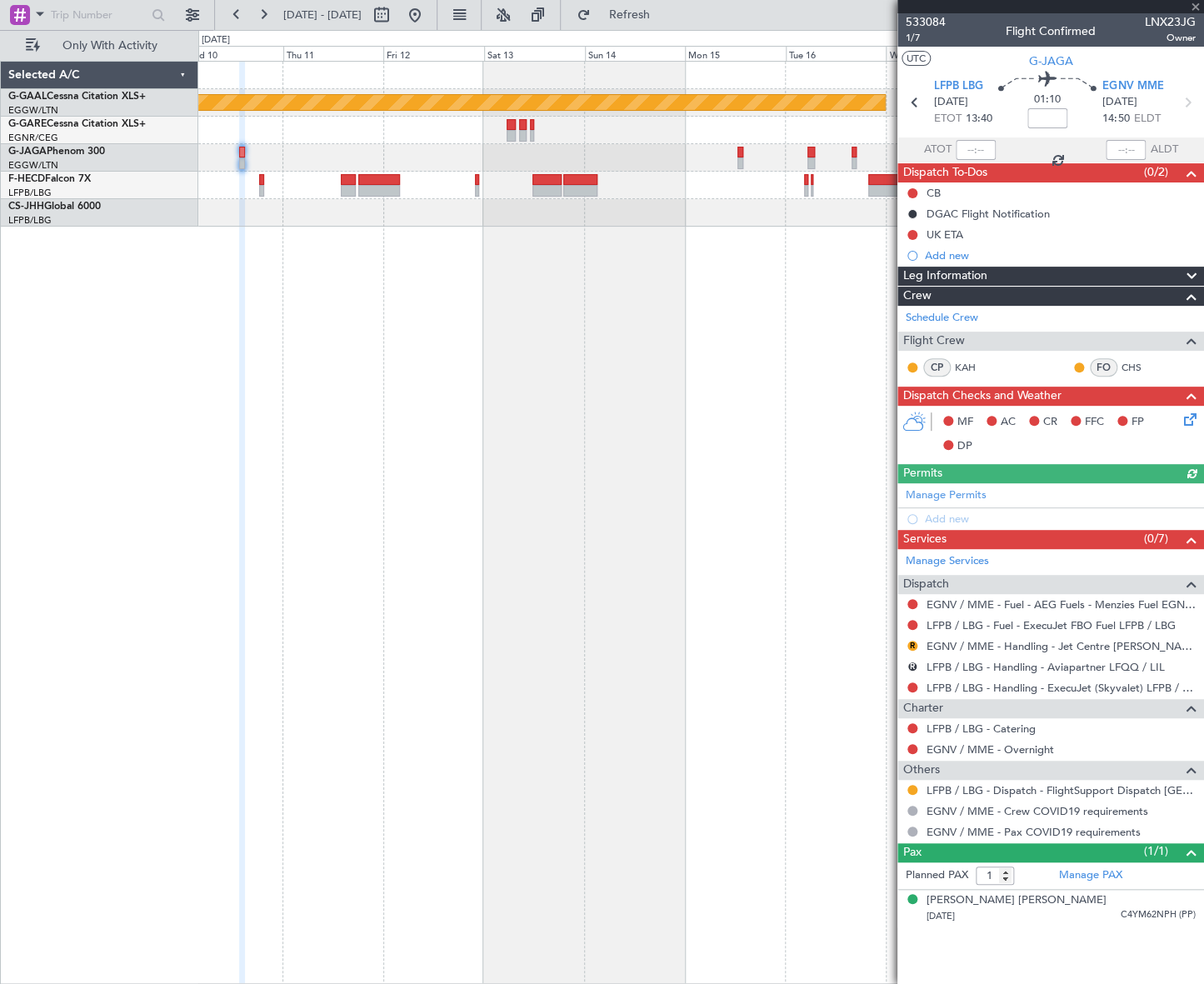
click at [769, 386] on div "Planned Maint Dusseldorf No Crew Planned Maint Paris (Le Bourget)" at bounding box center [700, 522] width 1005 height 923
click at [914, 662] on button "R" at bounding box center [912, 667] width 10 height 10
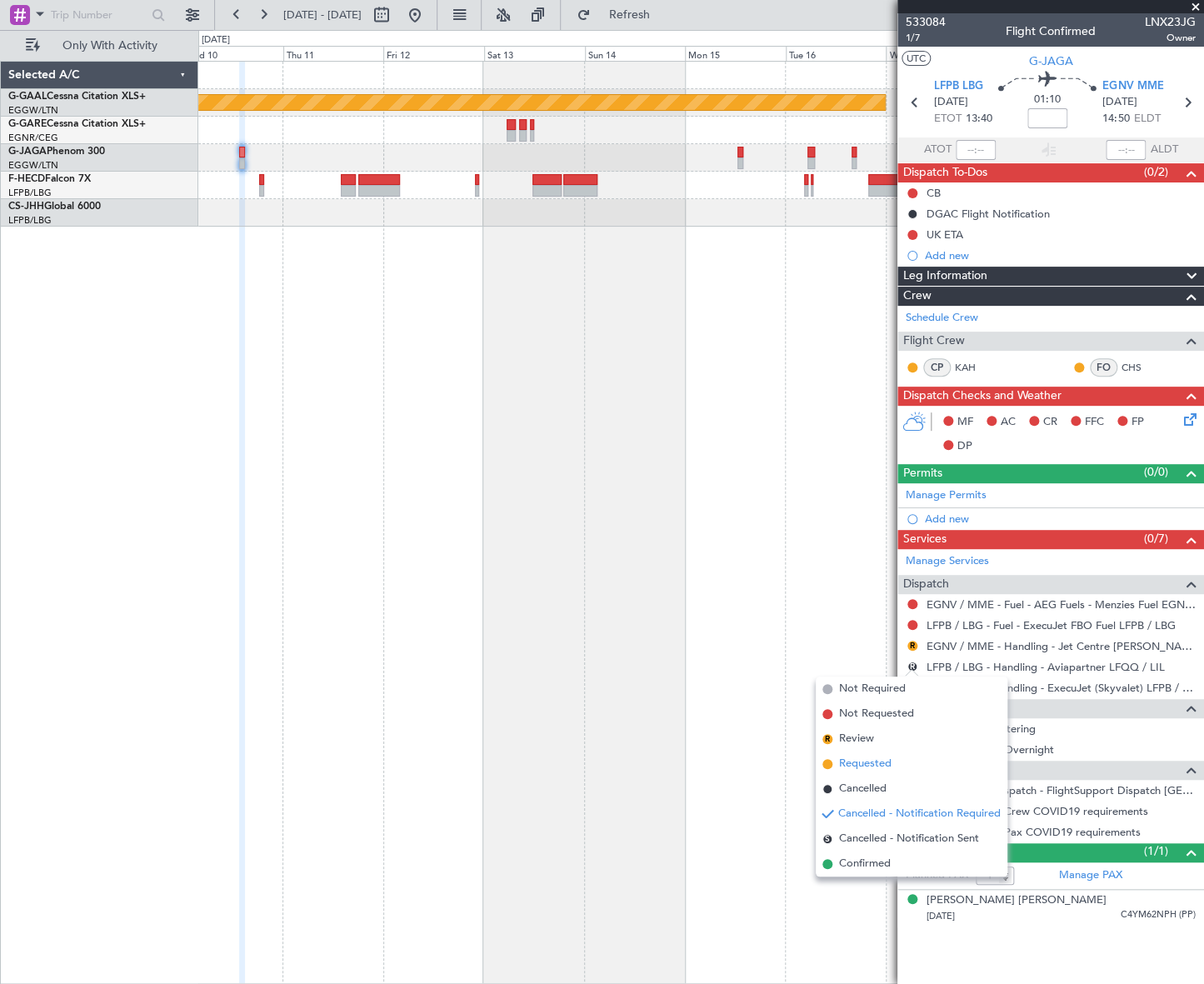
click at [858, 765] on span "Requested" at bounding box center [865, 764] width 52 height 16
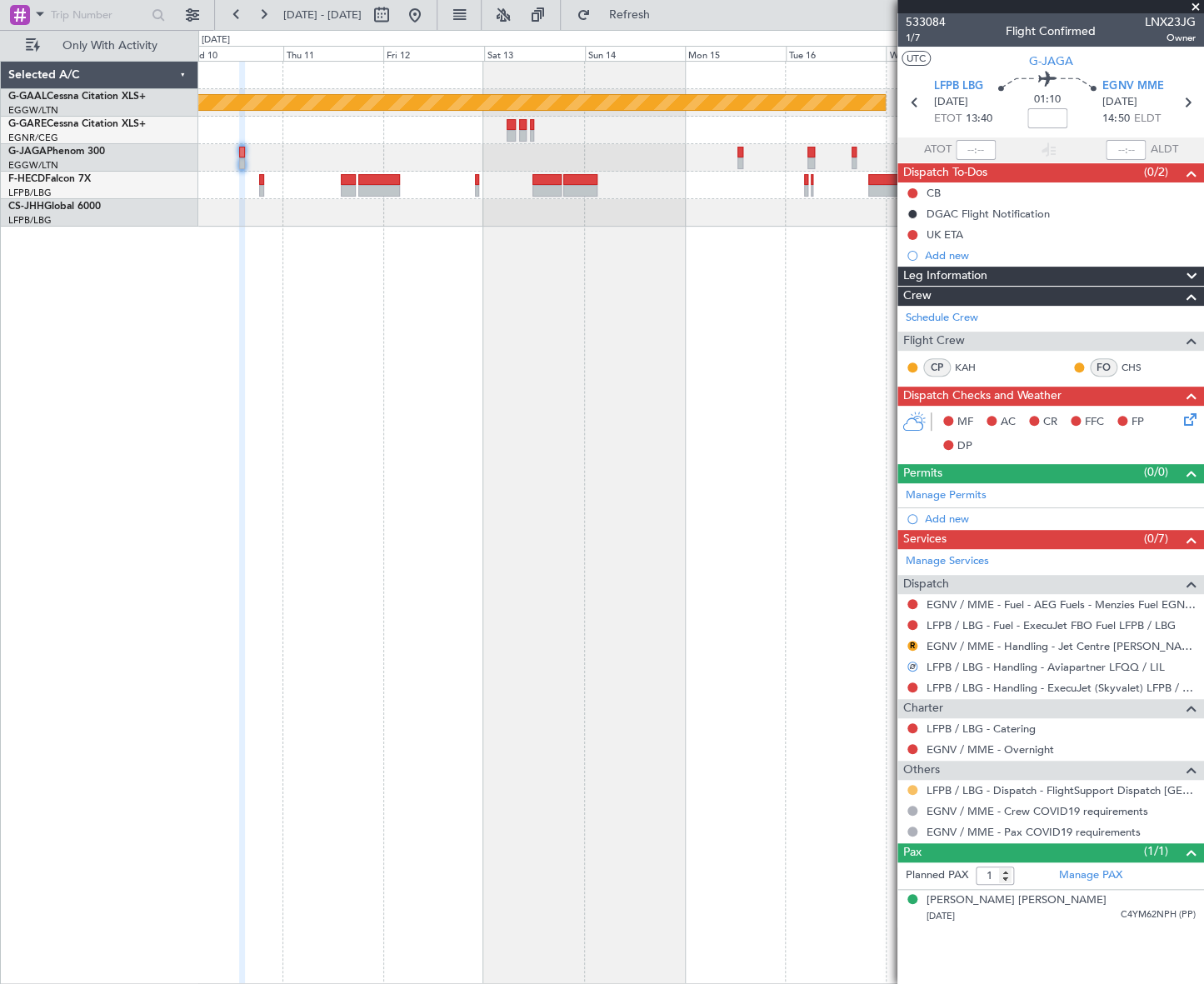
click at [908, 786] on button at bounding box center [912, 790] width 10 height 10
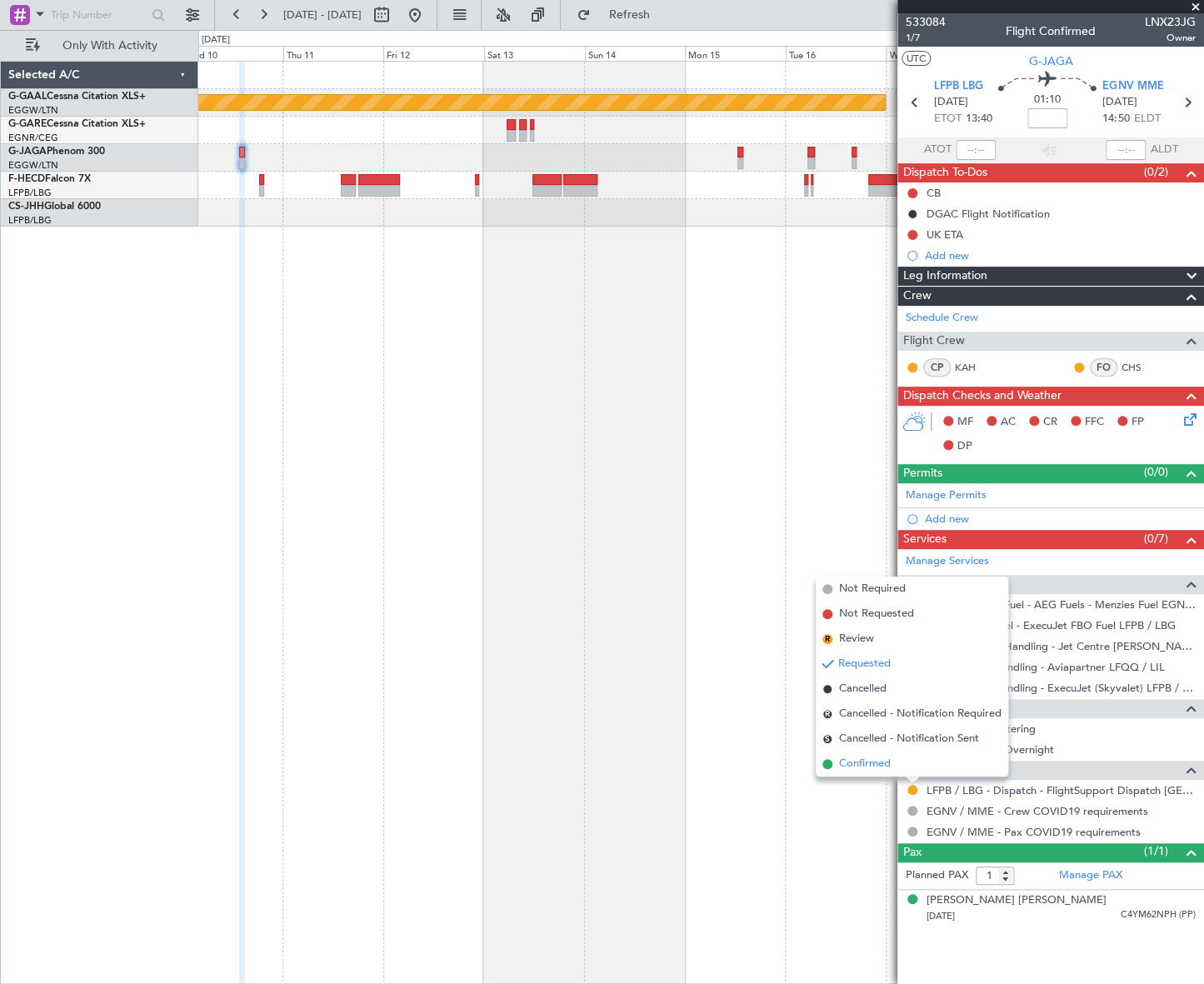
click at [874, 760] on span "Confirmed" at bounding box center [865, 764] width 51 height 16
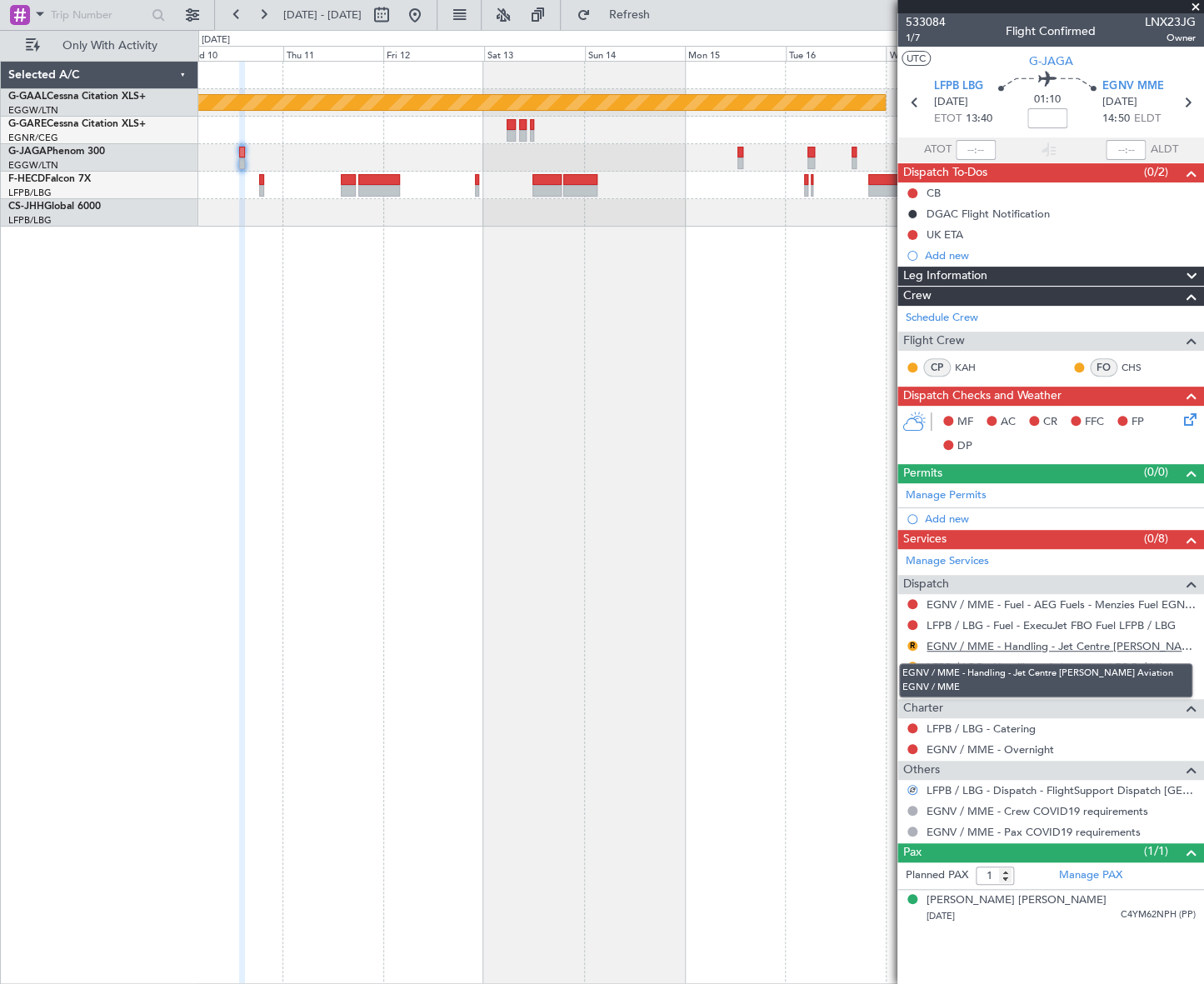
click at [1031, 644] on link "EGNV / MME - Handling - Jet Centre [PERSON_NAME] Aviation EGNV / MME" at bounding box center [1062, 646] width 269 height 15
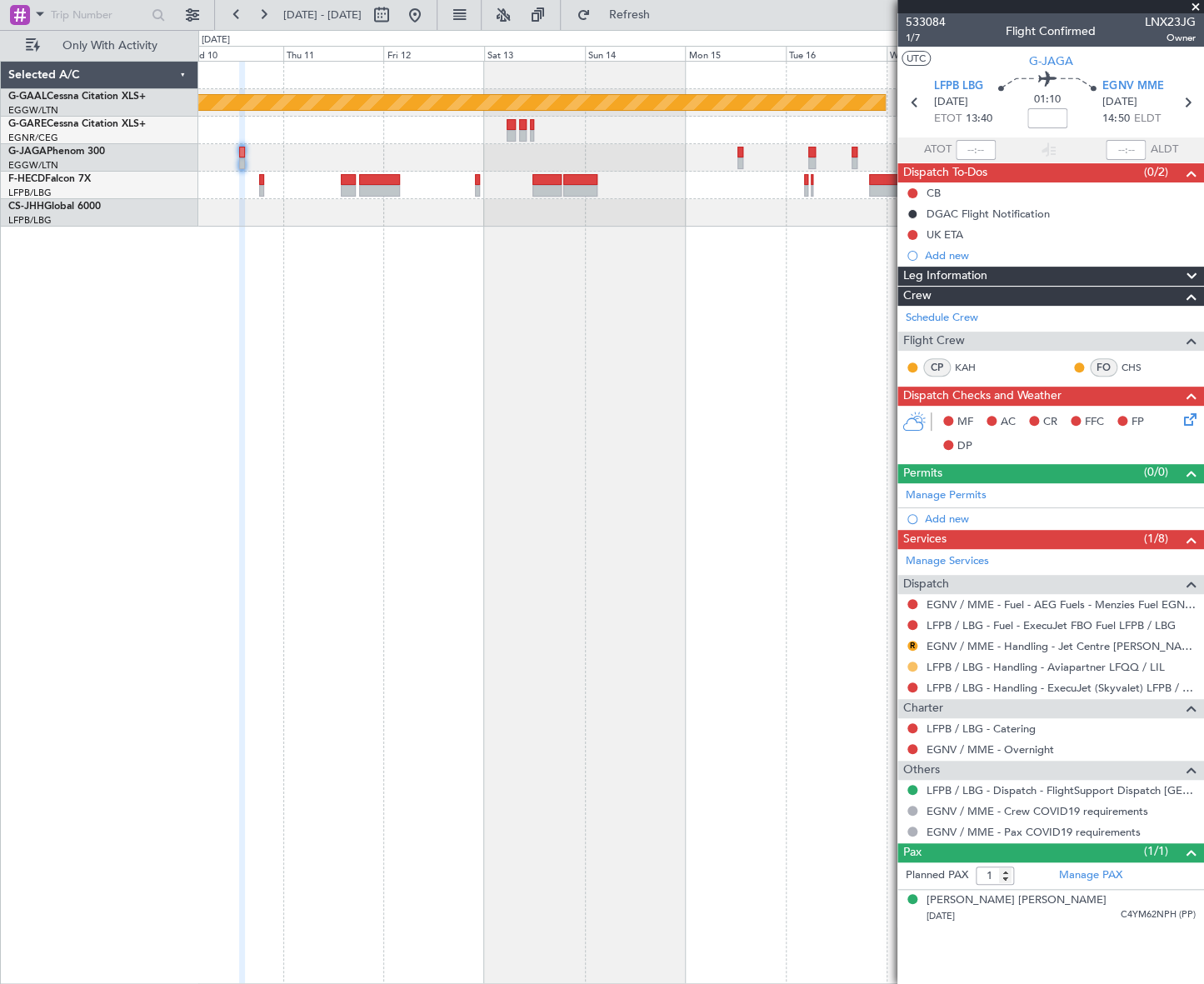
click at [910, 665] on button at bounding box center [912, 667] width 10 height 10
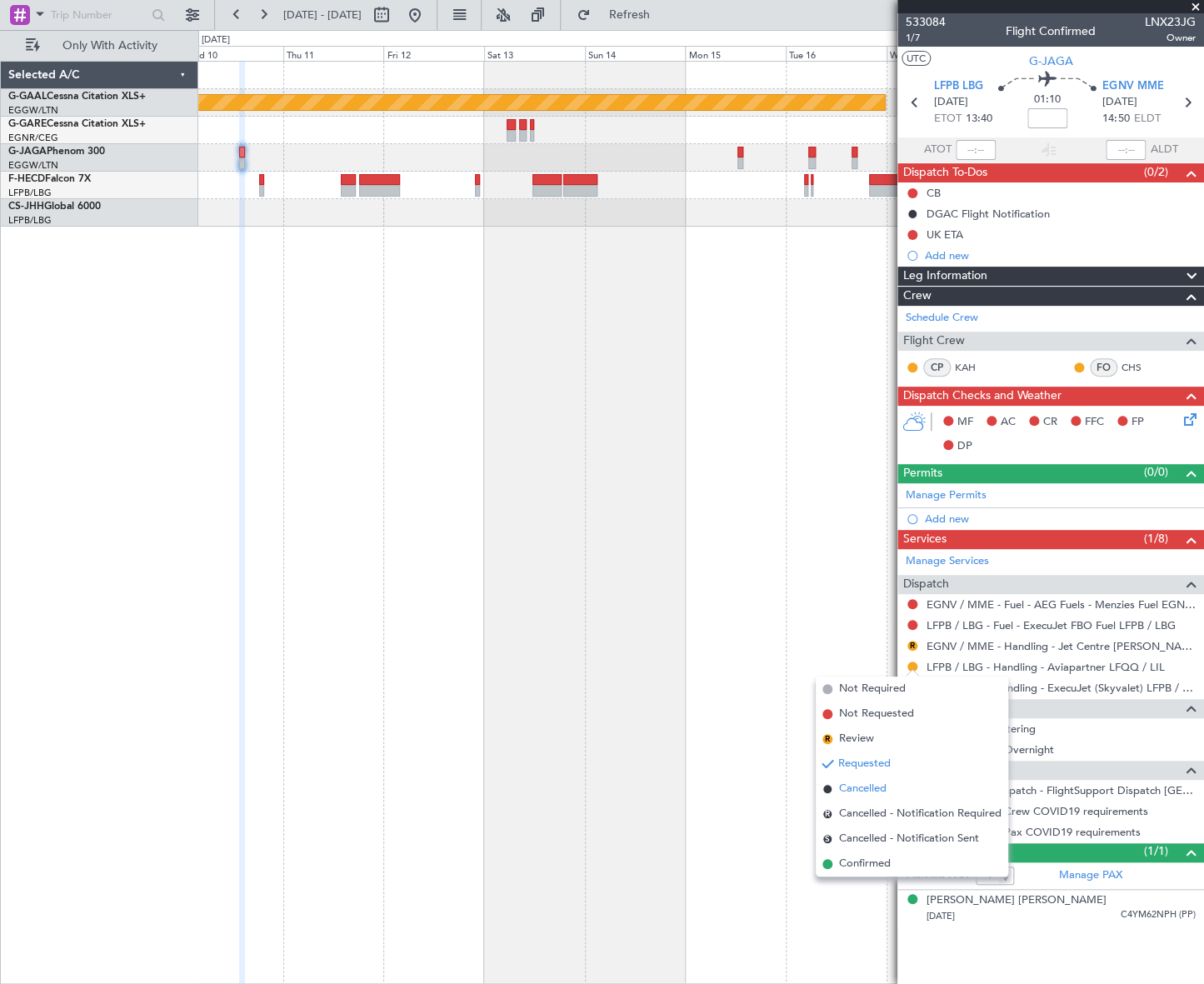
click at [870, 782] on span "Cancelled" at bounding box center [862, 788] width 47 height 16
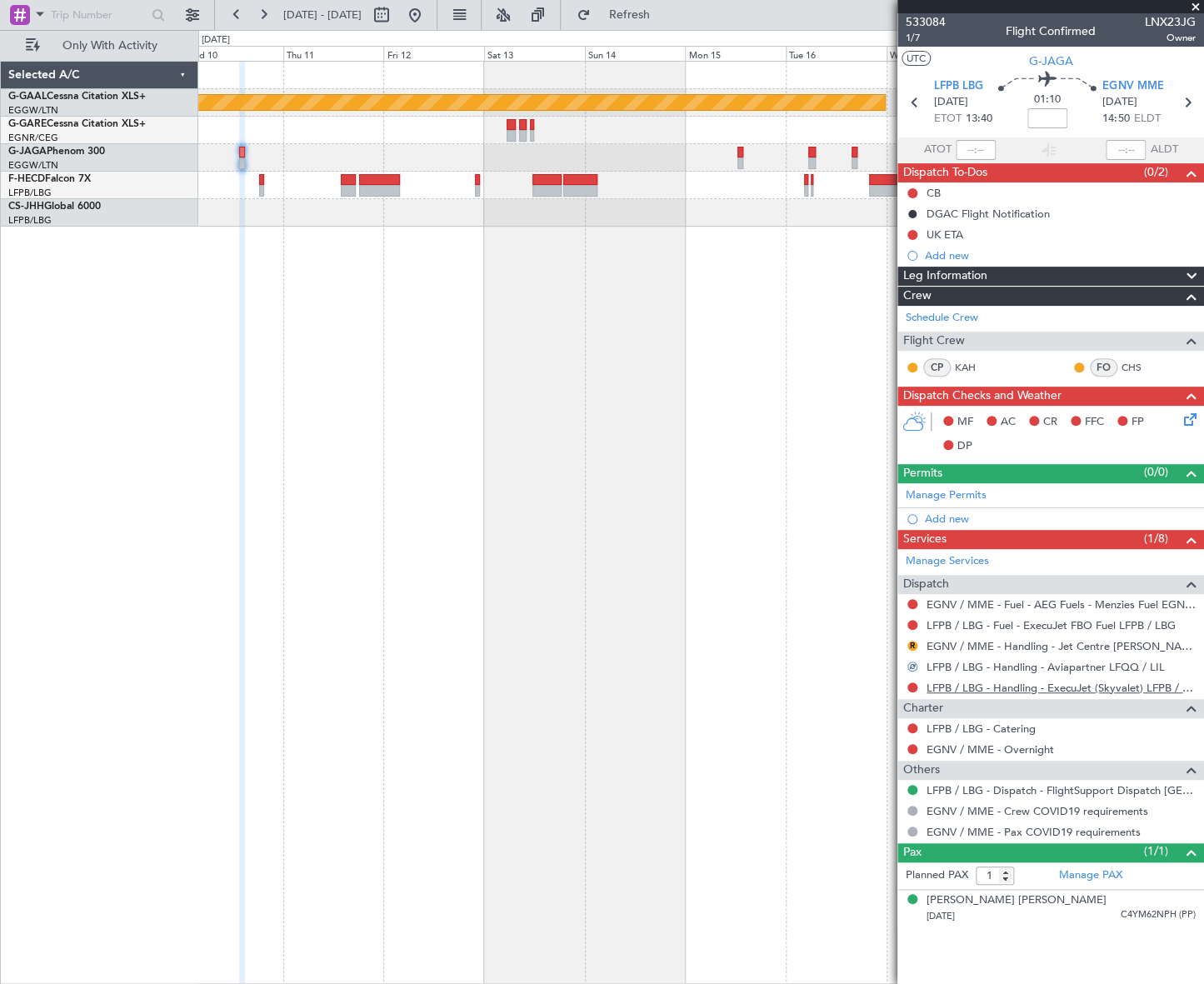
click at [1030, 688] on link "LFPB / LBG - Handling - ExecuJet (Skyvalet) LFPB / LBG" at bounding box center [1062, 687] width 269 height 15
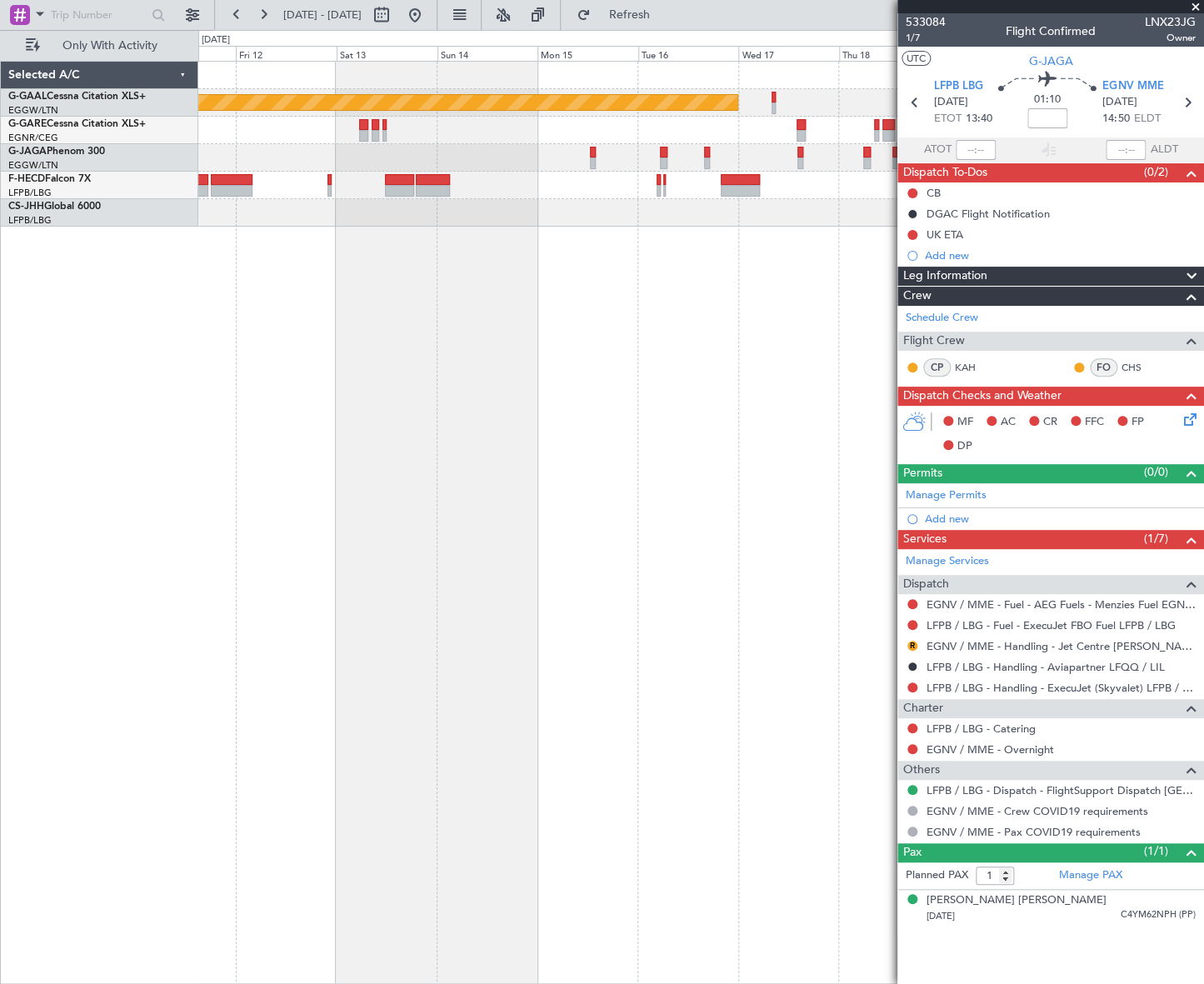
click at [591, 287] on div "Planned Maint Dusseldorf No Crew Planned Maint Paris (Le Bourget)" at bounding box center [700, 522] width 1005 height 923
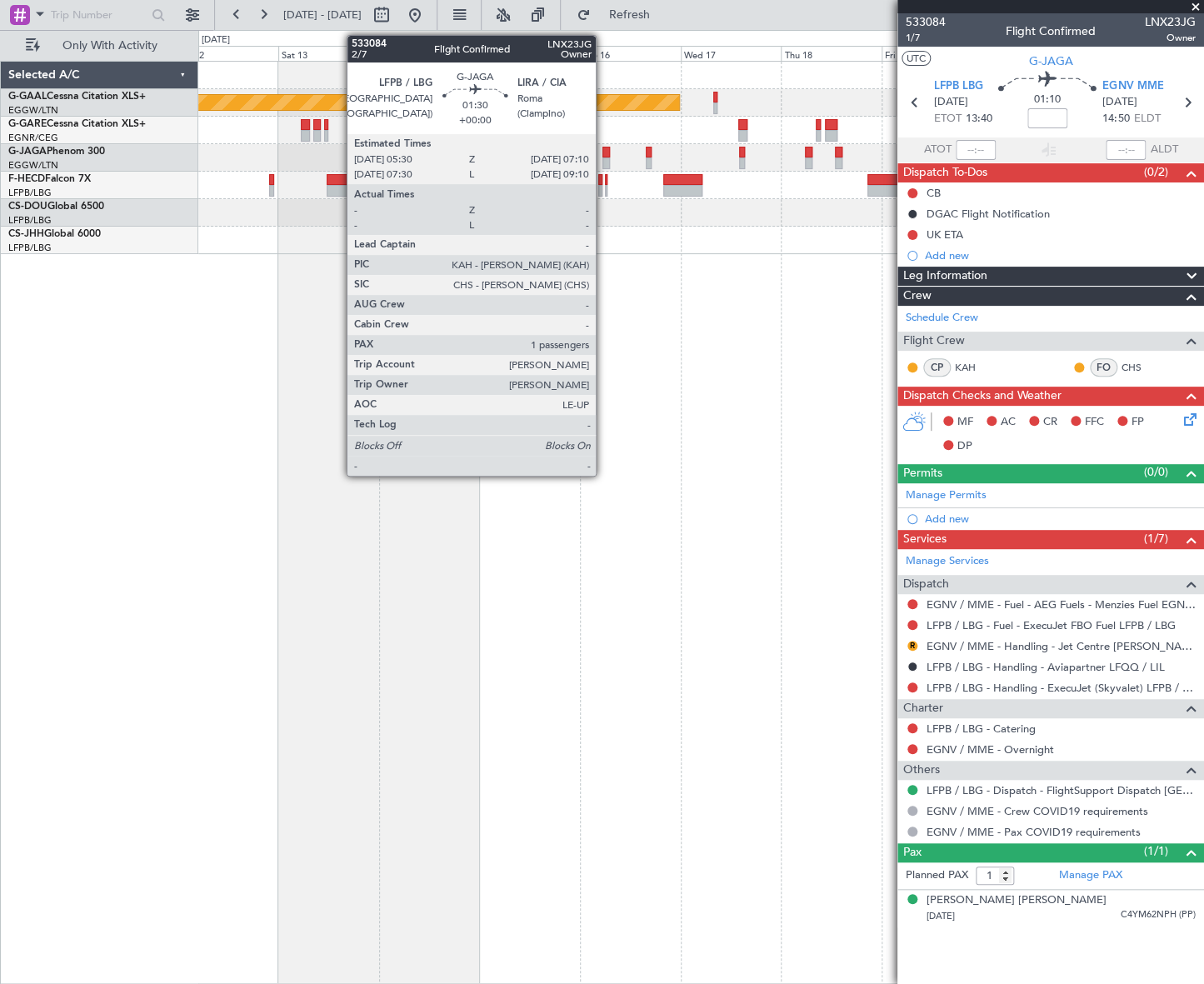
click at [603, 155] on div at bounding box center [606, 153] width 8 height 12
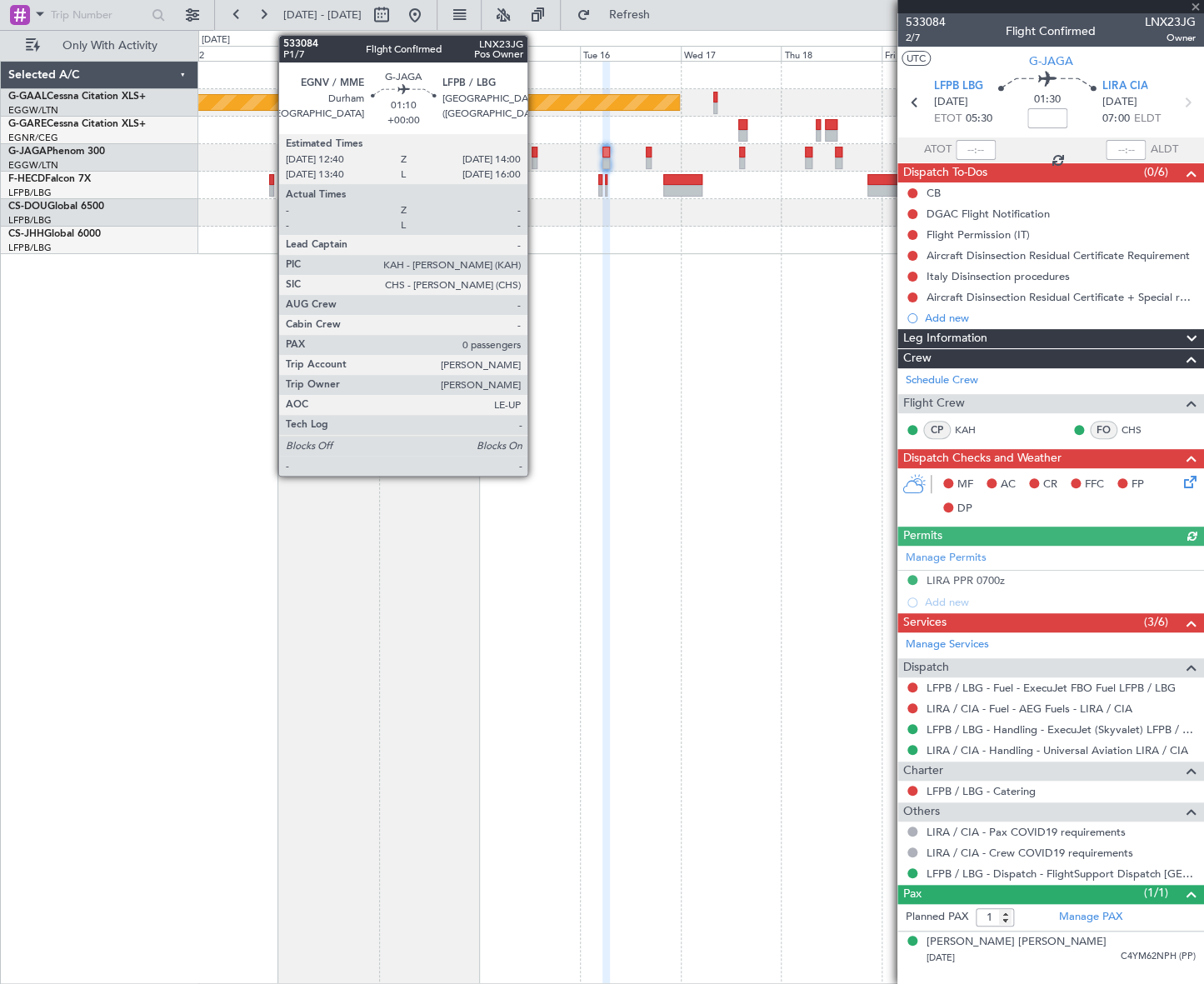
click at [535, 158] on div at bounding box center [534, 163] width 6 height 12
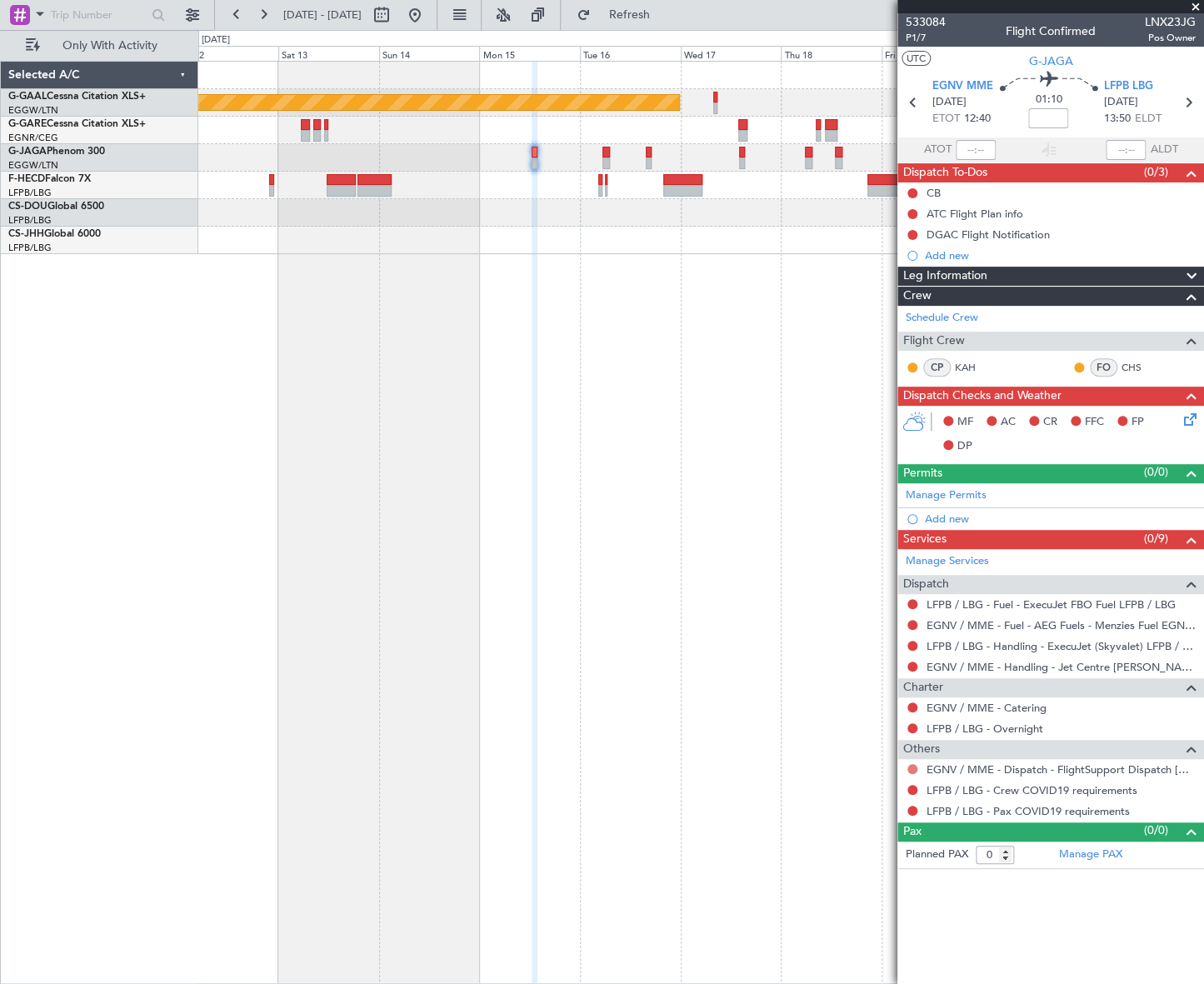
click at [910, 765] on button at bounding box center [912, 769] width 10 height 10
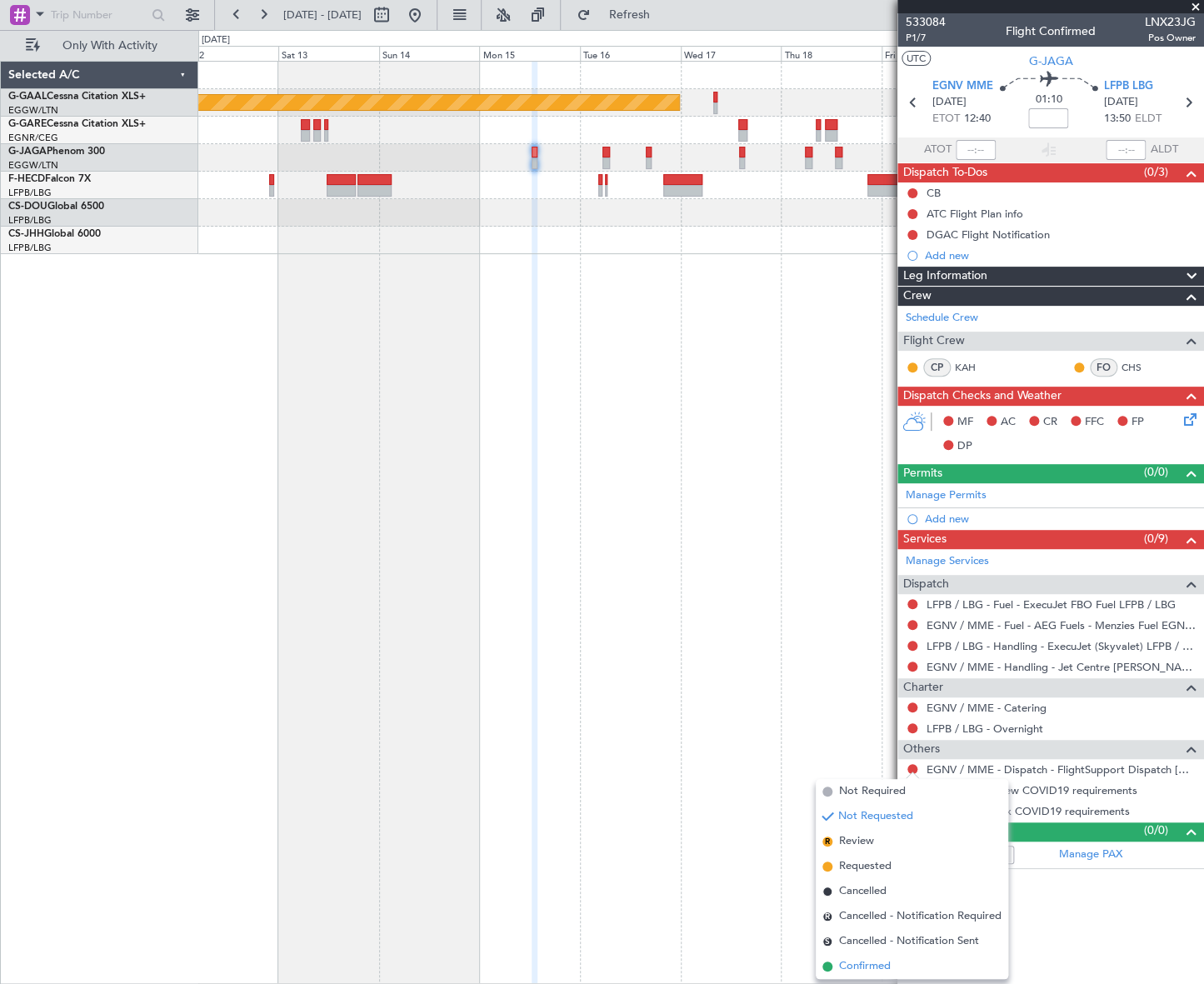
click at [879, 959] on span "Confirmed" at bounding box center [865, 965] width 51 height 16
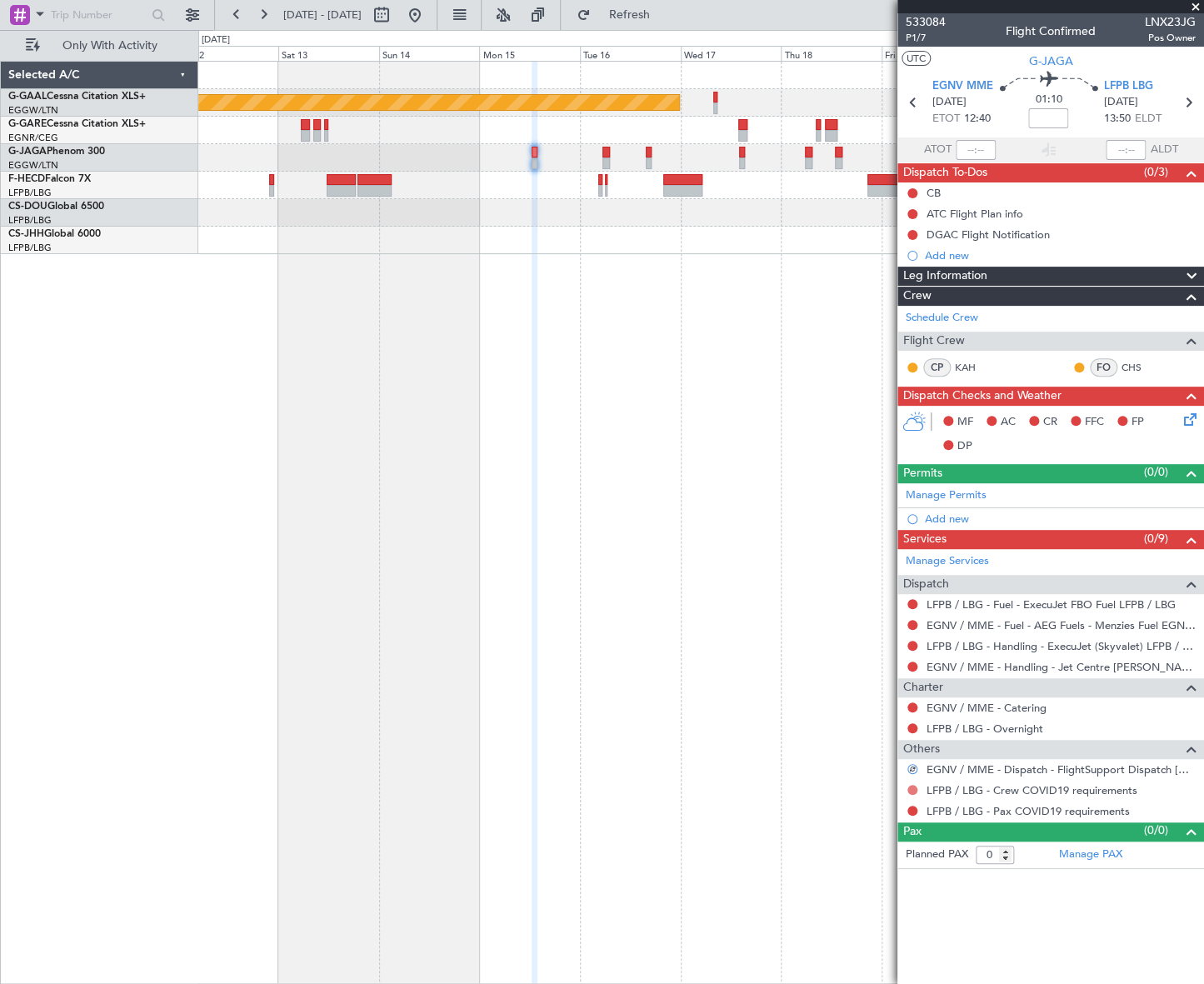
click at [917, 786] on button at bounding box center [912, 790] width 10 height 10
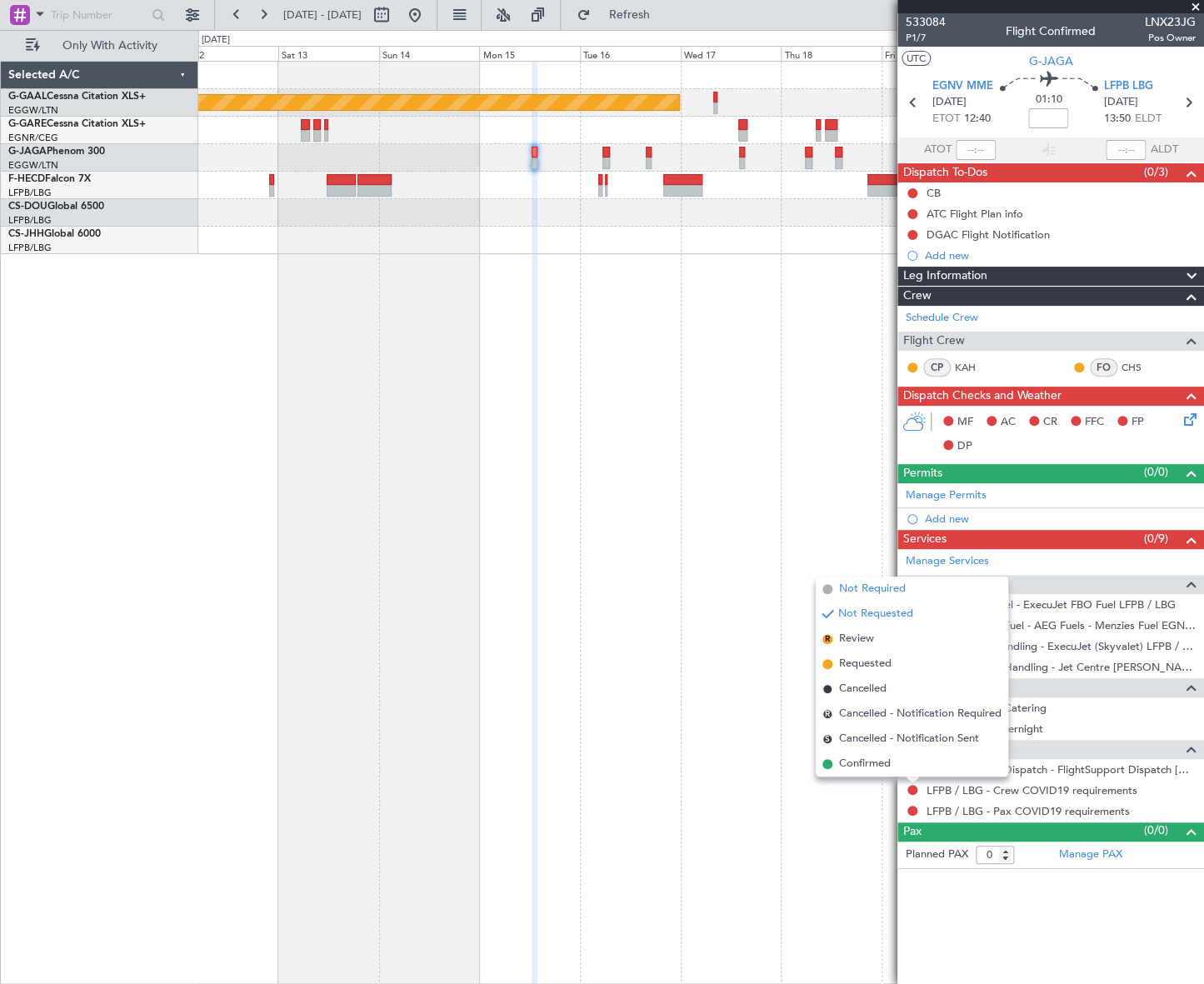
click at [858, 594] on span "Not Required" at bounding box center [873, 589] width 67 height 16
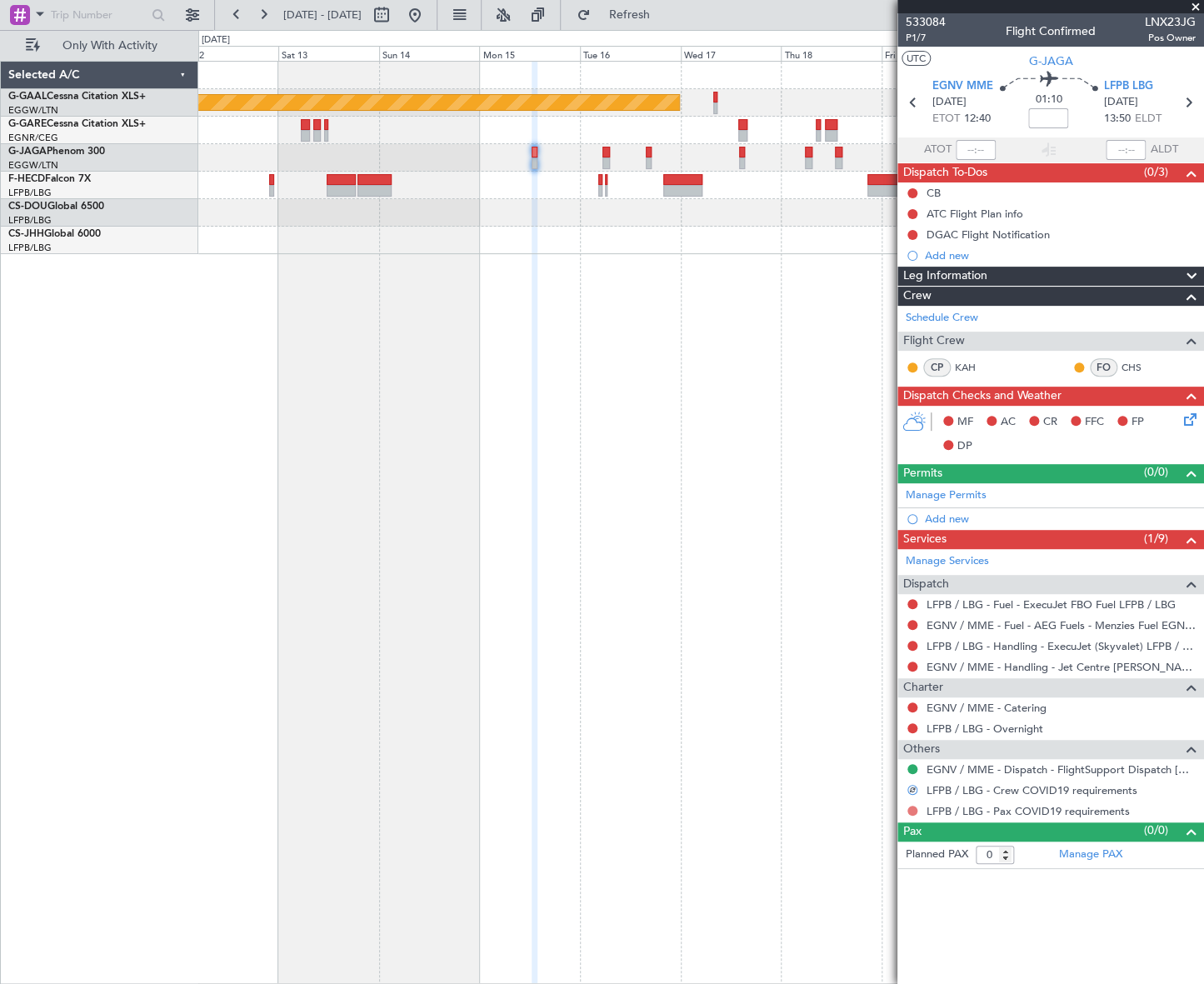
click at [913, 809] on button at bounding box center [912, 811] width 10 height 10
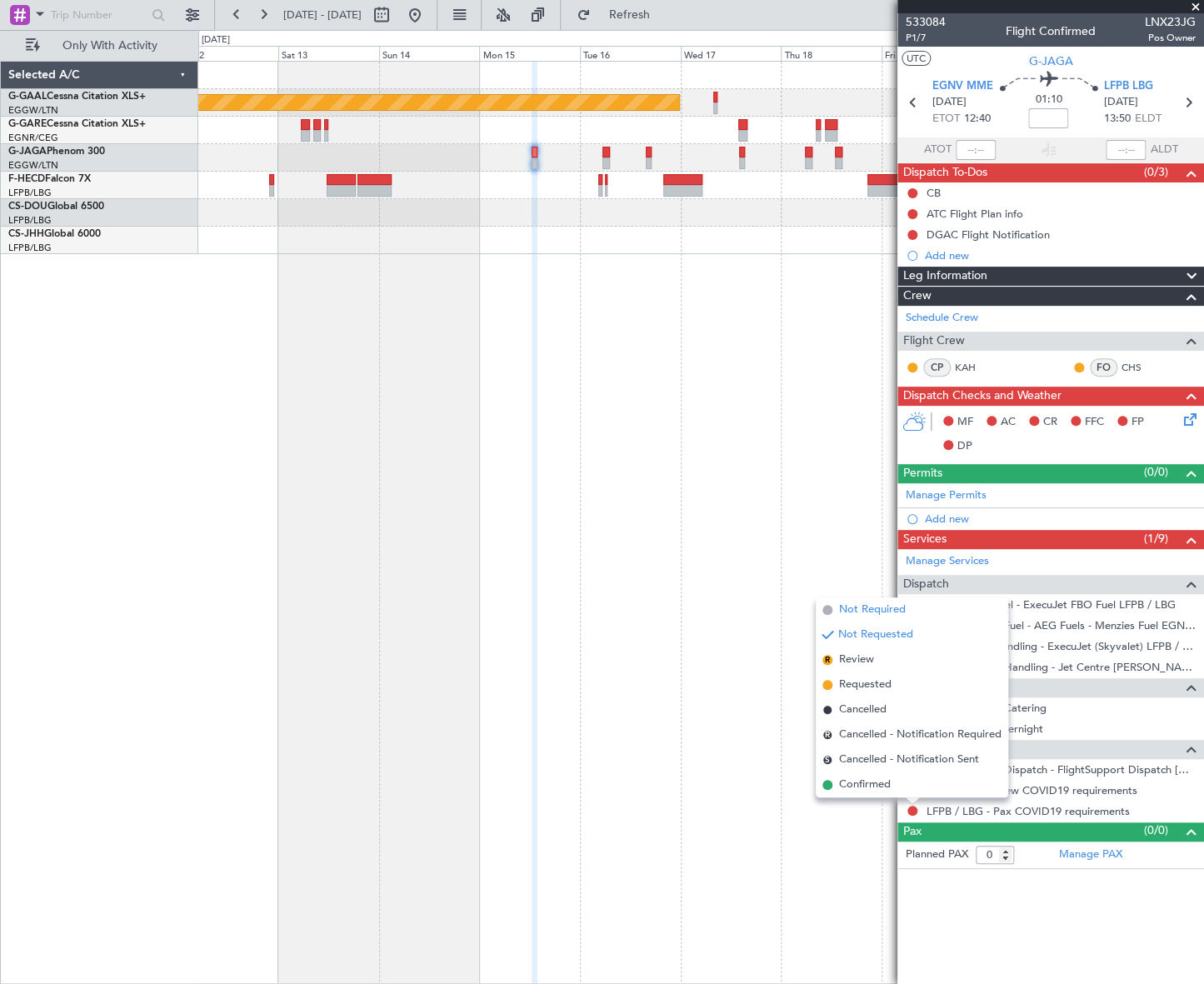
click at [856, 605] on span "Not Required" at bounding box center [873, 609] width 67 height 16
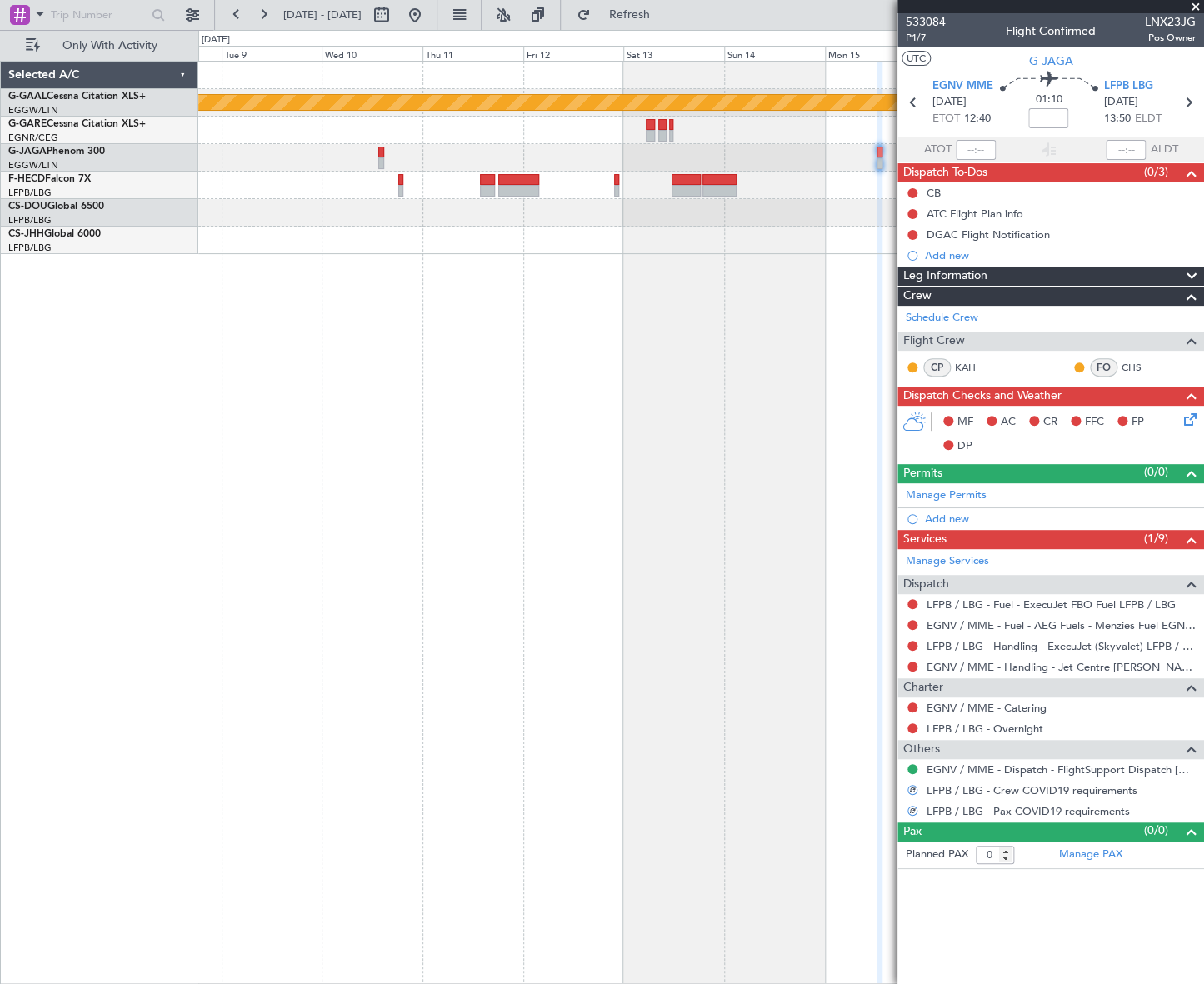
click at [624, 154] on div at bounding box center [700, 158] width 1005 height 27
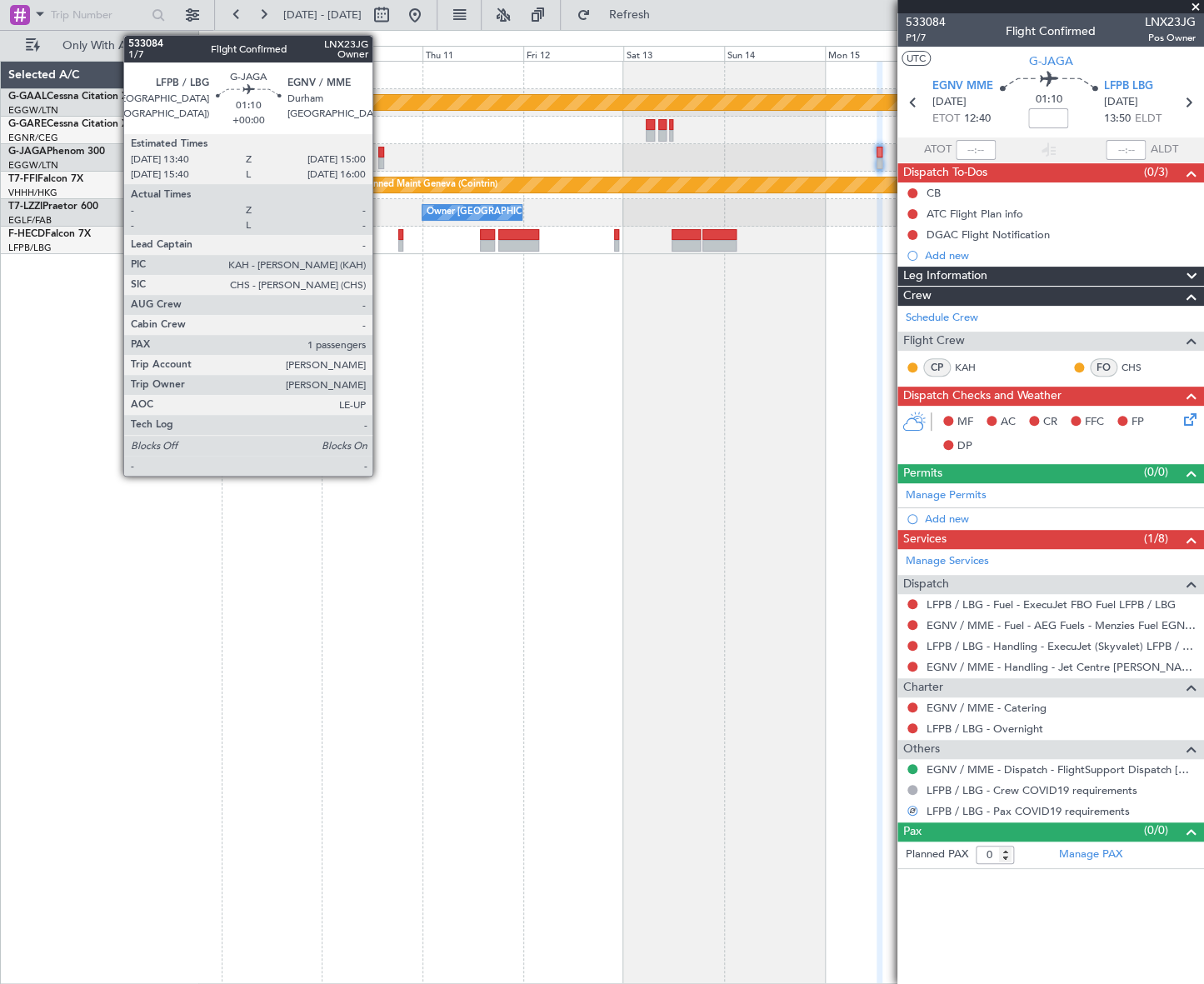
click at [380, 157] on div at bounding box center [381, 163] width 6 height 12
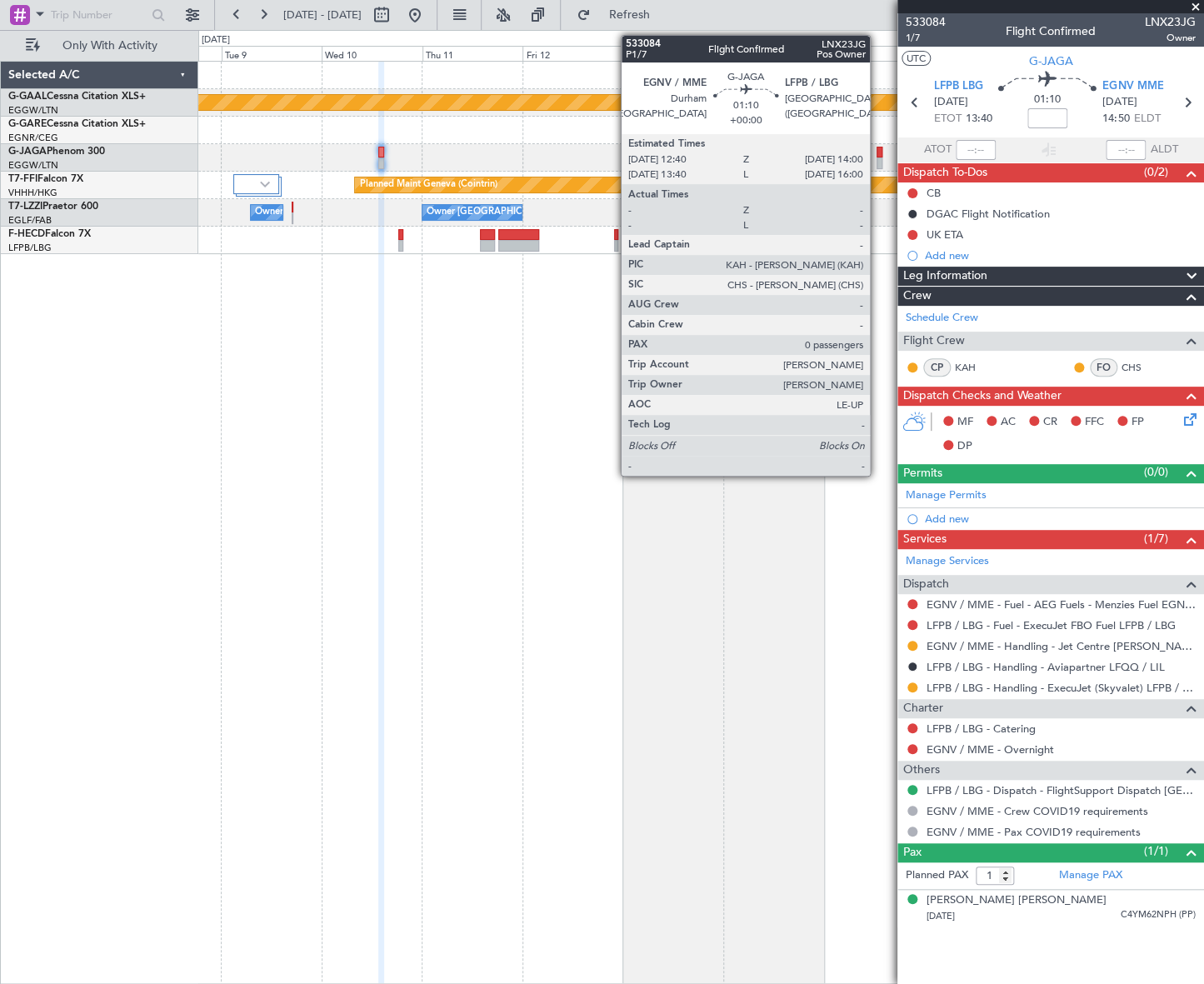
click at [877, 158] on div at bounding box center [879, 163] width 6 height 12
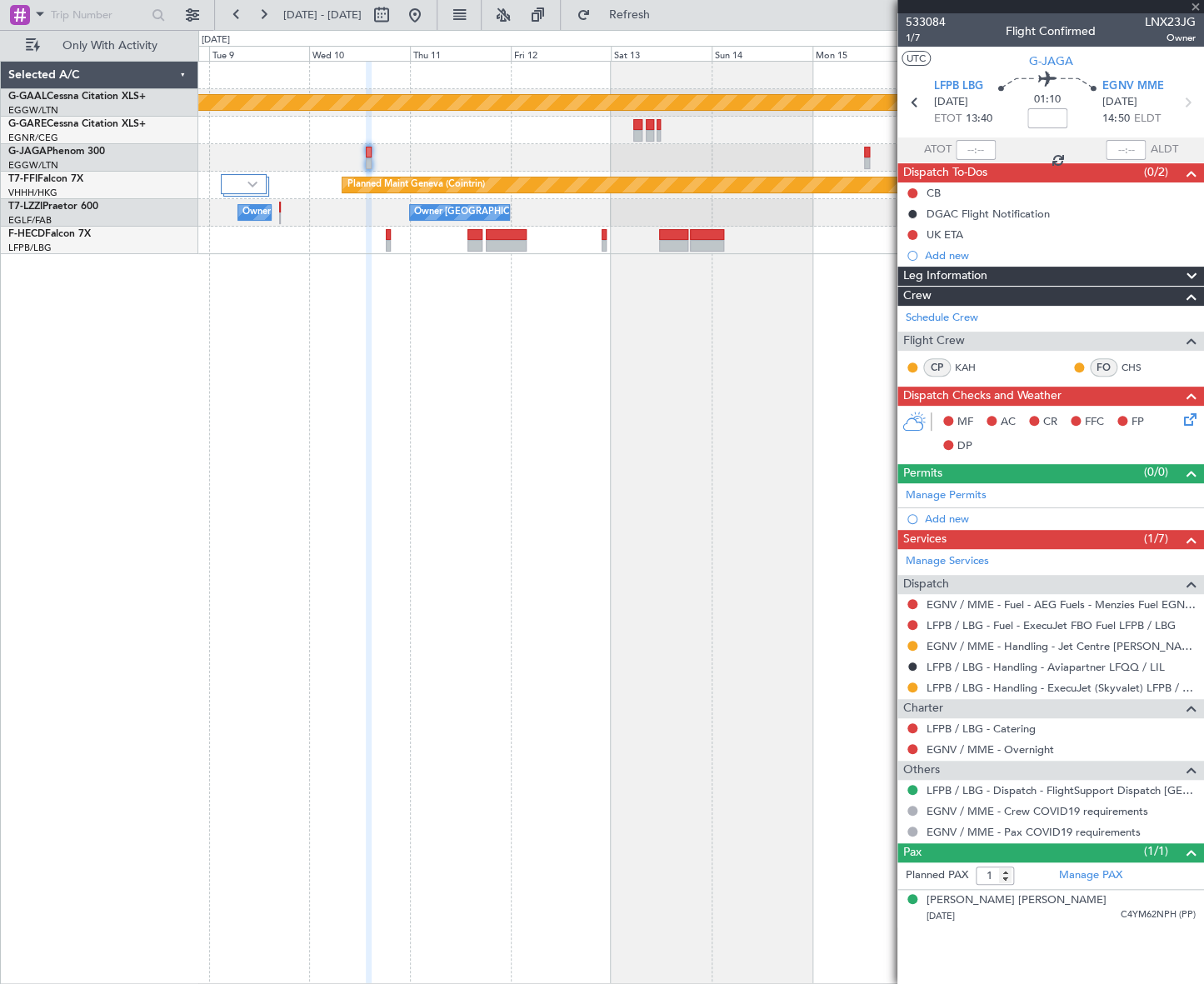
click at [566, 528] on div "Planned Maint Dusseldorf Planned Maint Geneva (Cointrin) Owner London (Luton) O…" at bounding box center [701, 522] width 1006 height 923
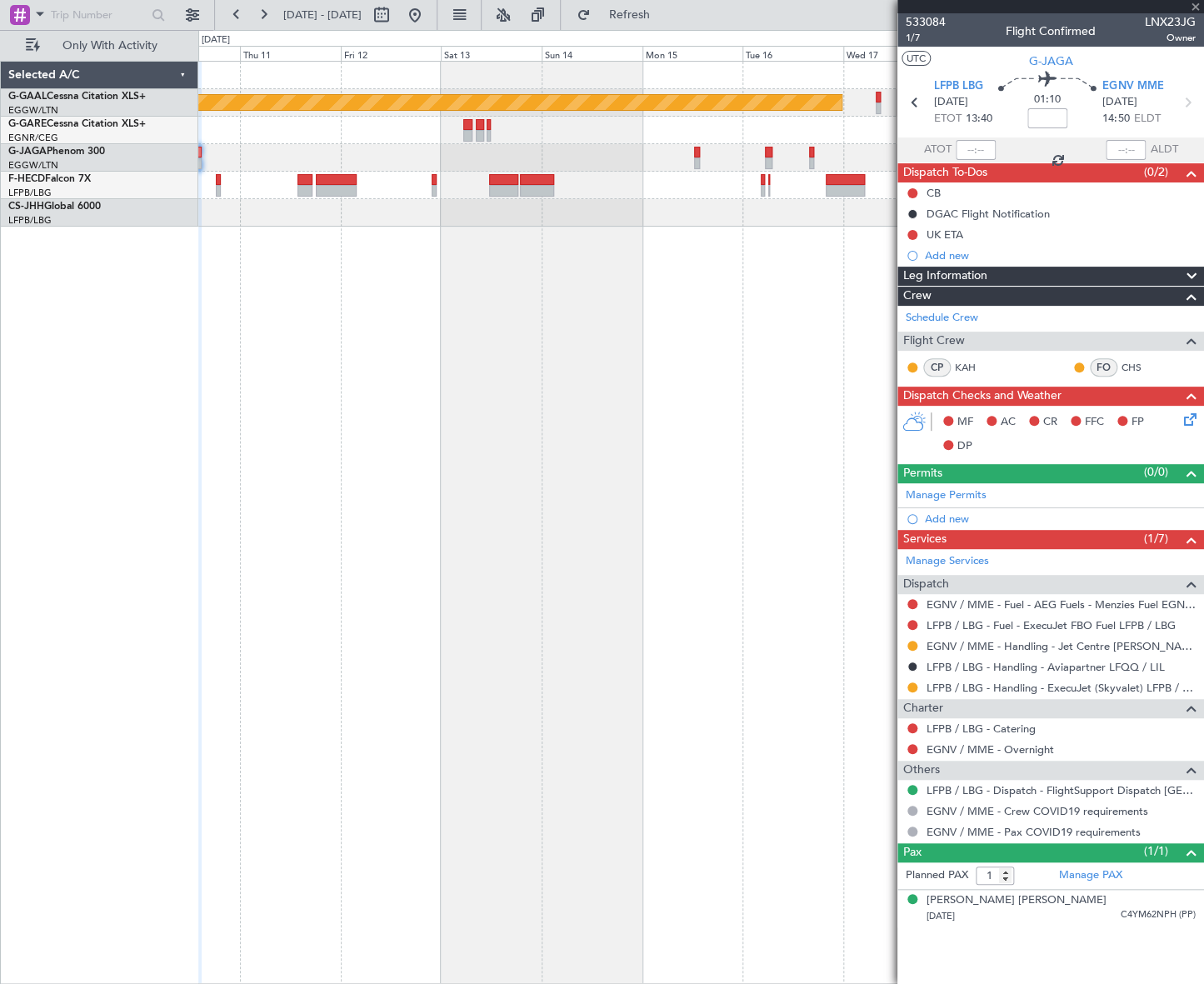
type input "0"
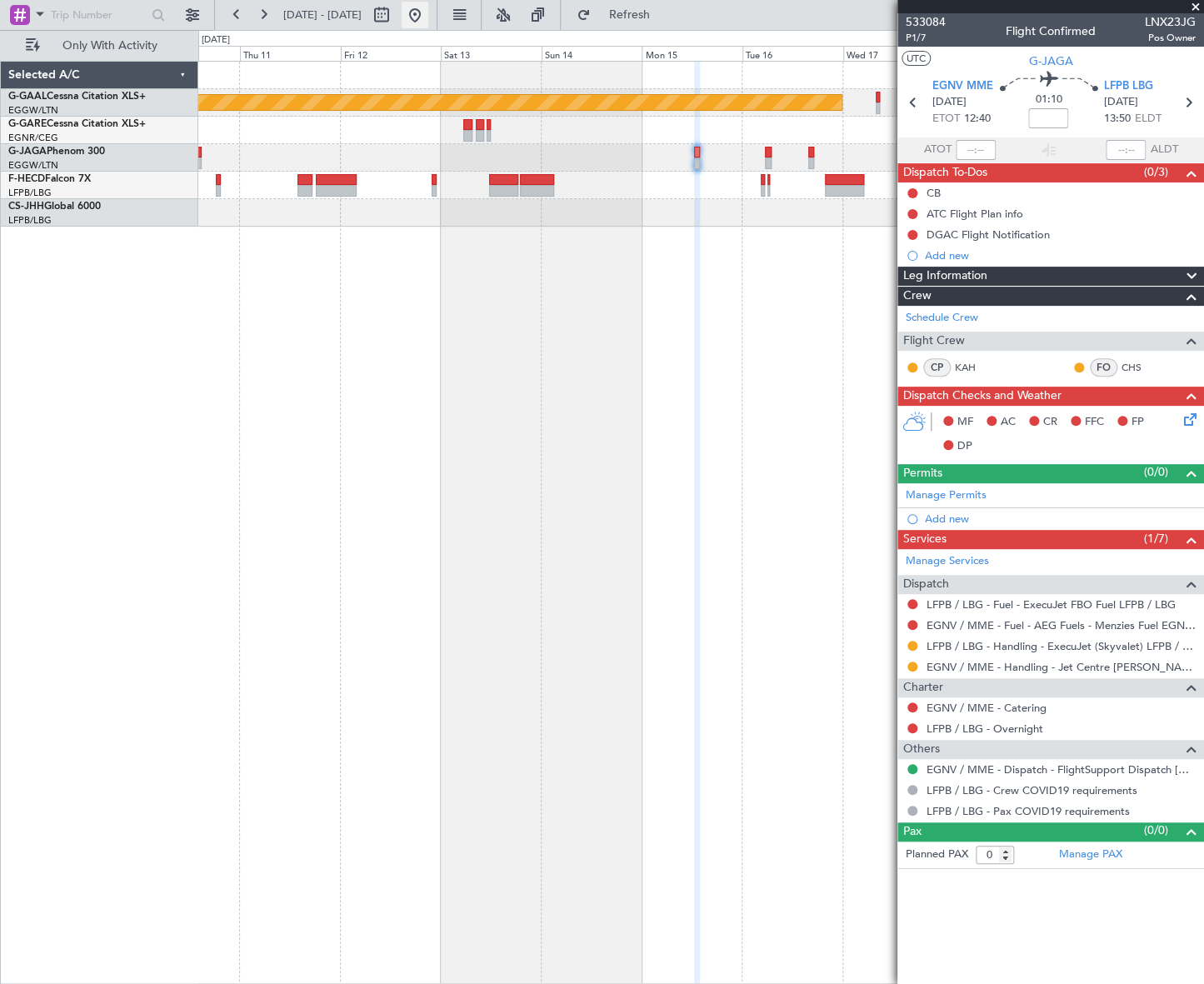
click at [428, 16] on button at bounding box center [414, 15] width 27 height 27
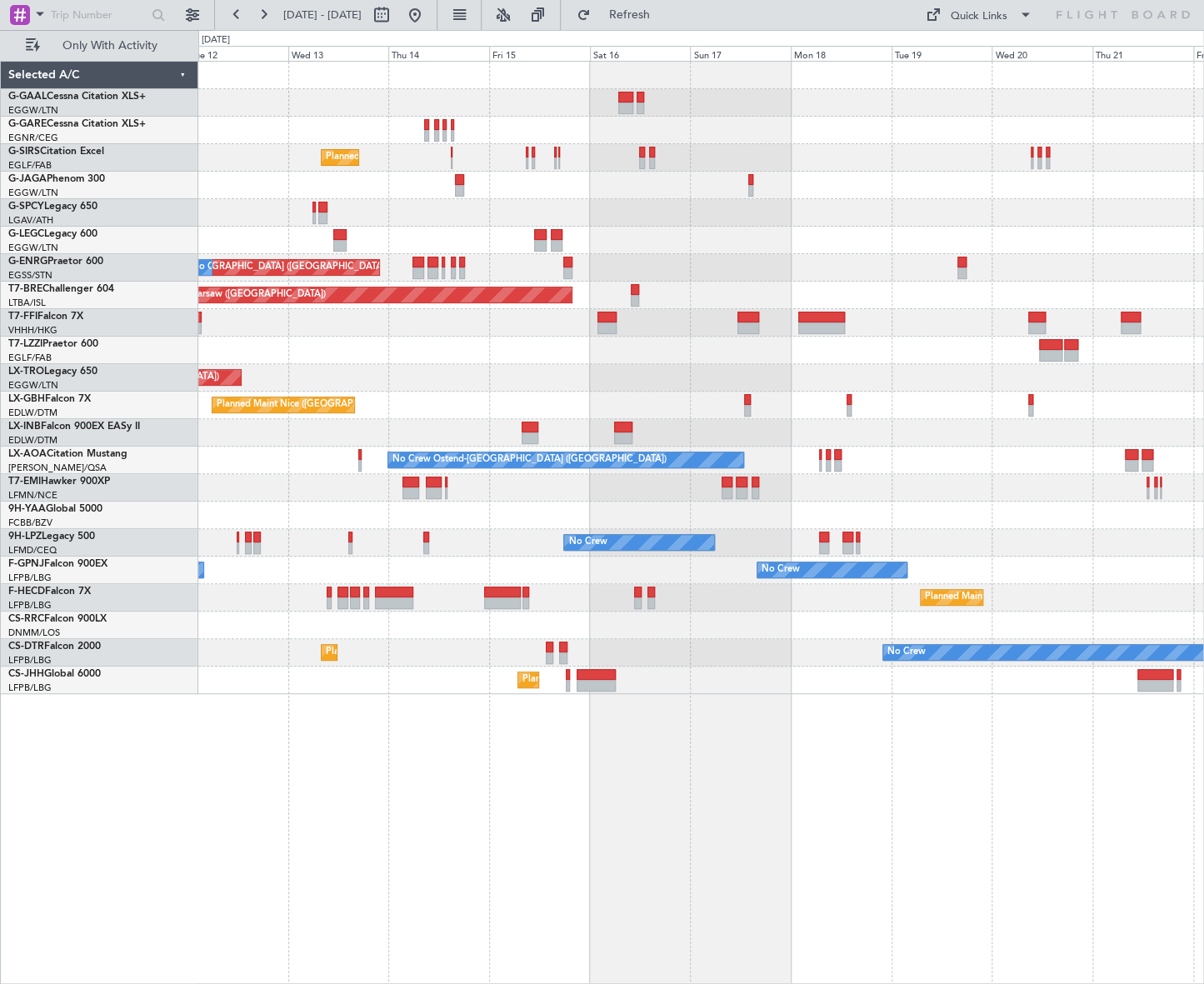
click at [148, 768] on div "Planned Maint London (Farnborough) A/C Unavailable London (Luton) Planned Maint…" at bounding box center [602, 507] width 1204 height 954
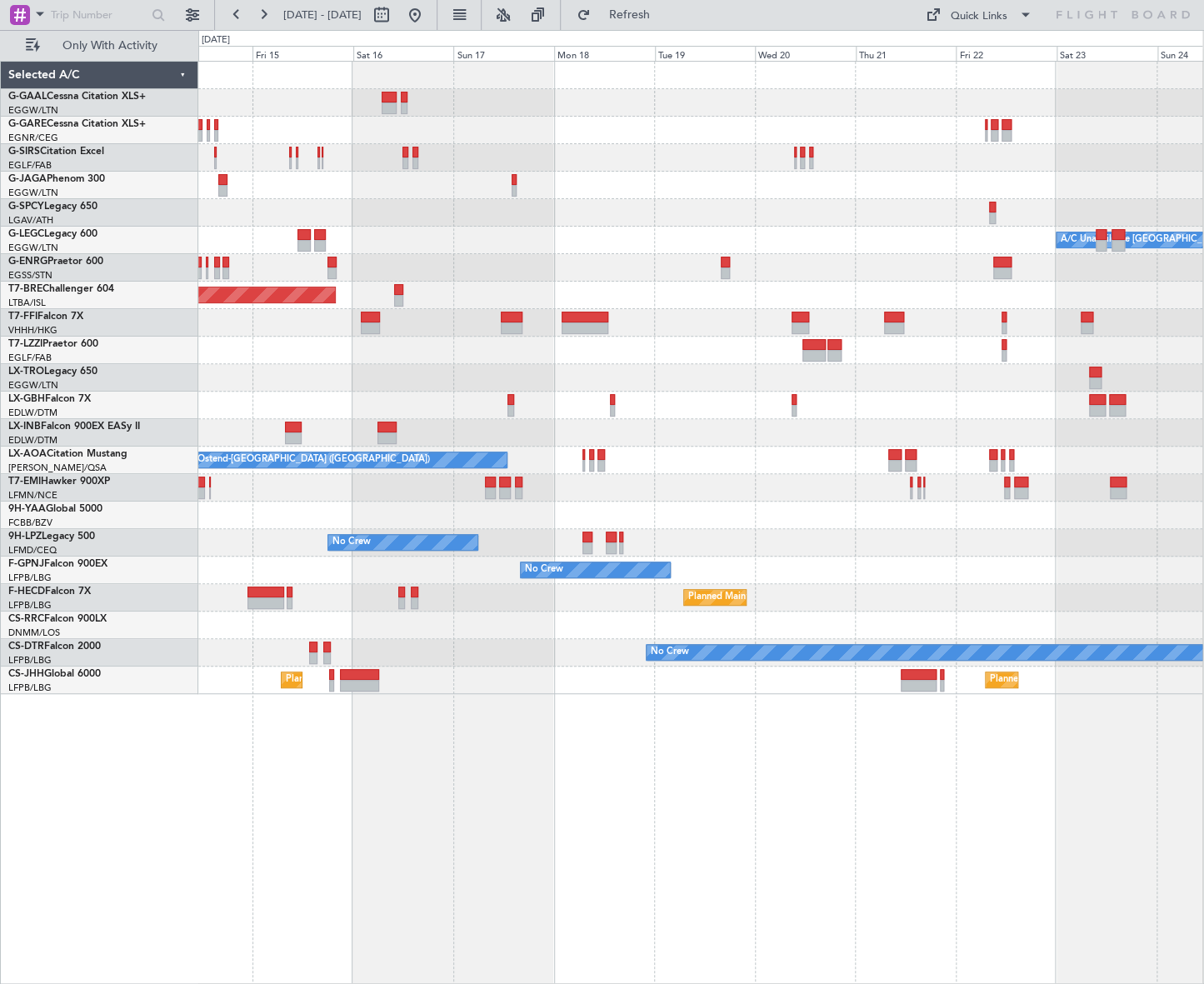
click at [349, 745] on div "Planned Maint Dusseldorf Planned Maint London (Farnborough) A/C Unavailable Lon…" at bounding box center [700, 522] width 1005 height 923
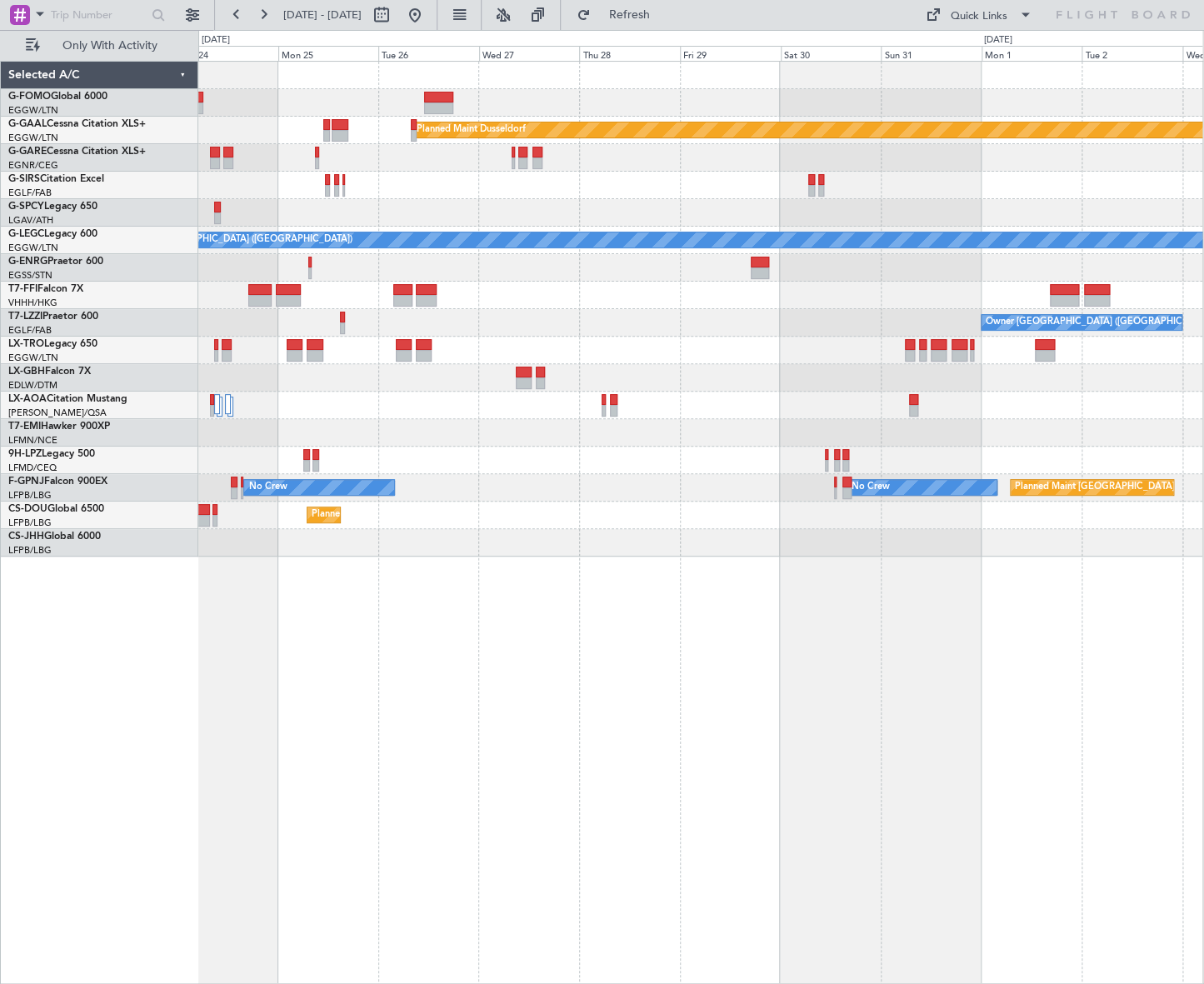
click at [283, 659] on div "Planned Maint Dusseldorf A/C Unavailable London (Luton) Owner London (Luton) No…" at bounding box center [700, 522] width 1005 height 923
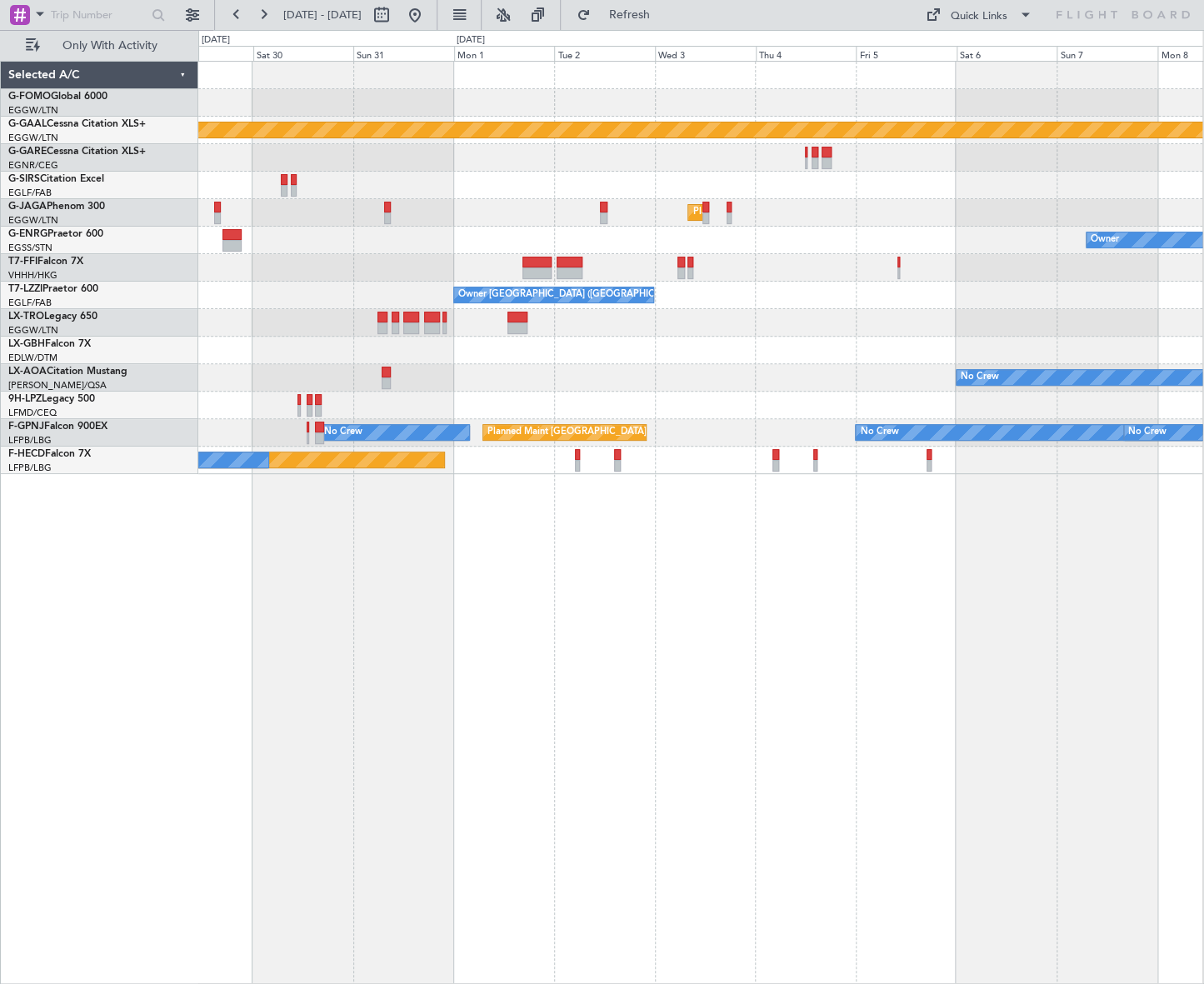
click at [245, 749] on div "Planned Maint Dusseldorf Planned Maint London (Luton) Owner Planned Maint Genev…" at bounding box center [700, 522] width 1005 height 923
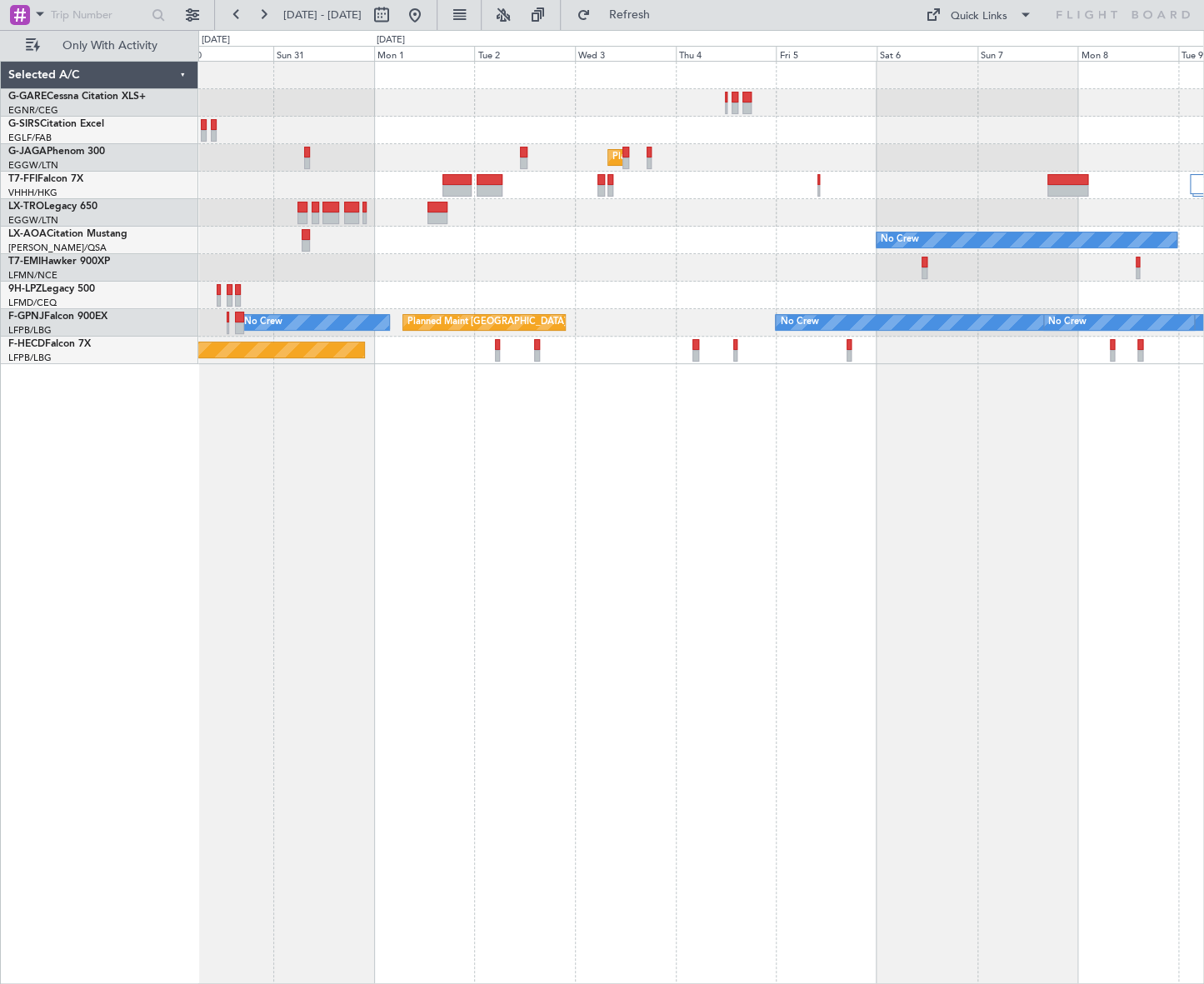
click at [8, 693] on div "Planned Maint London (Luton) Planned Maint Geneva (Cointrin) No Crew No Crew Pl…" at bounding box center [602, 507] width 1204 height 954
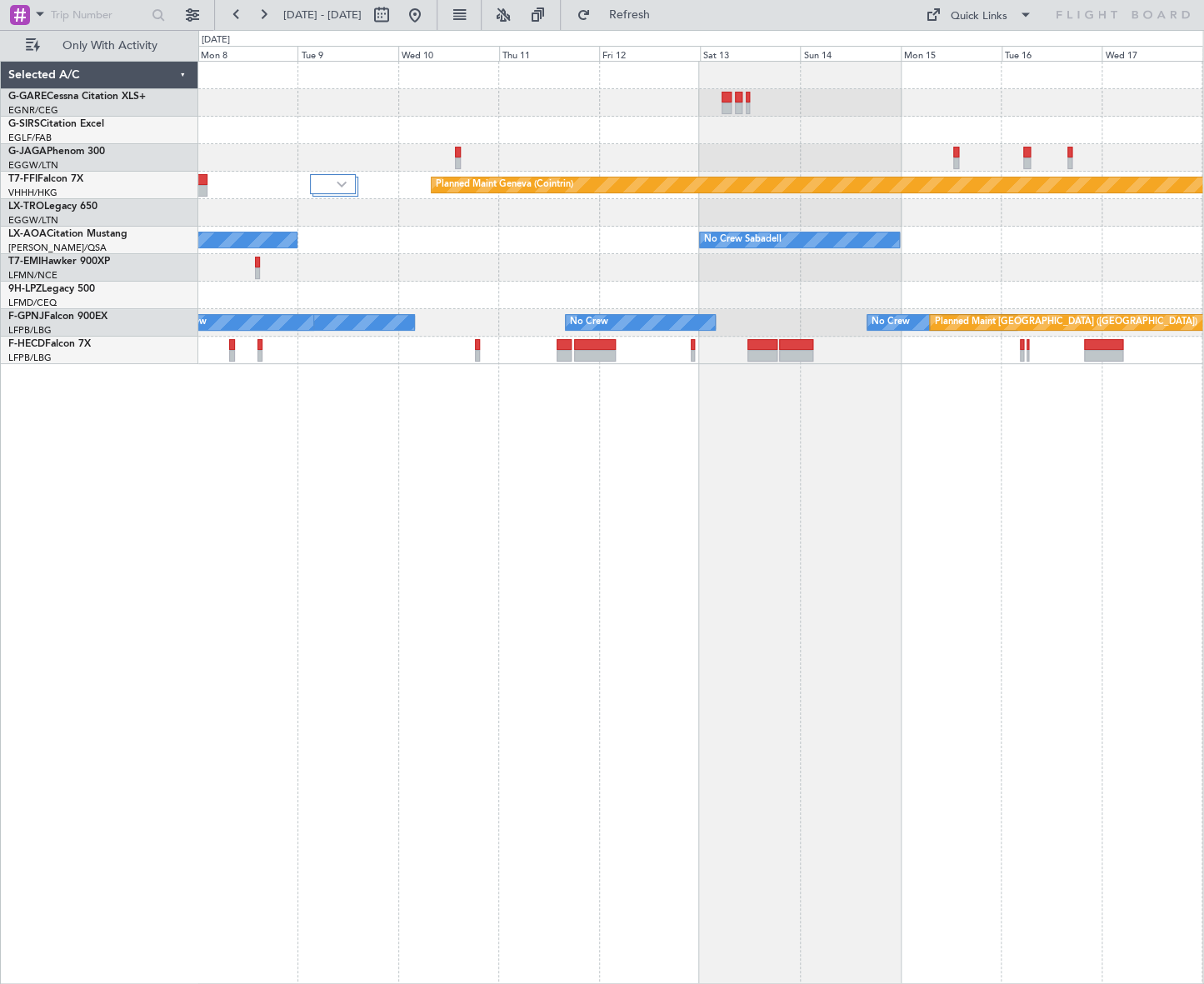
click at [211, 733] on div "Planned Maint Geneva (Cointrin) No Crew No Crew Sabadell No Crew No Crew No Cre…" at bounding box center [700, 522] width 1005 height 923
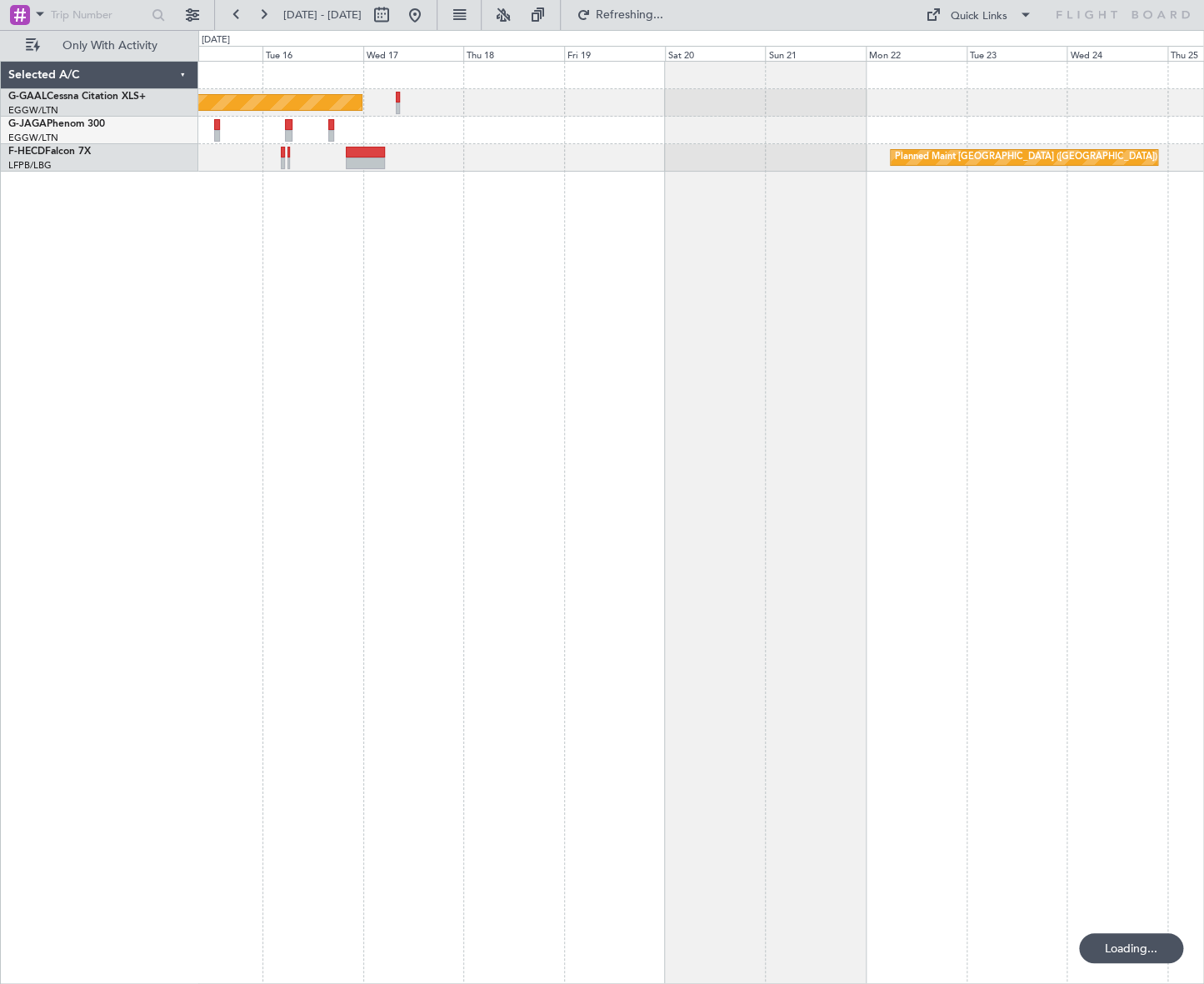
click at [537, 607] on div "Planned Maint Dusseldorf Planned Maint Paris (Le Bourget)" at bounding box center [701, 522] width 1006 height 923
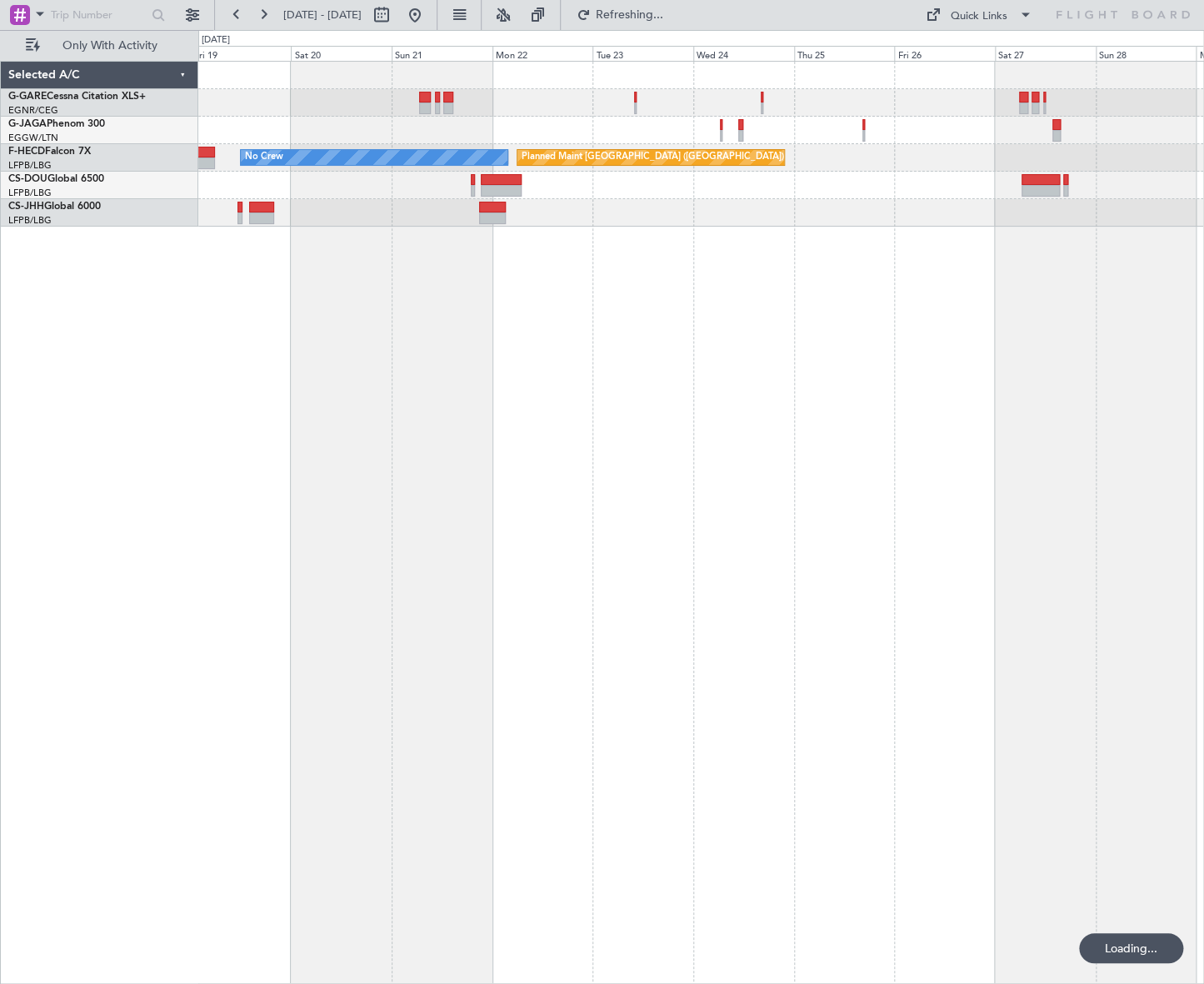
click at [298, 626] on div "Planned Maint Paris (Le Bourget) No Crew" at bounding box center [701, 522] width 1006 height 923
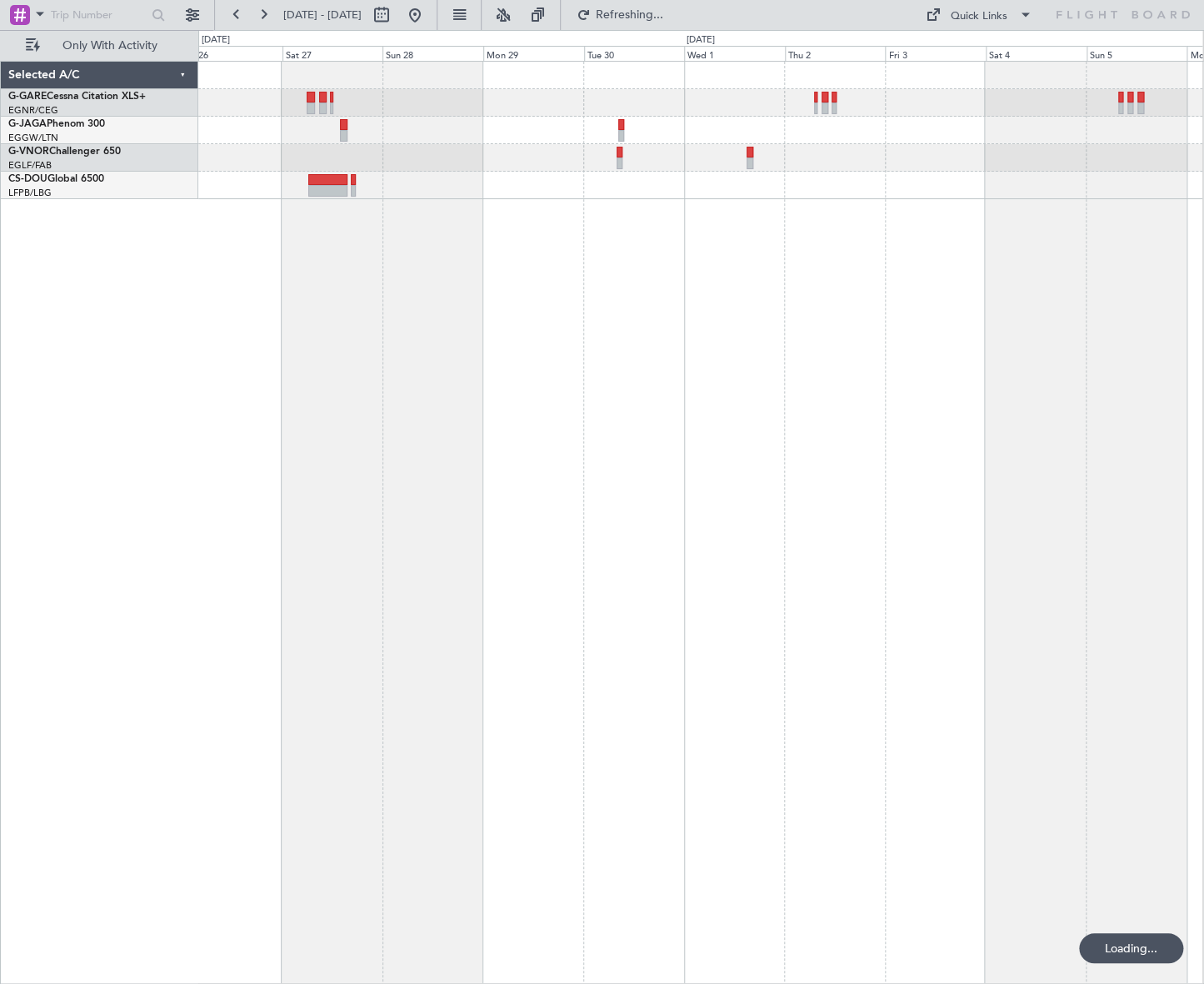
click at [208, 721] on div at bounding box center [700, 522] width 1005 height 923
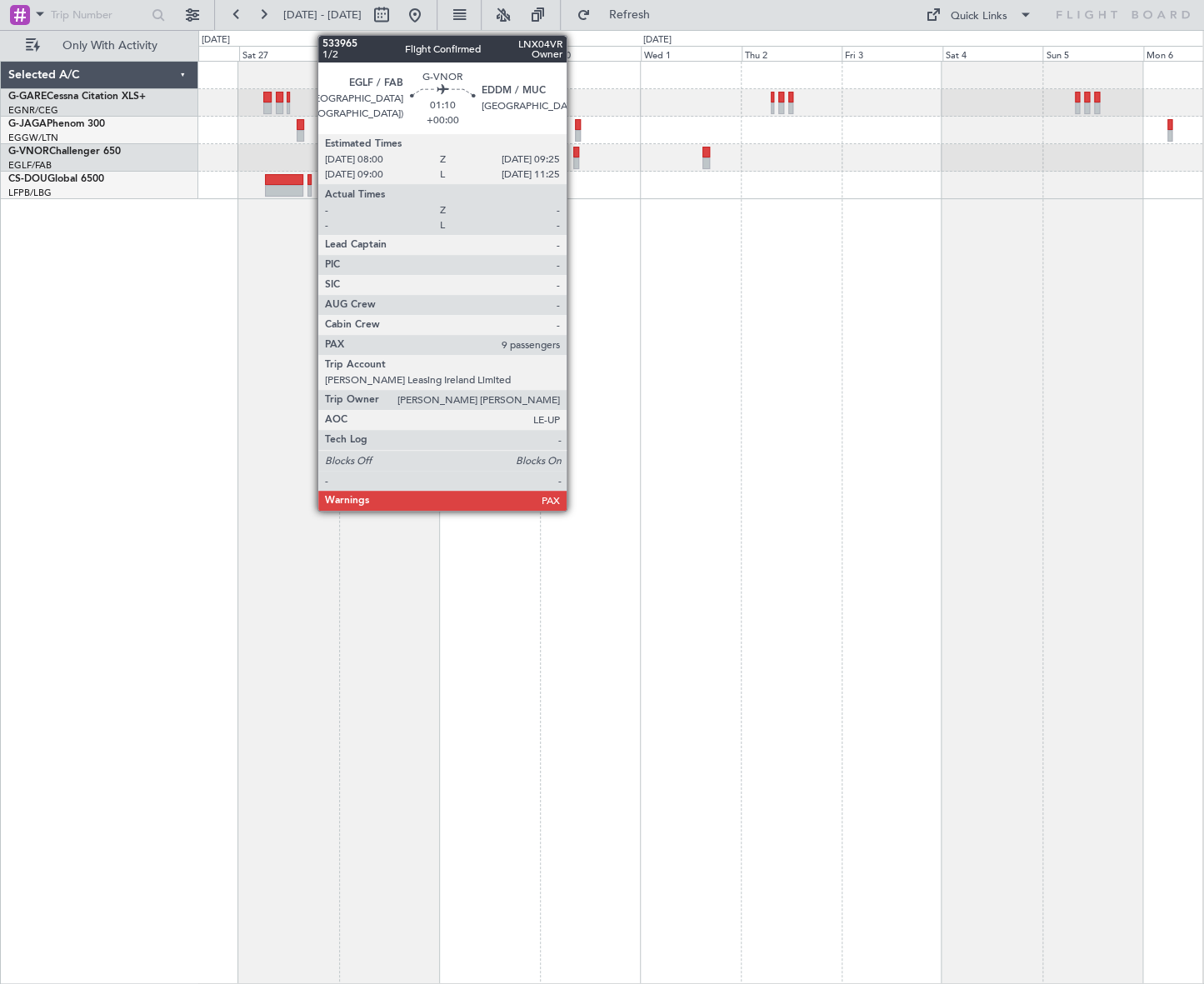
click at [574, 159] on div at bounding box center [577, 163] width 7 height 12
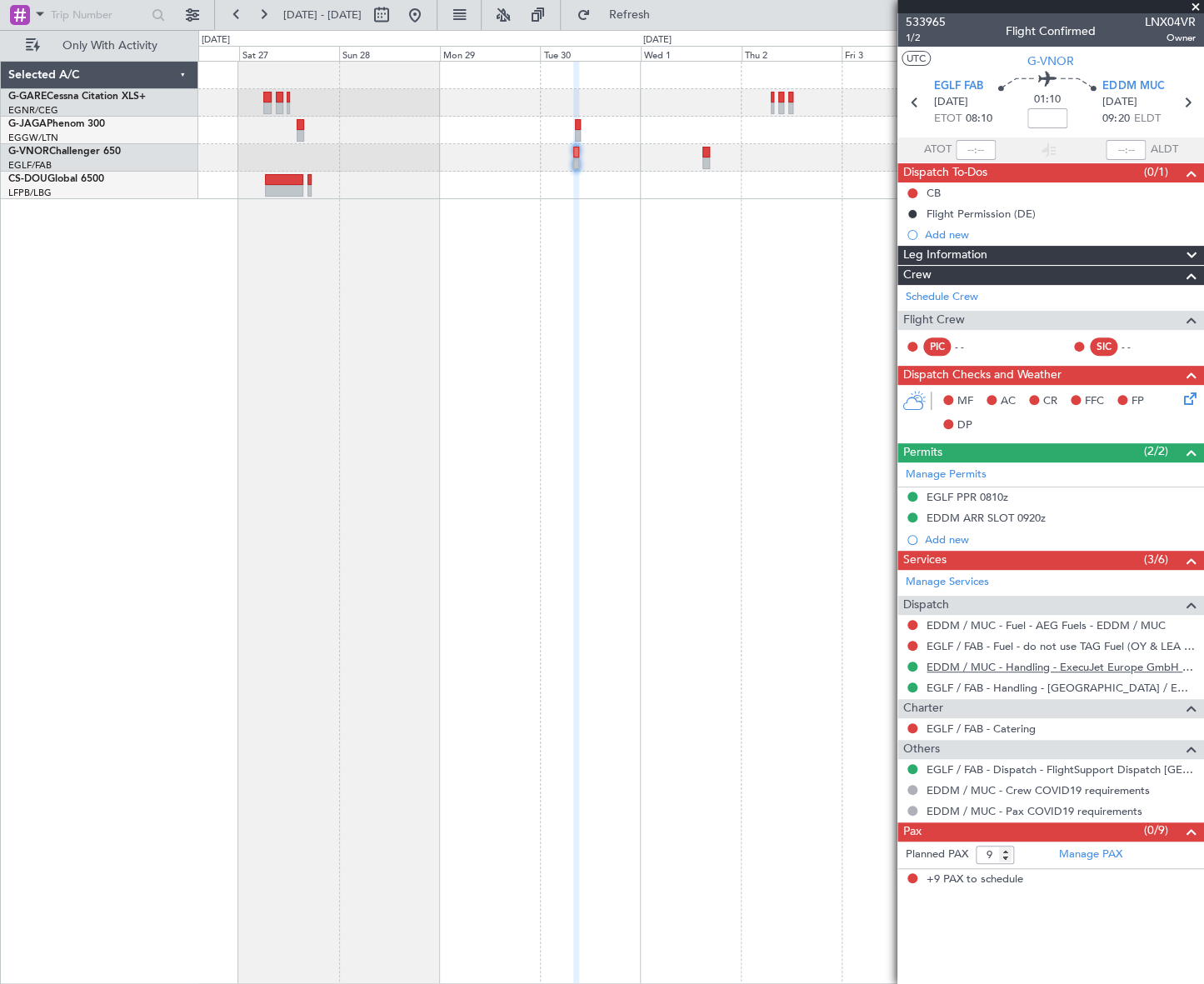
click at [984, 666] on link "EDDM / MUC - Handling - ExecuJet Europe GmbH EDDM / MUC" at bounding box center [1062, 667] width 269 height 15
click at [428, 14] on button at bounding box center [414, 15] width 27 height 27
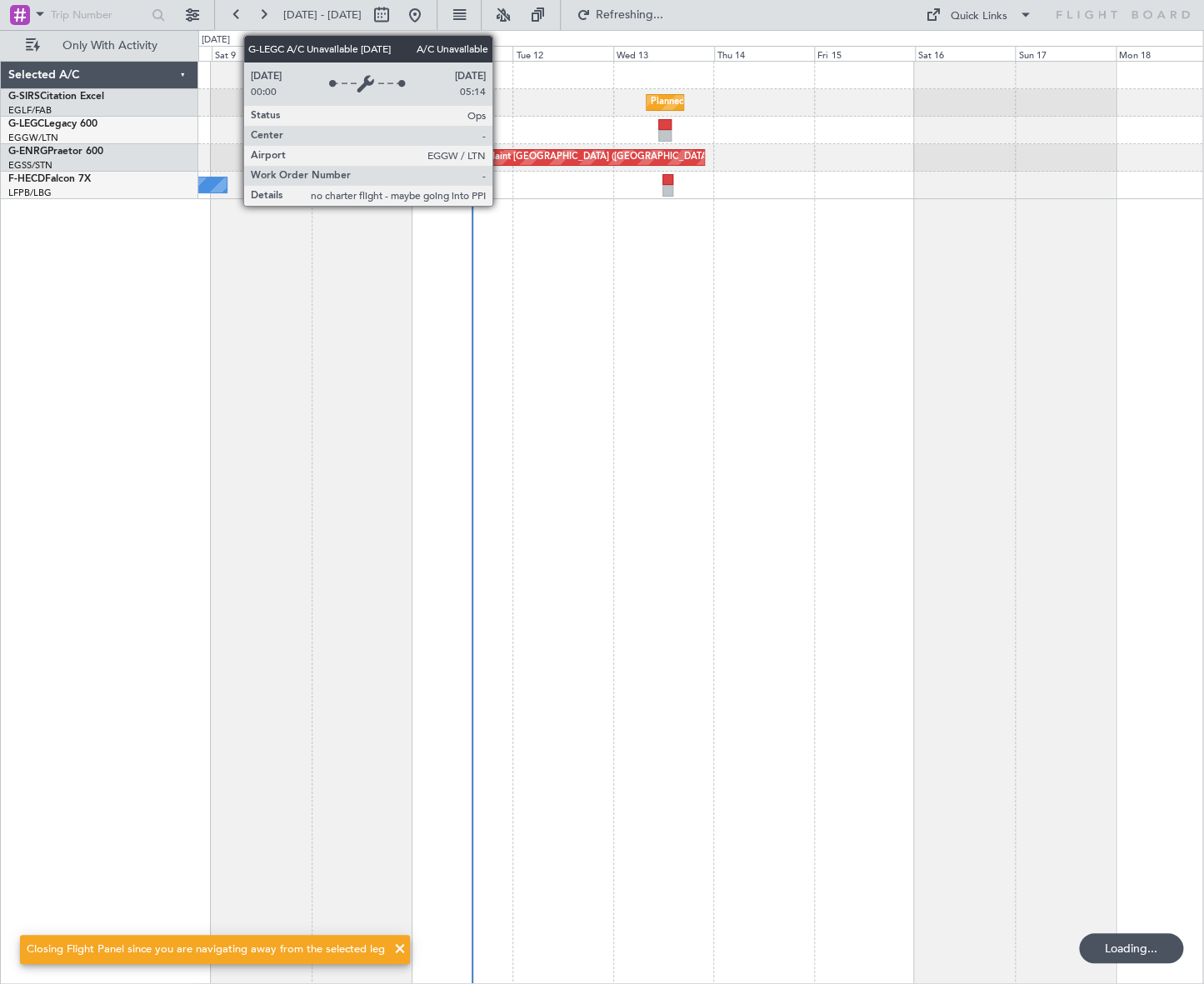
click at [246, 574] on div "Planned Maint London (Farnborough) Planned Maint London (Stansted) No Crew" at bounding box center [700, 522] width 1005 height 923
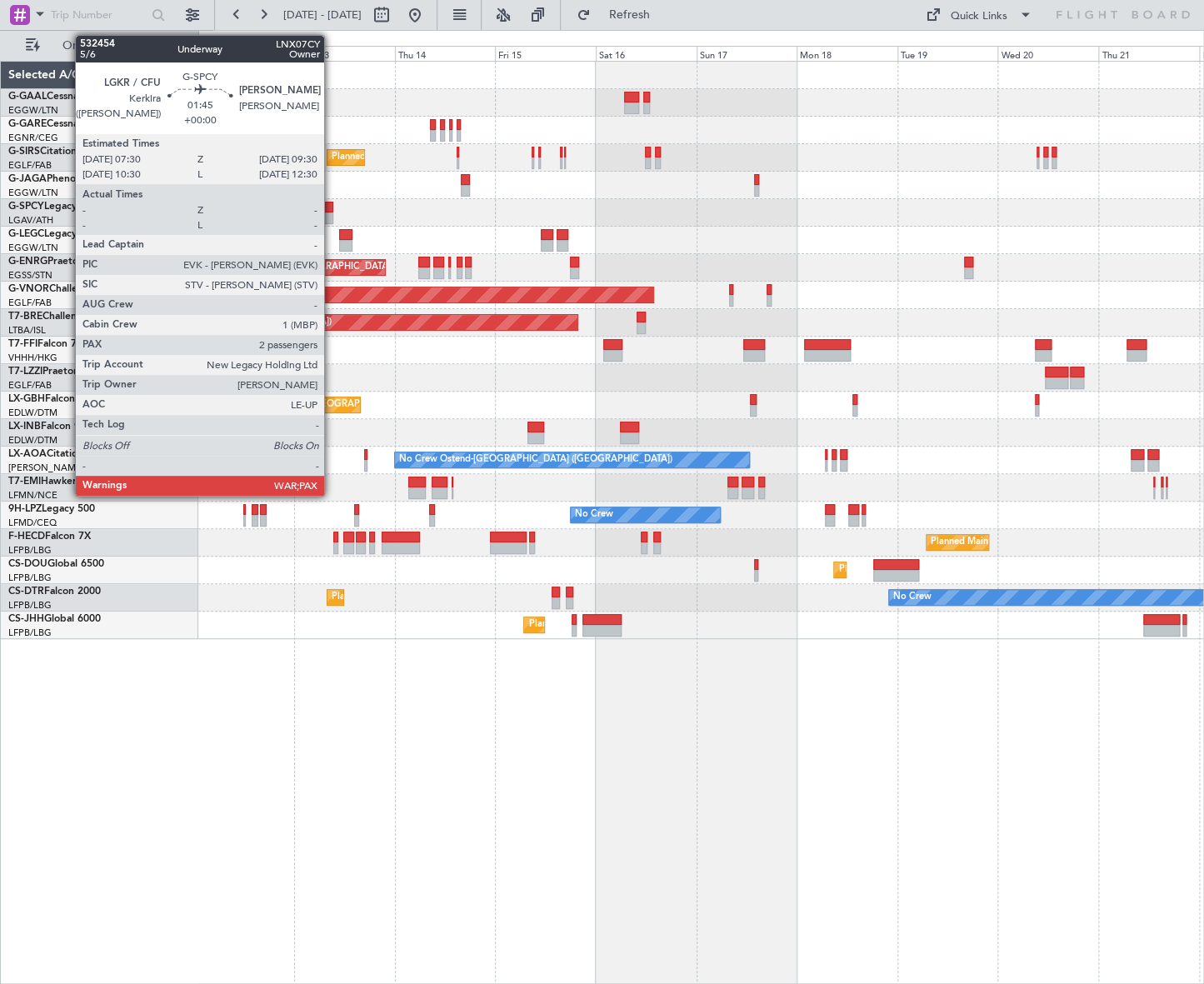
click at [331, 204] on div at bounding box center [330, 208] width 9 height 12
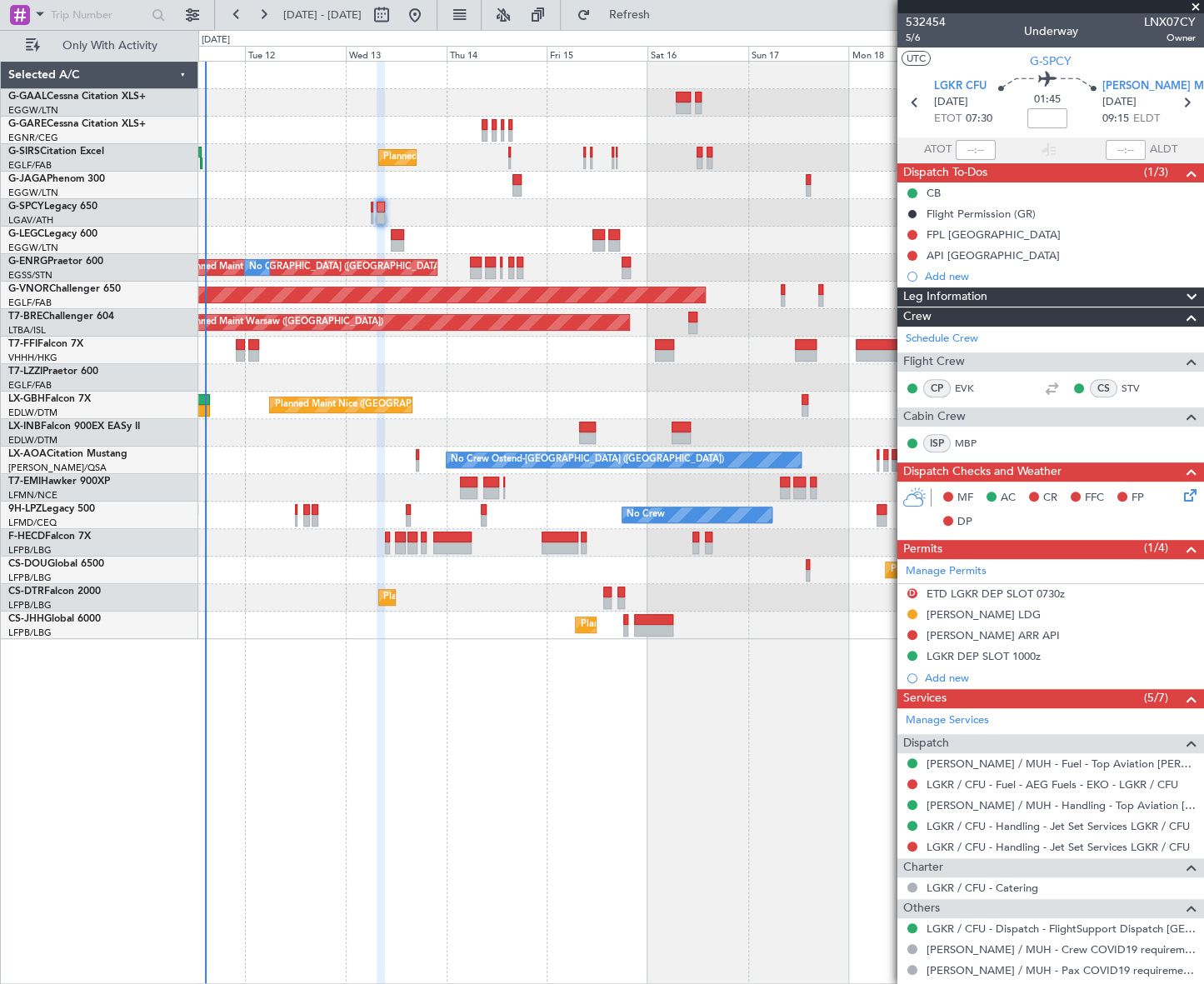
click at [572, 808] on div "No Crew Planned Maint [GEOGRAPHIC_DATA] ([GEOGRAPHIC_DATA]) A/C Unavailable [GE…" at bounding box center [701, 522] width 1006 height 923
click at [1032, 802] on link "HEMM / MUH - Handling - Top Aviation HEMM/MUH" at bounding box center [1062, 805] width 269 height 15
click at [684, 716] on div "No Crew Planned Maint [GEOGRAPHIC_DATA] ([GEOGRAPHIC_DATA]) A/C Unavailable [GE…" at bounding box center [701, 522] width 1006 height 923
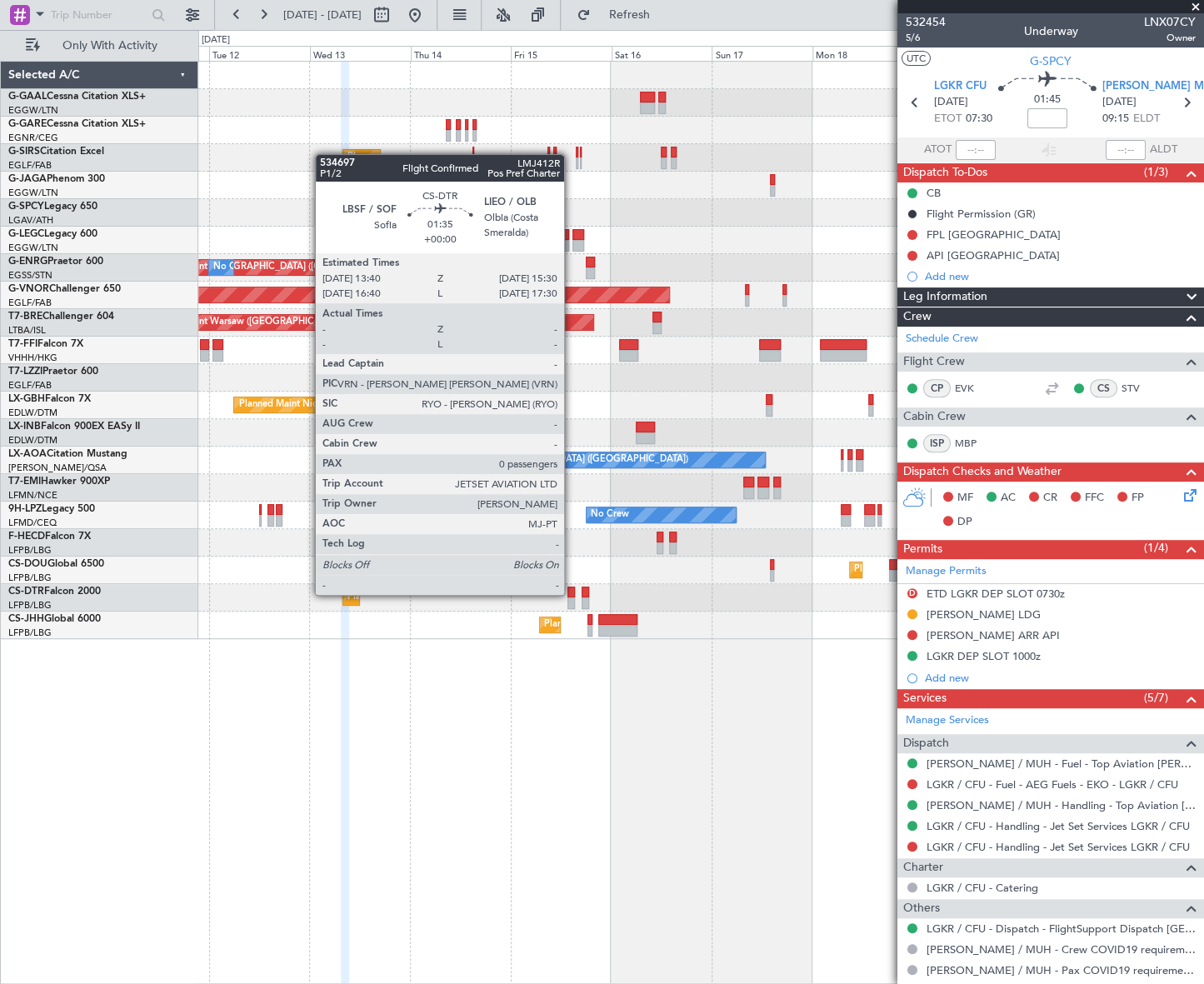
click at [572, 593] on div at bounding box center [572, 592] width 9 height 12
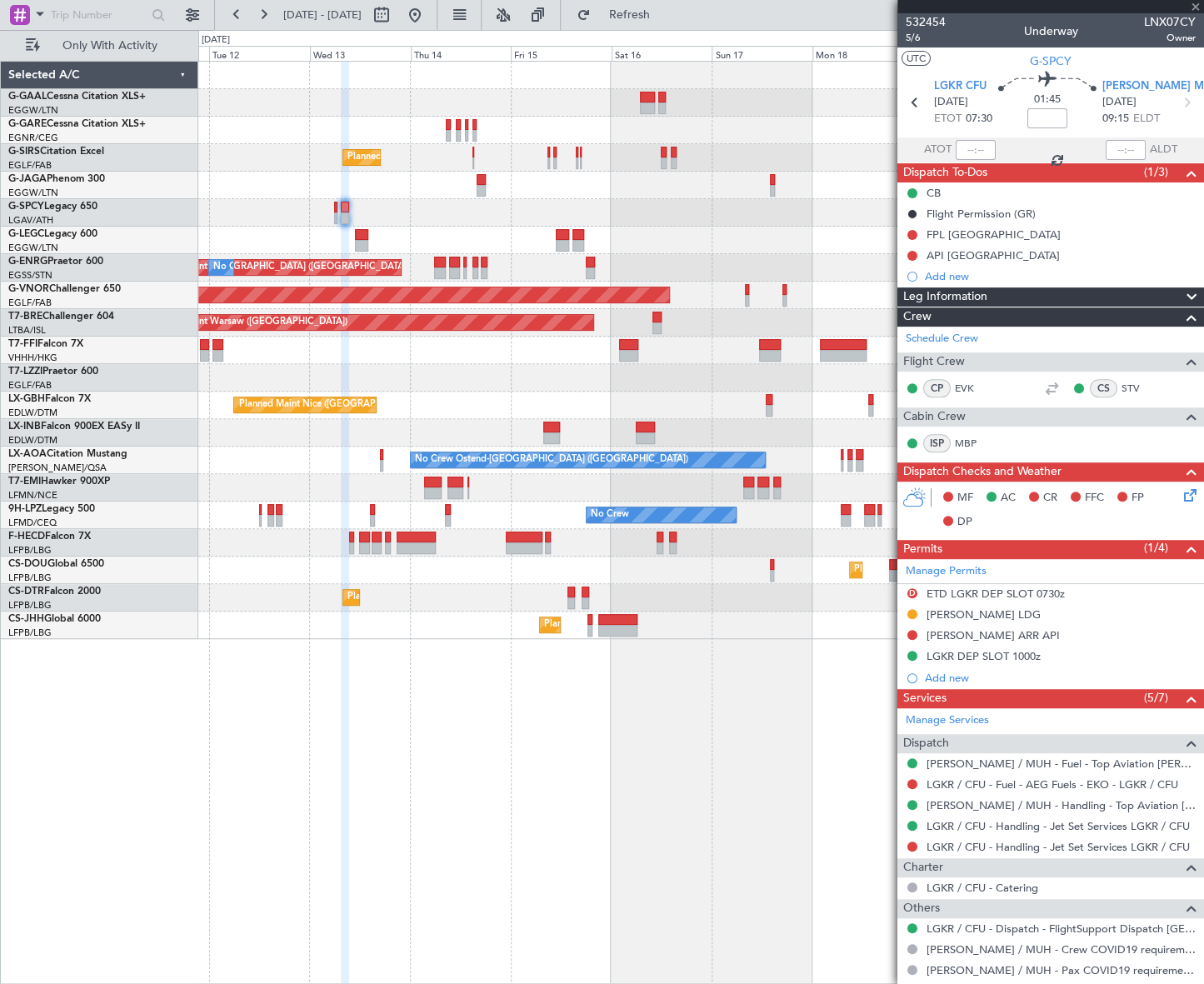
type input "0"
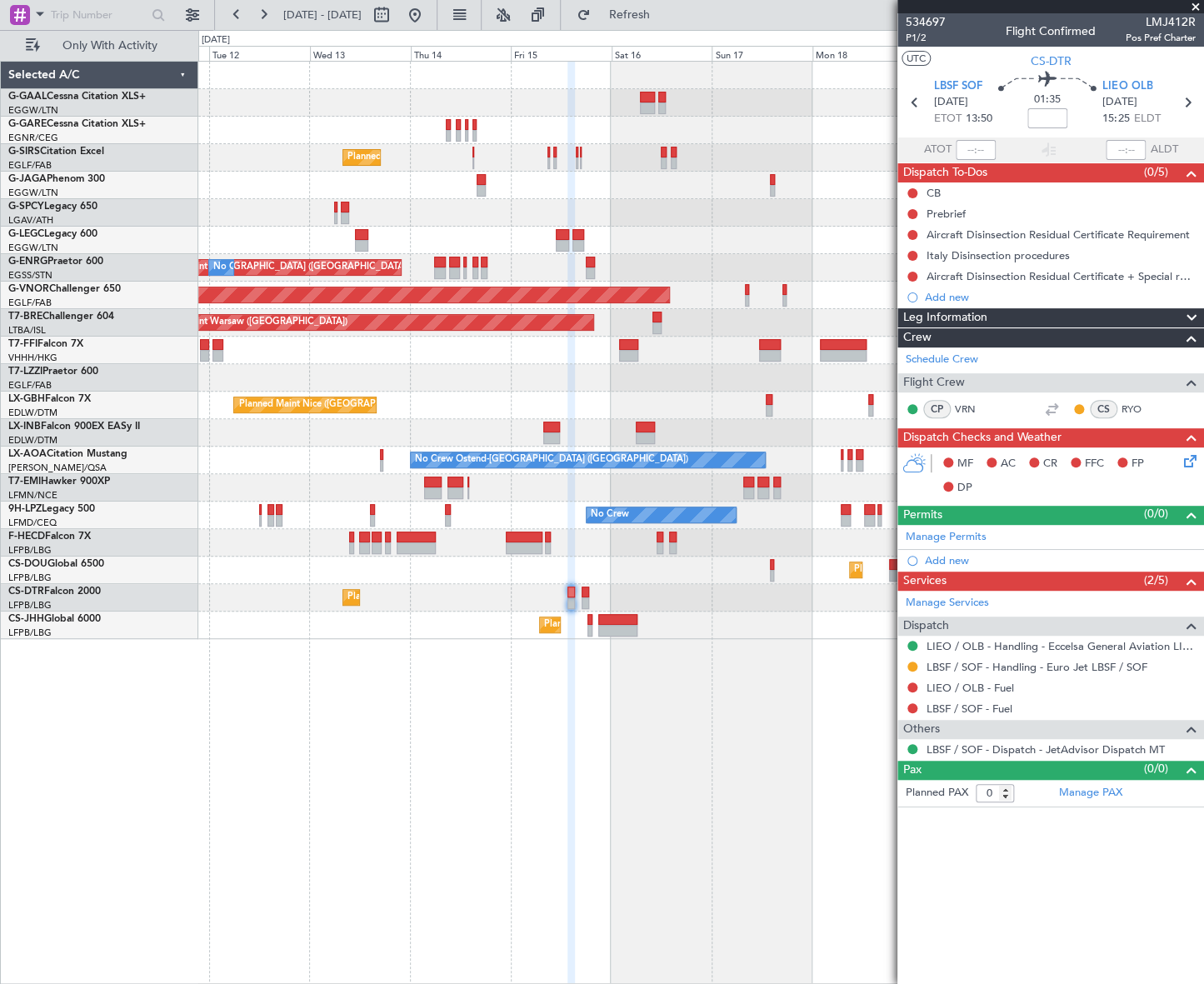
click at [0, 727] on html "[DATE] - [DATE] Refresh Quick Links Only With Activity Planned Maint [GEOGRAPHI…" at bounding box center [602, 492] width 1204 height 984
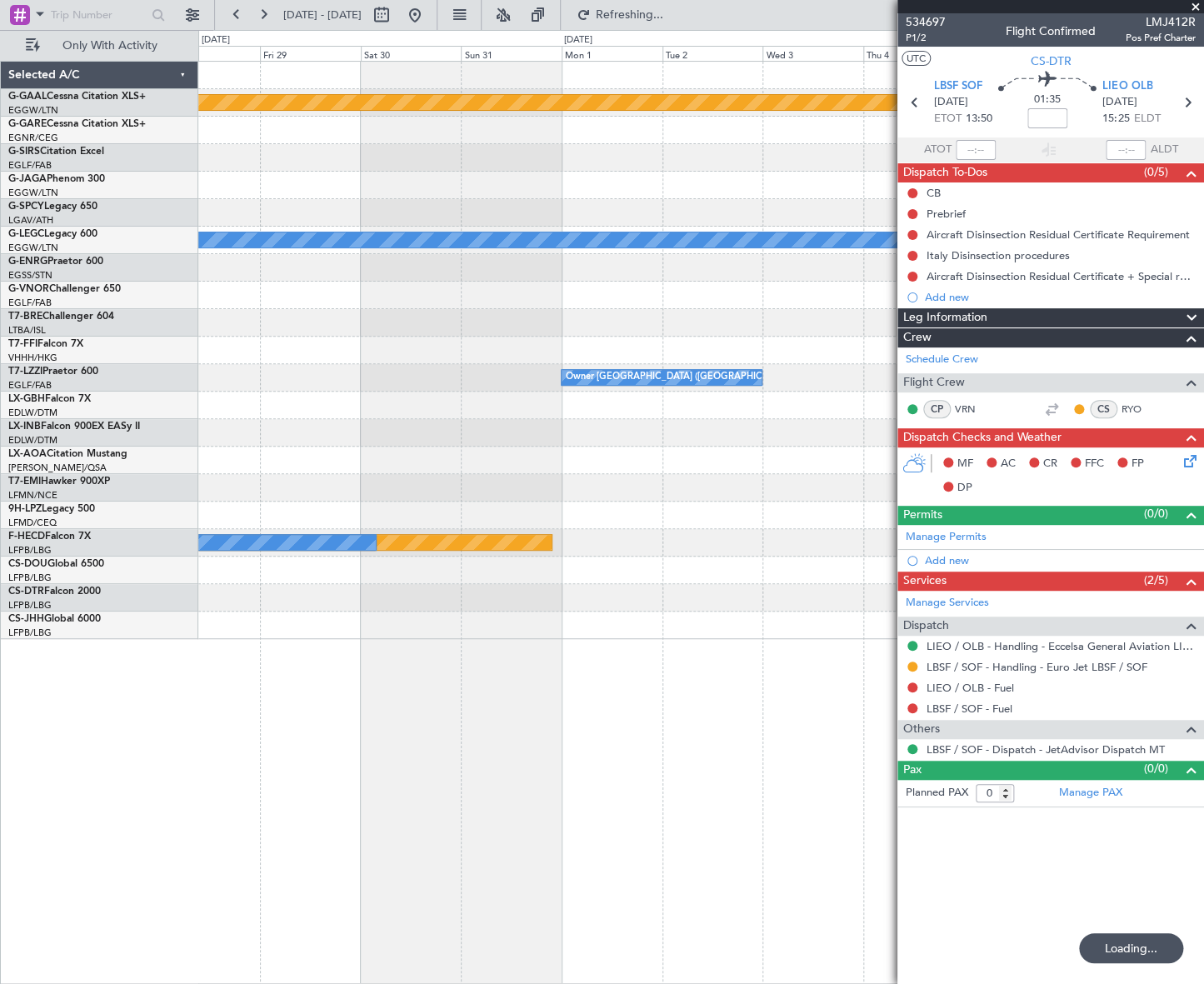
click at [0, 676] on html "[DATE] - [DATE] Refreshing... Quick Links Only With Activity Planned [GEOGRAPHI…" at bounding box center [602, 492] width 1204 height 984
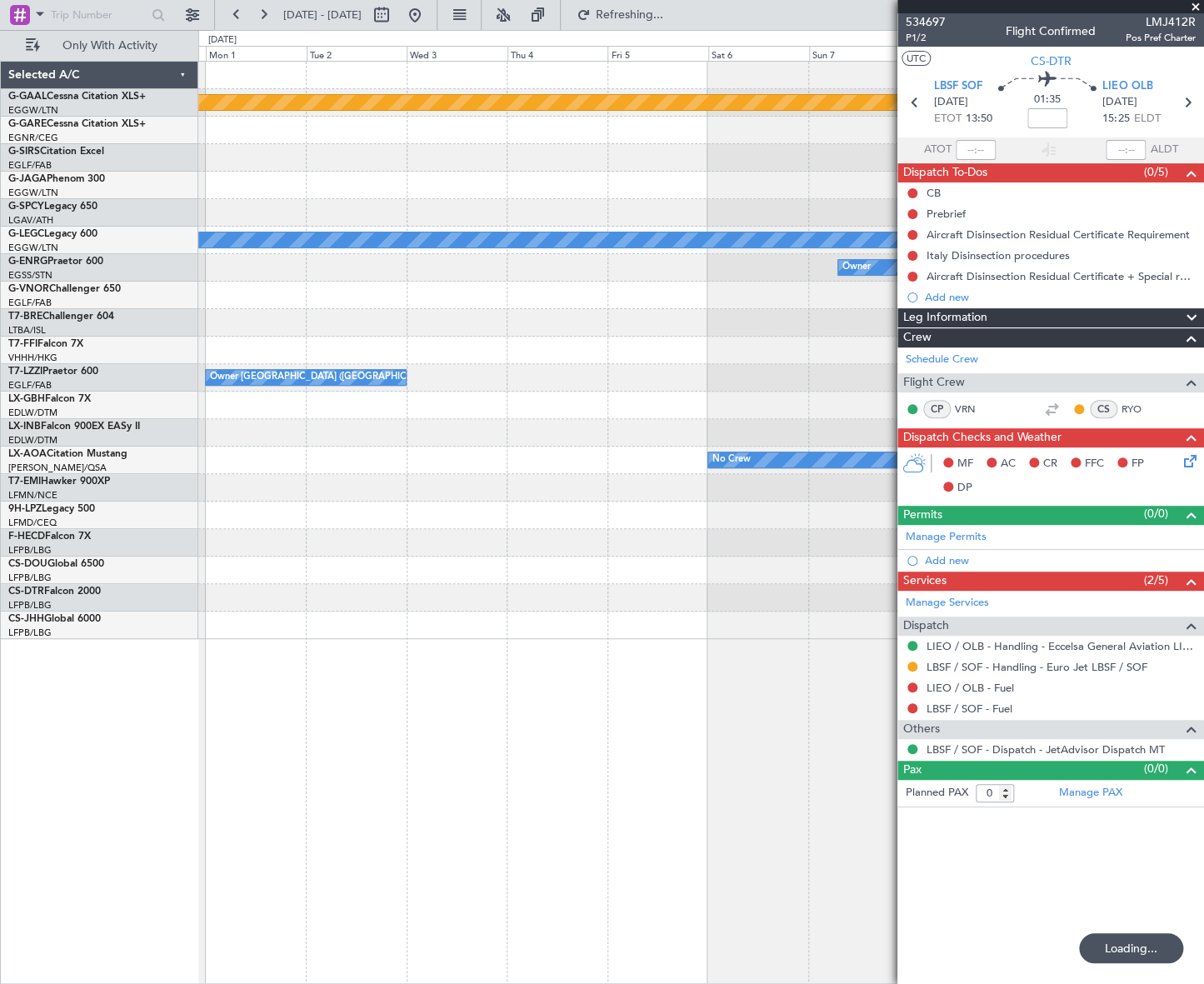
click at [238, 618] on div "Planned Maint Dusseldorf A/C Unavailable [GEOGRAPHIC_DATA] ([GEOGRAPHIC_DATA]) …" at bounding box center [700, 350] width 1004 height 577
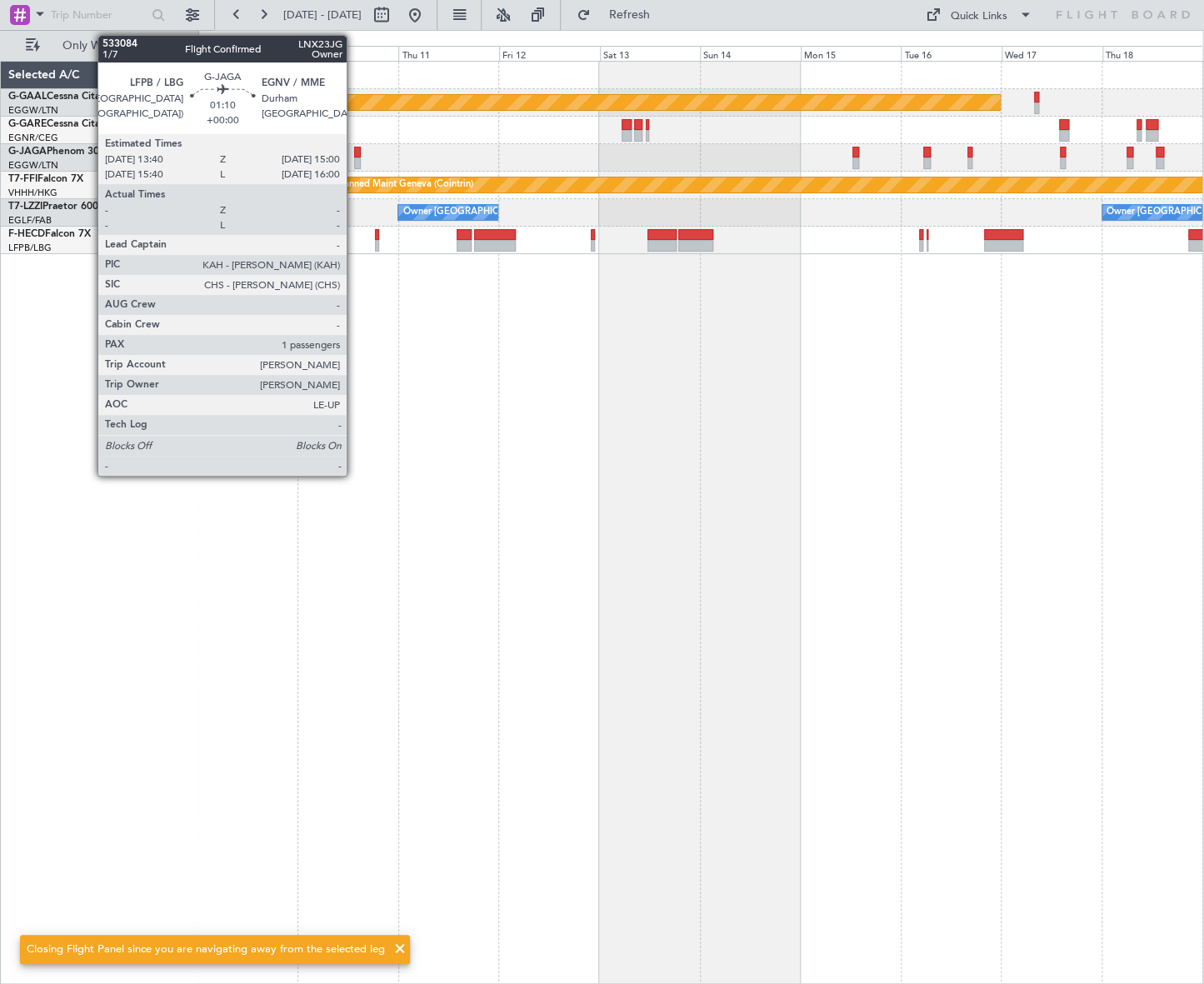
click at [354, 153] on div at bounding box center [357, 153] width 6 height 12
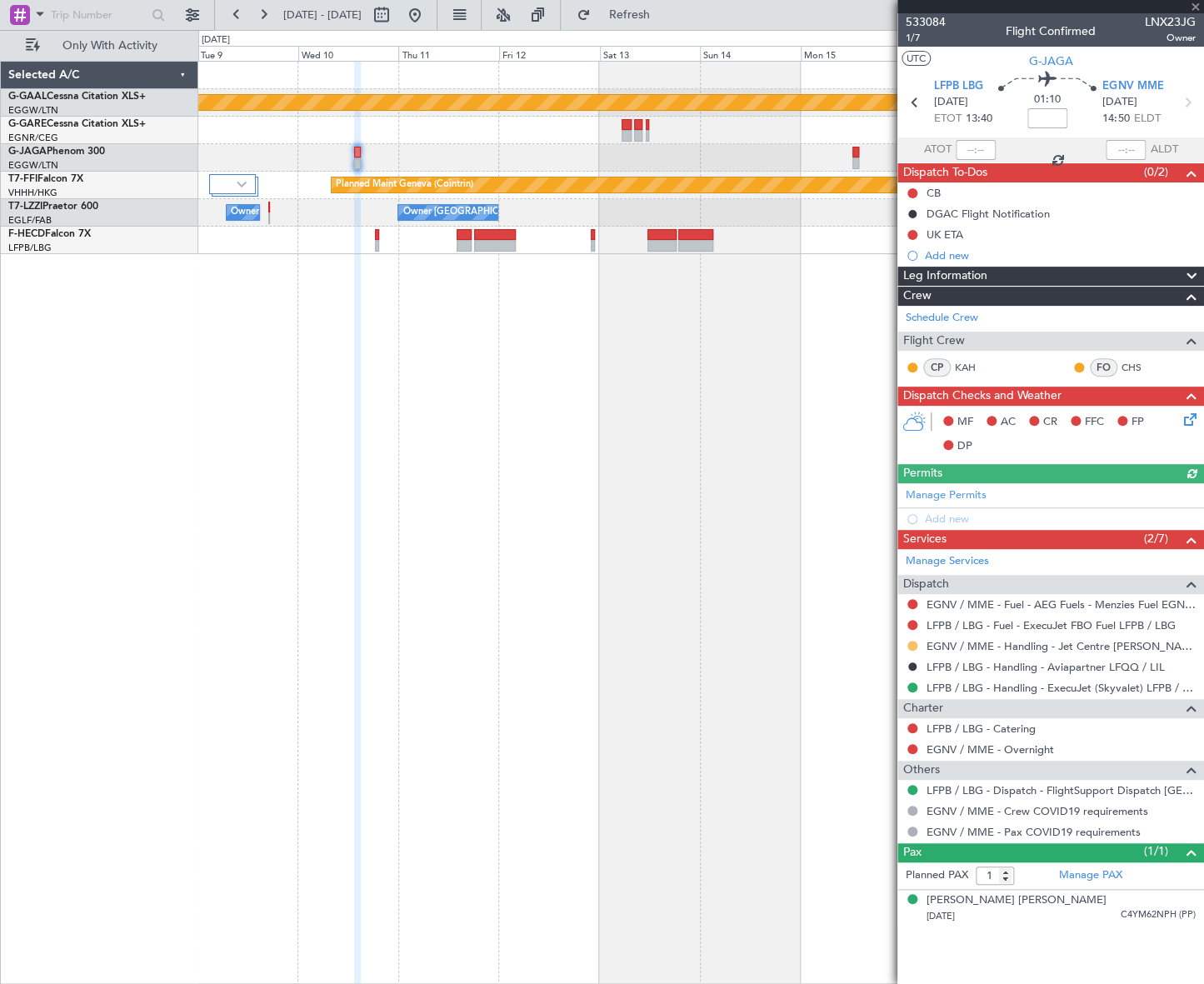
click at [916, 642] on button at bounding box center [912, 646] width 10 height 10
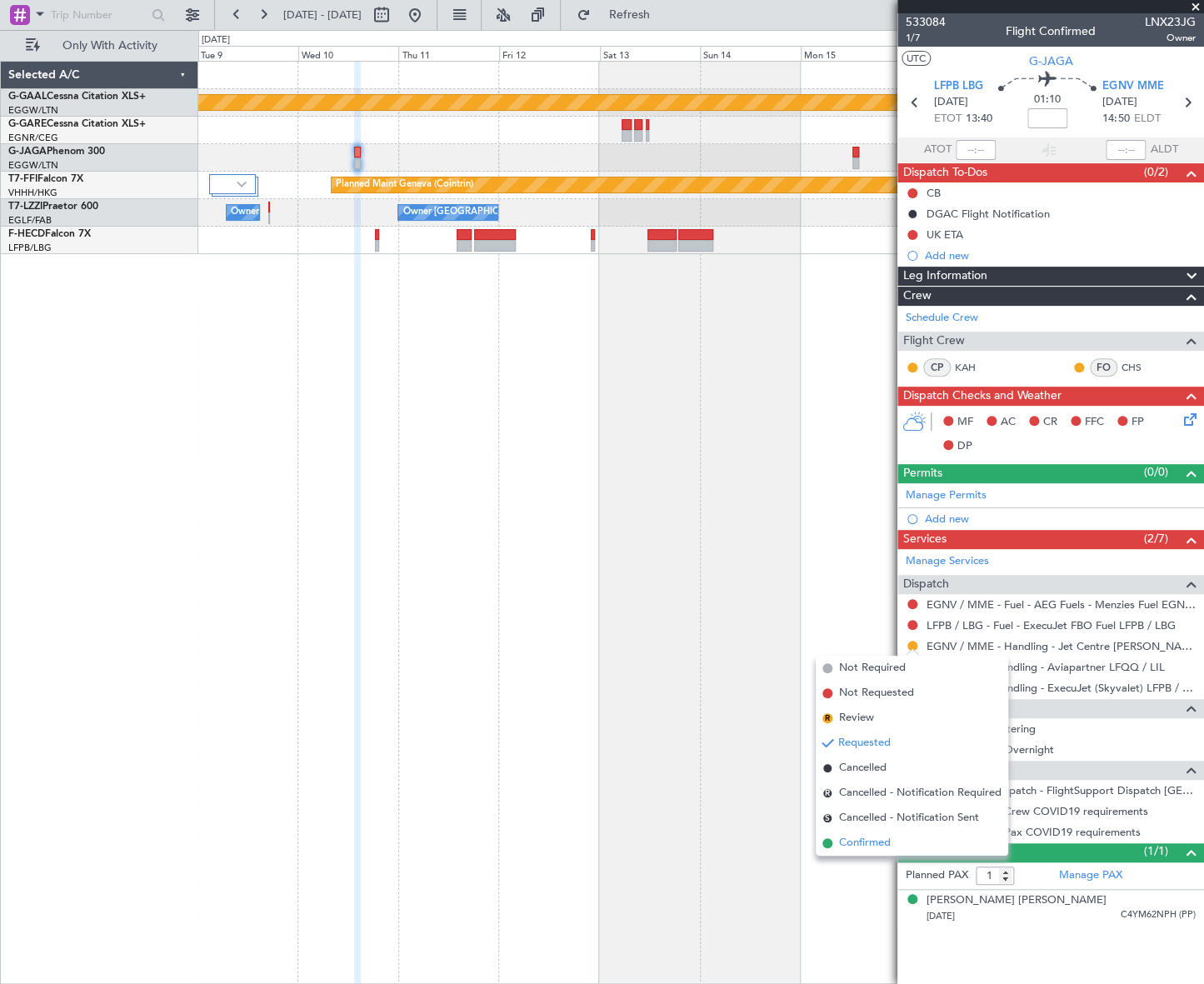
click at [870, 840] on span "Confirmed" at bounding box center [865, 842] width 51 height 16
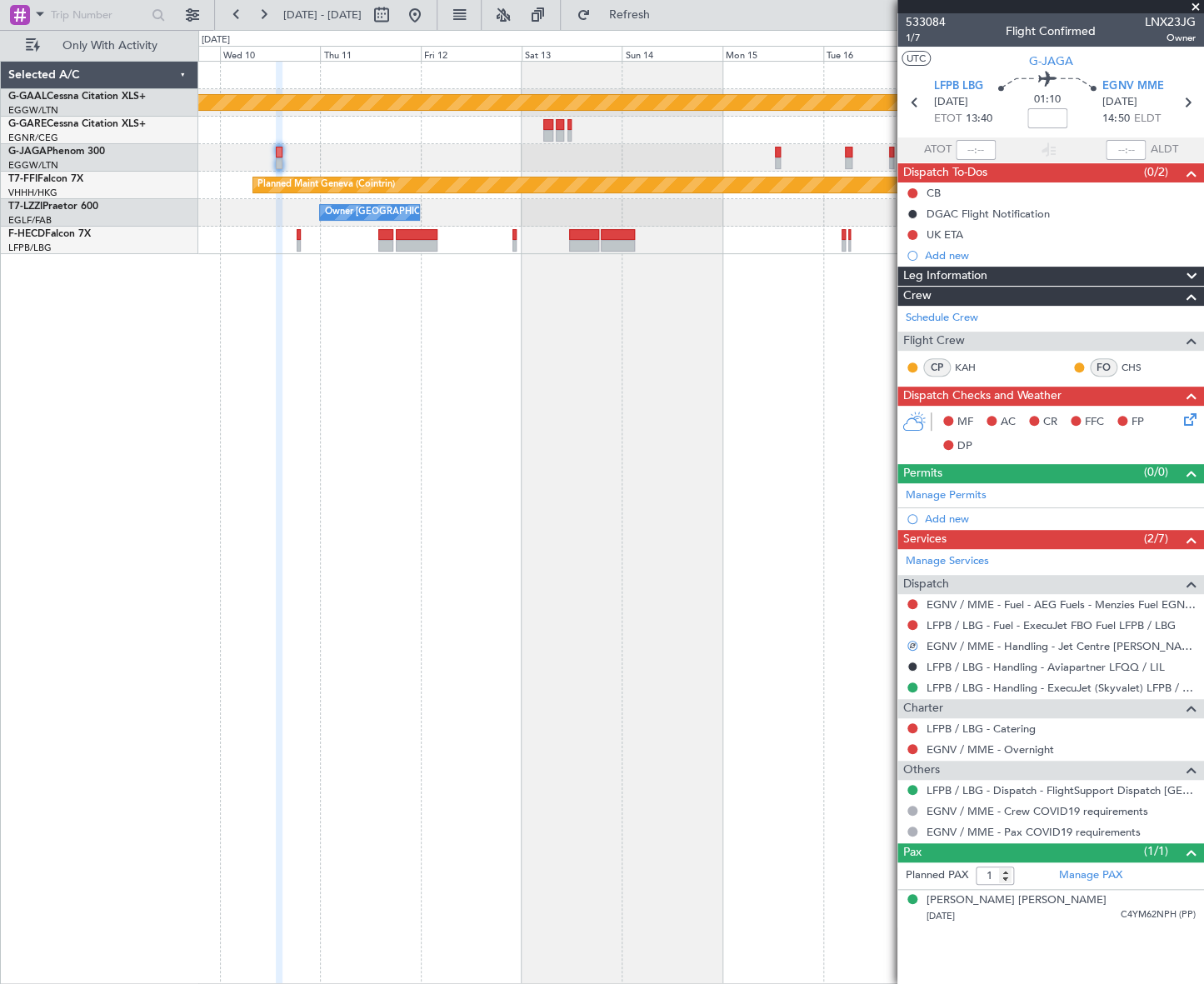
click at [633, 159] on div at bounding box center [700, 158] width 1005 height 27
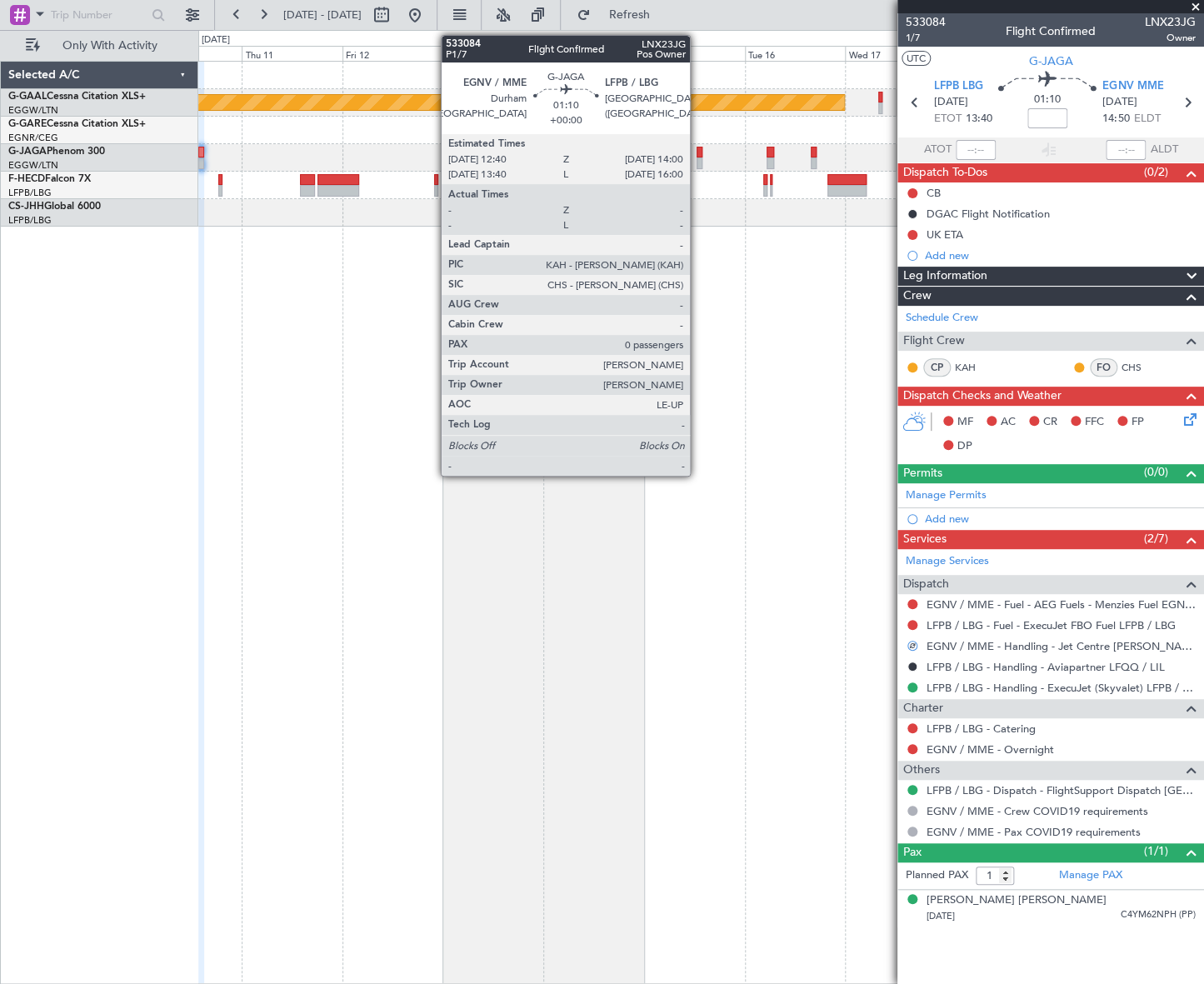
click at [698, 157] on div at bounding box center [699, 163] width 6 height 12
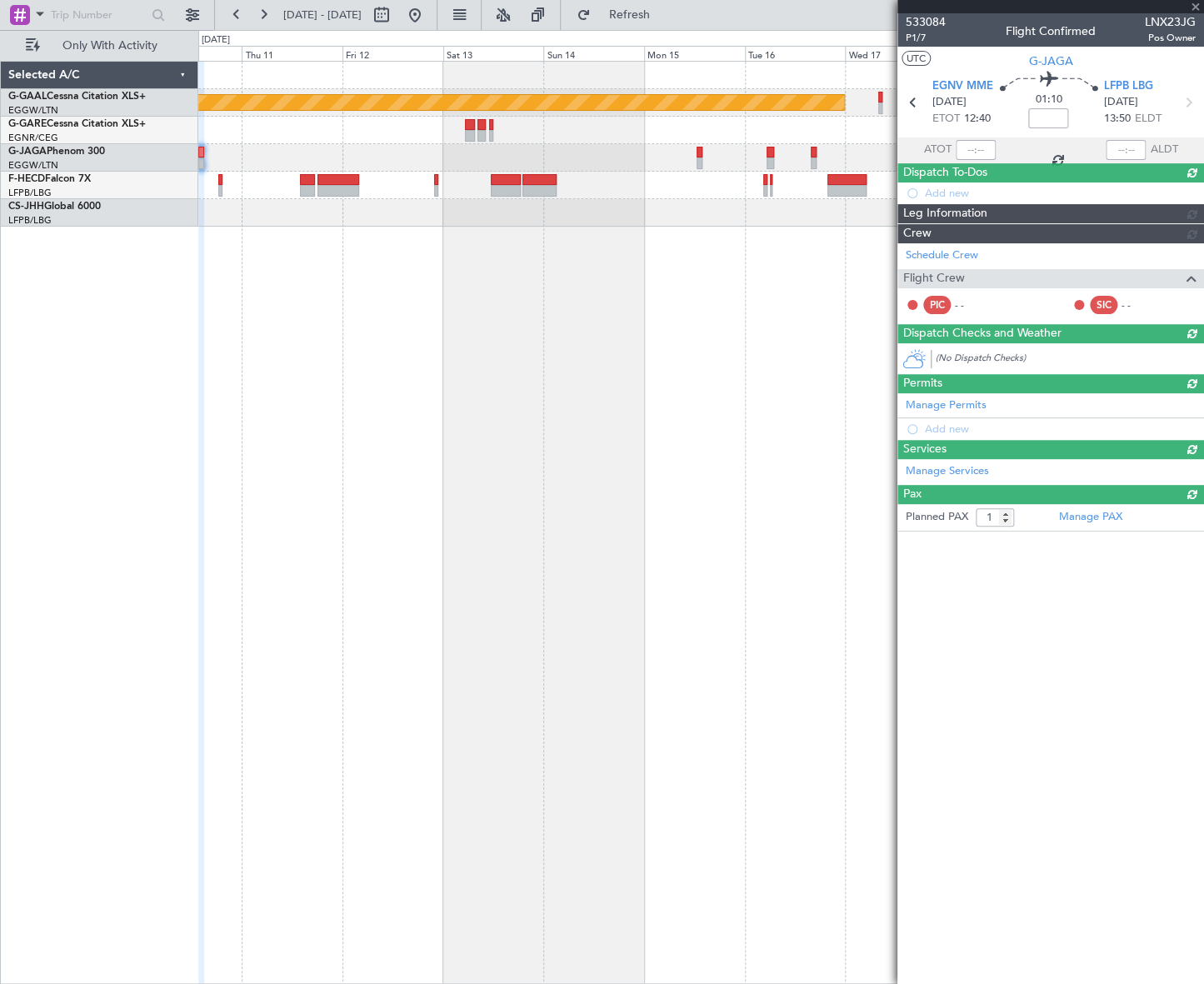
type input "0"
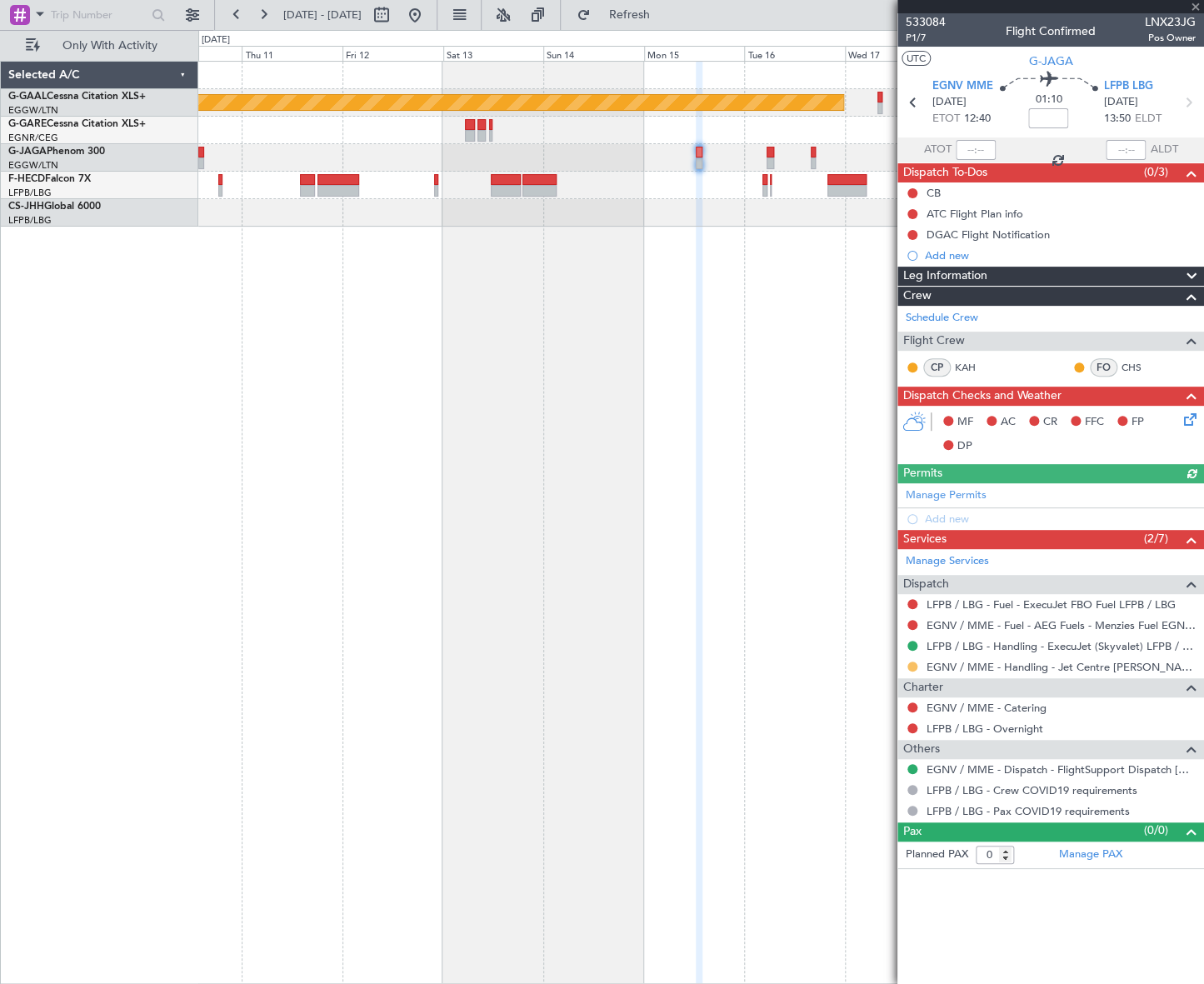
click at [914, 667] on button at bounding box center [912, 667] width 10 height 10
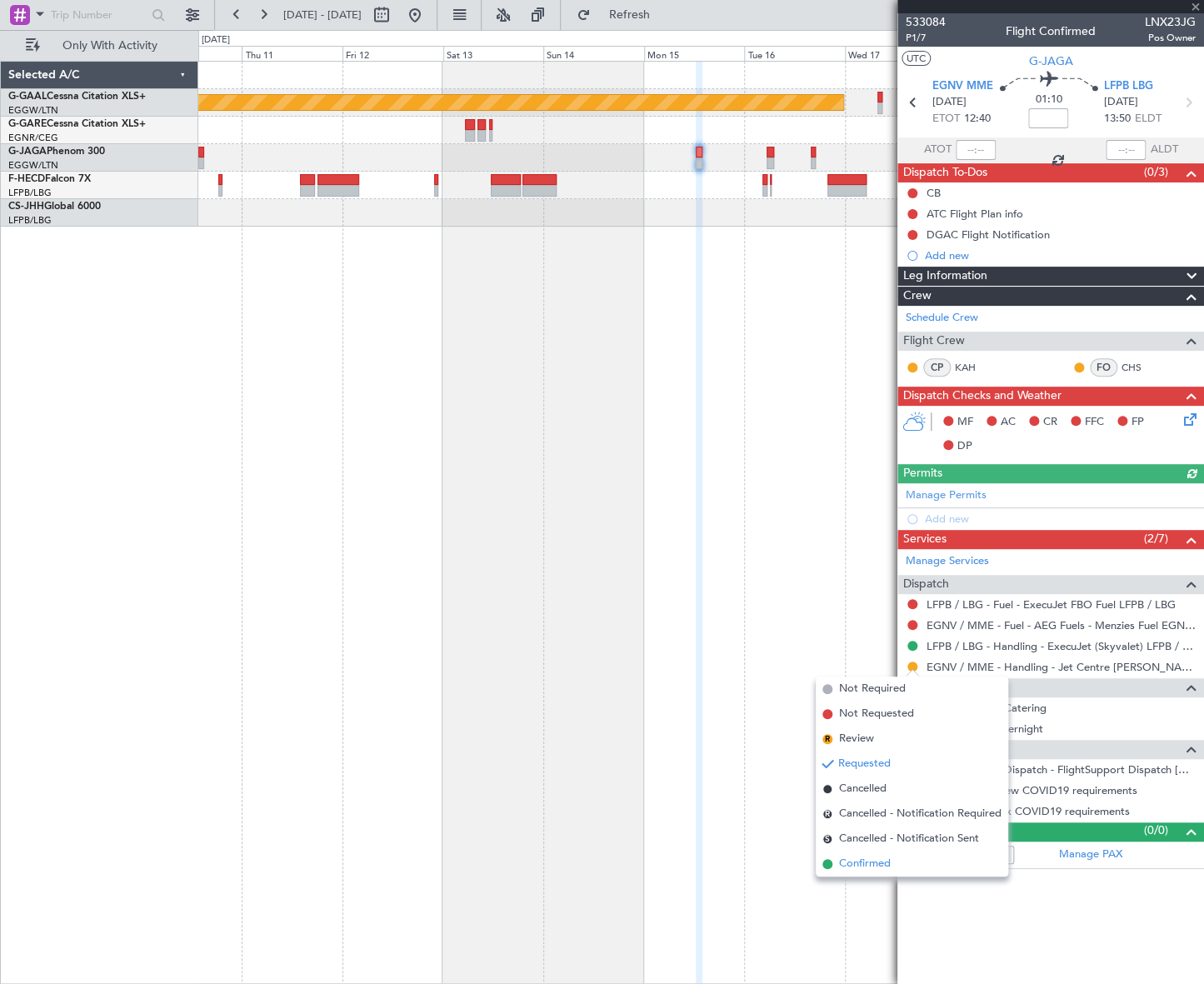
click at [869, 865] on span "Confirmed" at bounding box center [865, 863] width 51 height 16
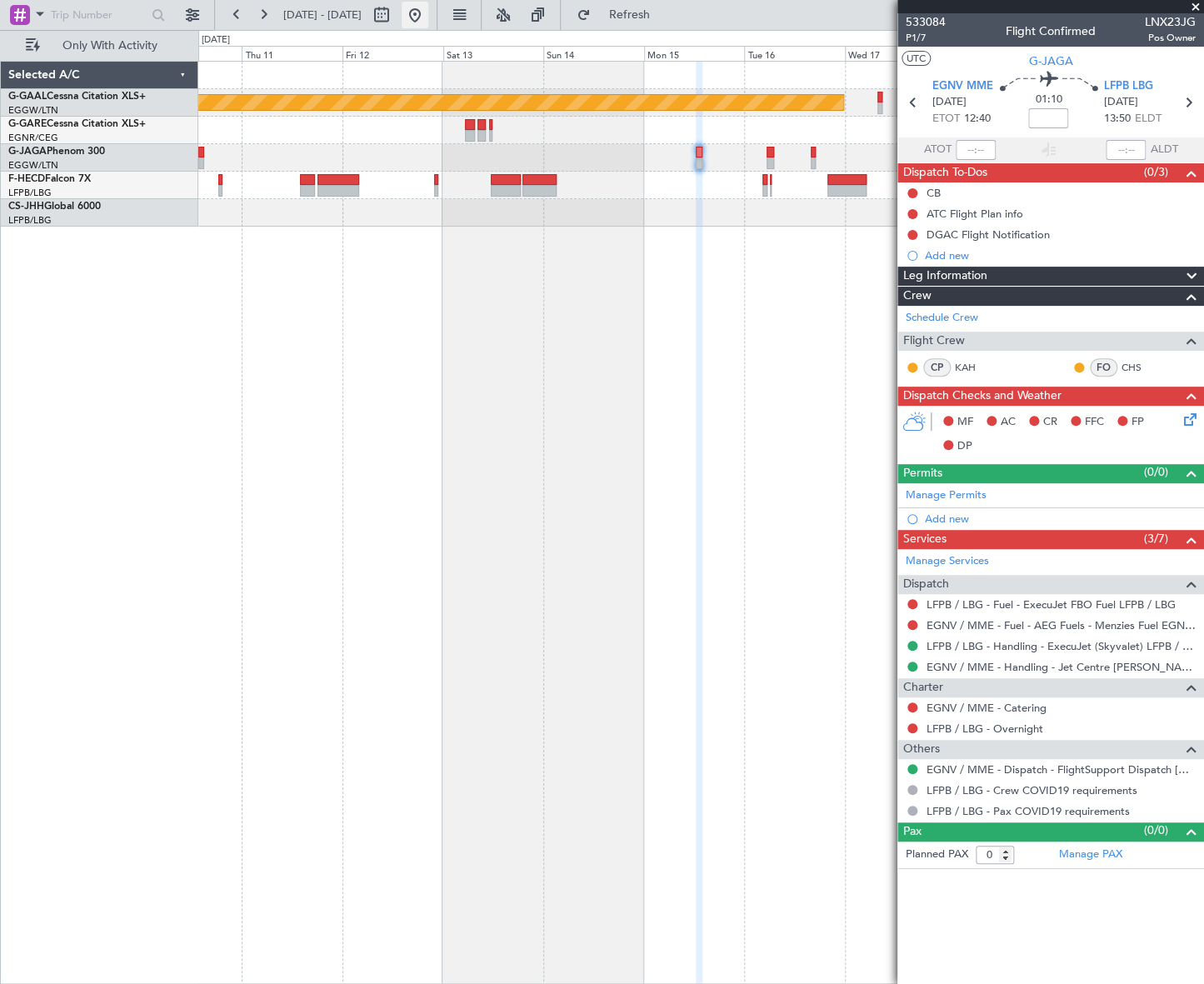
click at [428, 16] on button at bounding box center [414, 15] width 27 height 27
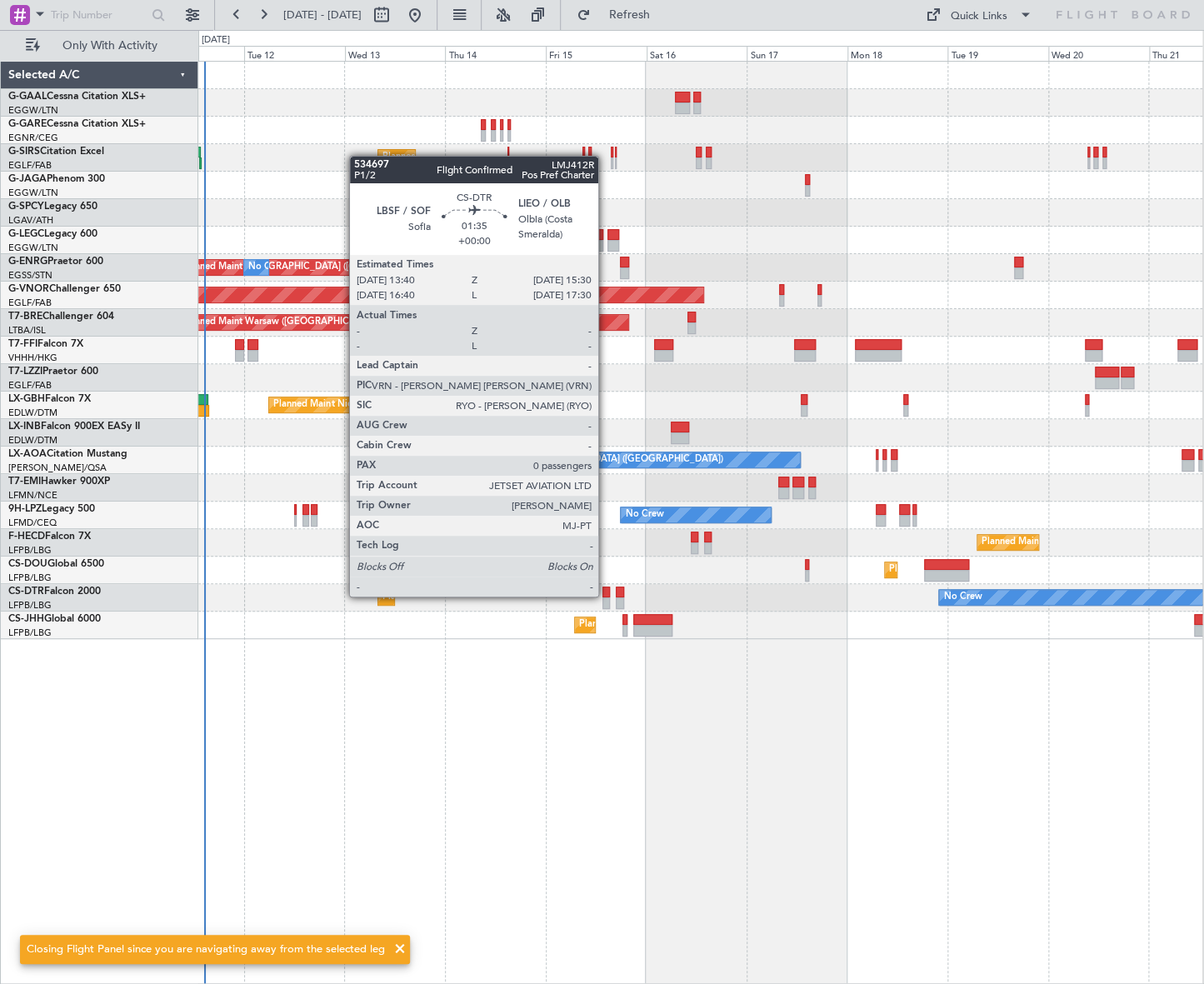
click at [606, 595] on div at bounding box center [607, 592] width 9 height 12
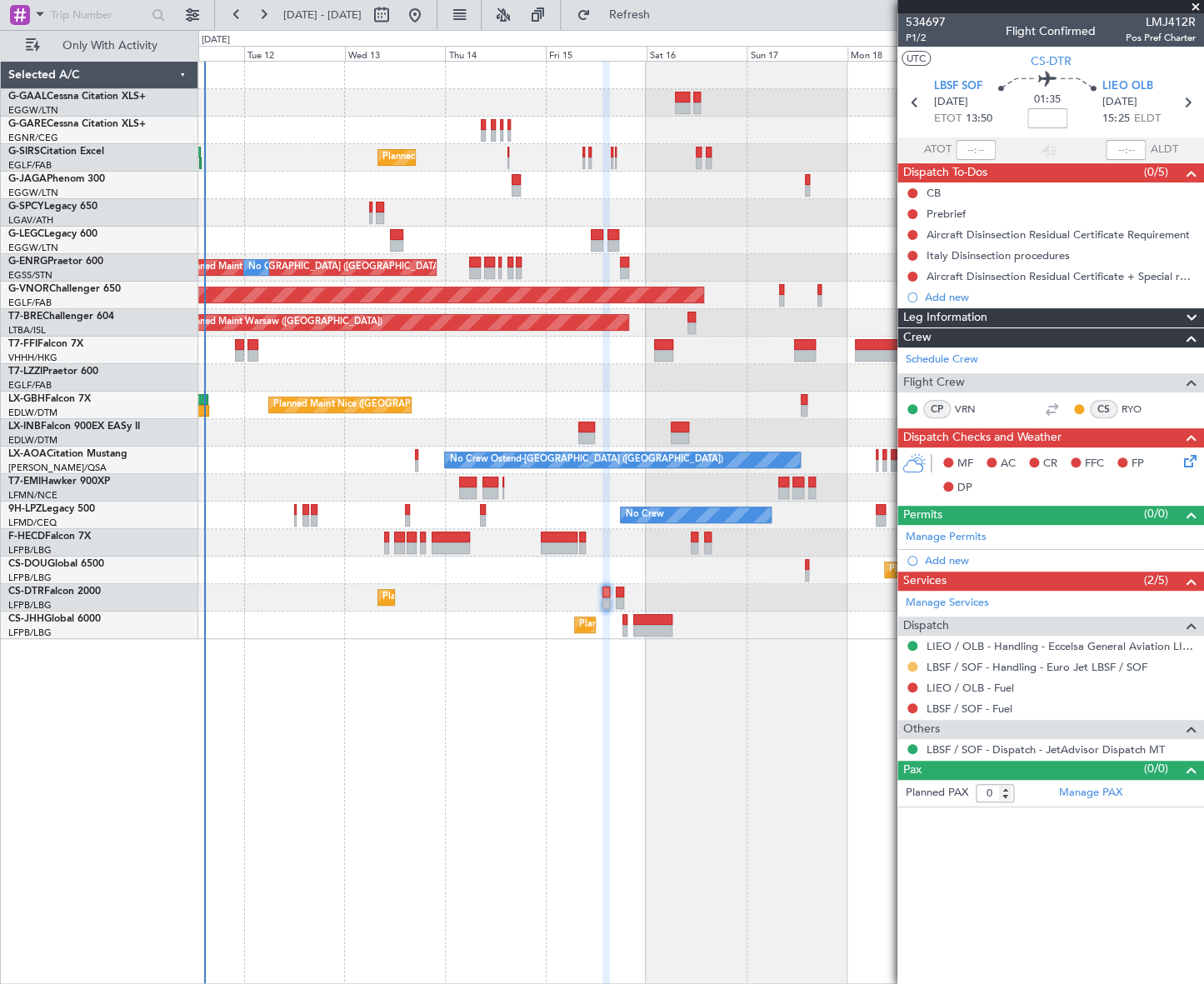
click at [911, 666] on button at bounding box center [912, 667] width 10 height 10
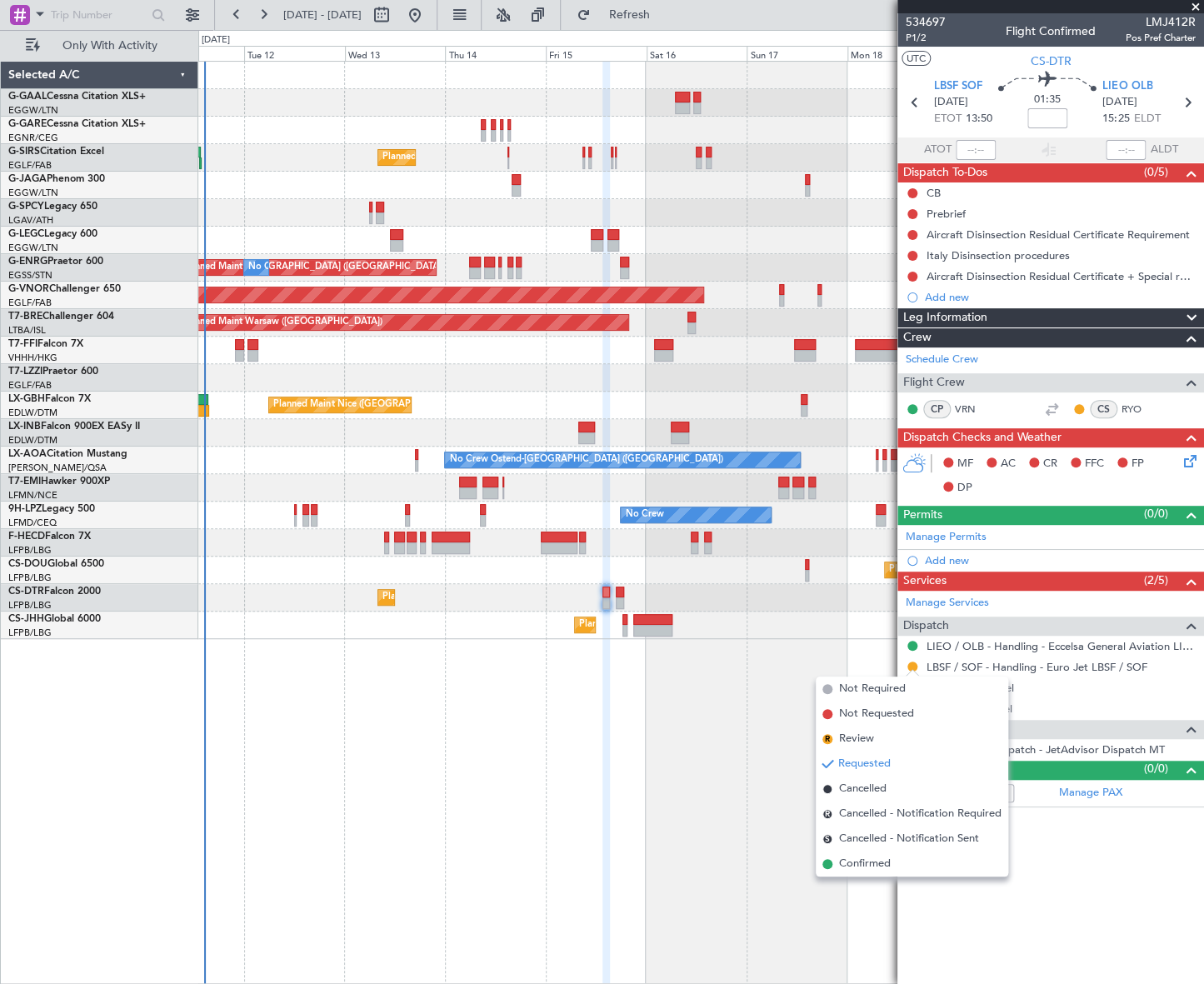
drag, startPoint x: 864, startPoint y: 866, endPoint x: 922, endPoint y: 718, distance: 159.0
click at [864, 864] on span "Confirmed" at bounding box center [865, 863] width 51 height 16
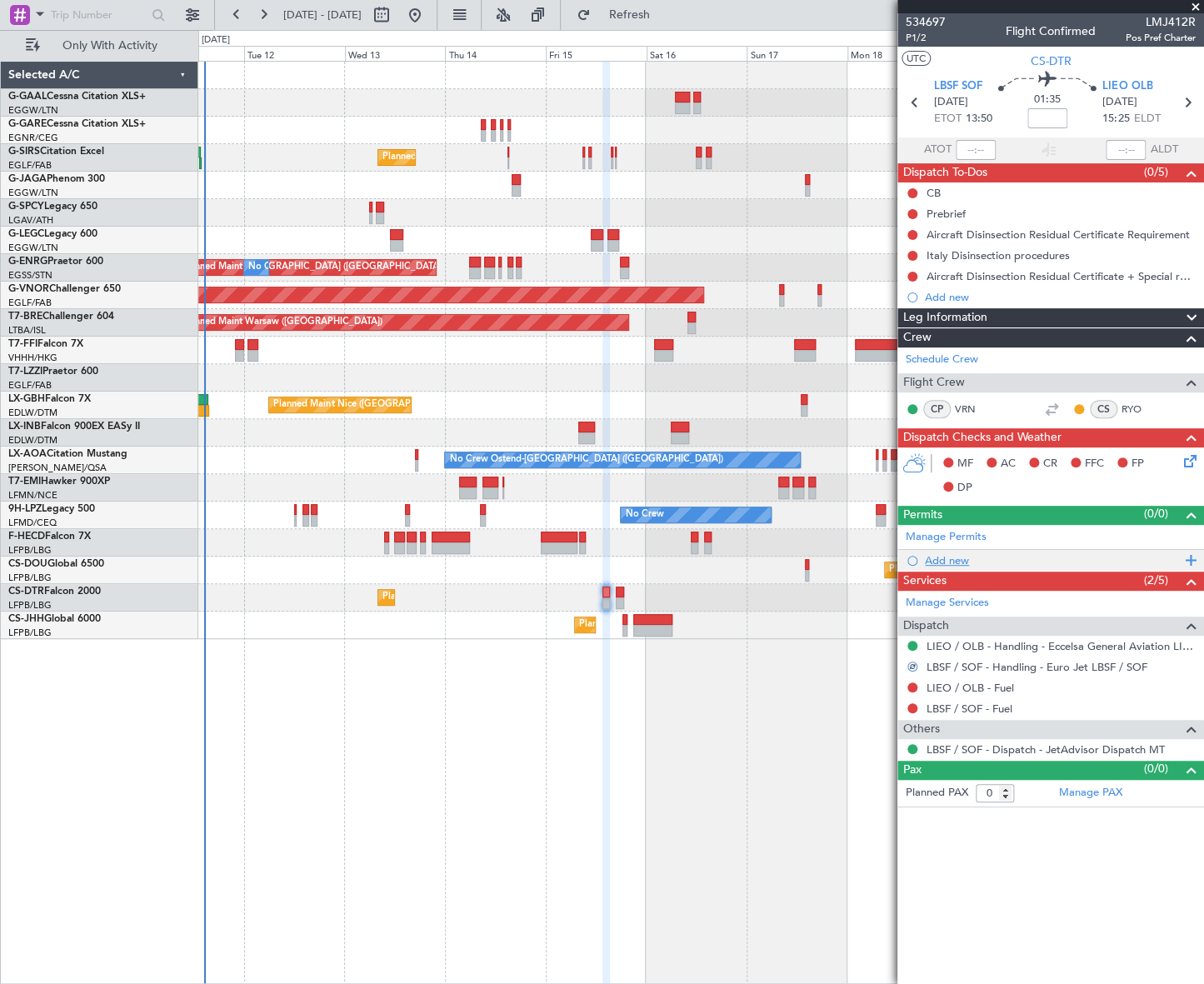
click at [956, 558] on div "Add new" at bounding box center [1053, 560] width 256 height 15
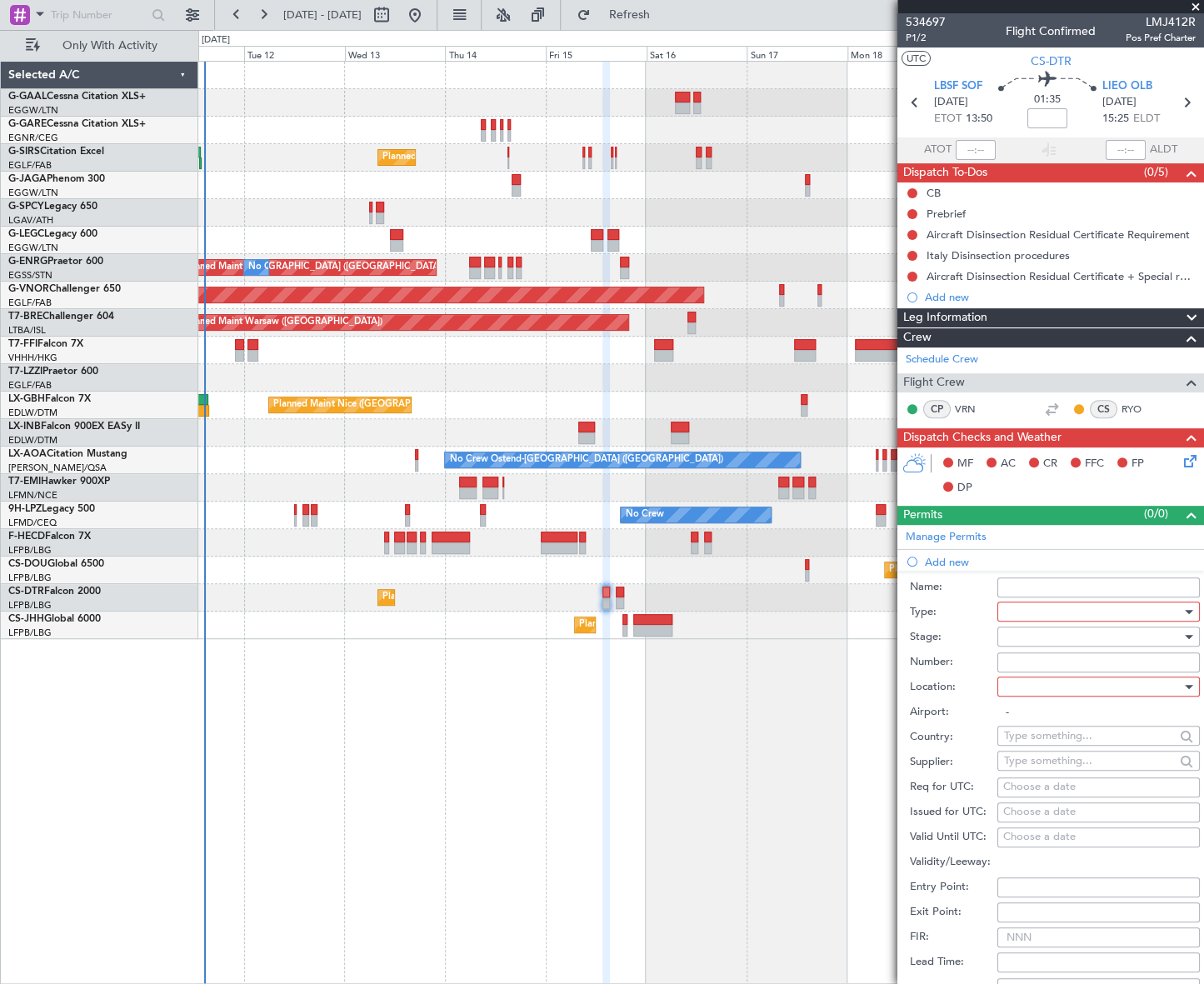
click at [1021, 615] on div at bounding box center [1092, 611] width 178 height 25
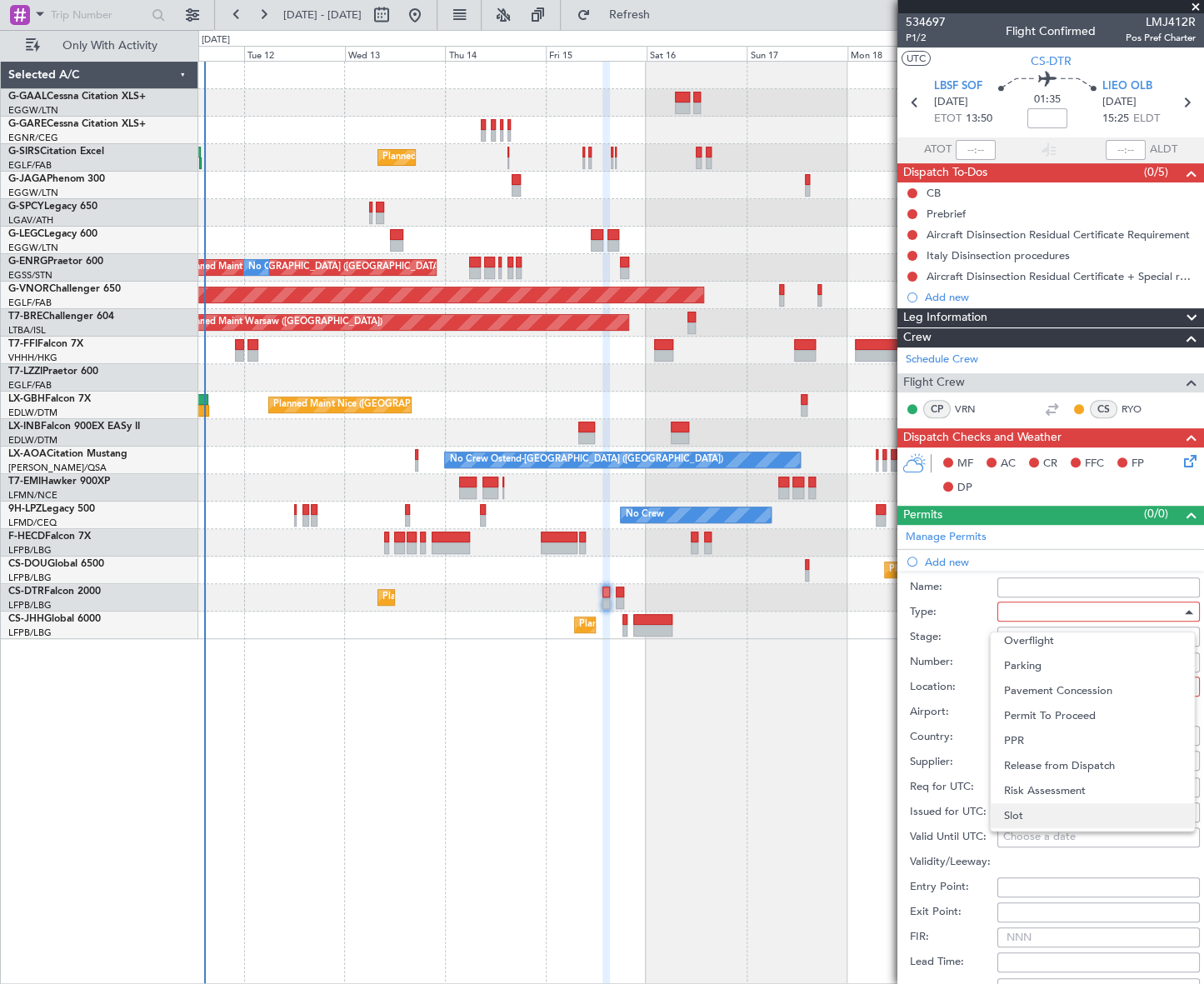
scroll to position [500, 0]
click at [1035, 774] on span "Slot" at bounding box center [1092, 768] width 177 height 25
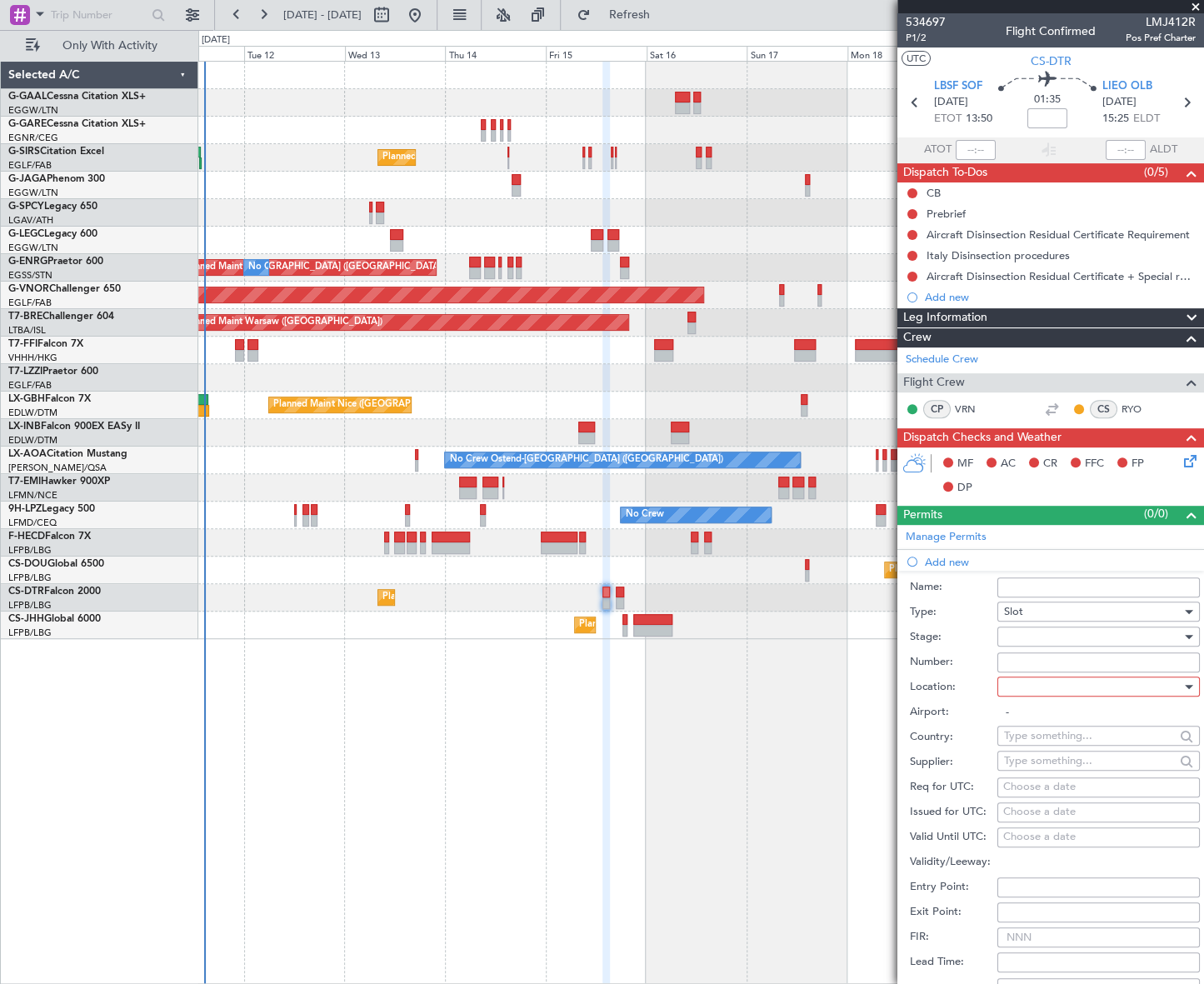
click at [1165, 630] on div at bounding box center [1092, 636] width 178 height 25
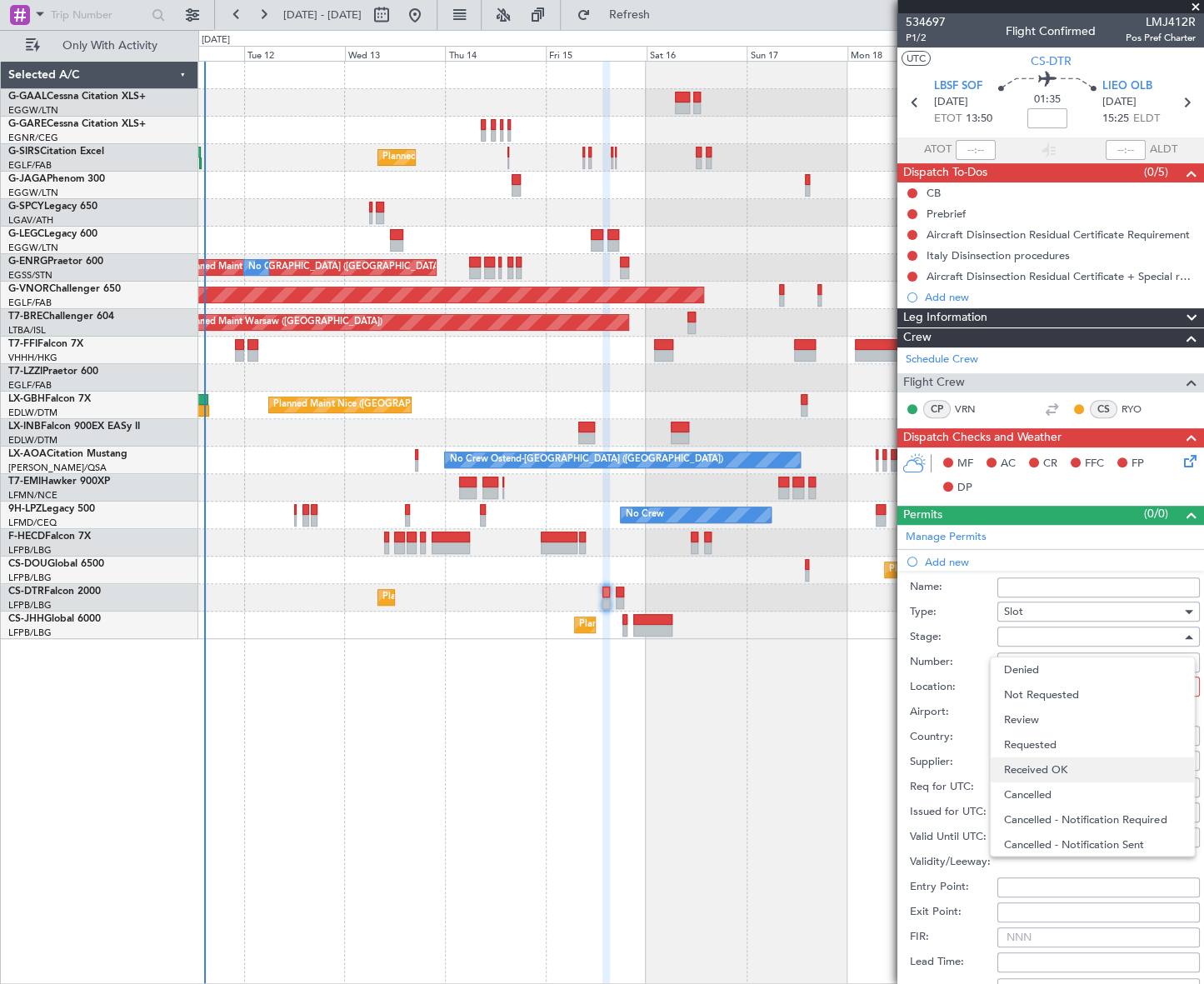
drag, startPoint x: 1076, startPoint y: 773, endPoint x: 1136, endPoint y: 737, distance: 70.0
click at [1076, 772] on span "Received OK" at bounding box center [1092, 769] width 177 height 25
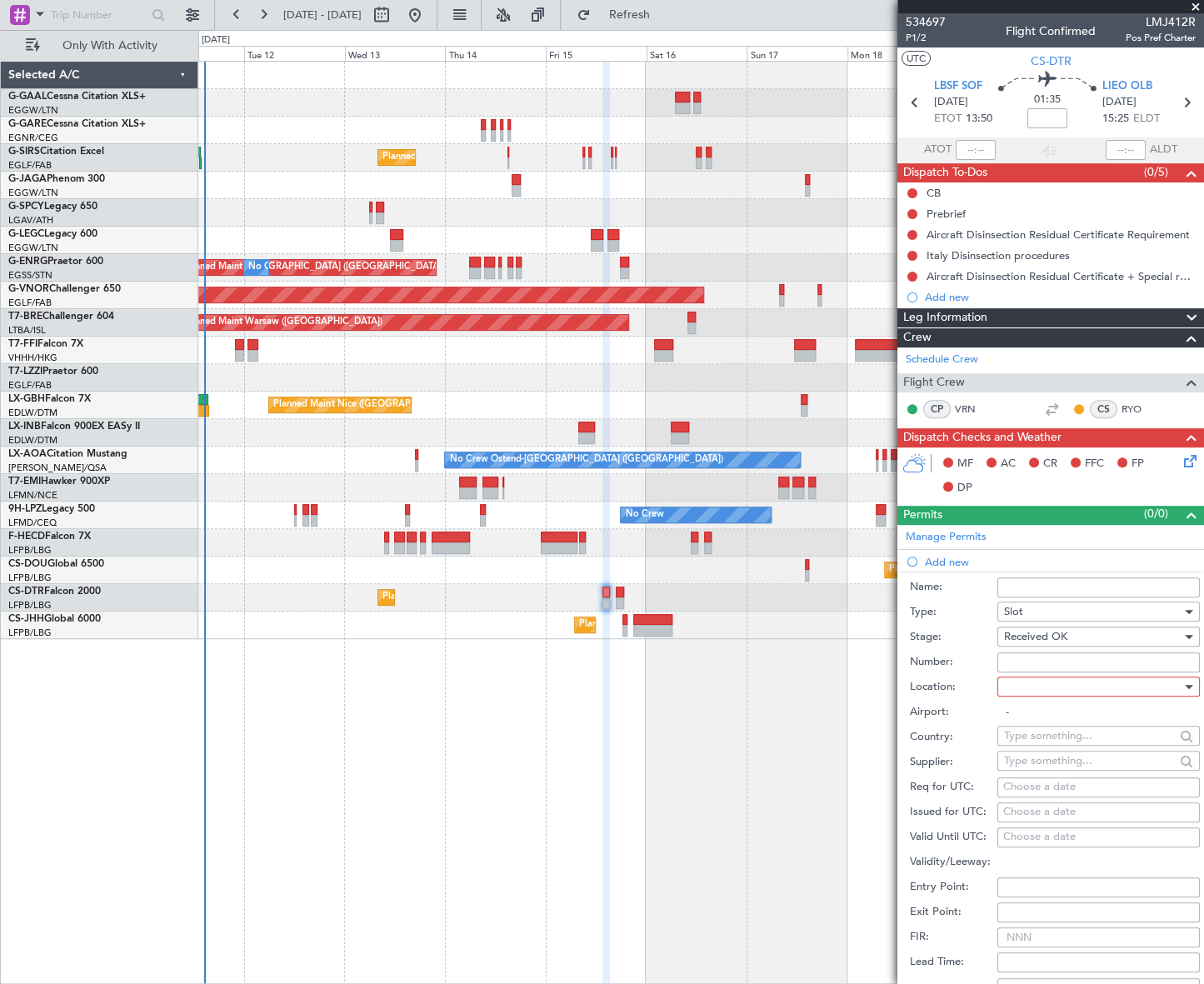
click at [1156, 681] on div at bounding box center [1092, 685] width 178 height 25
click at [1062, 714] on span "Departure" at bounding box center [1092, 719] width 177 height 25
type input "LBSF / SOF"
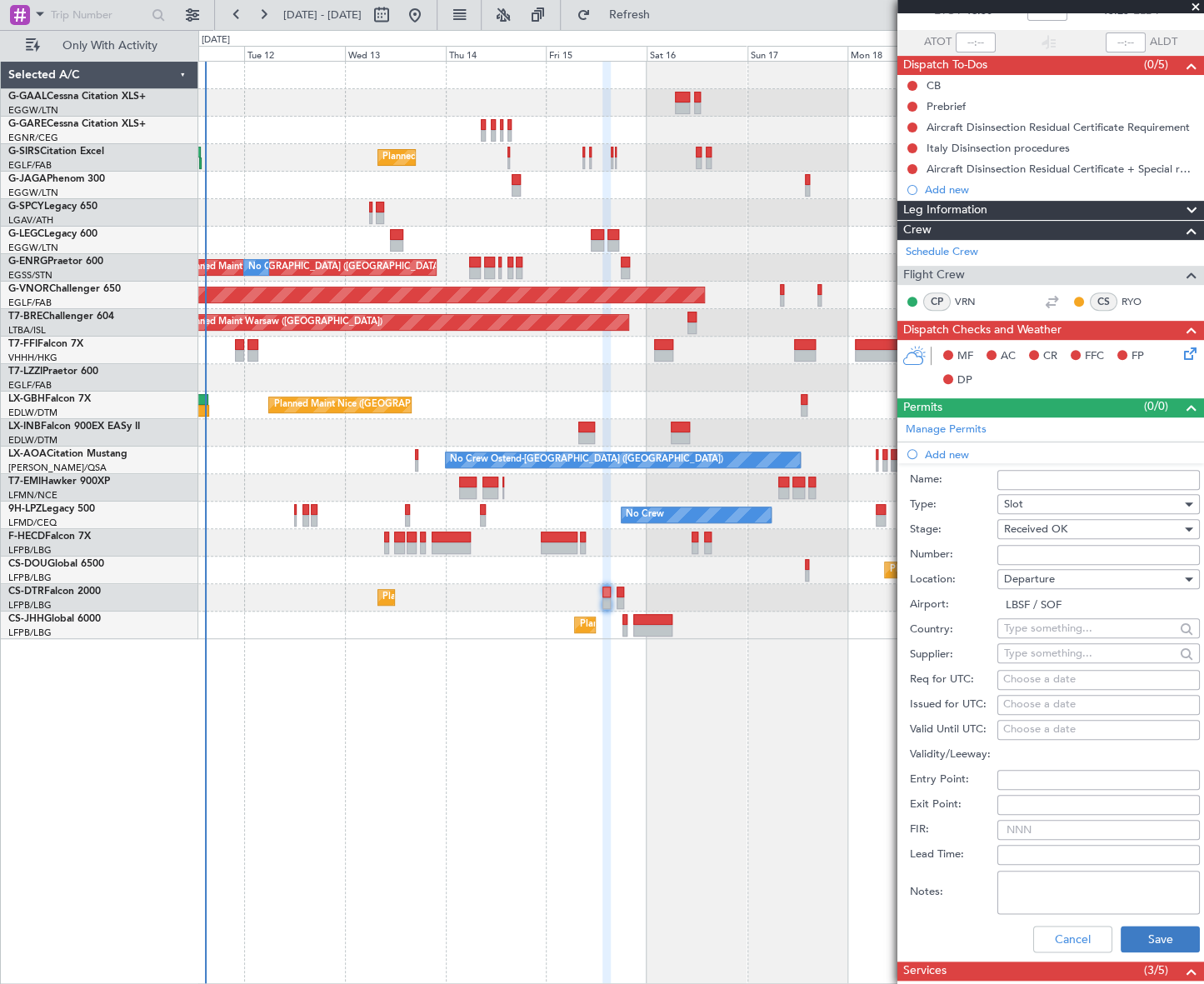
scroll to position [226, 0]
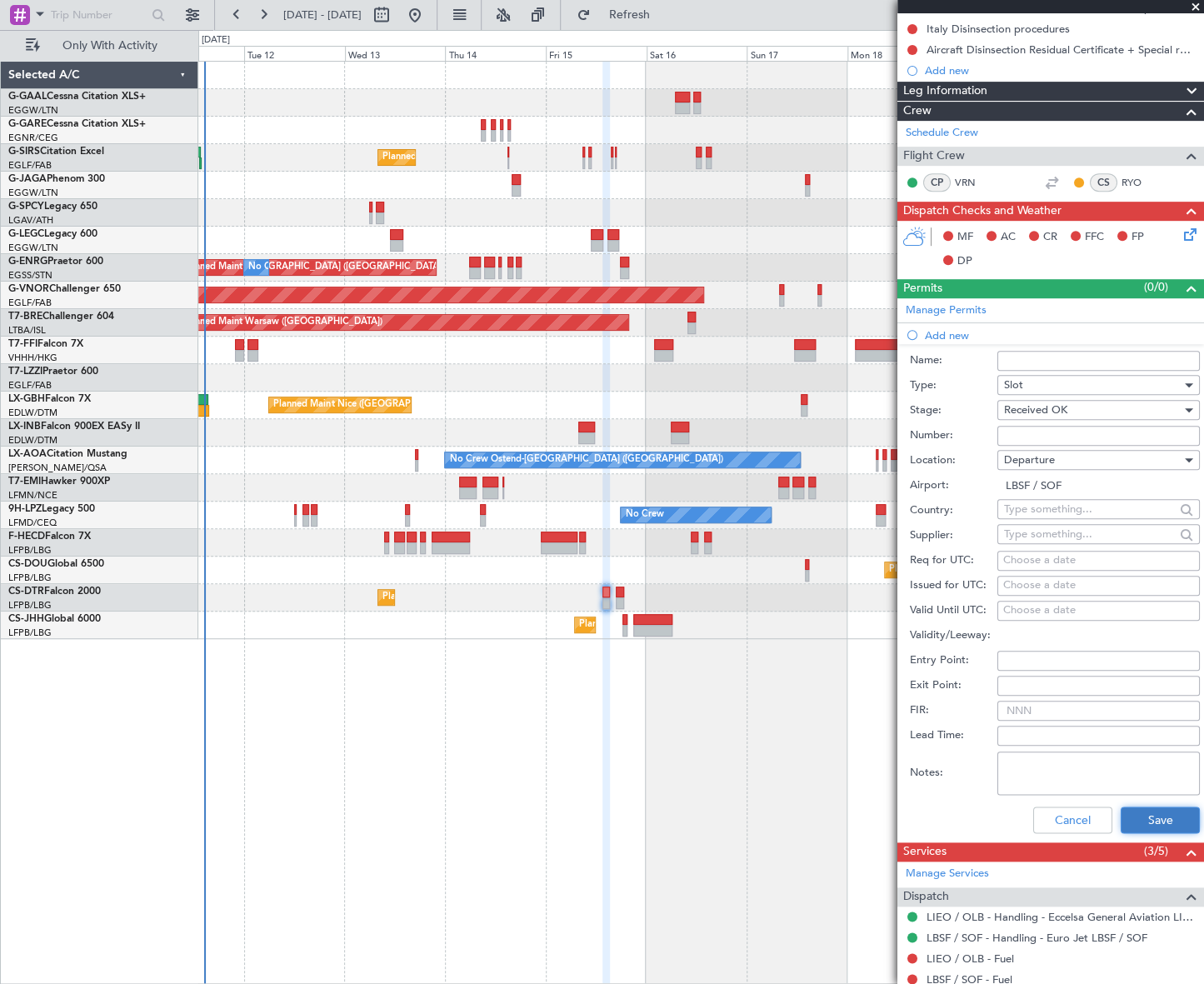
click at [1161, 809] on button "Save" at bounding box center [1160, 819] width 79 height 27
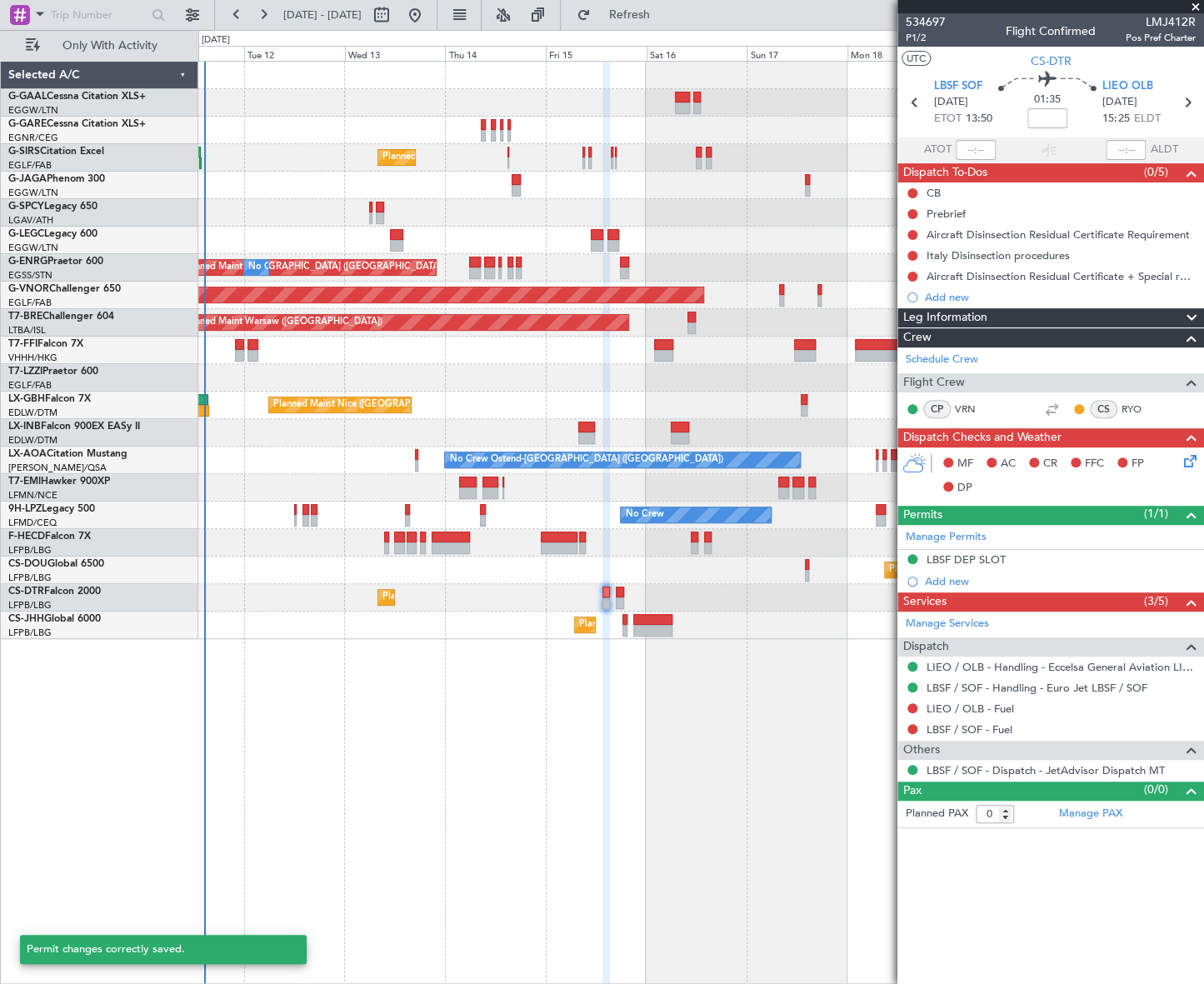
scroll to position [0, 0]
click at [984, 561] on div "LBSF DEP SLOT" at bounding box center [966, 559] width 79 height 15
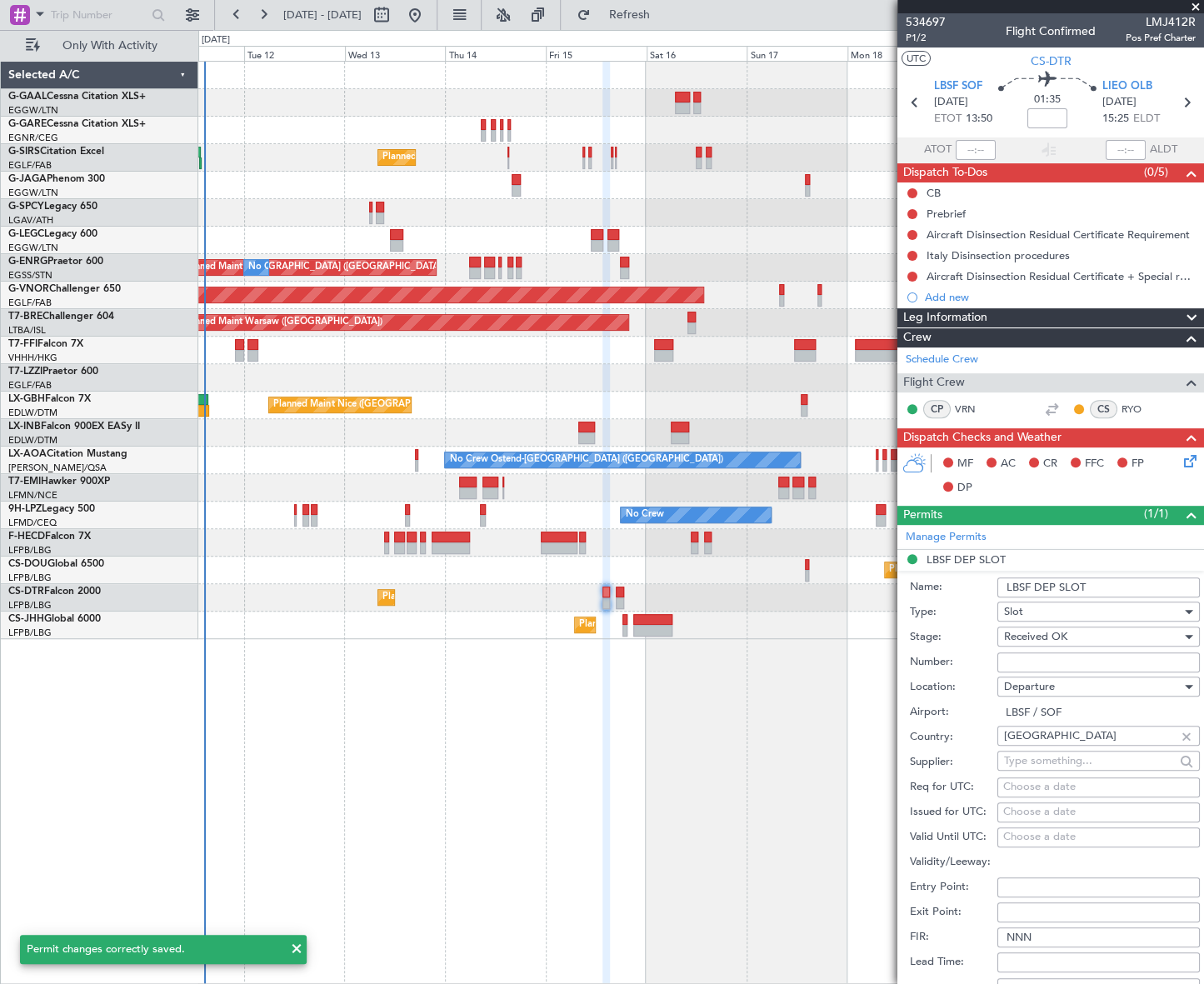
click at [1122, 583] on input "LBSF DEP SLOT" at bounding box center [1098, 587] width 203 height 20
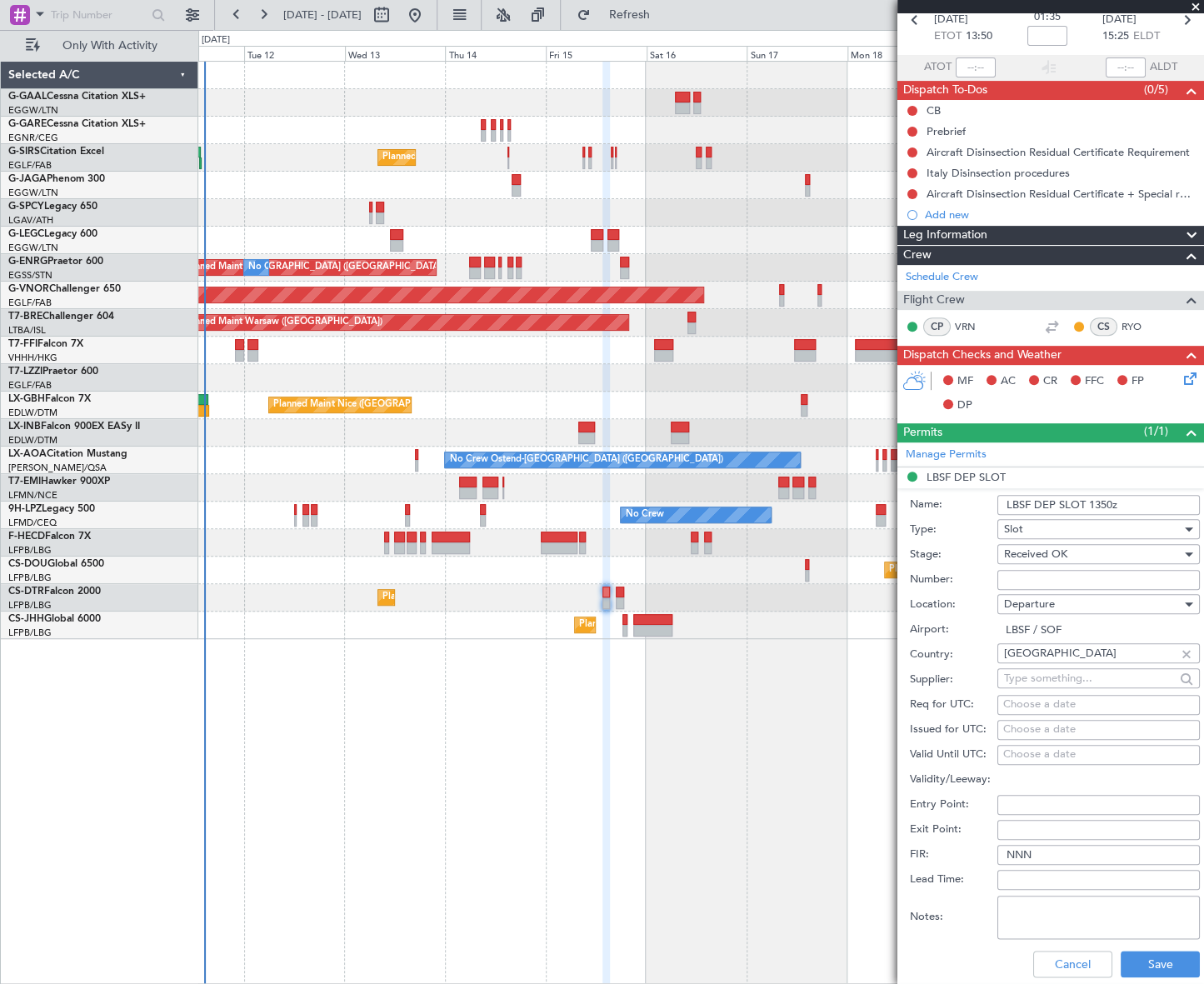
scroll to position [226, 0]
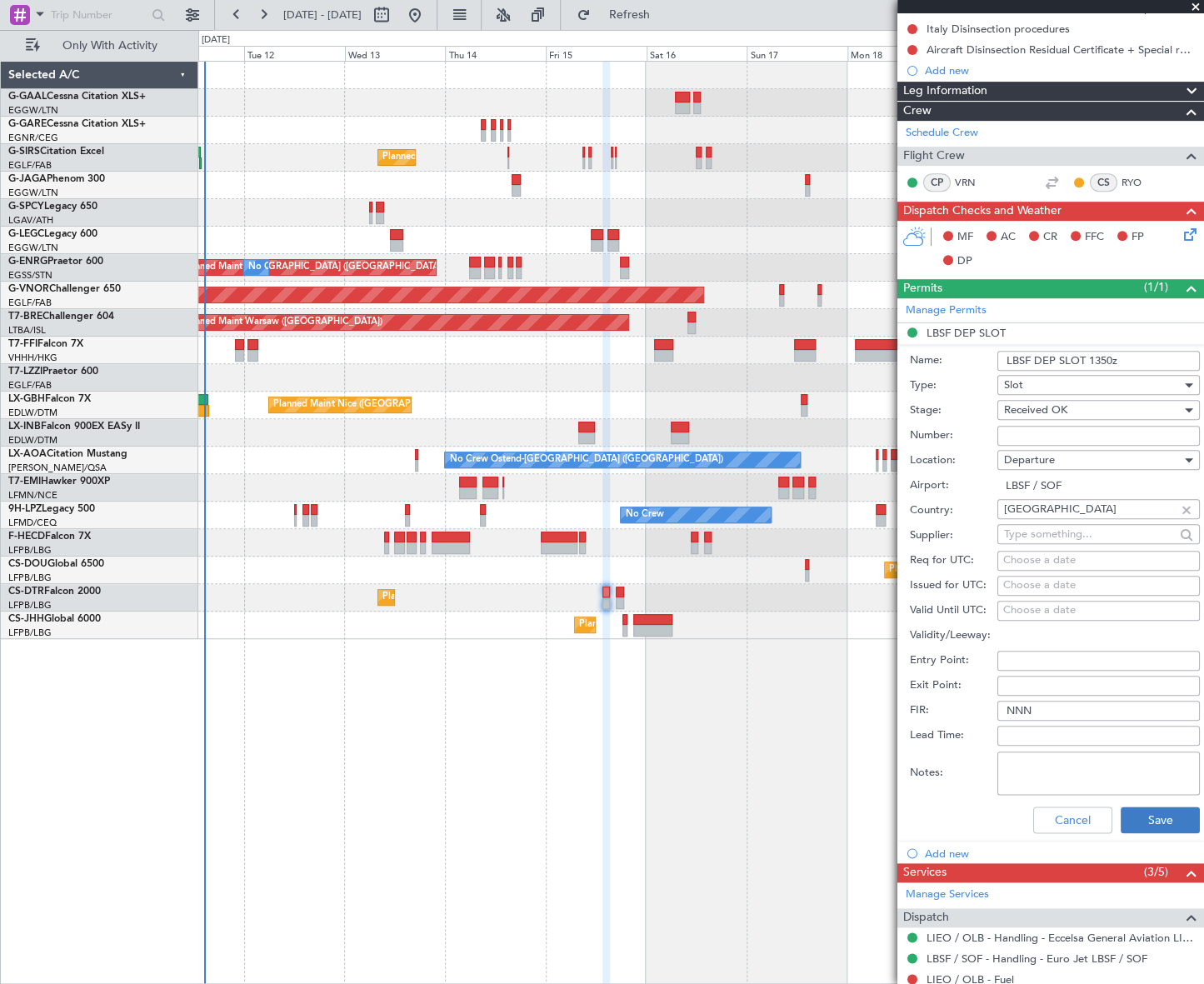
type input "LBSF DEP SLOT 1350z"
click at [1171, 828] on button "Save" at bounding box center [1160, 819] width 79 height 27
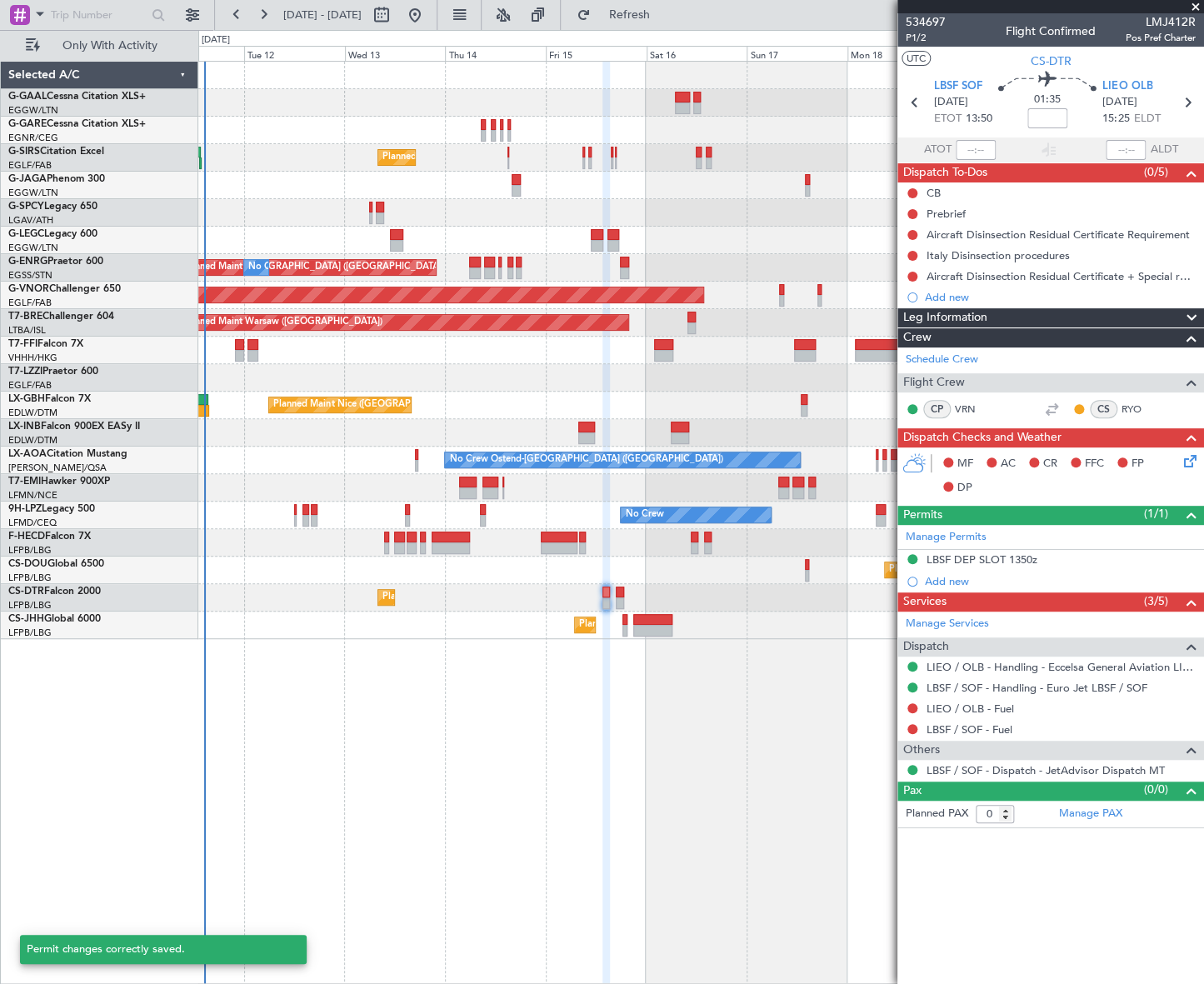
scroll to position [0, 0]
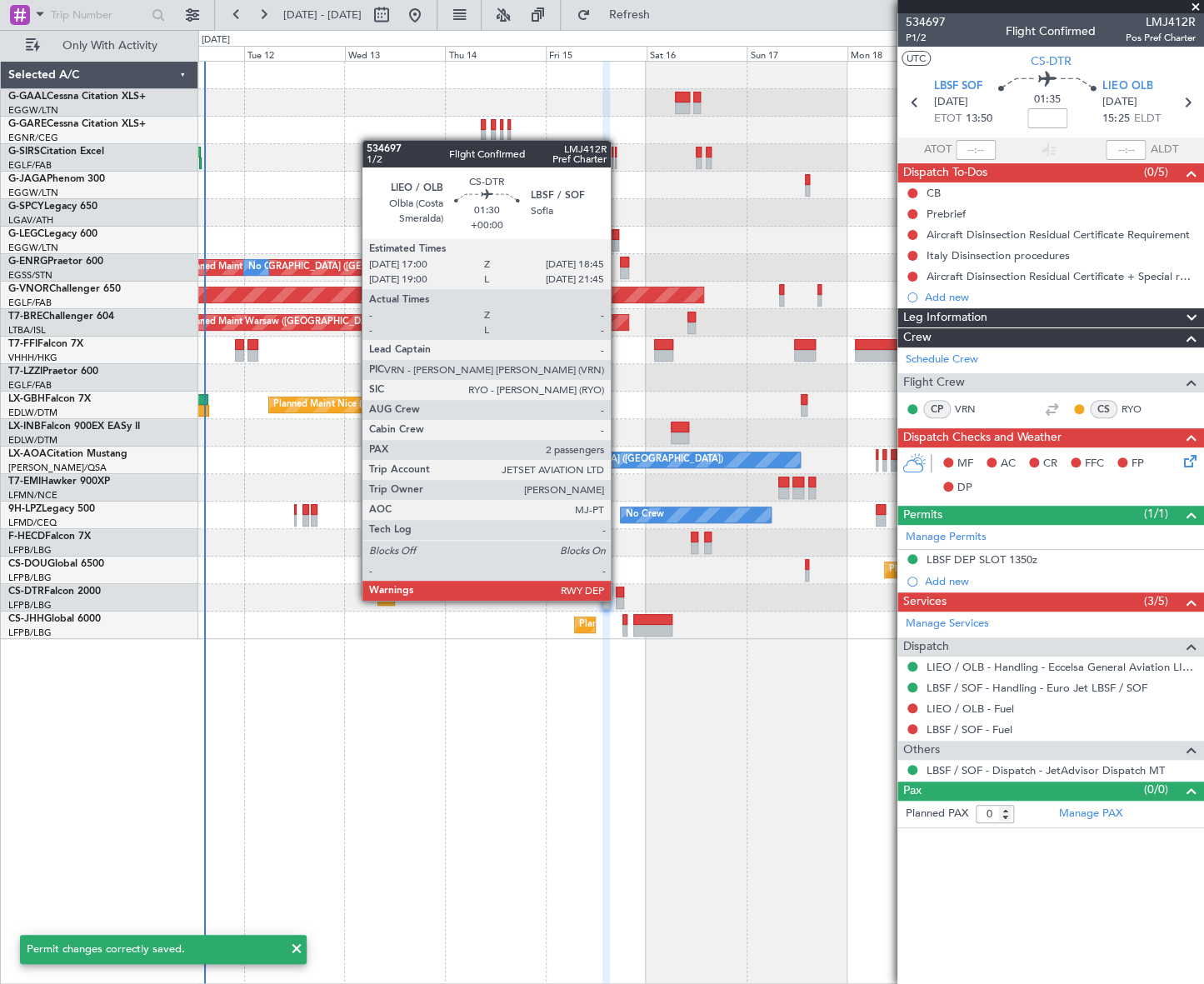
click at [618, 599] on div at bounding box center [619, 603] width 8 height 12
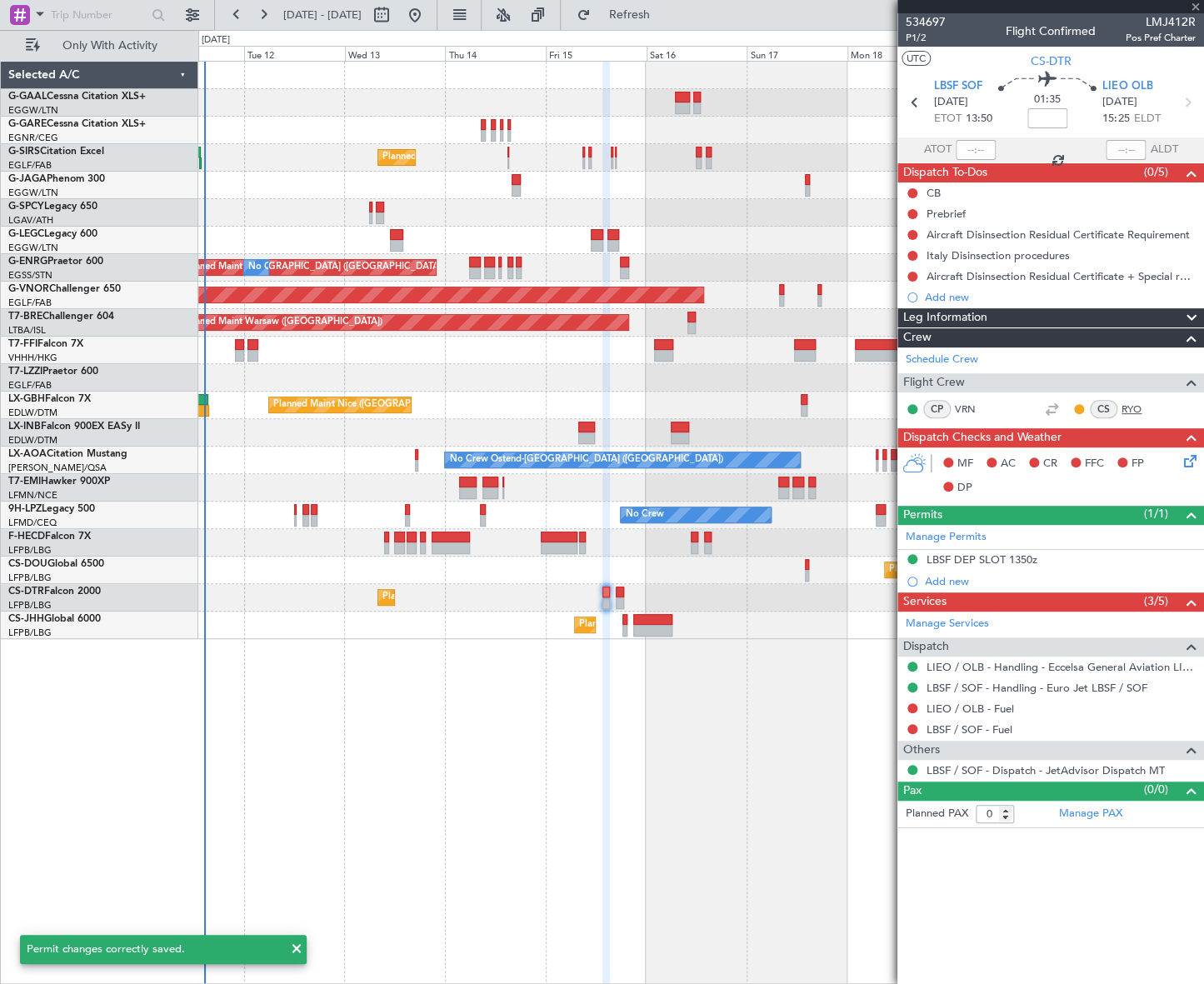
type input "2"
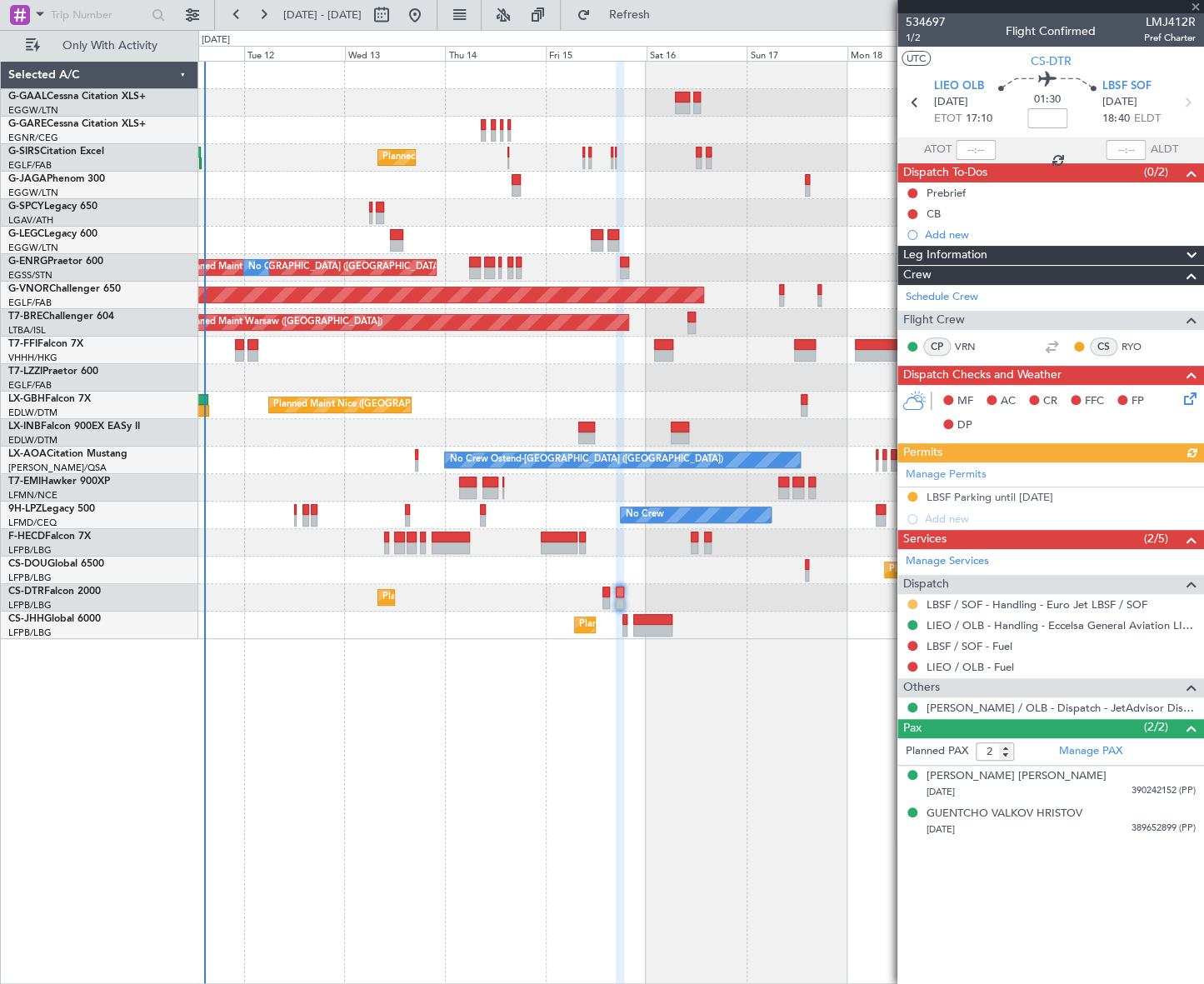
click at [912, 599] on button at bounding box center [912, 604] width 10 height 10
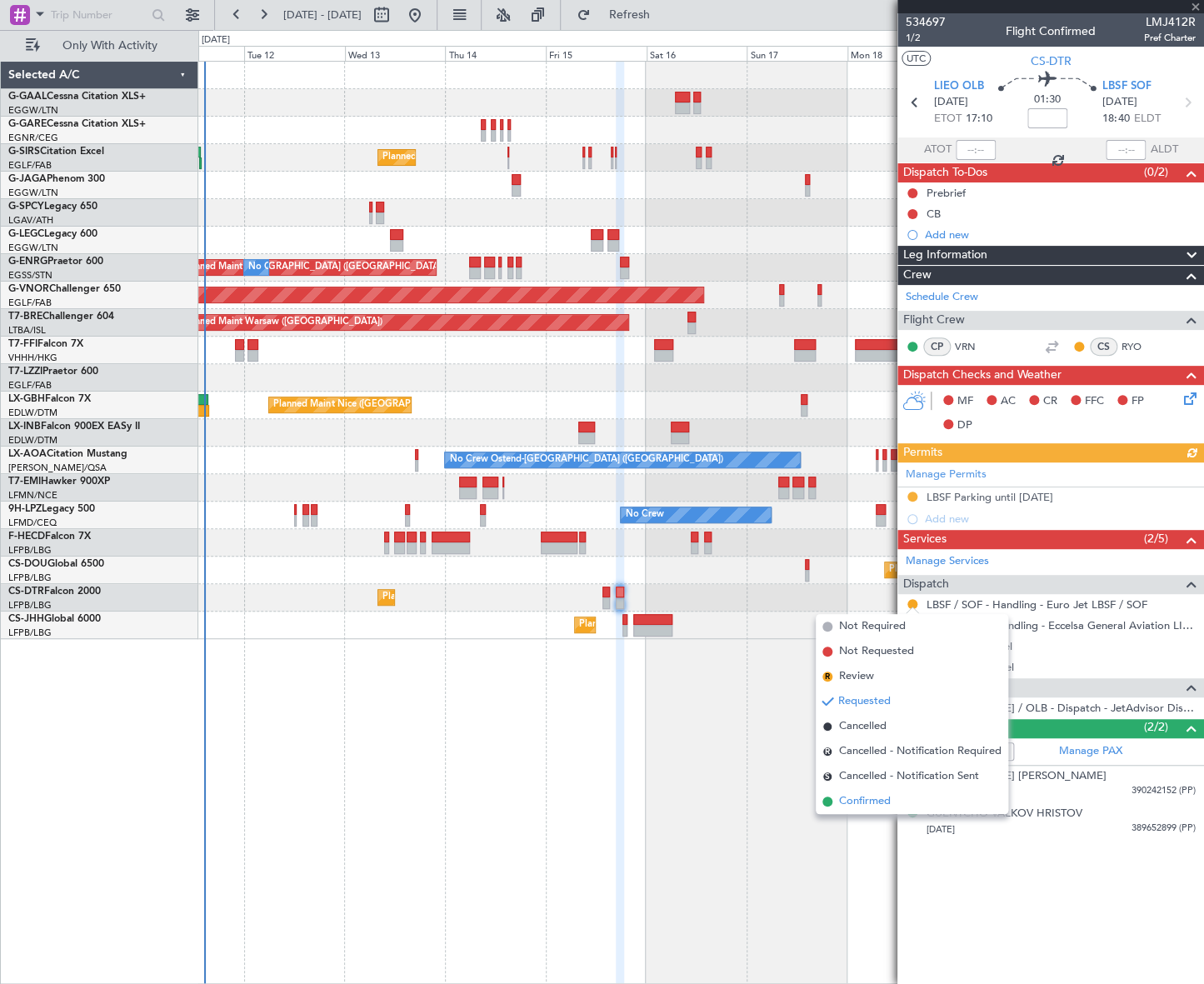
click at [849, 793] on span "Confirmed" at bounding box center [865, 800] width 51 height 16
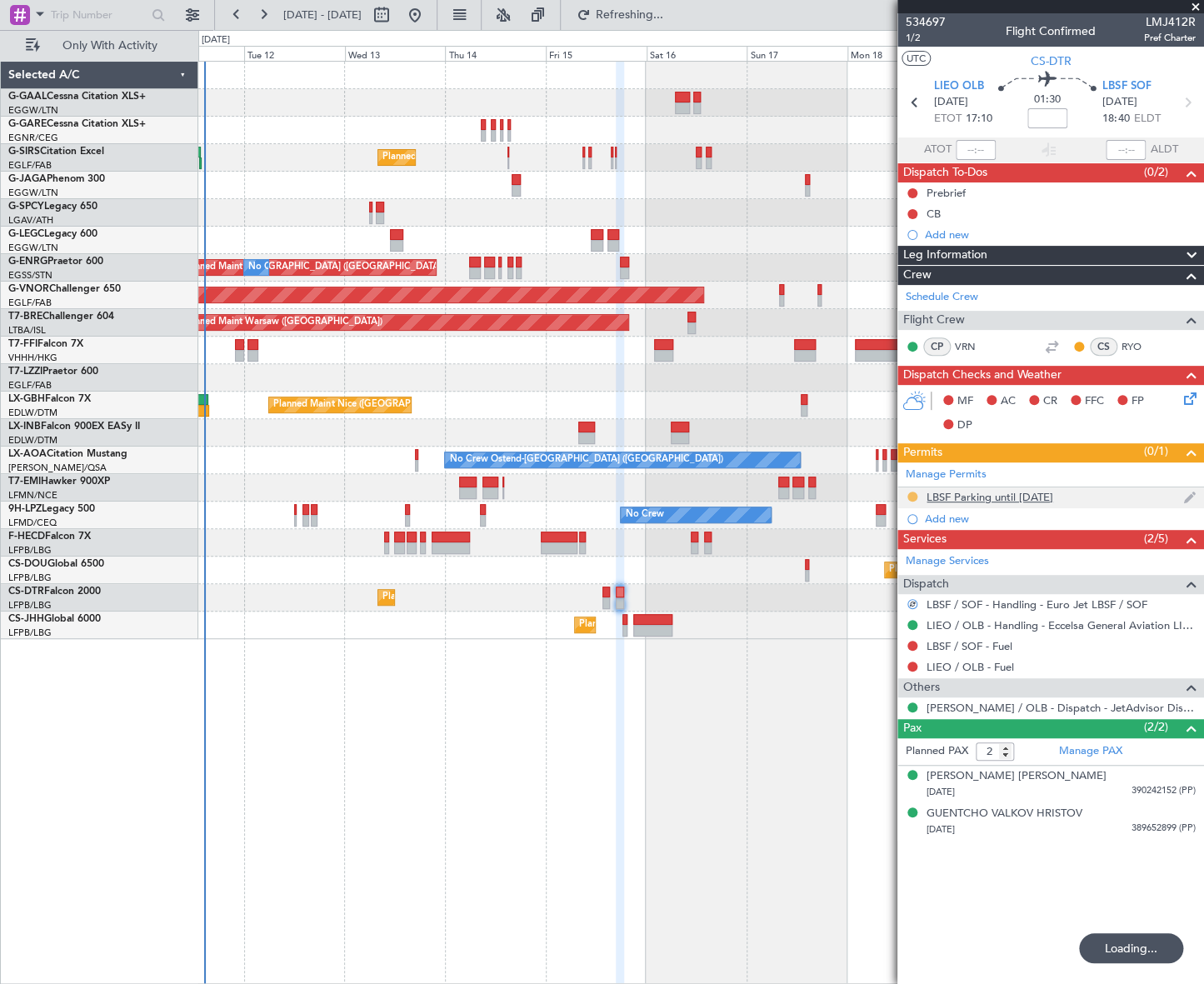
click at [910, 498] on button at bounding box center [912, 497] width 10 height 10
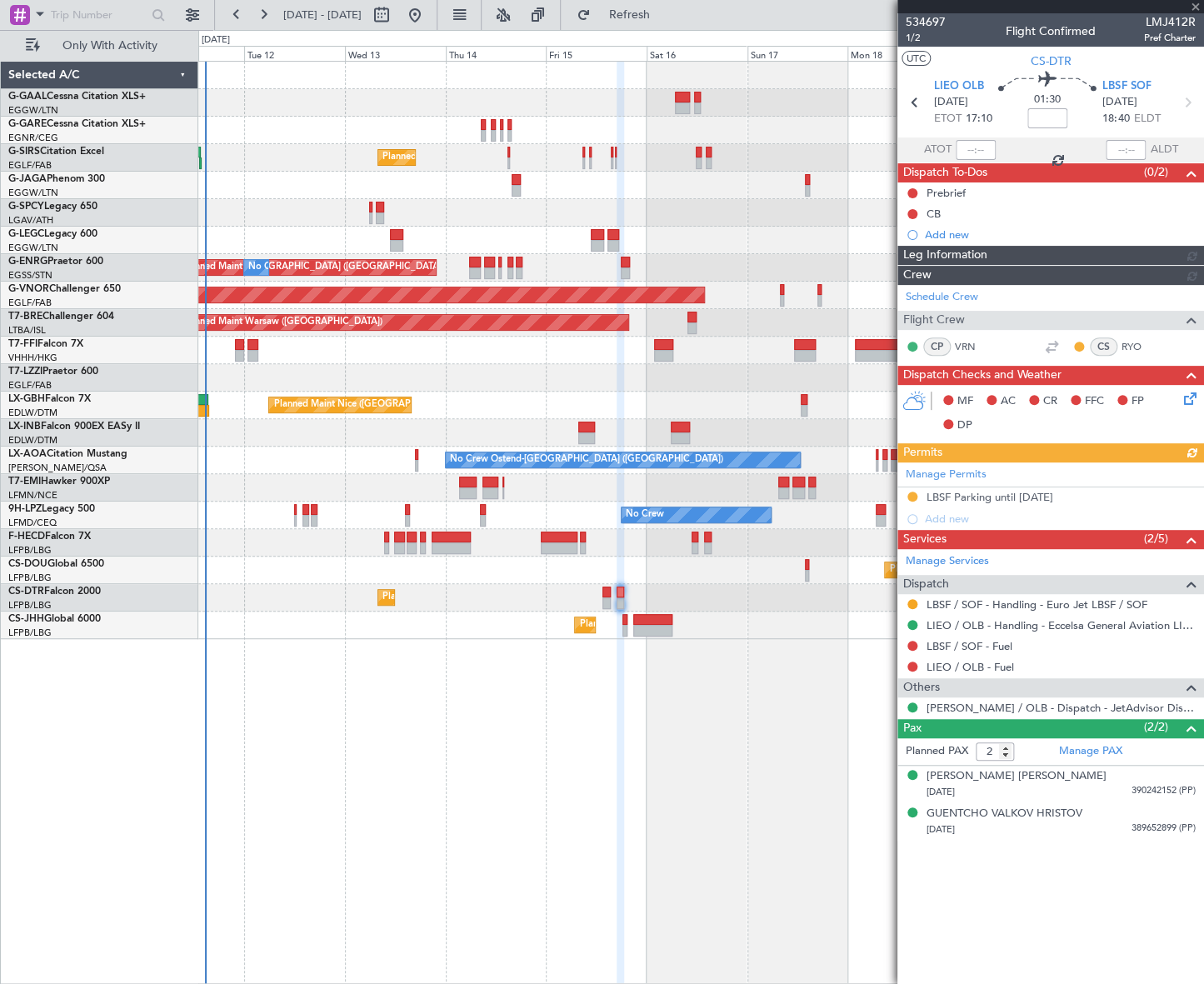
click at [883, 691] on div "No Crew Planned Maint [GEOGRAPHIC_DATA] ([GEOGRAPHIC_DATA]) A/C Unavailable [GE…" at bounding box center [701, 522] width 1006 height 923
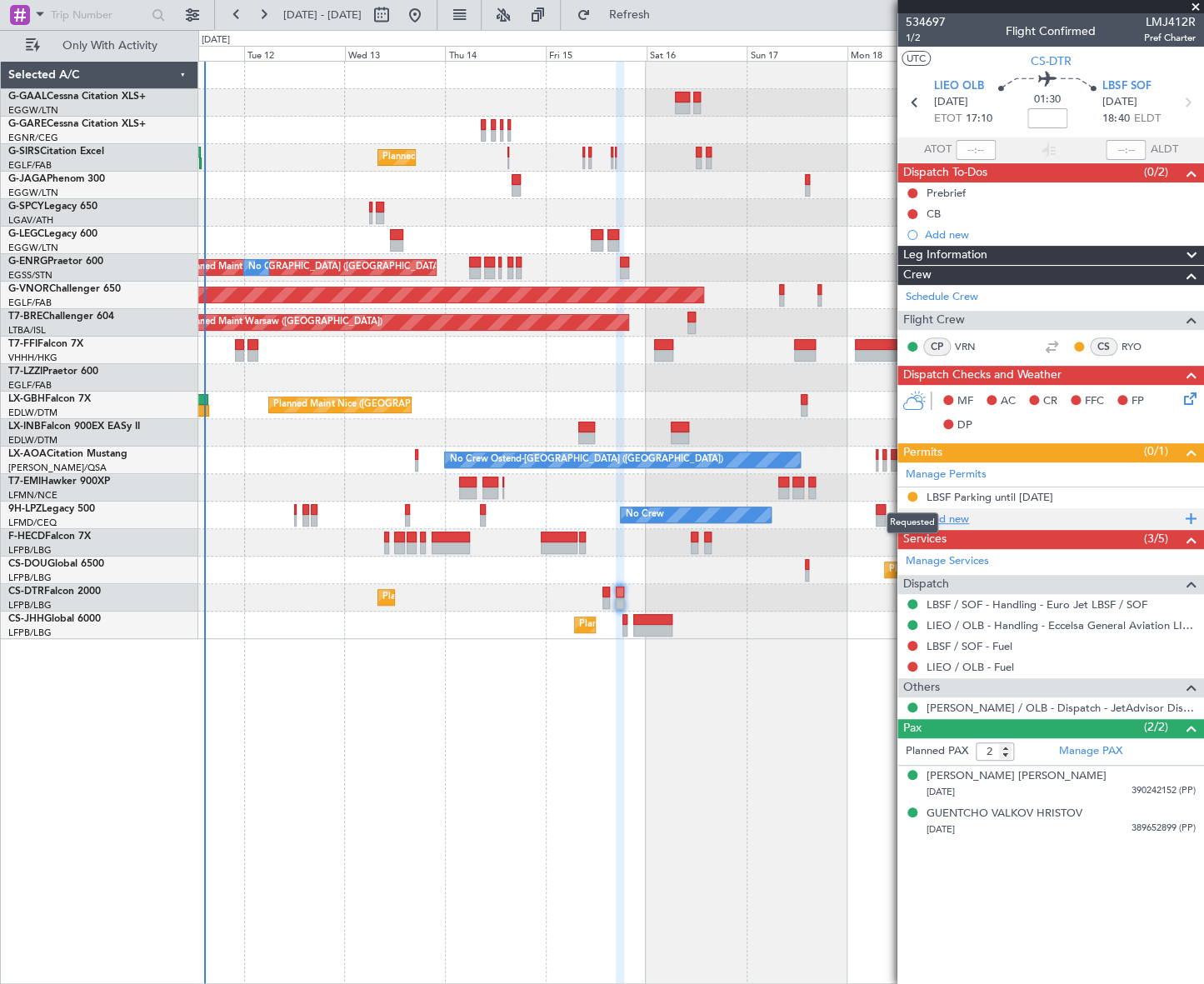
click at [956, 516] on div "Add new" at bounding box center [1053, 518] width 256 height 15
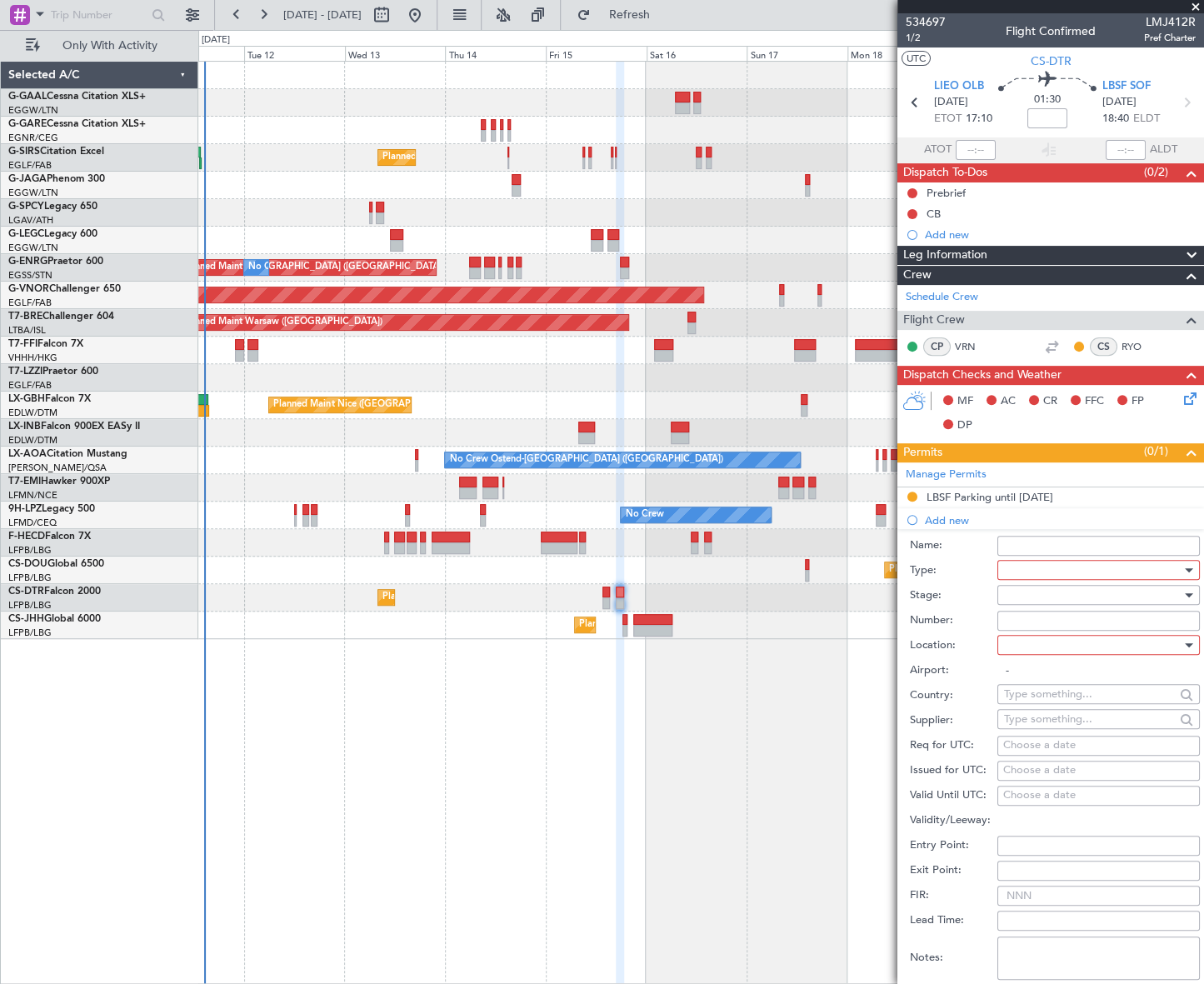
click at [1035, 564] on div at bounding box center [1092, 569] width 178 height 25
click at [1035, 721] on span "Slot" at bounding box center [1092, 727] width 177 height 25
click at [1161, 591] on div at bounding box center [1092, 595] width 178 height 25
click at [1042, 700] on span "Requested" at bounding box center [1092, 703] width 177 height 25
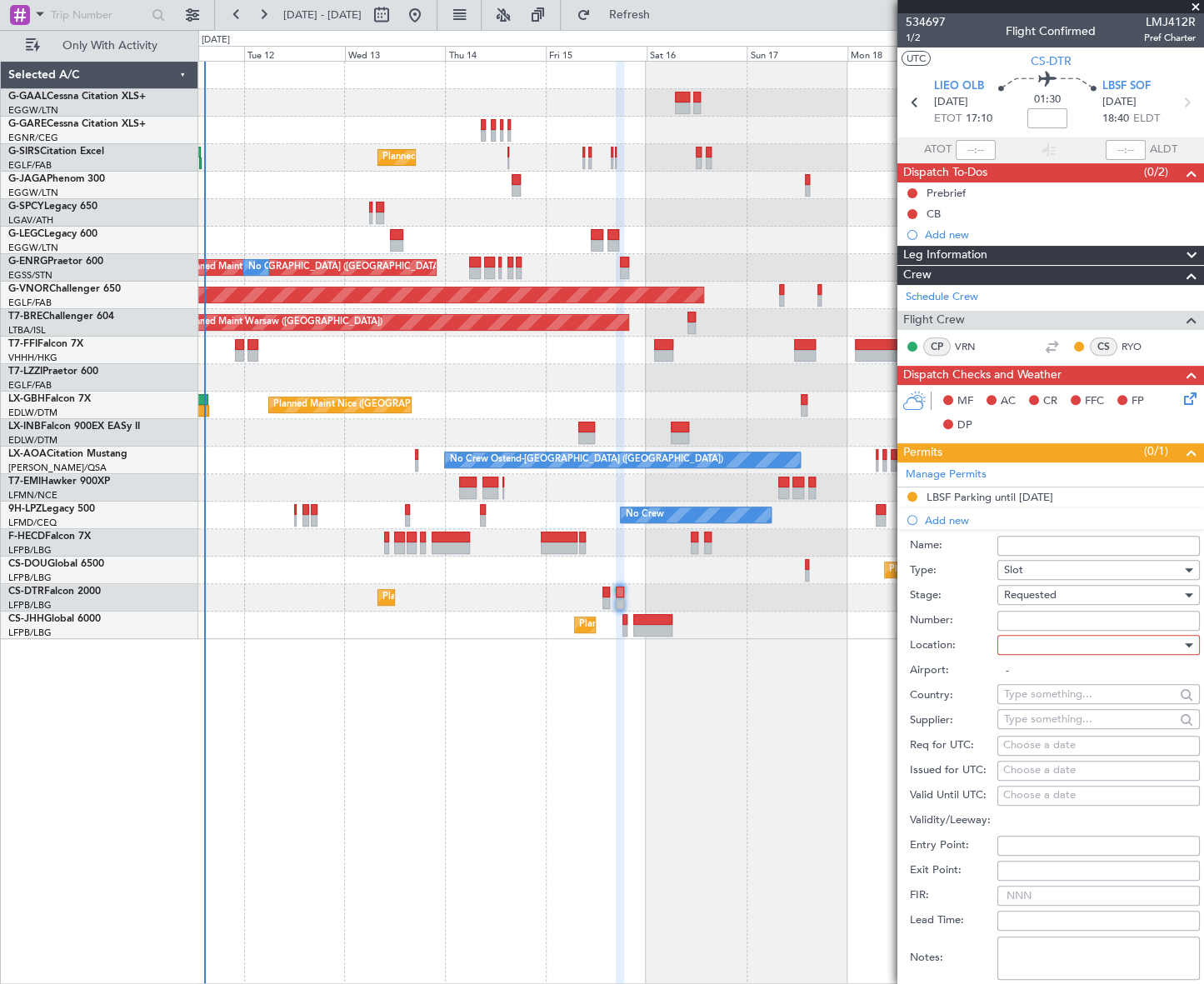
click at [1165, 635] on div at bounding box center [1092, 644] width 178 height 25
click at [1039, 724] on span "Arrival" at bounding box center [1092, 727] width 177 height 25
type input "LBSF / SOF"
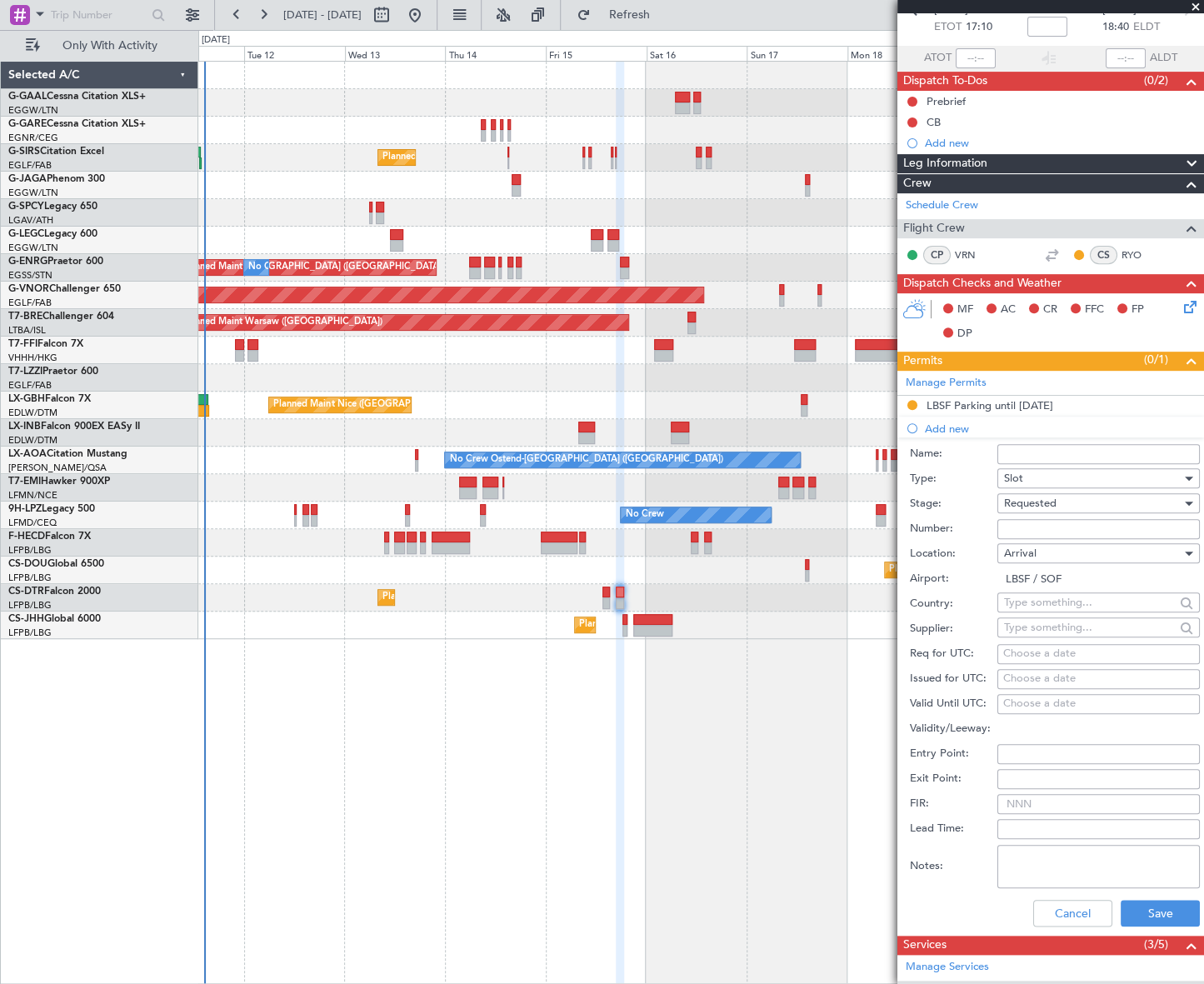
scroll to position [302, 0]
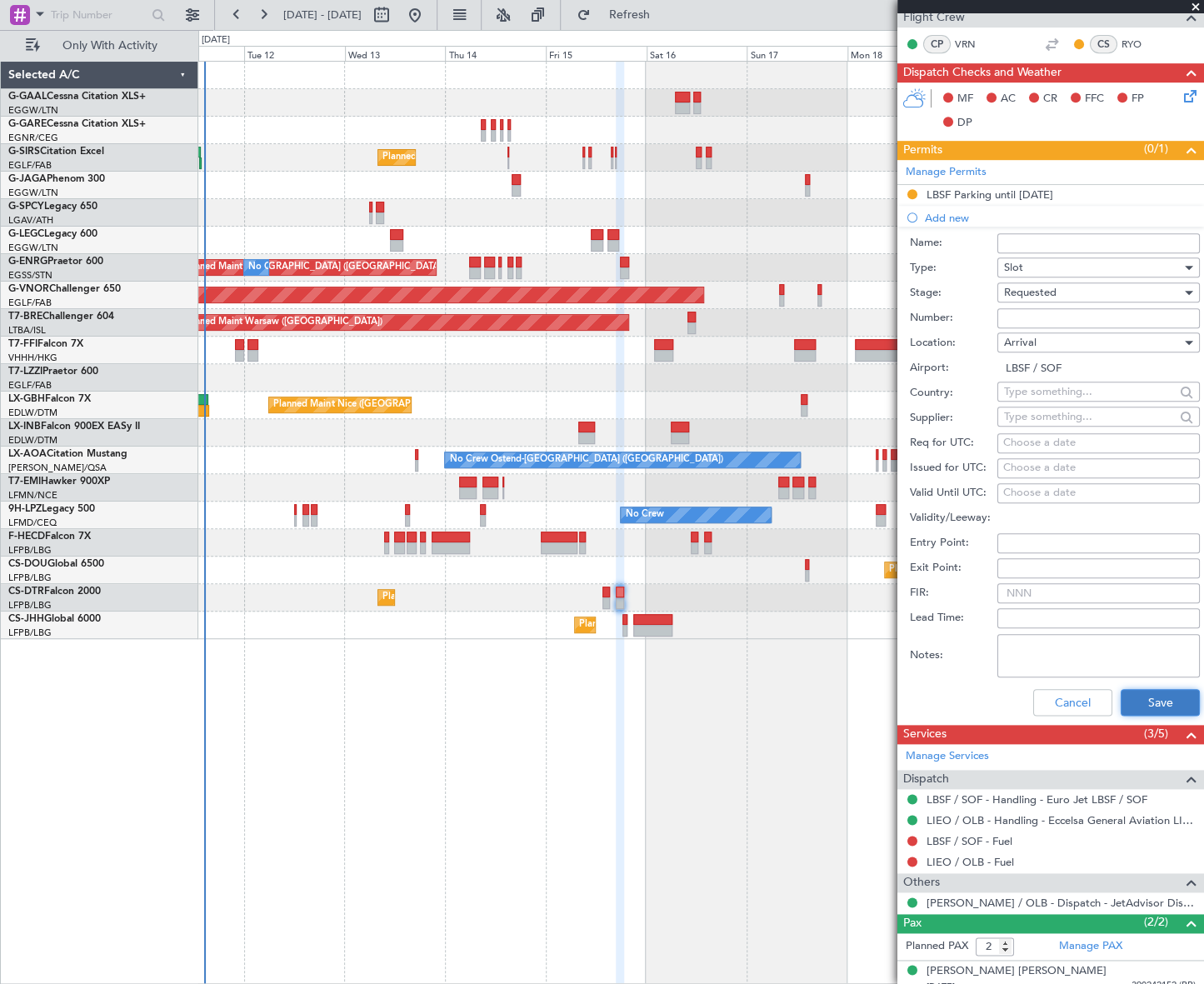
click at [1170, 695] on button "Save" at bounding box center [1160, 702] width 79 height 27
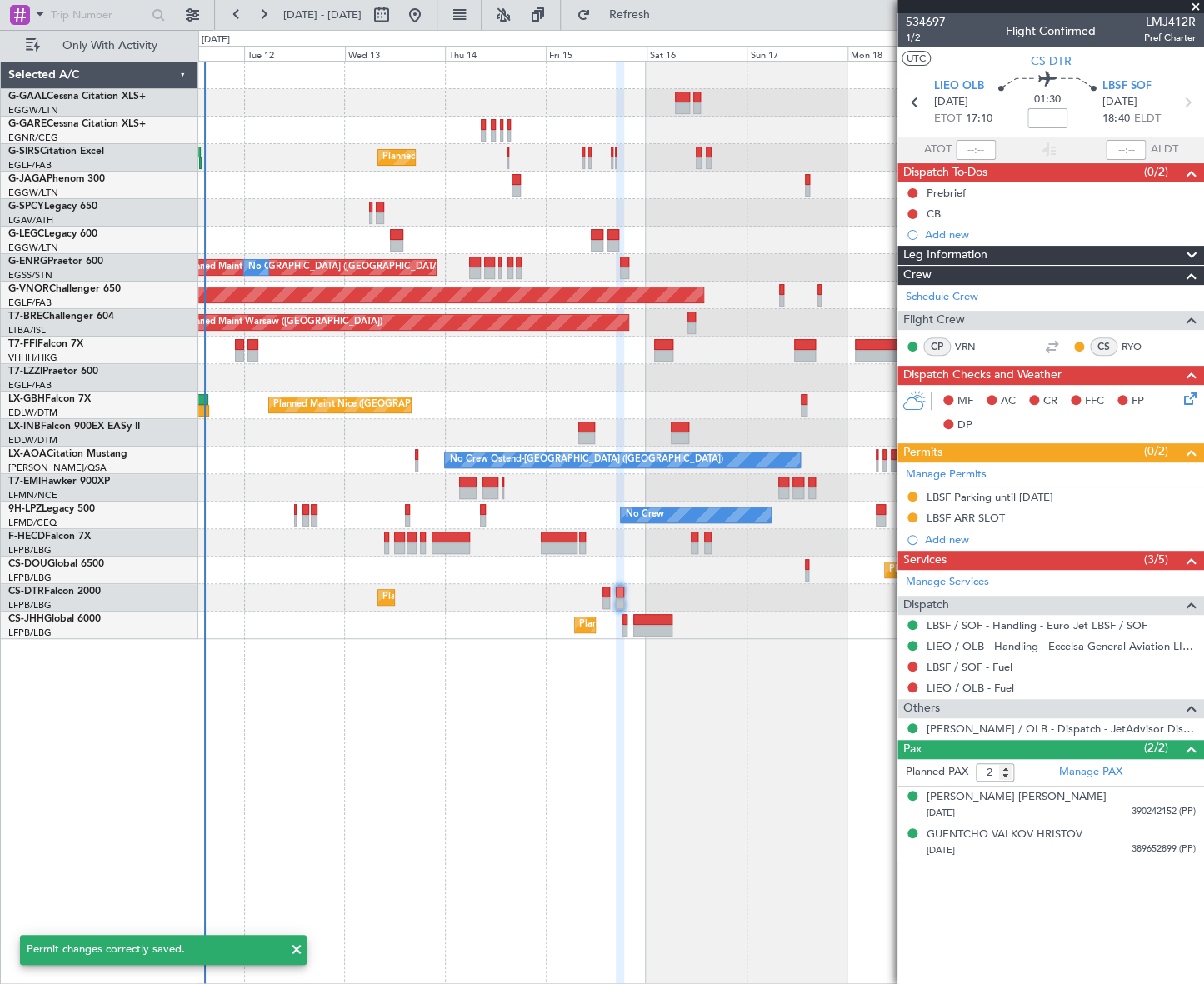
scroll to position [0, 0]
click at [914, 621] on button at bounding box center [912, 625] width 10 height 10
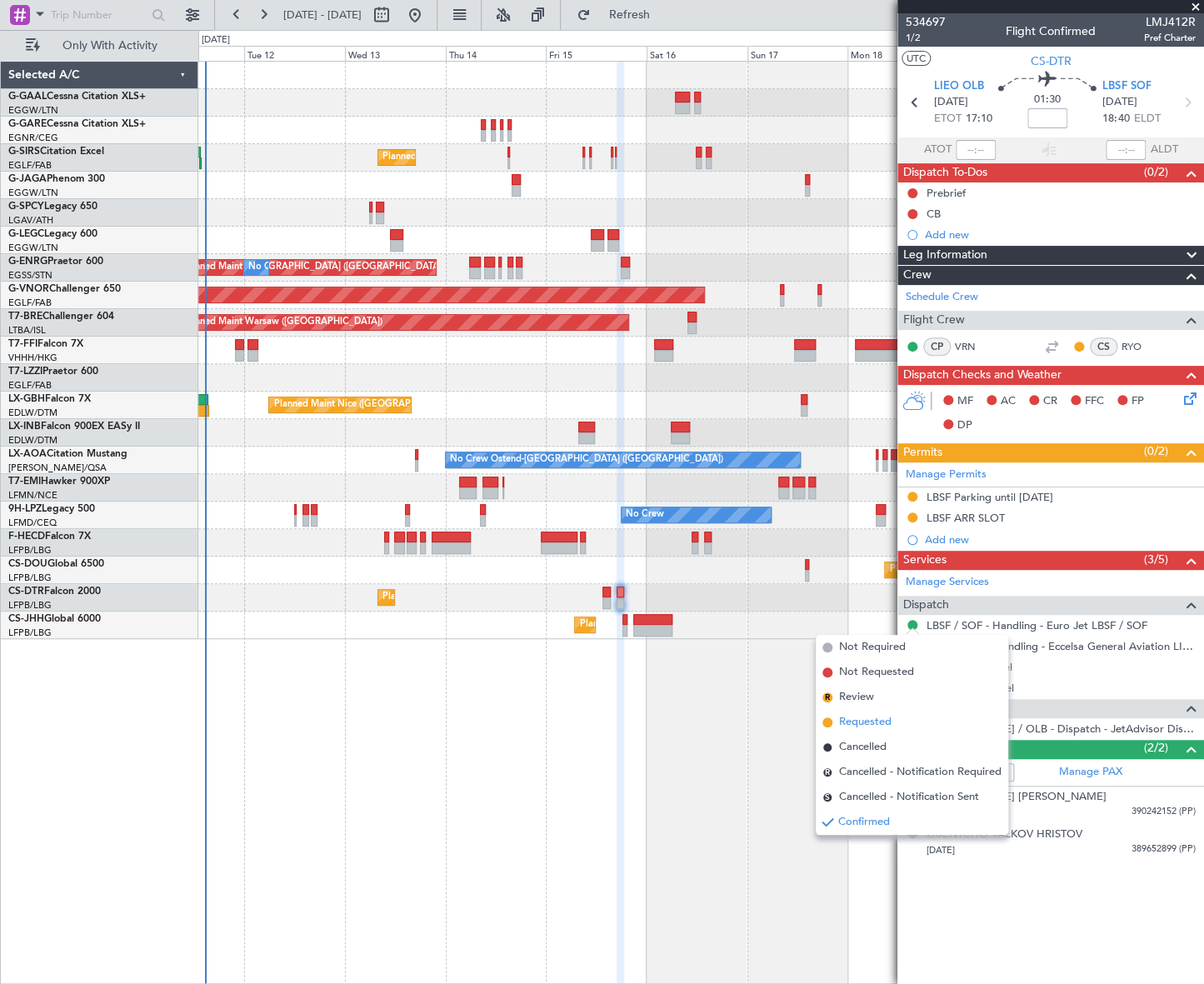
click at [859, 724] on span "Requested" at bounding box center [865, 721] width 52 height 16
